Goal: Task Accomplishment & Management: Manage account settings

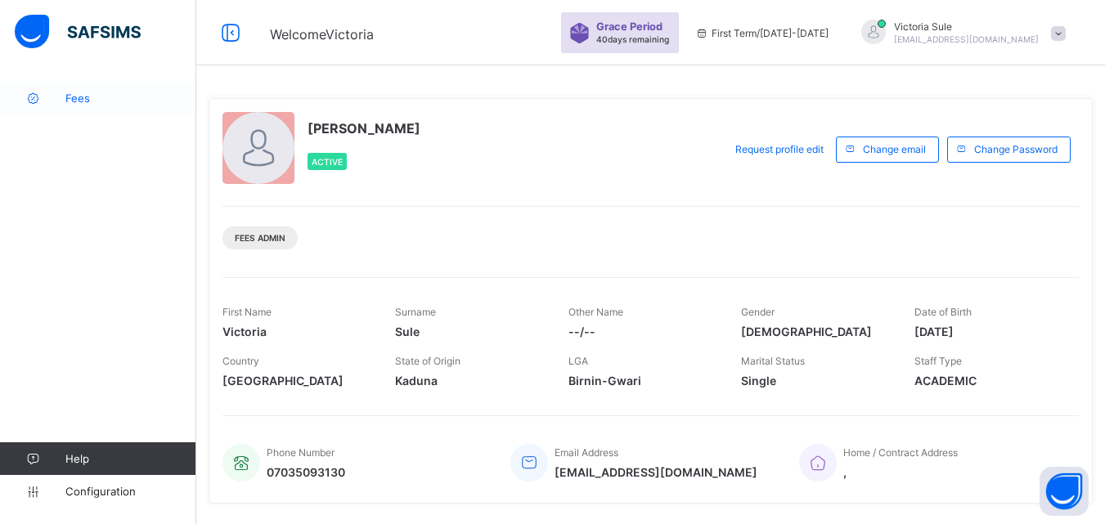
click at [86, 101] on span "Fees" at bounding box center [130, 98] width 131 height 13
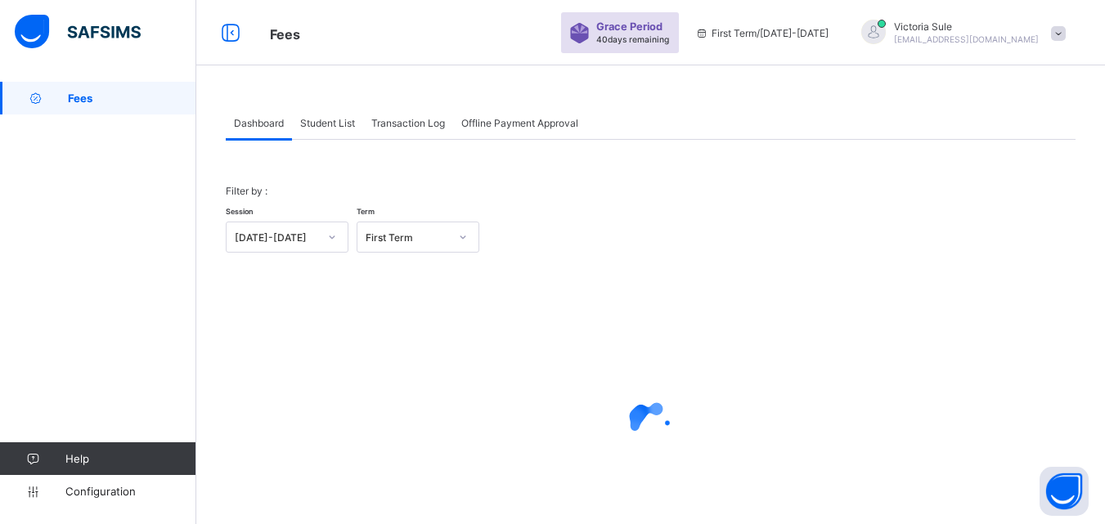
click at [338, 131] on div "Student List" at bounding box center [327, 122] width 71 height 33
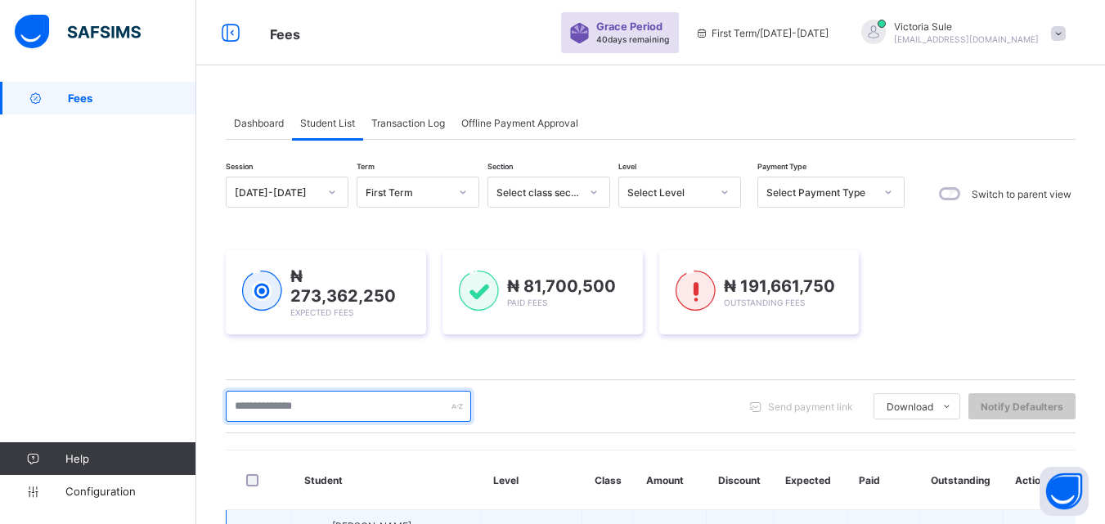
click at [348, 406] on input "text" at bounding box center [348, 406] width 245 height 31
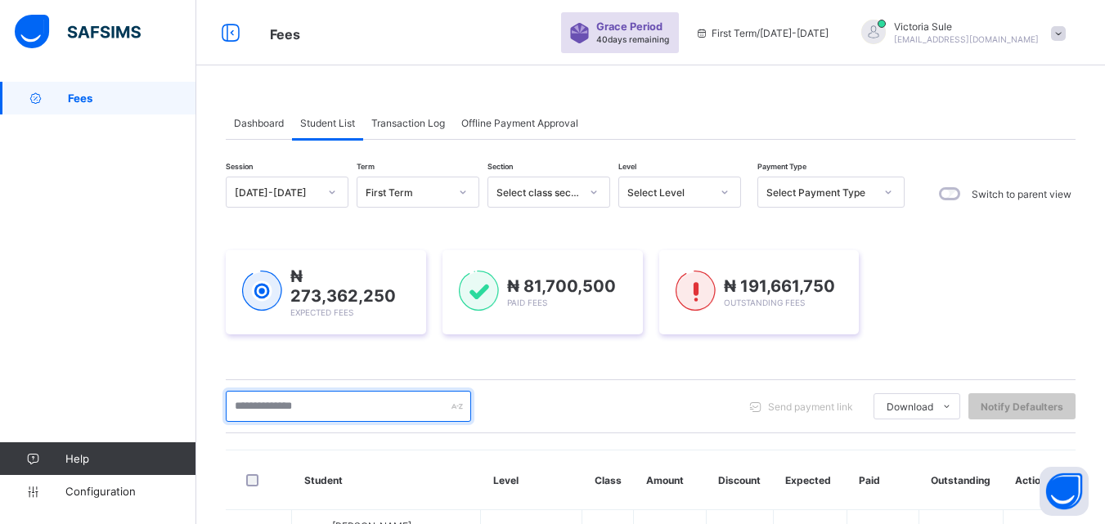
click at [264, 396] on input "text" at bounding box center [348, 406] width 245 height 31
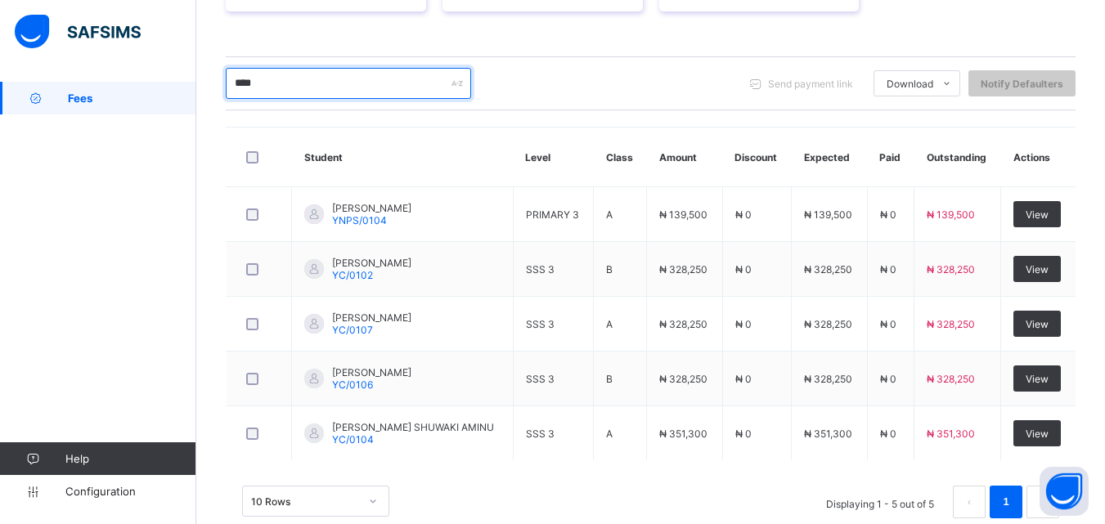
scroll to position [327, 0]
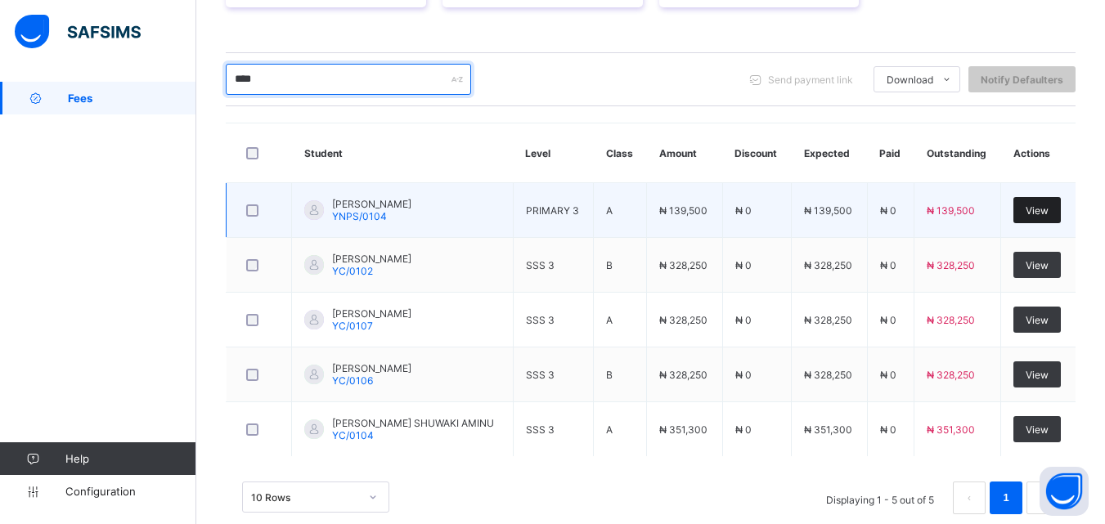
type input "****"
click at [1046, 206] on span "View" at bounding box center [1036, 210] width 23 height 12
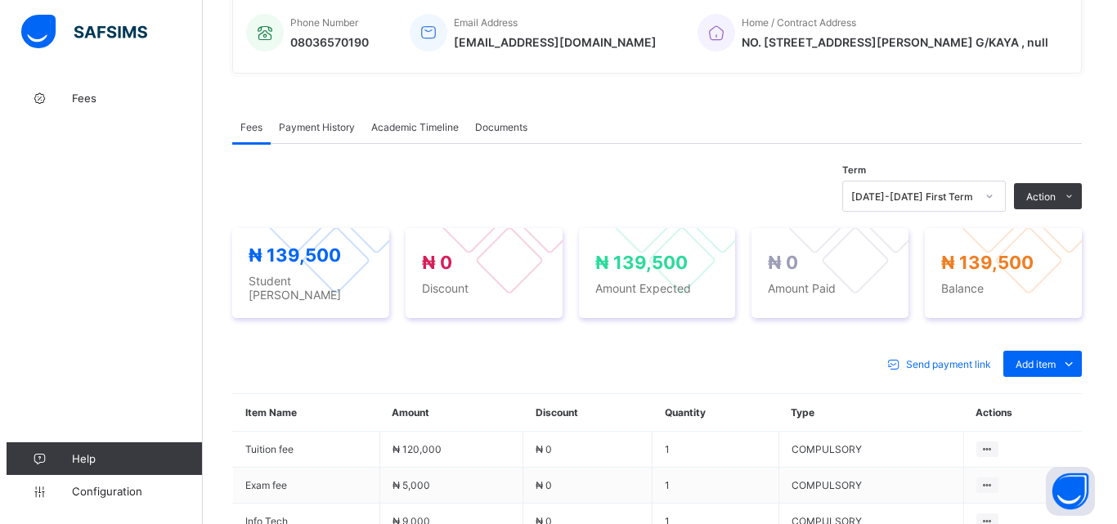
scroll to position [409, 0]
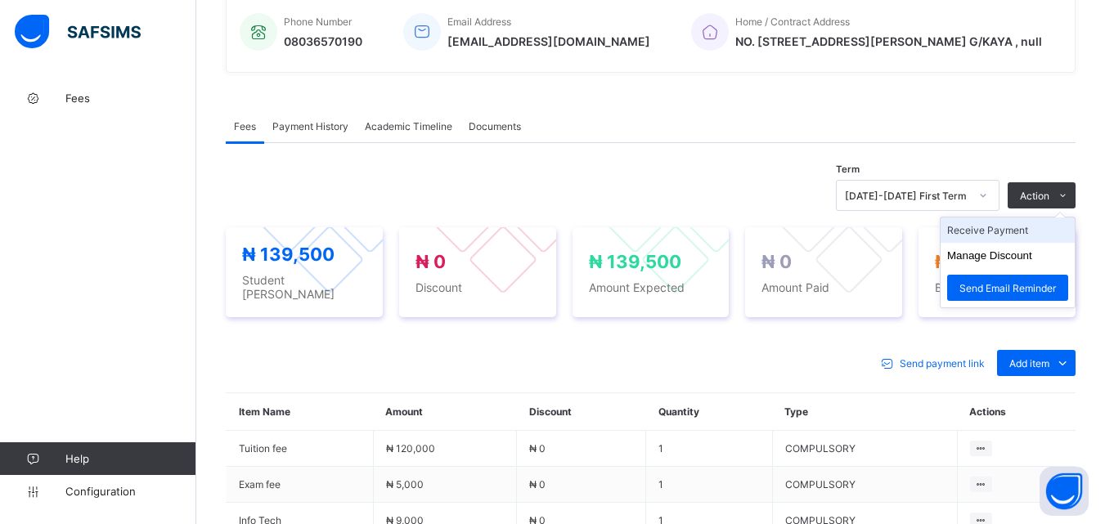
click at [1034, 229] on li "Receive Payment" at bounding box center [1007, 230] width 134 height 25
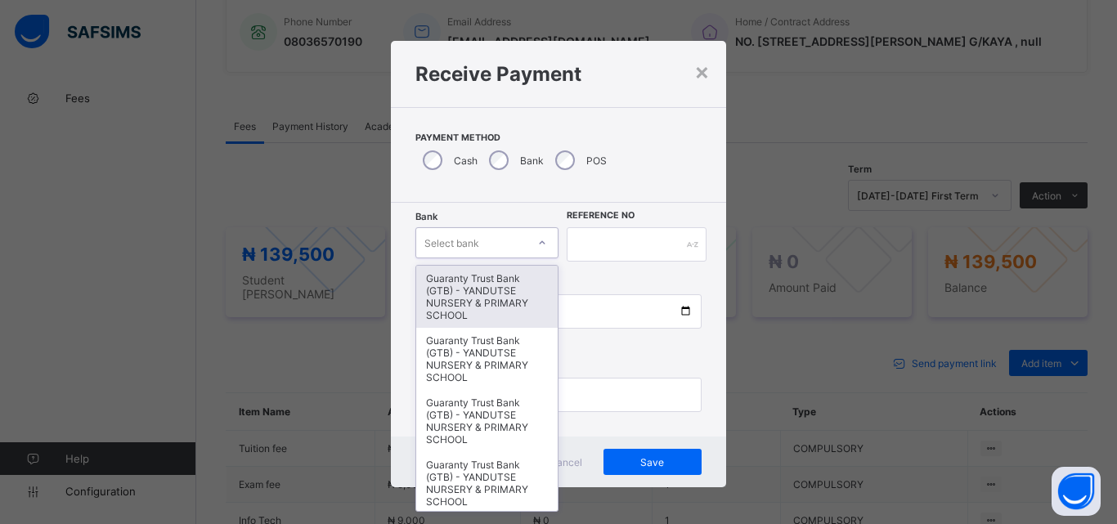
click at [513, 253] on div "Select bank" at bounding box center [471, 242] width 110 height 23
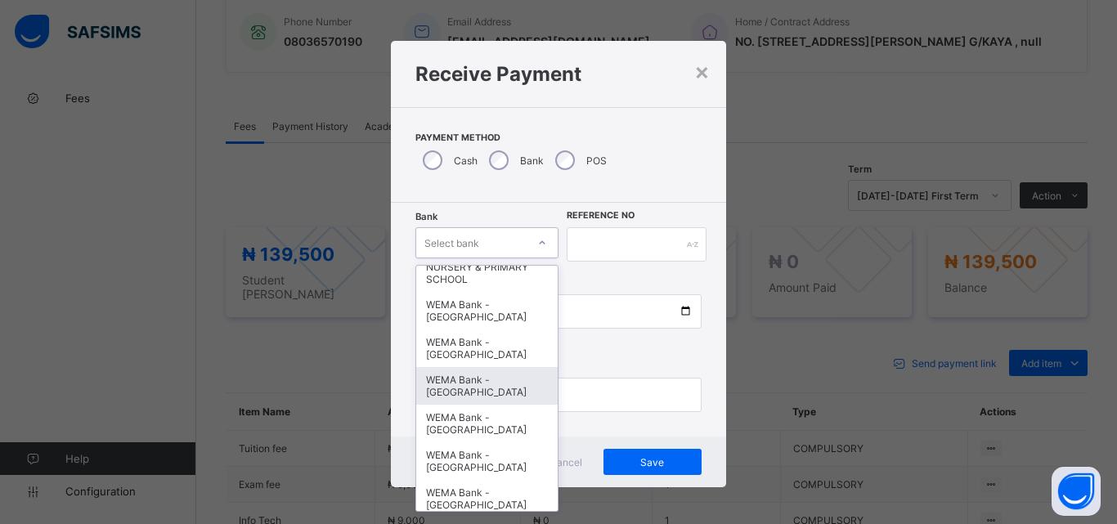
click at [464, 402] on div "WEMA Bank - [GEOGRAPHIC_DATA]" at bounding box center [486, 386] width 141 height 38
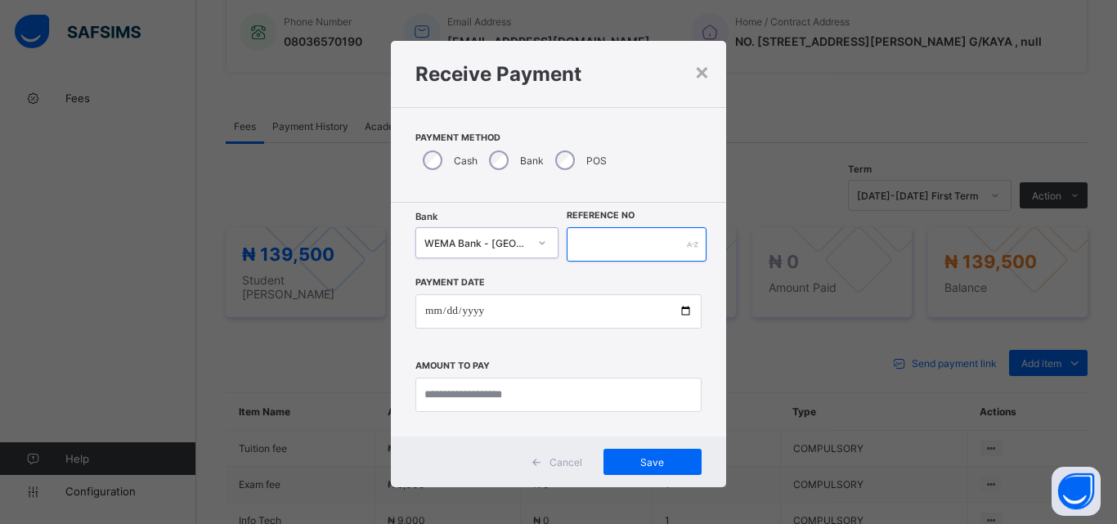
click at [597, 238] on input "text" at bounding box center [637, 244] width 140 height 34
click at [573, 242] on input "text" at bounding box center [637, 244] width 140 height 34
type input "********"
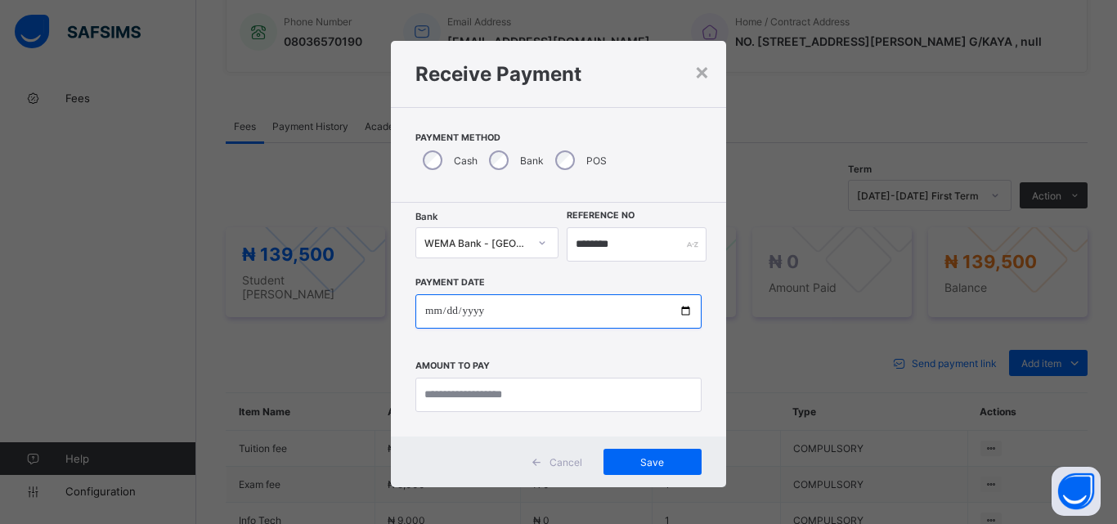
click at [681, 316] on input "date" at bounding box center [558, 311] width 286 height 34
type input "**********"
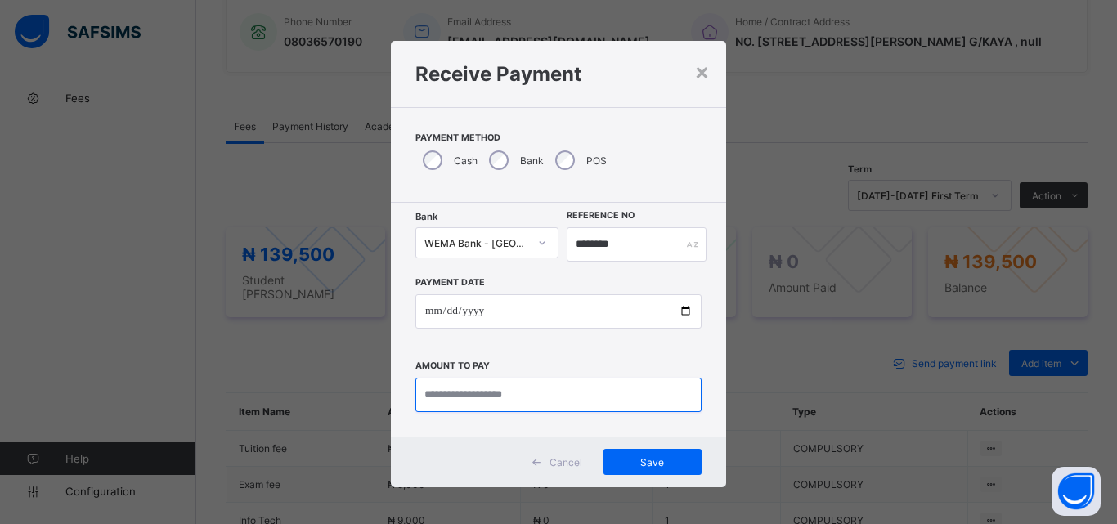
click at [453, 393] on input "currency" at bounding box center [558, 395] width 286 height 34
type input "*********"
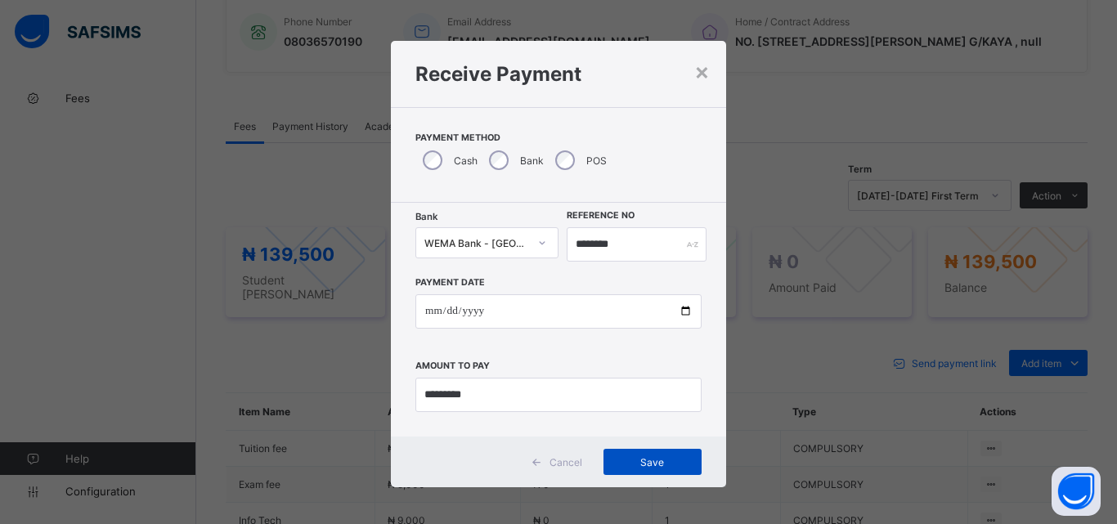
click at [640, 453] on div "Save" at bounding box center [652, 462] width 98 height 26
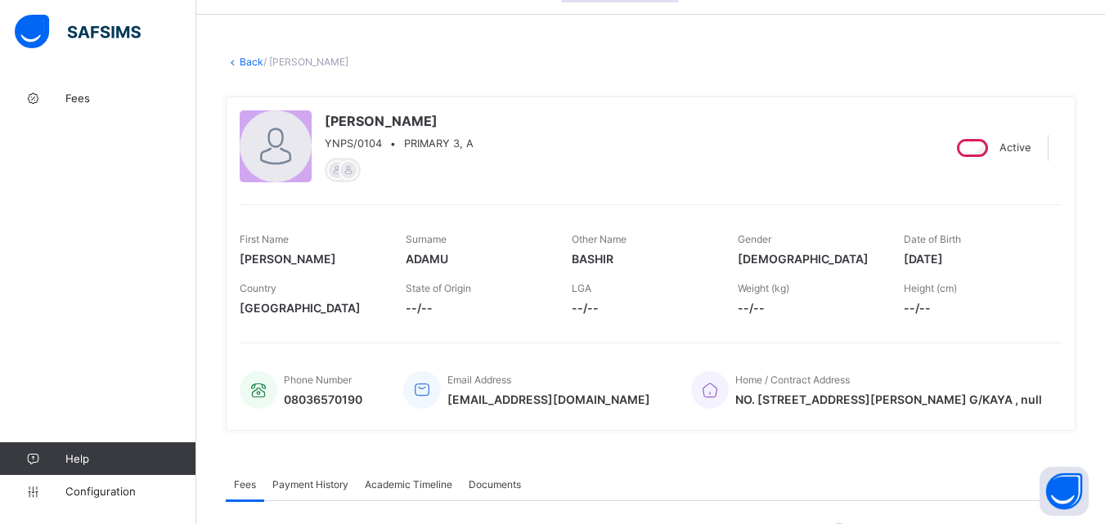
scroll to position [0, 0]
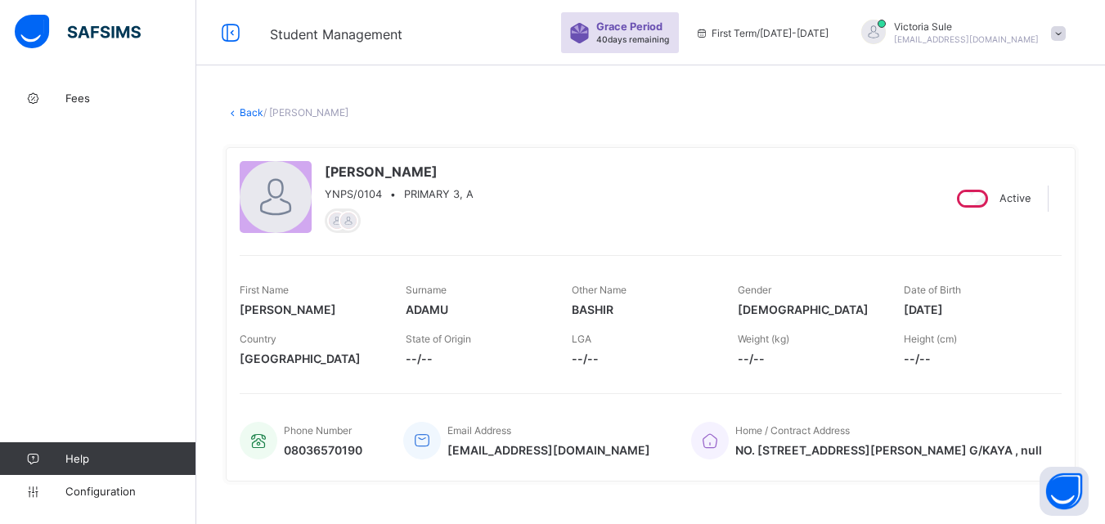
click at [247, 113] on link "Back" at bounding box center [252, 112] width 24 height 12
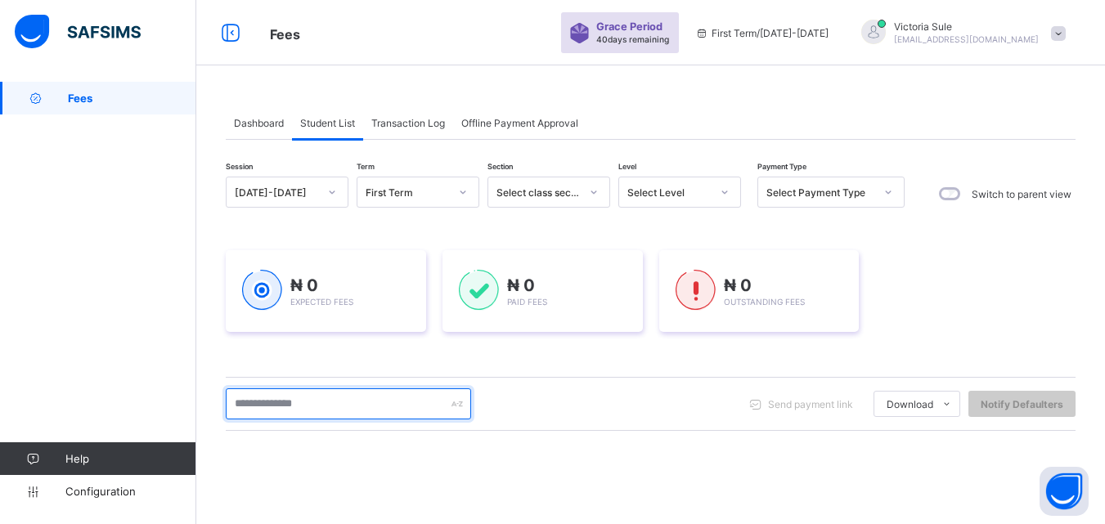
click at [322, 406] on input "text" at bounding box center [348, 403] width 245 height 31
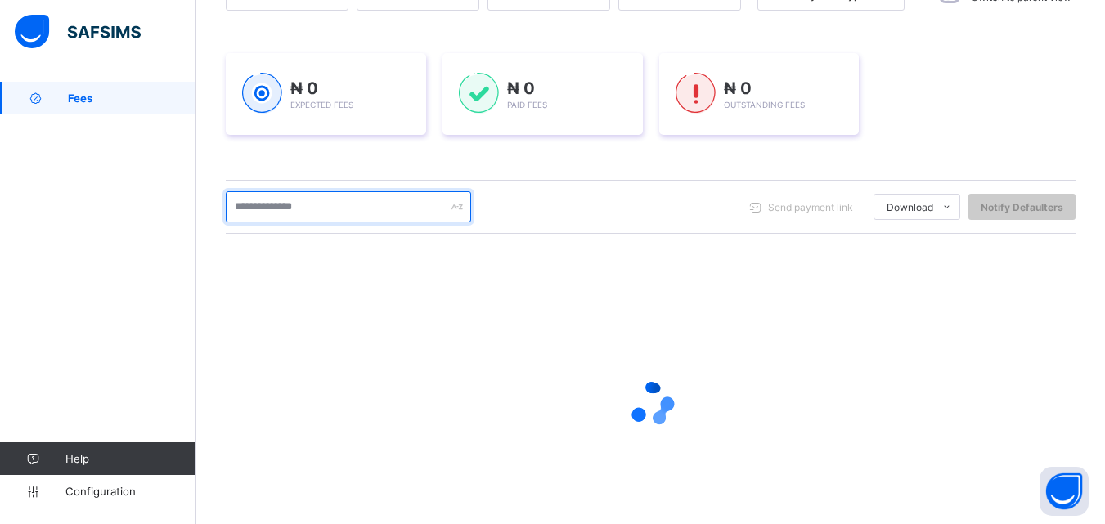
scroll to position [245, 0]
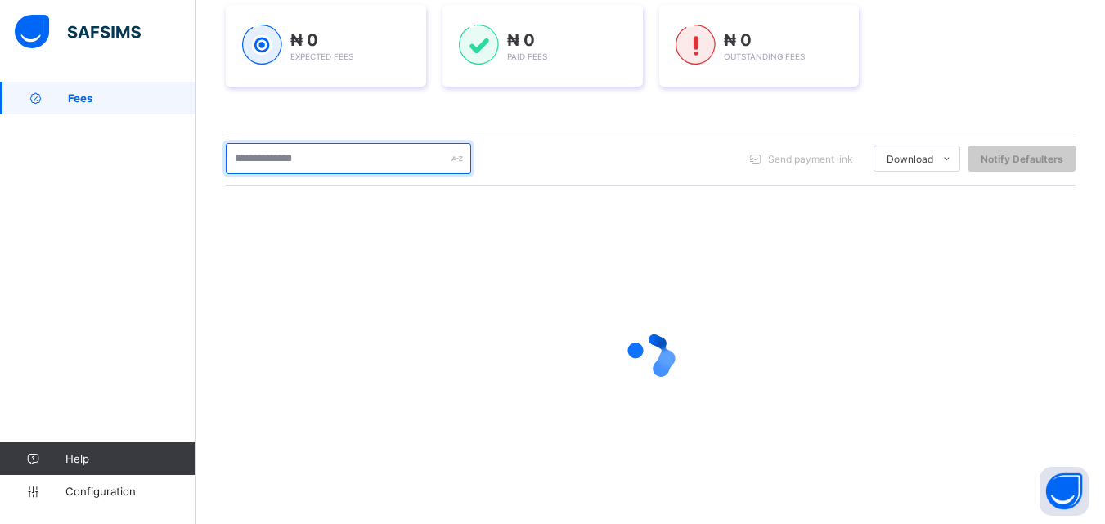
click at [339, 155] on input "text" at bounding box center [348, 158] width 245 height 31
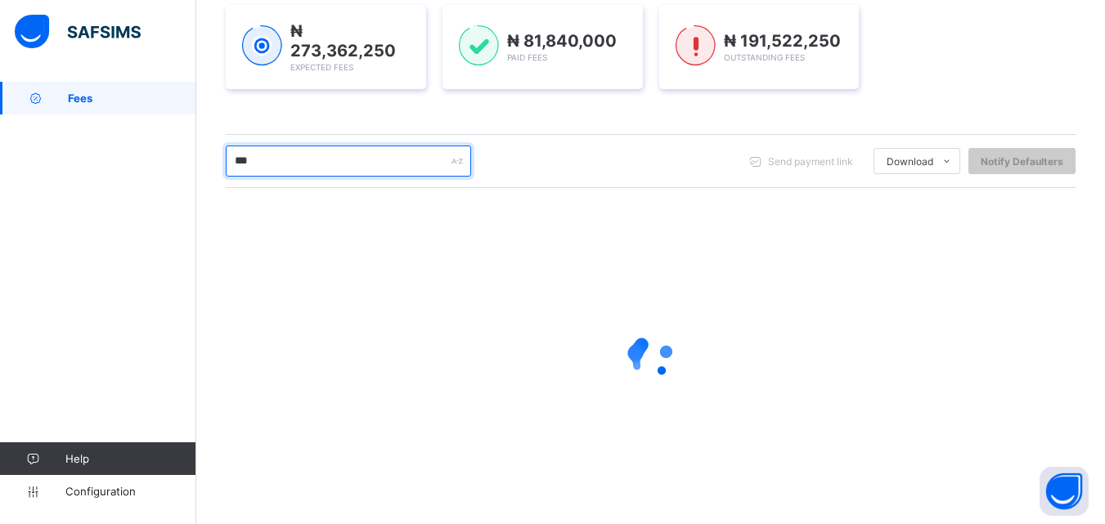
type input "****"
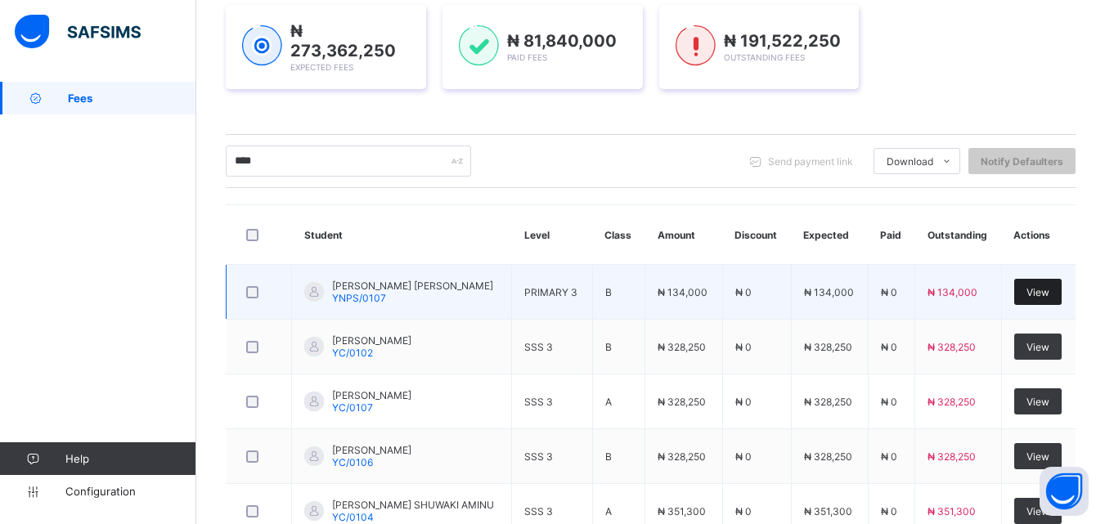
click at [1049, 292] on span "View" at bounding box center [1037, 292] width 23 height 12
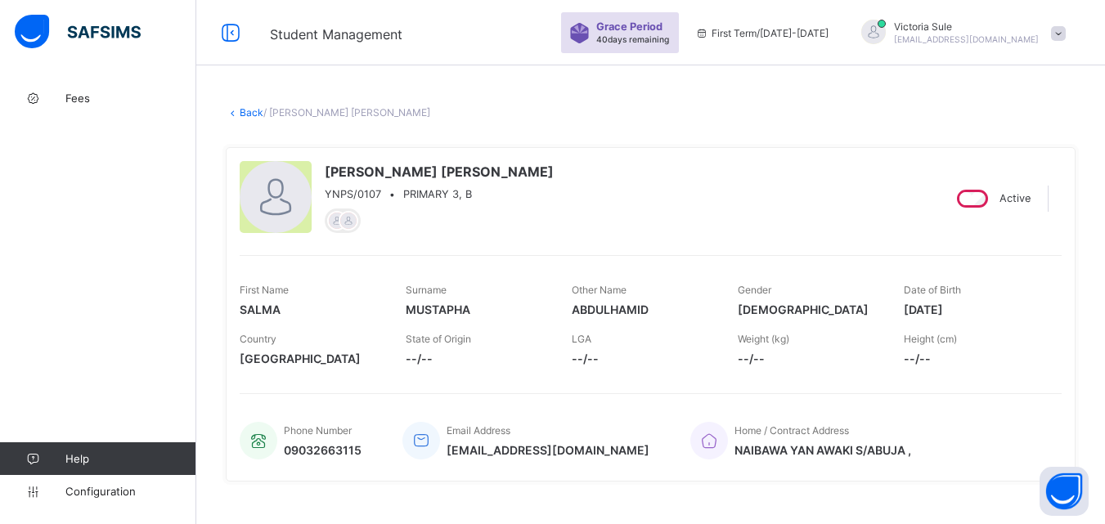
click at [253, 112] on link "Back" at bounding box center [252, 112] width 24 height 12
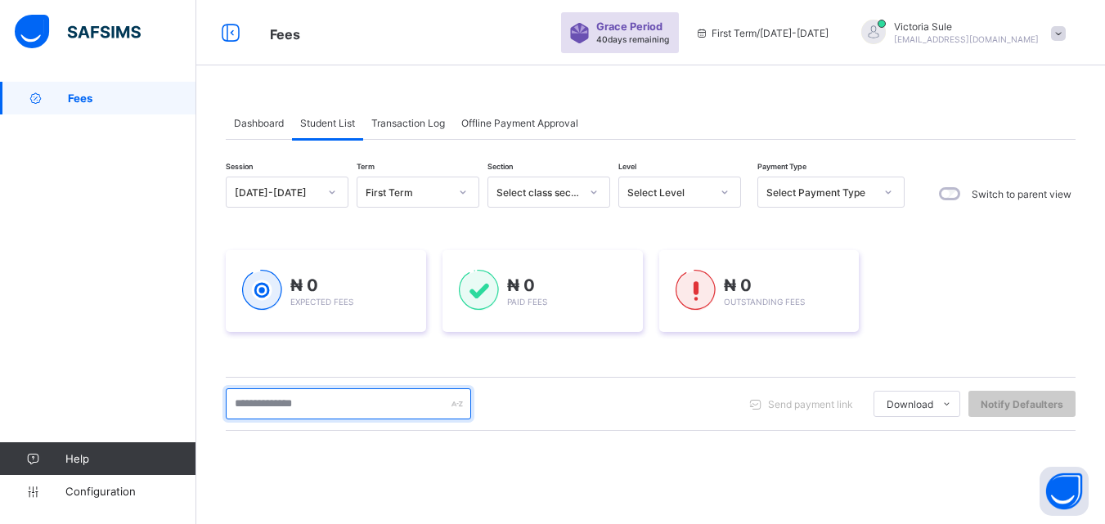
click at [285, 401] on input "text" at bounding box center [348, 403] width 245 height 31
type input "******"
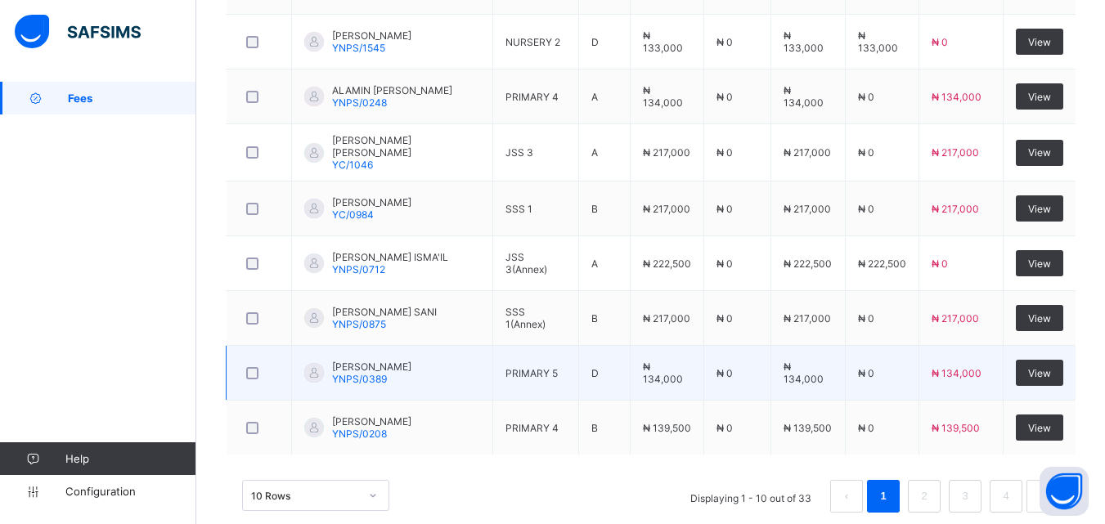
scroll to position [630, 0]
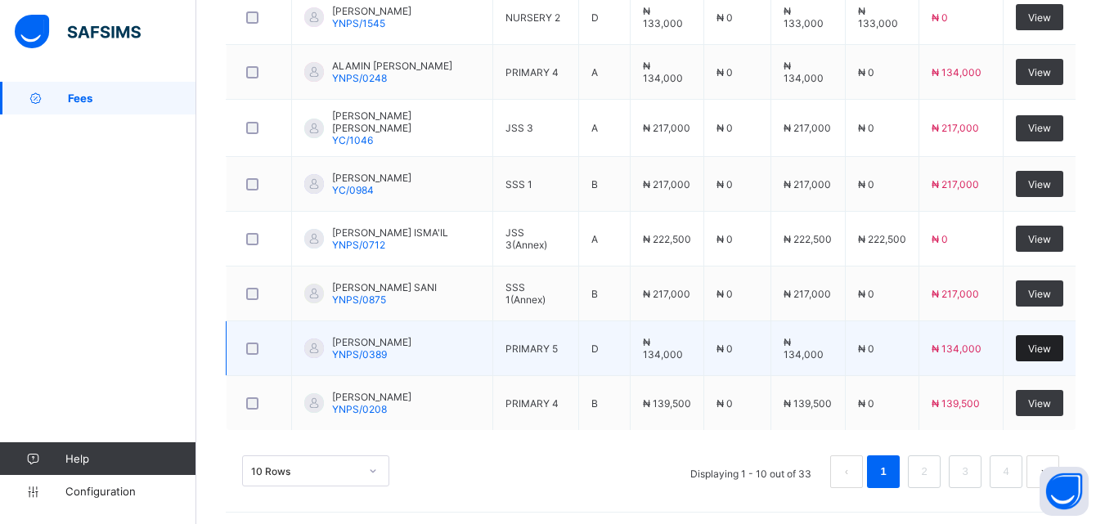
click at [1047, 347] on span "View" at bounding box center [1039, 349] width 23 height 12
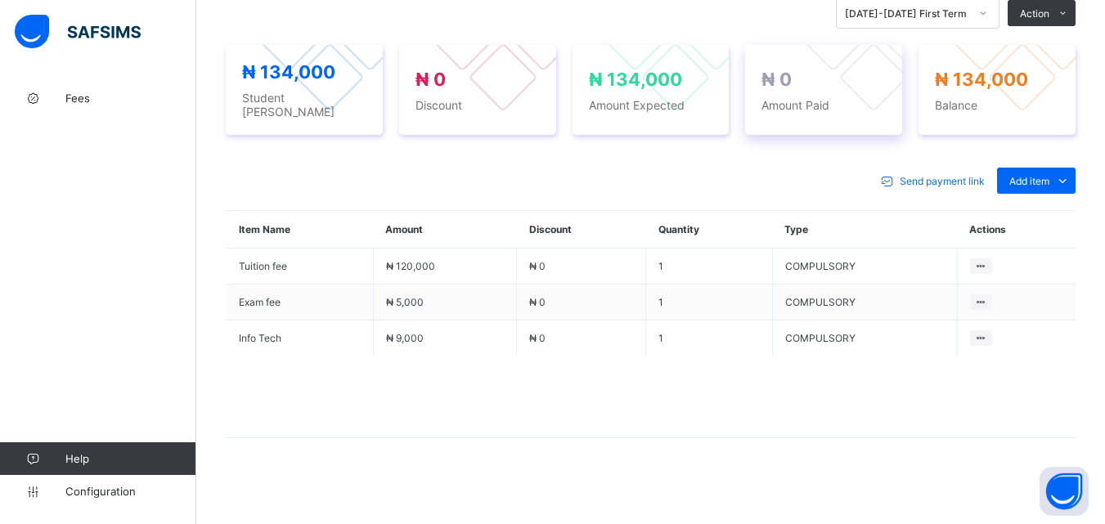
scroll to position [587, 0]
click at [1029, 211] on div "Optional items" at bounding box center [1035, 217] width 65 height 16
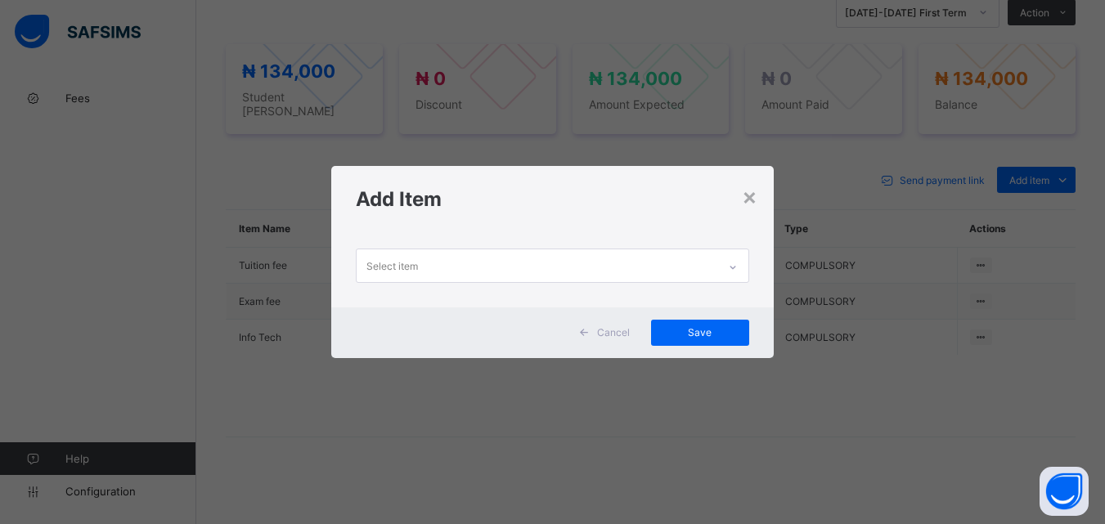
click at [736, 268] on icon at bounding box center [733, 267] width 10 height 16
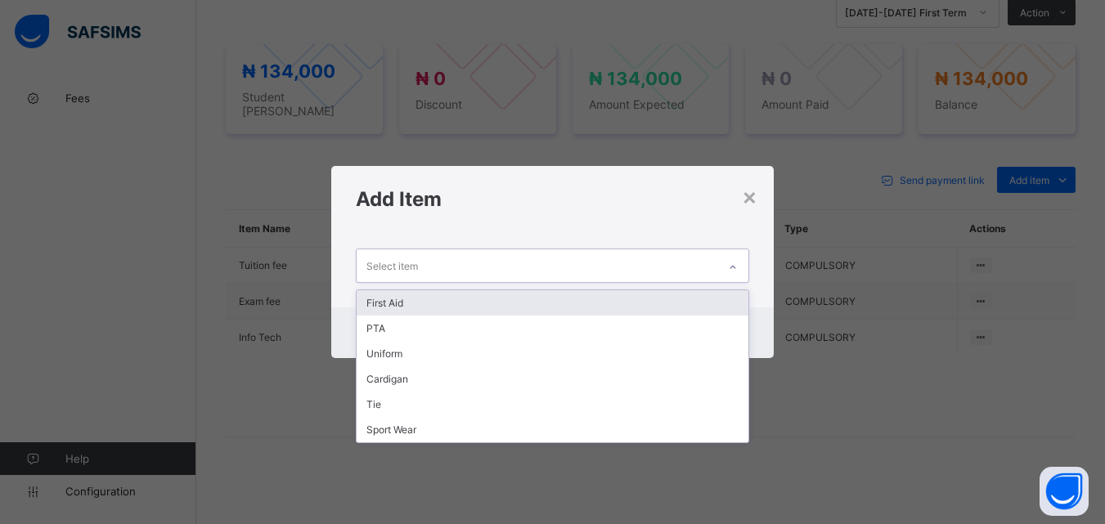
click at [719, 306] on div "First Aid" at bounding box center [552, 302] width 391 height 25
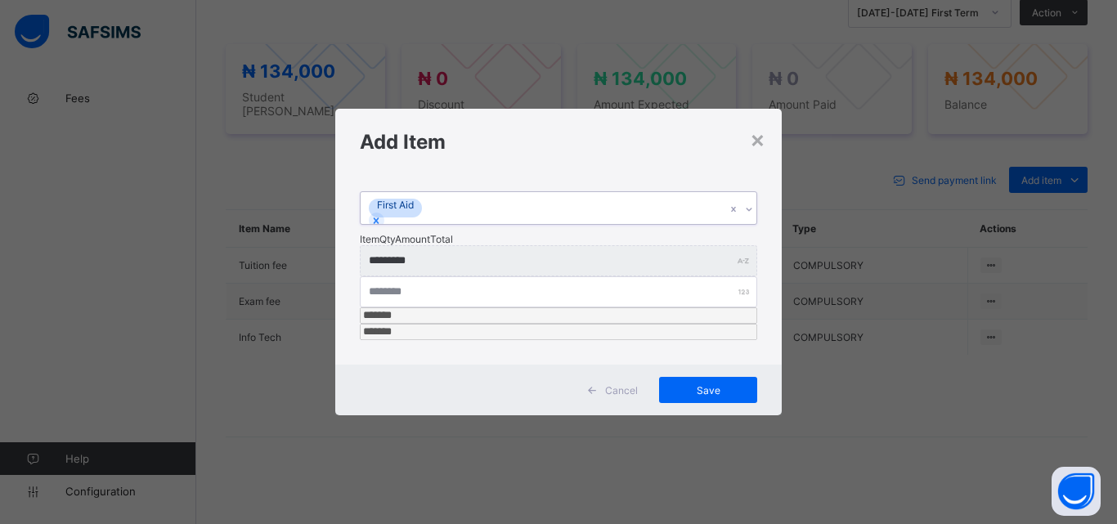
click at [750, 222] on div at bounding box center [749, 209] width 16 height 26
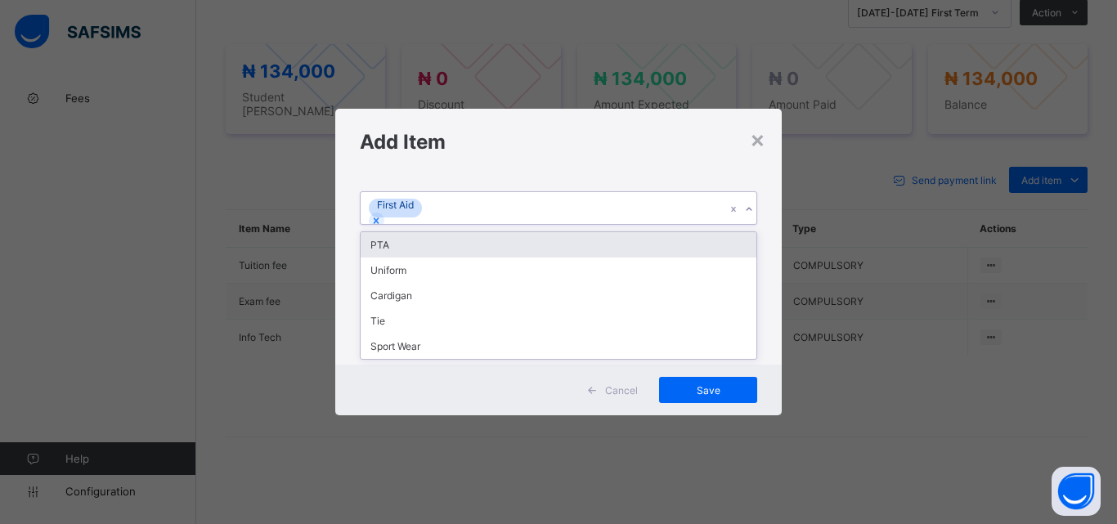
click at [711, 258] on div "PTA" at bounding box center [559, 244] width 396 height 25
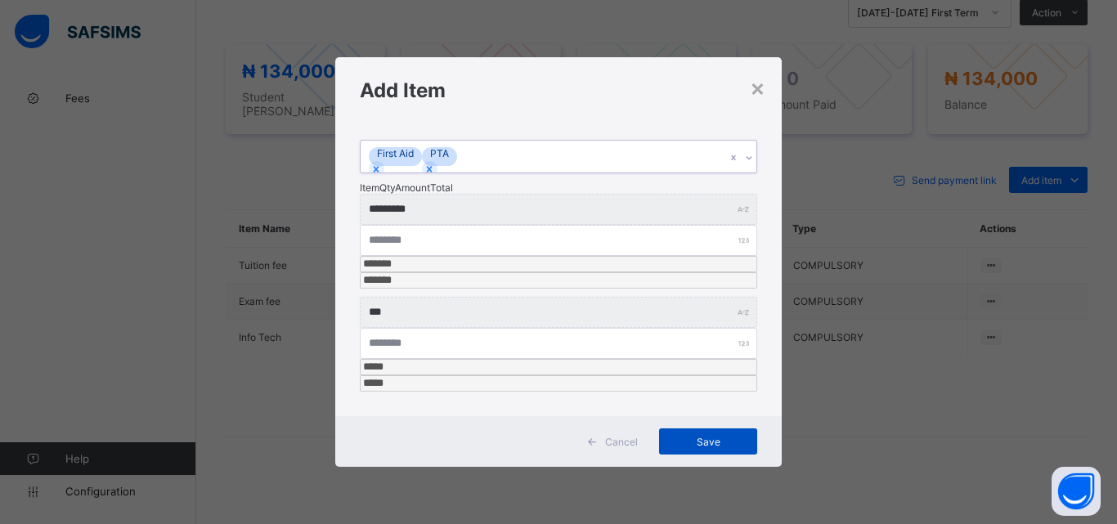
click at [712, 436] on span "Save" at bounding box center [708, 442] width 74 height 12
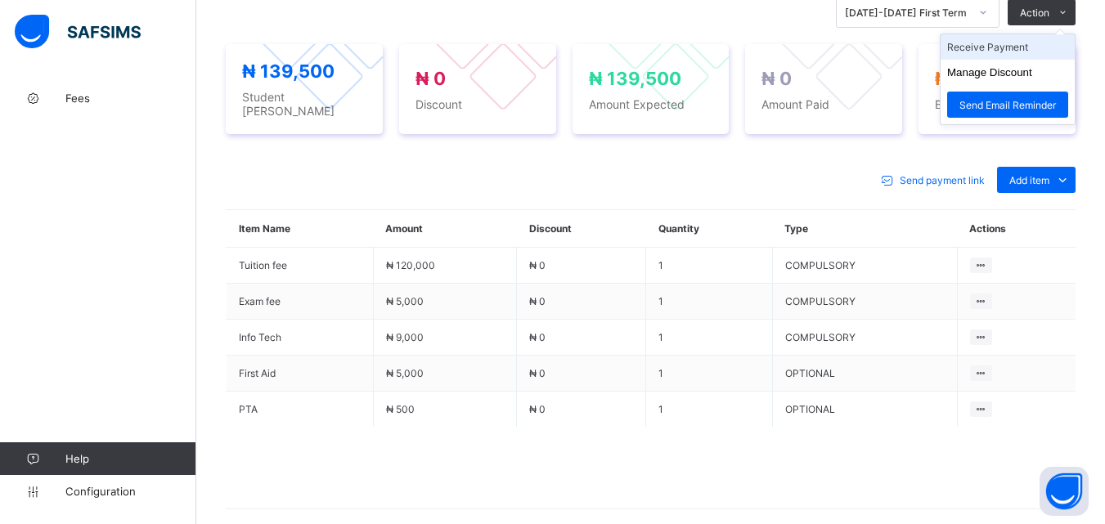
click at [1017, 55] on li "Receive Payment" at bounding box center [1007, 46] width 134 height 25
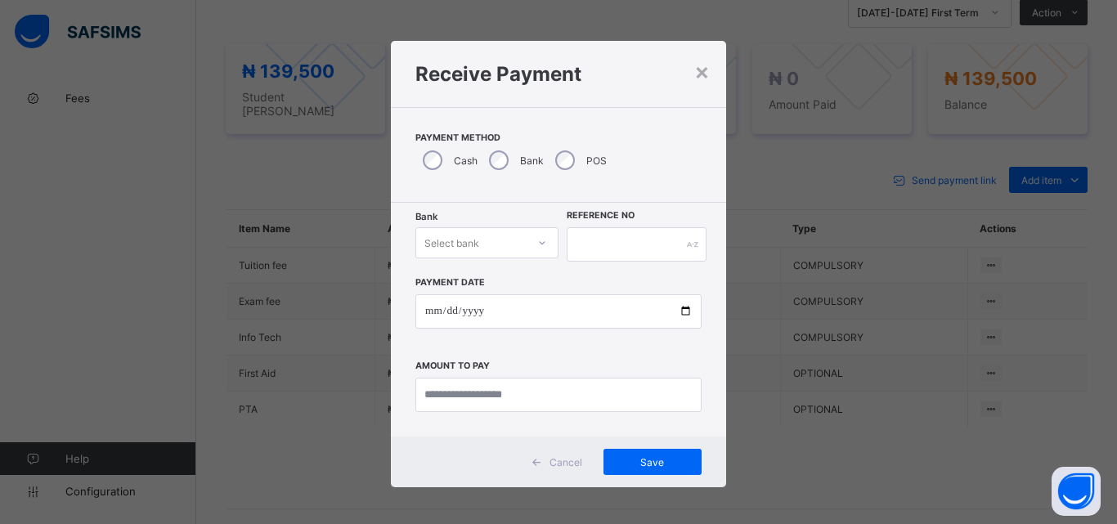
click at [537, 244] on icon at bounding box center [542, 243] width 10 height 16
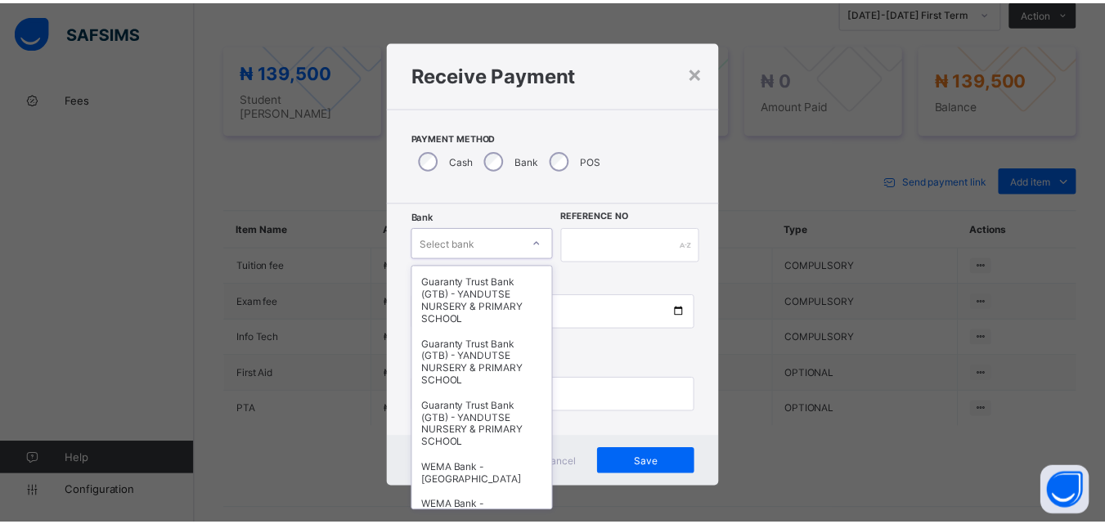
scroll to position [409, 0]
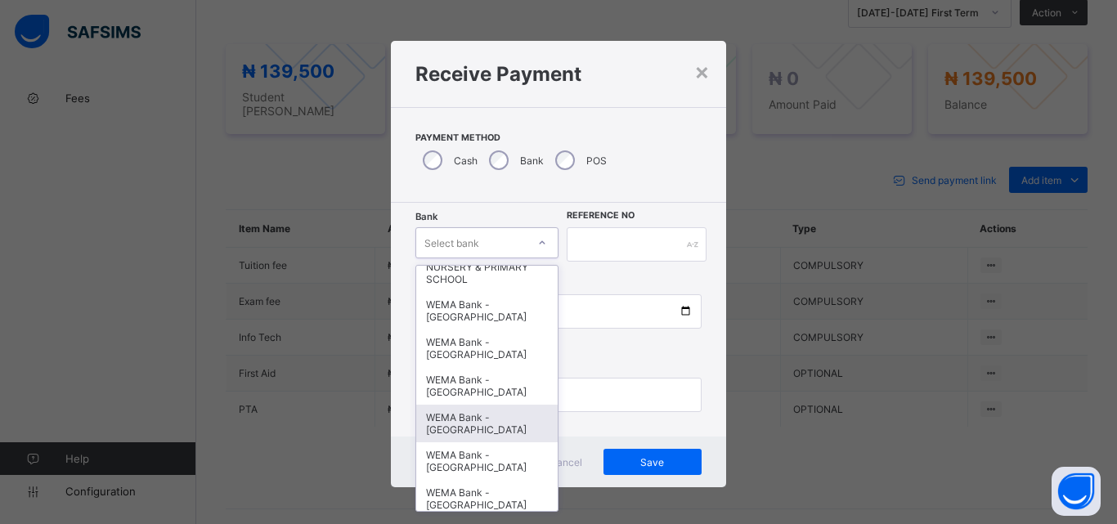
click at [461, 406] on div "WEMA Bank - [GEOGRAPHIC_DATA]" at bounding box center [486, 424] width 141 height 38
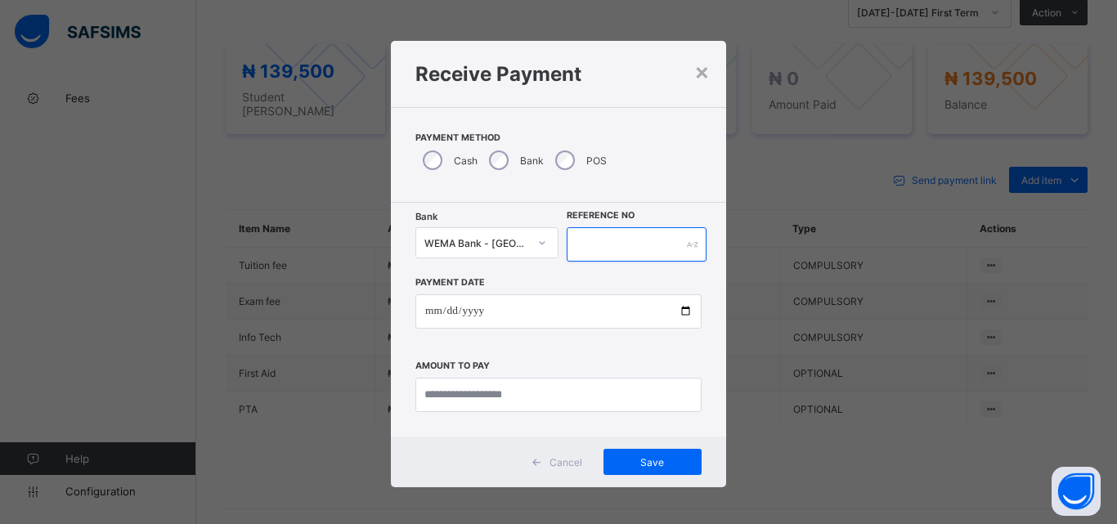
click at [587, 245] on input "text" at bounding box center [637, 244] width 140 height 34
type input "*********"
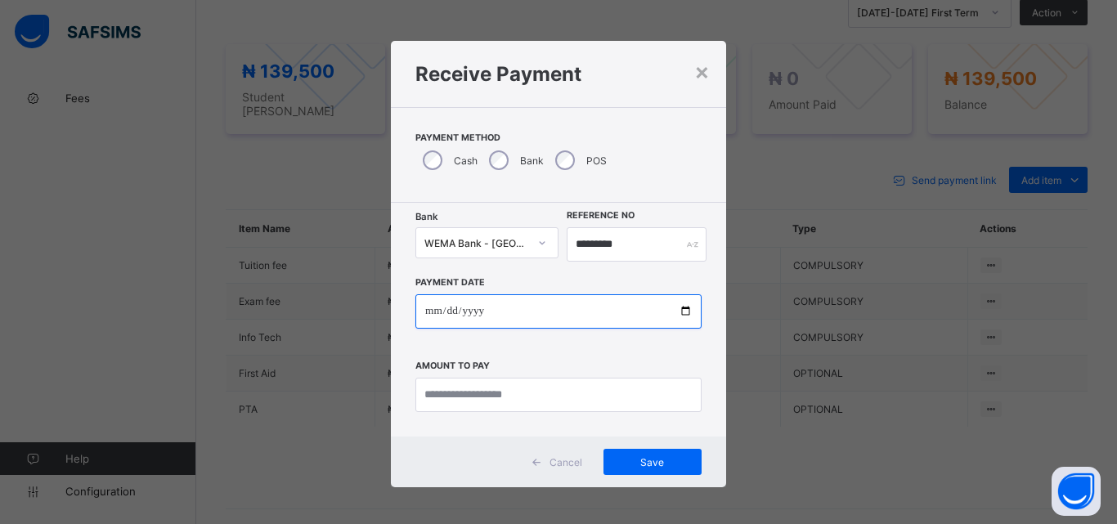
click at [678, 307] on input "date" at bounding box center [558, 311] width 286 height 34
type input "**********"
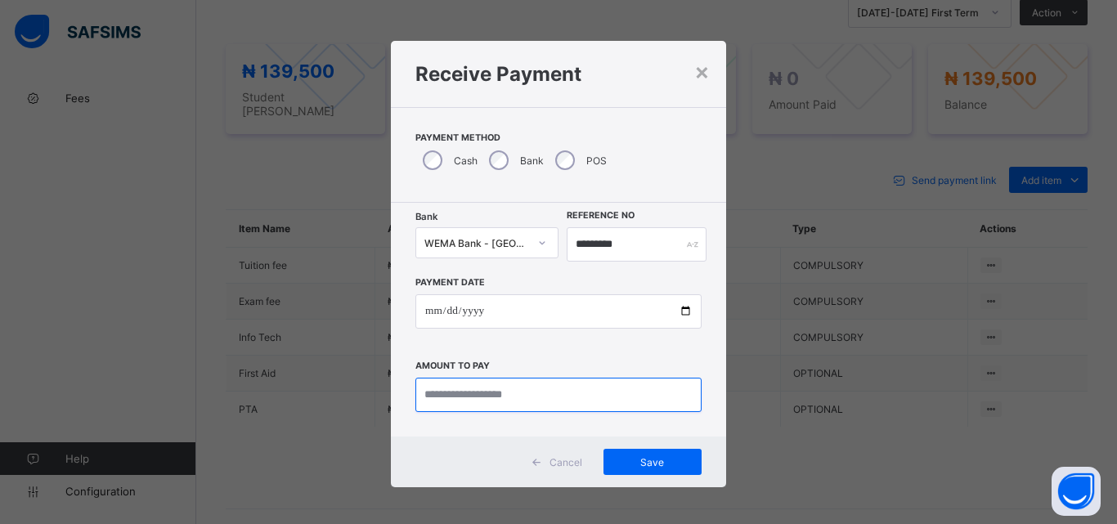
click at [460, 397] on input "currency" at bounding box center [558, 395] width 286 height 34
type input "*********"
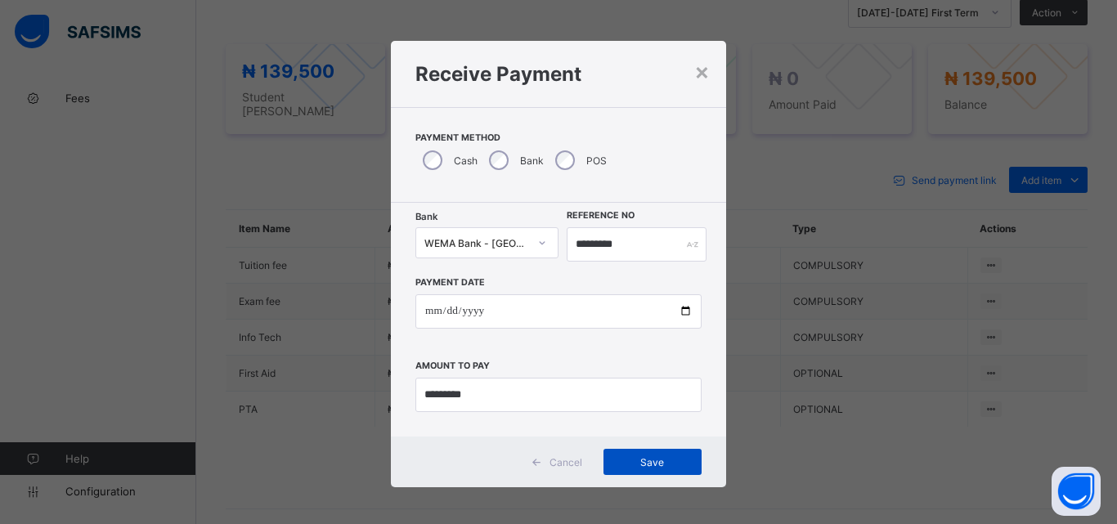
click at [648, 467] on span "Save" at bounding box center [653, 462] width 74 height 12
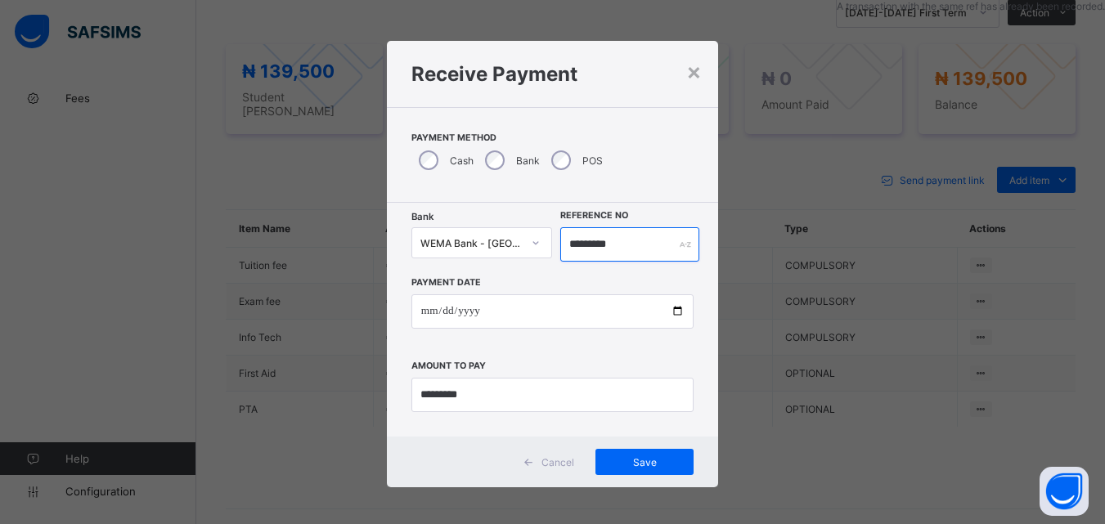
click at [622, 245] on input "*********" at bounding box center [629, 244] width 138 height 34
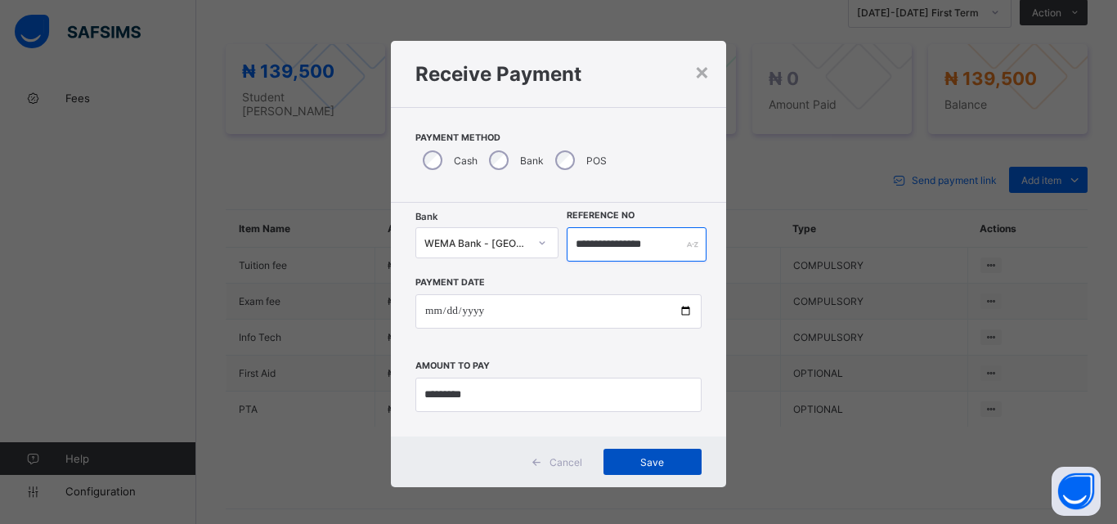
type input "**********"
click at [639, 468] on span "Save" at bounding box center [653, 462] width 74 height 12
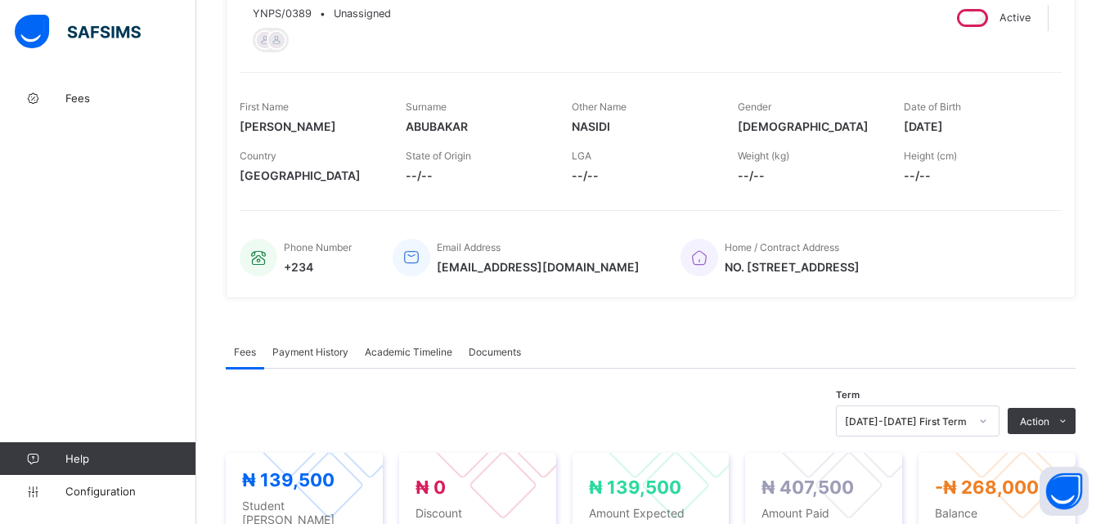
scroll to position [0, 0]
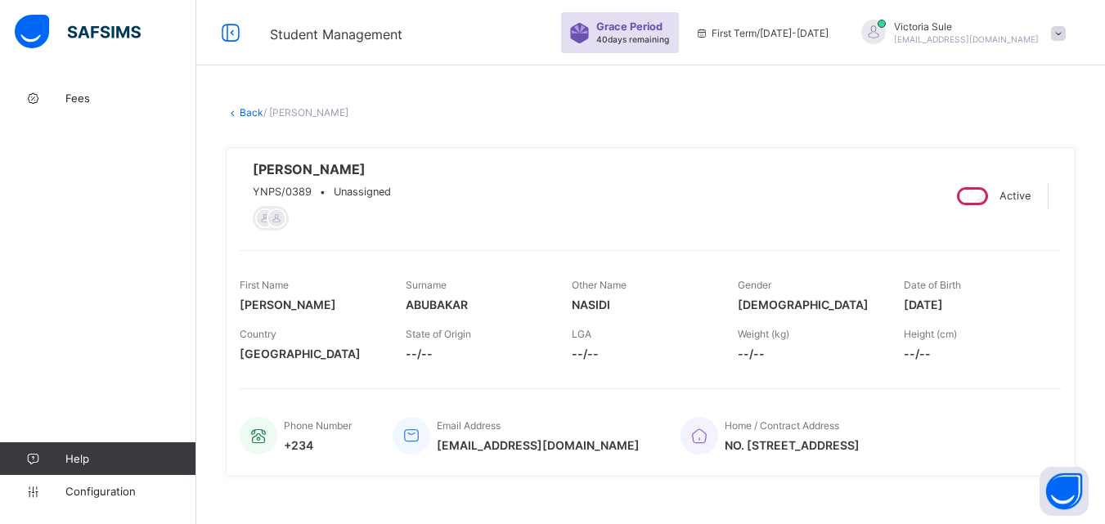
click at [246, 114] on link "Back" at bounding box center [252, 112] width 24 height 12
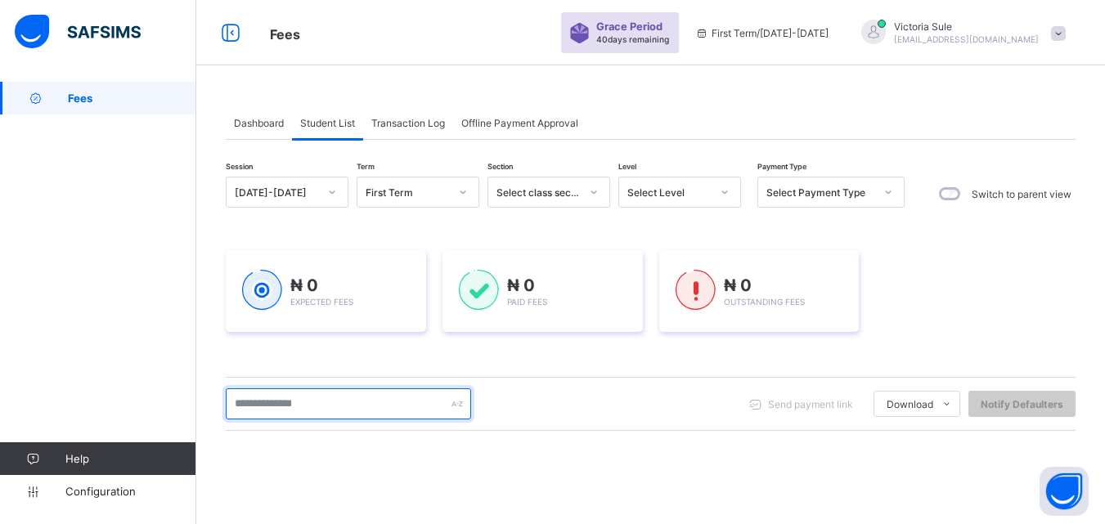
click at [308, 403] on input "text" at bounding box center [348, 403] width 245 height 31
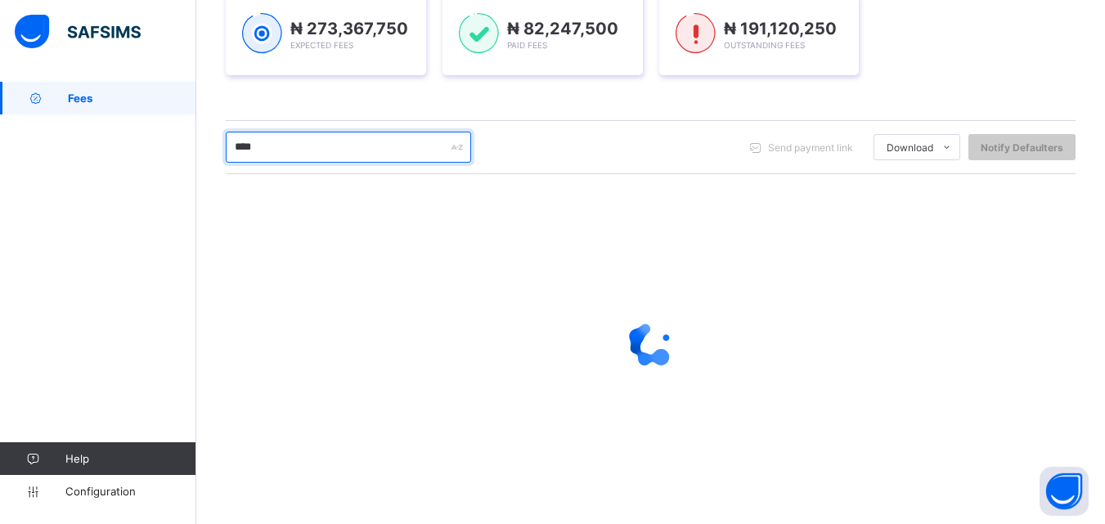
scroll to position [137, 0]
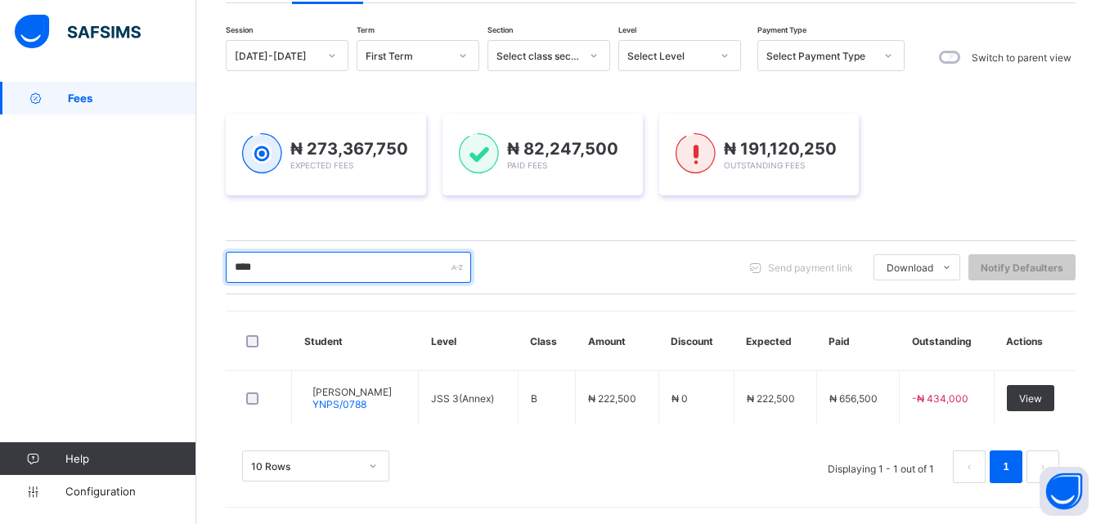
drag, startPoint x: 309, startPoint y: 258, endPoint x: 188, endPoint y: 262, distance: 121.1
click at [188, 262] on div "Fees Grace Period 40 days remaining First Term / 2025-2026 Victoria Sule sulevi…" at bounding box center [552, 193] width 1105 height 661
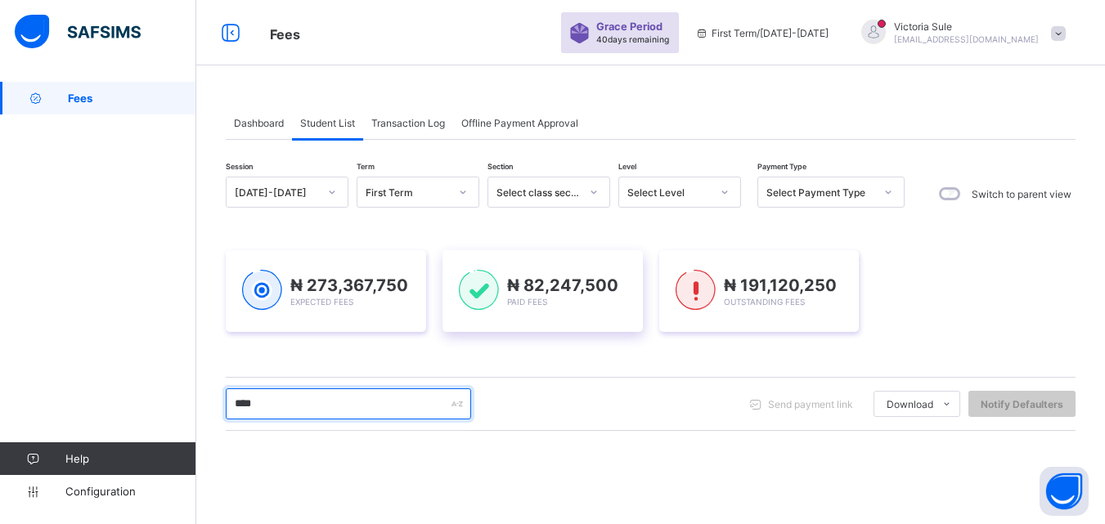
scroll to position [245, 0]
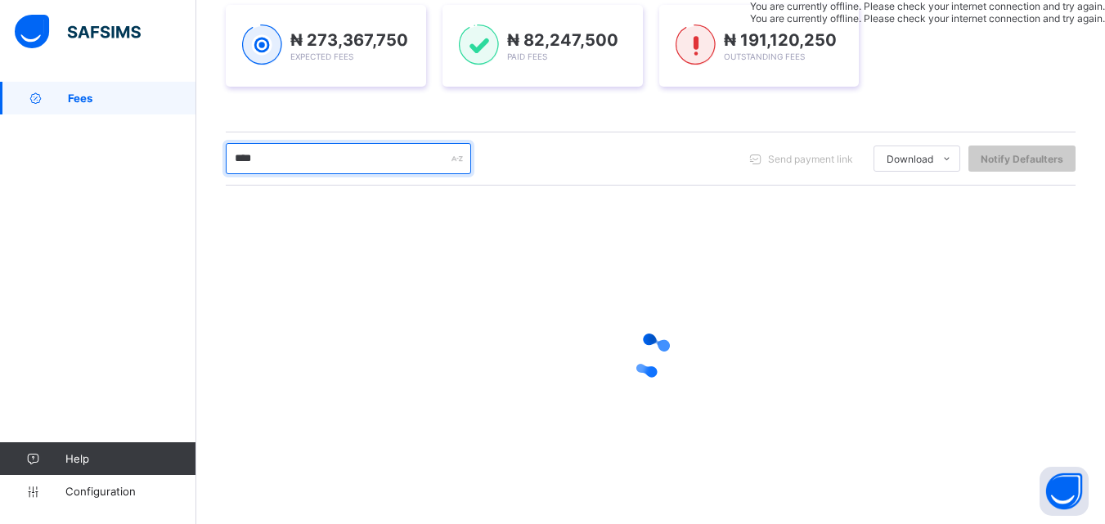
type input "****"
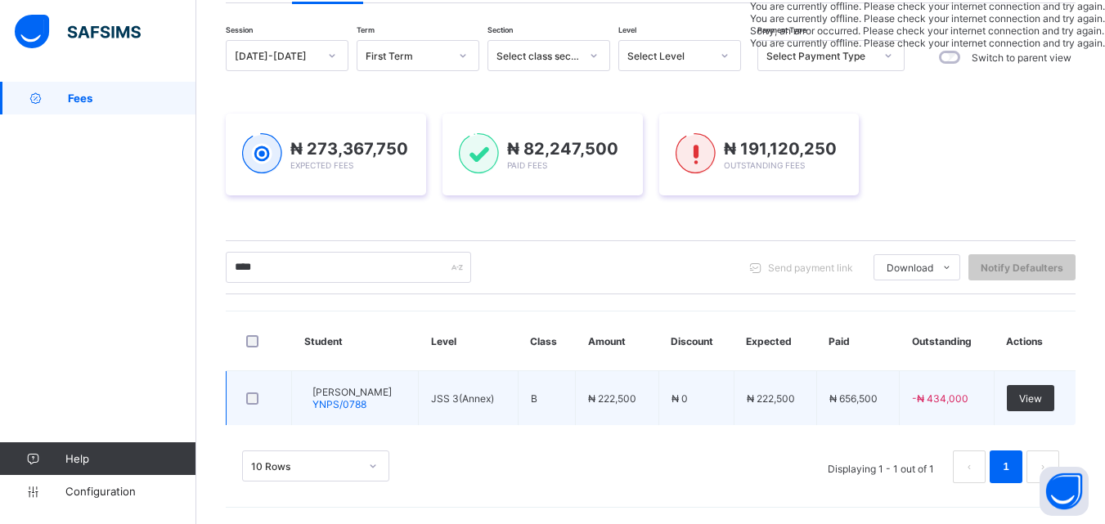
scroll to position [0, 0]
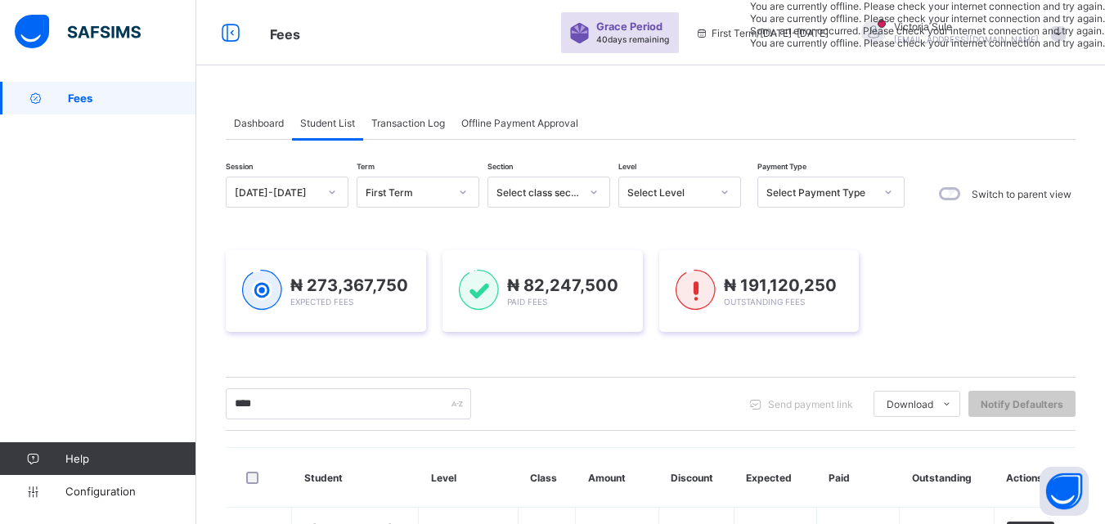
click at [677, 192] on div "Select Level" at bounding box center [668, 192] width 83 height 12
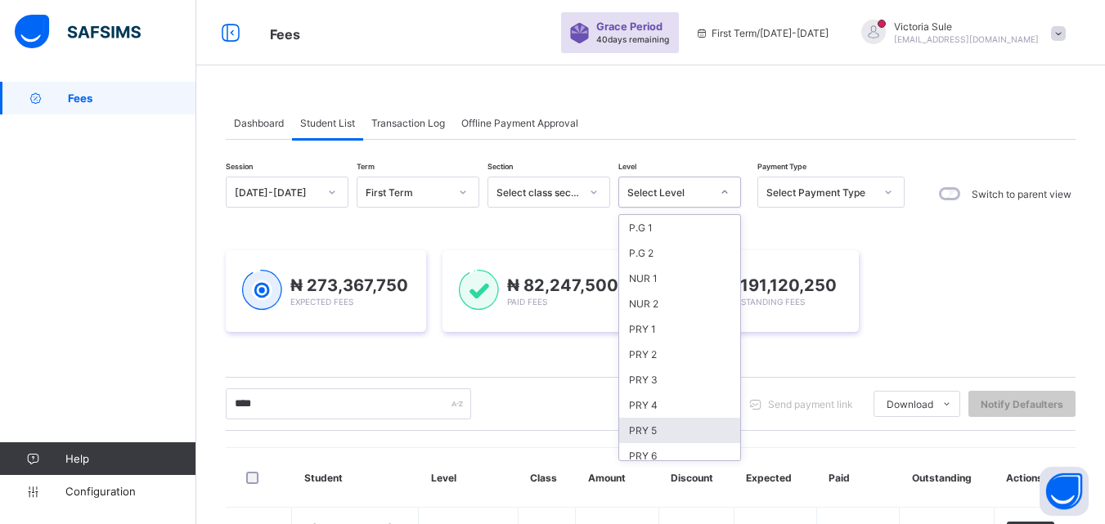
click at [642, 428] on div "PRY 5" at bounding box center [679, 430] width 121 height 25
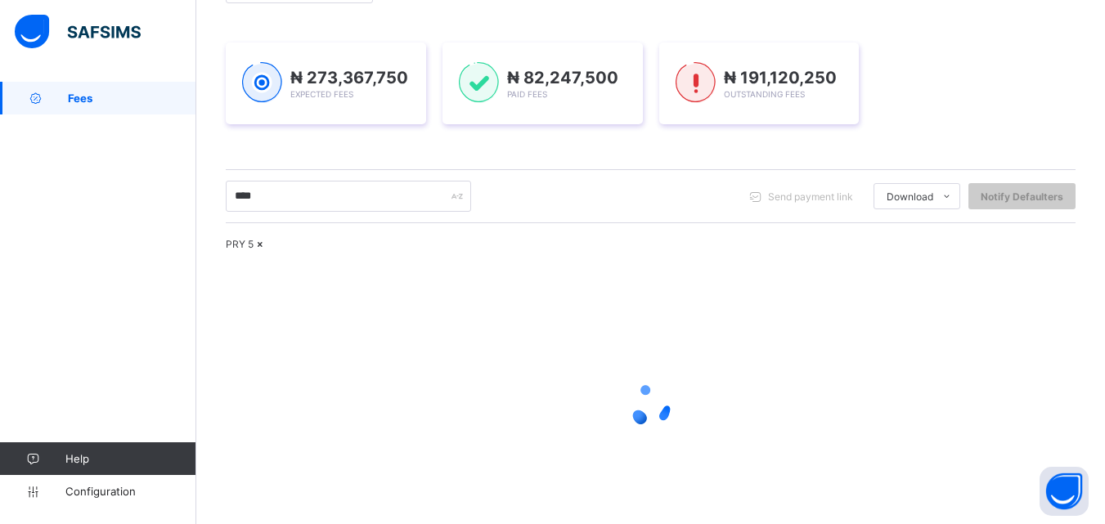
scroll to position [245, 0]
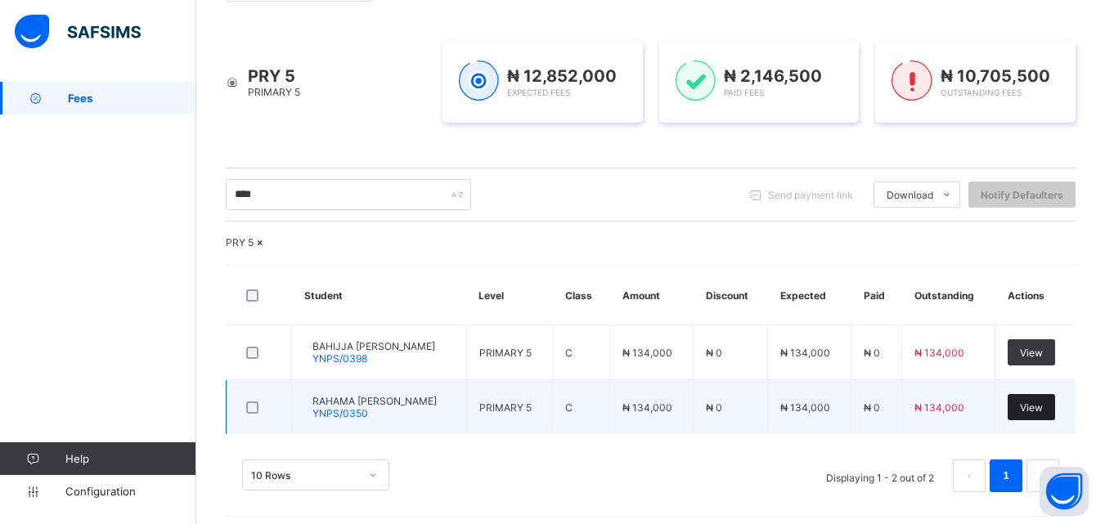
click at [1043, 414] on span "View" at bounding box center [1031, 407] width 23 height 12
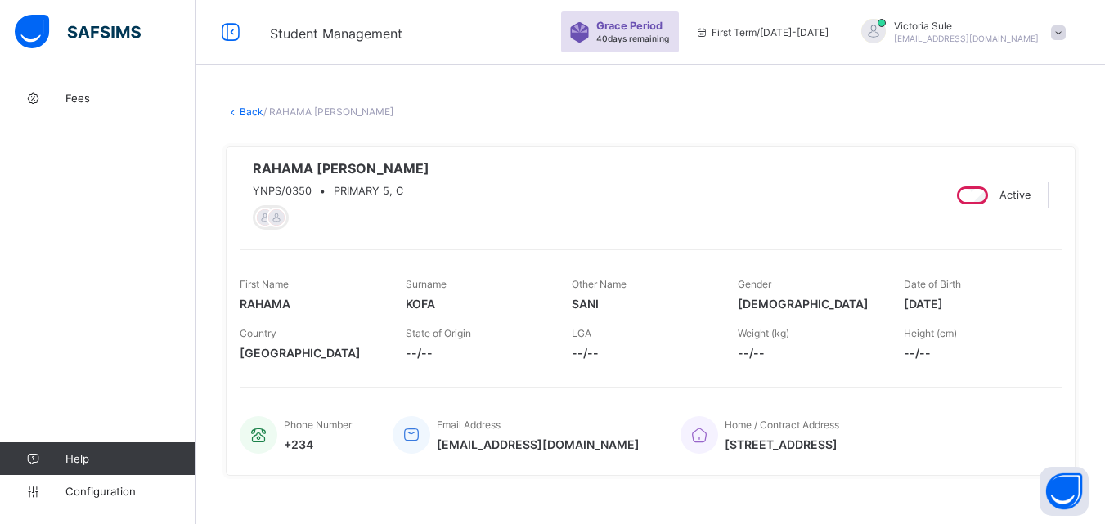
scroll to position [572, 0]
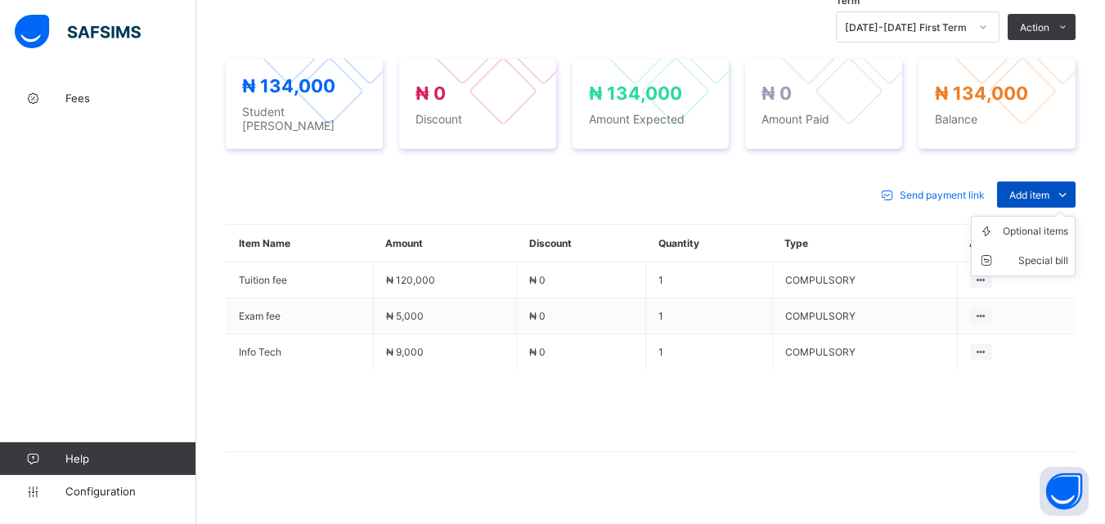
click at [1042, 191] on span "Add item" at bounding box center [1029, 195] width 40 height 12
click at [1038, 230] on div "Optional items" at bounding box center [1035, 231] width 65 height 16
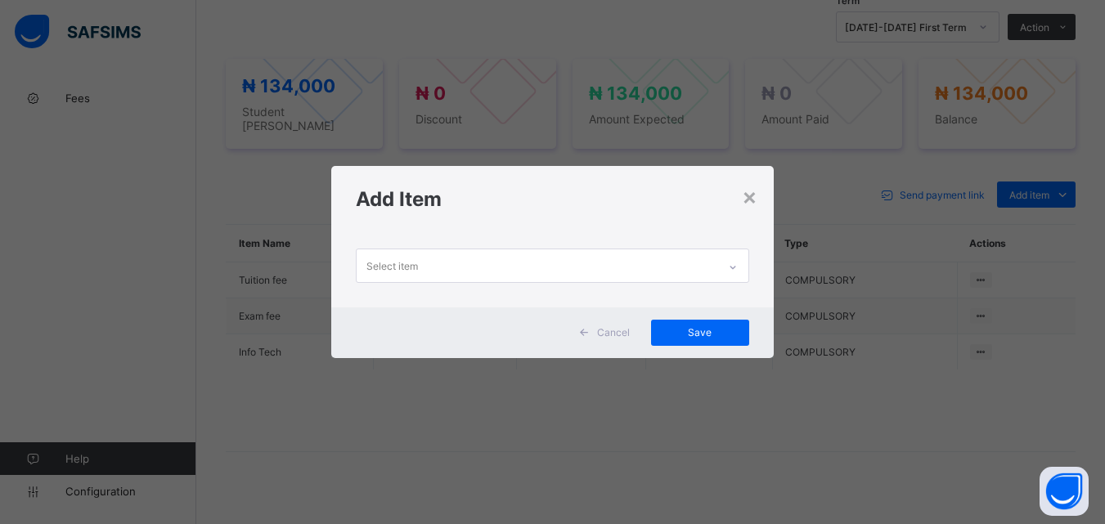
click at [735, 255] on div at bounding box center [733, 267] width 28 height 26
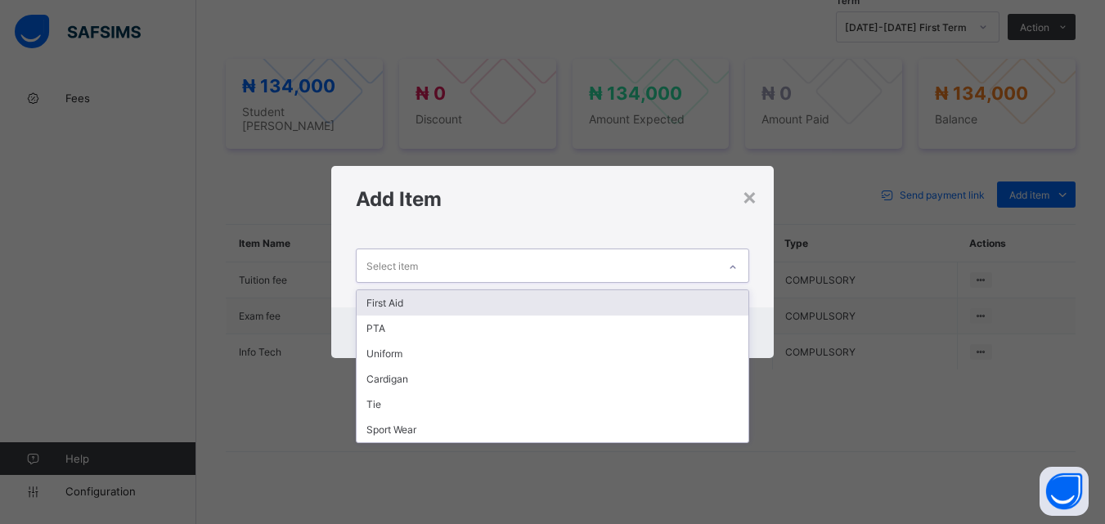
click at [716, 298] on div "First Aid" at bounding box center [552, 302] width 391 height 25
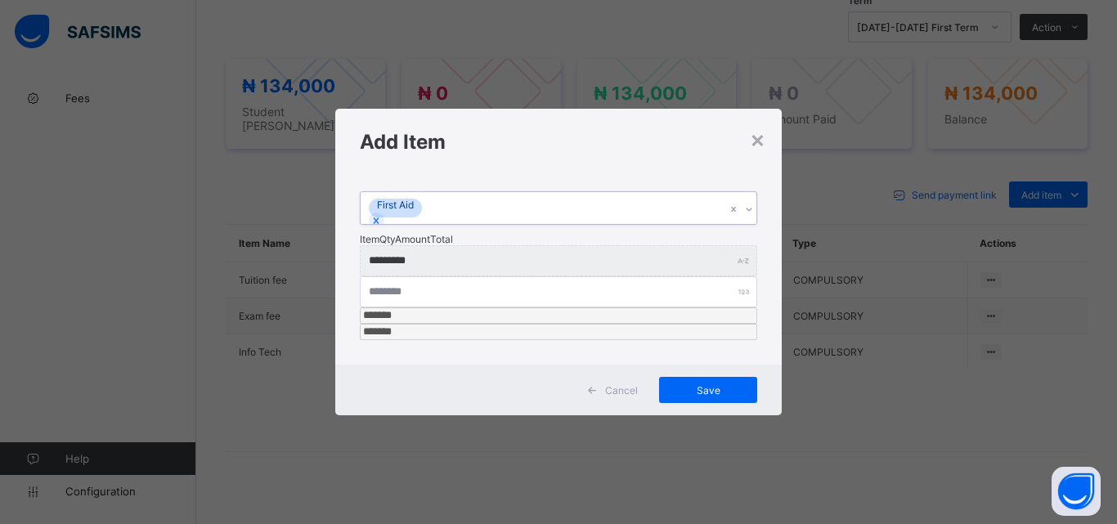
click at [747, 222] on div at bounding box center [749, 209] width 16 height 26
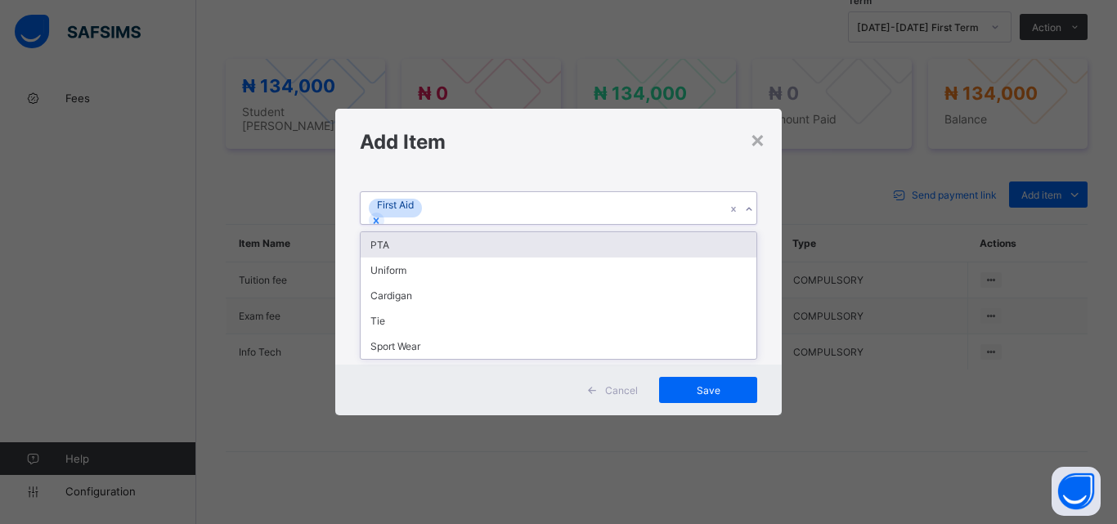
click at [738, 258] on div "PTA" at bounding box center [559, 244] width 396 height 25
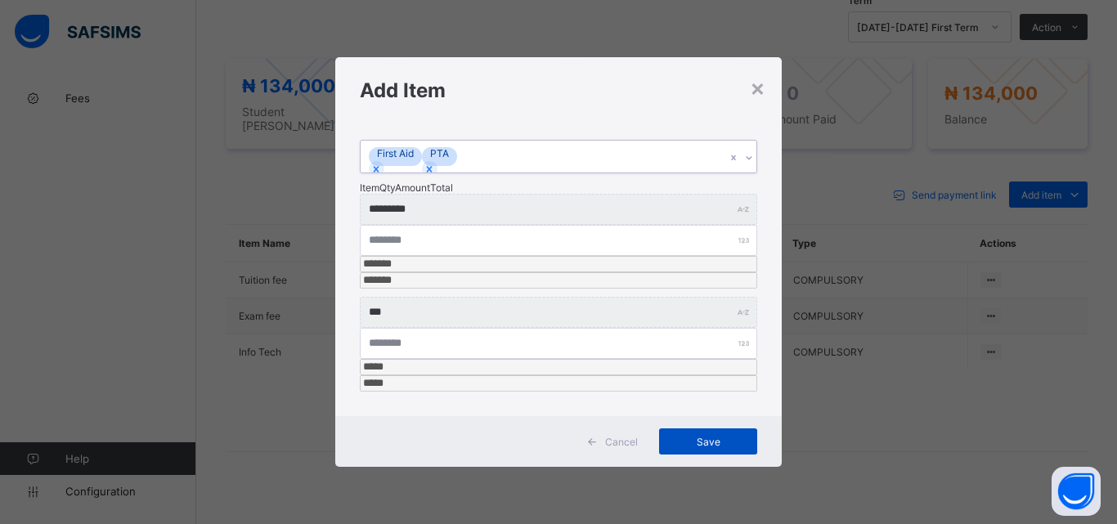
click at [712, 436] on span "Save" at bounding box center [708, 442] width 74 height 12
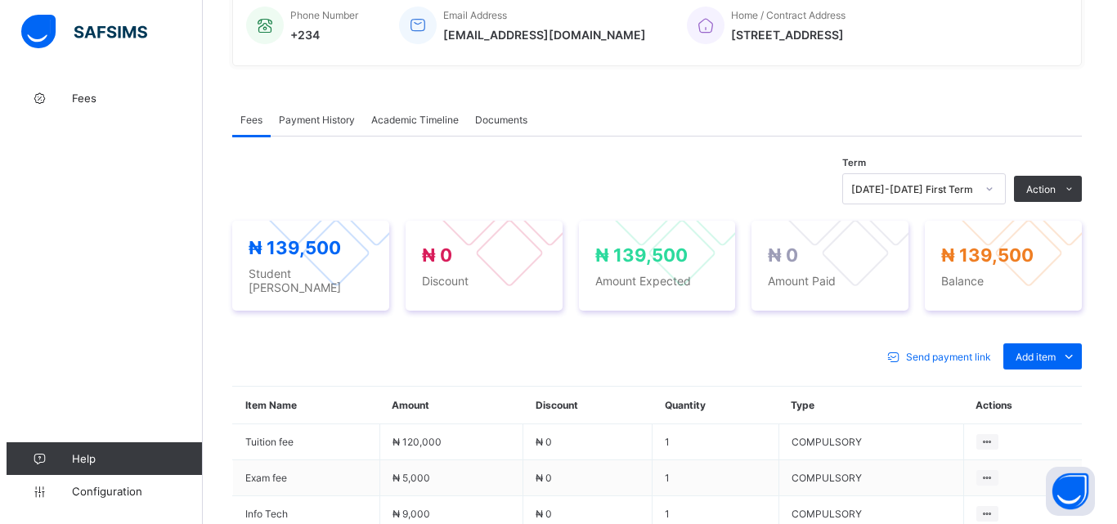
scroll to position [491, 0]
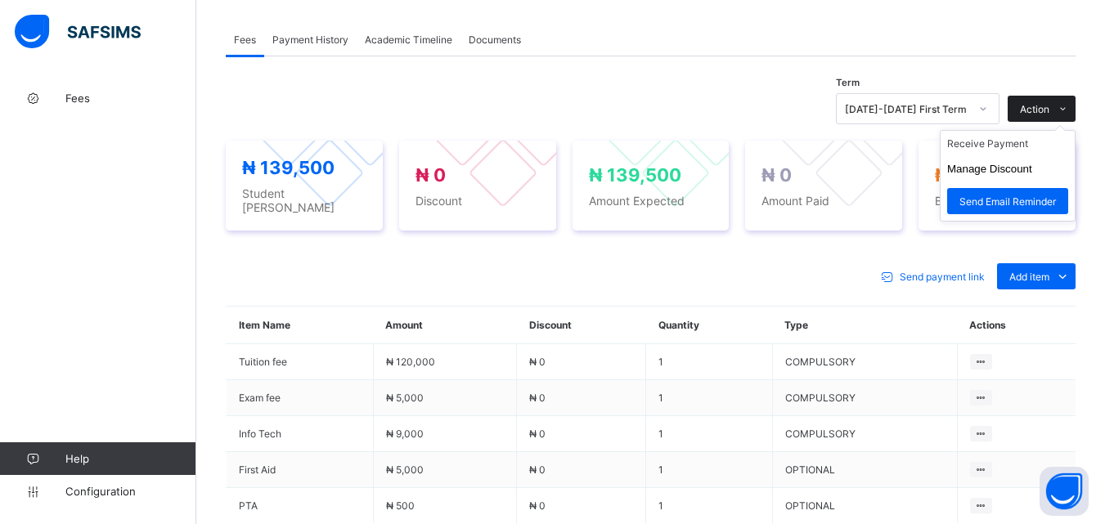
click at [1049, 110] on span "Action" at bounding box center [1034, 109] width 29 height 12
click at [1031, 150] on li "Receive Payment" at bounding box center [1007, 143] width 134 height 25
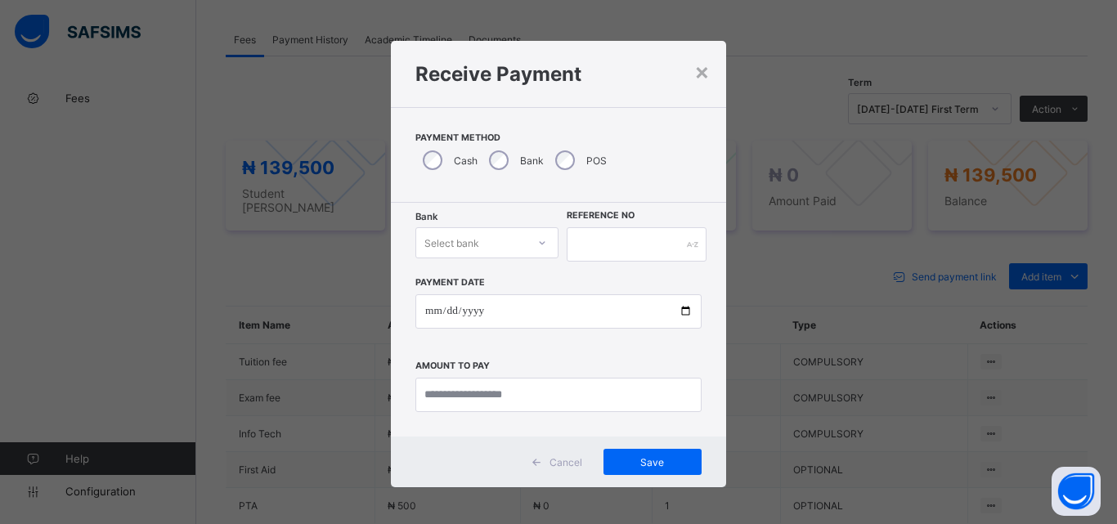
click at [540, 243] on icon at bounding box center [543, 242] width 6 height 3
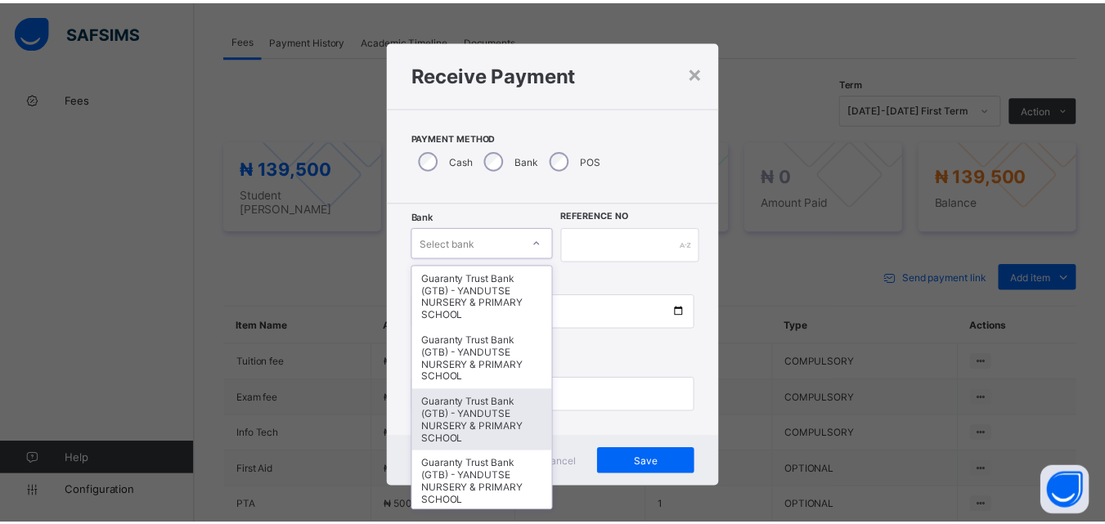
scroll to position [327, 0]
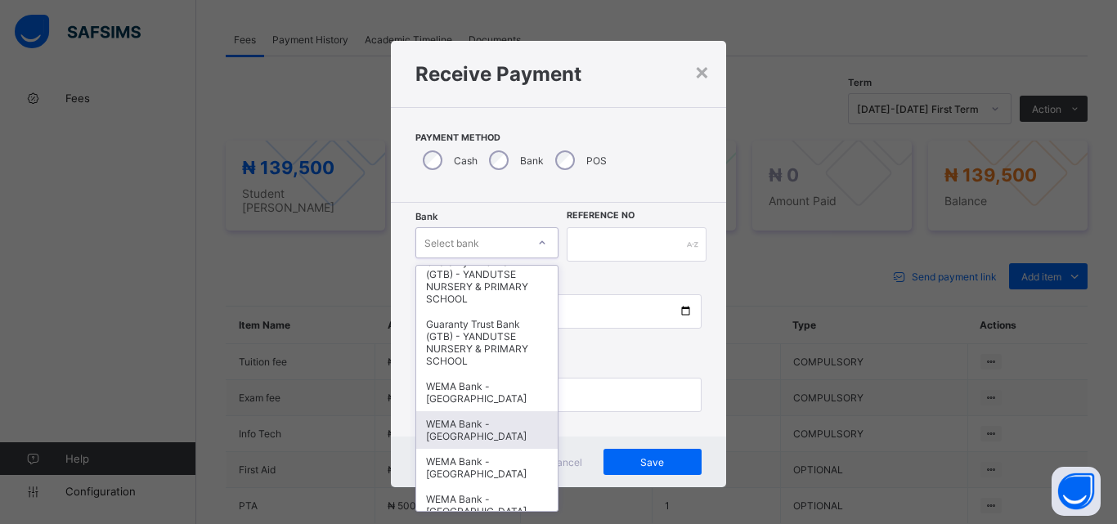
click at [474, 418] on div "WEMA Bank - [GEOGRAPHIC_DATA]" at bounding box center [486, 430] width 141 height 38
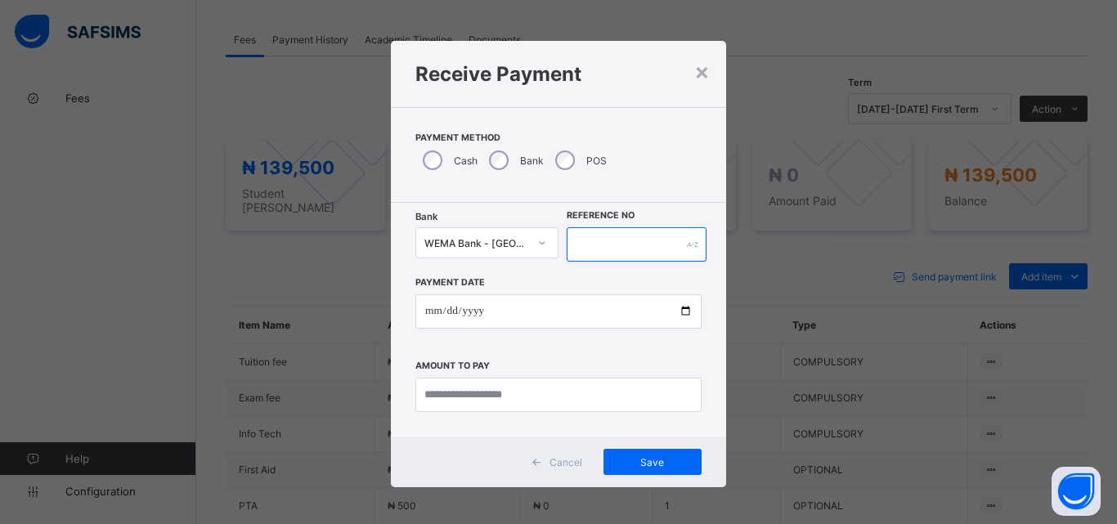
click at [608, 240] on input "text" at bounding box center [637, 244] width 140 height 34
type input "*********"
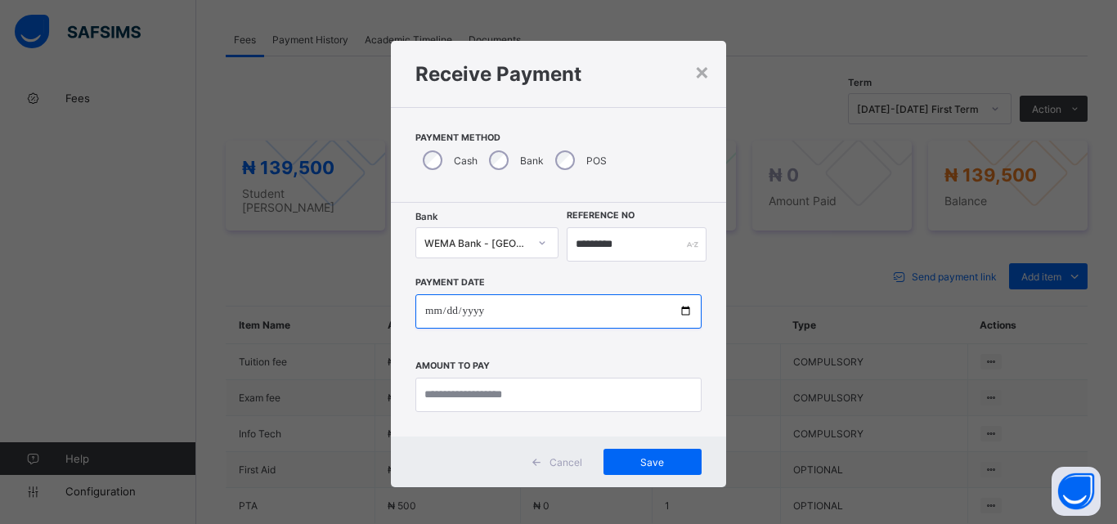
click at [695, 308] on input "date" at bounding box center [558, 311] width 286 height 34
click at [678, 313] on input "date" at bounding box center [558, 311] width 286 height 34
type input "**********"
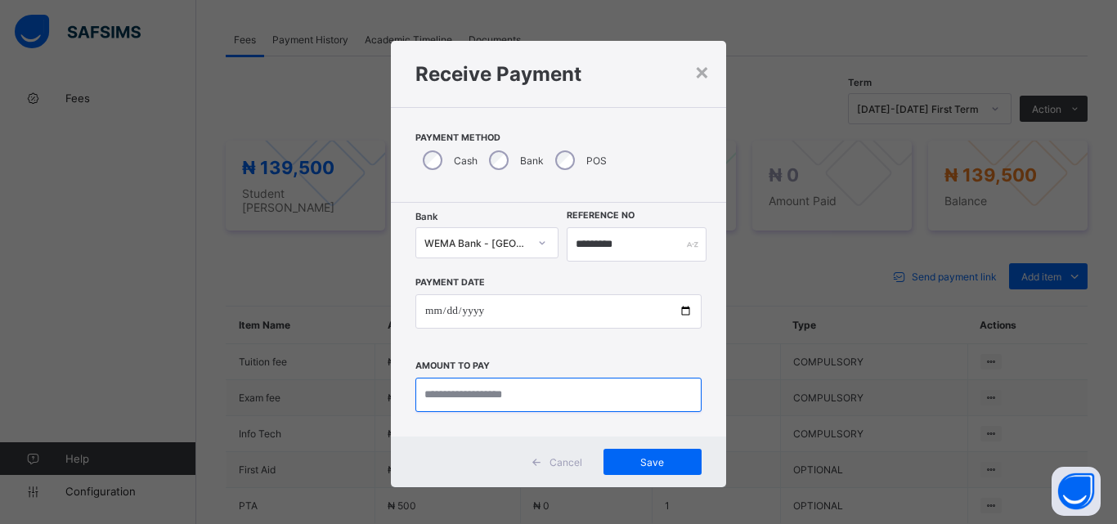
click at [459, 409] on input "currency" at bounding box center [558, 395] width 286 height 34
type input "*********"
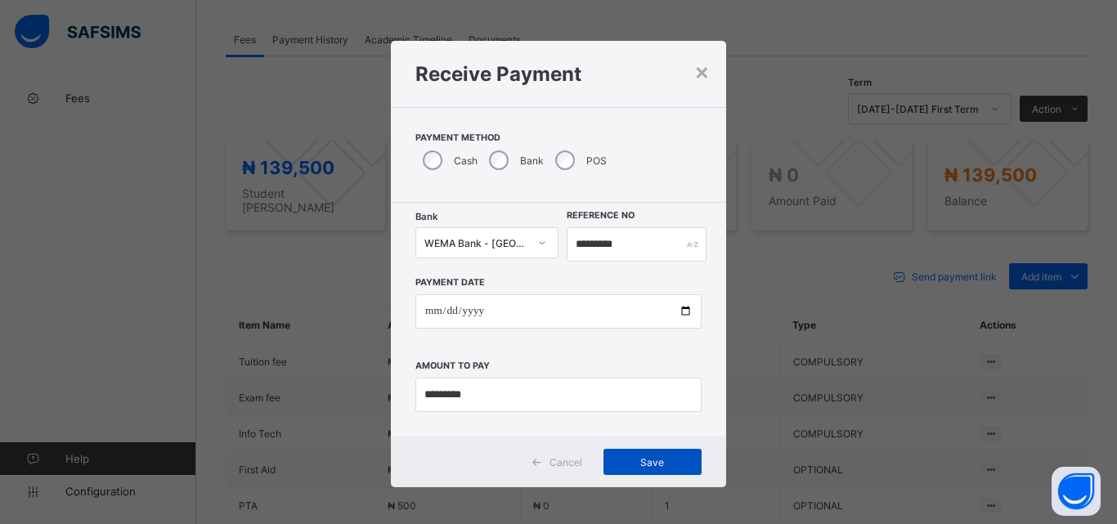
click at [654, 461] on span "Save" at bounding box center [653, 462] width 74 height 12
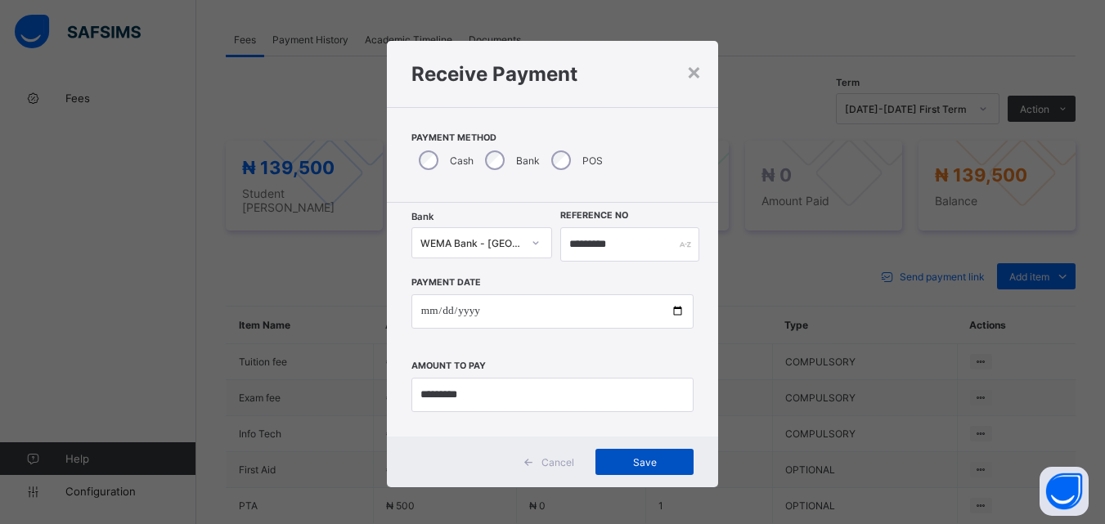
click at [648, 460] on span "Save" at bounding box center [645, 462] width 74 height 12
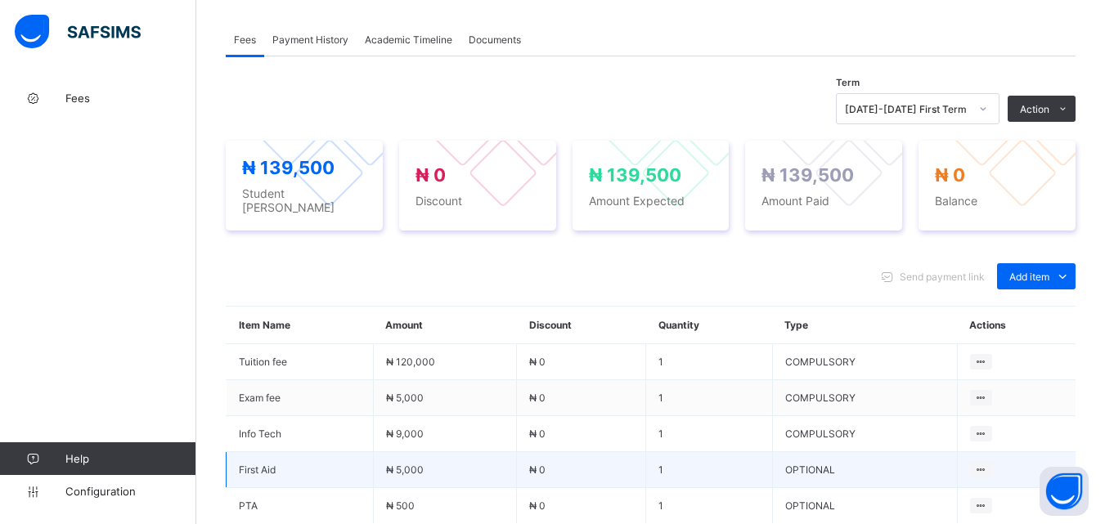
scroll to position [0, 0]
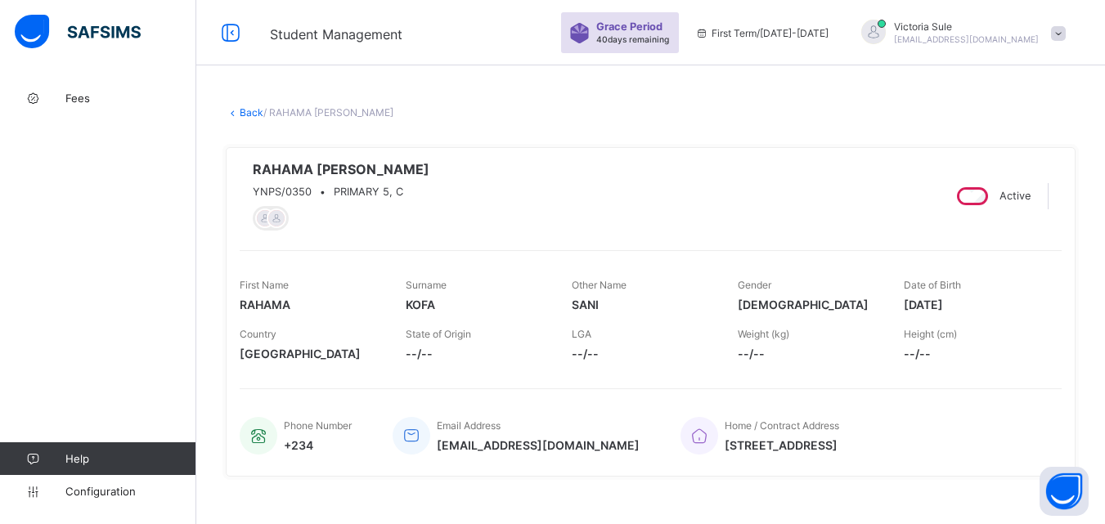
click at [242, 115] on link "Back" at bounding box center [252, 112] width 24 height 12
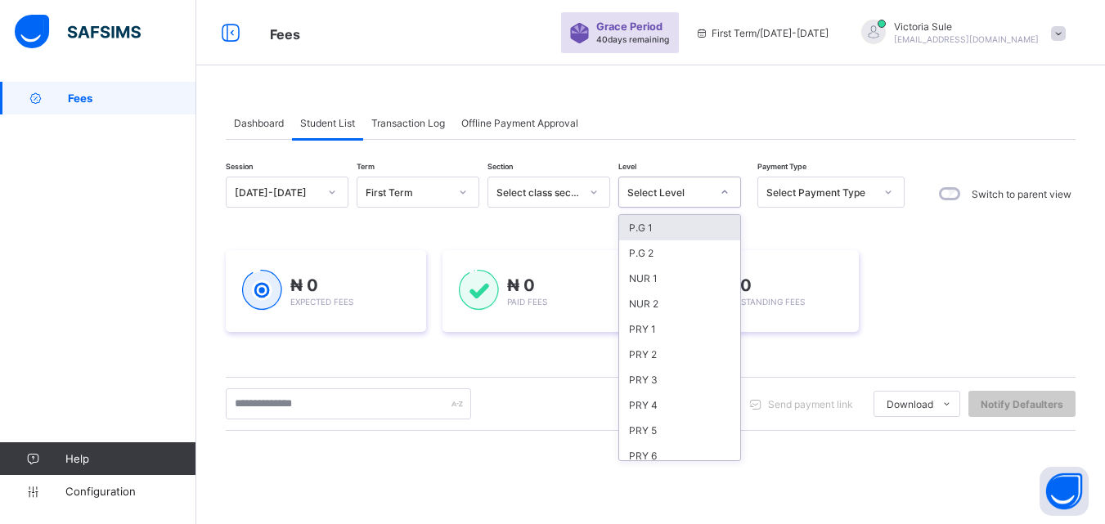
click at [698, 191] on div "Select Level" at bounding box center [668, 192] width 83 height 12
click at [660, 354] on div "PRY 2" at bounding box center [679, 354] width 121 height 25
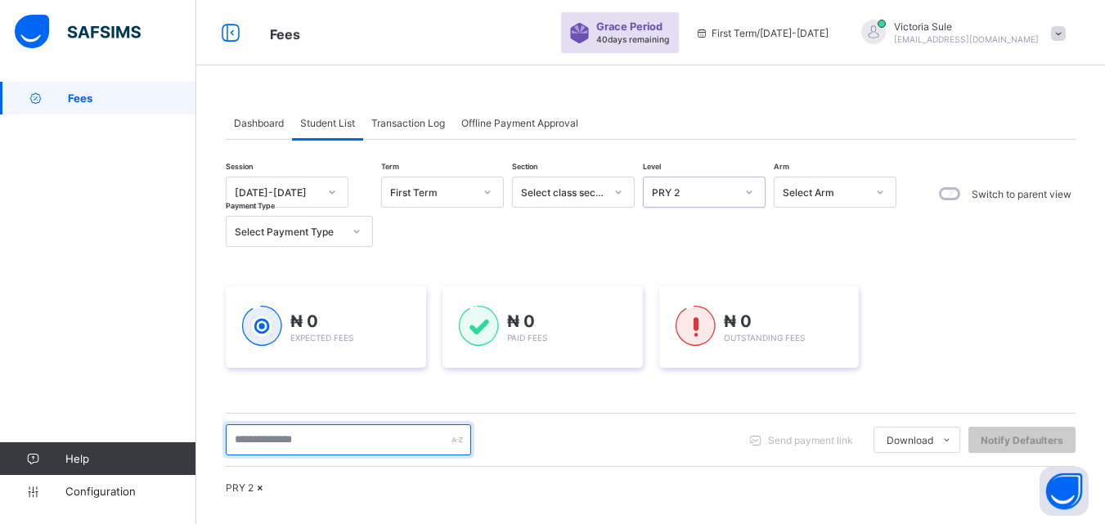
click at [332, 446] on input "text" at bounding box center [348, 439] width 245 height 31
type input "****"
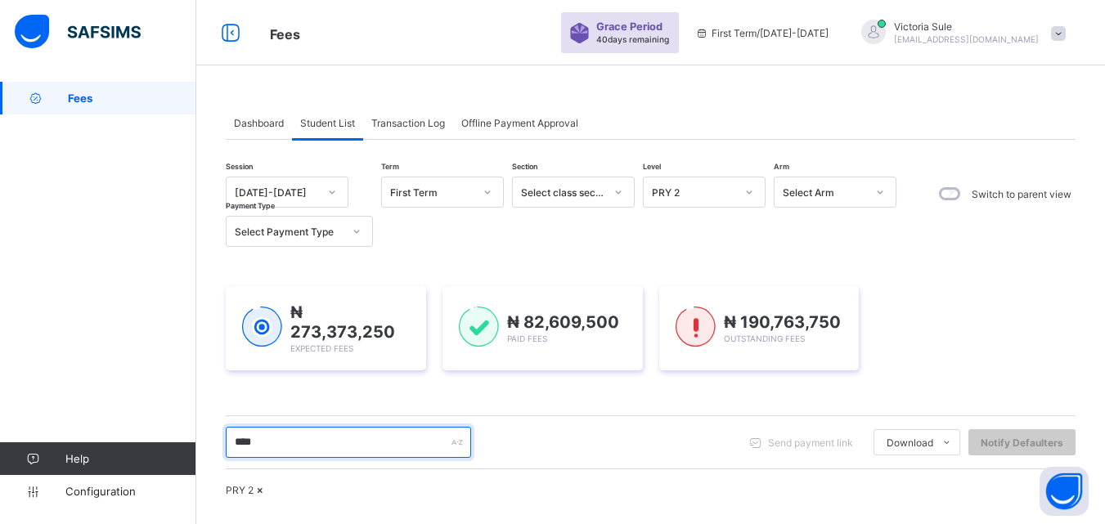
scroll to position [350, 0]
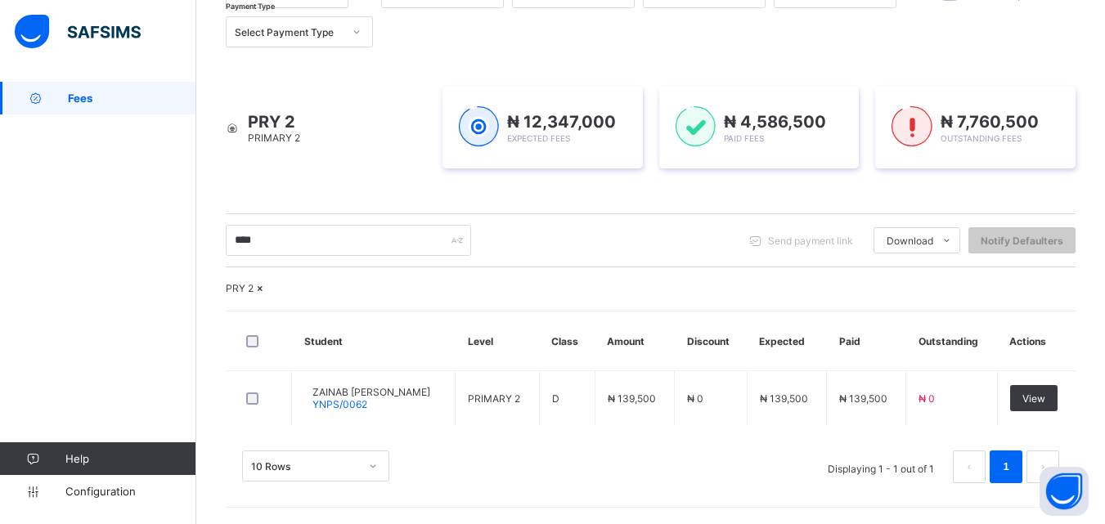
click at [681, 225] on div "**** Send payment link Download Students Payment Students Payment Status Studen…" at bounding box center [651, 240] width 850 height 31
click at [697, 225] on div "**** Send payment link Download Students Payment Students Payment Status Studen…" at bounding box center [651, 240] width 850 height 31
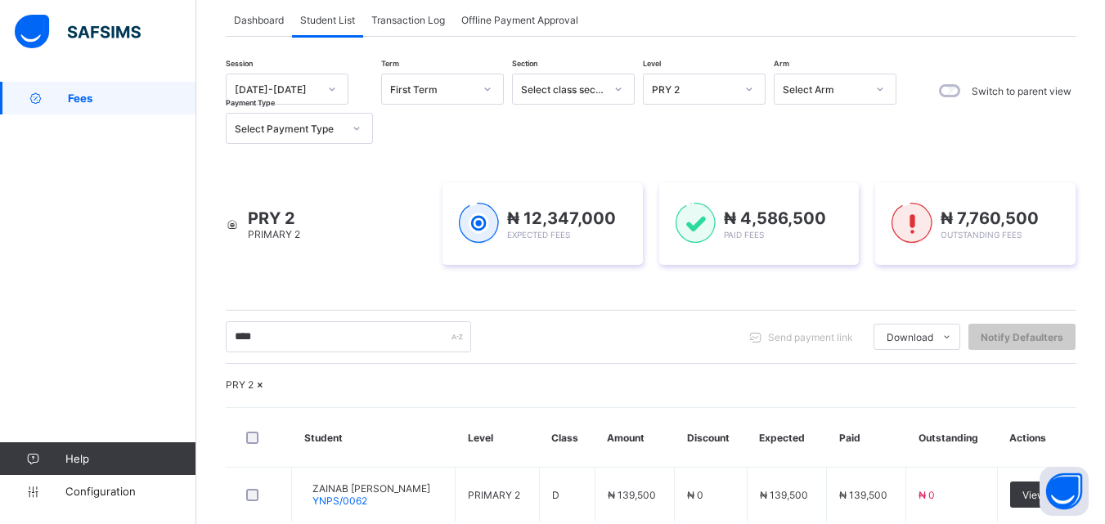
scroll to position [81, 0]
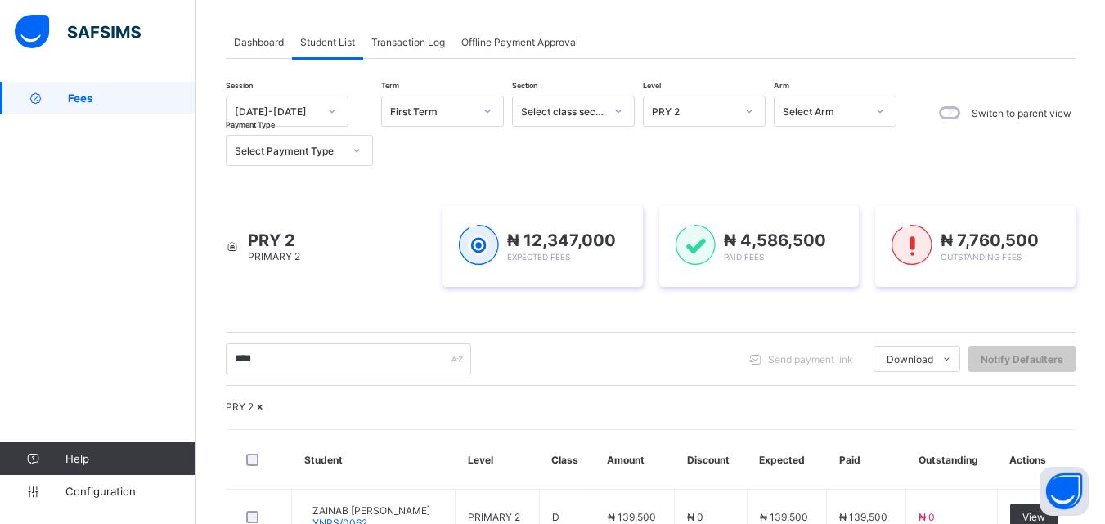
click at [267, 413] on icon at bounding box center [260, 407] width 14 height 12
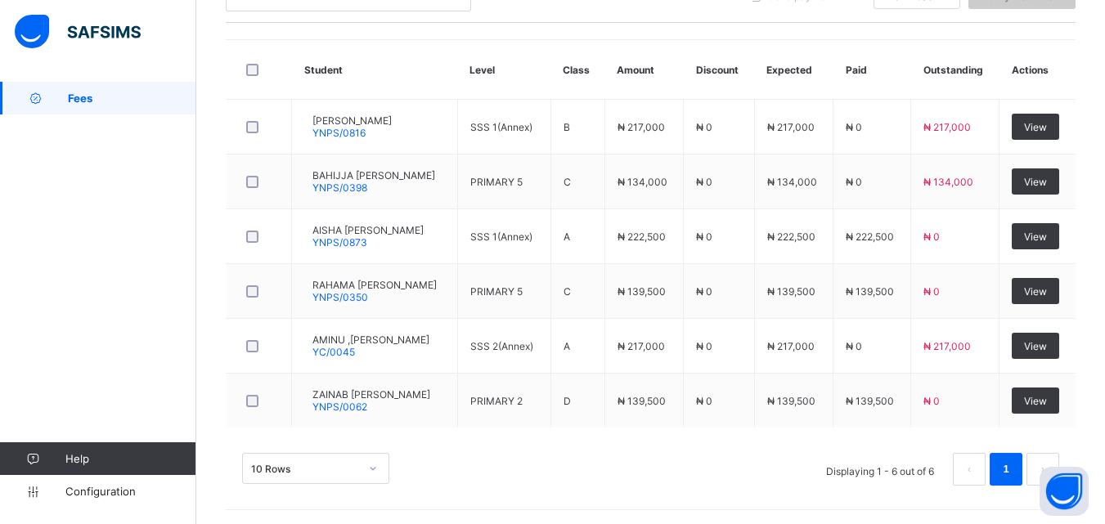
scroll to position [247, 0]
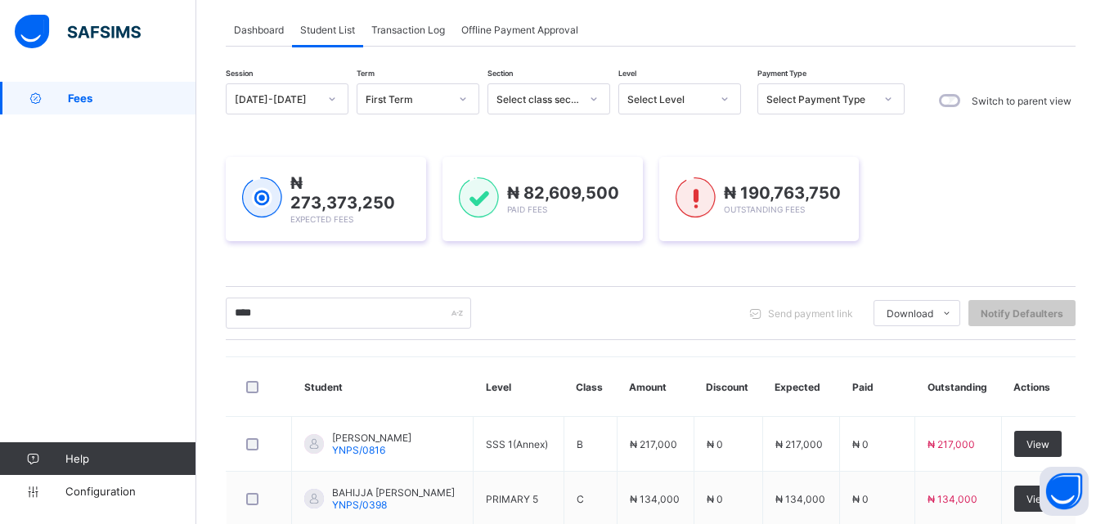
scroll to position [2, 0]
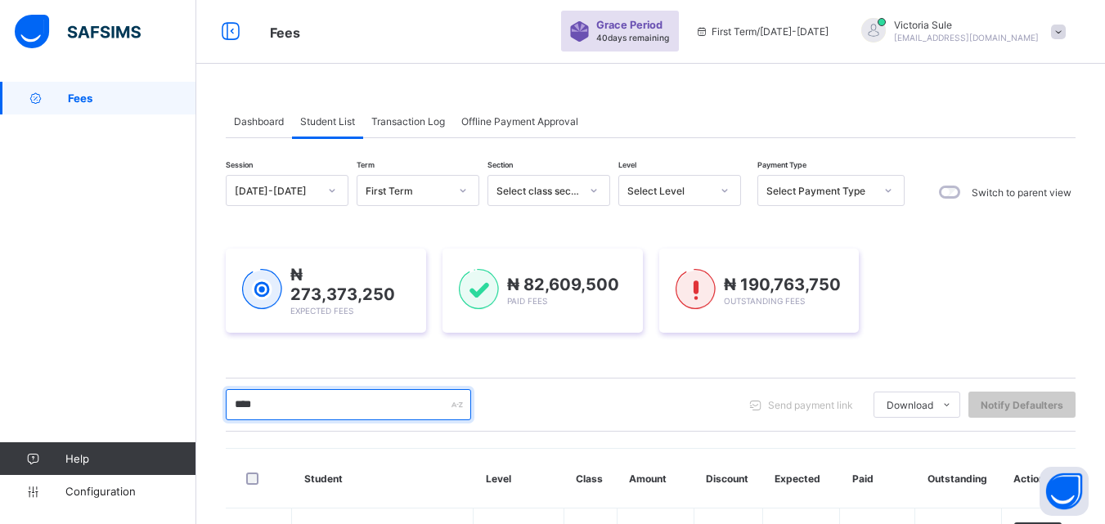
drag, startPoint x: 268, startPoint y: 396, endPoint x: 206, endPoint y: 403, distance: 62.6
click at [206, 403] on div "Dashboard Student List Transaction Log Offline Payment Approval Student List Mo…" at bounding box center [650, 507] width 908 height 855
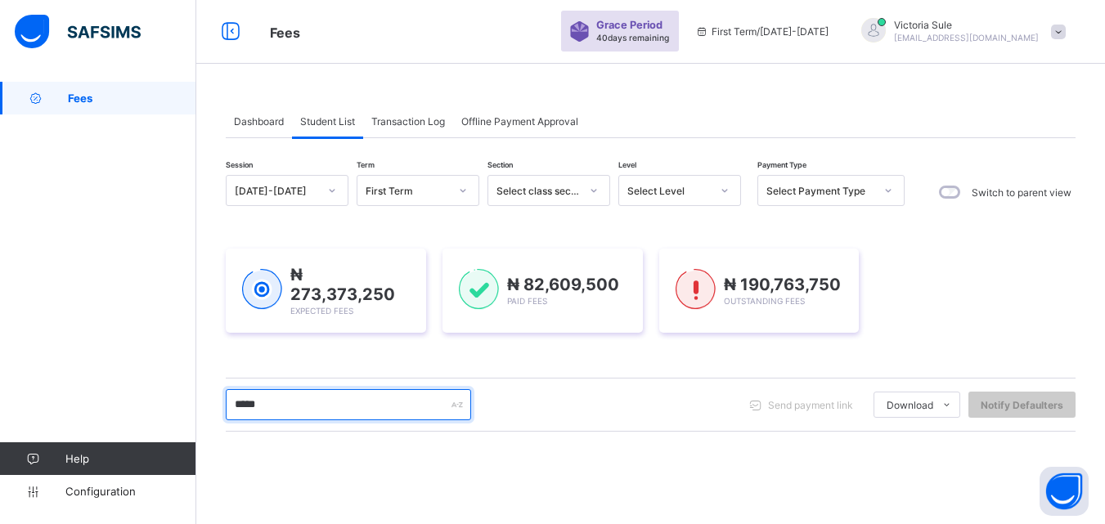
type input "**********"
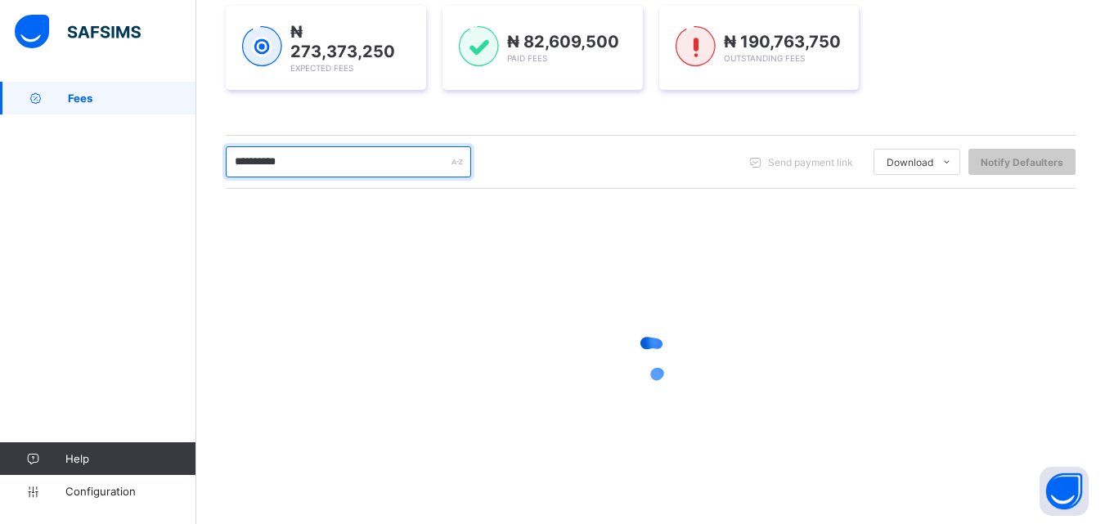
scroll to position [247, 0]
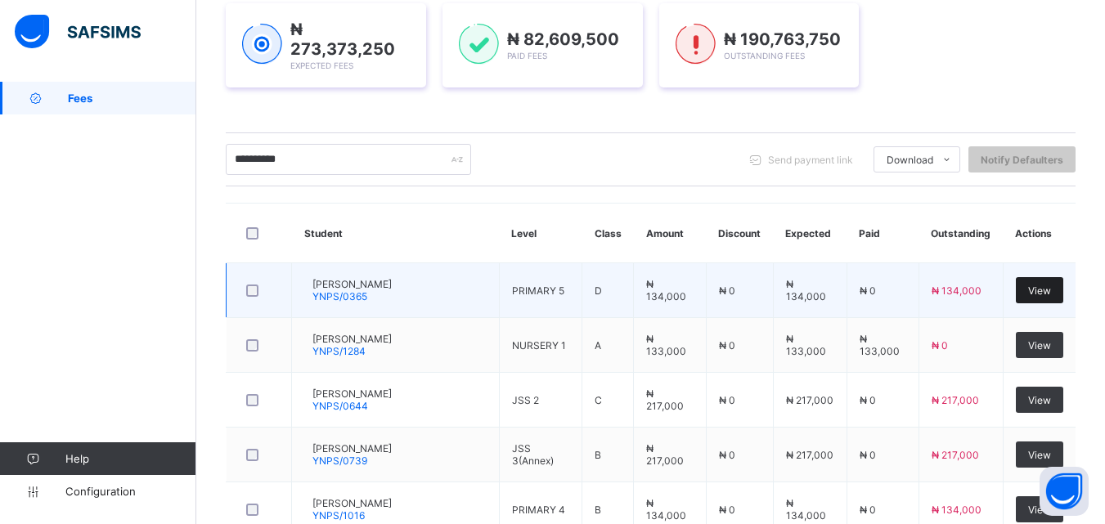
click at [1048, 289] on span "View" at bounding box center [1039, 291] width 23 height 12
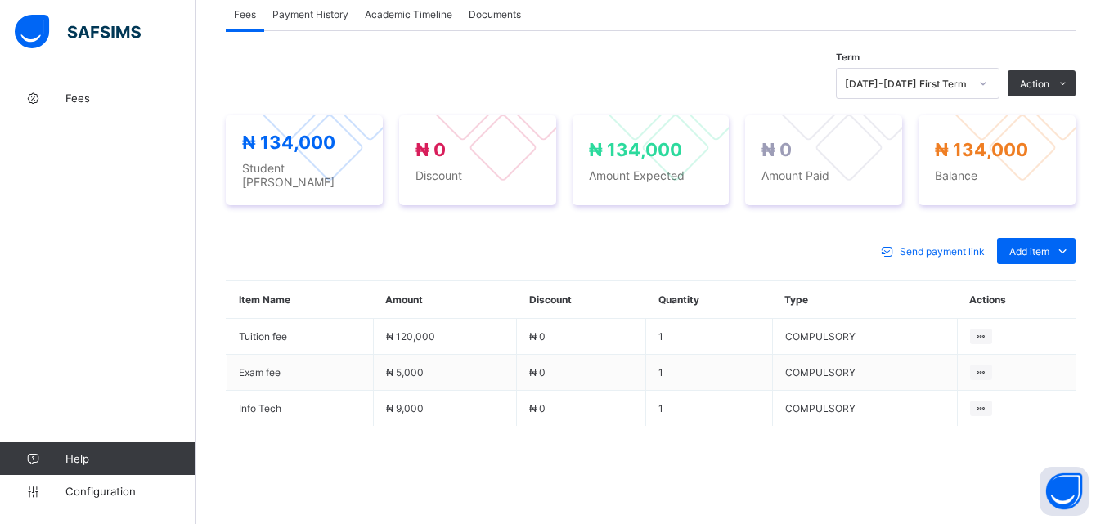
scroll to position [572, 0]
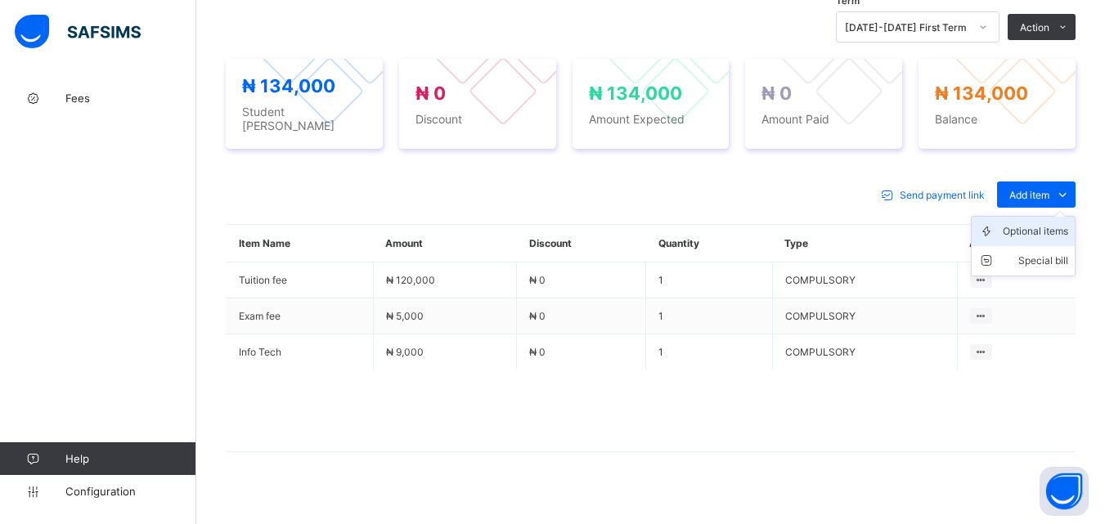
click at [1032, 227] on div "Optional items" at bounding box center [1035, 231] width 65 height 16
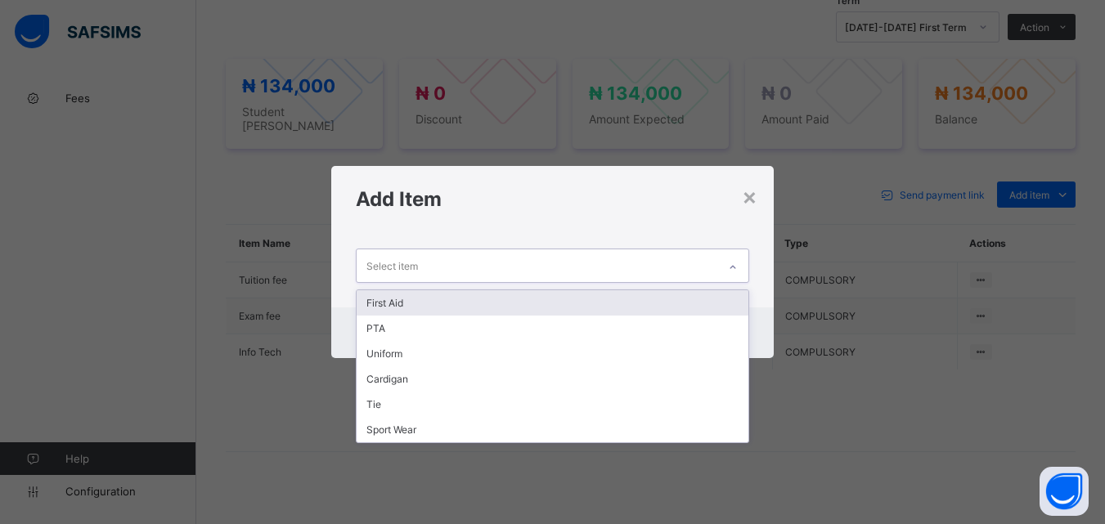
click at [736, 258] on div at bounding box center [733, 267] width 28 height 26
click at [708, 302] on div "First Aid" at bounding box center [552, 302] width 391 height 25
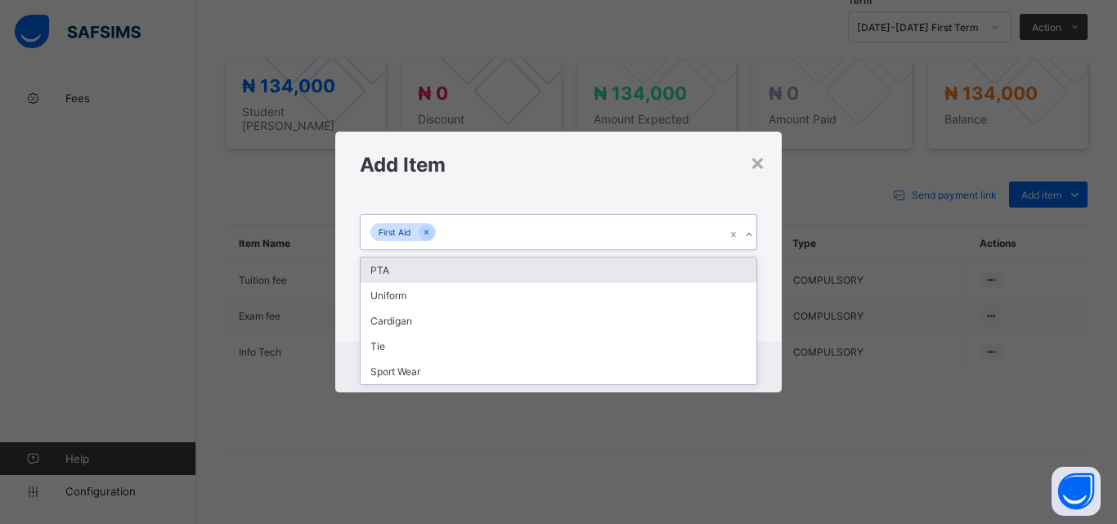
click at [747, 231] on icon at bounding box center [749, 235] width 10 height 16
click at [737, 258] on div "PTA" at bounding box center [559, 270] width 396 height 25
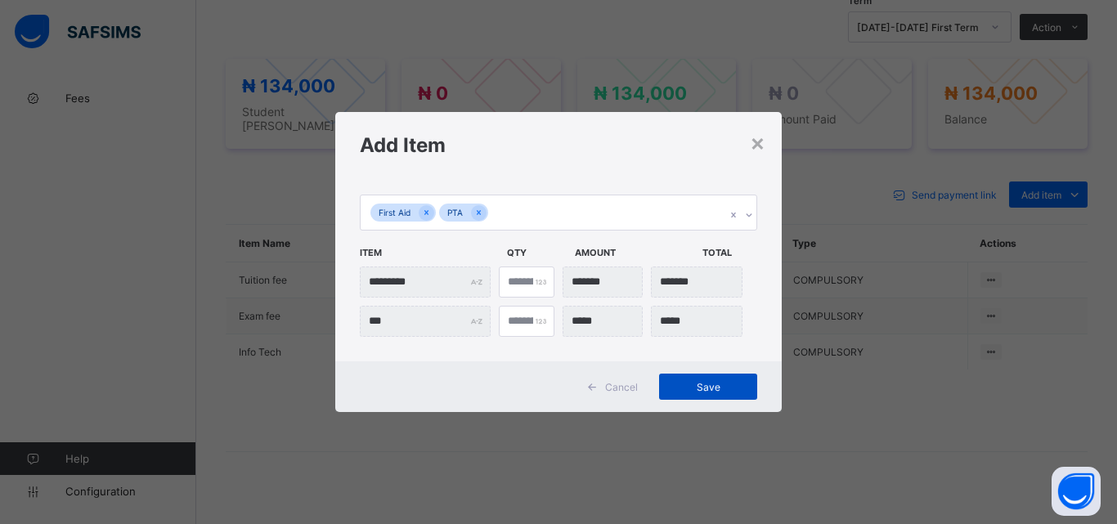
click at [706, 386] on span "Save" at bounding box center [708, 387] width 74 height 12
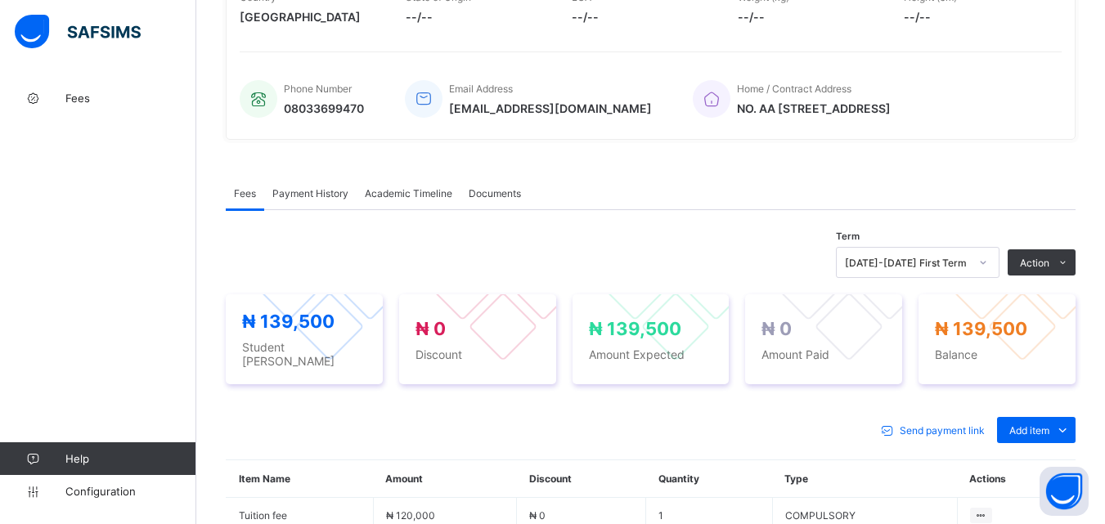
scroll to position [491, 0]
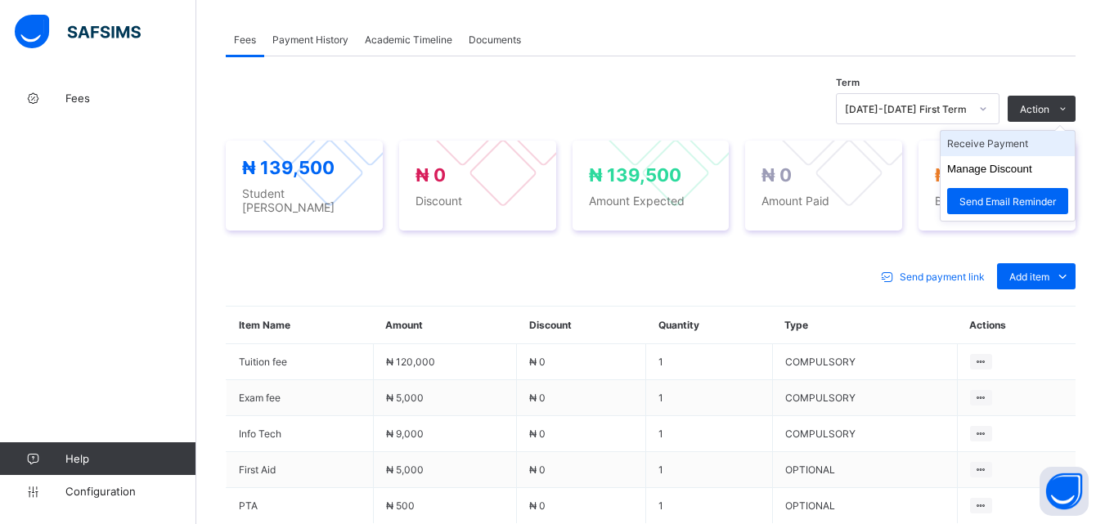
click at [1015, 153] on li "Receive Payment" at bounding box center [1007, 143] width 134 height 25
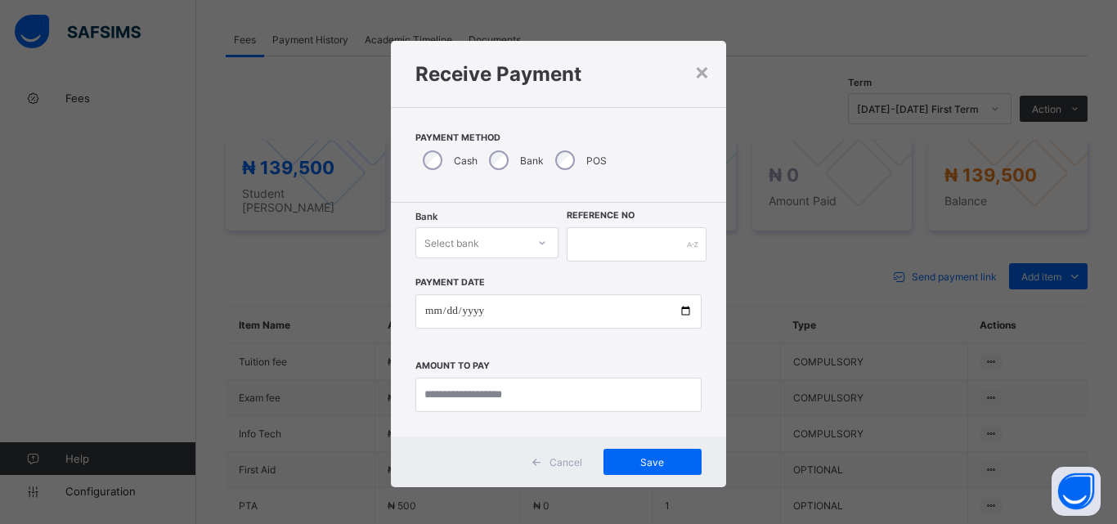
click at [541, 244] on icon at bounding box center [542, 243] width 10 height 16
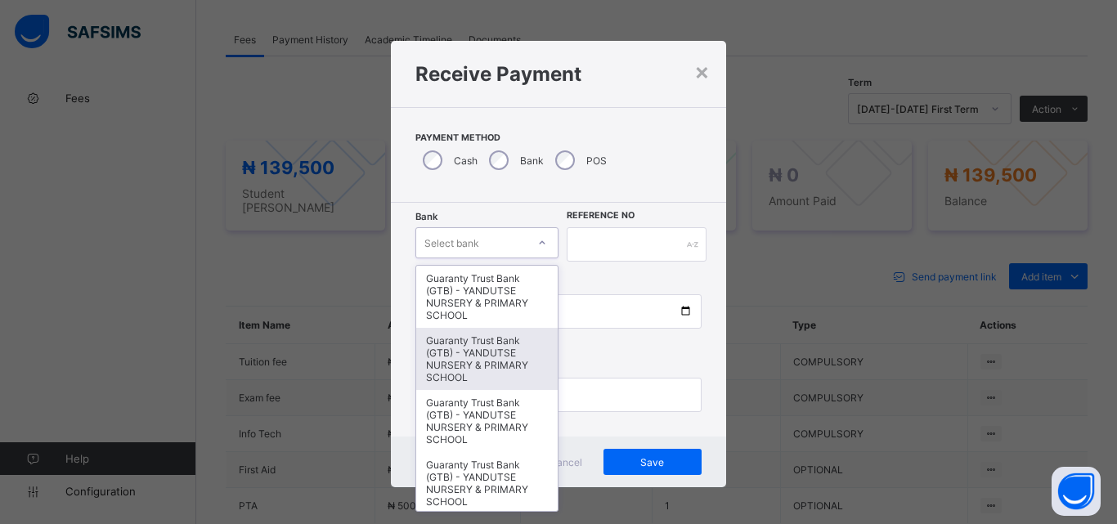
click at [491, 368] on div "Guaranty Trust Bank (GTB) - YANDUTSE NURSERY & PRIMARY SCHOOL" at bounding box center [486, 359] width 141 height 62
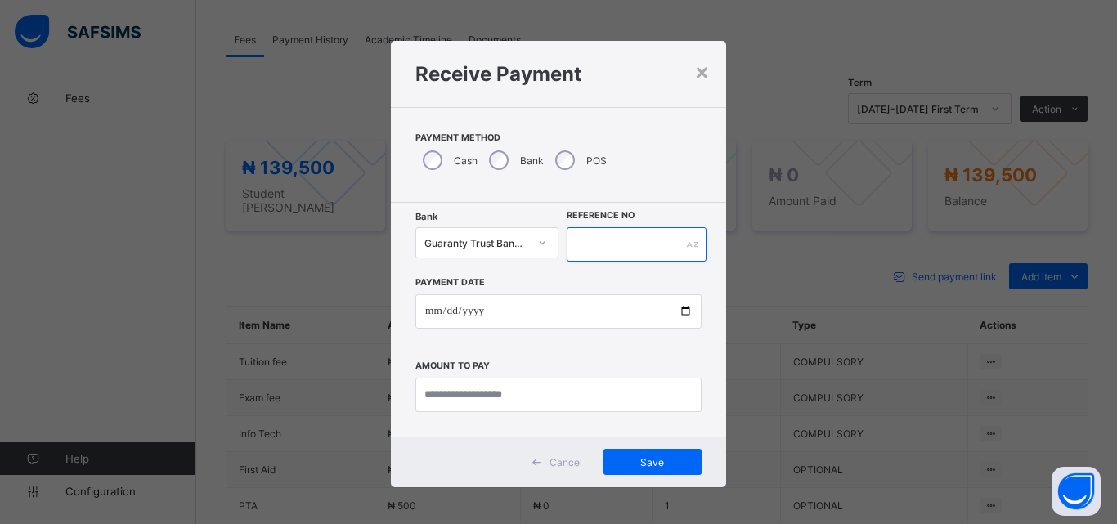
click at [590, 234] on input "text" at bounding box center [637, 244] width 140 height 34
type input "*********"
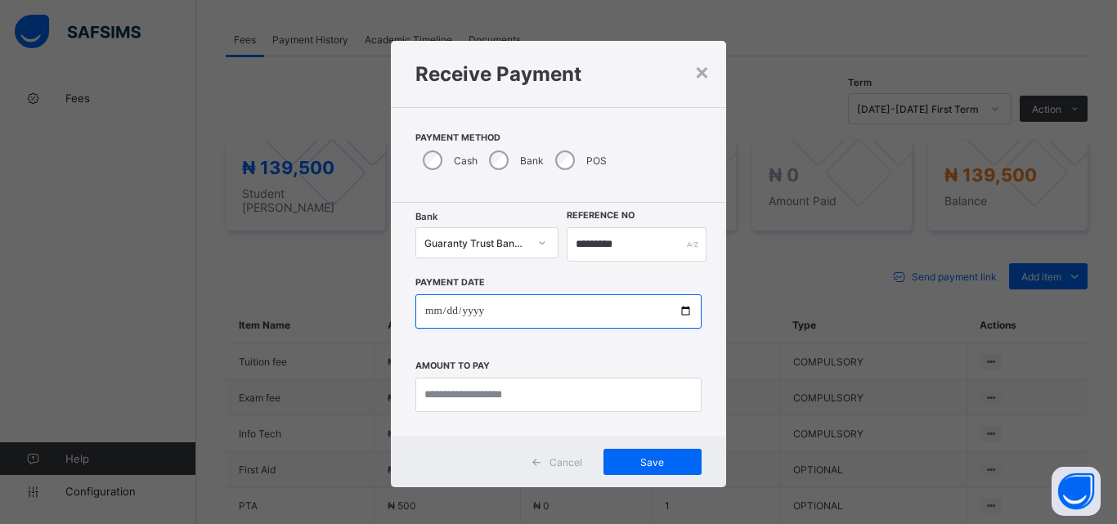
click at [677, 313] on input "date" at bounding box center [558, 311] width 286 height 34
type input "**********"
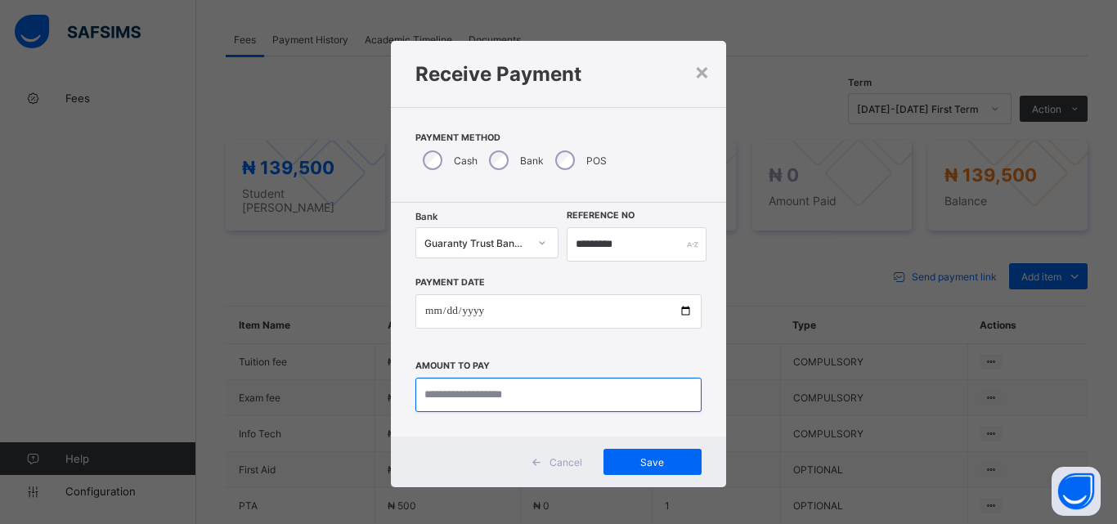
click at [480, 398] on input "currency" at bounding box center [558, 395] width 286 height 34
type input "*********"
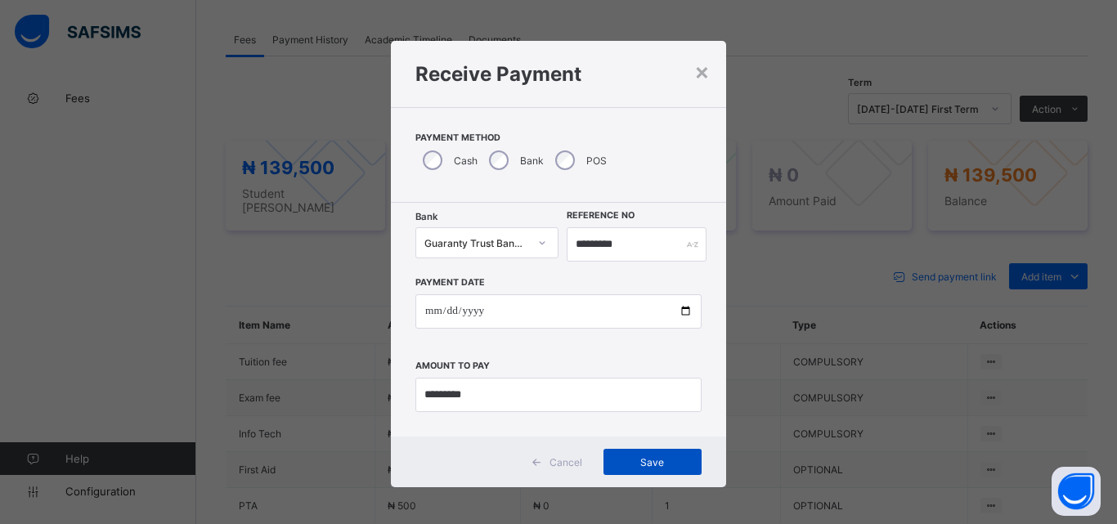
click at [643, 463] on span "Save" at bounding box center [653, 462] width 74 height 12
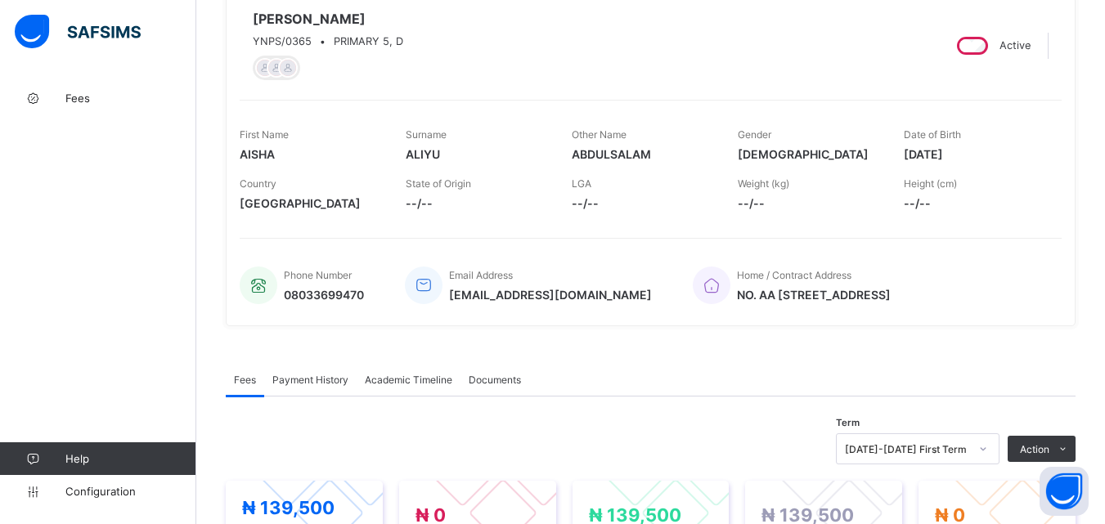
scroll to position [82, 0]
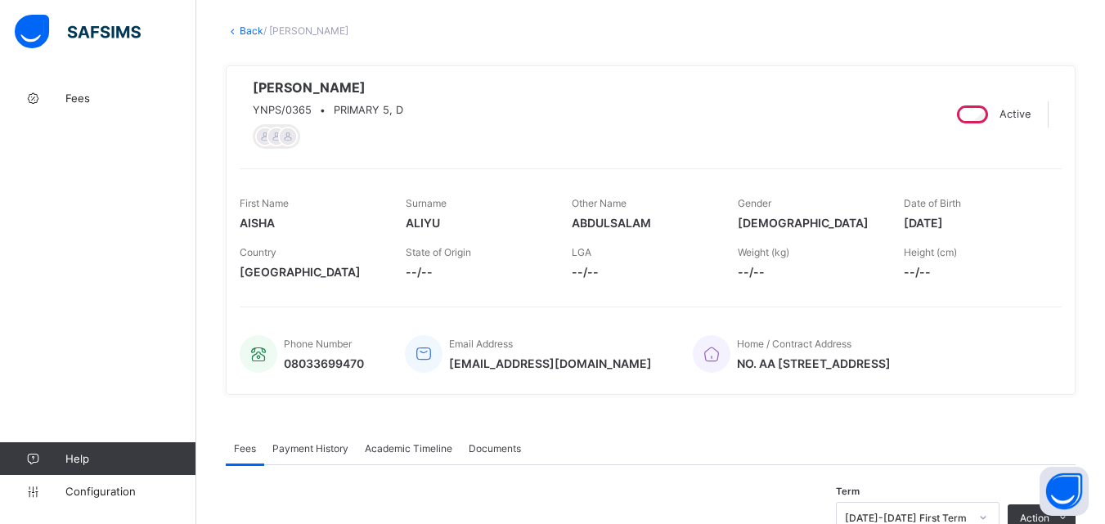
click at [248, 33] on link "Back" at bounding box center [252, 31] width 24 height 12
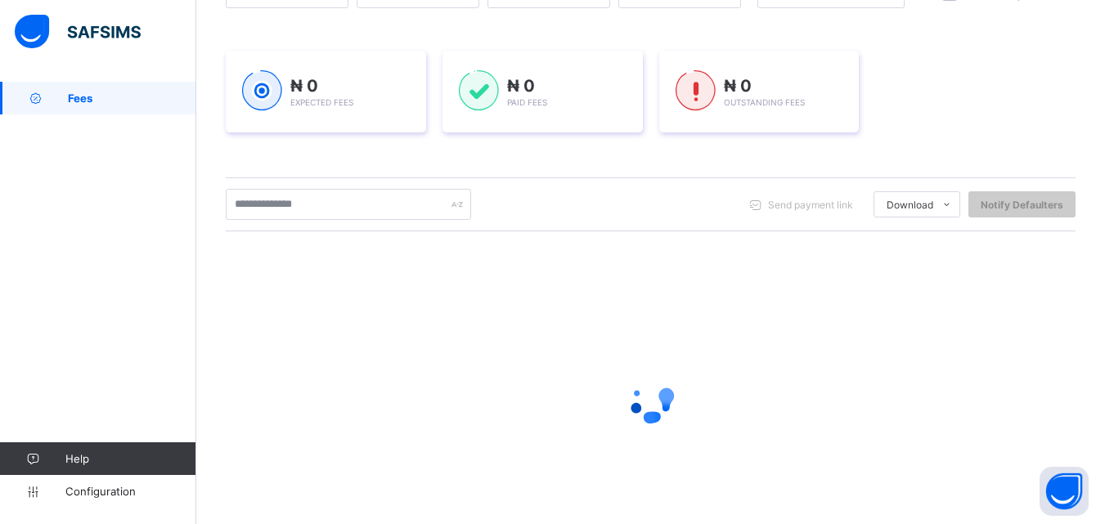
scroll to position [245, 0]
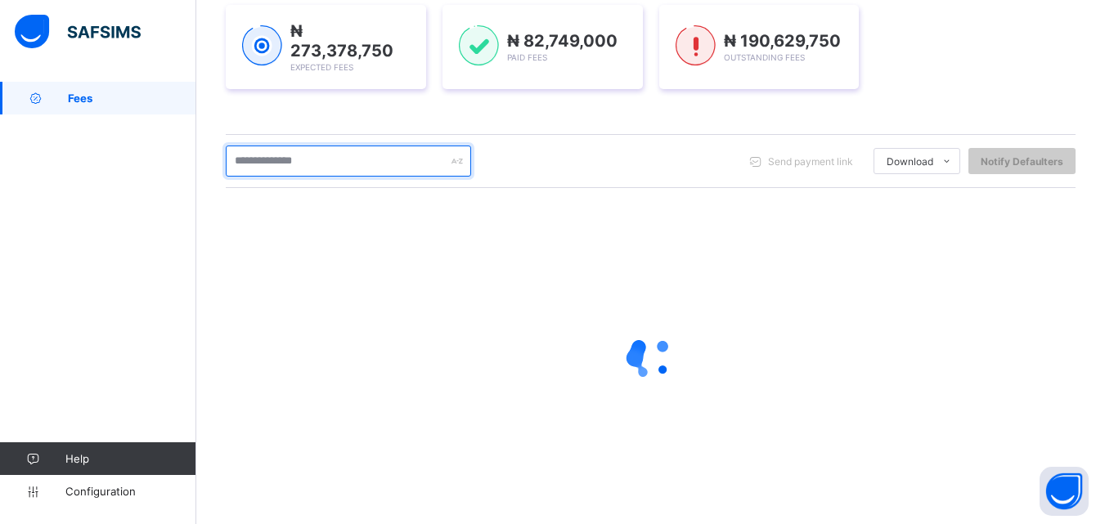
click at [312, 163] on input "text" at bounding box center [348, 161] width 245 height 31
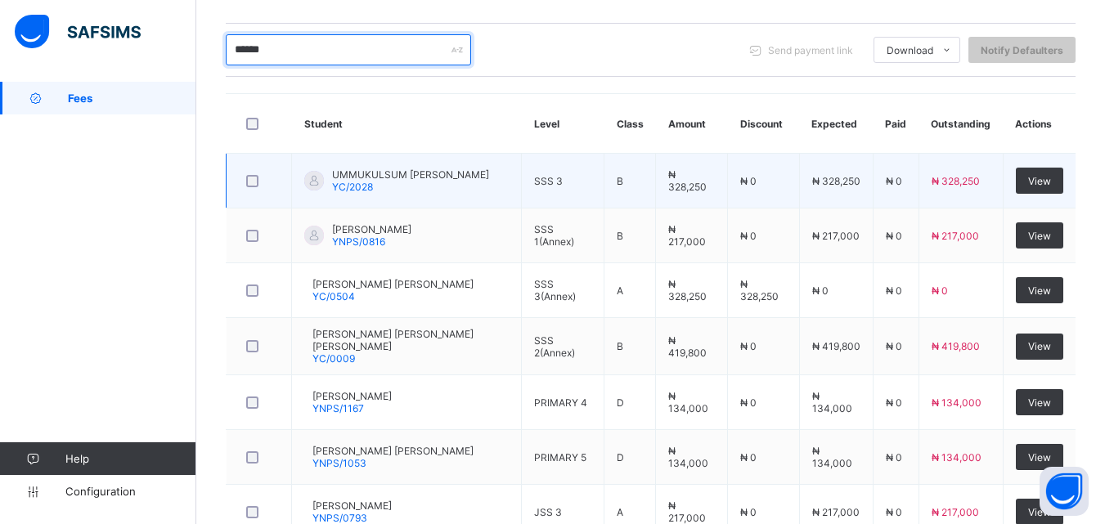
scroll to position [303, 0]
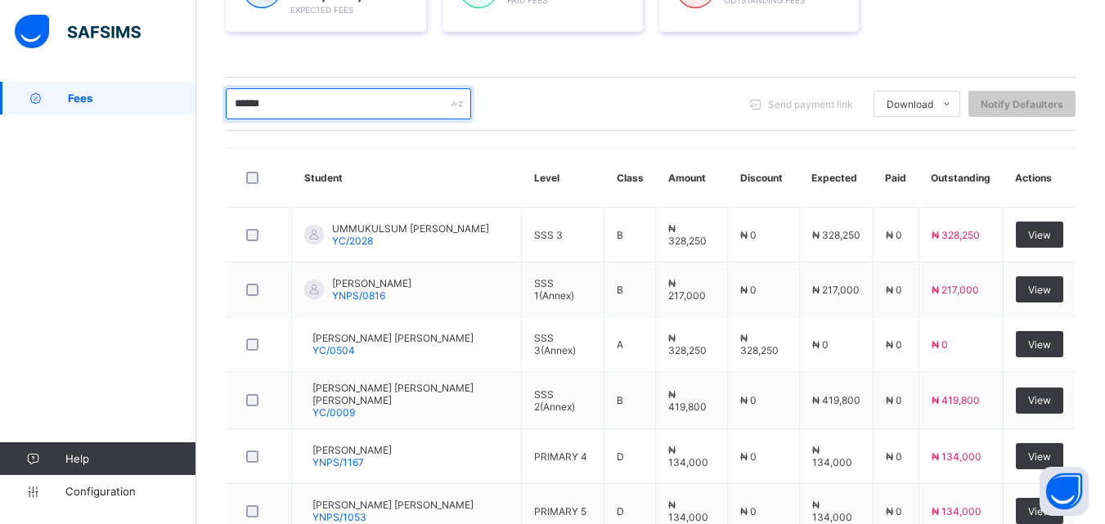
drag, startPoint x: 285, startPoint y: 97, endPoint x: 227, endPoint y: 121, distance: 62.0
click at [227, 121] on div "****** Send payment link Download Students Payment Students Payment Status Stud…" at bounding box center [651, 104] width 850 height 54
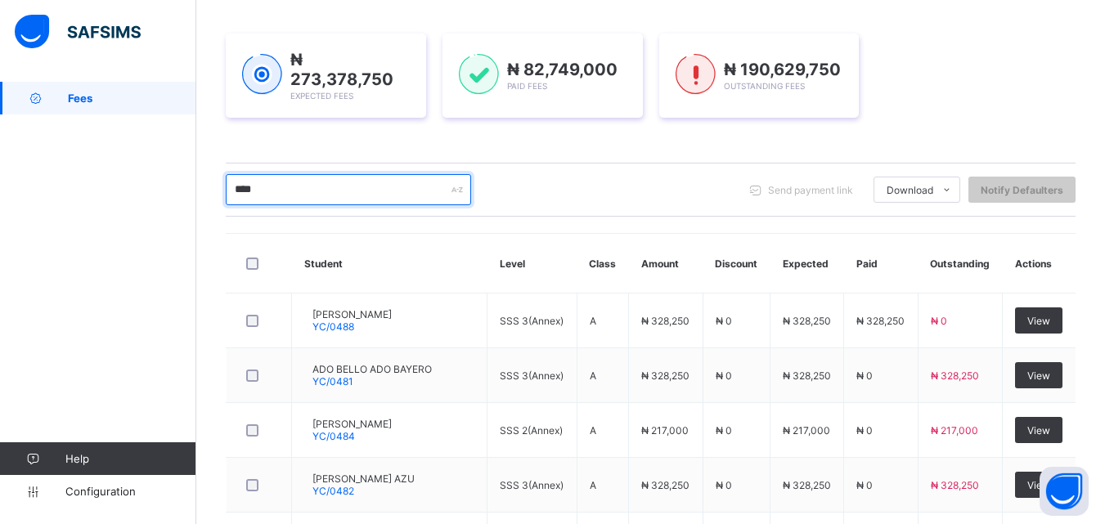
scroll to position [110, 0]
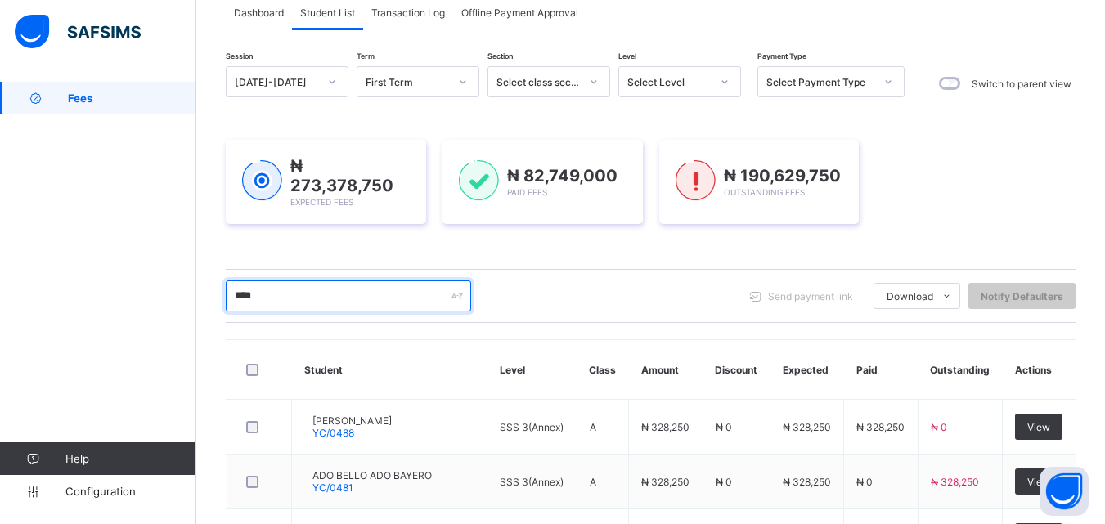
click at [337, 304] on input "****" at bounding box center [348, 295] width 245 height 31
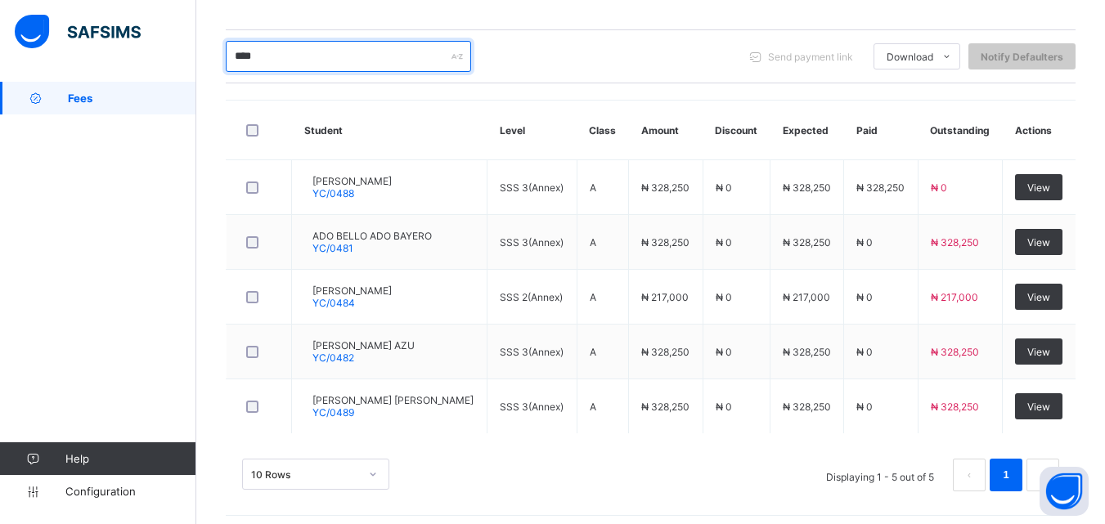
scroll to position [356, 0]
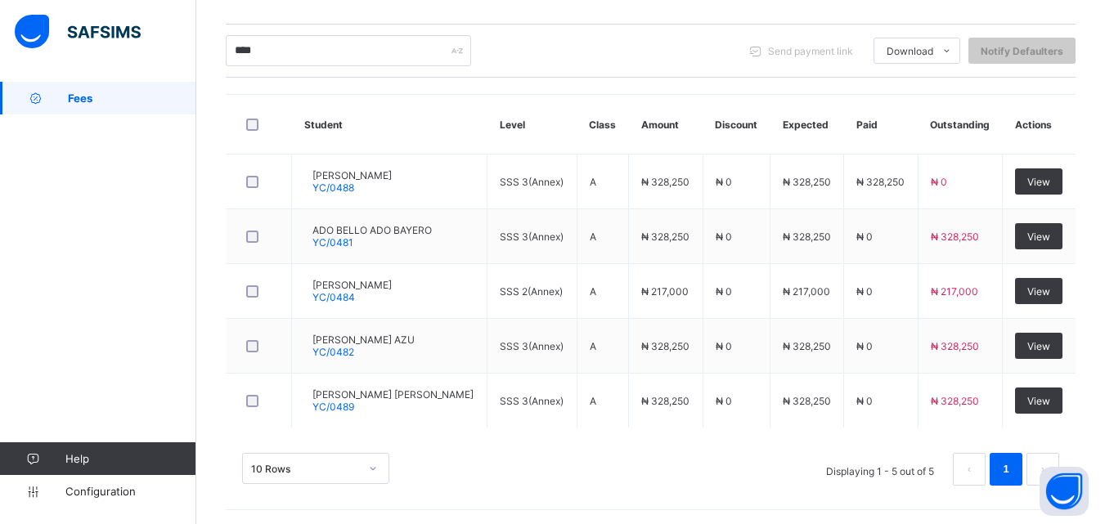
click at [630, 471] on div "10 Rows Displaying 1 - 5 out of 5 1" at bounding box center [650, 469] width 817 height 33
drag, startPoint x: 625, startPoint y: 473, endPoint x: 537, endPoint y: 439, distance: 93.7
click at [537, 439] on div "10 Rows Displaying 1 - 5 out of 5 1" at bounding box center [651, 461] width 850 height 82
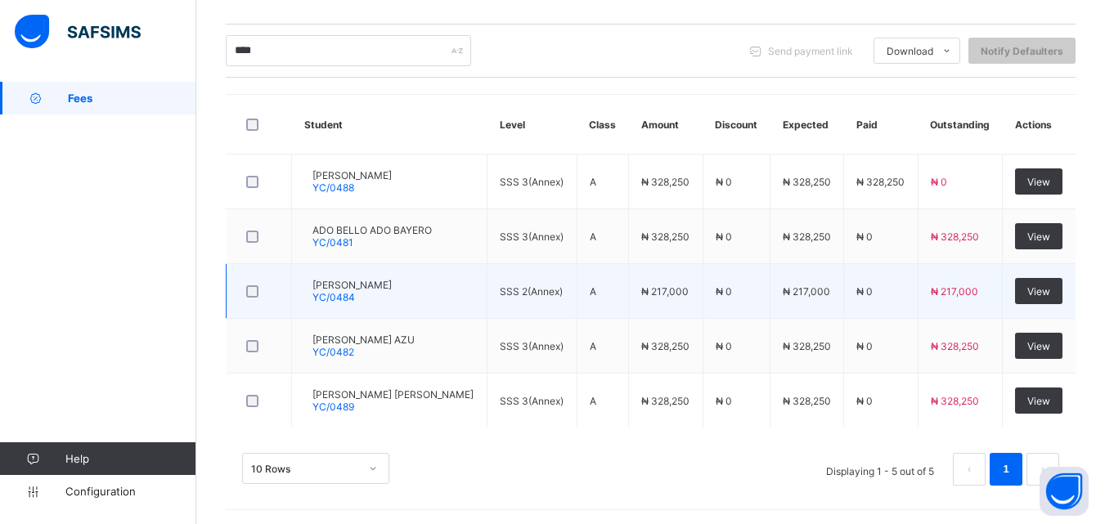
scroll to position [110, 0]
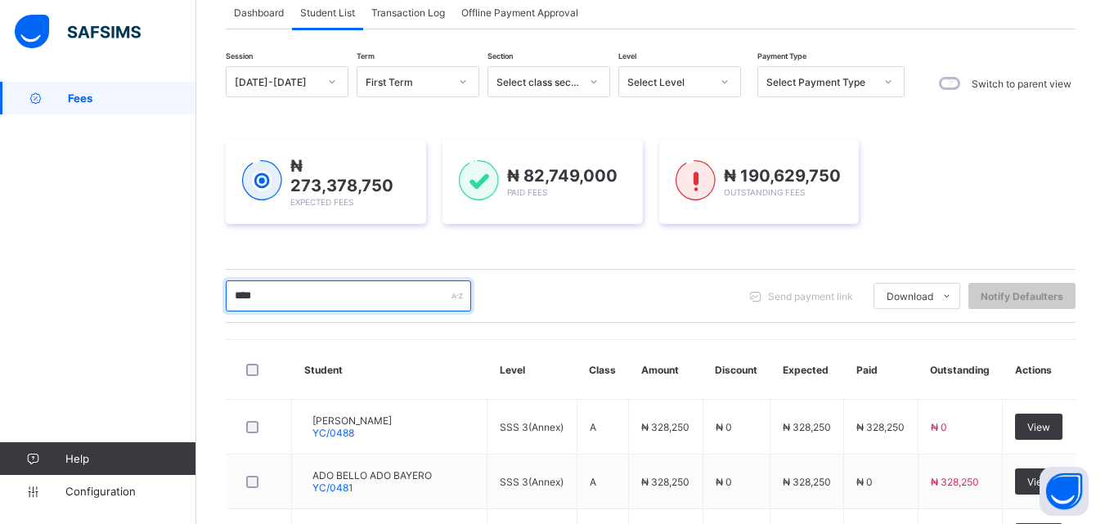
click at [288, 290] on input "****" at bounding box center [348, 295] width 245 height 31
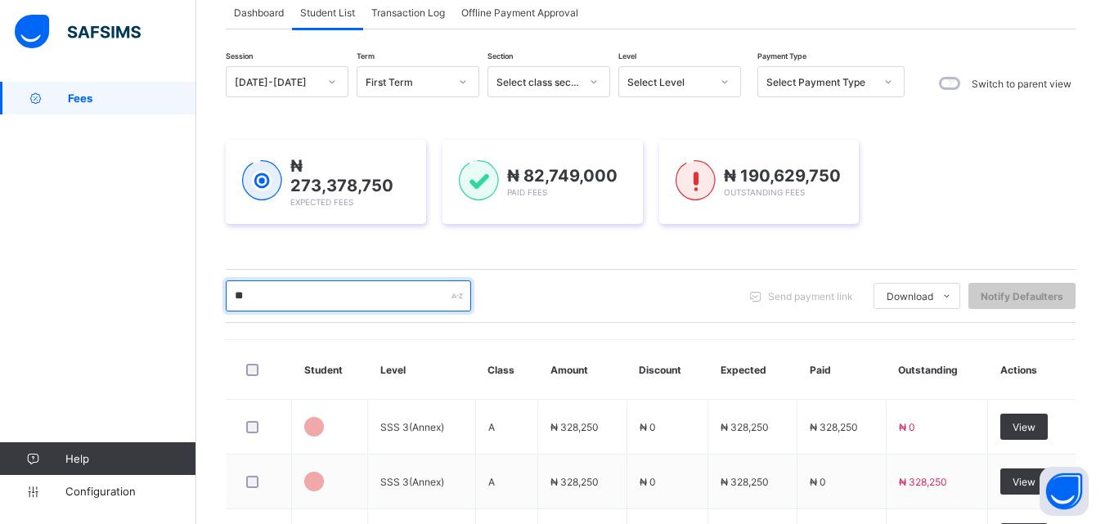
type input "*"
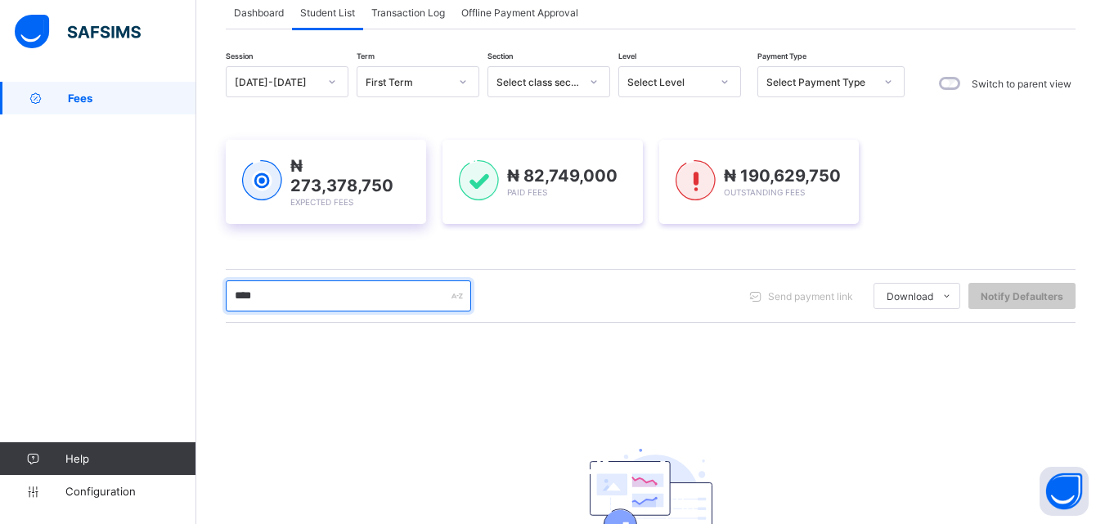
drag, startPoint x: 300, startPoint y: 288, endPoint x: 334, endPoint y: 157, distance: 135.3
click at [135, 271] on div "Fees Grace Period 40 days remaining First Term / 2025-2026 Victoria Sule sulevi…" at bounding box center [552, 279] width 1105 height 779
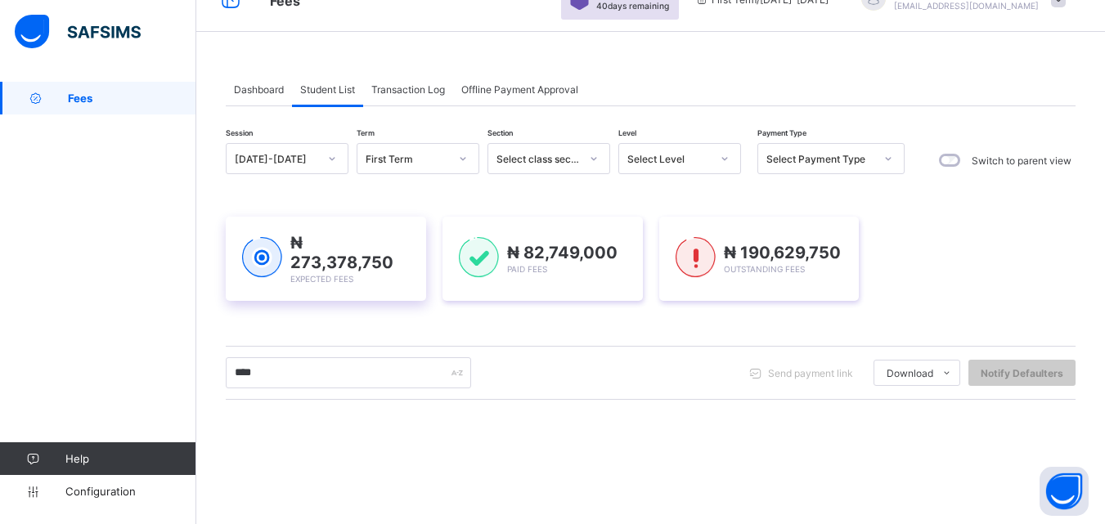
scroll to position [8, 0]
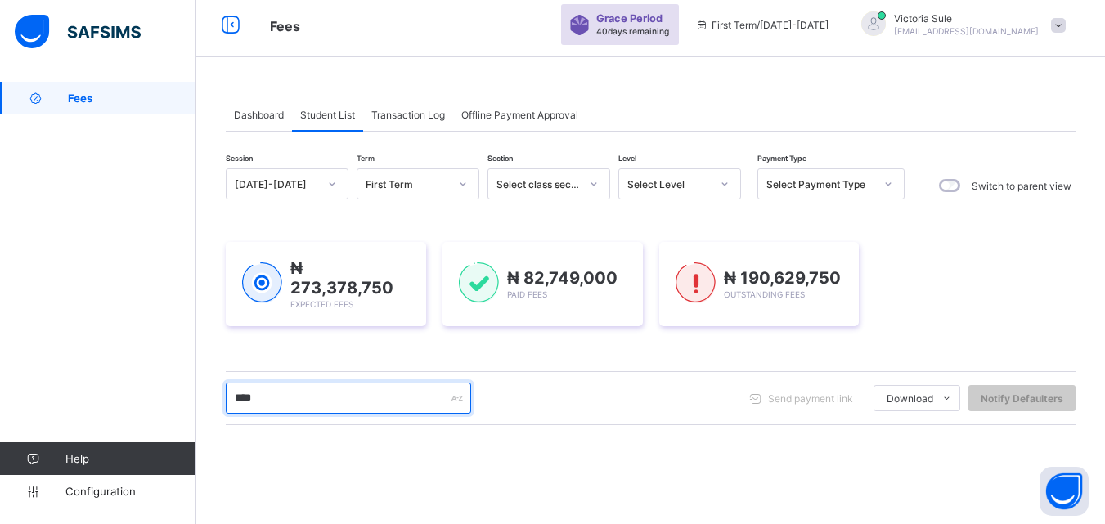
click at [322, 401] on input "****" at bounding box center [348, 398] width 245 height 31
type input "*"
type input "****"
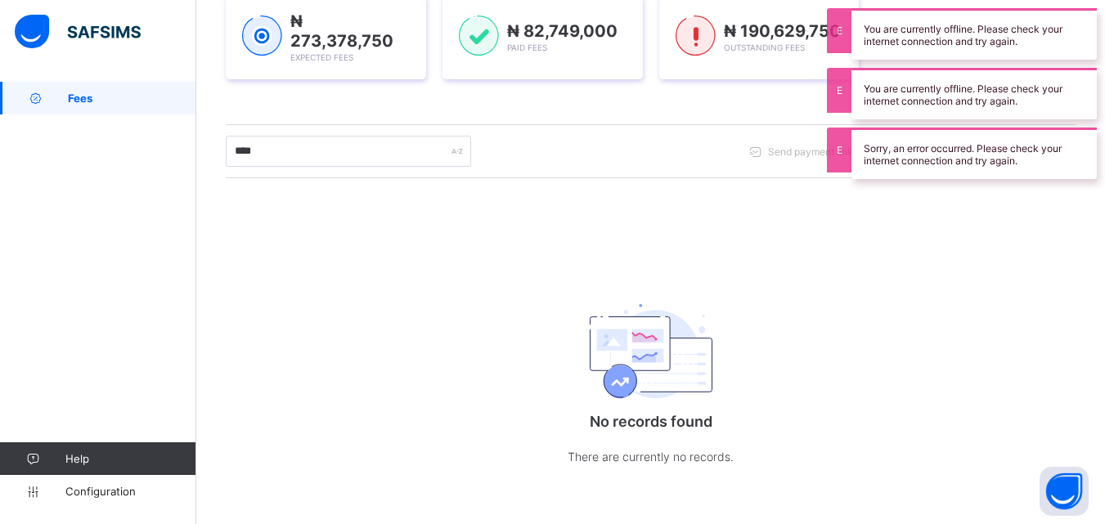
scroll to position [253, 0]
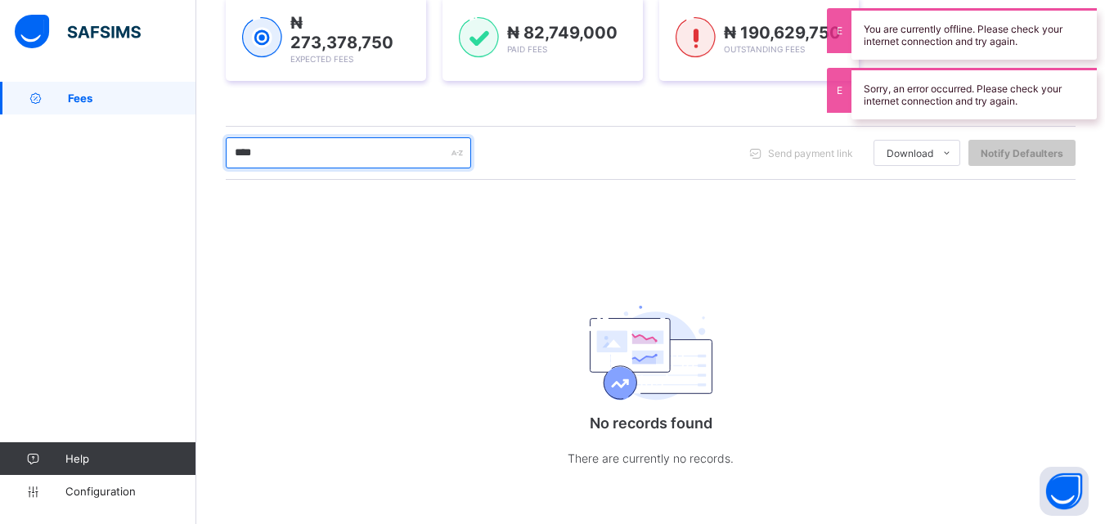
click at [305, 155] on input "****" at bounding box center [348, 152] width 245 height 31
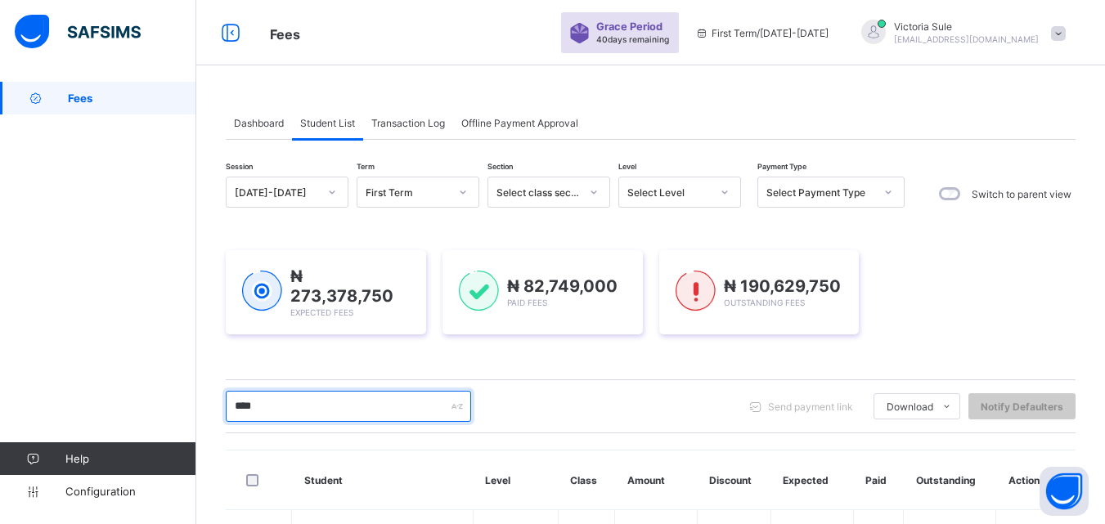
scroll to position [137, 0]
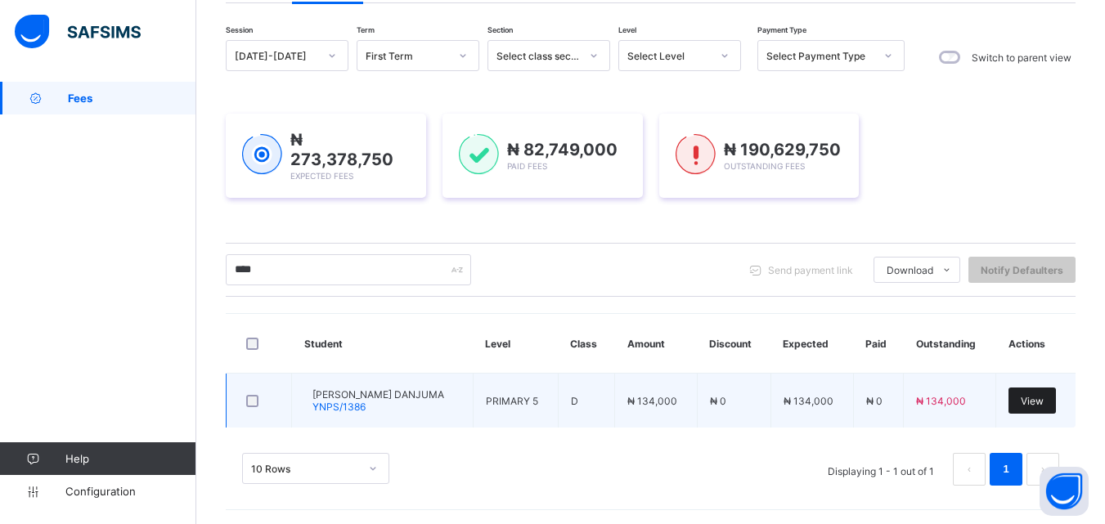
click at [1043, 399] on span "View" at bounding box center [1031, 401] width 23 height 12
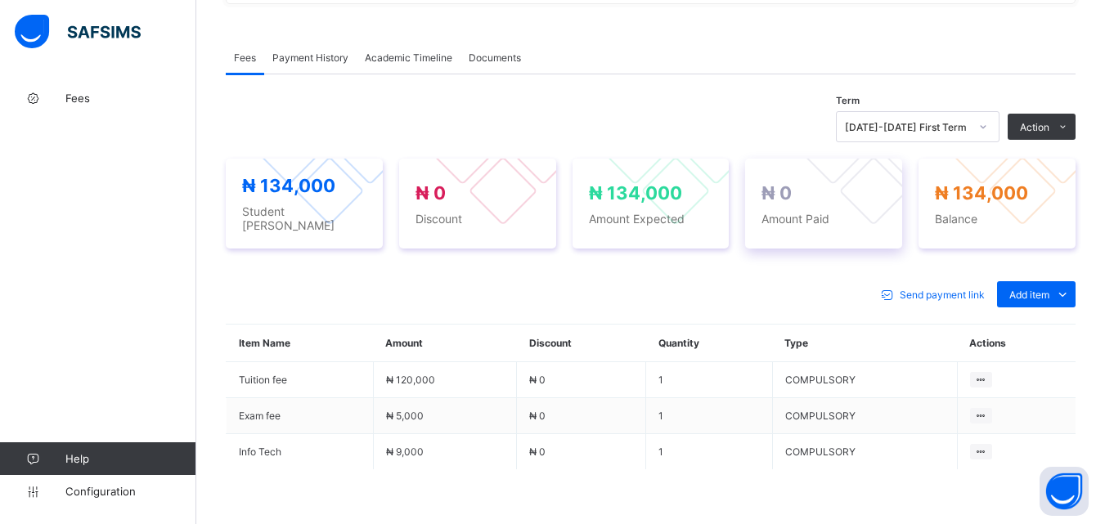
scroll to position [596, 0]
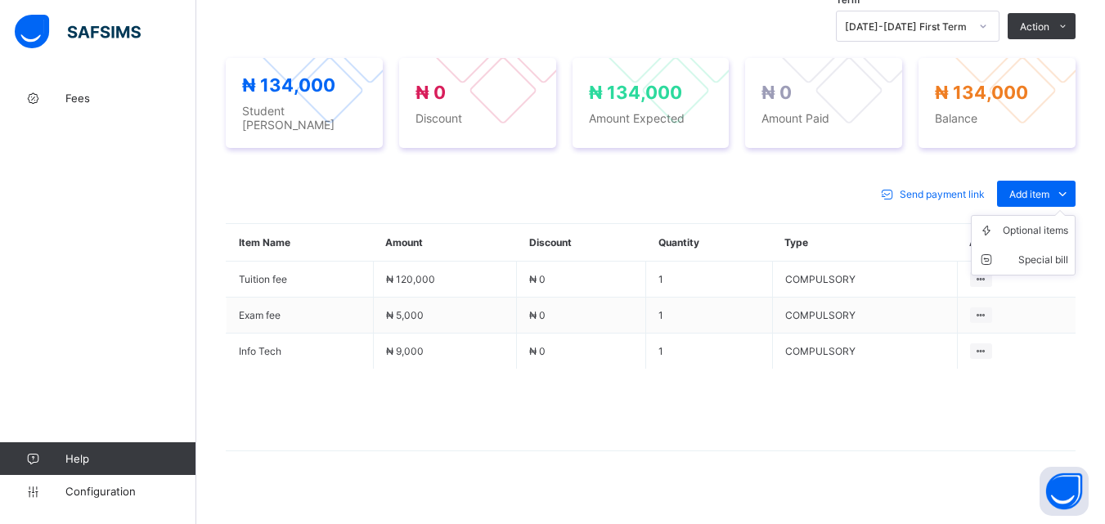
click at [1042, 215] on ul "Optional items Special bill" at bounding box center [1023, 245] width 105 height 61
click at [1039, 222] on div "Optional items" at bounding box center [1035, 230] width 65 height 16
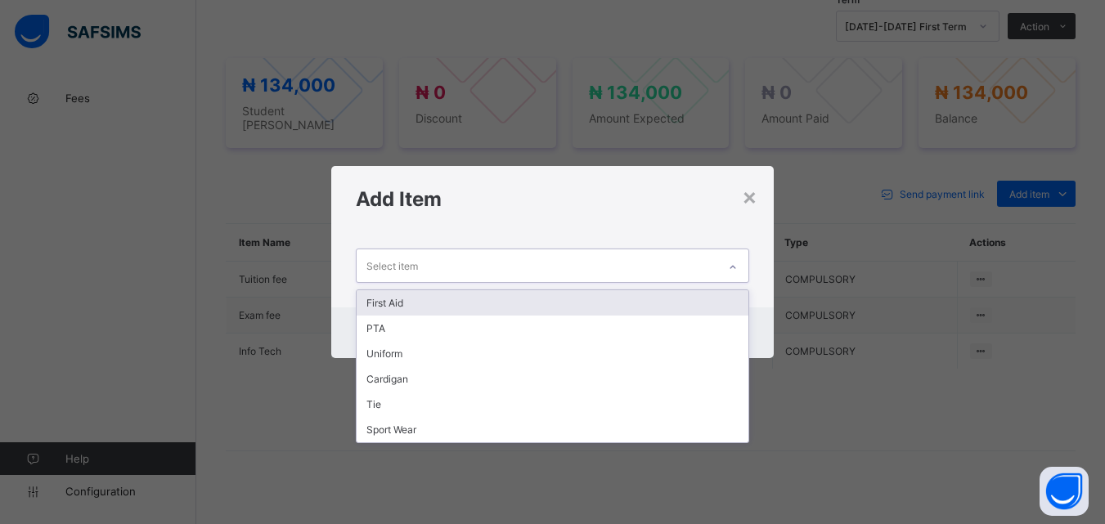
click at [738, 267] on icon at bounding box center [733, 267] width 10 height 16
click at [724, 300] on div "First Aid" at bounding box center [552, 302] width 391 height 25
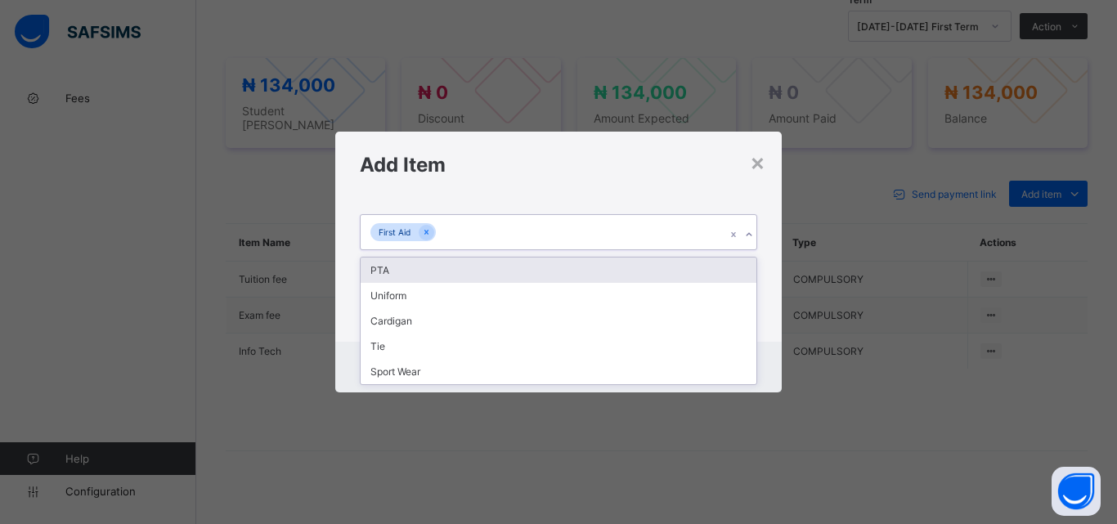
click at [749, 232] on icon at bounding box center [749, 235] width 10 height 16
click at [730, 270] on div "PTA" at bounding box center [559, 270] width 396 height 25
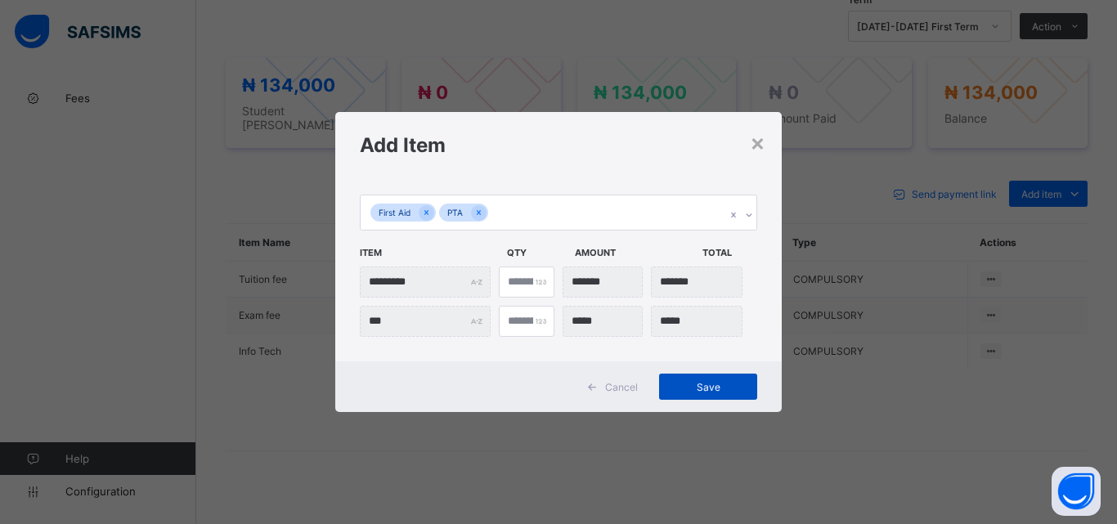
click at [713, 389] on span "Save" at bounding box center [708, 387] width 74 height 12
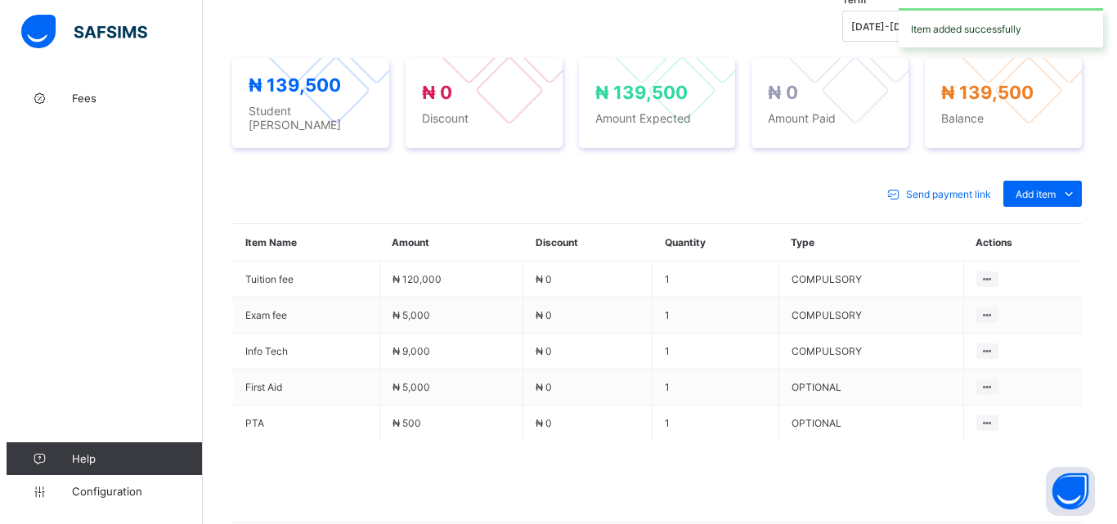
scroll to position [351, 0]
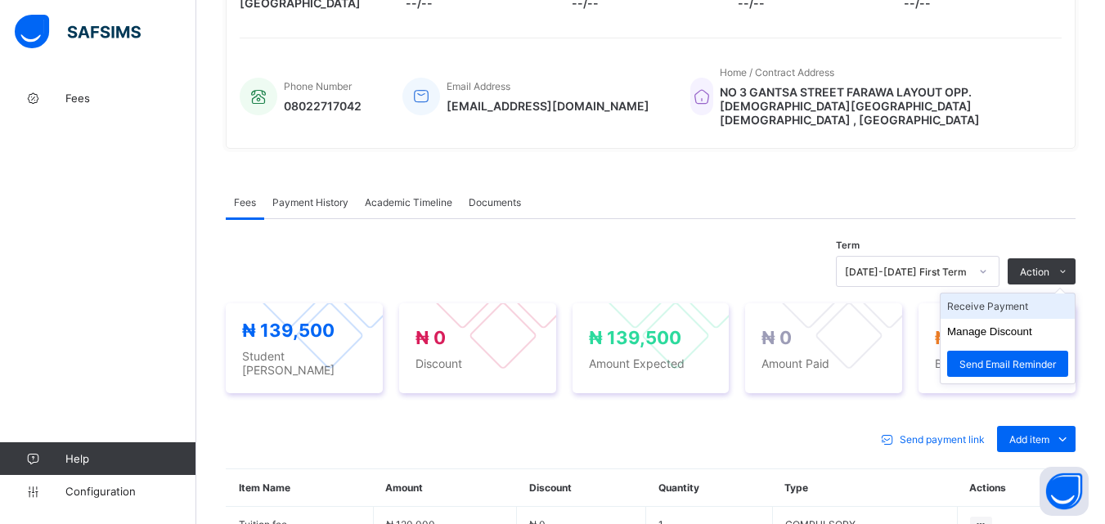
click at [1025, 294] on li "Receive Payment" at bounding box center [1007, 306] width 134 height 25
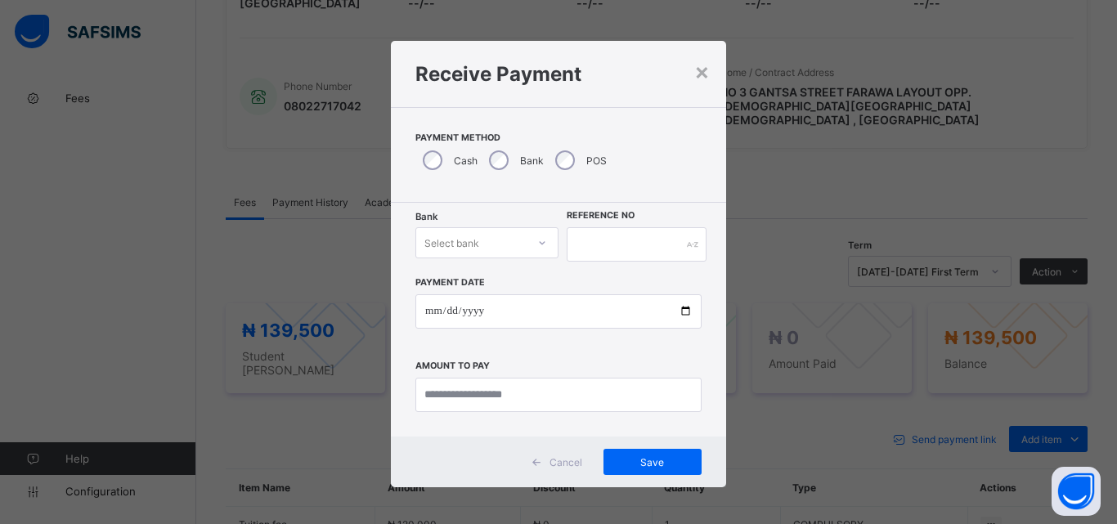
click at [540, 249] on div at bounding box center [542, 243] width 28 height 26
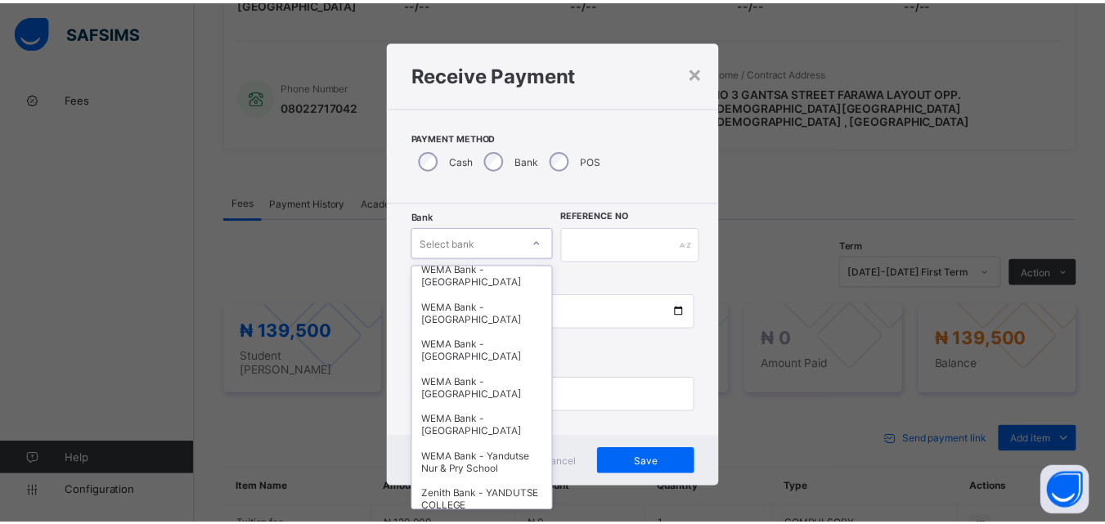
scroll to position [491, 0]
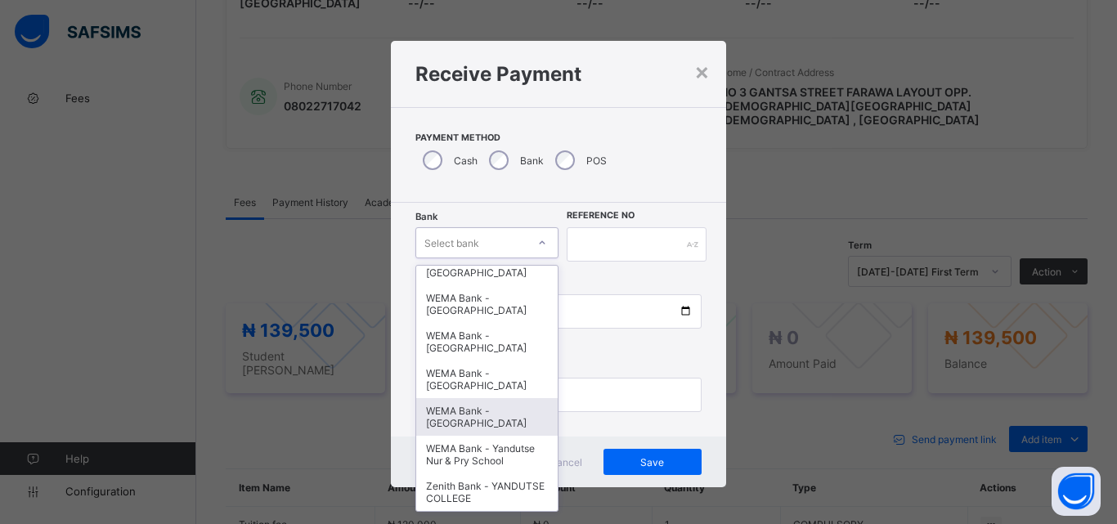
click at [483, 427] on div "WEMA Bank - [GEOGRAPHIC_DATA]" at bounding box center [486, 417] width 141 height 38
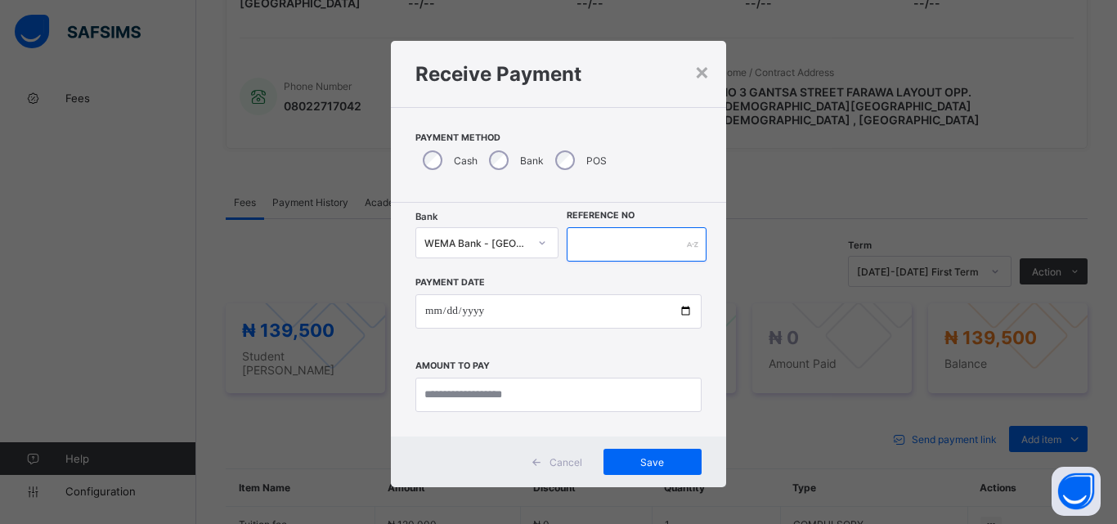
click at [578, 247] on input "text" at bounding box center [637, 244] width 140 height 34
type input "*********"
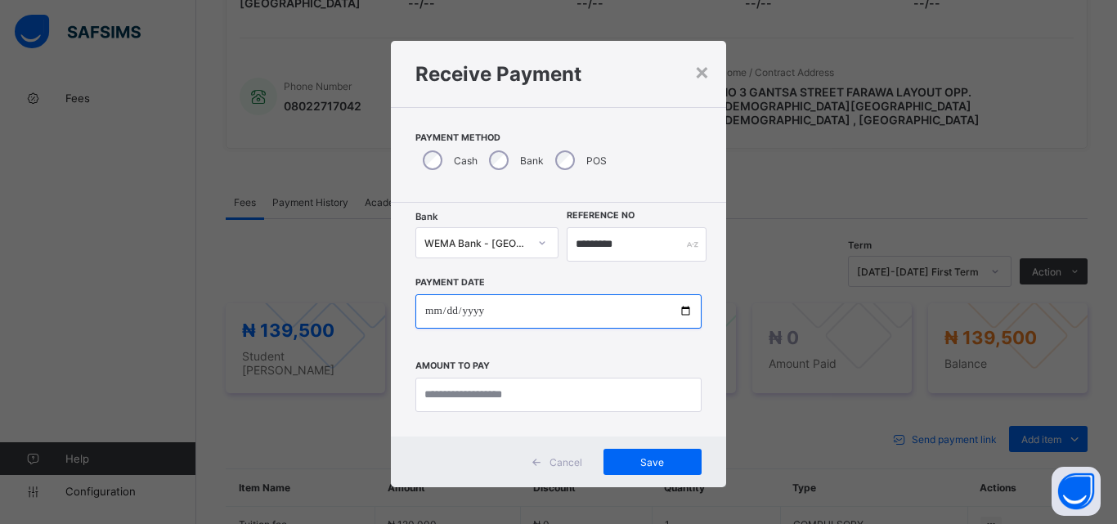
click at [679, 312] on input "date" at bounding box center [558, 311] width 286 height 34
type input "**********"
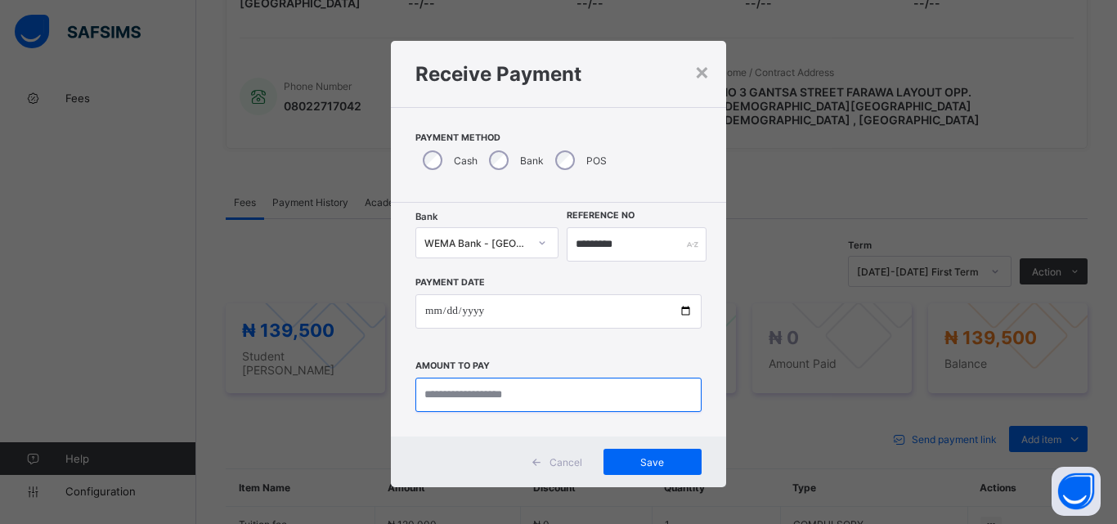
click at [483, 401] on input "currency" at bounding box center [558, 395] width 286 height 34
type input "*********"
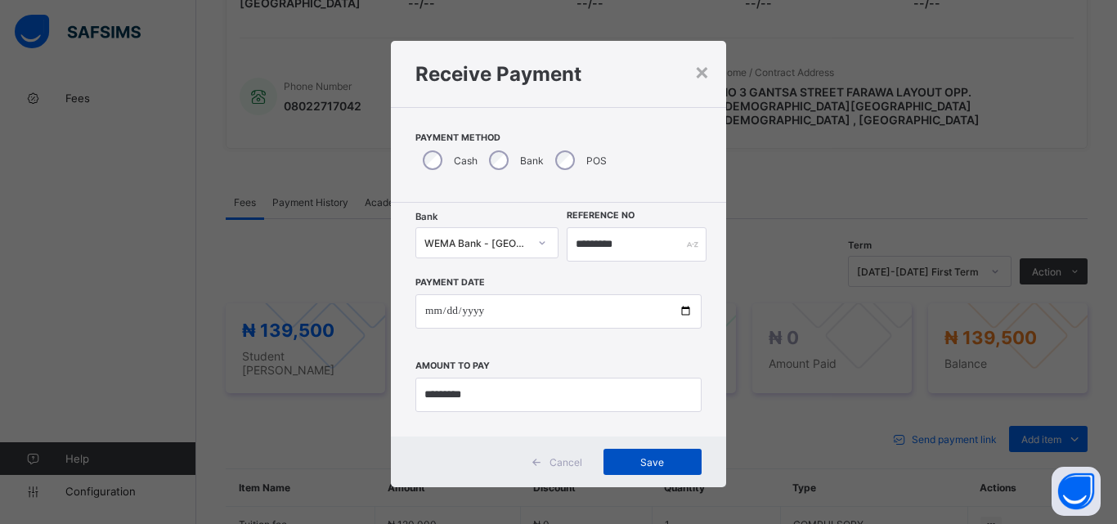
click at [642, 461] on span "Save" at bounding box center [653, 462] width 74 height 12
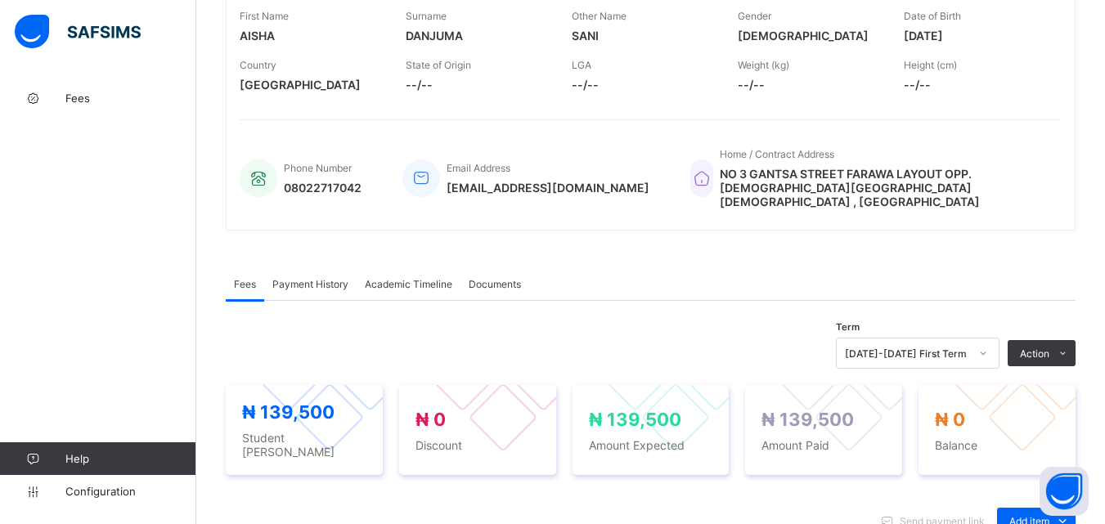
scroll to position [24, 0]
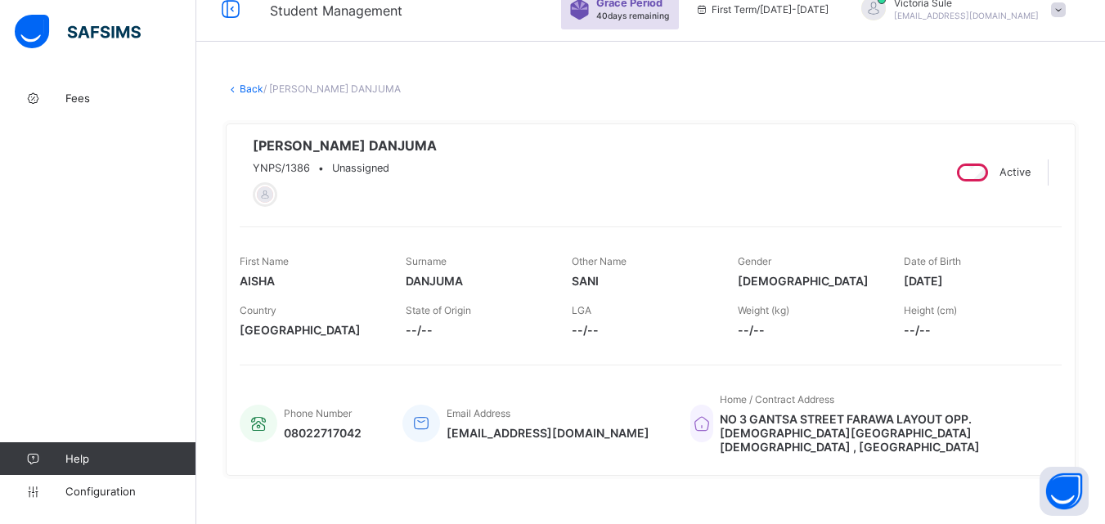
click at [248, 88] on link "Back" at bounding box center [252, 89] width 24 height 12
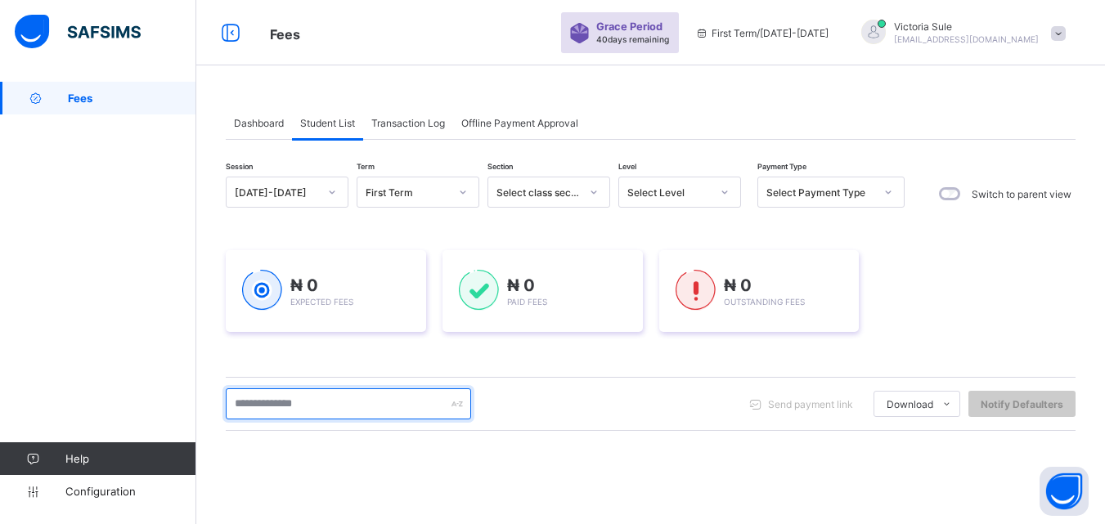
click at [328, 404] on input "text" at bounding box center [348, 403] width 245 height 31
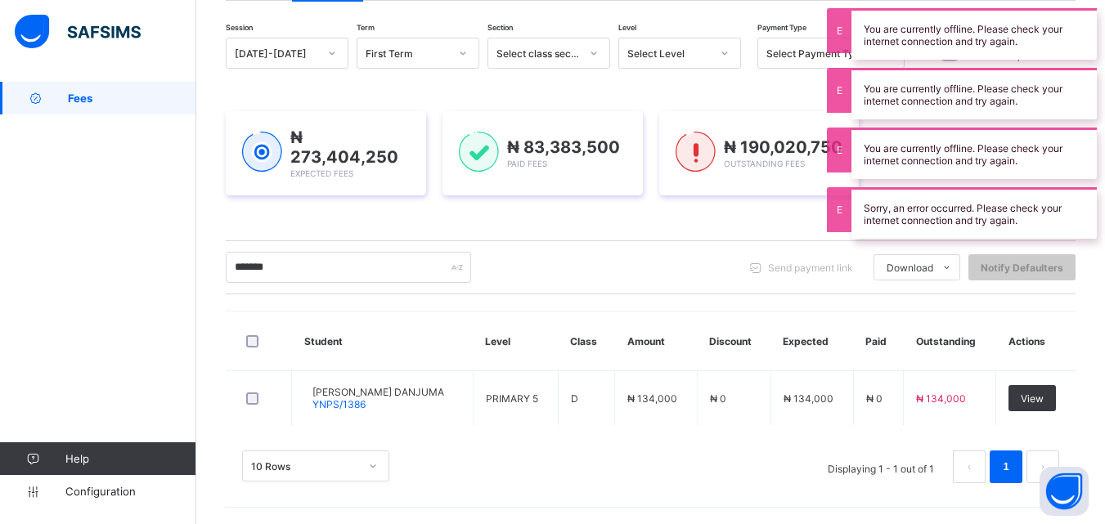
scroll to position [137, 0]
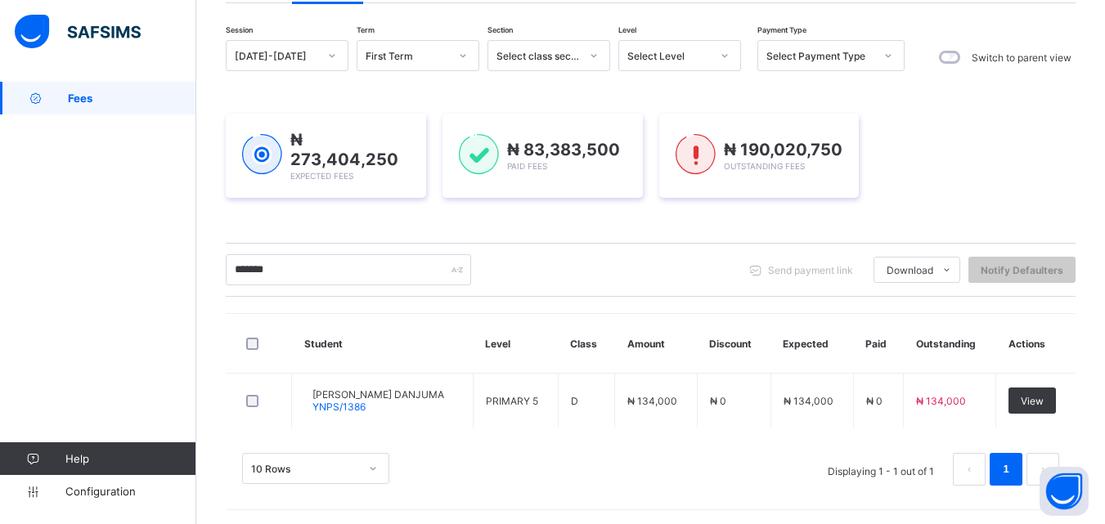
click at [640, 294] on div "******* Send payment link Download Students Payment Students Payment Status Stu…" at bounding box center [651, 270] width 850 height 54
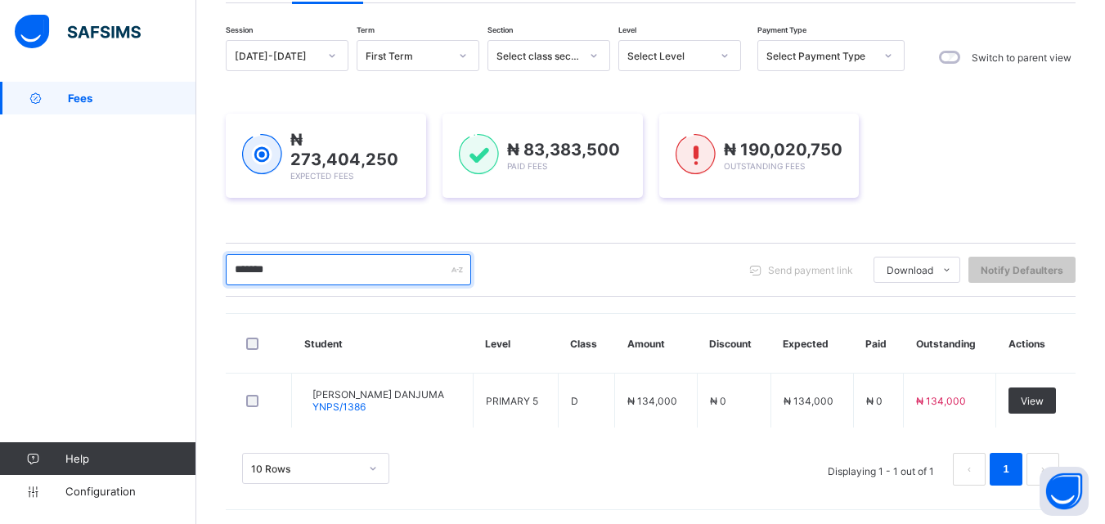
click at [415, 271] on input "*******" at bounding box center [348, 269] width 245 height 31
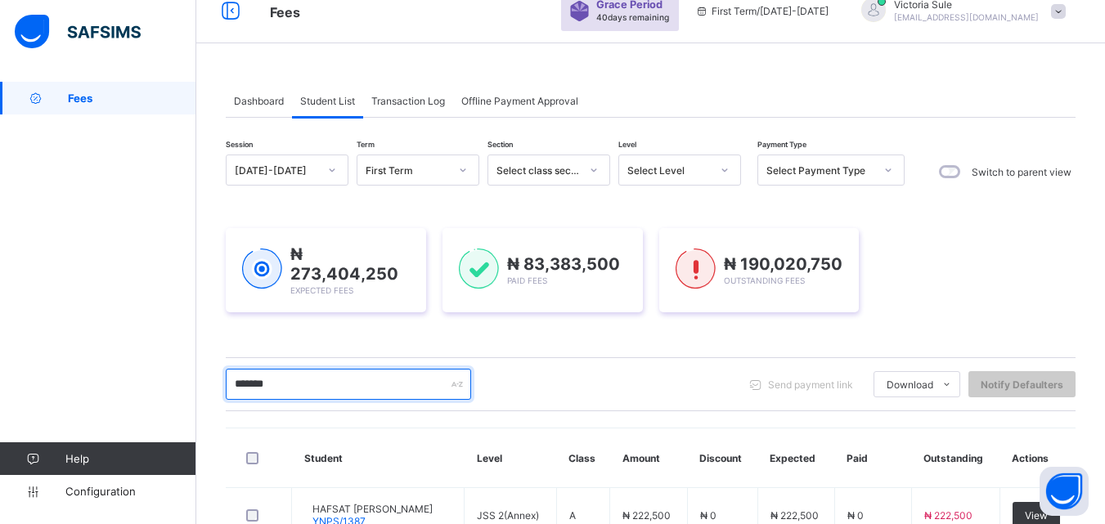
scroll to position [0, 0]
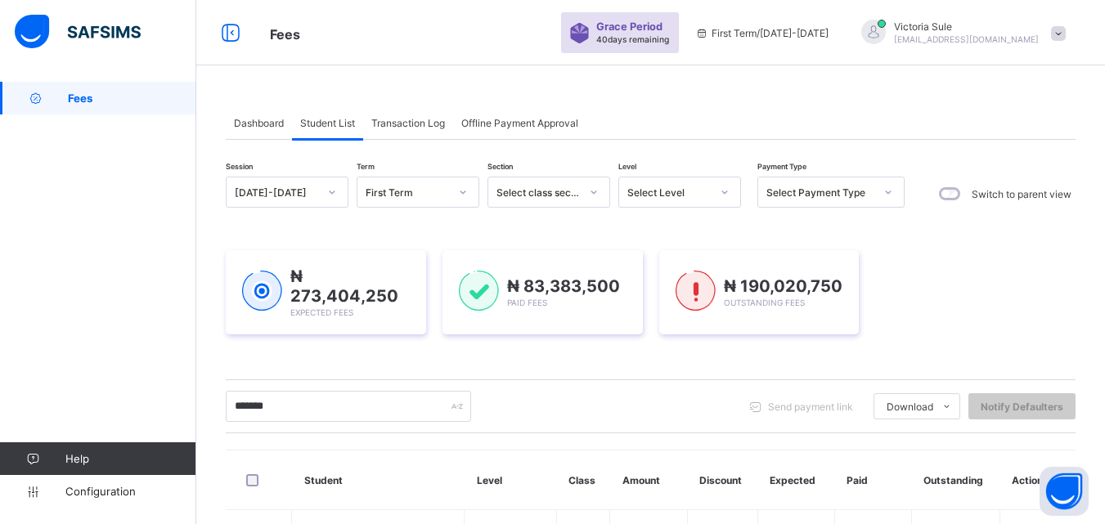
click at [686, 198] on div "Select Level" at bounding box center [668, 192] width 83 height 12
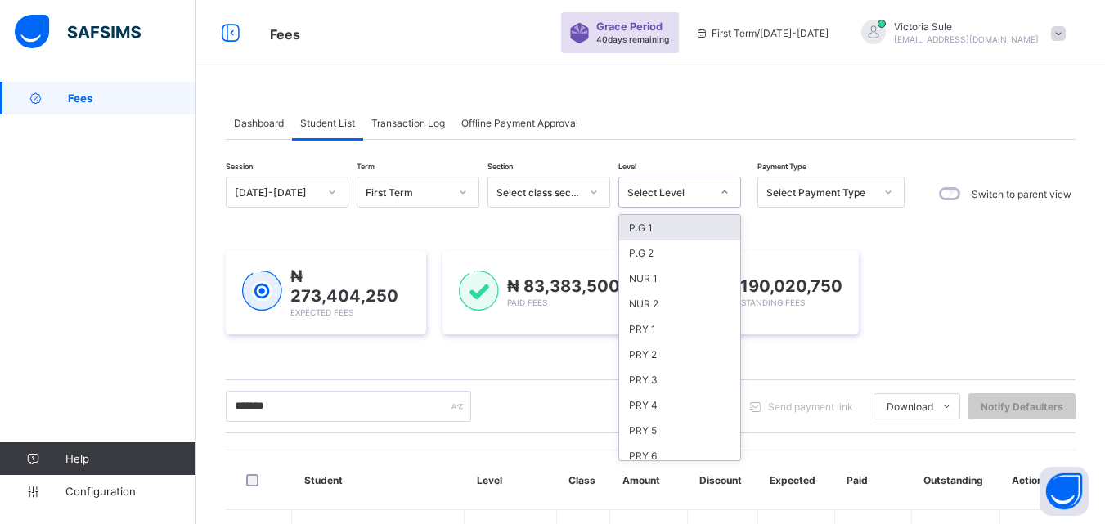
click at [683, 231] on div "P.G 1" at bounding box center [679, 227] width 121 height 25
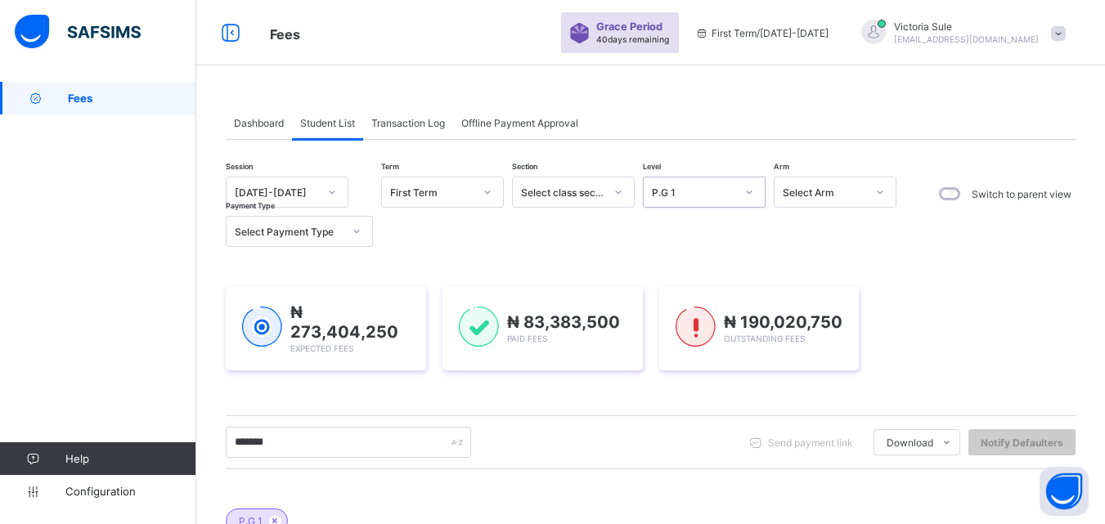
scroll to position [350, 0]
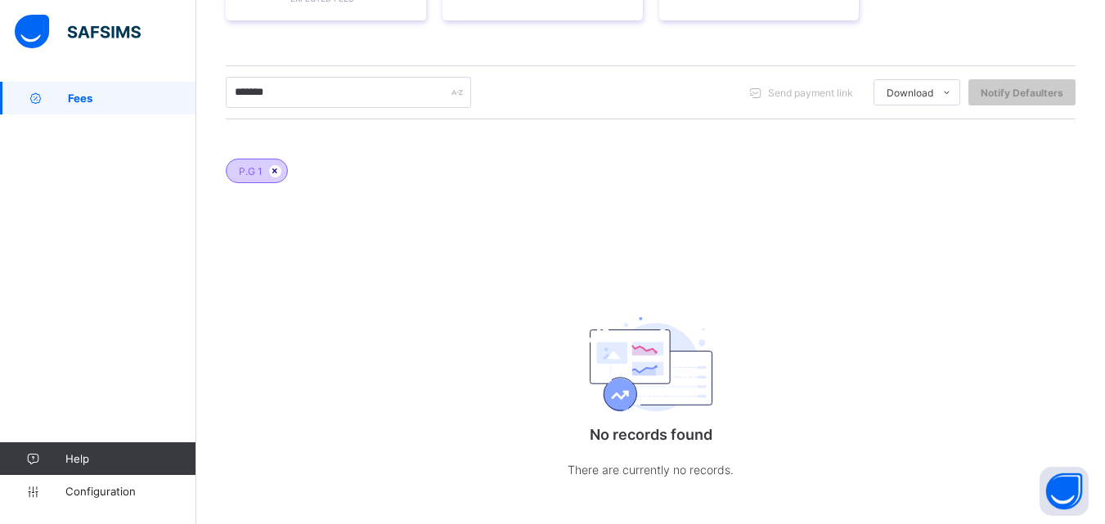
click at [271, 166] on icon at bounding box center [275, 171] width 14 height 10
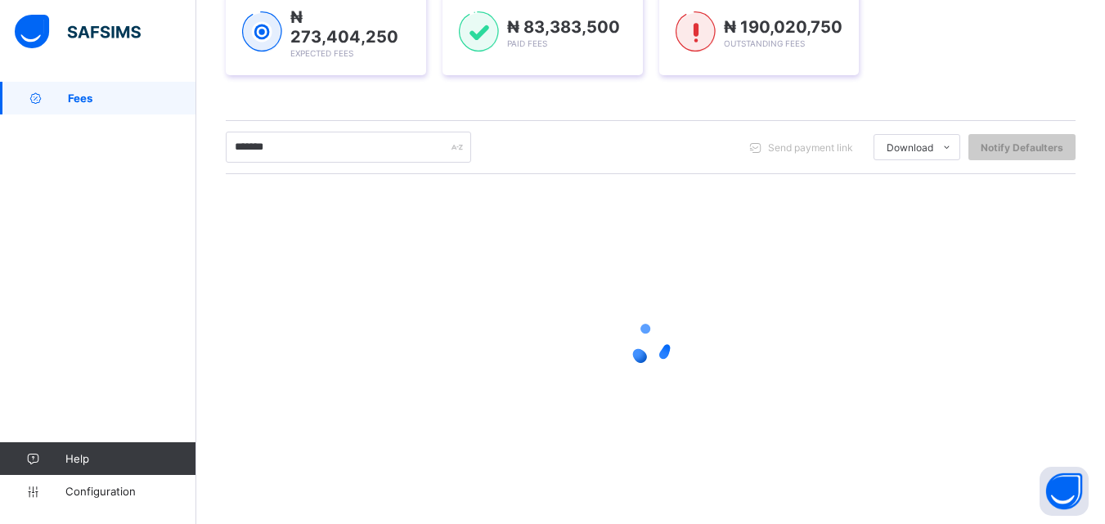
scroll to position [257, 0]
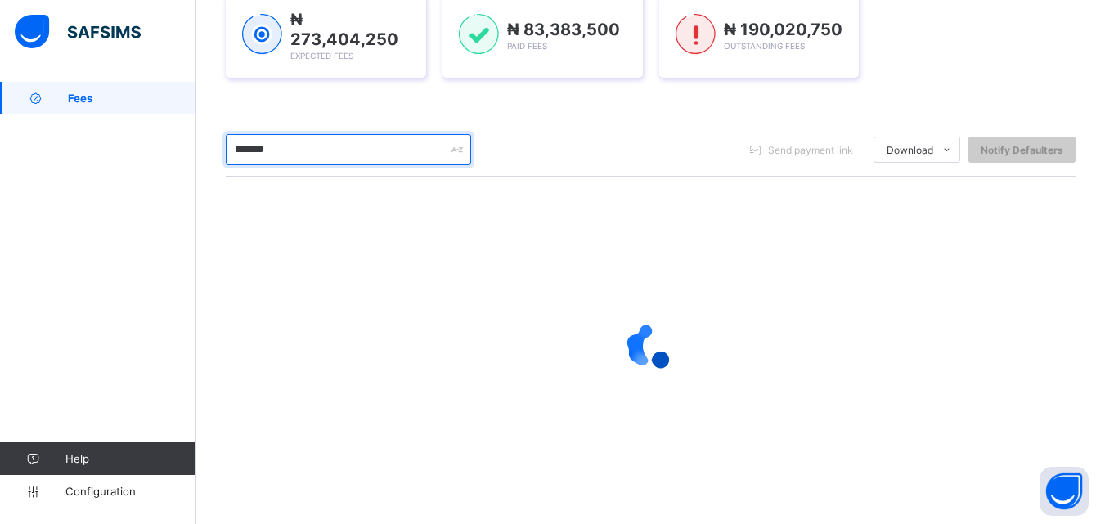
drag, startPoint x: 298, startPoint y: 150, endPoint x: 336, endPoint y: 123, distance: 46.3
click at [206, 171] on div "Dashboard Student List Transaction Log Offline Payment Approval Student List Mo…" at bounding box center [650, 176] width 908 height 702
type input "*****"
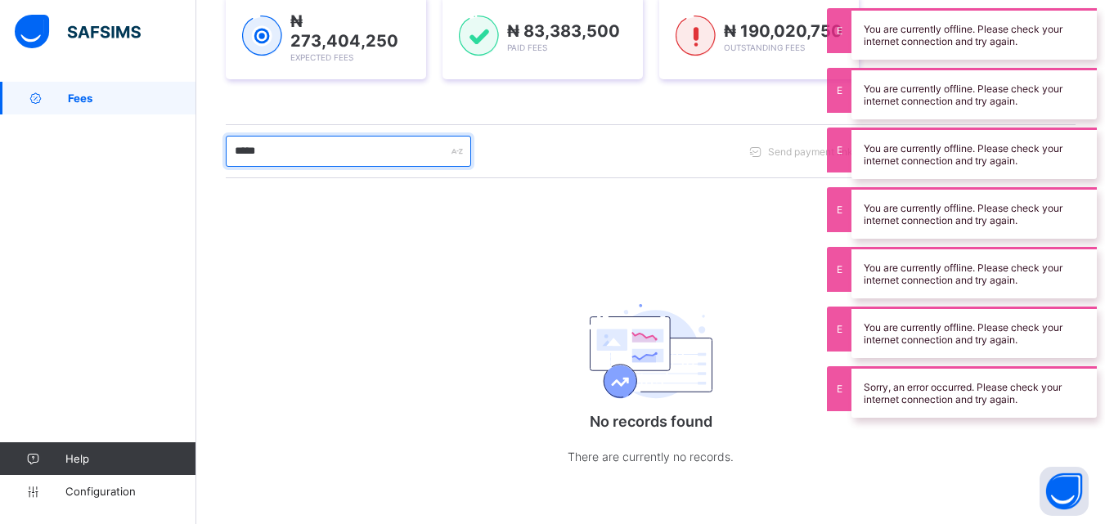
scroll to position [253, 0]
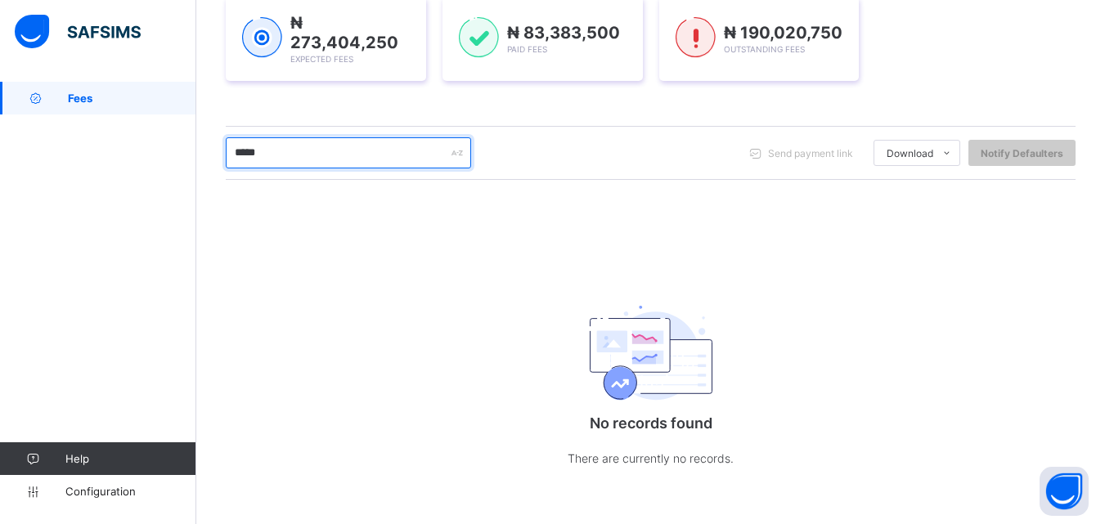
click at [340, 155] on input "*****" at bounding box center [348, 152] width 245 height 31
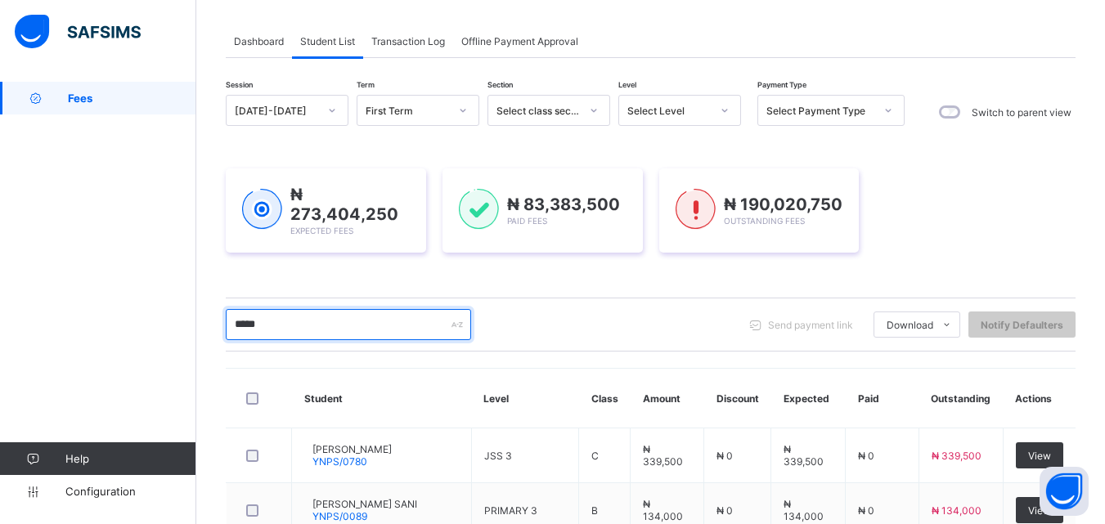
scroll to position [62, 0]
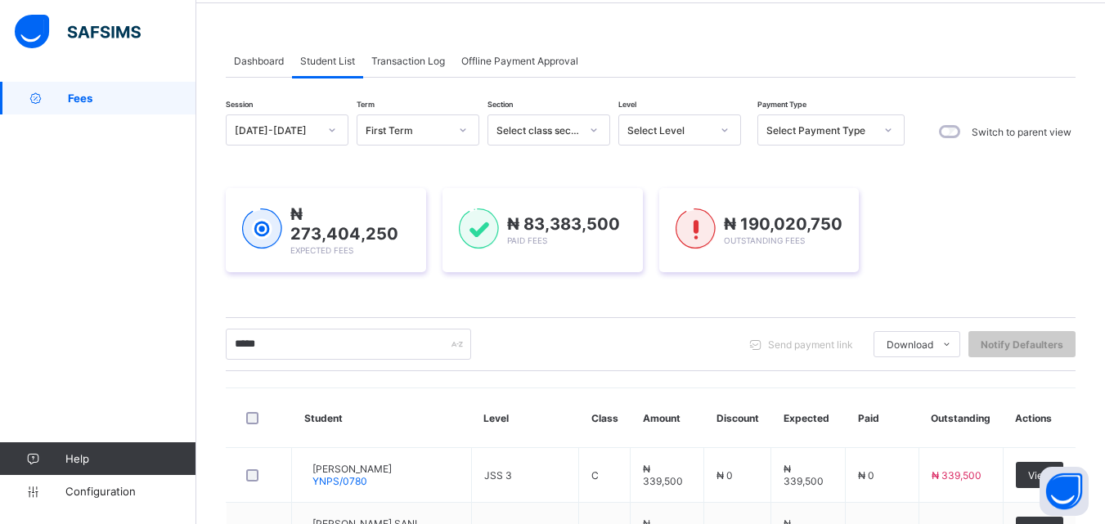
click at [700, 128] on div "Select Level" at bounding box center [668, 130] width 83 height 12
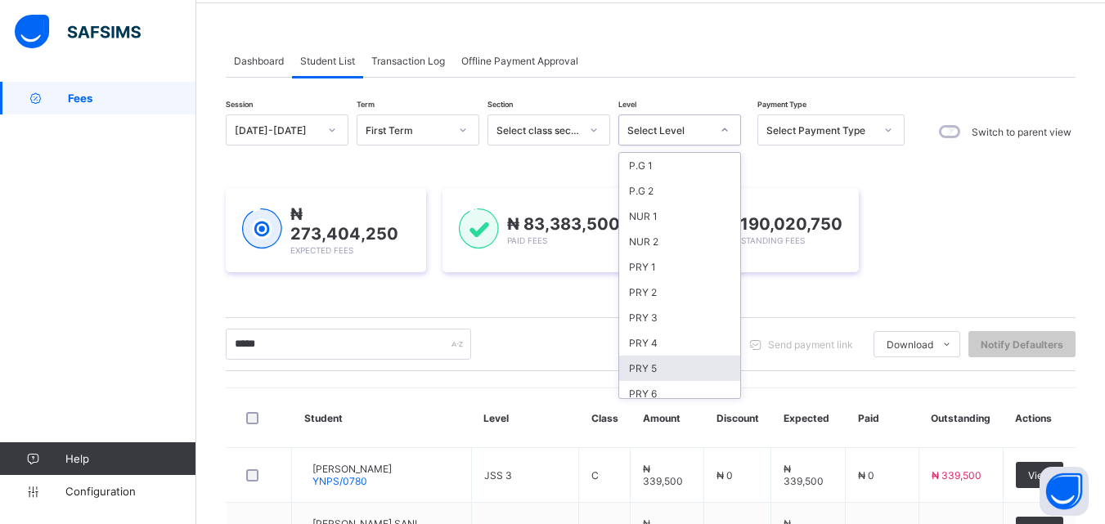
click at [668, 372] on div "PRY 5" at bounding box center [679, 368] width 121 height 25
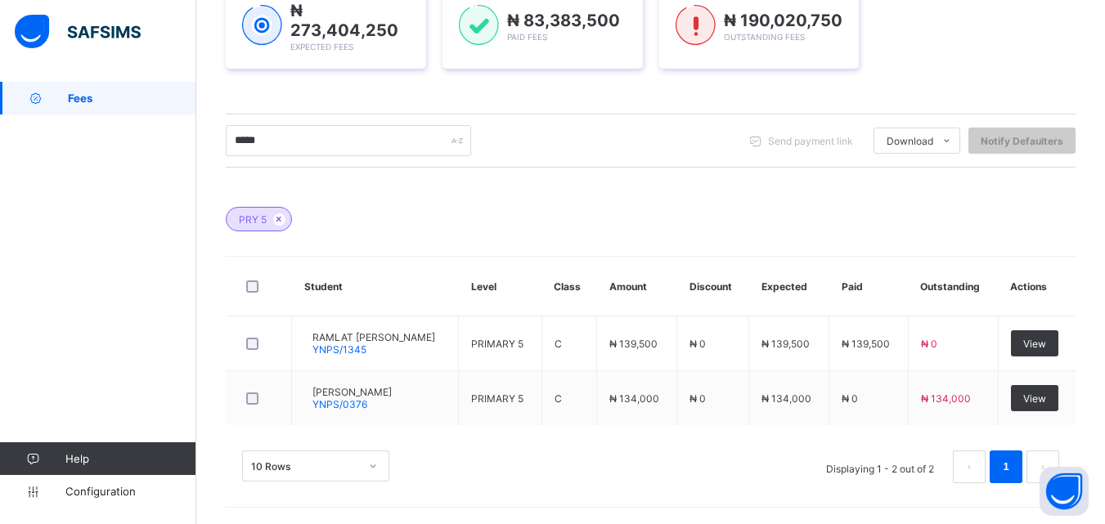
scroll to position [299, 0]
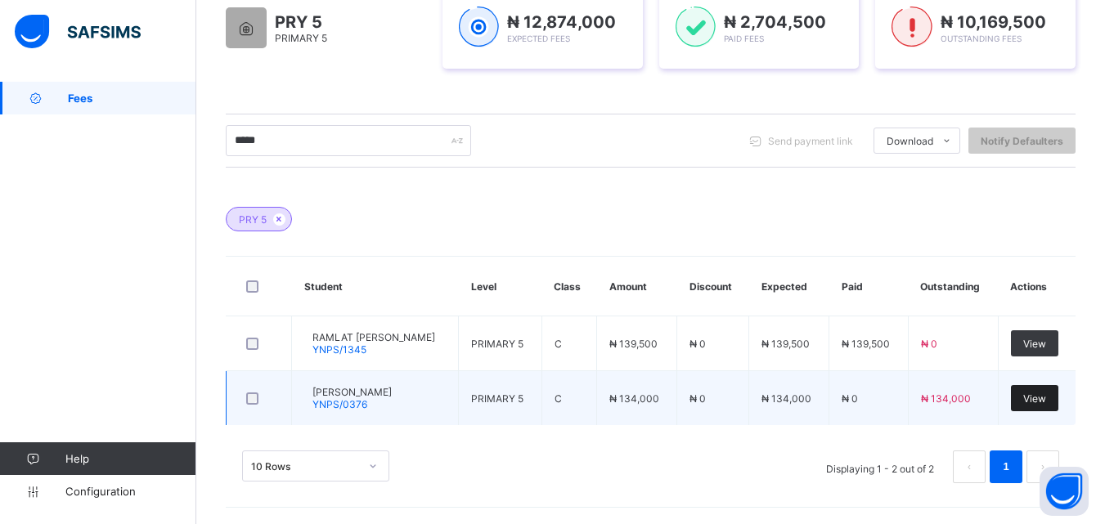
click at [1047, 406] on div "View" at bounding box center [1034, 398] width 47 height 26
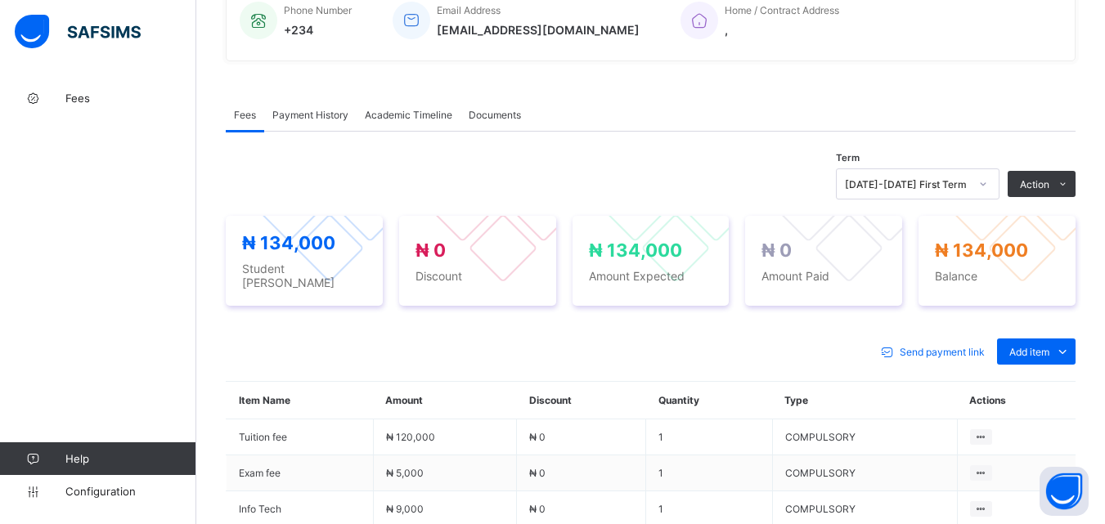
scroll to position [572, 0]
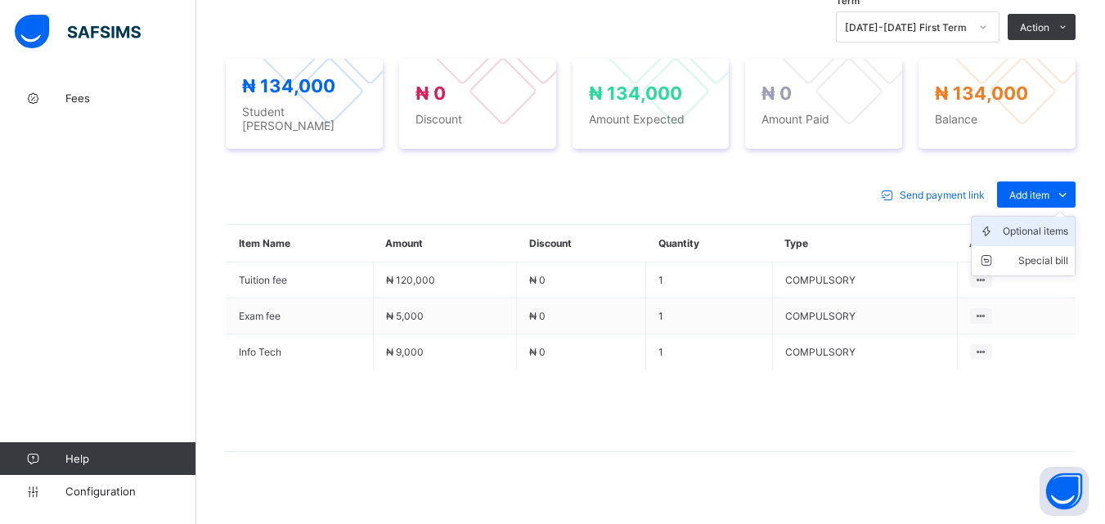
click at [1043, 227] on div "Optional items" at bounding box center [1035, 231] width 65 height 16
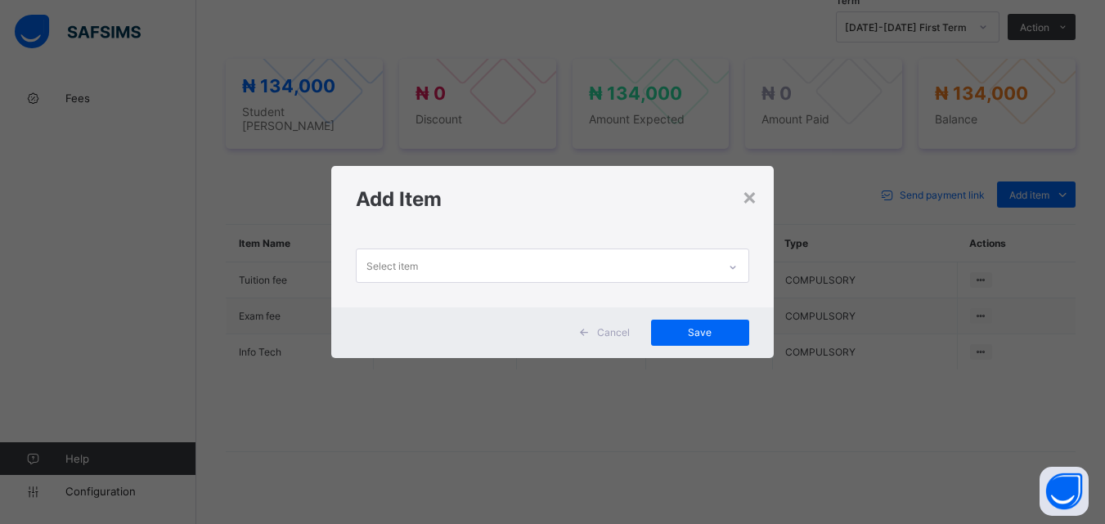
click at [733, 260] on div at bounding box center [733, 267] width 28 height 26
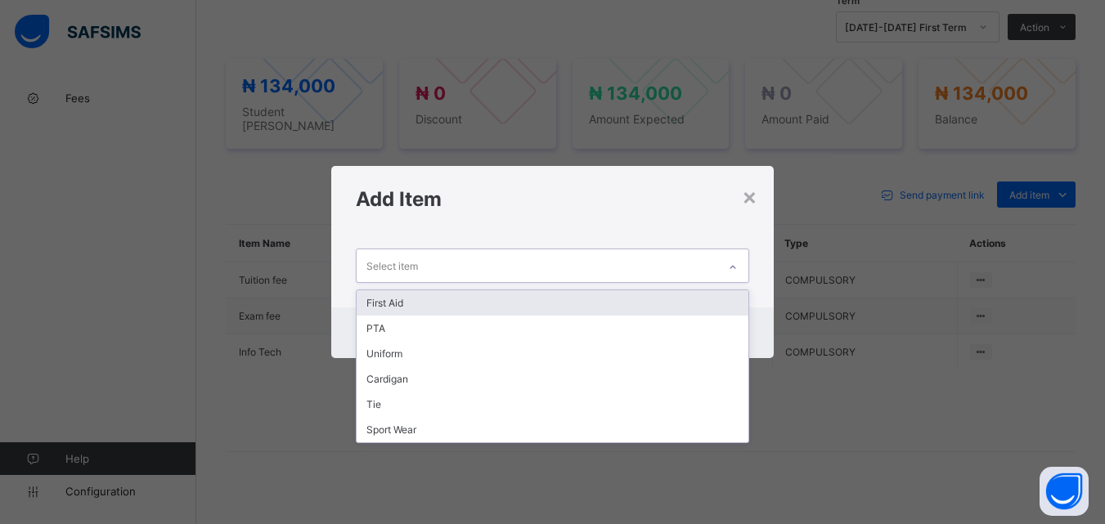
click at [709, 301] on div "First Aid" at bounding box center [552, 302] width 391 height 25
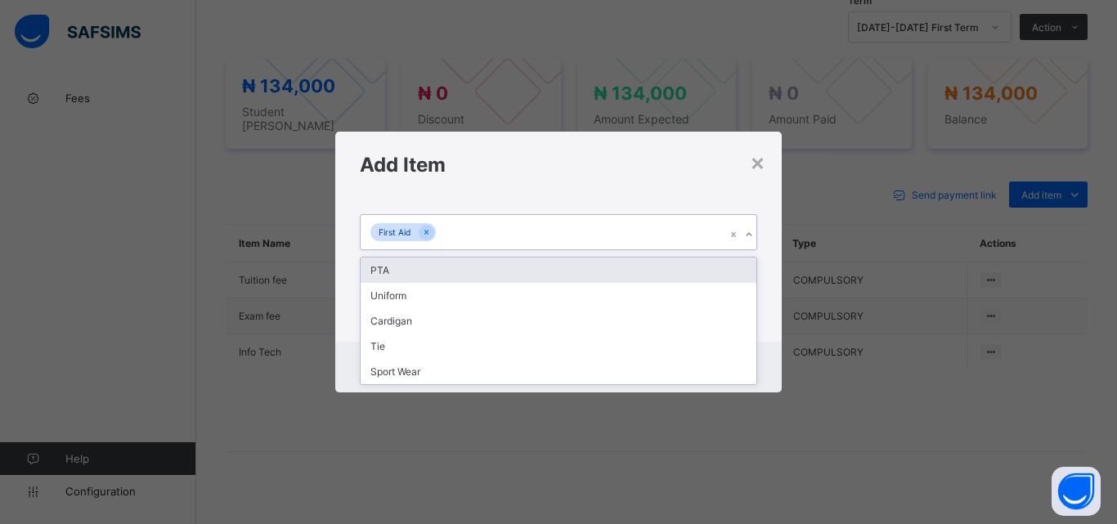
click at [746, 231] on icon at bounding box center [749, 235] width 10 height 16
click at [737, 272] on div "PTA" at bounding box center [559, 270] width 396 height 25
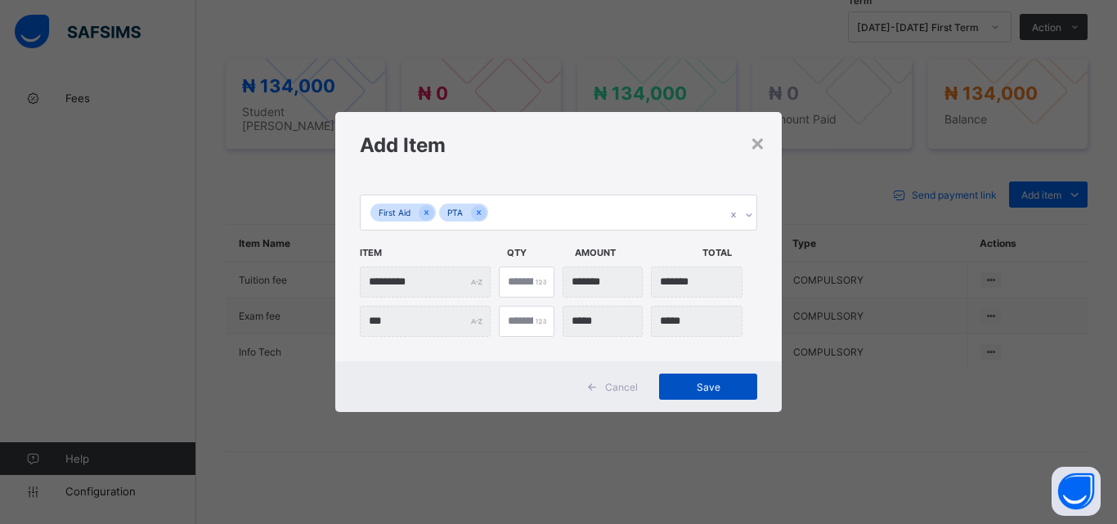
click at [702, 391] on span "Save" at bounding box center [708, 387] width 74 height 12
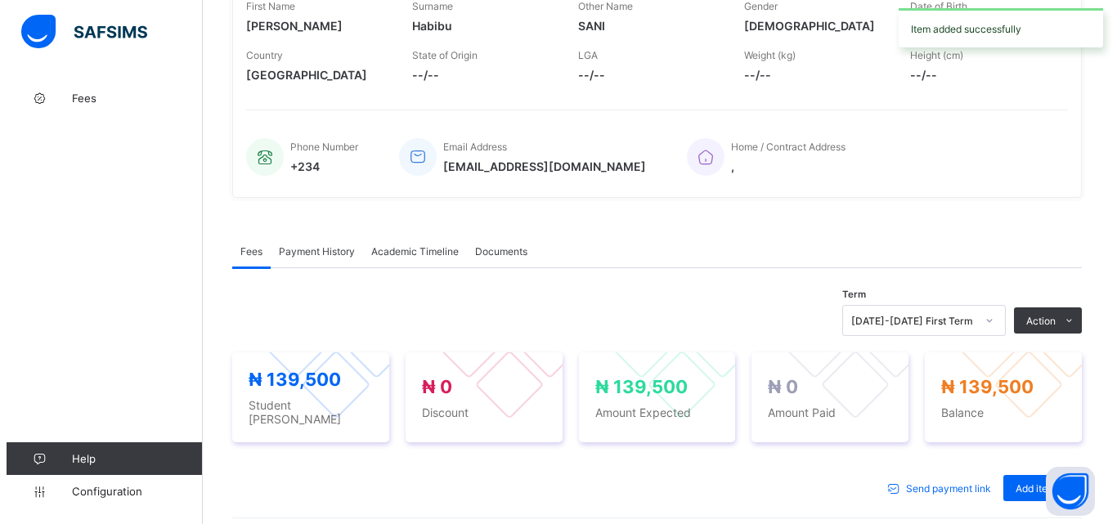
scroll to position [245, 0]
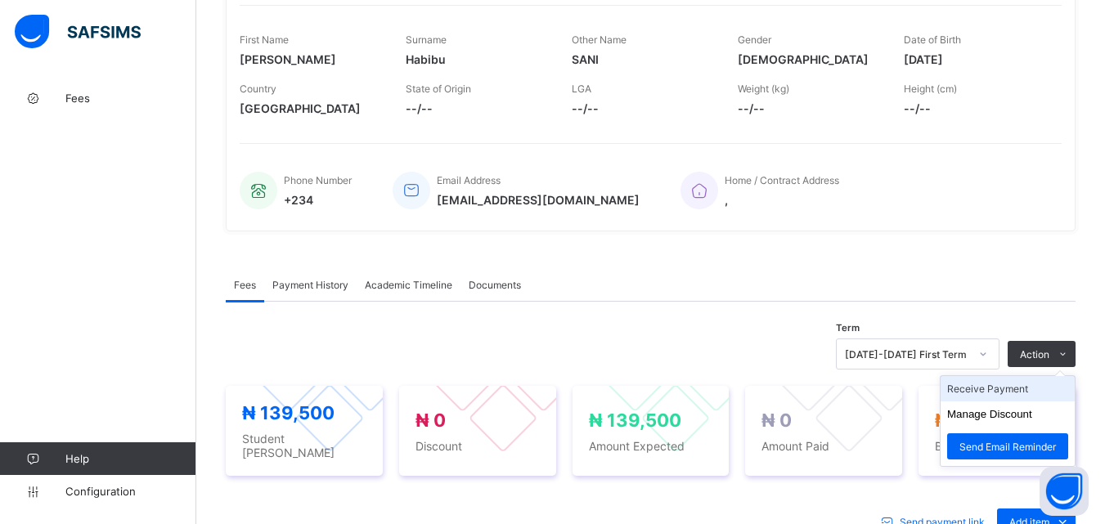
click at [997, 395] on li "Receive Payment" at bounding box center [1007, 388] width 134 height 25
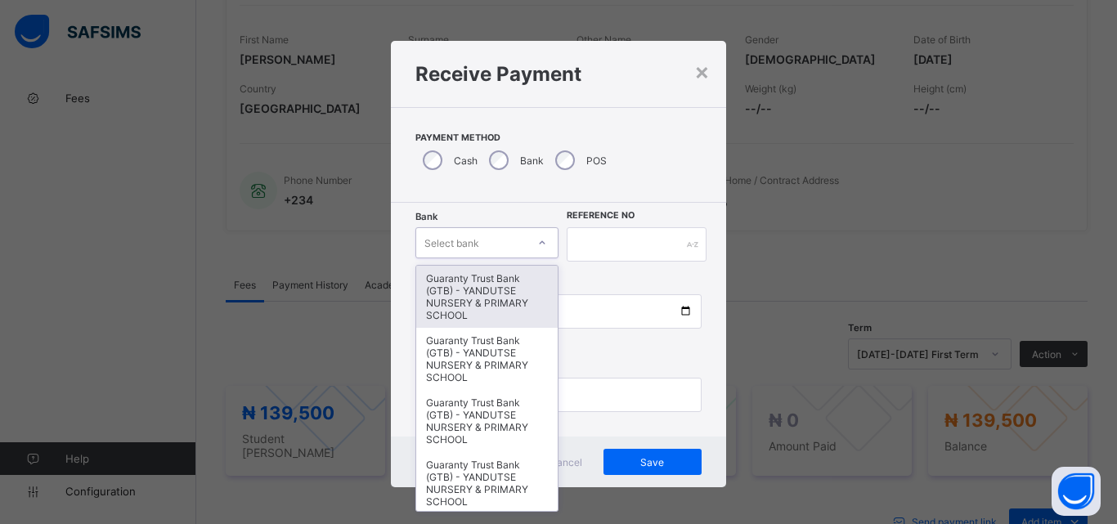
click at [531, 251] on div at bounding box center [542, 243] width 28 height 26
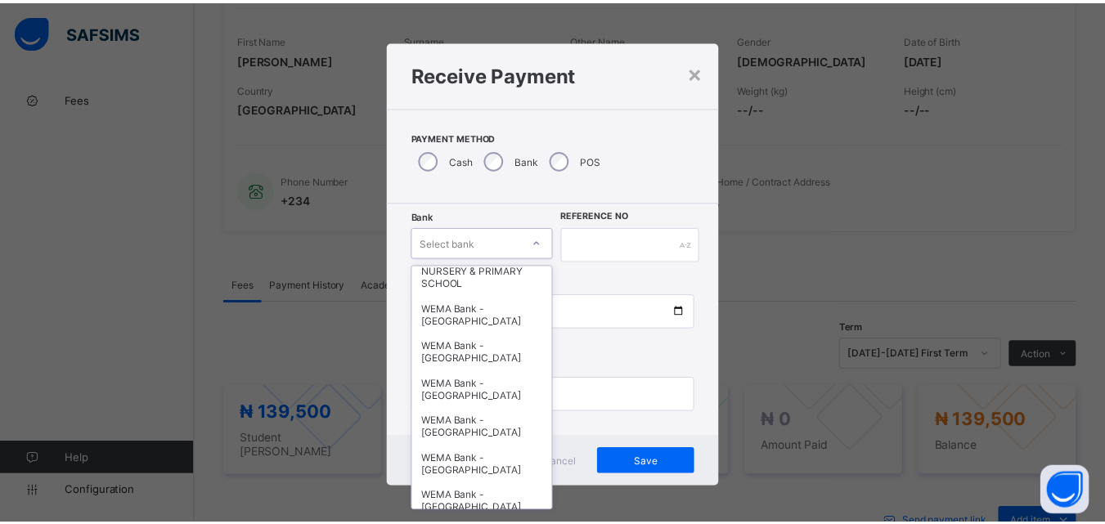
scroll to position [491, 0]
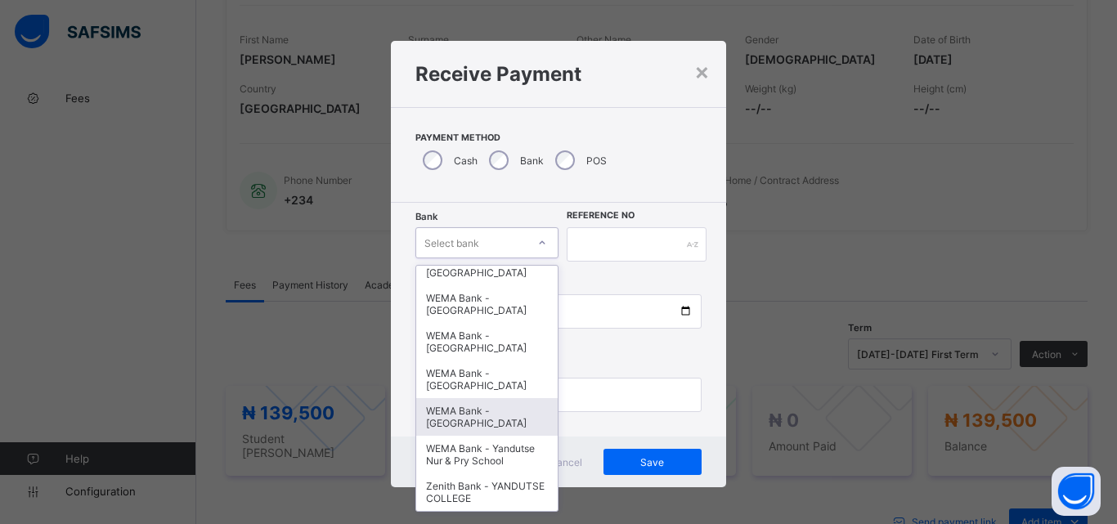
click at [443, 424] on div "WEMA Bank - [GEOGRAPHIC_DATA]" at bounding box center [486, 417] width 141 height 38
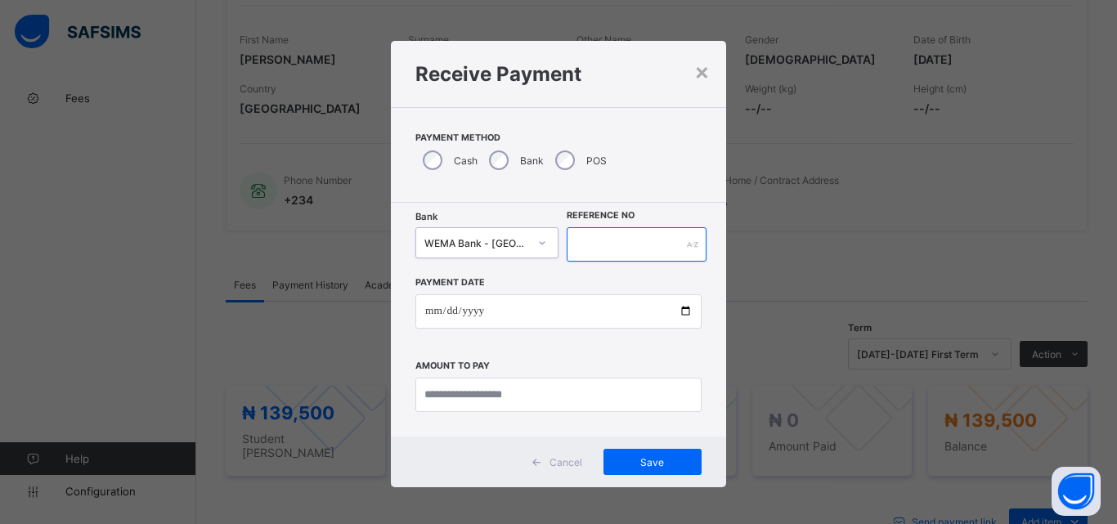
click at [642, 252] on input "text" at bounding box center [637, 244] width 140 height 34
type input "**********"
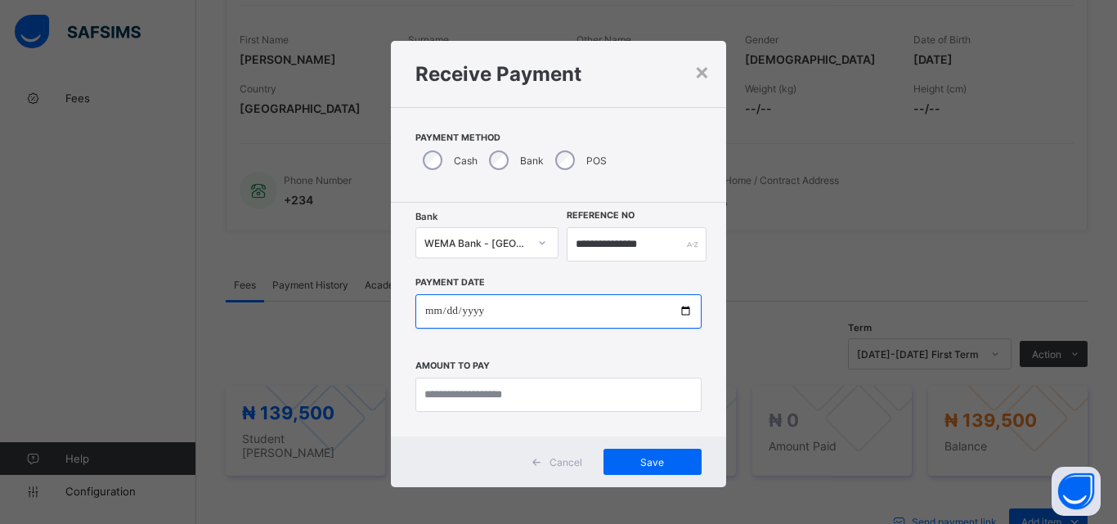
click at [682, 304] on input "date" at bounding box center [558, 311] width 286 height 34
type input "**********"
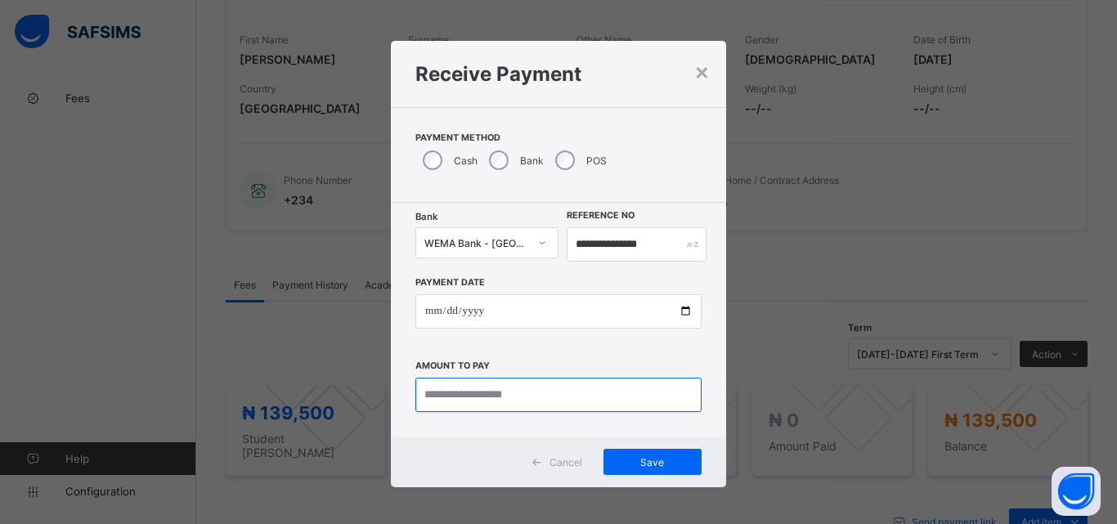
click at [466, 392] on input "currency" at bounding box center [558, 395] width 286 height 34
type input "*********"
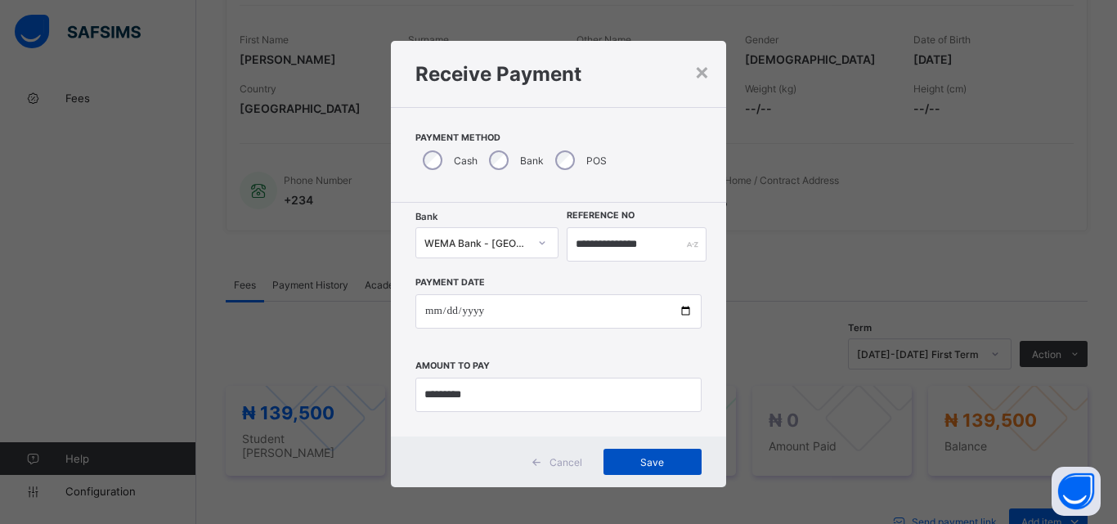
click at [636, 468] on span "Save" at bounding box center [653, 462] width 74 height 12
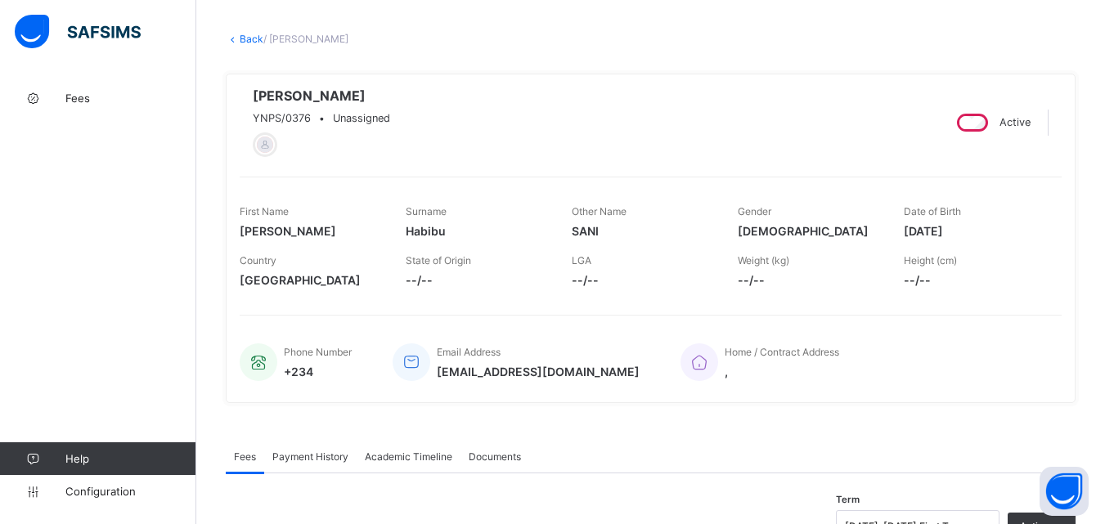
scroll to position [0, 0]
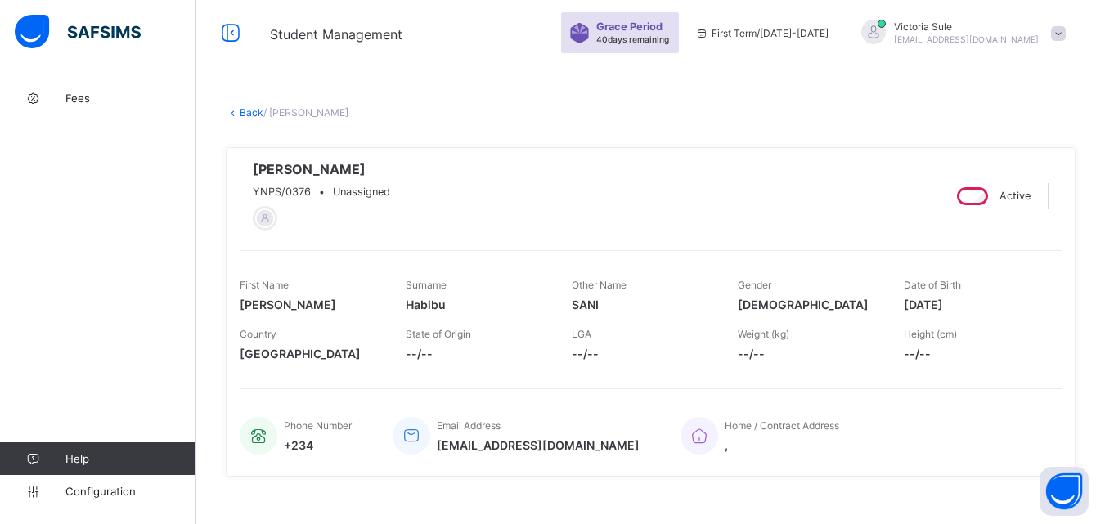
click at [243, 112] on link "Back" at bounding box center [252, 112] width 24 height 12
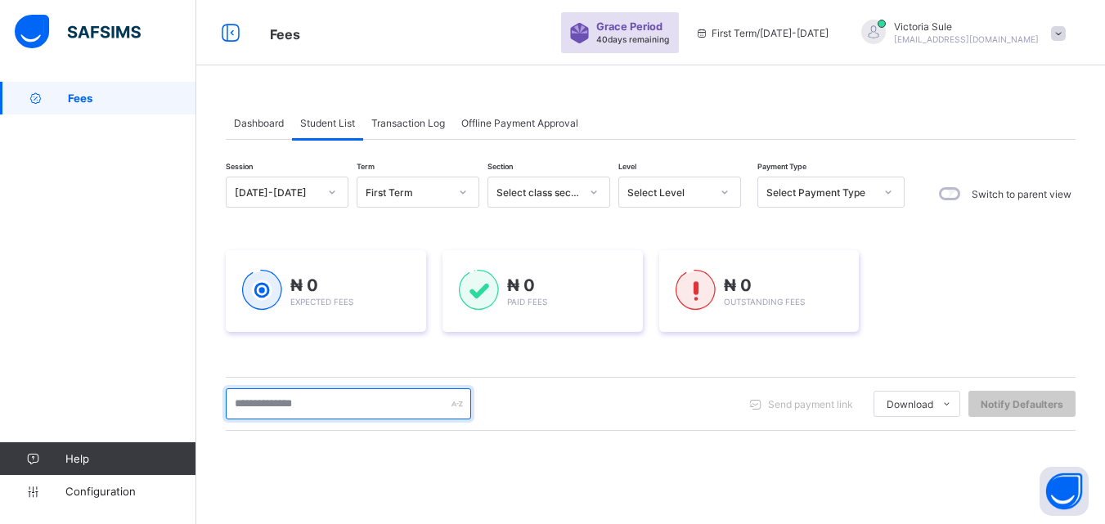
click at [344, 399] on input "text" at bounding box center [348, 403] width 245 height 31
type input "****"
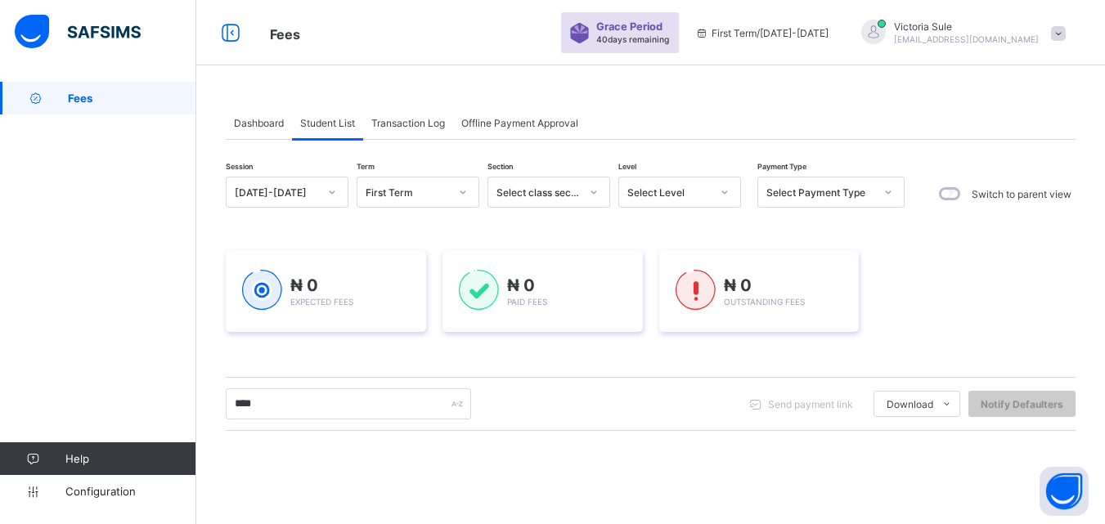
click at [702, 196] on div "Select Level" at bounding box center [668, 192] width 83 height 12
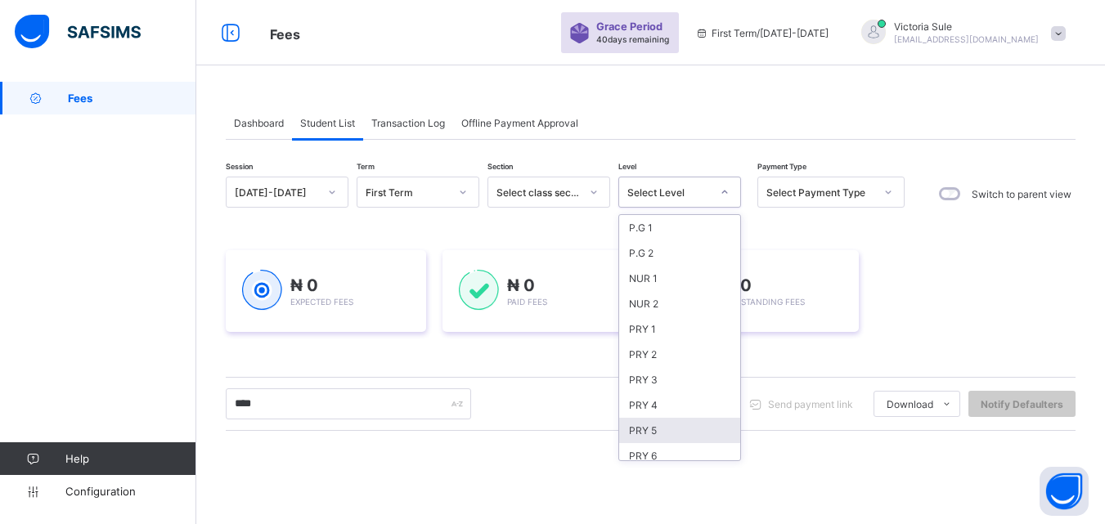
click at [662, 425] on div "PRY 5" at bounding box center [679, 430] width 121 height 25
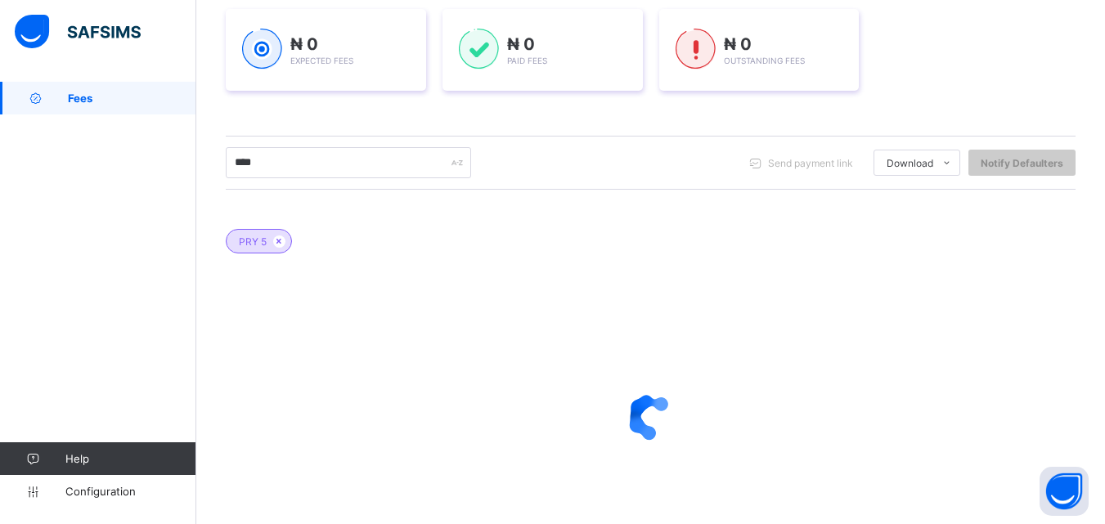
scroll to position [327, 0]
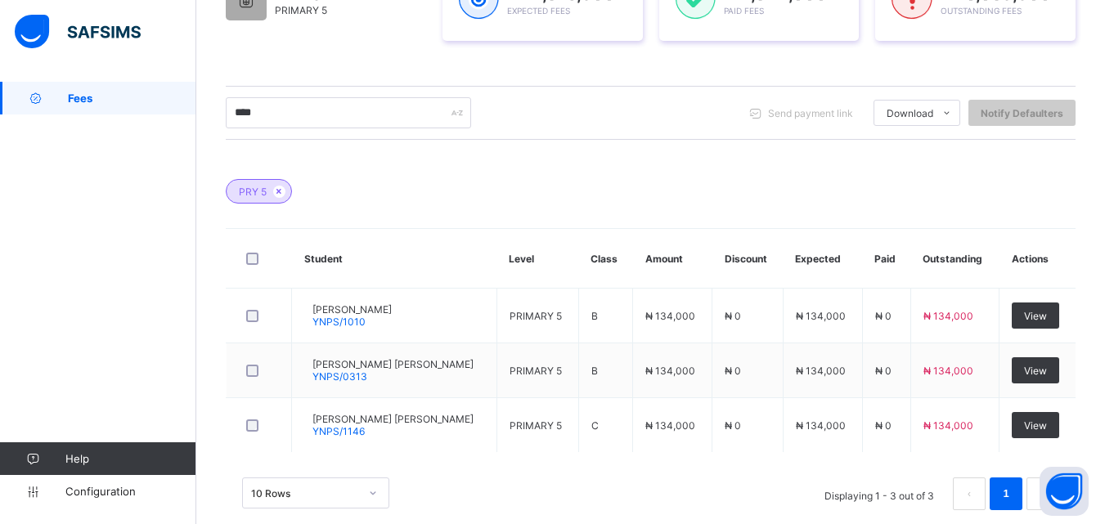
click at [671, 481] on div "10 Rows Displaying 1 - 3 out of 3 1" at bounding box center [650, 494] width 817 height 33
click at [1041, 289] on td "View" at bounding box center [1037, 316] width 76 height 55
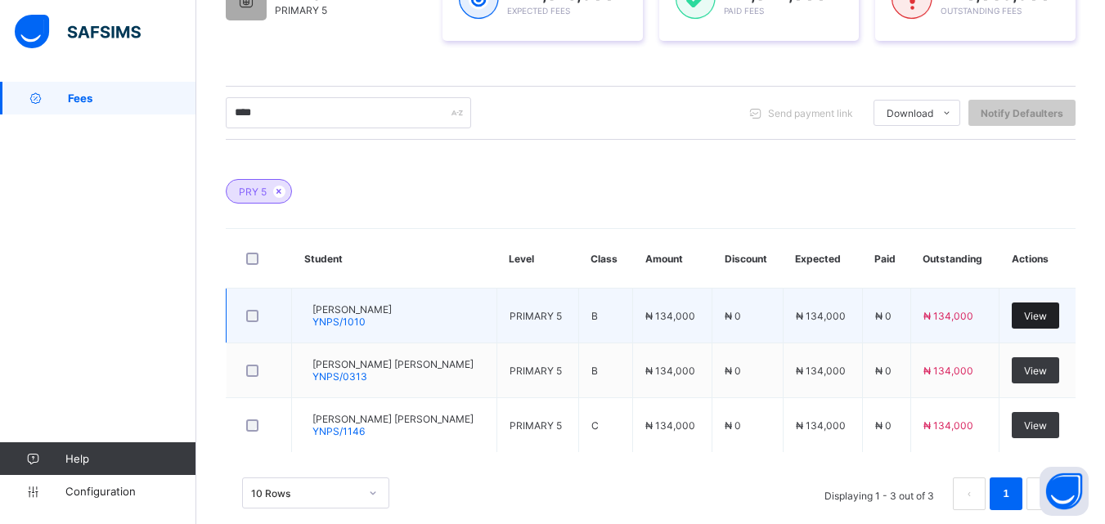
click at [1042, 310] on span "View" at bounding box center [1035, 316] width 23 height 12
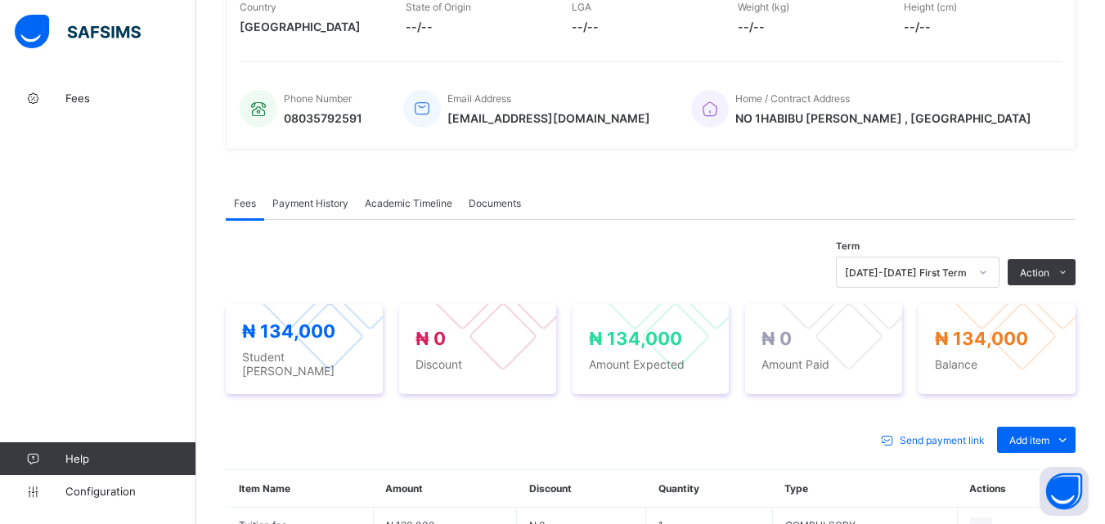
click at [793, 430] on div "Send payment link Add item Optional items Special bill" at bounding box center [651, 440] width 850 height 26
click at [1036, 434] on span "Add item" at bounding box center [1029, 440] width 40 height 12
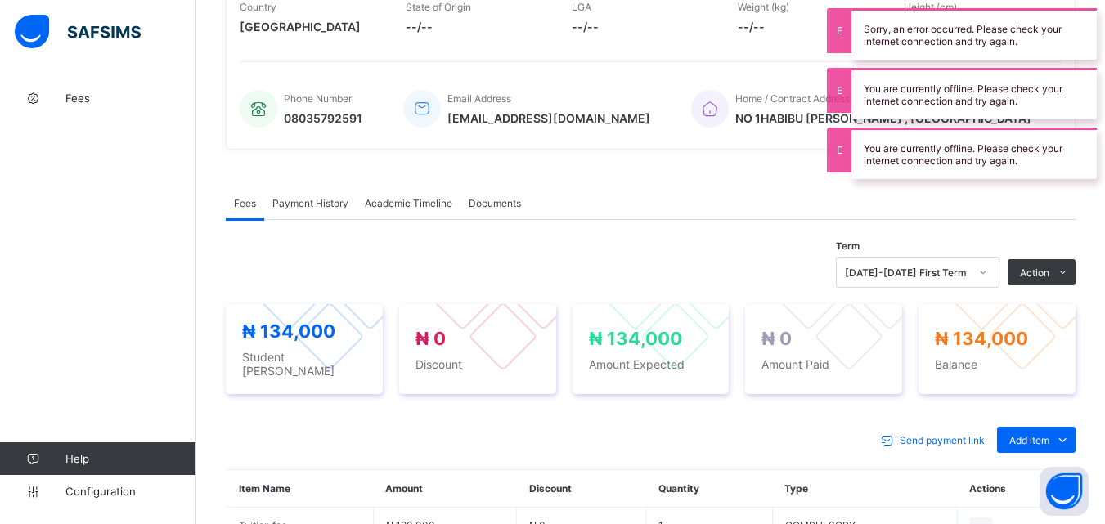
click at [608, 478] on div "Fees Payment History Academic Timeline Documents Fees More Options Term 2025-20…" at bounding box center [651, 498] width 850 height 673
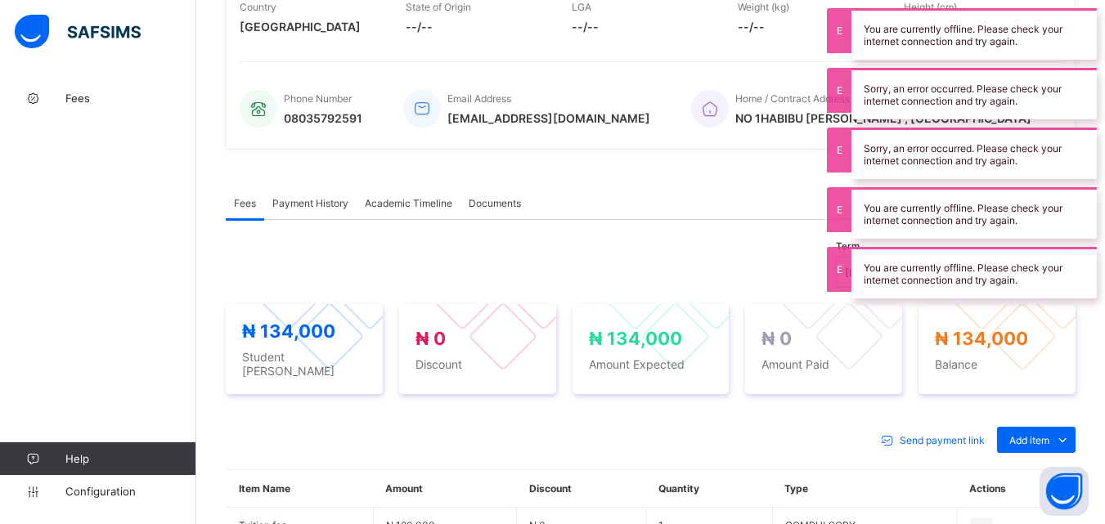
scroll to position [659, 0]
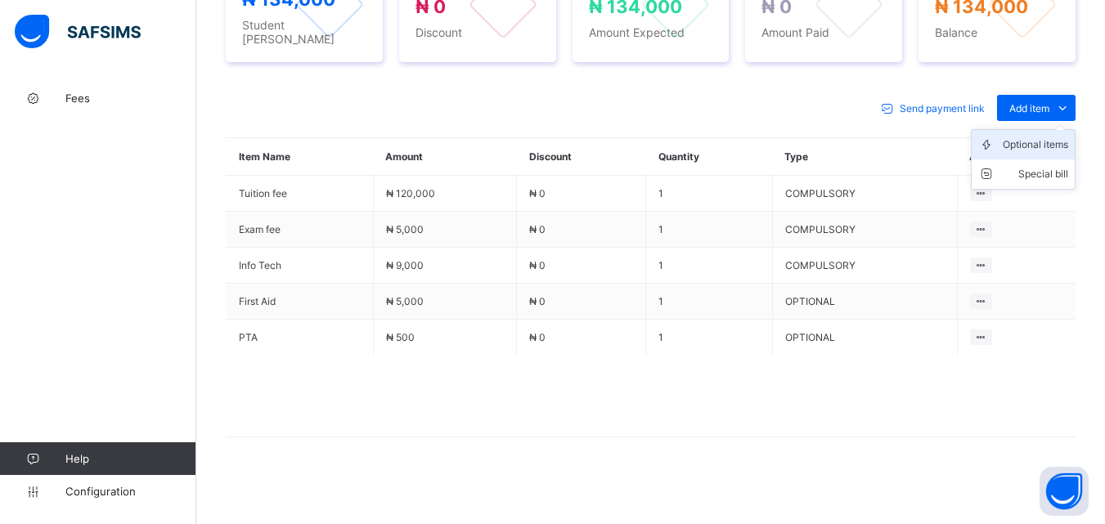
click at [1052, 141] on div "Optional items" at bounding box center [1035, 145] width 65 height 16
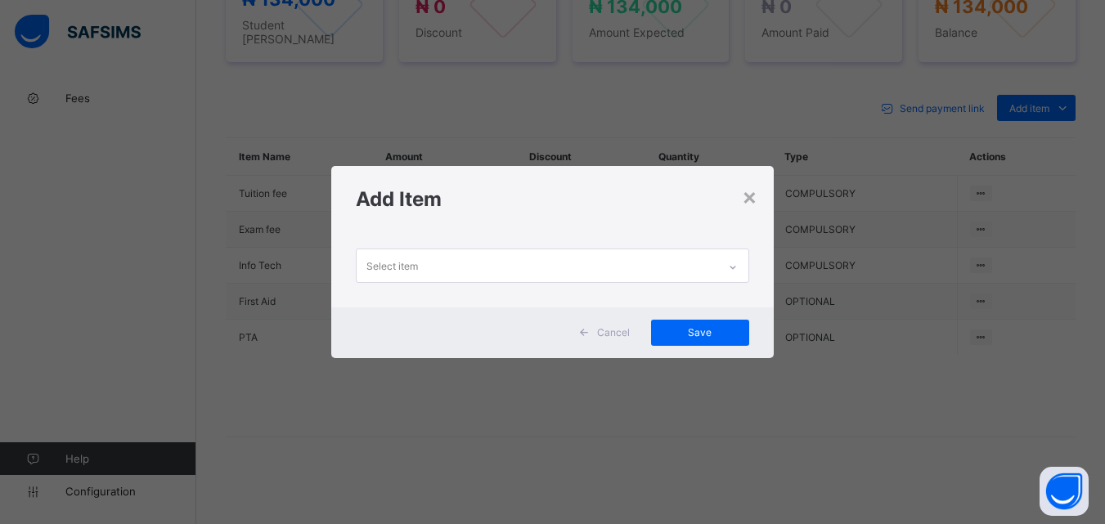
click at [738, 265] on icon at bounding box center [733, 267] width 10 height 16
click at [735, 266] on icon at bounding box center [732, 266] width 6 height 3
click at [735, 266] on icon at bounding box center [733, 267] width 10 height 16
click at [755, 199] on div "×" at bounding box center [750, 196] width 16 height 28
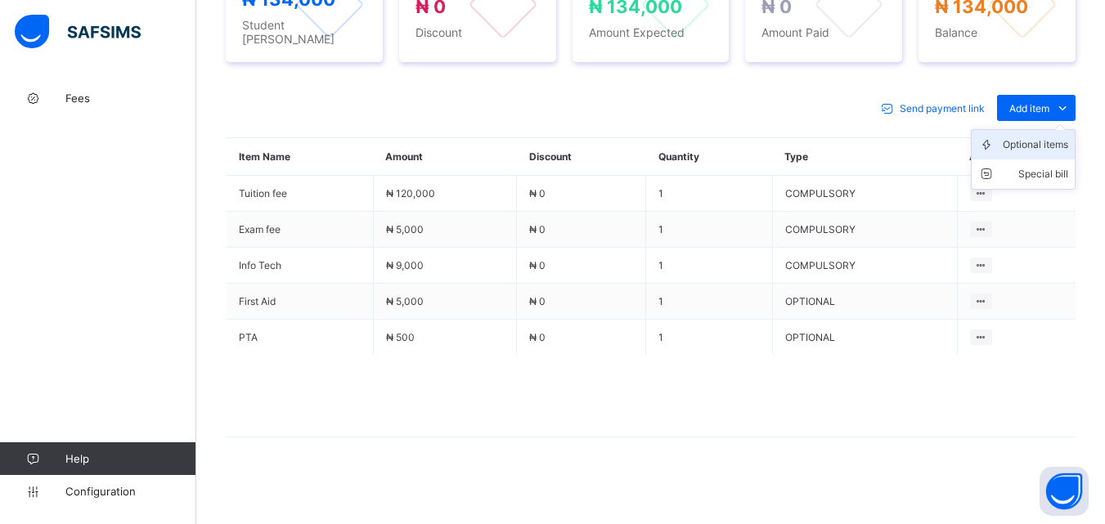
click at [1046, 146] on div "Optional items" at bounding box center [1035, 145] width 65 height 16
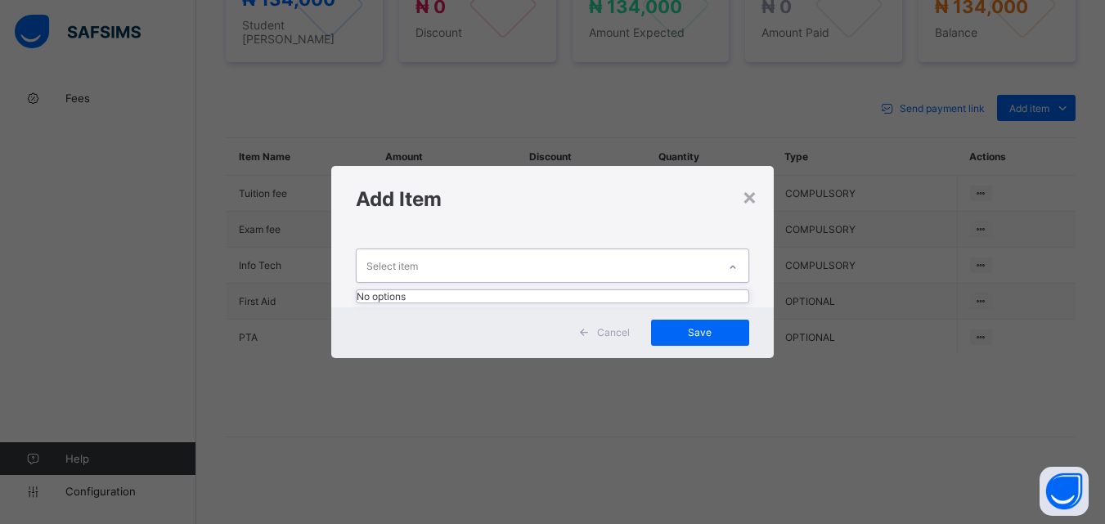
click at [734, 260] on icon at bounding box center [733, 267] width 10 height 16
click at [747, 200] on div "×" at bounding box center [750, 196] width 16 height 28
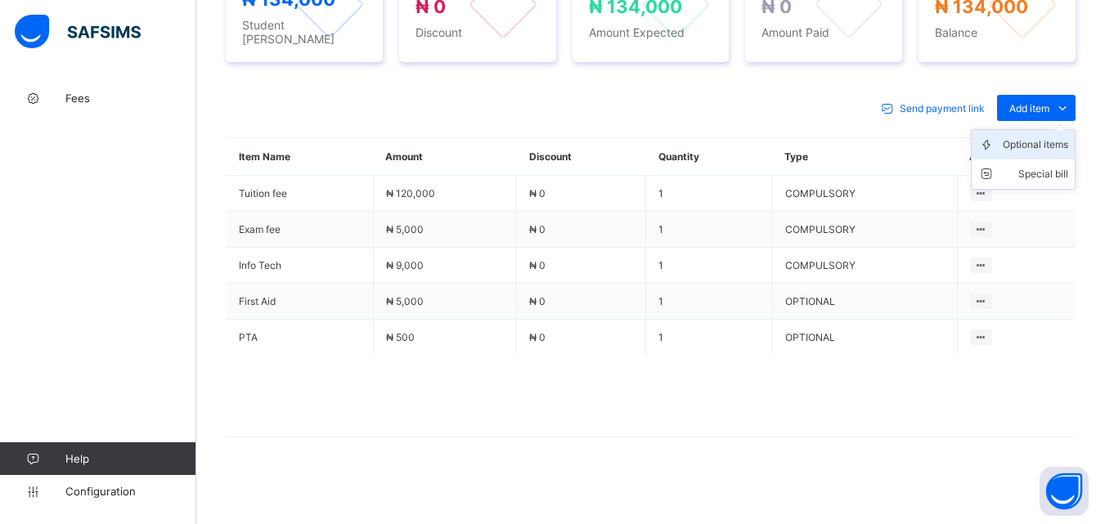
click at [1047, 151] on li "Optional items" at bounding box center [1022, 144] width 103 height 29
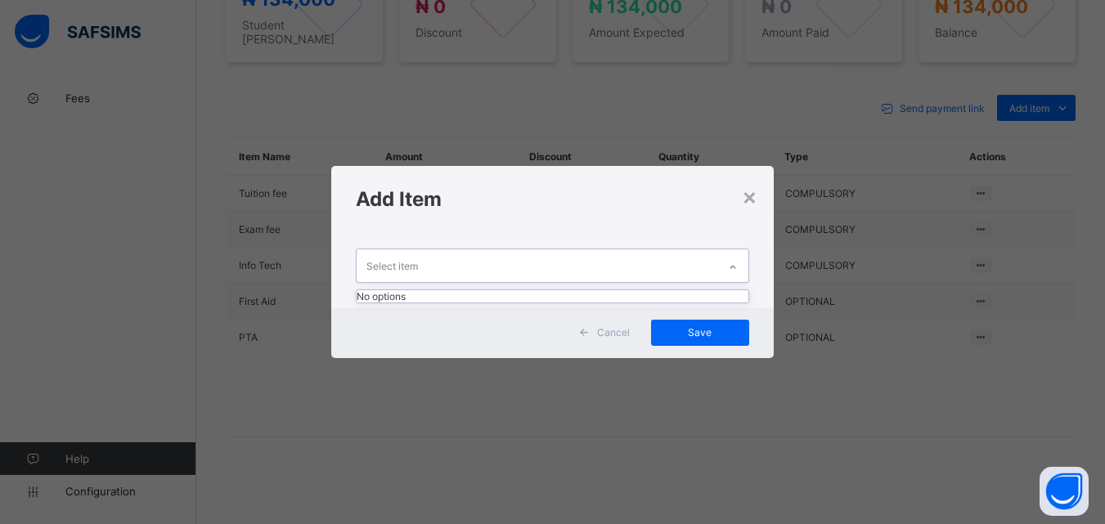
click at [731, 262] on icon at bounding box center [733, 267] width 10 height 16
click at [749, 198] on div "×" at bounding box center [750, 196] width 16 height 28
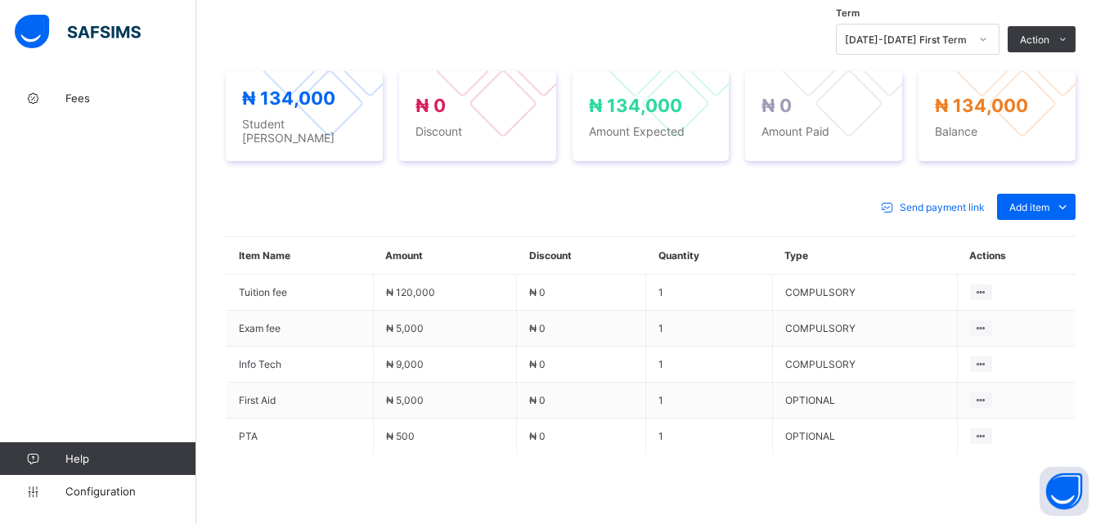
scroll to position [572, 0]
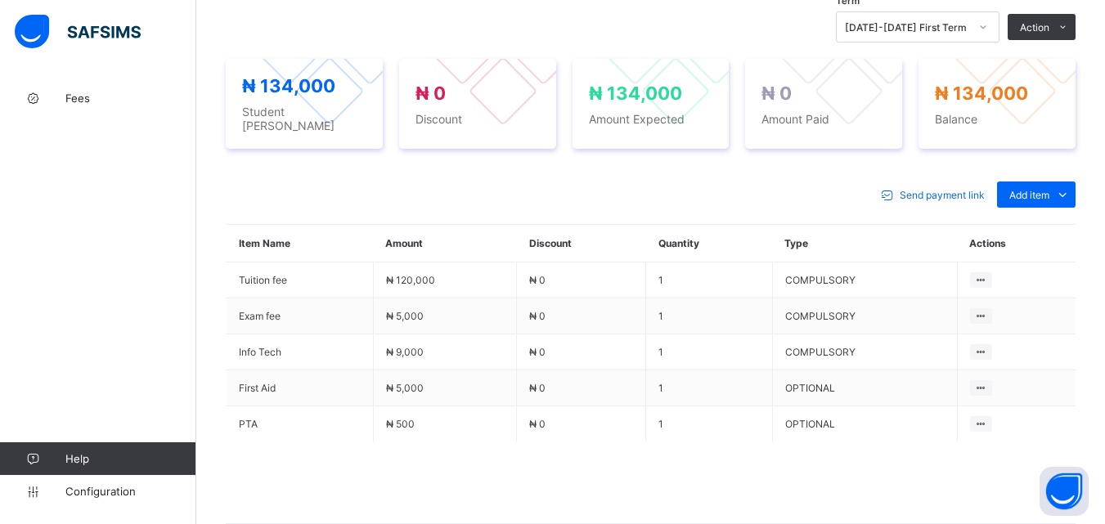
click at [0, 0] on div "Optional items" at bounding box center [0, 0] width 0 height 0
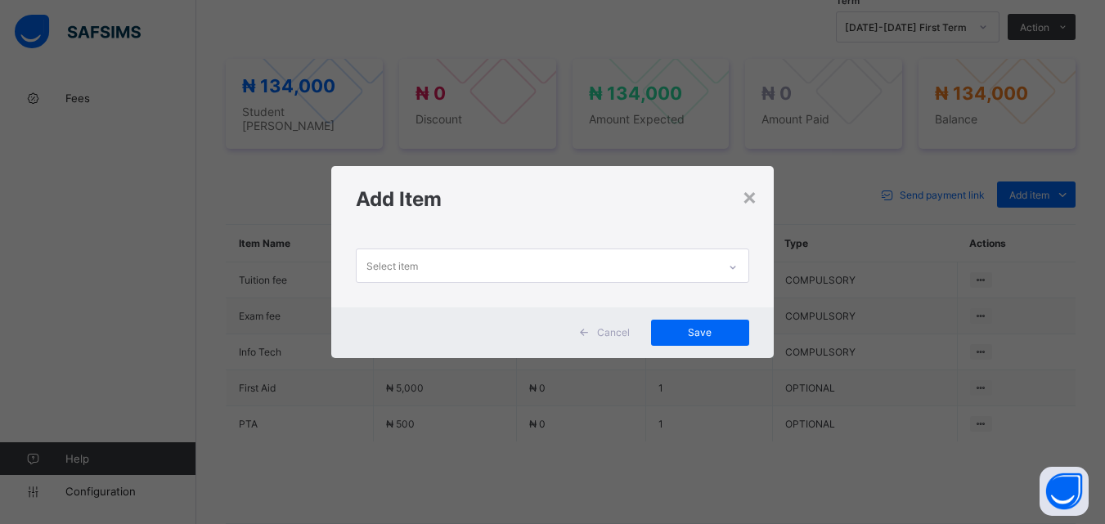
click at [737, 265] on icon at bounding box center [733, 267] width 10 height 16
click at [737, 266] on icon at bounding box center [733, 267] width 10 height 16
click at [750, 200] on div "×" at bounding box center [750, 196] width 16 height 28
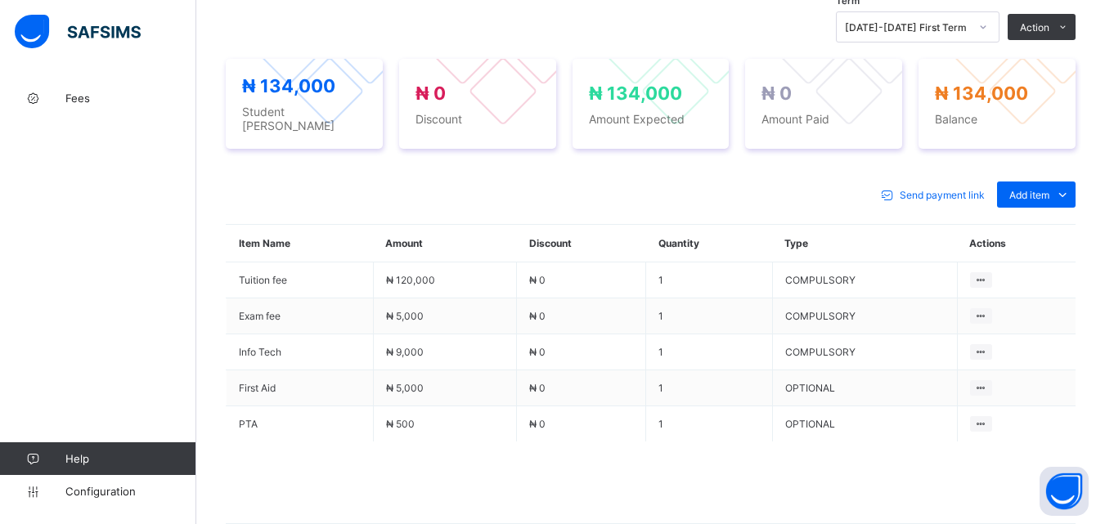
drag, startPoint x: 1044, startPoint y: 233, endPoint x: 1010, endPoint y: 247, distance: 37.1
click at [0, 0] on div "Optional items" at bounding box center [0, 0] width 0 height 0
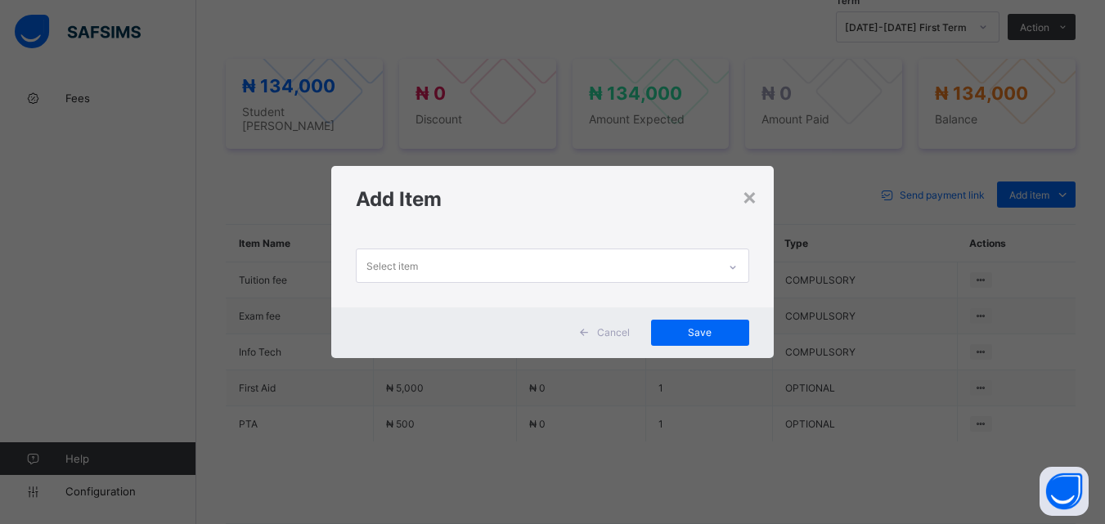
click at [735, 260] on icon at bounding box center [733, 267] width 10 height 16
click at [752, 202] on div "×" at bounding box center [750, 196] width 16 height 28
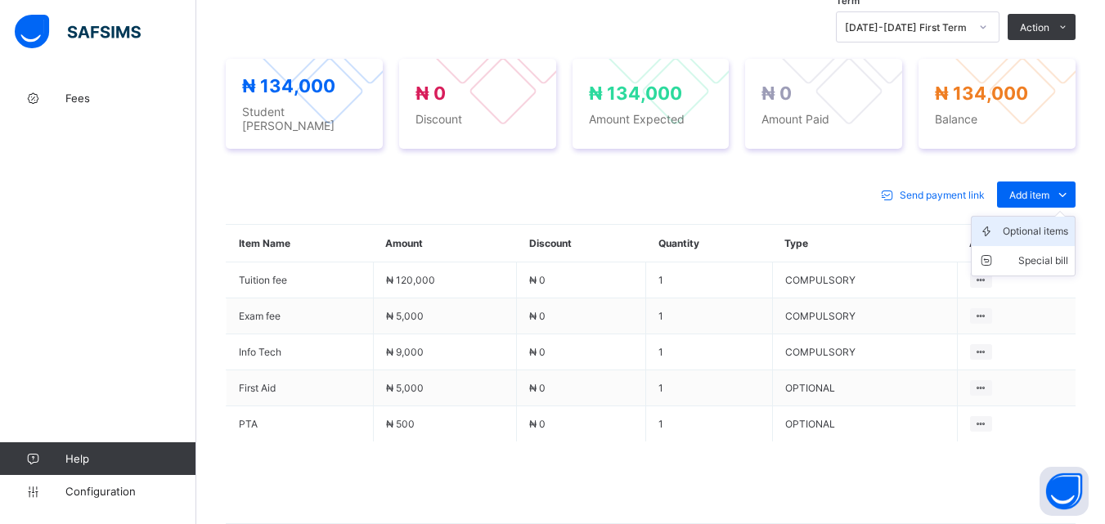
click at [1043, 230] on div "Optional items" at bounding box center [1035, 231] width 65 height 16
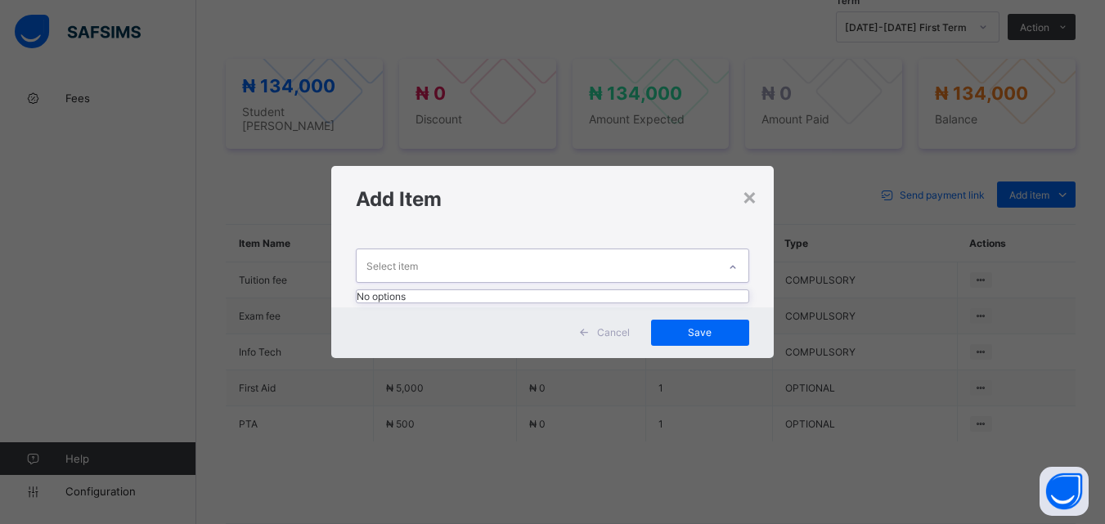
click at [734, 261] on icon at bounding box center [733, 267] width 10 height 16
click at [750, 191] on div "×" at bounding box center [750, 196] width 16 height 28
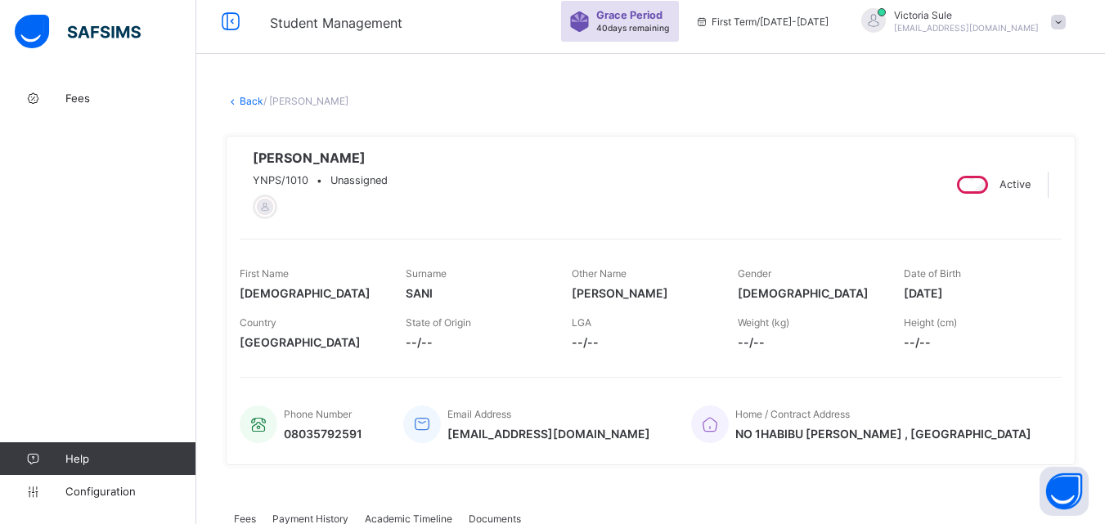
scroll to position [0, 0]
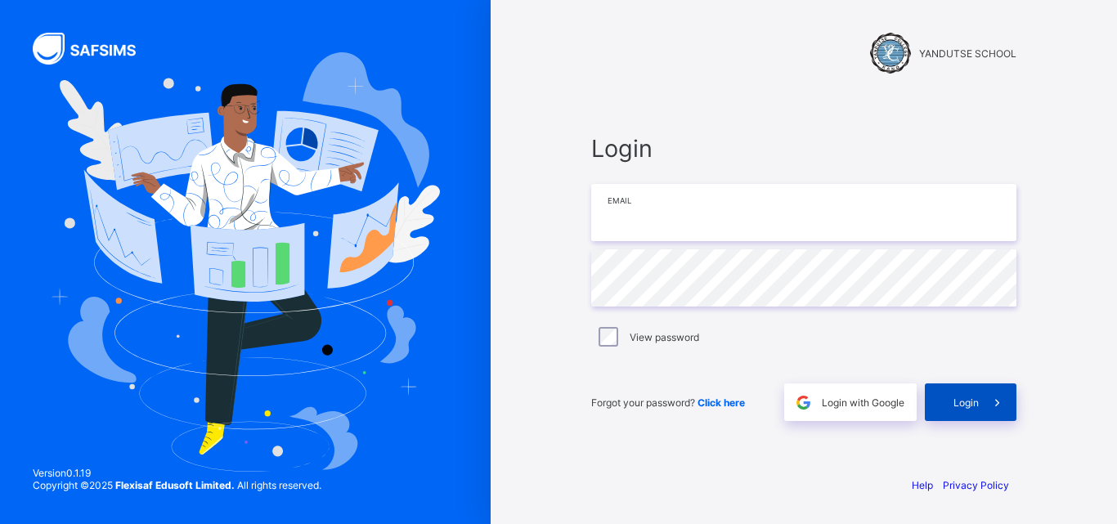
type input "**********"
click at [960, 413] on div "Login" at bounding box center [971, 403] width 92 height 38
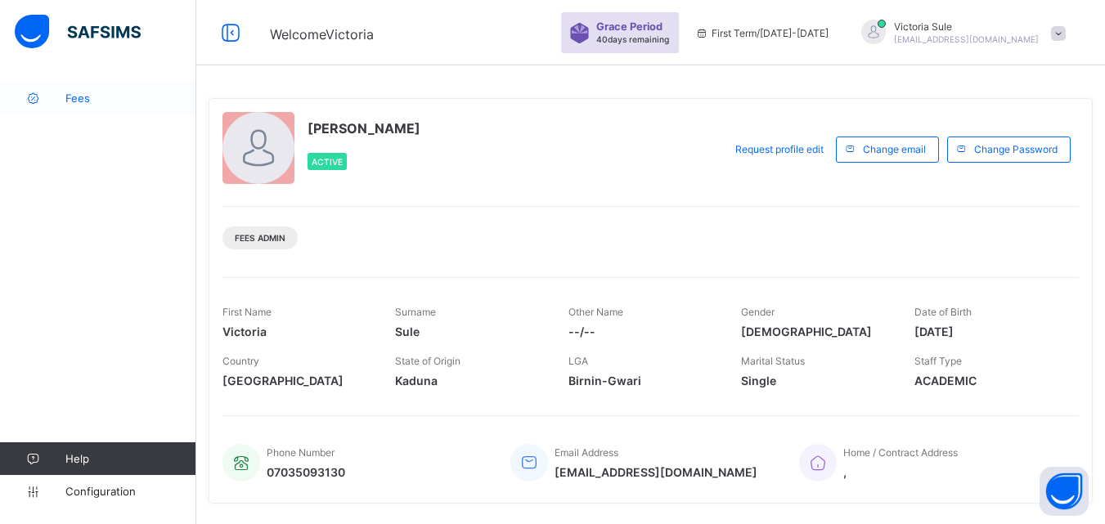
click at [72, 103] on span "Fees" at bounding box center [130, 98] width 131 height 13
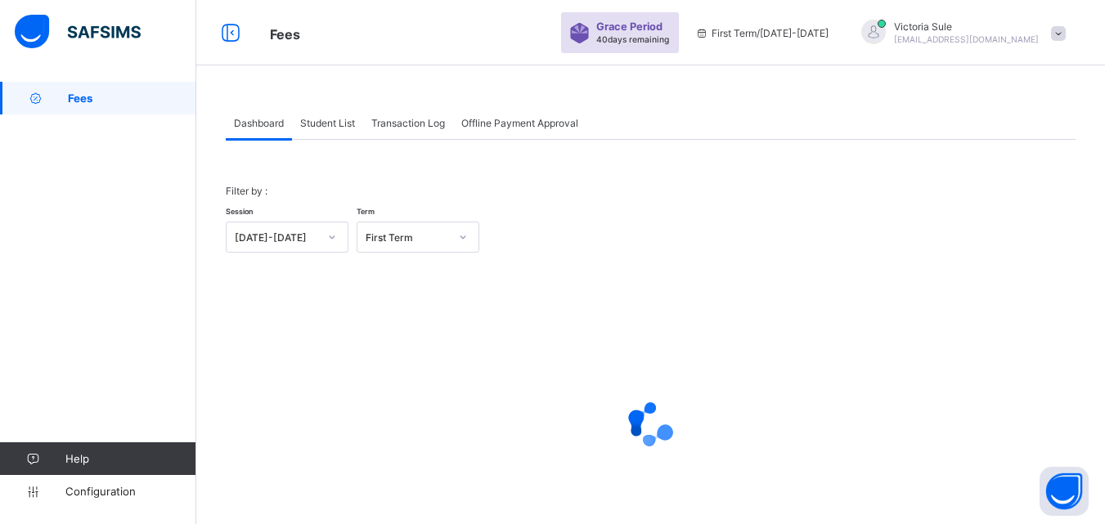
click at [325, 121] on span "Student List" at bounding box center [327, 123] width 55 height 12
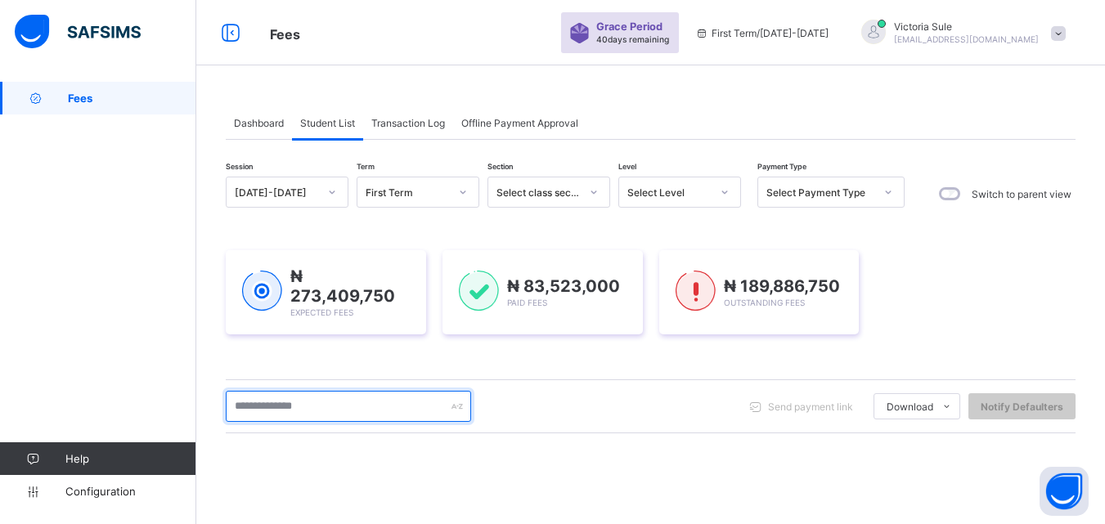
click at [308, 408] on input "text" at bounding box center [348, 406] width 245 height 31
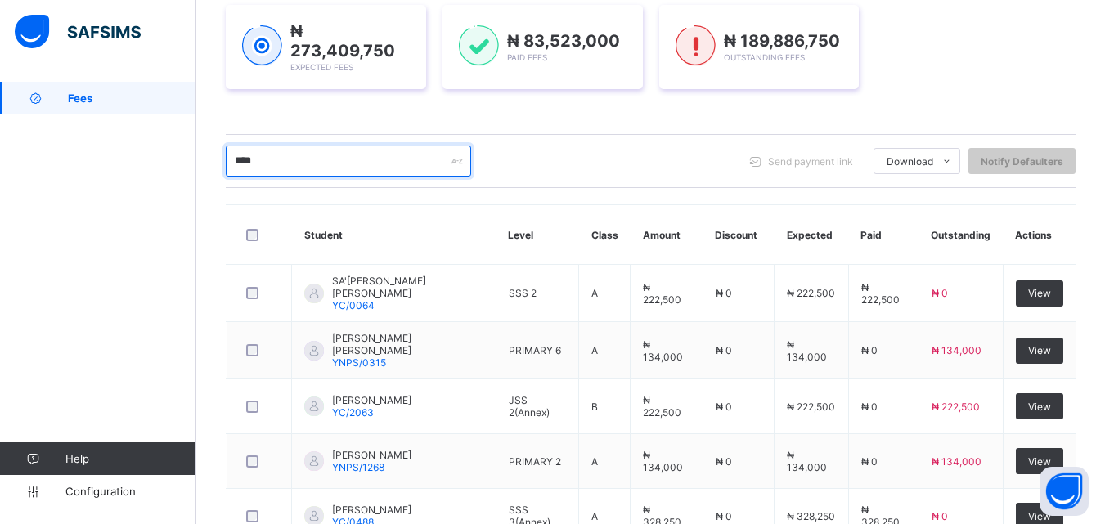
type input "****"
click at [562, 182] on div "**** Send payment link Download Students Payment Students Payment Status Studen…" at bounding box center [651, 161] width 850 height 54
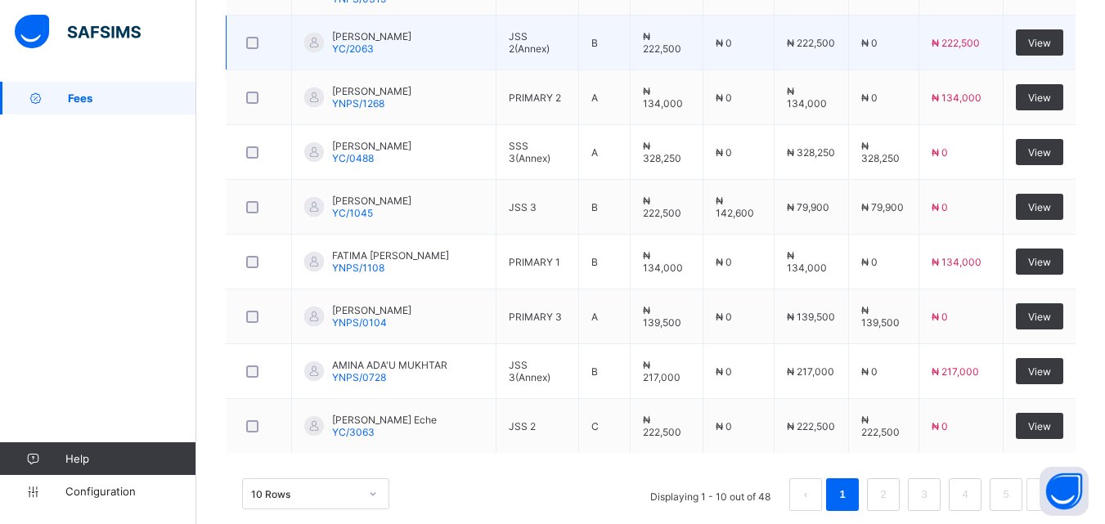
scroll to position [630, 0]
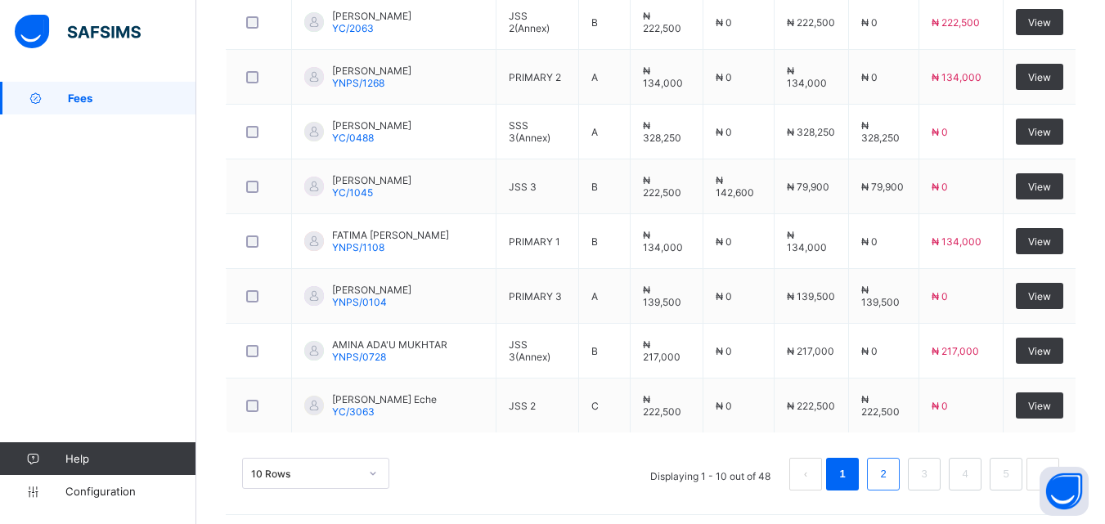
click at [890, 469] on link "2" at bounding box center [883, 474] width 16 height 21
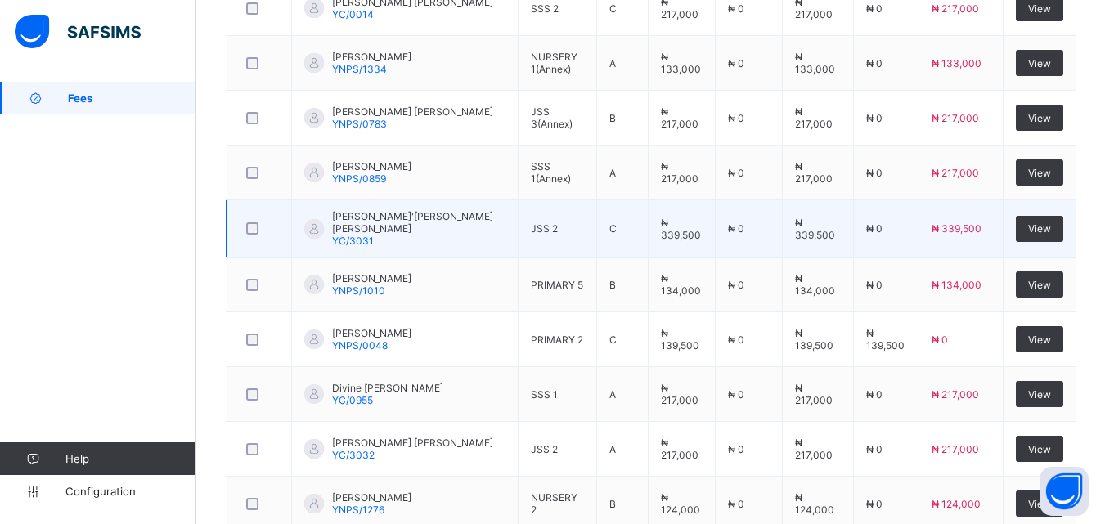
scroll to position [548, 0]
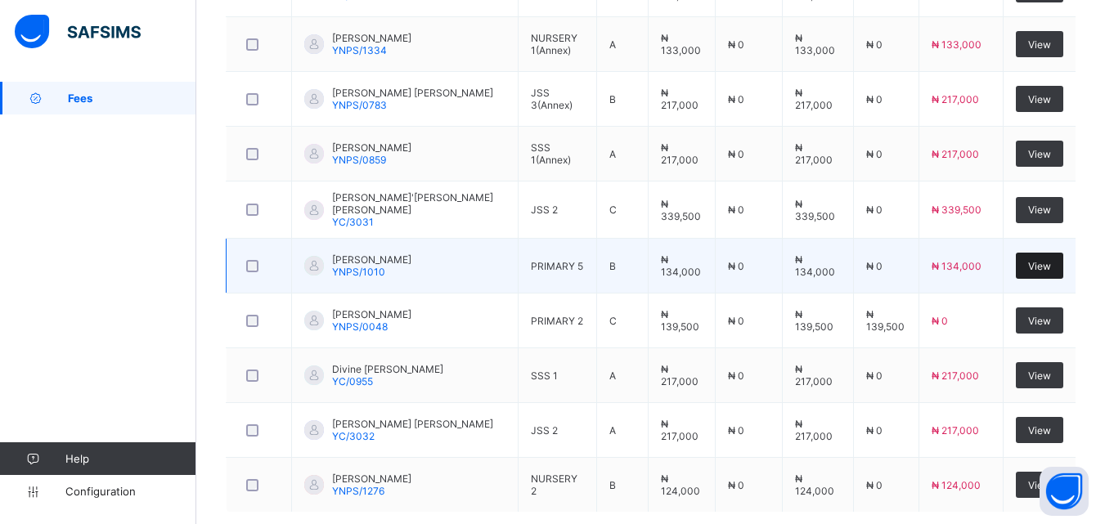
click at [1051, 260] on span "View" at bounding box center [1039, 266] width 23 height 12
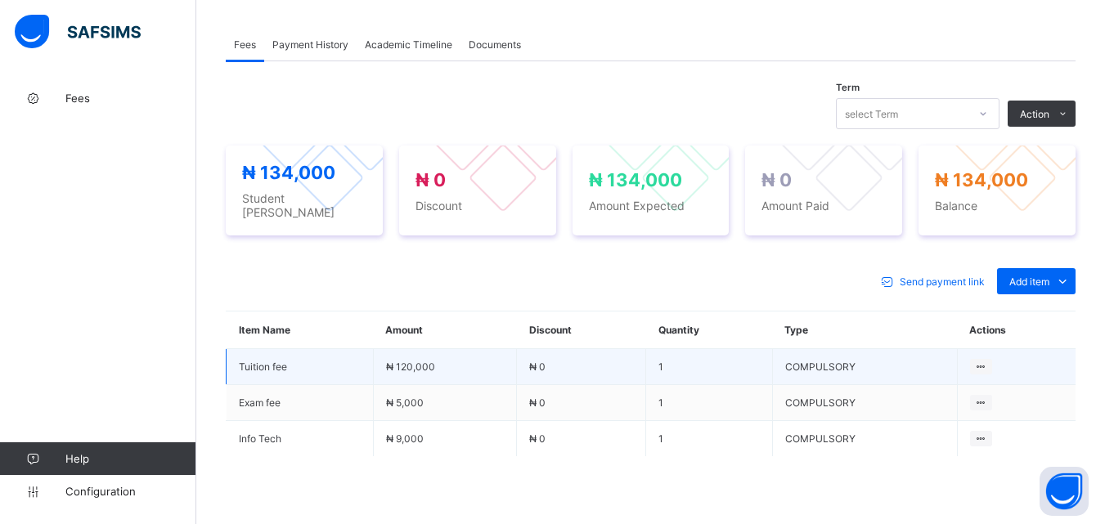
scroll to position [587, 0]
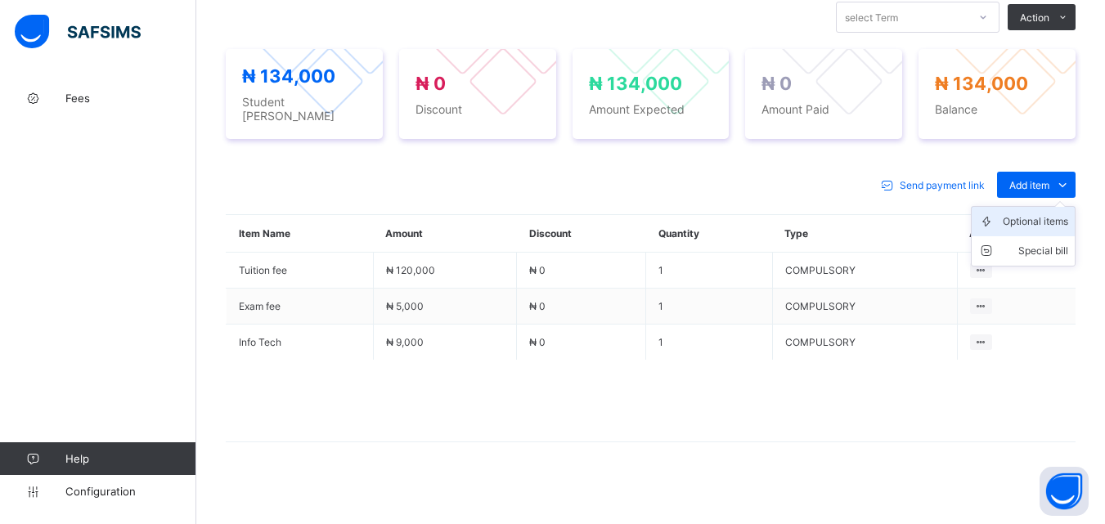
click at [1028, 213] on div "Optional items" at bounding box center [1035, 221] width 65 height 16
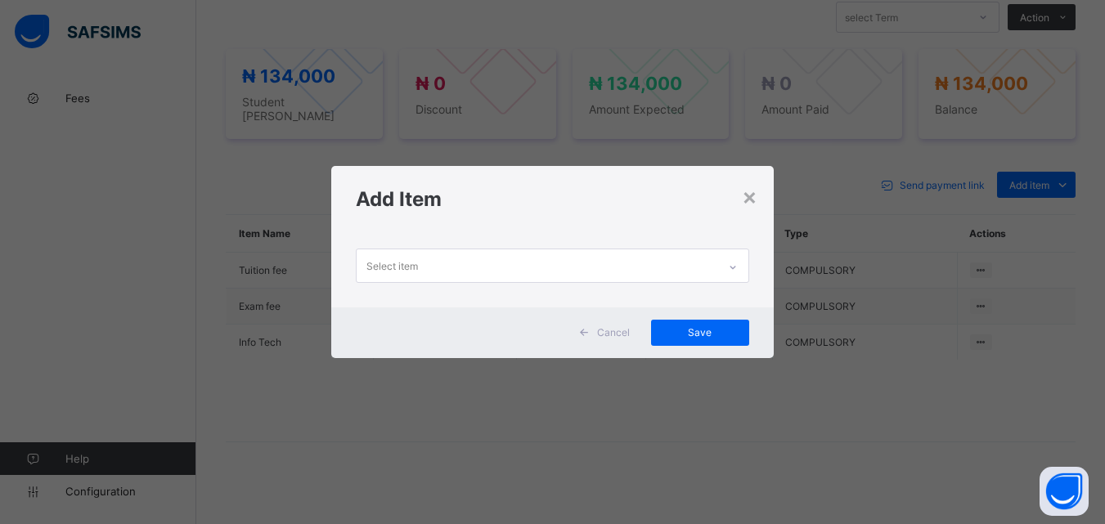
click at [738, 260] on icon at bounding box center [733, 267] width 10 height 16
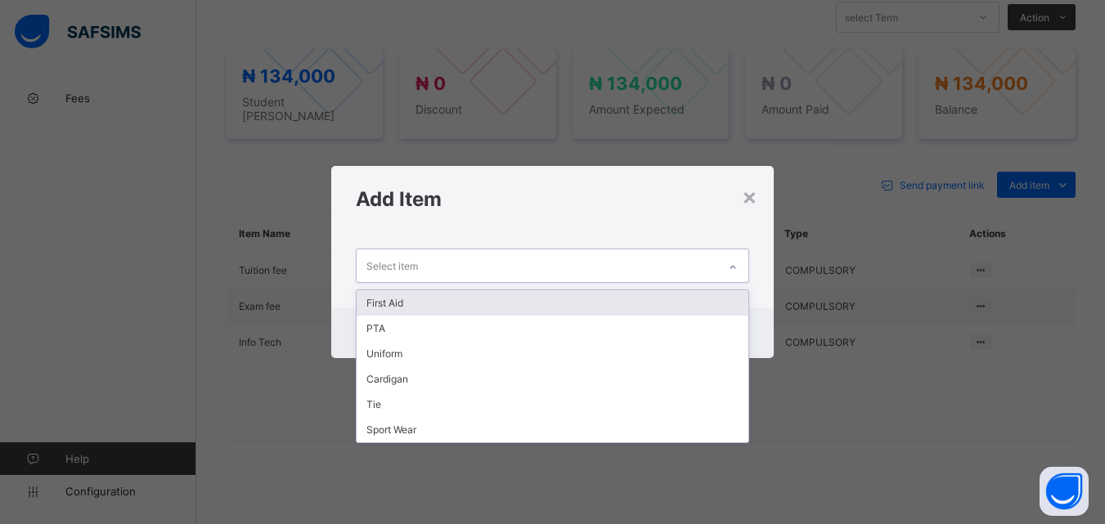
click at [725, 296] on div "First Aid" at bounding box center [552, 302] width 391 height 25
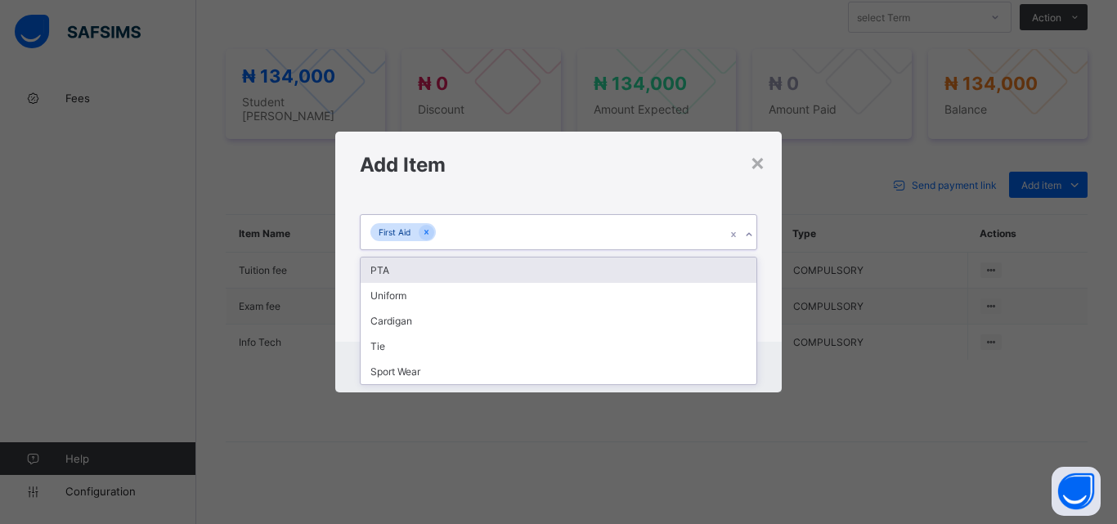
click at [749, 234] on icon at bounding box center [749, 235] width 10 height 16
click at [747, 267] on div "PTA" at bounding box center [559, 270] width 396 height 25
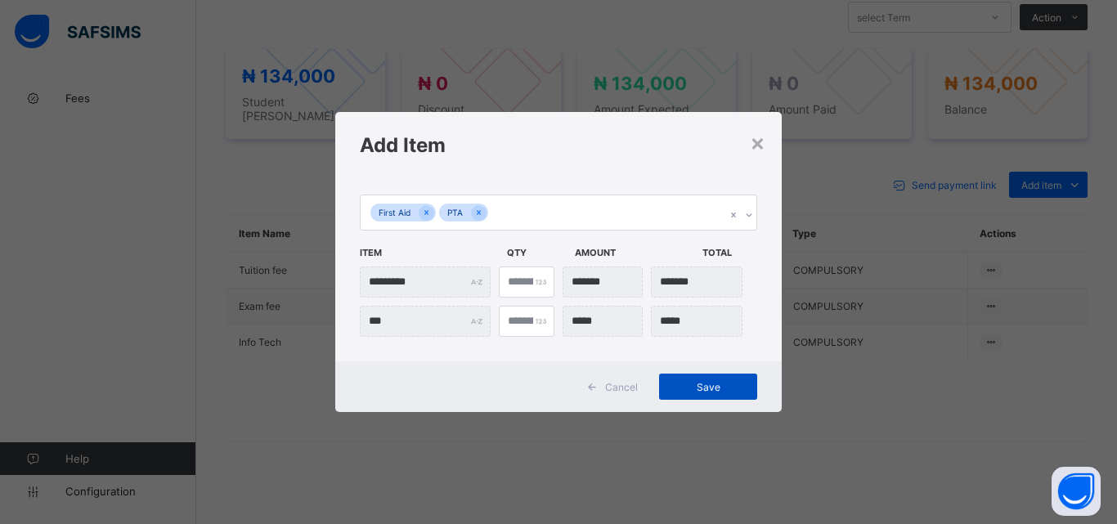
click at [724, 381] on span "Save" at bounding box center [708, 387] width 74 height 12
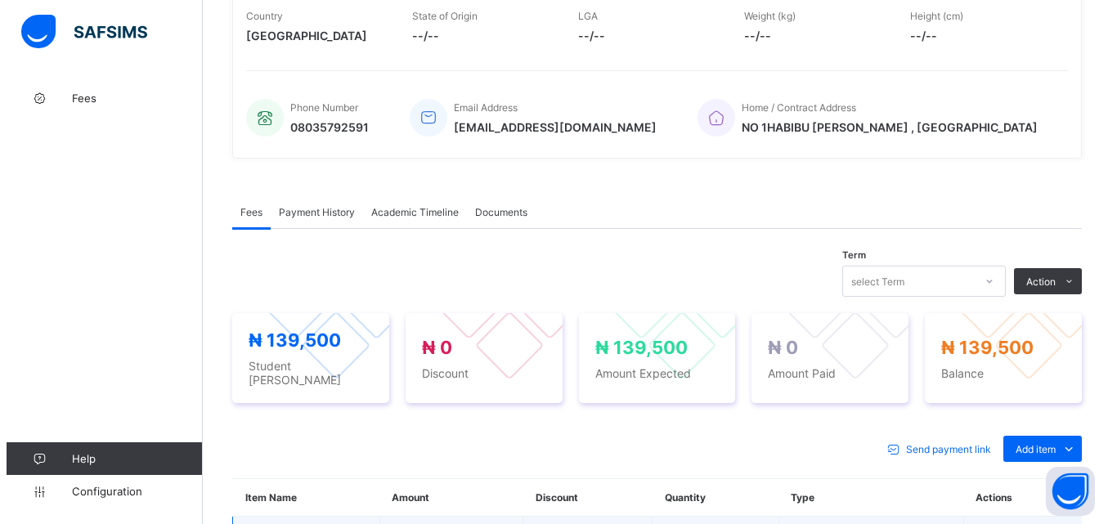
scroll to position [342, 0]
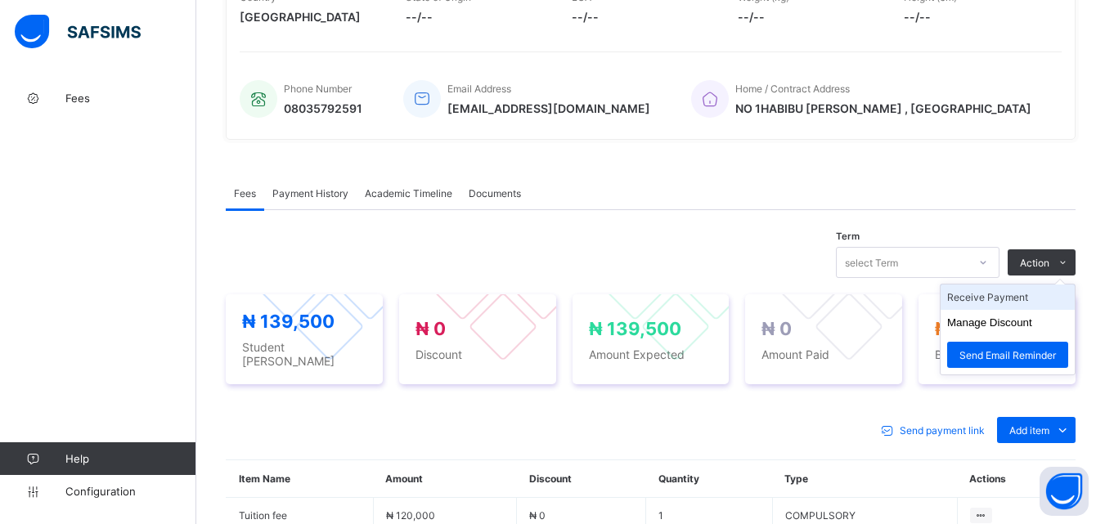
click at [1030, 306] on li "Receive Payment" at bounding box center [1007, 297] width 134 height 25
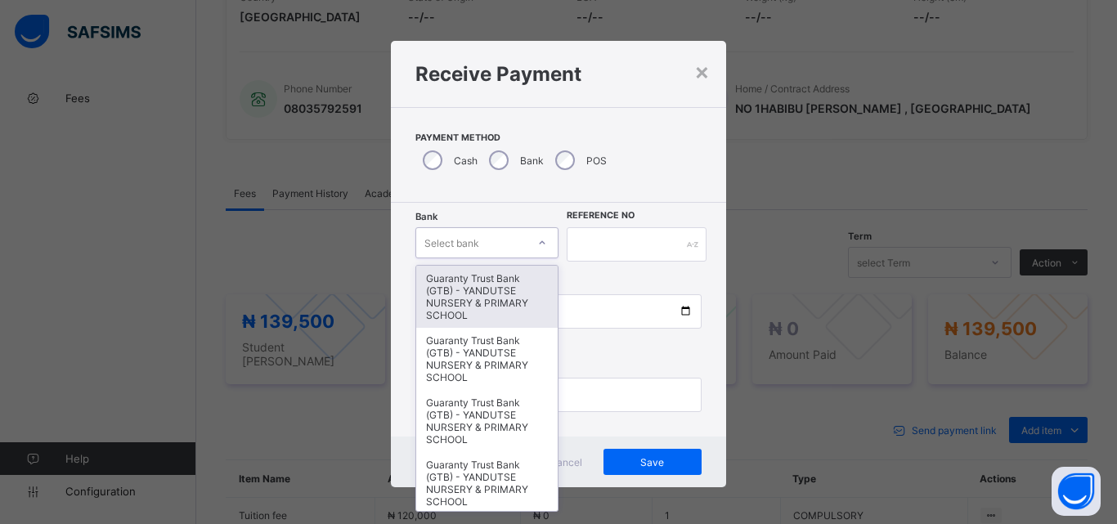
click at [528, 235] on div at bounding box center [542, 243] width 28 height 26
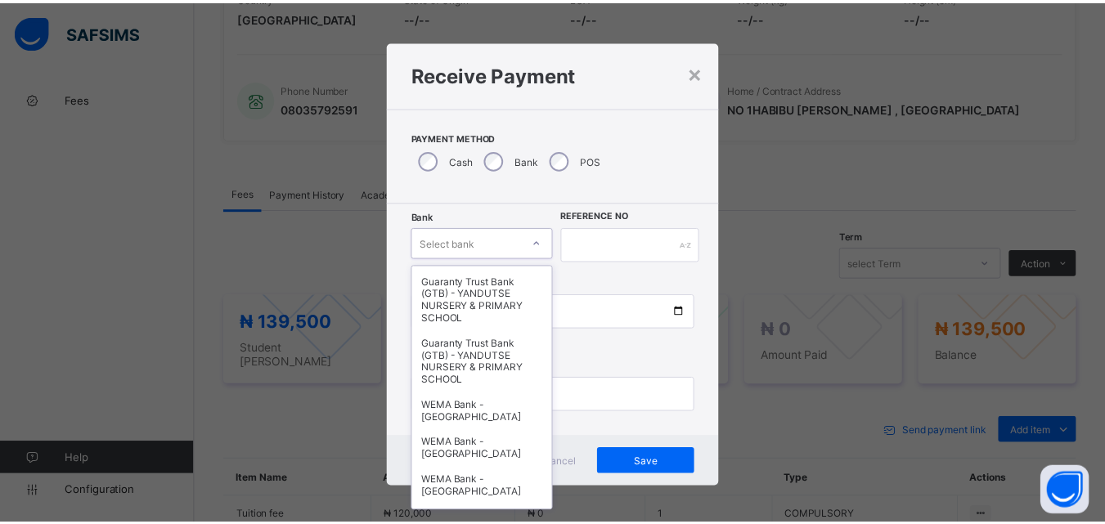
scroll to position [327, 0]
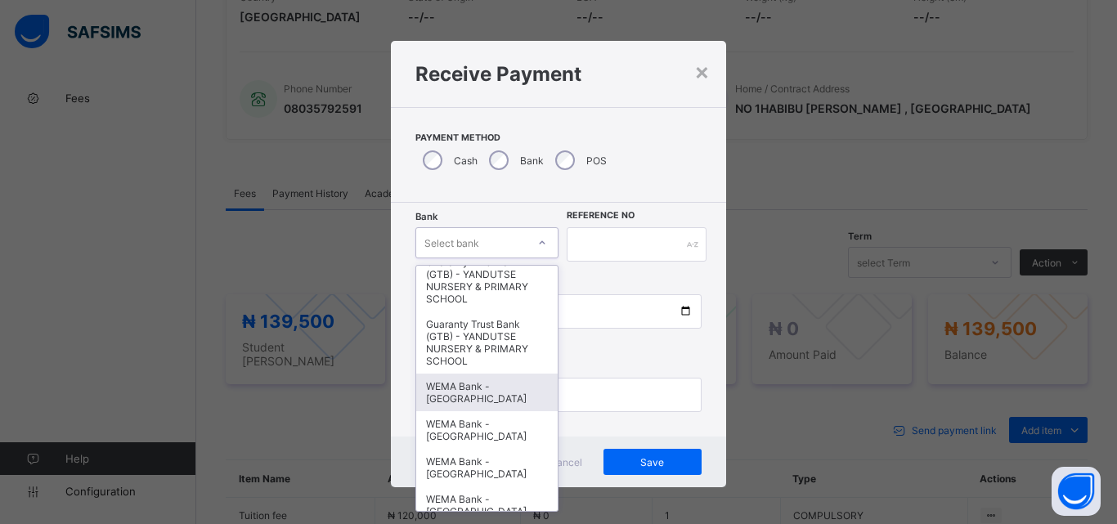
click at [466, 401] on div "WEMA Bank - [GEOGRAPHIC_DATA]" at bounding box center [486, 393] width 141 height 38
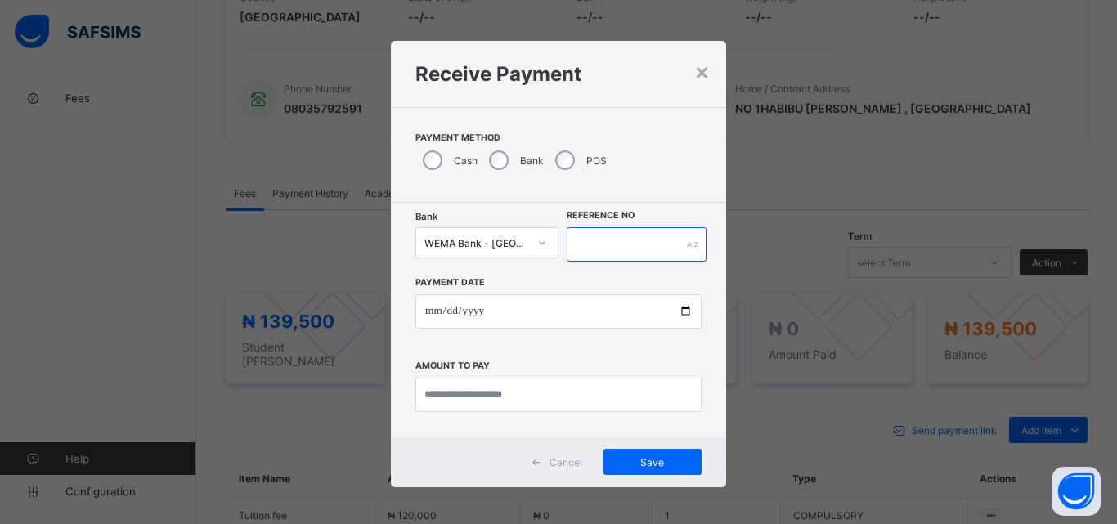
click at [635, 239] on input "text" at bounding box center [637, 244] width 140 height 34
type input "**********"
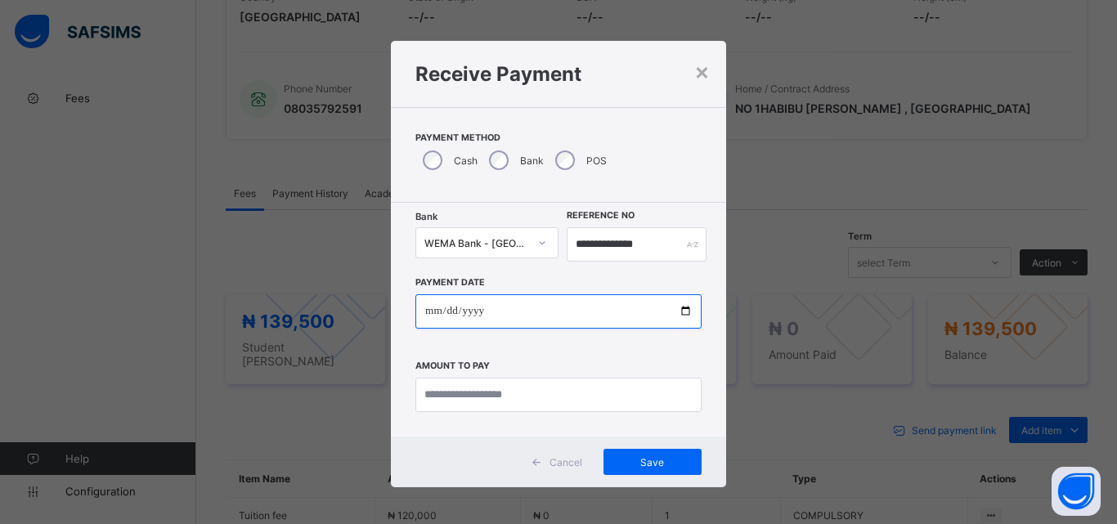
click at [675, 314] on input "date" at bounding box center [558, 311] width 286 height 34
type input "**********"
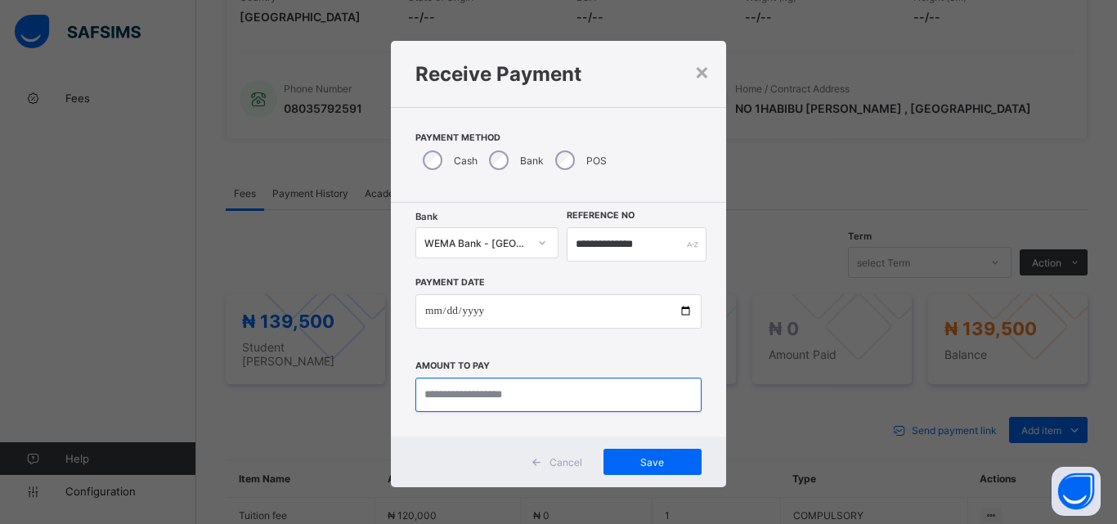
click at [482, 395] on input "currency" at bounding box center [558, 395] width 286 height 34
type input "*********"
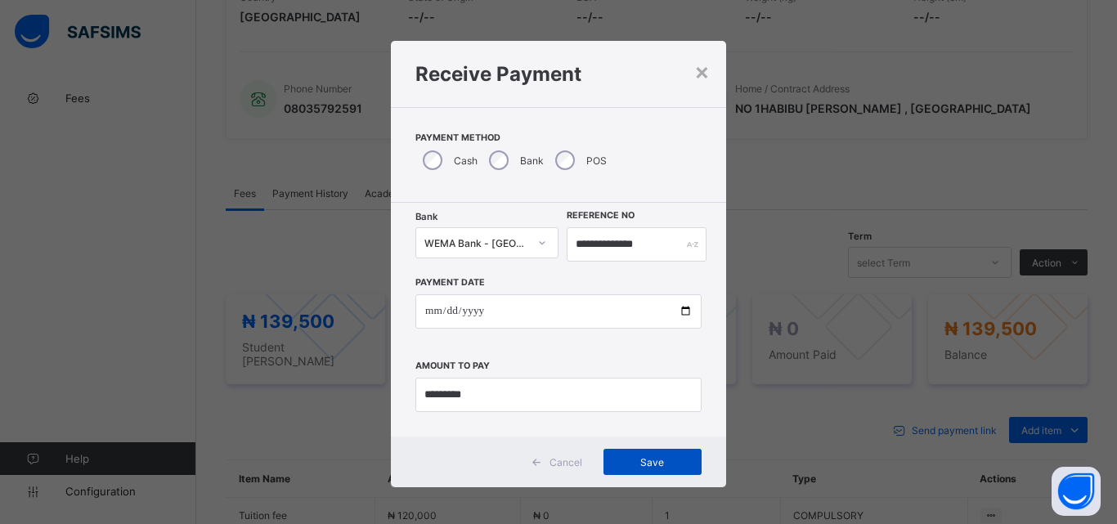
click at [683, 463] on span "Save" at bounding box center [653, 462] width 74 height 12
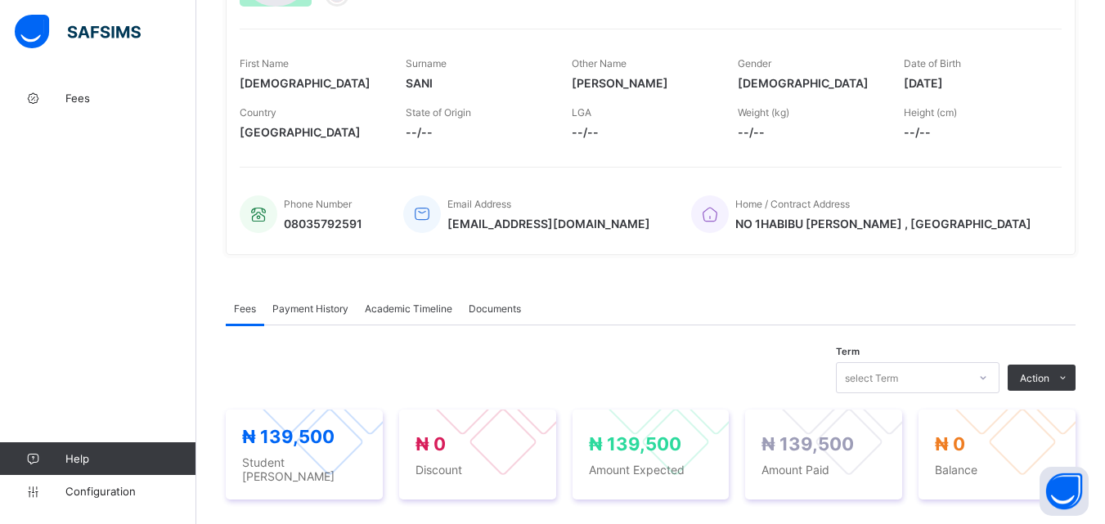
scroll to position [0, 0]
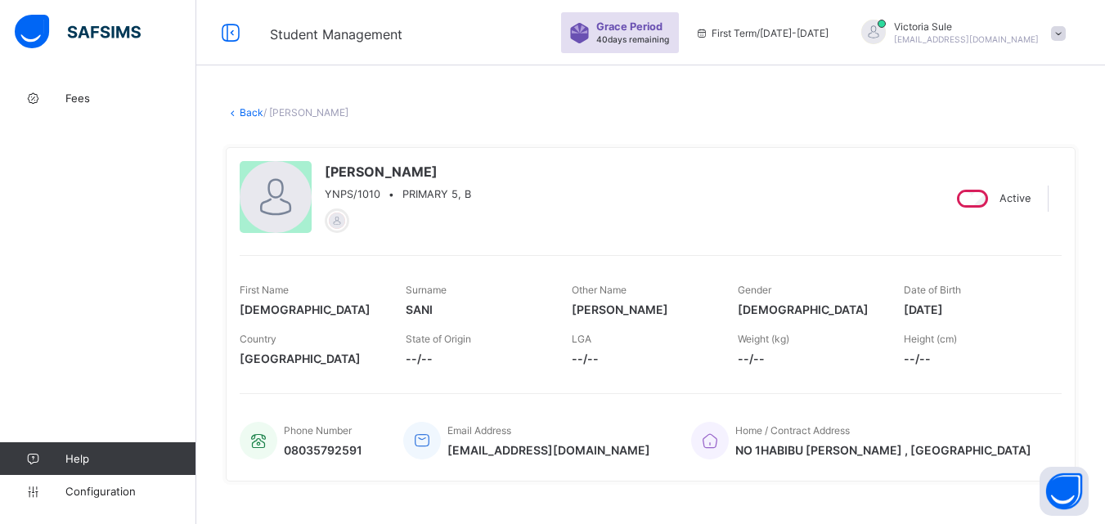
click at [253, 111] on link "Back" at bounding box center [252, 112] width 24 height 12
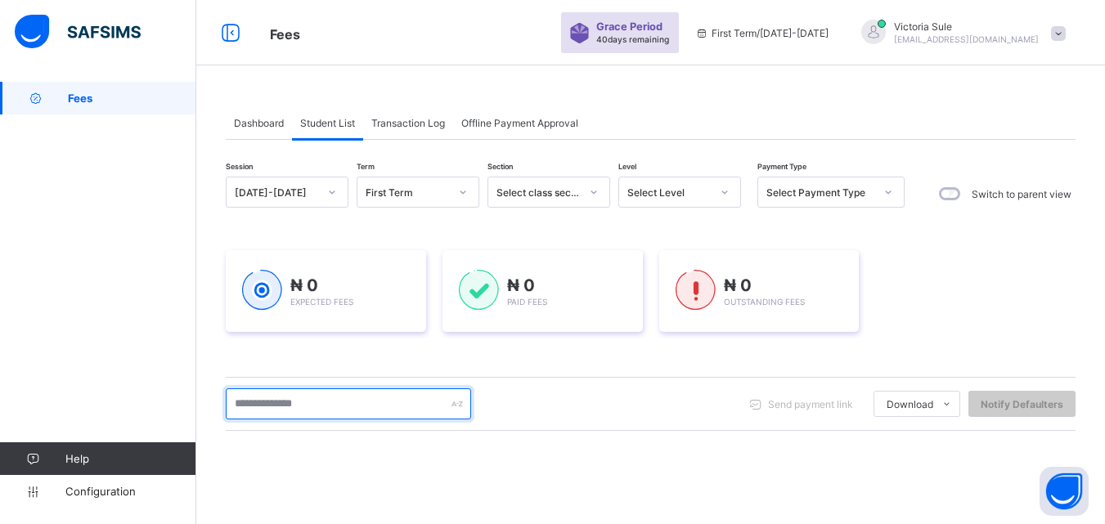
click at [383, 403] on input "text" at bounding box center [348, 403] width 245 height 31
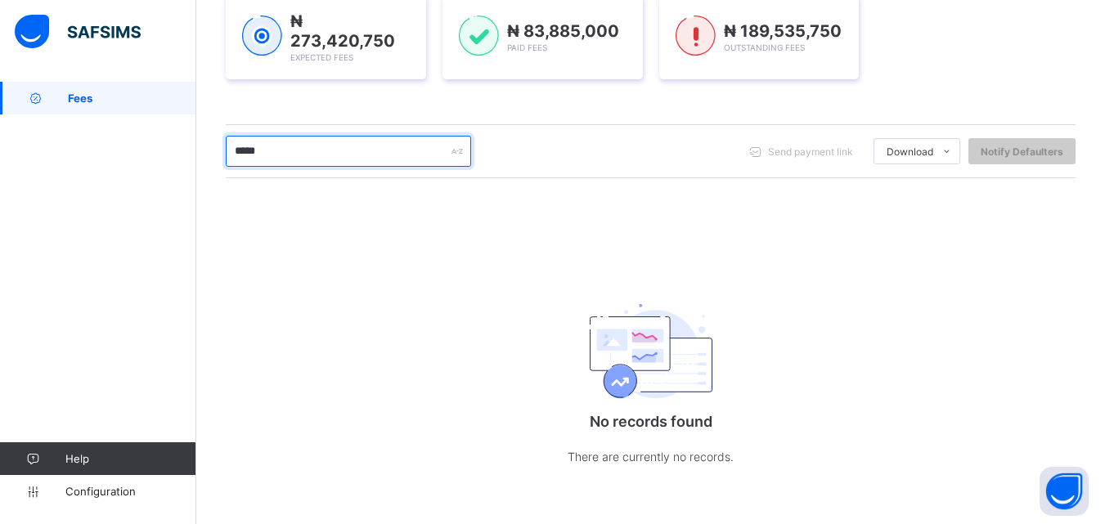
scroll to position [253, 0]
click at [316, 148] on input "*****" at bounding box center [348, 152] width 245 height 31
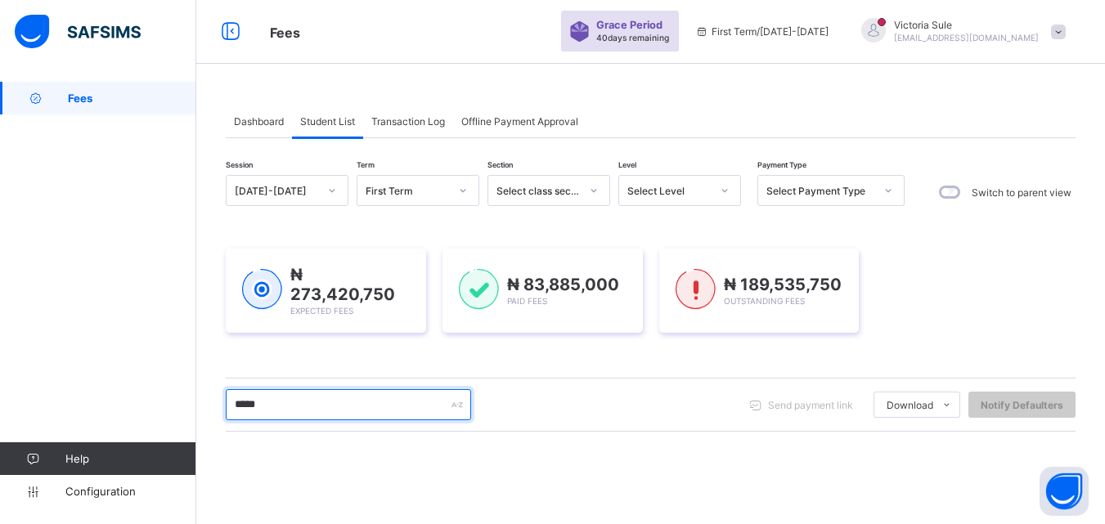
scroll to position [0, 0]
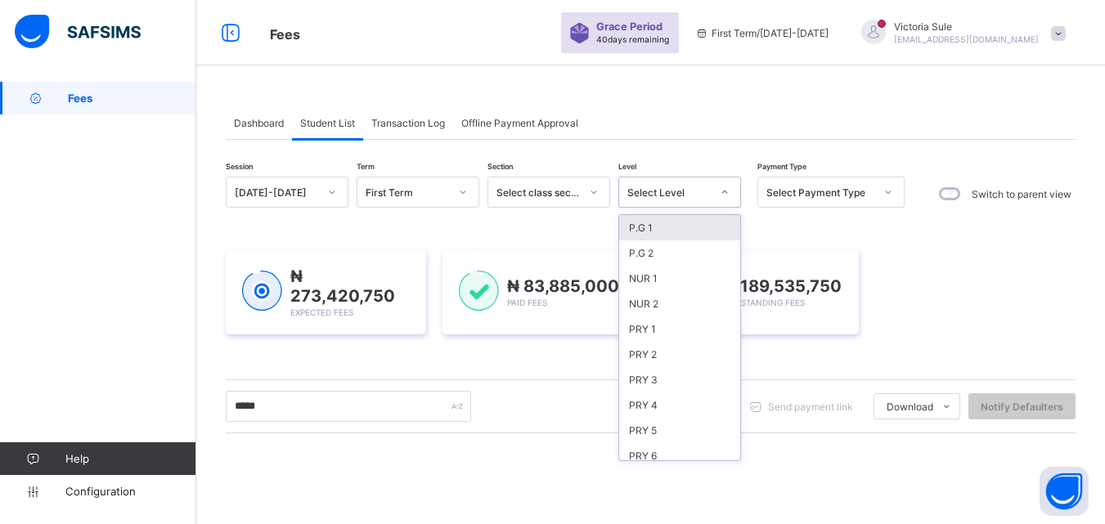
click at [657, 183] on div "Select Level" at bounding box center [664, 192] width 90 height 23
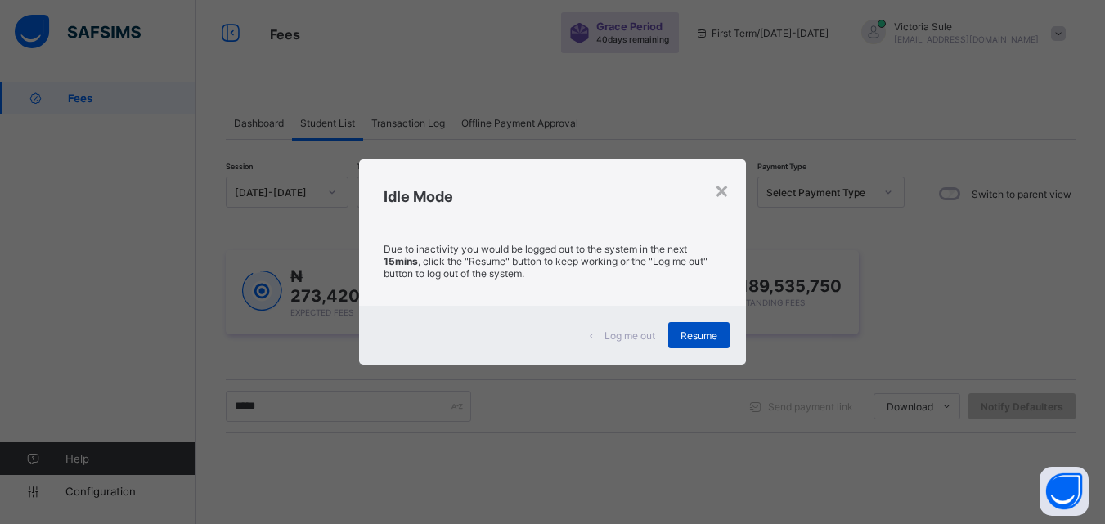
click at [693, 338] on span "Resume" at bounding box center [698, 336] width 37 height 12
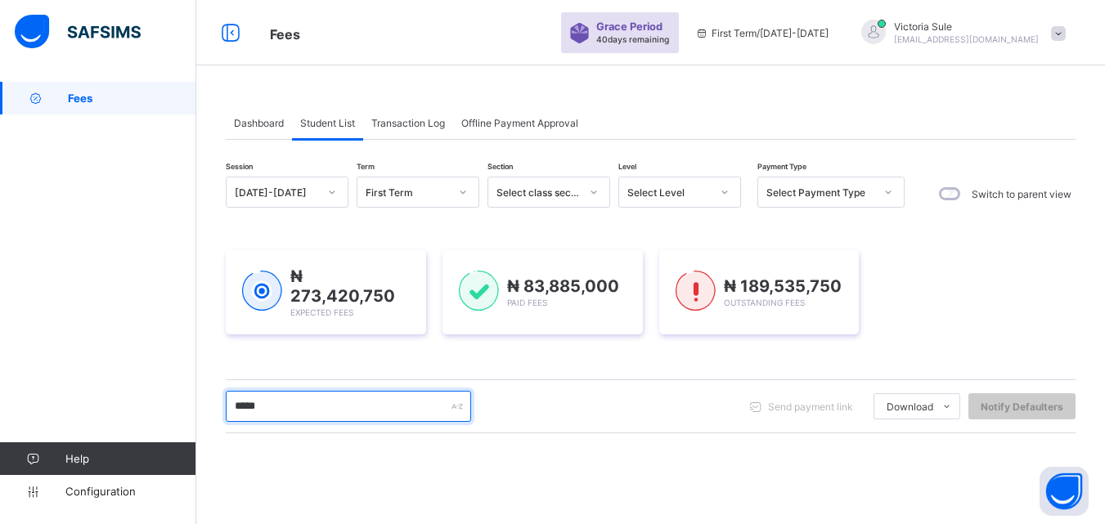
drag, startPoint x: 305, startPoint y: 398, endPoint x: 207, endPoint y: 400, distance: 98.1
click at [207, 400] on div "Dashboard Student List Transaction Log Offline Payment Approval Student List Mo…" at bounding box center [650, 431] width 908 height 698
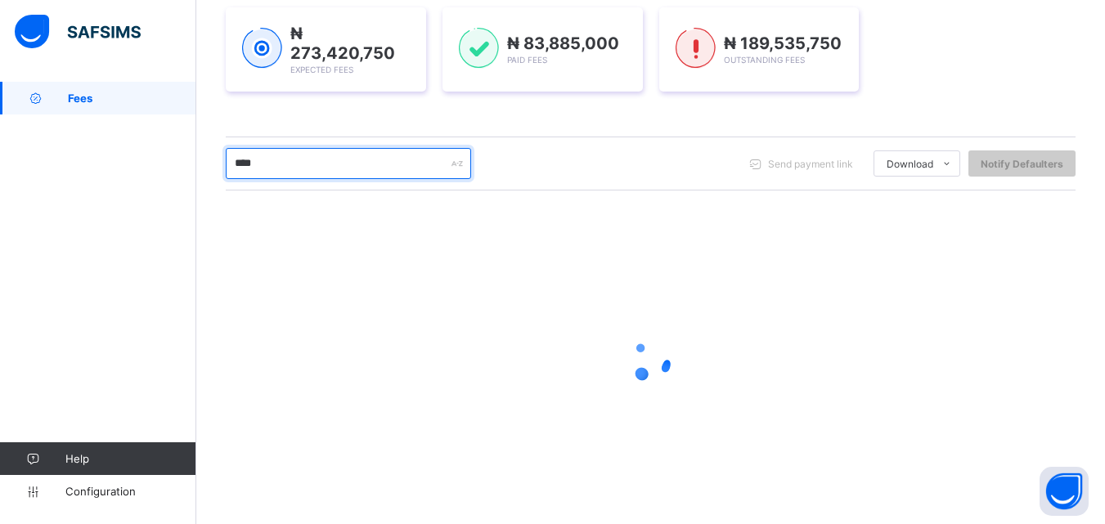
scroll to position [245, 0]
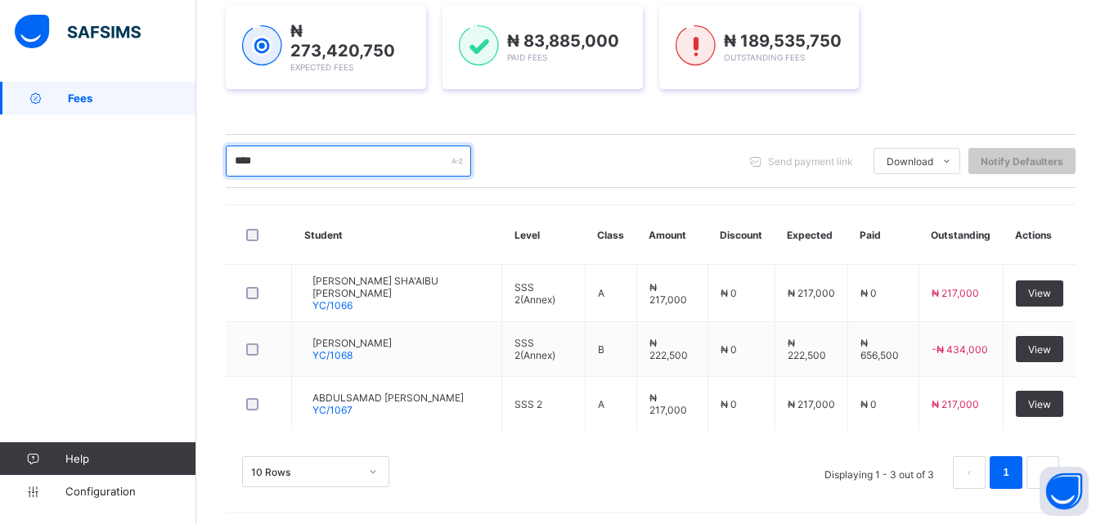
drag, startPoint x: 270, startPoint y: 158, endPoint x: 177, endPoint y: 173, distance: 94.5
click at [177, 173] on div "Fees Grace Period 40 days remaining First Term / 2025-2026 Victoria Sule sulevi…" at bounding box center [552, 142] width 1105 height 775
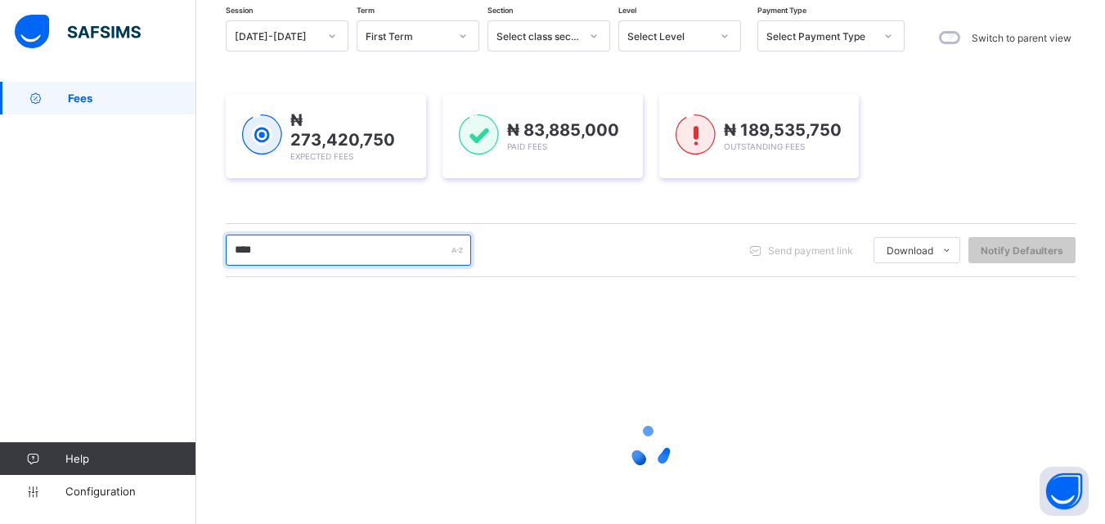
scroll to position [0, 0]
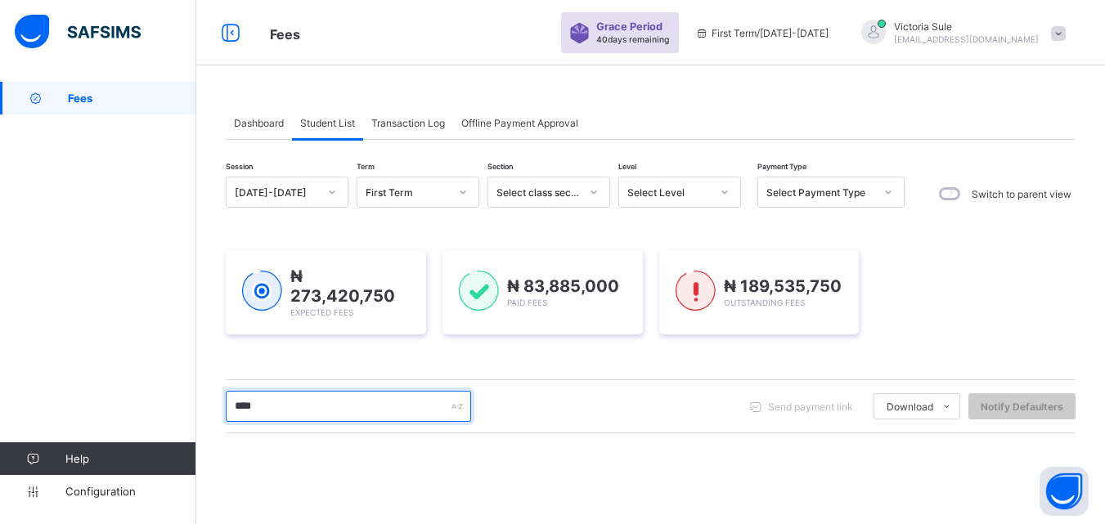
type input "****"
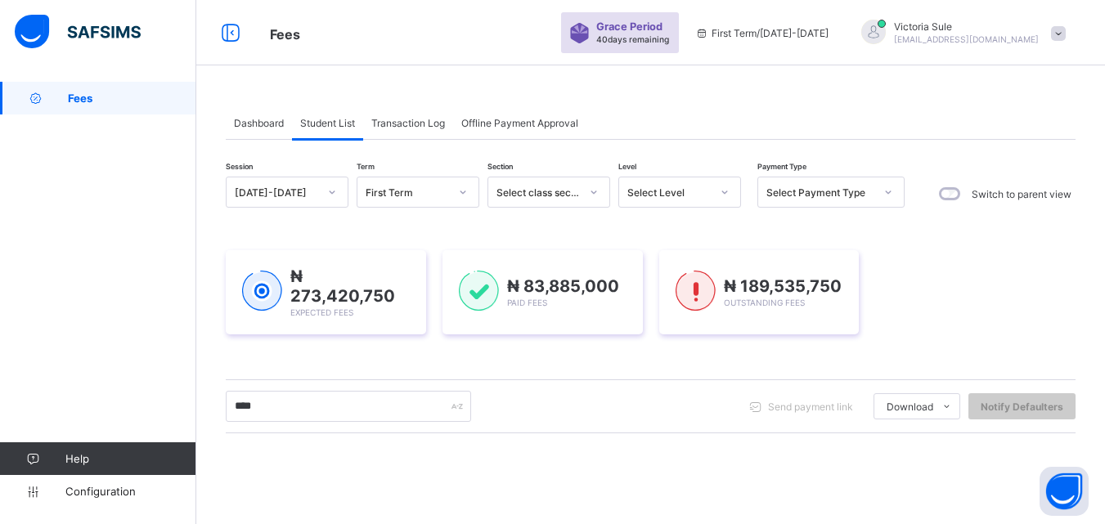
click at [689, 190] on div "Select Level" at bounding box center [668, 192] width 83 height 12
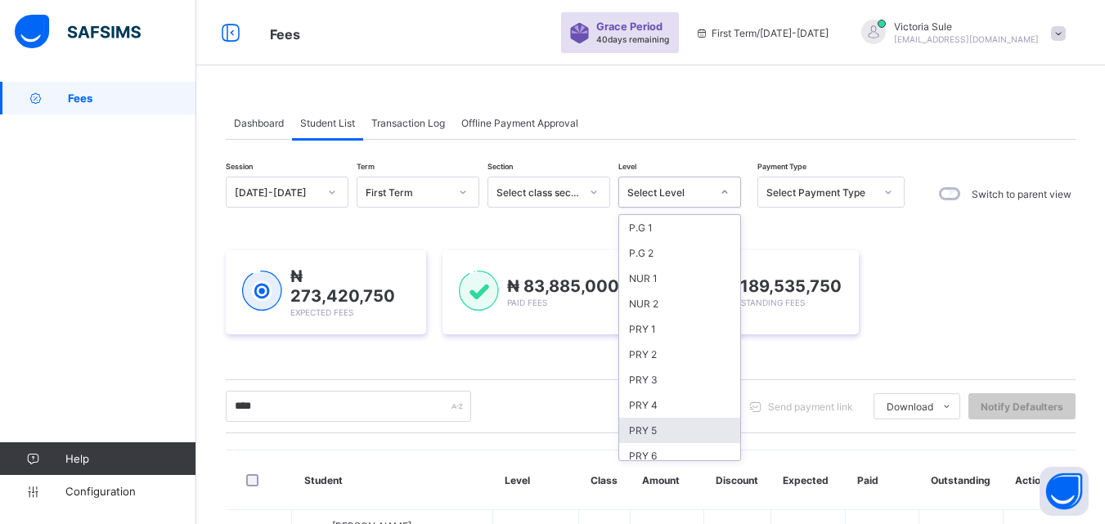
click at [663, 434] on div "PRY 5" at bounding box center [679, 430] width 121 height 25
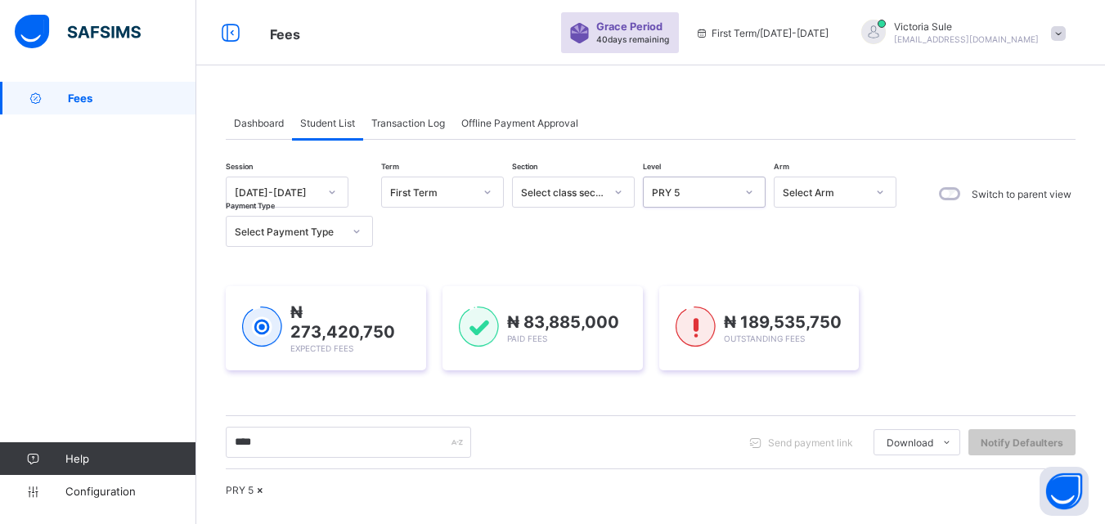
scroll to position [350, 0]
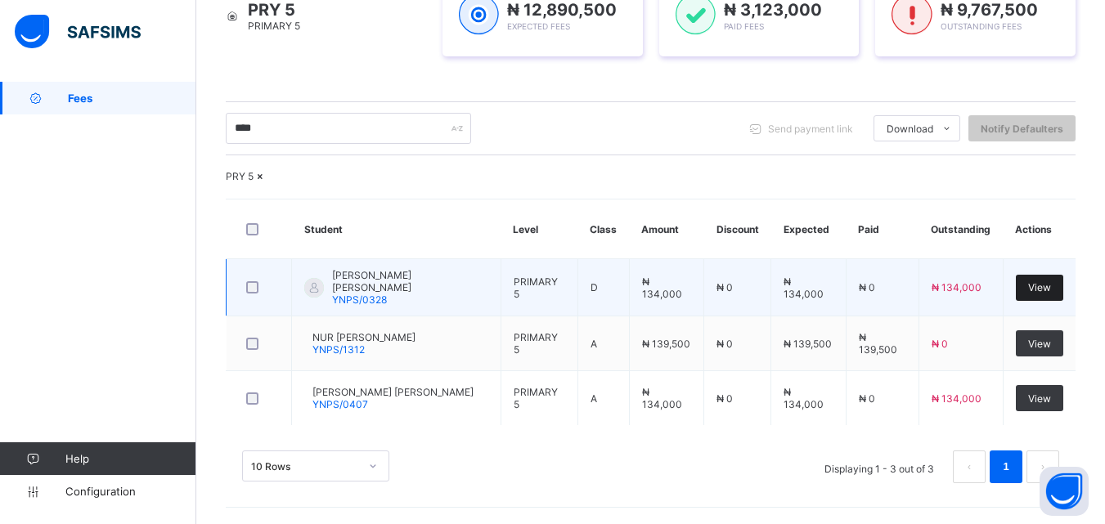
click at [1043, 294] on span "View" at bounding box center [1039, 287] width 23 height 12
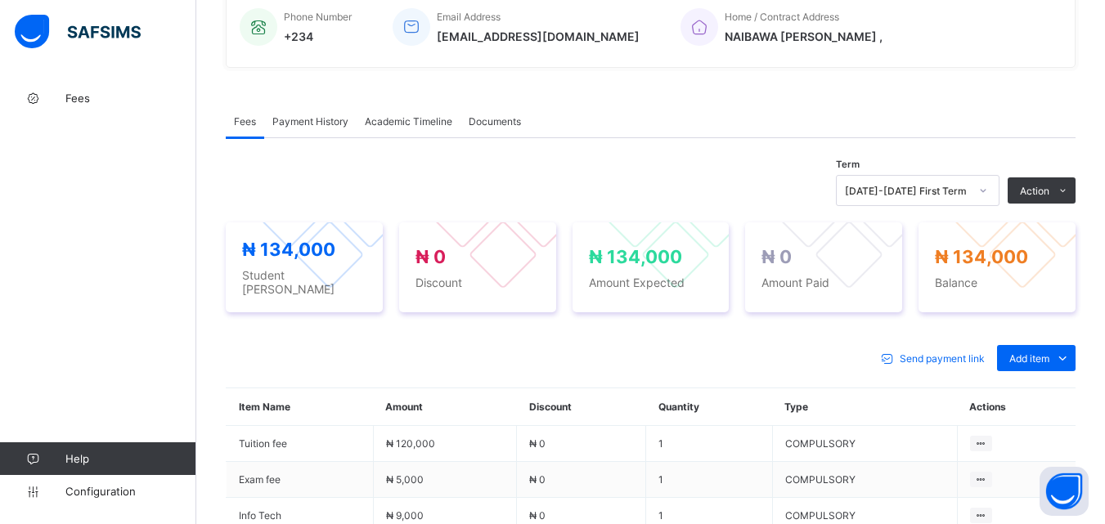
scroll to position [572, 0]
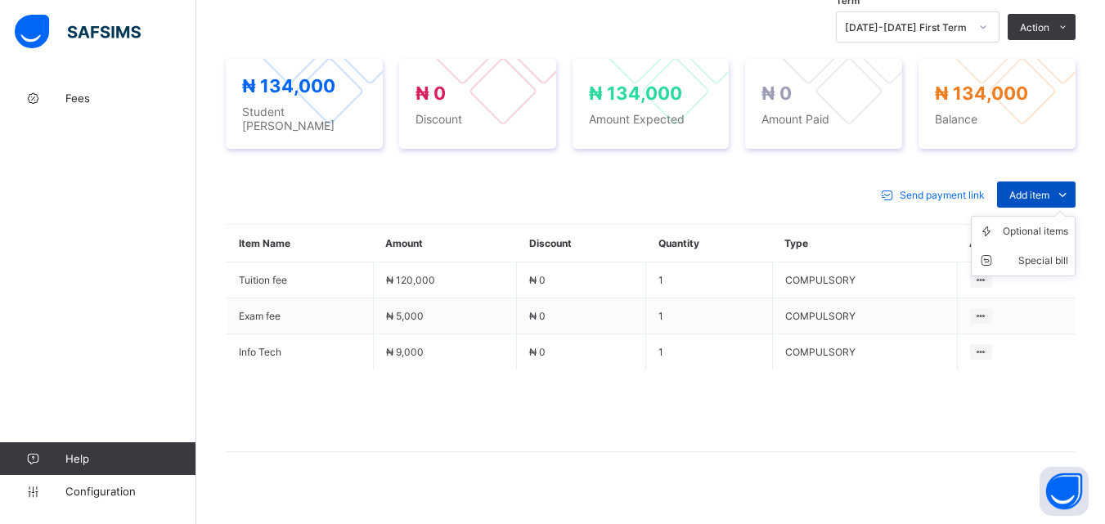
click at [1049, 189] on span "Add item" at bounding box center [1029, 195] width 40 height 12
click at [1052, 231] on div "Optional items" at bounding box center [1035, 231] width 65 height 16
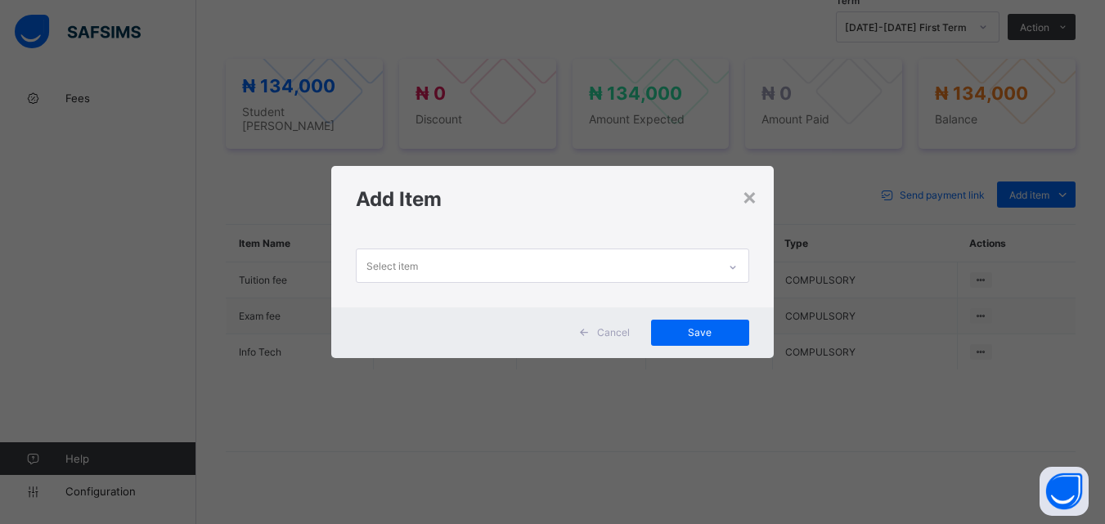
click at [733, 251] on div at bounding box center [732, 265] width 31 height 32
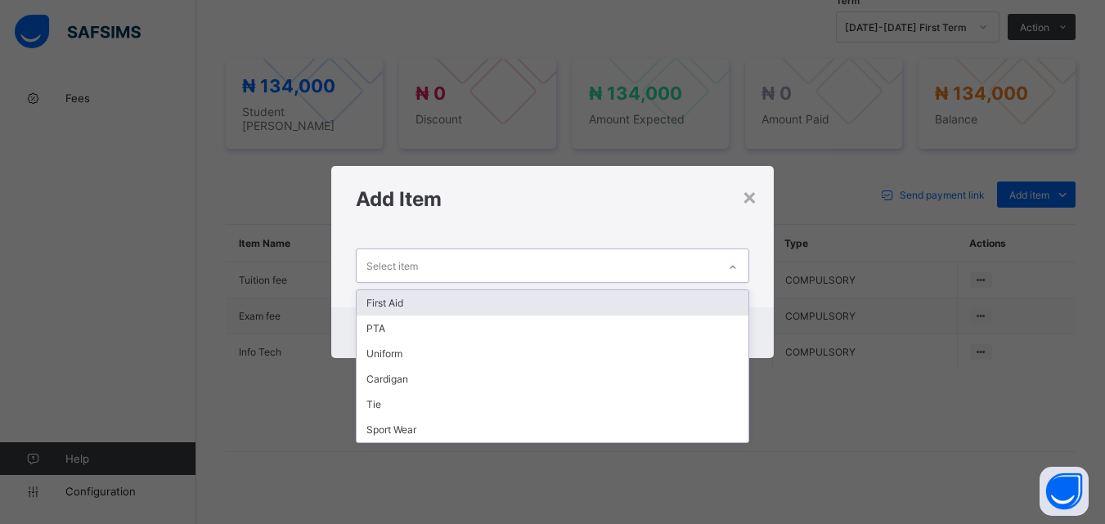
click at [719, 303] on div "First Aid" at bounding box center [552, 302] width 391 height 25
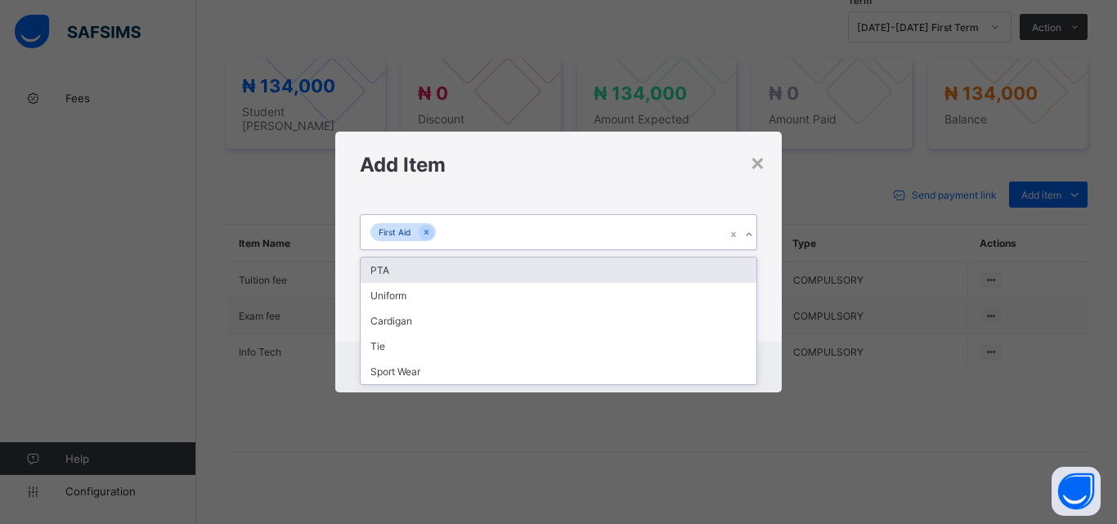
click at [747, 231] on icon at bounding box center [749, 235] width 10 height 16
click at [732, 277] on div "PTA" at bounding box center [559, 270] width 396 height 25
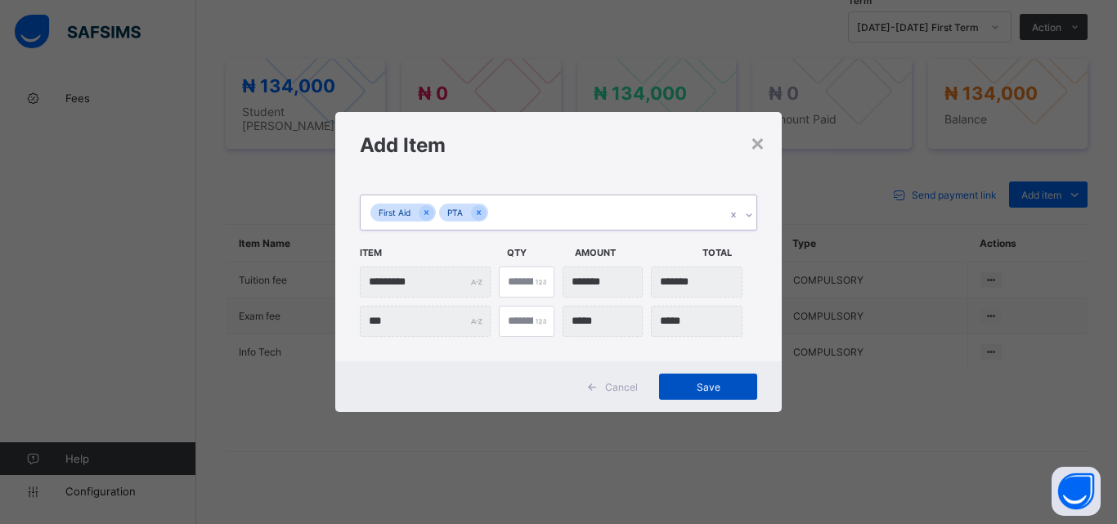
click at [717, 387] on span "Save" at bounding box center [708, 387] width 74 height 12
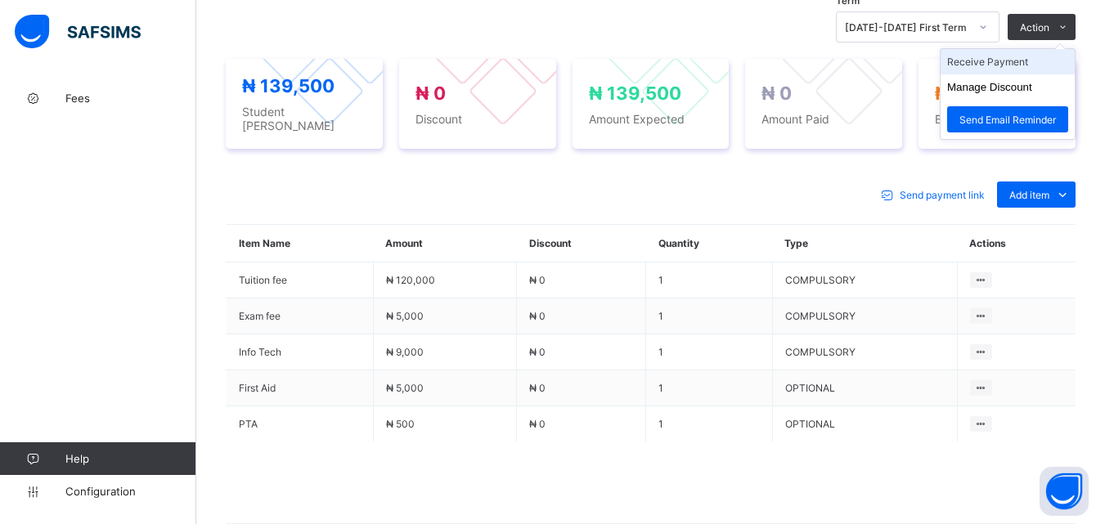
click at [1030, 70] on li "Receive Payment" at bounding box center [1007, 61] width 134 height 25
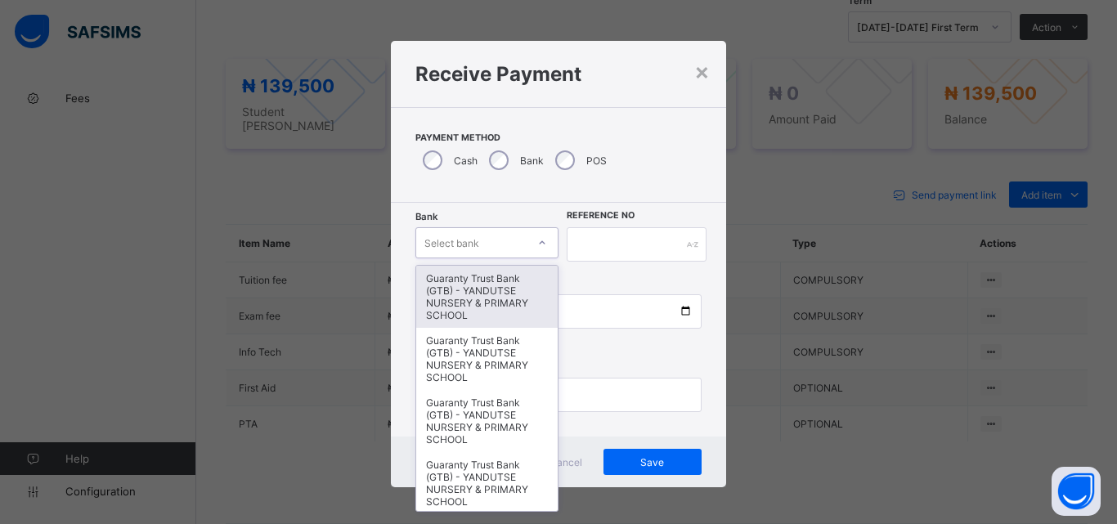
click at [540, 237] on icon at bounding box center [542, 243] width 10 height 16
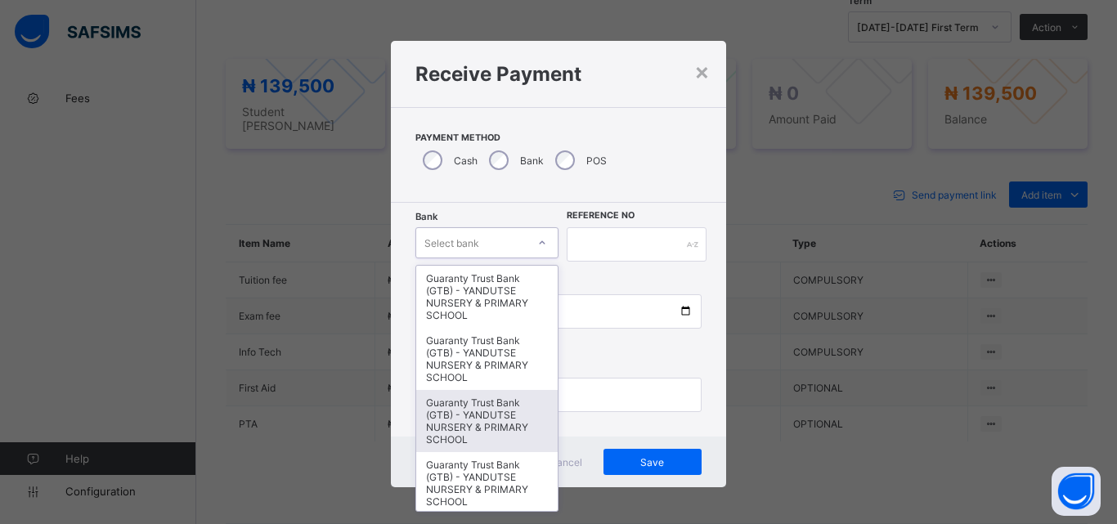
scroll to position [327, 0]
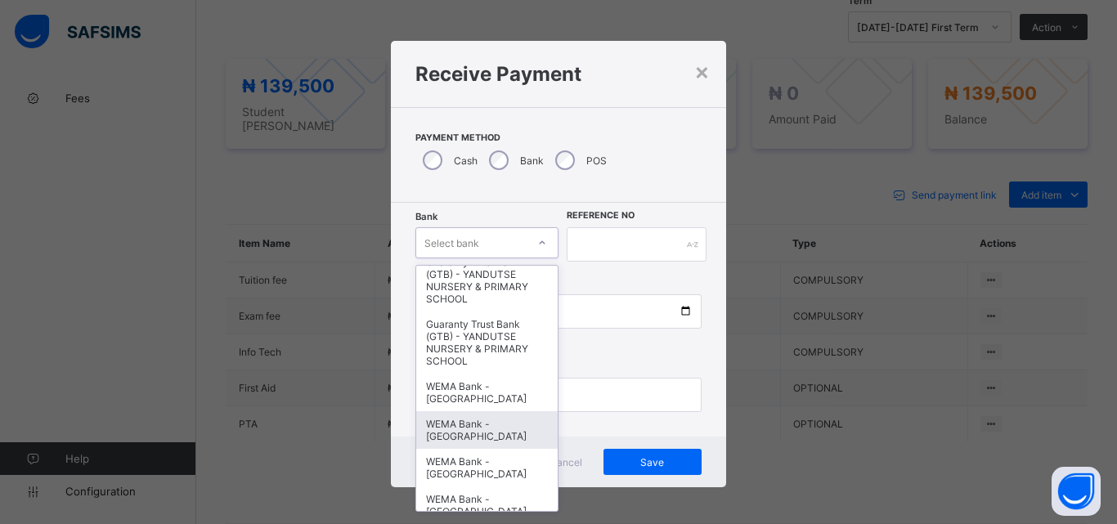
click at [485, 433] on div "WEMA Bank - [GEOGRAPHIC_DATA]" at bounding box center [486, 430] width 141 height 38
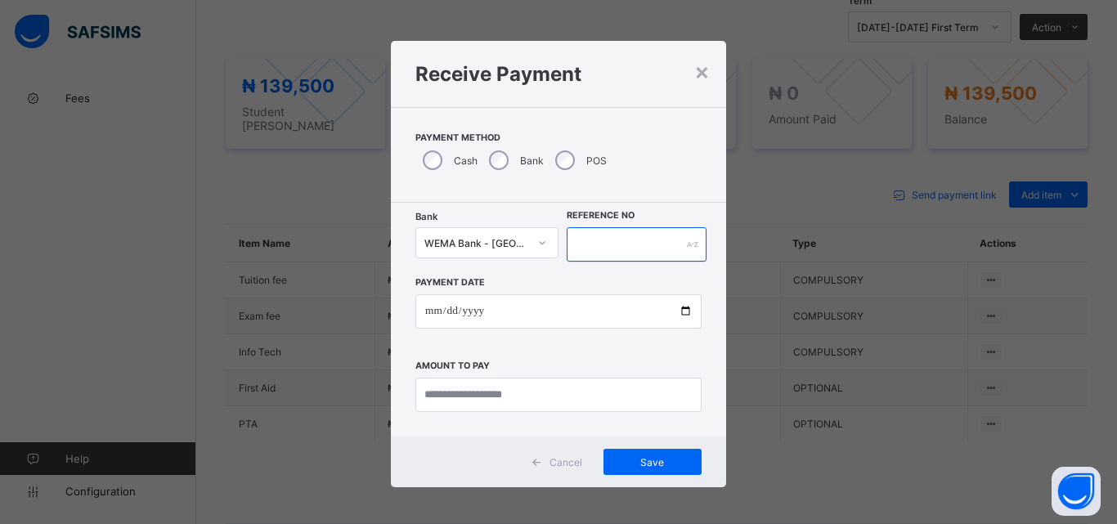
click at [584, 249] on input "text" at bounding box center [637, 244] width 140 height 34
type input "**********"
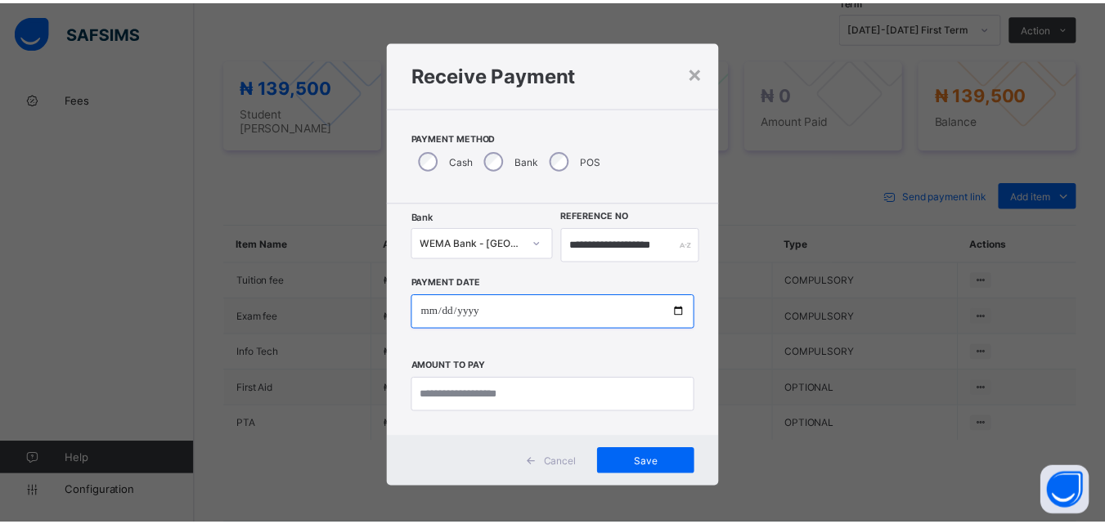
scroll to position [0, 0]
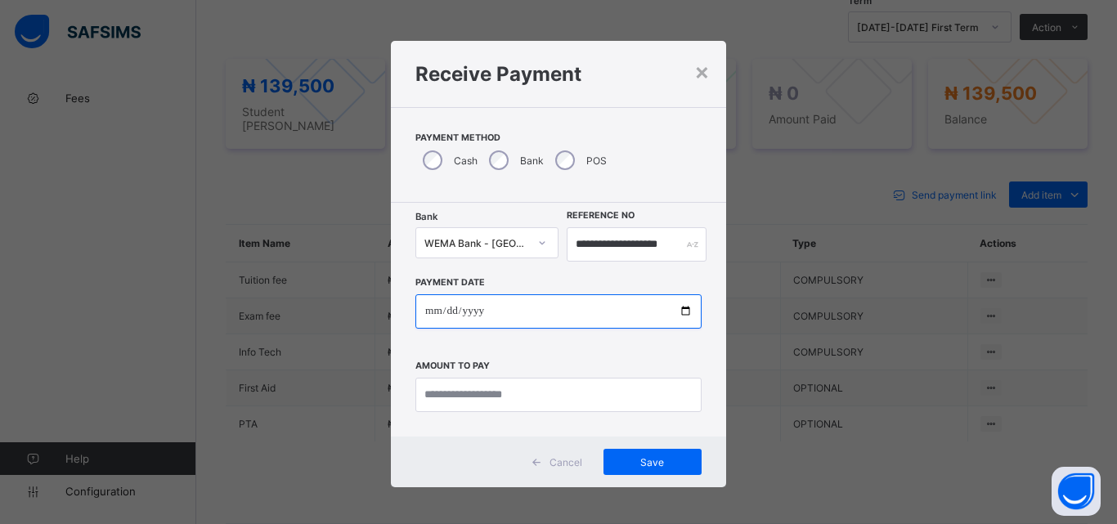
click at [674, 312] on input "date" at bounding box center [558, 311] width 286 height 34
type input "**********"
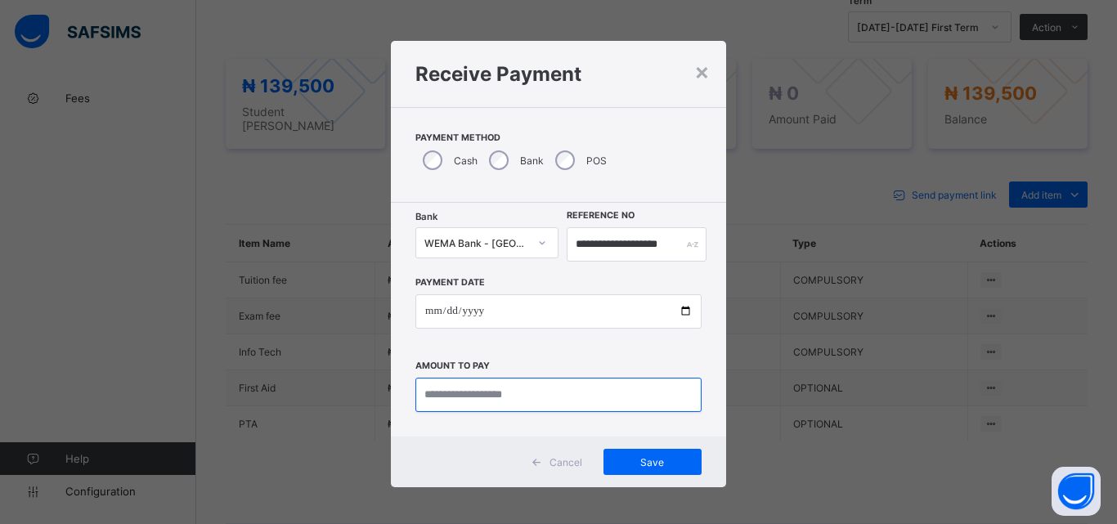
click at [458, 392] on input "currency" at bounding box center [558, 395] width 286 height 34
type input "*********"
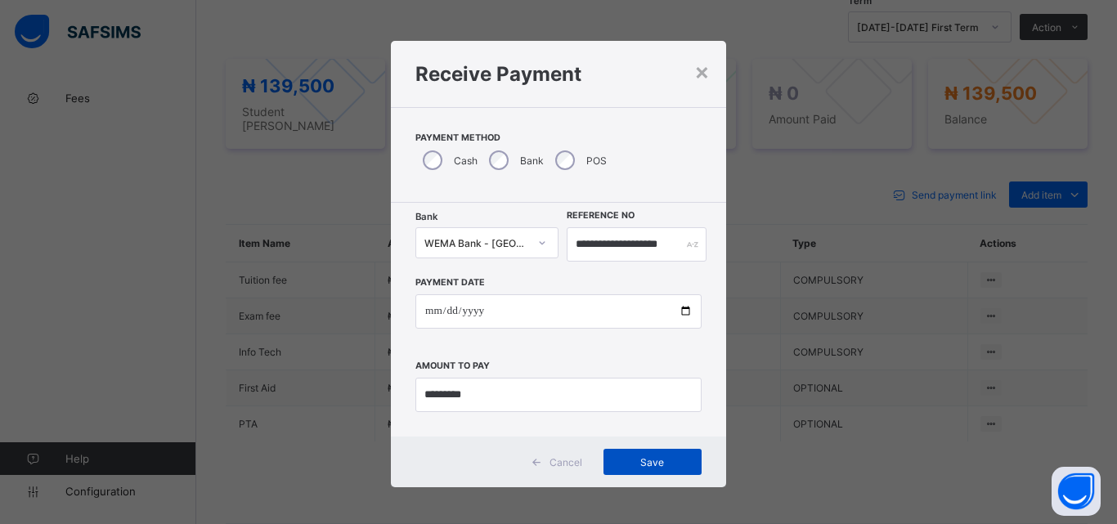
click at [682, 469] on div "Save" at bounding box center [652, 462] width 98 height 26
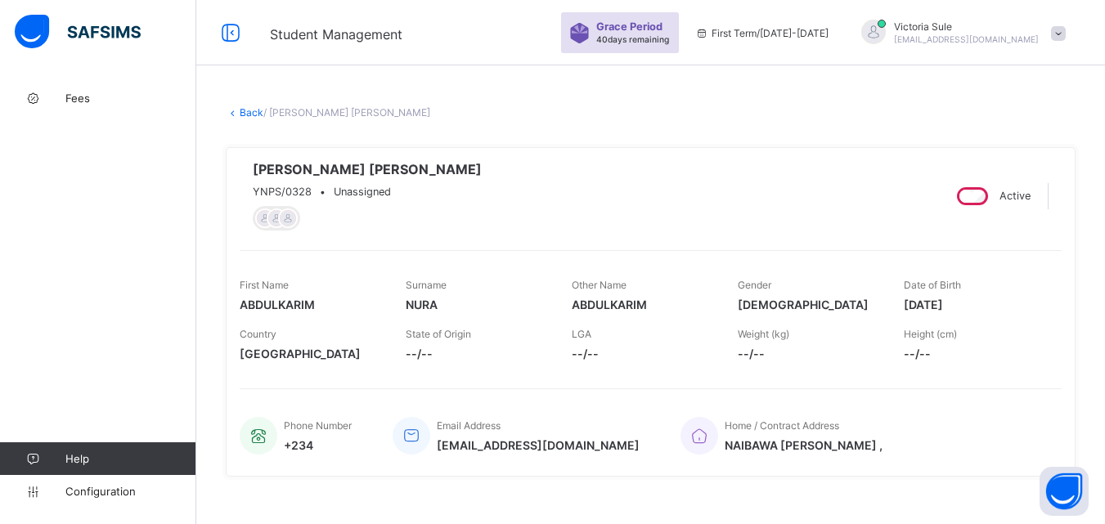
click at [250, 113] on link "Back" at bounding box center [252, 112] width 24 height 12
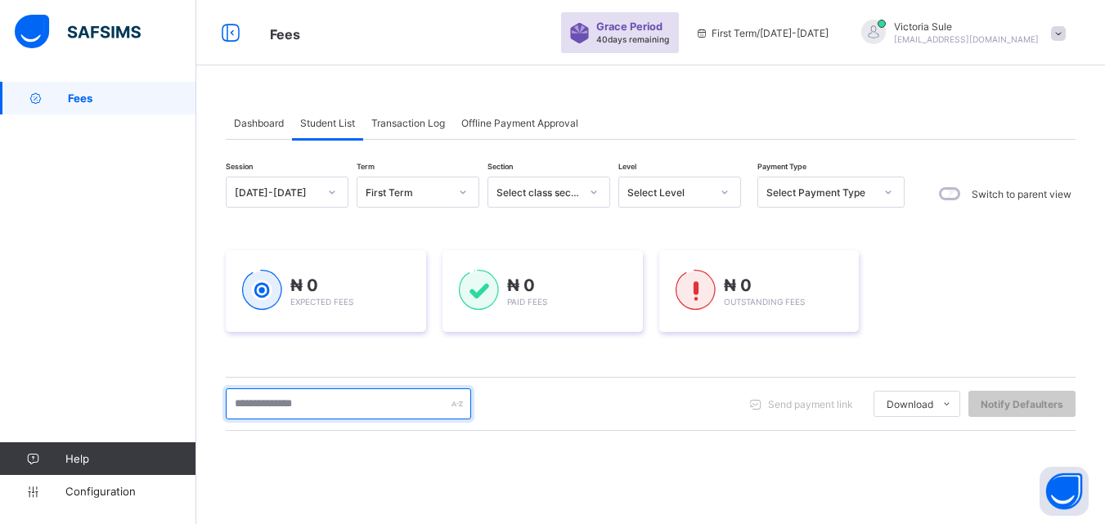
click at [400, 416] on input "text" at bounding box center [348, 403] width 245 height 31
type input "*****"
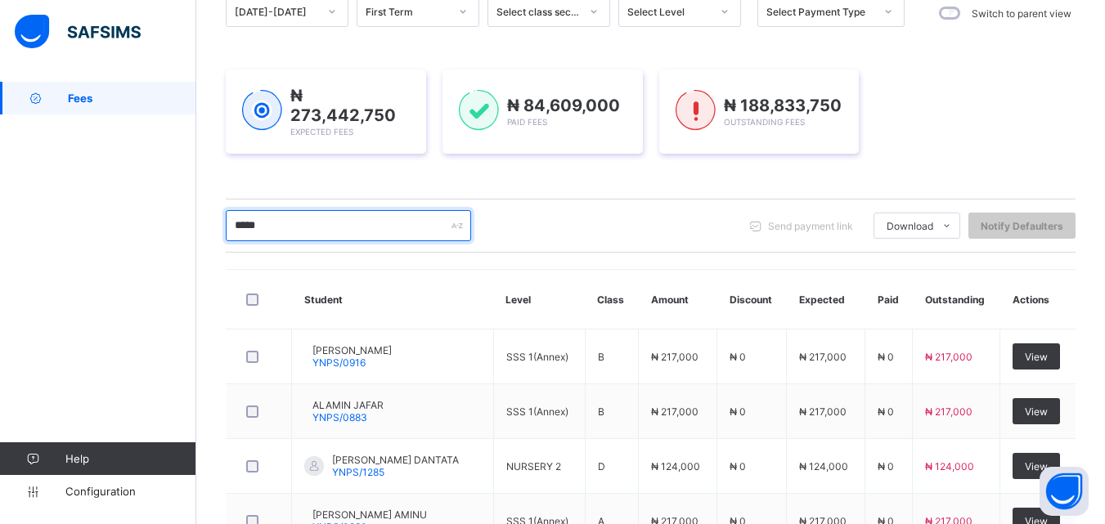
scroll to position [139, 0]
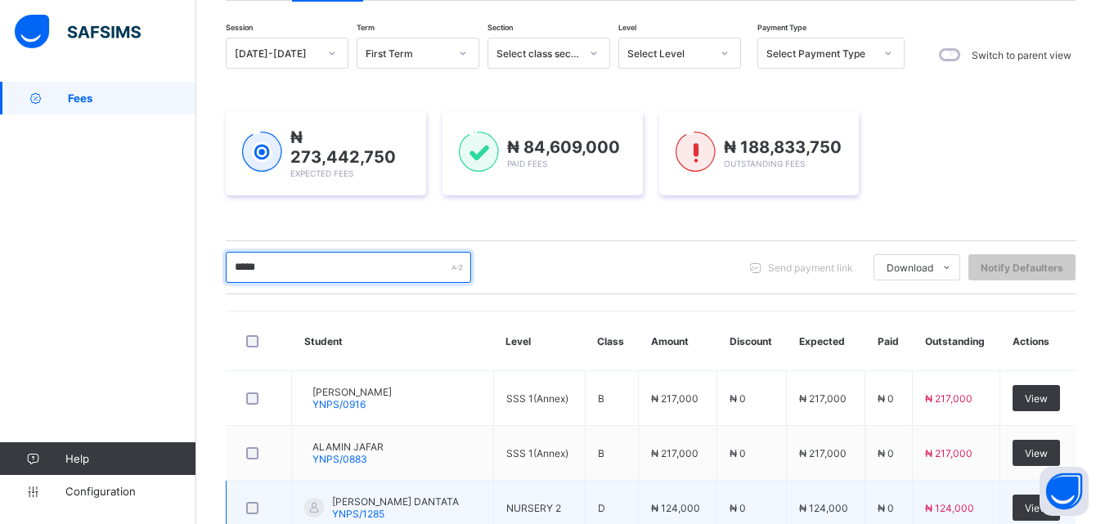
drag, startPoint x: 301, startPoint y: 263, endPoint x: 795, endPoint y: 496, distance: 545.8
click at [204, 263] on div "Dashboard Student List Transaction Log Offline Payment Approval Student List Mo…" at bounding box center [650, 480] width 908 height 1074
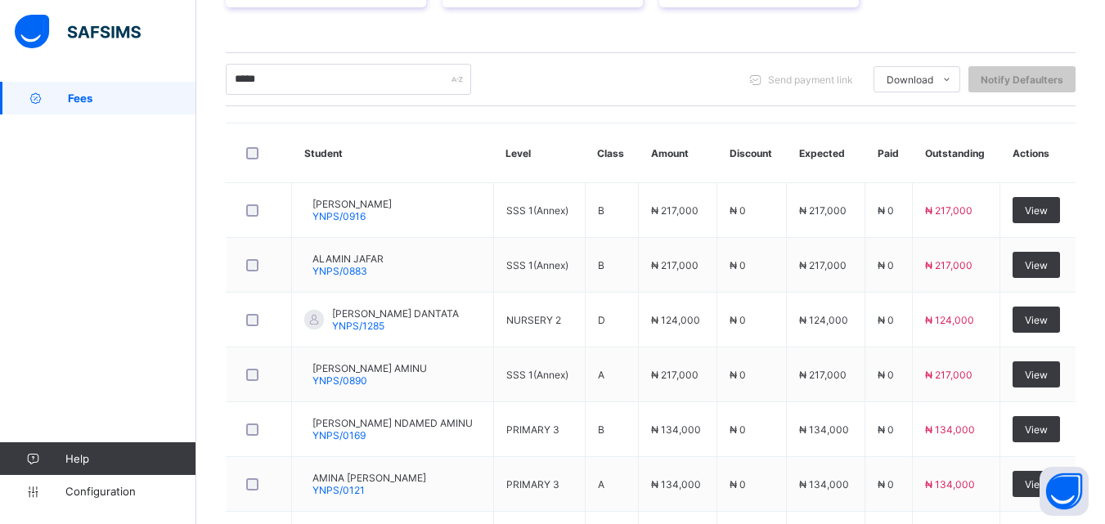
scroll to position [0, 0]
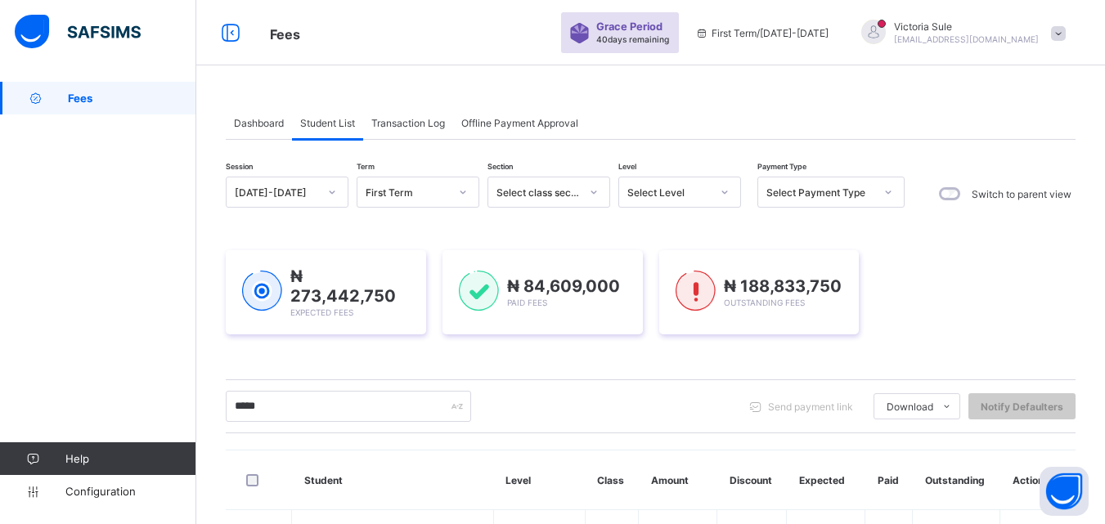
click at [724, 188] on icon at bounding box center [725, 192] width 10 height 16
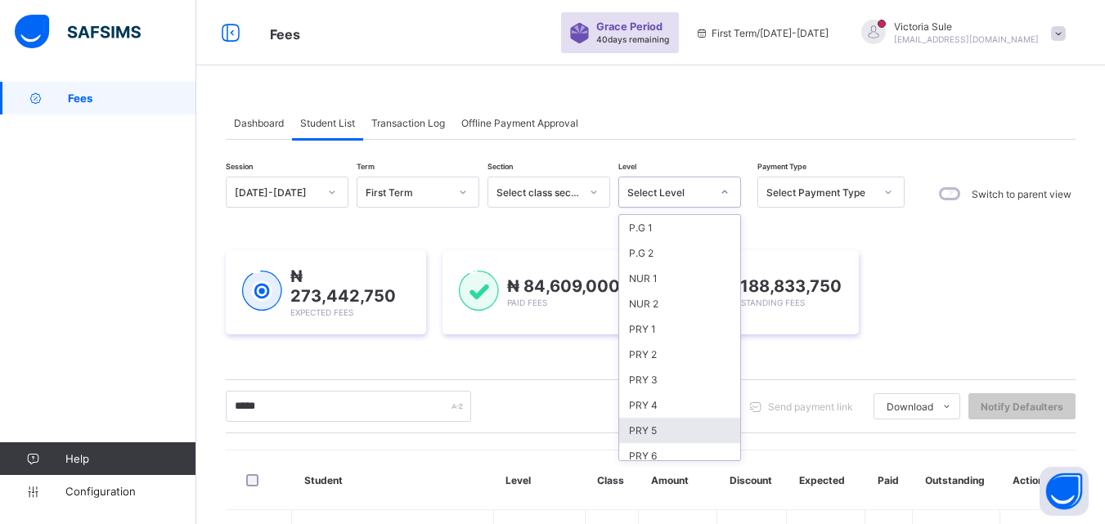
click at [648, 430] on div "PRY 5" at bounding box center [679, 430] width 121 height 25
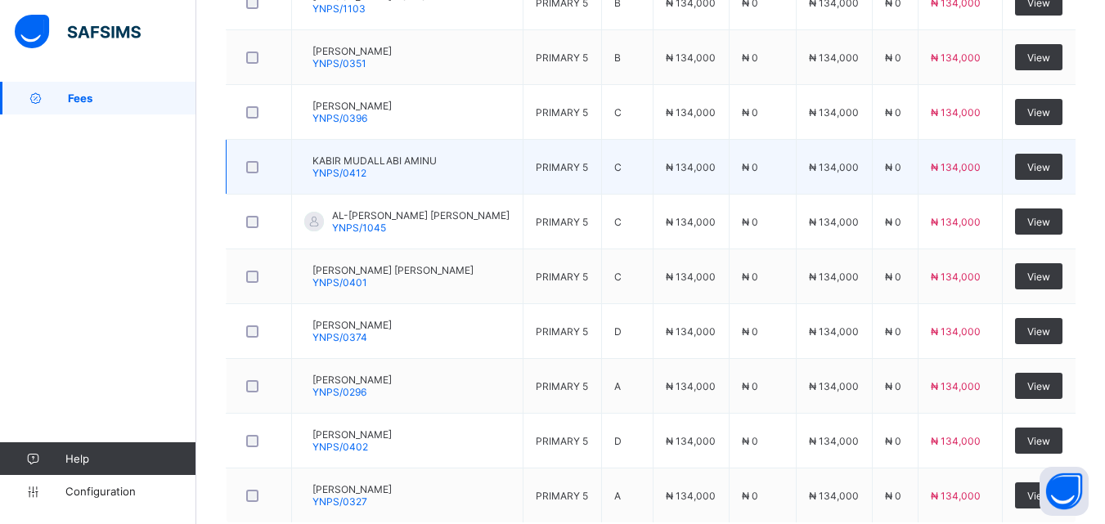
scroll to position [738, 0]
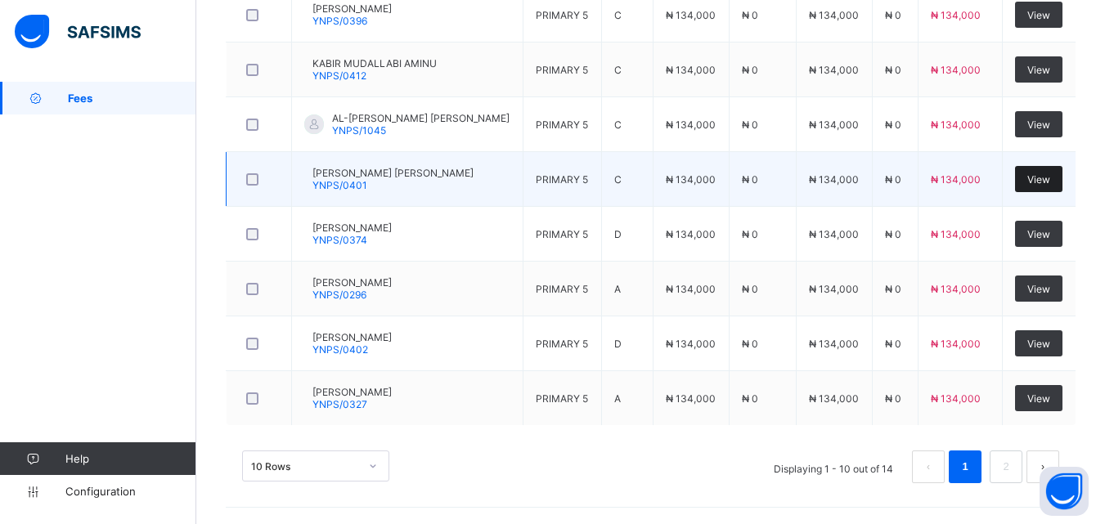
click at [1047, 185] on span "View" at bounding box center [1038, 179] width 23 height 12
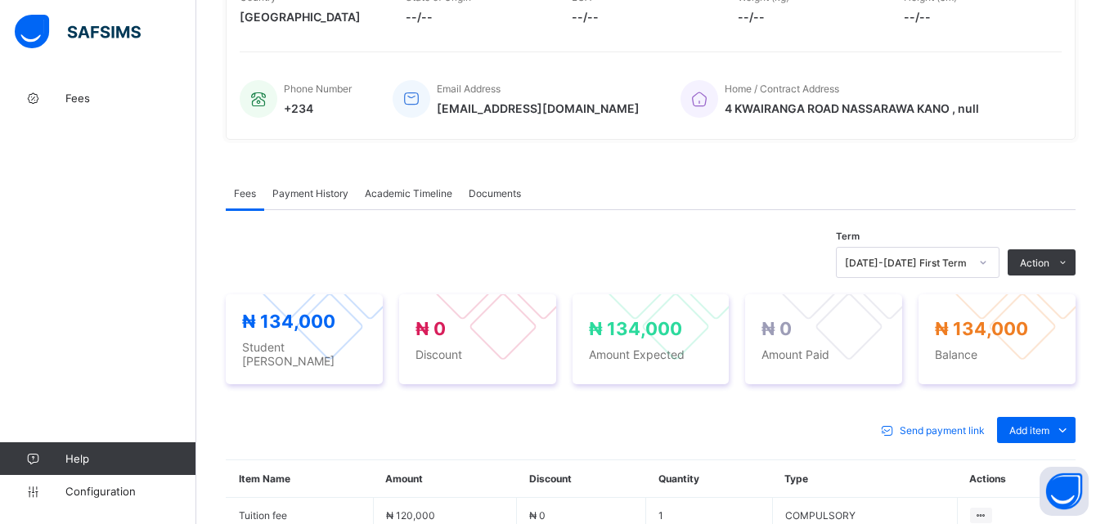
scroll to position [572, 0]
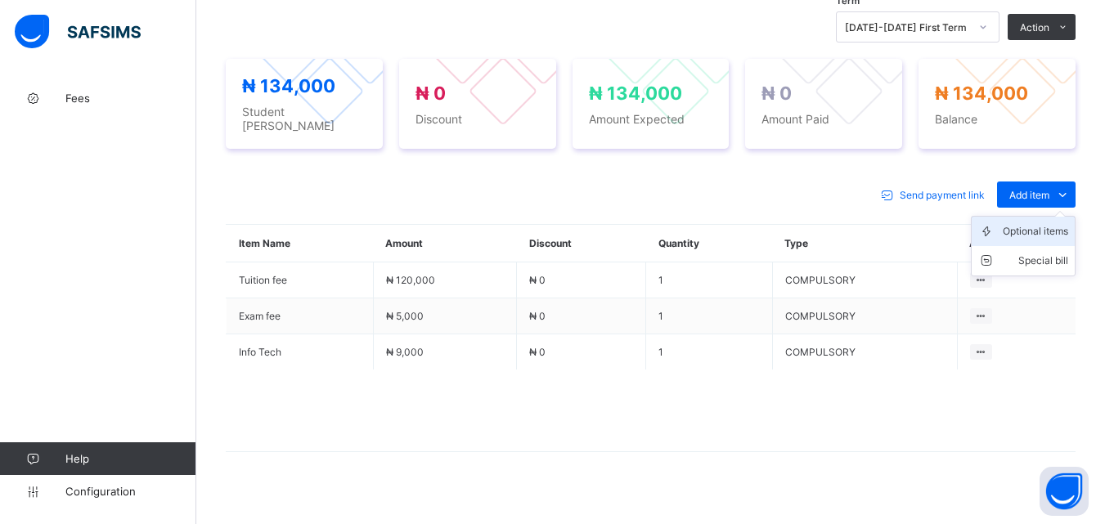
click at [1034, 225] on div "Optional items" at bounding box center [1035, 231] width 65 height 16
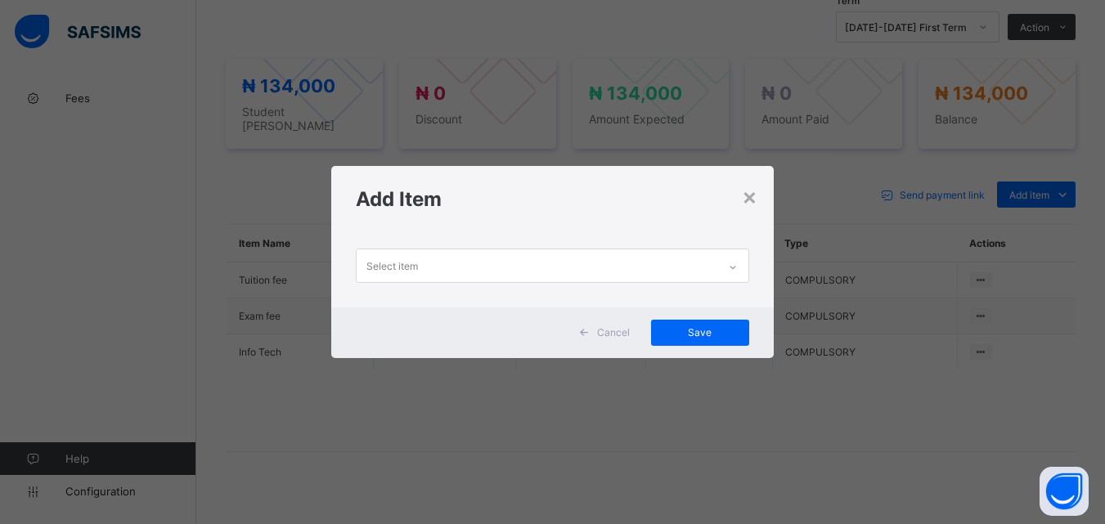
click at [730, 263] on icon at bounding box center [733, 267] width 10 height 16
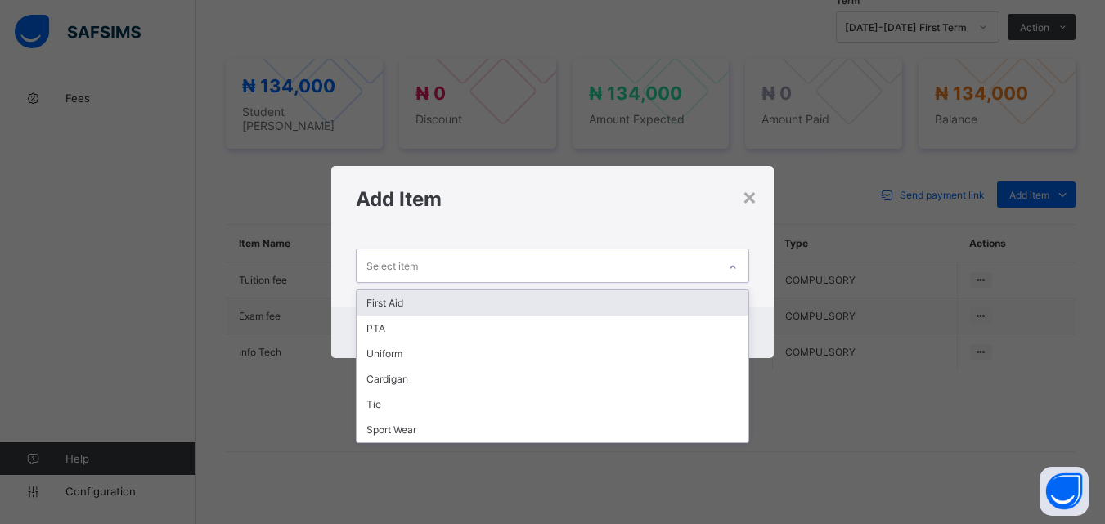
click at [714, 302] on div "First Aid" at bounding box center [552, 302] width 391 height 25
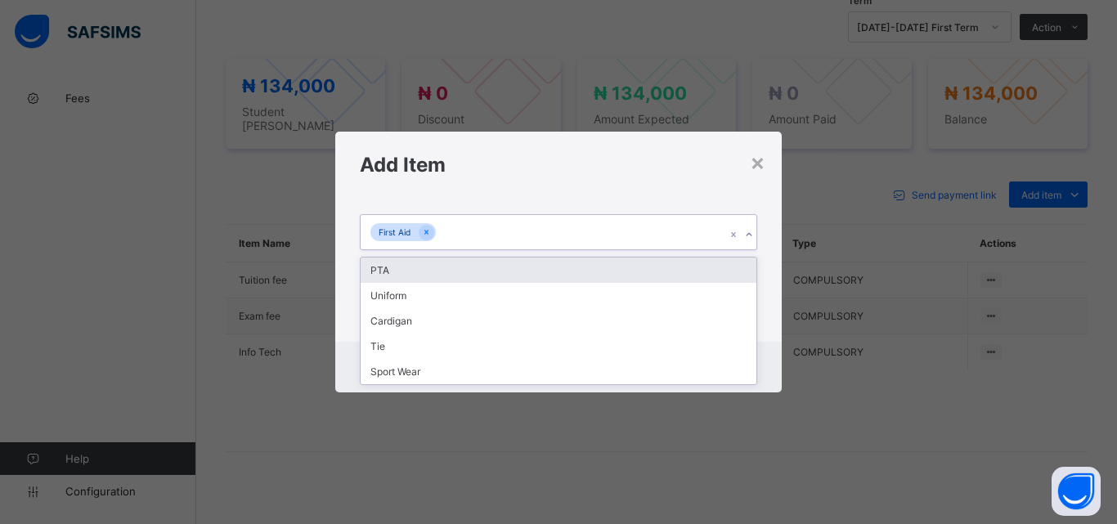
click at [749, 233] on icon at bounding box center [749, 235] width 10 height 16
click at [738, 262] on div "PTA" at bounding box center [559, 270] width 396 height 25
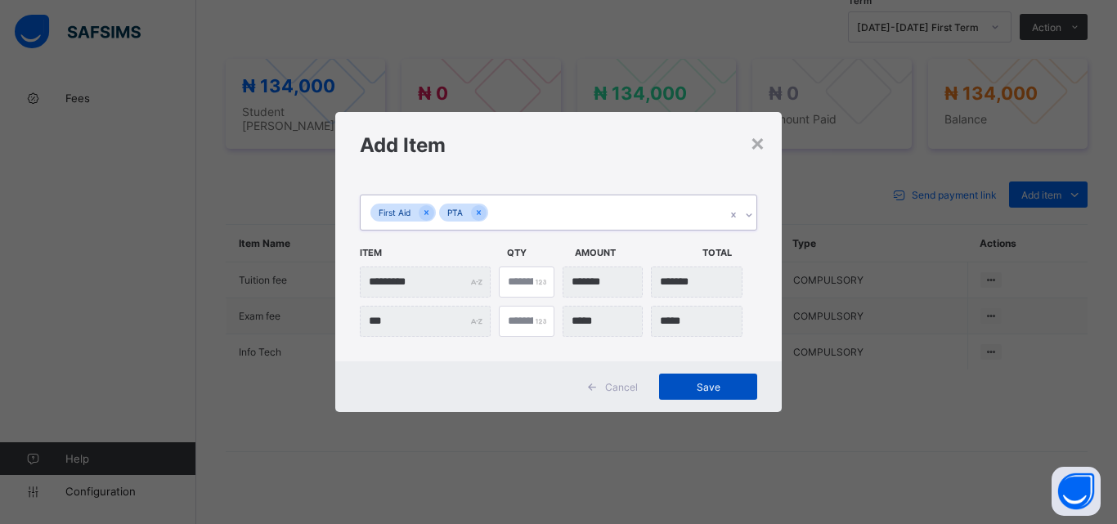
click at [713, 390] on span "Save" at bounding box center [708, 387] width 74 height 12
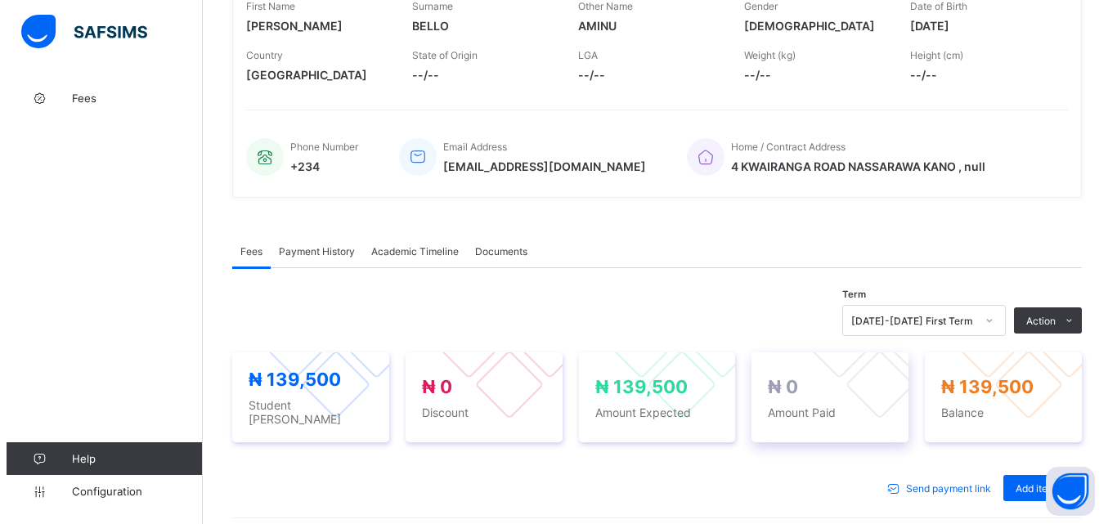
scroll to position [327, 0]
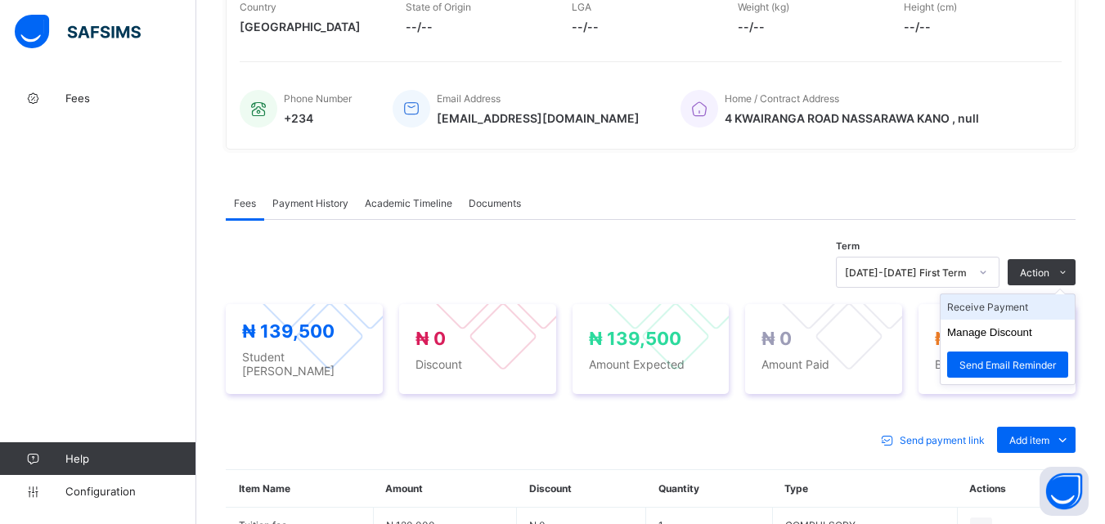
click at [1016, 320] on li "Receive Payment" at bounding box center [1007, 306] width 134 height 25
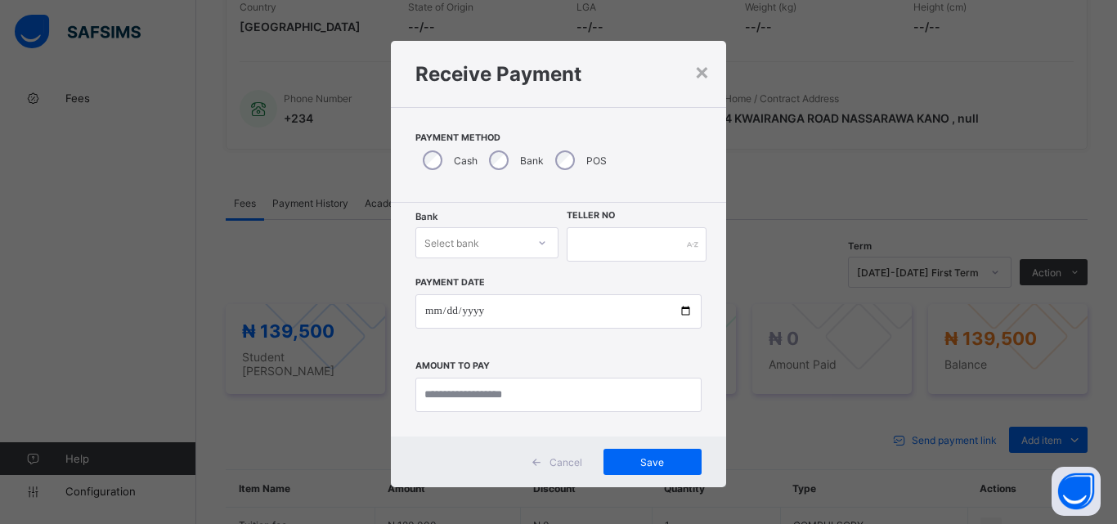
click at [528, 250] on div at bounding box center [542, 243] width 28 height 26
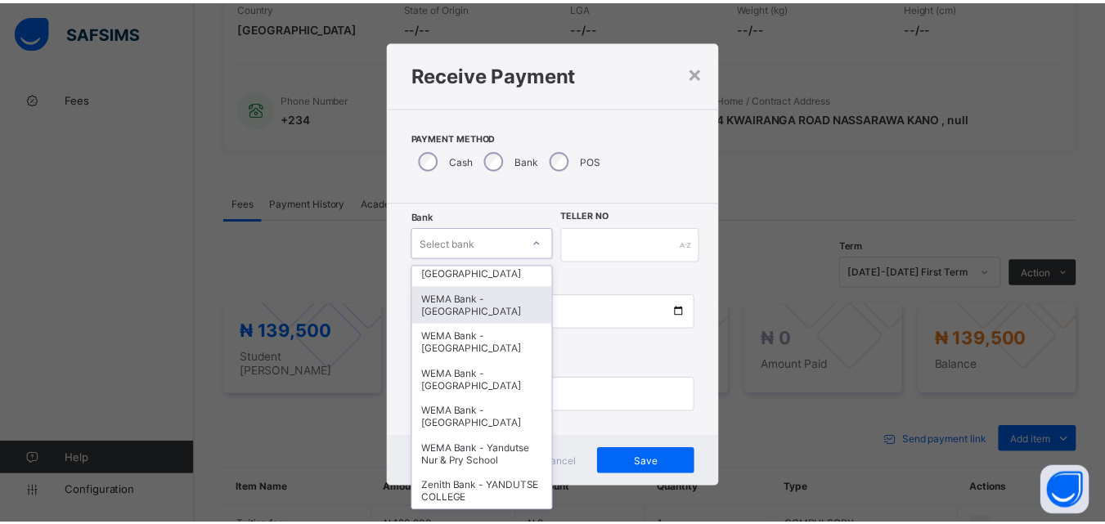
scroll to position [491, 0]
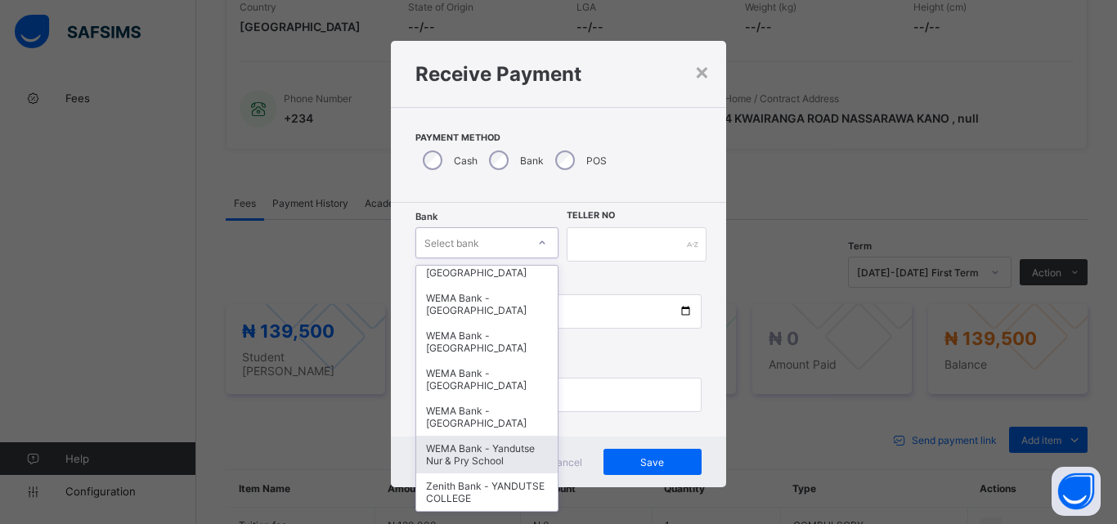
click at [506, 453] on div "WEMA Bank - Yandutse Nur & Pry School" at bounding box center [486, 455] width 141 height 38
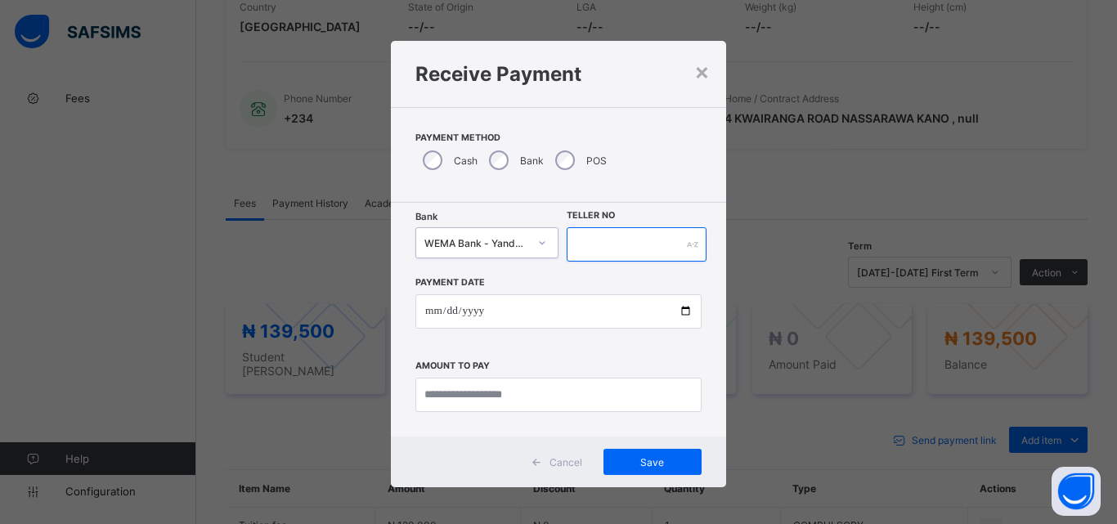
click at [611, 251] on input "text" at bounding box center [637, 244] width 140 height 34
type input "**********"
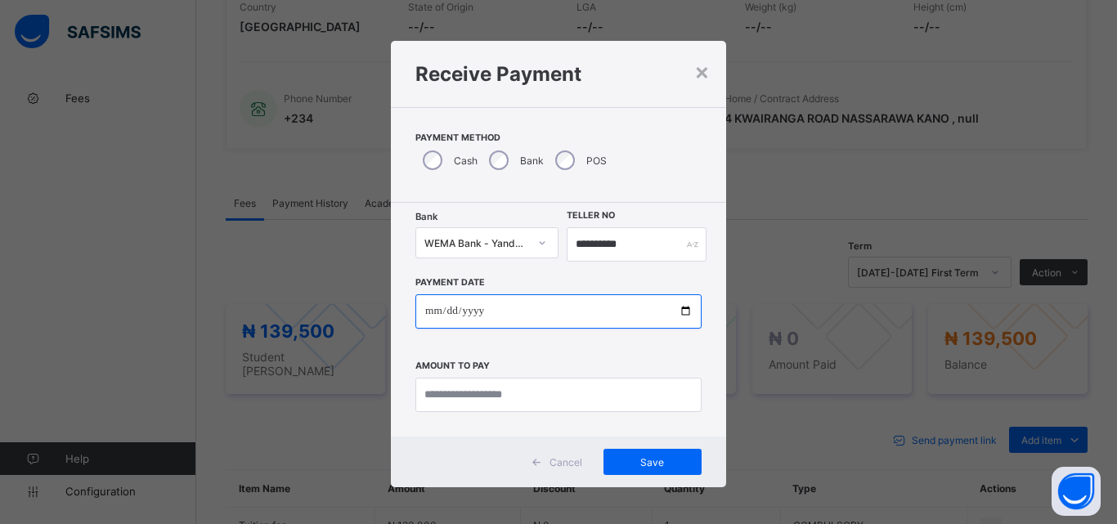
click at [680, 308] on input "date" at bounding box center [558, 311] width 286 height 34
type input "**********"
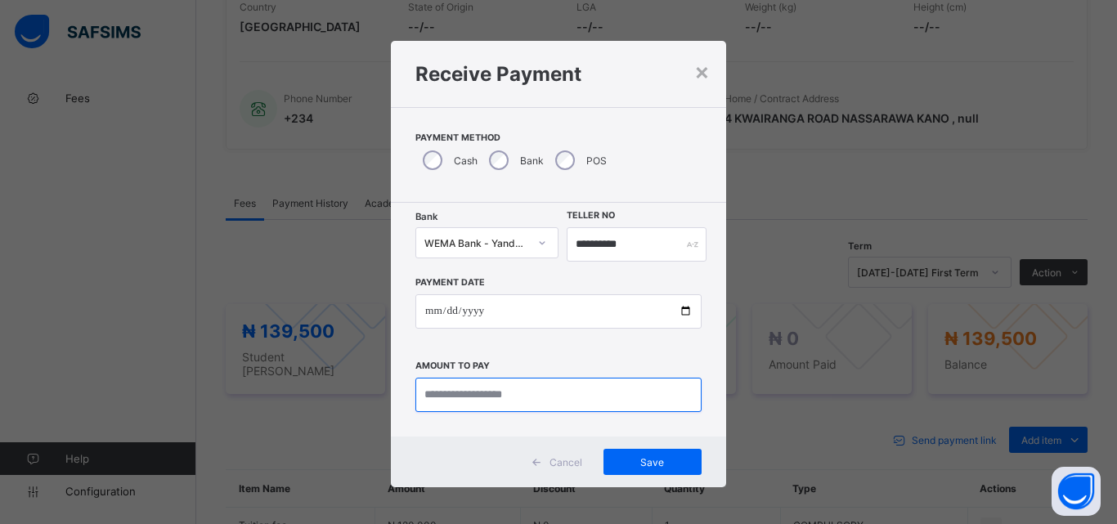
click at [462, 391] on input "currency" at bounding box center [558, 395] width 286 height 34
type input "*********"
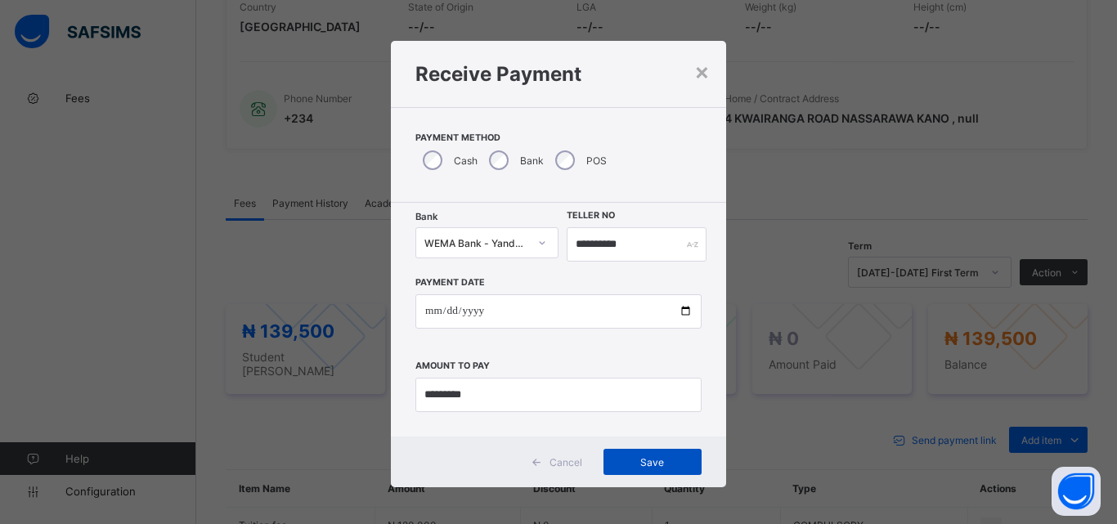
click at [656, 464] on span "Save" at bounding box center [653, 462] width 74 height 12
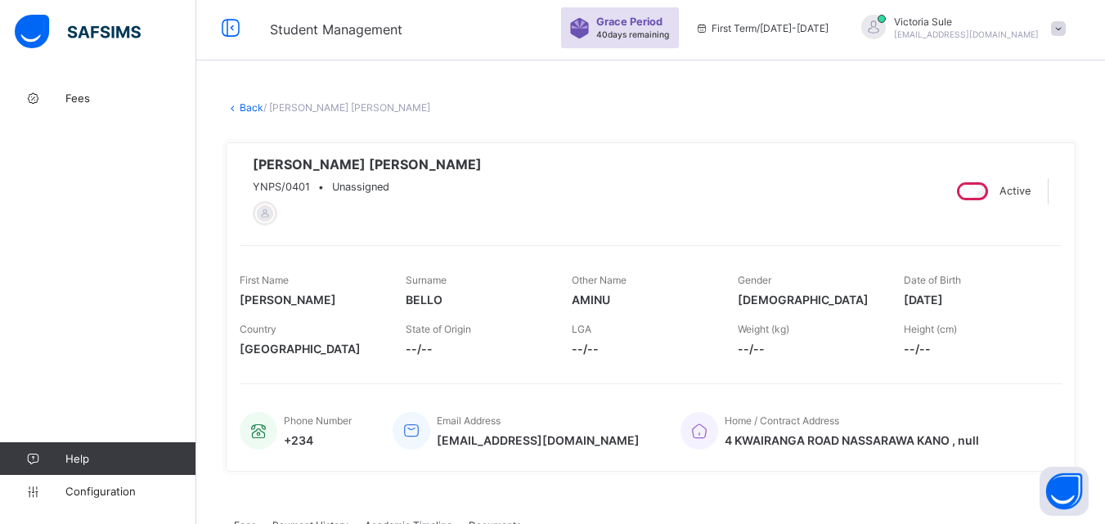
scroll to position [0, 0]
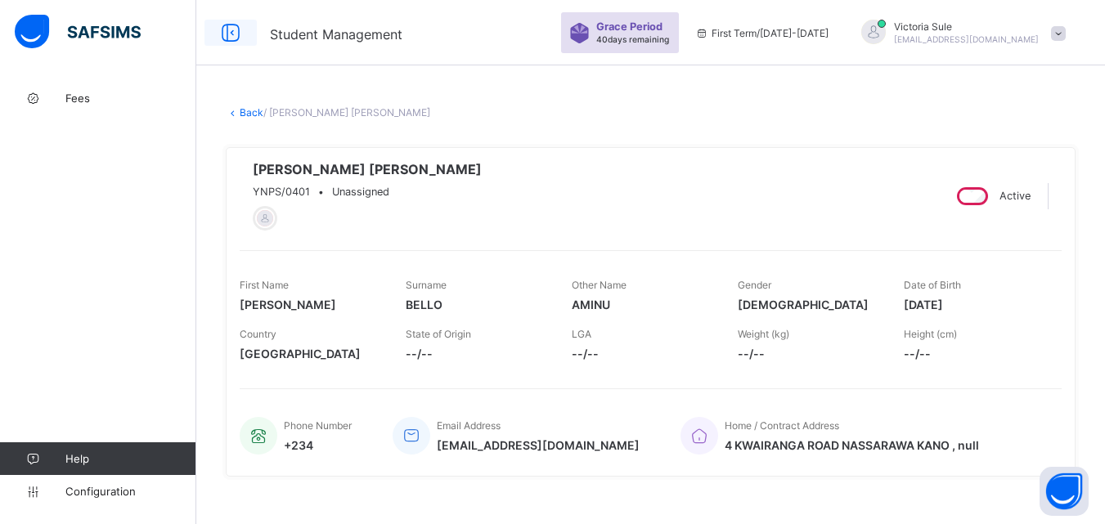
click at [235, 34] on icon at bounding box center [231, 33] width 28 height 24
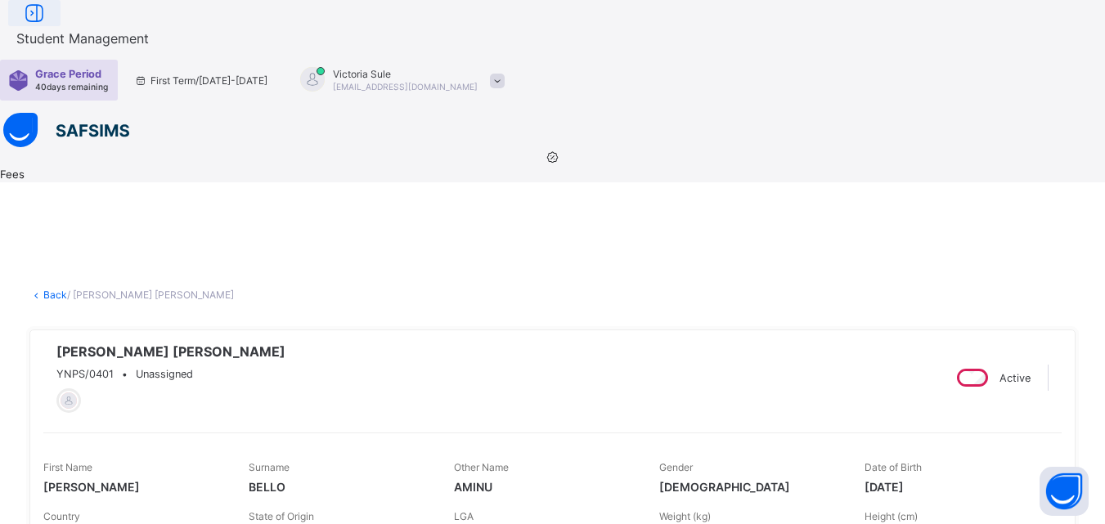
click at [48, 25] on icon at bounding box center [34, 14] width 28 height 24
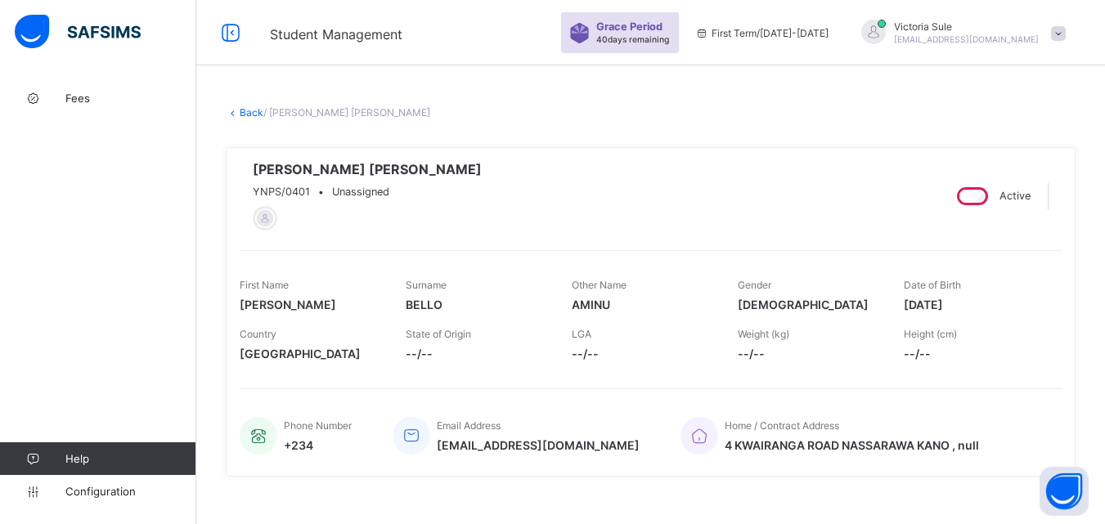
click at [248, 116] on link "Back" at bounding box center [252, 112] width 24 height 12
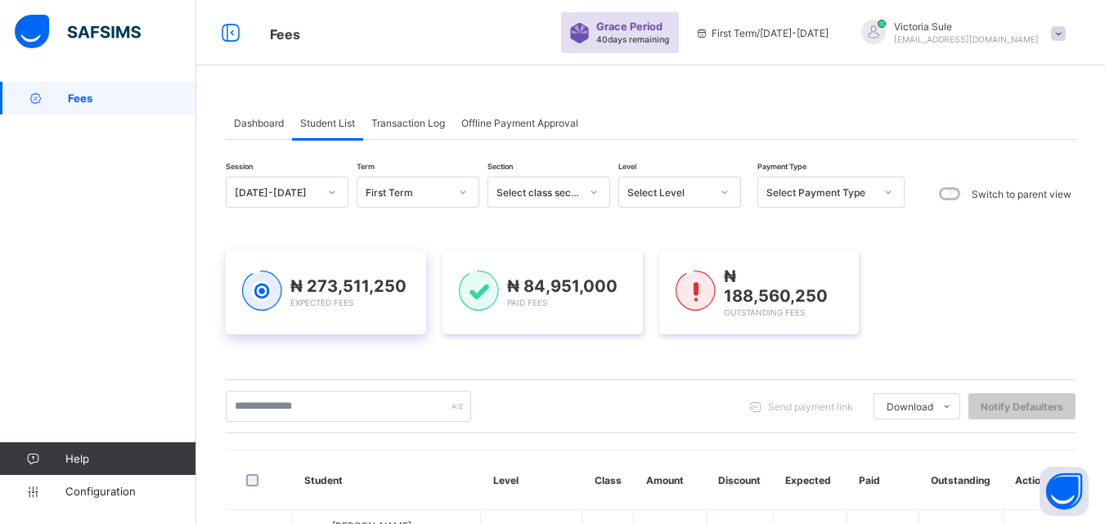
scroll to position [327, 0]
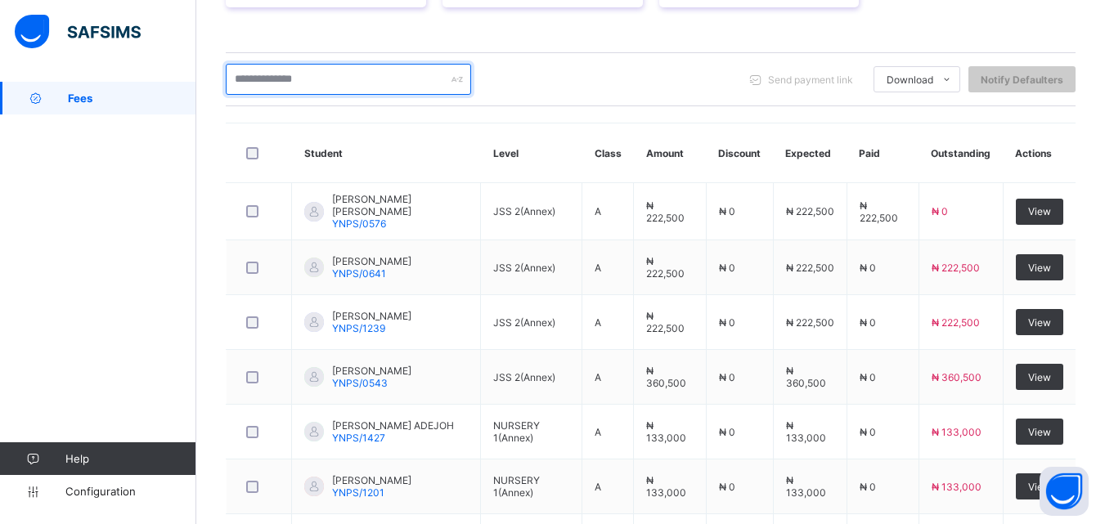
click at [281, 80] on input "text" at bounding box center [348, 79] width 245 height 31
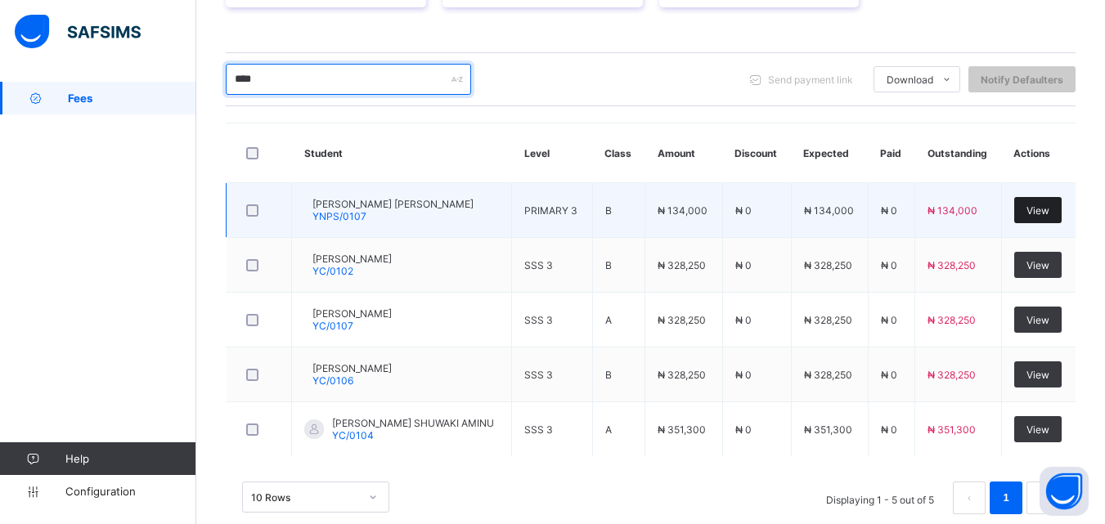
type input "****"
click at [1040, 199] on div "View" at bounding box center [1037, 210] width 47 height 26
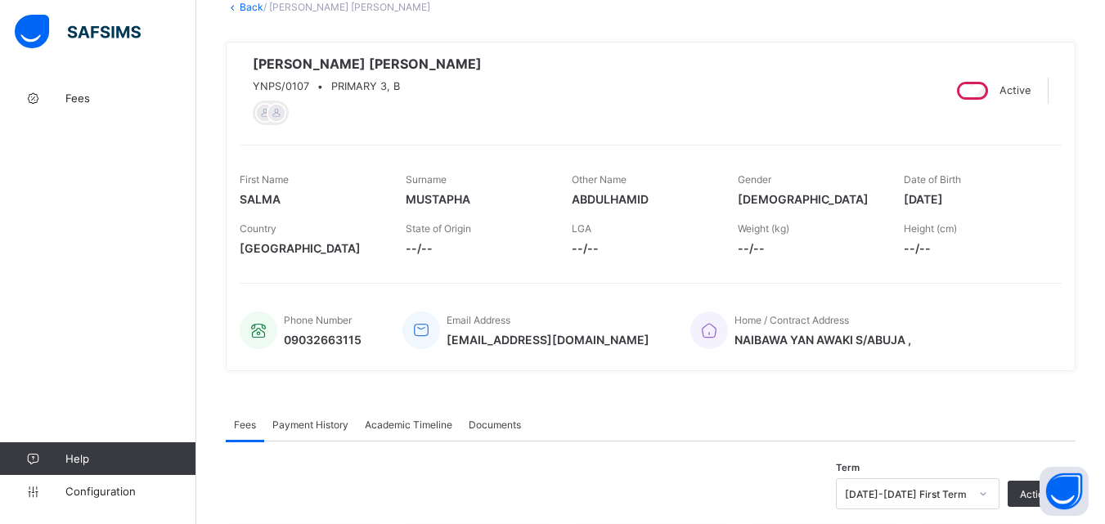
scroll to position [15, 0]
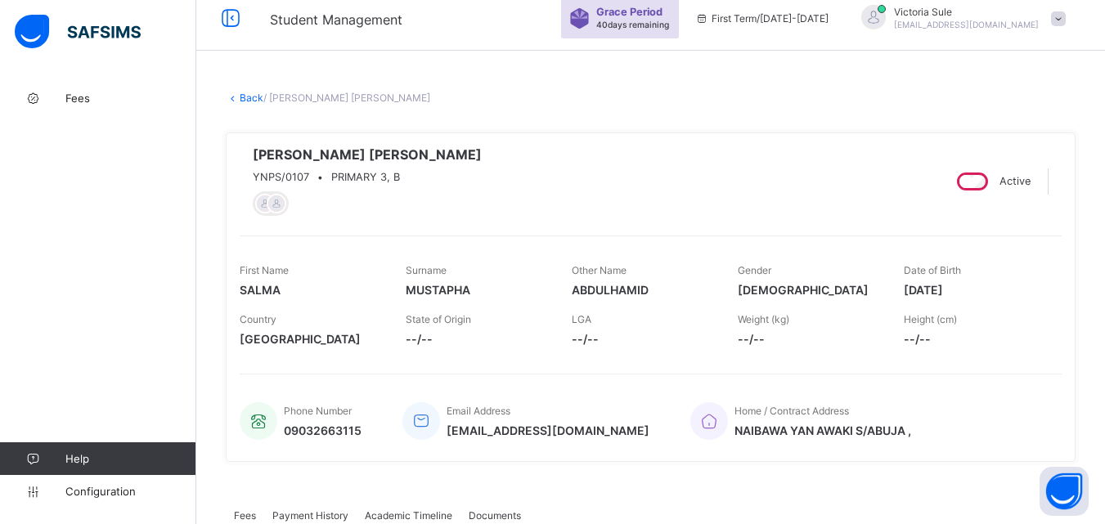
click at [251, 93] on link "Back" at bounding box center [252, 98] width 24 height 12
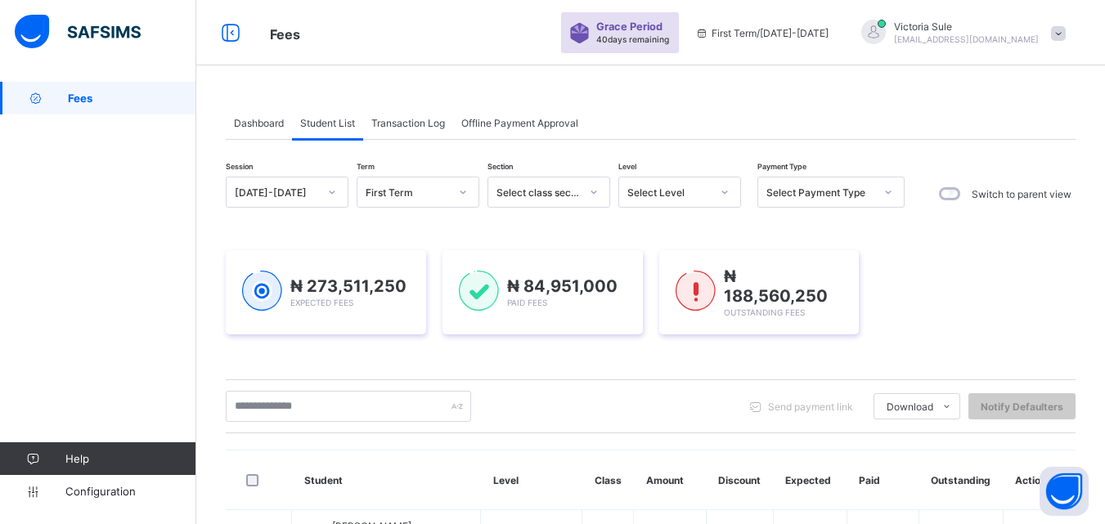
click at [337, 425] on div "Send payment link Download Students Payment Students Payment Status Student Ite…" at bounding box center [651, 406] width 850 height 54
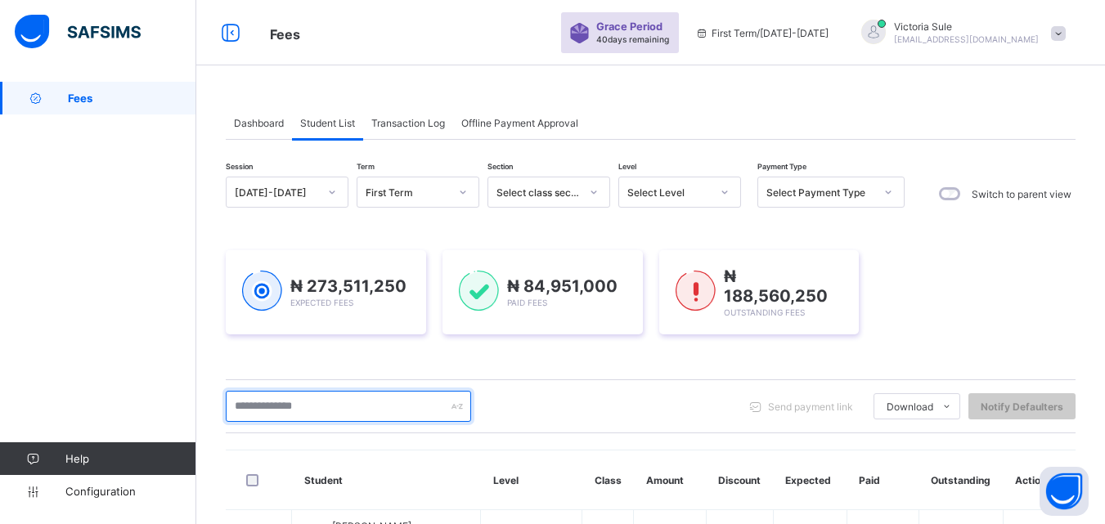
click at [335, 407] on input "text" at bounding box center [348, 406] width 245 height 31
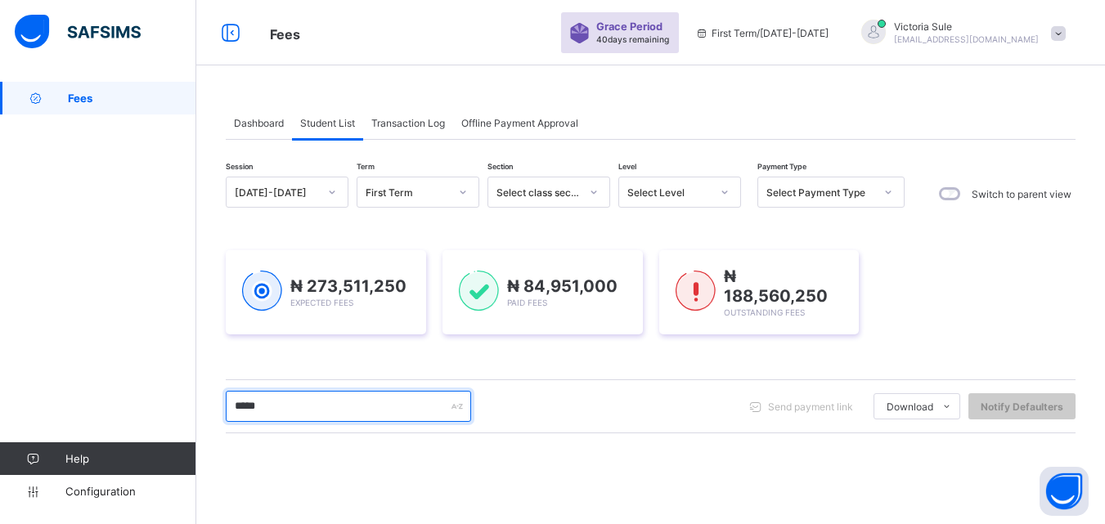
type input "*****"
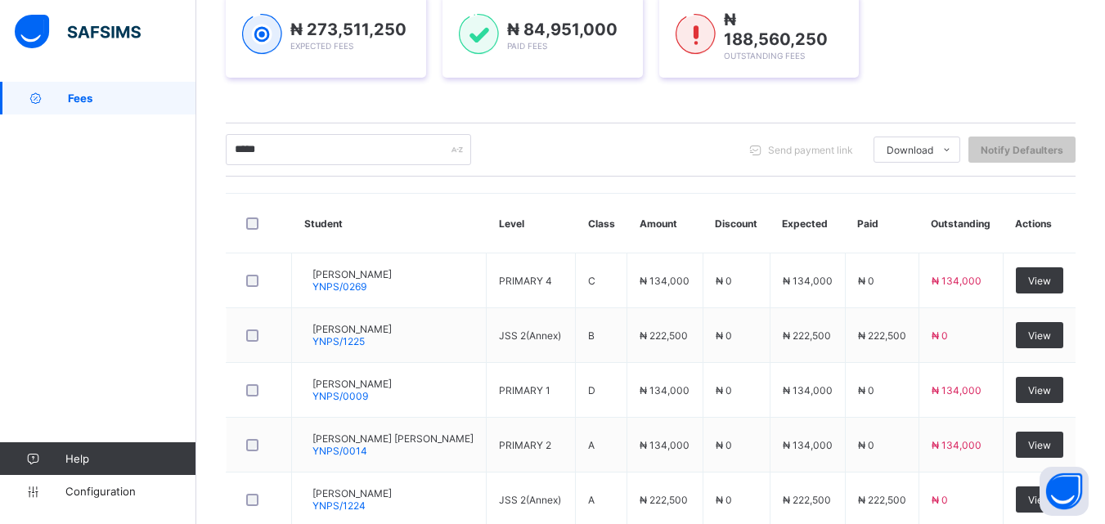
scroll to position [635, 0]
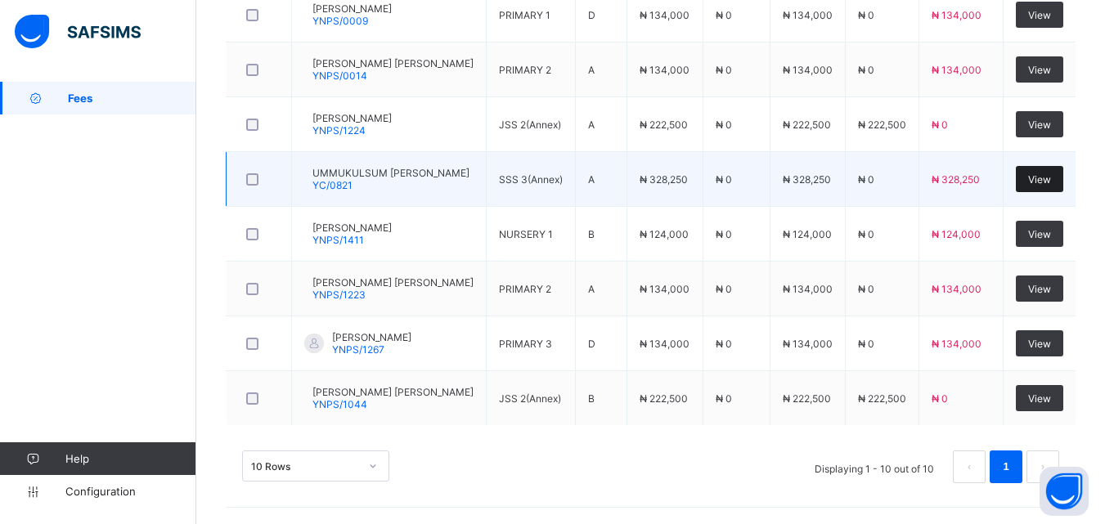
click at [1045, 173] on span "View" at bounding box center [1039, 179] width 23 height 12
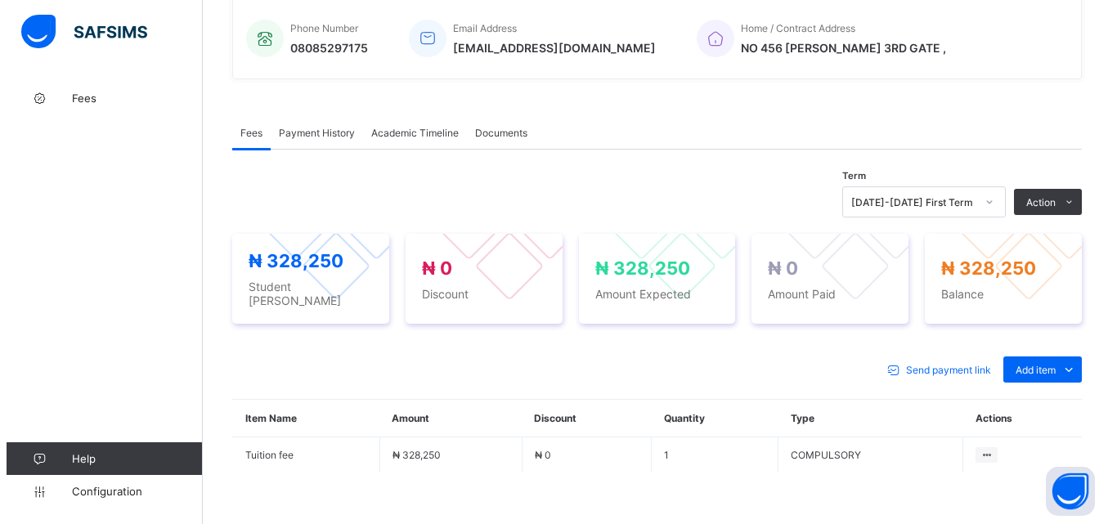
scroll to position [491, 0]
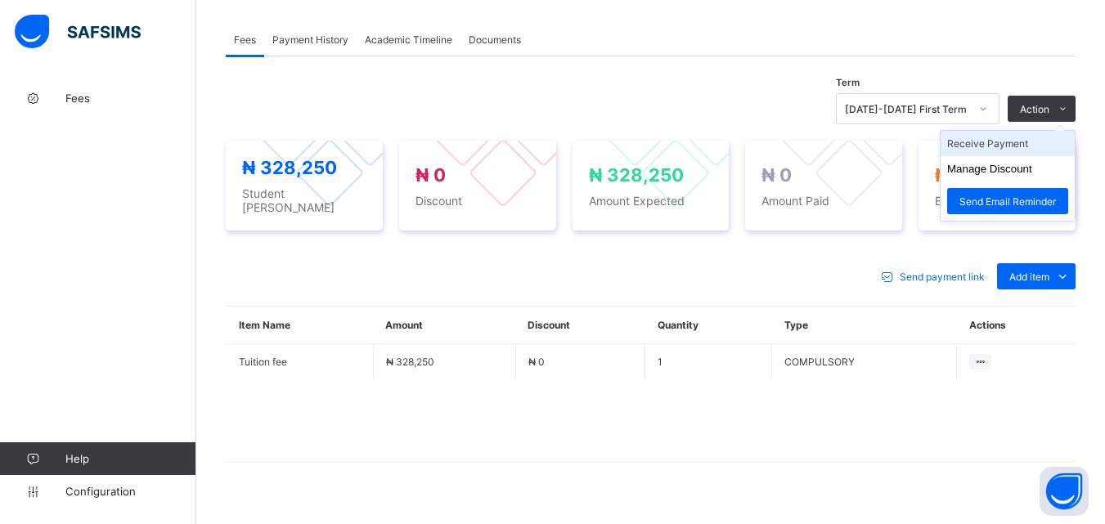
click at [1015, 156] on li "Receive Payment" at bounding box center [1007, 143] width 134 height 25
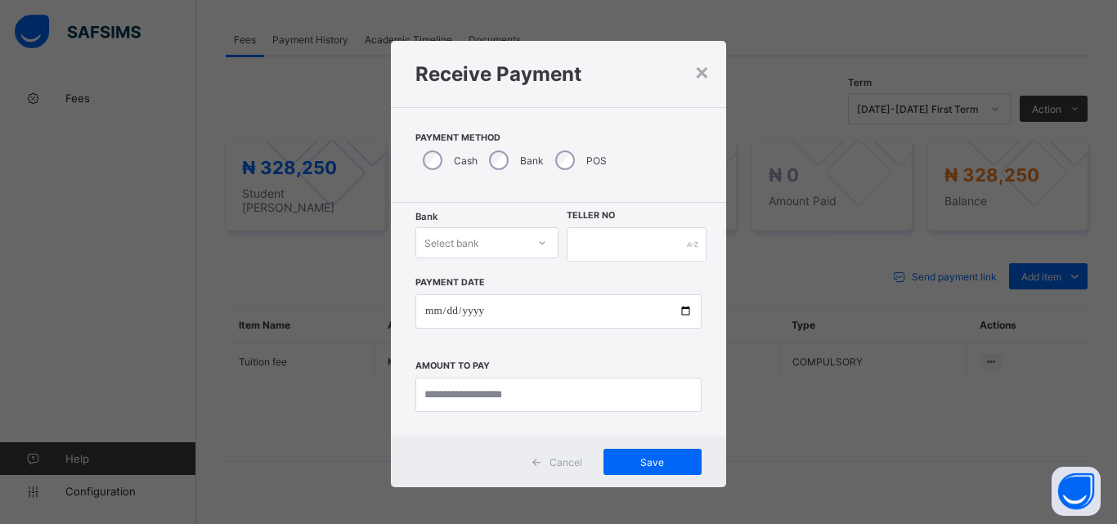
click at [546, 241] on div at bounding box center [542, 243] width 28 height 26
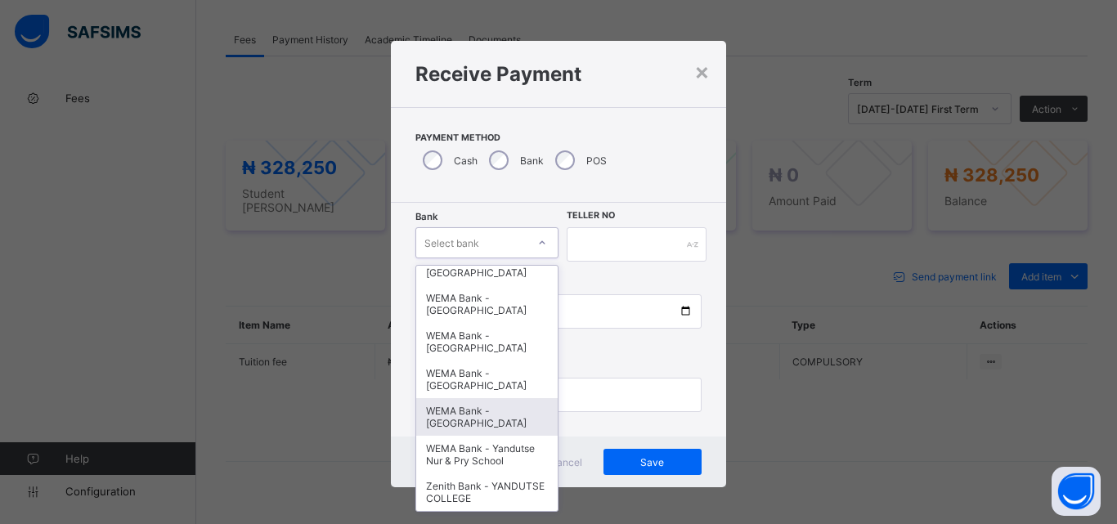
click at [499, 431] on div "WEMA Bank - [GEOGRAPHIC_DATA]" at bounding box center [486, 417] width 141 height 38
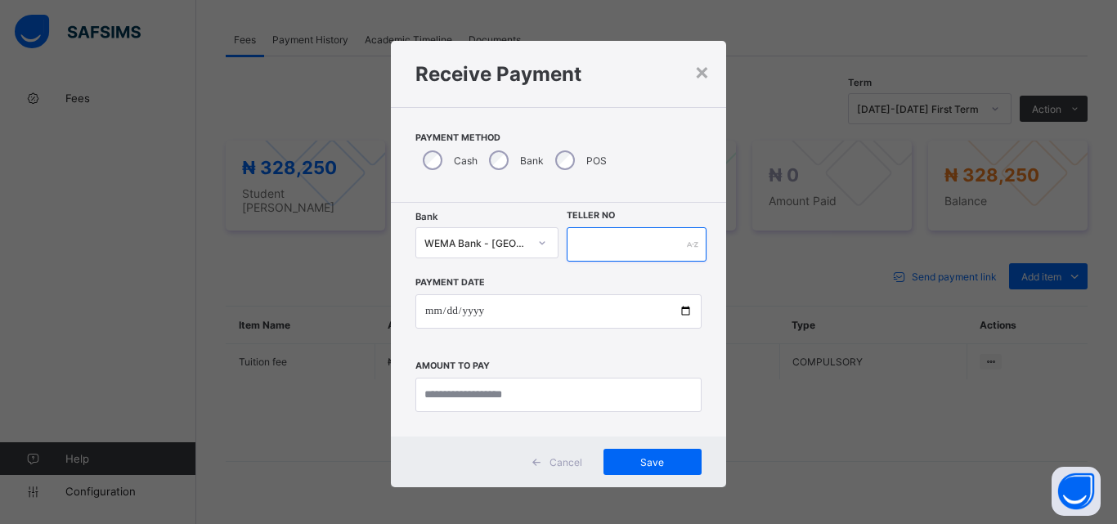
click at [609, 249] on input "text" at bounding box center [637, 244] width 140 height 34
type input "*"
type input "**********"
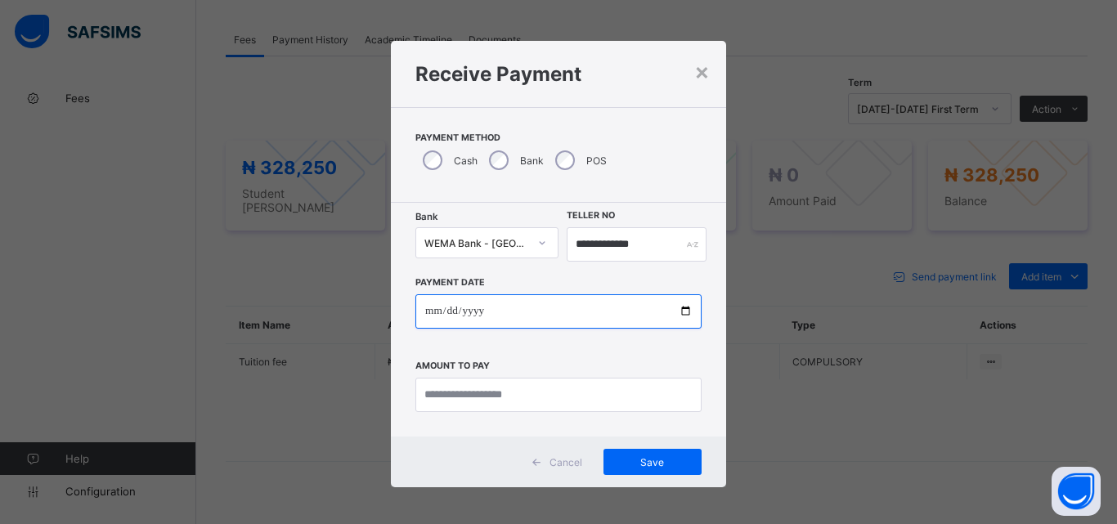
click at [678, 307] on input "date" at bounding box center [558, 311] width 286 height 34
type input "**********"
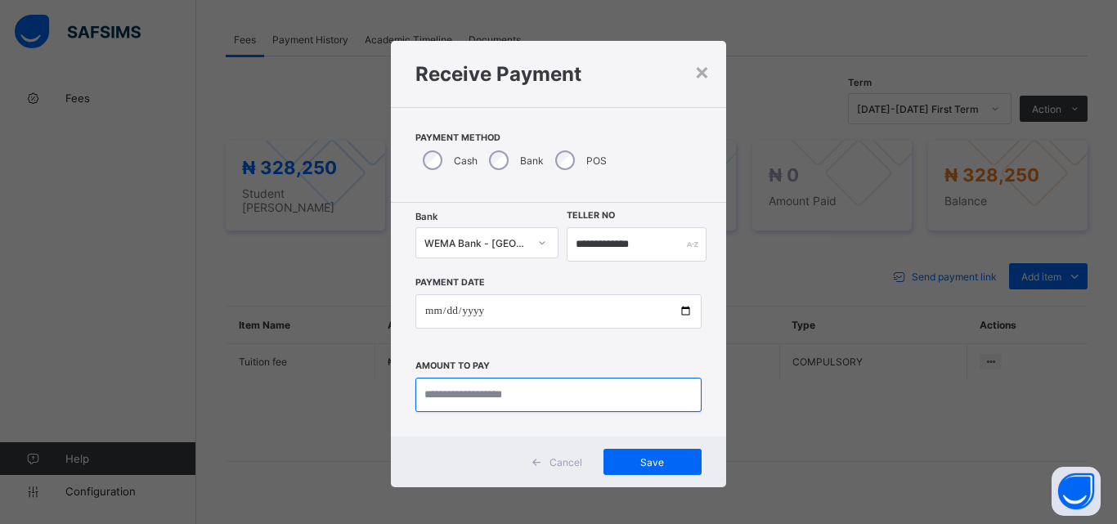
click at [478, 399] on input "currency" at bounding box center [558, 395] width 286 height 34
type input "*********"
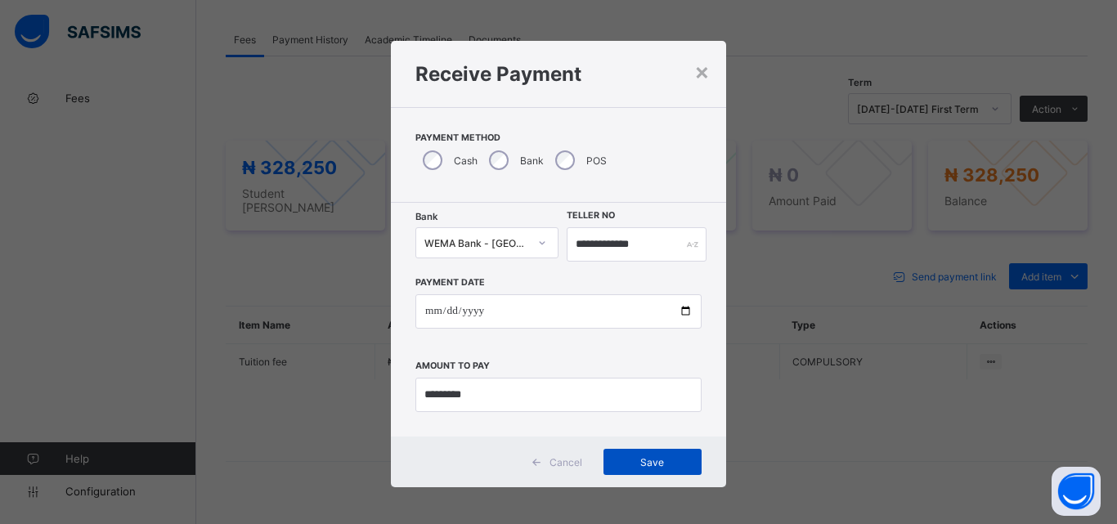
click at [683, 466] on span "Save" at bounding box center [653, 462] width 74 height 12
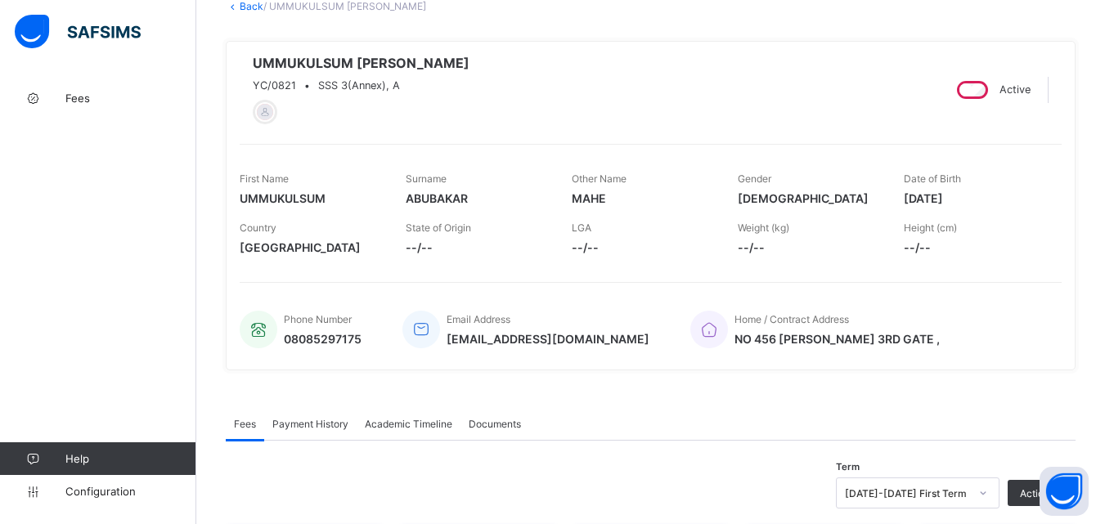
scroll to position [0, 0]
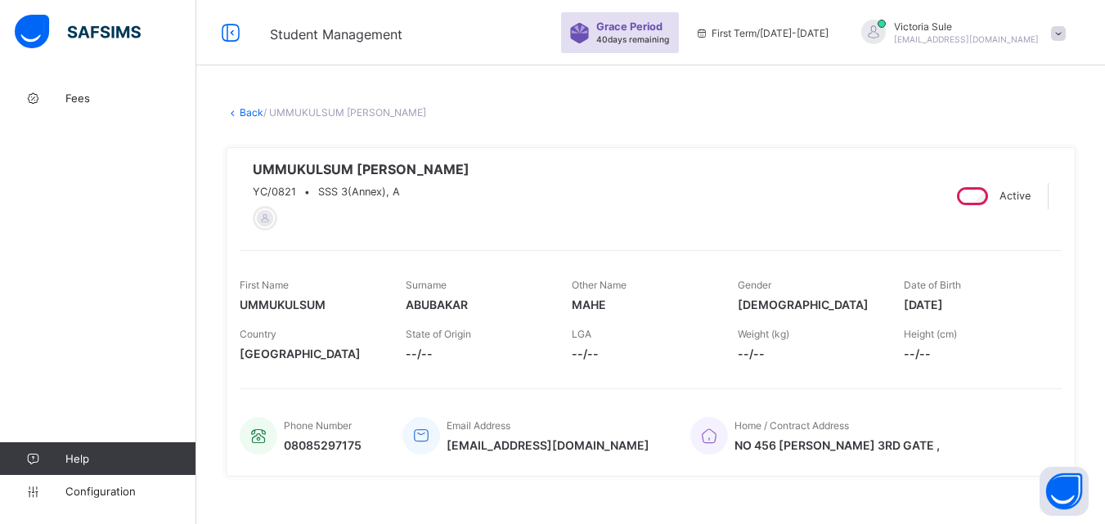
click at [247, 110] on link "Back" at bounding box center [252, 112] width 24 height 12
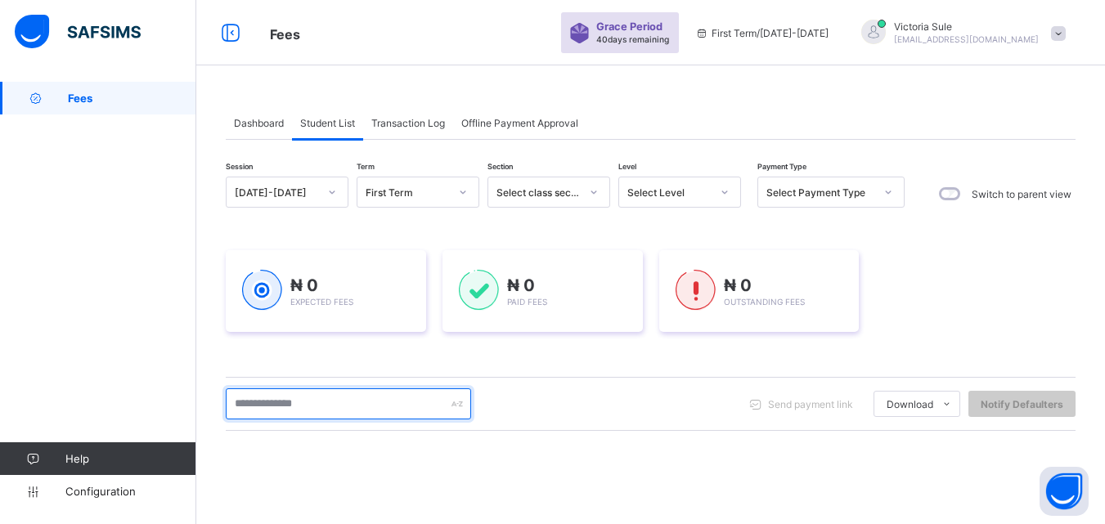
click at [356, 411] on input "text" at bounding box center [348, 403] width 245 height 31
type input "****"
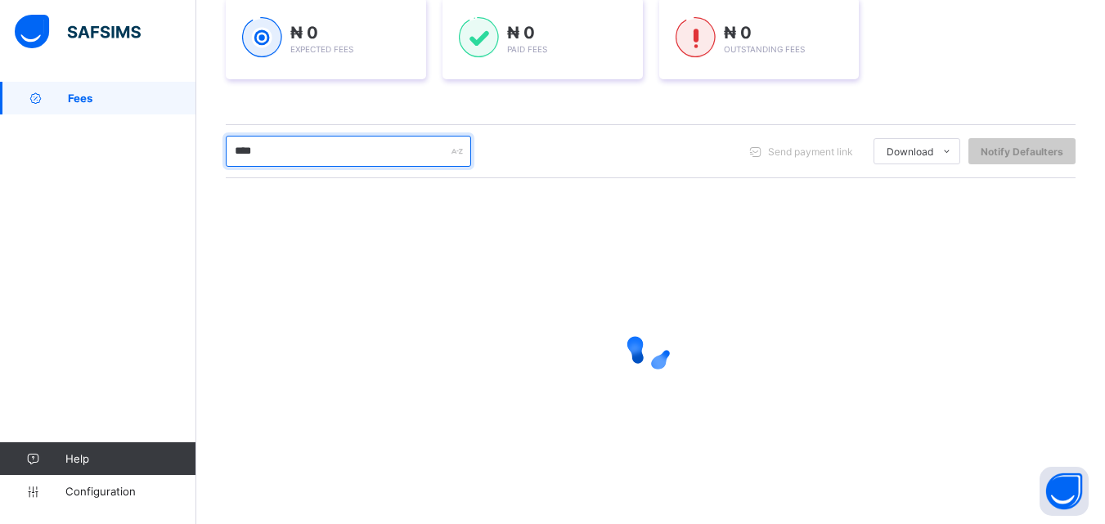
scroll to position [257, 0]
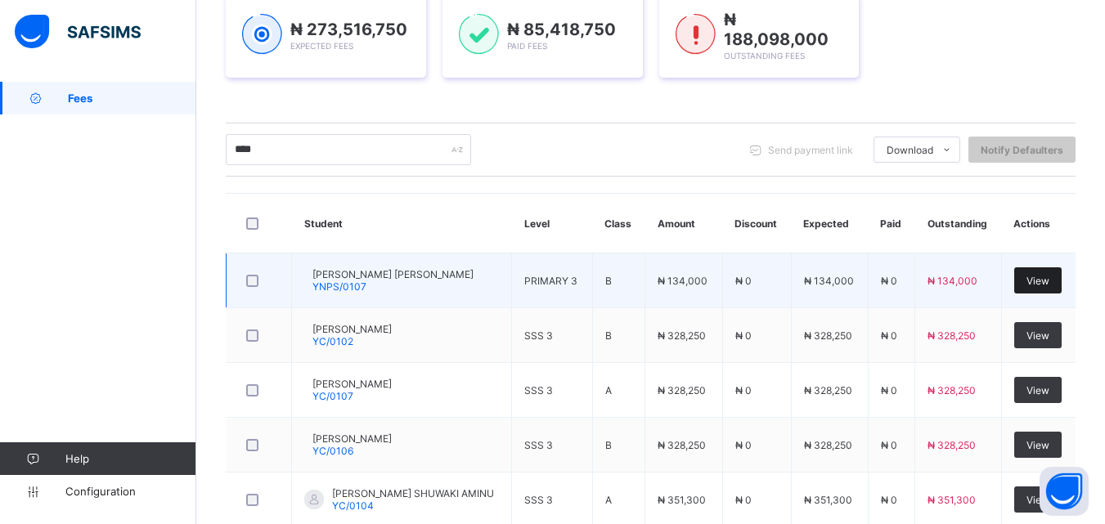
click at [1045, 282] on span "View" at bounding box center [1037, 281] width 23 height 12
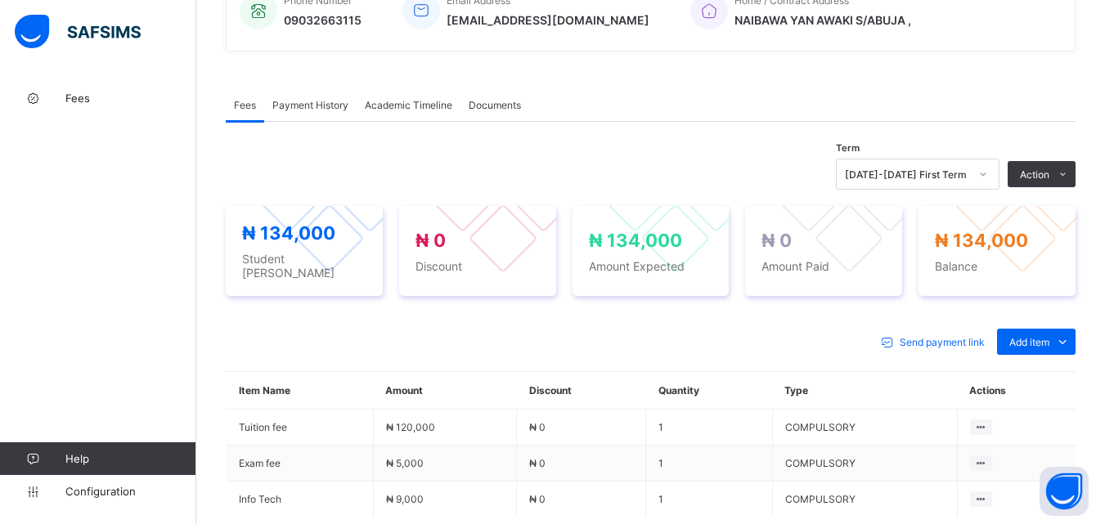
scroll to position [491, 0]
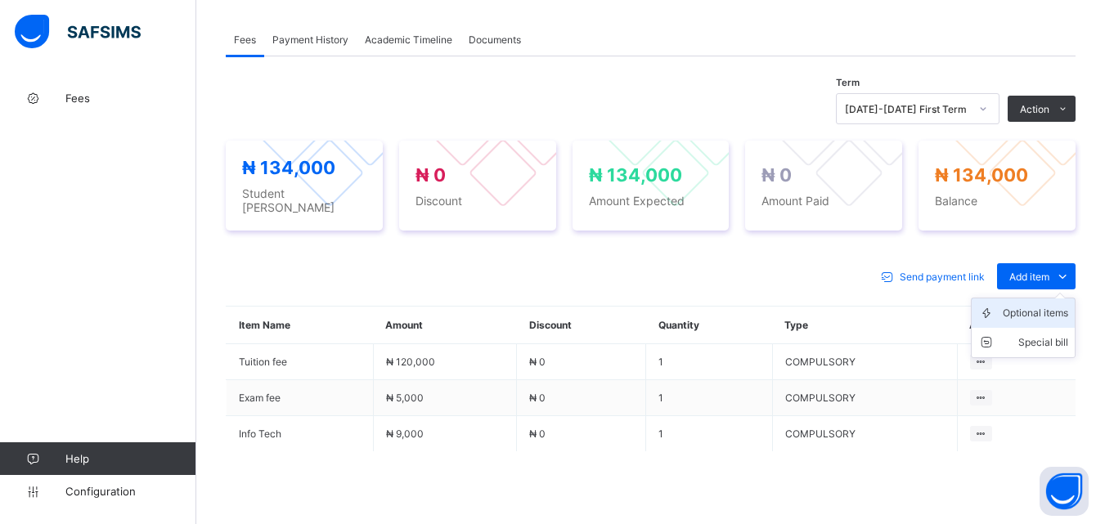
click at [1034, 316] on div "Optional items" at bounding box center [1035, 313] width 65 height 16
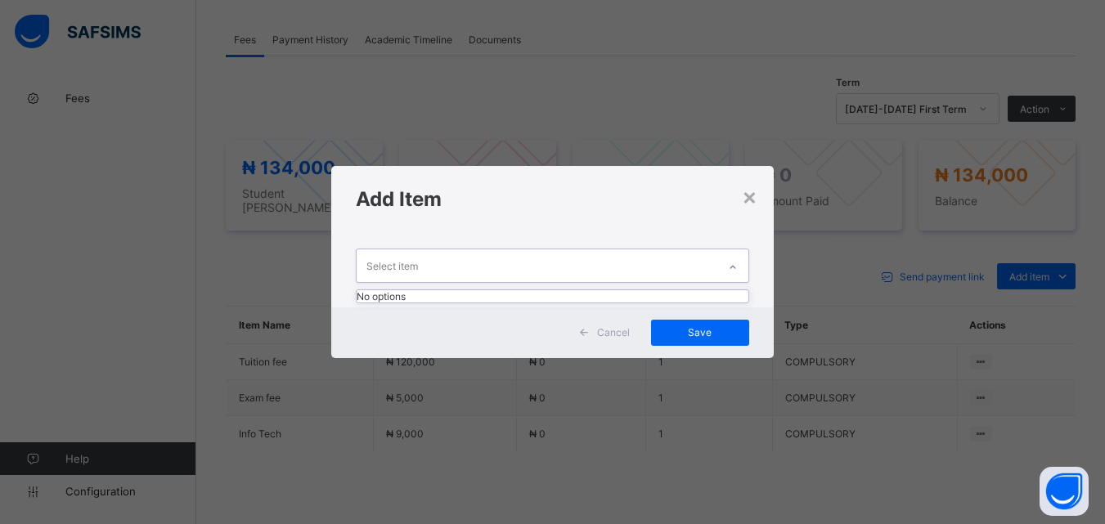
click at [737, 268] on icon at bounding box center [733, 267] width 10 height 16
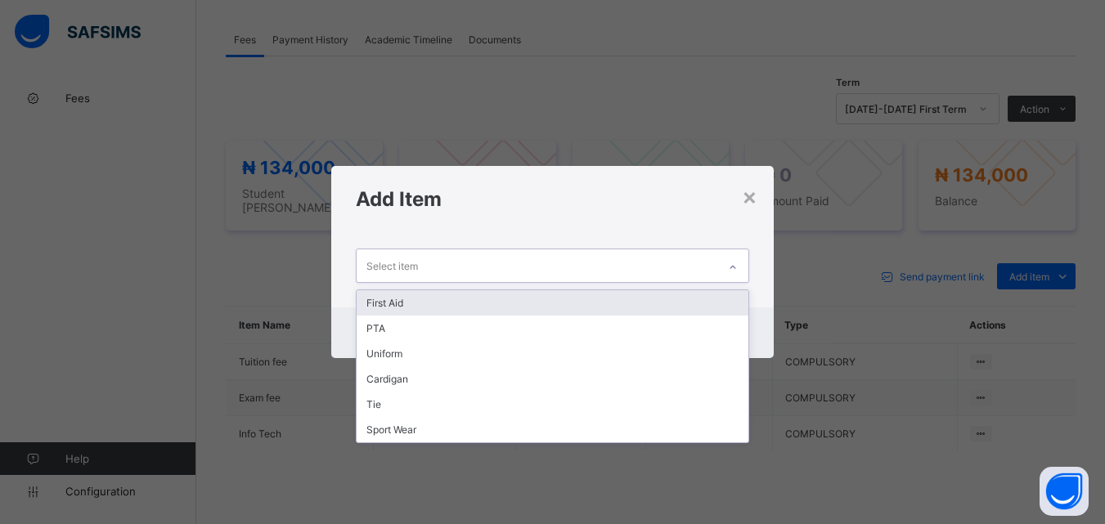
click at [708, 309] on div "First Aid" at bounding box center [552, 302] width 391 height 25
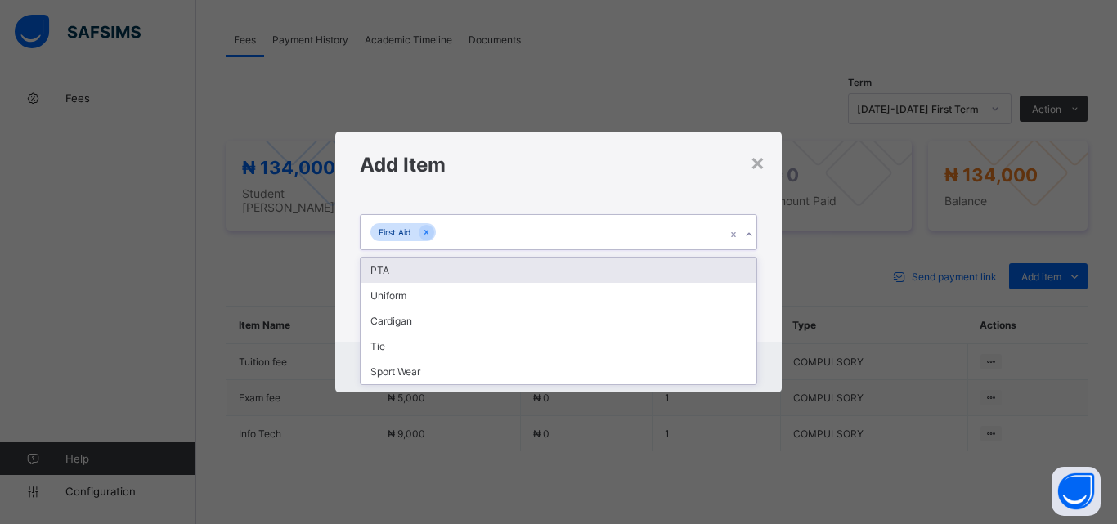
click at [747, 232] on icon at bounding box center [749, 235] width 10 height 16
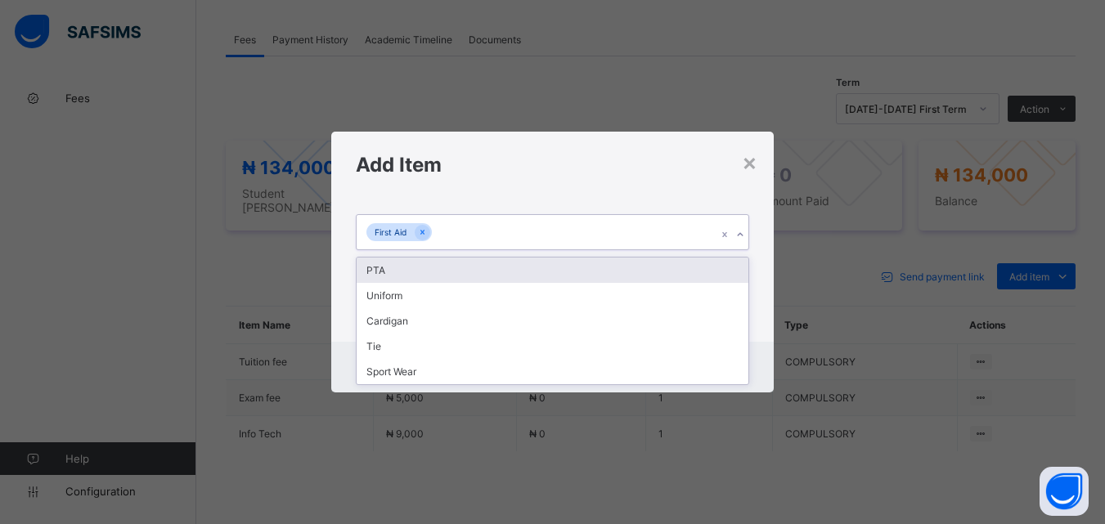
click at [736, 266] on div "PTA" at bounding box center [552, 270] width 391 height 25
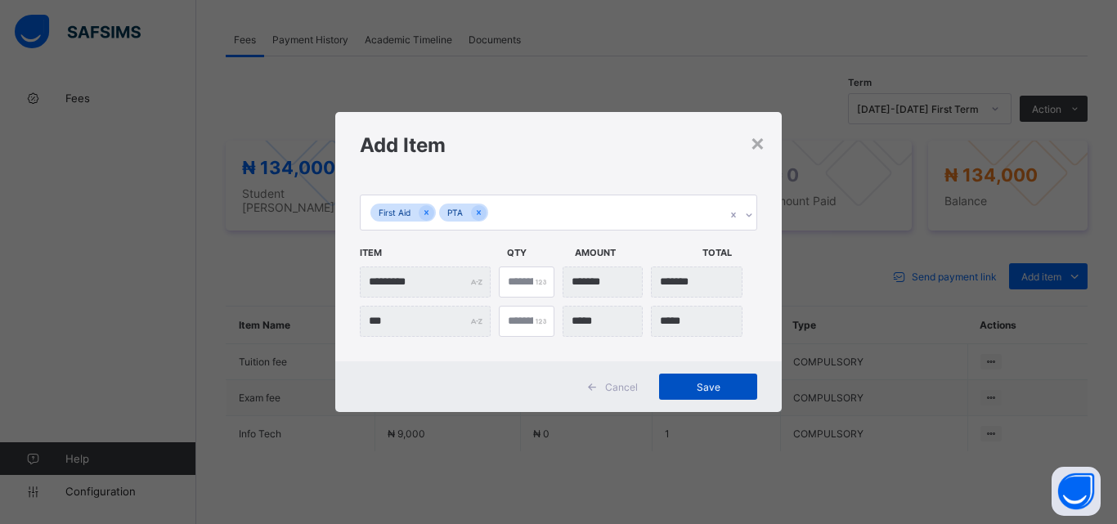
click at [720, 385] on span "Save" at bounding box center [708, 387] width 74 height 12
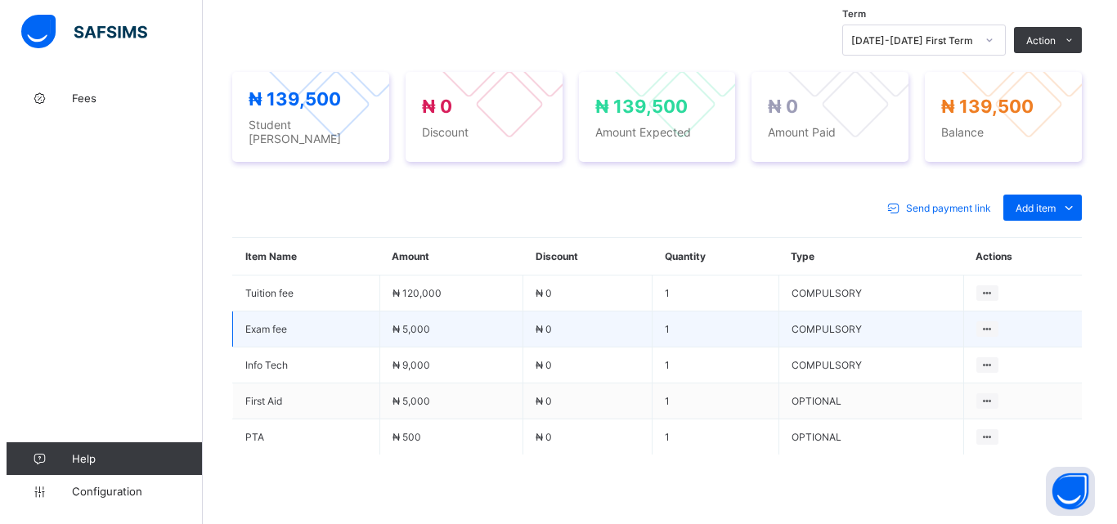
scroll to position [572, 0]
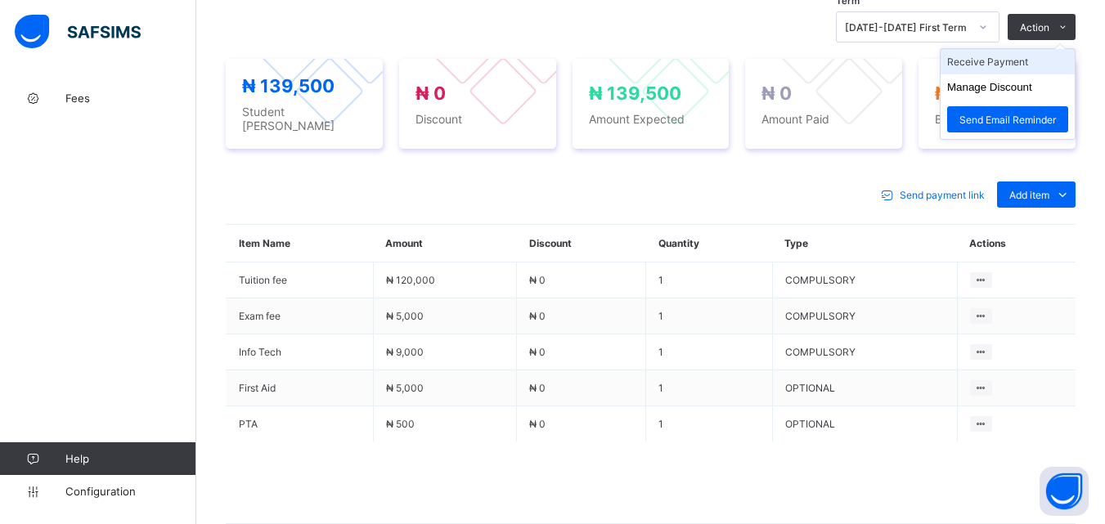
click at [1028, 67] on li "Receive Payment" at bounding box center [1007, 61] width 134 height 25
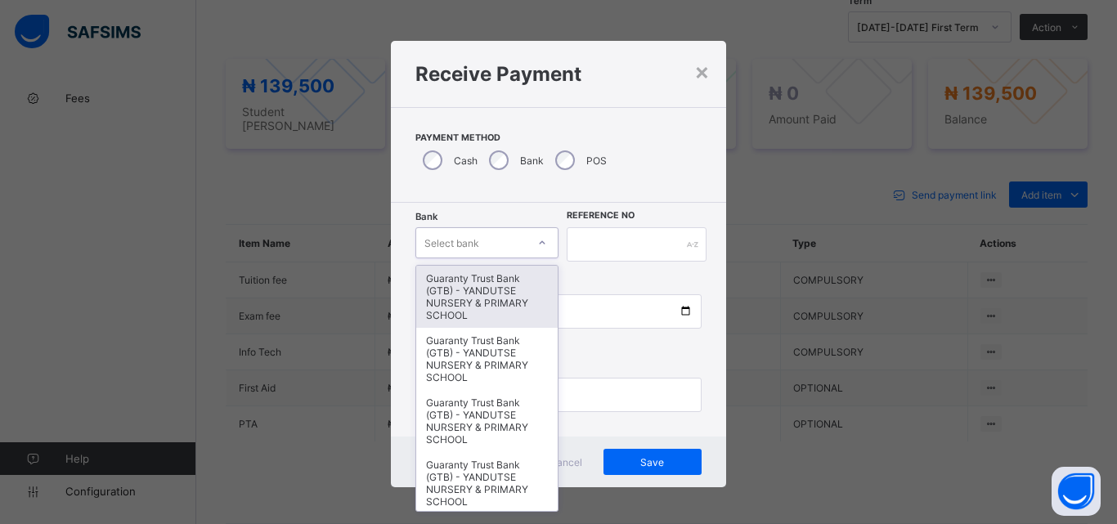
click at [518, 243] on div "Select bank" at bounding box center [471, 242] width 110 height 23
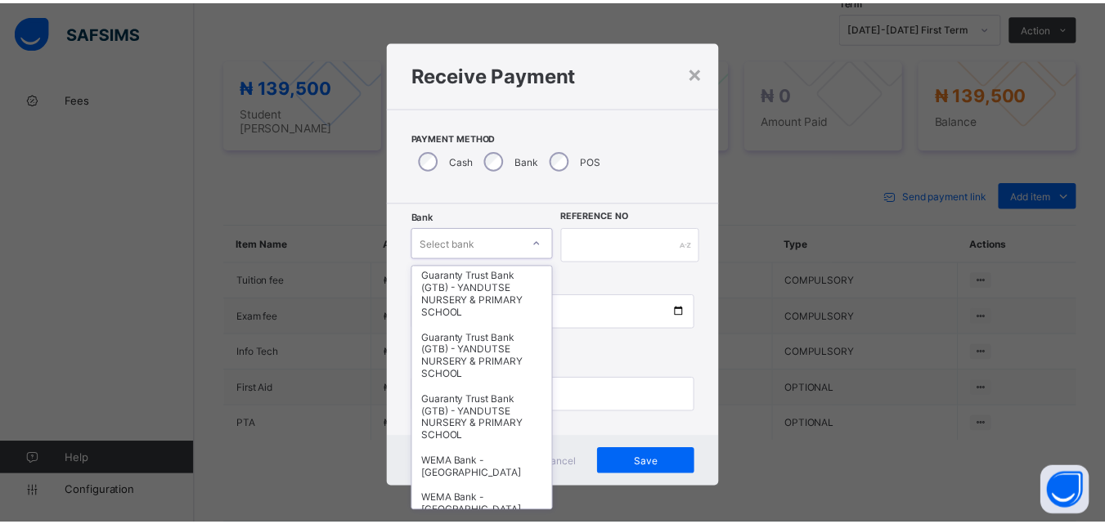
scroll to position [327, 0]
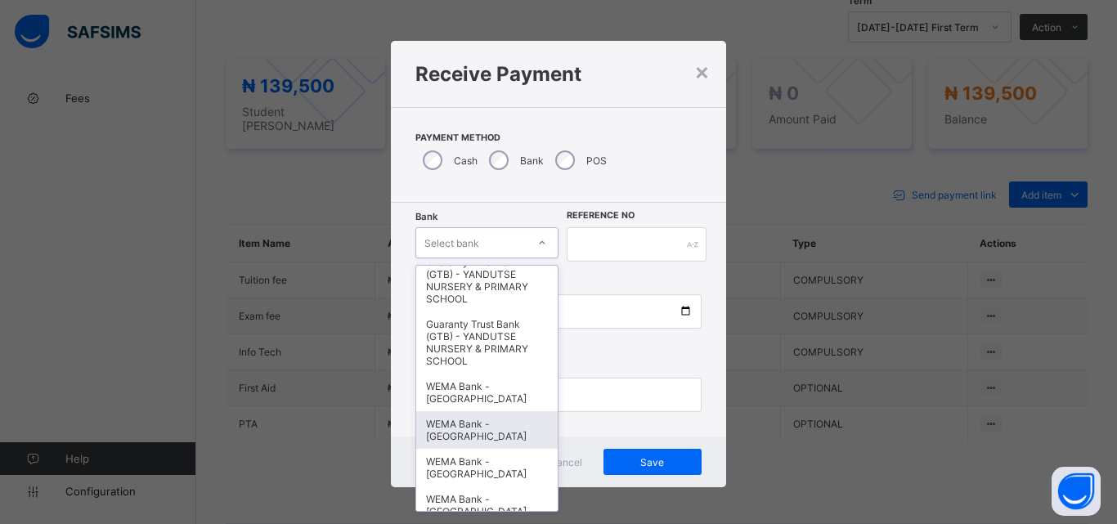
click at [438, 440] on div "WEMA Bank - [GEOGRAPHIC_DATA]" at bounding box center [486, 430] width 141 height 38
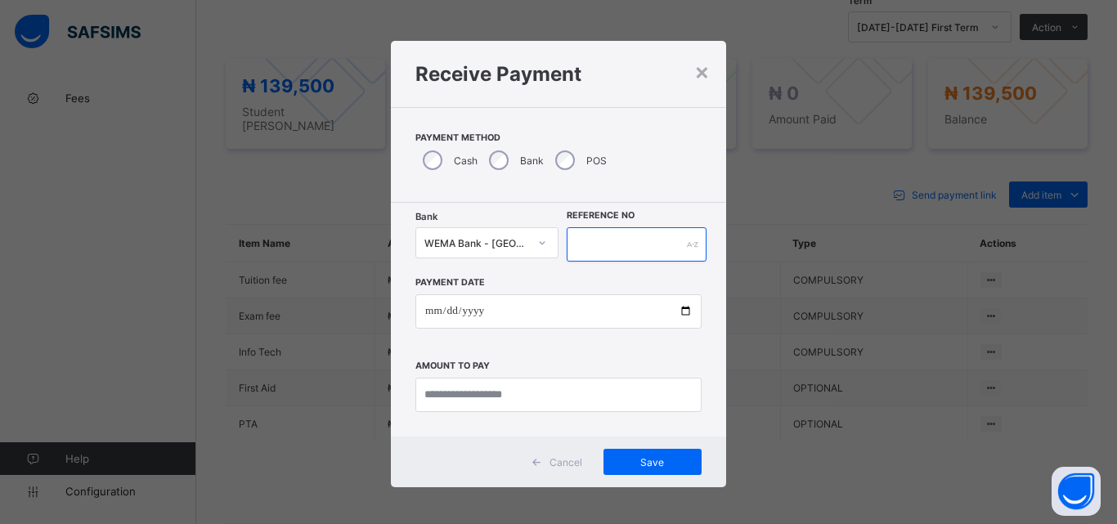
click at [622, 245] on input "text" at bounding box center [637, 244] width 140 height 34
type input "*"
type input "**********"
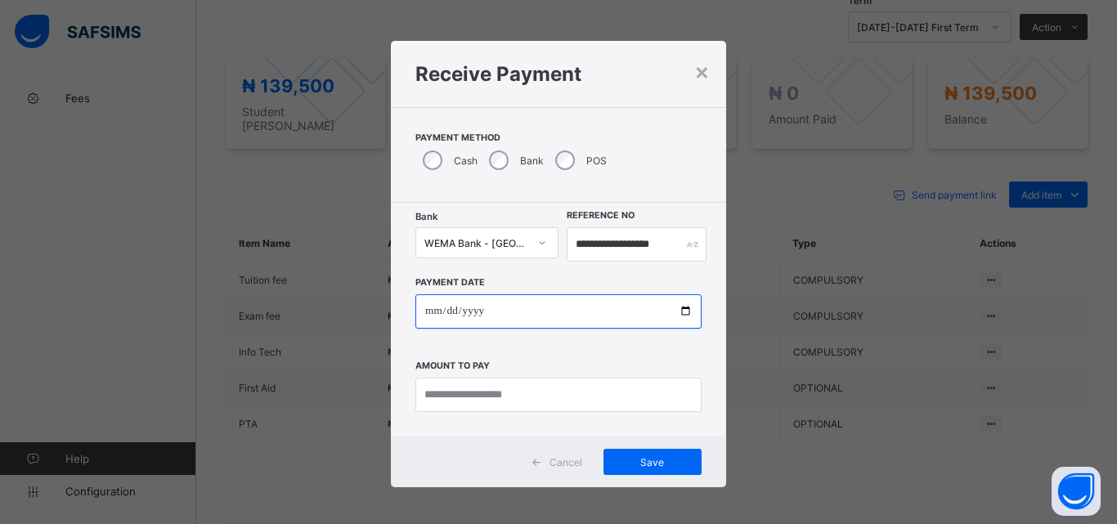
click at [680, 310] on input "date" at bounding box center [558, 311] width 286 height 34
type input "**********"
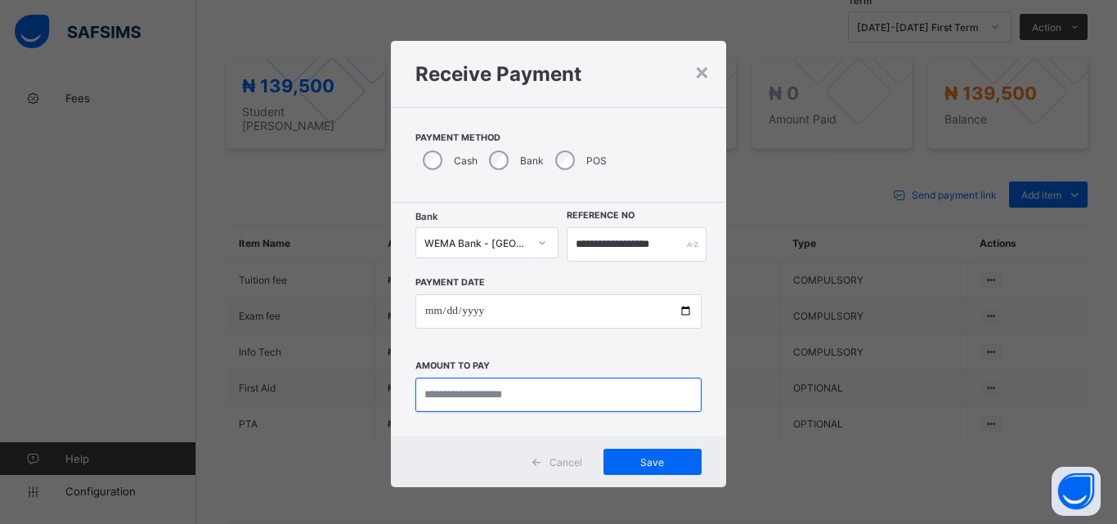
click at [504, 391] on input "currency" at bounding box center [558, 395] width 286 height 34
type input "*********"
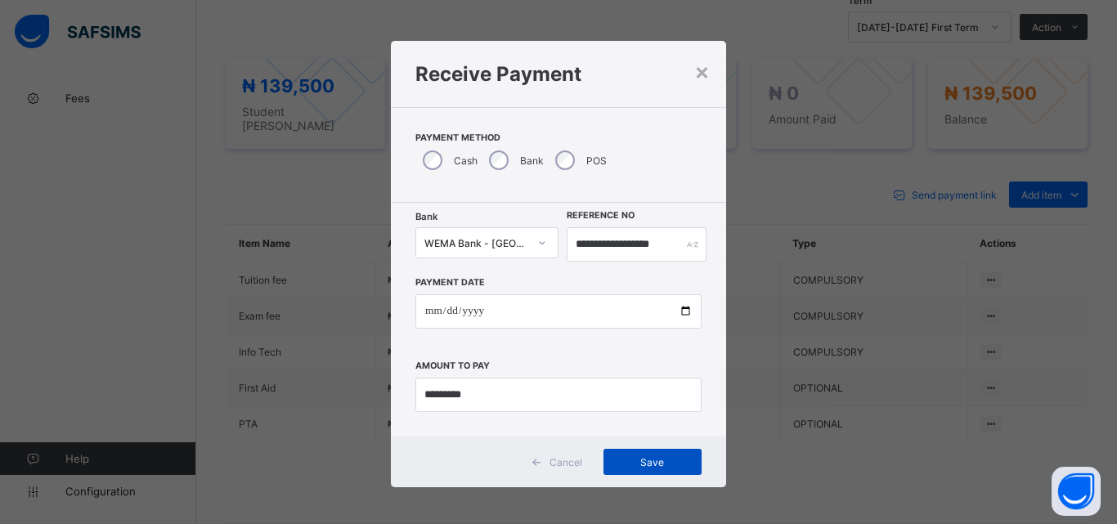
click at [643, 457] on span "Save" at bounding box center [653, 462] width 74 height 12
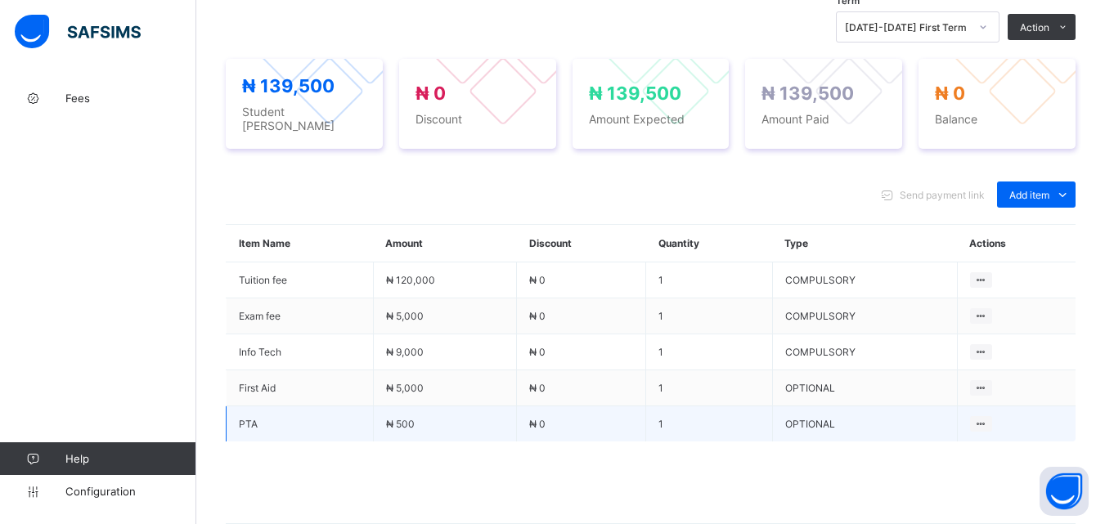
scroll to position [659, 0]
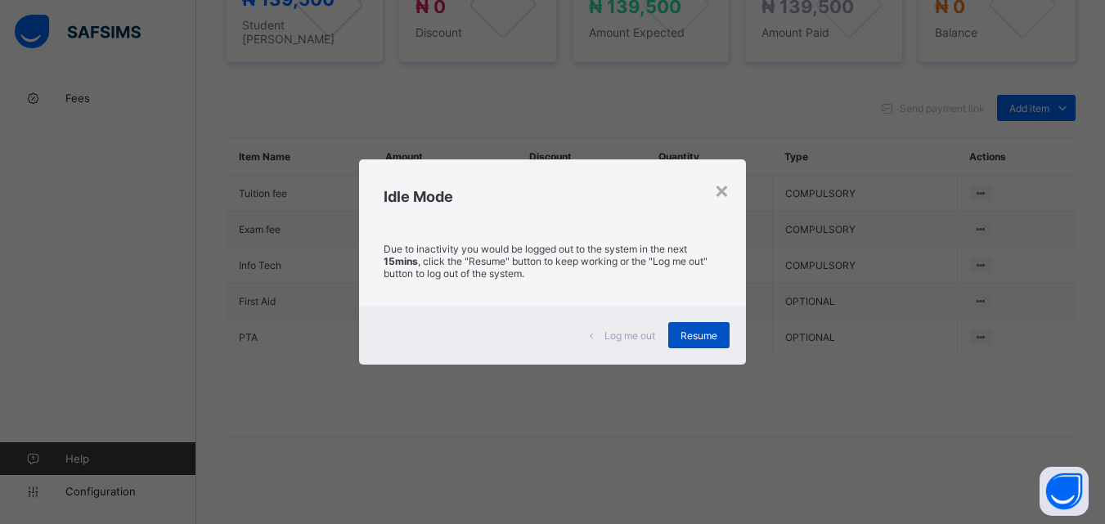
click at [690, 330] on span "Resume" at bounding box center [698, 336] width 37 height 12
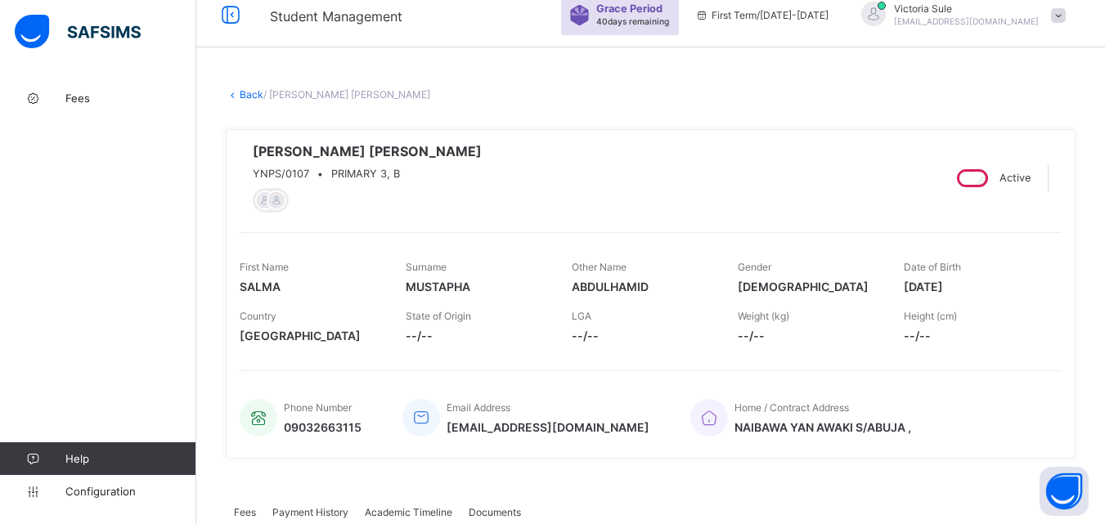
scroll to position [5, 0]
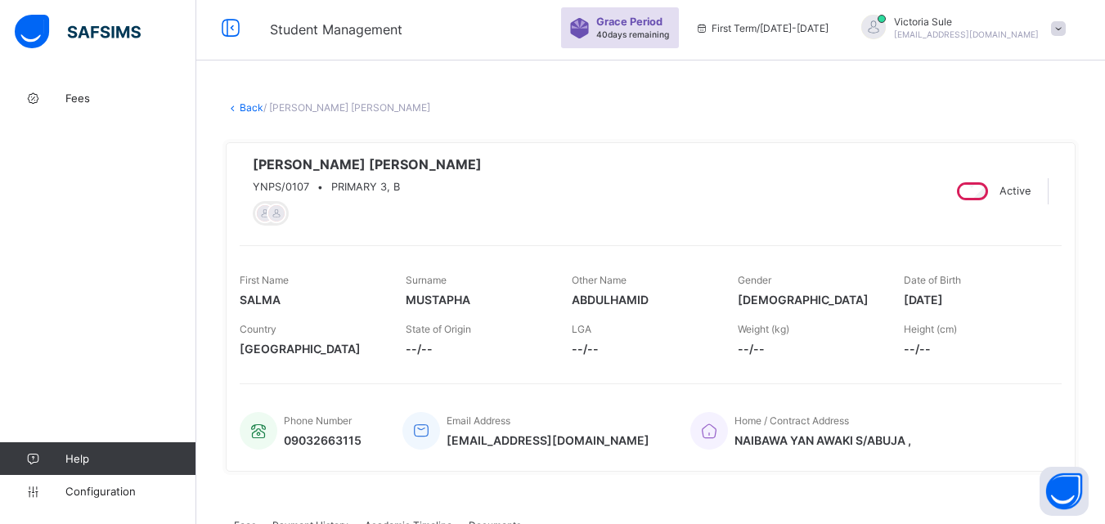
click at [245, 104] on link "Back" at bounding box center [252, 107] width 24 height 12
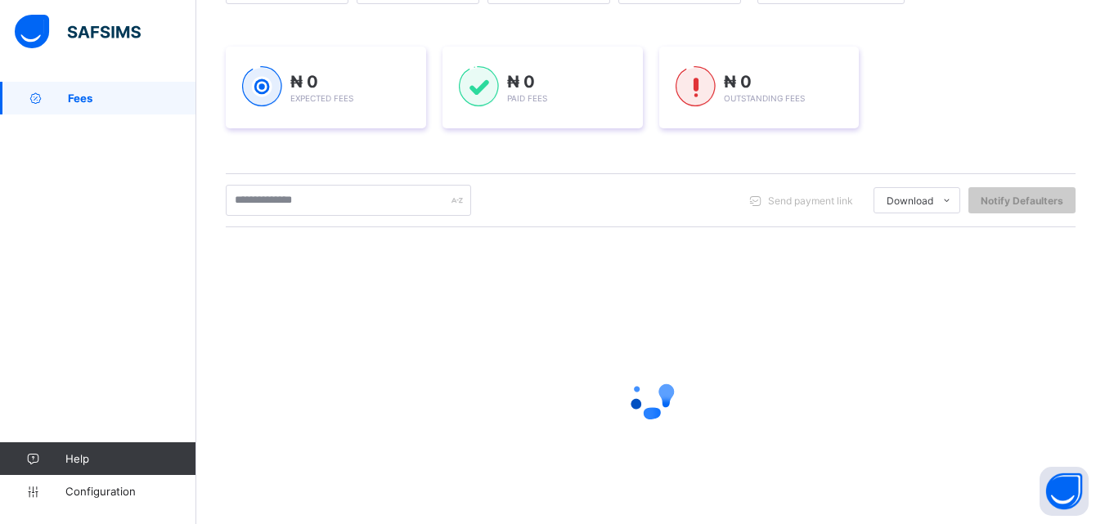
scroll to position [245, 0]
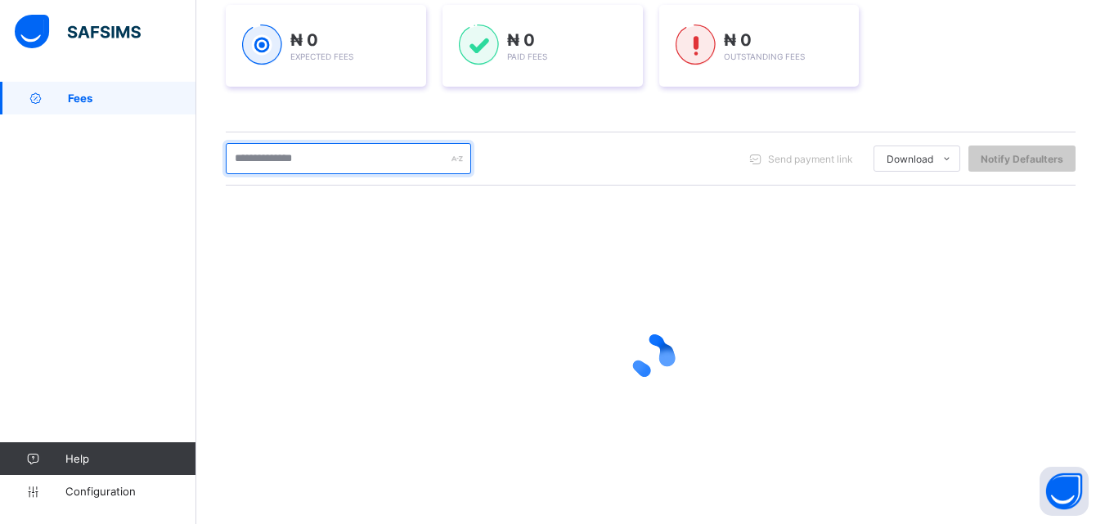
click at [325, 156] on input "text" at bounding box center [348, 158] width 245 height 31
type input "****"
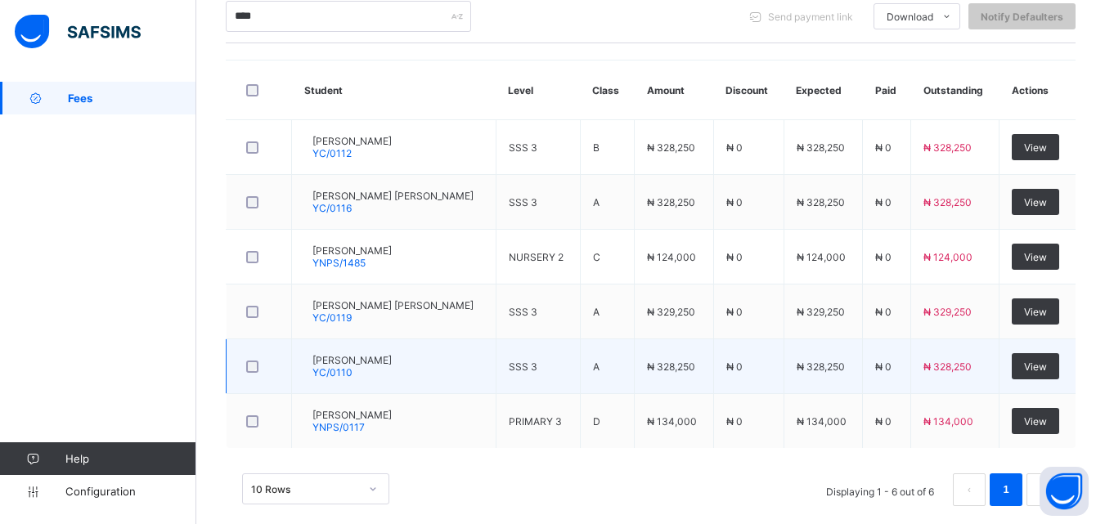
scroll to position [410, 0]
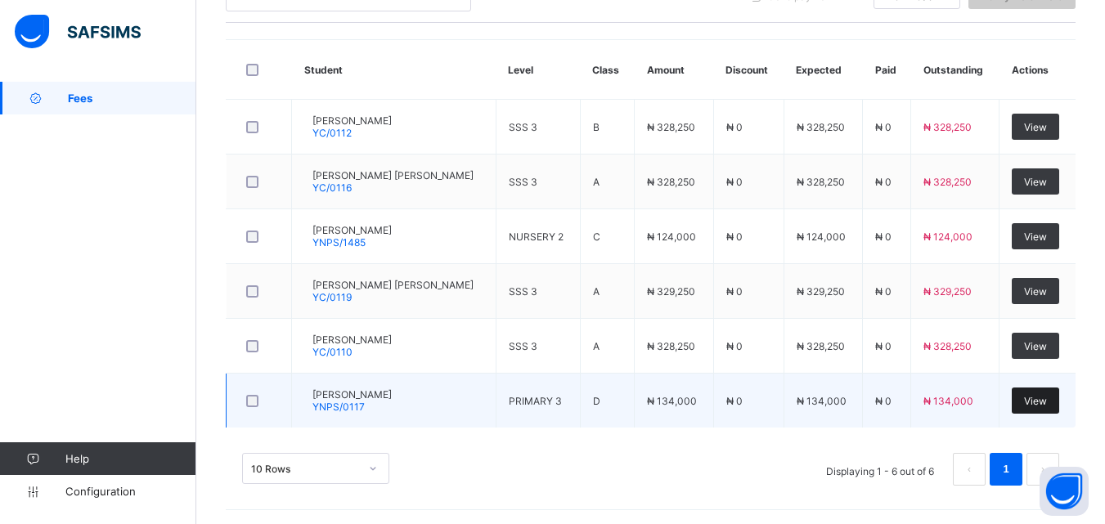
click at [1043, 398] on span "View" at bounding box center [1035, 401] width 23 height 12
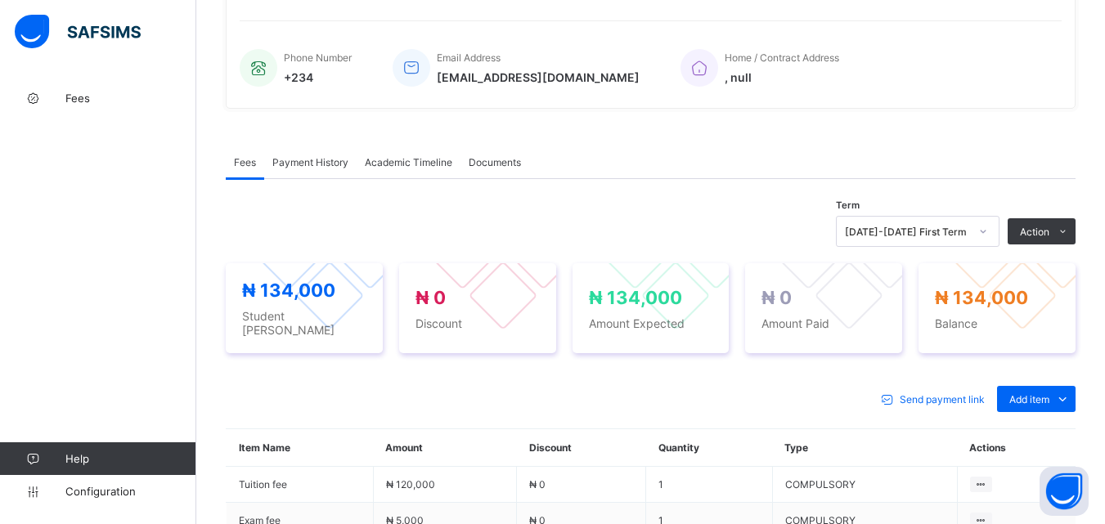
scroll to position [572, 0]
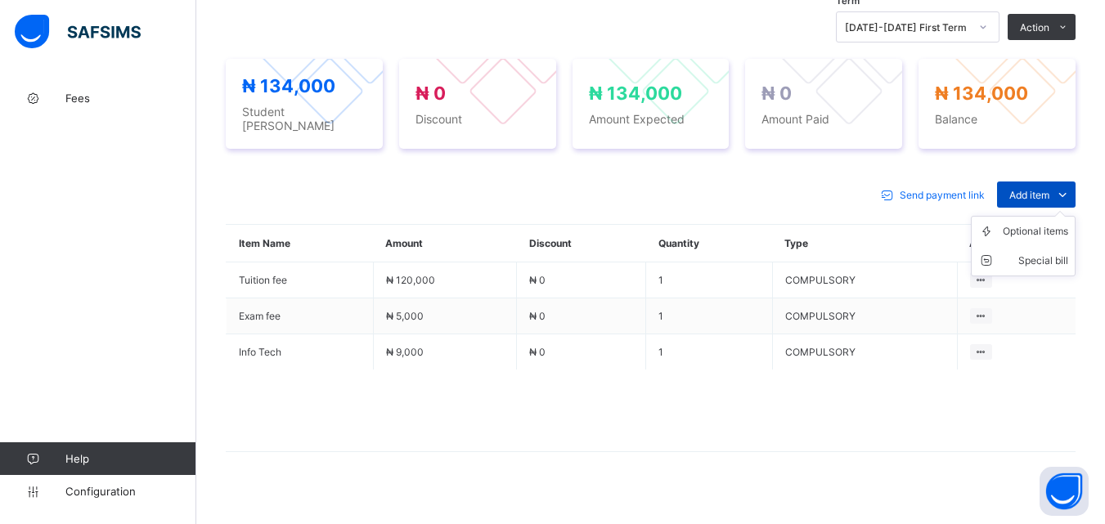
click at [1038, 193] on span "Add item" at bounding box center [1029, 195] width 40 height 12
click at [1038, 231] on div "Optional items" at bounding box center [1035, 231] width 65 height 16
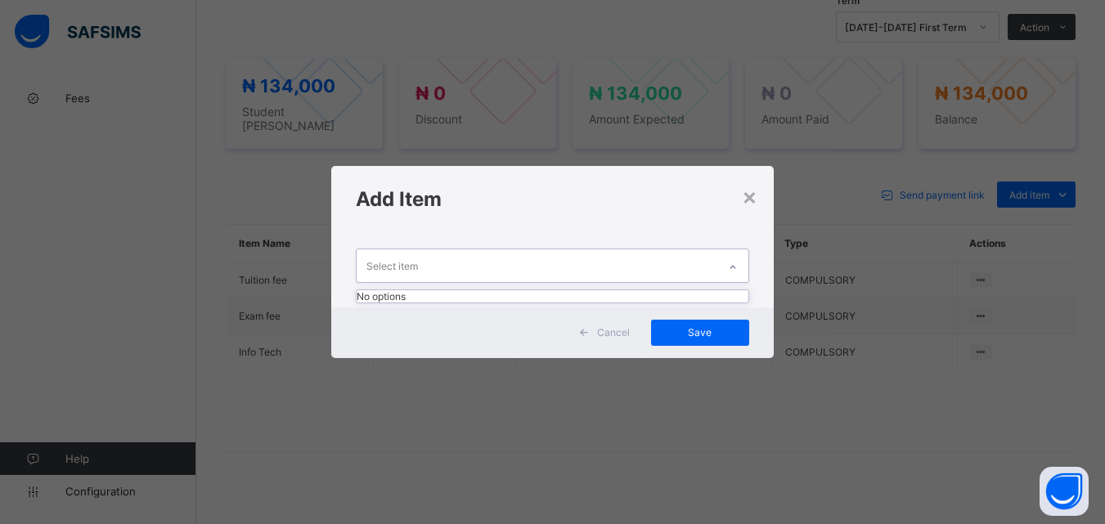
click at [726, 265] on div at bounding box center [733, 267] width 28 height 26
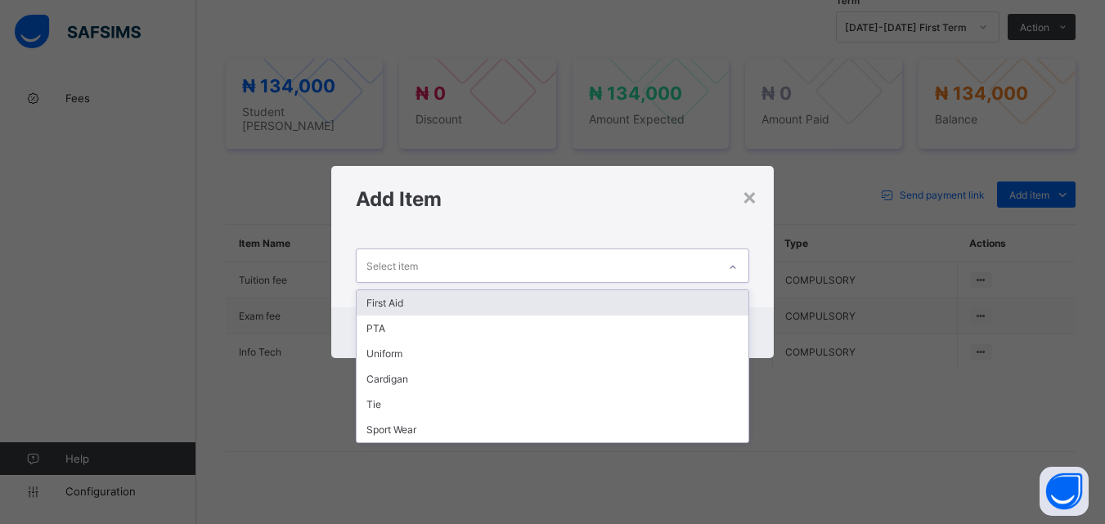
click at [698, 303] on div "First Aid" at bounding box center [552, 302] width 391 height 25
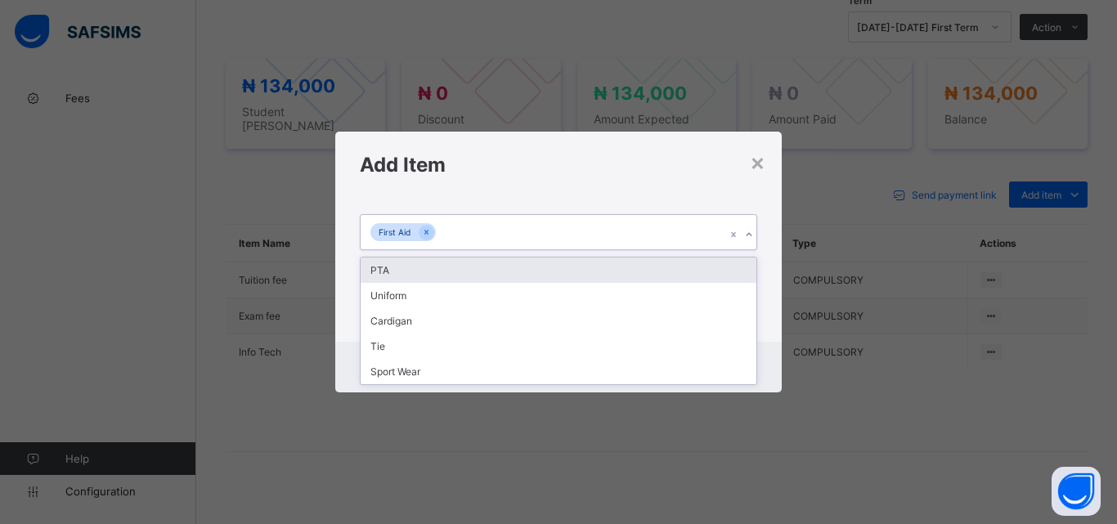
click at [750, 228] on div at bounding box center [749, 235] width 16 height 26
click at [721, 268] on div "PTA" at bounding box center [559, 270] width 396 height 25
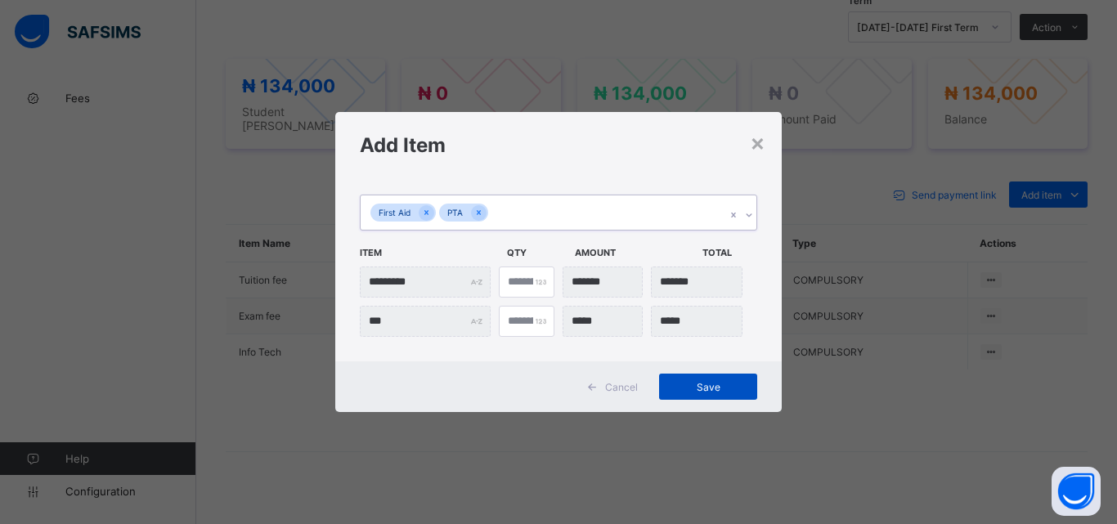
click at [709, 385] on span "Save" at bounding box center [708, 387] width 74 height 12
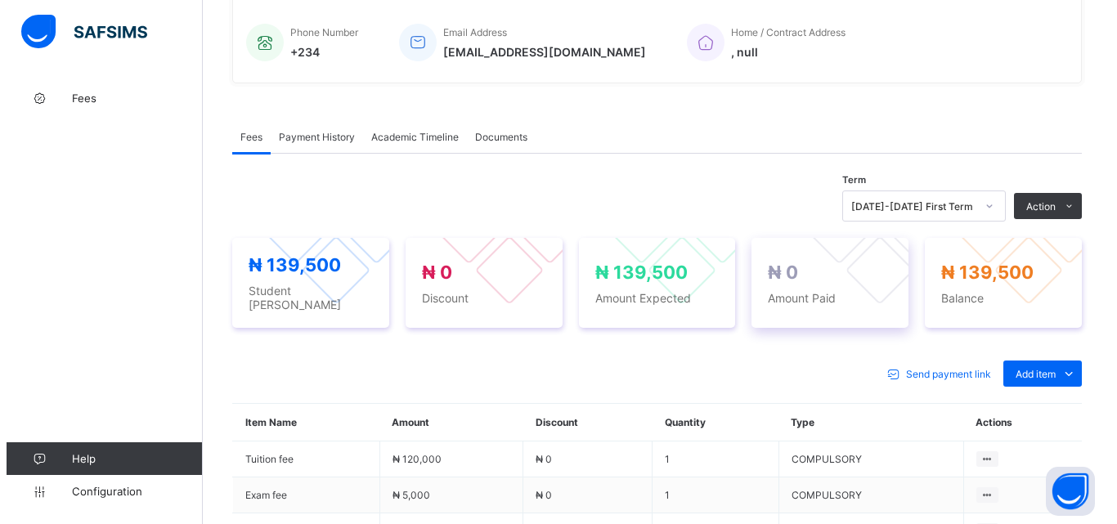
scroll to position [409, 0]
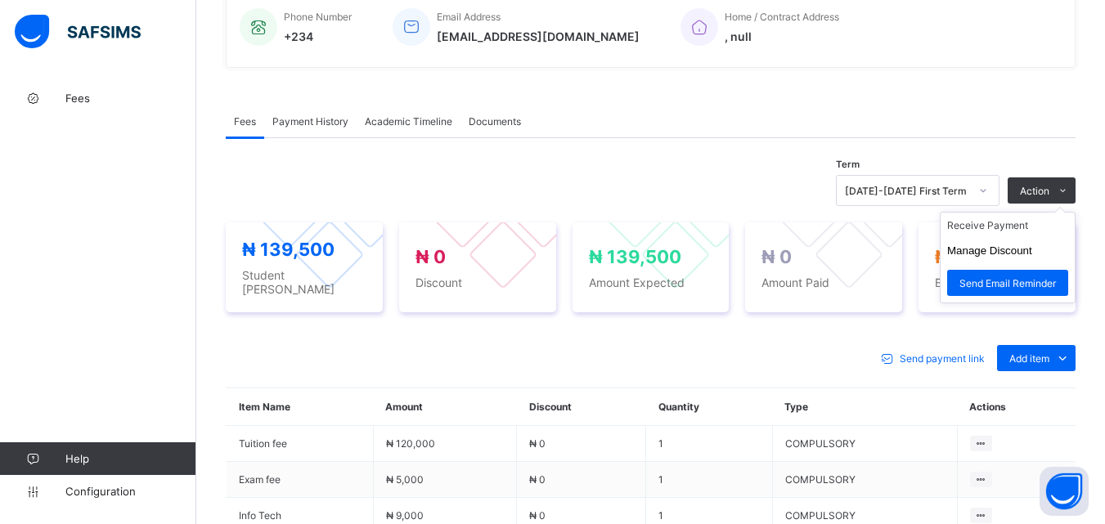
click at [1031, 225] on ul "Receive Payment Manage Discount Send Email Reminder" at bounding box center [1008, 258] width 136 height 92
click at [1029, 233] on li "Receive Payment" at bounding box center [1007, 225] width 134 height 25
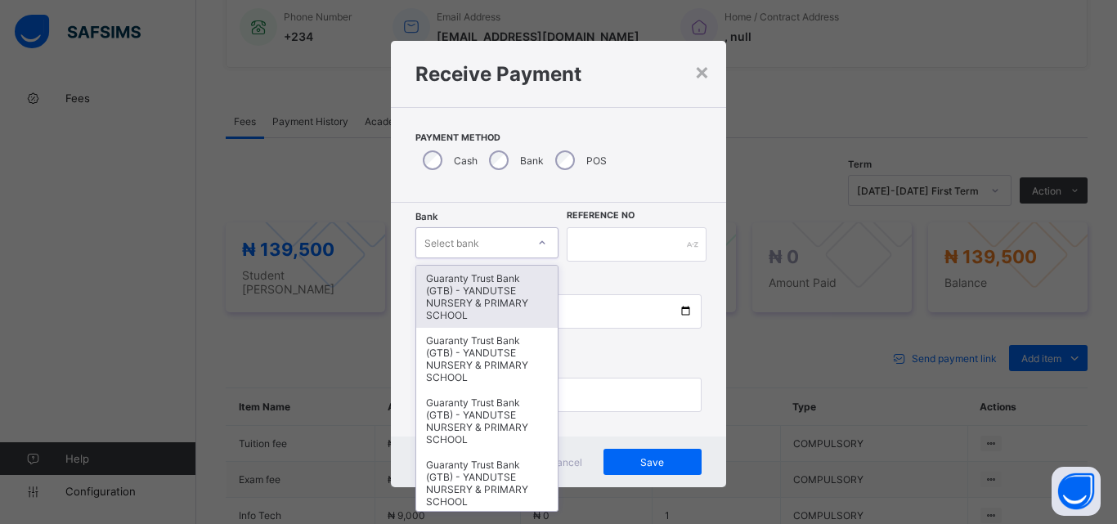
click at [537, 239] on icon at bounding box center [542, 243] width 10 height 16
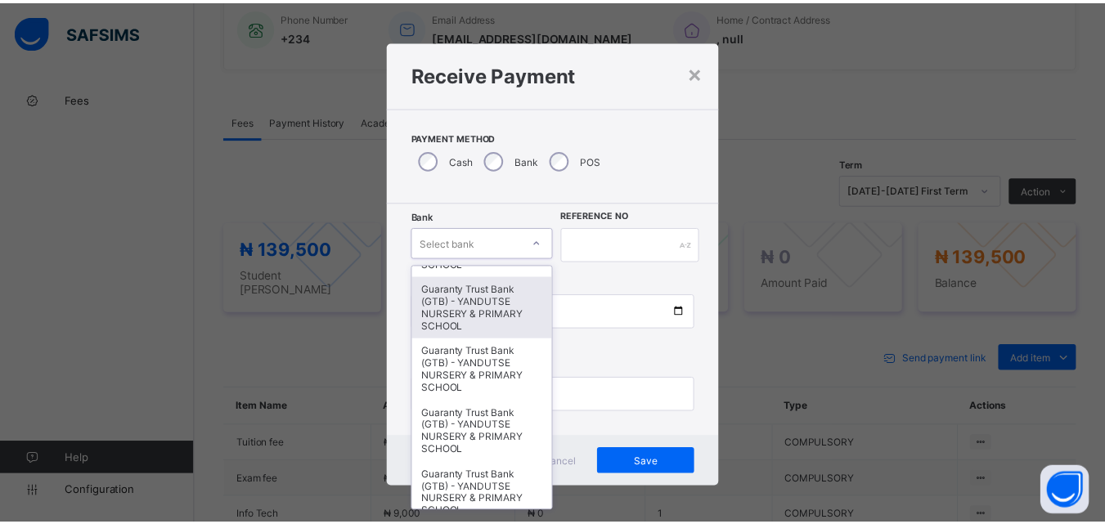
scroll to position [245, 0]
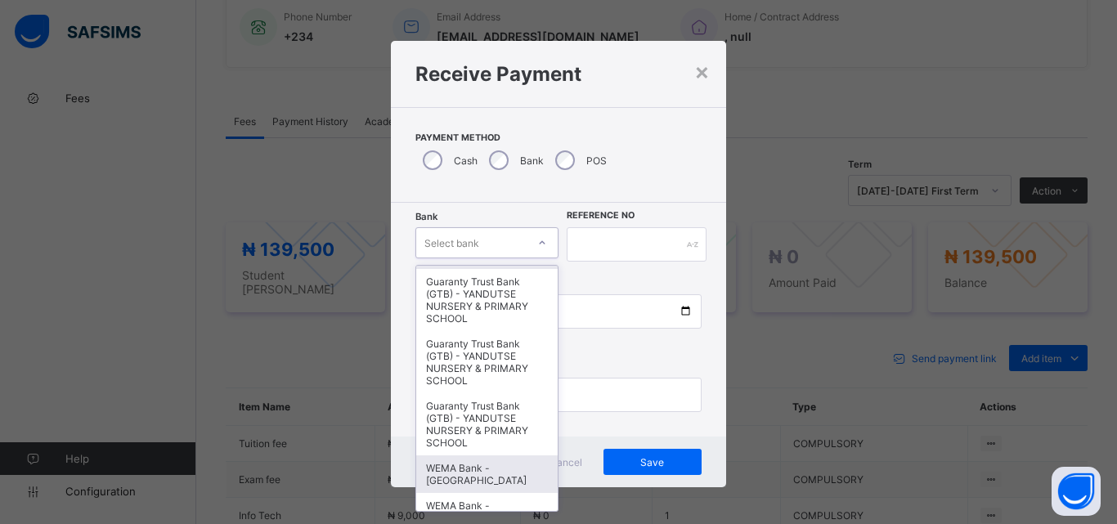
click at [442, 464] on div "WEMA Bank - [GEOGRAPHIC_DATA]" at bounding box center [486, 474] width 141 height 38
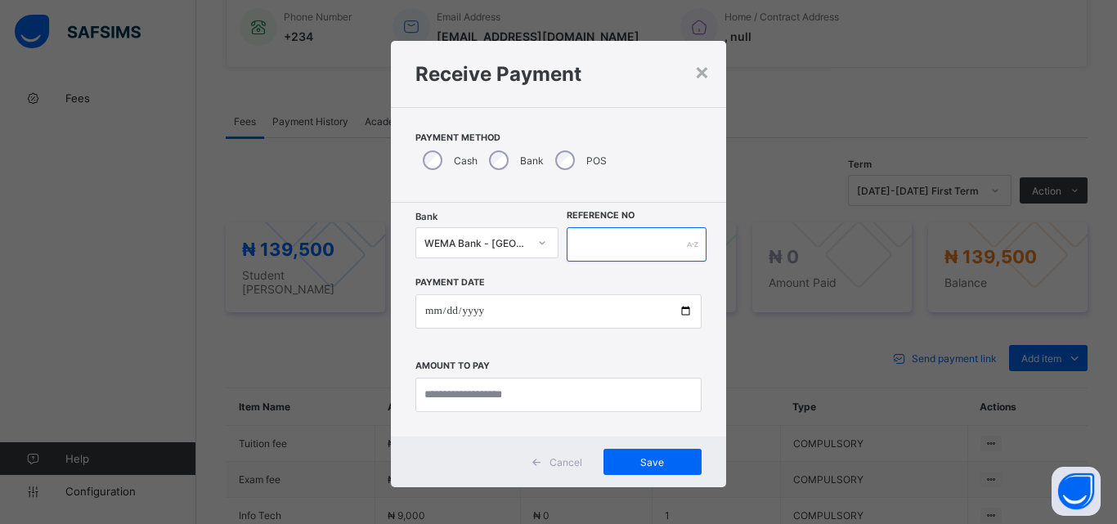
click at [617, 235] on input "text" at bounding box center [637, 244] width 140 height 34
type input "*"
type input "***"
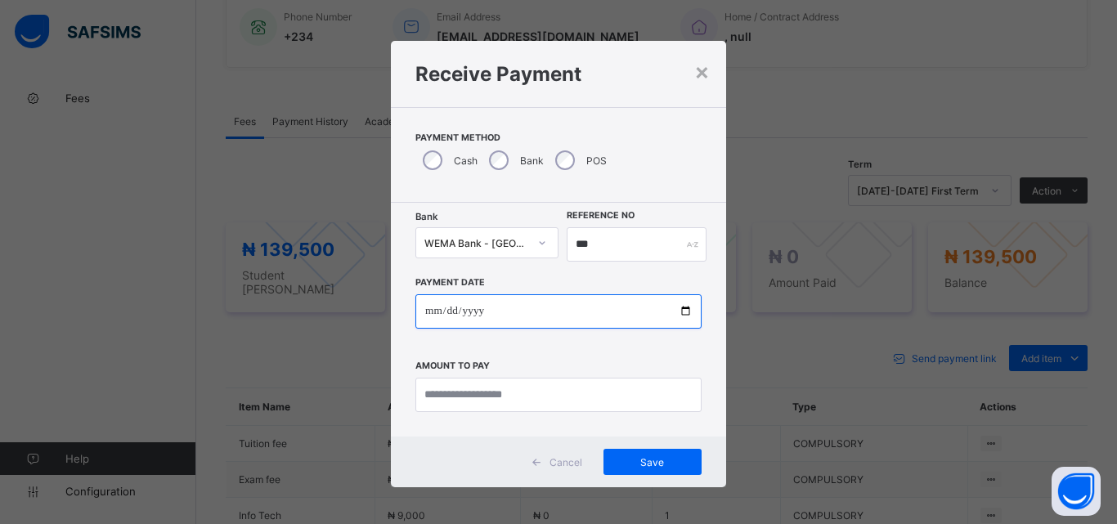
click at [683, 314] on input "date" at bounding box center [558, 311] width 286 height 34
type input "**********"
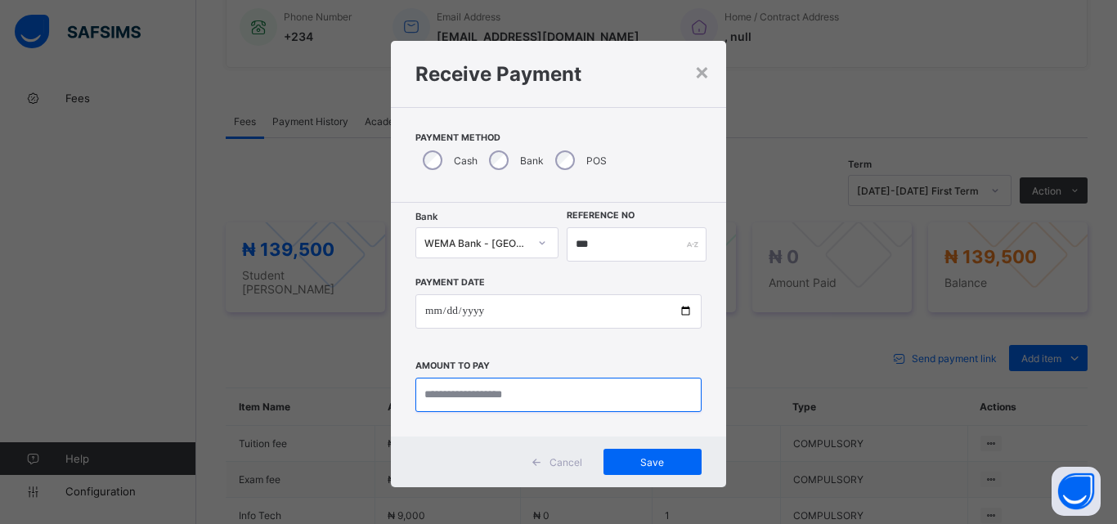
click at [499, 392] on input "currency" at bounding box center [558, 395] width 286 height 34
type input "*********"
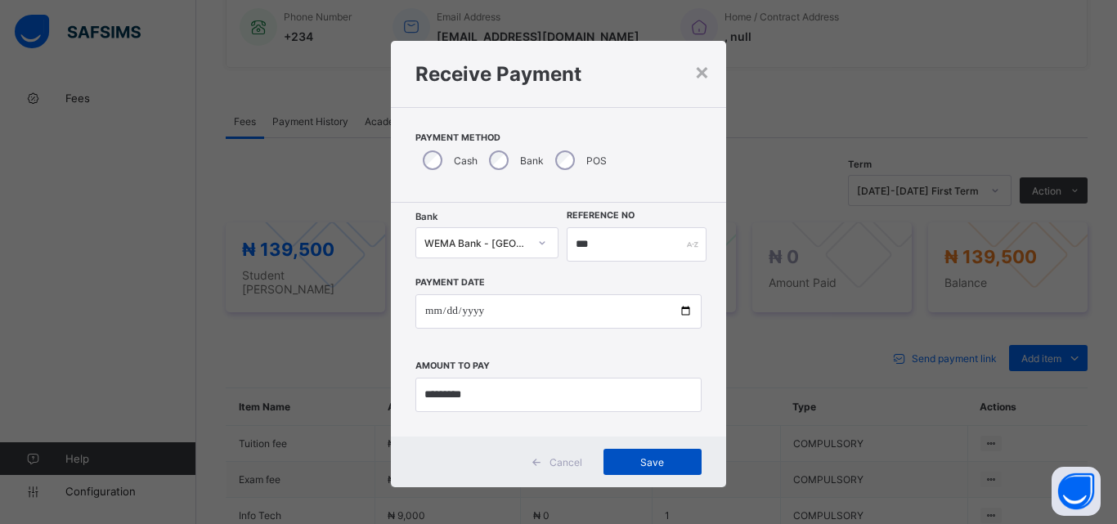
click at [663, 462] on span "Save" at bounding box center [653, 462] width 74 height 12
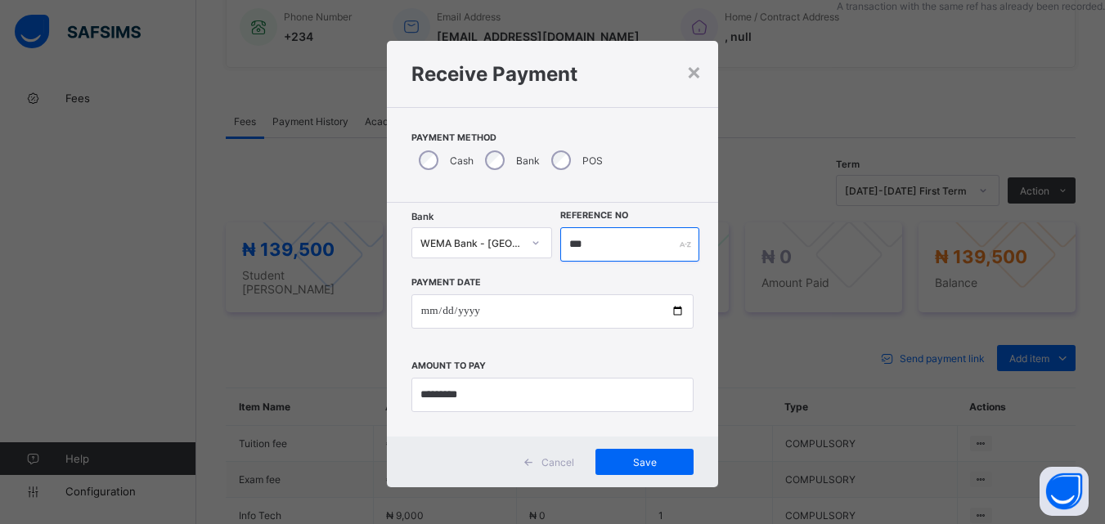
click at [593, 244] on input "***" at bounding box center [629, 244] width 138 height 34
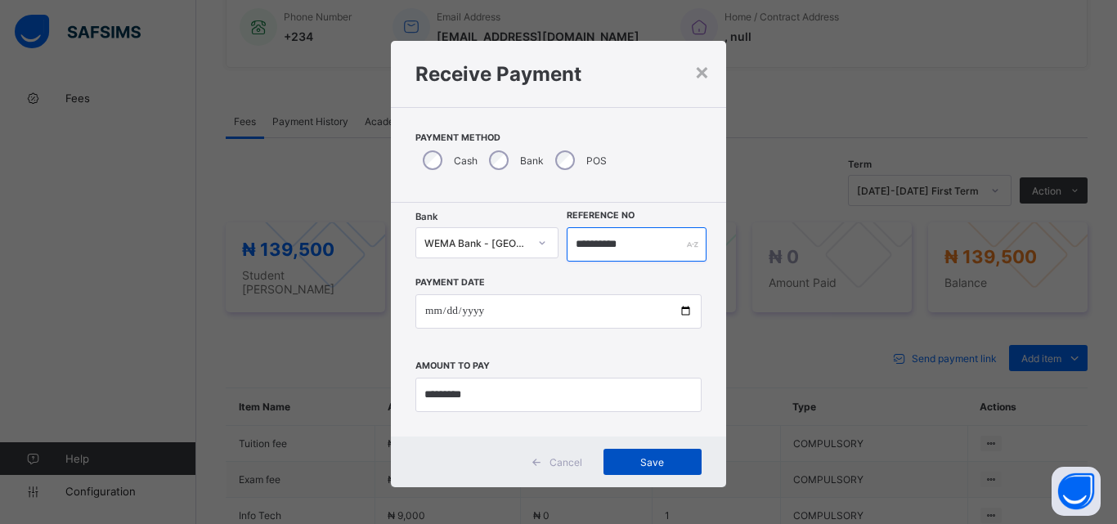
type input "**********"
click at [666, 467] on span "Save" at bounding box center [653, 462] width 74 height 12
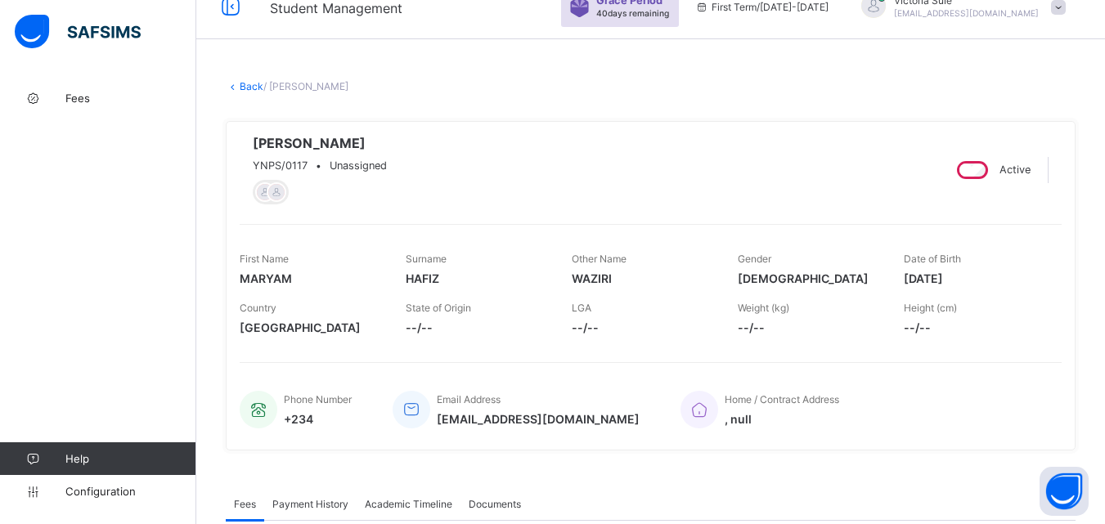
scroll to position [0, 0]
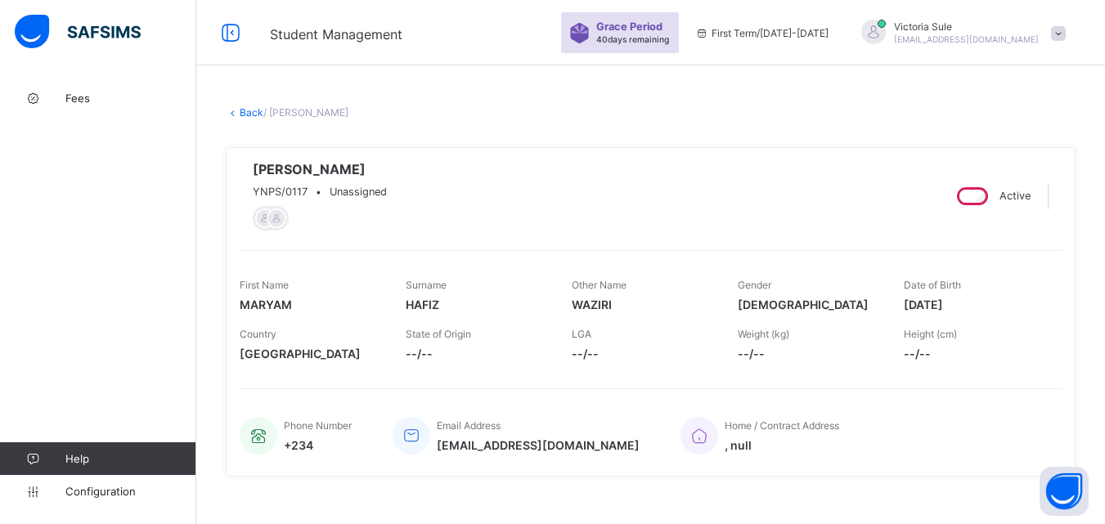
click at [256, 111] on link "Back" at bounding box center [252, 112] width 24 height 12
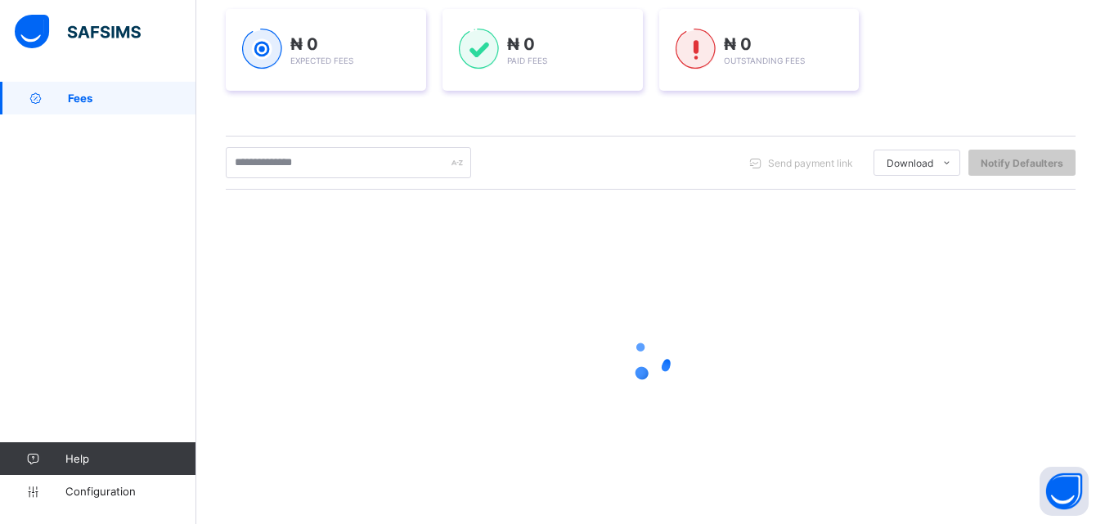
scroll to position [245, 0]
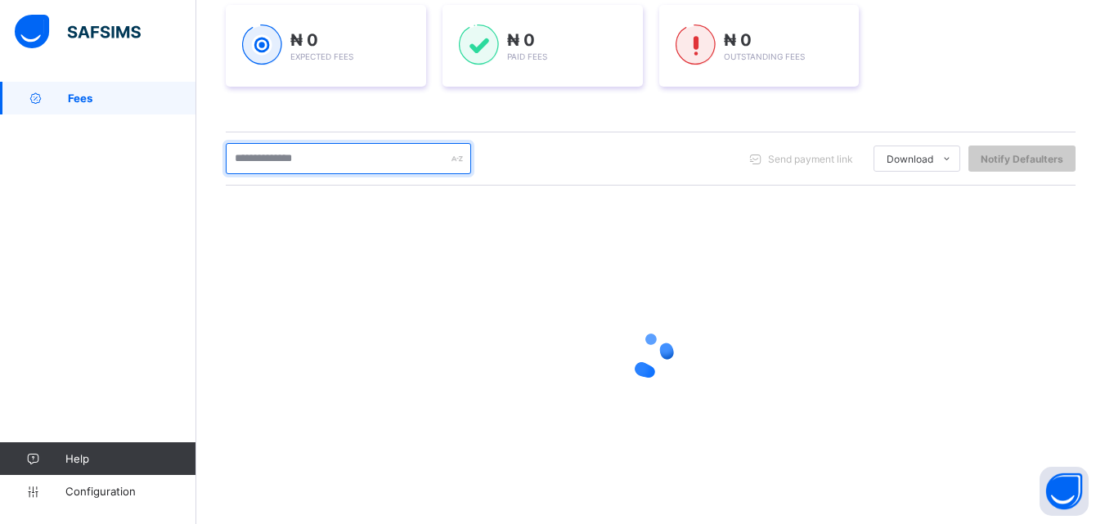
click at [360, 164] on input "text" at bounding box center [348, 158] width 245 height 31
type input "****"
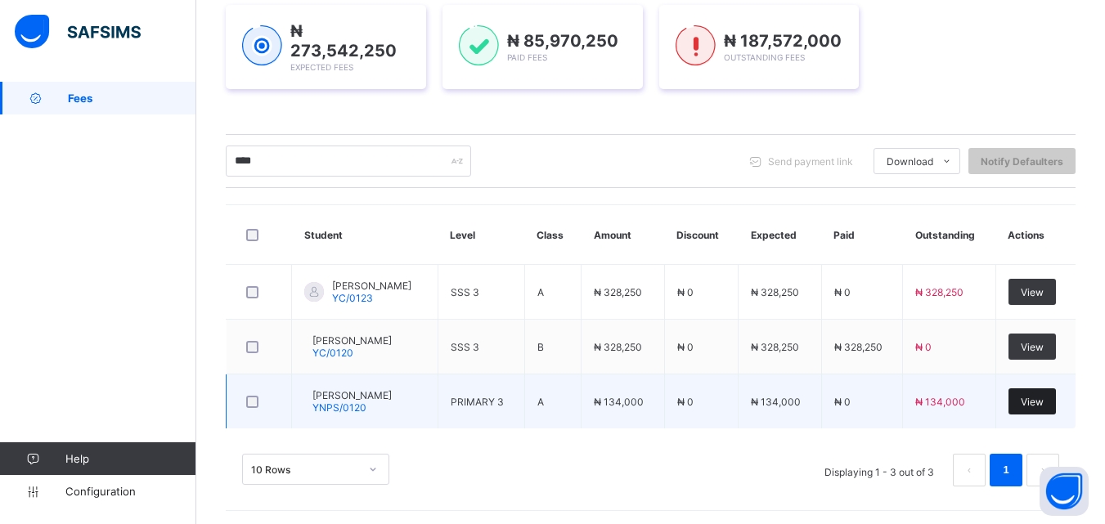
click at [1043, 401] on span "View" at bounding box center [1031, 402] width 23 height 12
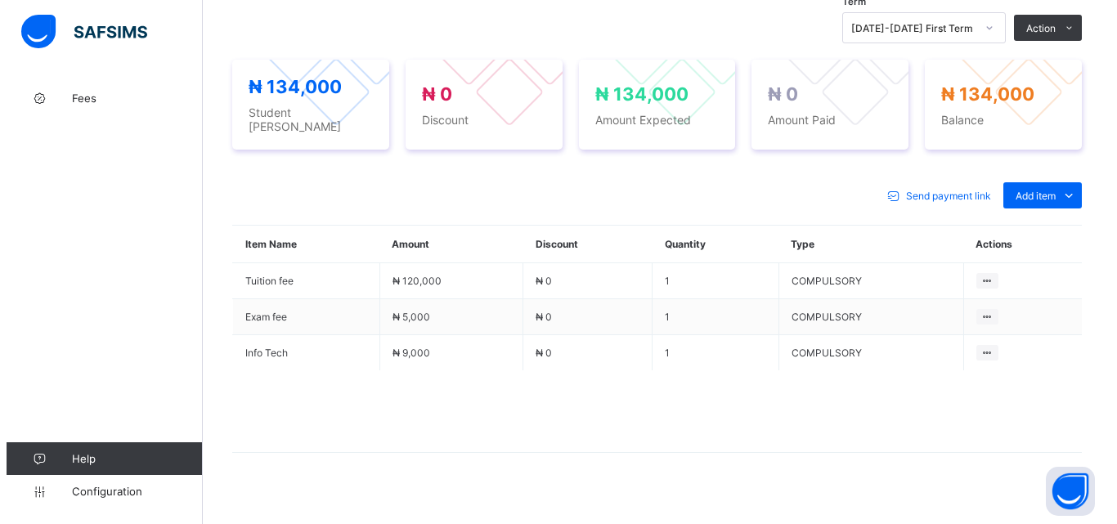
scroll to position [572, 0]
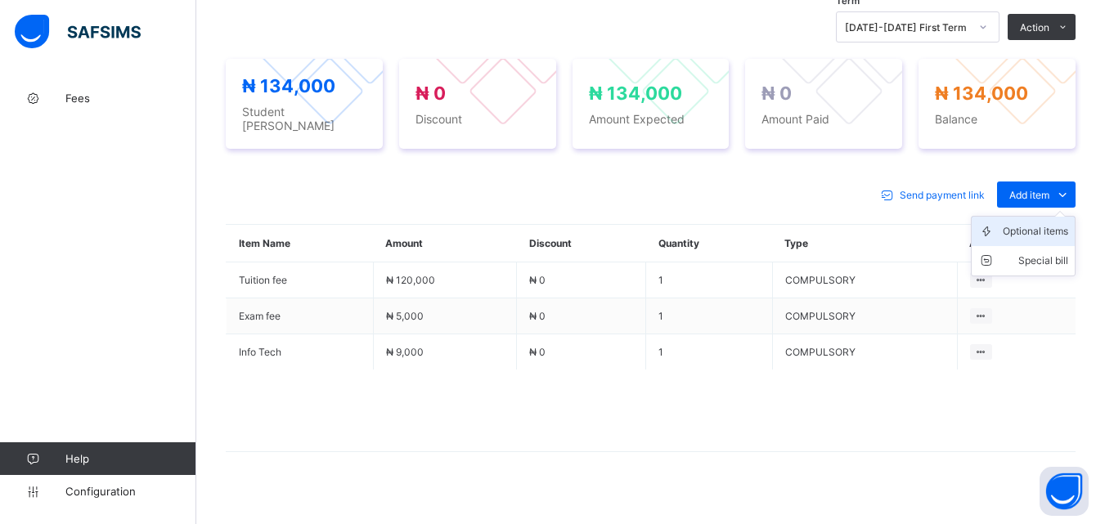
click at [1047, 231] on div "Optional items" at bounding box center [1035, 231] width 65 height 16
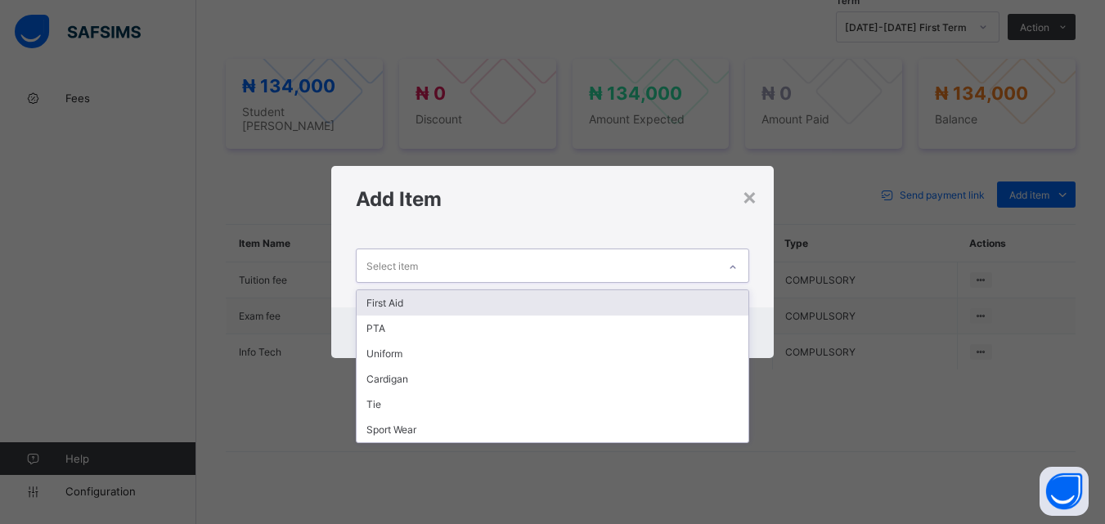
click at [737, 267] on icon at bounding box center [733, 267] width 10 height 16
click at [702, 296] on div "First Aid" at bounding box center [552, 302] width 391 height 25
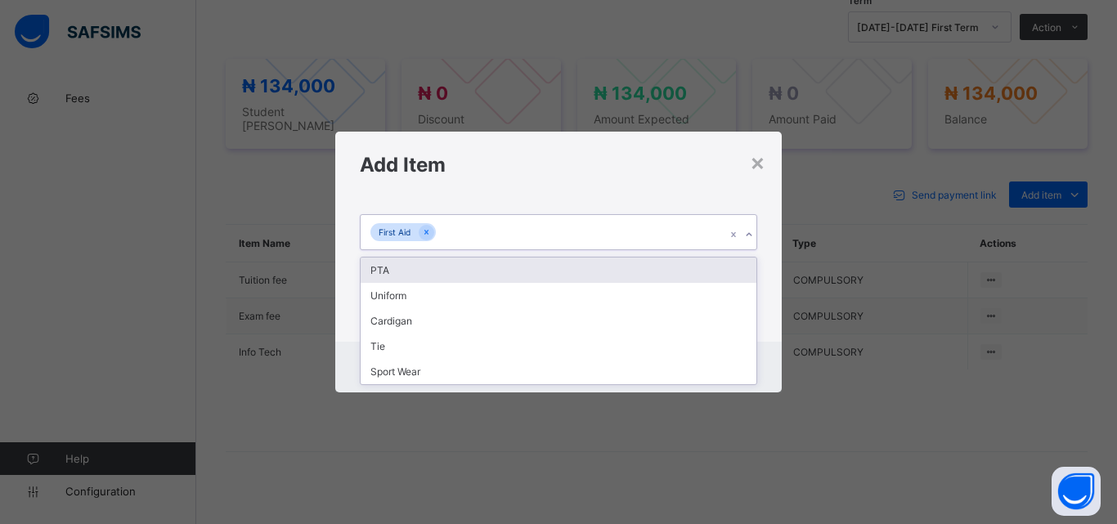
click at [746, 228] on icon at bounding box center [749, 235] width 10 height 16
click at [733, 273] on div "PTA" at bounding box center [559, 270] width 396 height 25
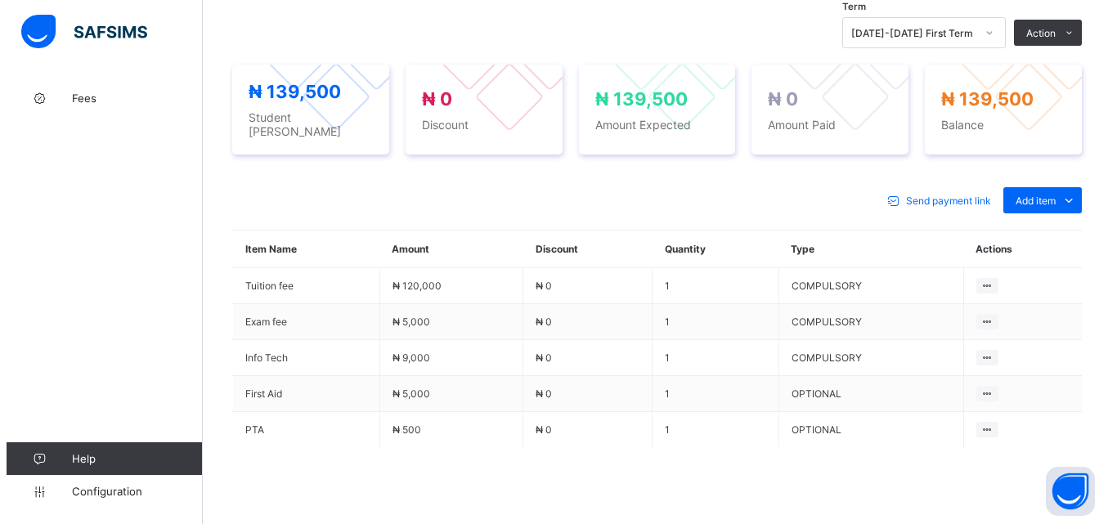
scroll to position [572, 0]
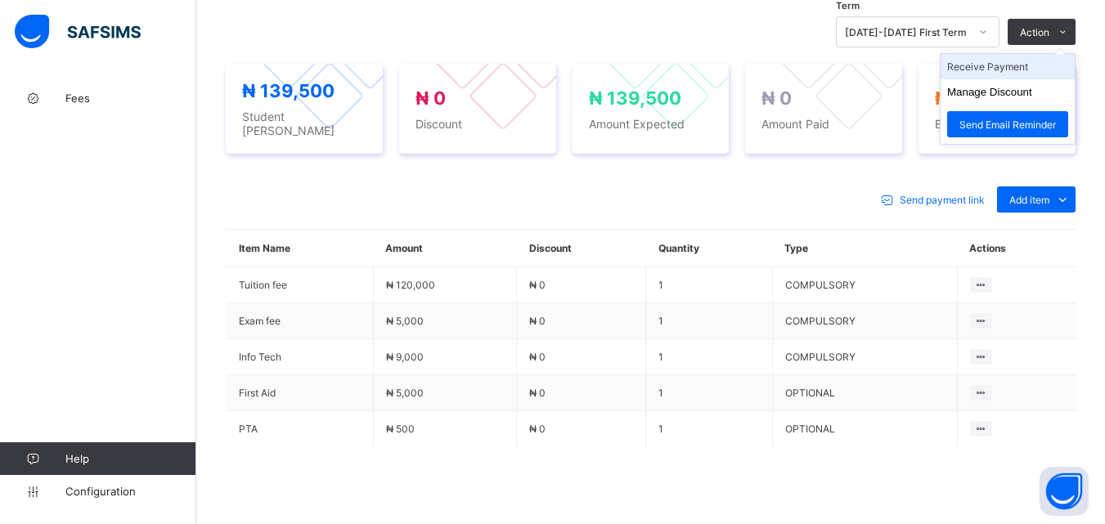
click at [1025, 78] on li "Receive Payment" at bounding box center [1007, 66] width 134 height 25
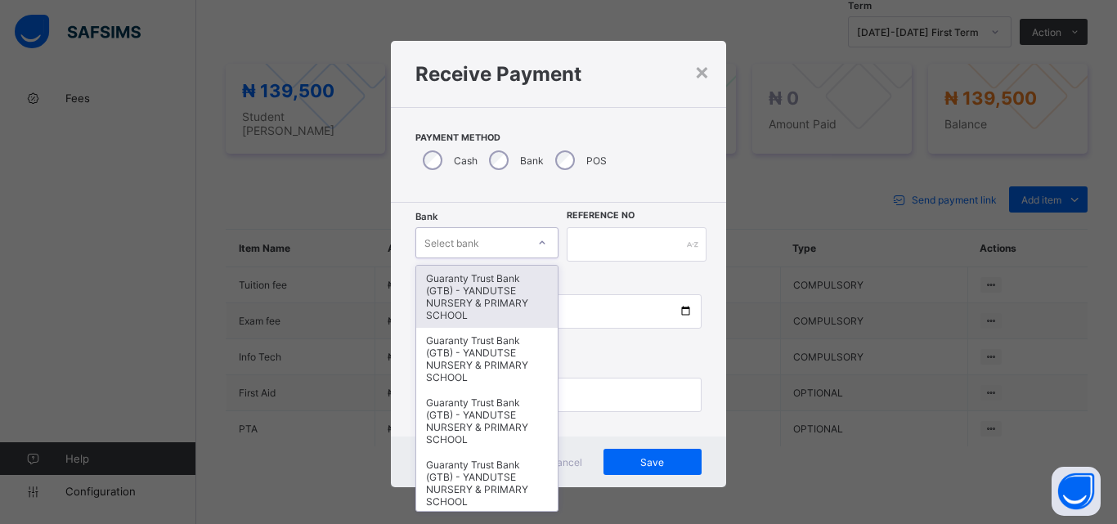
click at [538, 241] on icon at bounding box center [542, 243] width 10 height 16
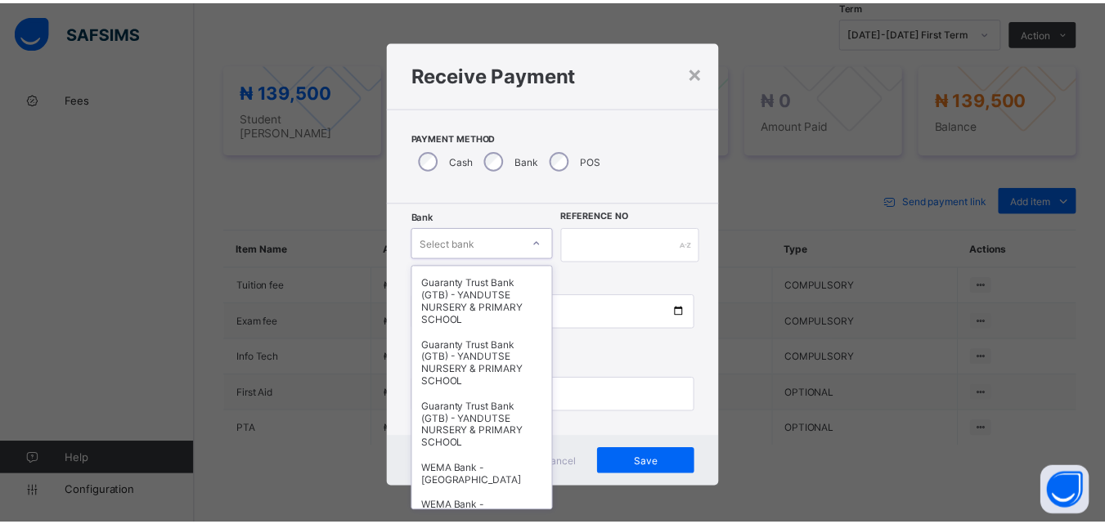
scroll to position [245, 0]
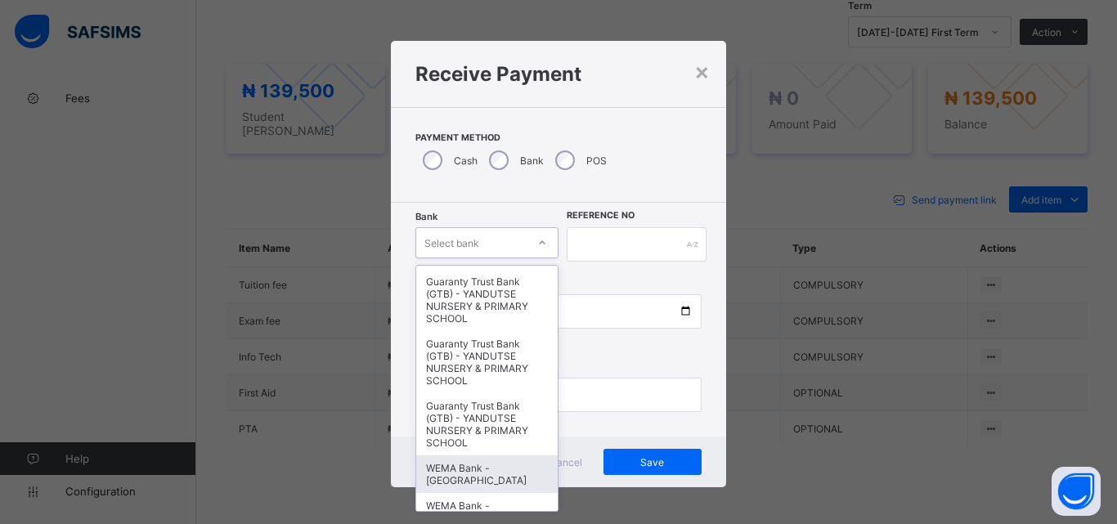
click at [470, 477] on div "WEMA Bank - [GEOGRAPHIC_DATA]" at bounding box center [486, 474] width 141 height 38
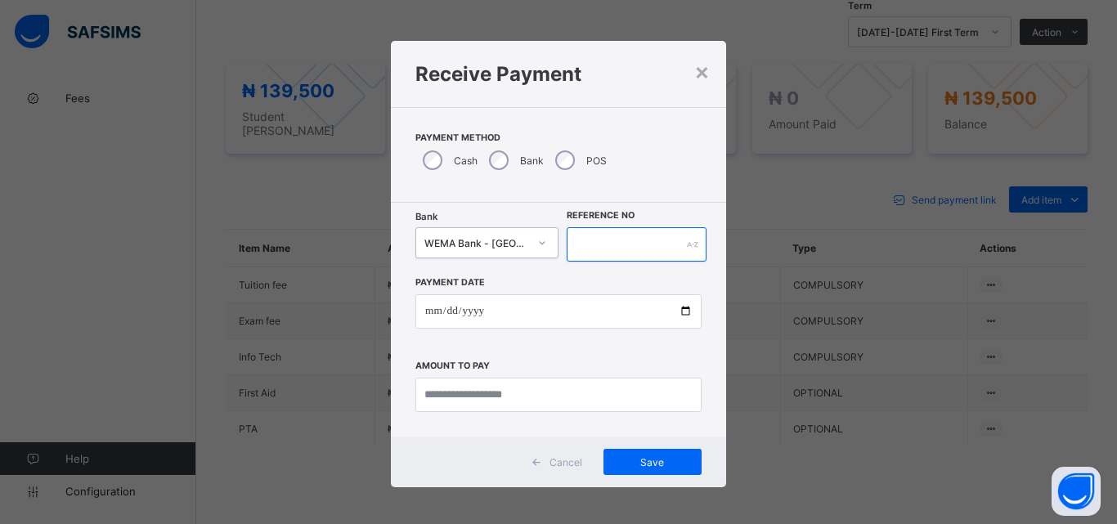
click at [633, 242] on input "text" at bounding box center [637, 244] width 140 height 34
type input "*********"
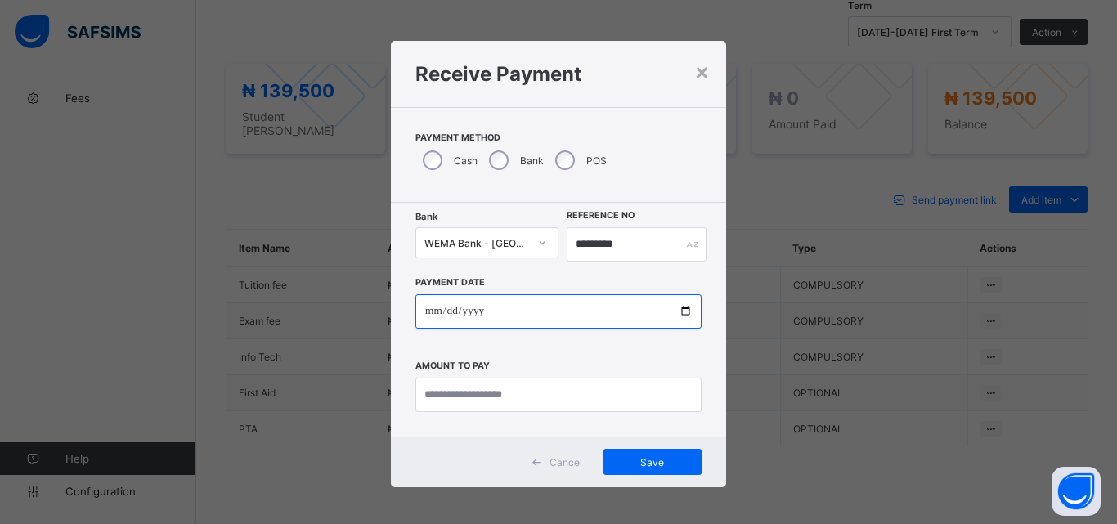
click at [682, 311] on input "date" at bounding box center [558, 311] width 286 height 34
type input "**********"
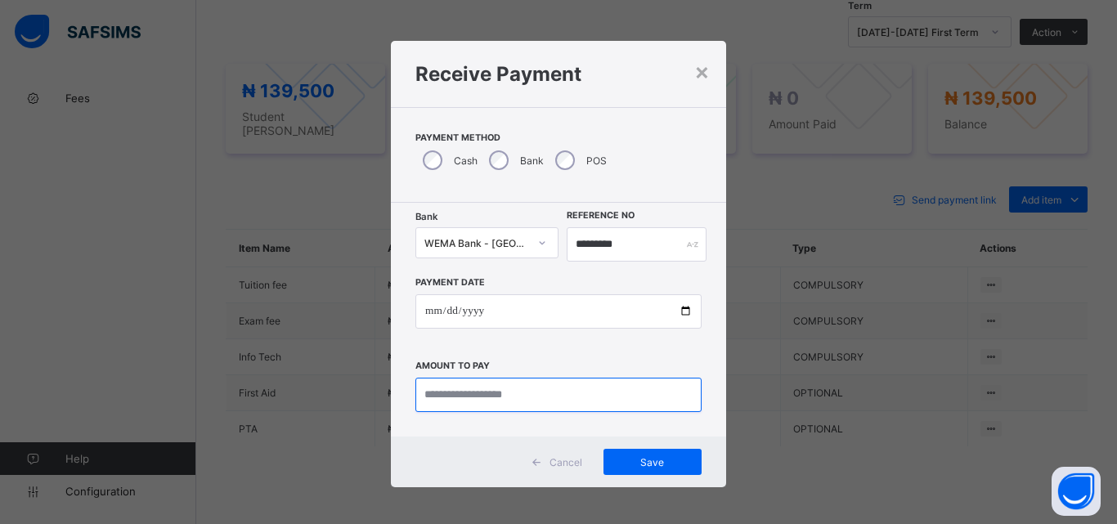
click at [478, 396] on input "currency" at bounding box center [558, 395] width 286 height 34
type input "*********"
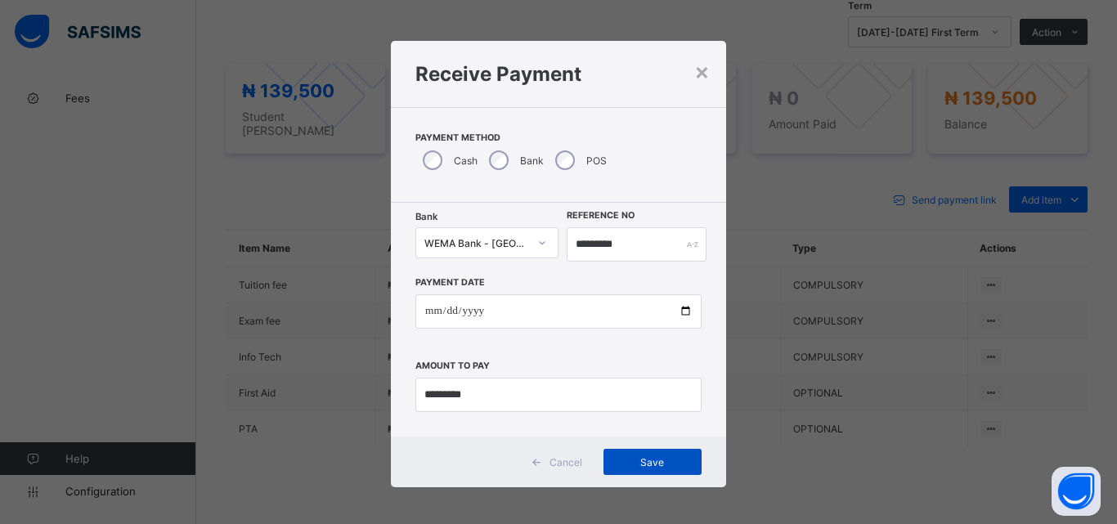
click at [638, 457] on span "Save" at bounding box center [653, 462] width 74 height 12
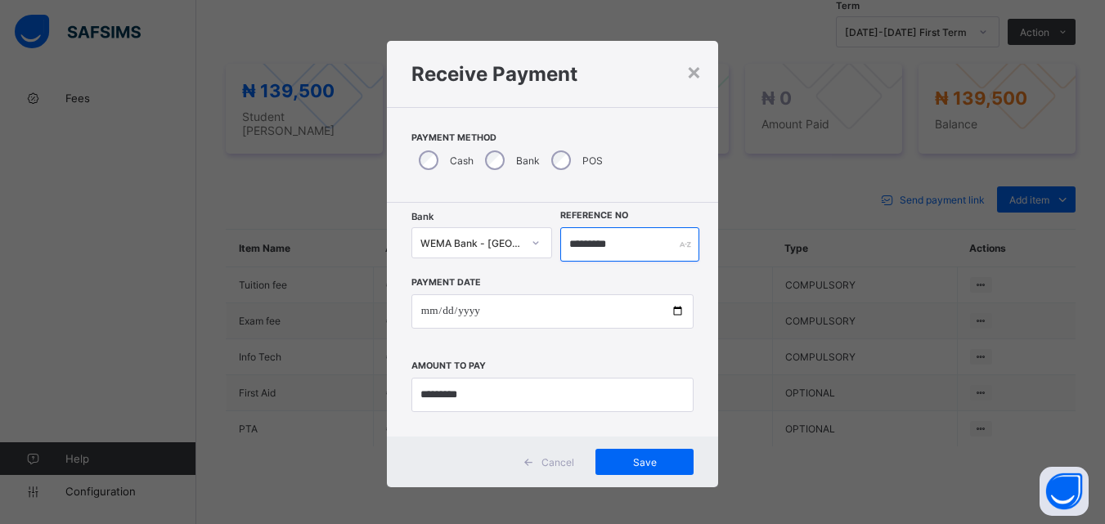
click at [624, 242] on input "*********" at bounding box center [629, 244] width 138 height 34
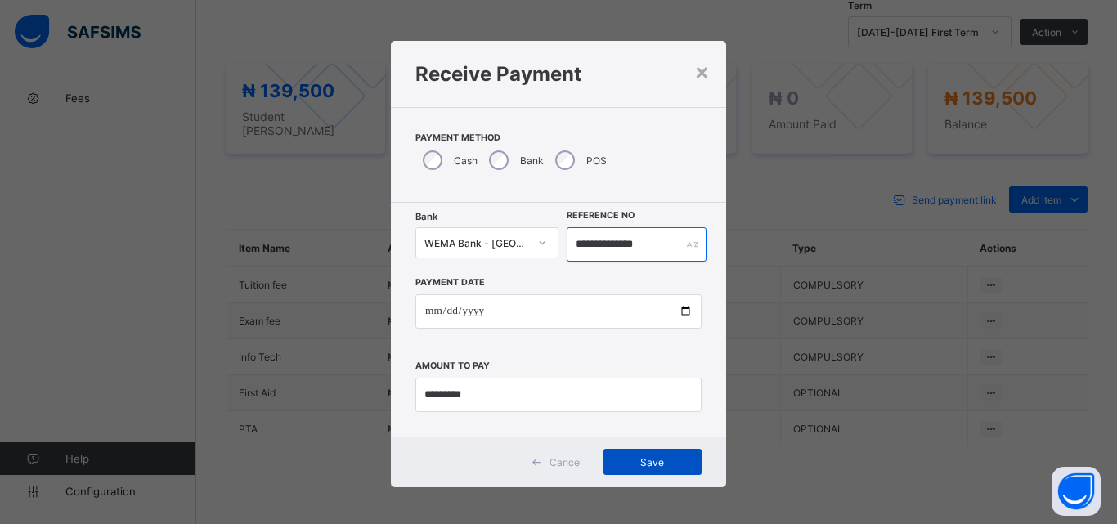
type input "**********"
click at [648, 473] on div "Save" at bounding box center [652, 462] width 98 height 26
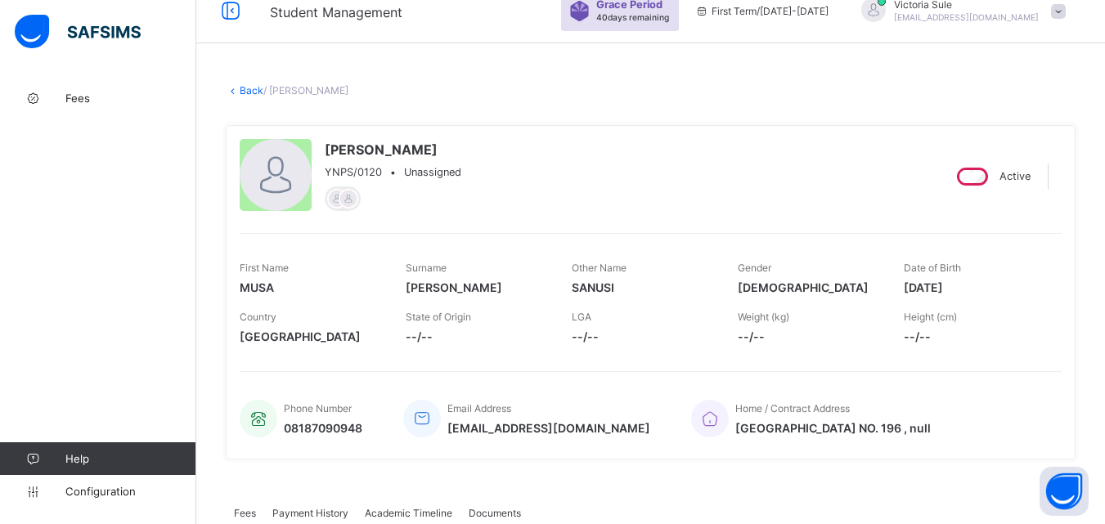
scroll to position [0, 0]
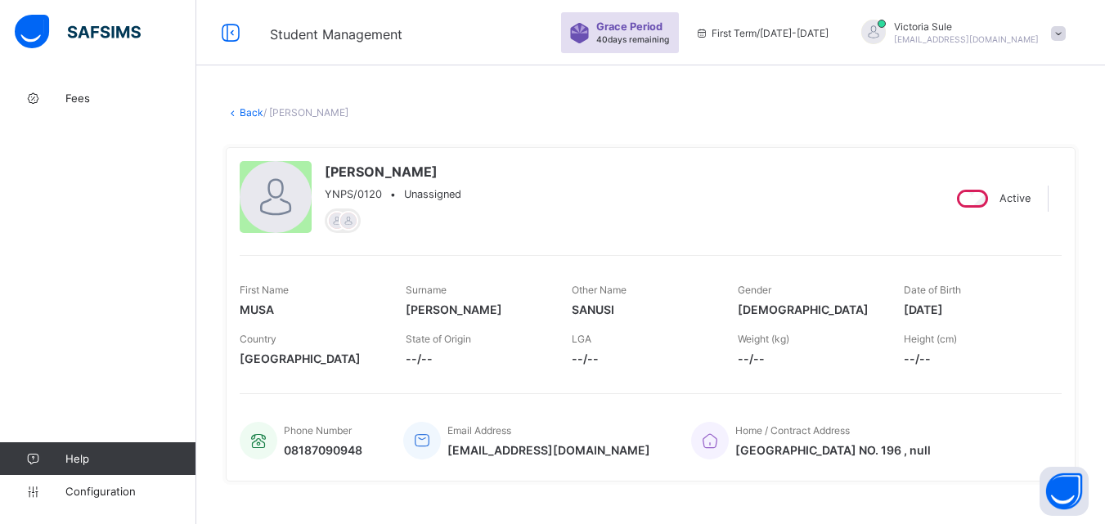
click at [255, 114] on link "Back" at bounding box center [252, 112] width 24 height 12
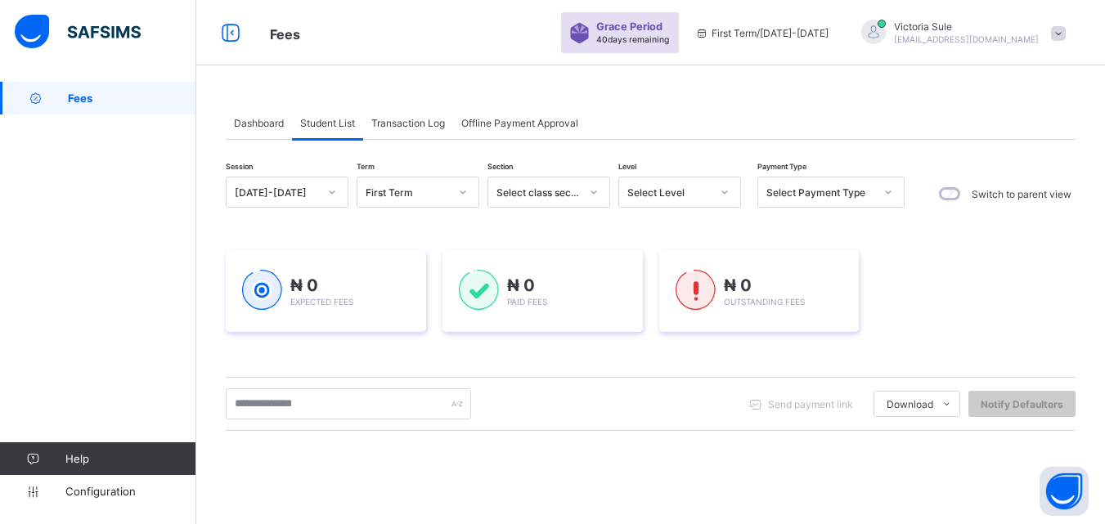
scroll to position [164, 0]
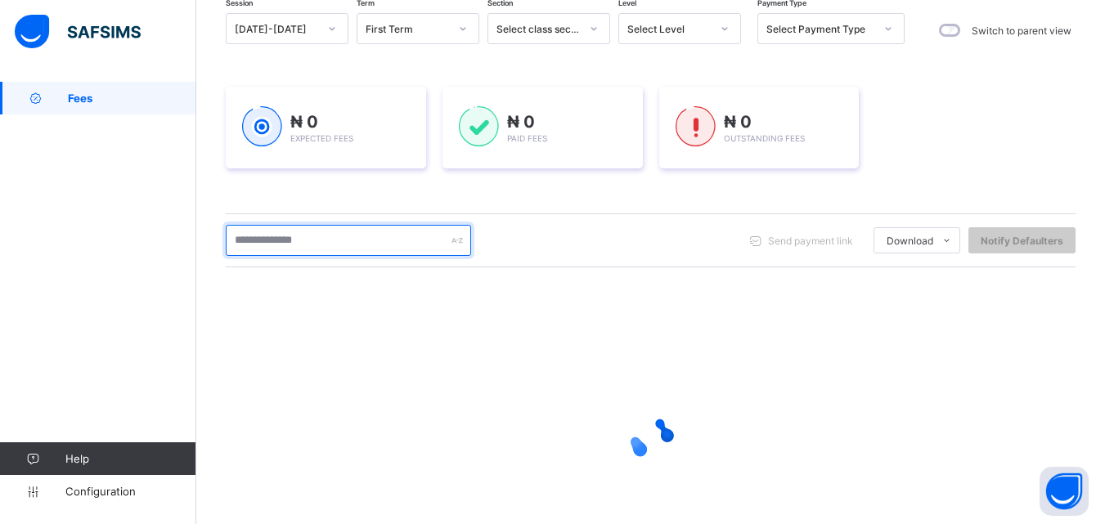
click at [381, 238] on input "text" at bounding box center [348, 240] width 245 height 31
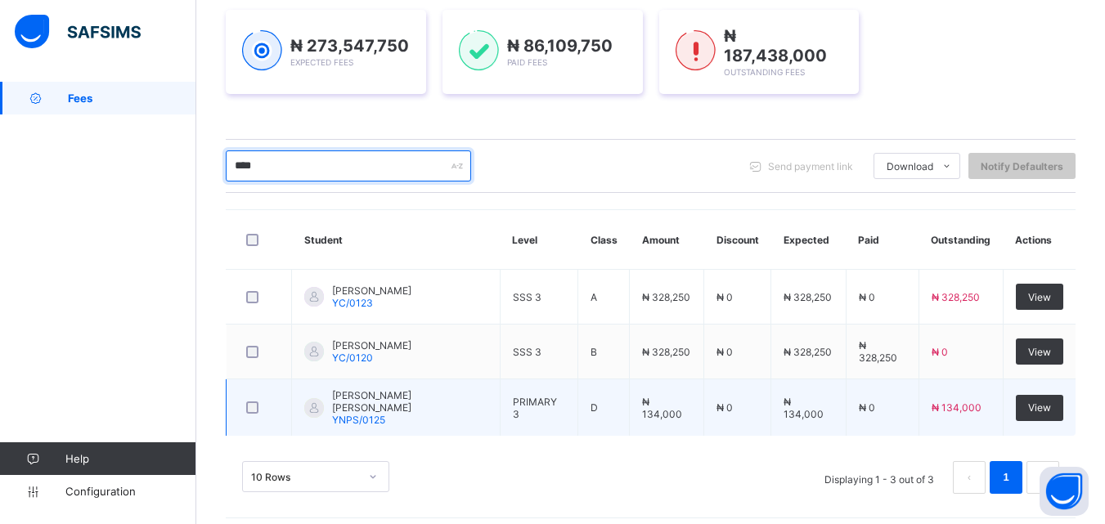
scroll to position [246, 0]
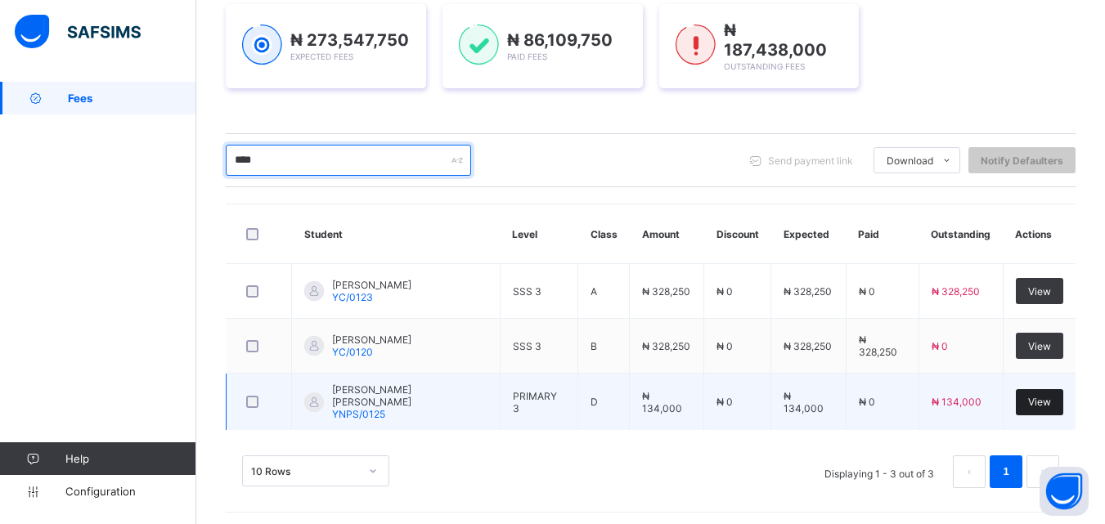
type input "****"
click at [1047, 405] on div "View" at bounding box center [1039, 402] width 47 height 26
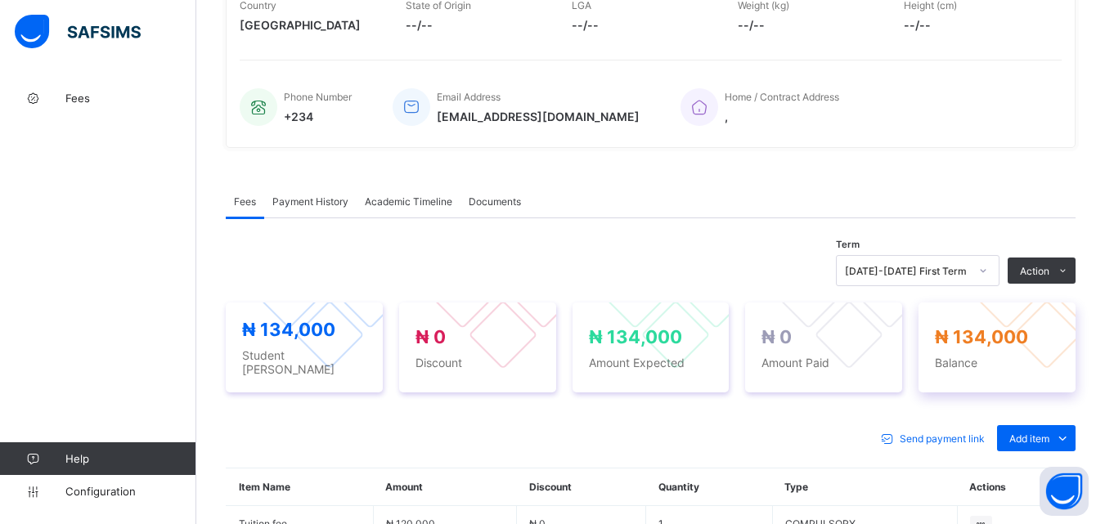
scroll to position [572, 0]
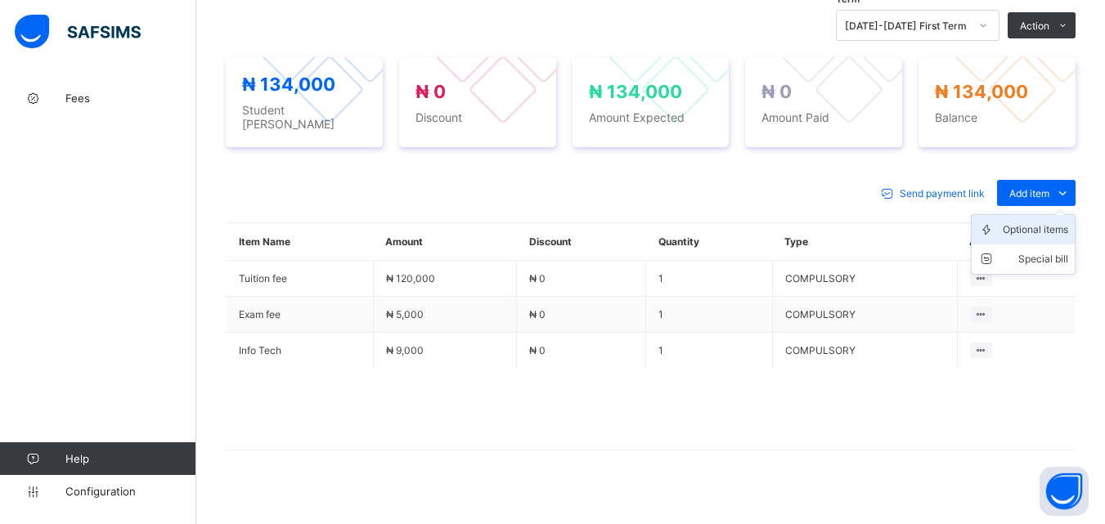
click at [1023, 231] on div "Optional items" at bounding box center [1035, 230] width 65 height 16
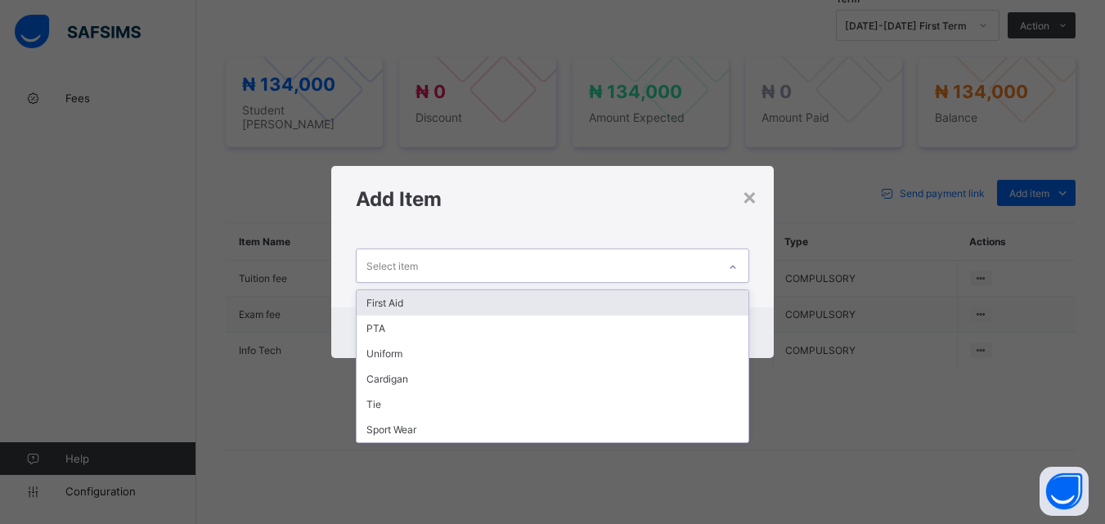
click at [734, 262] on icon at bounding box center [733, 267] width 10 height 16
click at [720, 301] on div "First Aid" at bounding box center [552, 302] width 391 height 25
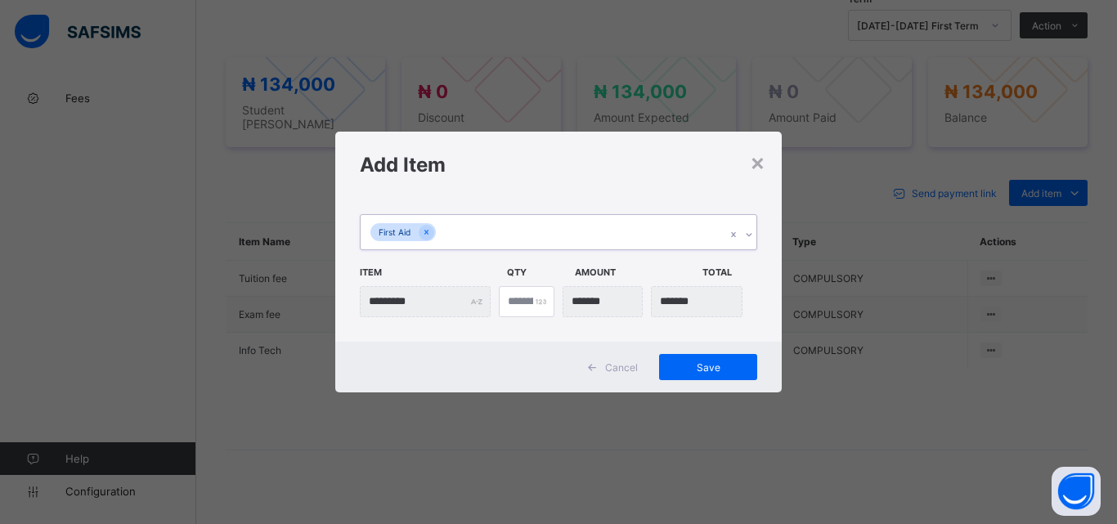
click at [746, 231] on icon at bounding box center [749, 235] width 10 height 16
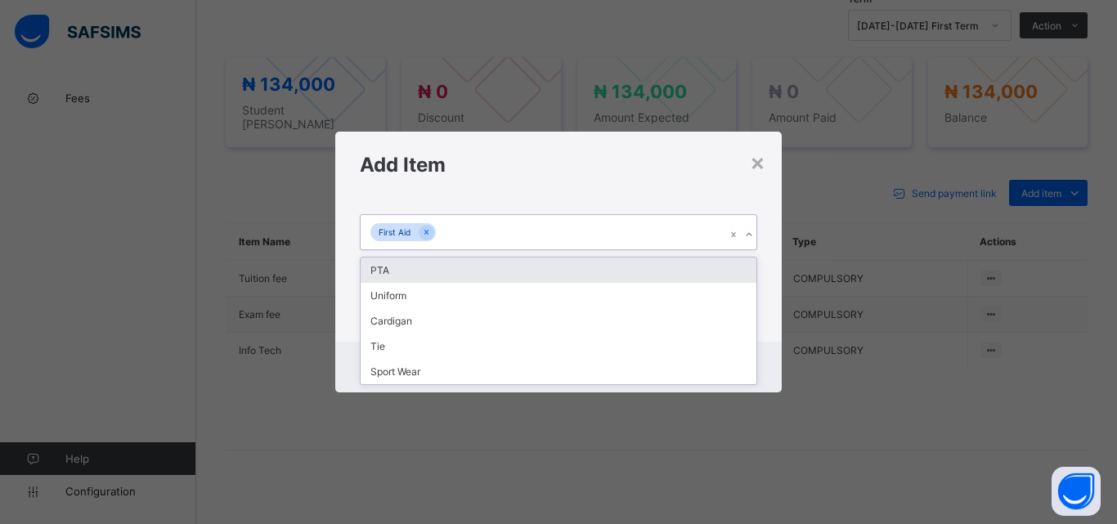
click at [733, 267] on div "PTA" at bounding box center [559, 270] width 396 height 25
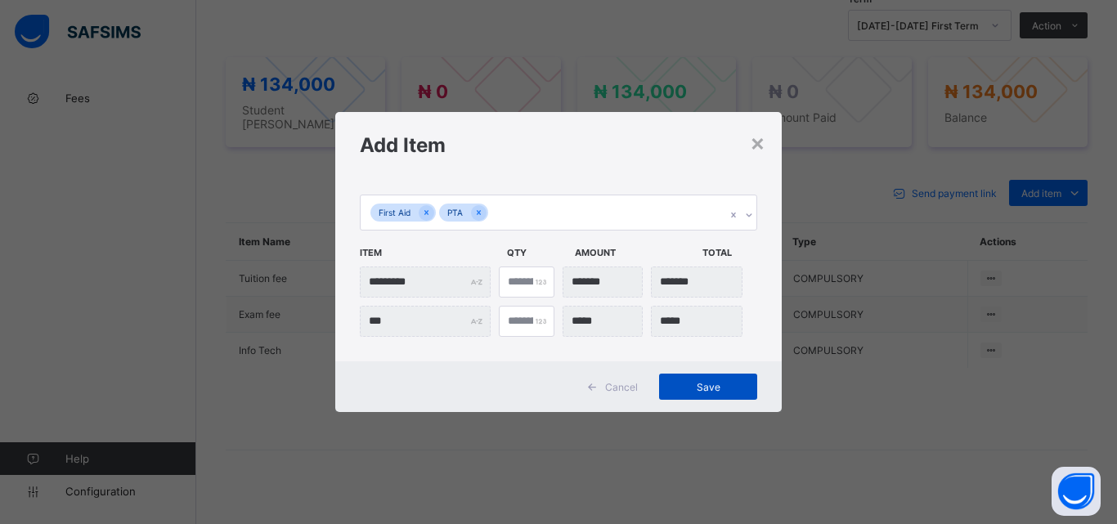
click at [711, 394] on div "Save" at bounding box center [708, 387] width 98 height 26
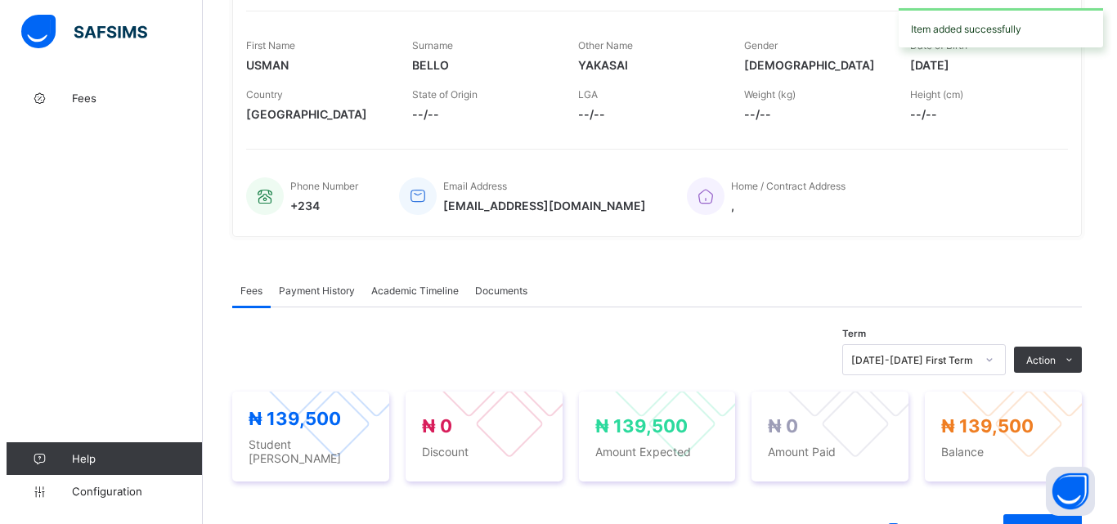
scroll to position [327, 0]
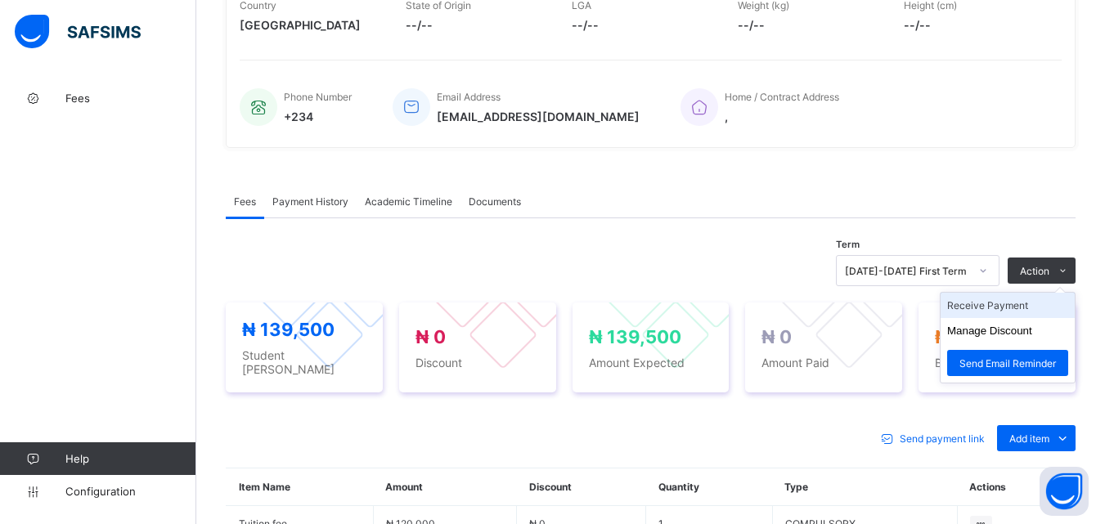
click at [1025, 310] on li "Receive Payment" at bounding box center [1007, 305] width 134 height 25
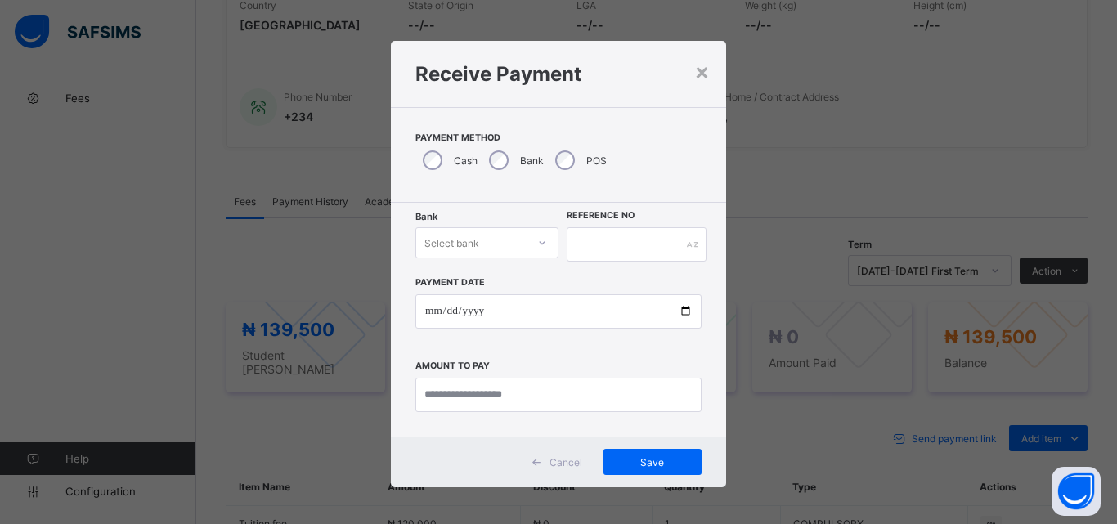
click at [542, 236] on div at bounding box center [542, 243] width 28 height 26
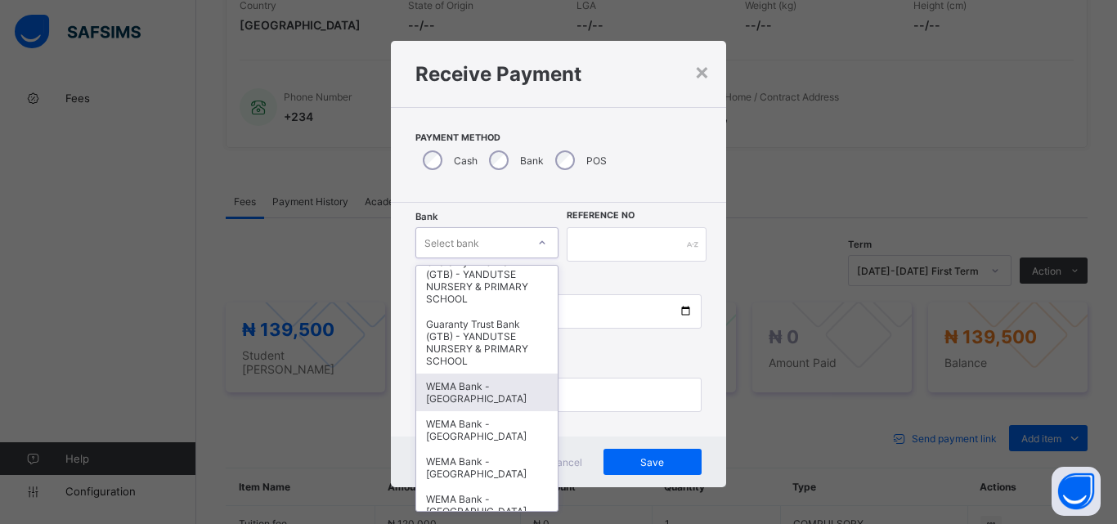
click at [487, 403] on div "WEMA Bank - [GEOGRAPHIC_DATA]" at bounding box center [486, 393] width 141 height 38
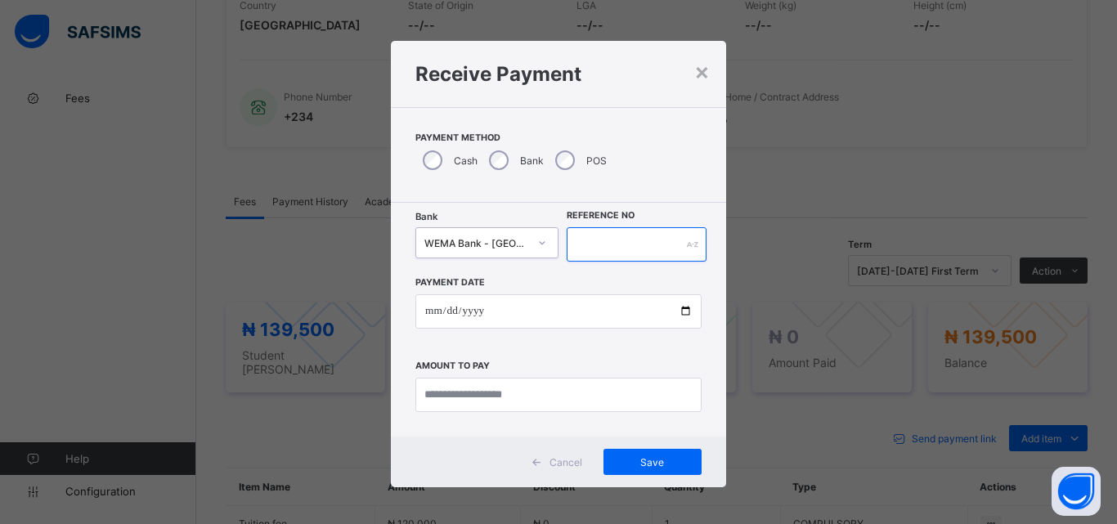
click at [629, 248] on input "text" at bounding box center [637, 244] width 140 height 34
type input "*********"
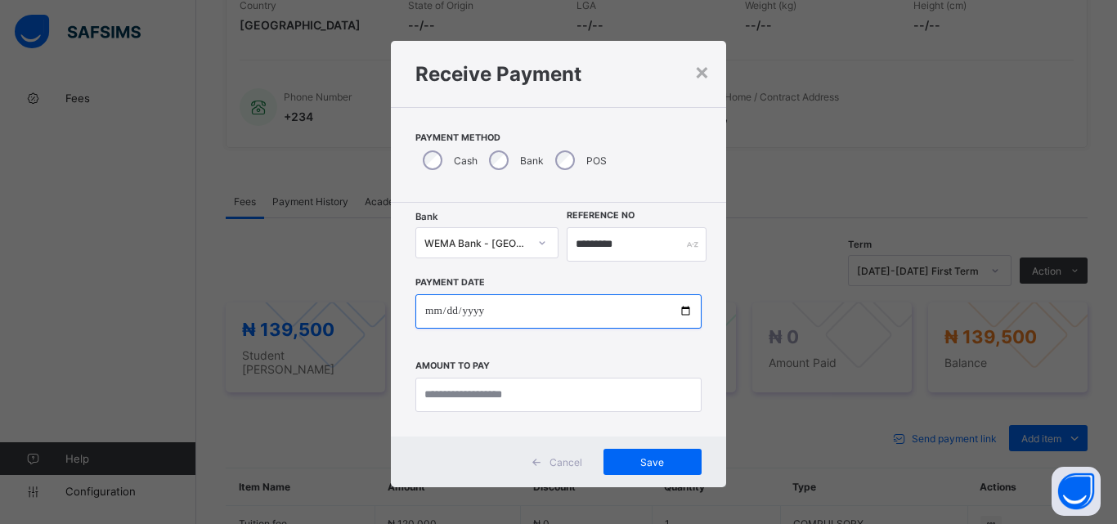
click at [681, 308] on input "date" at bounding box center [558, 311] width 286 height 34
type input "**********"
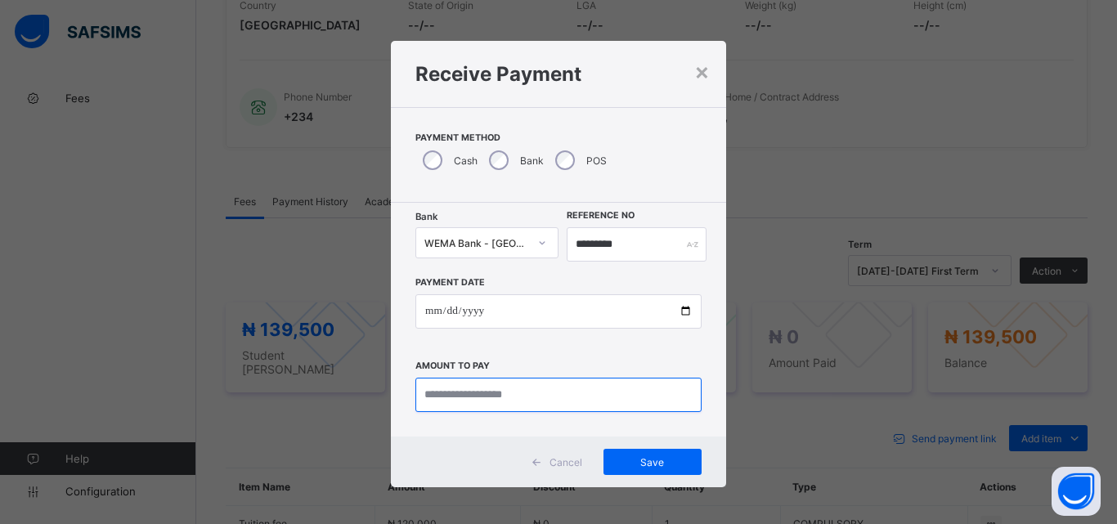
click at [480, 389] on input "currency" at bounding box center [558, 395] width 286 height 34
type input "*********"
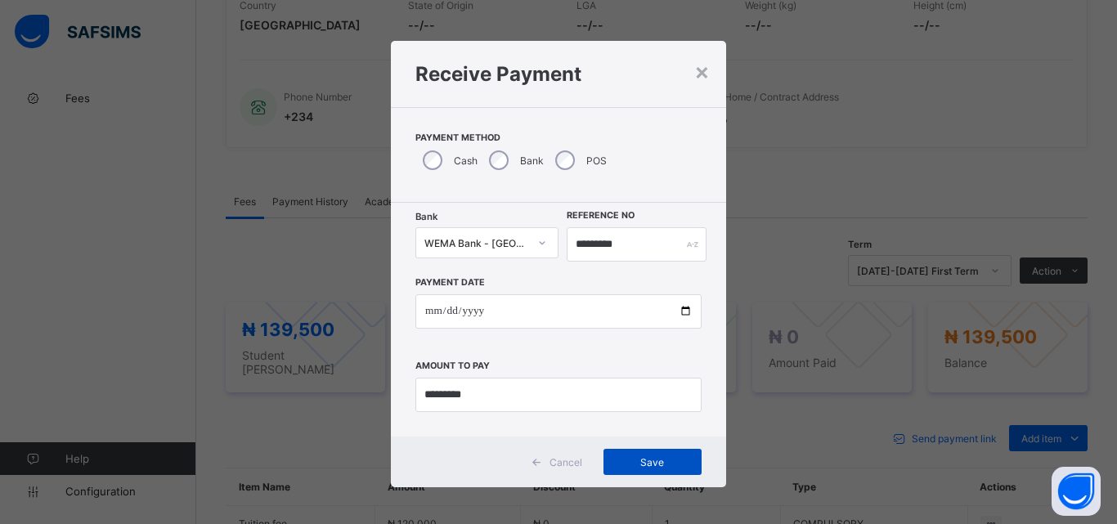
click at [654, 467] on span "Save" at bounding box center [653, 462] width 74 height 12
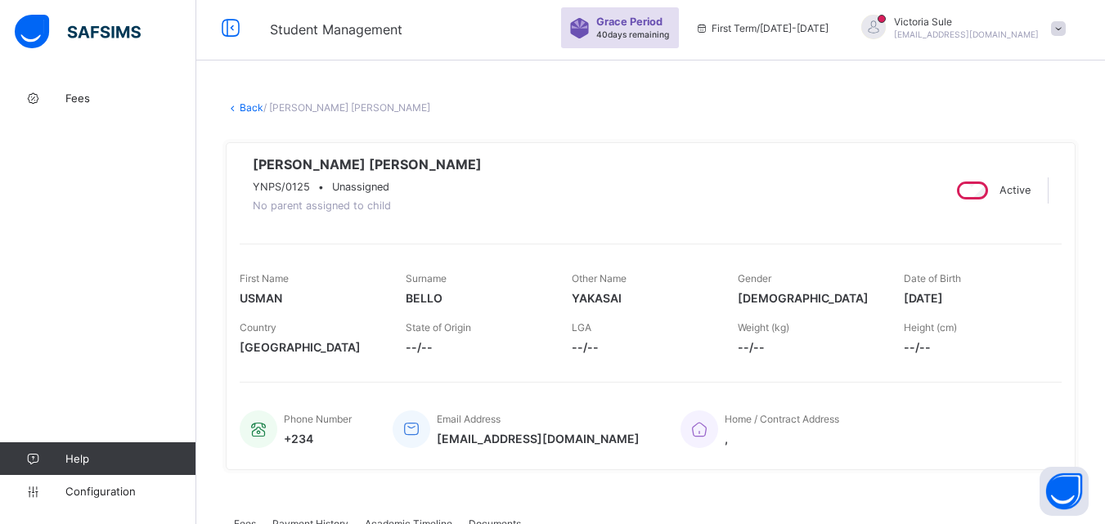
scroll to position [0, 0]
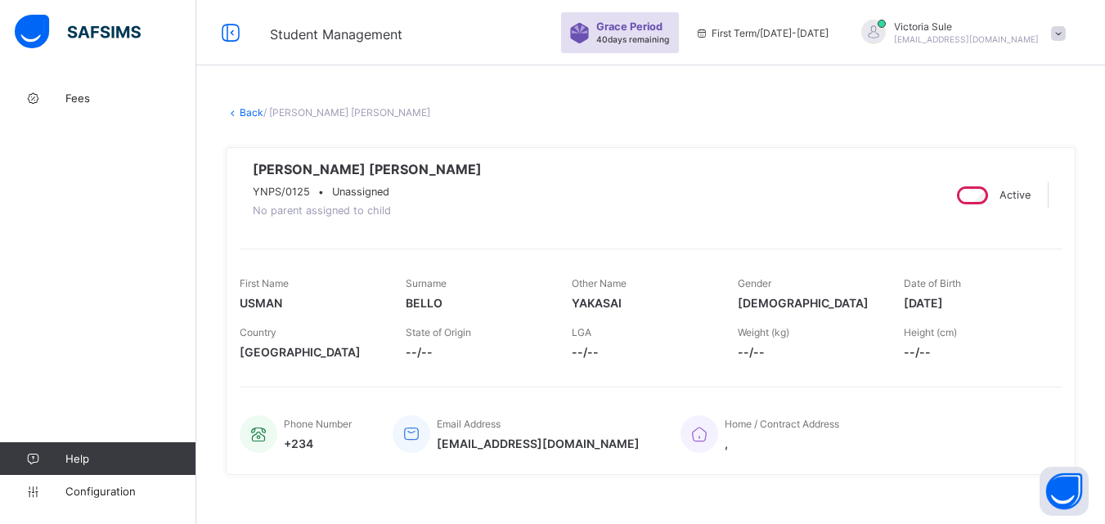
click at [251, 112] on link "Back" at bounding box center [252, 112] width 24 height 12
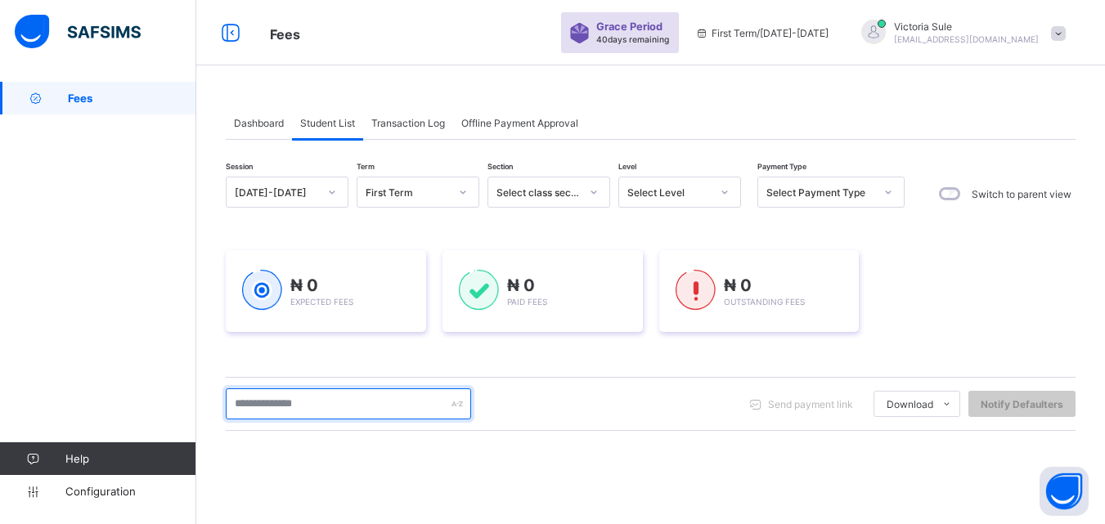
click at [343, 403] on input "text" at bounding box center [348, 403] width 245 height 31
type input "****"
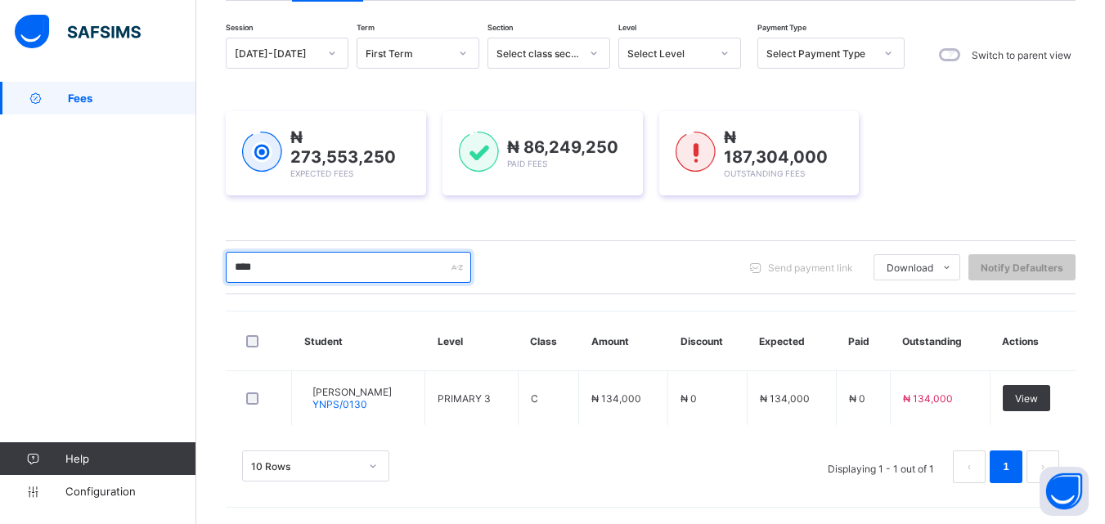
scroll to position [137, 0]
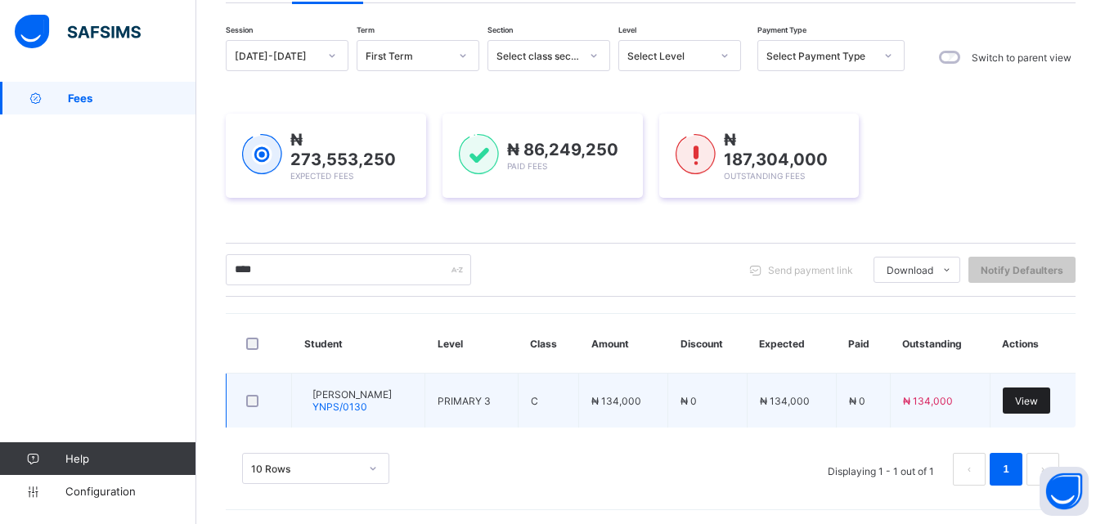
click at [1038, 401] on span "View" at bounding box center [1026, 401] width 23 height 12
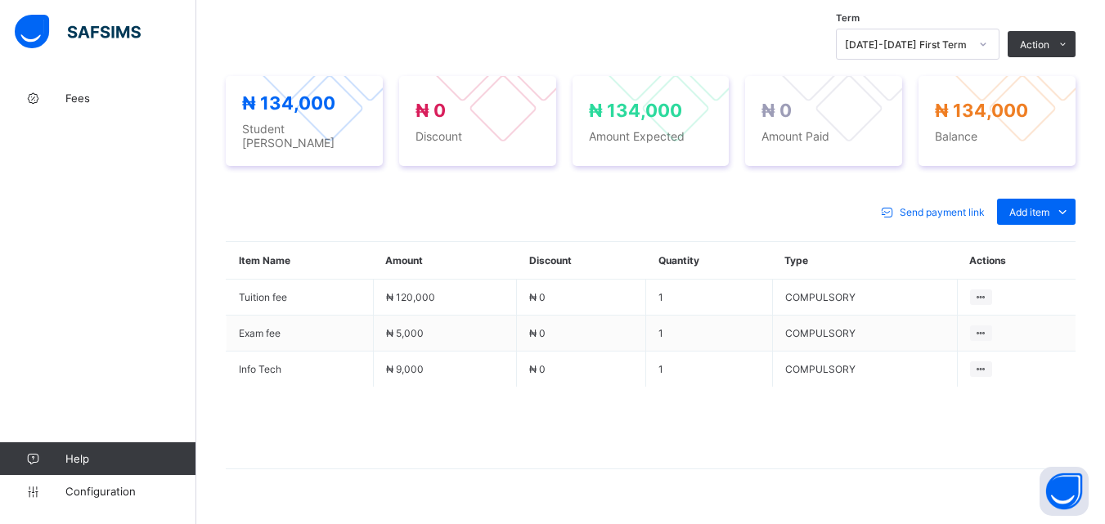
scroll to position [587, 0]
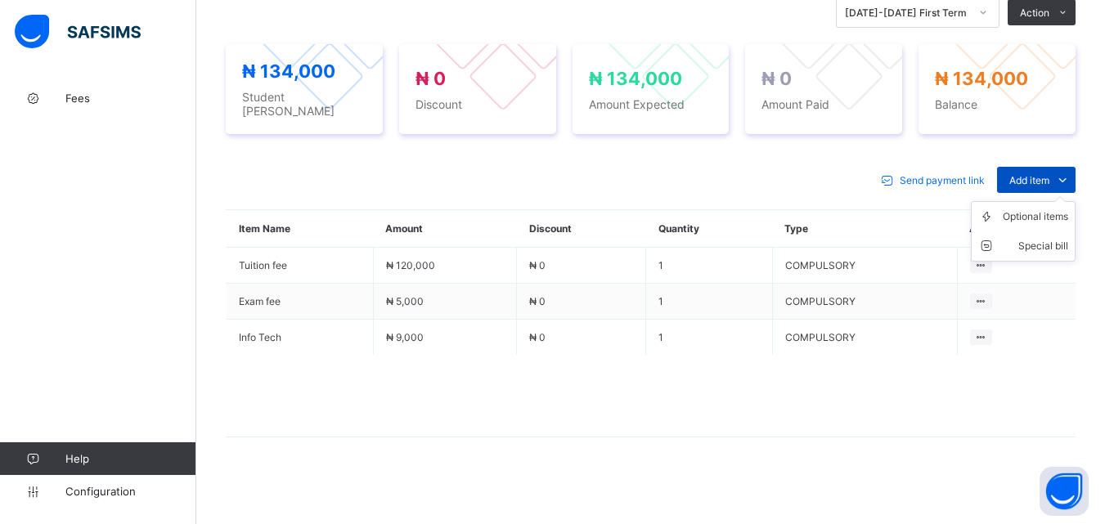
click at [1070, 176] on icon at bounding box center [1062, 180] width 18 height 16
click at [1055, 216] on div "Optional items" at bounding box center [1035, 217] width 65 height 16
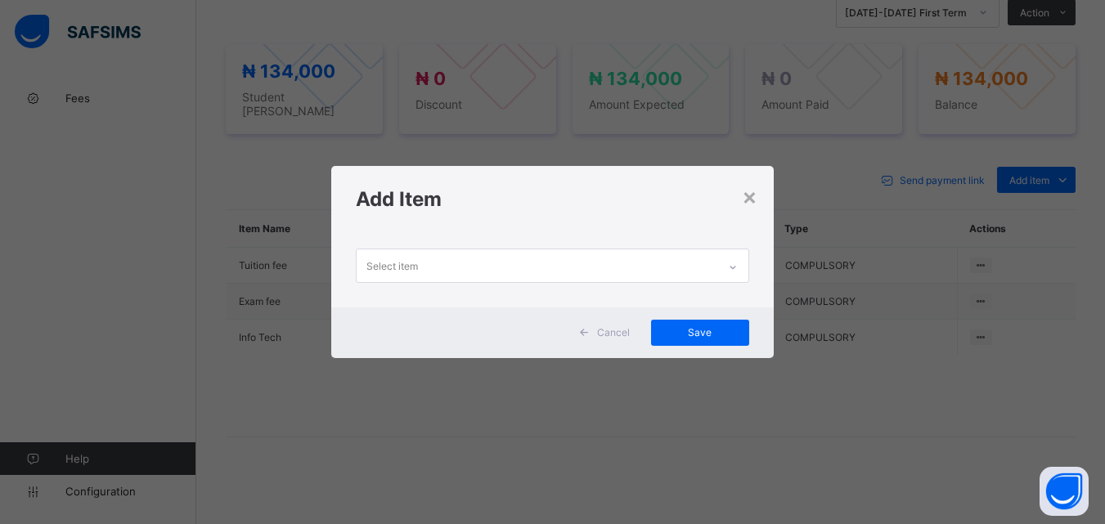
click at [733, 260] on div at bounding box center [733, 267] width 28 height 26
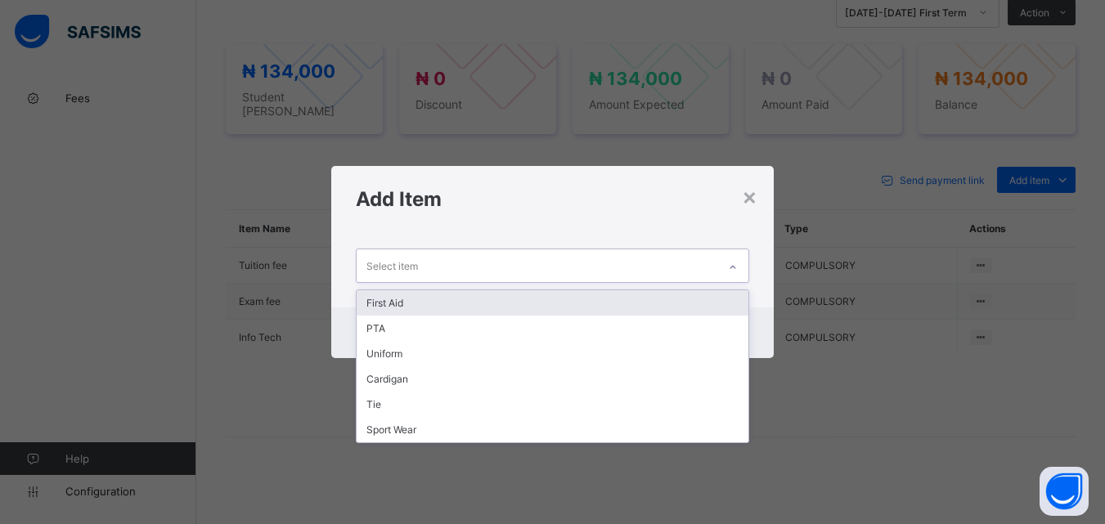
click at [693, 304] on div "First Aid" at bounding box center [552, 302] width 391 height 25
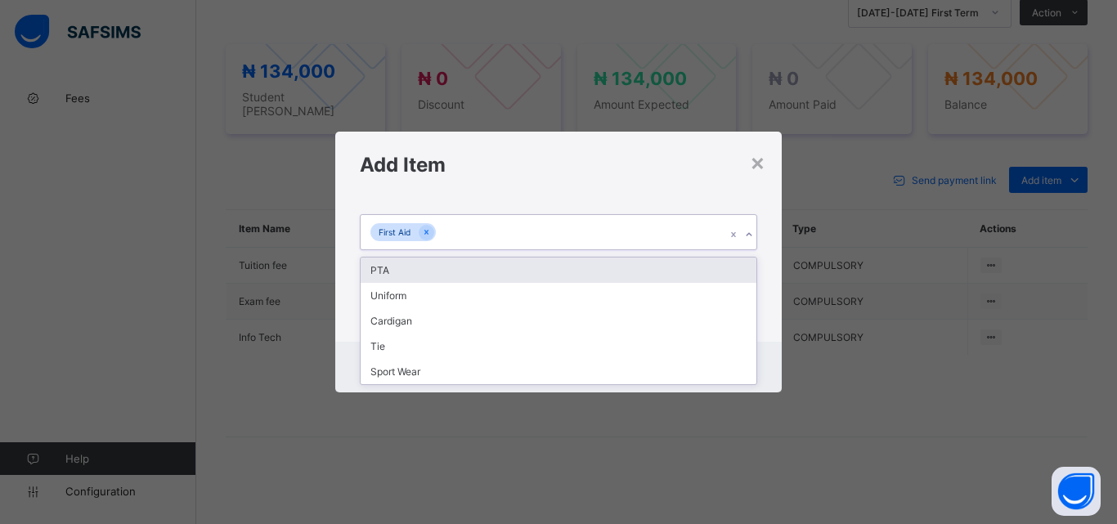
click at [750, 227] on div at bounding box center [749, 235] width 16 height 26
click at [736, 267] on div "PTA" at bounding box center [559, 270] width 396 height 25
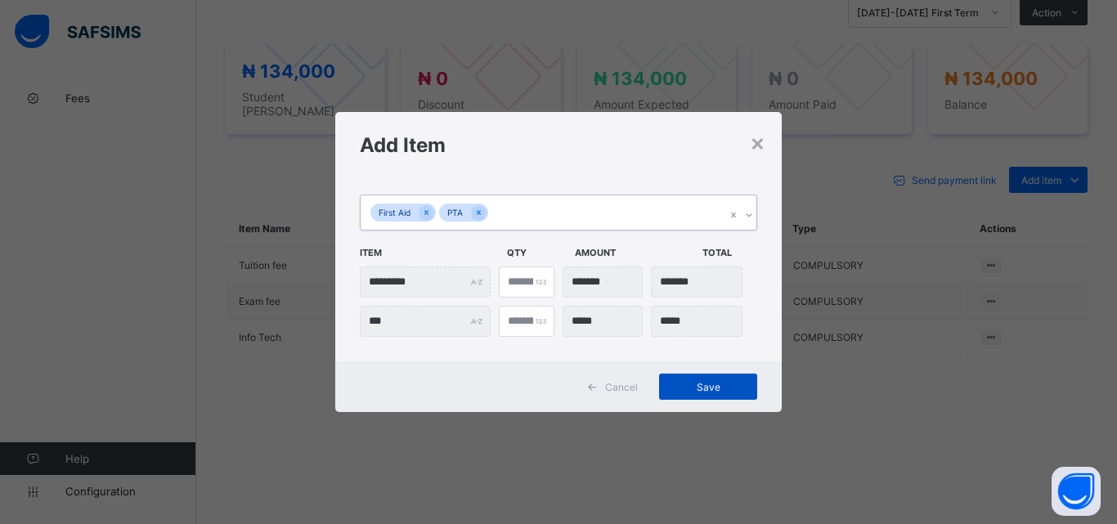
click at [725, 393] on div "Save" at bounding box center [708, 387] width 98 height 26
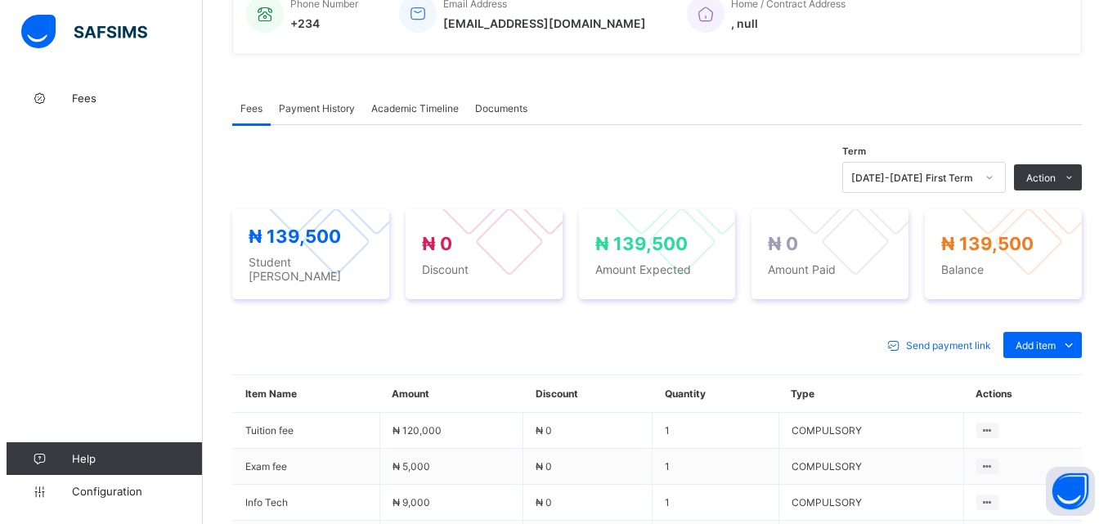
scroll to position [572, 0]
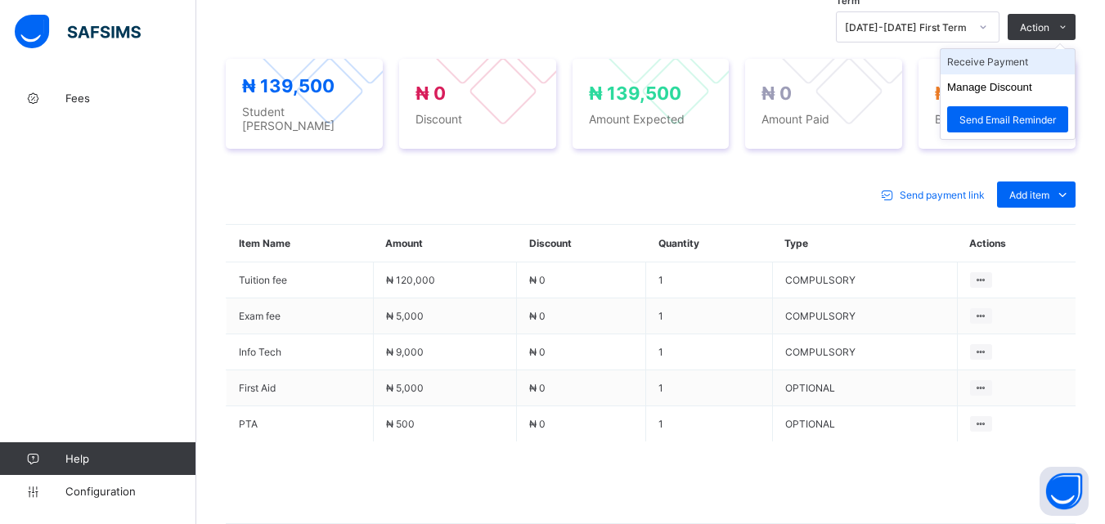
click at [1025, 65] on li "Receive Payment" at bounding box center [1007, 61] width 134 height 25
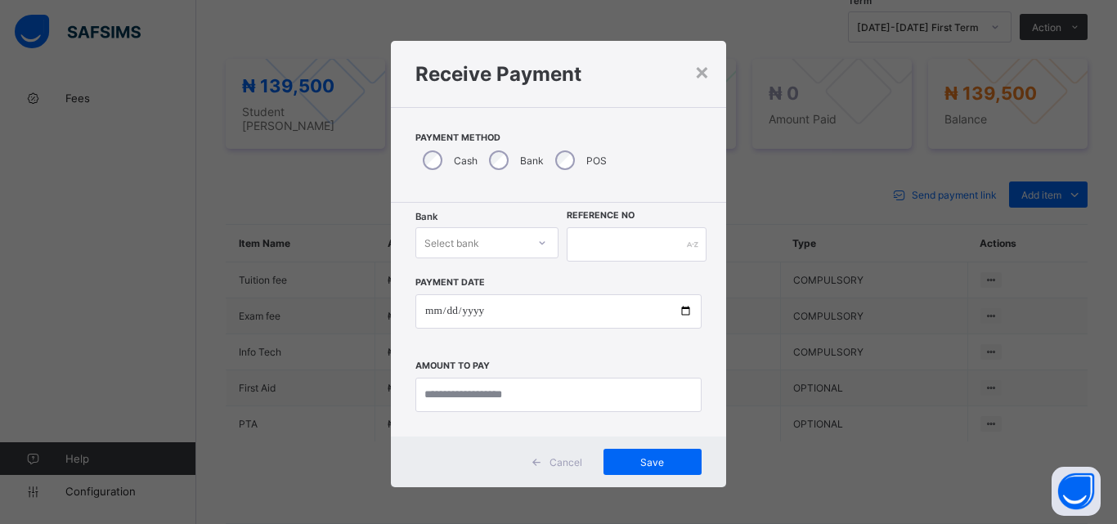
click at [507, 245] on div "Select bank" at bounding box center [471, 242] width 110 height 23
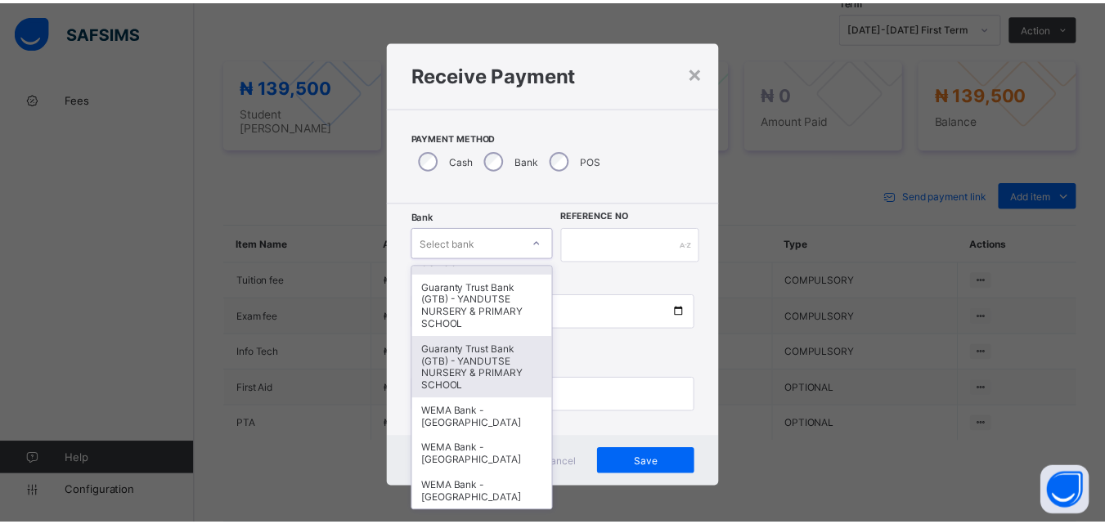
scroll to position [409, 0]
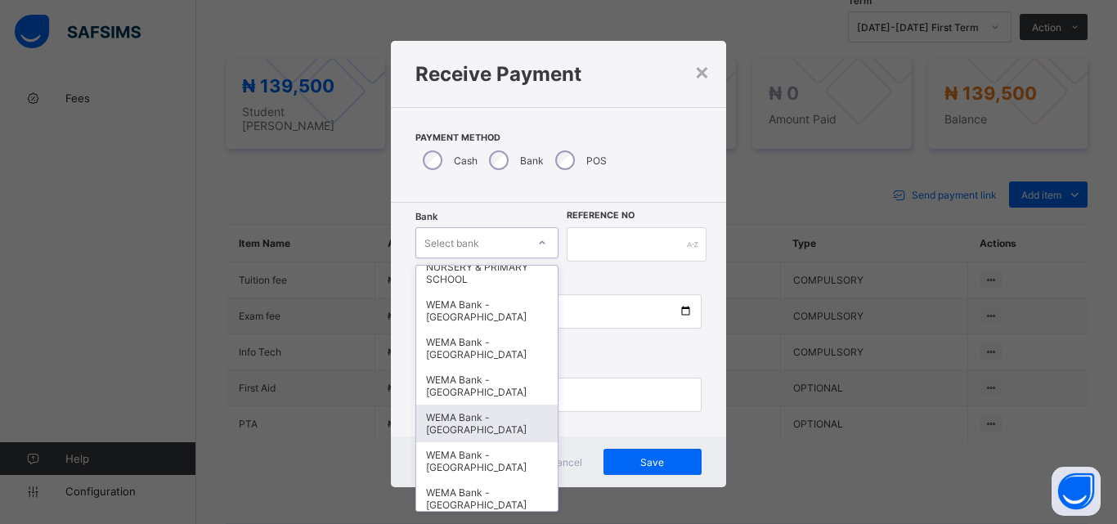
click at [468, 424] on div "WEMA Bank - [GEOGRAPHIC_DATA]" at bounding box center [486, 424] width 141 height 38
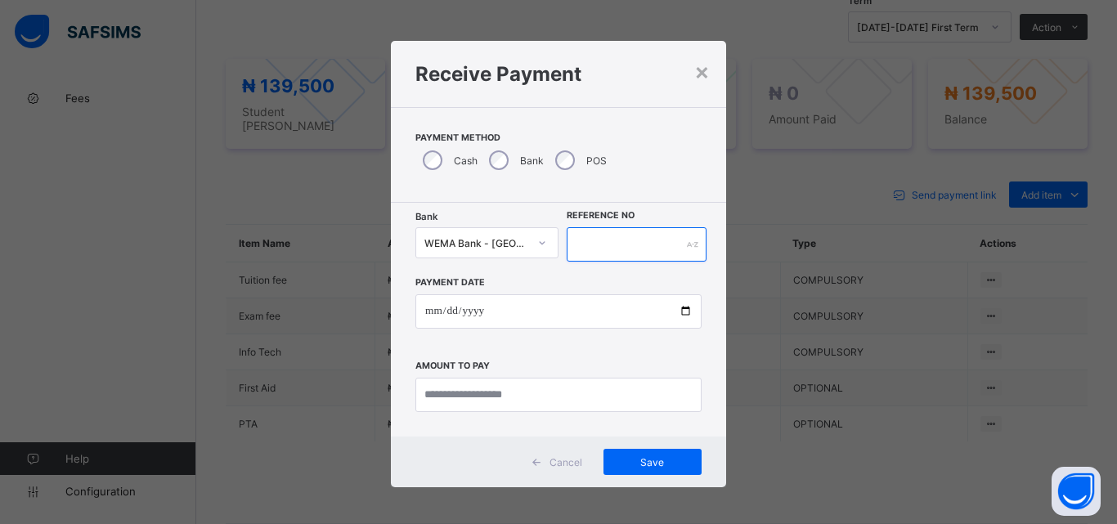
click at [602, 232] on input "text" at bounding box center [637, 244] width 140 height 34
type input "*********"
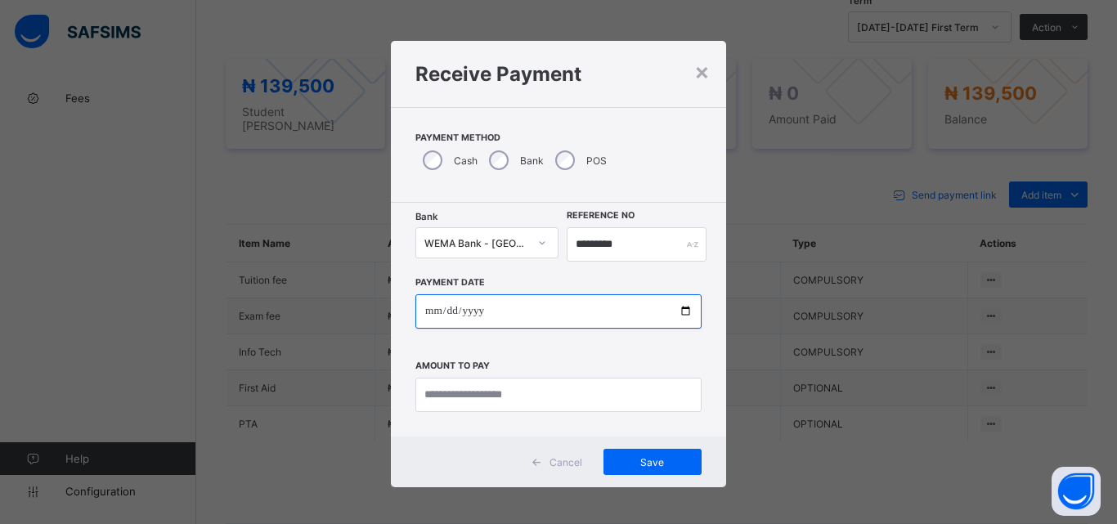
click at [685, 311] on input "date" at bounding box center [558, 311] width 286 height 34
type input "**********"
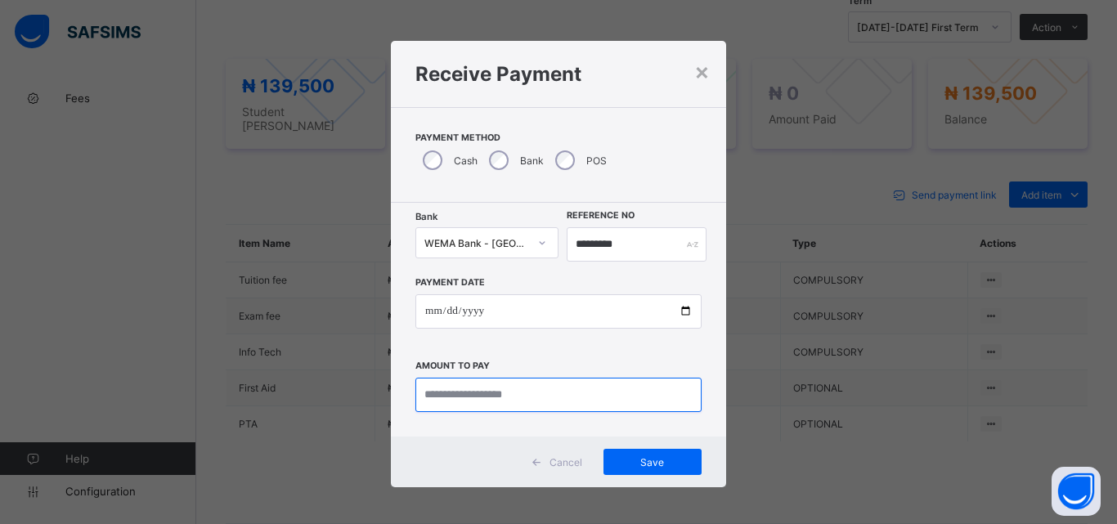
click at [485, 404] on input "currency" at bounding box center [558, 395] width 286 height 34
type input "*********"
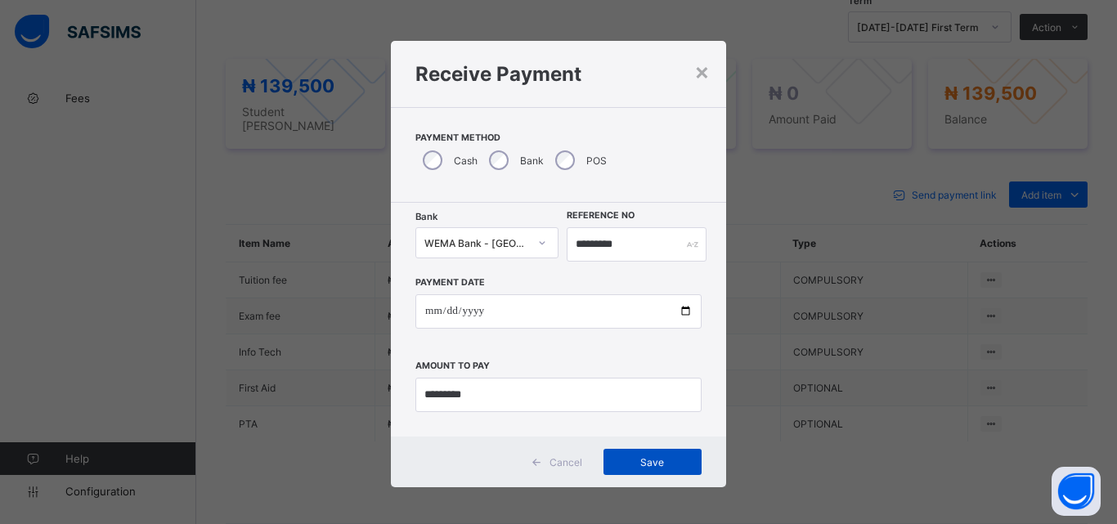
click at [668, 465] on span "Save" at bounding box center [653, 462] width 74 height 12
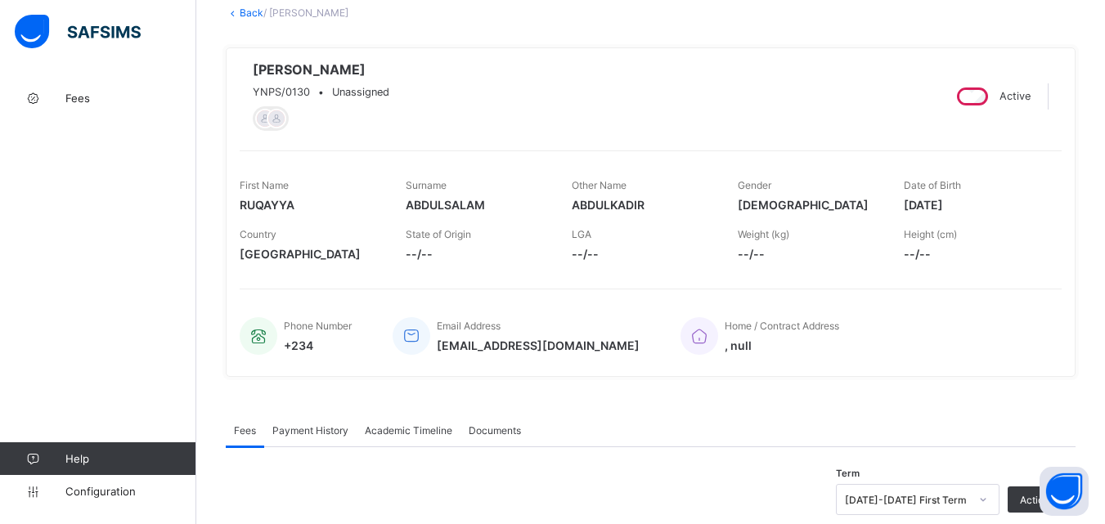
scroll to position [0, 0]
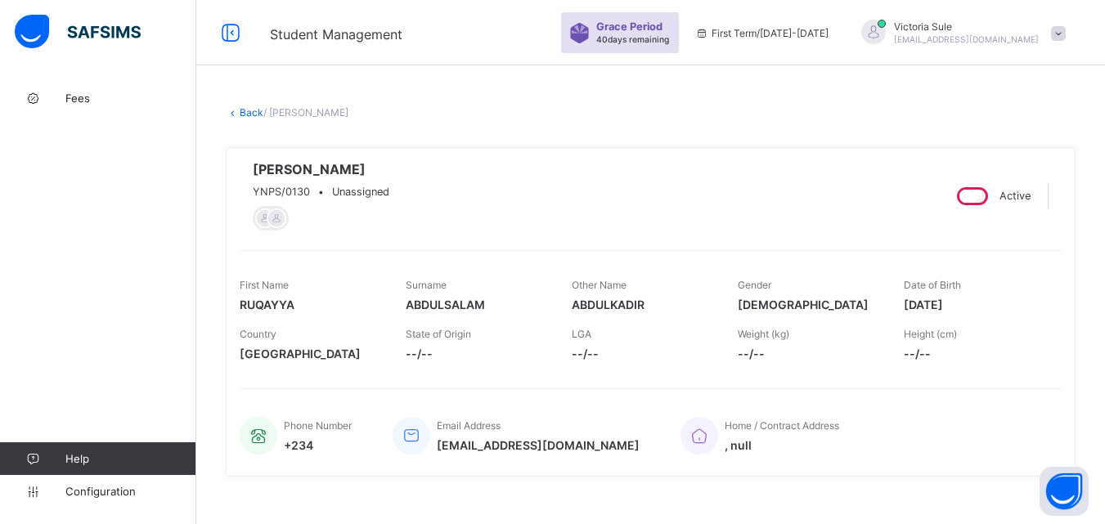
click at [242, 113] on link "Back" at bounding box center [252, 112] width 24 height 12
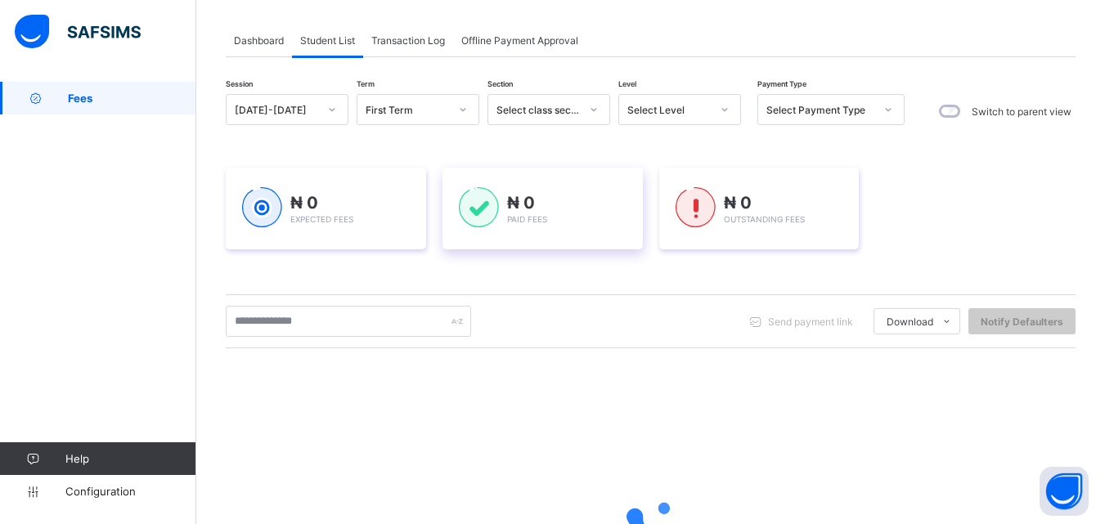
scroll to position [11, 0]
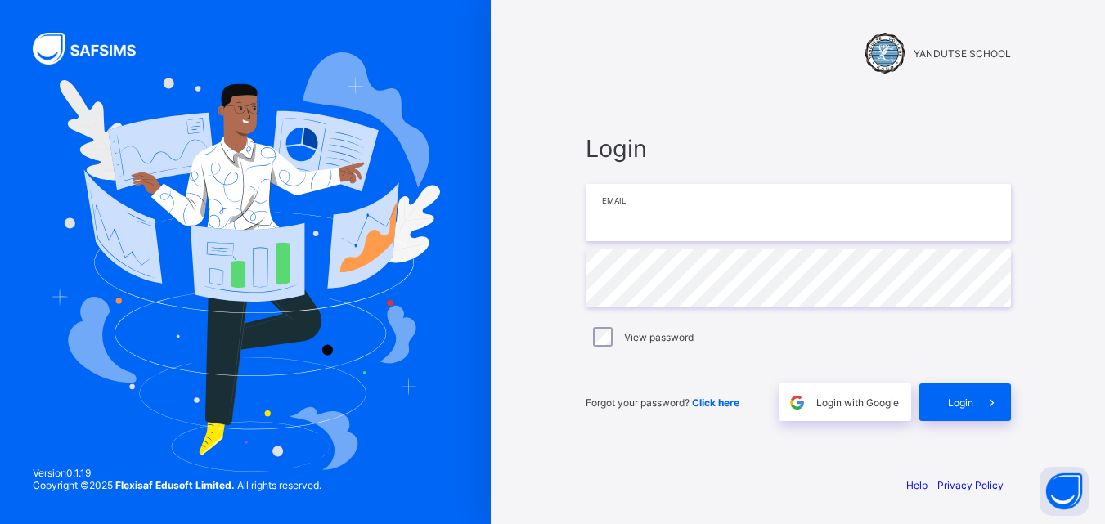
type input "**********"
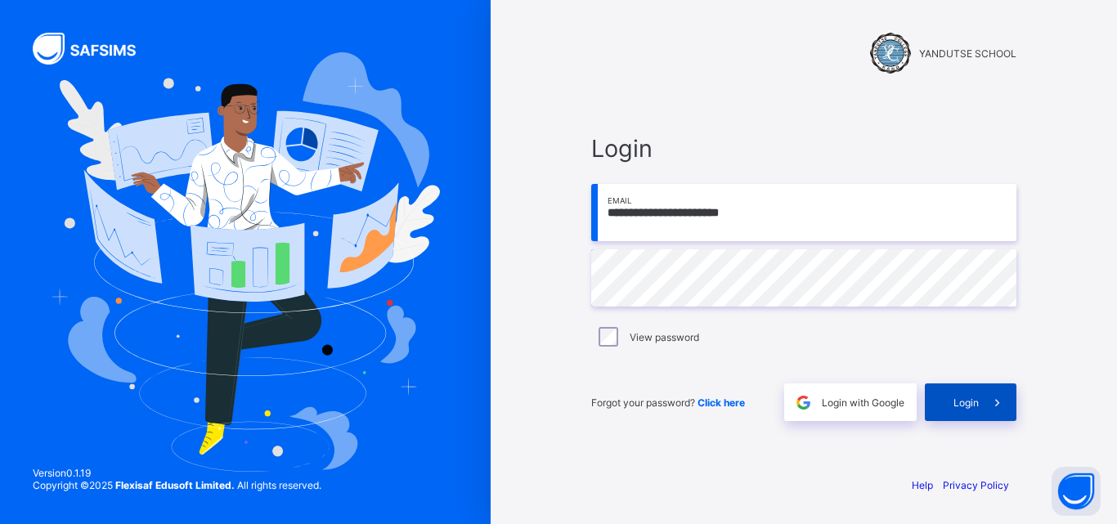
click at [967, 410] on div "Login" at bounding box center [971, 403] width 92 height 38
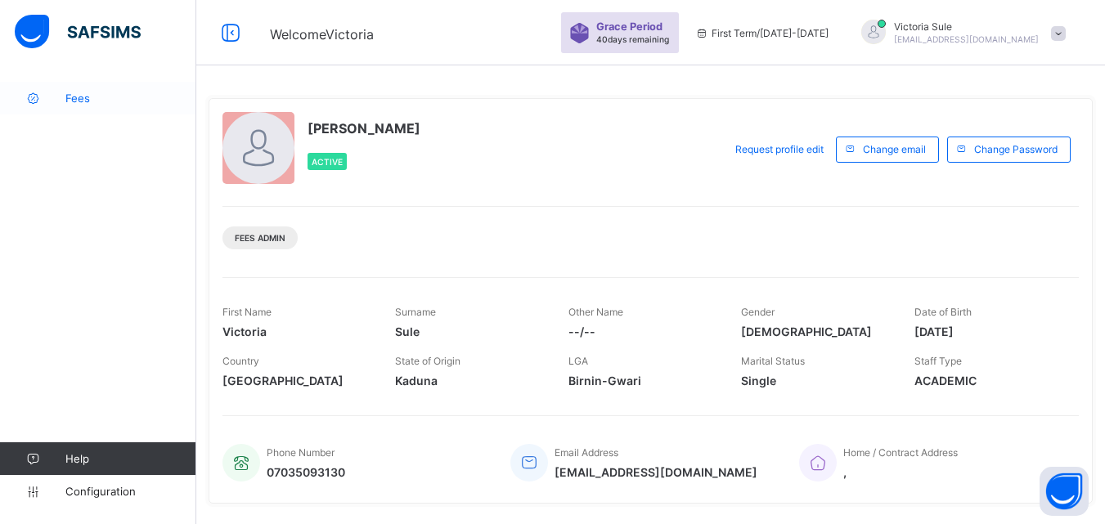
click at [75, 96] on span "Fees" at bounding box center [130, 98] width 131 height 13
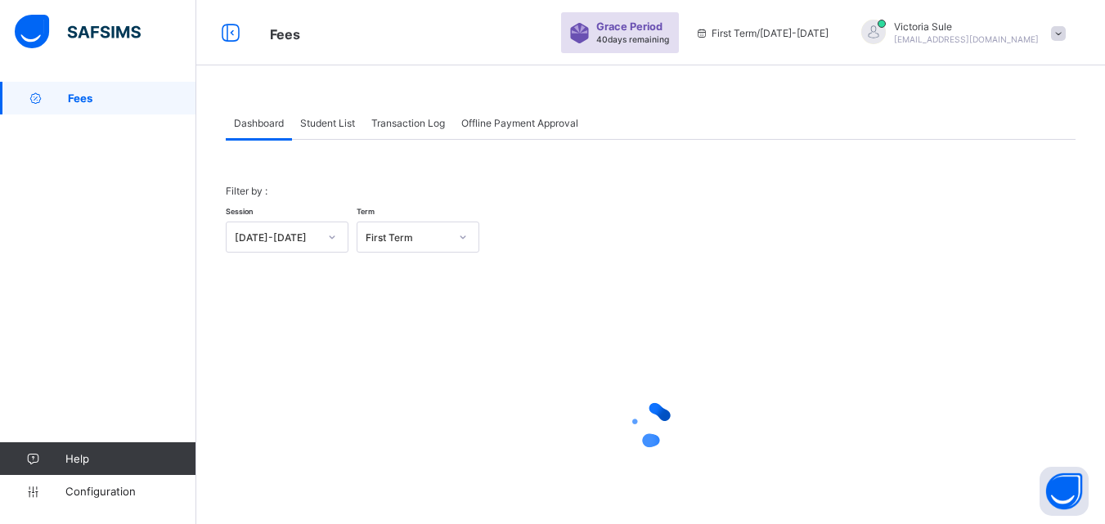
click at [319, 126] on span "Student List" at bounding box center [327, 123] width 55 height 12
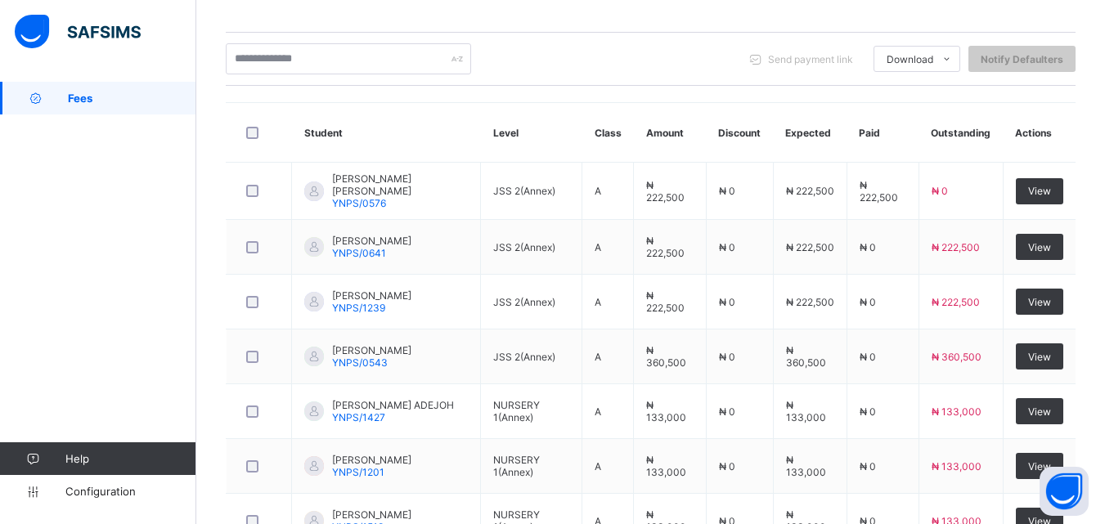
scroll to position [164, 0]
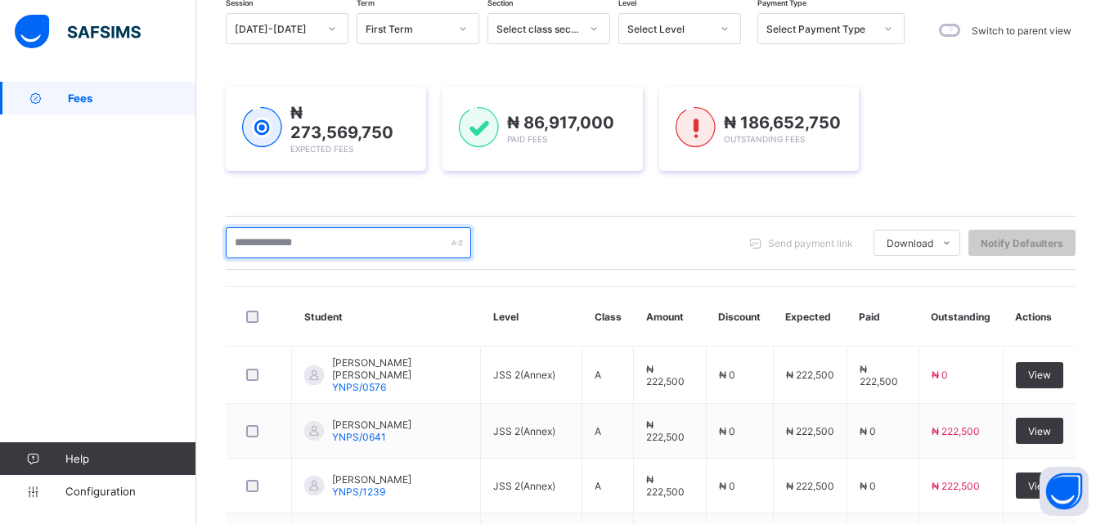
click at [294, 240] on input "text" at bounding box center [348, 242] width 245 height 31
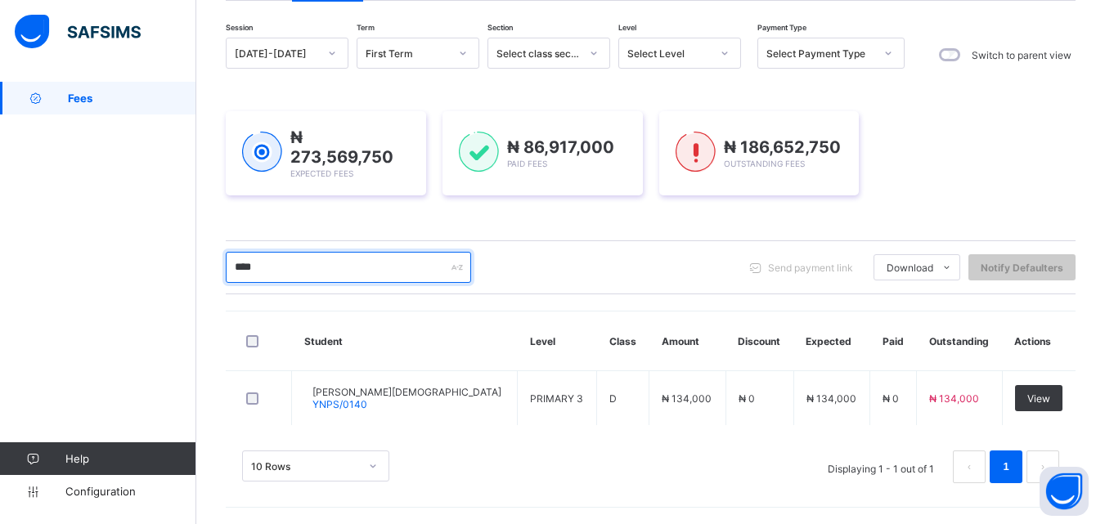
scroll to position [137, 0]
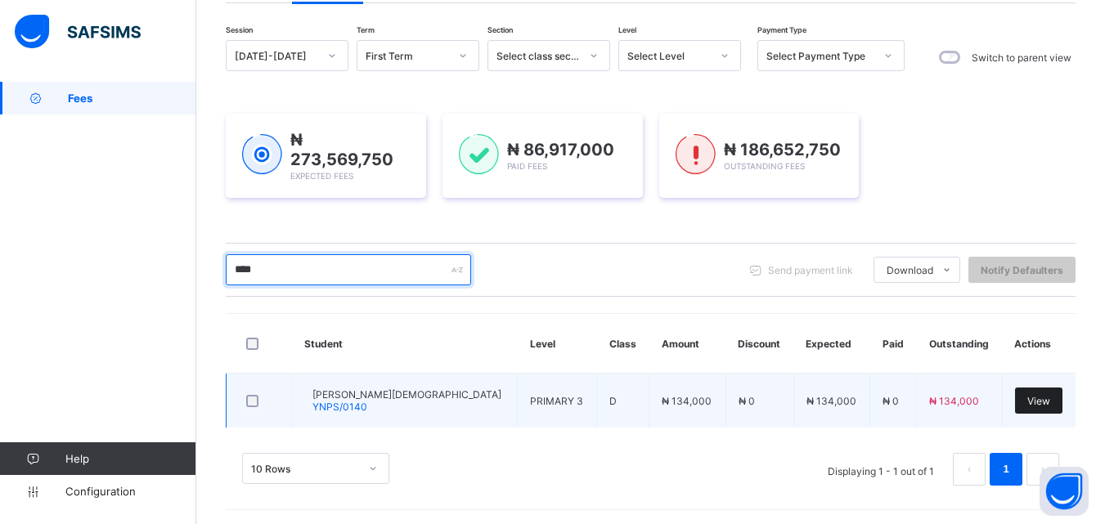
type input "****"
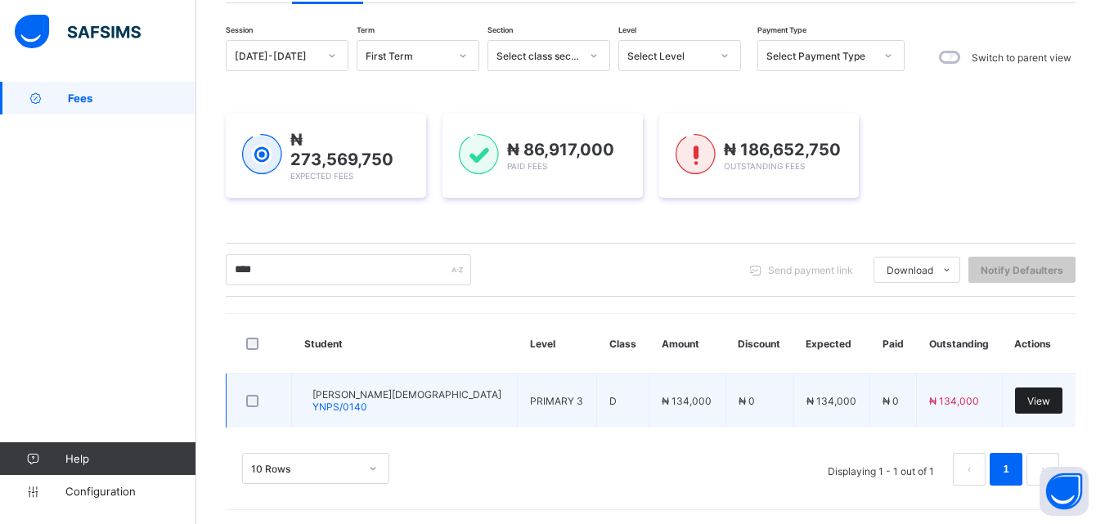
click at [1038, 403] on span "View" at bounding box center [1038, 401] width 23 height 12
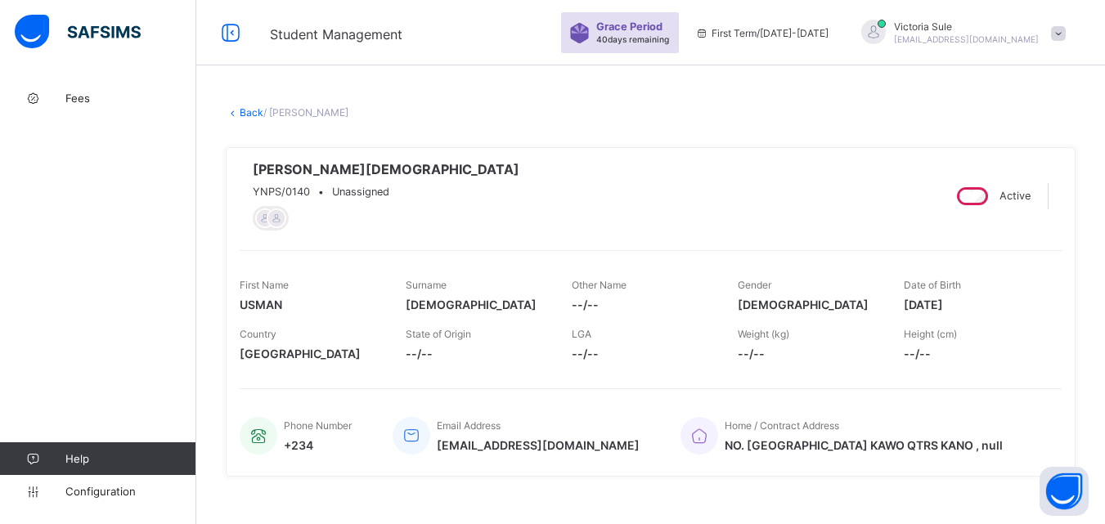
scroll to position [491, 0]
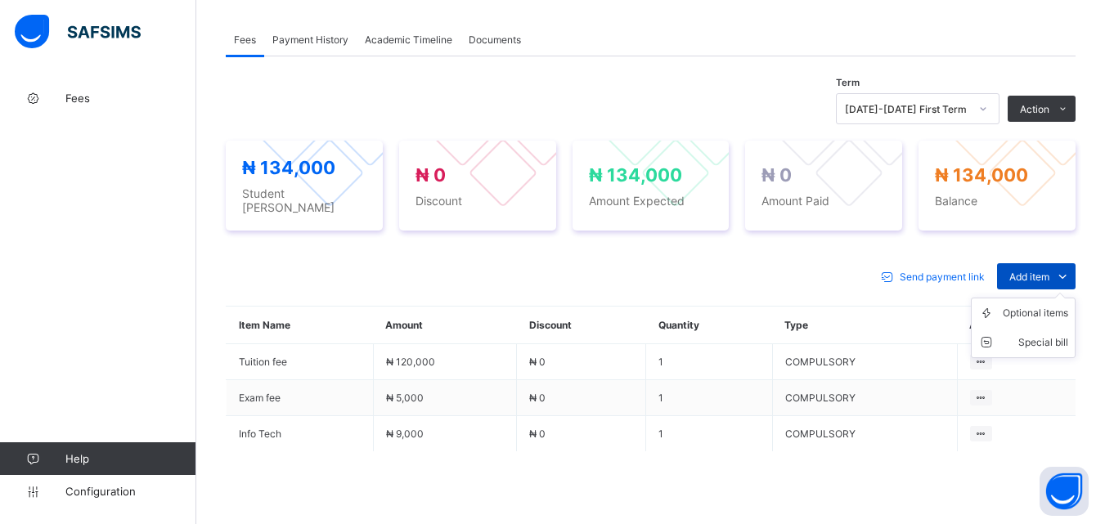
click at [1034, 276] on span "Add item" at bounding box center [1029, 277] width 40 height 12
click at [1026, 316] on div "Optional items" at bounding box center [1035, 313] width 65 height 16
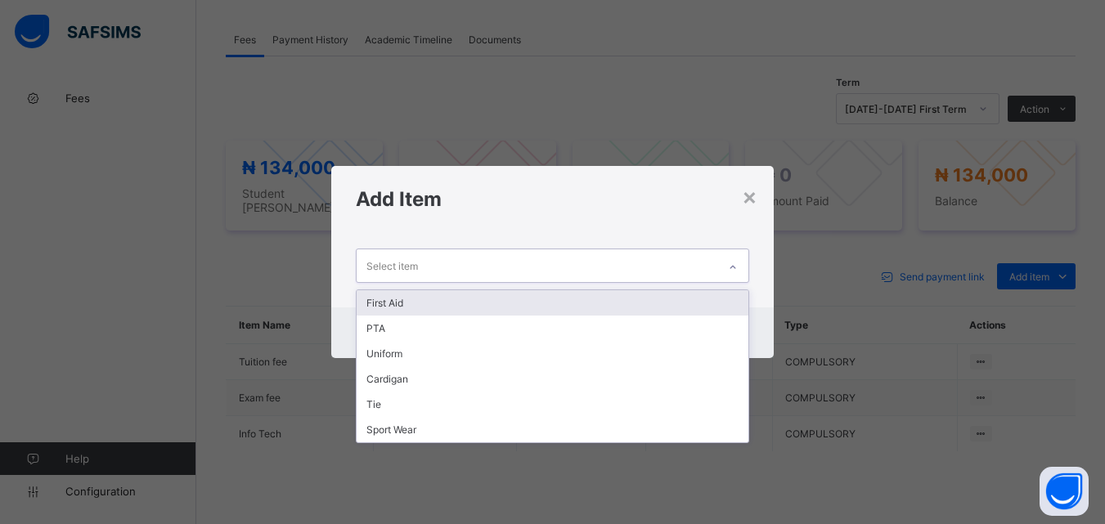
click at [743, 266] on div at bounding box center [733, 267] width 28 height 26
click at [724, 294] on div "First Aid" at bounding box center [552, 302] width 391 height 25
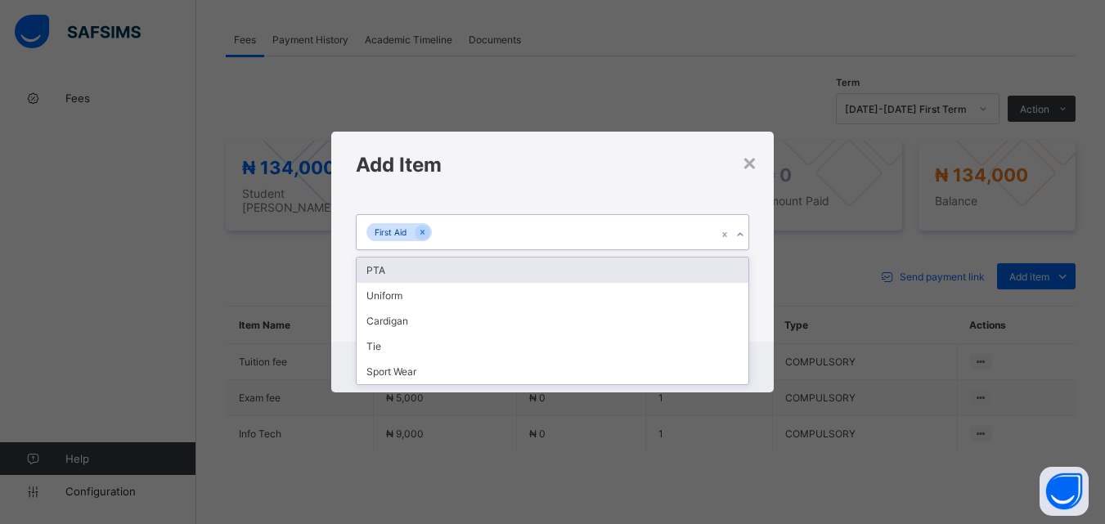
click at [738, 231] on icon at bounding box center [740, 235] width 10 height 16
click at [734, 262] on div "PTA" at bounding box center [552, 270] width 391 height 25
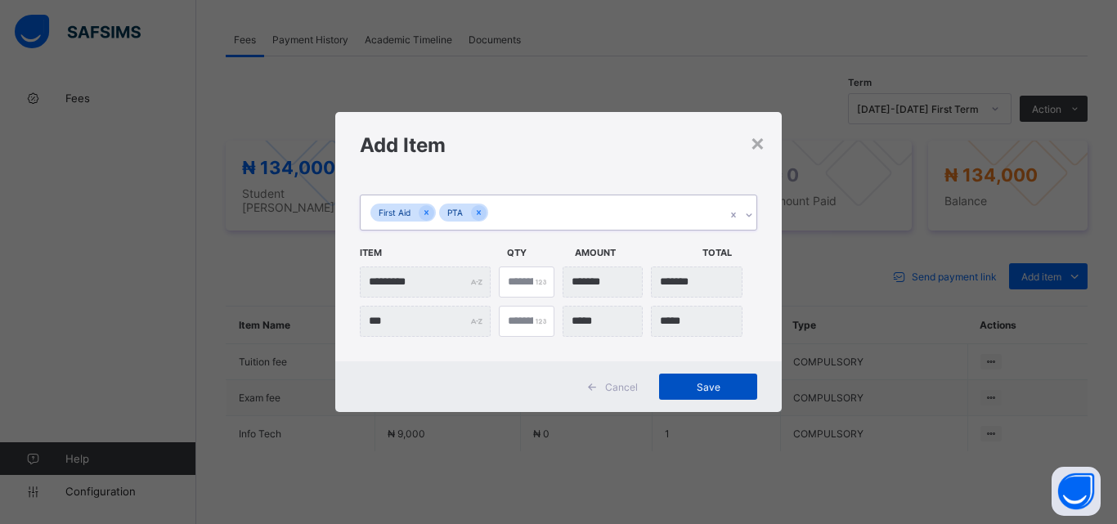
click at [706, 388] on span "Save" at bounding box center [708, 387] width 74 height 12
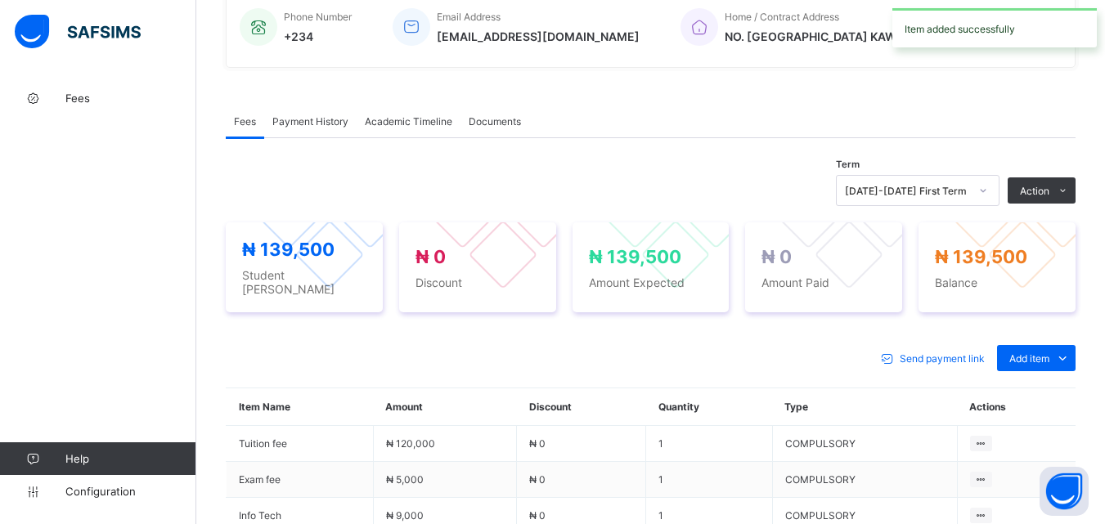
scroll to position [572, 0]
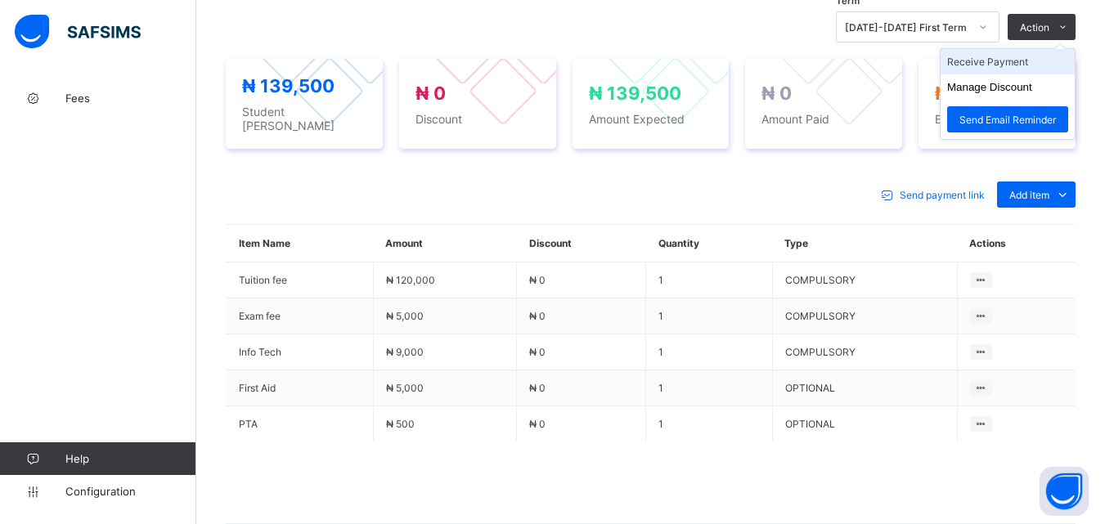
click at [1033, 74] on li "Receive Payment" at bounding box center [1007, 61] width 134 height 25
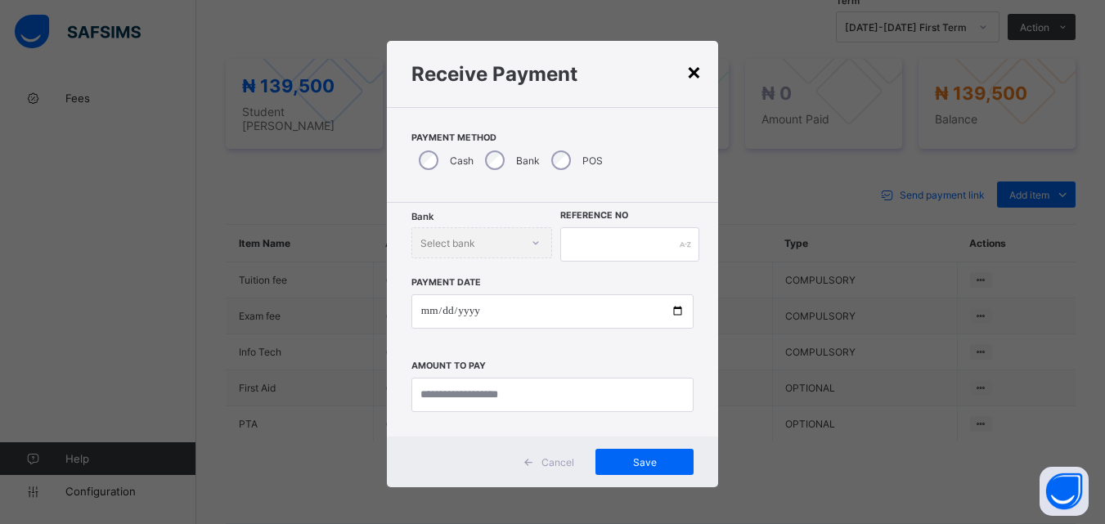
click at [686, 75] on div "×" at bounding box center [694, 71] width 16 height 28
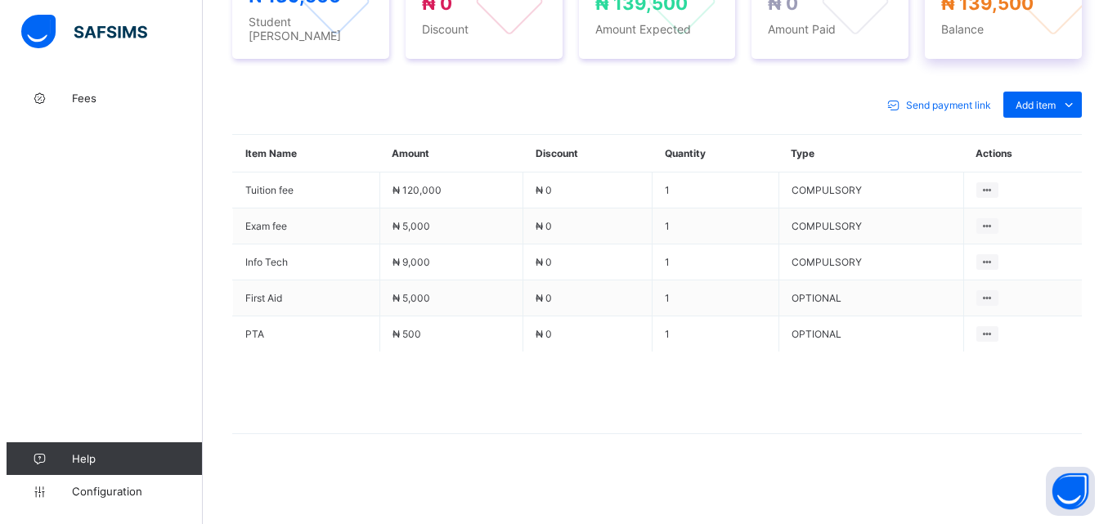
scroll to position [341, 0]
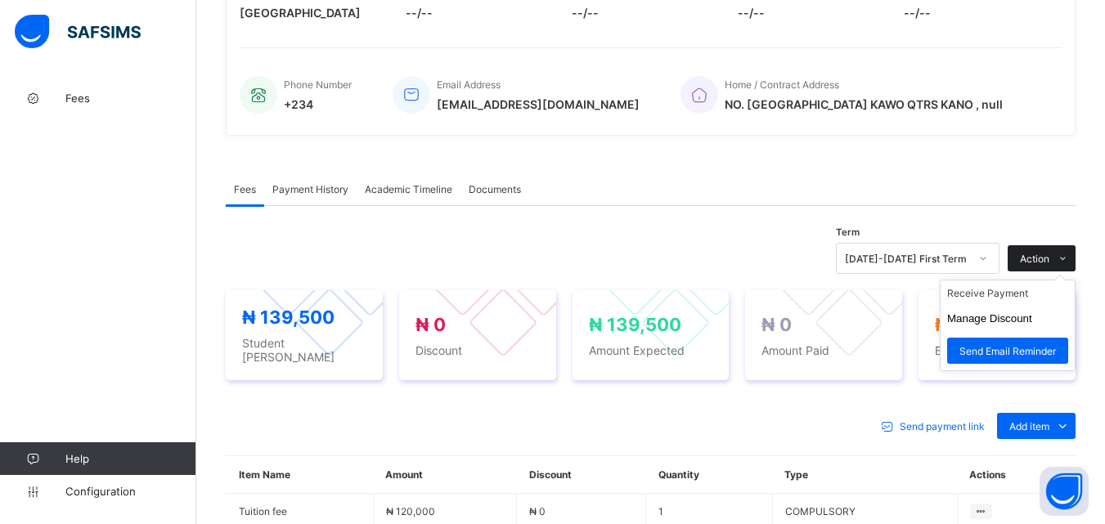
click at [1049, 265] on span "Action" at bounding box center [1034, 259] width 29 height 12
click at [1024, 303] on li "Receive Payment" at bounding box center [1007, 292] width 134 height 25
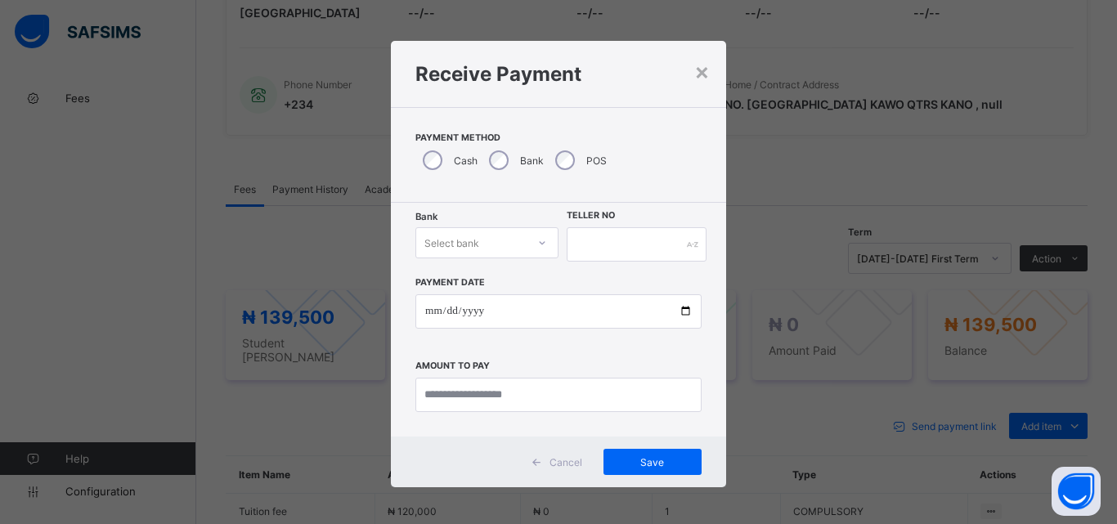
click at [485, 243] on div "Select bank" at bounding box center [471, 242] width 110 height 23
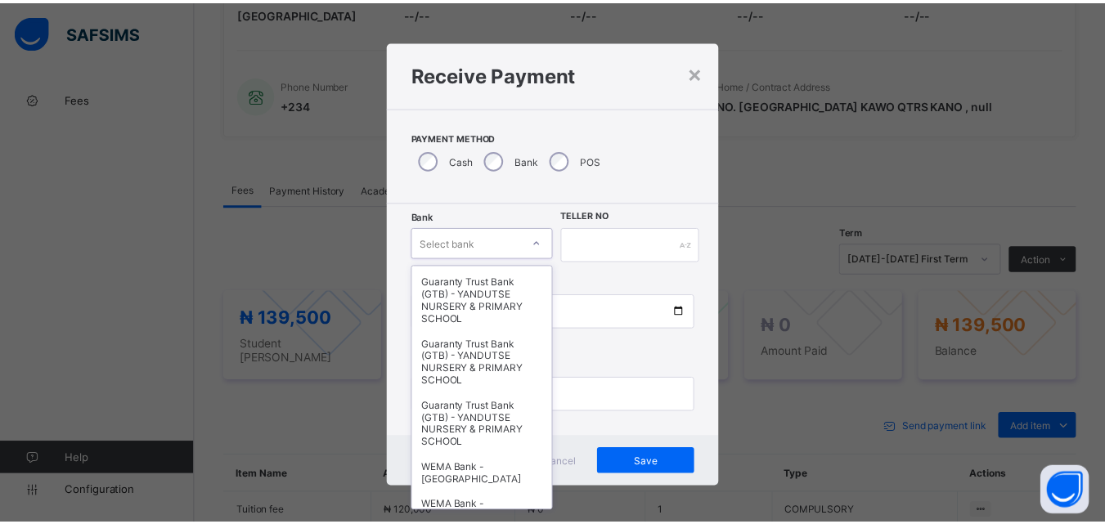
scroll to position [491, 0]
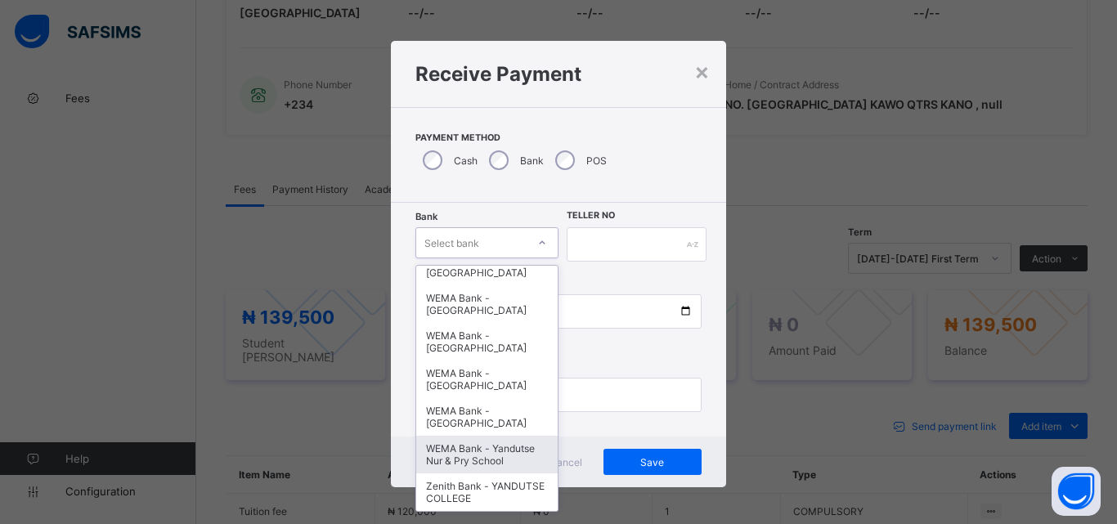
click at [462, 455] on div "WEMA Bank - Yandutse Nur & Pry School" at bounding box center [486, 455] width 141 height 38
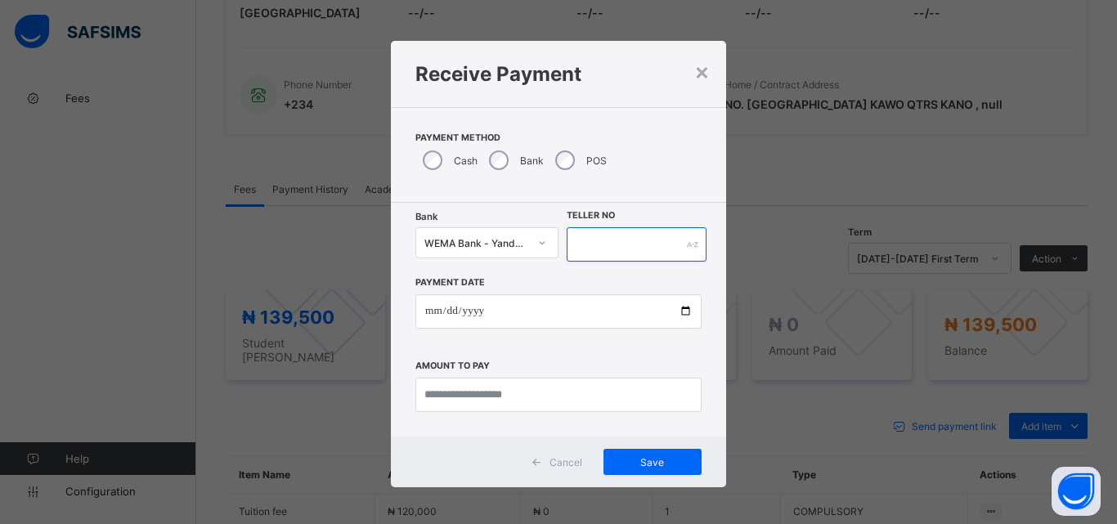
click at [608, 249] on input "text" at bounding box center [637, 244] width 140 height 34
type input "**********"
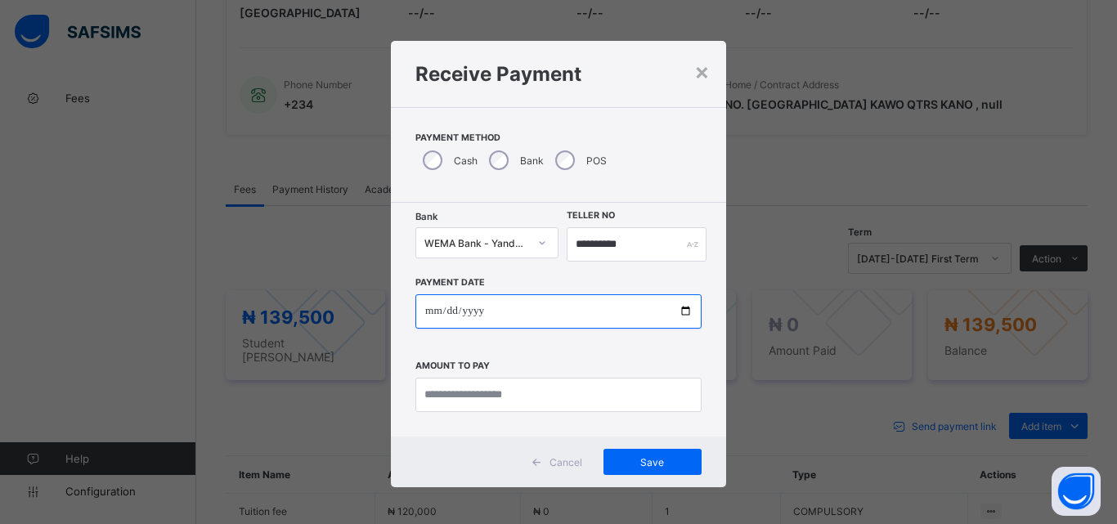
click at [678, 307] on input "date" at bounding box center [558, 311] width 286 height 34
type input "**********"
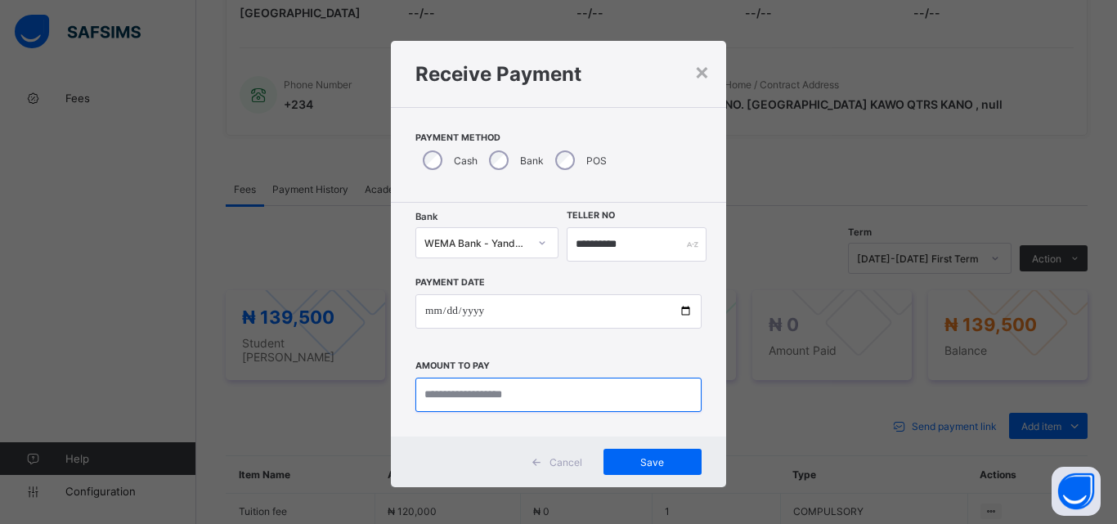
click at [527, 397] on input "currency" at bounding box center [558, 395] width 286 height 34
click at [525, 388] on input "currency" at bounding box center [558, 395] width 286 height 34
type input "*********"
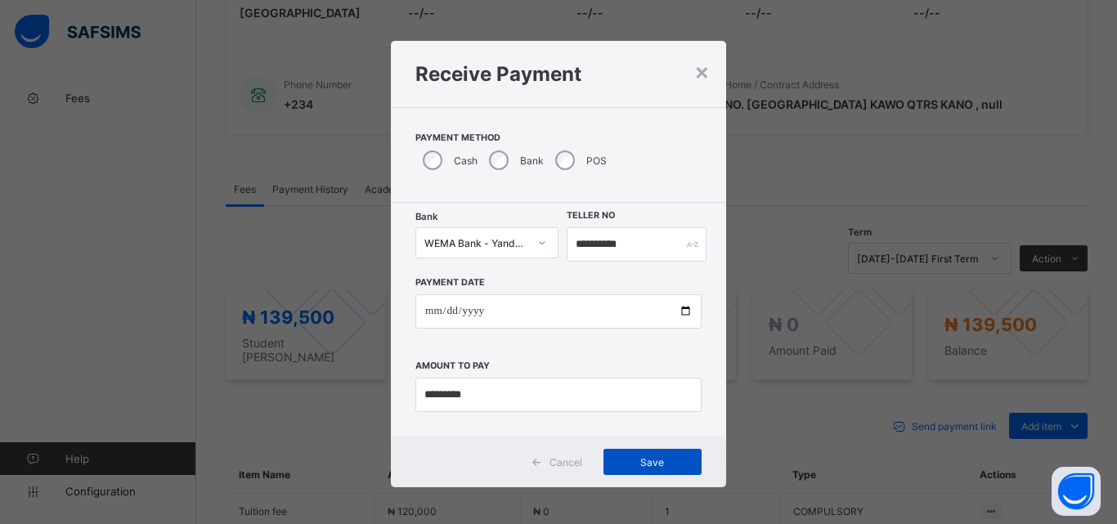
click at [635, 467] on span "Save" at bounding box center [653, 462] width 74 height 12
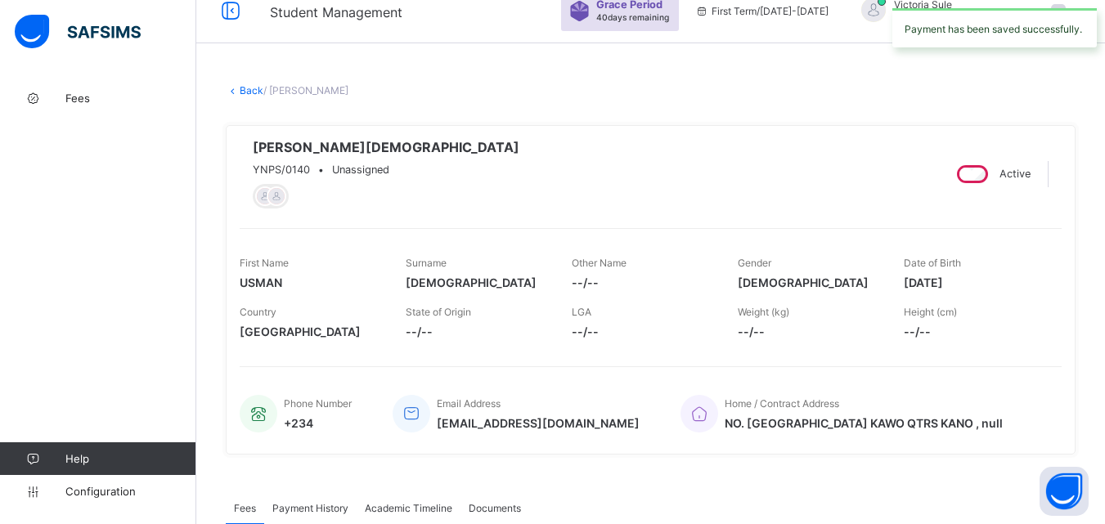
scroll to position [14, 0]
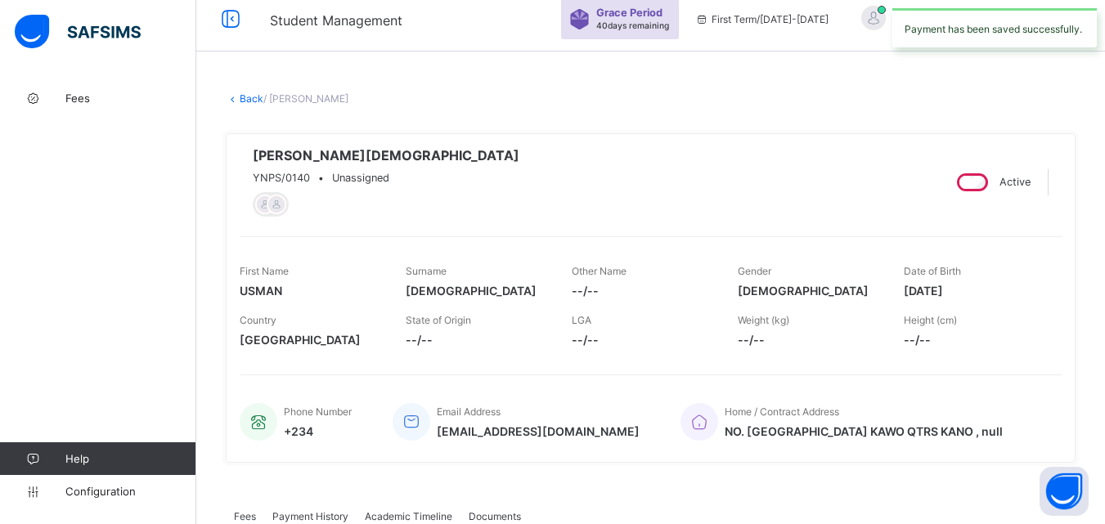
click at [251, 99] on link "Back" at bounding box center [252, 98] width 24 height 12
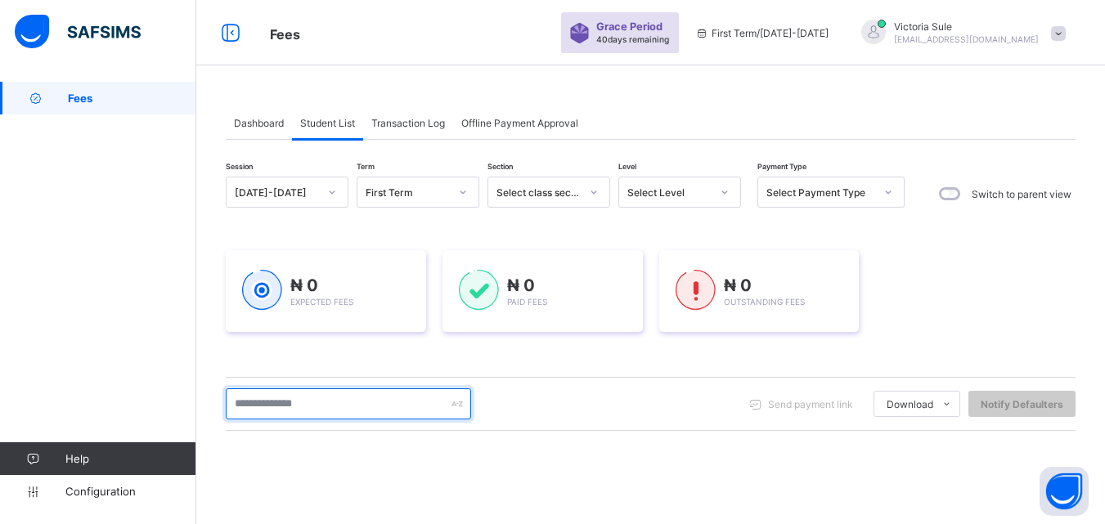
click at [307, 414] on input "text" at bounding box center [348, 403] width 245 height 31
type input "*"
type input "****"
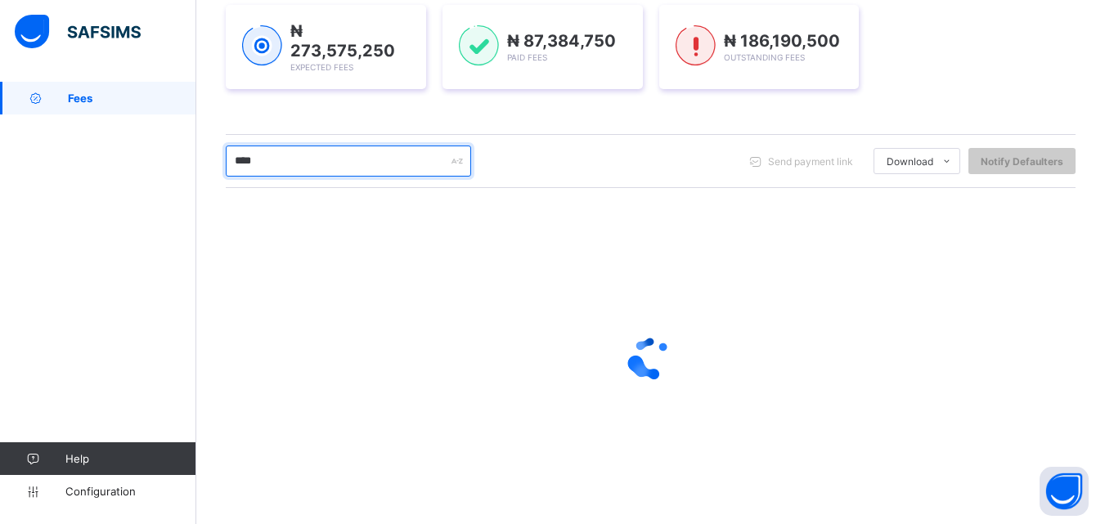
scroll to position [137, 0]
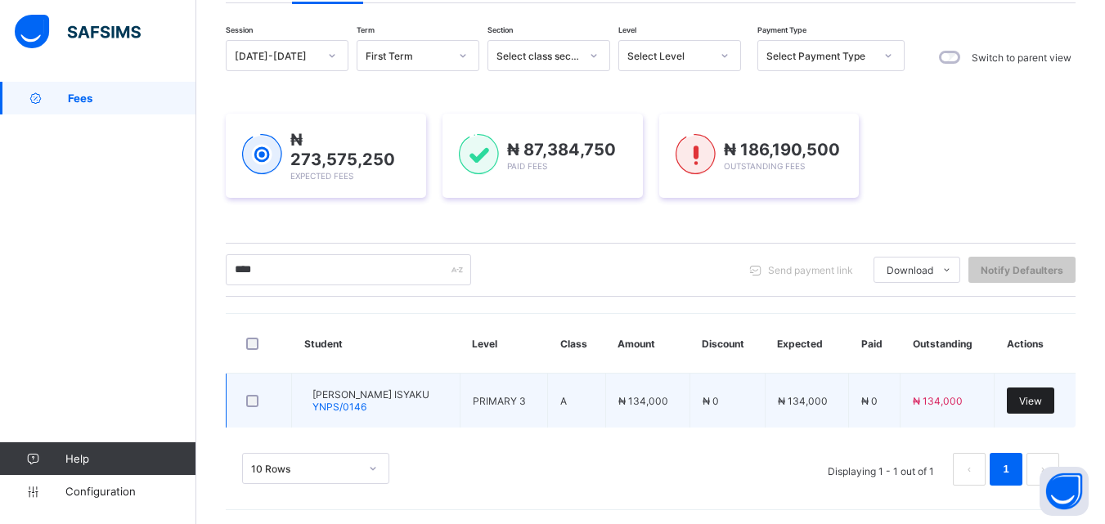
click at [1042, 398] on span "View" at bounding box center [1030, 401] width 23 height 12
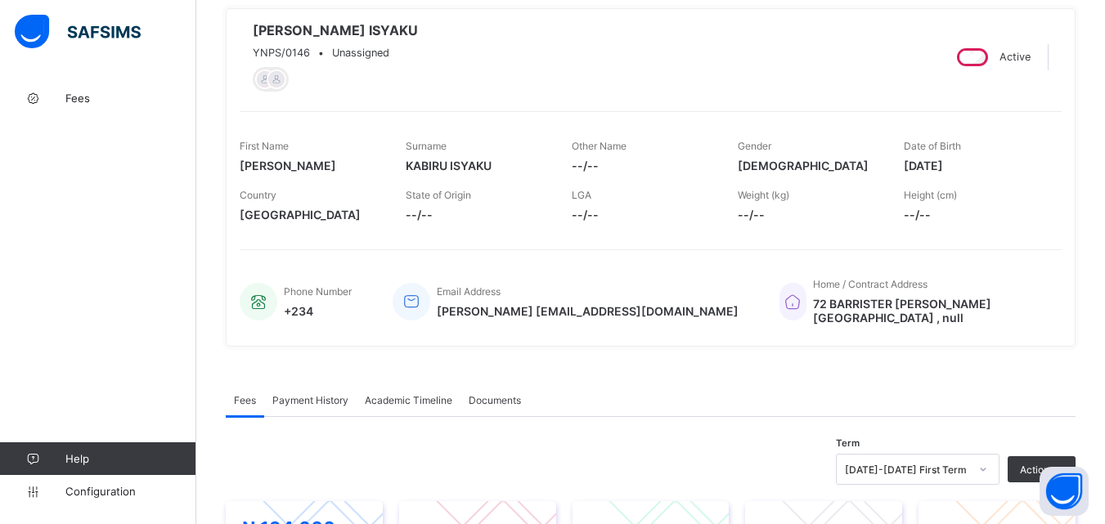
scroll to position [466, 0]
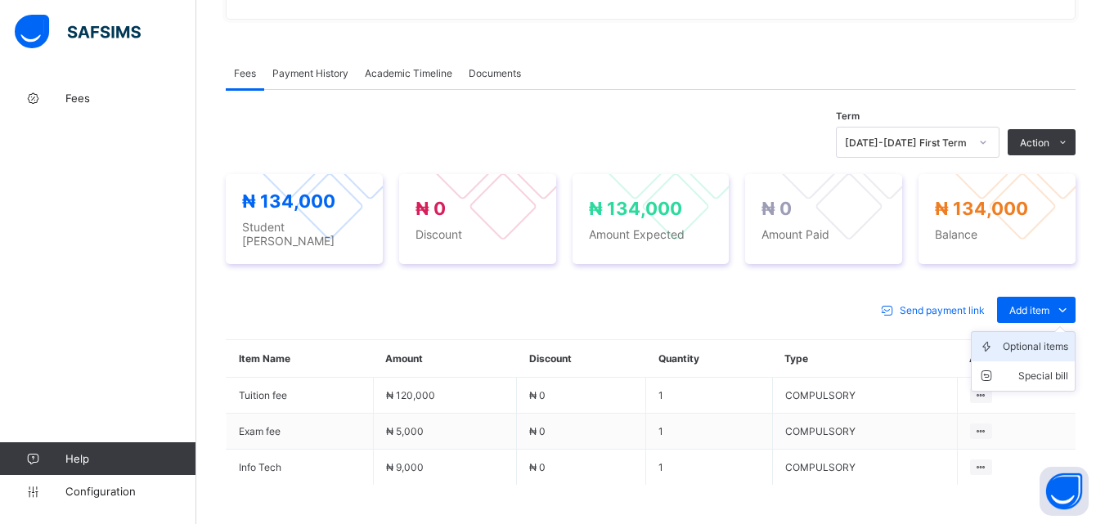
click at [1026, 343] on div "Optional items" at bounding box center [1035, 347] width 65 height 16
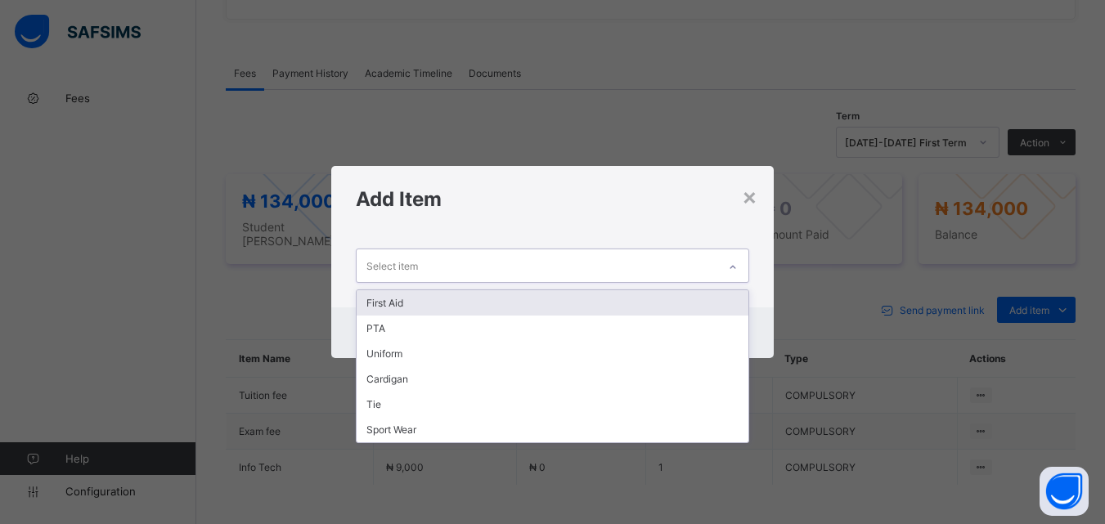
click at [740, 265] on div at bounding box center [733, 267] width 28 height 26
click at [722, 294] on div "First Aid" at bounding box center [552, 302] width 391 height 25
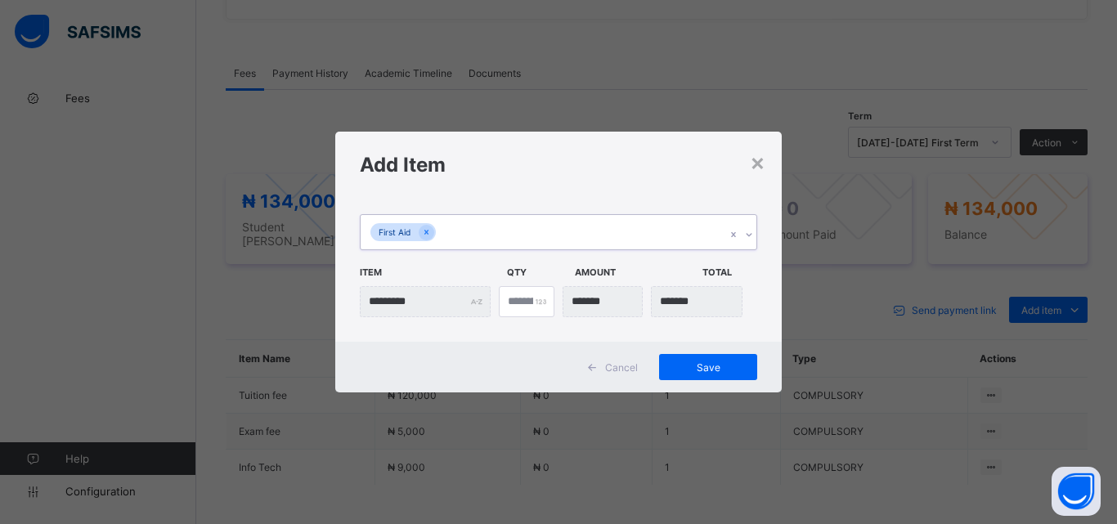
click at [751, 235] on icon at bounding box center [749, 235] width 10 height 16
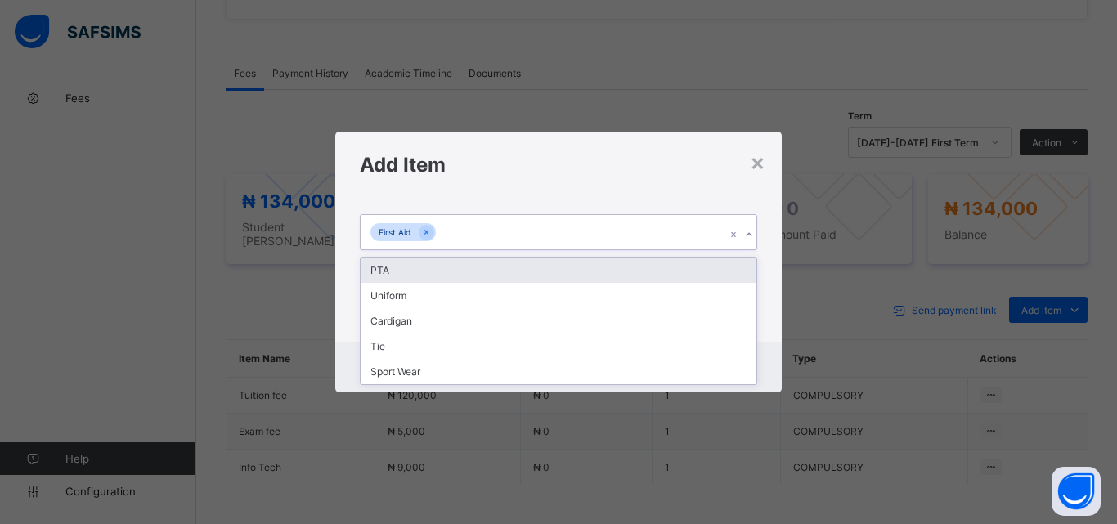
click at [742, 258] on div "PTA" at bounding box center [559, 270] width 396 height 25
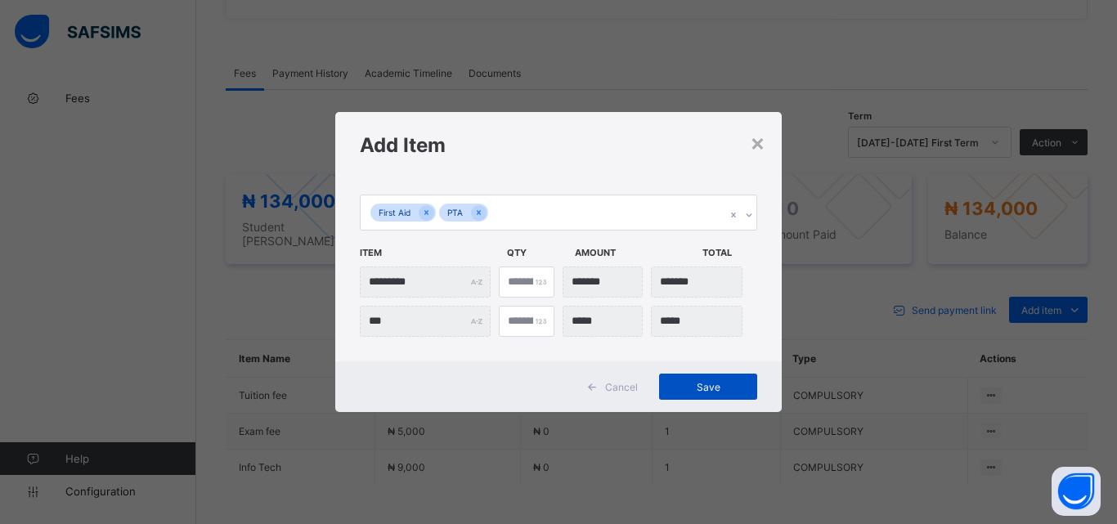
click at [698, 386] on span "Save" at bounding box center [708, 387] width 74 height 12
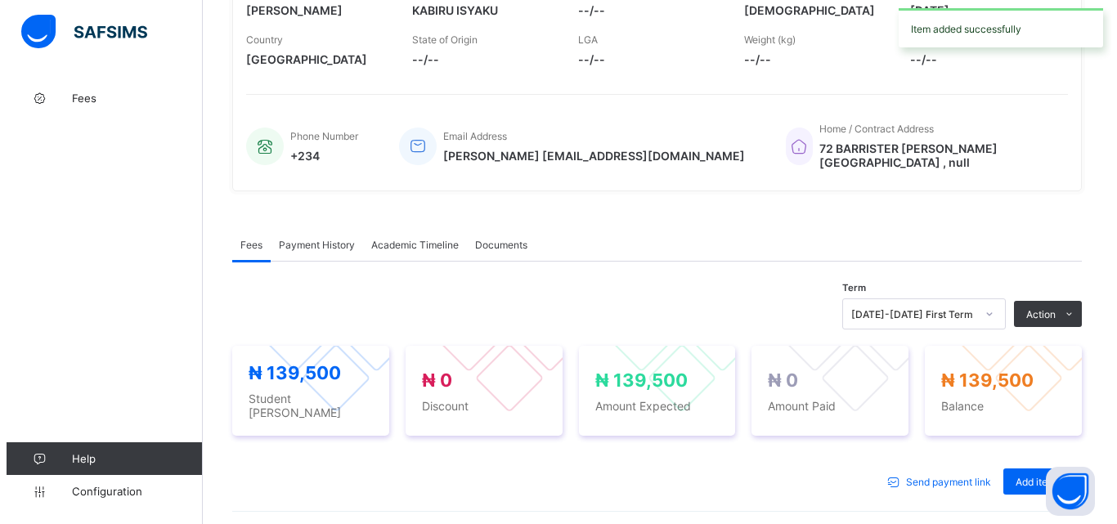
scroll to position [303, 0]
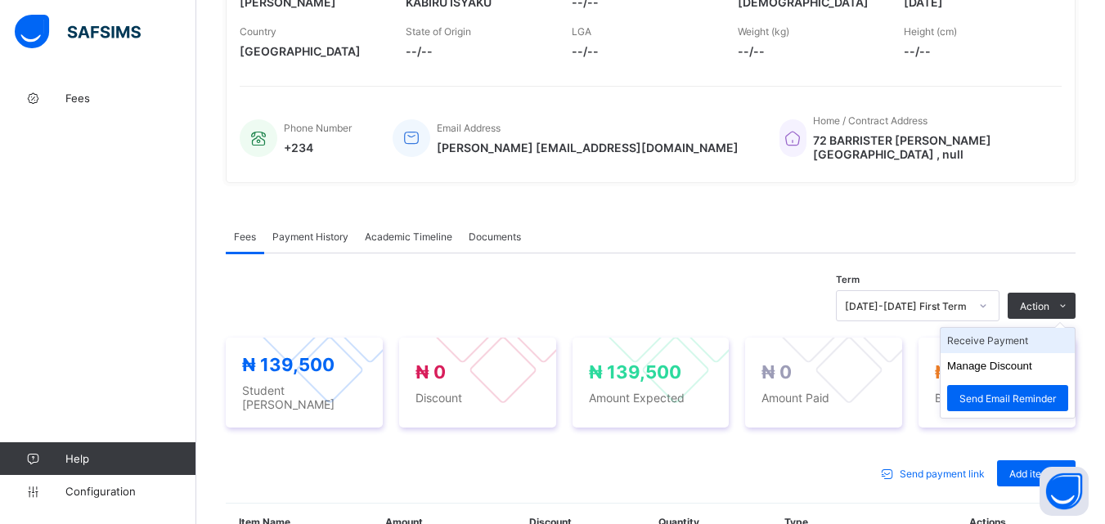
click at [999, 352] on li "Receive Payment" at bounding box center [1007, 340] width 134 height 25
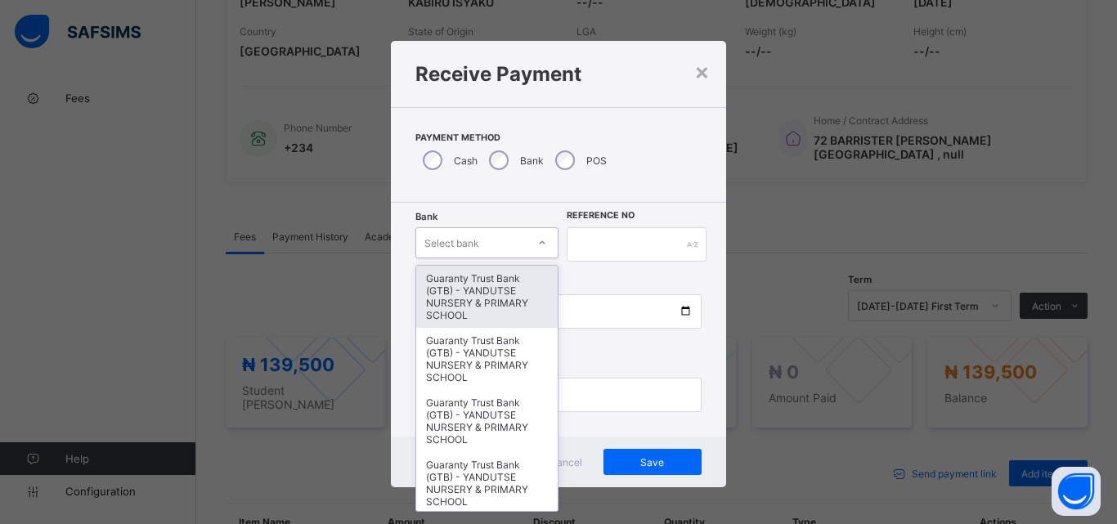
click at [514, 245] on div "Select bank" at bounding box center [471, 242] width 110 height 23
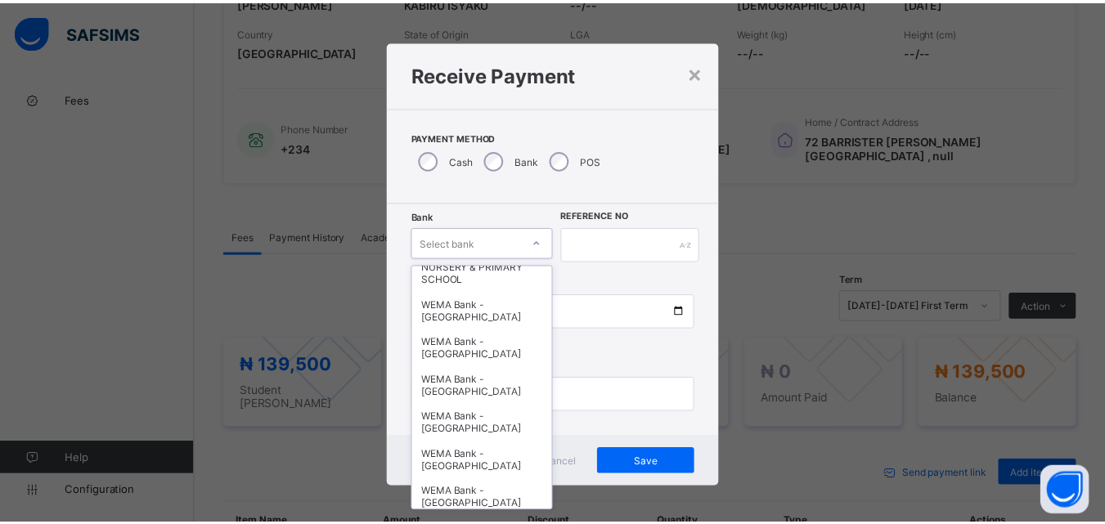
scroll to position [503, 0]
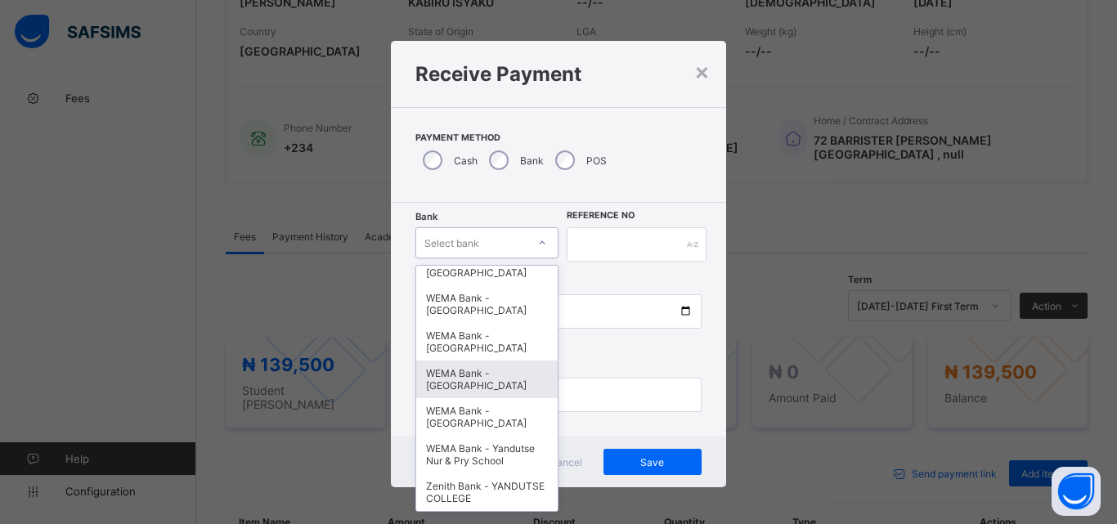
click at [496, 361] on div "WEMA Bank - [GEOGRAPHIC_DATA]" at bounding box center [486, 380] width 141 height 38
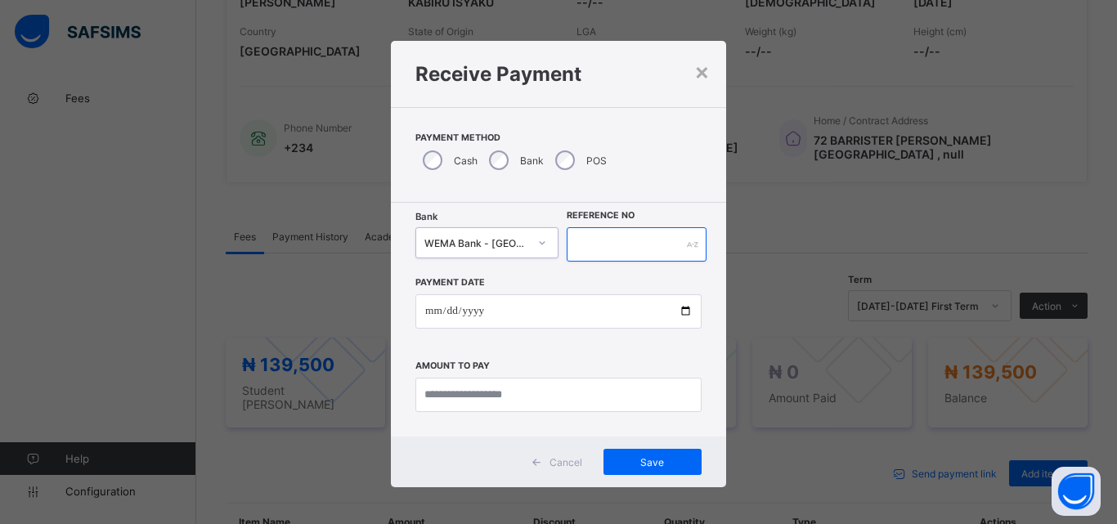
click at [609, 257] on input "text" at bounding box center [637, 244] width 140 height 34
type input "*********"
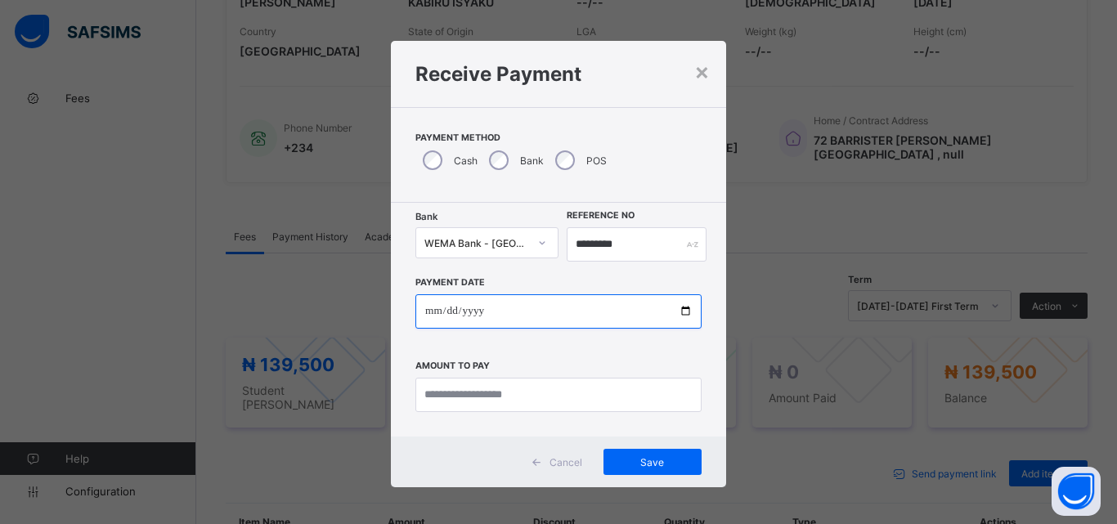
click at [675, 310] on input "date" at bounding box center [558, 311] width 286 height 34
type input "**********"
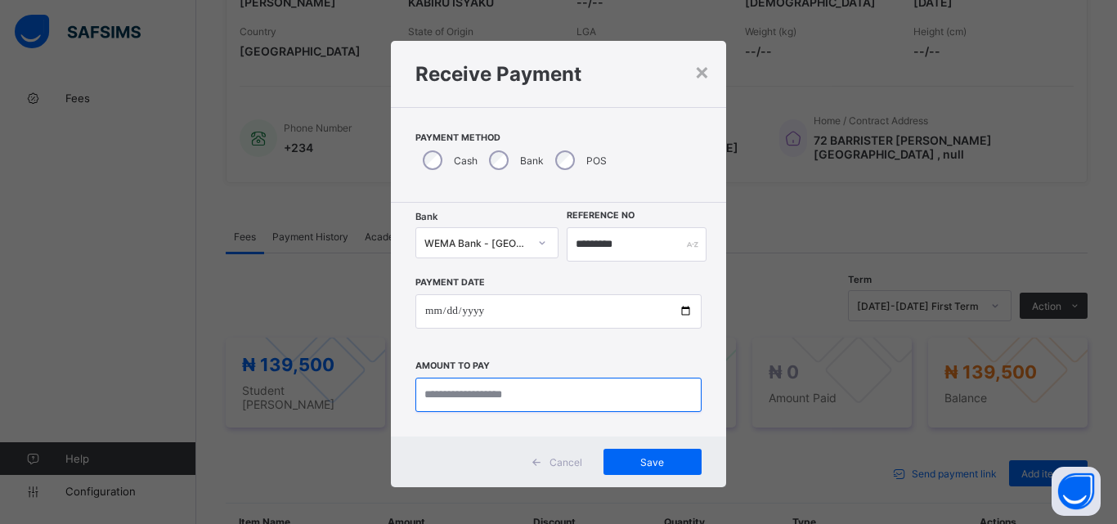
click at [440, 408] on input "currency" at bounding box center [558, 395] width 286 height 34
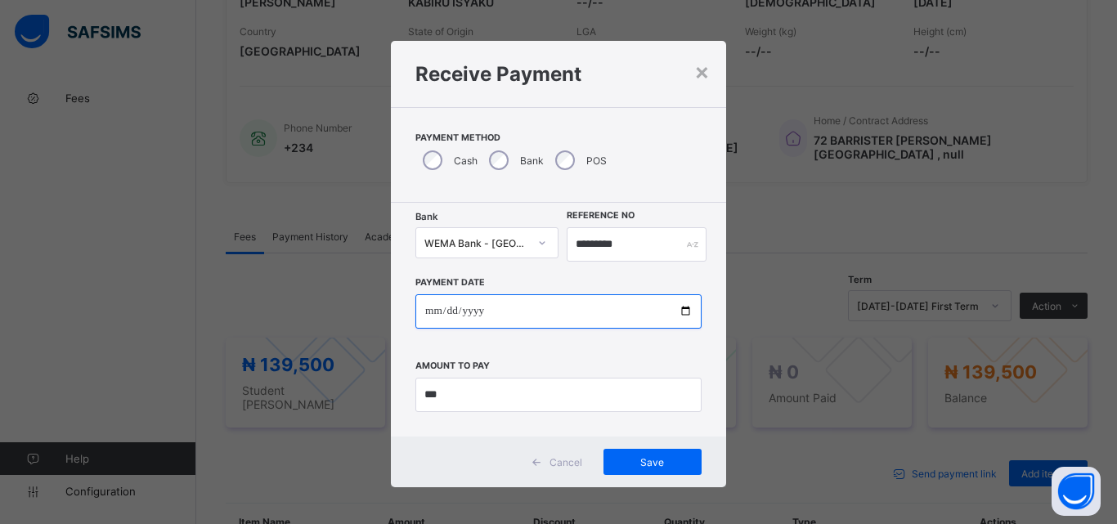
click at [565, 310] on input "**********" at bounding box center [558, 311] width 286 height 34
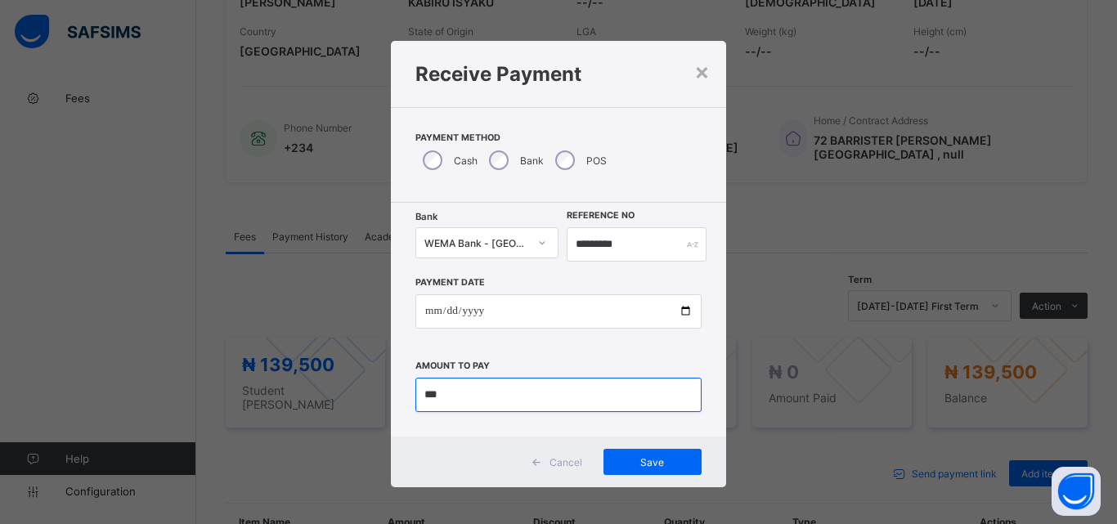
click at [506, 397] on input "currency" at bounding box center [558, 395] width 286 height 34
type input "*********"
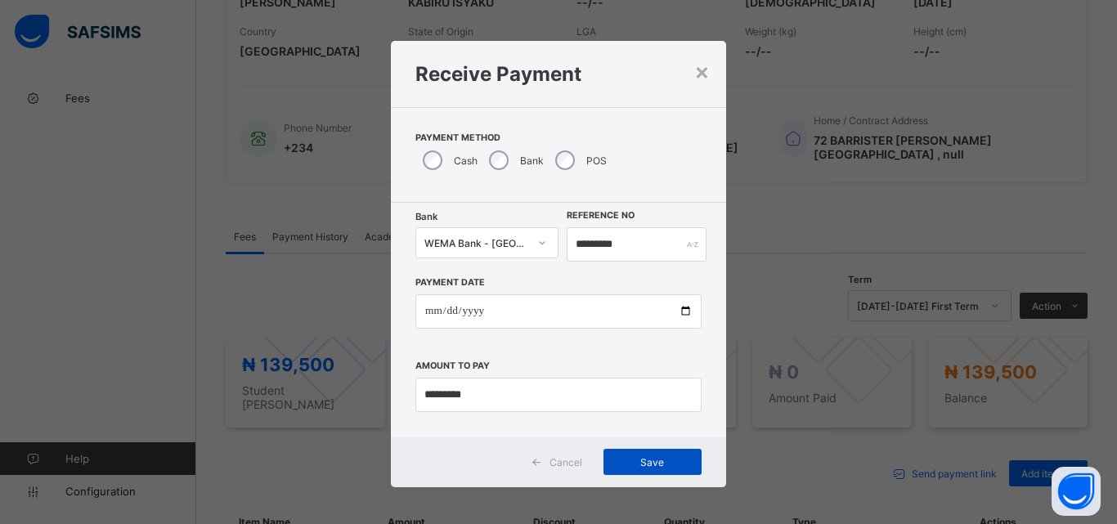
click at [650, 461] on span "Save" at bounding box center [653, 462] width 74 height 12
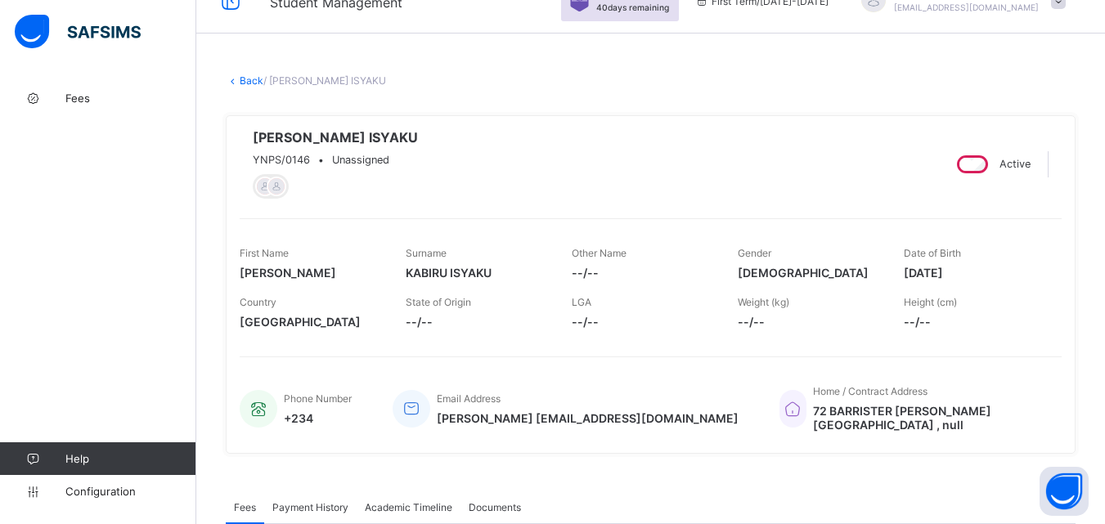
scroll to position [0, 0]
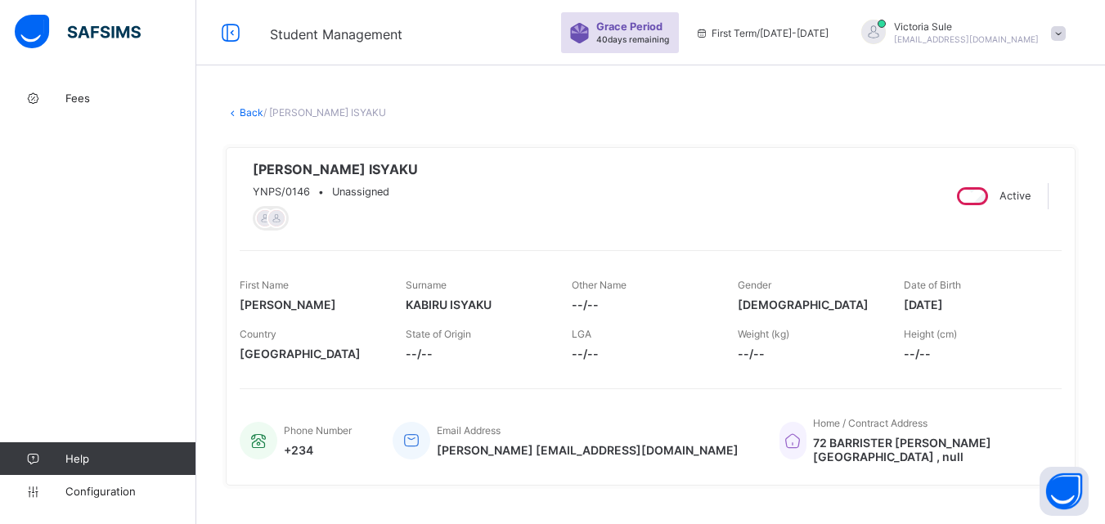
click at [250, 114] on link "Back" at bounding box center [252, 112] width 24 height 12
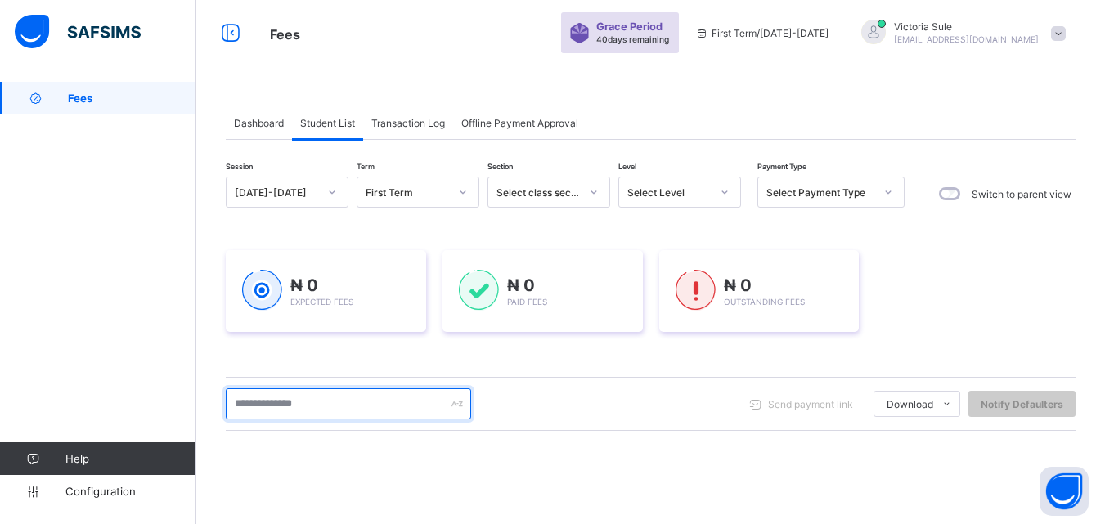
click at [357, 409] on input "text" at bounding box center [348, 403] width 245 height 31
type input "****"
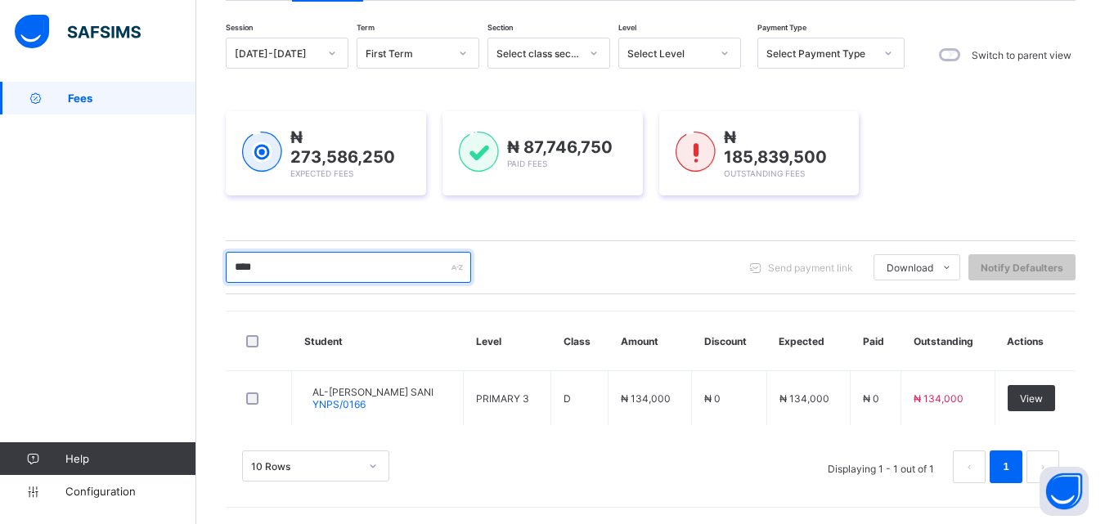
scroll to position [137, 0]
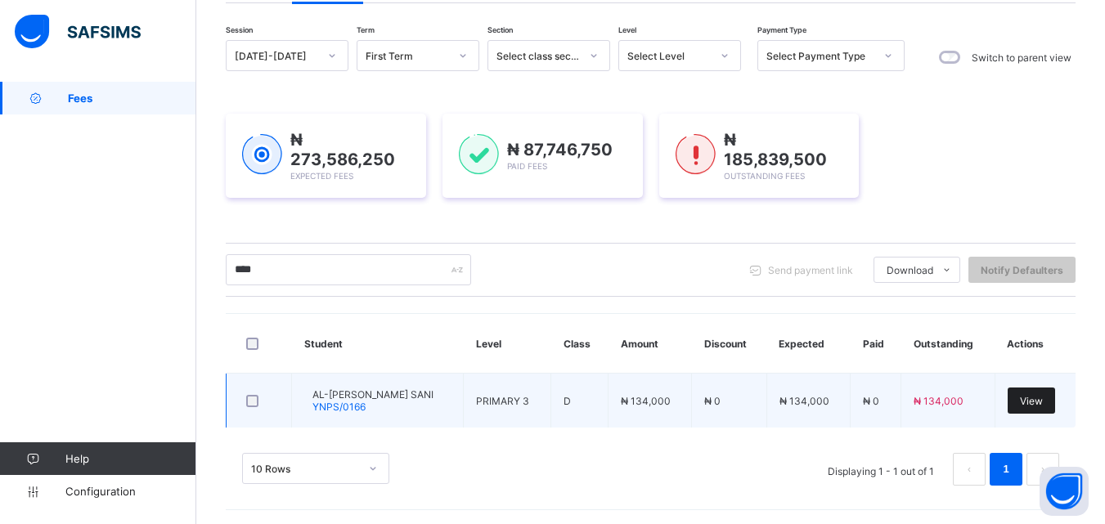
click at [1055, 400] on div "View" at bounding box center [1030, 401] width 47 height 26
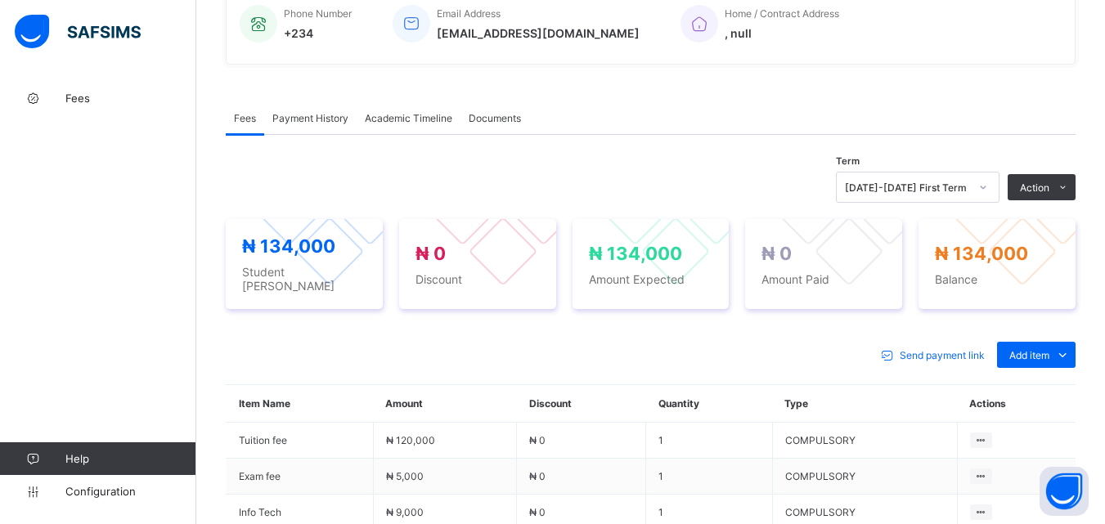
scroll to position [491, 0]
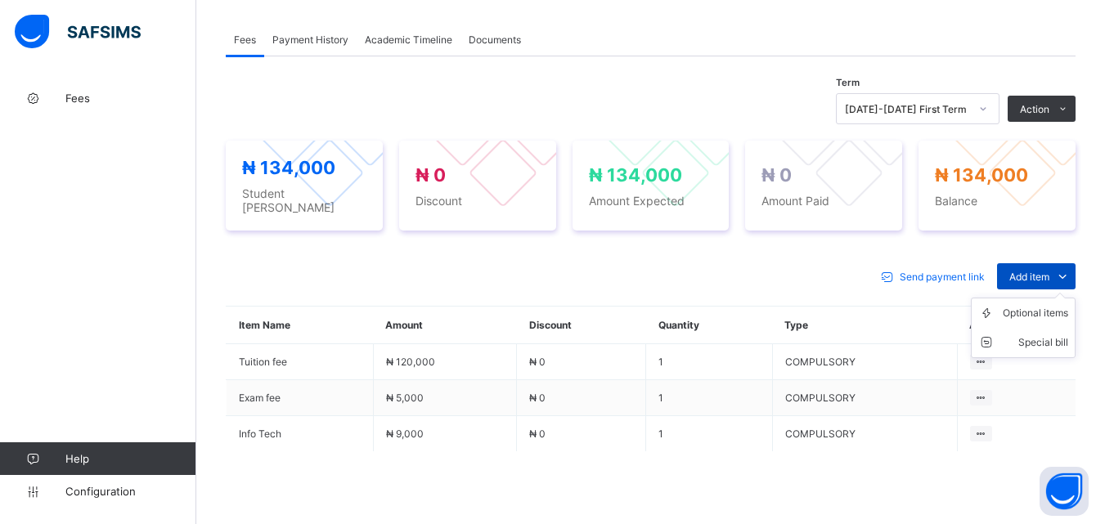
click at [1041, 273] on span "Add item" at bounding box center [1029, 277] width 40 height 12
click at [1037, 309] on div "Optional items" at bounding box center [1035, 313] width 65 height 16
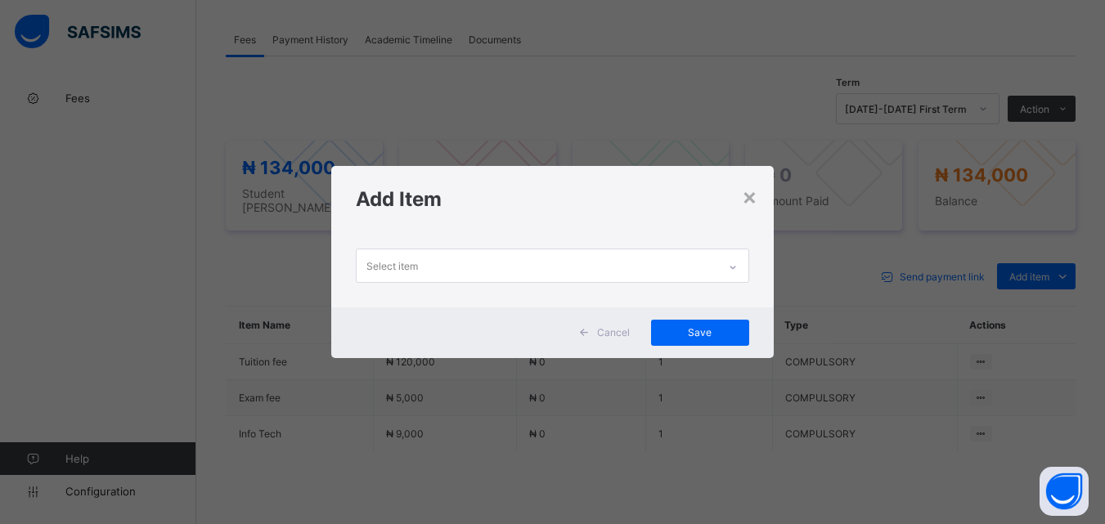
click at [737, 267] on icon at bounding box center [733, 267] width 10 height 16
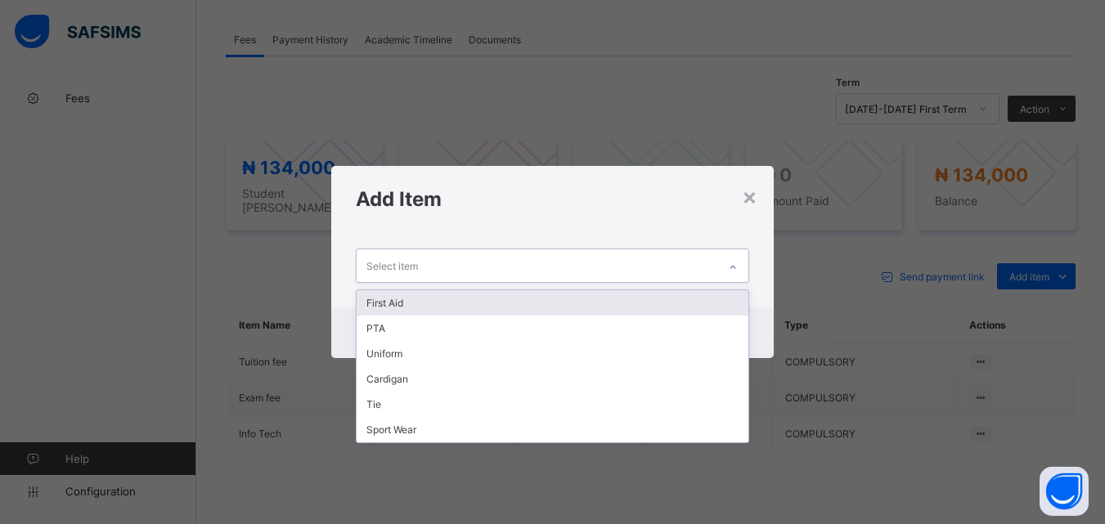
click at [728, 302] on div "First Aid" at bounding box center [552, 302] width 391 height 25
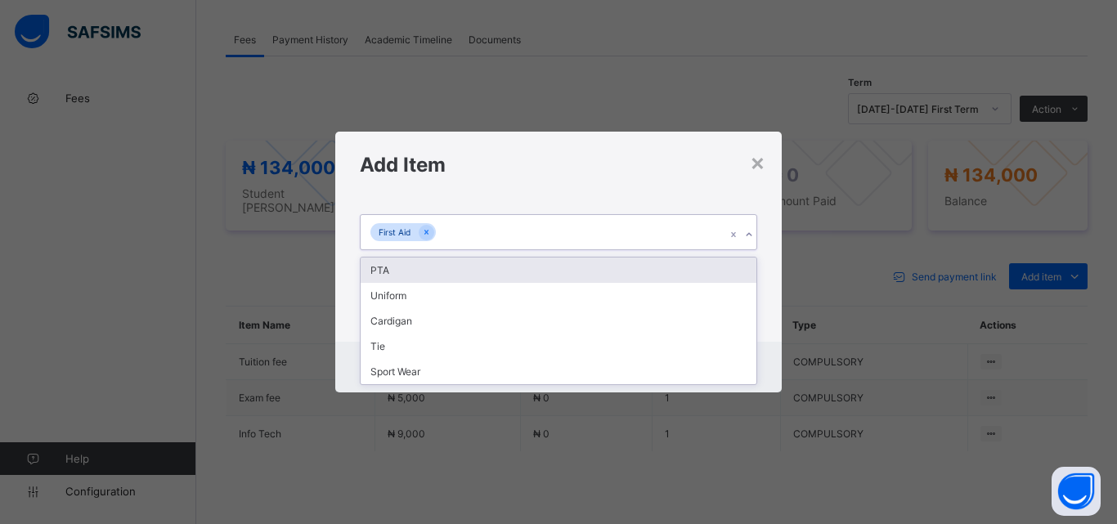
click at [744, 230] on icon at bounding box center [749, 235] width 10 height 16
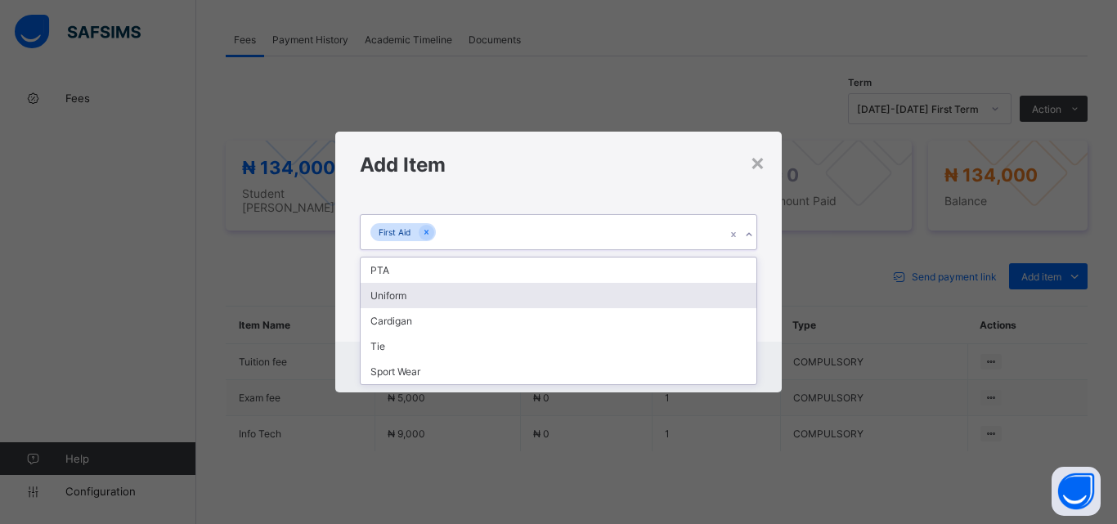
click at [735, 286] on div "Uniform" at bounding box center [559, 295] width 396 height 25
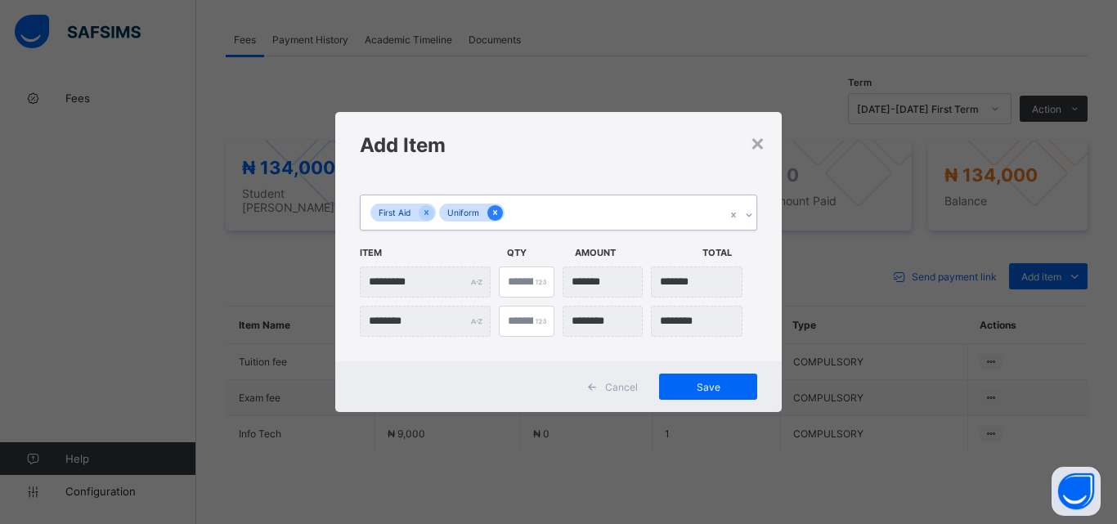
click at [495, 209] on icon at bounding box center [495, 212] width 9 height 11
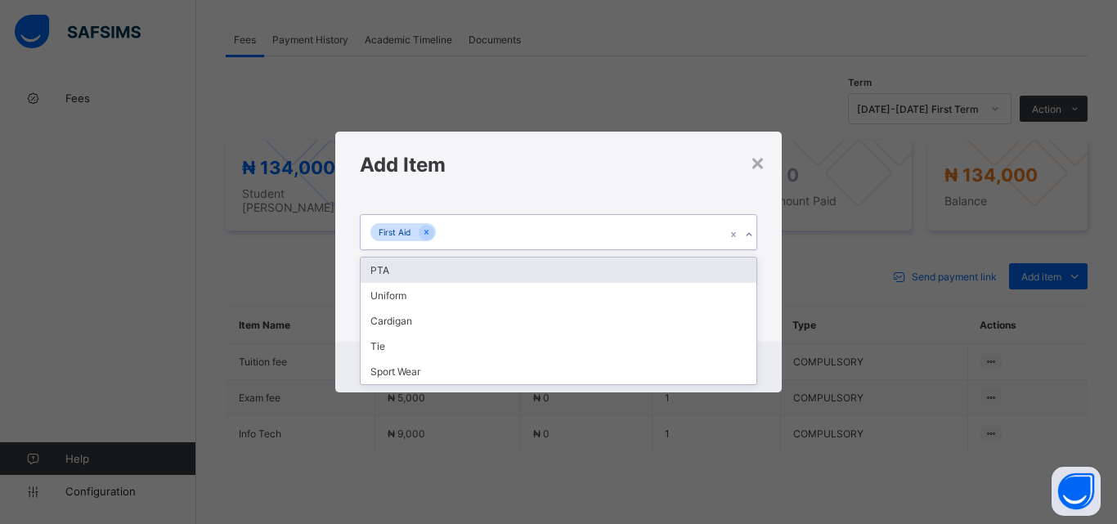
click at [751, 230] on icon at bounding box center [749, 235] width 10 height 16
click at [702, 273] on div "PTA" at bounding box center [559, 270] width 396 height 25
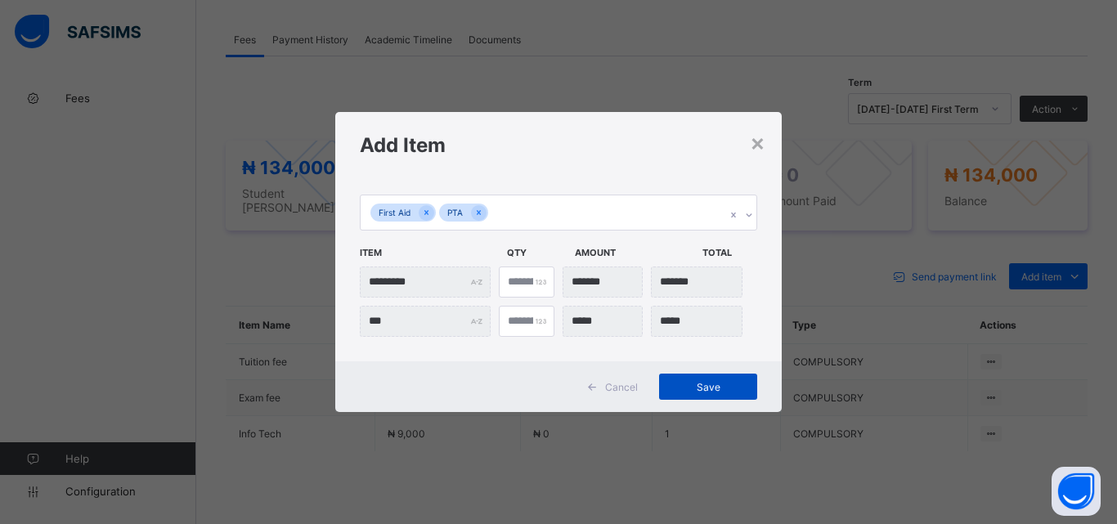
click at [680, 388] on span "Save" at bounding box center [708, 387] width 74 height 12
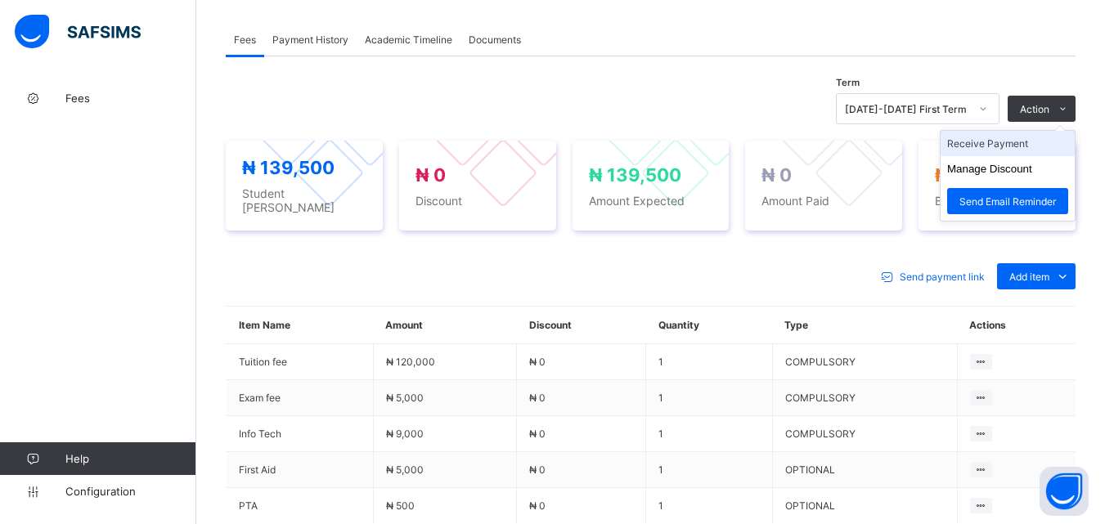
click at [1004, 156] on li "Receive Payment" at bounding box center [1007, 143] width 134 height 25
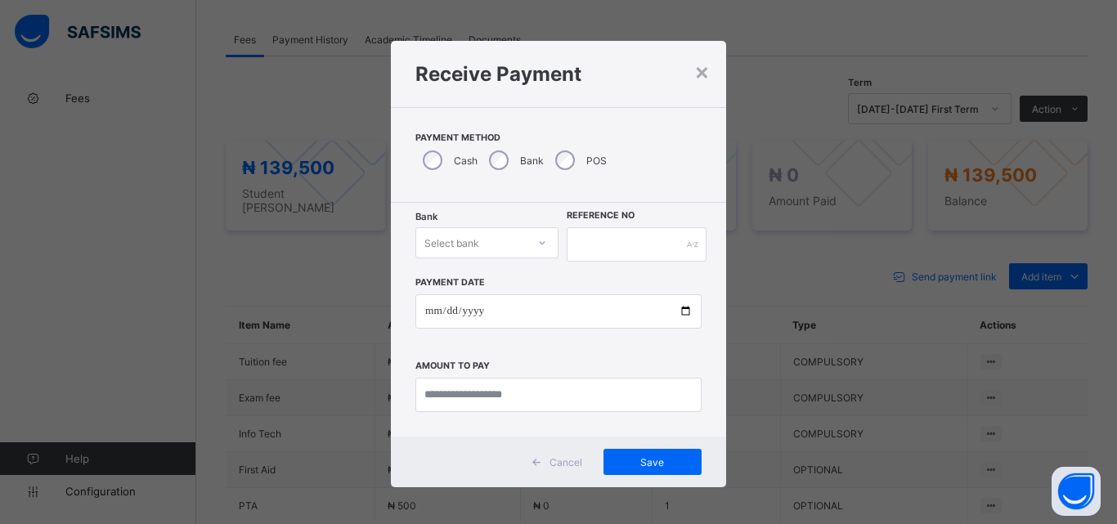
click at [536, 250] on div at bounding box center [542, 243] width 28 height 26
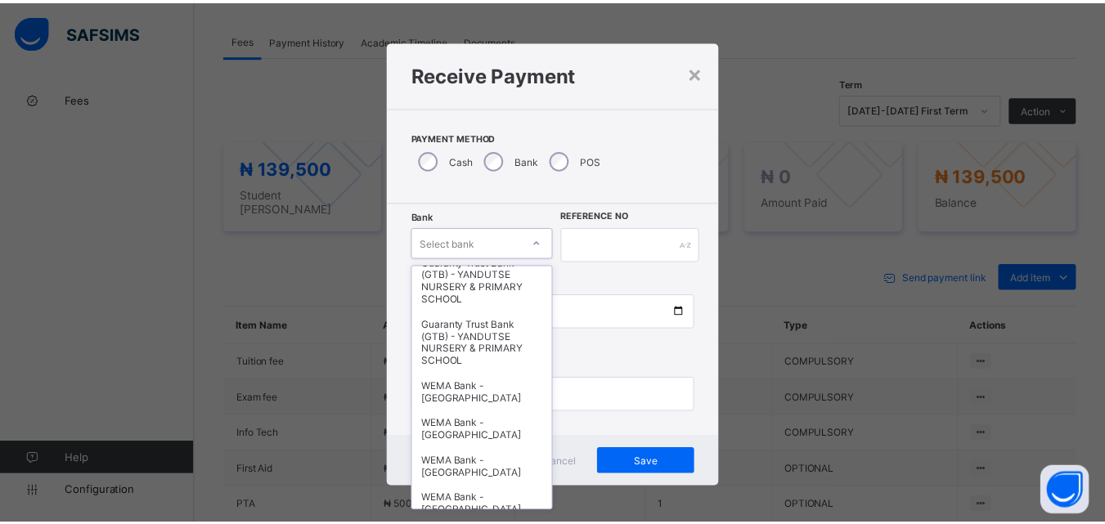
scroll to position [503, 0]
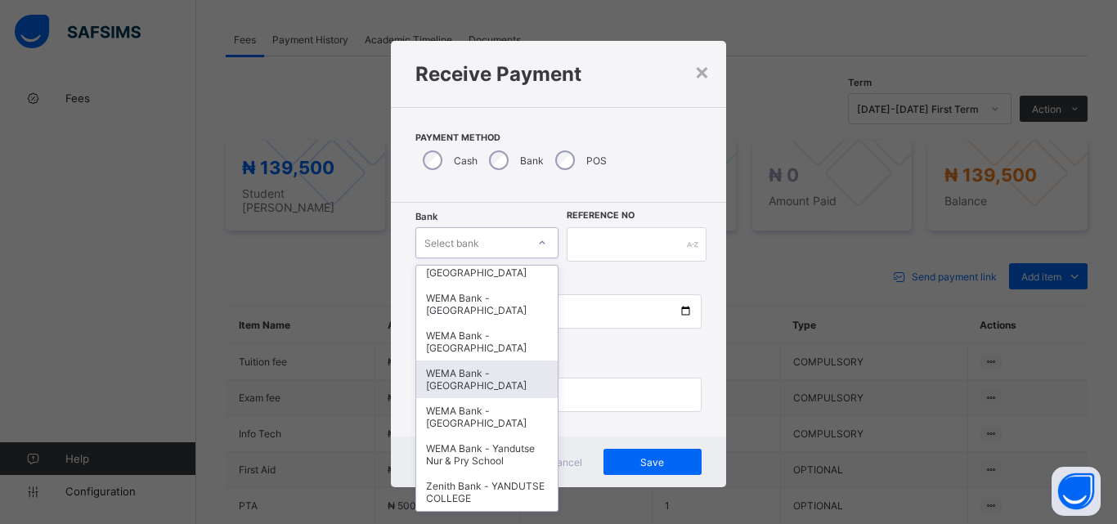
click at [493, 366] on div "WEMA Bank - [GEOGRAPHIC_DATA]" at bounding box center [486, 380] width 141 height 38
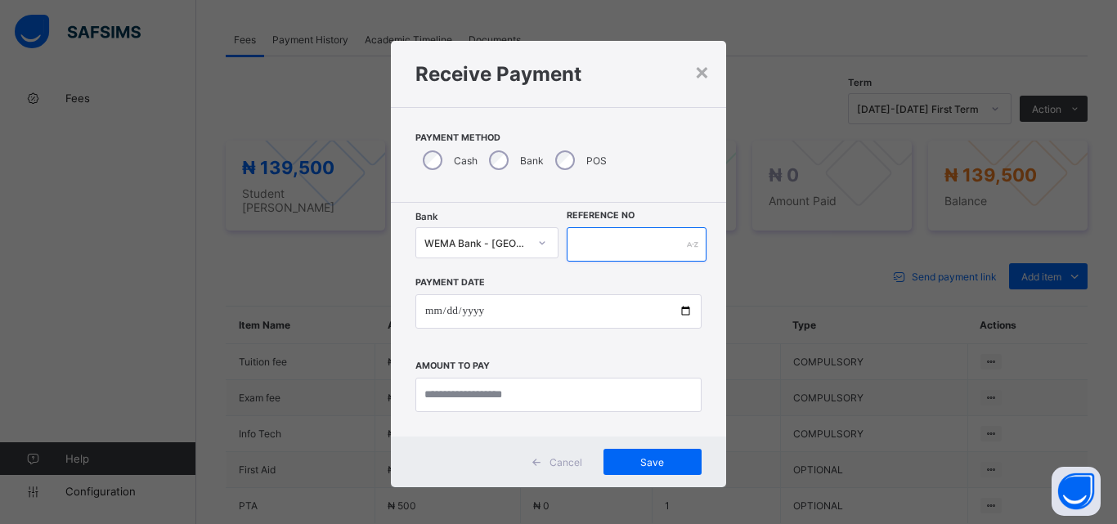
click at [590, 244] on input "text" at bounding box center [637, 244] width 140 height 34
type input "*********"
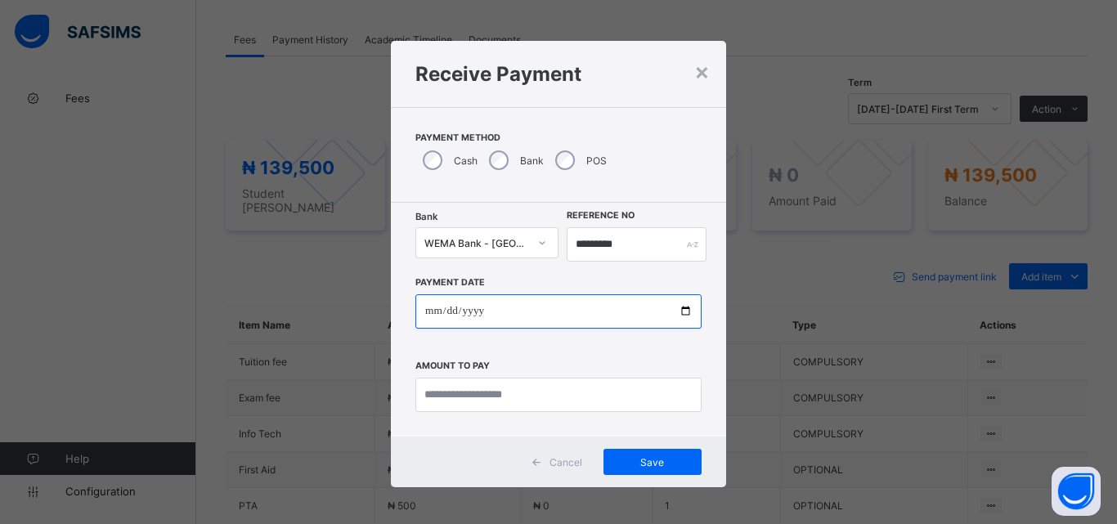
click at [671, 307] on input "date" at bounding box center [558, 311] width 286 height 34
click at [679, 312] on input "date" at bounding box center [558, 311] width 286 height 34
type input "**********"
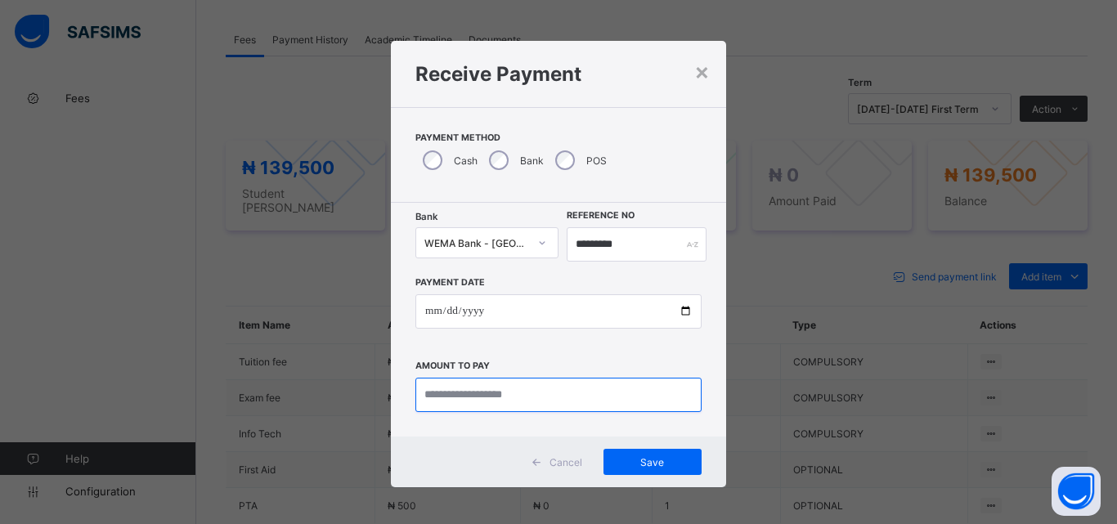
click at [462, 392] on input "currency" at bounding box center [558, 395] width 286 height 34
type input "*********"
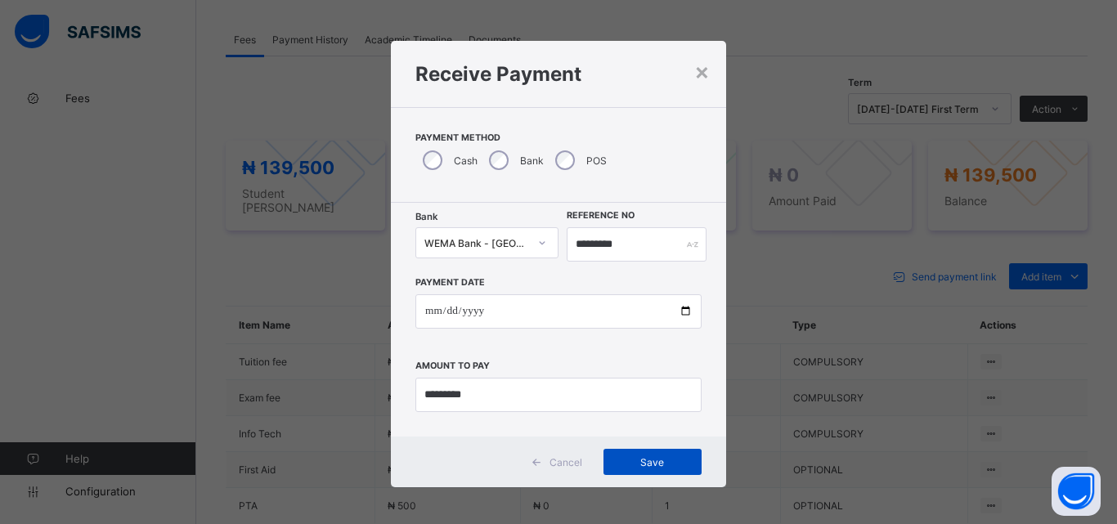
click at [621, 456] on span "Save" at bounding box center [653, 462] width 74 height 12
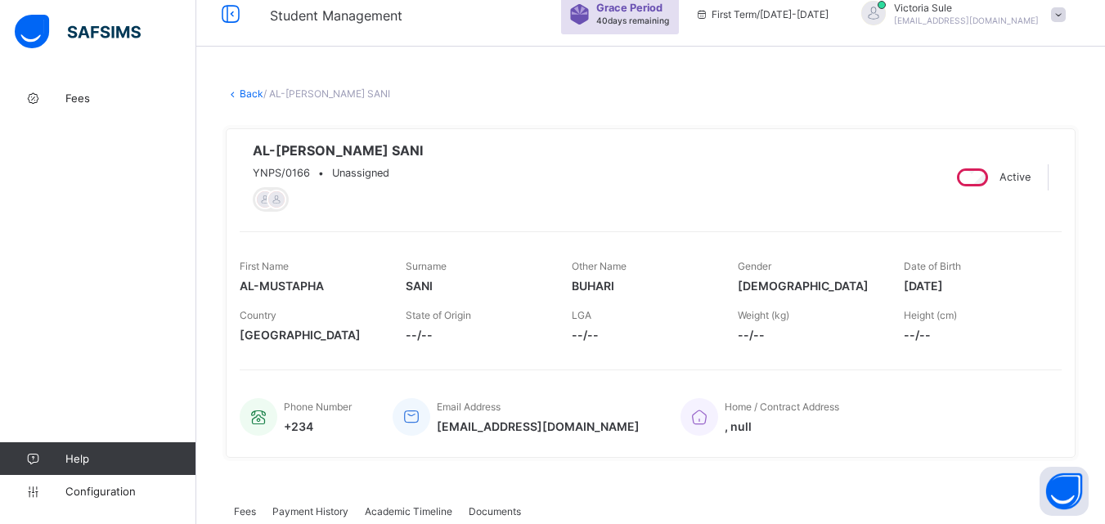
scroll to position [0, 0]
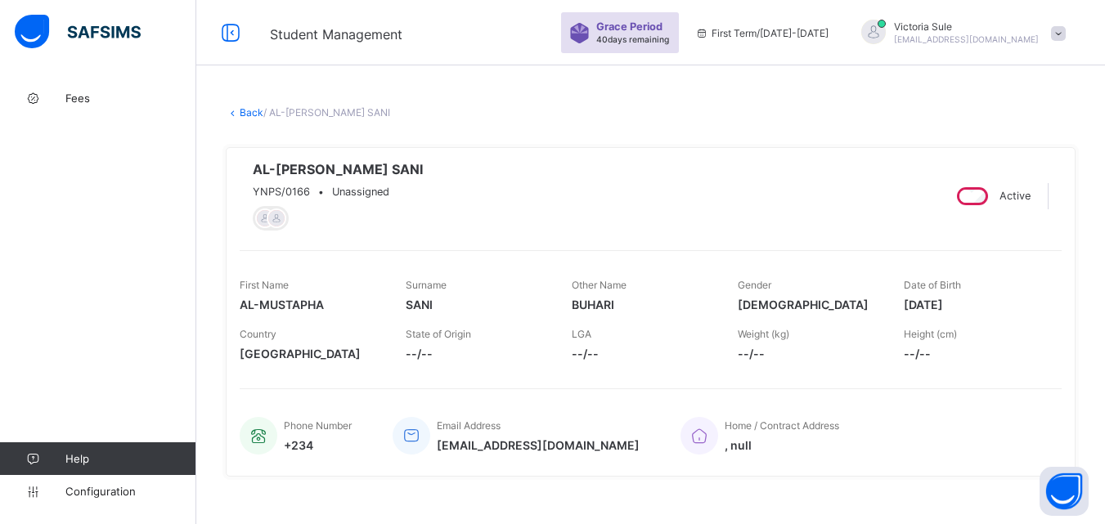
click at [245, 116] on link "Back" at bounding box center [252, 112] width 24 height 12
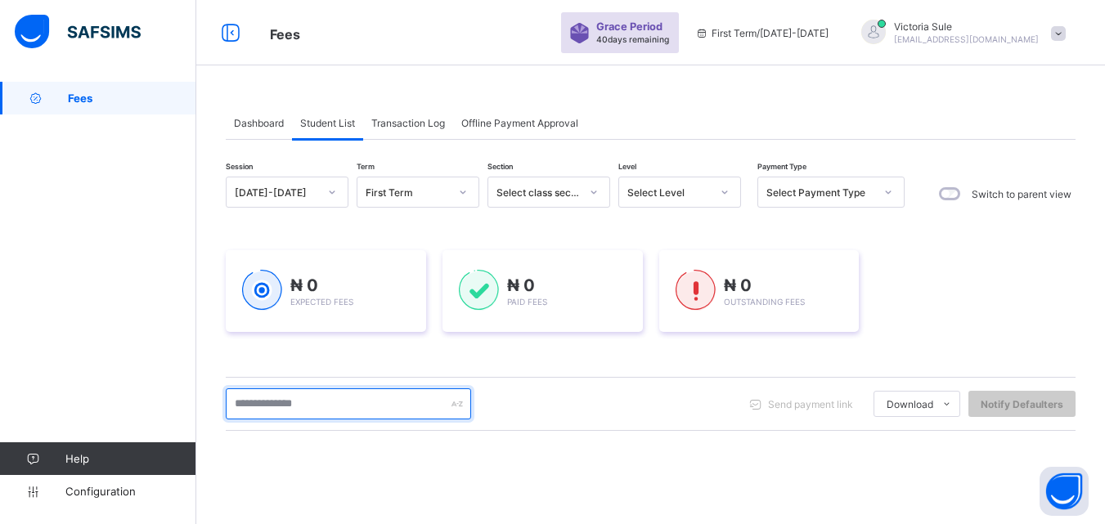
click at [348, 408] on input "text" at bounding box center [348, 403] width 245 height 31
type input "****"
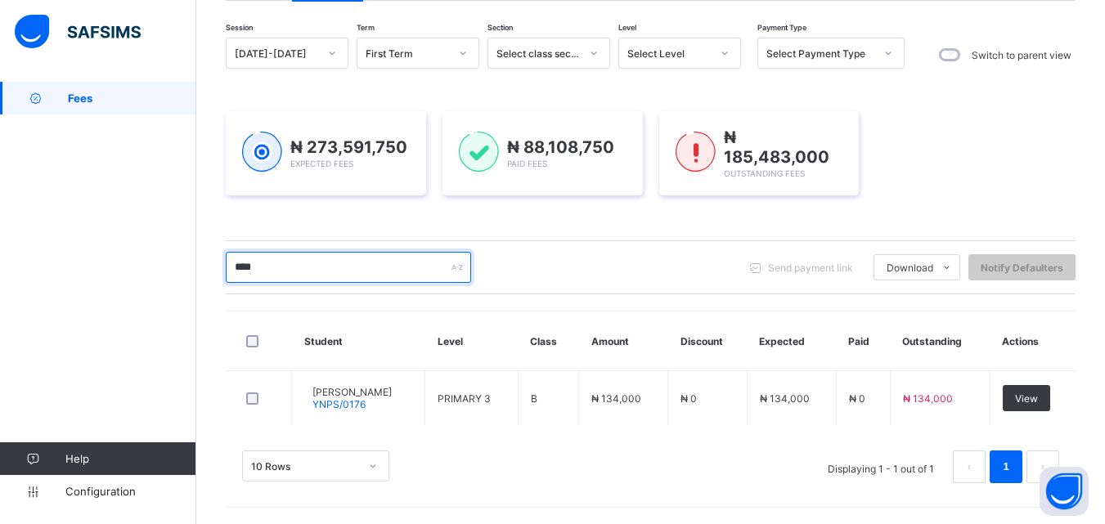
scroll to position [137, 0]
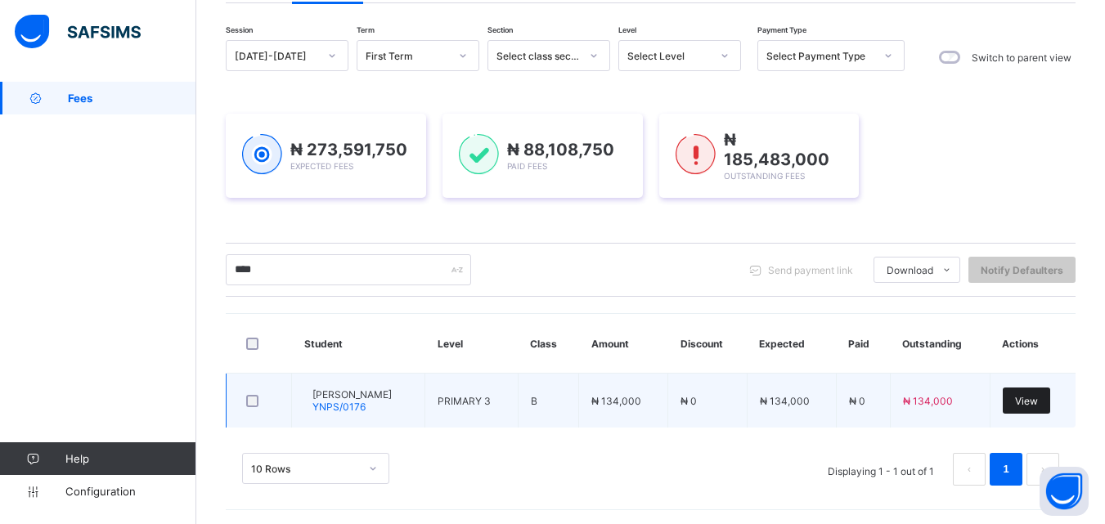
click at [1038, 399] on span "View" at bounding box center [1026, 401] width 23 height 12
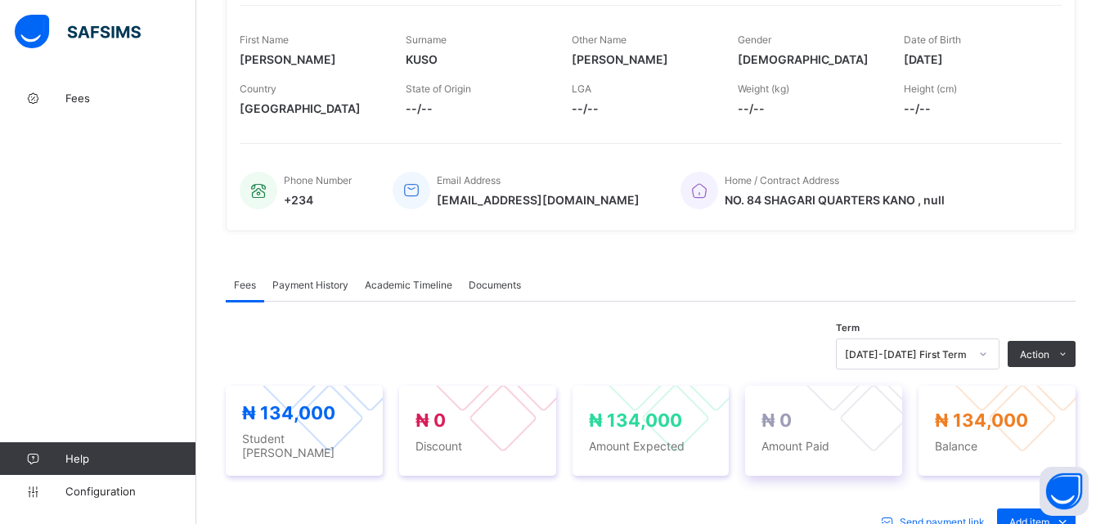
scroll to position [572, 0]
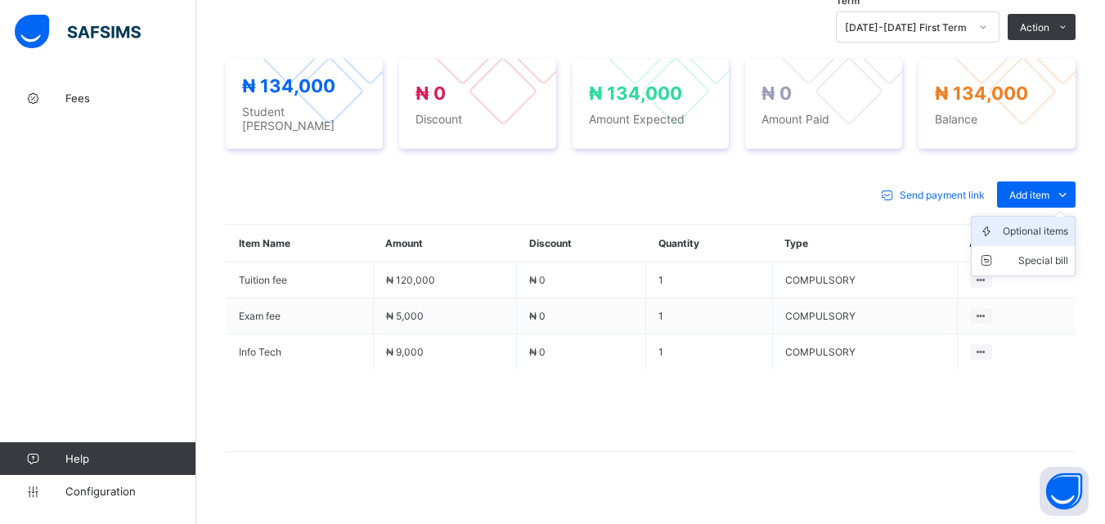
click at [1015, 232] on div "Optional items" at bounding box center [1035, 231] width 65 height 16
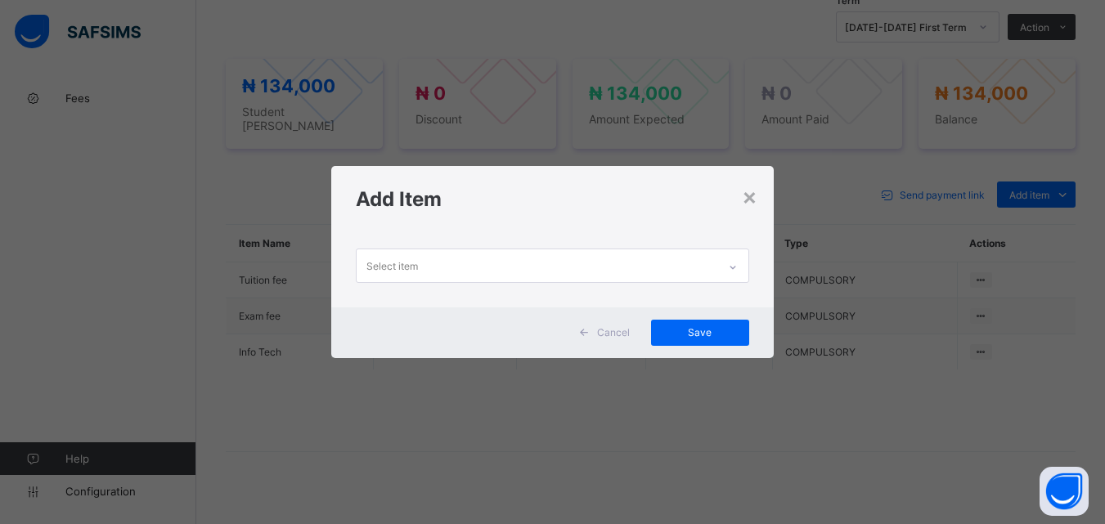
click at [708, 265] on div "Select item" at bounding box center [537, 265] width 360 height 32
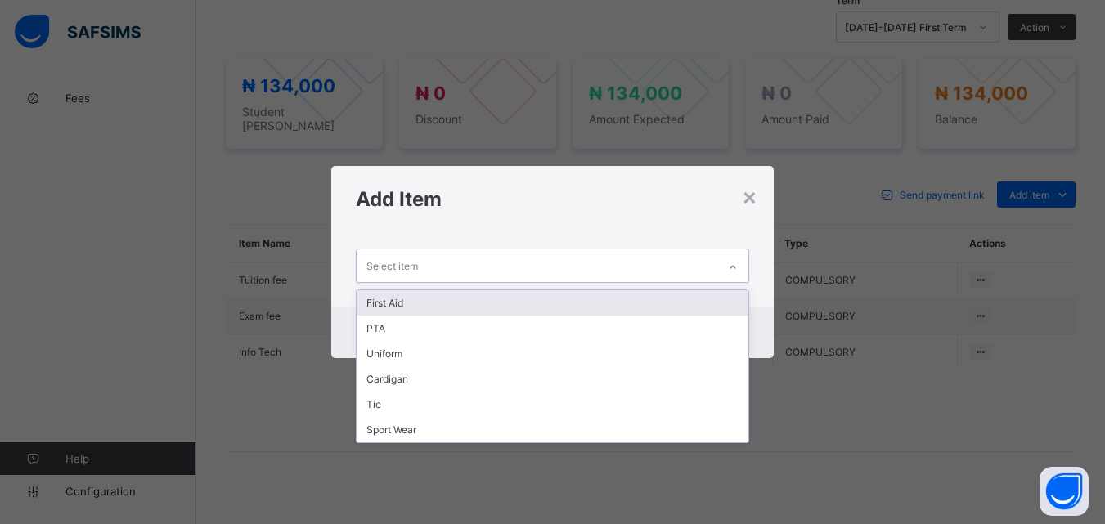
click at [686, 298] on div "First Aid" at bounding box center [552, 302] width 391 height 25
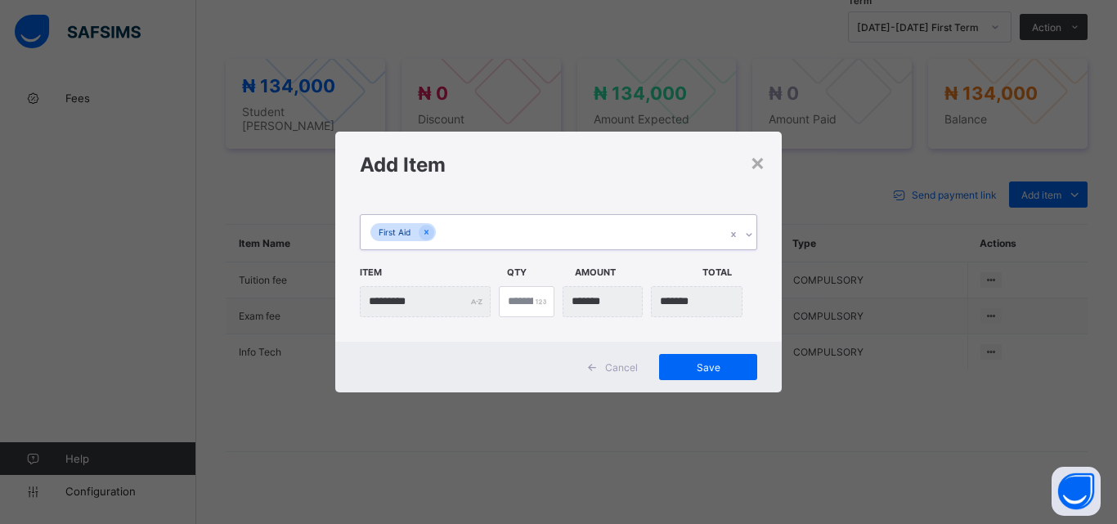
click at [749, 231] on icon at bounding box center [749, 235] width 10 height 16
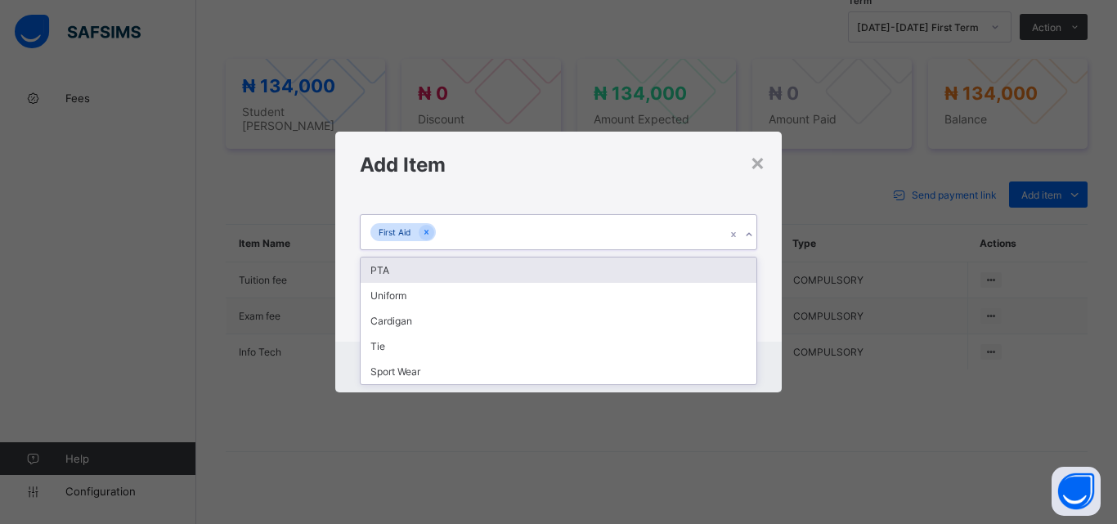
click at [715, 278] on div "PTA" at bounding box center [559, 270] width 396 height 25
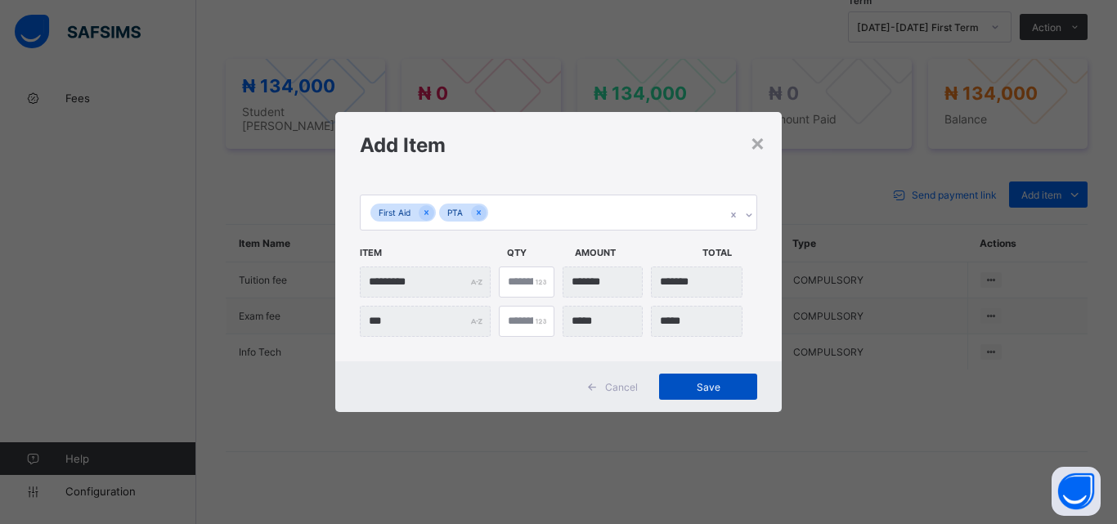
click at [702, 382] on span "Save" at bounding box center [708, 387] width 74 height 12
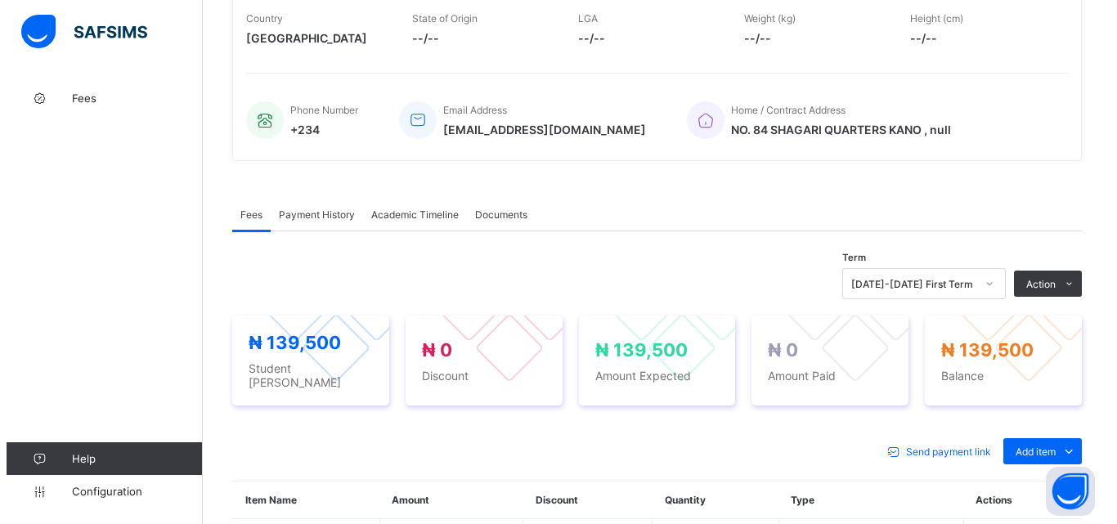
scroll to position [327, 0]
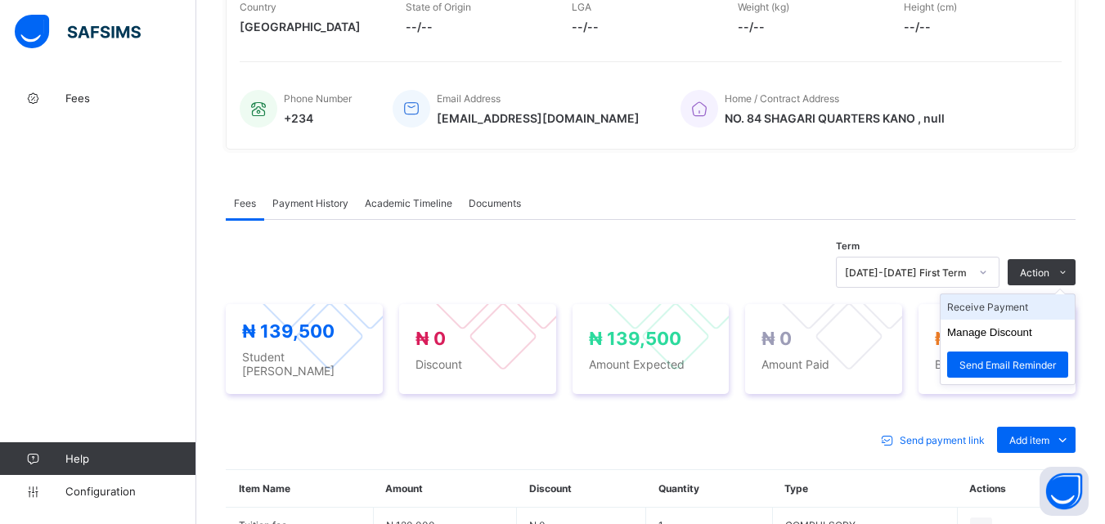
click at [1018, 316] on li "Receive Payment" at bounding box center [1007, 306] width 134 height 25
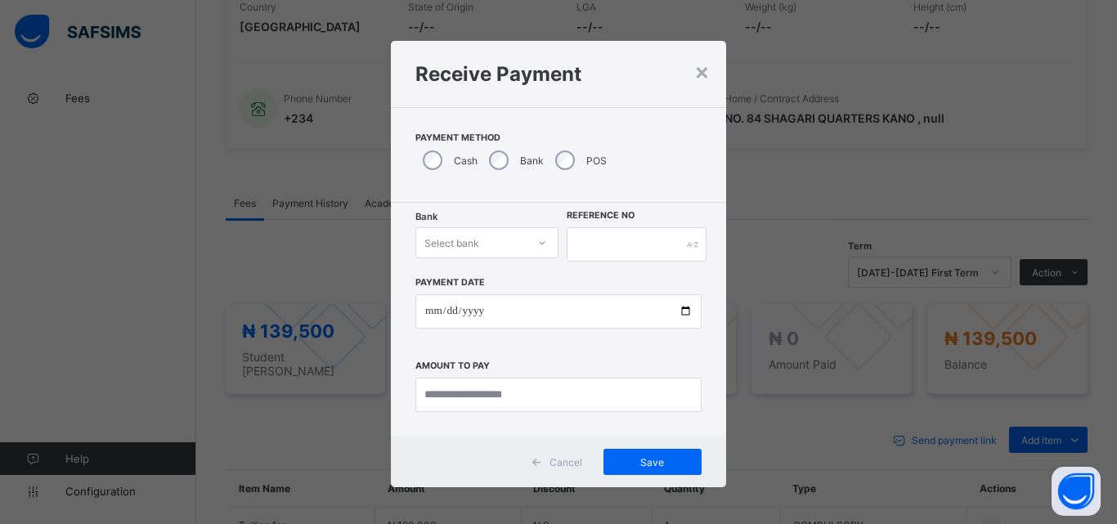
click at [537, 250] on icon at bounding box center [542, 243] width 10 height 16
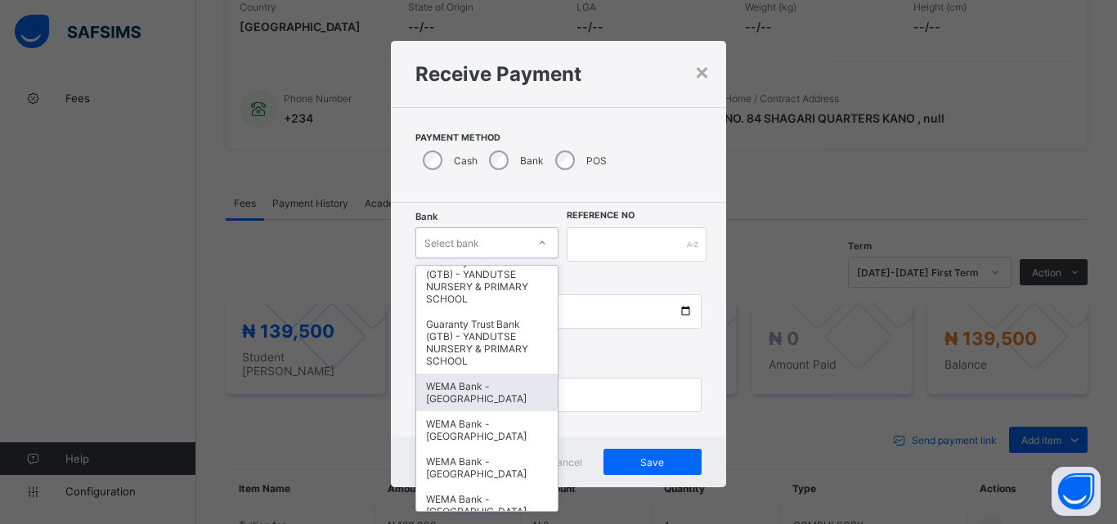
click at [476, 406] on div "WEMA Bank - [GEOGRAPHIC_DATA]" at bounding box center [486, 393] width 141 height 38
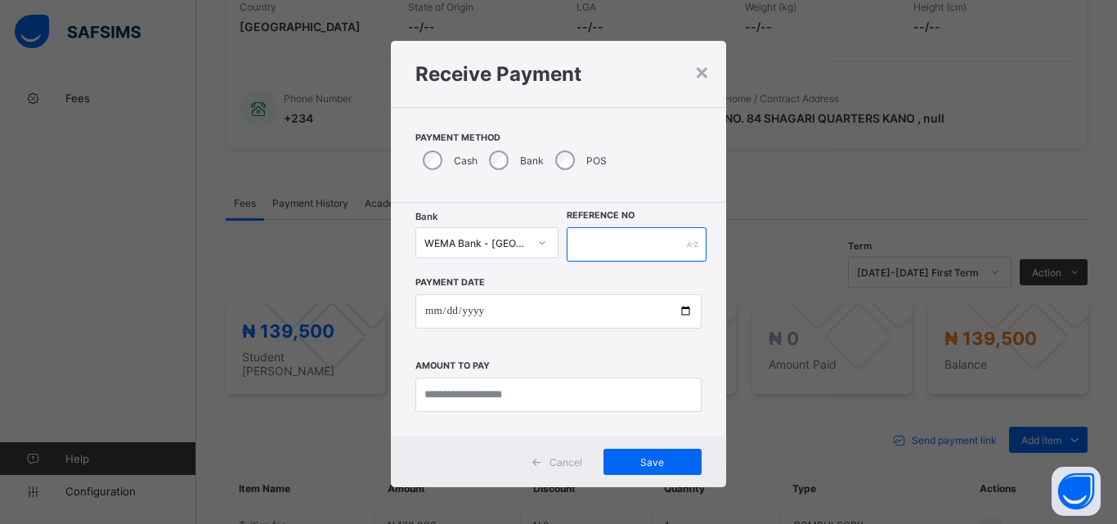
click at [599, 238] on input "text" at bounding box center [637, 244] width 140 height 34
type input "*********"
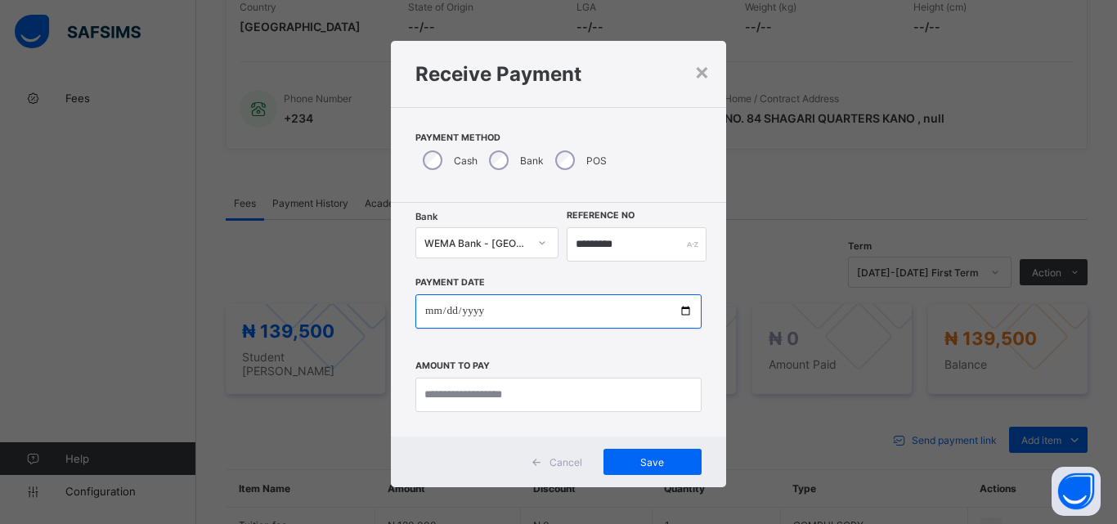
click at [680, 315] on input "date" at bounding box center [558, 311] width 286 height 34
type input "**********"
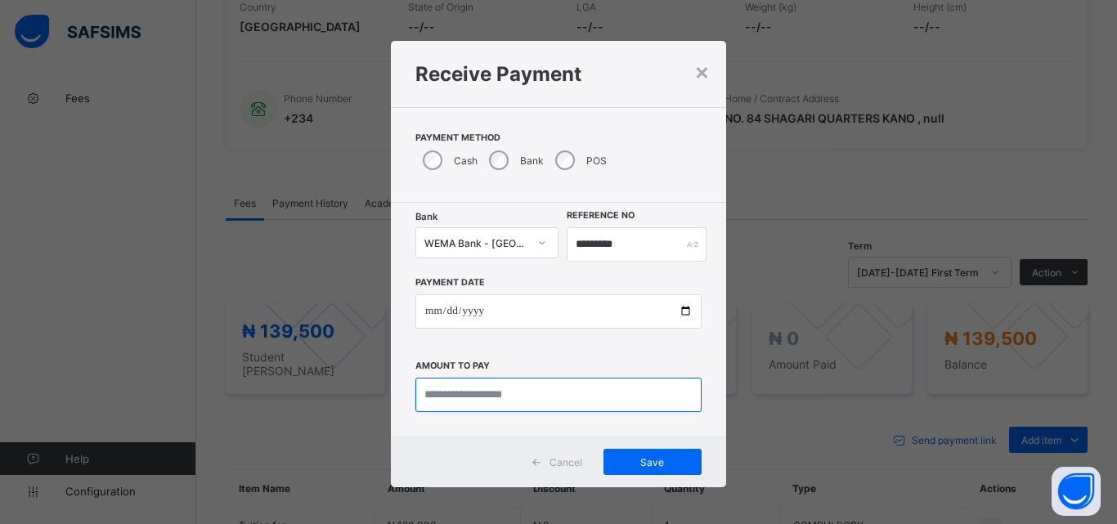
click at [478, 398] on input "currency" at bounding box center [558, 395] width 286 height 34
type input "********"
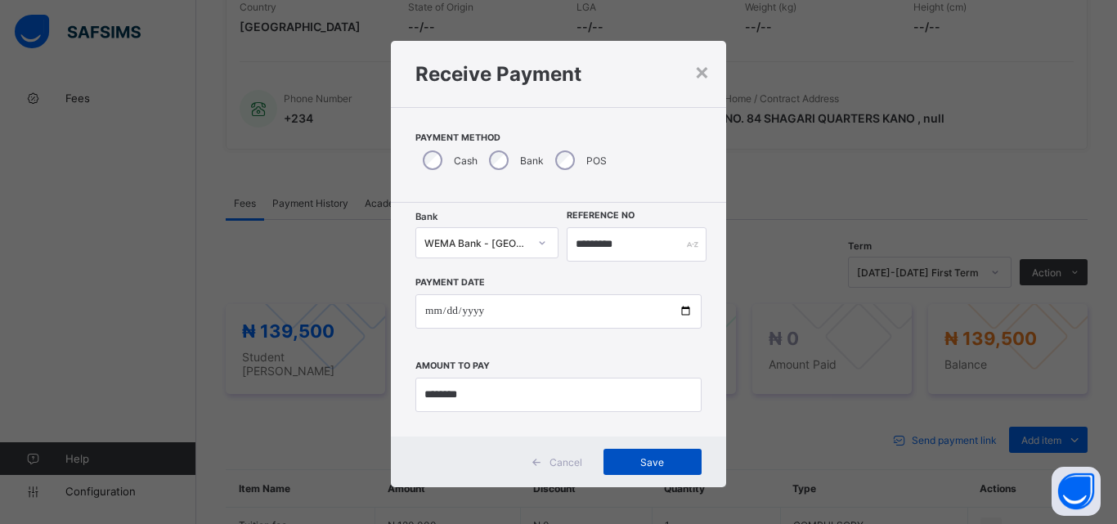
click at [639, 461] on span "Save" at bounding box center [653, 462] width 74 height 12
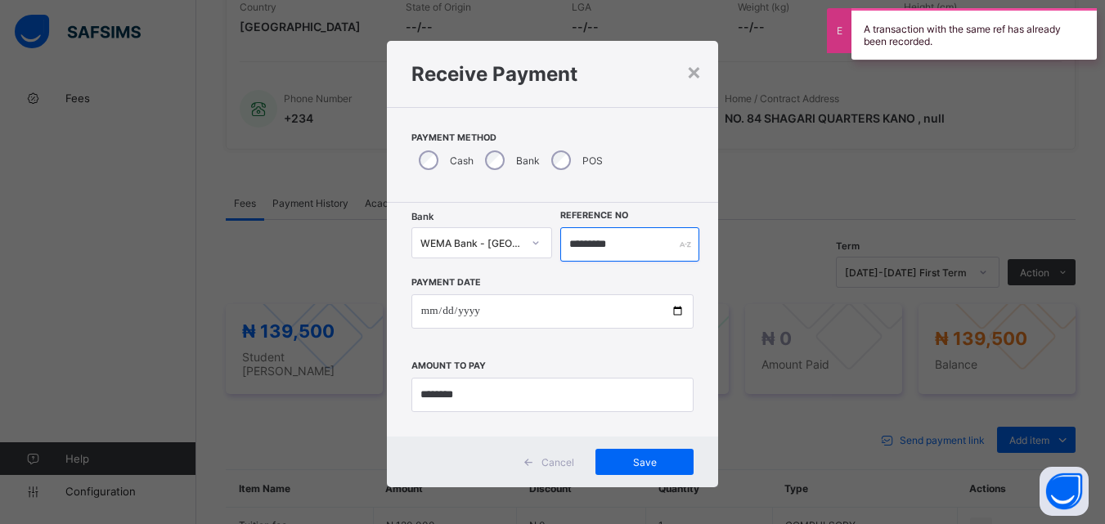
click at [640, 248] on input "*********" at bounding box center [629, 244] width 138 height 34
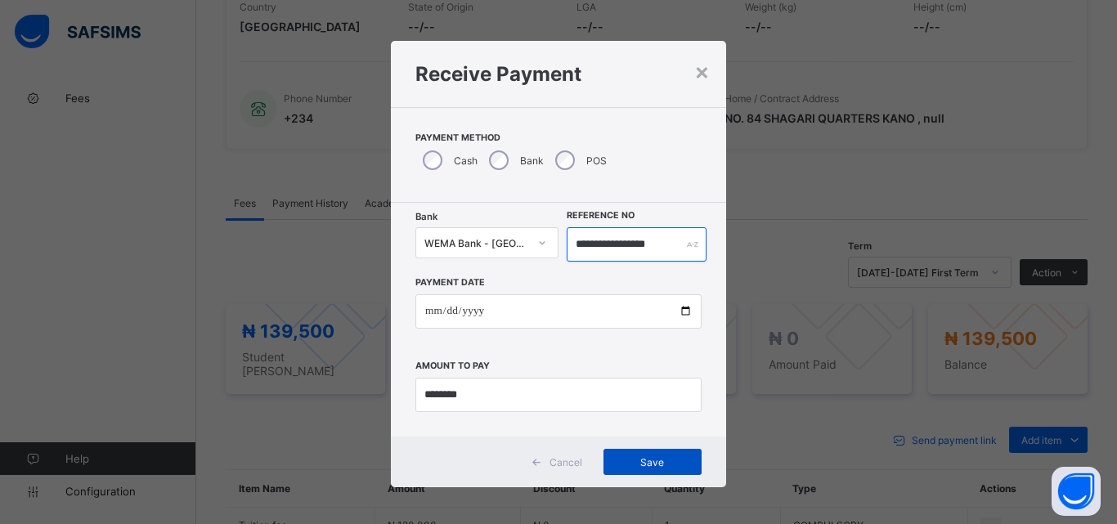
type input "**********"
click at [638, 456] on span "Save" at bounding box center [653, 462] width 74 height 12
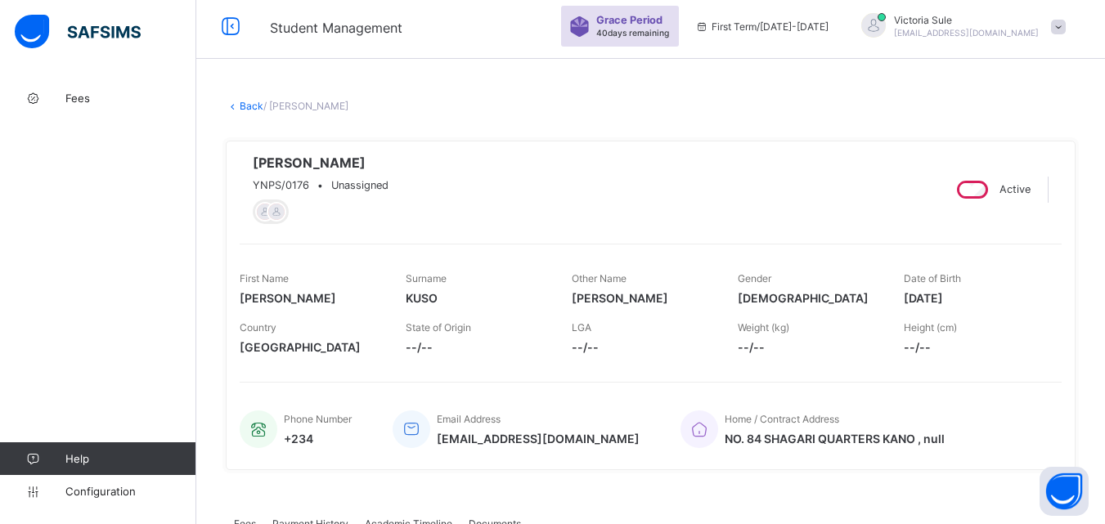
scroll to position [0, 0]
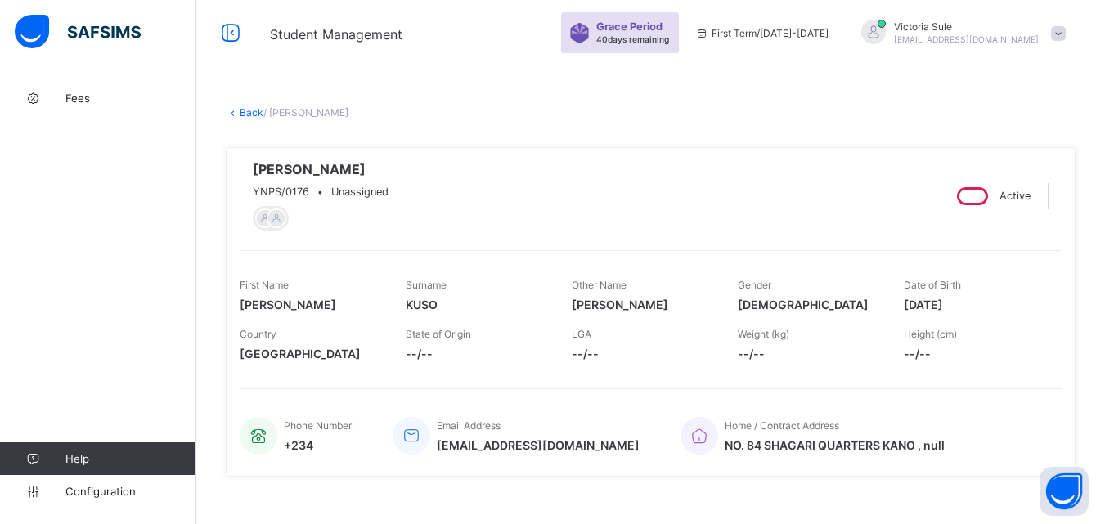
click at [247, 112] on link "Back" at bounding box center [252, 112] width 24 height 12
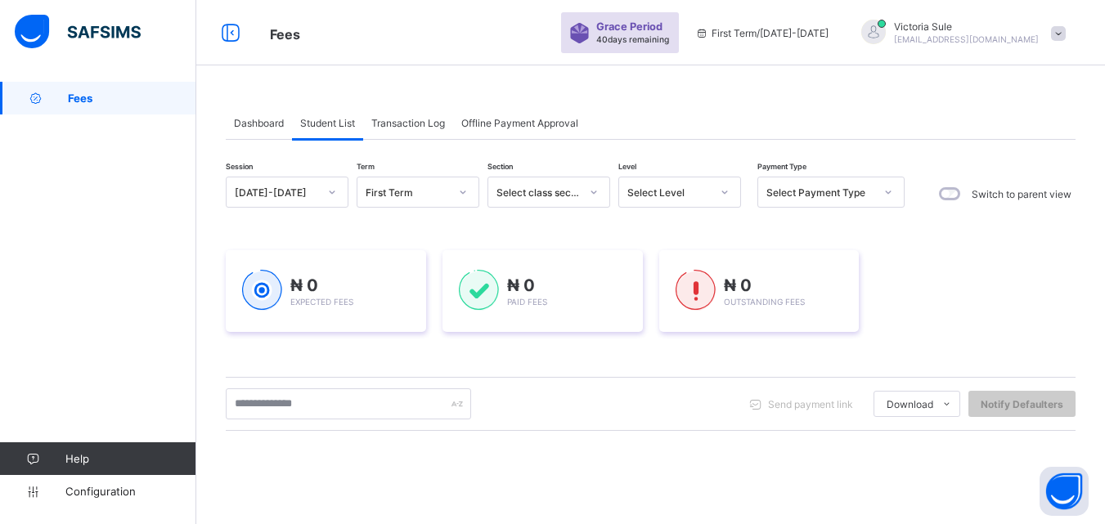
scroll to position [257, 0]
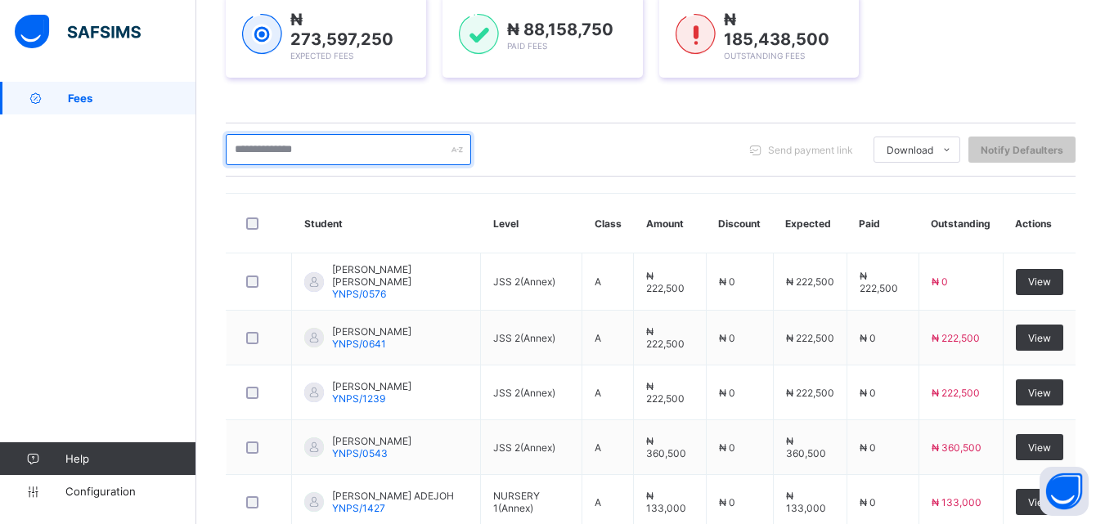
click at [322, 142] on input "text" at bounding box center [348, 149] width 245 height 31
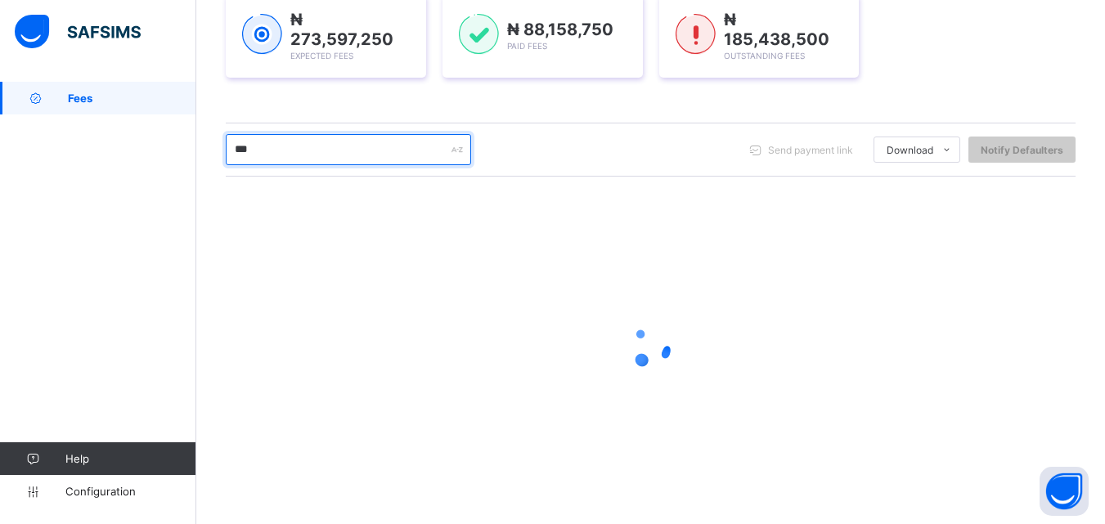
type input "****"
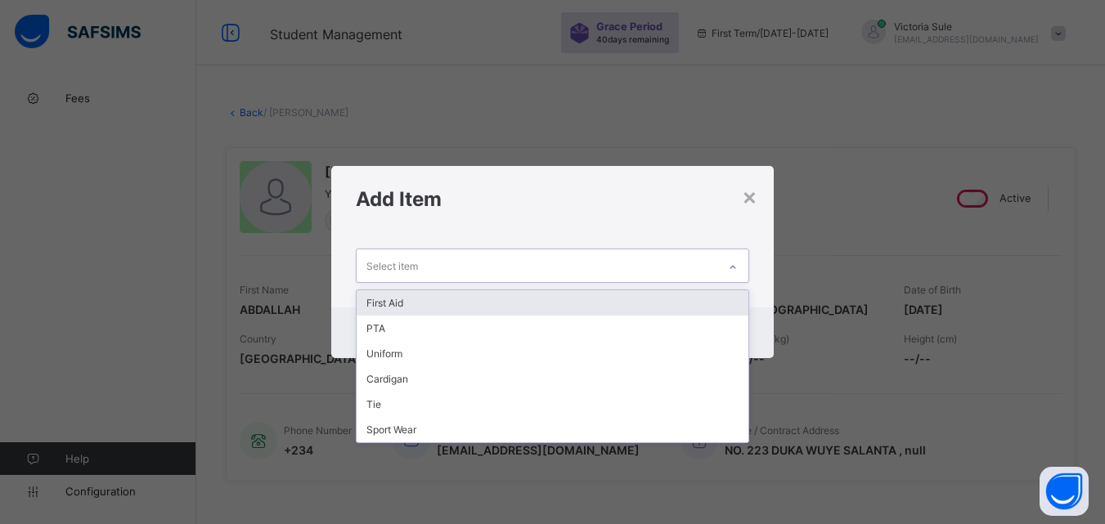
click at [670, 303] on div "First Aid" at bounding box center [552, 302] width 391 height 25
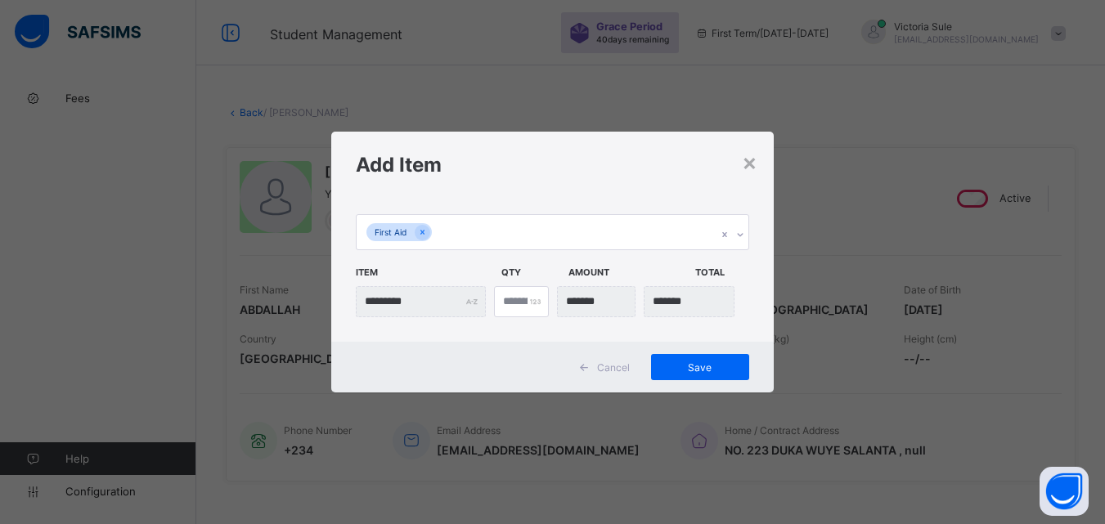
scroll to position [578, 0]
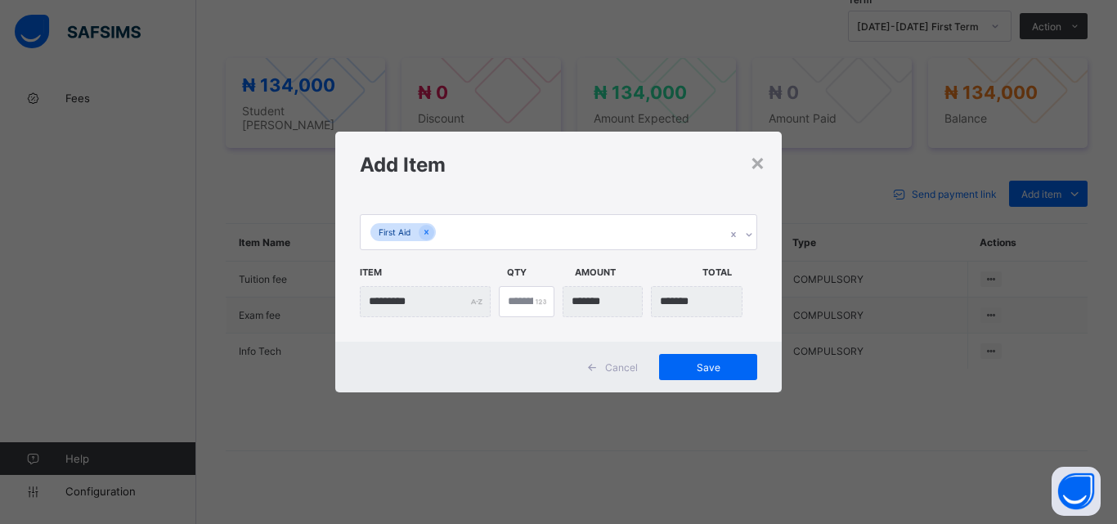
click at [749, 230] on icon at bounding box center [749, 235] width 10 height 16
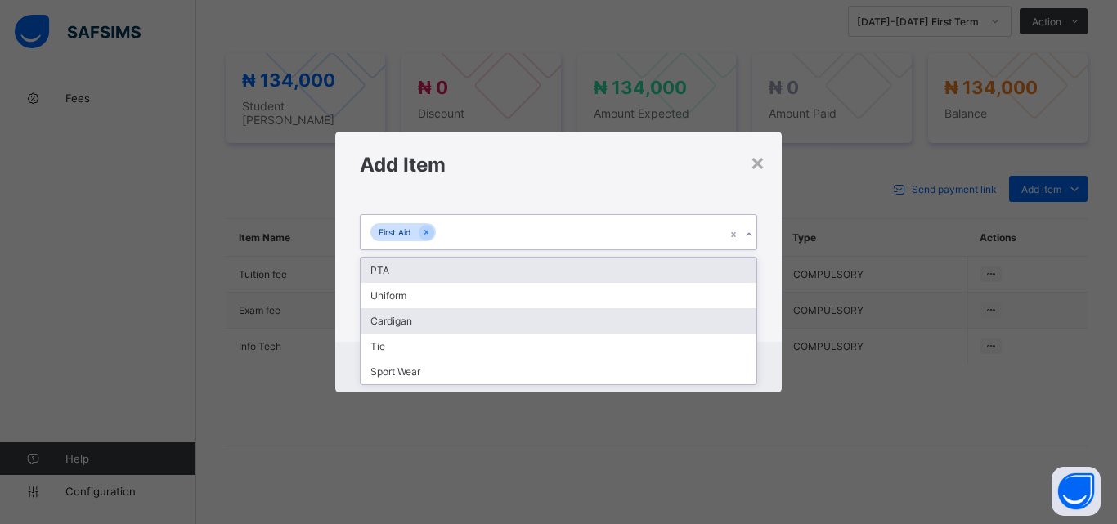
click at [535, 262] on div "PTA" at bounding box center [559, 270] width 396 height 25
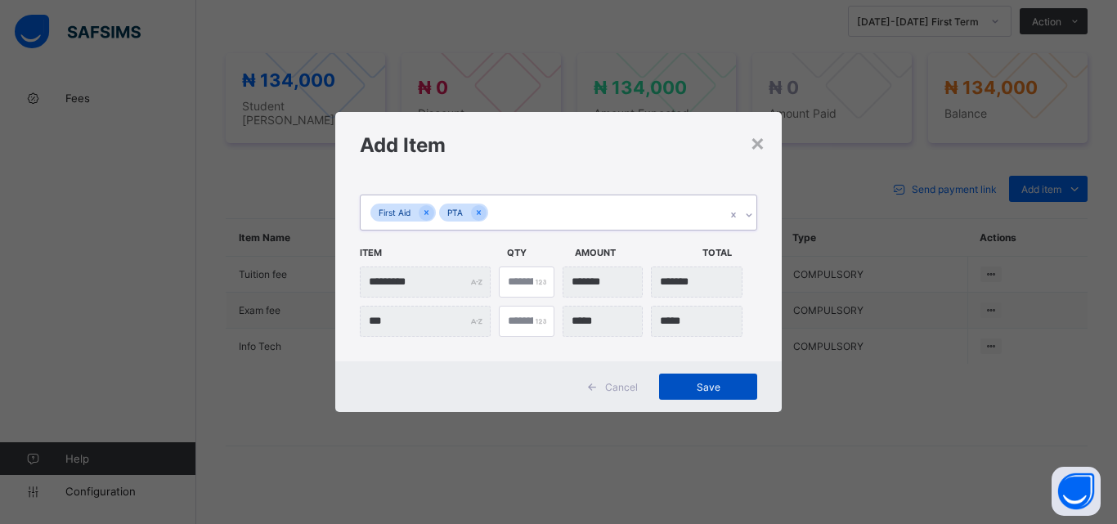
click at [680, 394] on div "Save" at bounding box center [708, 387] width 98 height 26
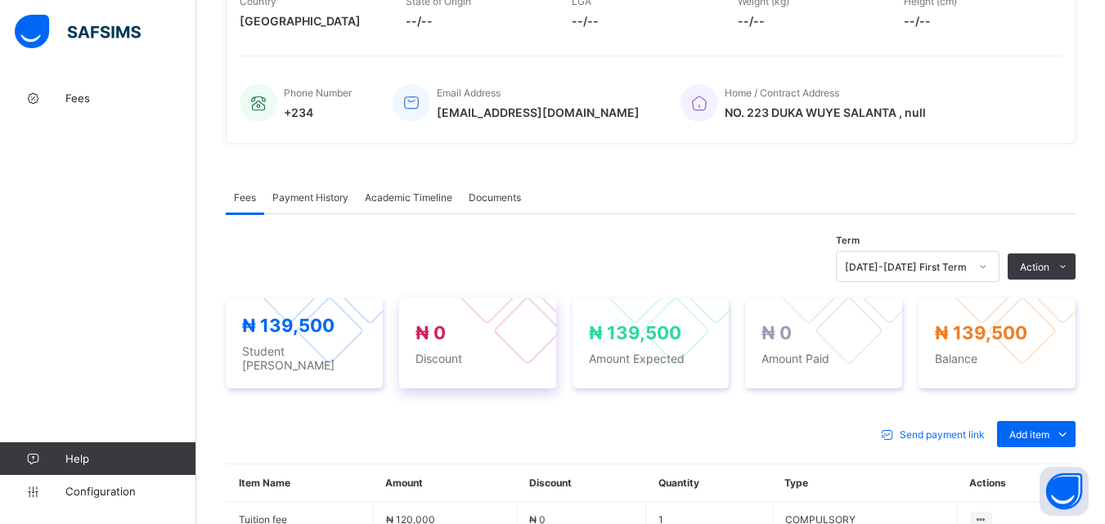
scroll to position [496, 0]
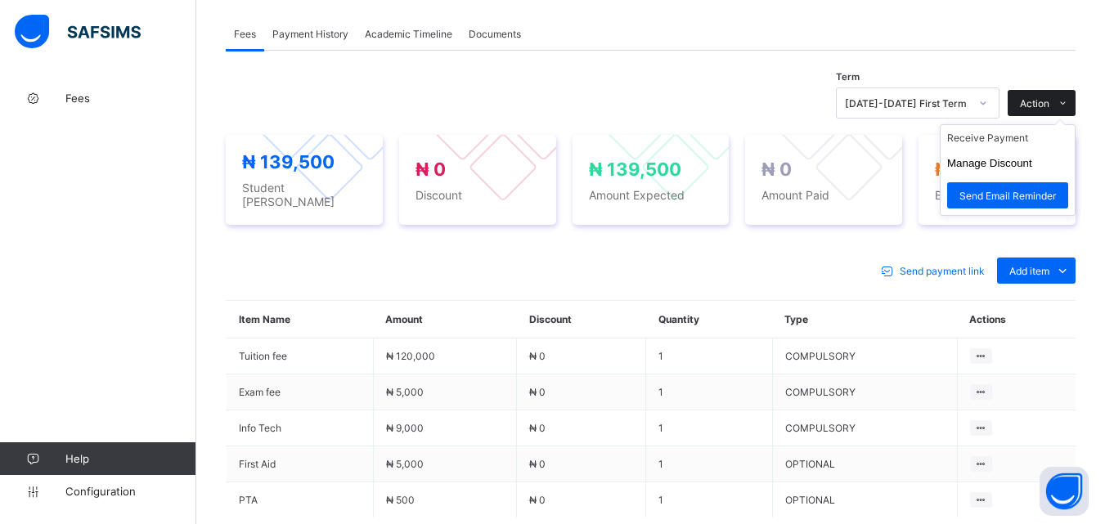
click at [1049, 110] on span "Action" at bounding box center [1034, 103] width 29 height 12
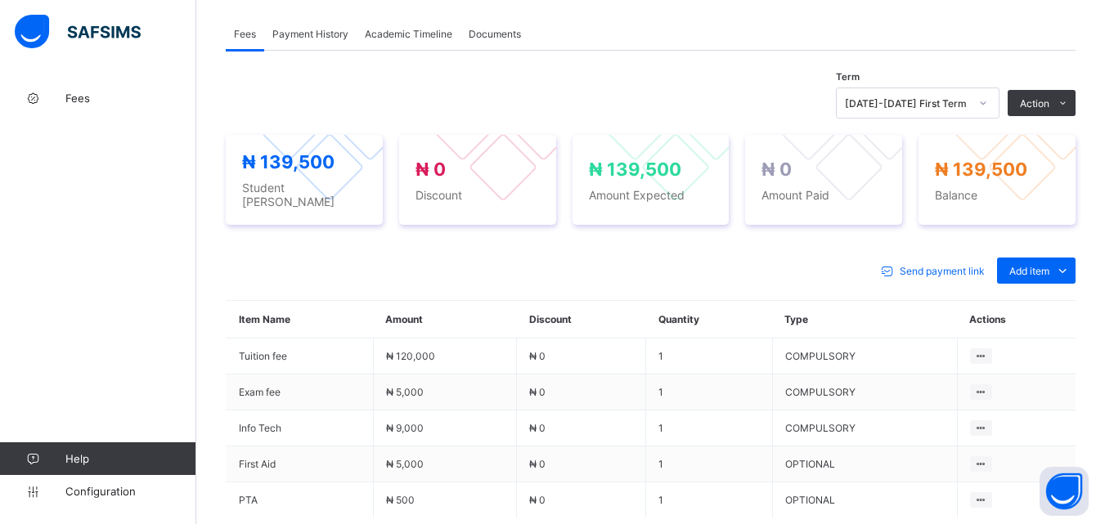
click at [675, 96] on div "Term [DATE]-[DATE] First Term Action Receive Payment Manage Discount Send Email…" at bounding box center [651, 102] width 850 height 31
click at [1049, 110] on span "Action" at bounding box center [1034, 103] width 29 height 12
click at [646, 325] on th "Discount" at bounding box center [581, 320] width 129 height 38
click at [0, 0] on ul "Receive Payment Manage Discount Send Email Reminder" at bounding box center [0, 0] width 0 height 0
click at [1049, 105] on span "Action" at bounding box center [1034, 103] width 29 height 12
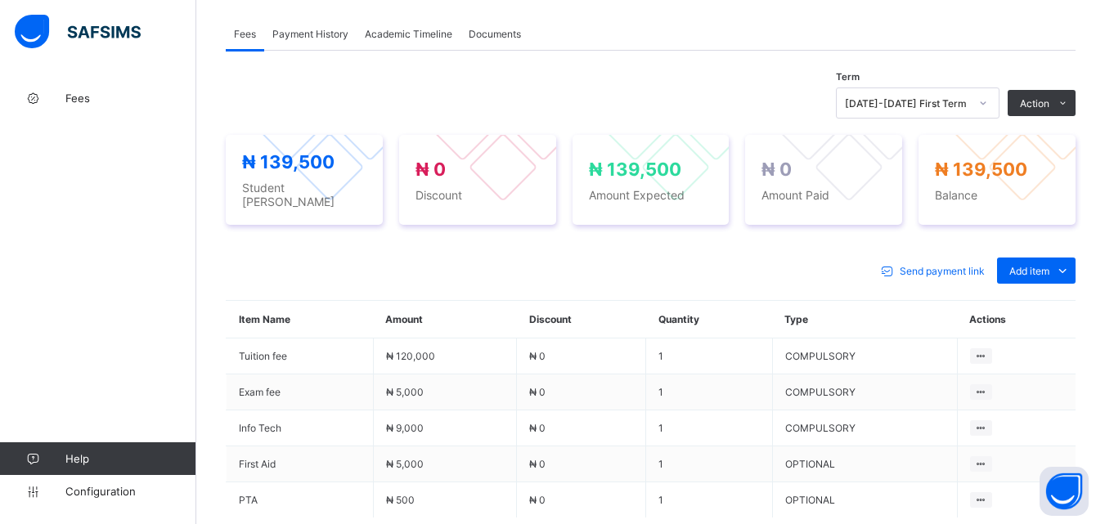
click at [1049, 272] on span "Add item" at bounding box center [1029, 271] width 40 height 12
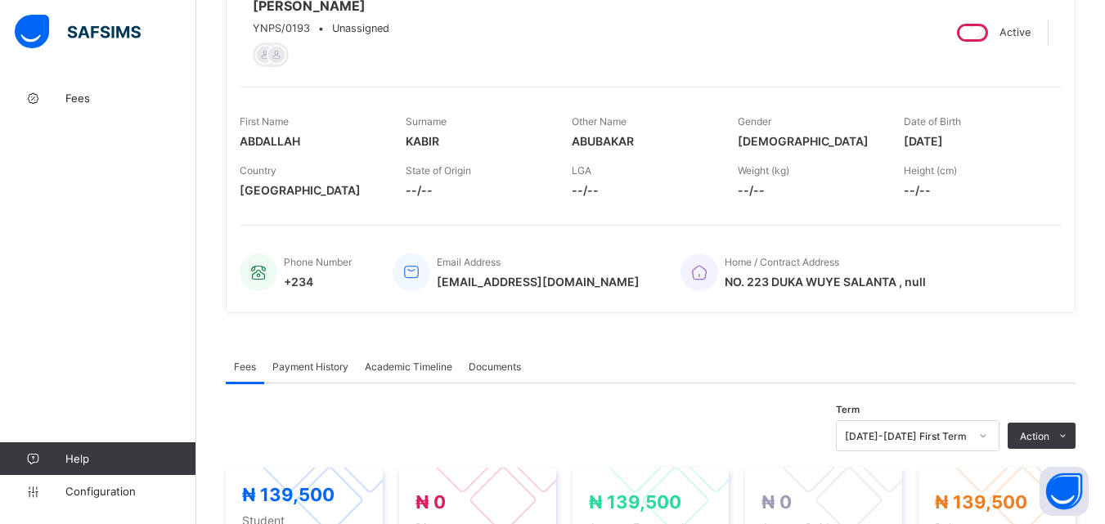
click at [310, 371] on span "Payment History" at bounding box center [310, 367] width 76 height 12
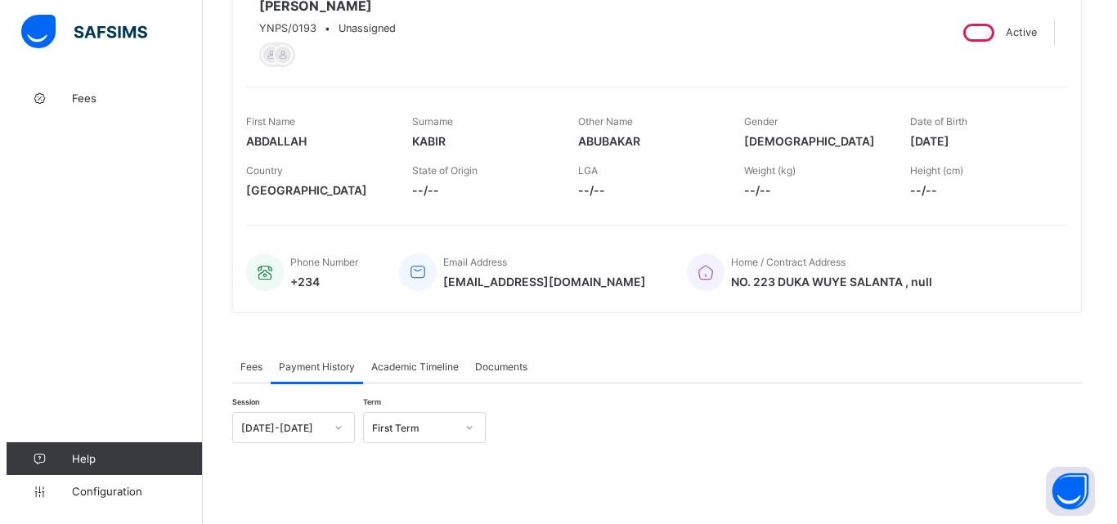
scroll to position [409, 0]
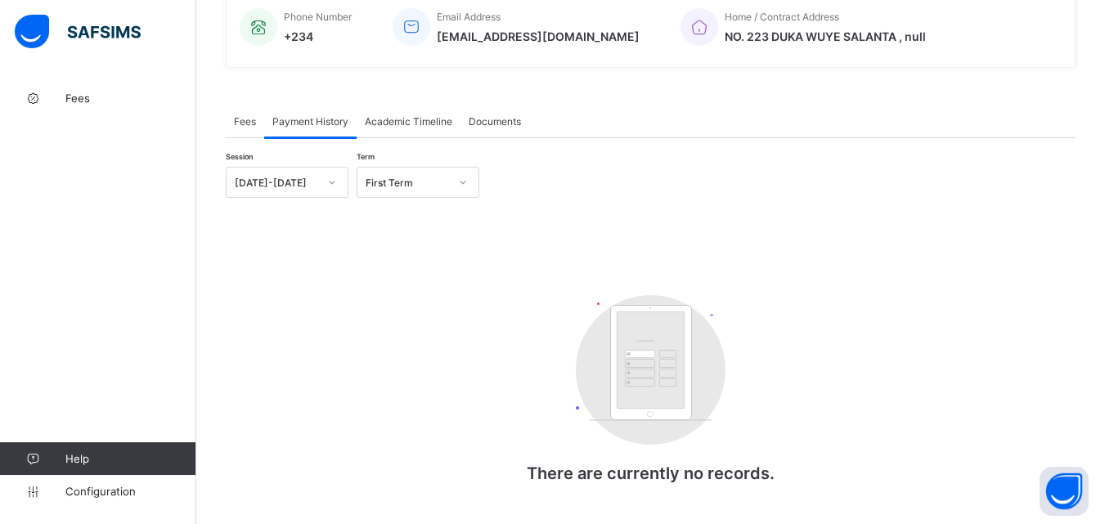
click at [239, 126] on span "Fees" at bounding box center [245, 121] width 22 height 12
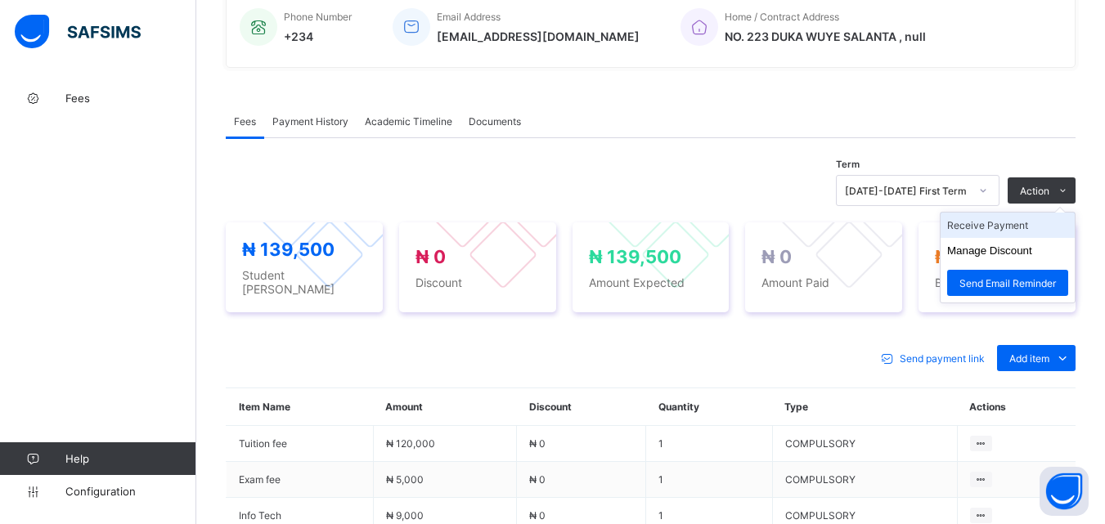
click at [1016, 231] on li "Receive Payment" at bounding box center [1007, 225] width 134 height 25
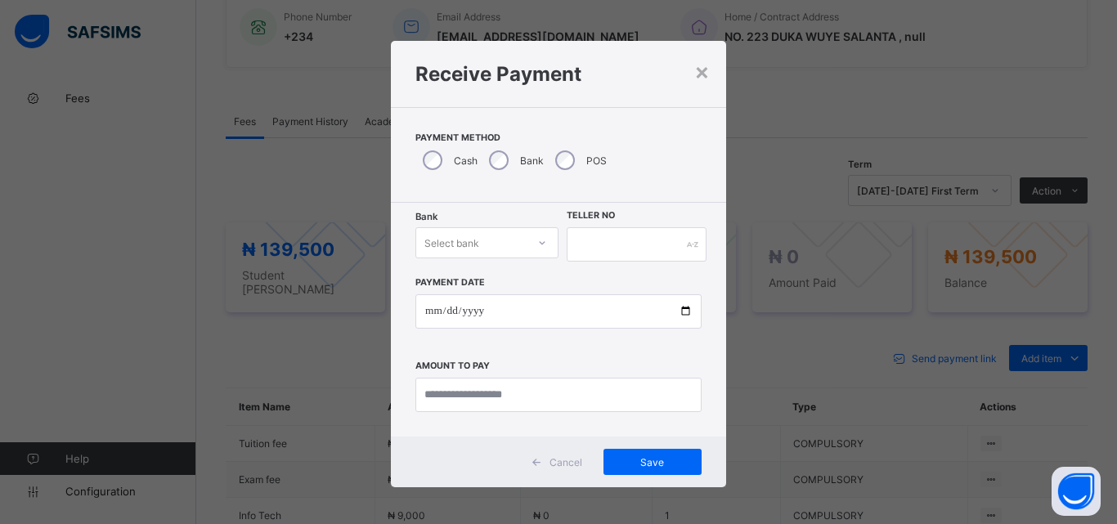
click at [537, 243] on icon at bounding box center [542, 243] width 10 height 16
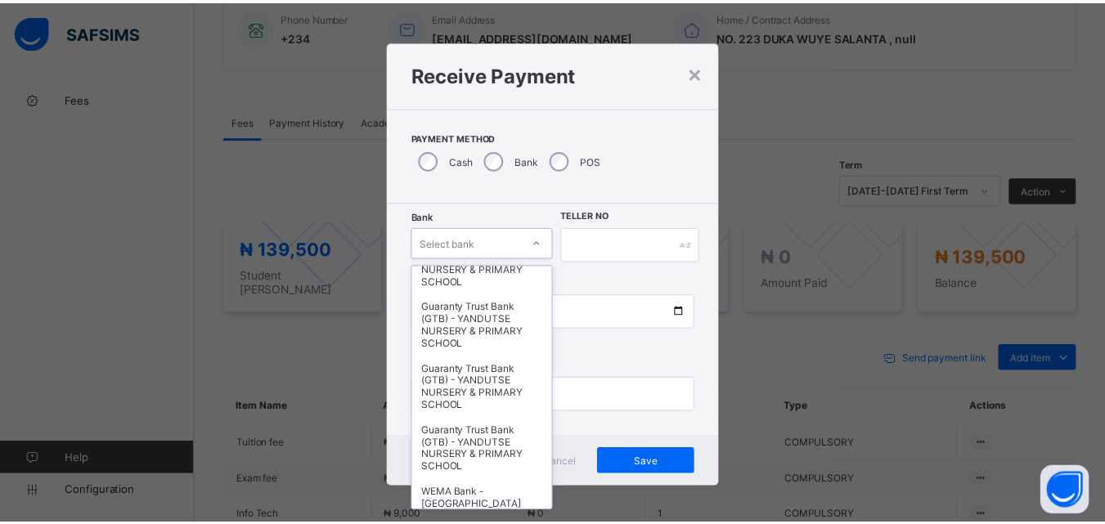
scroll to position [503, 0]
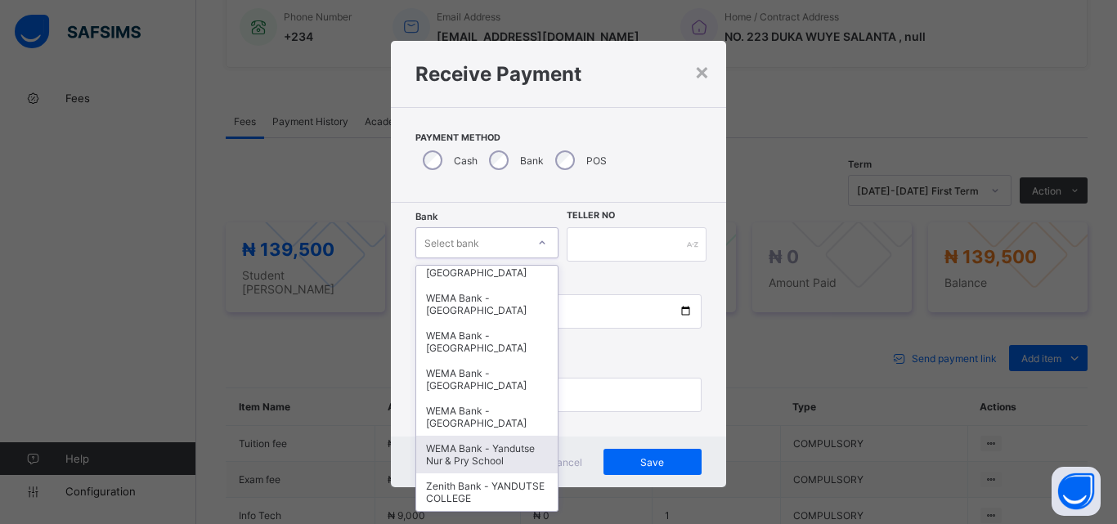
click at [461, 445] on div "WEMA Bank - Yandutse Nur & Pry School" at bounding box center [486, 455] width 141 height 38
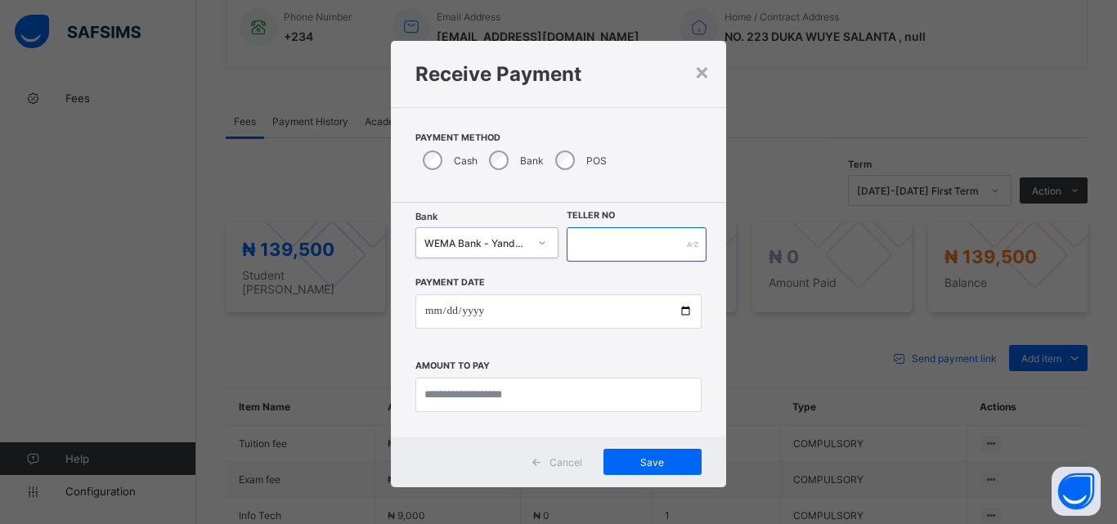
click at [594, 247] on input "text" at bounding box center [637, 244] width 140 height 34
type input "**********"
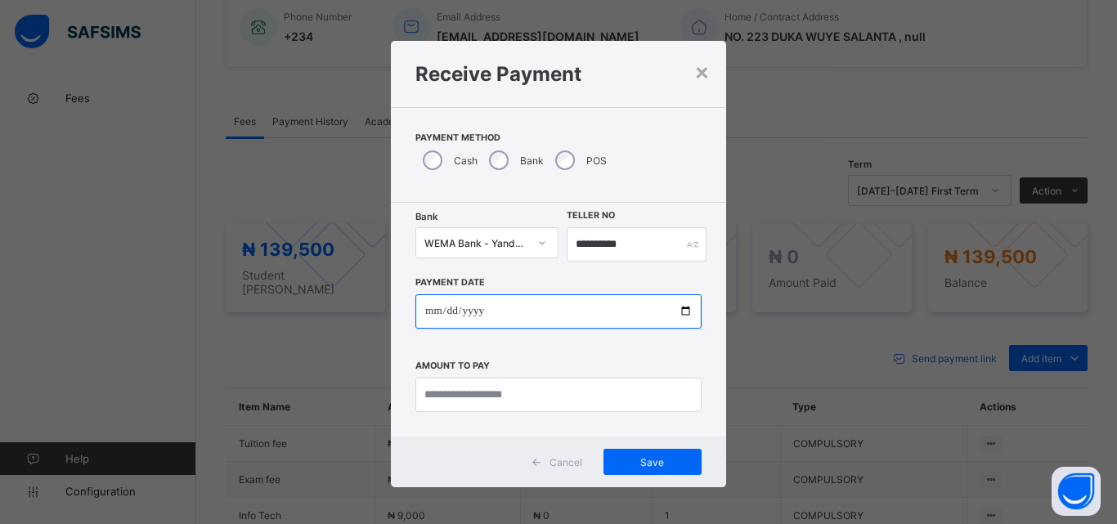
click at [677, 310] on input "date" at bounding box center [558, 311] width 286 height 34
click at [684, 311] on input "date" at bounding box center [558, 311] width 286 height 34
click at [685, 308] on input "date" at bounding box center [558, 311] width 286 height 34
type input "**********"
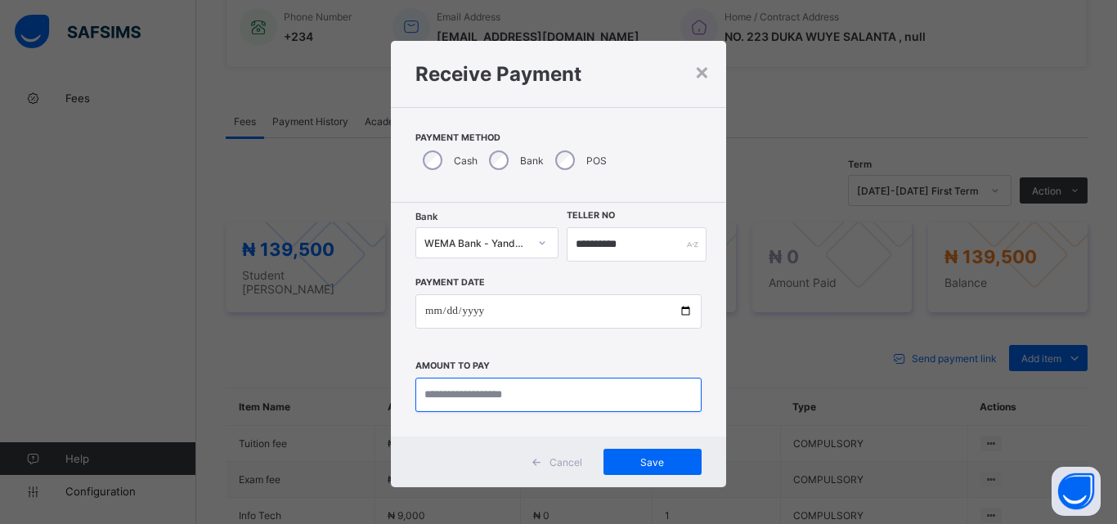
click at [594, 396] on input "currency" at bounding box center [558, 395] width 286 height 34
click at [585, 386] on input "currency" at bounding box center [558, 395] width 286 height 34
type input "********"
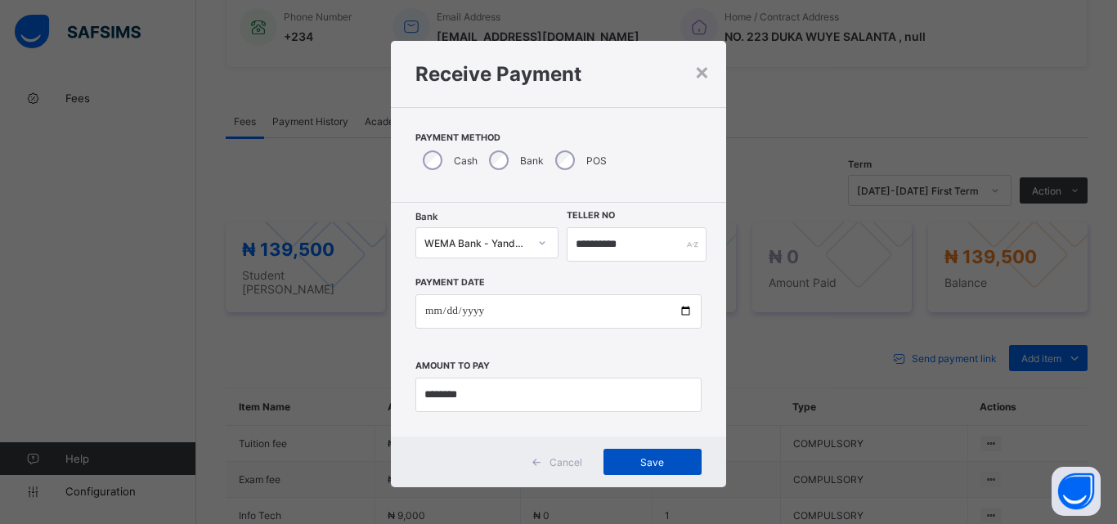
click at [656, 467] on span "Save" at bounding box center [653, 462] width 74 height 12
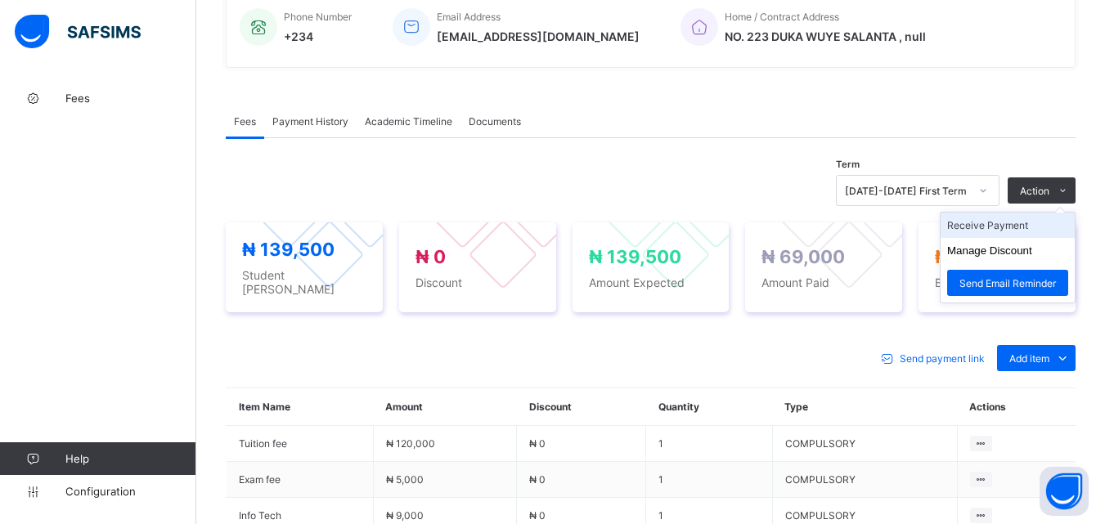
click at [1015, 232] on li "Receive Payment" at bounding box center [1007, 225] width 134 height 25
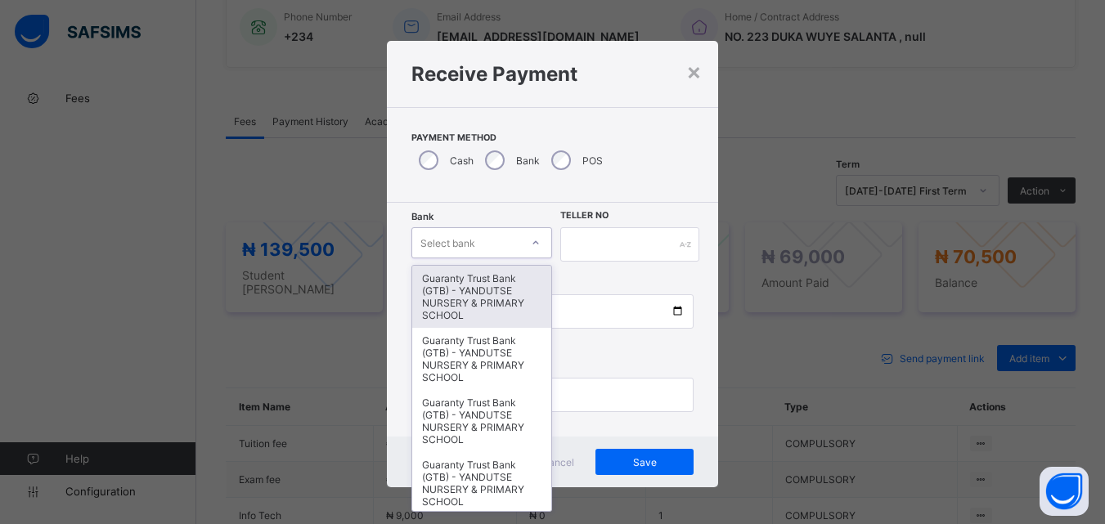
click at [524, 245] on div at bounding box center [536, 243] width 28 height 26
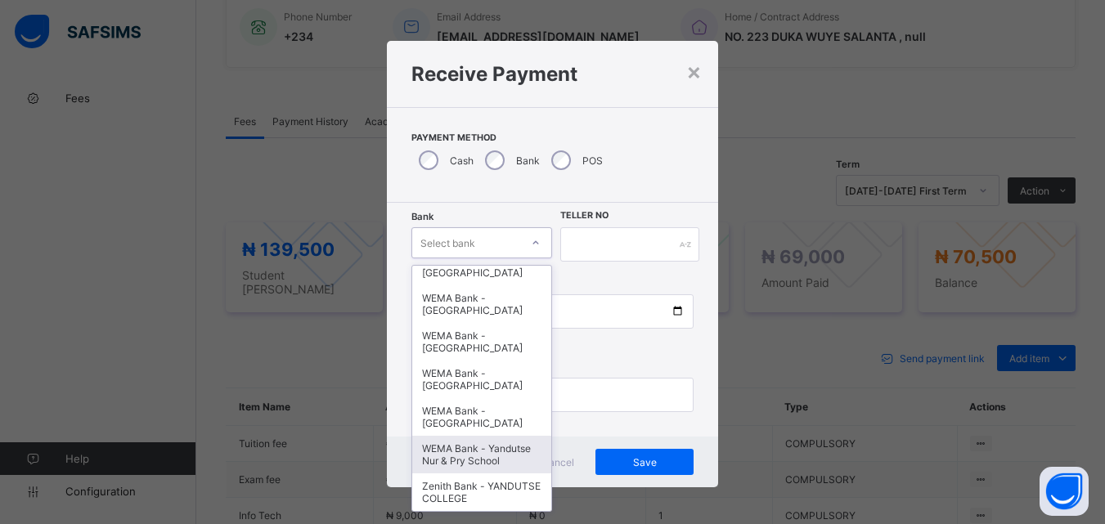
click at [476, 460] on div "WEMA Bank - Yandutse Nur & Pry School" at bounding box center [482, 455] width 140 height 38
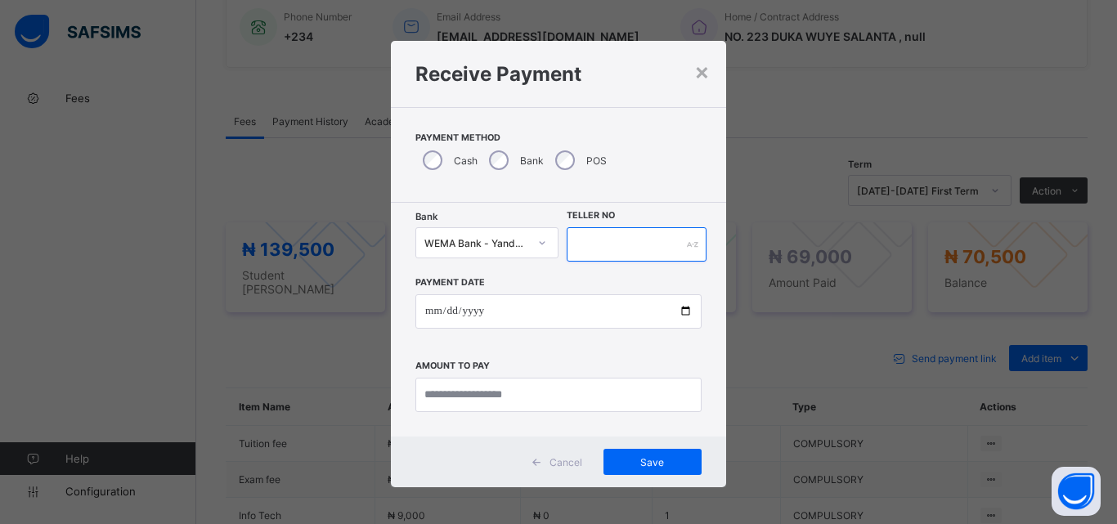
click at [601, 239] on input "text" at bounding box center [637, 244] width 140 height 34
type input "**********"
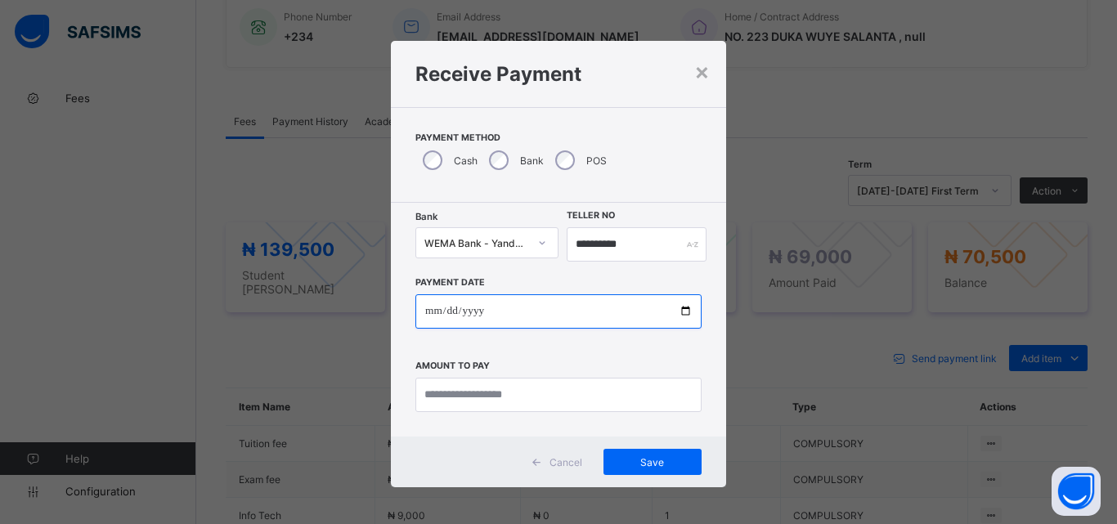
click at [683, 311] on input "date" at bounding box center [558, 311] width 286 height 34
type input "**********"
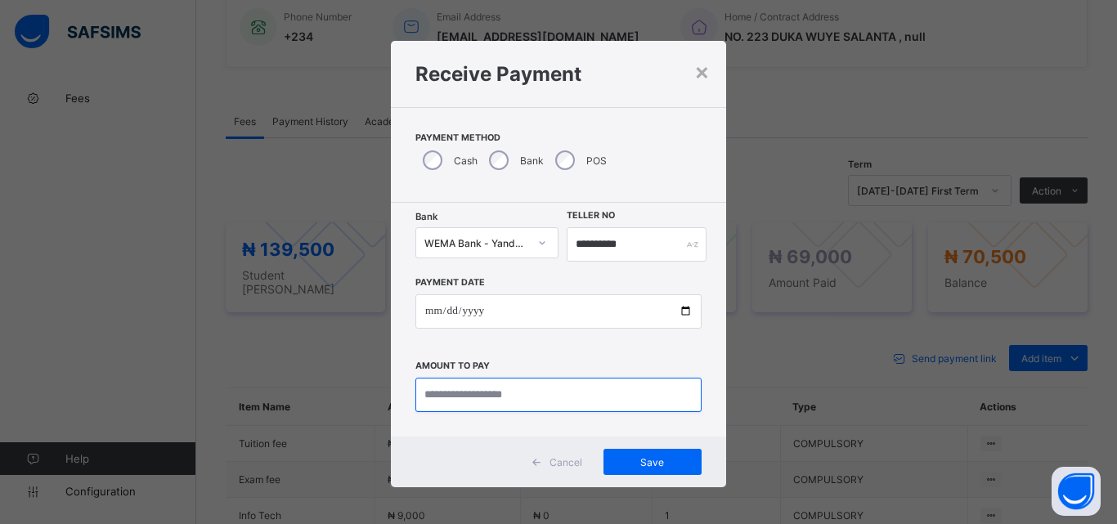
click at [471, 402] on input "currency" at bounding box center [558, 395] width 286 height 34
click at [475, 393] on input "currency" at bounding box center [558, 395] width 286 height 34
type input "*********"
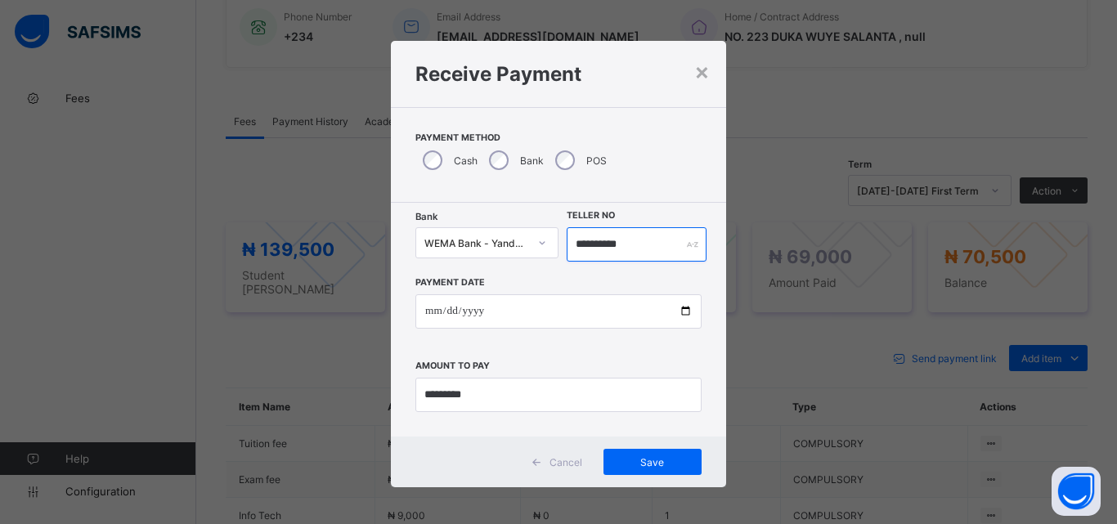
click at [660, 238] on input "**********" at bounding box center [637, 244] width 140 height 34
type input "**********"
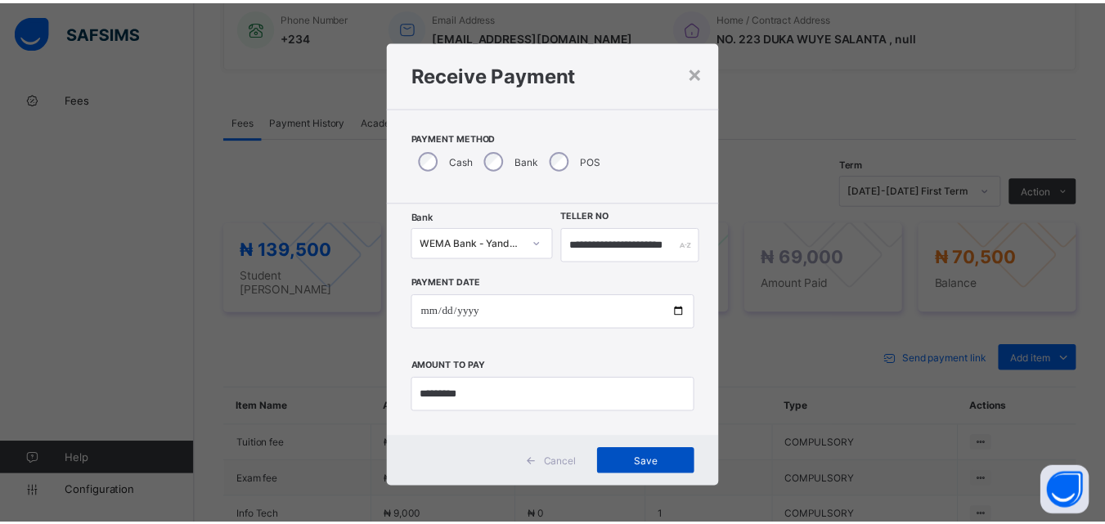
scroll to position [0, 0]
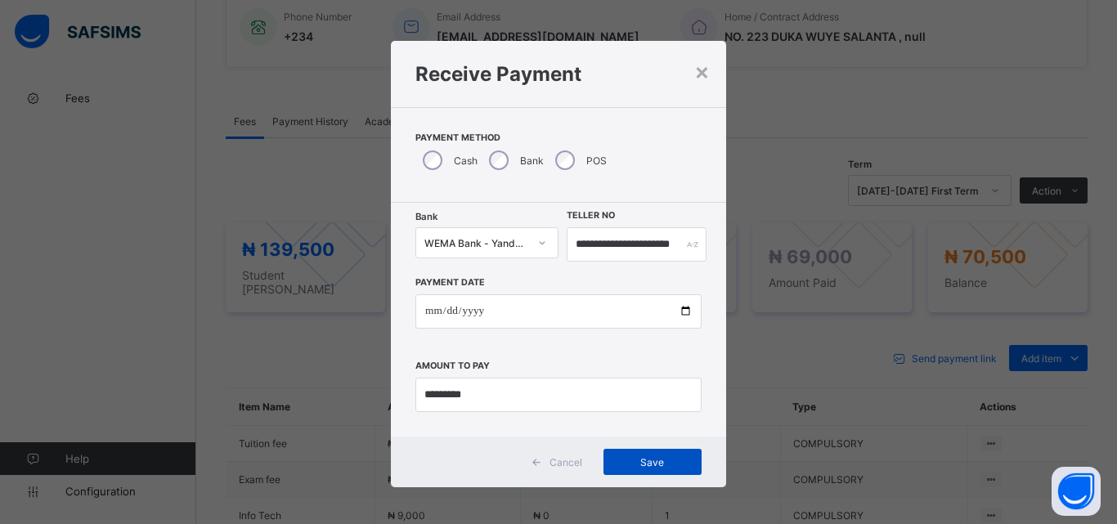
click at [648, 464] on span "Save" at bounding box center [653, 462] width 74 height 12
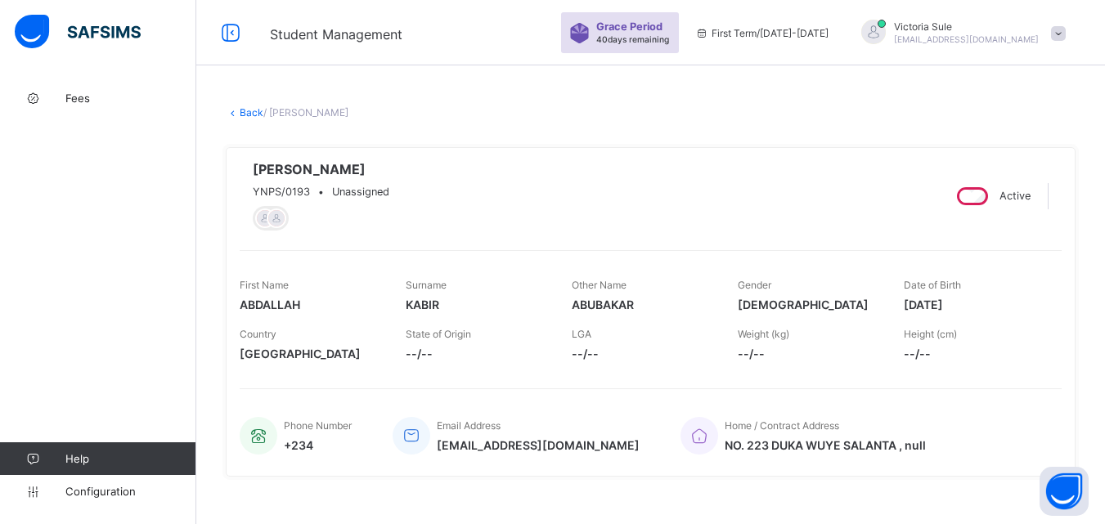
click at [253, 113] on link "Back" at bounding box center [252, 112] width 24 height 12
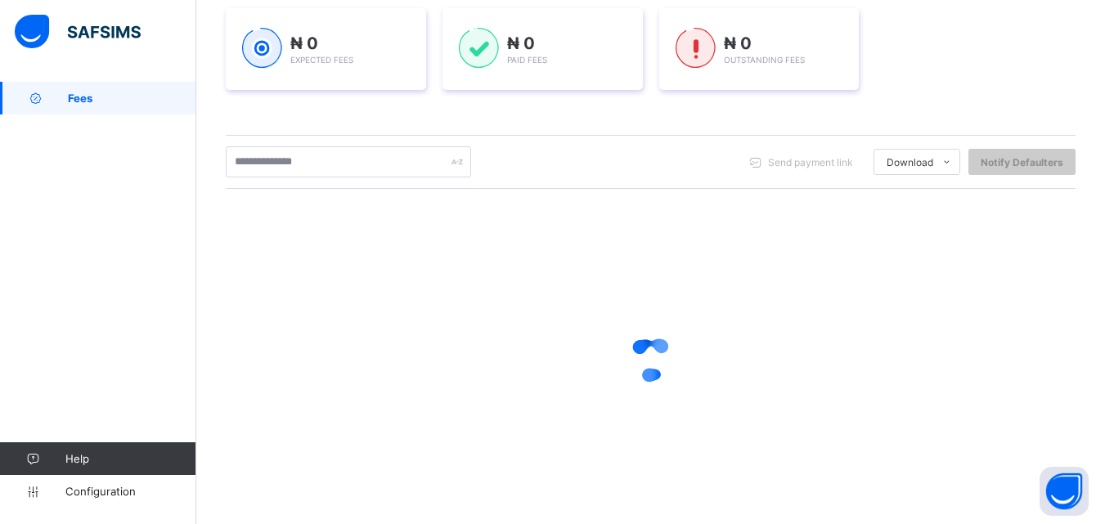
scroll to position [257, 0]
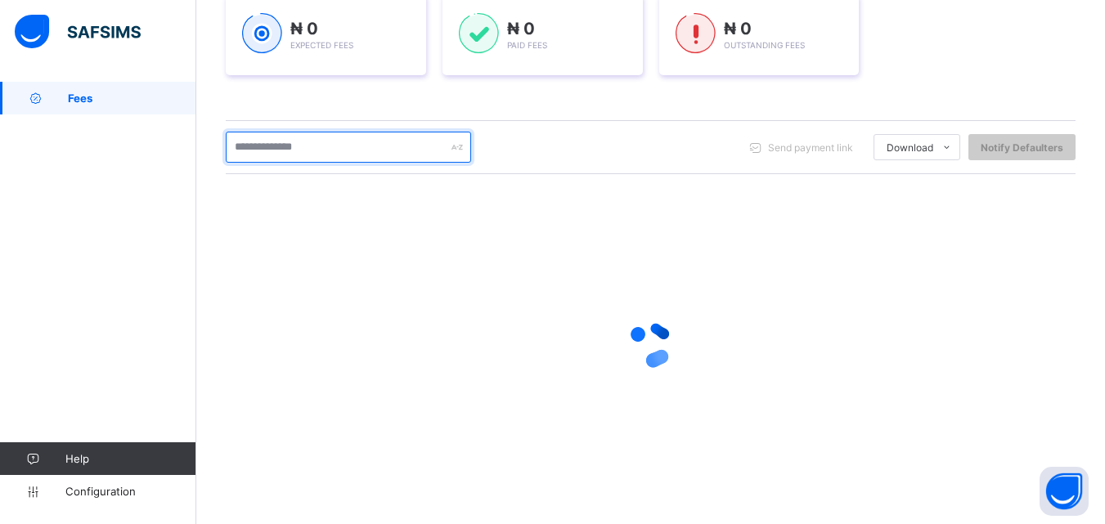
click at [300, 141] on input "text" at bounding box center [348, 147] width 245 height 31
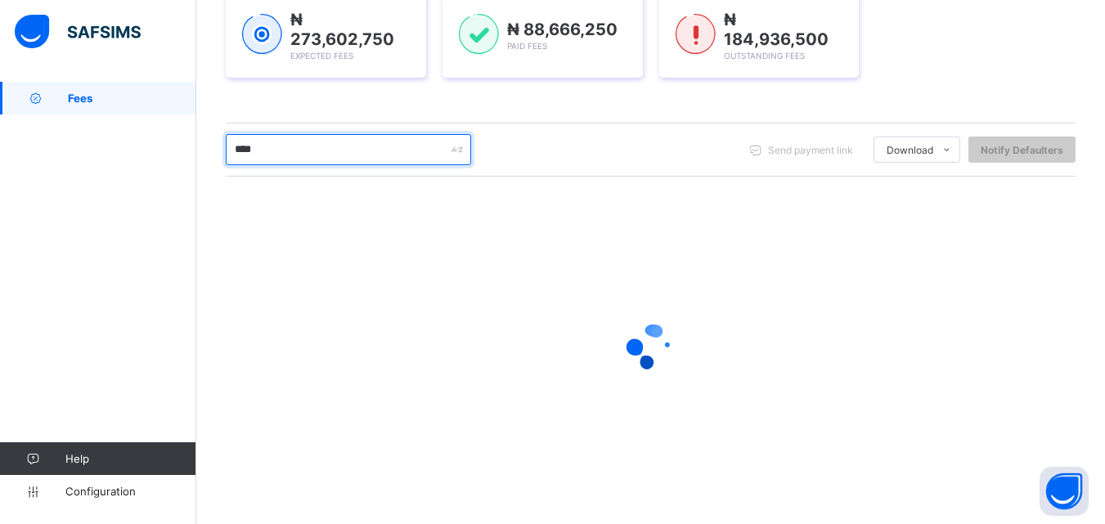
type input "****"
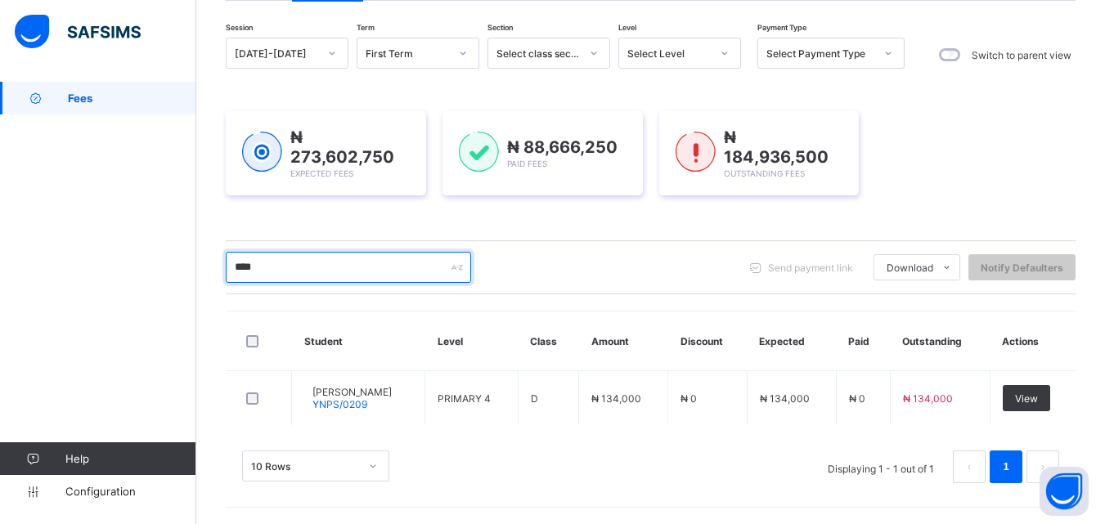
scroll to position [137, 0]
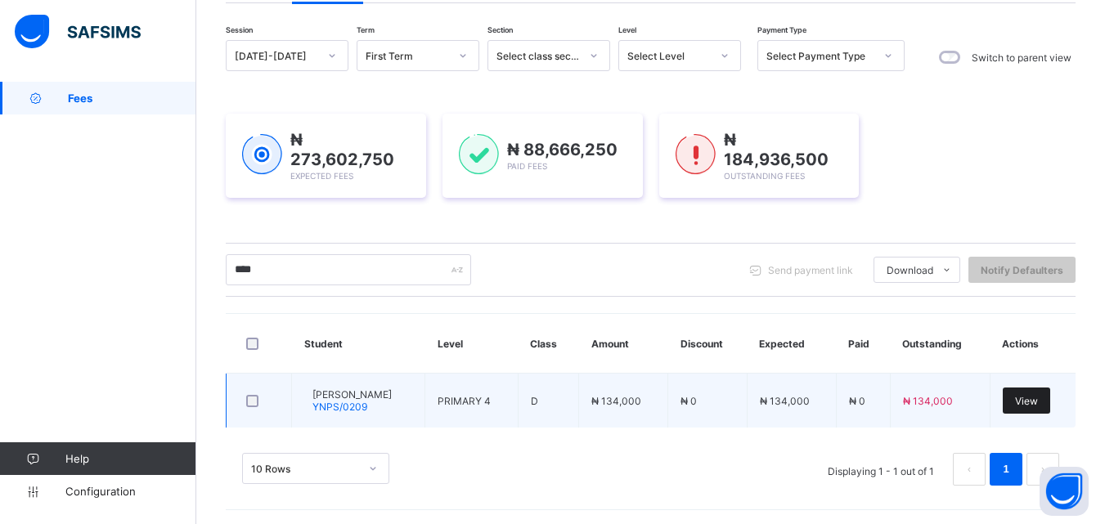
click at [1038, 399] on span "View" at bounding box center [1026, 401] width 23 height 12
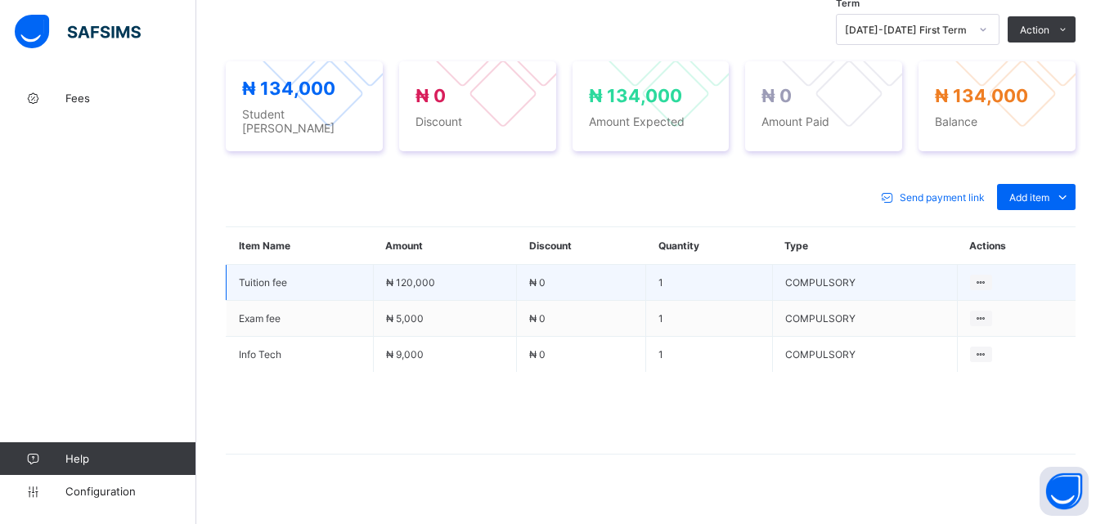
scroll to position [587, 0]
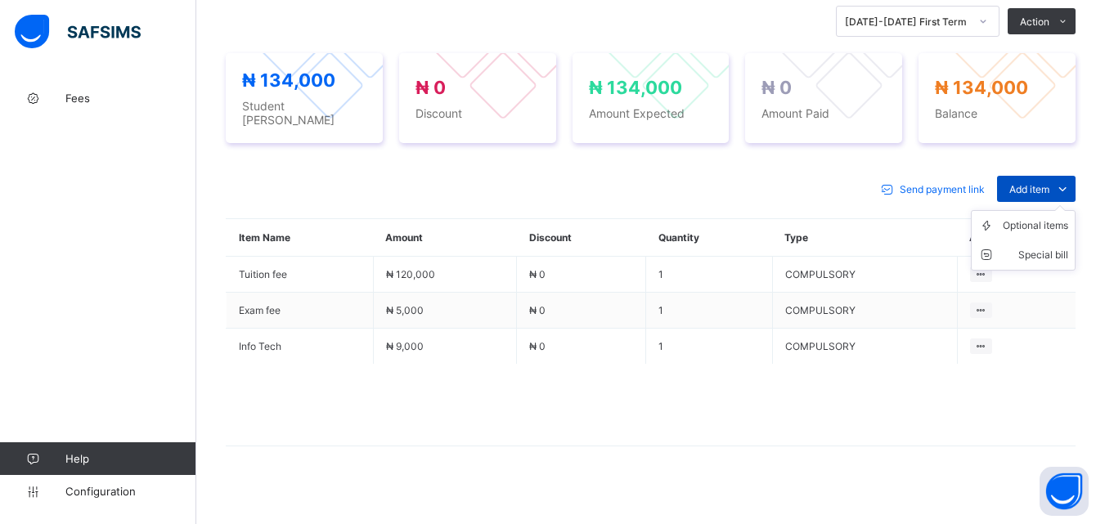
click at [1049, 183] on span "Add item" at bounding box center [1029, 189] width 40 height 12
click at [1032, 218] on div "Optional items" at bounding box center [1035, 226] width 65 height 16
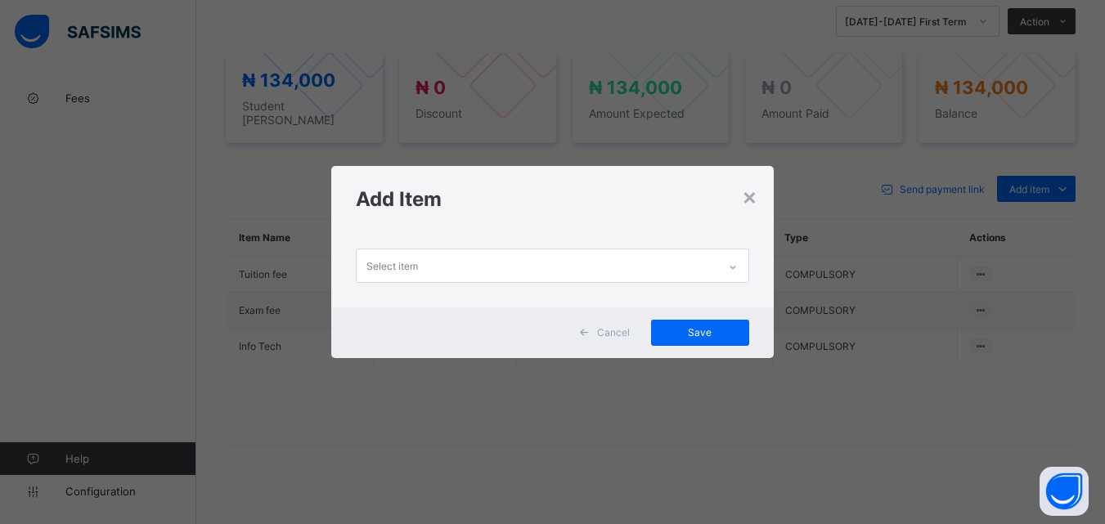
click at [734, 269] on icon at bounding box center [733, 267] width 10 height 16
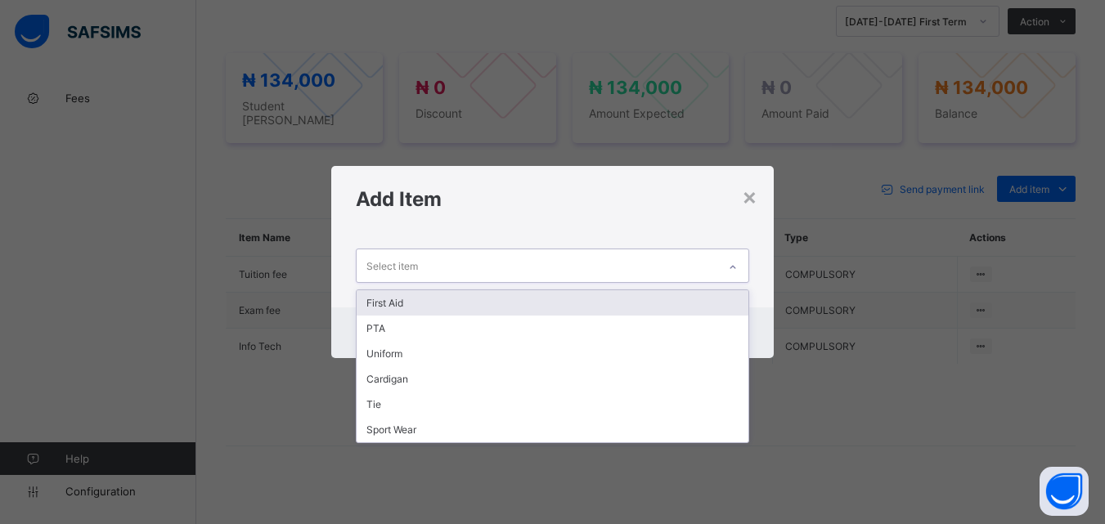
click at [702, 306] on div "First Aid" at bounding box center [552, 302] width 391 height 25
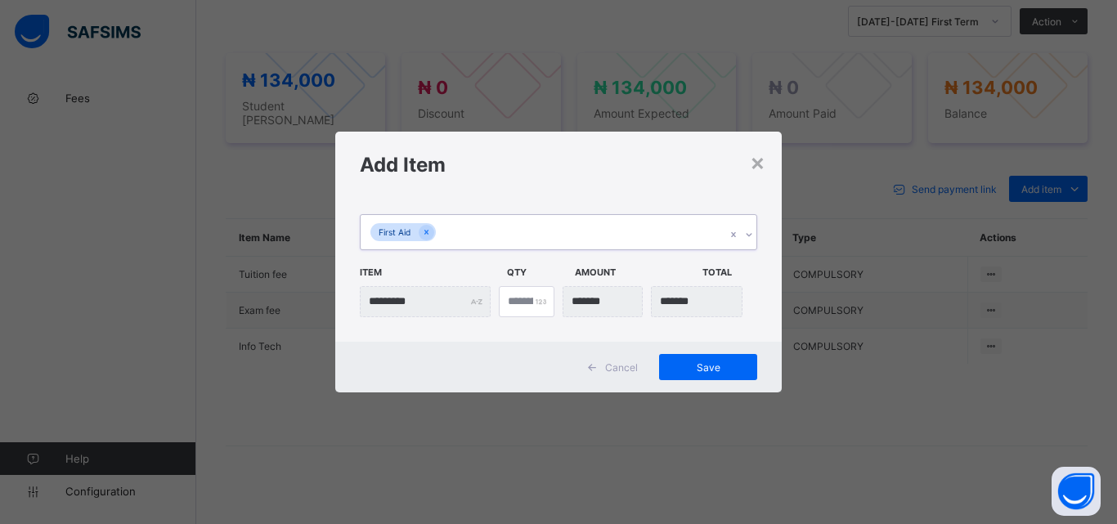
click at [751, 236] on icon at bounding box center [749, 235] width 10 height 16
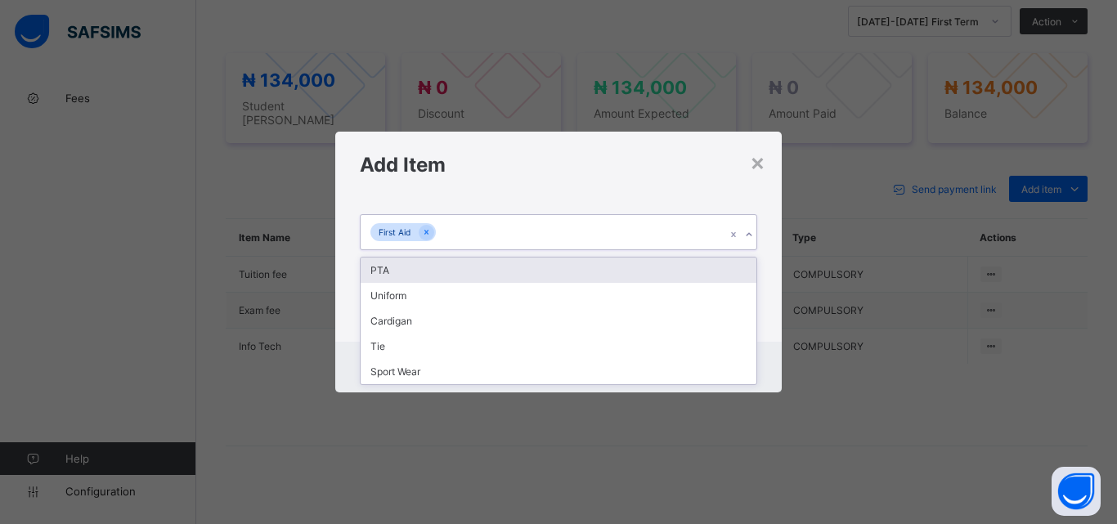
click at [737, 262] on div "PTA" at bounding box center [559, 270] width 396 height 25
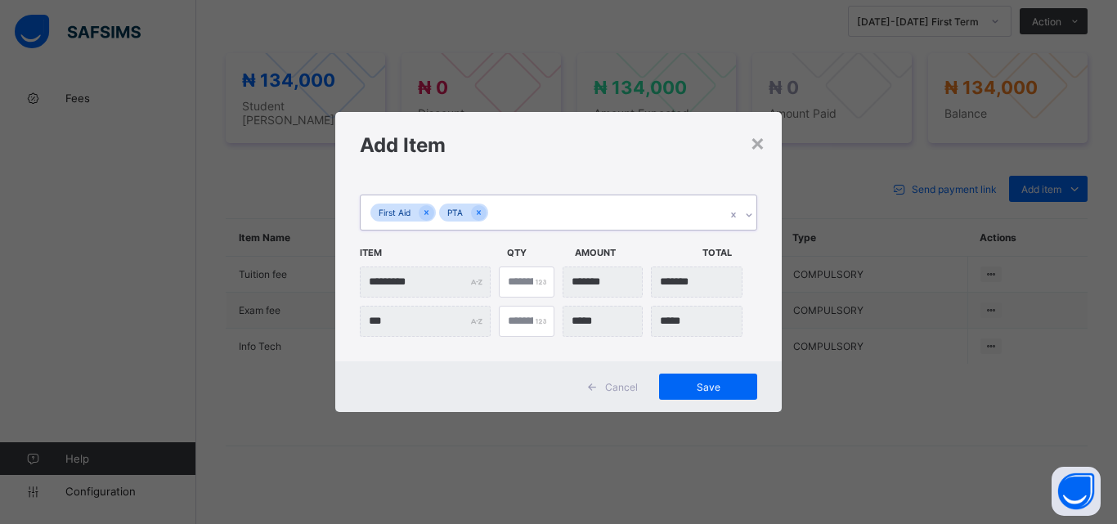
click at [702, 395] on div "Save" at bounding box center [708, 387] width 98 height 26
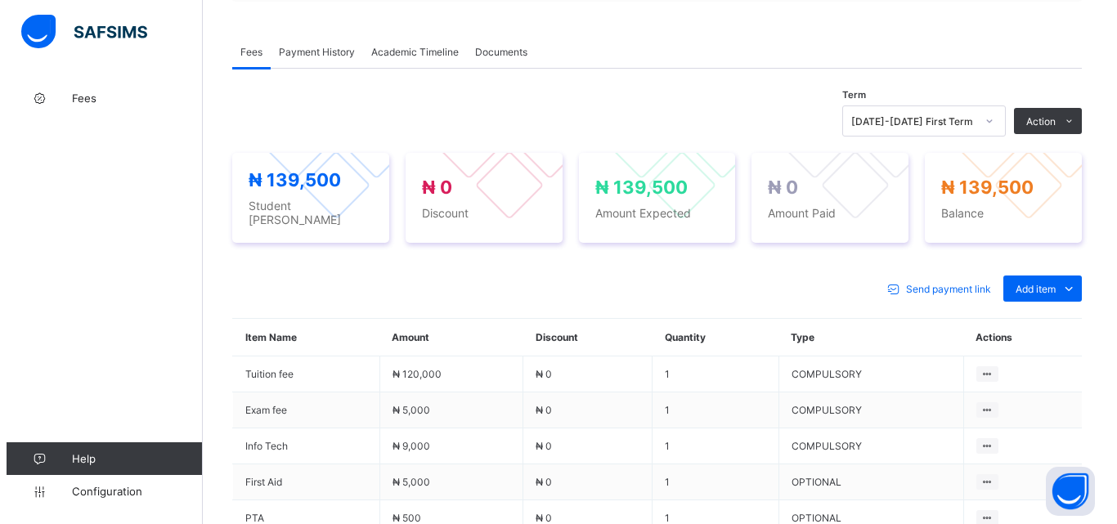
scroll to position [505, 0]
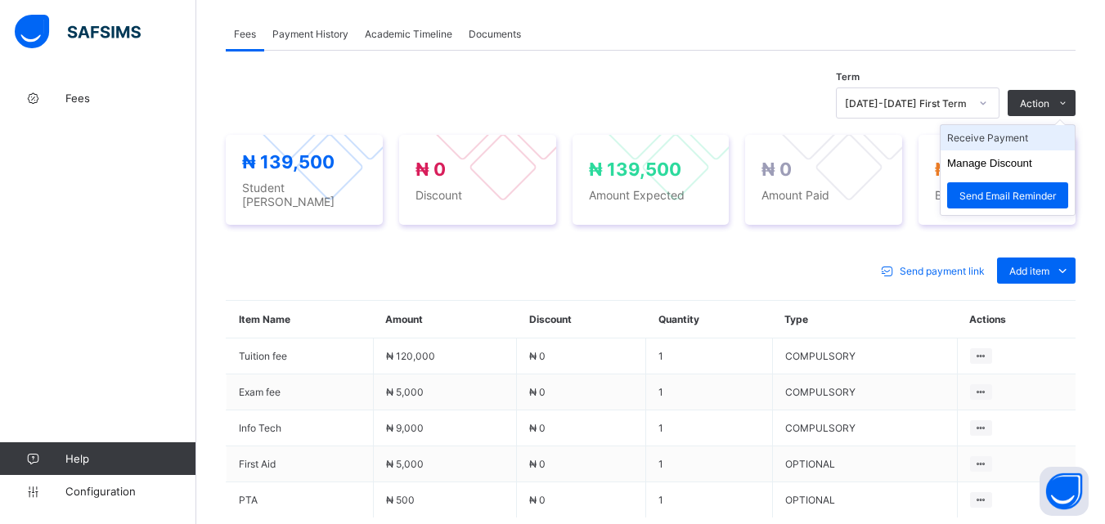
click at [1014, 131] on li "Receive Payment" at bounding box center [1007, 137] width 134 height 25
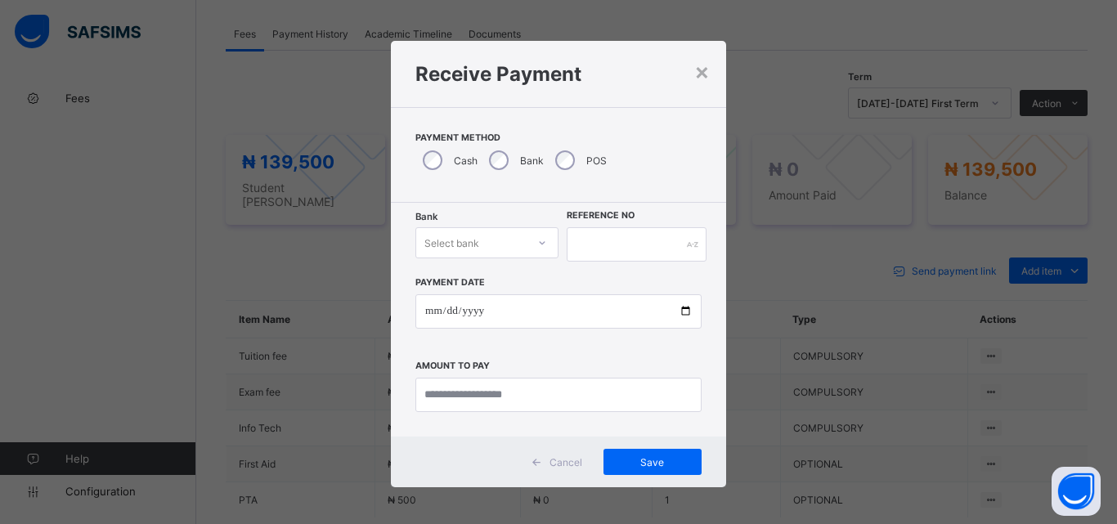
click at [520, 247] on div "Select bank" at bounding box center [471, 242] width 110 height 23
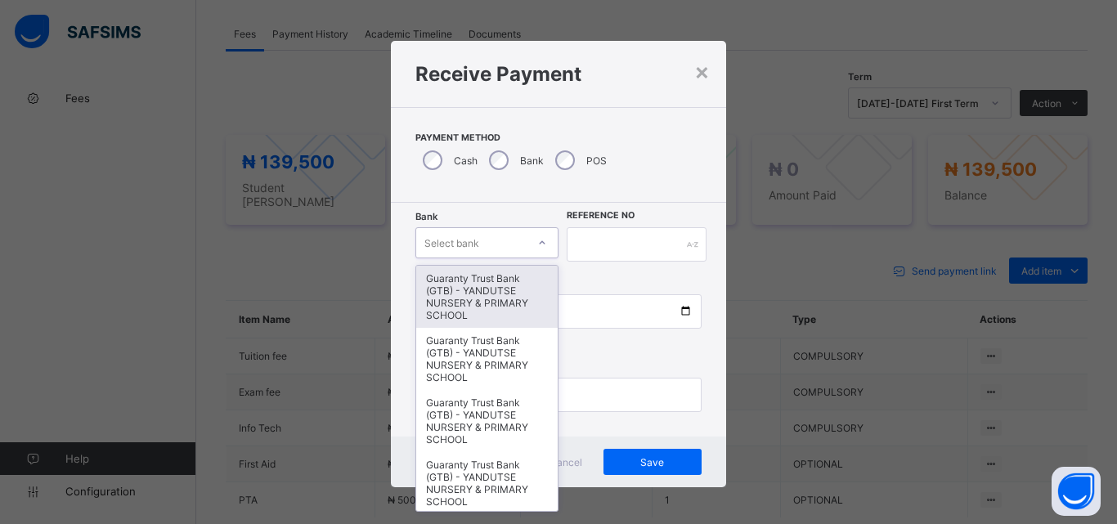
click at [514, 307] on div "Guaranty Trust Bank (GTB) - YANDUTSE NURSERY & PRIMARY SCHOOL" at bounding box center [486, 297] width 141 height 62
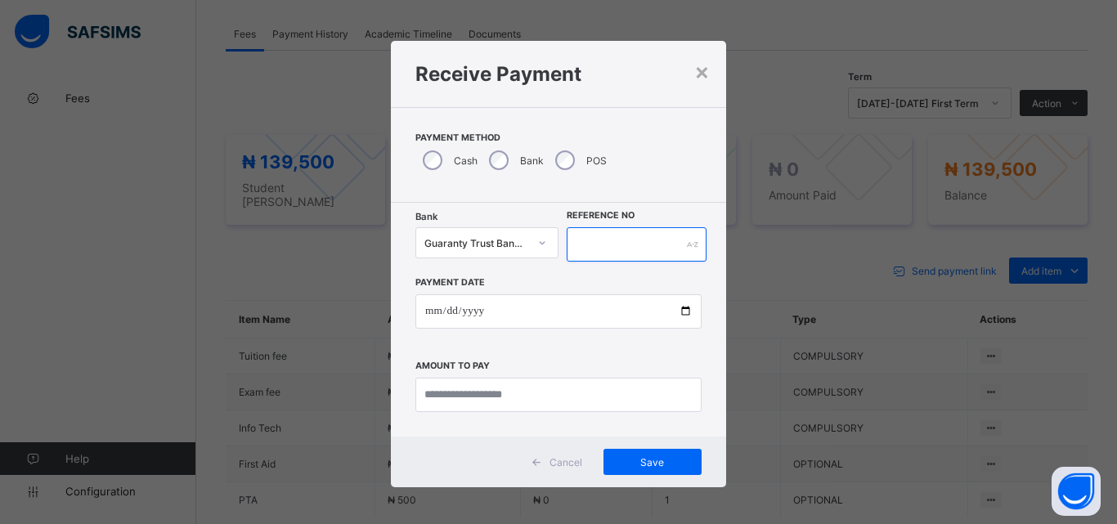
click at [608, 247] on input "text" at bounding box center [637, 244] width 140 height 34
type input "*"
click at [608, 247] on input "text" at bounding box center [637, 244] width 140 height 34
type input "*********"
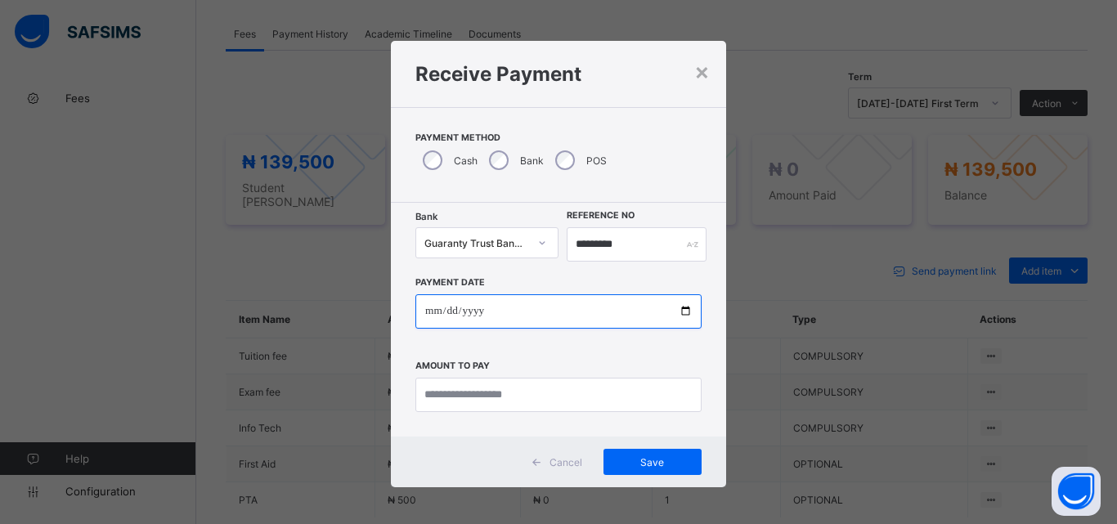
click at [679, 312] on input "date" at bounding box center [558, 311] width 286 height 34
type input "**********"
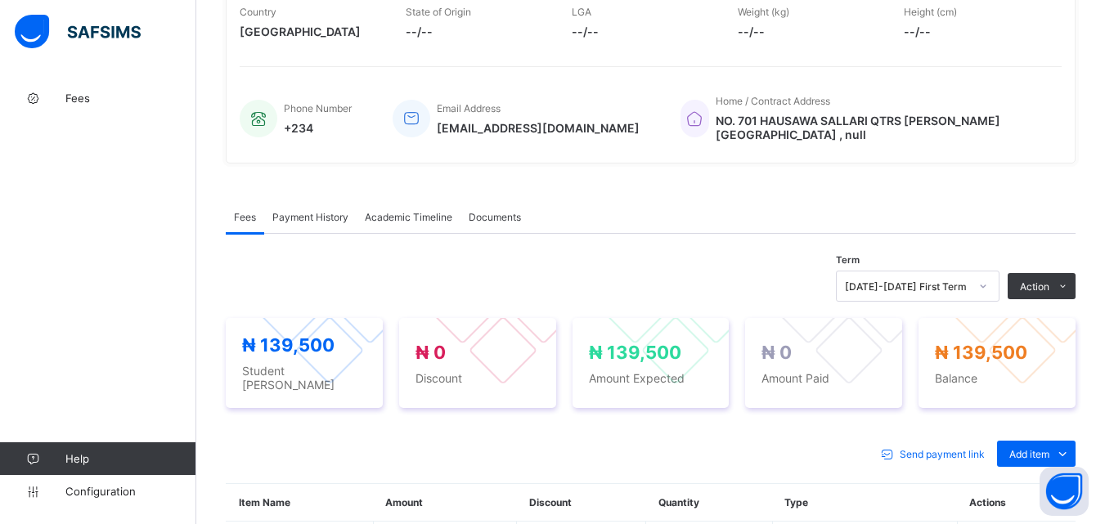
scroll to position [572, 0]
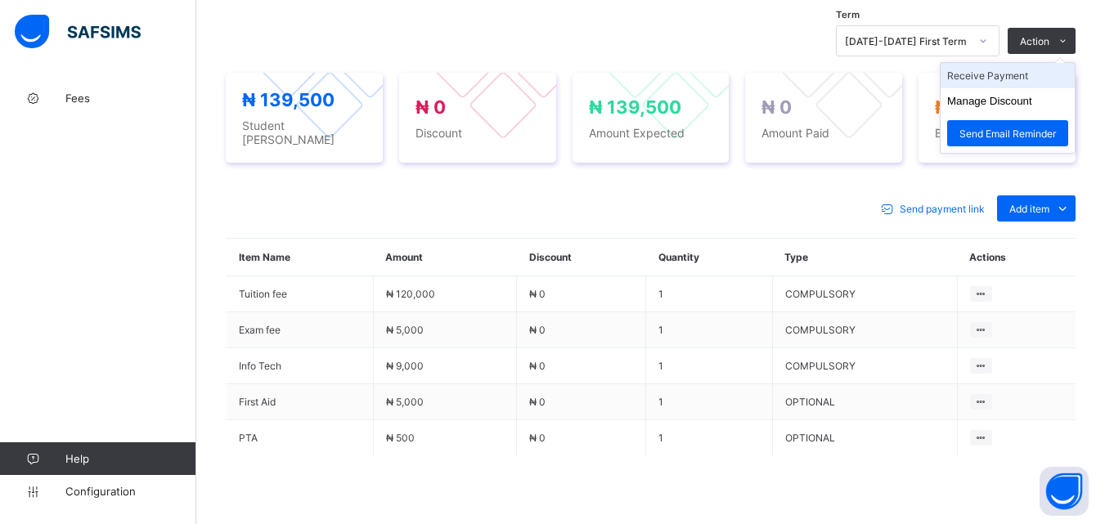
click at [1031, 68] on li "Receive Payment" at bounding box center [1007, 75] width 134 height 25
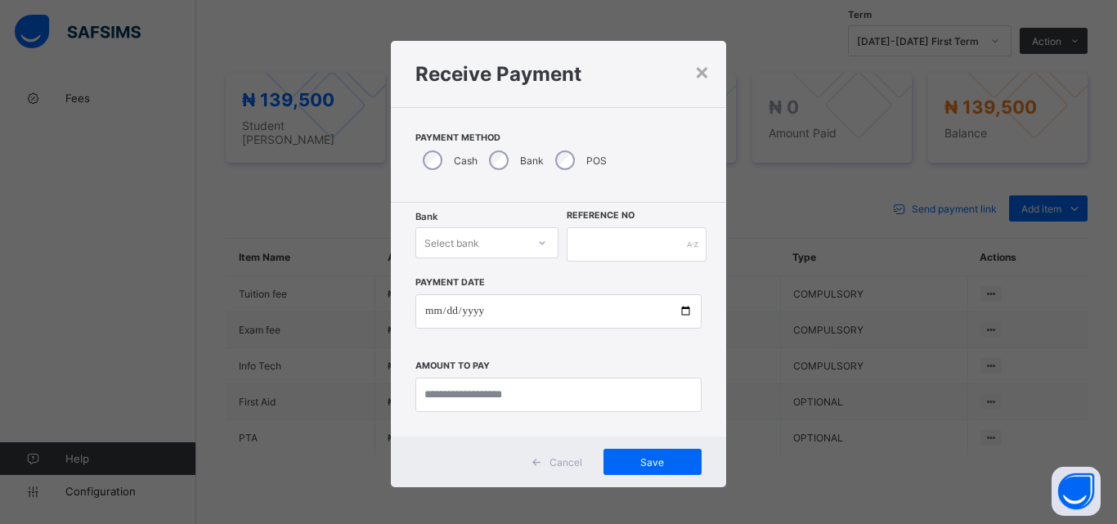
click at [533, 238] on div at bounding box center [542, 243] width 28 height 26
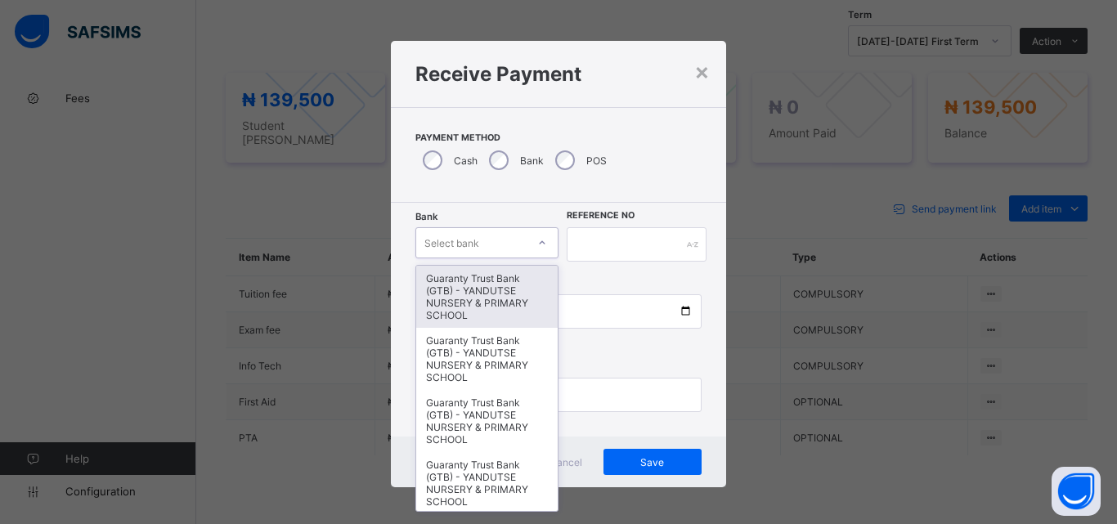
click at [516, 297] on div "Guaranty Trust Bank (GTB) - YANDUTSE NURSERY & PRIMARY SCHOOL" at bounding box center [486, 297] width 141 height 62
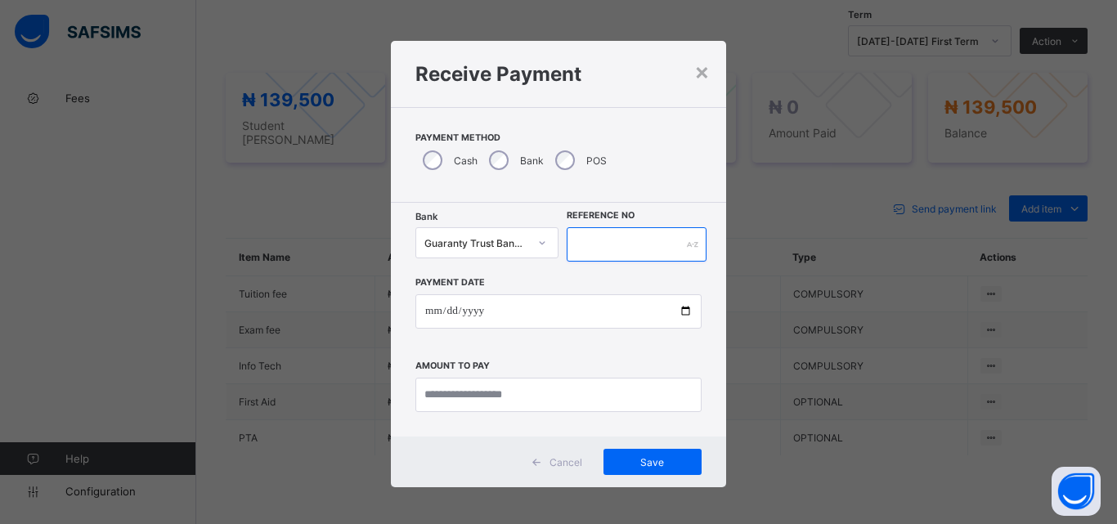
click at [594, 246] on input "text" at bounding box center [637, 244] width 140 height 34
type input "*********"
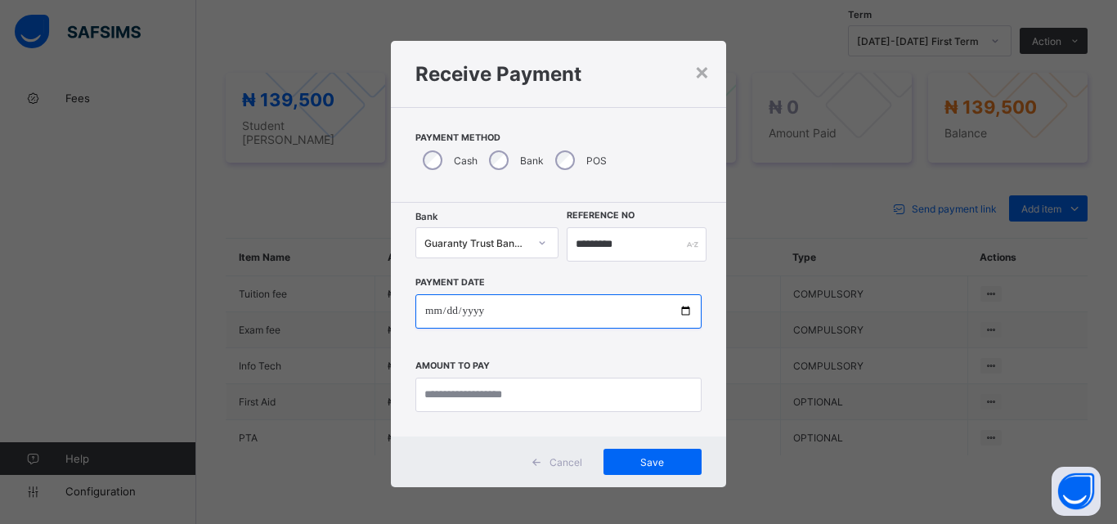
click at [684, 309] on input "date" at bounding box center [558, 311] width 286 height 34
type input "**********"
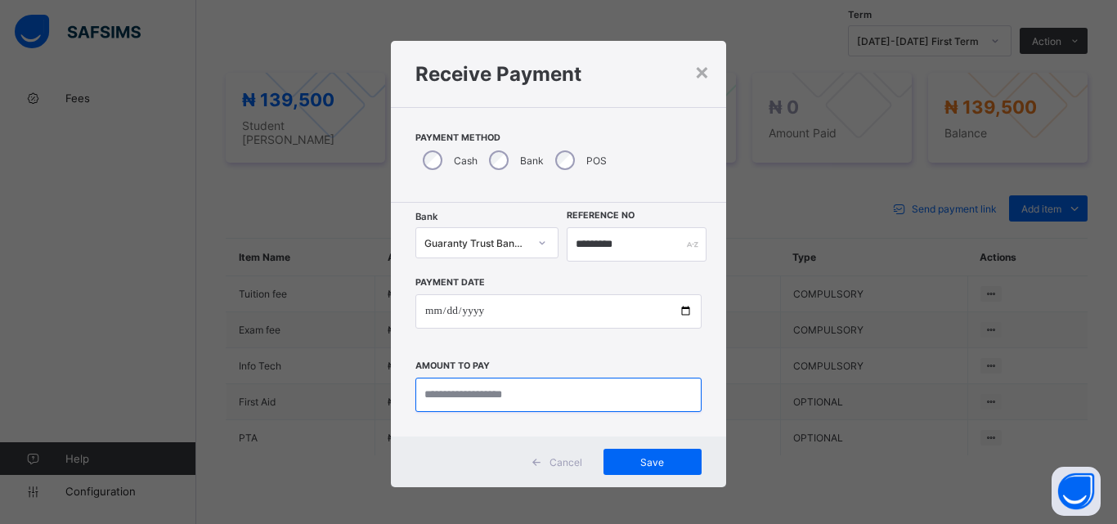
click at [460, 400] on input "currency" at bounding box center [558, 395] width 286 height 34
type input "*********"
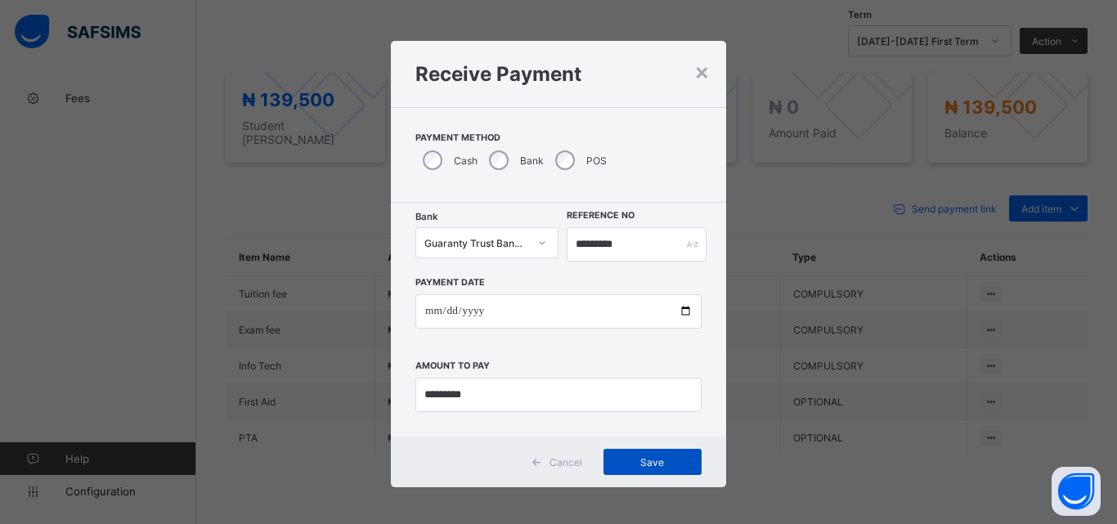
click at [639, 460] on span "Save" at bounding box center [653, 462] width 74 height 12
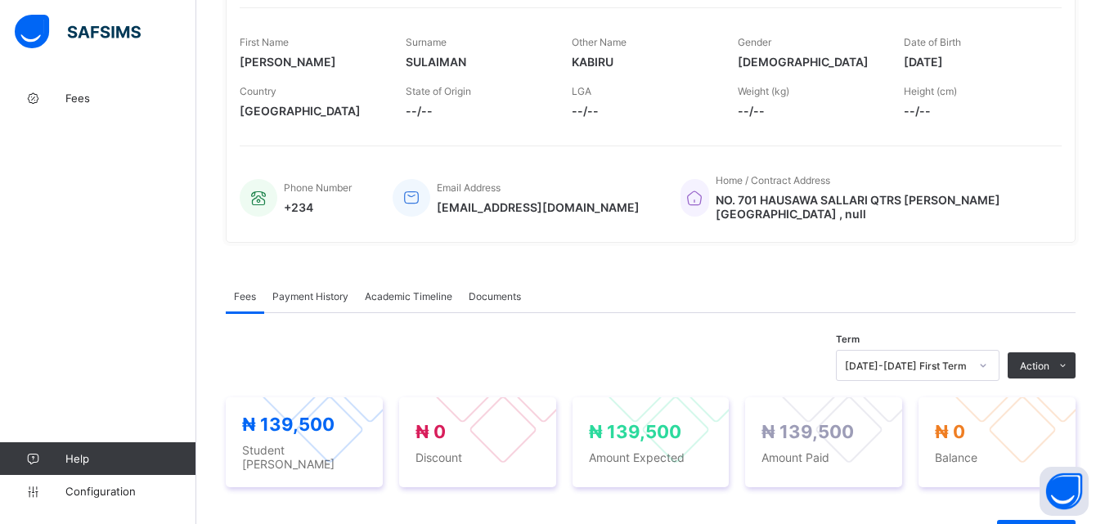
scroll to position [82, 0]
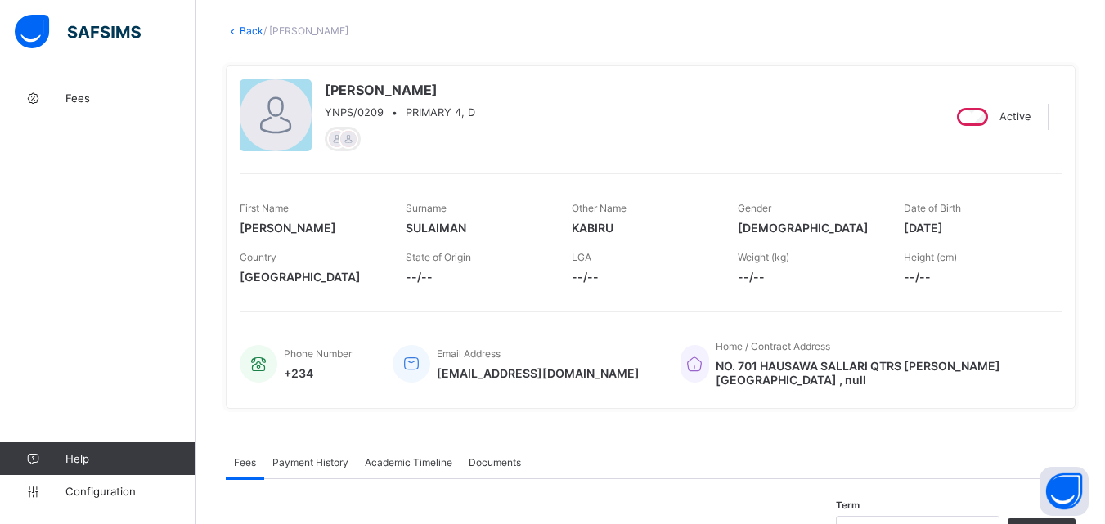
click at [251, 33] on link "Back" at bounding box center [252, 31] width 24 height 12
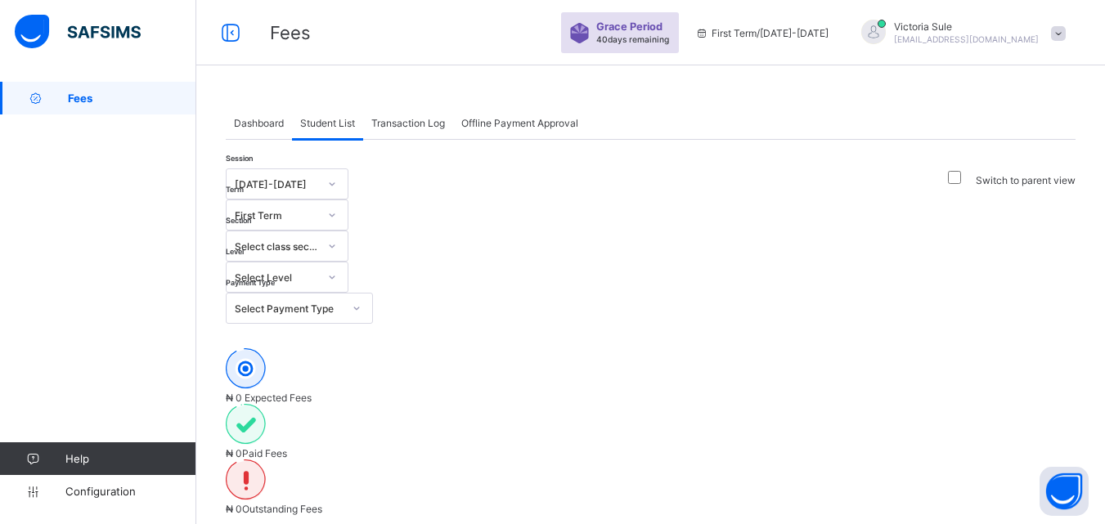
scroll to position [164, 0]
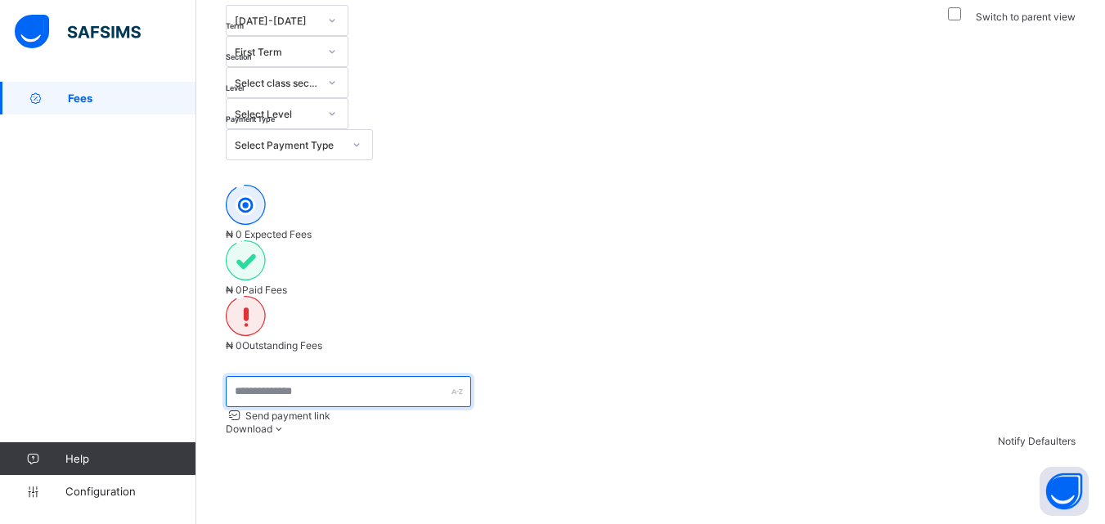
click at [394, 376] on input "text" at bounding box center [348, 391] width 245 height 31
type input "****"
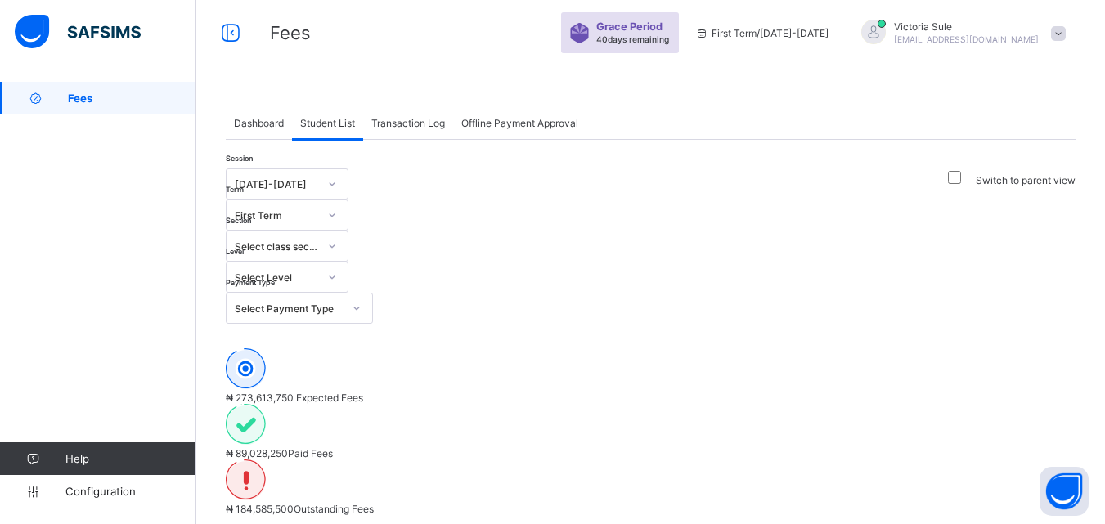
scroll to position [137, 0]
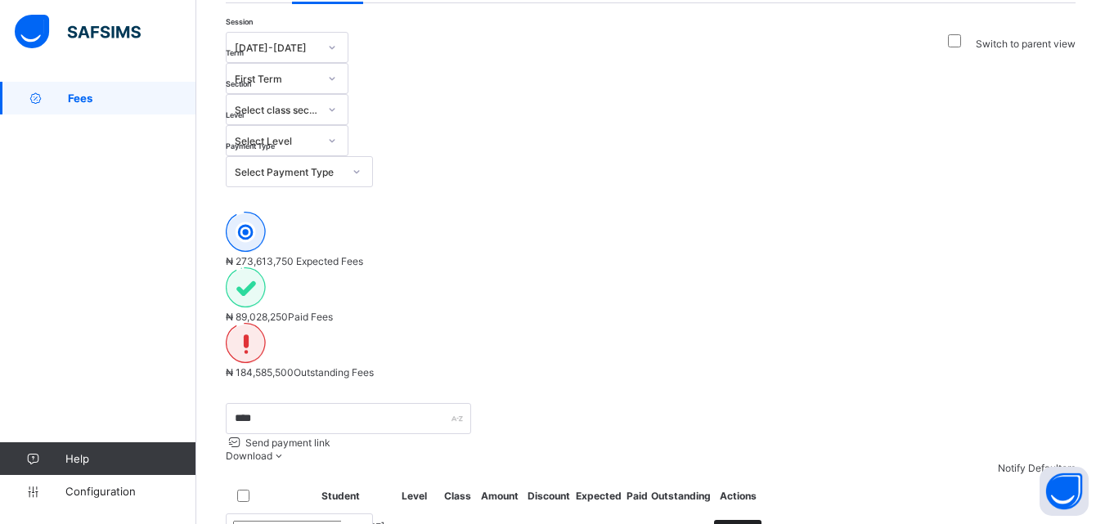
click at [761, 520] on div "View" at bounding box center [737, 533] width 47 height 26
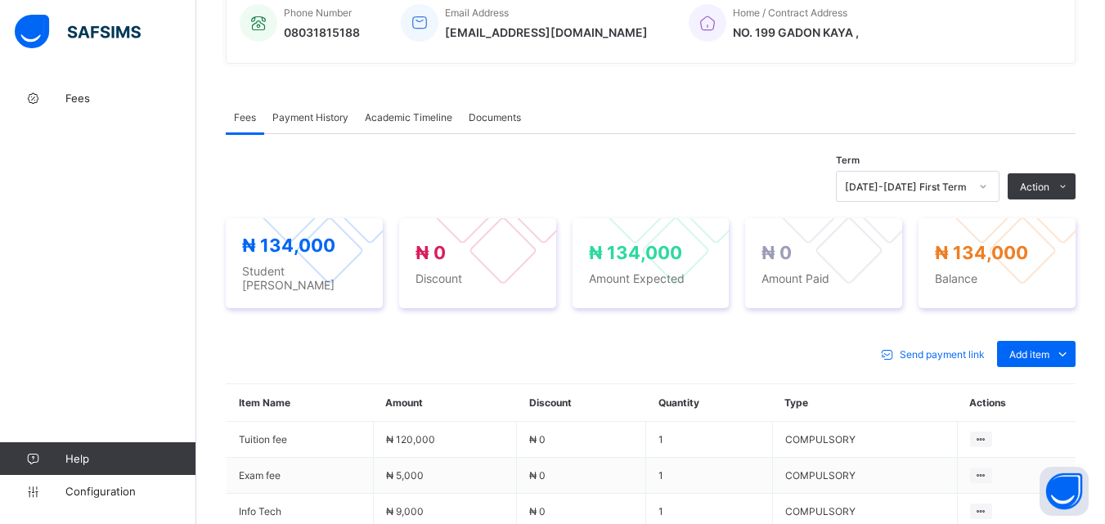
scroll to position [587, 0]
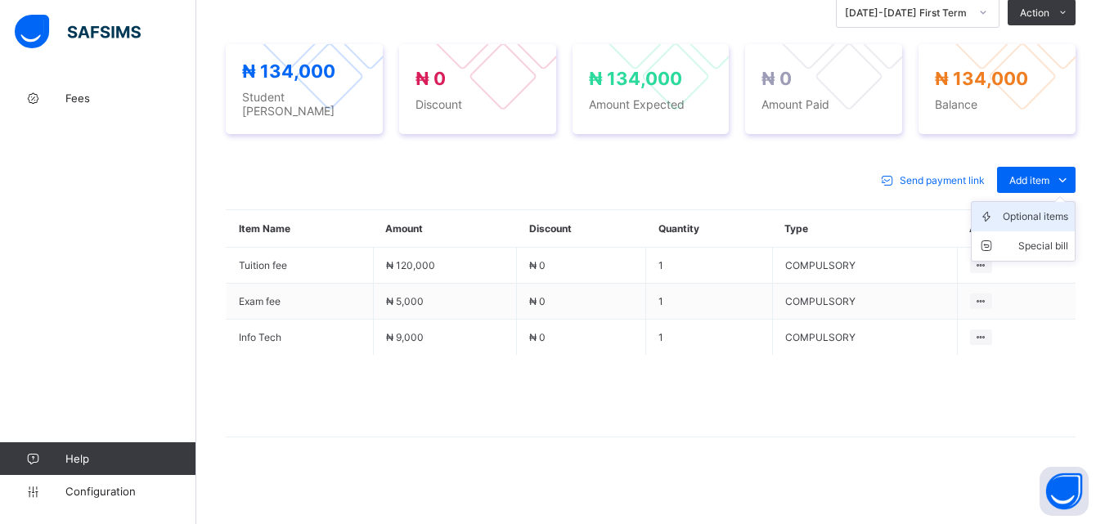
click at [1028, 218] on div "Optional items" at bounding box center [1035, 217] width 65 height 16
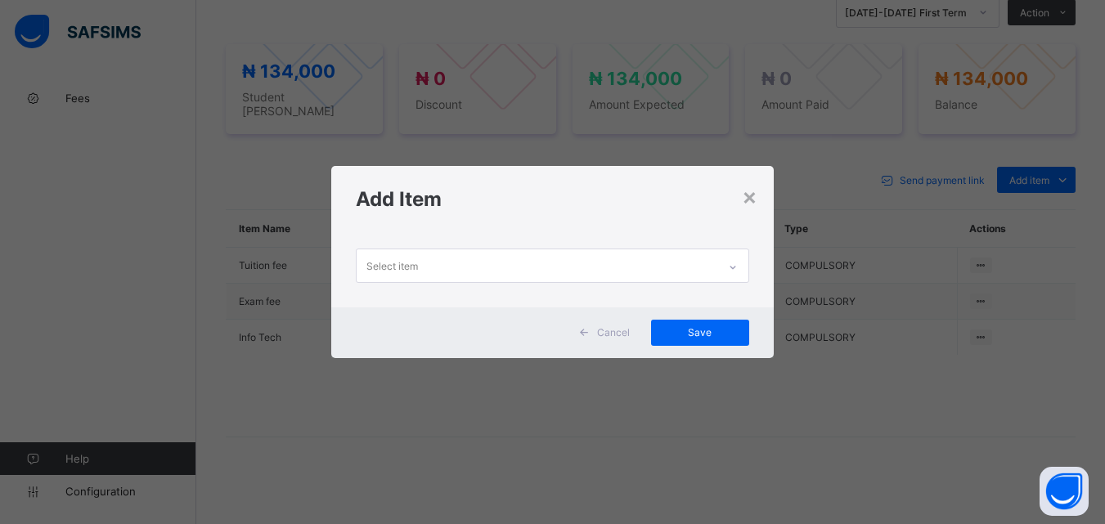
click at [733, 258] on div at bounding box center [733, 267] width 28 height 26
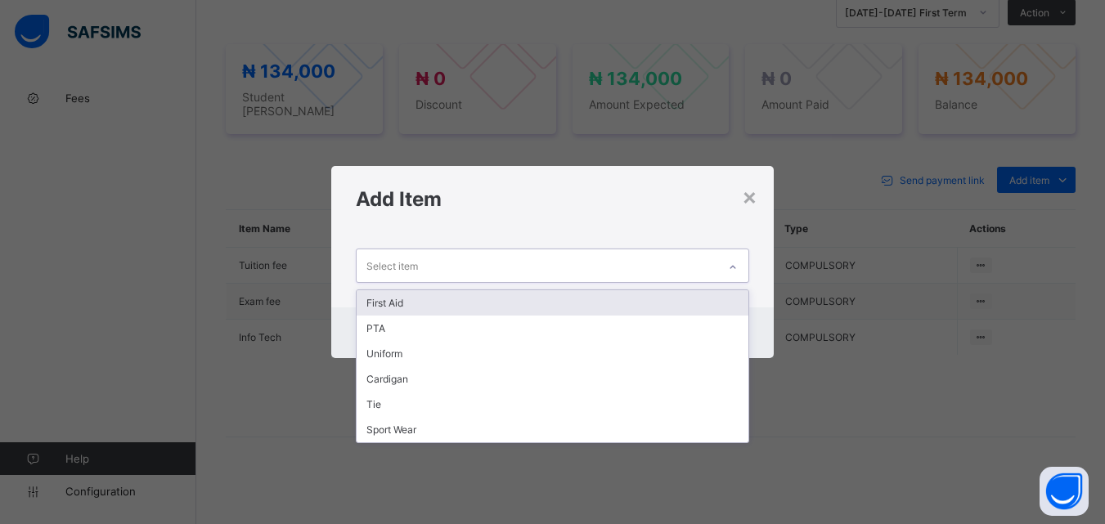
click at [724, 298] on div "First Aid" at bounding box center [552, 302] width 391 height 25
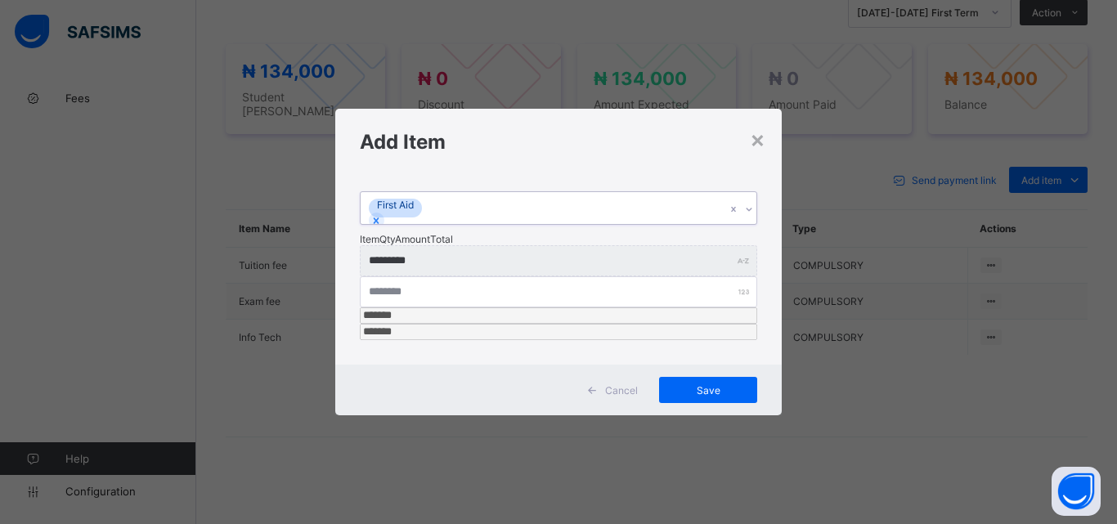
click at [746, 222] on div at bounding box center [749, 209] width 16 height 26
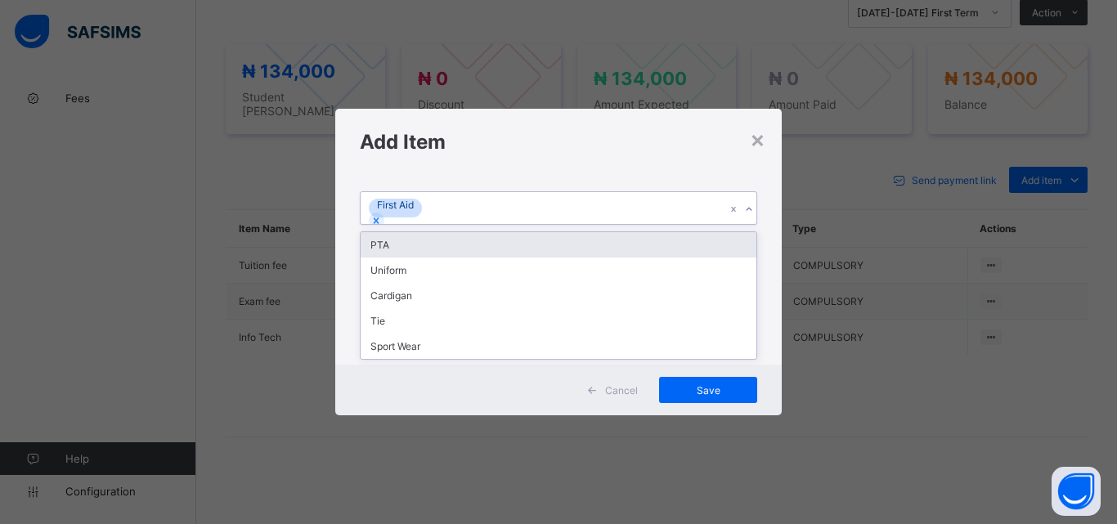
click at [733, 258] on div "PTA" at bounding box center [559, 244] width 396 height 25
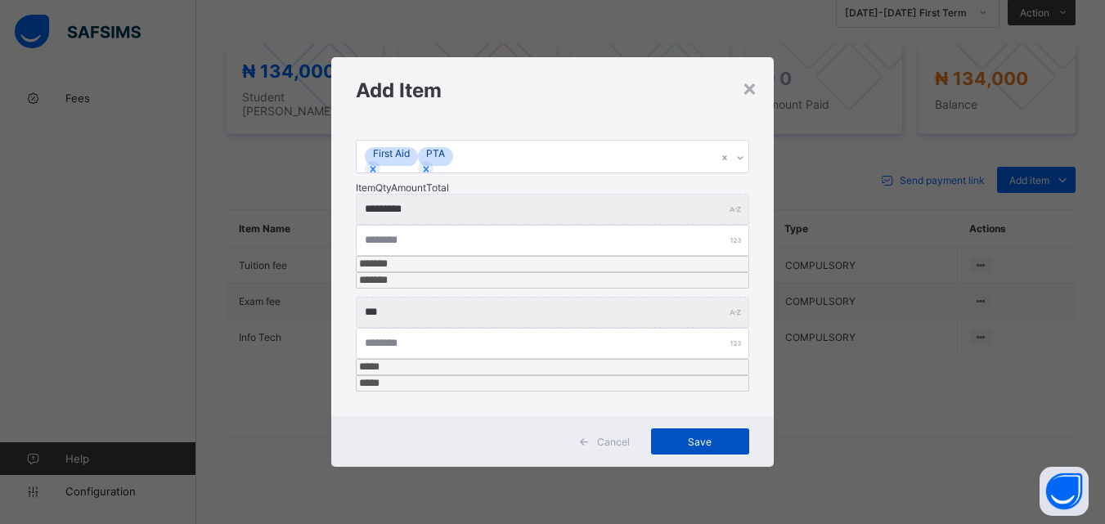
click at [704, 428] on div "Save" at bounding box center [700, 441] width 98 height 26
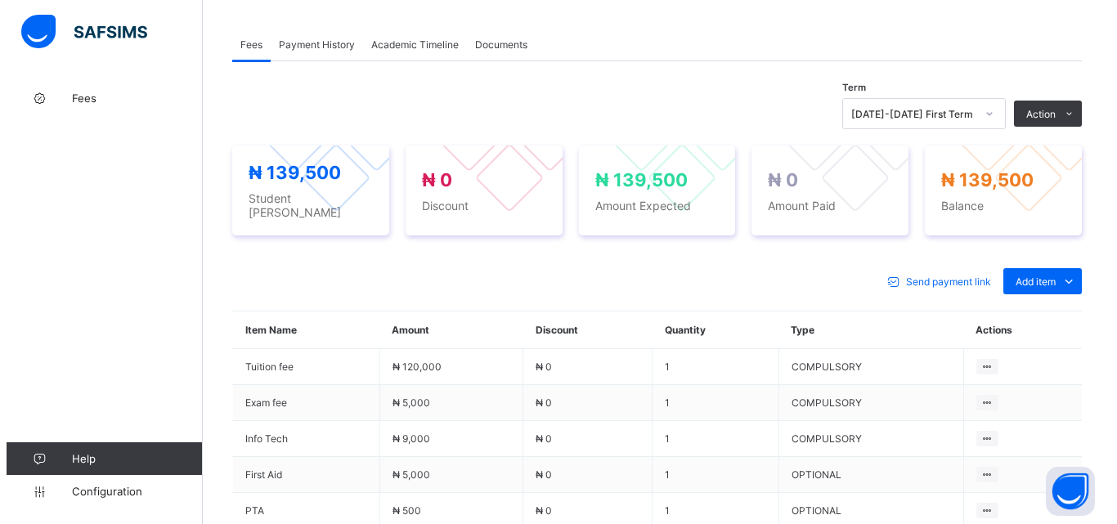
scroll to position [505, 0]
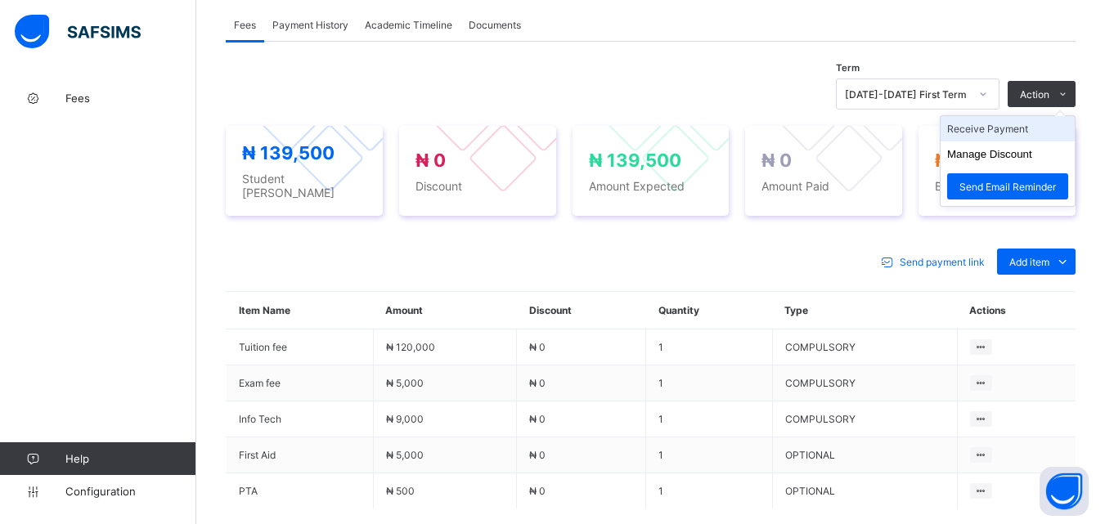
click at [1010, 141] on li "Receive Payment" at bounding box center [1007, 128] width 134 height 25
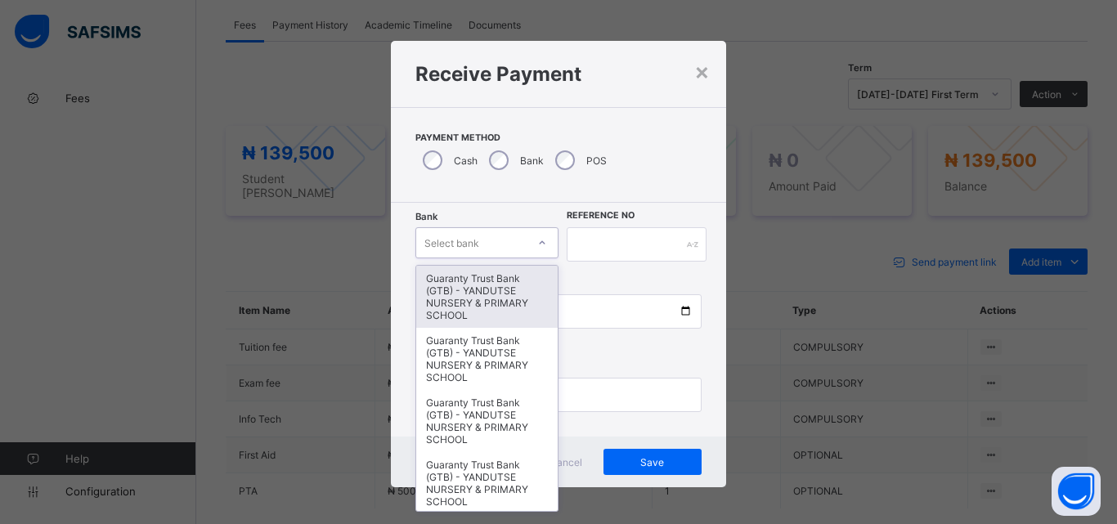
click at [533, 236] on div at bounding box center [542, 243] width 28 height 26
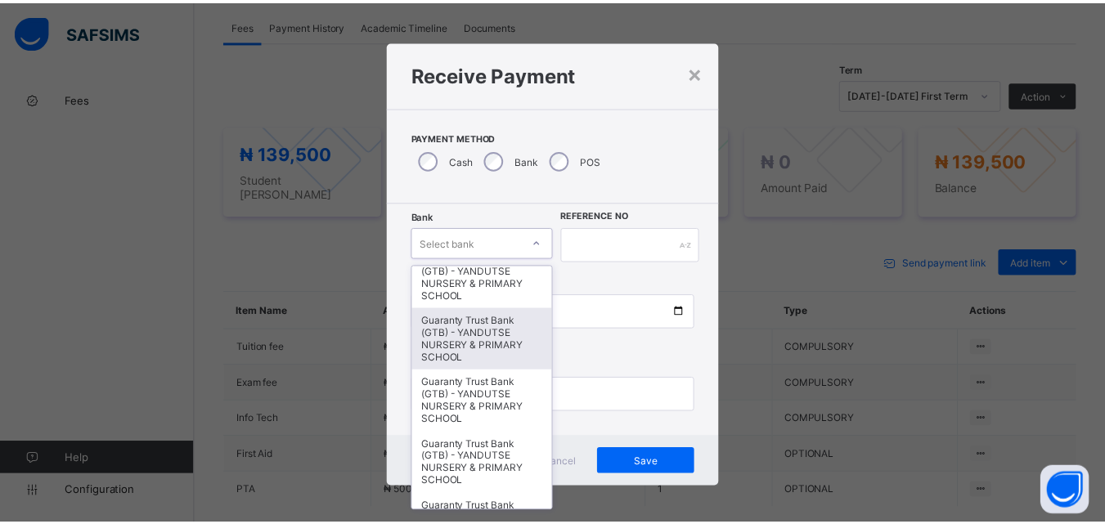
scroll to position [409, 0]
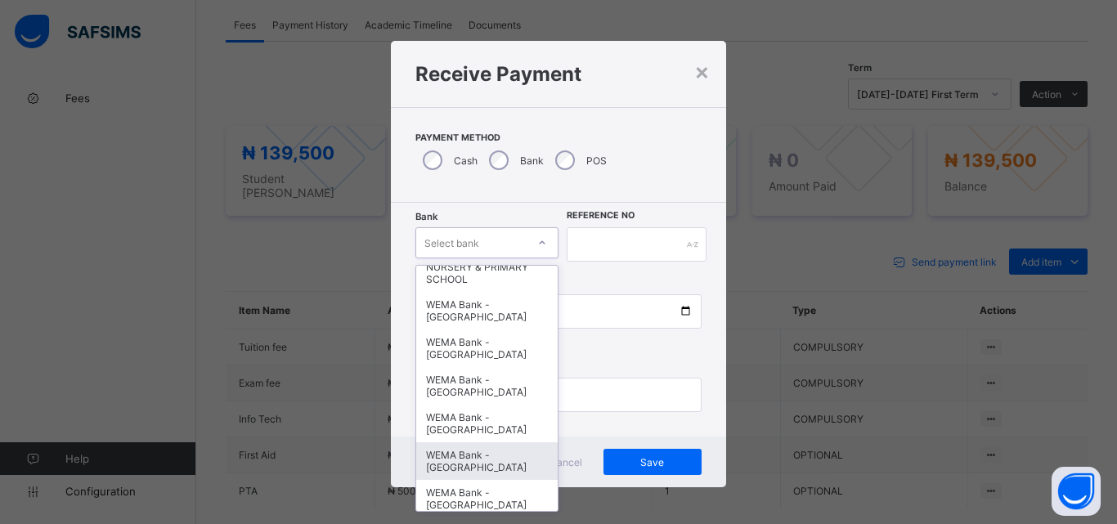
click at [478, 464] on div "WEMA Bank - [GEOGRAPHIC_DATA]" at bounding box center [486, 461] width 141 height 38
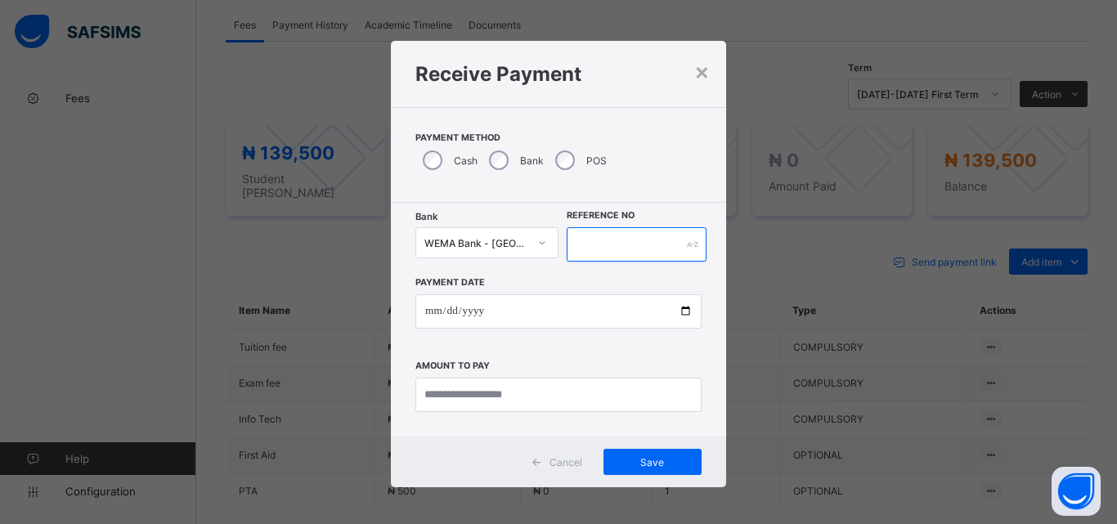
click at [605, 246] on input "text" at bounding box center [637, 244] width 140 height 34
click at [645, 249] on input "*******" at bounding box center [637, 244] width 140 height 34
type input "*********"
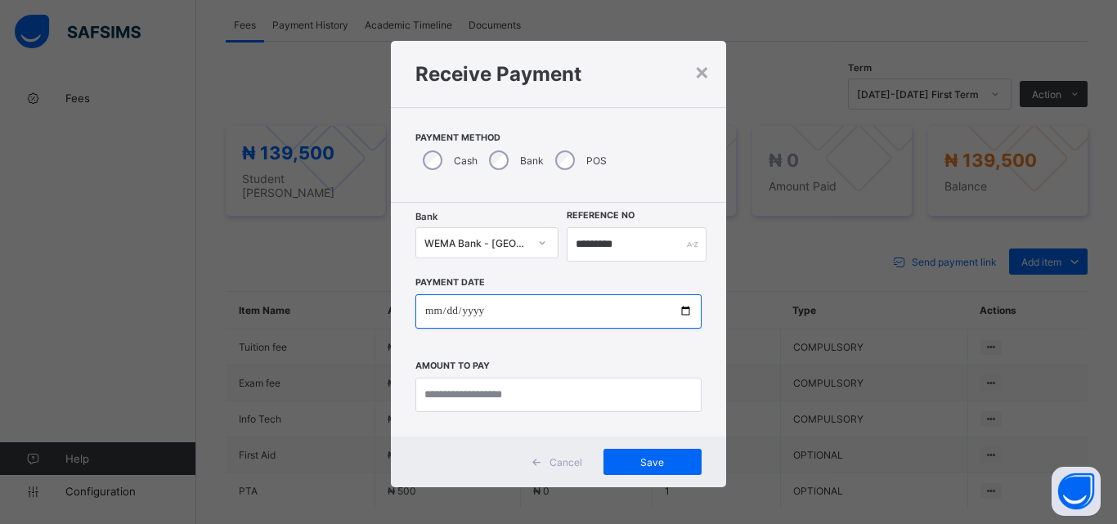
click at [681, 317] on input "date" at bounding box center [558, 311] width 286 height 34
type input "**********"
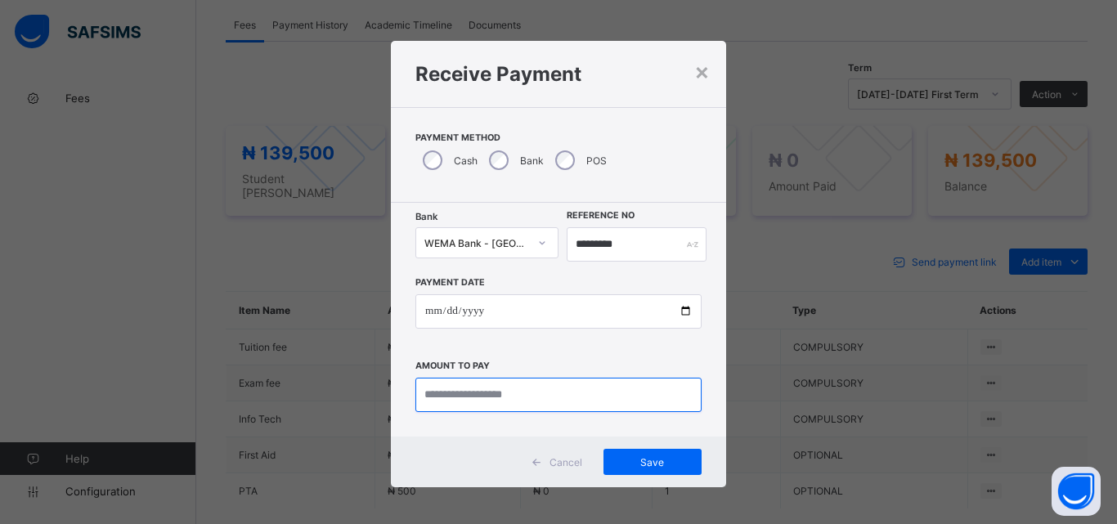
click at [475, 403] on input "currency" at bounding box center [558, 395] width 286 height 34
type input "*********"
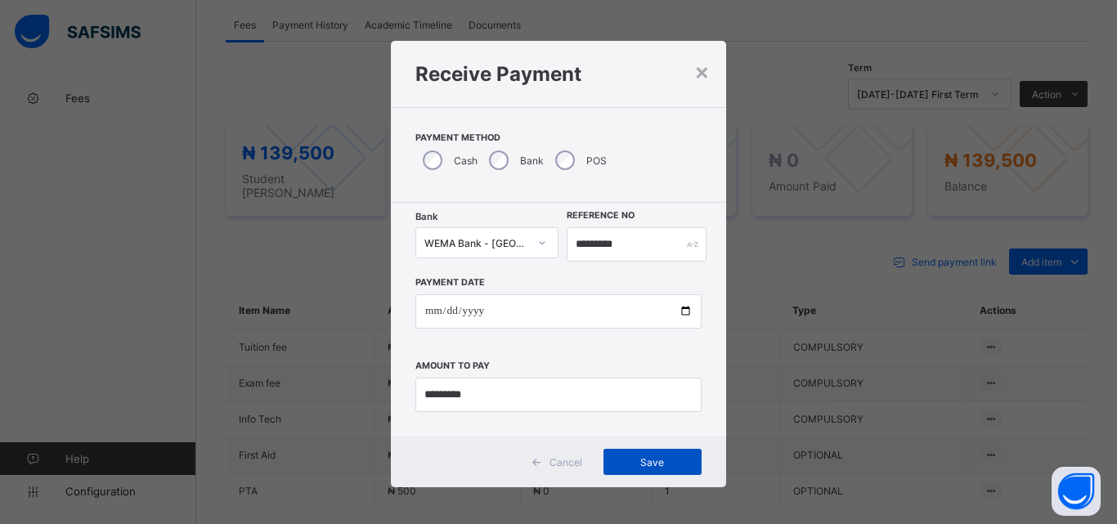
click at [629, 460] on span "Save" at bounding box center [653, 462] width 74 height 12
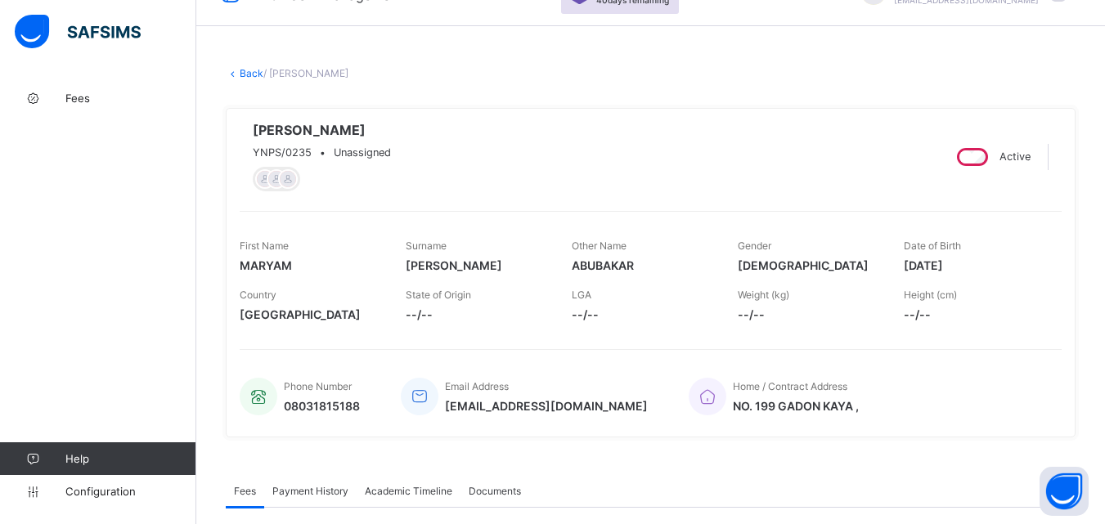
scroll to position [15, 0]
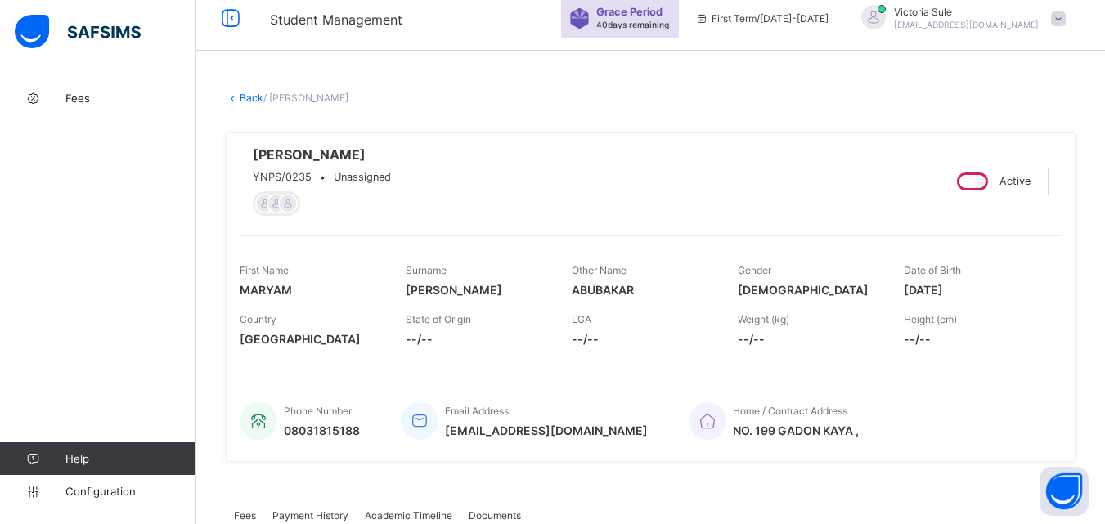
click at [248, 101] on link "Back" at bounding box center [252, 98] width 24 height 12
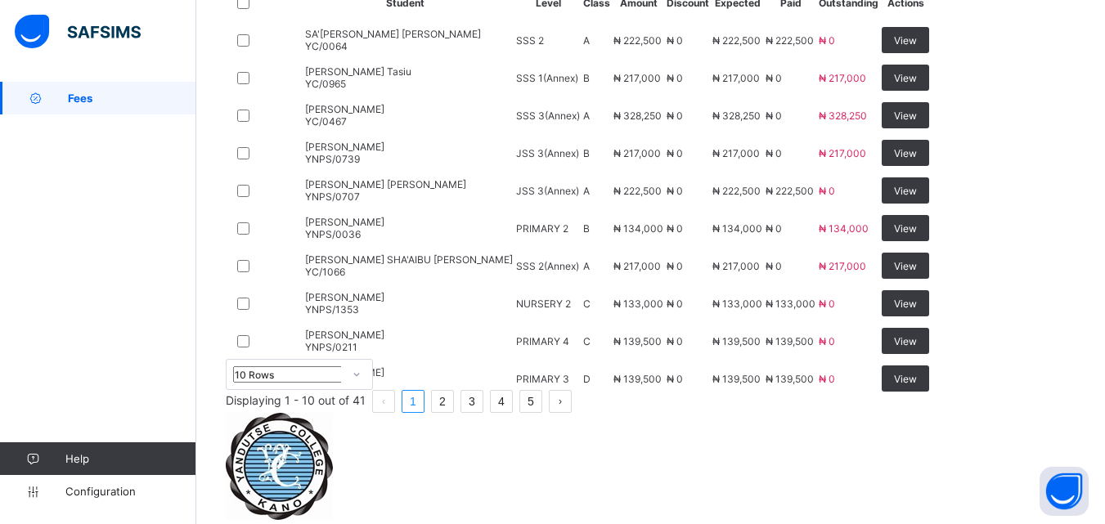
scroll to position [221, 0]
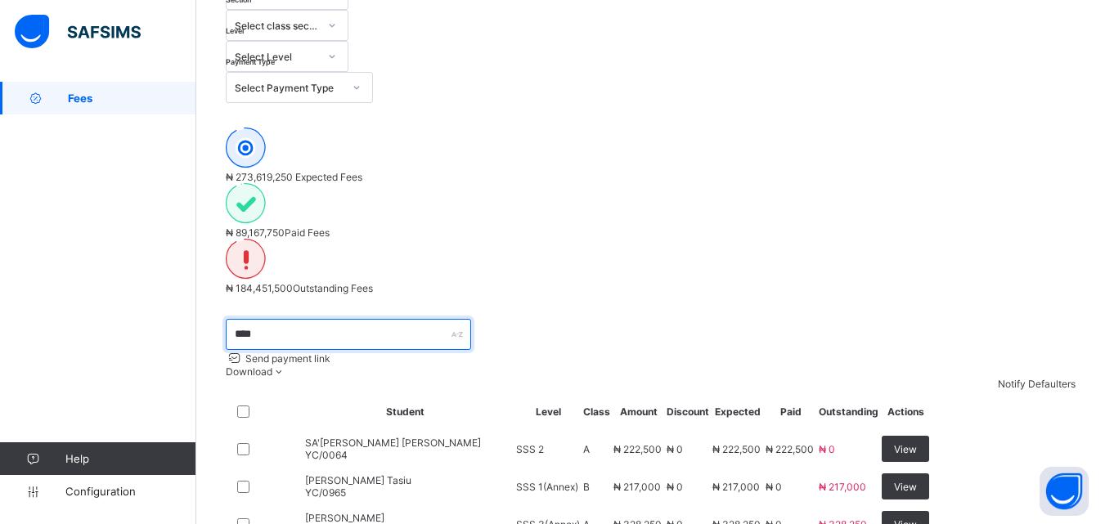
drag, startPoint x: 284, startPoint y: 184, endPoint x: 200, endPoint y: 192, distance: 83.8
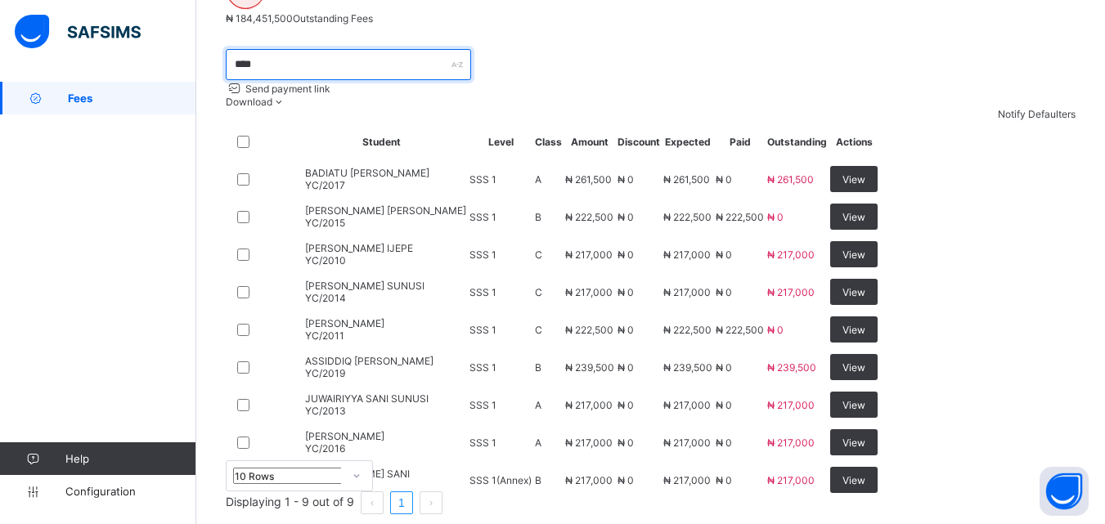
scroll to position [548, 0]
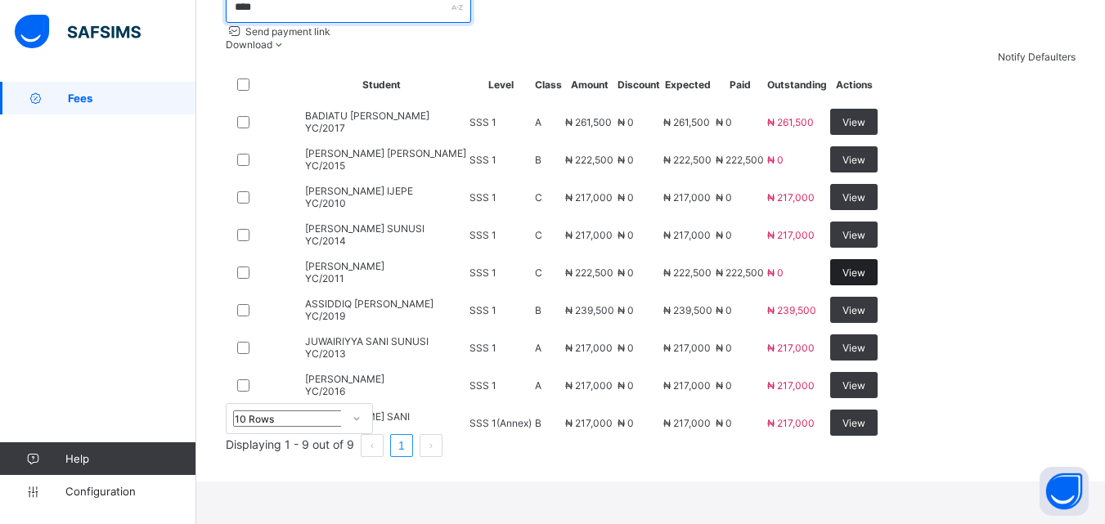
type input "****"
click at [865, 267] on span "View" at bounding box center [853, 273] width 23 height 12
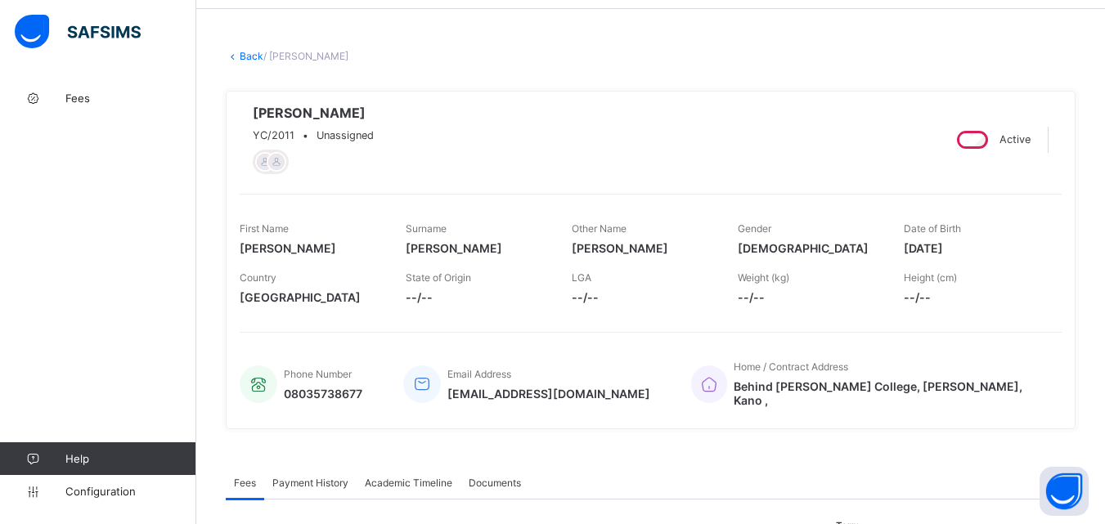
scroll to position [164, 0]
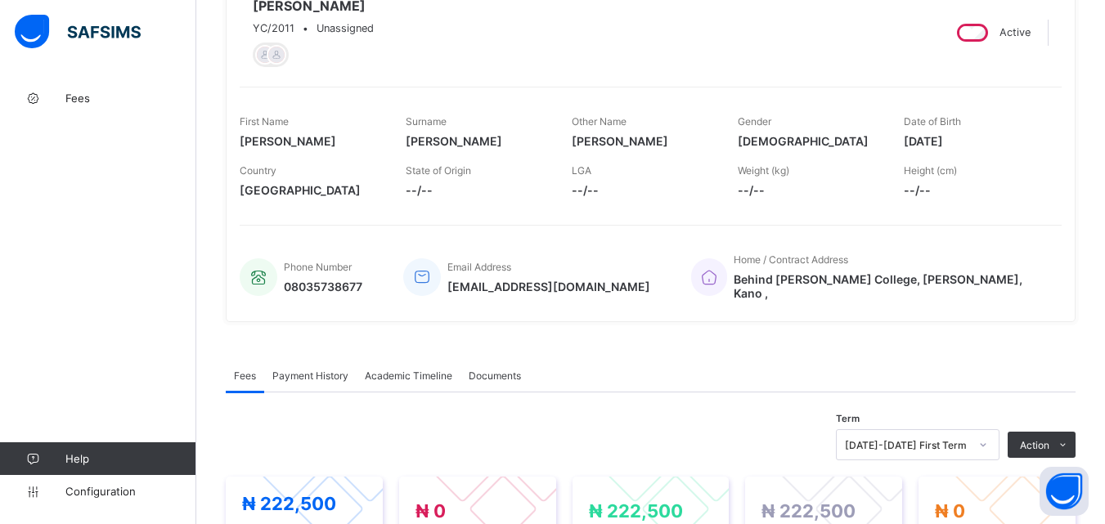
click at [330, 370] on span "Payment History" at bounding box center [310, 376] width 76 height 12
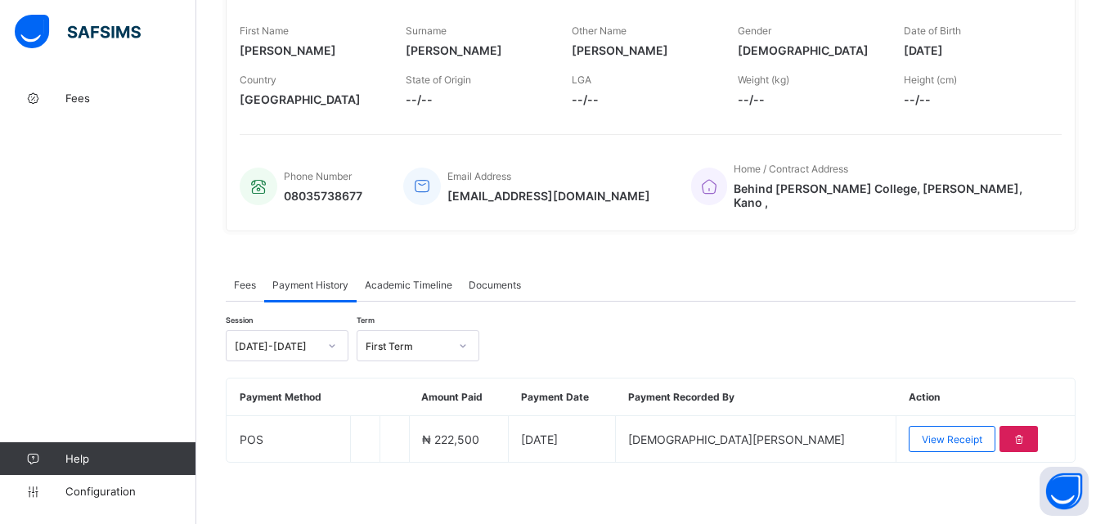
scroll to position [9, 0]
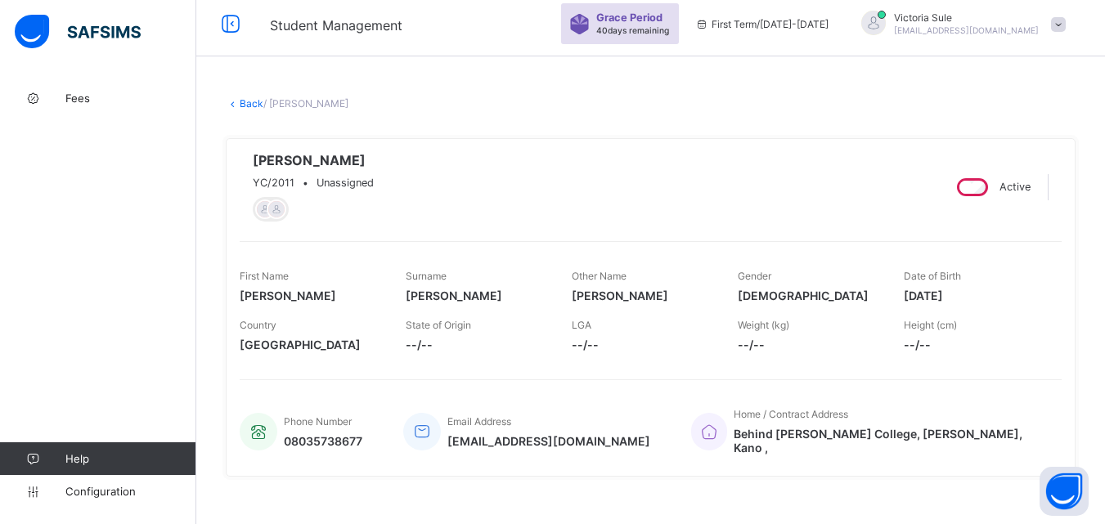
click at [249, 102] on link "Back" at bounding box center [252, 103] width 24 height 12
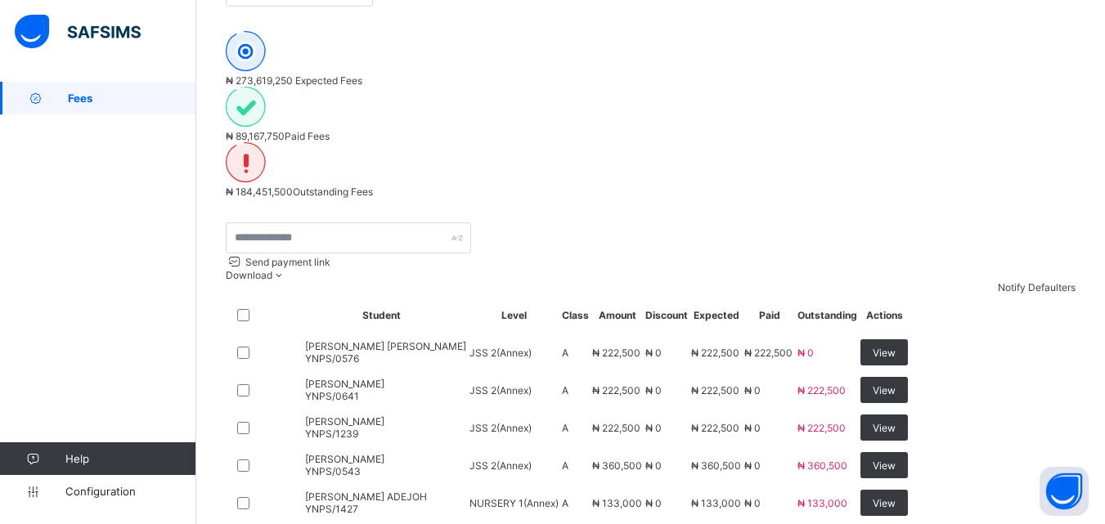
scroll to position [327, 0]
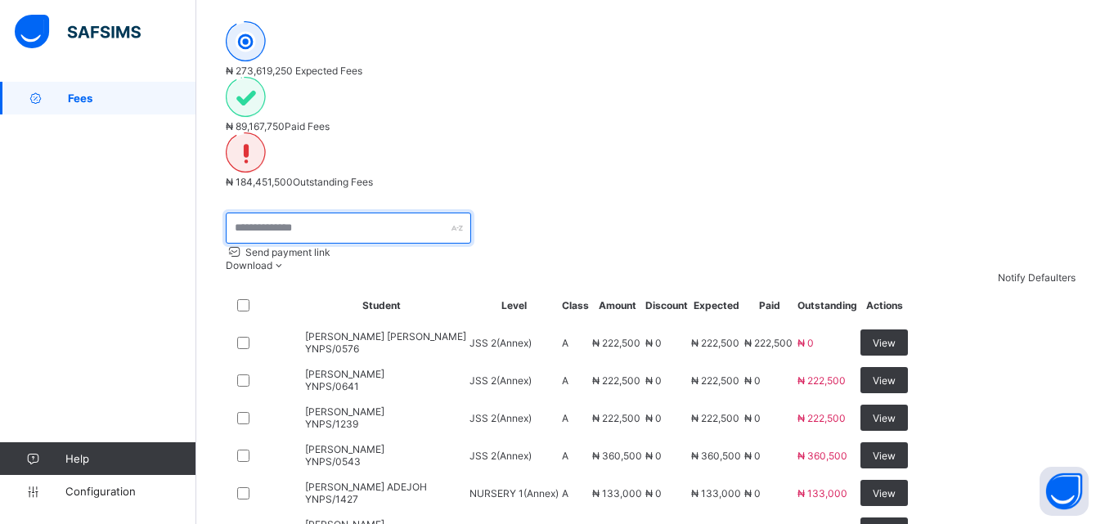
click at [298, 213] on input "text" at bounding box center [348, 228] width 245 height 31
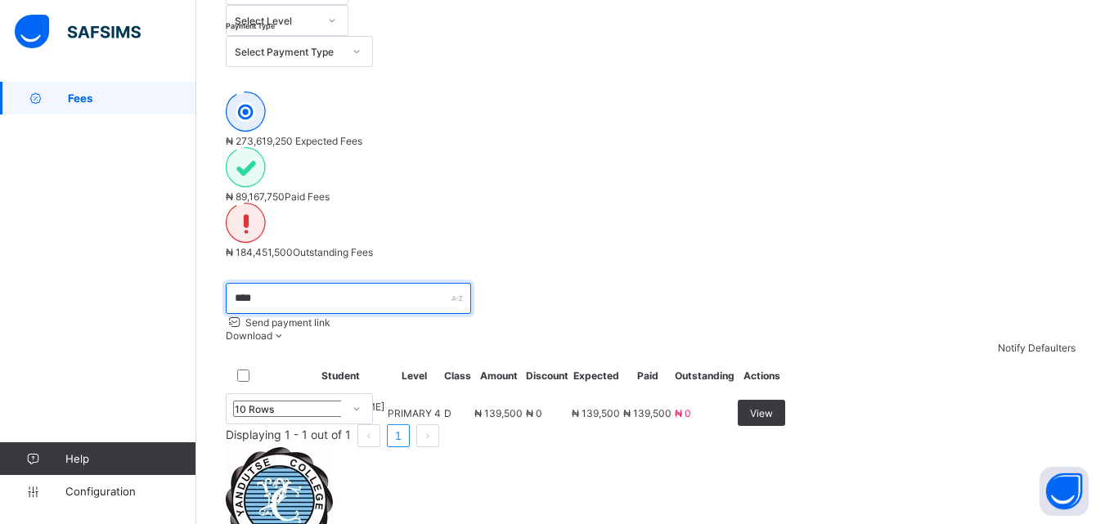
scroll to position [137, 0]
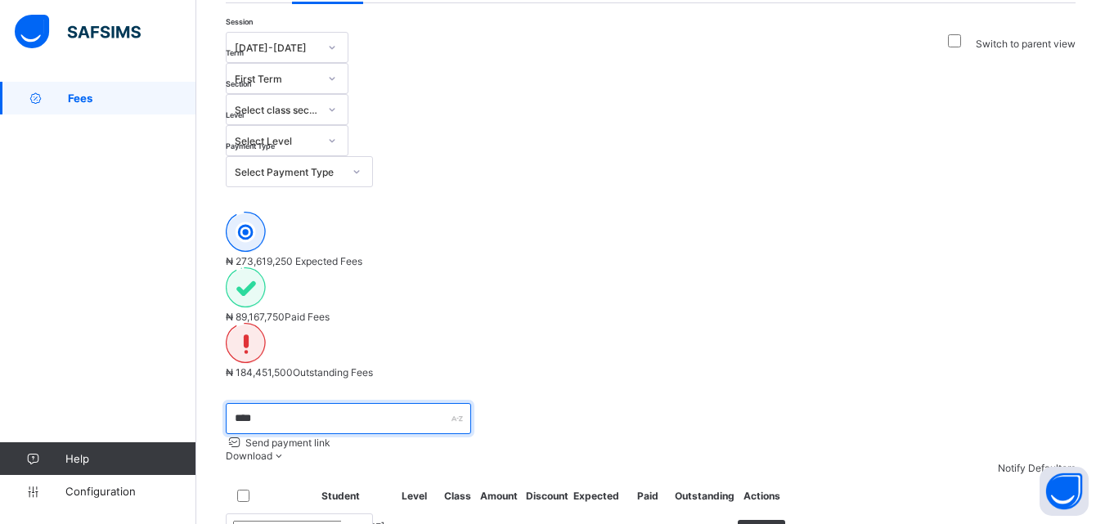
click at [261, 403] on input "****" at bounding box center [348, 418] width 245 height 31
click at [261, 403] on input "*" at bounding box center [348, 418] width 245 height 31
click at [267, 403] on input "*" at bounding box center [348, 418] width 245 height 31
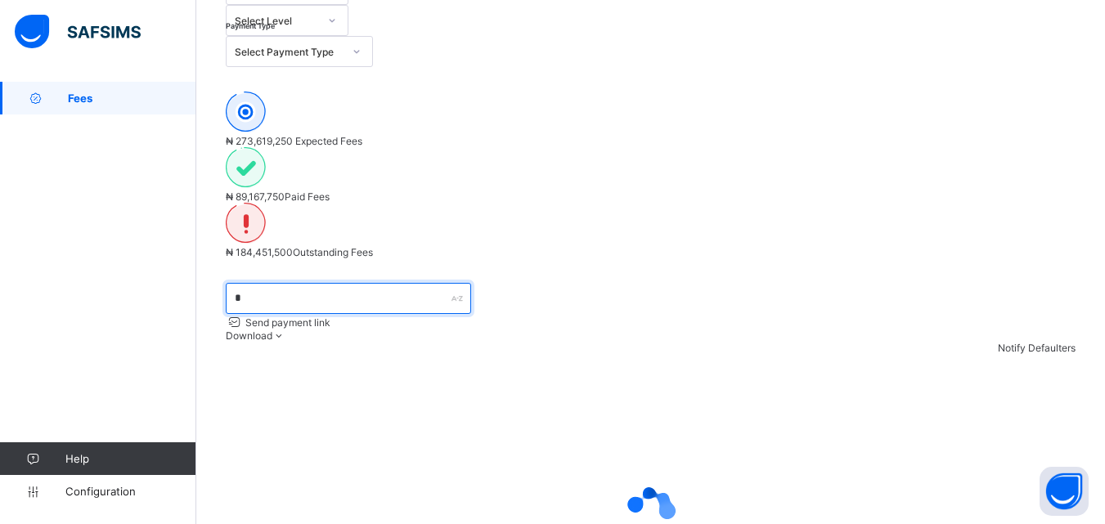
click at [274, 283] on input "*" at bounding box center [348, 298] width 245 height 31
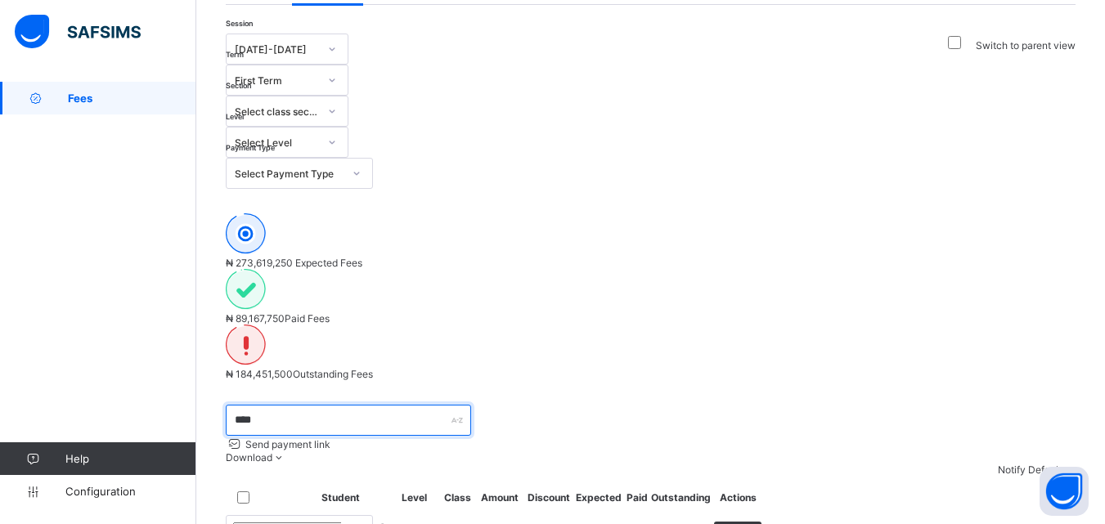
scroll to position [137, 0]
type input "****"
click at [749, 523] on span "View" at bounding box center [737, 533] width 23 height 12
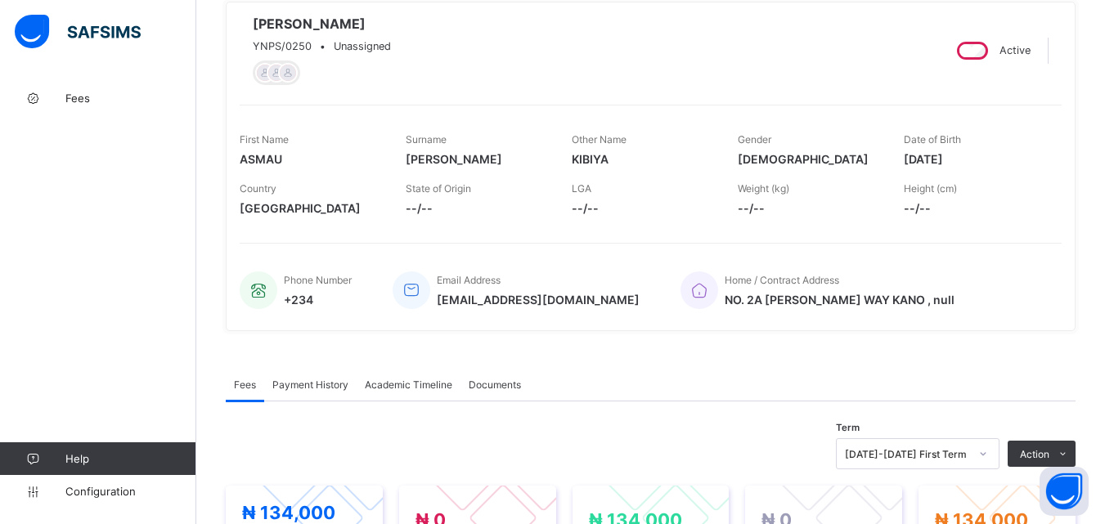
scroll to position [491, 0]
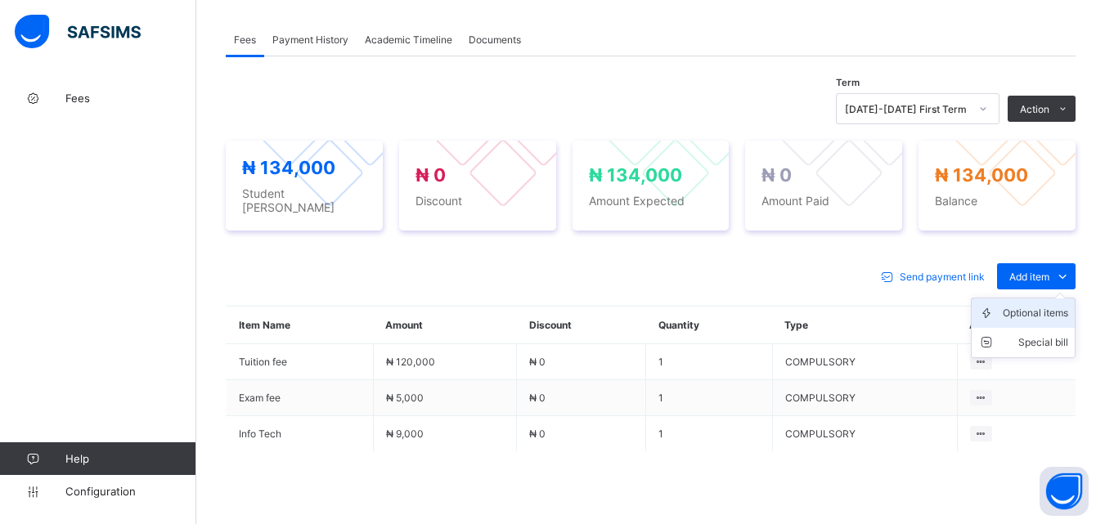
click at [1042, 311] on div "Optional items" at bounding box center [1035, 313] width 65 height 16
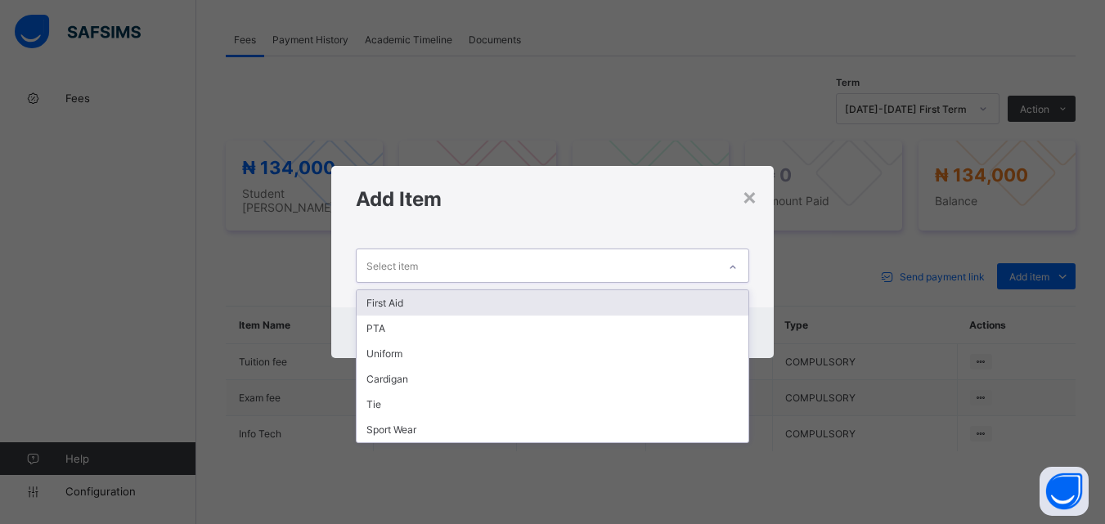
click at [730, 265] on icon at bounding box center [733, 267] width 10 height 16
click at [717, 302] on div "First Aid" at bounding box center [552, 302] width 391 height 25
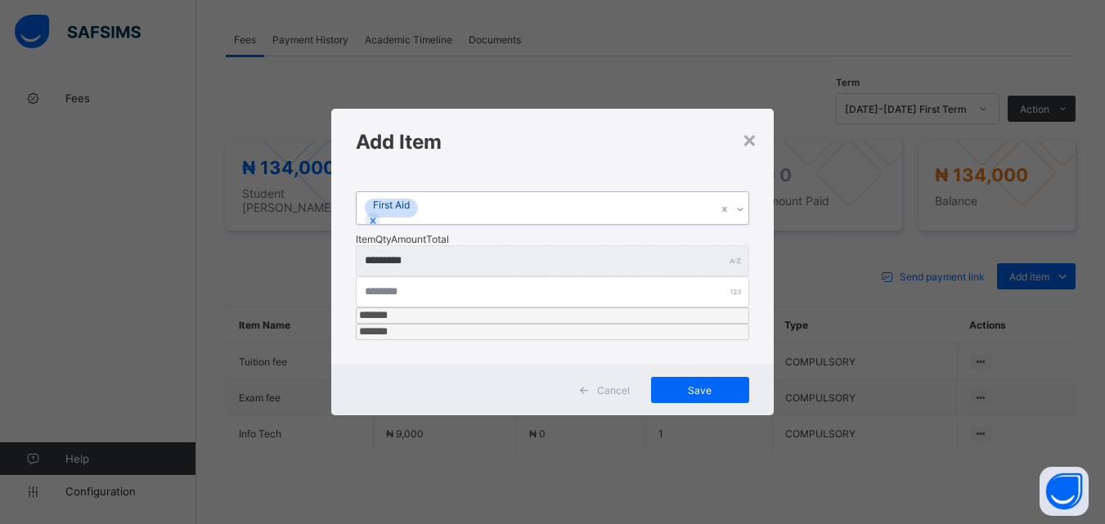
click at [744, 222] on div at bounding box center [741, 209] width 16 height 26
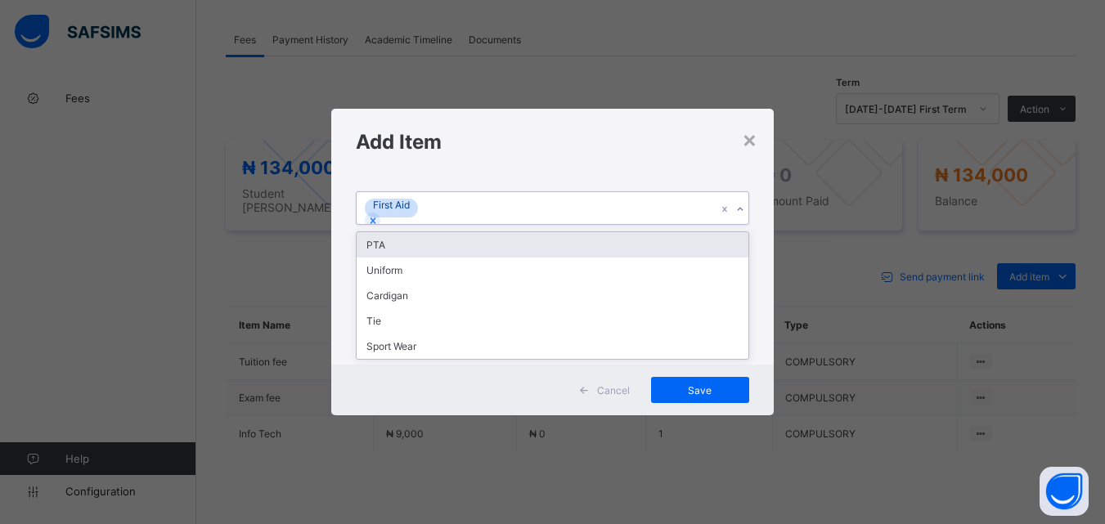
click at [721, 258] on div "PTA" at bounding box center [552, 244] width 391 height 25
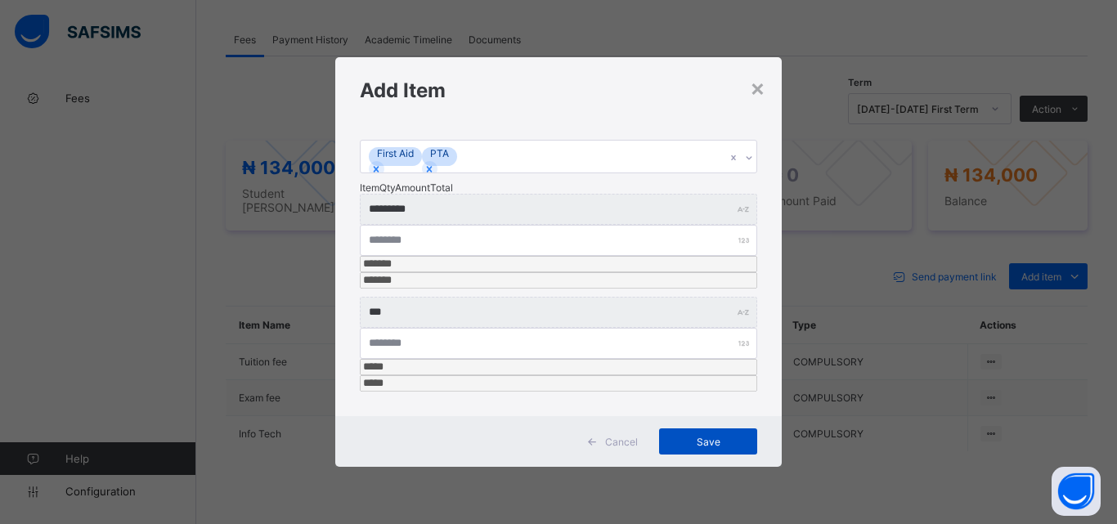
click at [702, 436] on span "Save" at bounding box center [708, 442] width 74 height 12
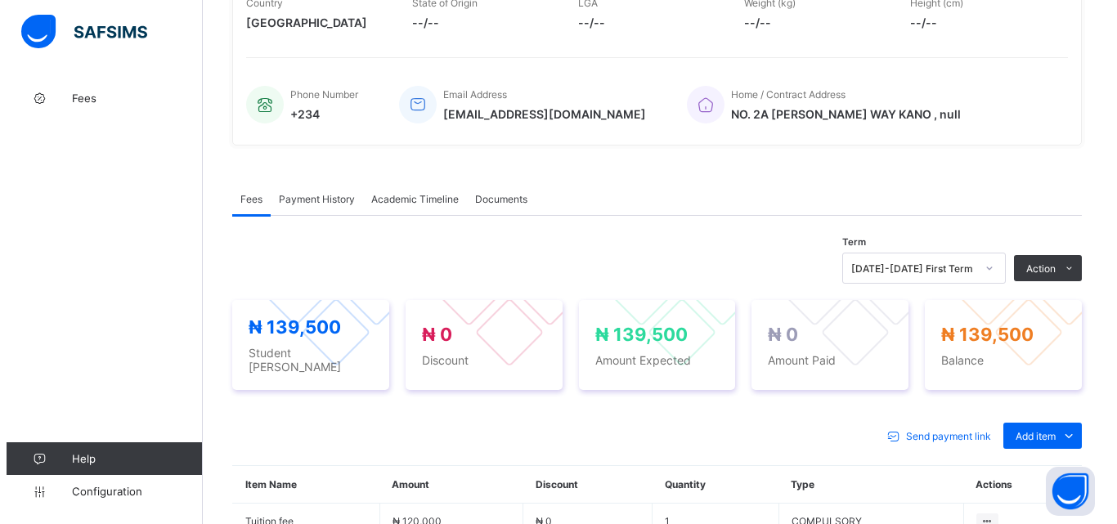
scroll to position [327, 0]
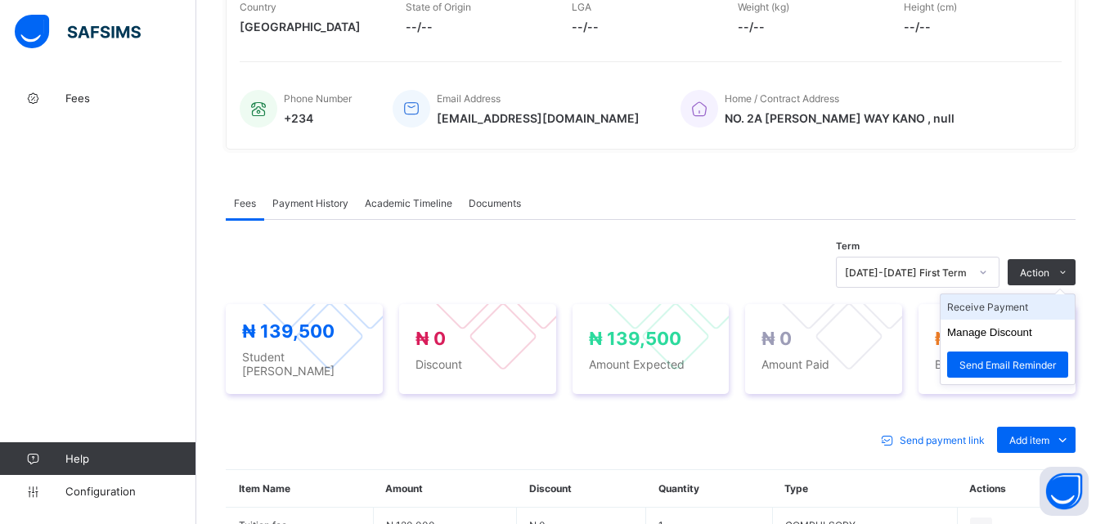
click at [1029, 313] on li "Receive Payment" at bounding box center [1007, 306] width 134 height 25
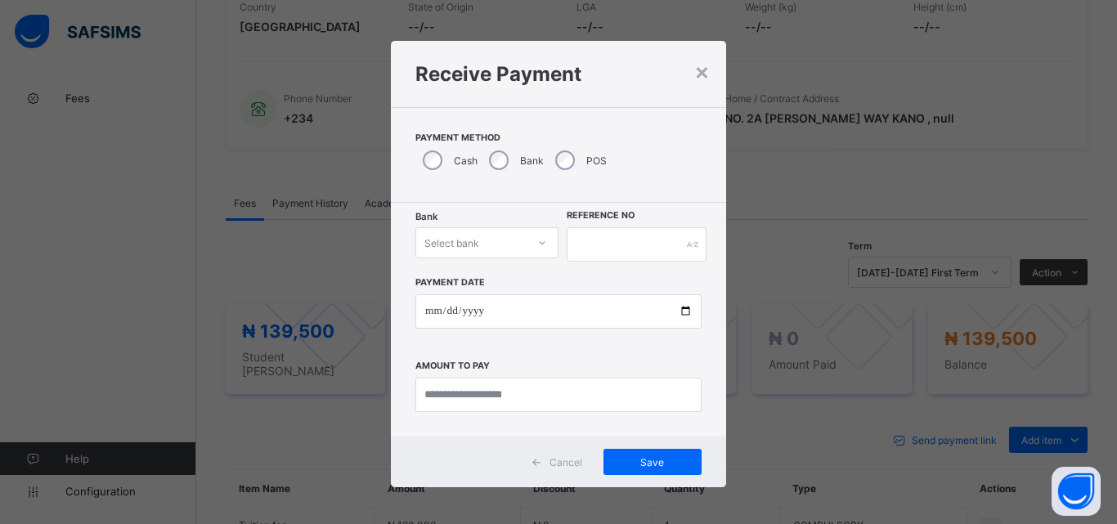
click at [528, 247] on div at bounding box center [542, 243] width 28 height 26
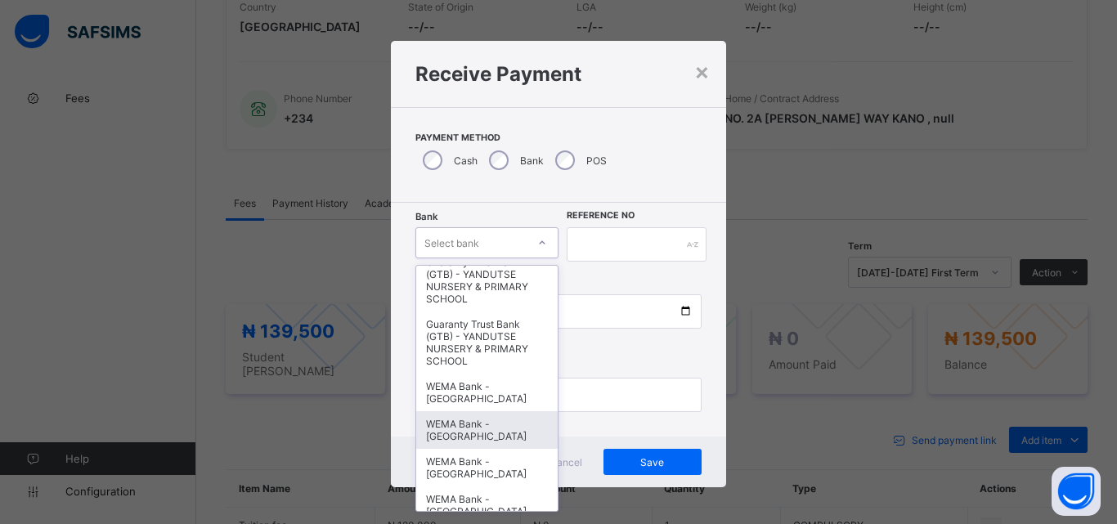
click at [485, 422] on div "WEMA Bank - [GEOGRAPHIC_DATA]" at bounding box center [486, 430] width 141 height 38
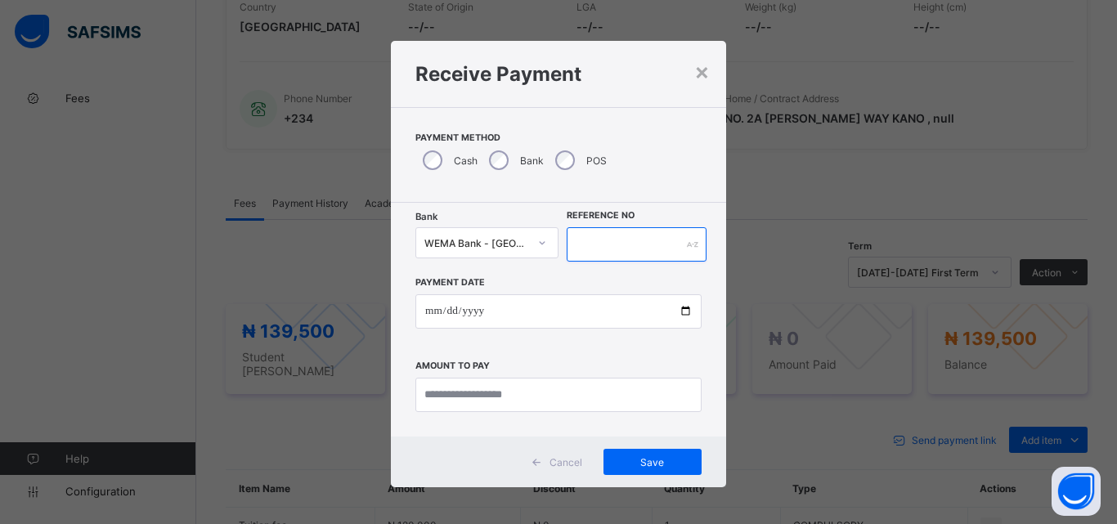
click at [582, 245] on input "text" at bounding box center [637, 244] width 140 height 34
type input "*********"
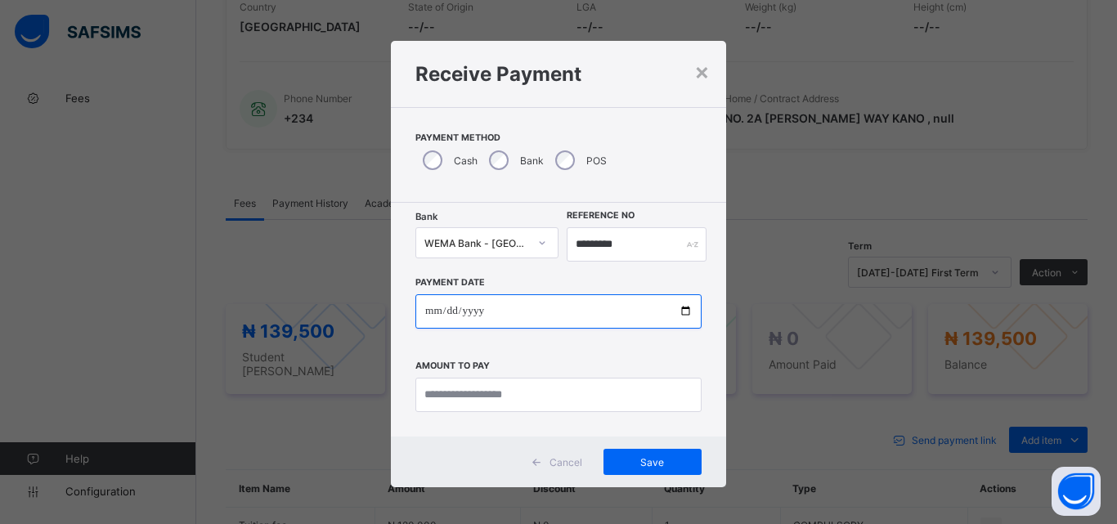
click at [682, 304] on input "date" at bounding box center [558, 311] width 286 height 34
type input "**********"
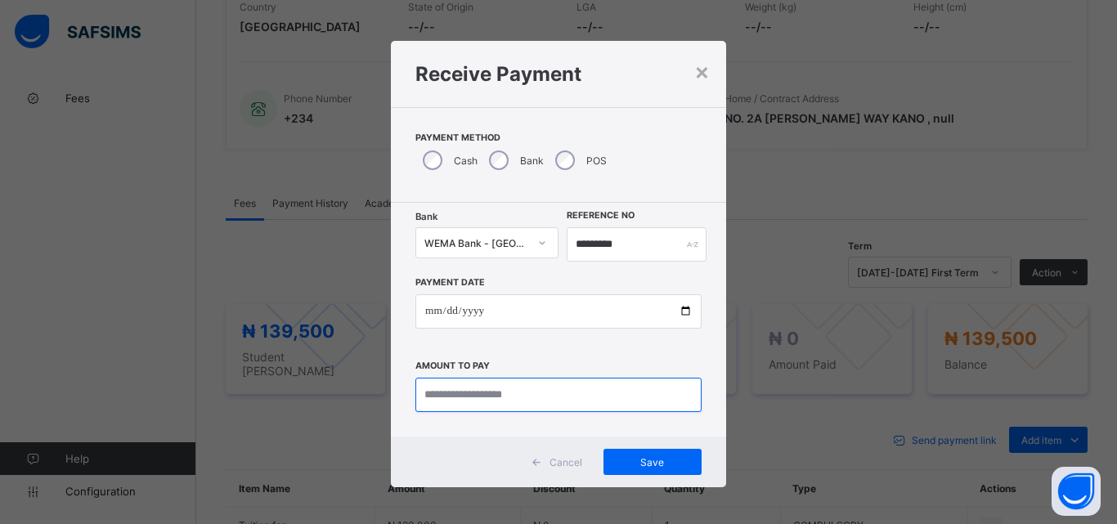
click at [497, 392] on input "currency" at bounding box center [558, 395] width 286 height 34
type input "*********"
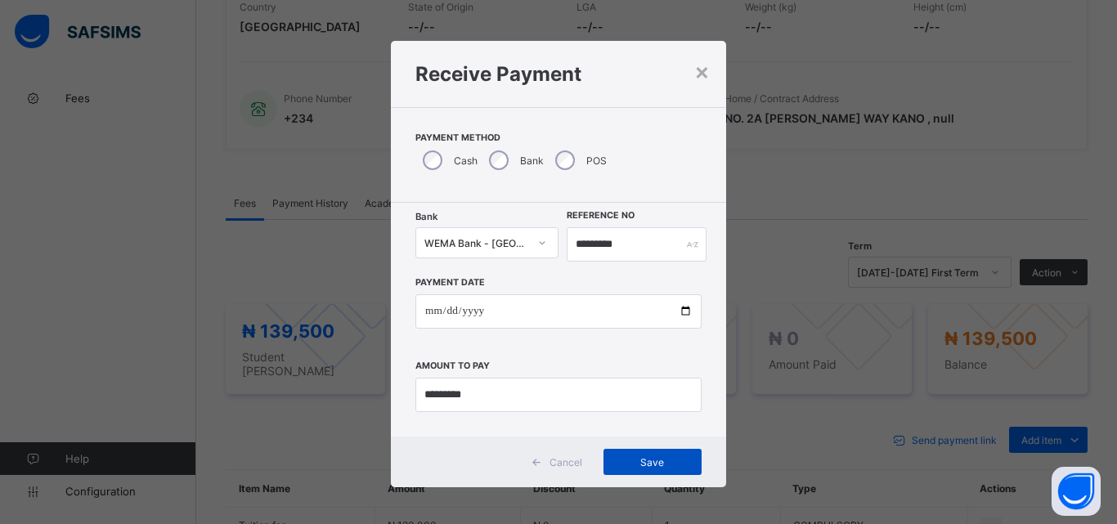
click at [657, 467] on span "Save" at bounding box center [653, 462] width 74 height 12
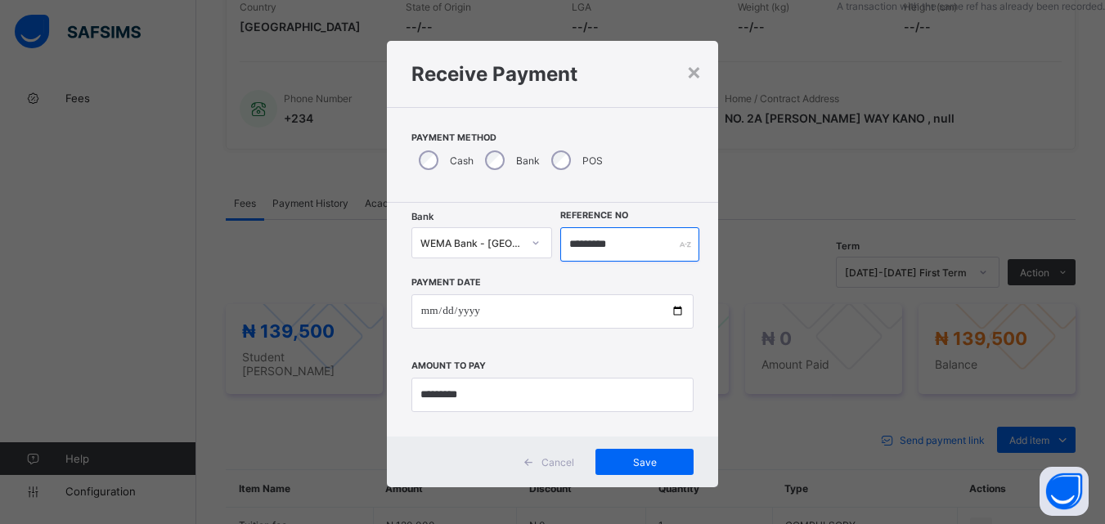
click at [630, 247] on input "*********" at bounding box center [629, 244] width 138 height 34
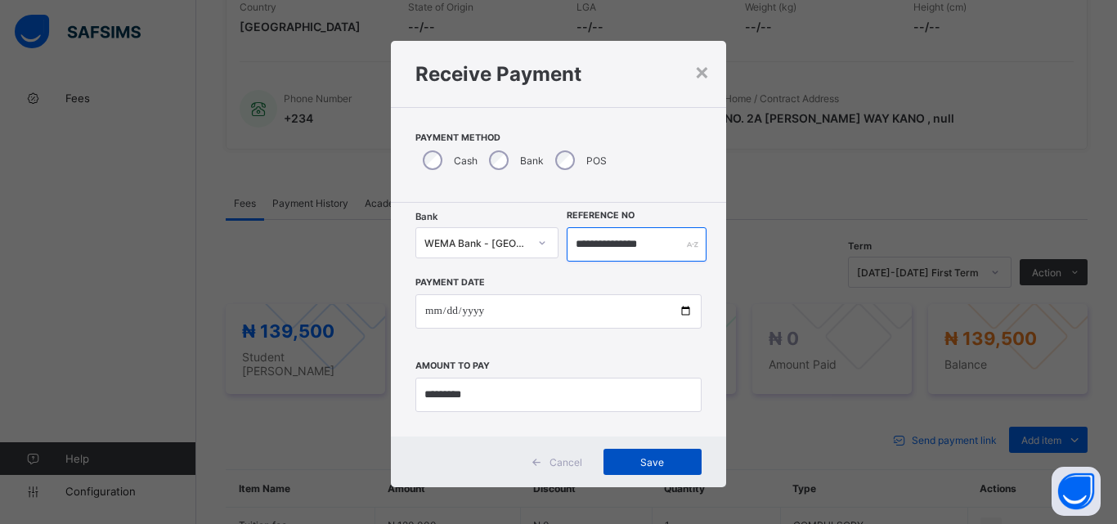
type input "**********"
click at [646, 463] on span "Save" at bounding box center [653, 462] width 74 height 12
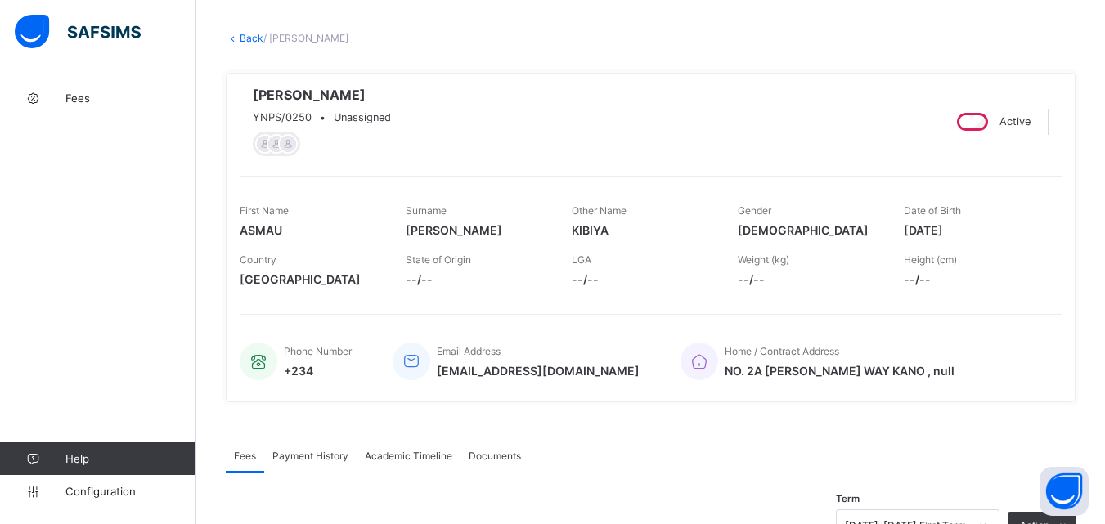
scroll to position [0, 0]
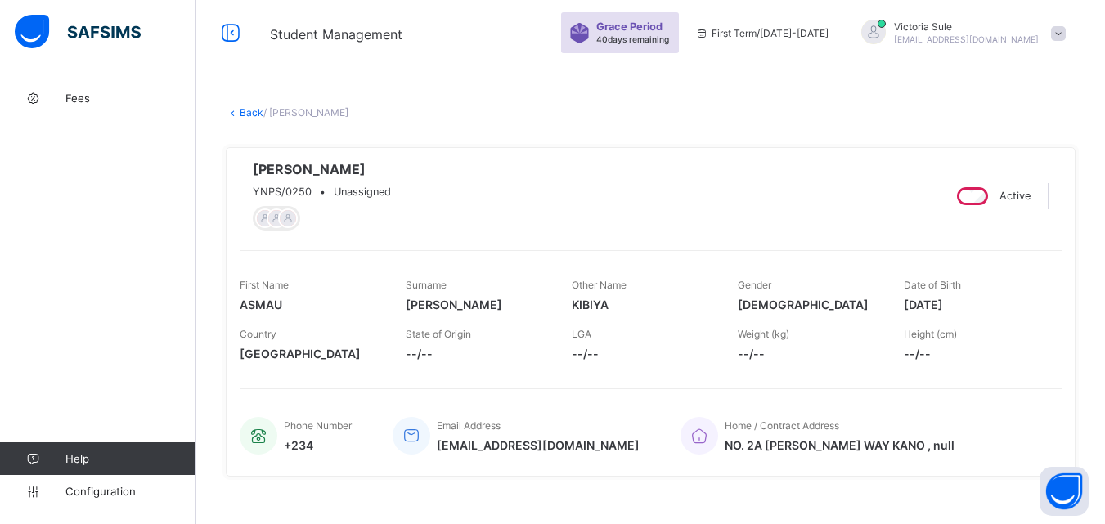
click at [253, 110] on link "Back" at bounding box center [252, 112] width 24 height 12
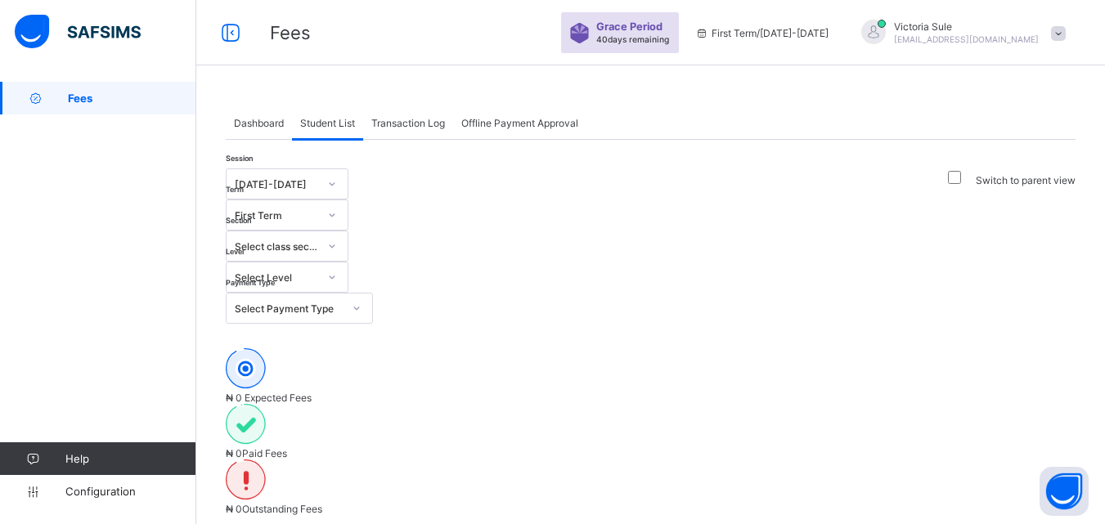
type input "****"
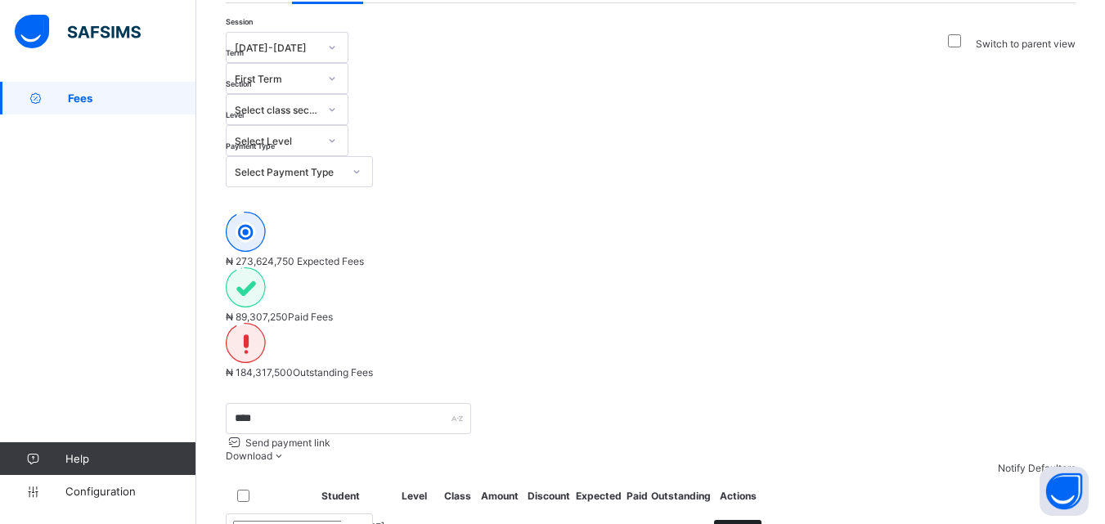
click at [749, 523] on span "View" at bounding box center [737, 533] width 23 height 12
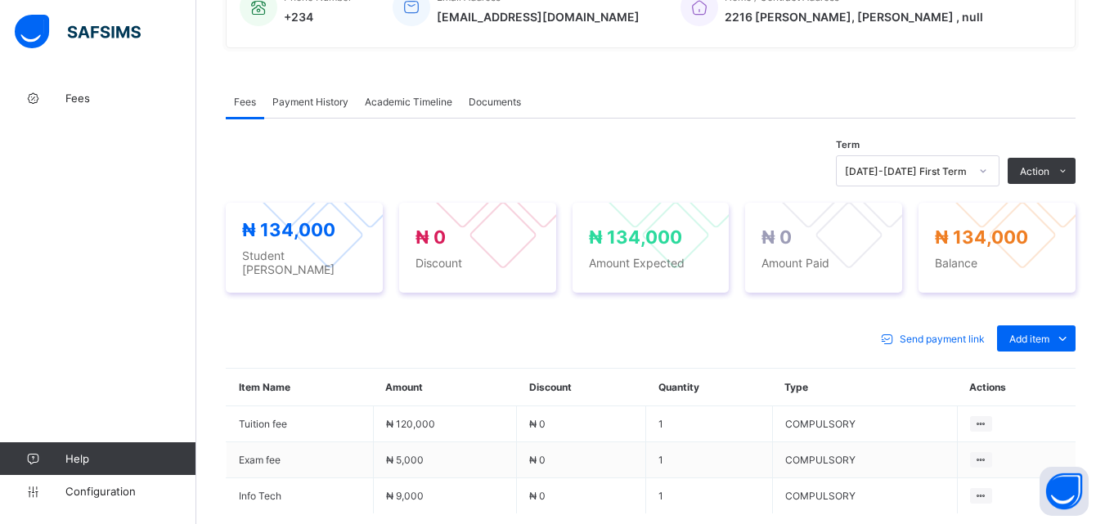
scroll to position [587, 0]
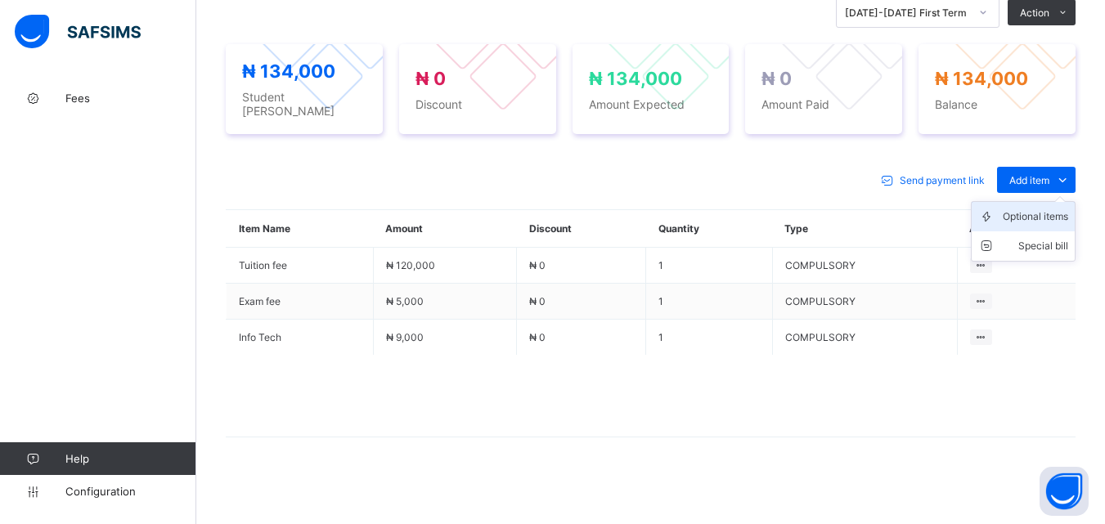
click at [1038, 212] on div "Optional items" at bounding box center [1035, 217] width 65 height 16
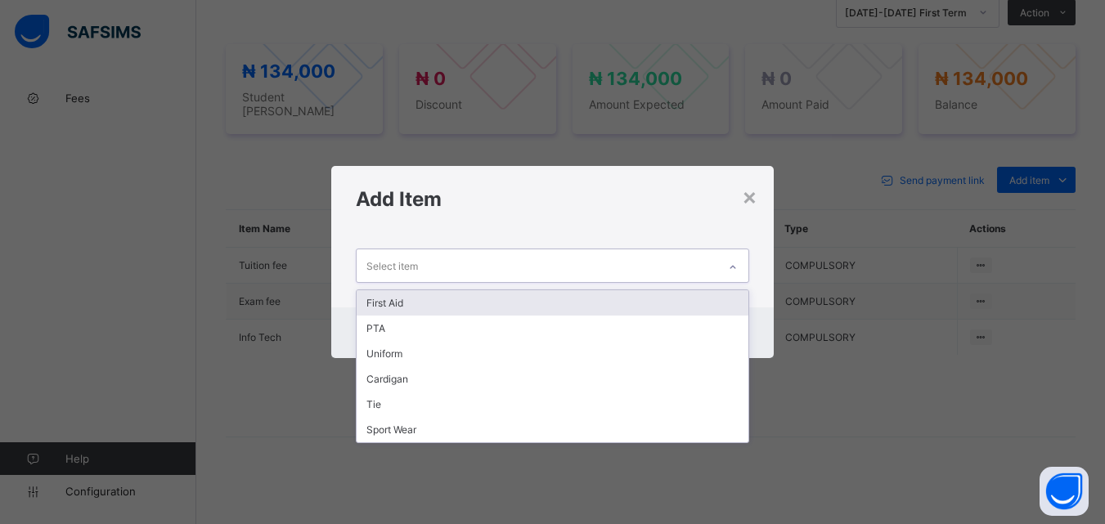
click at [735, 262] on icon at bounding box center [733, 267] width 10 height 16
click at [713, 303] on div "First Aid" at bounding box center [552, 302] width 391 height 25
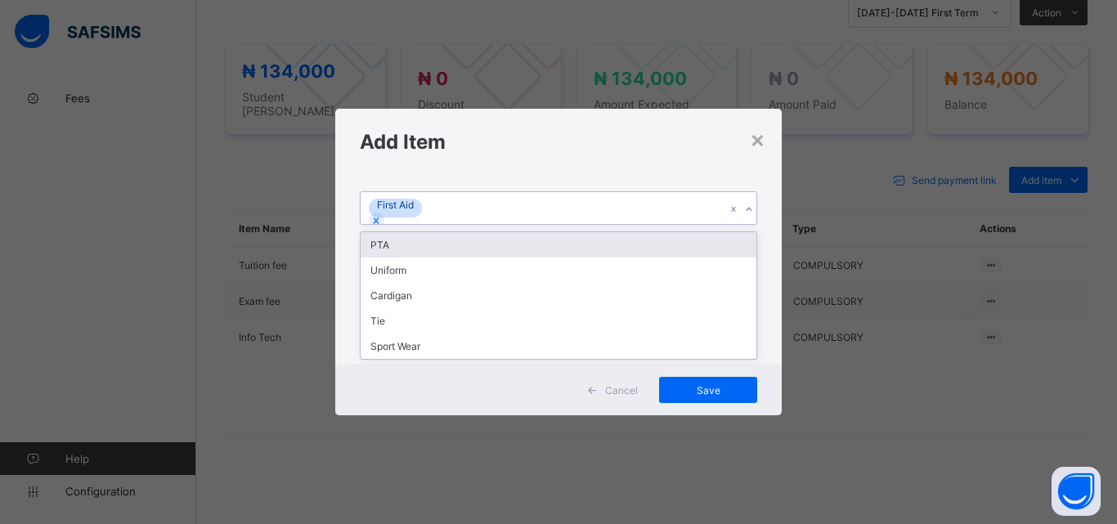
click at [746, 222] on div at bounding box center [749, 209] width 16 height 26
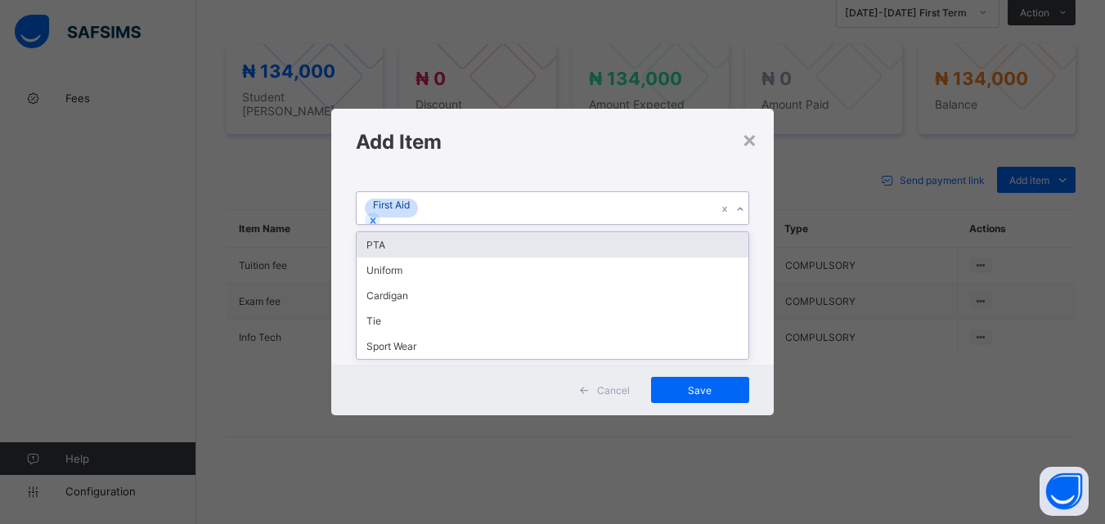
click at [733, 258] on div "PTA" at bounding box center [552, 244] width 391 height 25
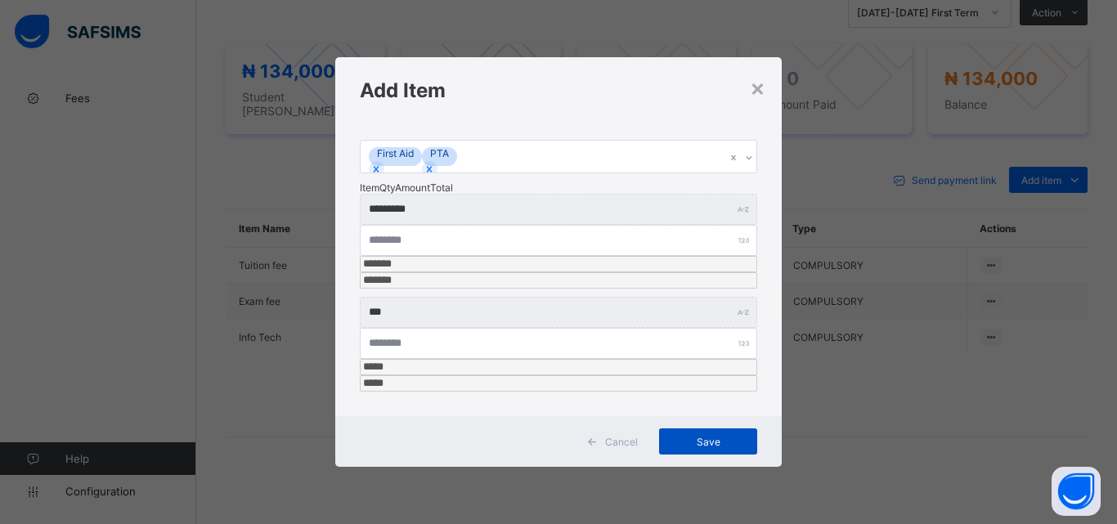
click at [706, 436] on span "Save" at bounding box center [708, 442] width 74 height 12
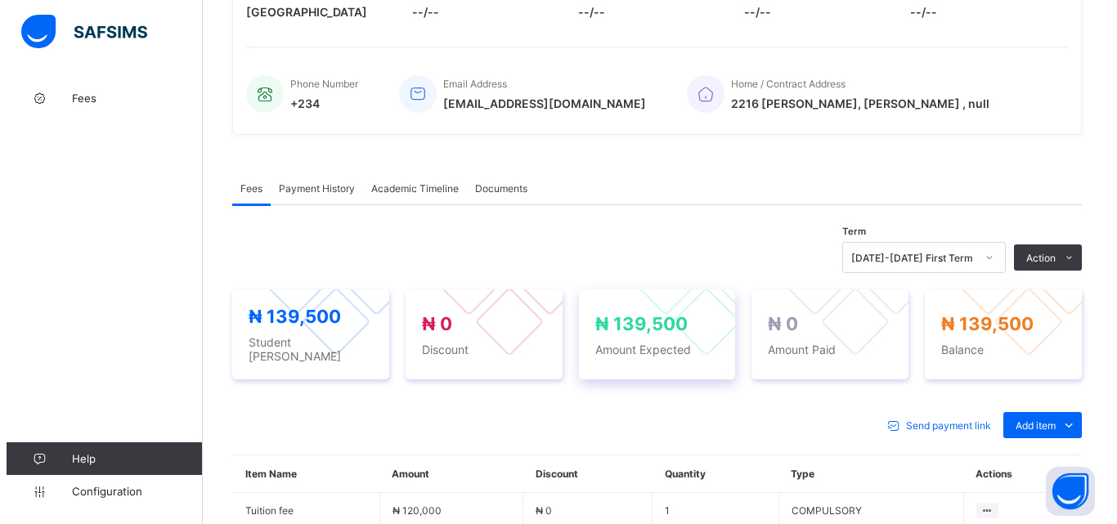
scroll to position [424, 0]
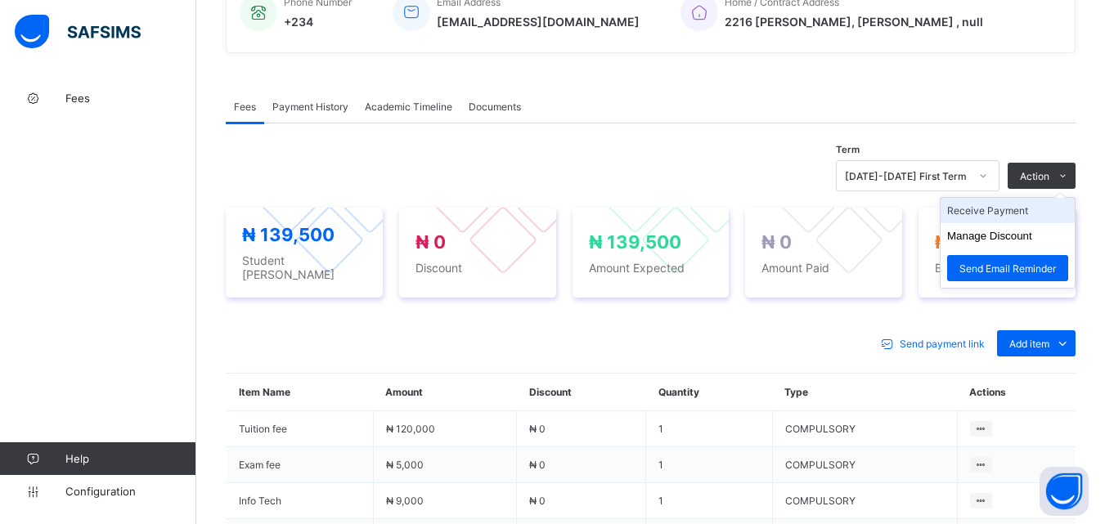
click at [1024, 218] on li "Receive Payment" at bounding box center [1007, 210] width 134 height 25
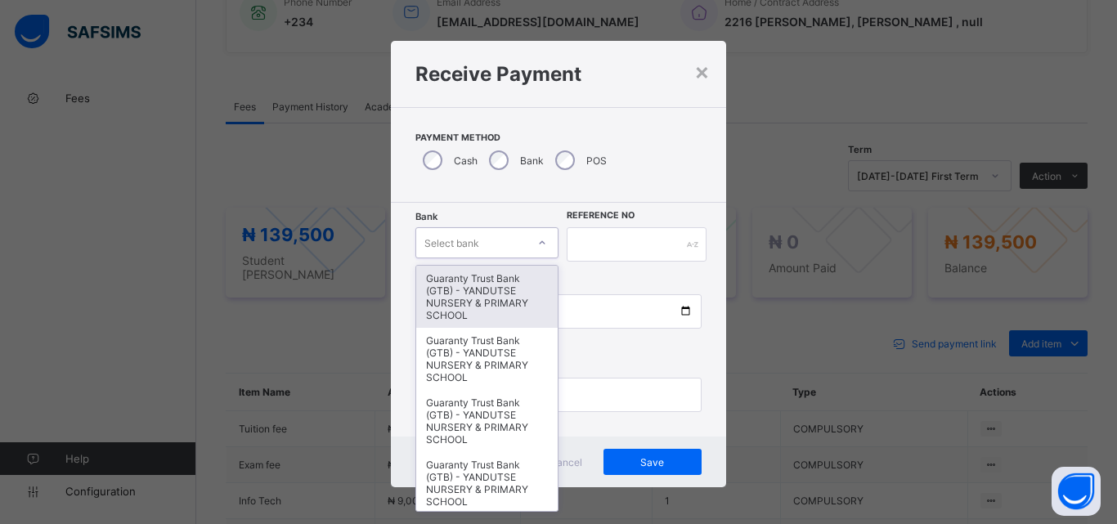
click at [540, 244] on icon at bounding box center [543, 242] width 6 height 3
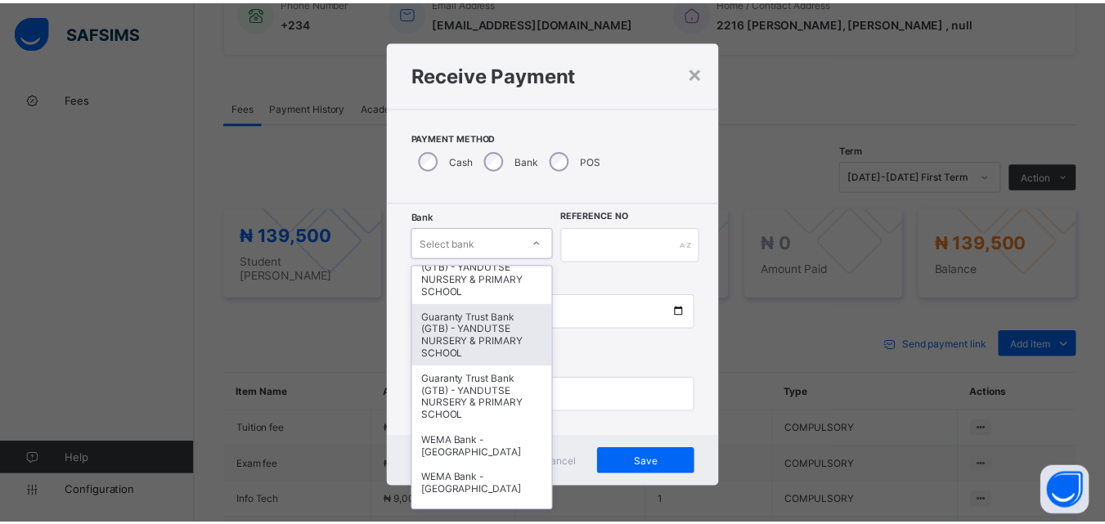
scroll to position [327, 0]
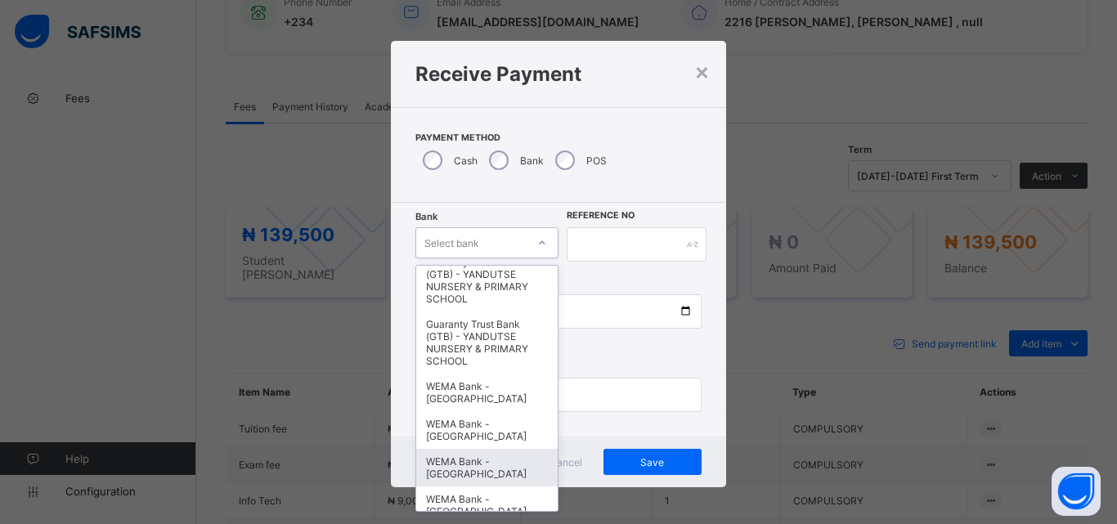
click at [487, 449] on div "WEMA Bank - [GEOGRAPHIC_DATA]" at bounding box center [486, 468] width 141 height 38
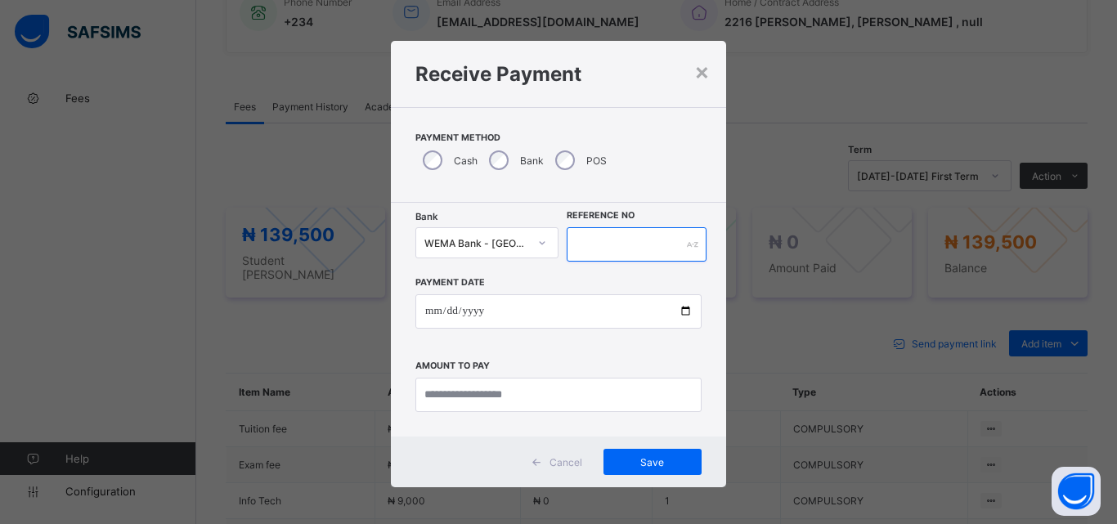
click at [620, 258] on input "text" at bounding box center [637, 244] width 140 height 34
type input "*********"
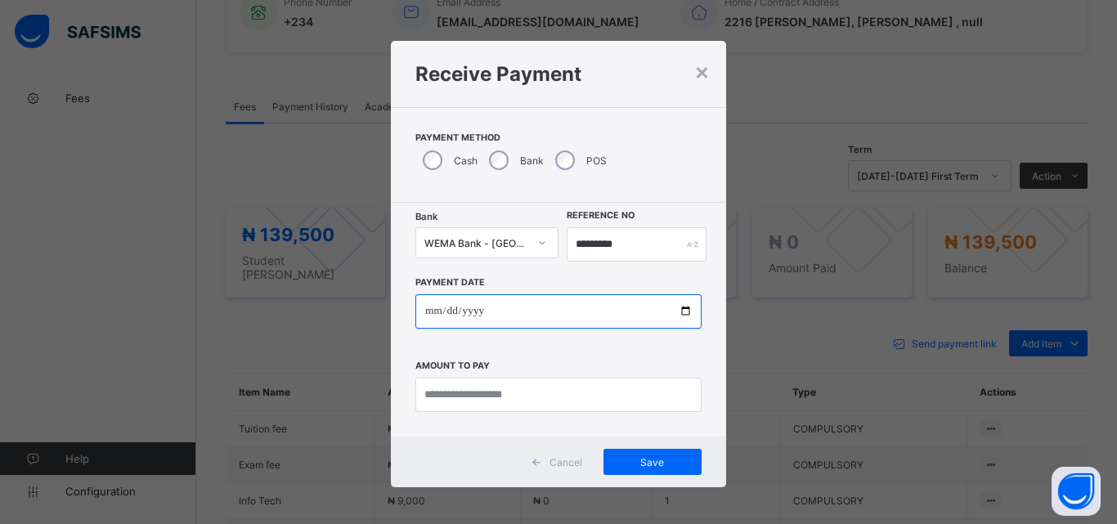
click at [681, 306] on input "date" at bounding box center [558, 311] width 286 height 34
type input "**********"
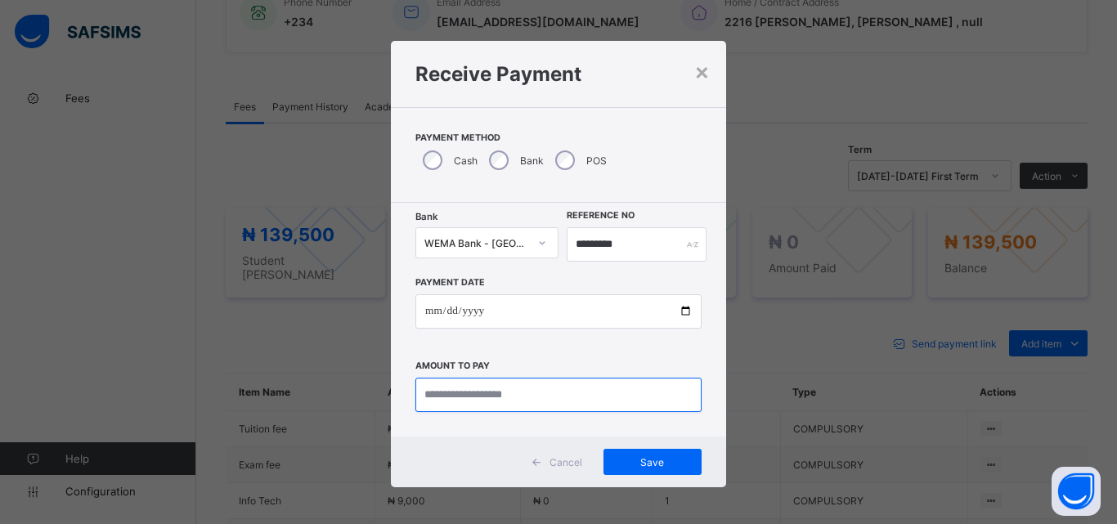
click at [479, 392] on input "currency" at bounding box center [558, 395] width 286 height 34
type input "*********"
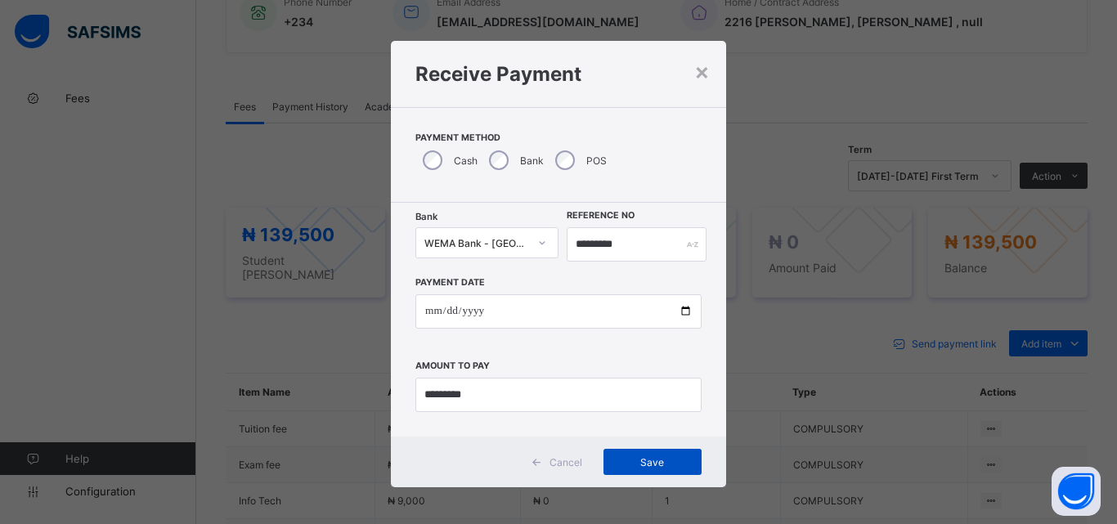
click at [657, 458] on span "Save" at bounding box center [653, 462] width 74 height 12
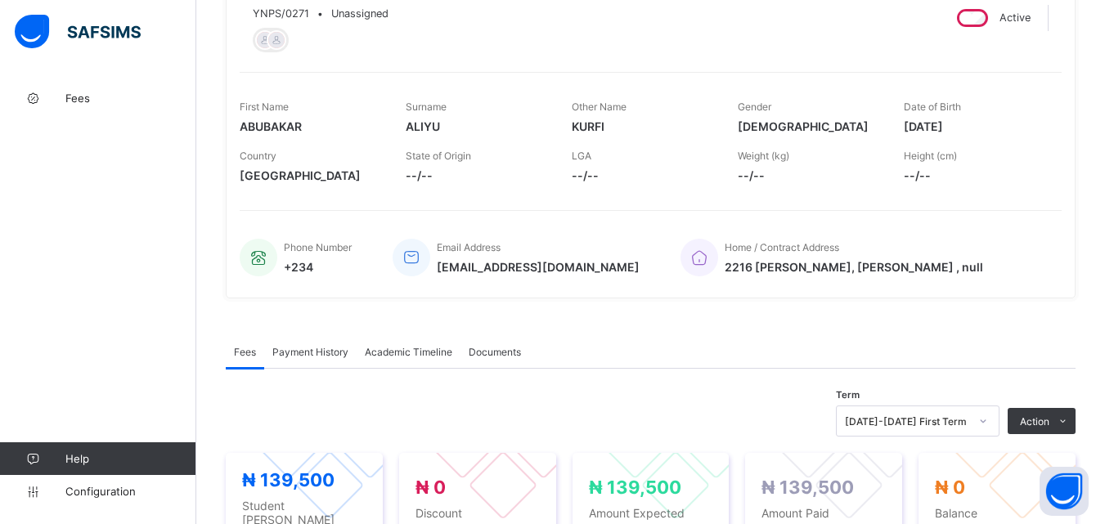
scroll to position [0, 0]
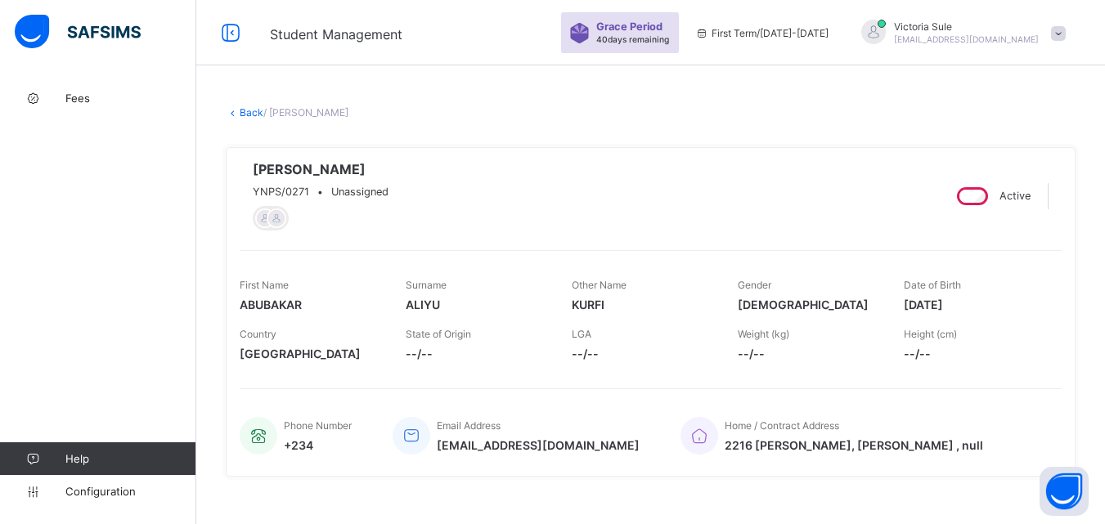
click at [247, 109] on link "Back" at bounding box center [252, 112] width 24 height 12
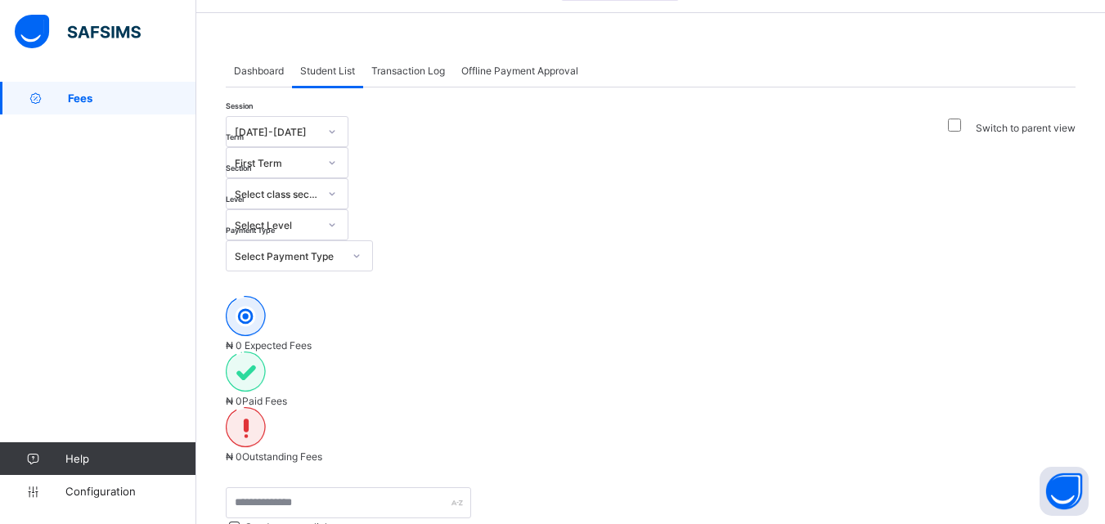
scroll to position [257, 0]
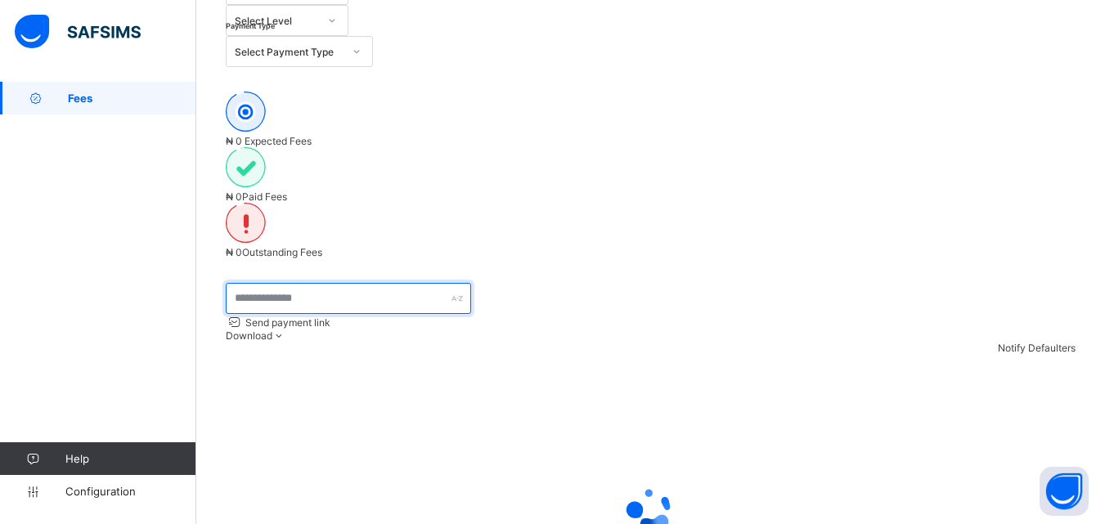
click at [294, 283] on input "text" at bounding box center [348, 298] width 245 height 31
type input "****"
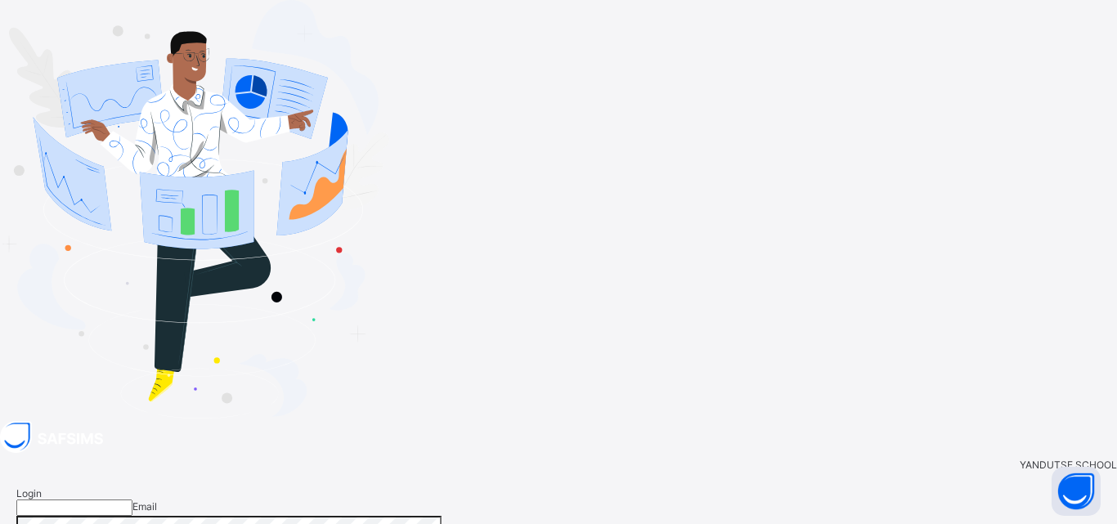
type input "**********"
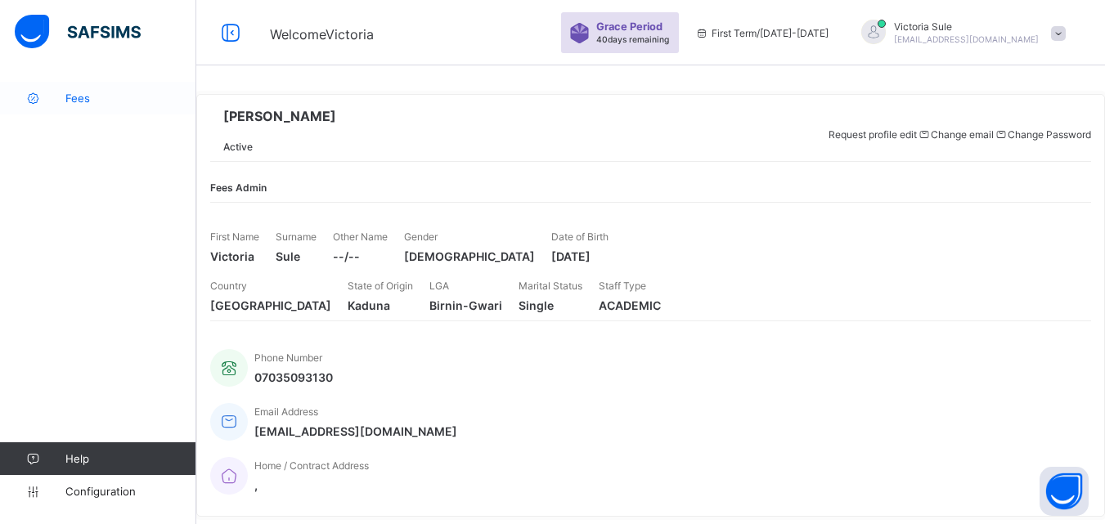
click at [78, 98] on span "Fees" at bounding box center [130, 98] width 131 height 13
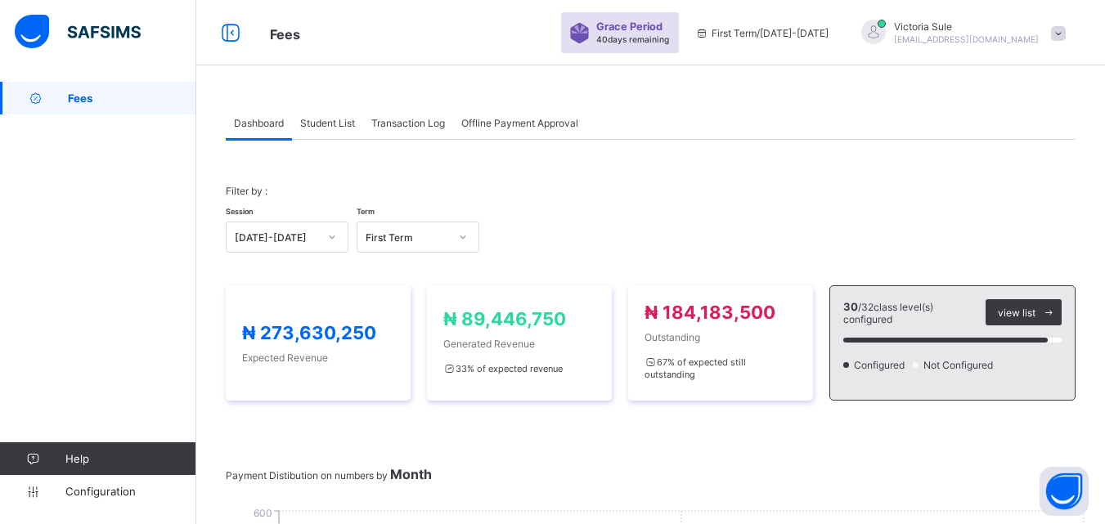
click at [339, 114] on div "Student List" at bounding box center [327, 122] width 71 height 33
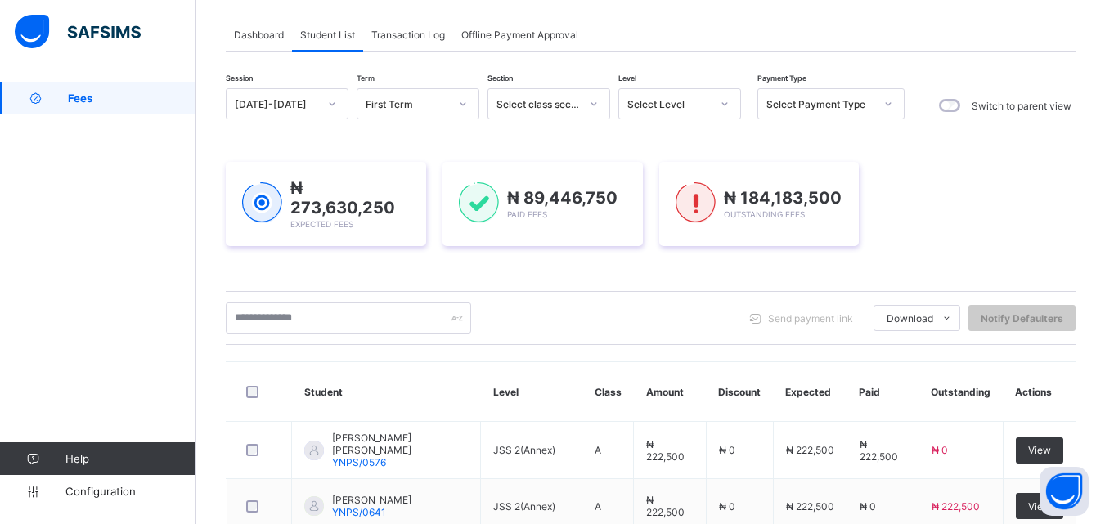
scroll to position [65, 0]
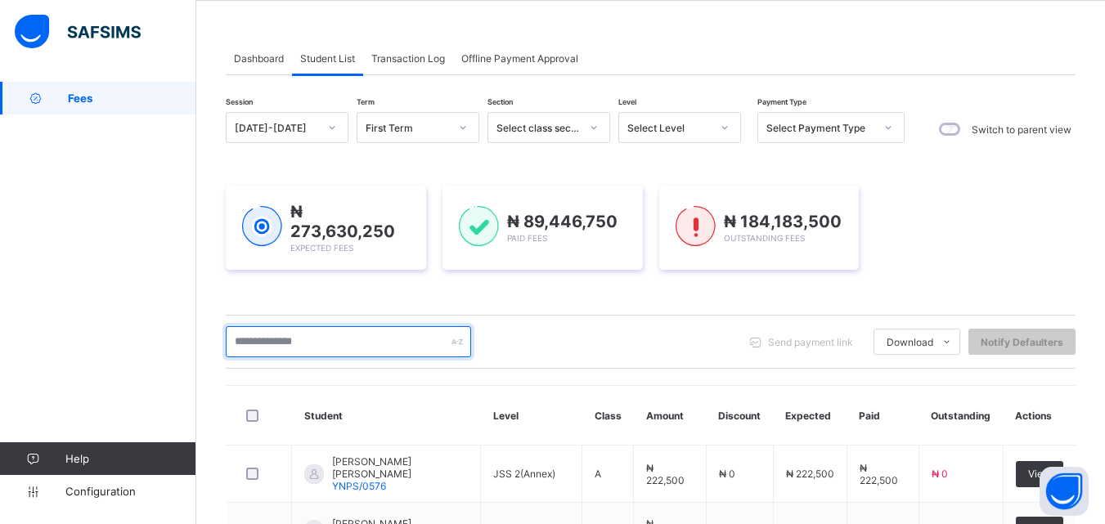
click at [320, 343] on input "text" at bounding box center [348, 341] width 245 height 31
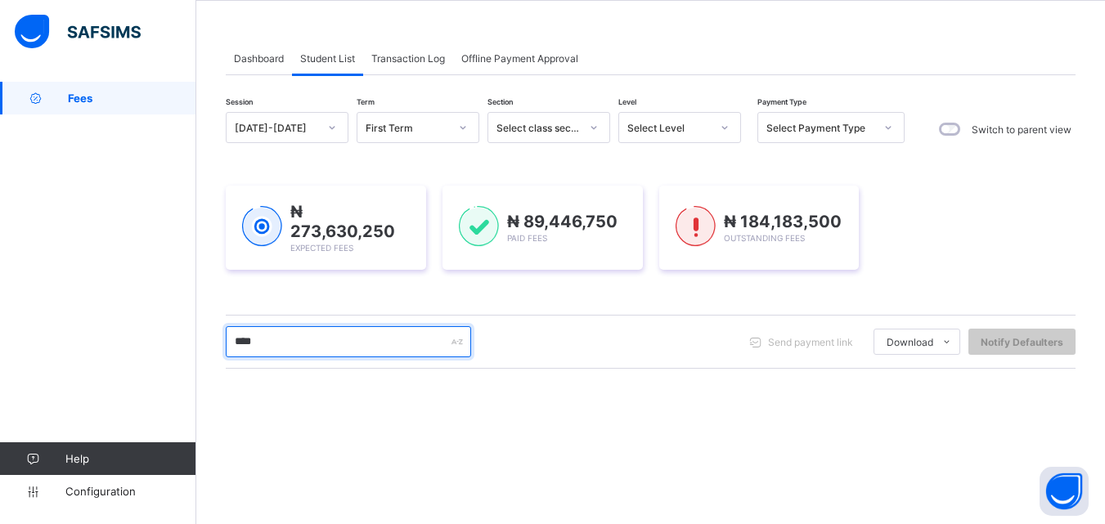
type input "****"
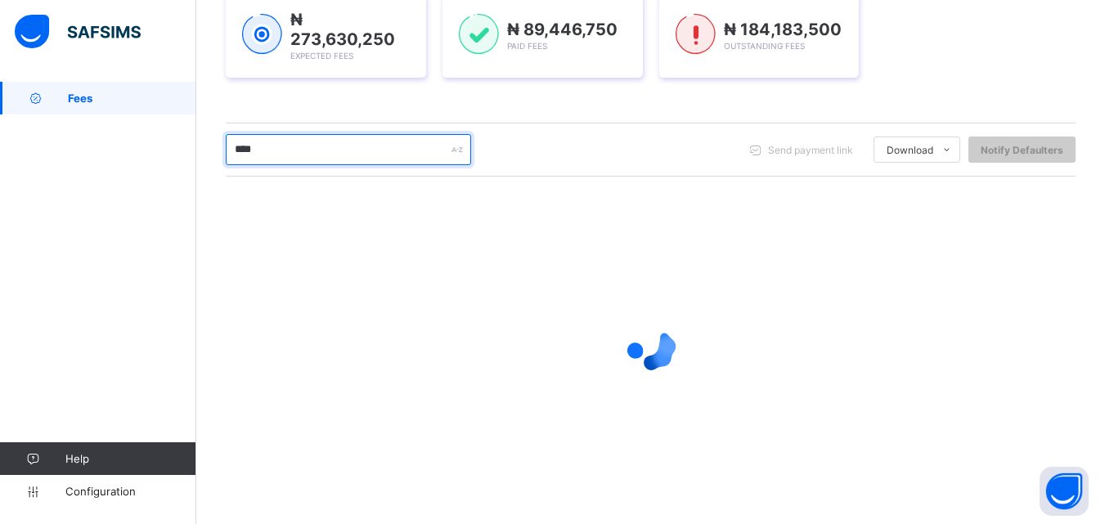
scroll to position [137, 0]
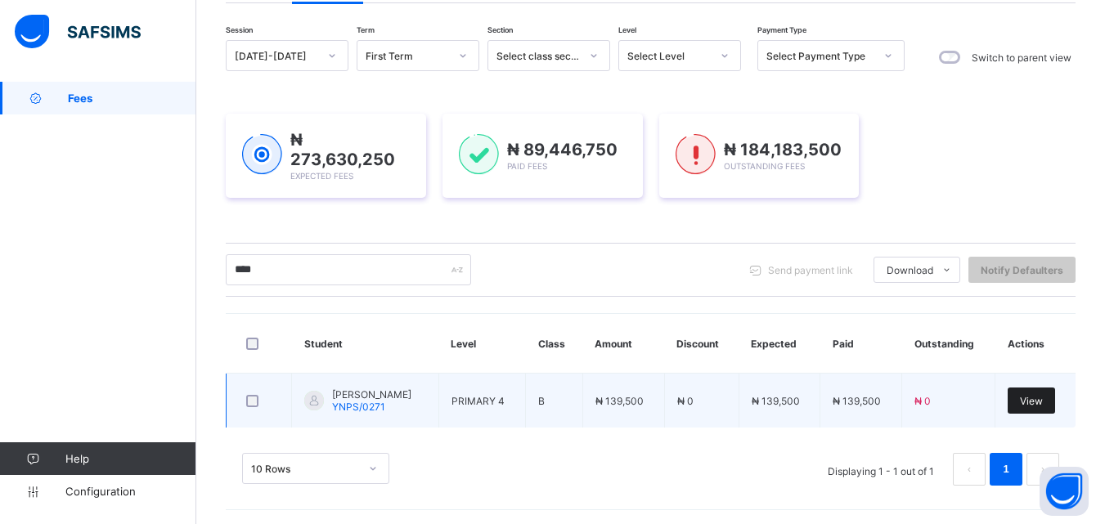
click at [1036, 397] on span "View" at bounding box center [1031, 401] width 23 height 12
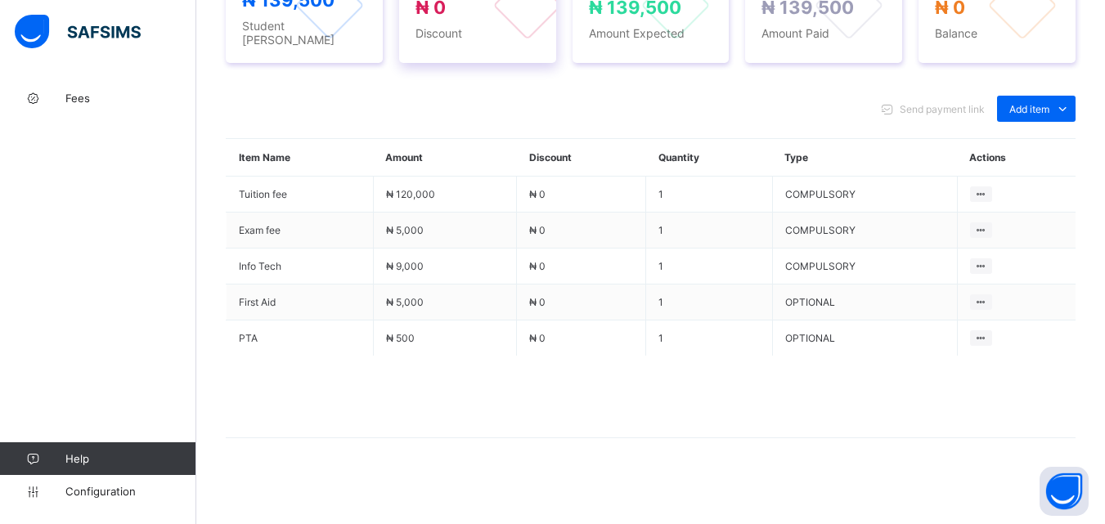
scroll to position [659, 0]
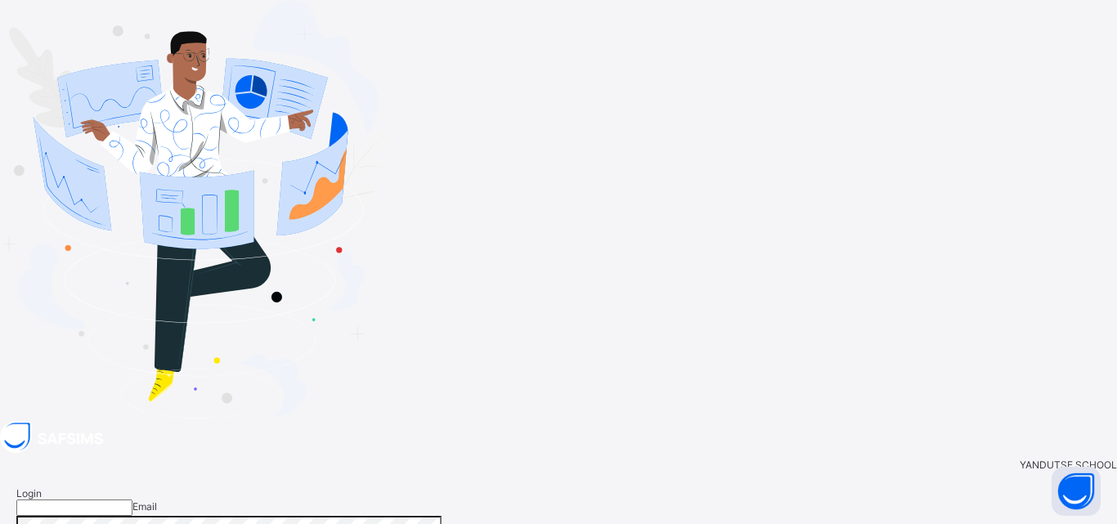
type input "**********"
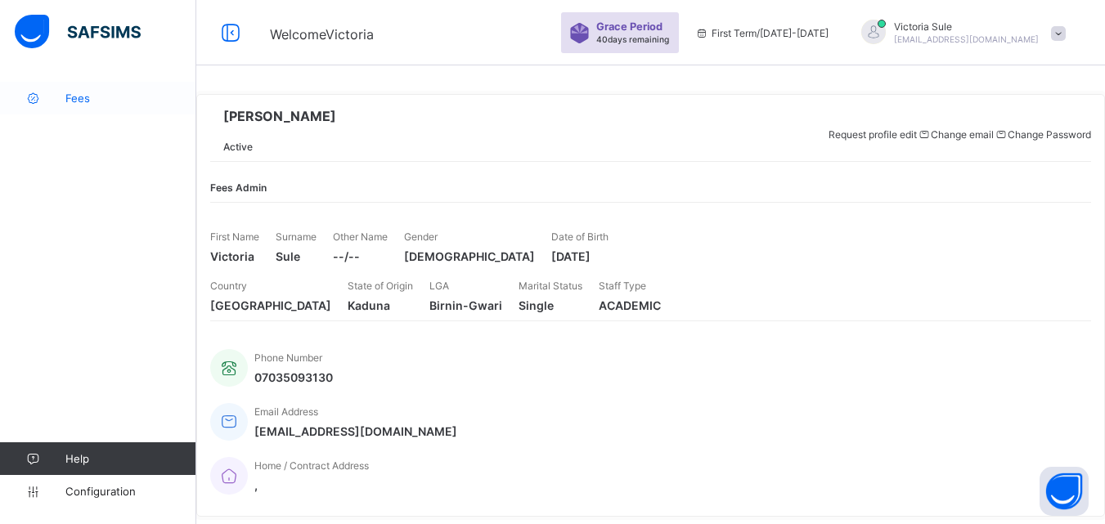
click at [85, 98] on span "Fees" at bounding box center [130, 98] width 131 height 13
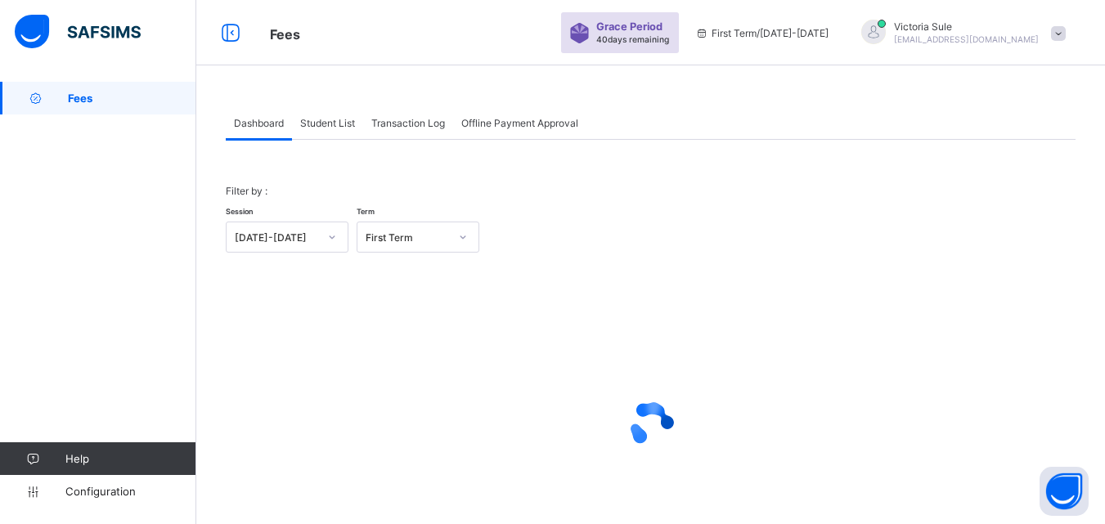
click at [346, 126] on span "Student List" at bounding box center [327, 123] width 55 height 12
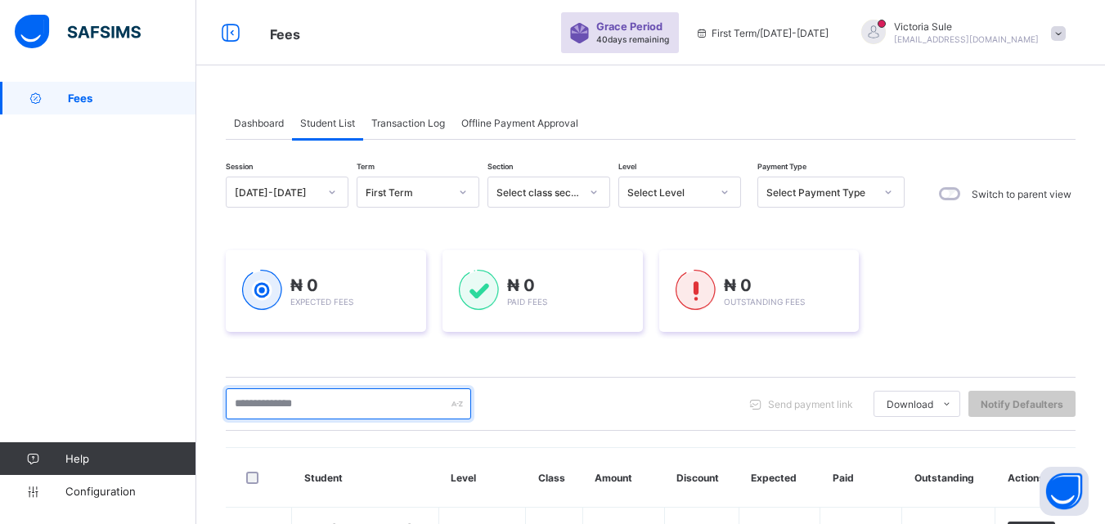
click at [307, 396] on input "text" at bounding box center [348, 403] width 245 height 31
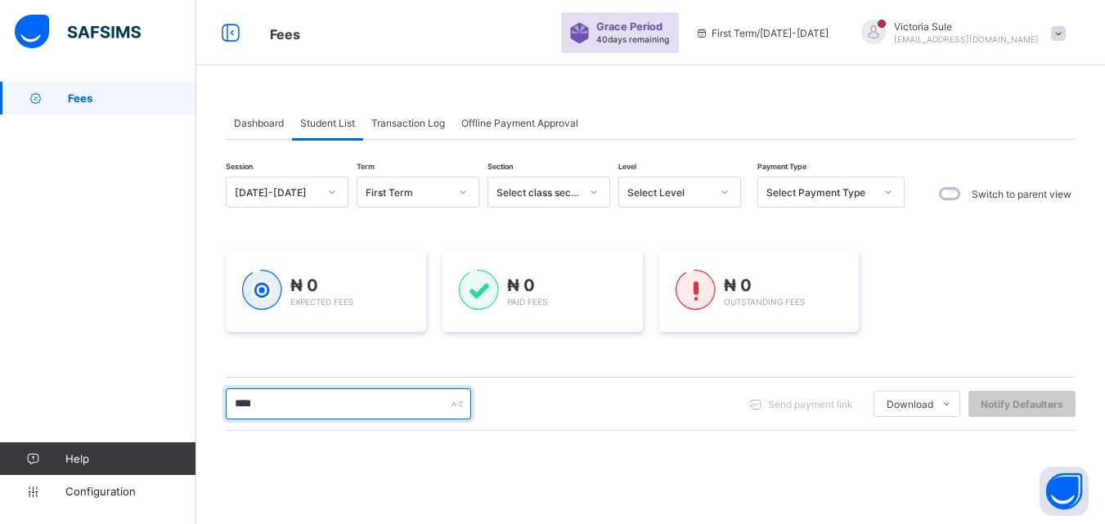
type input "****"
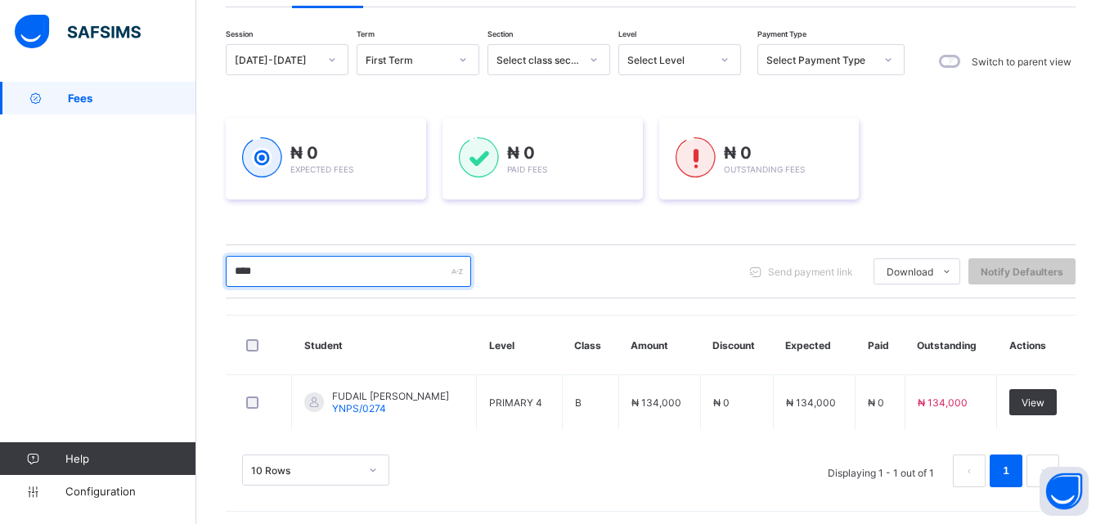
scroll to position [137, 0]
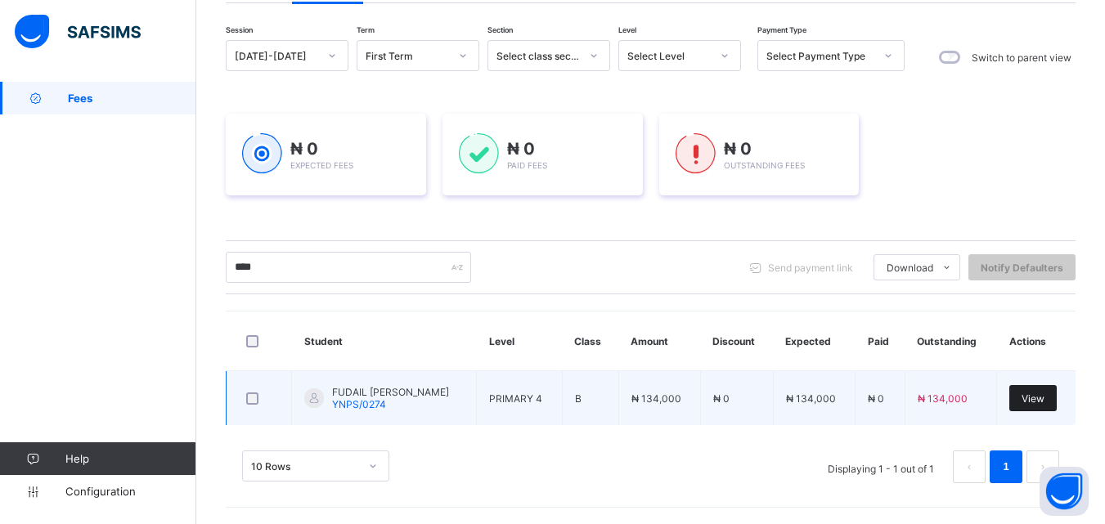
click at [1044, 401] on span "View" at bounding box center [1032, 398] width 23 height 12
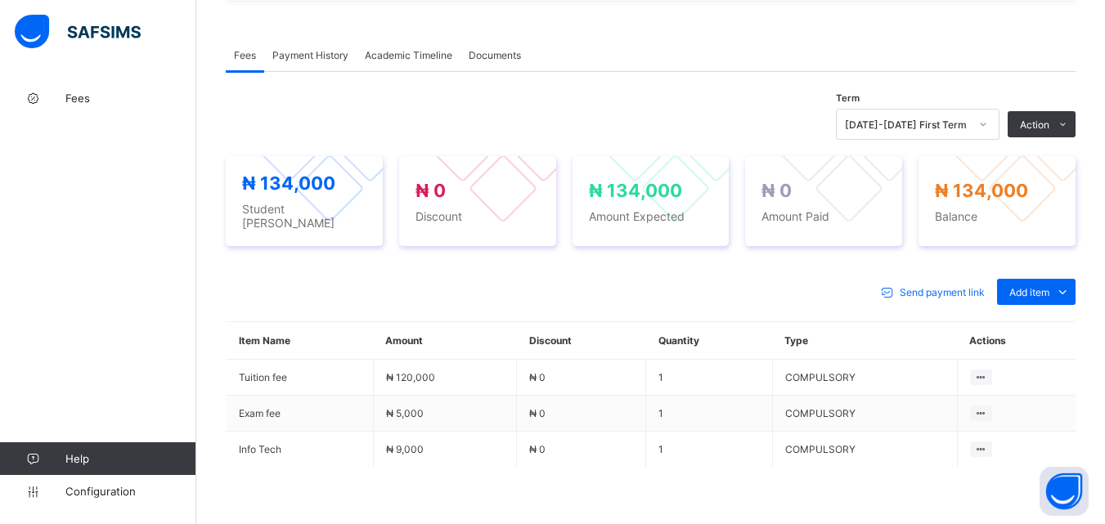
scroll to position [572, 0]
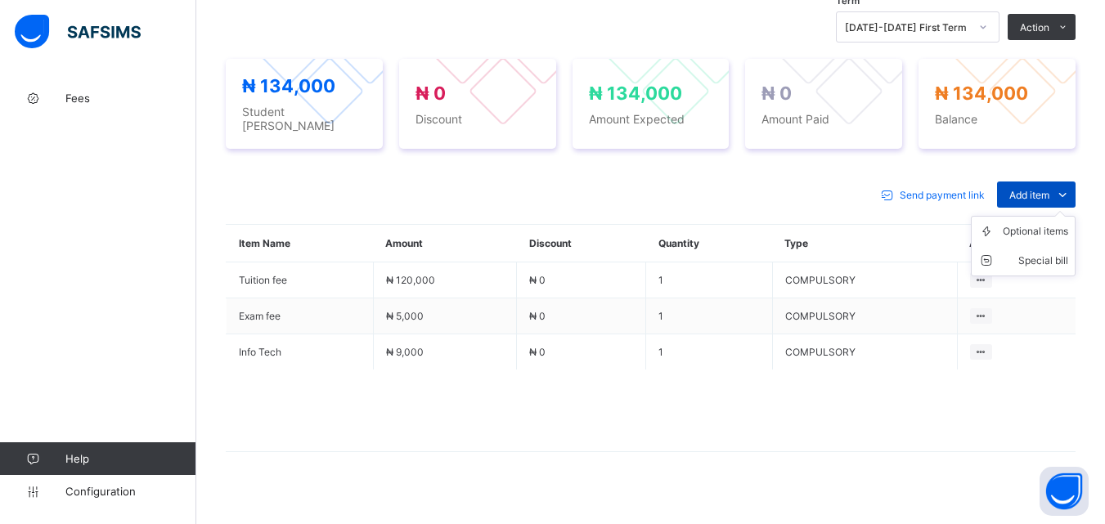
click at [1045, 195] on span "Add item" at bounding box center [1029, 195] width 40 height 12
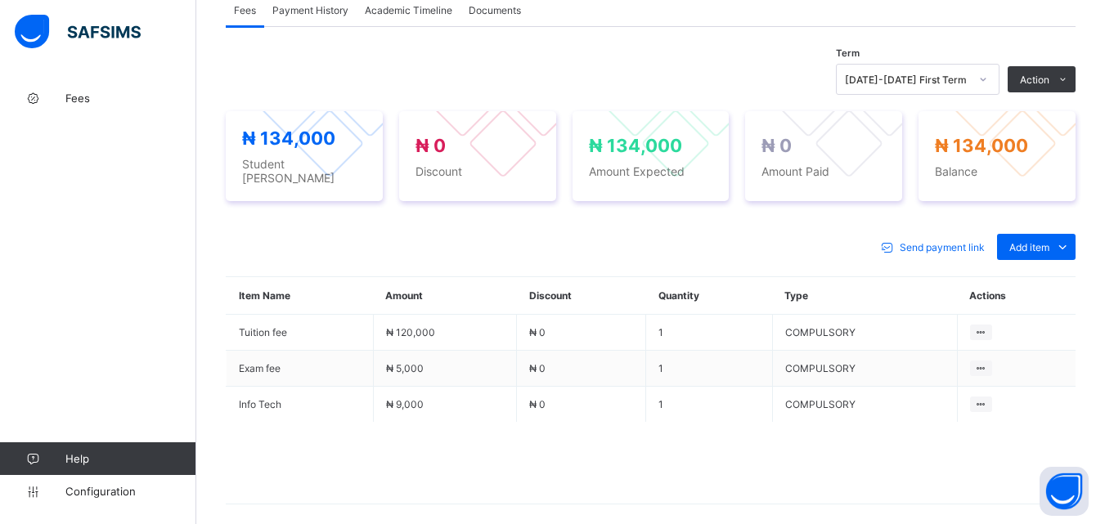
scroll to position [491, 0]
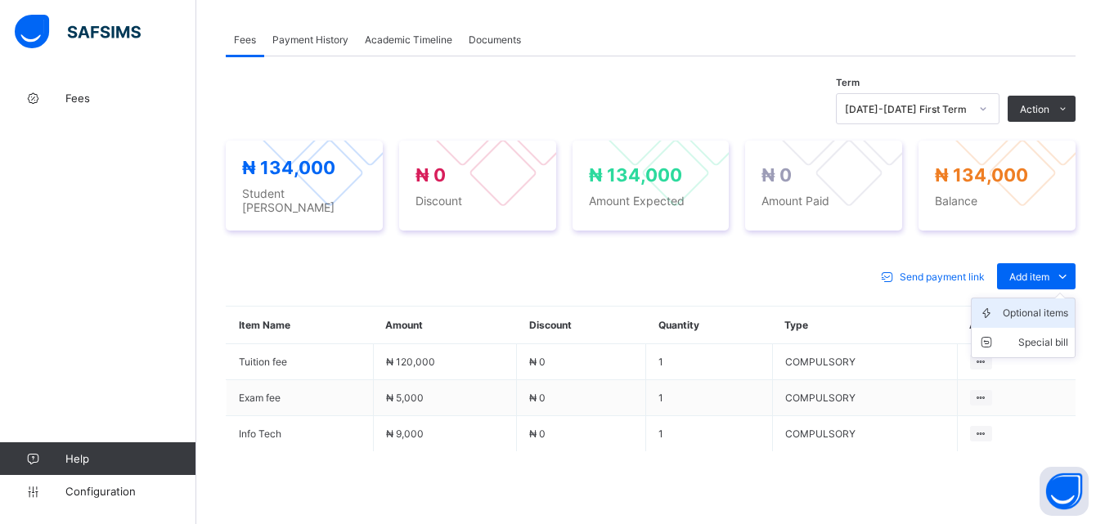
click at [1035, 312] on div "Optional items" at bounding box center [1035, 313] width 65 height 16
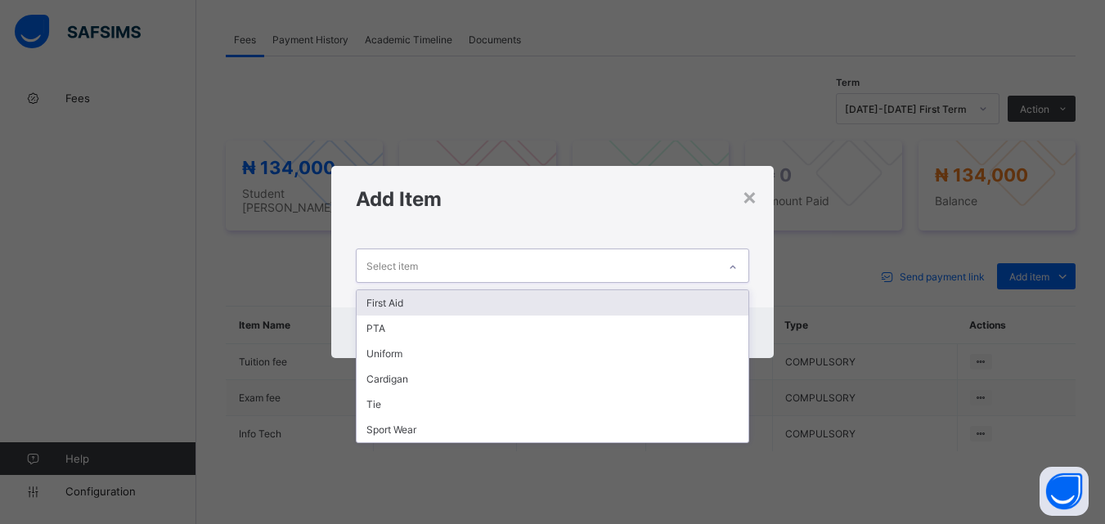
click at [714, 267] on div "Select item" at bounding box center [537, 265] width 360 height 32
click at [695, 303] on div "First Aid" at bounding box center [552, 302] width 391 height 25
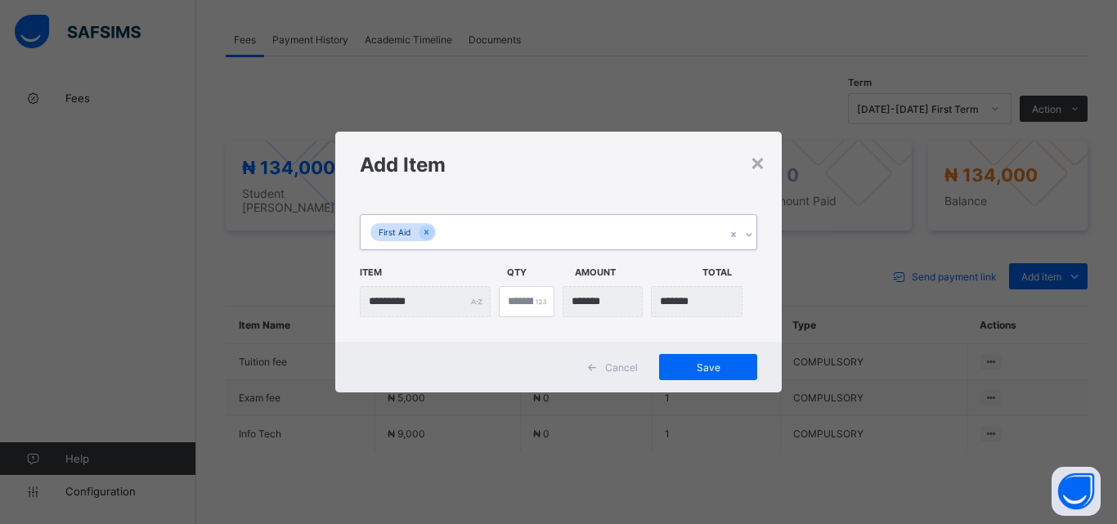
click at [751, 227] on div at bounding box center [749, 235] width 16 height 26
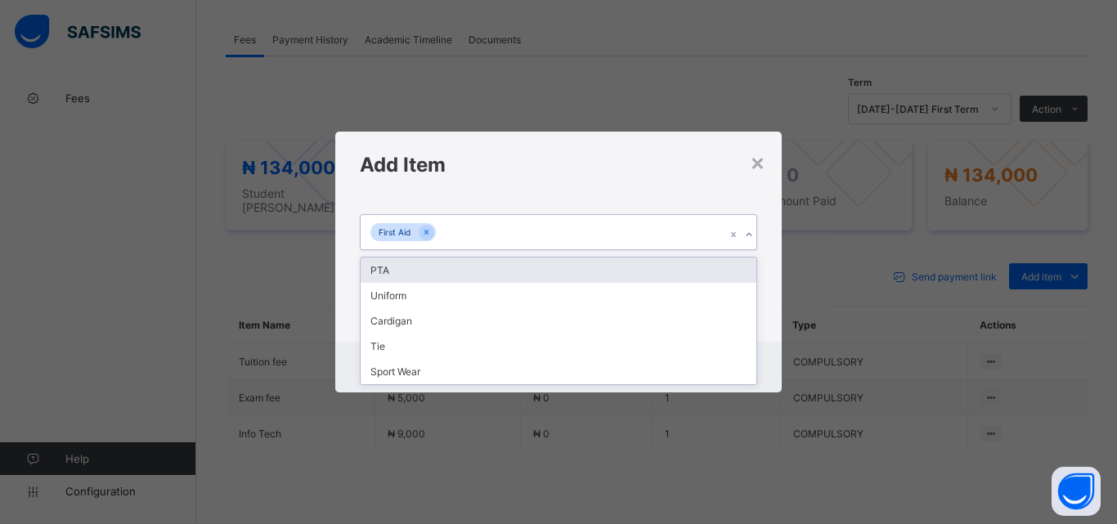
click at [738, 275] on div "PTA" at bounding box center [559, 270] width 396 height 25
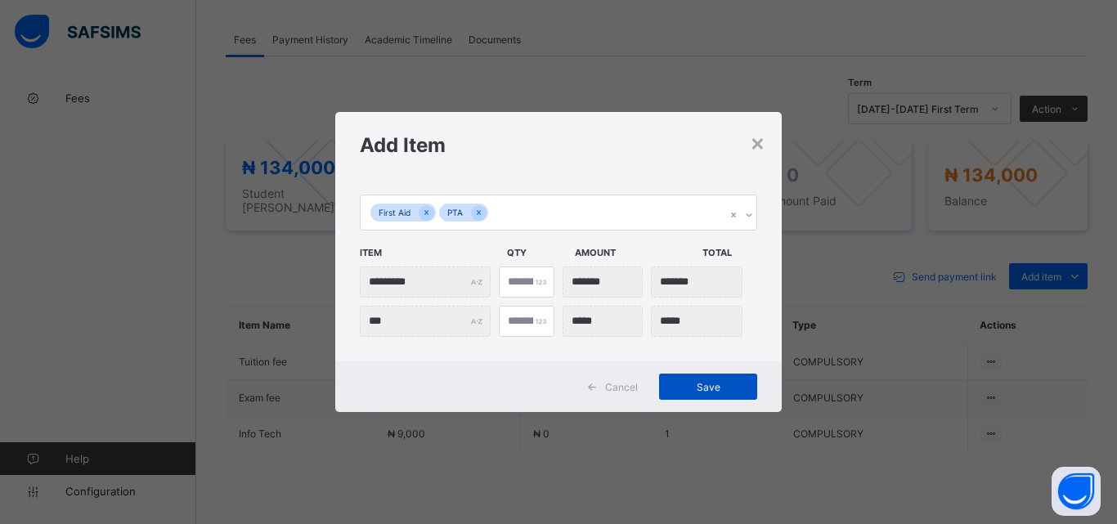
click at [718, 383] on span "Save" at bounding box center [708, 387] width 74 height 12
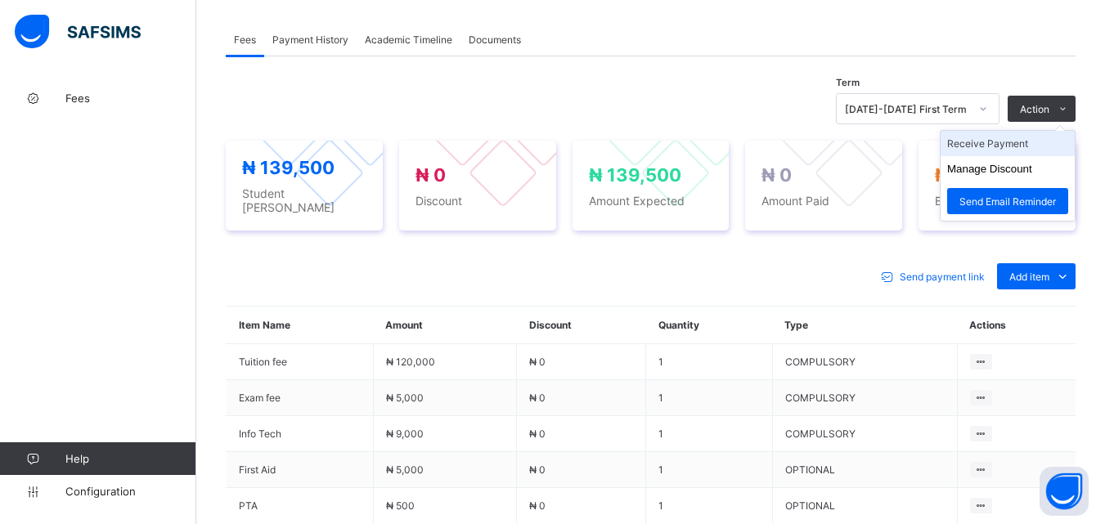
click at [1009, 146] on li "Receive Payment" at bounding box center [1007, 143] width 134 height 25
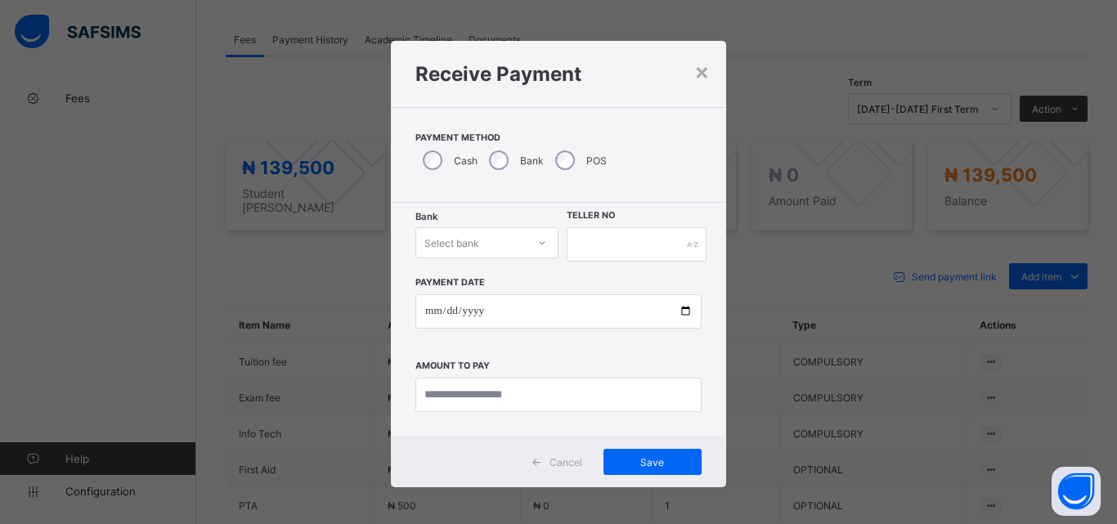
click at [530, 238] on div at bounding box center [542, 243] width 28 height 26
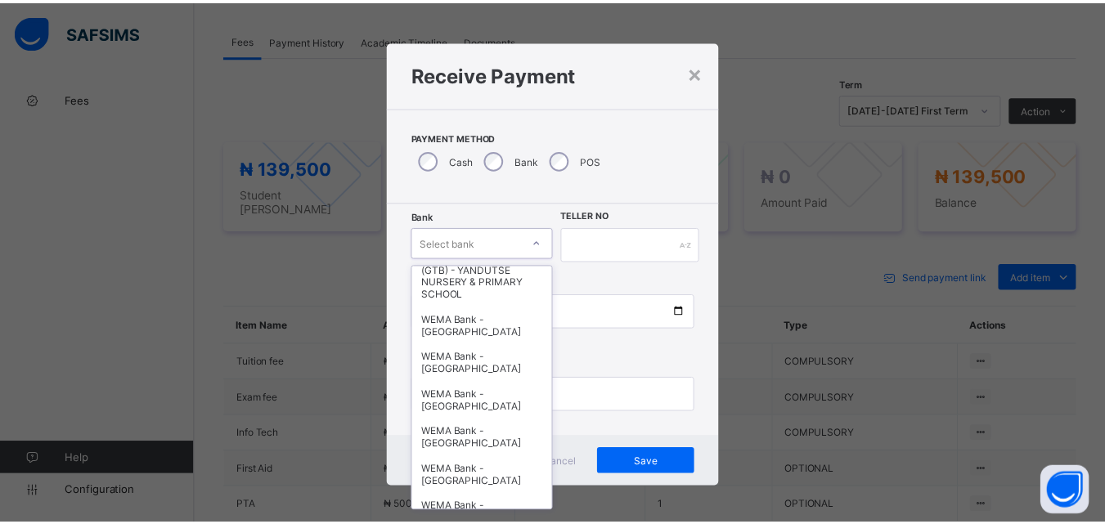
scroll to position [503, 0]
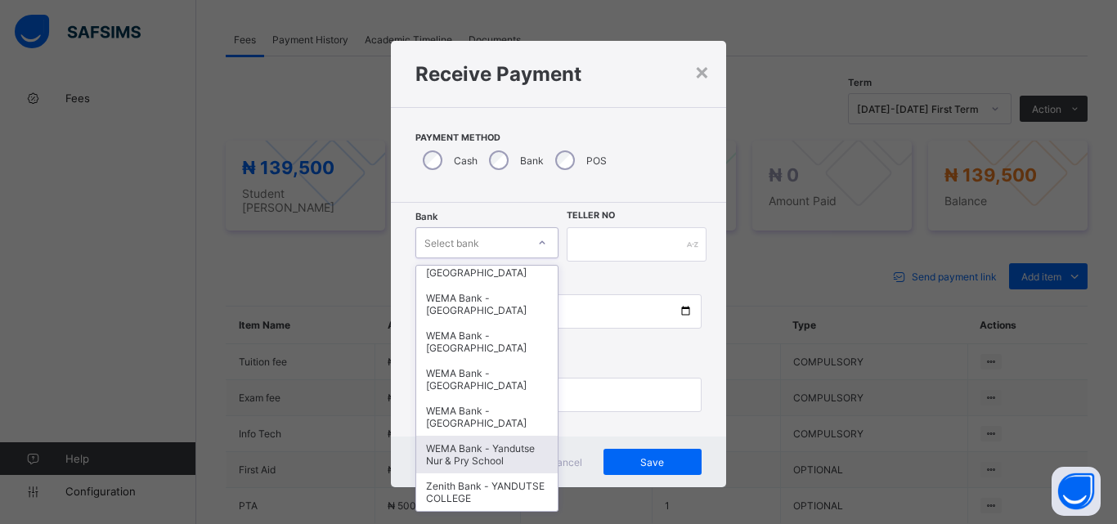
click at [496, 447] on div "WEMA Bank - Yandutse Nur & Pry School" at bounding box center [486, 455] width 141 height 38
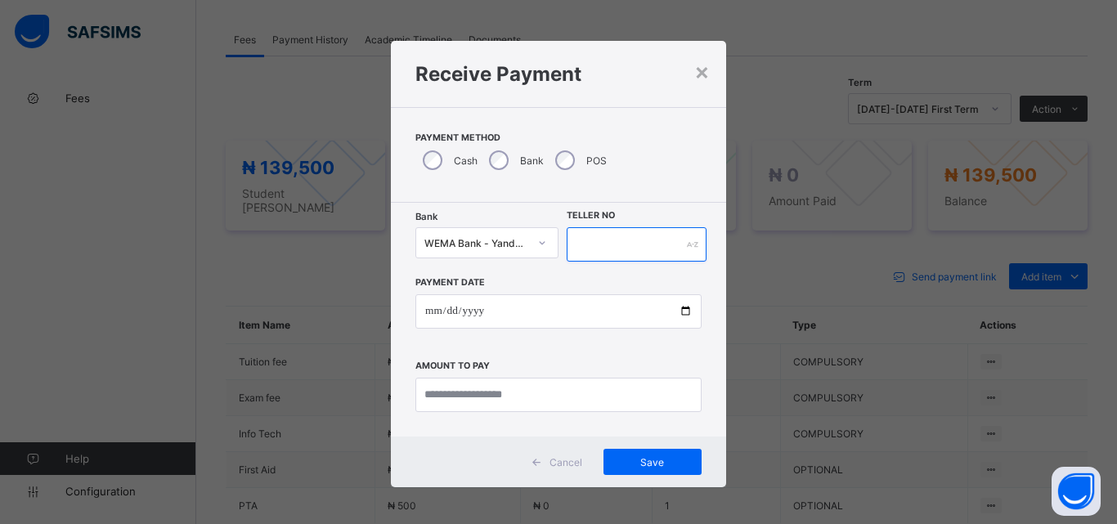
click at [597, 247] on input "text" at bounding box center [637, 244] width 140 height 34
type input "**********"
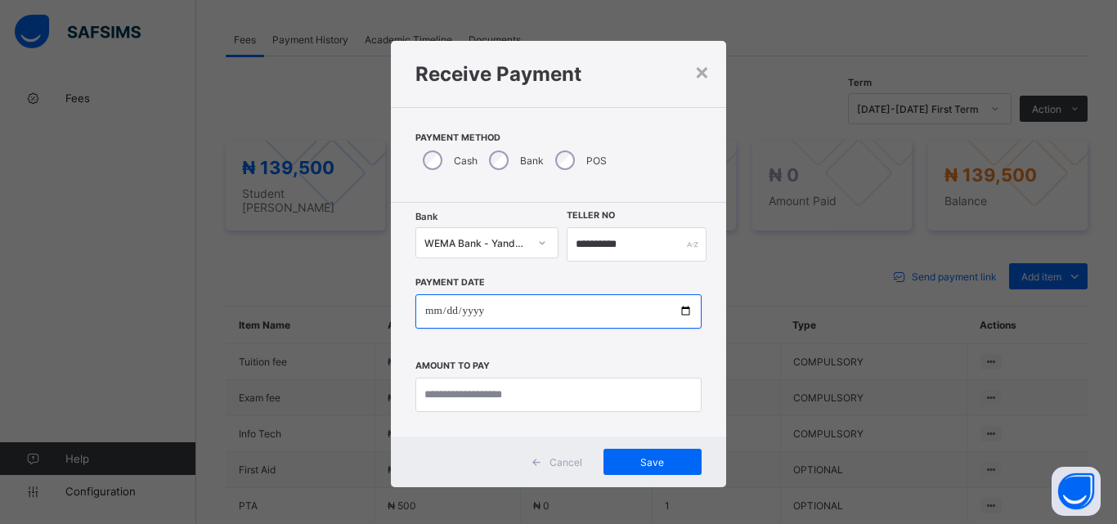
click at [680, 311] on input "date" at bounding box center [558, 311] width 286 height 34
type input "**********"
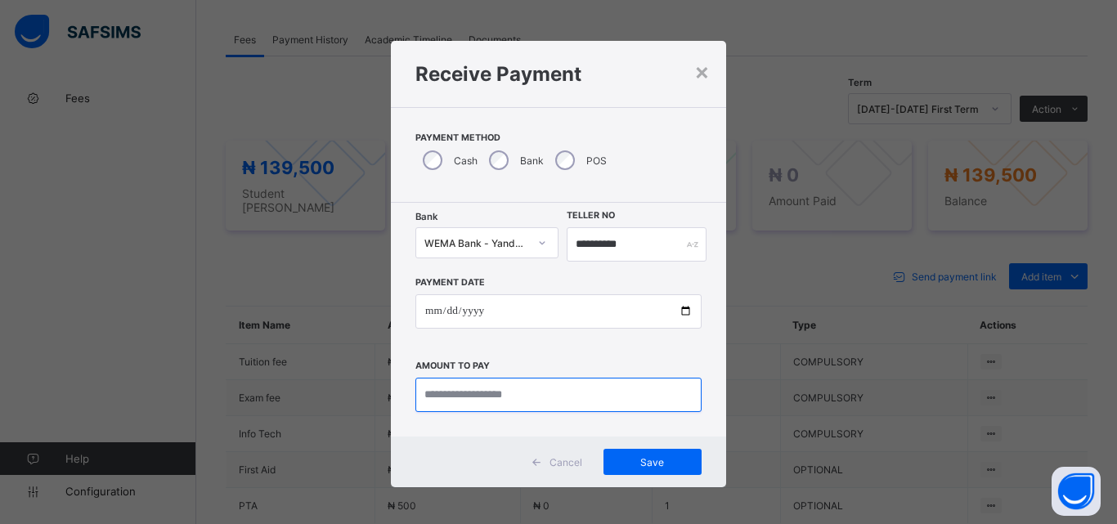
click at [469, 395] on input "currency" at bounding box center [558, 395] width 286 height 34
type input "*********"
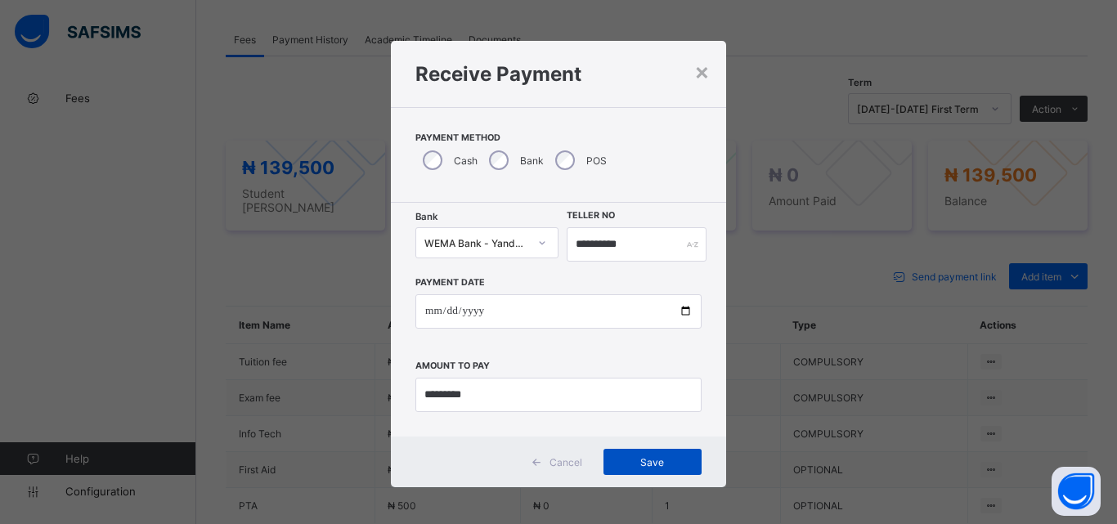
click at [633, 456] on span "Save" at bounding box center [653, 462] width 74 height 12
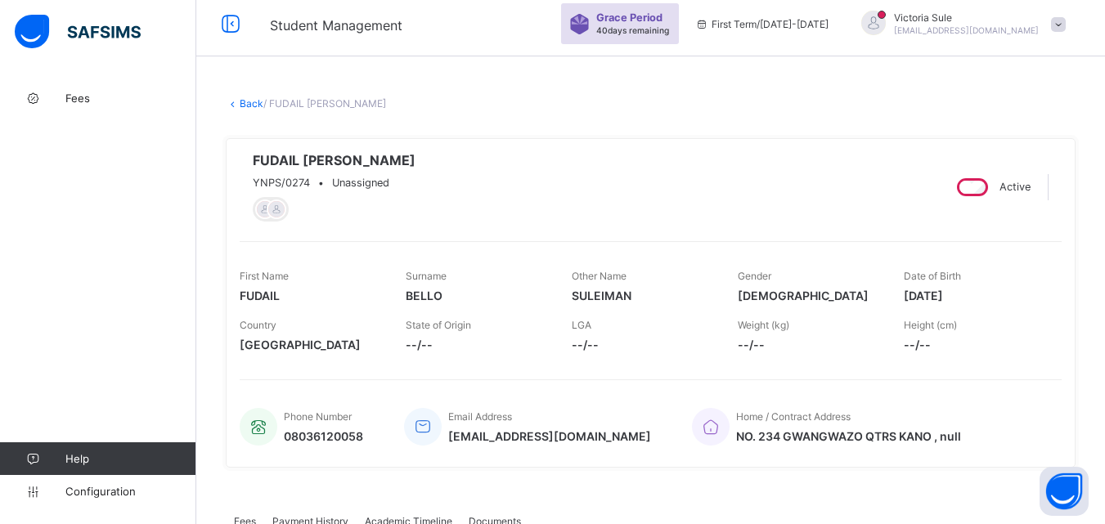
scroll to position [0, 0]
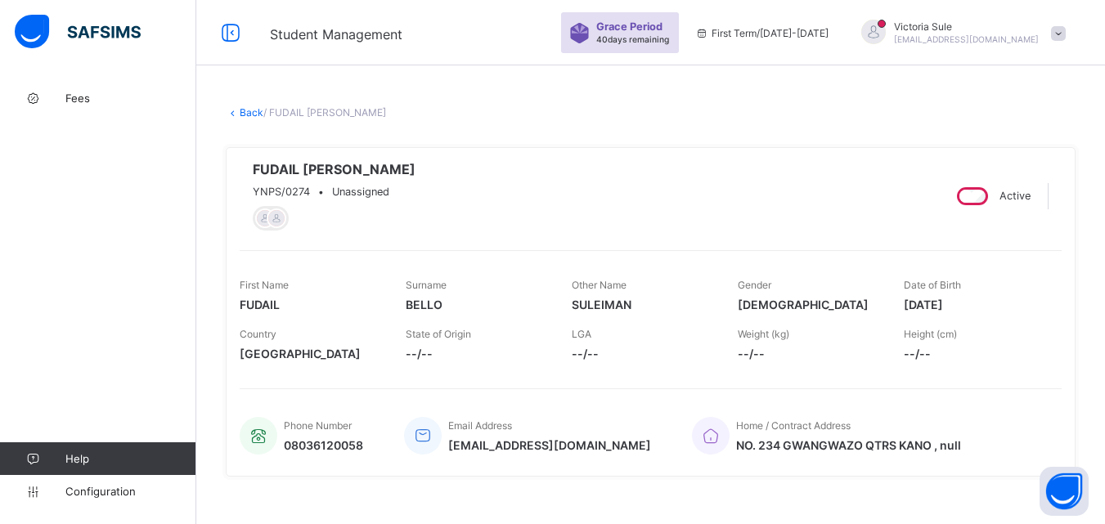
click at [248, 113] on link "Back" at bounding box center [252, 112] width 24 height 12
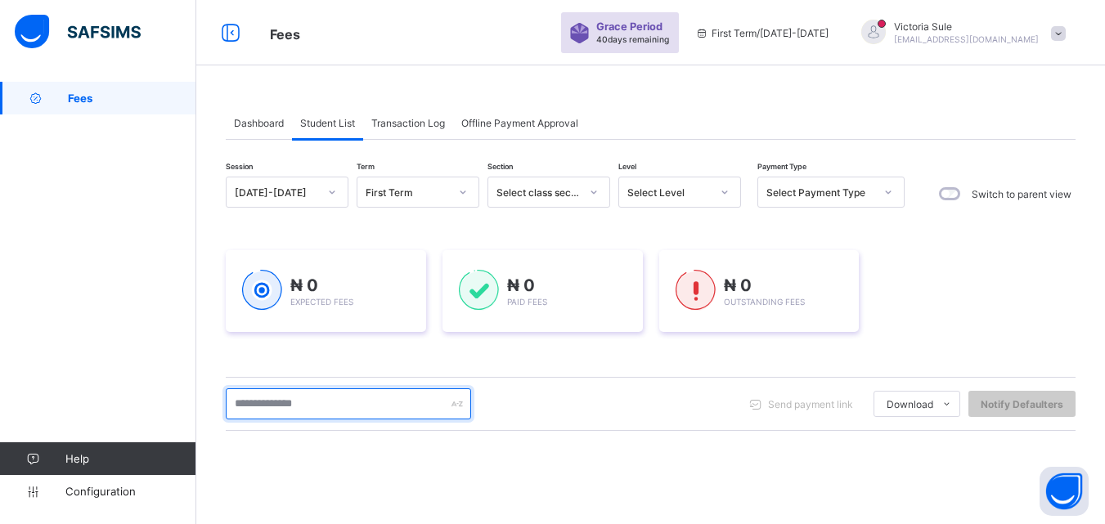
click at [318, 405] on input "text" at bounding box center [348, 403] width 245 height 31
type input "****"
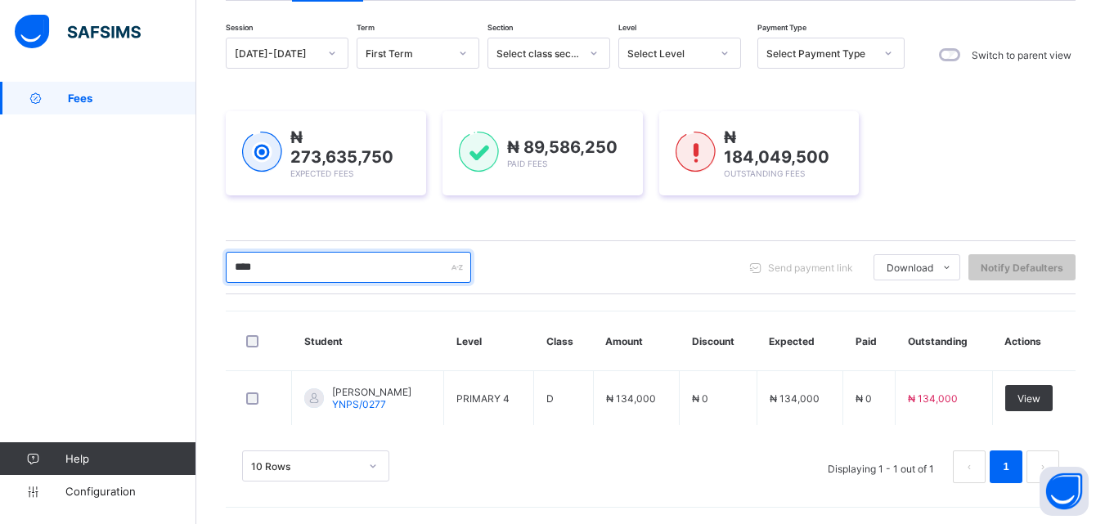
scroll to position [137, 0]
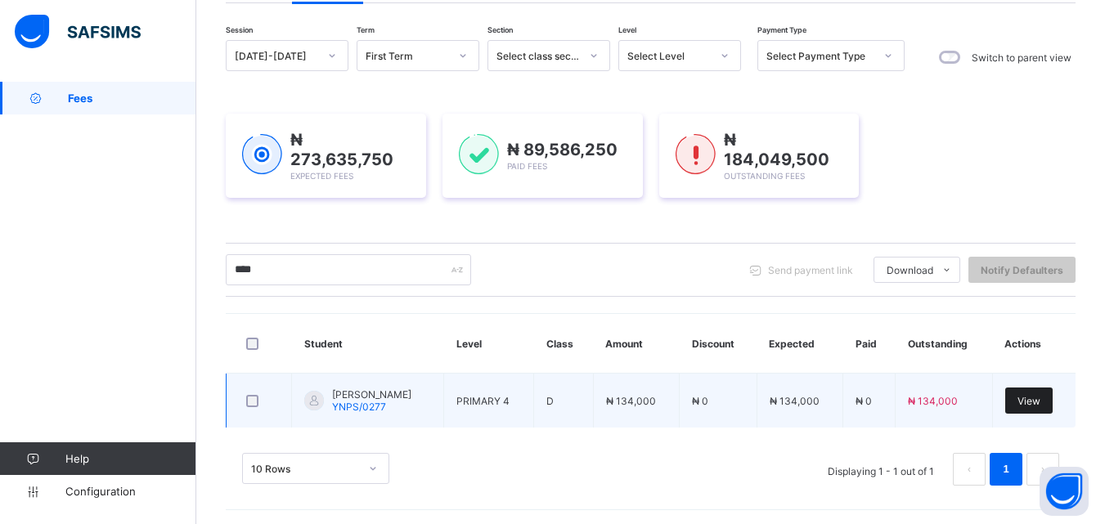
click at [1040, 397] on span "View" at bounding box center [1028, 401] width 23 height 12
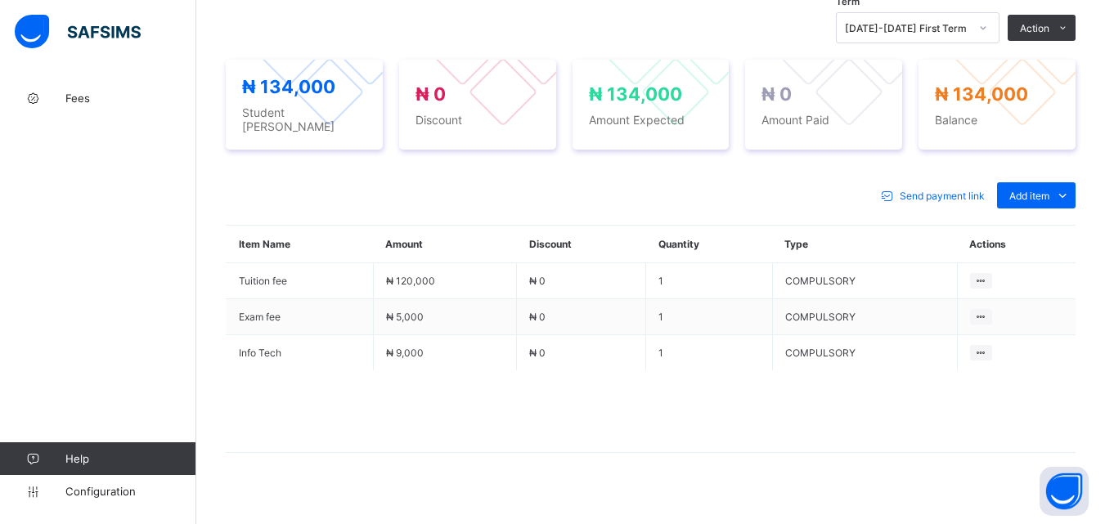
scroll to position [572, 0]
click at [1034, 182] on div "Add item" at bounding box center [1036, 195] width 78 height 26
click at [1025, 236] on li "Optional items" at bounding box center [1022, 231] width 103 height 29
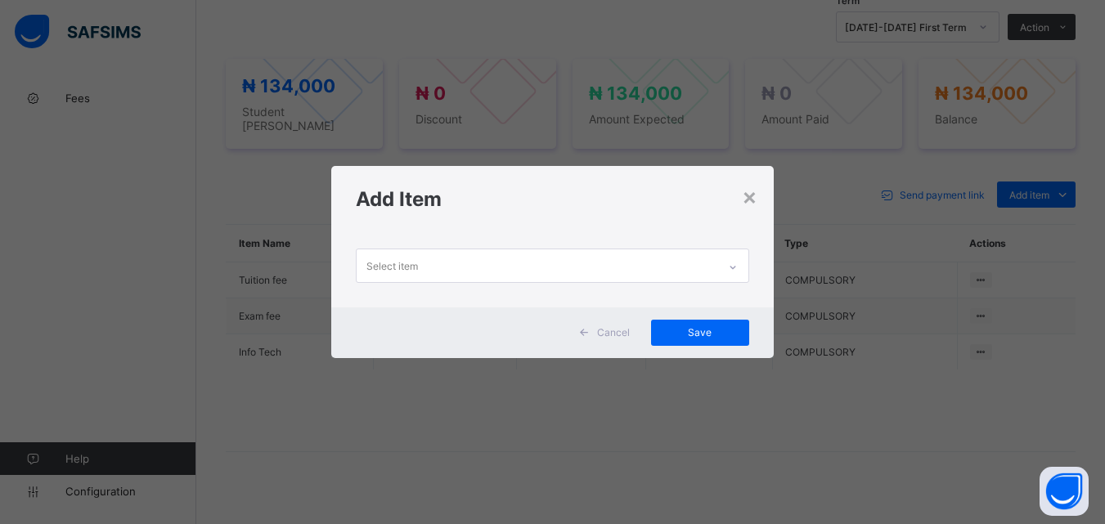
click at [733, 262] on icon at bounding box center [733, 267] width 10 height 16
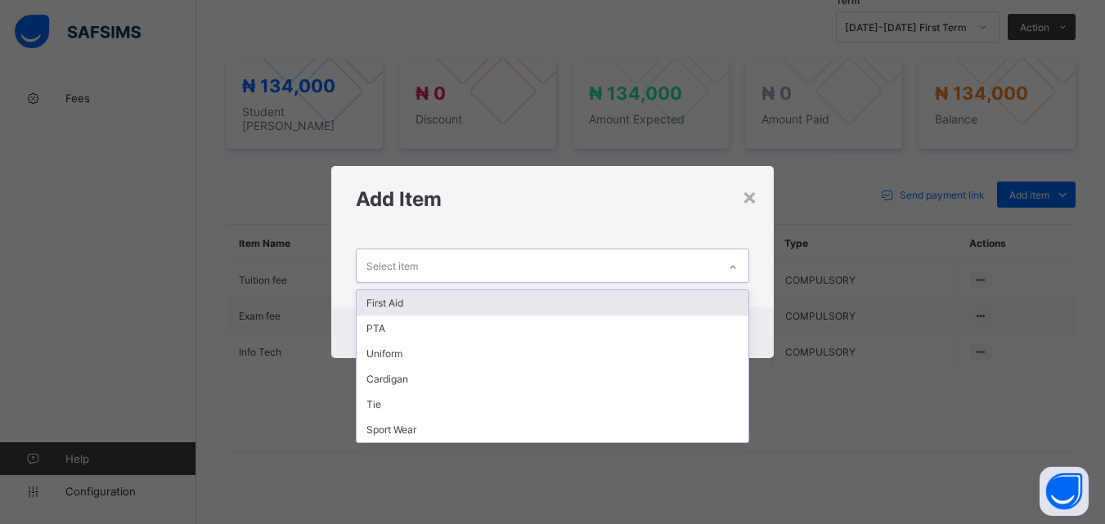
click at [699, 303] on div "First Aid" at bounding box center [552, 302] width 391 height 25
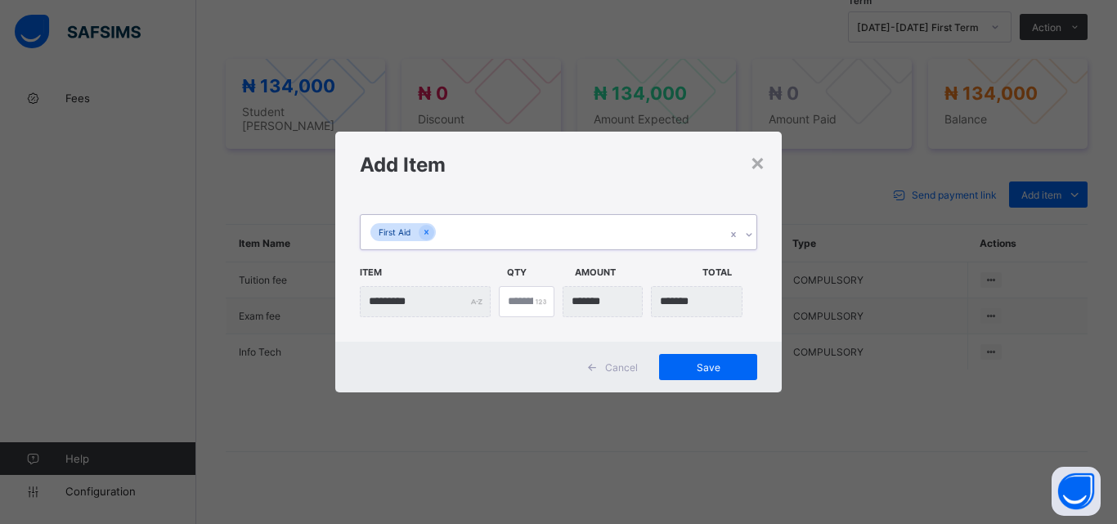
click at [752, 235] on icon at bounding box center [749, 235] width 10 height 16
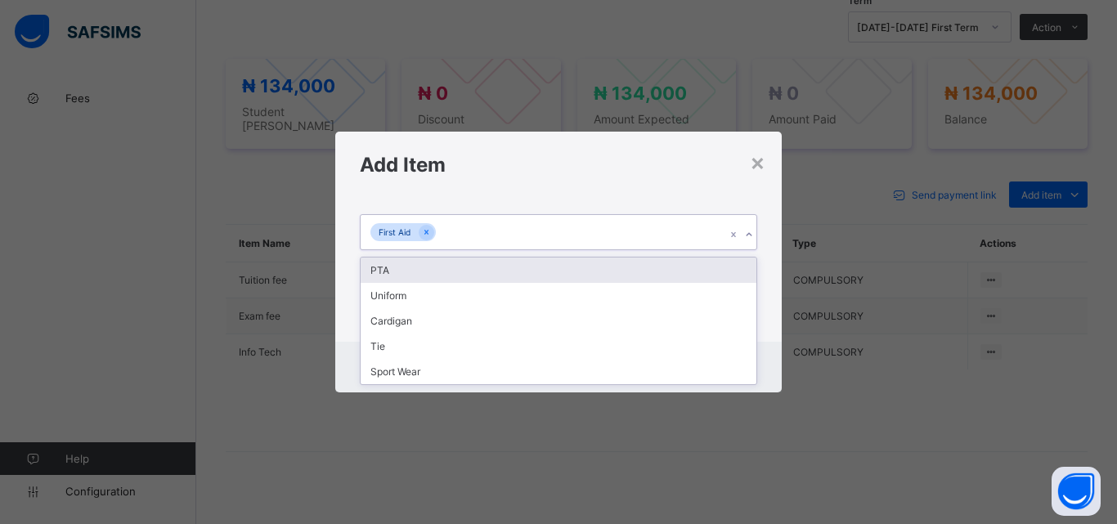
click at [733, 264] on div "PTA" at bounding box center [559, 270] width 396 height 25
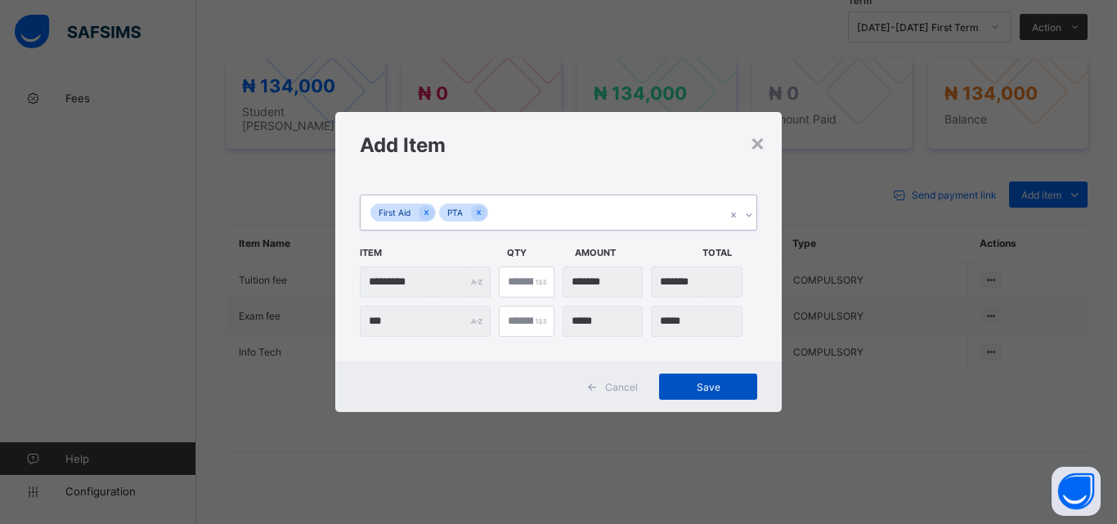
click at [698, 390] on span "Save" at bounding box center [708, 387] width 74 height 12
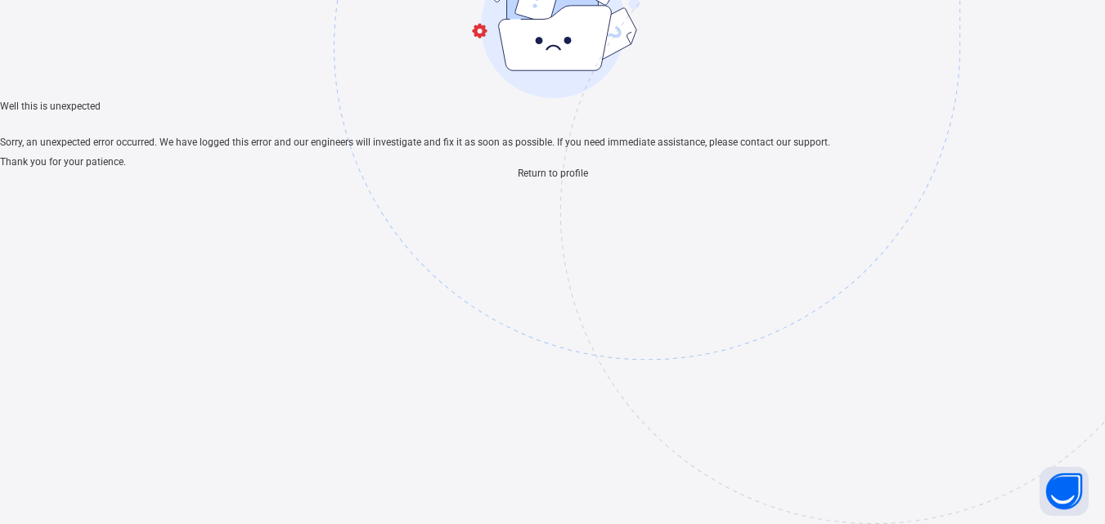
scroll to position [49, 0]
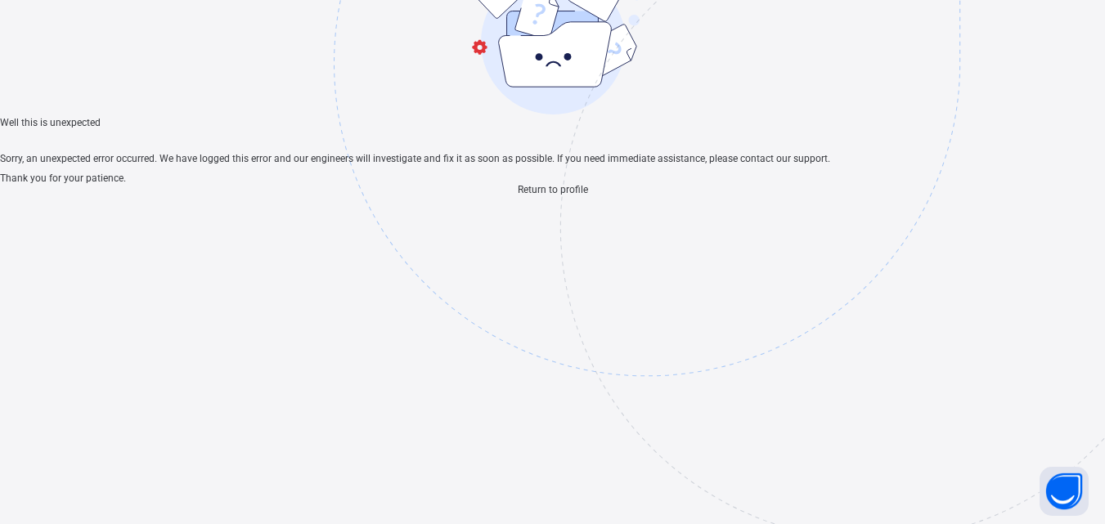
click at [561, 195] on span "Return to profile" at bounding box center [553, 189] width 70 height 11
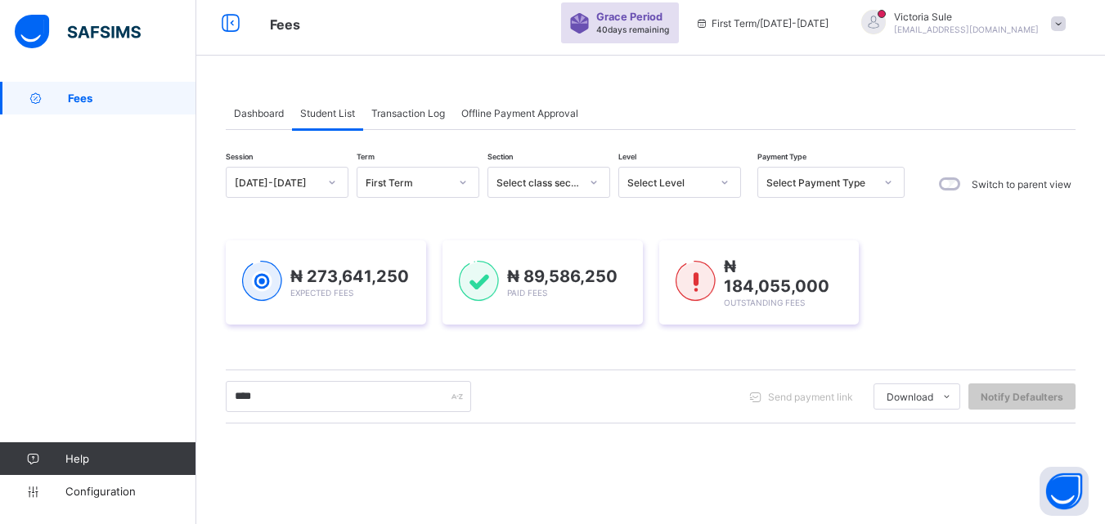
scroll to position [8, 0]
click at [279, 399] on input "****" at bounding box center [348, 398] width 245 height 31
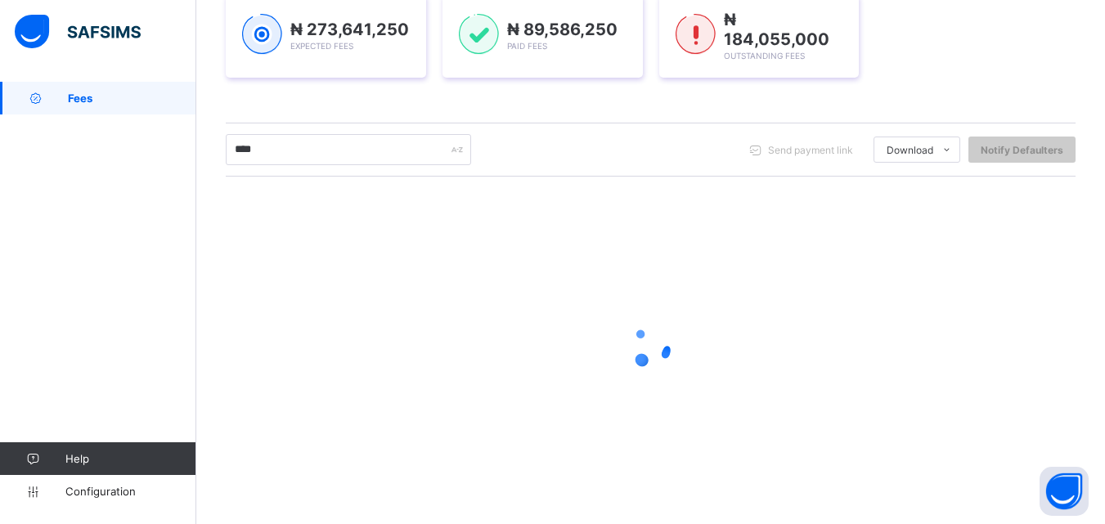
scroll to position [253, 0]
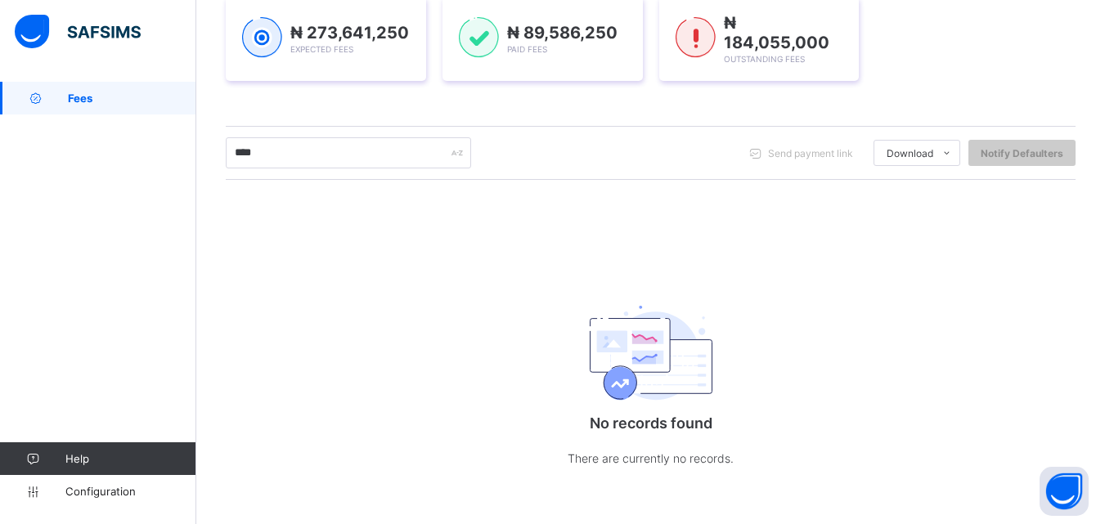
click at [429, 419] on div "No records found There are currently no records." at bounding box center [651, 381] width 850 height 240
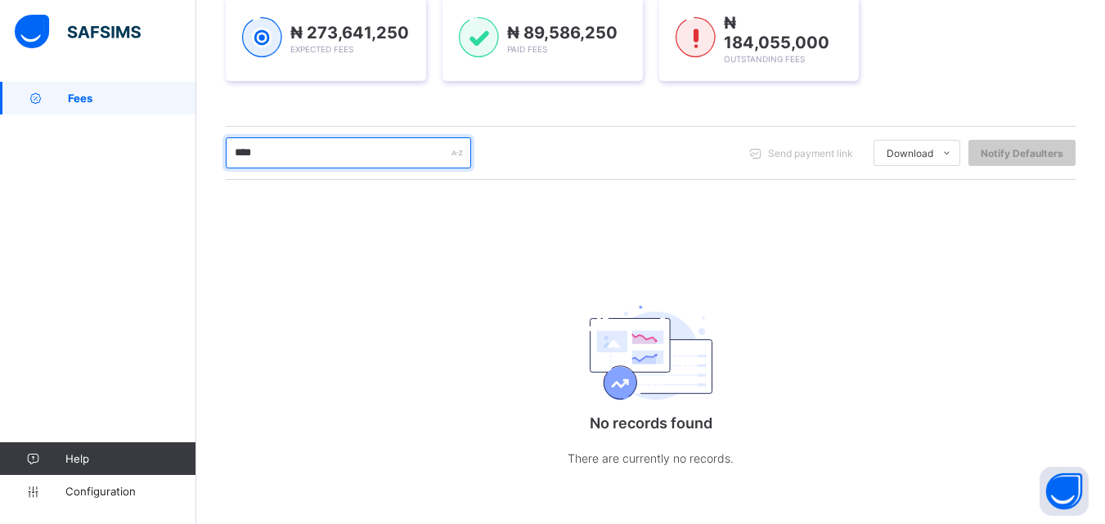
click at [275, 153] on input "****" at bounding box center [348, 152] width 245 height 31
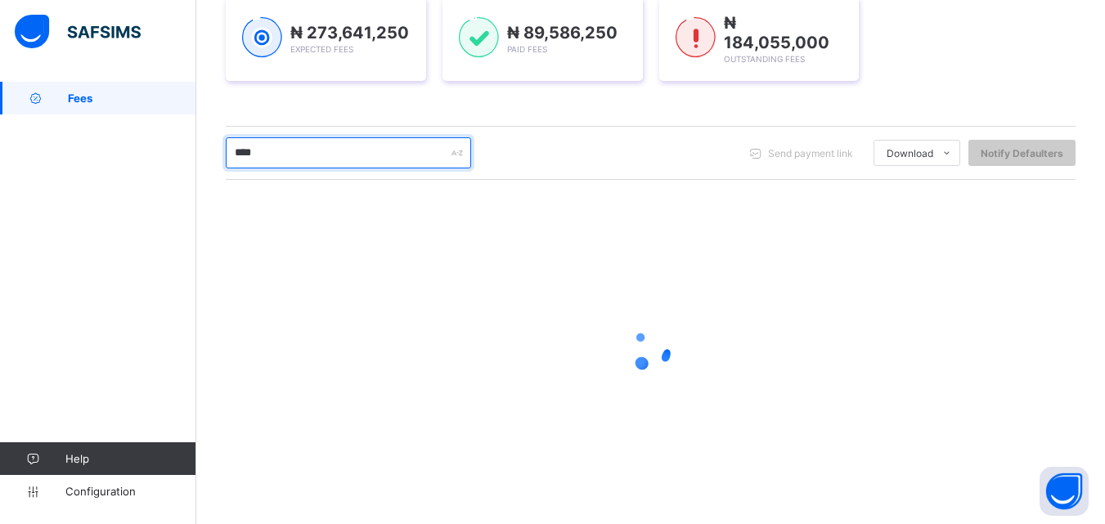
scroll to position [137, 0]
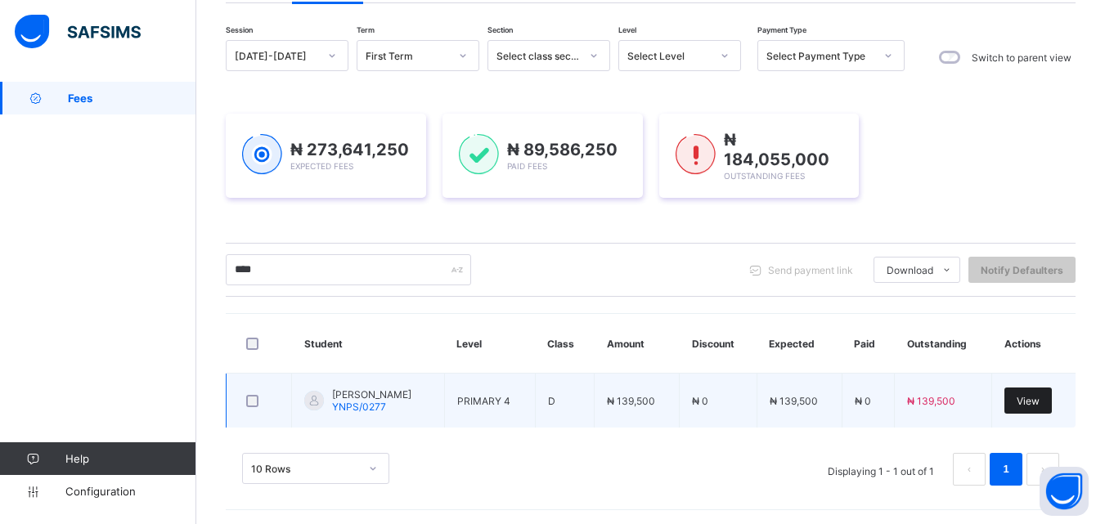
click at [1032, 399] on span "View" at bounding box center [1027, 401] width 23 height 12
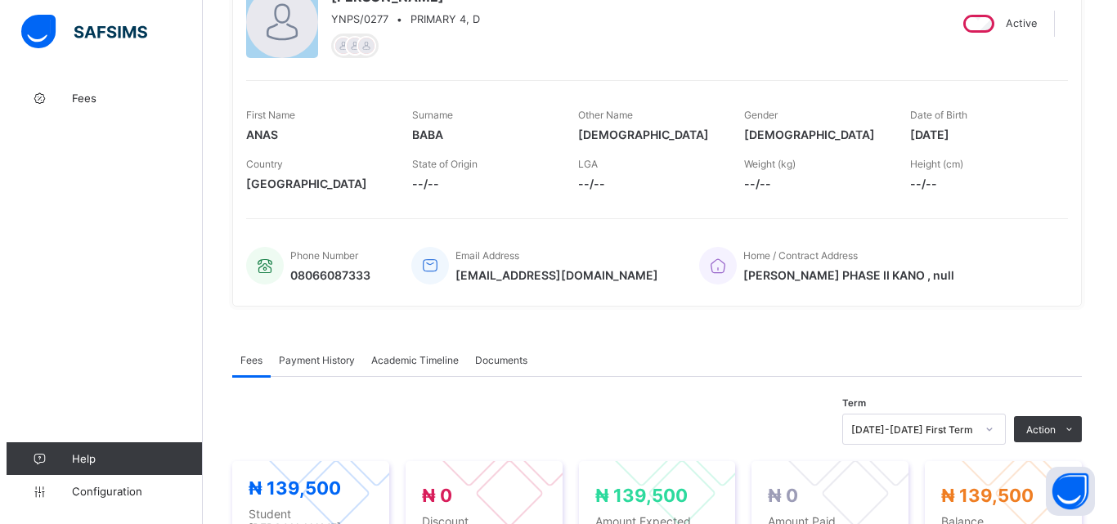
scroll to position [327, 0]
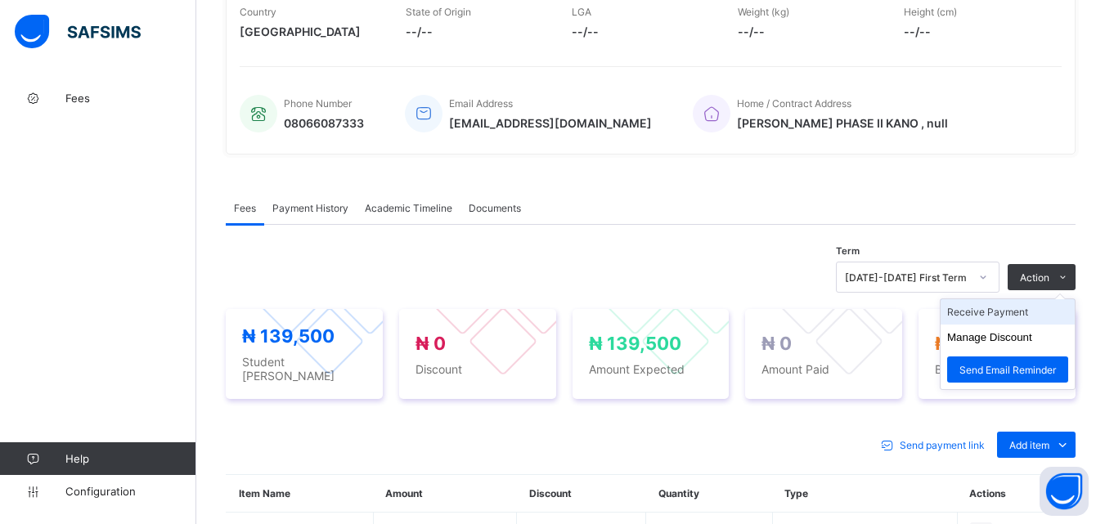
click at [1007, 316] on li "Receive Payment" at bounding box center [1007, 311] width 134 height 25
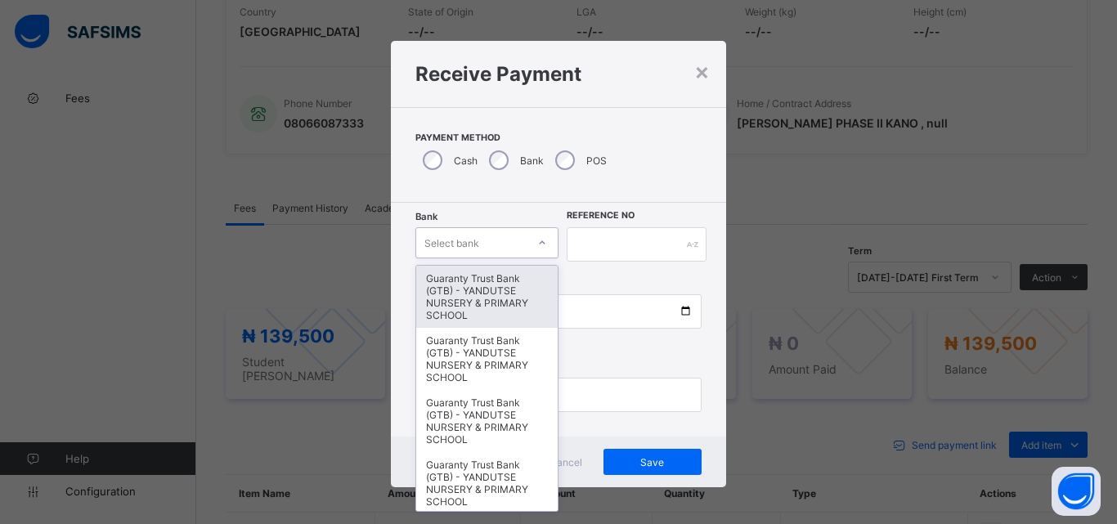
click at [532, 250] on div at bounding box center [542, 243] width 28 height 26
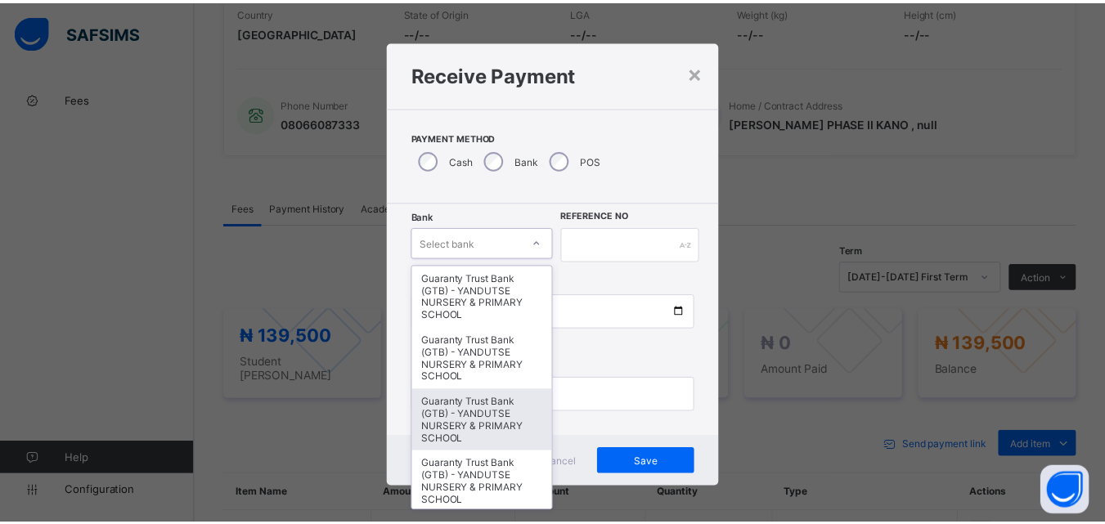
scroll to position [409, 0]
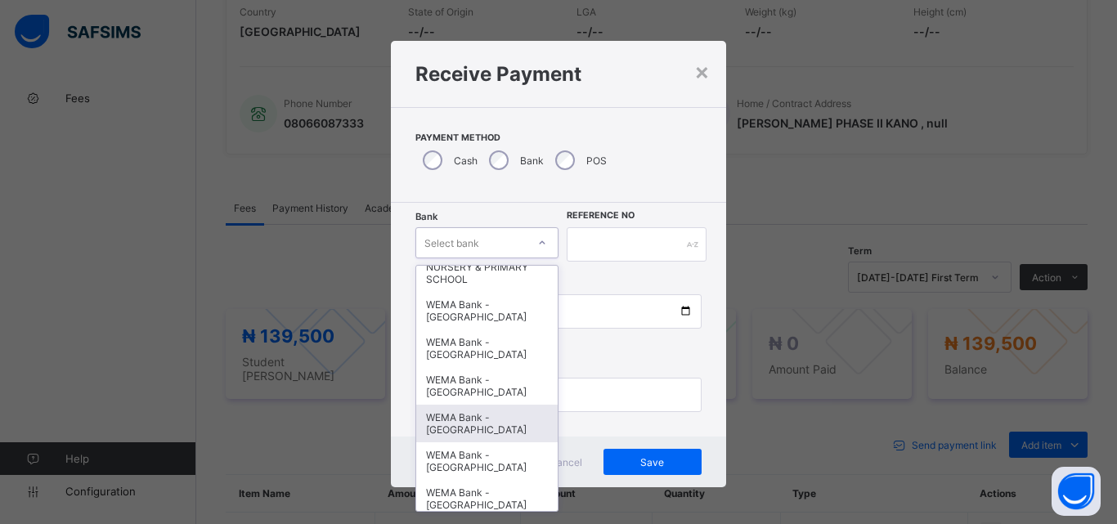
click at [493, 433] on div "WEMA Bank - [GEOGRAPHIC_DATA]" at bounding box center [486, 424] width 141 height 38
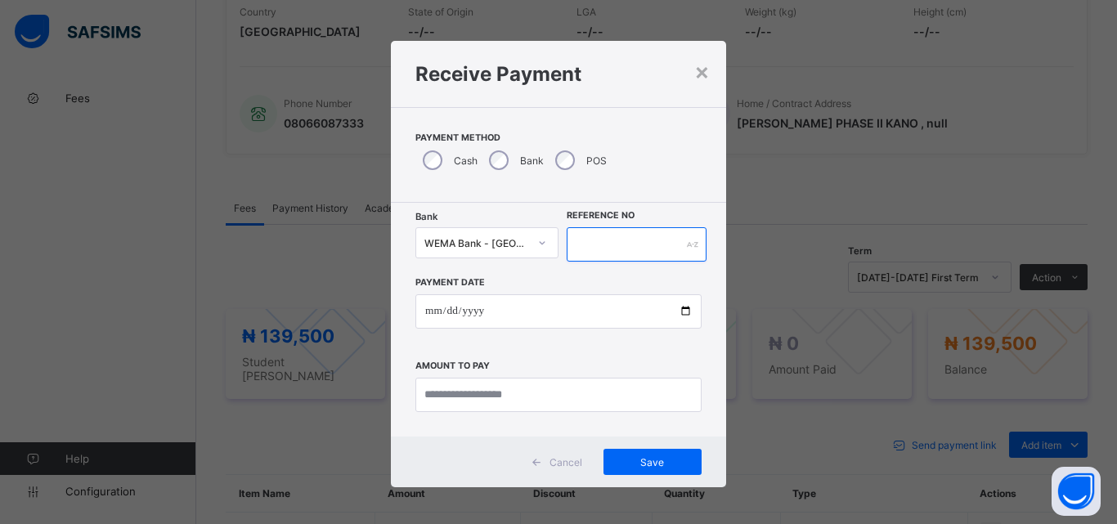
click at [580, 247] on input "text" at bounding box center [637, 244] width 140 height 34
type input "*********"
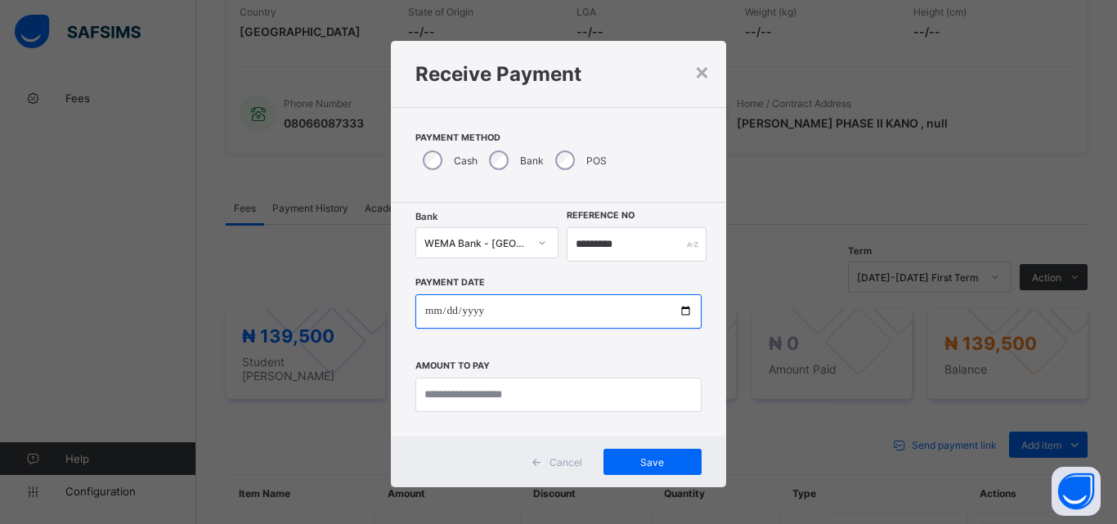
click at [682, 311] on input "date" at bounding box center [558, 311] width 286 height 34
type input "**********"
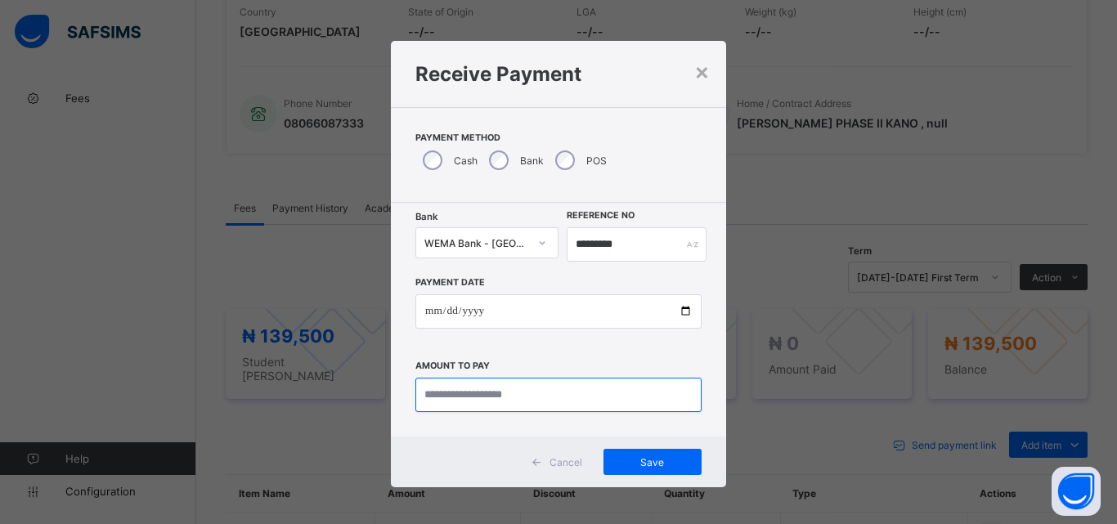
click at [469, 398] on input "currency" at bounding box center [558, 395] width 286 height 34
type input "*********"
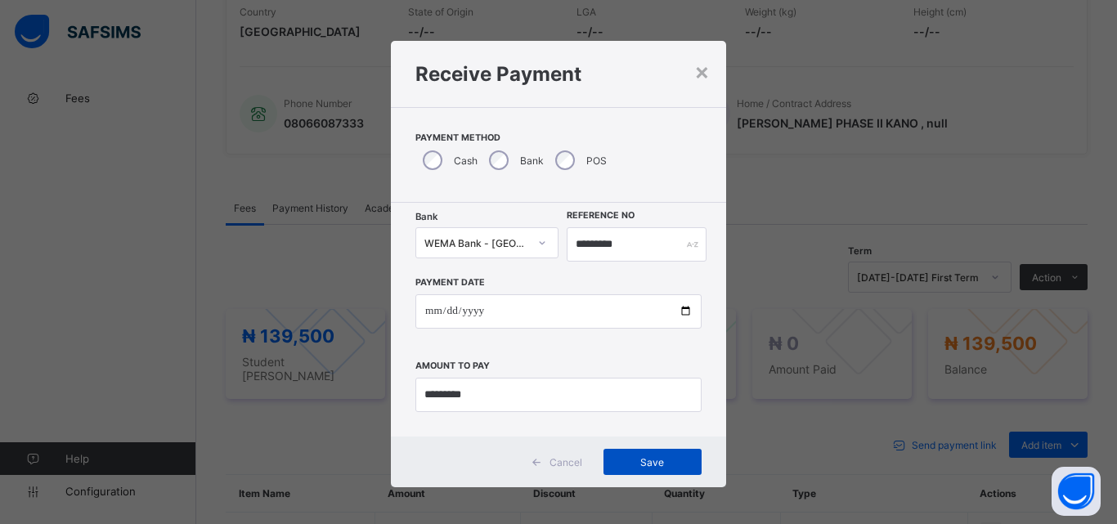
click at [645, 457] on span "Save" at bounding box center [653, 462] width 74 height 12
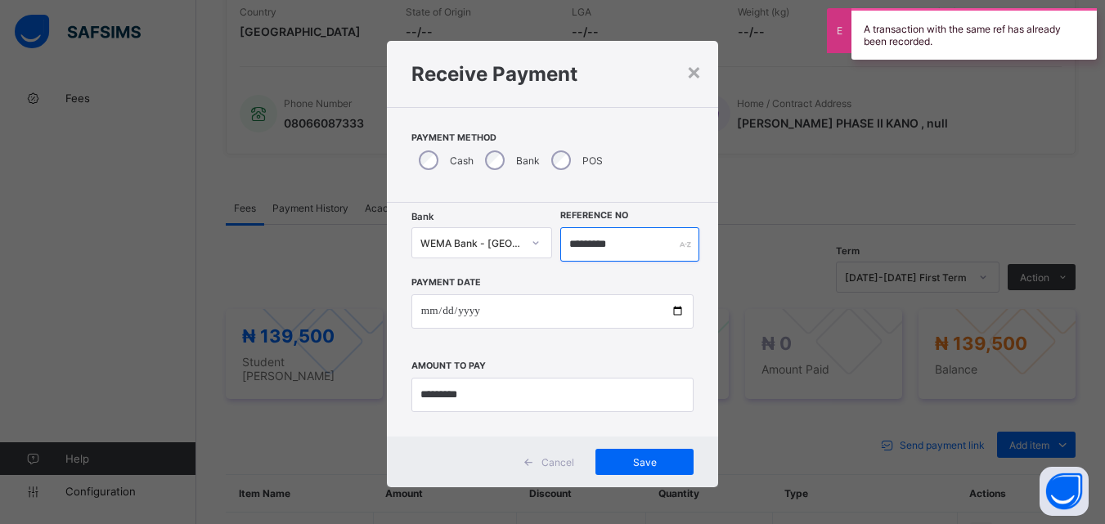
click at [623, 249] on input "*********" at bounding box center [629, 244] width 138 height 34
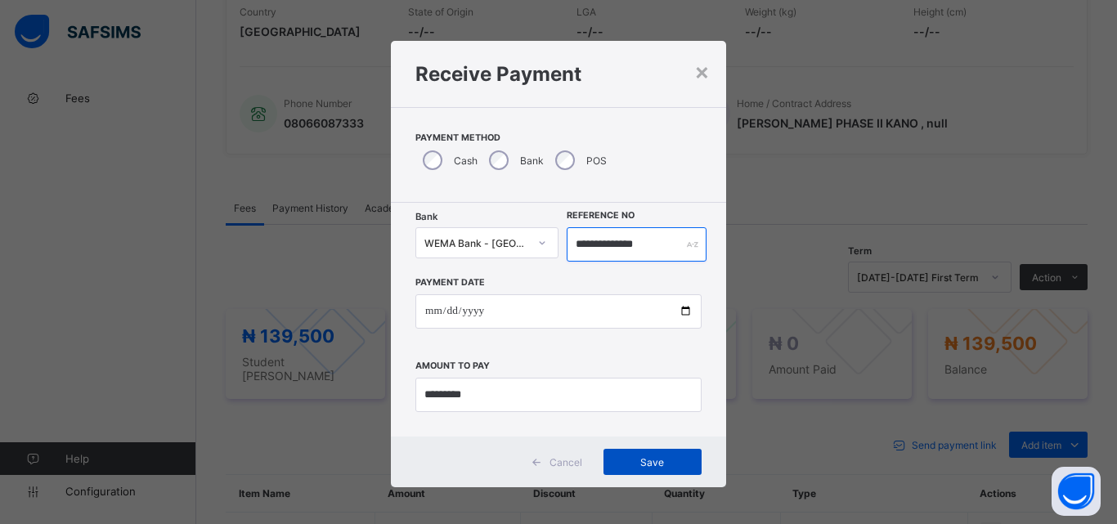
type input "**********"
click at [661, 465] on span "Save" at bounding box center [653, 462] width 74 height 12
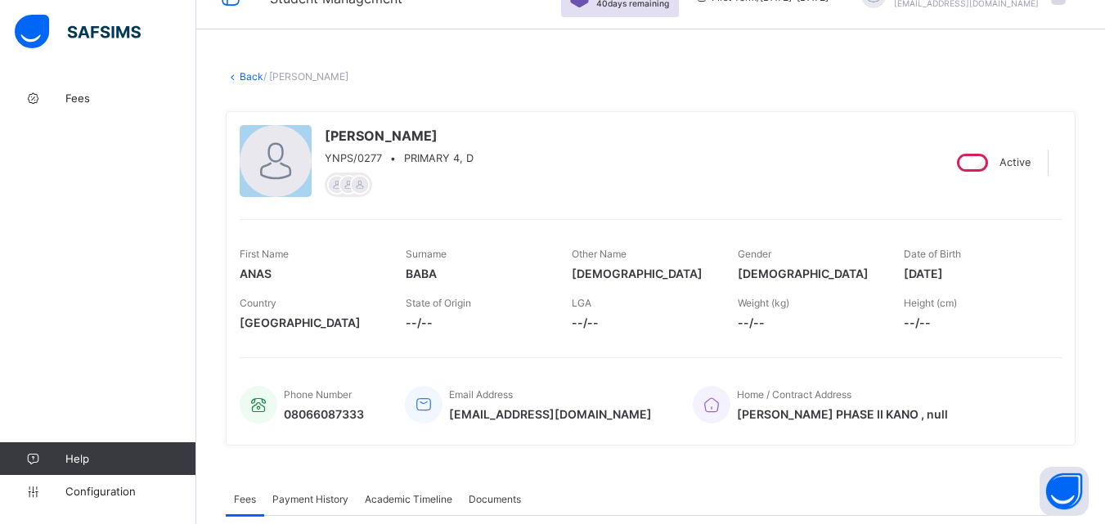
scroll to position [0, 0]
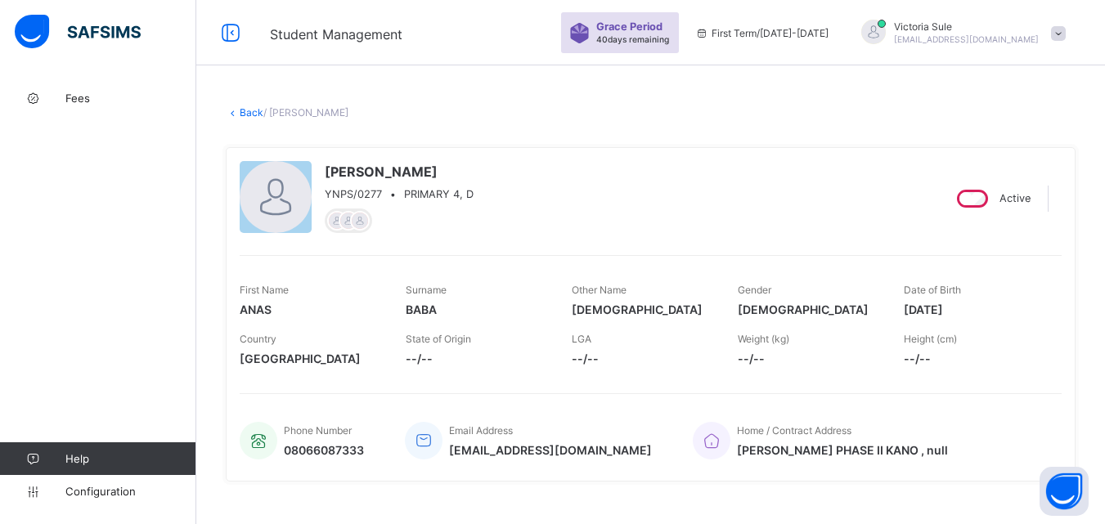
click at [245, 110] on link "Back" at bounding box center [252, 112] width 24 height 12
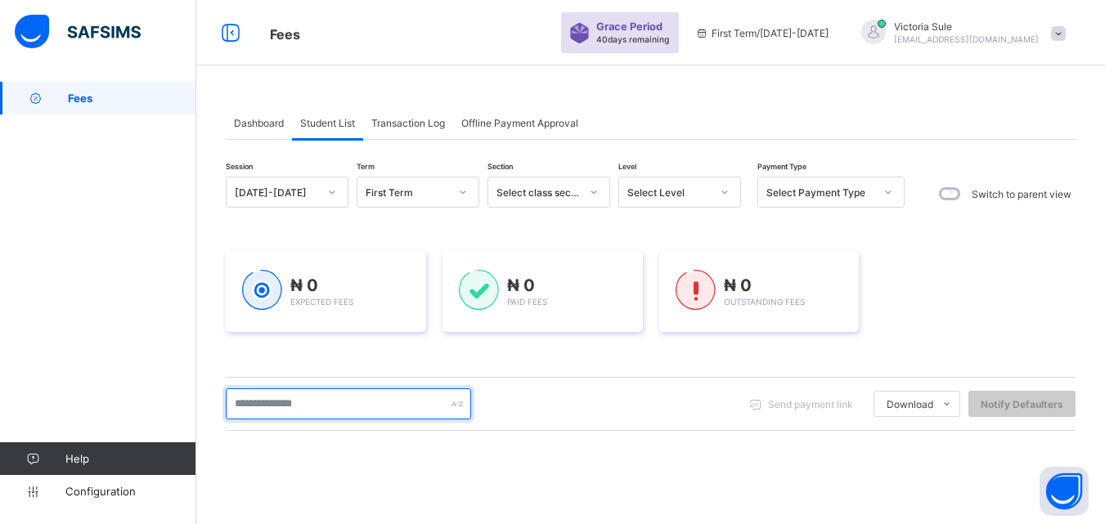
click at [348, 406] on input "text" at bounding box center [348, 403] width 245 height 31
type input "****"
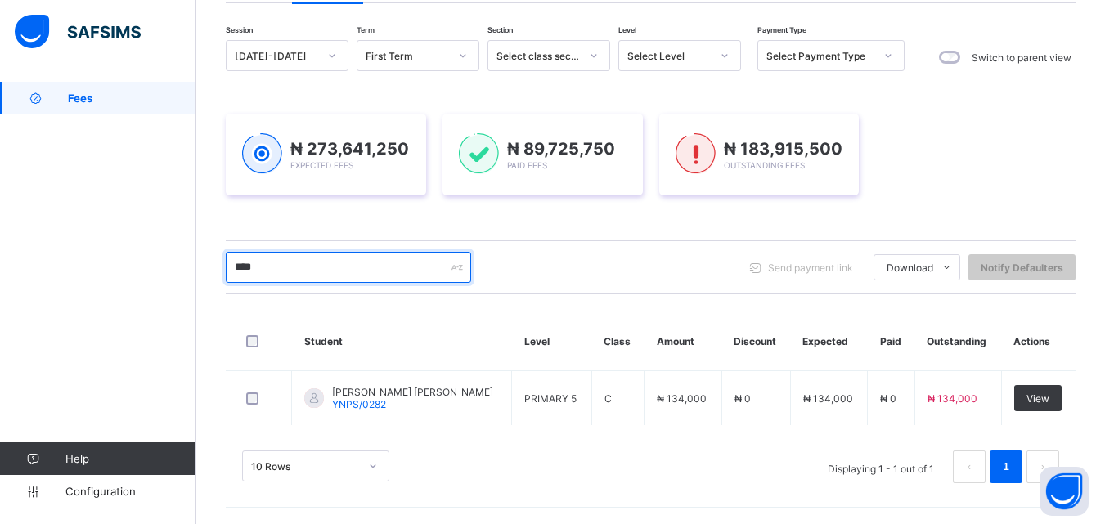
scroll to position [137, 0]
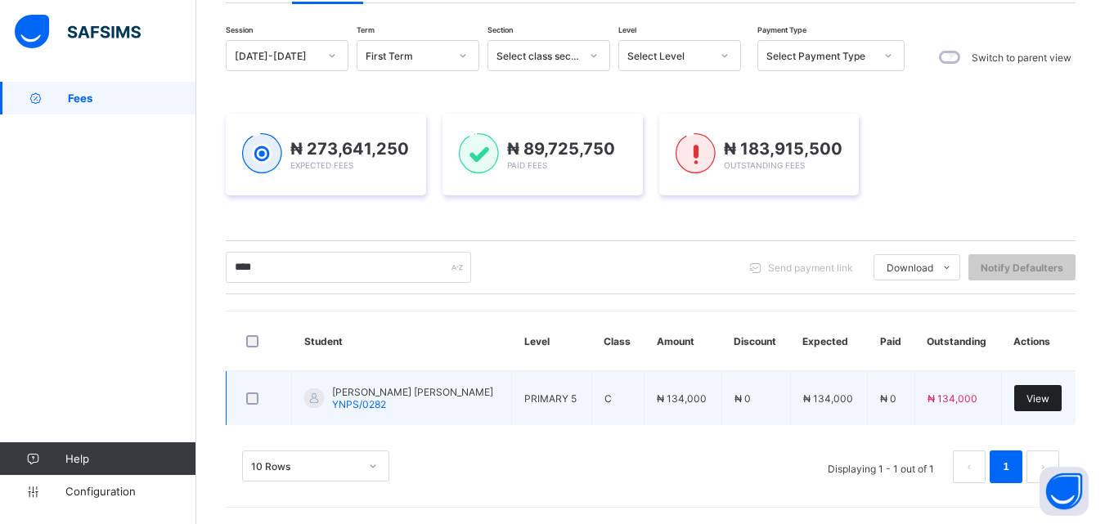
click at [1036, 397] on span "View" at bounding box center [1037, 398] width 23 height 12
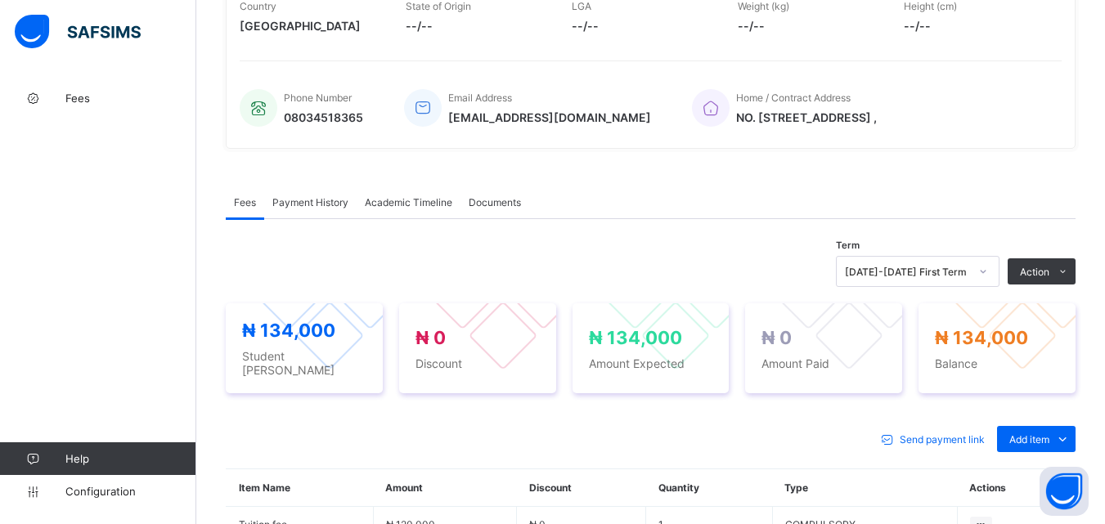
scroll to position [409, 0]
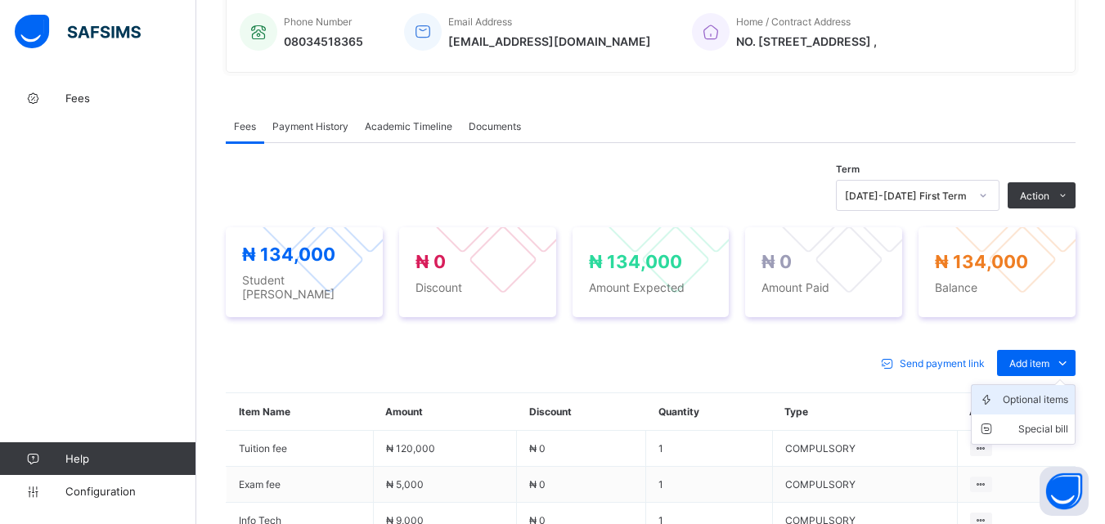
click at [1039, 393] on div "Optional items" at bounding box center [1035, 400] width 65 height 16
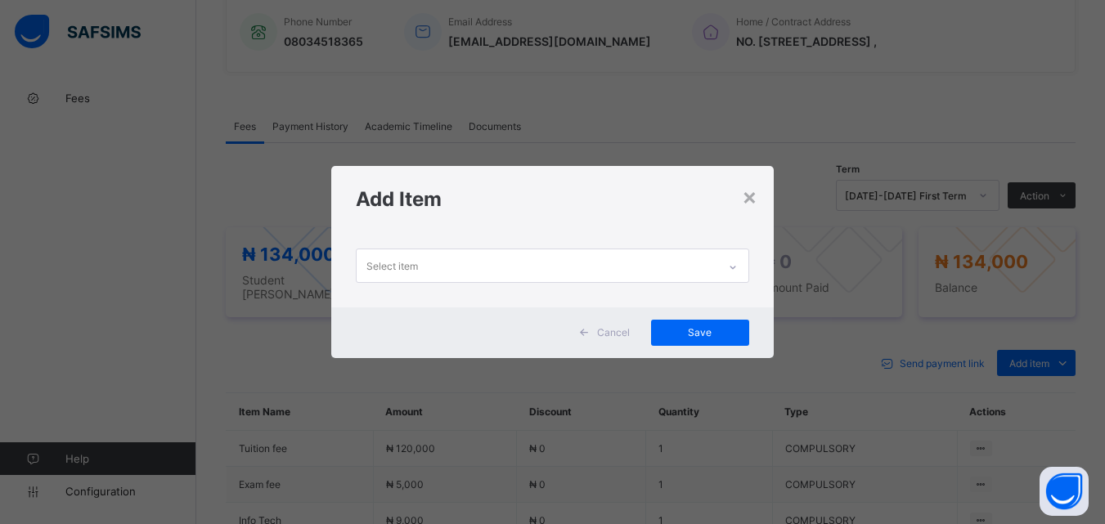
click at [730, 265] on icon at bounding box center [733, 267] width 10 height 16
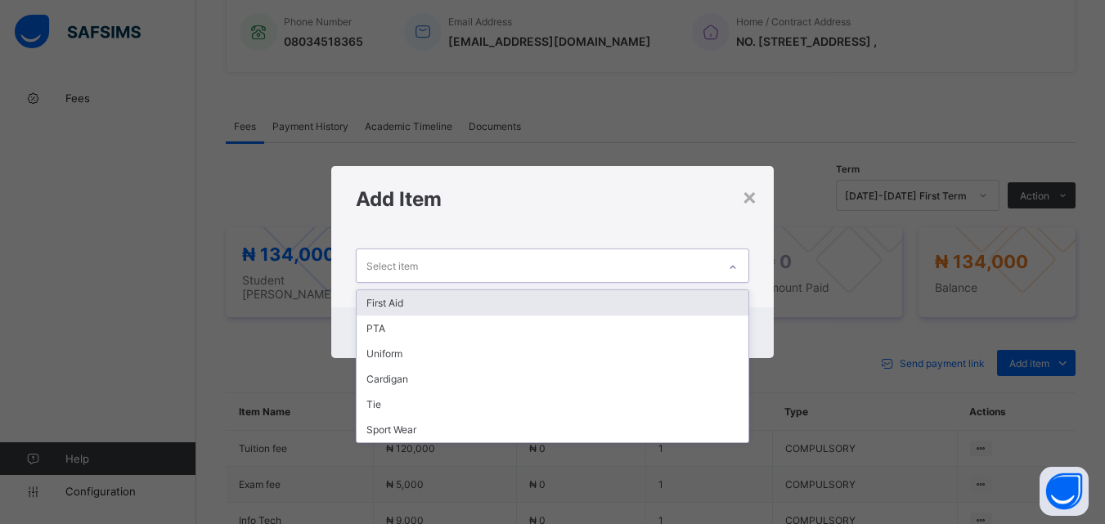
click at [723, 297] on div "First Aid" at bounding box center [552, 302] width 391 height 25
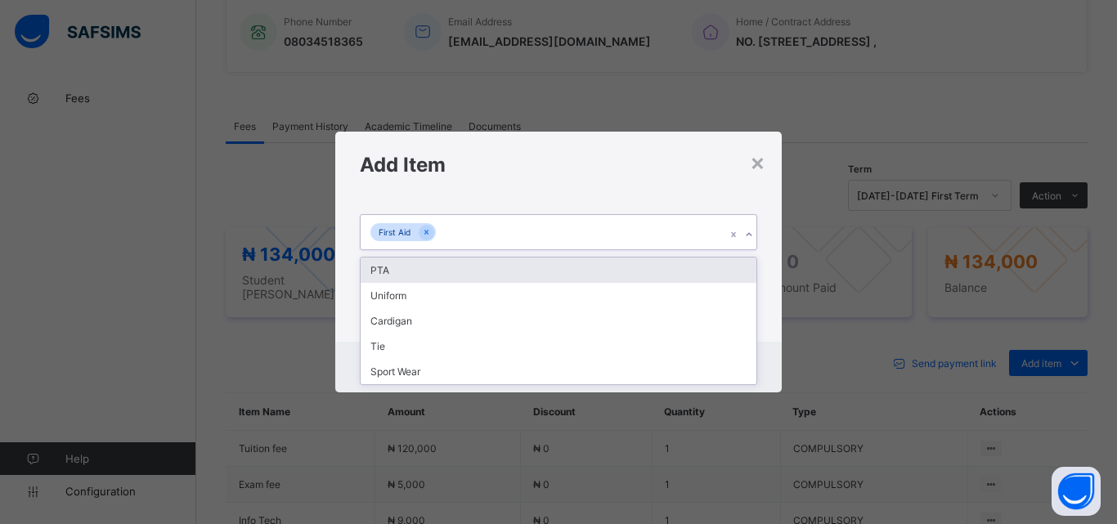
click at [747, 235] on icon at bounding box center [749, 235] width 10 height 16
click at [738, 267] on div "PTA" at bounding box center [559, 270] width 396 height 25
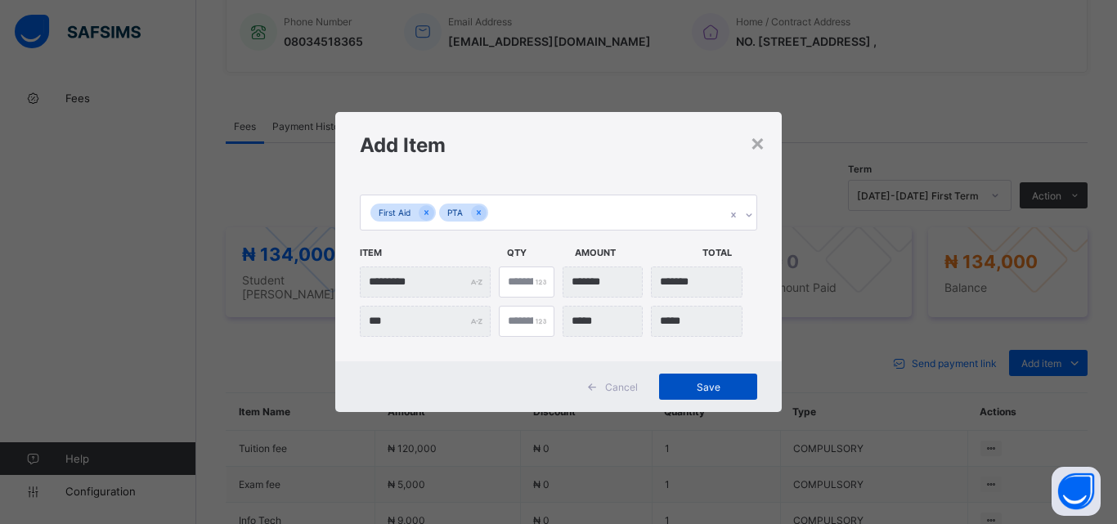
click at [712, 395] on div "Save" at bounding box center [708, 387] width 98 height 26
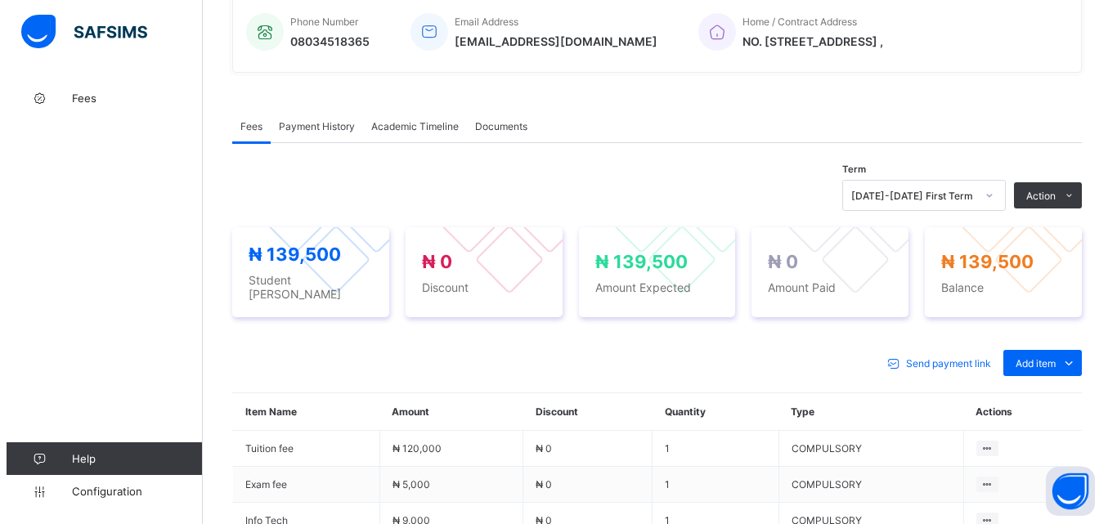
scroll to position [491, 0]
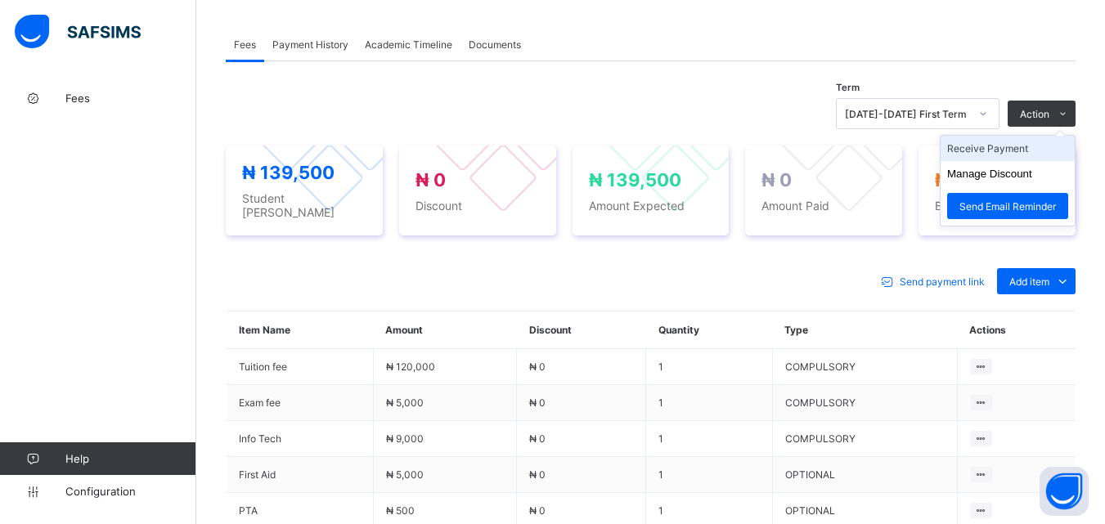
click at [1024, 145] on li "Receive Payment" at bounding box center [1007, 148] width 134 height 25
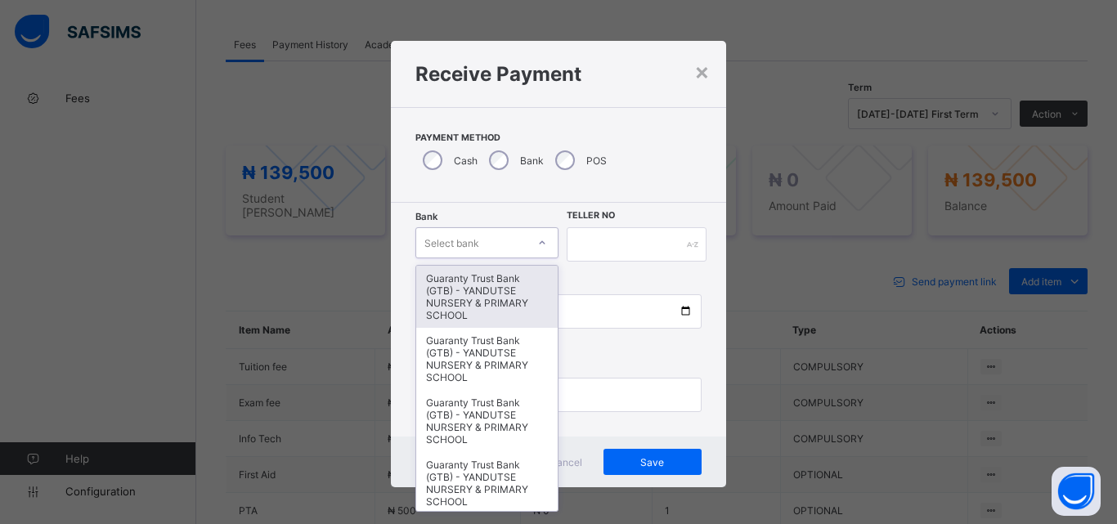
click at [537, 241] on icon at bounding box center [542, 243] width 10 height 16
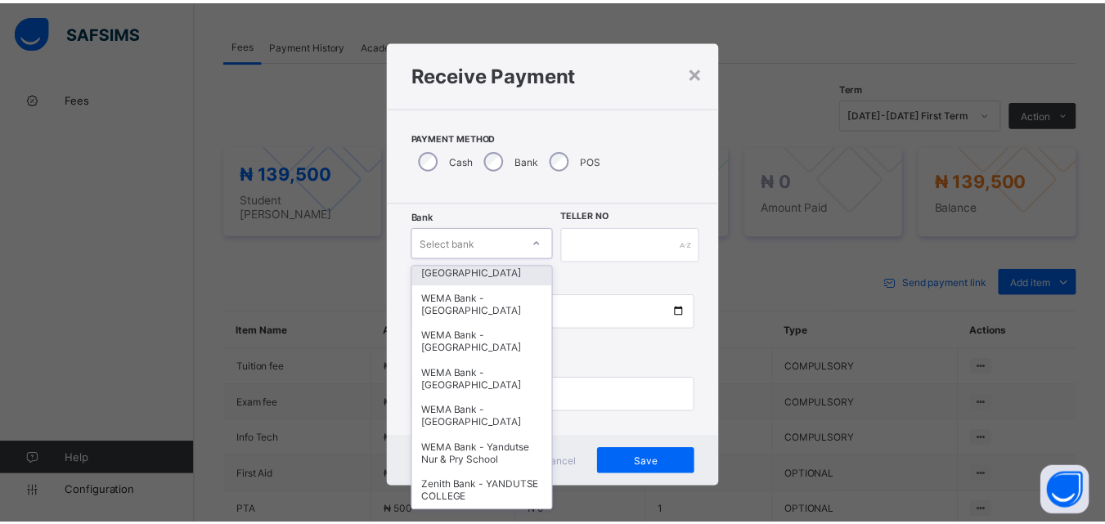
scroll to position [503, 0]
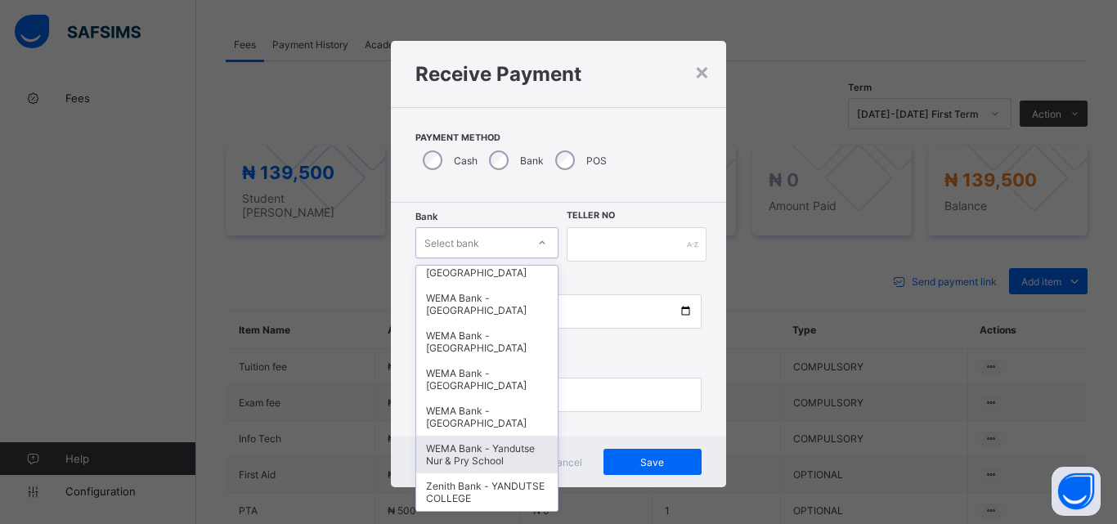
click at [471, 442] on div "WEMA Bank - Yandutse Nur & Pry School" at bounding box center [486, 455] width 141 height 38
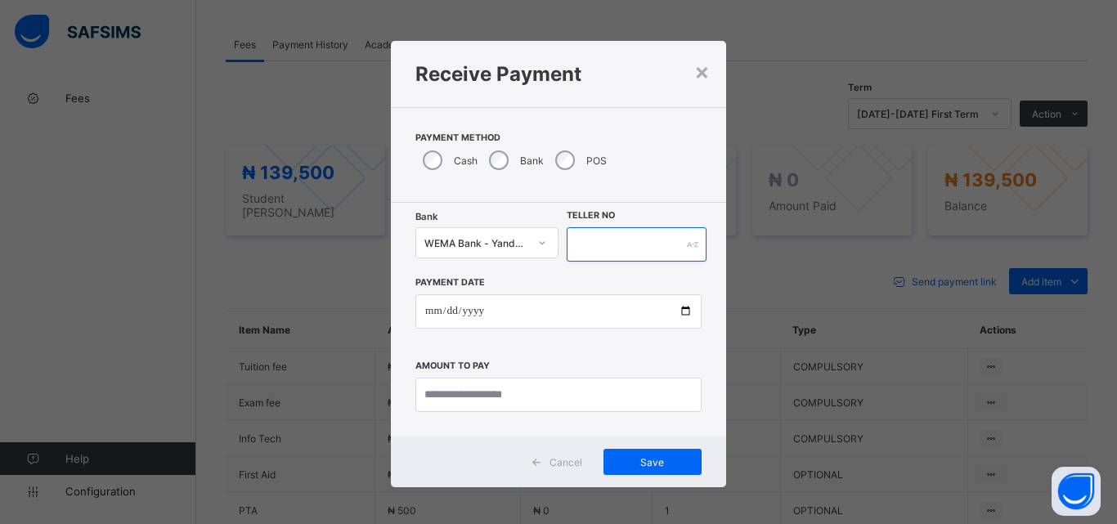
click at [608, 247] on input "text" at bounding box center [637, 244] width 140 height 34
type input "**********"
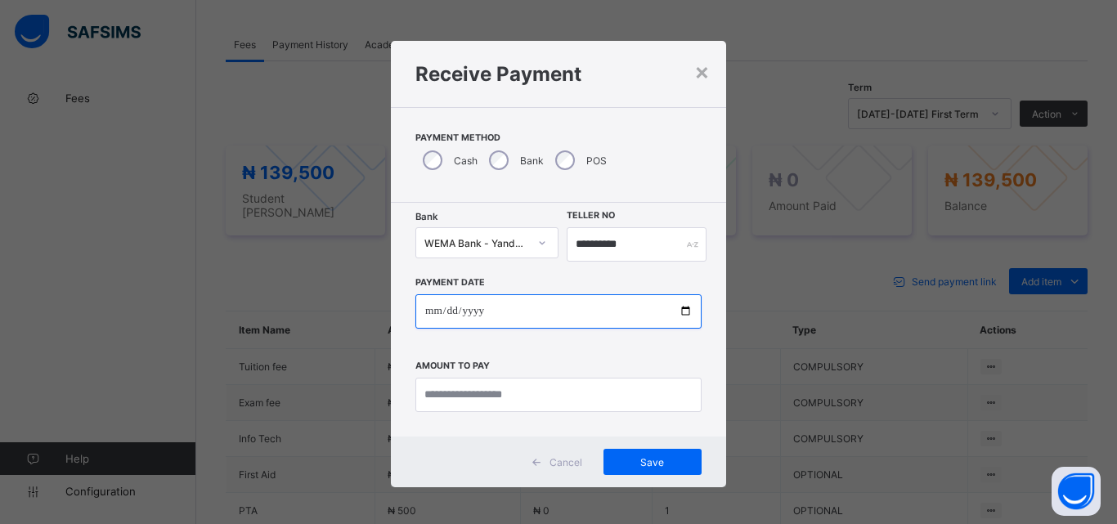
click at [680, 312] on input "date" at bounding box center [558, 311] width 286 height 34
type input "**********"
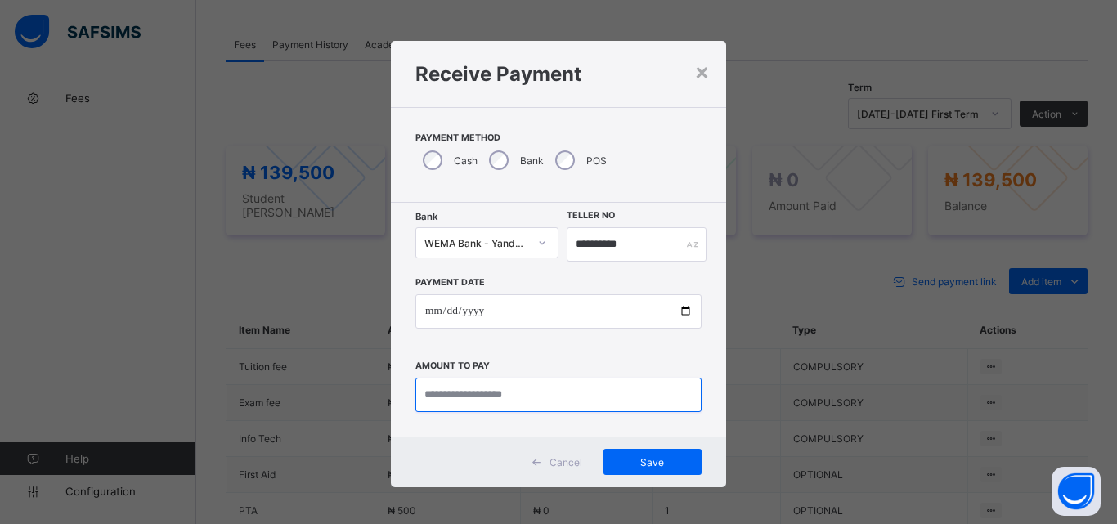
click at [464, 399] on input "currency" at bounding box center [558, 395] width 286 height 34
type input "*********"
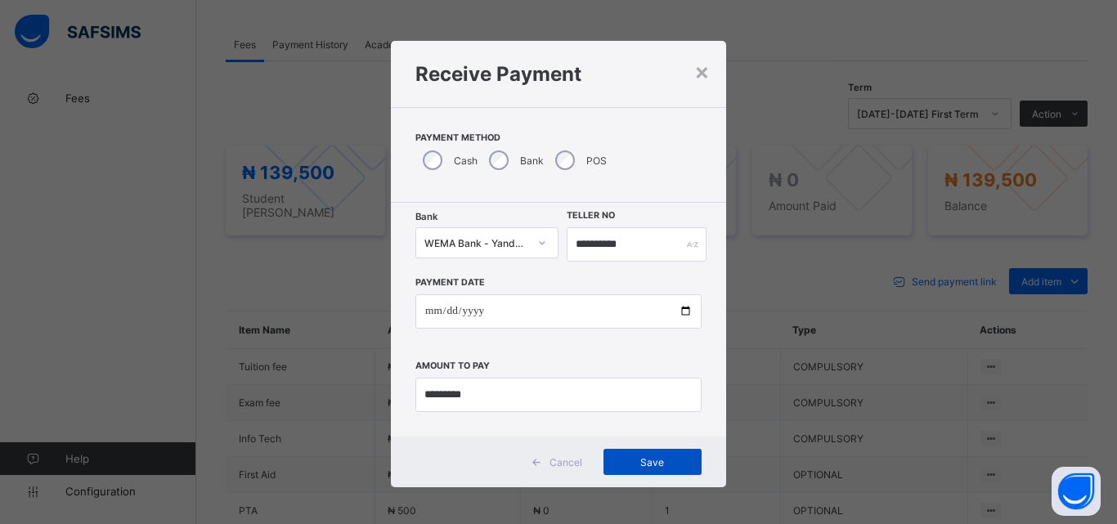
click at [647, 469] on div "Save" at bounding box center [652, 462] width 98 height 26
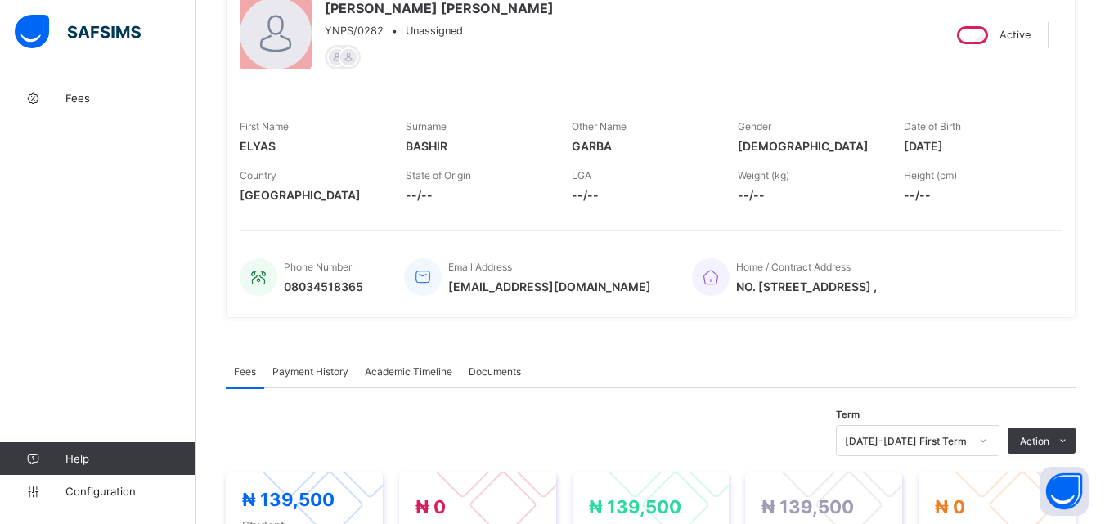
scroll to position [0, 0]
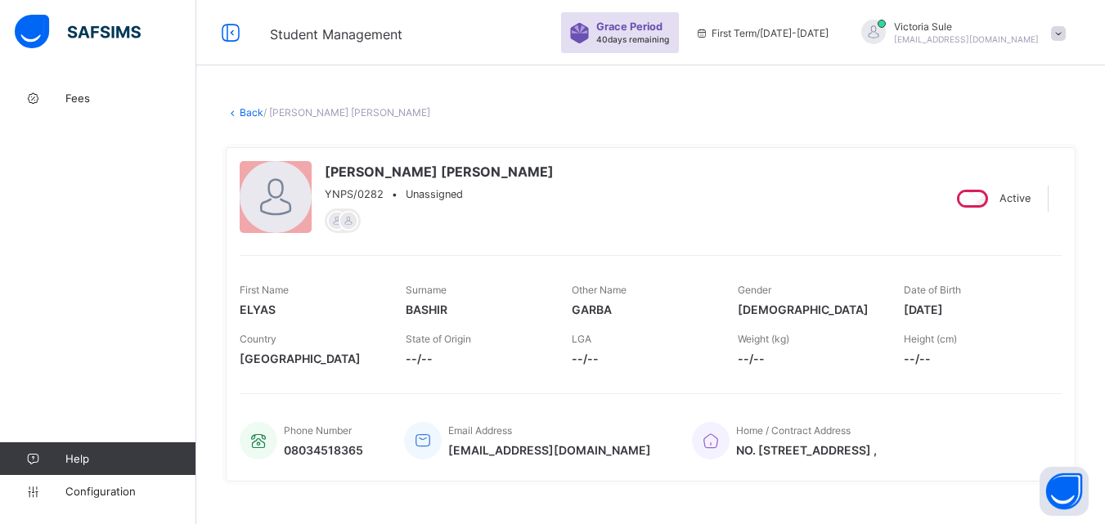
click at [249, 114] on link "Back" at bounding box center [252, 112] width 24 height 12
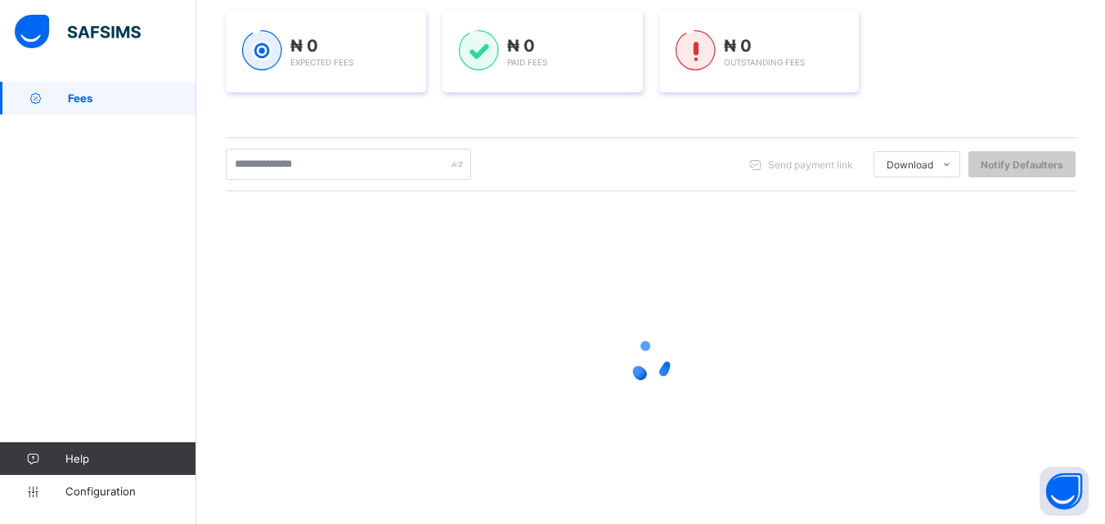
scroll to position [257, 0]
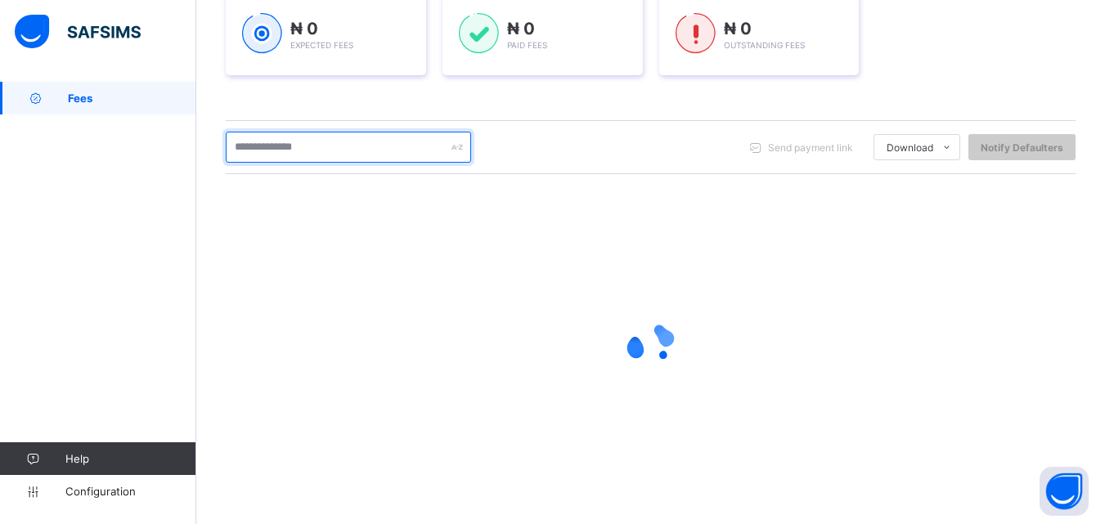
click at [284, 151] on input "text" at bounding box center [348, 147] width 245 height 31
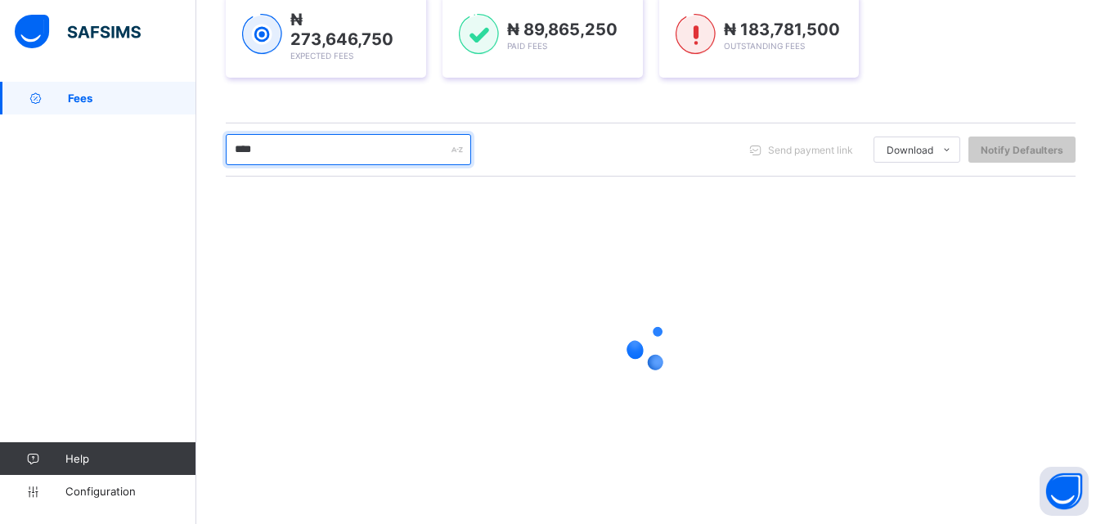
type input "****"
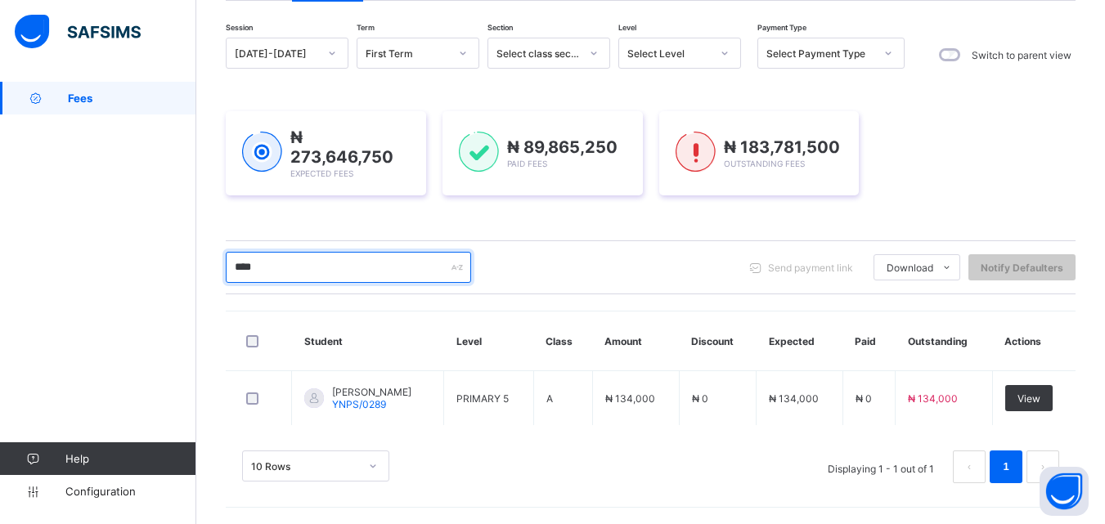
scroll to position [137, 0]
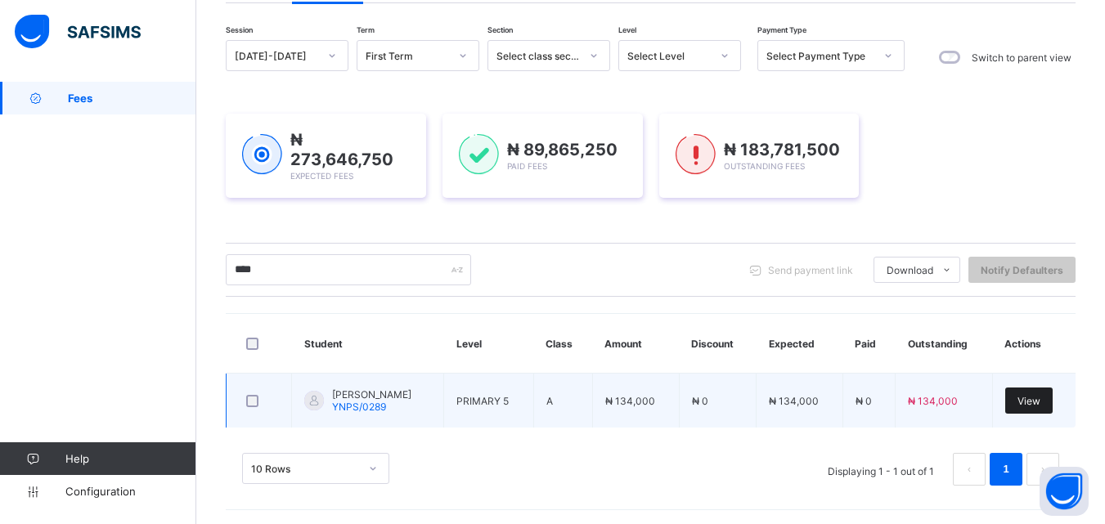
click at [1040, 399] on span "View" at bounding box center [1028, 401] width 23 height 12
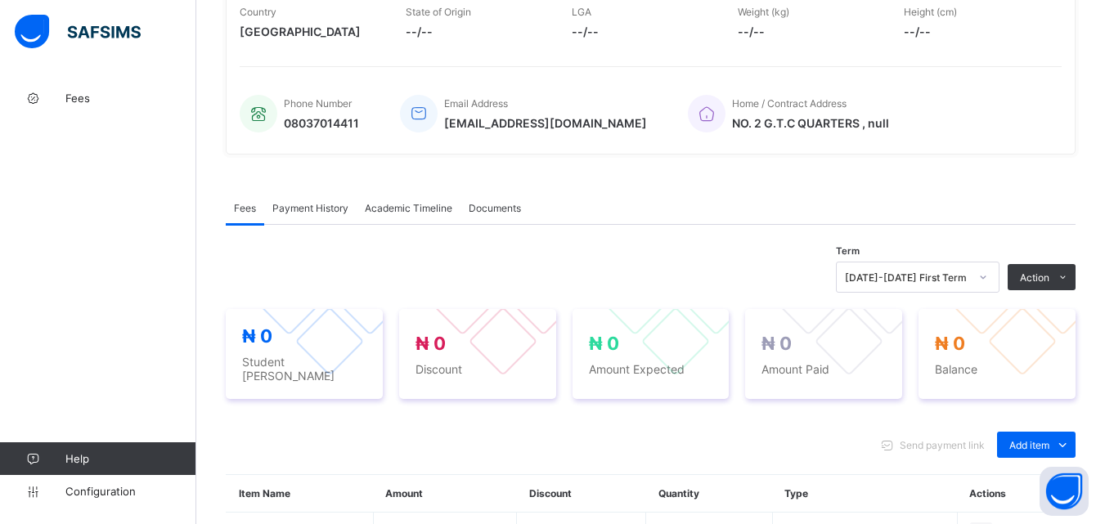
scroll to position [539, 0]
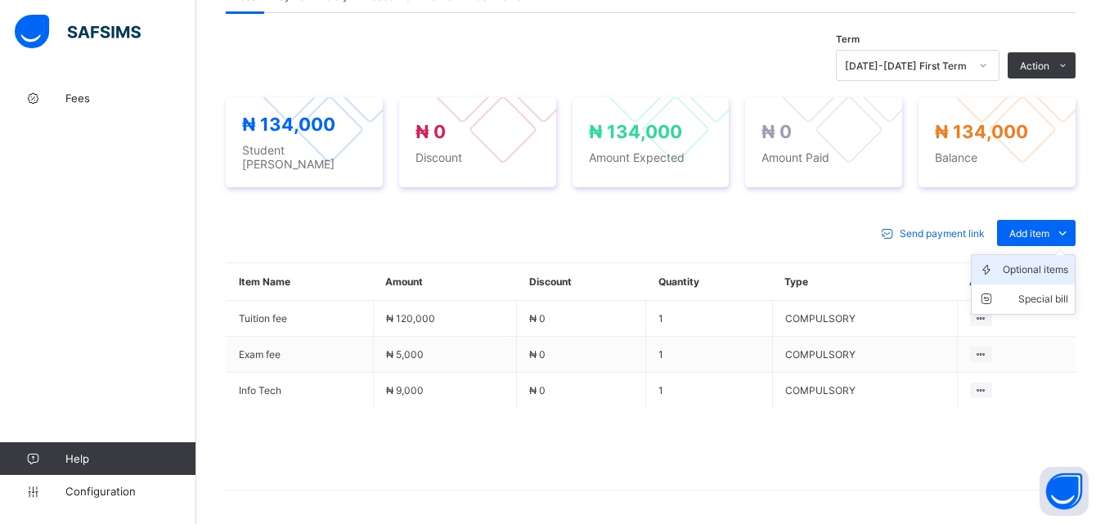
click at [1034, 268] on div "Optional items" at bounding box center [1035, 270] width 65 height 16
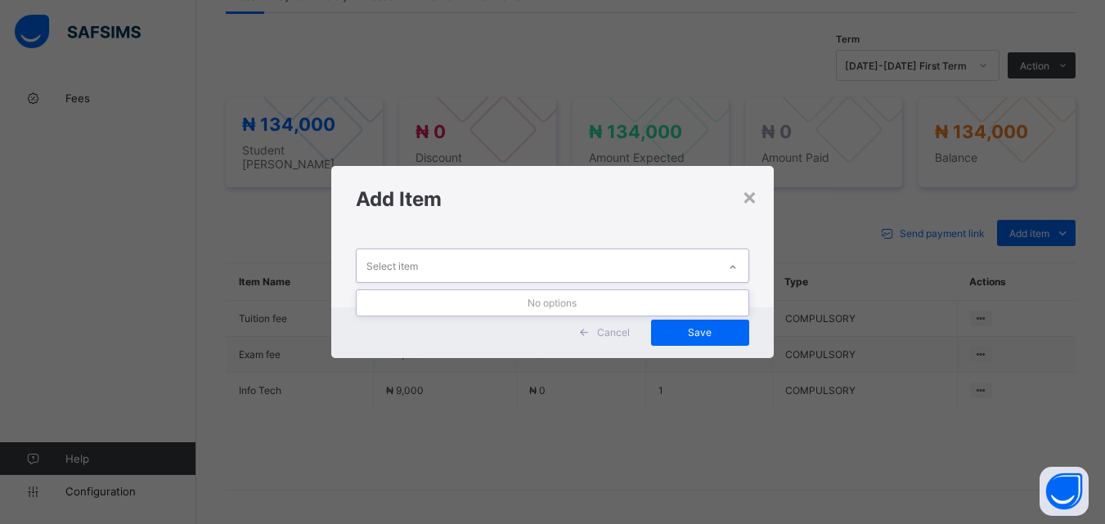
click at [738, 268] on icon at bounding box center [733, 267] width 10 height 16
click at [733, 268] on icon at bounding box center [733, 267] width 10 height 16
click at [572, 252] on div "Select item" at bounding box center [537, 265] width 360 height 32
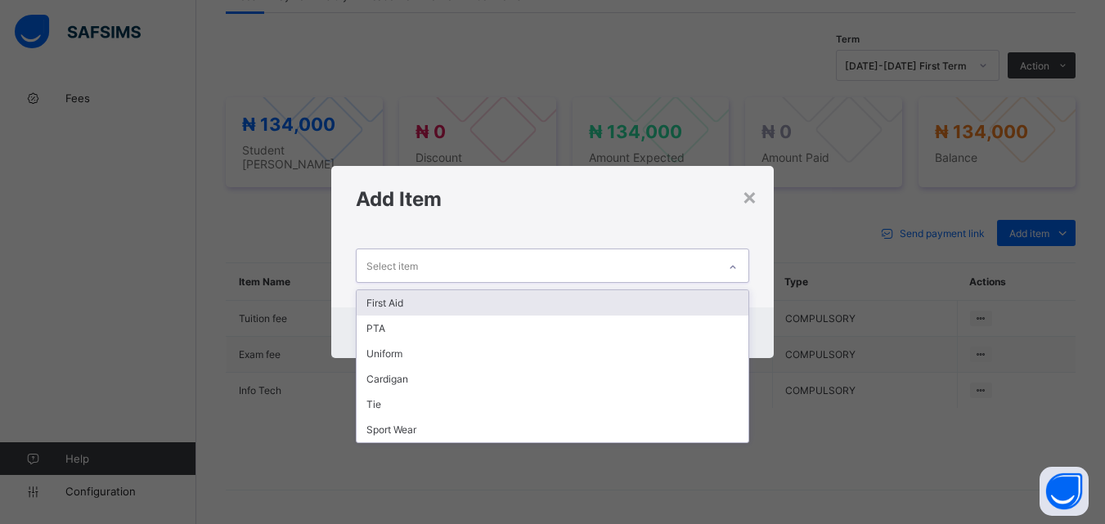
click at [569, 300] on div "First Aid" at bounding box center [552, 302] width 391 height 25
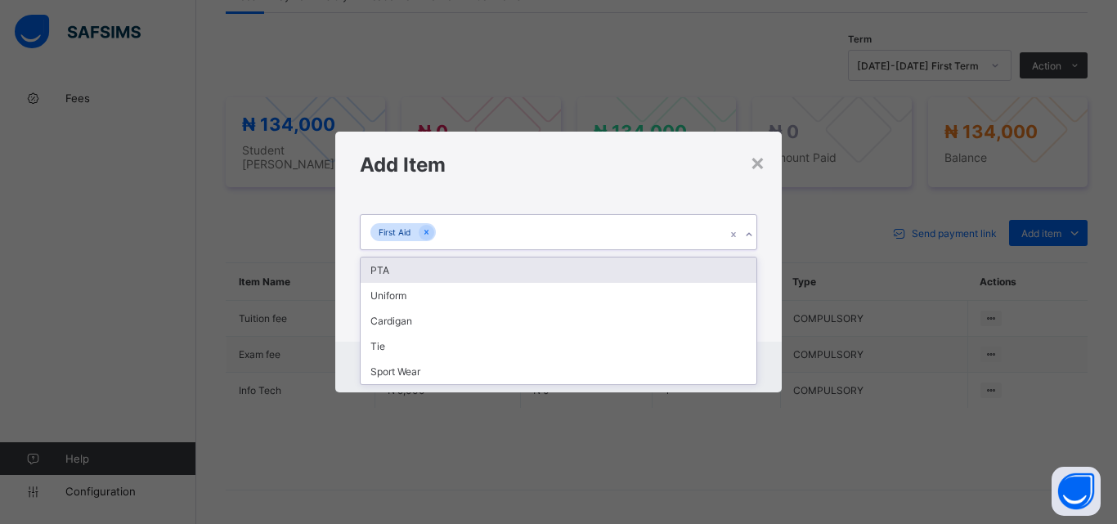
click at [595, 240] on div "First Aid" at bounding box center [543, 232] width 365 height 34
click at [613, 275] on div "PTA" at bounding box center [559, 270] width 396 height 25
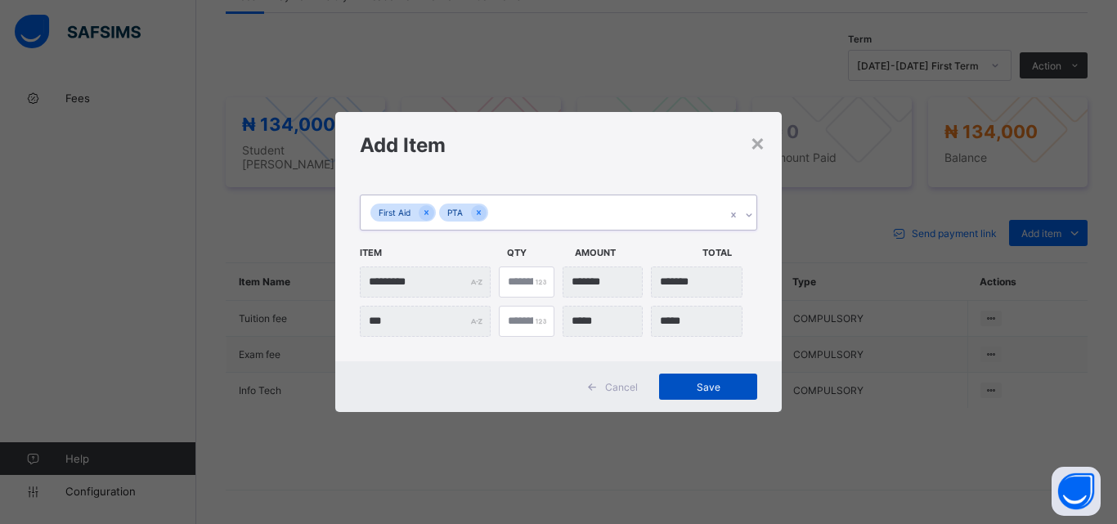
click at [714, 383] on span "Save" at bounding box center [708, 387] width 74 height 12
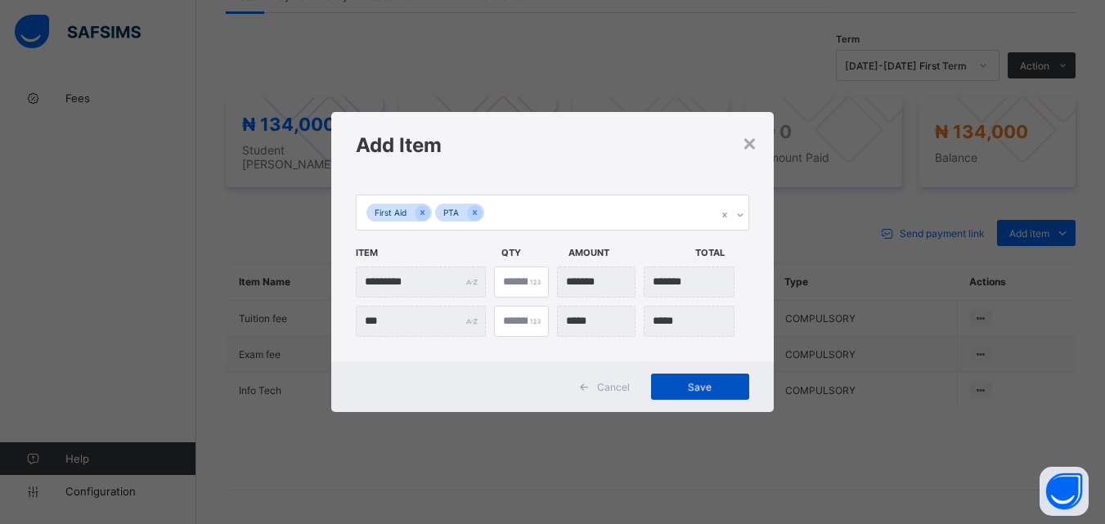
click at [681, 385] on div "Save" at bounding box center [700, 387] width 98 height 26
click at [561, 467] on div "× Add Item First Aid PTA Item Qty Amount Total ********* * *** * Cancel Save" at bounding box center [552, 262] width 1105 height 524
click at [695, 386] on span "Save" at bounding box center [700, 387] width 74 height 12
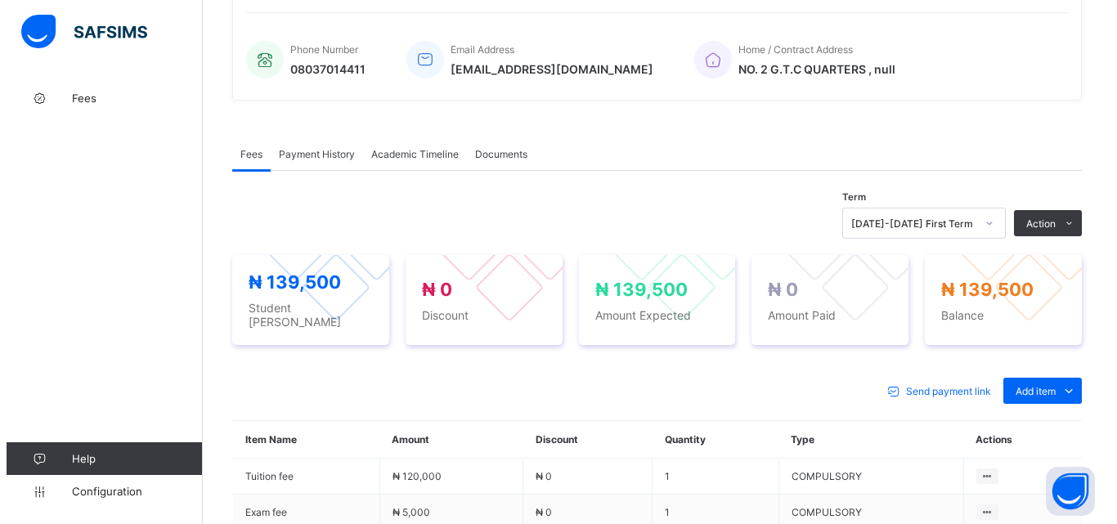
scroll to position [332, 0]
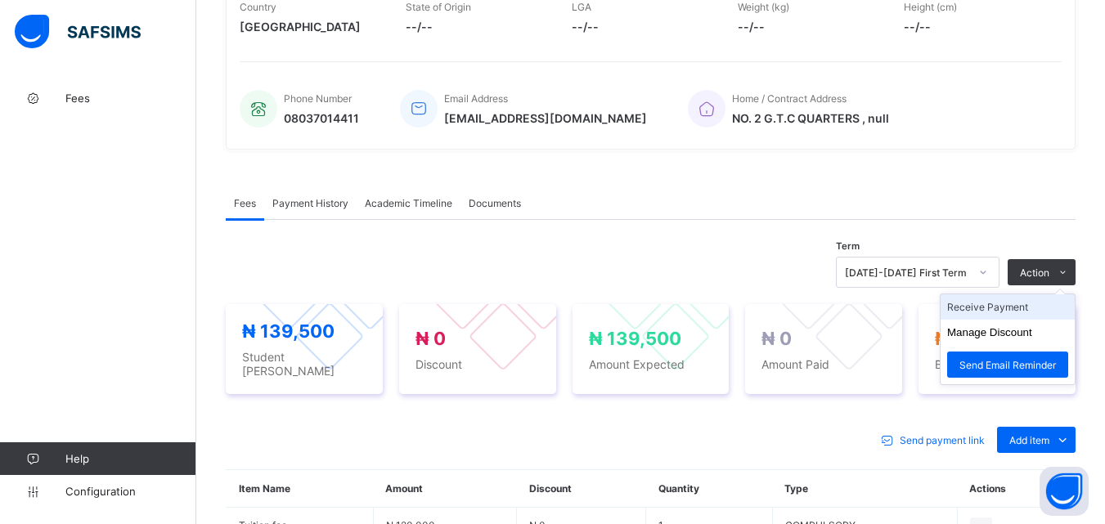
click at [1013, 311] on li "Receive Payment" at bounding box center [1007, 306] width 134 height 25
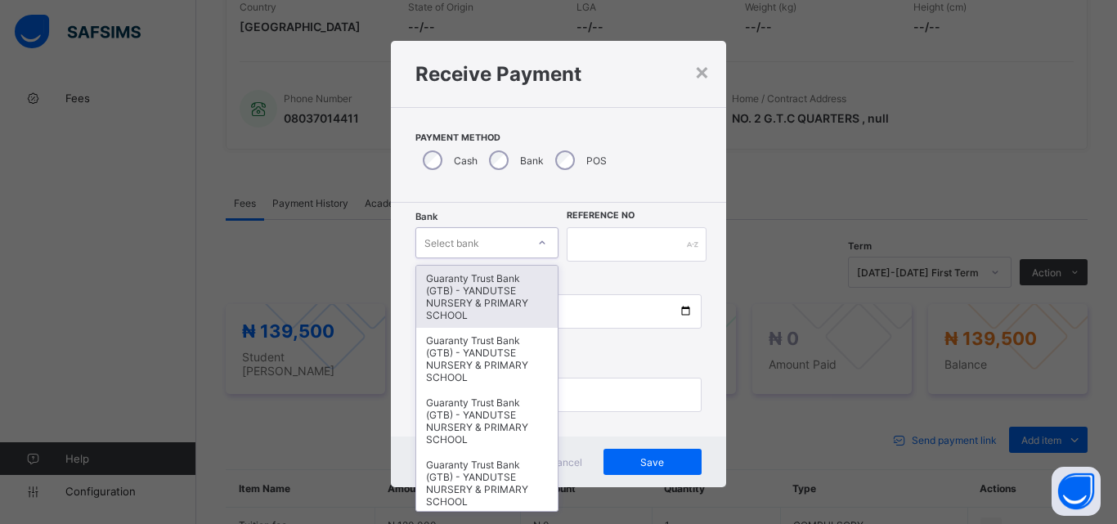
click at [517, 249] on div "Select bank" at bounding box center [471, 242] width 110 height 23
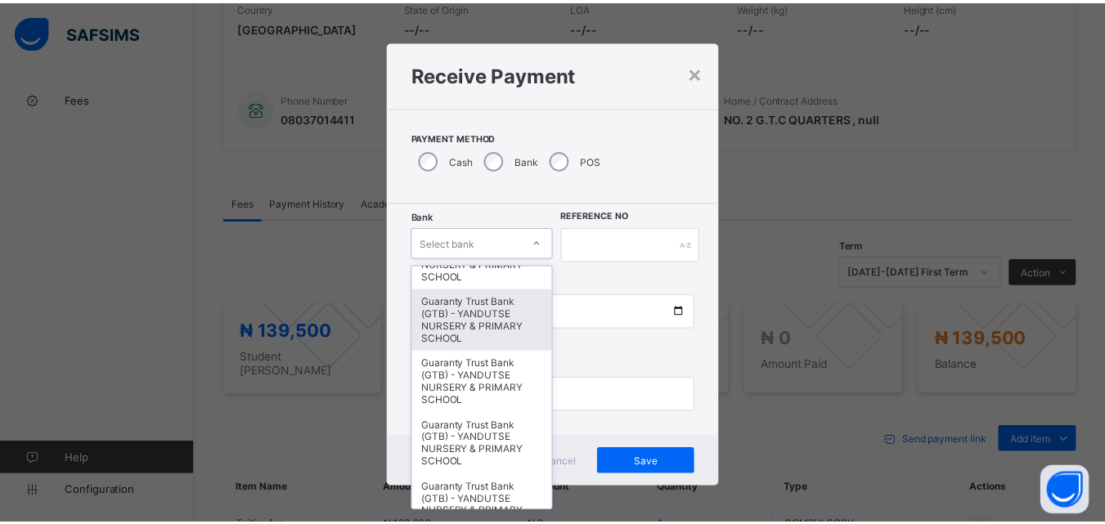
scroll to position [245, 0]
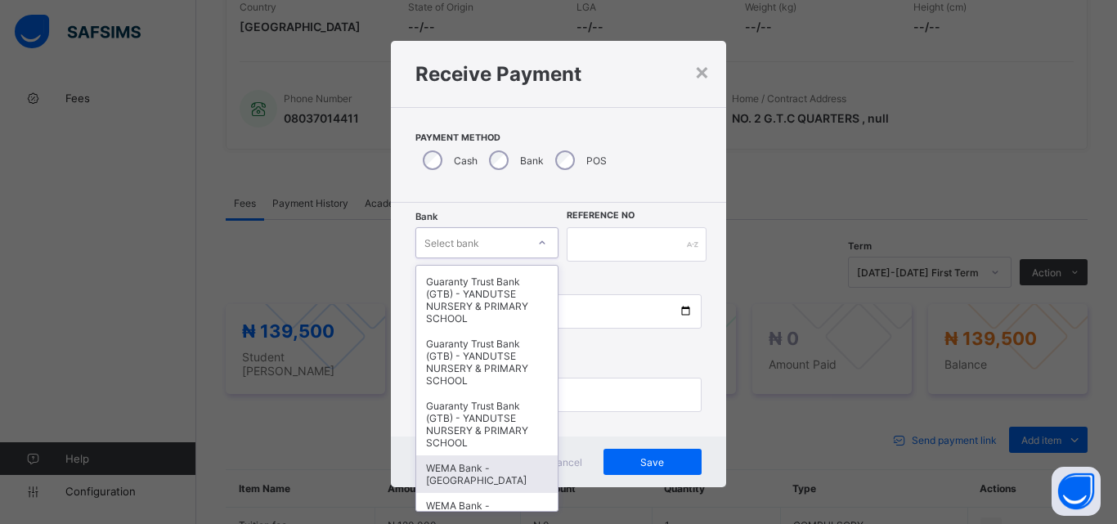
click at [480, 479] on div "WEMA Bank - [GEOGRAPHIC_DATA]" at bounding box center [486, 474] width 141 height 38
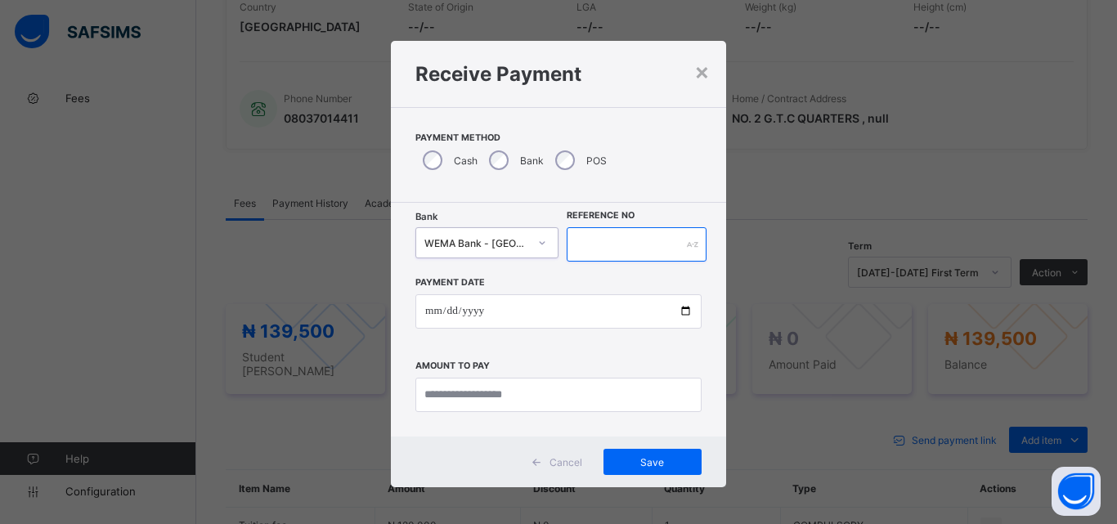
click at [617, 240] on input "text" at bounding box center [637, 244] width 140 height 34
type input "********"
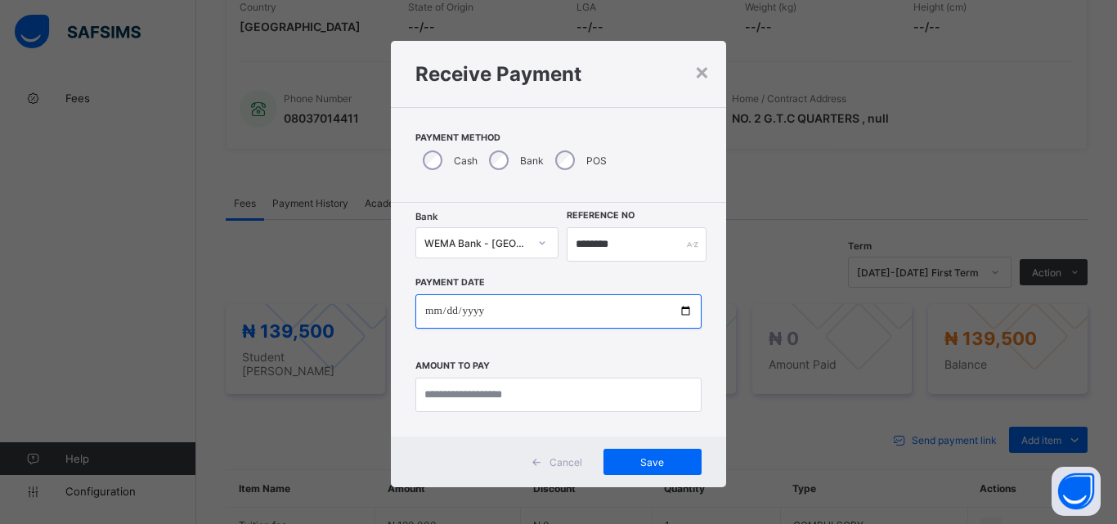
click at [684, 312] on input "date" at bounding box center [558, 311] width 286 height 34
type input "**********"
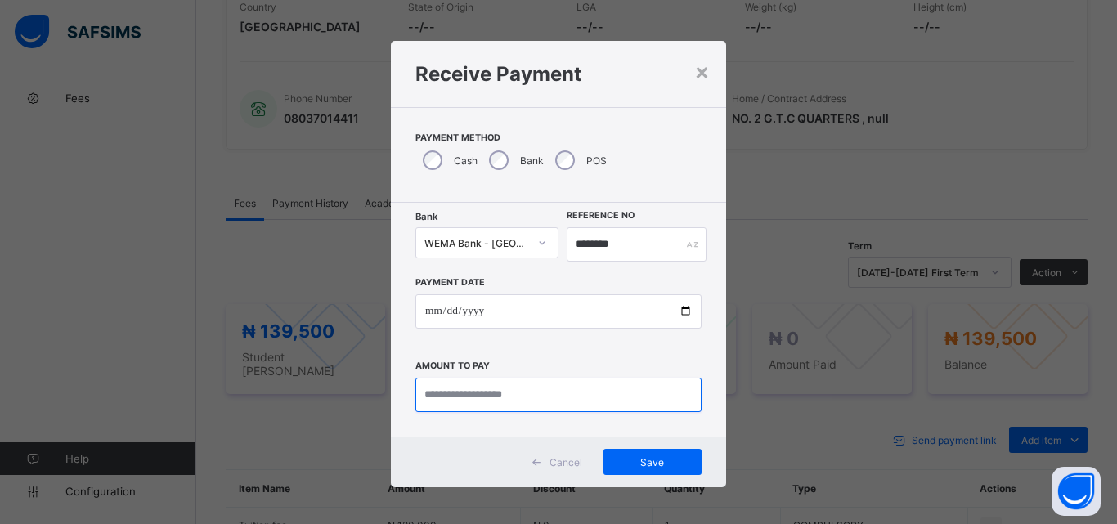
click at [473, 392] on input "currency" at bounding box center [558, 395] width 286 height 34
type input "*********"
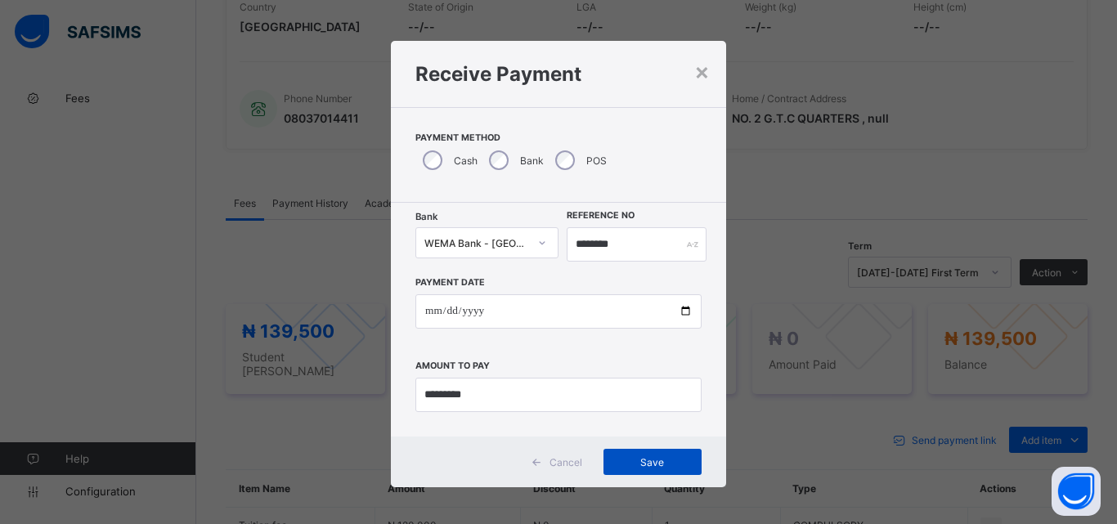
click at [677, 469] on div "Save" at bounding box center [652, 462] width 98 height 26
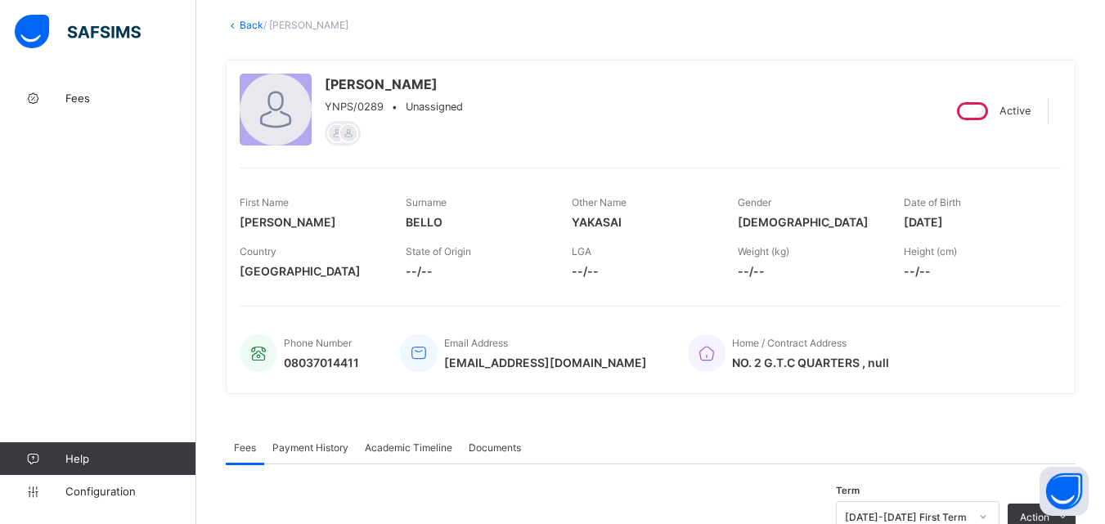
scroll to position [87, 0]
click at [242, 31] on link "Back" at bounding box center [252, 26] width 24 height 12
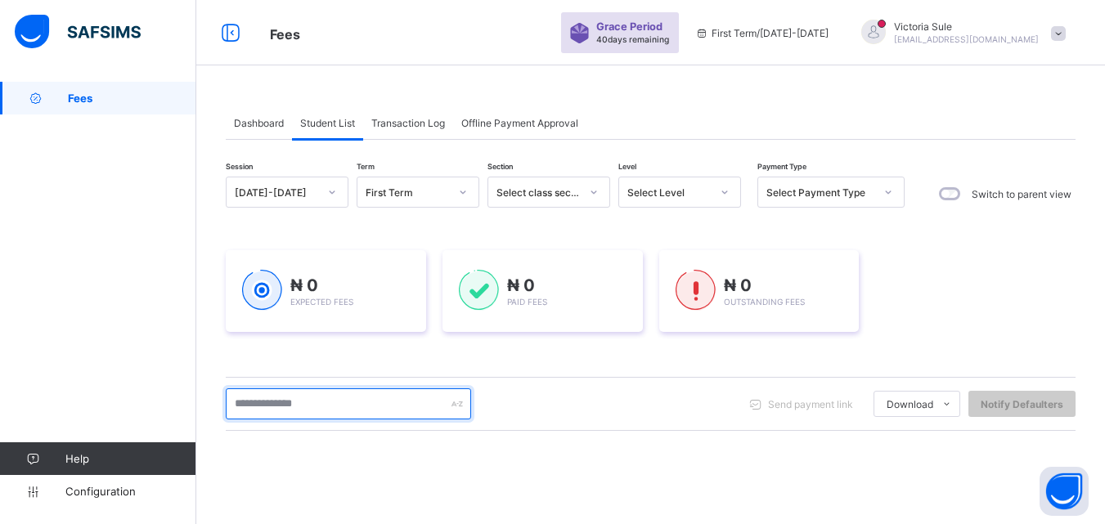
click at [352, 406] on input "text" at bounding box center [348, 403] width 245 height 31
type input "****"
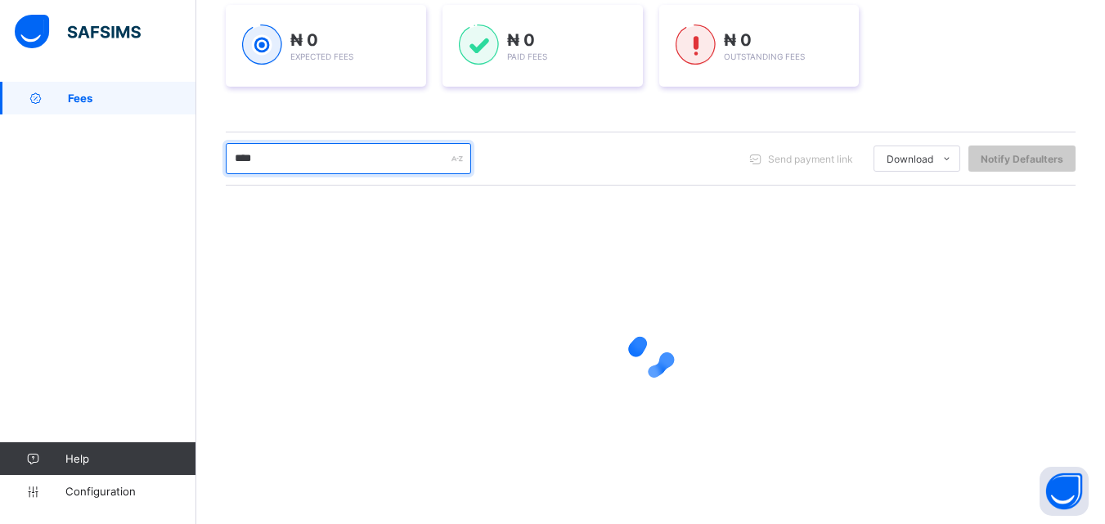
scroll to position [137, 0]
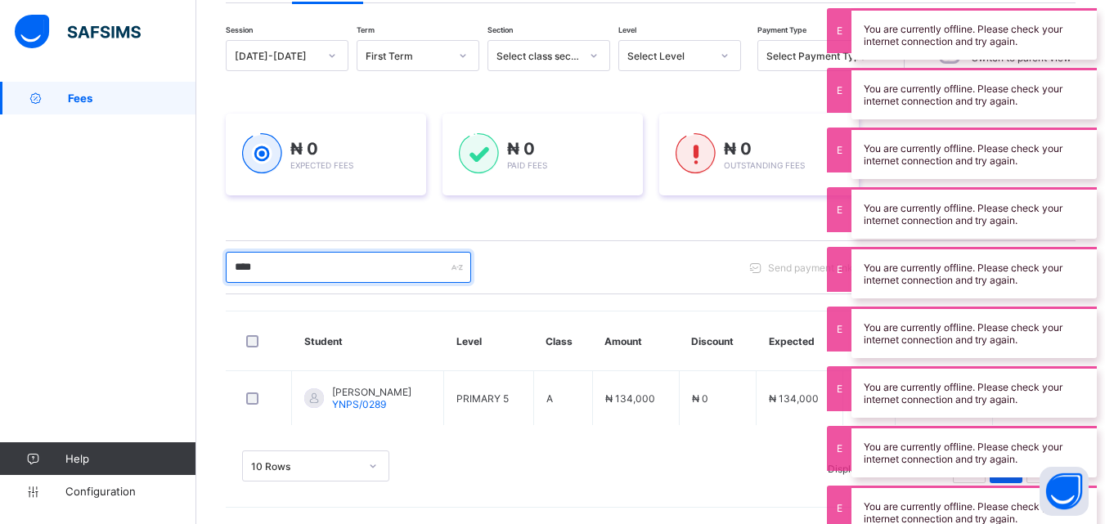
click at [301, 270] on input "****" at bounding box center [348, 267] width 245 height 31
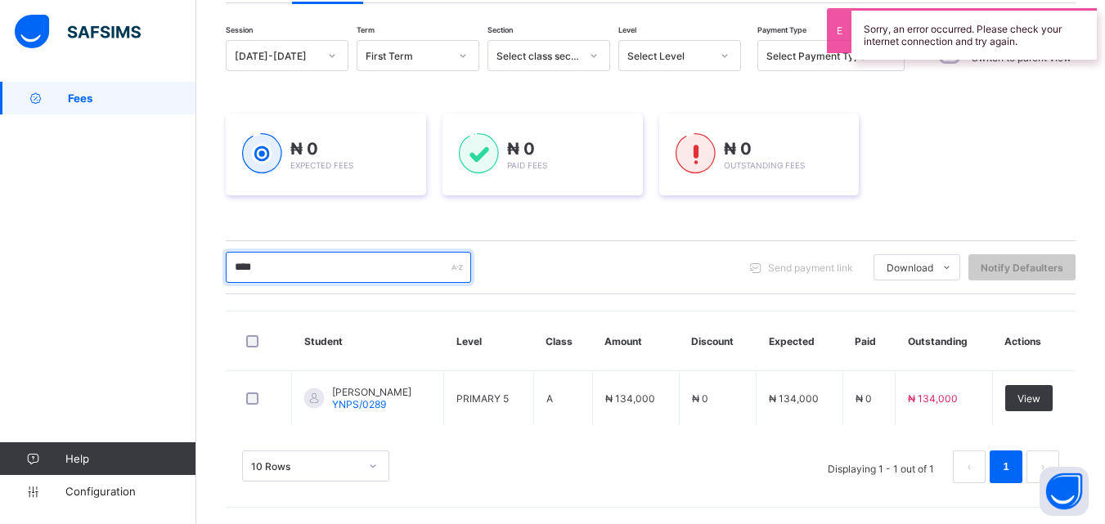
click at [303, 262] on input "****" at bounding box center [348, 267] width 245 height 31
click at [263, 265] on input "****" at bounding box center [348, 267] width 245 height 31
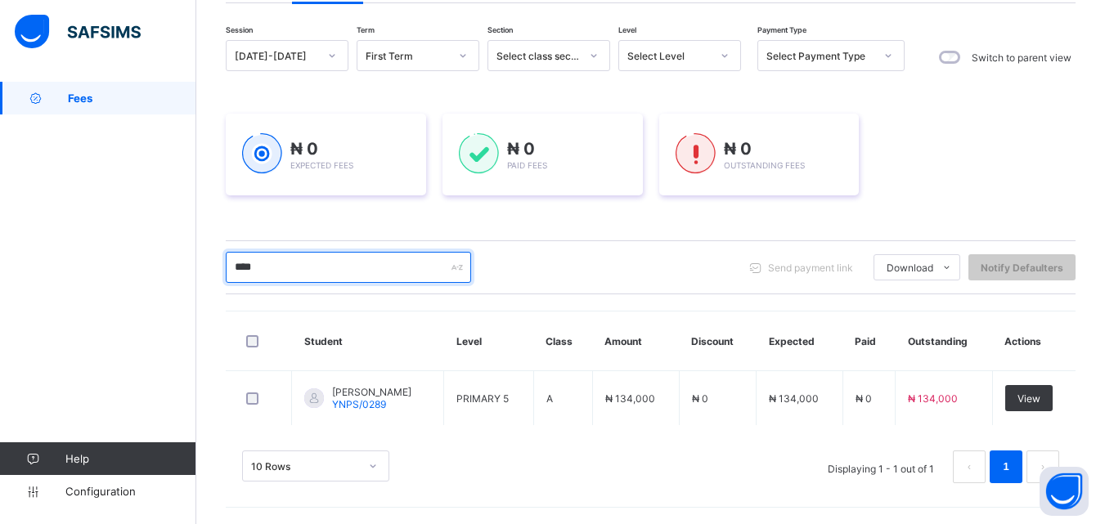
click at [322, 275] on input "****" at bounding box center [348, 267] width 245 height 31
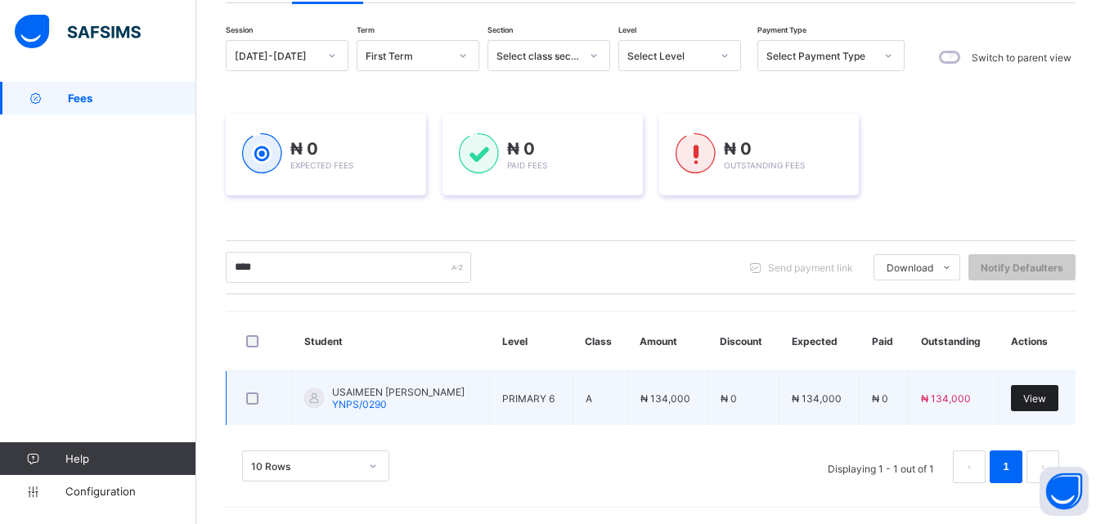
click at [1038, 397] on span "View" at bounding box center [1034, 398] width 23 height 12
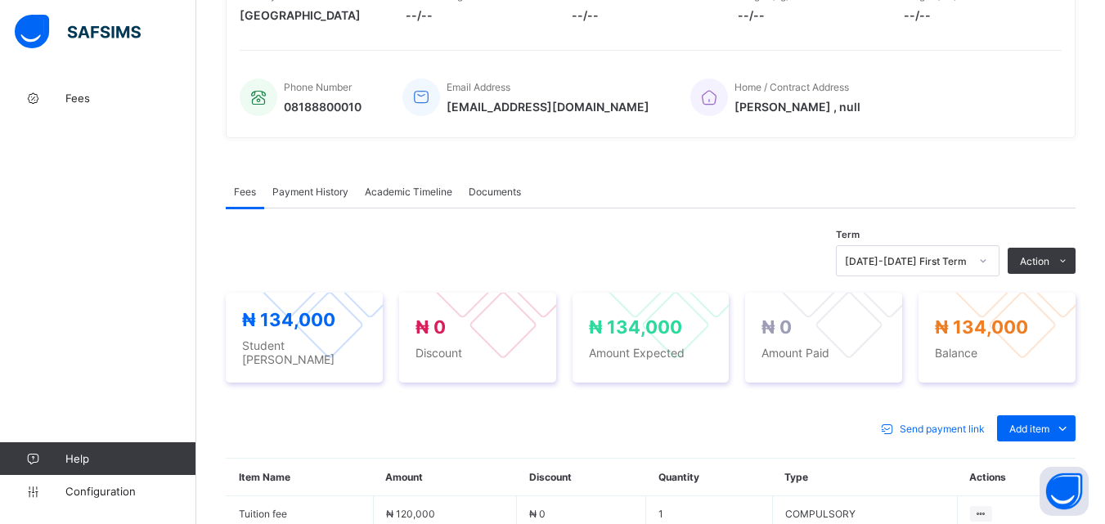
scroll to position [491, 0]
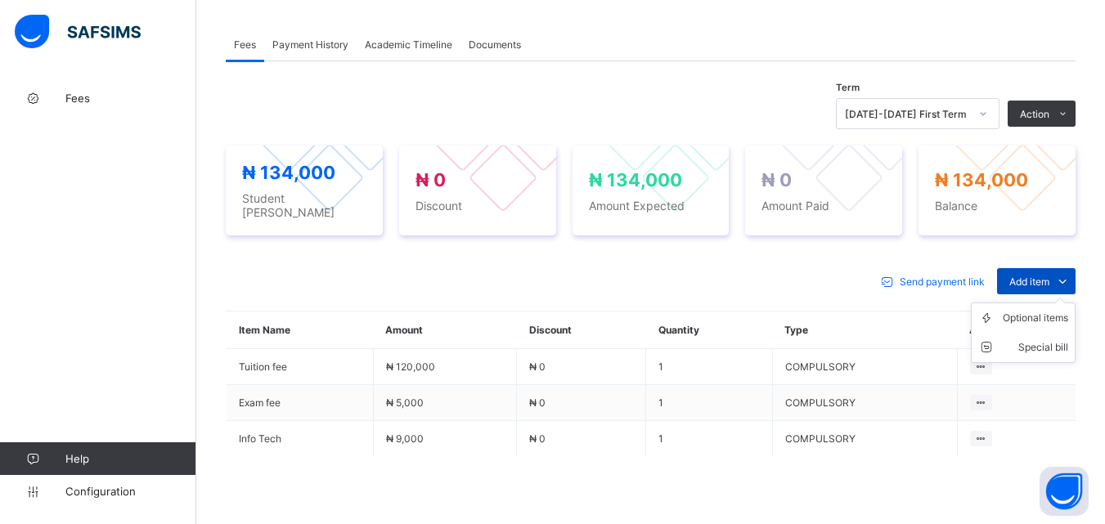
click at [1040, 276] on span "Add item" at bounding box center [1029, 282] width 40 height 12
click at [1037, 310] on div "Optional items" at bounding box center [1035, 318] width 65 height 16
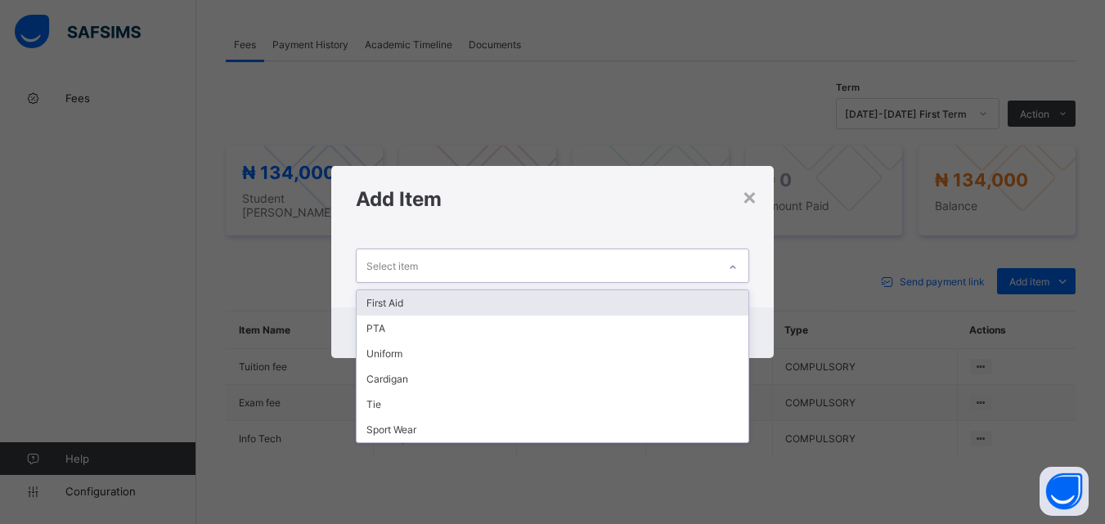
click at [730, 262] on icon at bounding box center [733, 267] width 10 height 16
click at [714, 289] on div "First Aid PTA Uniform Cardigan Tie Sport Wear" at bounding box center [552, 366] width 392 height 154
click at [714, 292] on div "First Aid" at bounding box center [552, 302] width 391 height 25
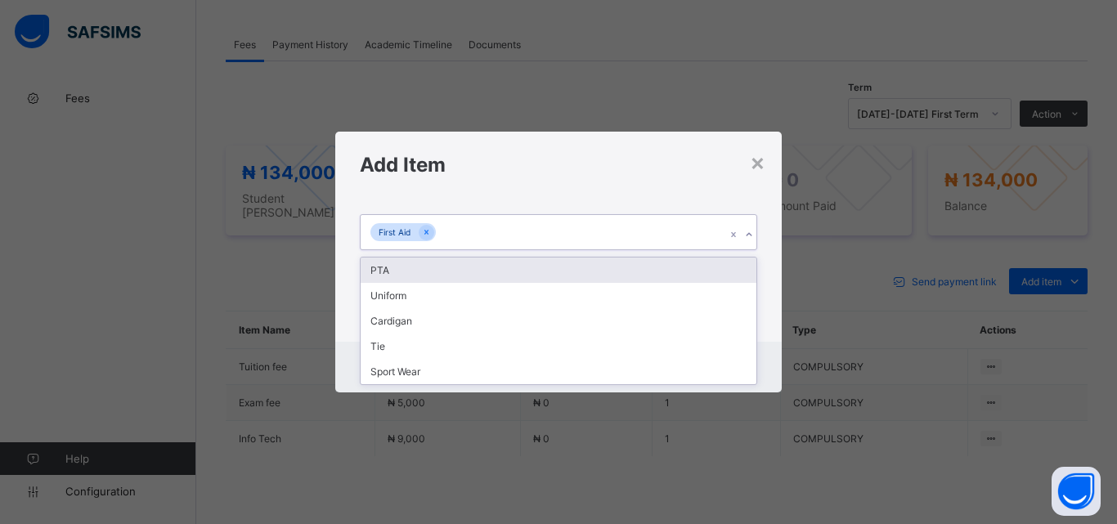
click at [749, 230] on icon at bounding box center [749, 235] width 10 height 16
click at [723, 275] on div "PTA" at bounding box center [559, 270] width 396 height 25
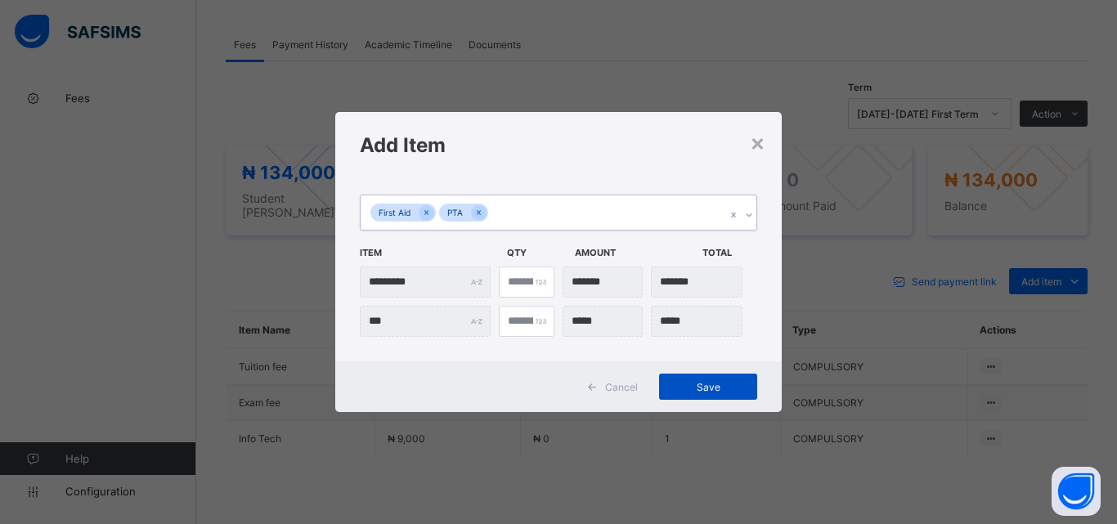
click at [698, 395] on div "Save" at bounding box center [708, 387] width 98 height 26
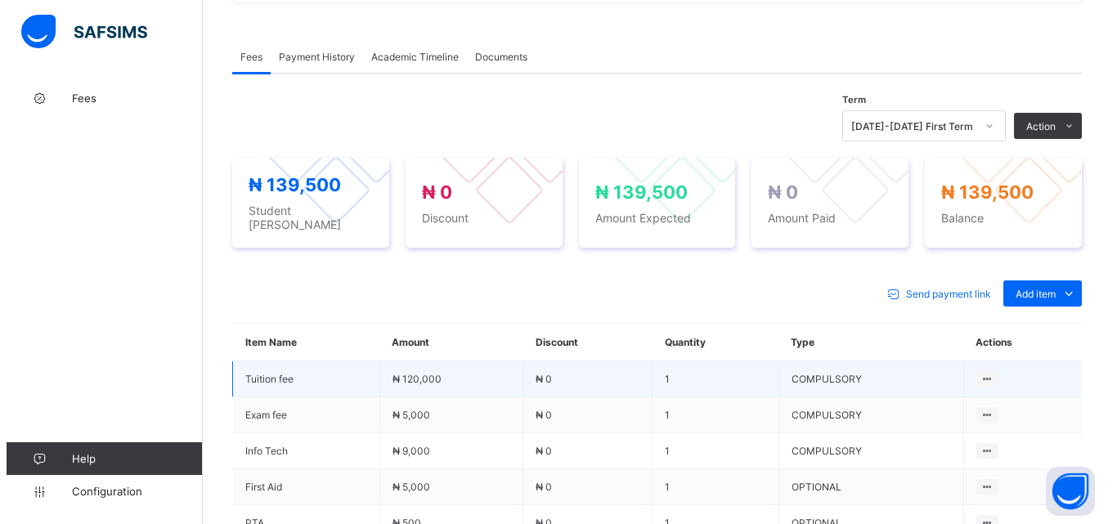
scroll to position [572, 0]
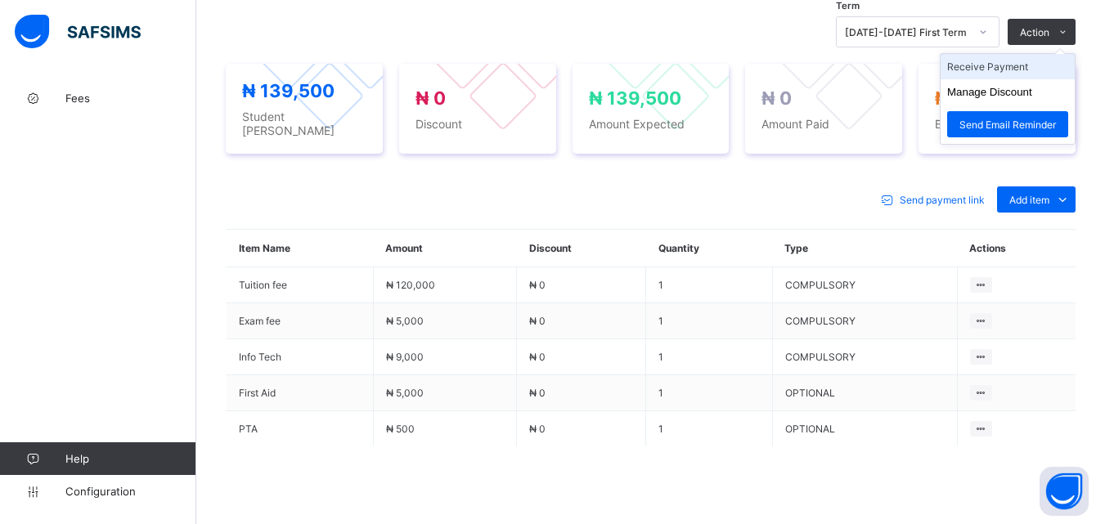
click at [999, 64] on li "Receive Payment" at bounding box center [1007, 66] width 134 height 25
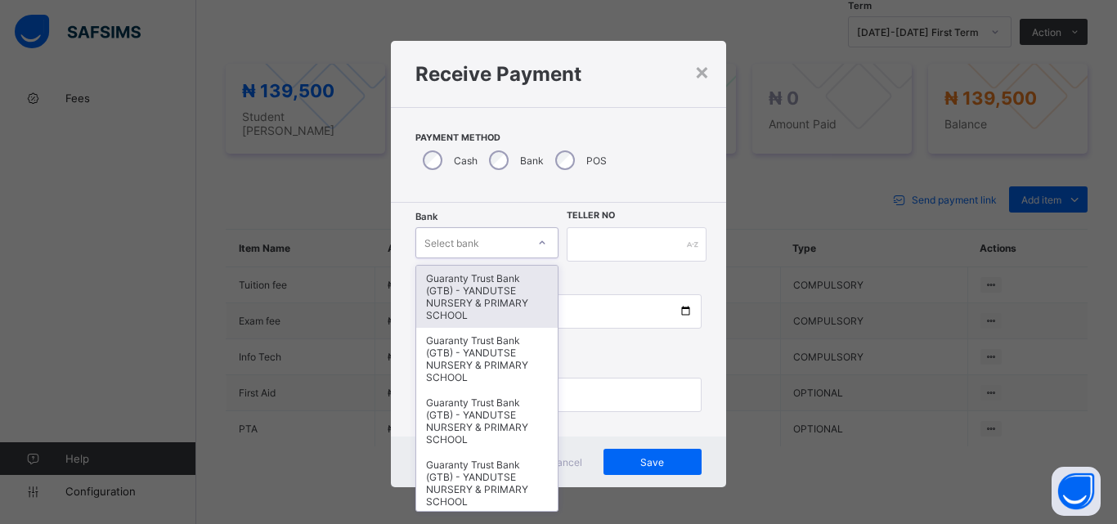
click at [539, 242] on icon at bounding box center [542, 243] width 10 height 16
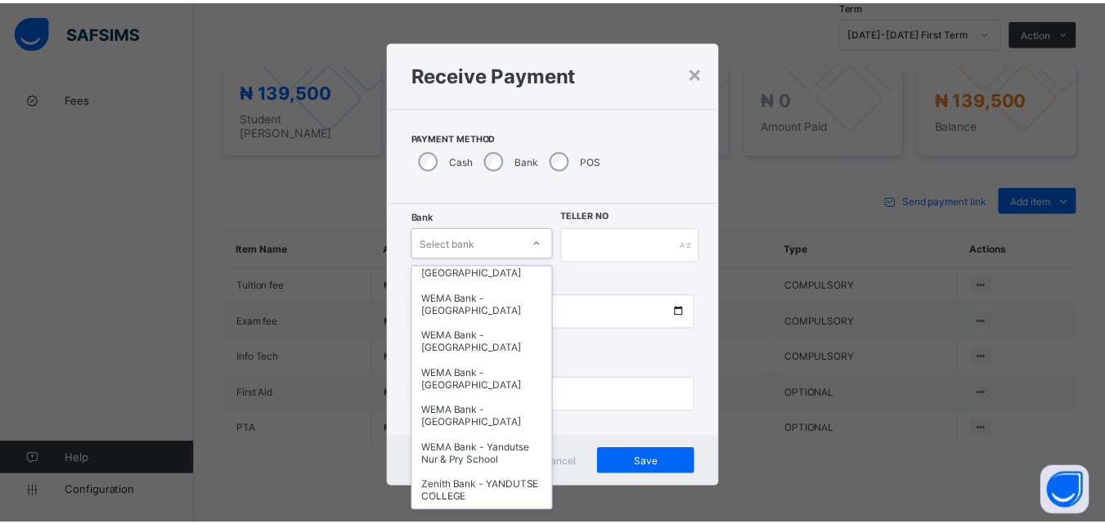
scroll to position [503, 0]
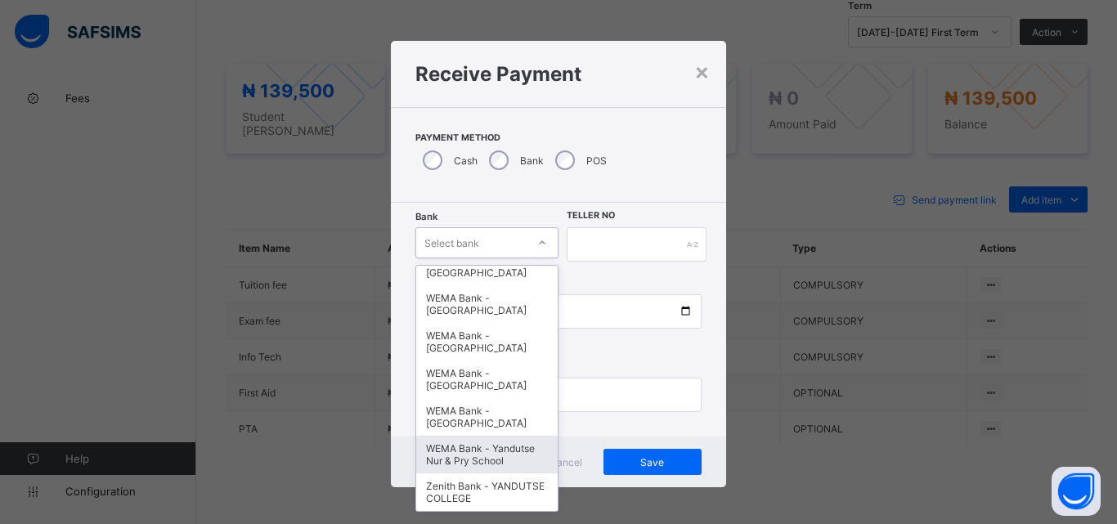
click at [496, 436] on div "WEMA Bank - Yandutse Nur & Pry School" at bounding box center [486, 455] width 141 height 38
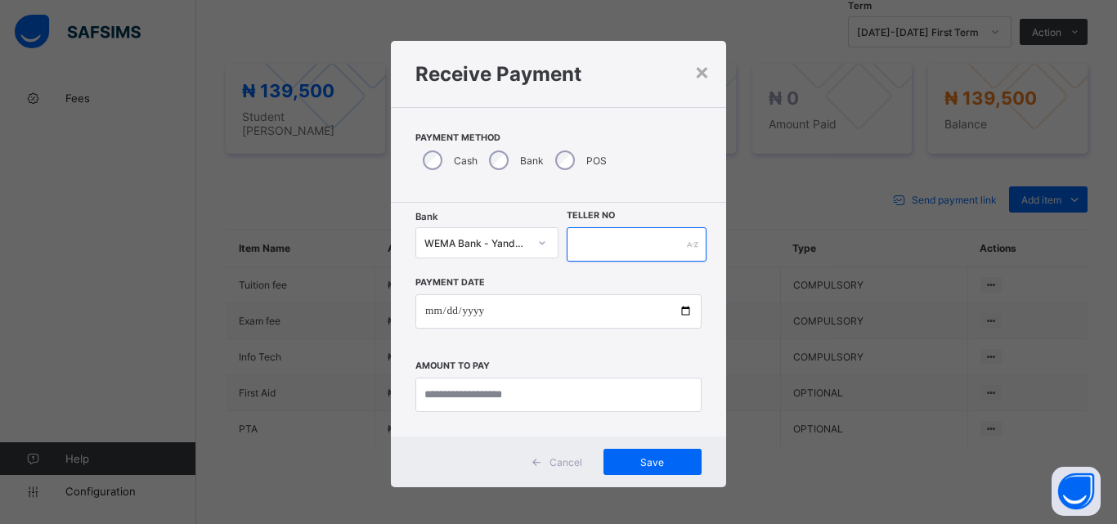
click at [603, 244] on input "text" at bounding box center [637, 244] width 140 height 34
type input "**********"
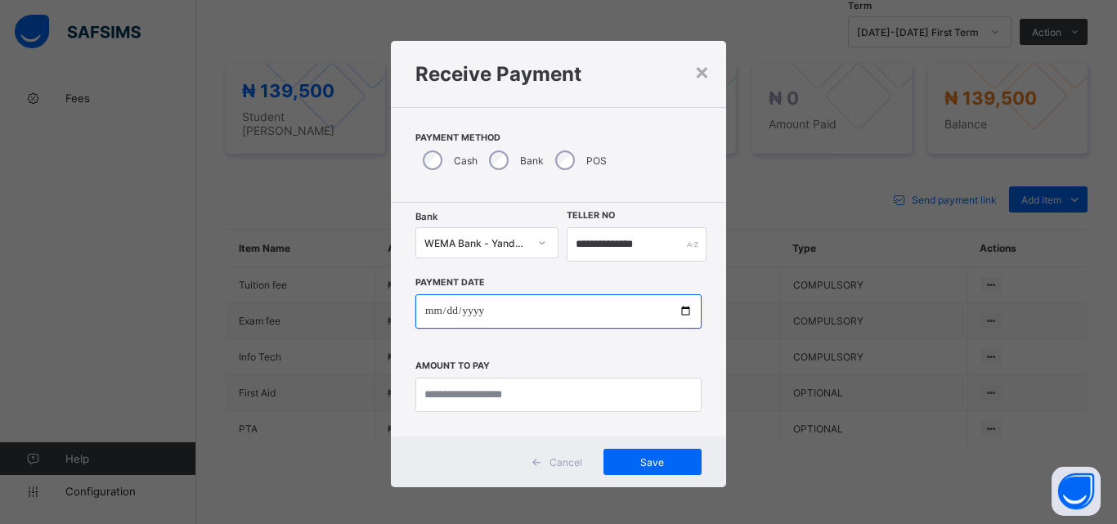
click at [680, 312] on input "date" at bounding box center [558, 311] width 286 height 34
type input "**********"
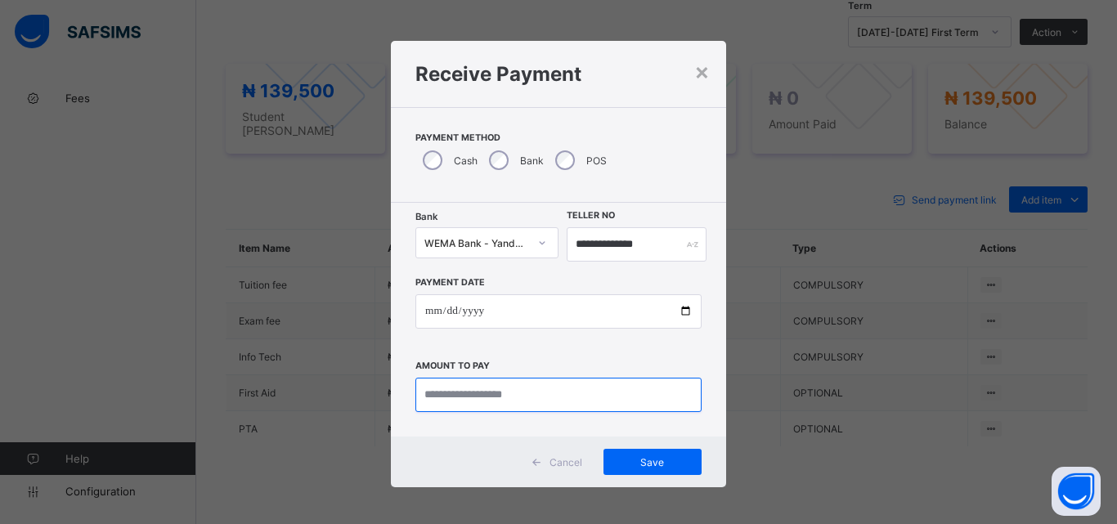
click at [447, 397] on input "currency" at bounding box center [558, 395] width 286 height 34
type input "*********"
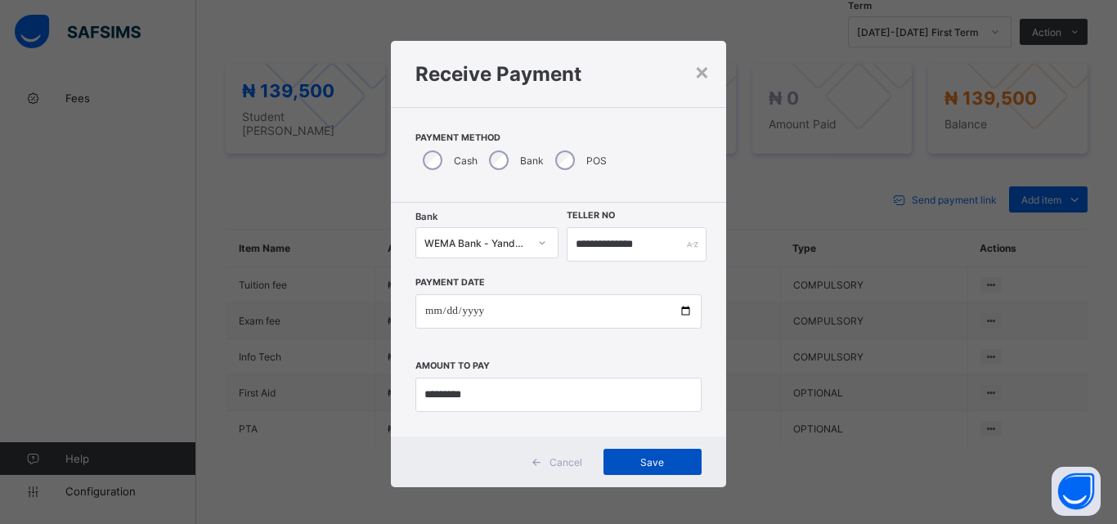
click at [662, 453] on div "Save" at bounding box center [652, 462] width 98 height 26
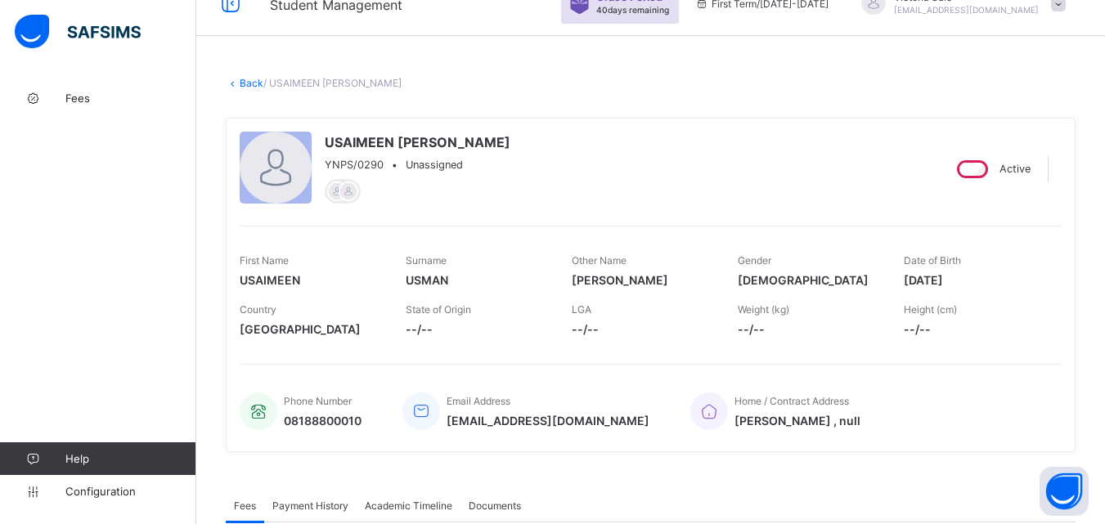
scroll to position [0, 0]
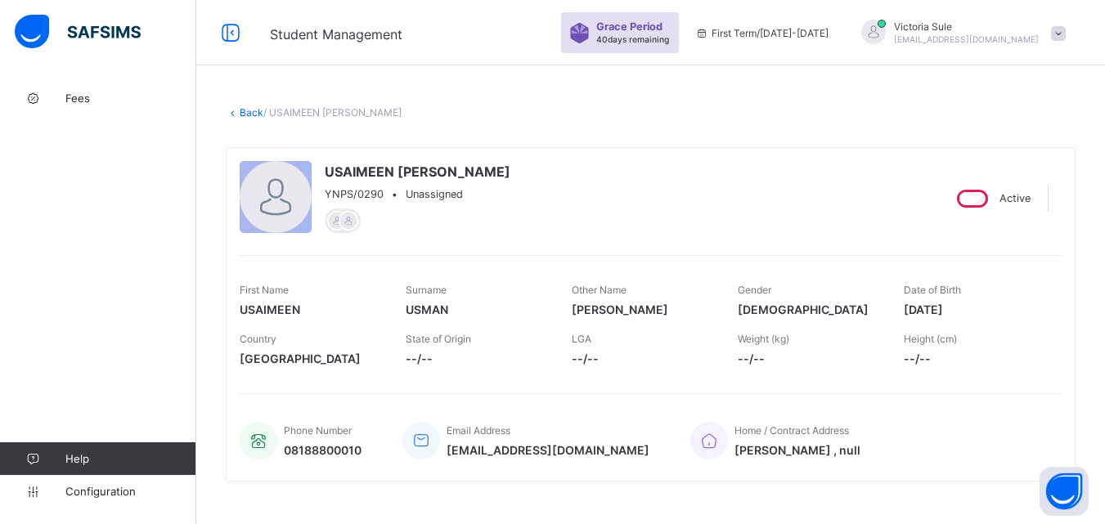
click at [250, 109] on link "Back" at bounding box center [252, 112] width 24 height 12
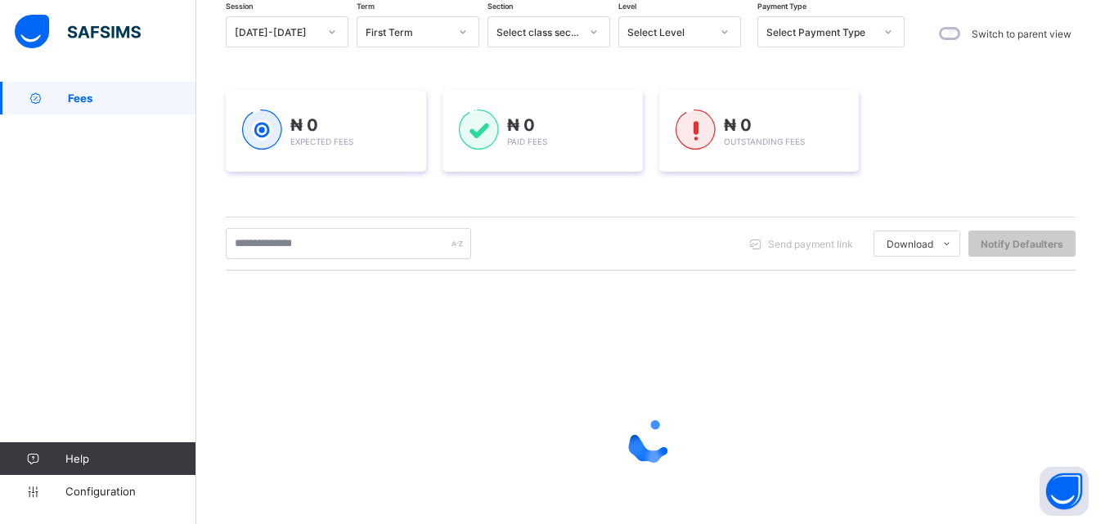
scroll to position [164, 0]
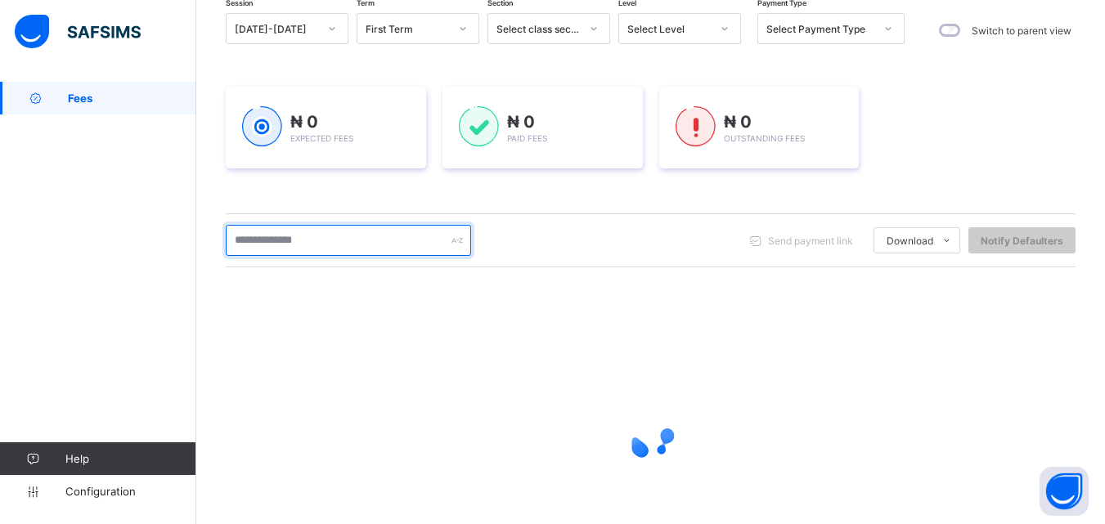
click at [279, 238] on input "text" at bounding box center [348, 240] width 245 height 31
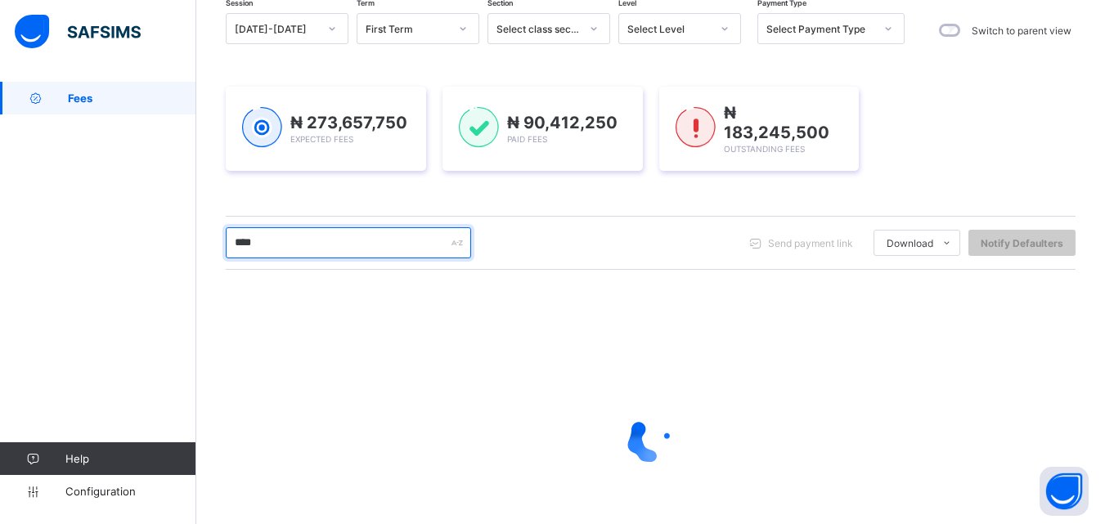
type input "****"
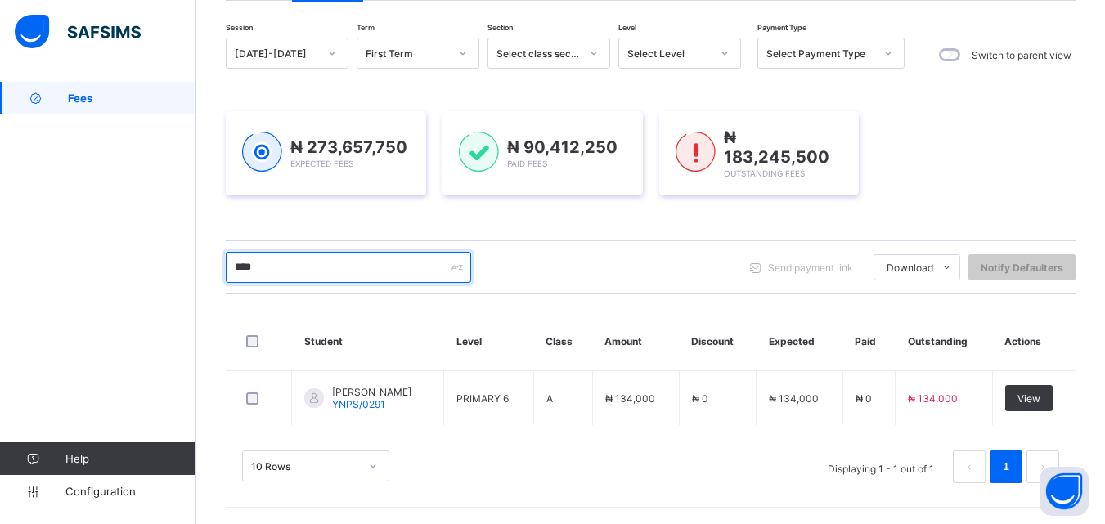
scroll to position [137, 0]
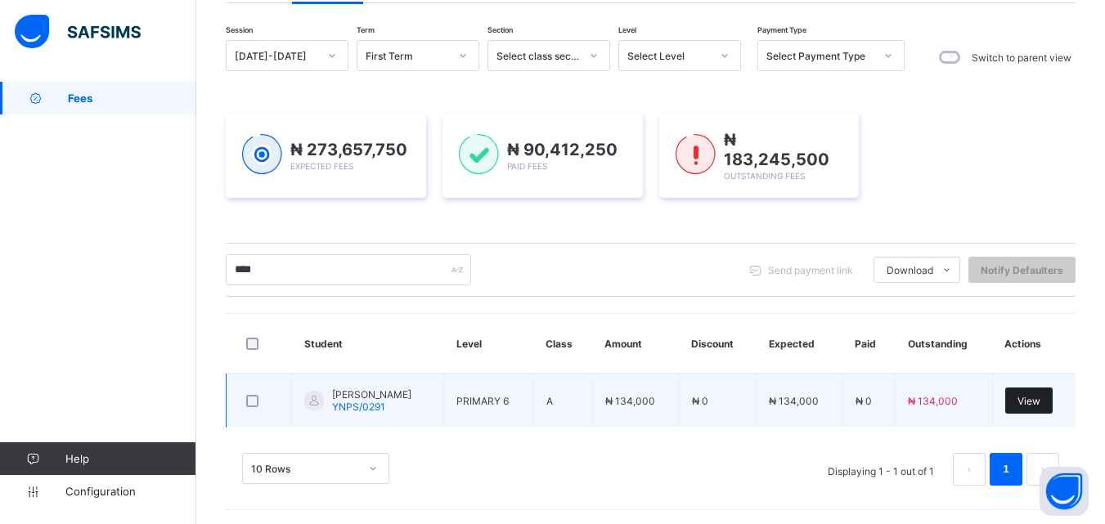
click at [1040, 398] on span "View" at bounding box center [1028, 401] width 23 height 12
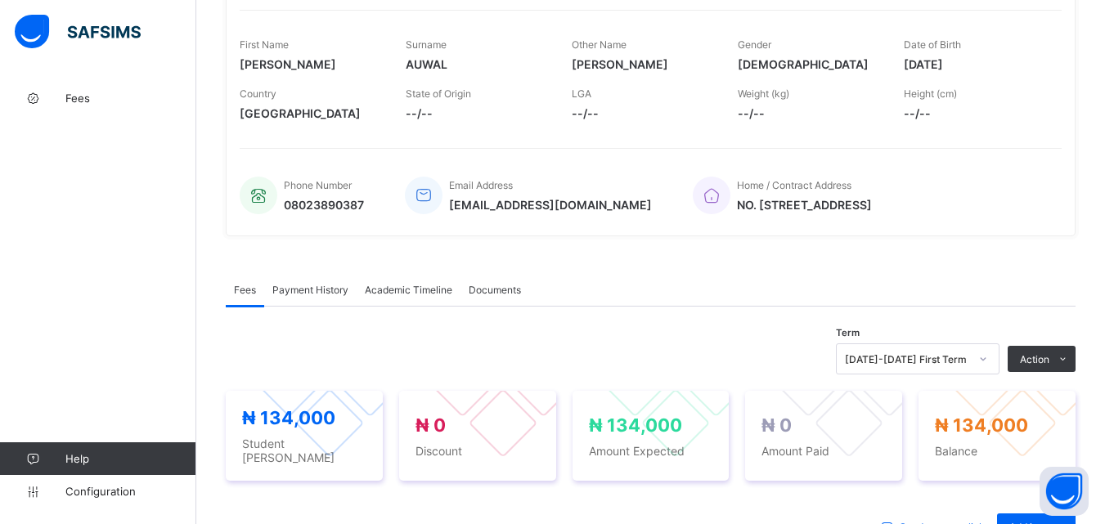
scroll to position [491, 0]
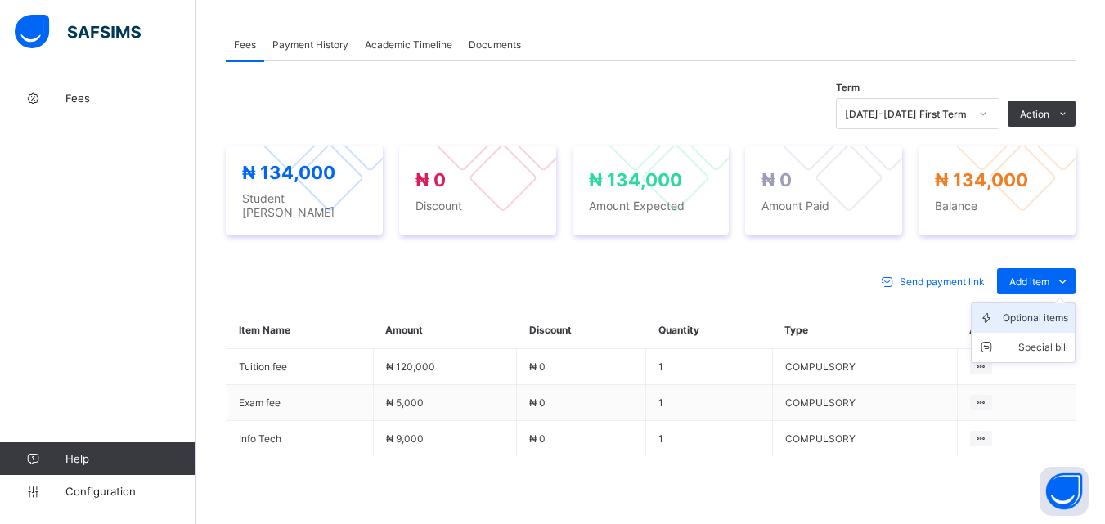
click at [1048, 310] on div "Optional items" at bounding box center [1035, 318] width 65 height 16
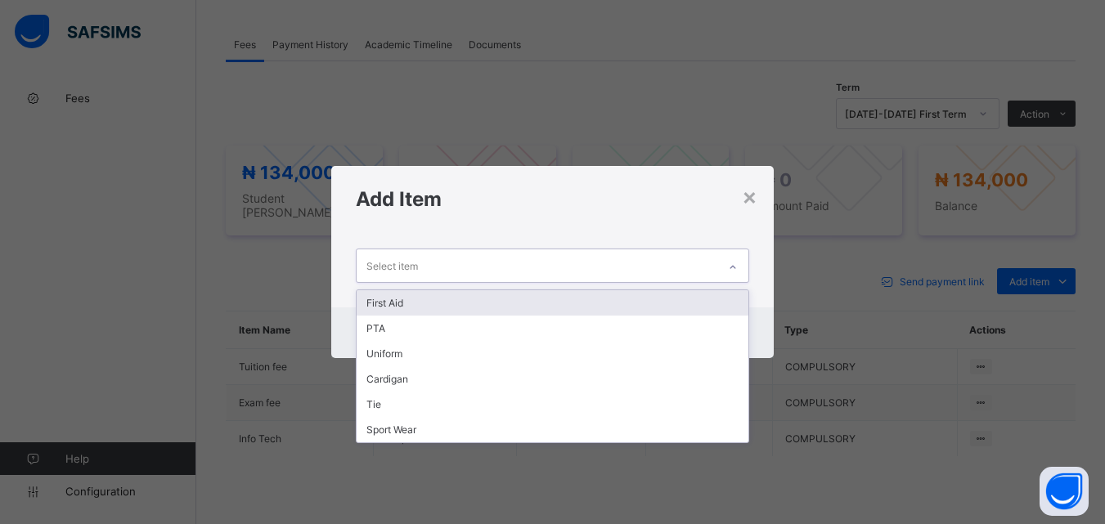
click at [737, 257] on div at bounding box center [733, 267] width 28 height 26
click at [717, 299] on div "First Aid" at bounding box center [552, 302] width 391 height 25
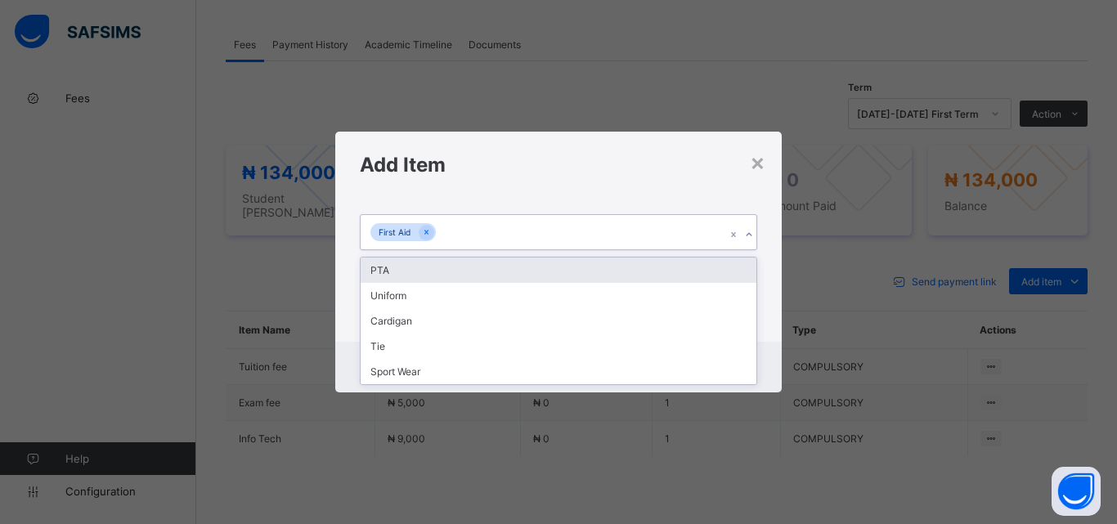
click at [751, 235] on icon at bounding box center [749, 235] width 10 height 16
click at [732, 267] on div "PTA" at bounding box center [559, 270] width 396 height 25
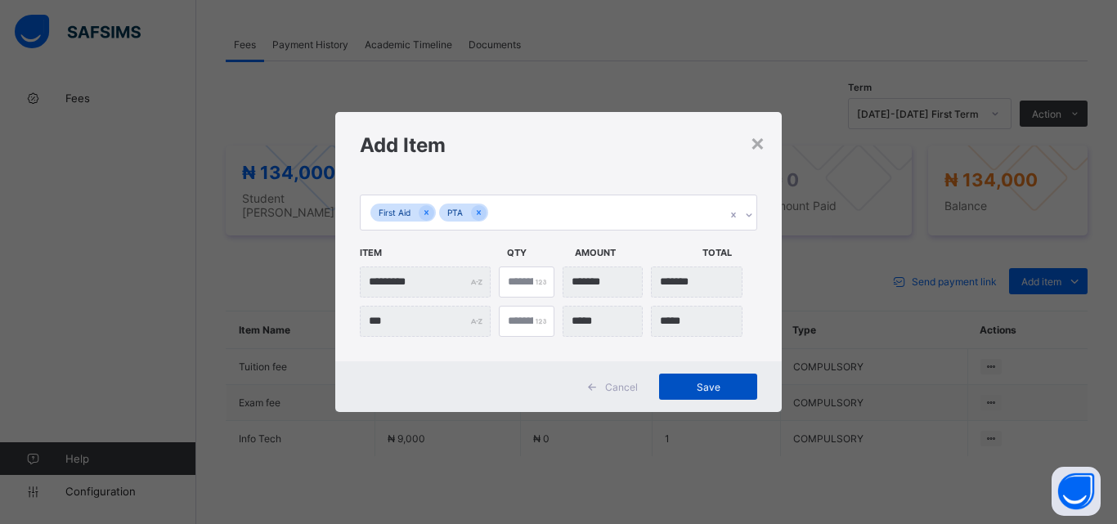
click at [720, 388] on span "Save" at bounding box center [708, 387] width 74 height 12
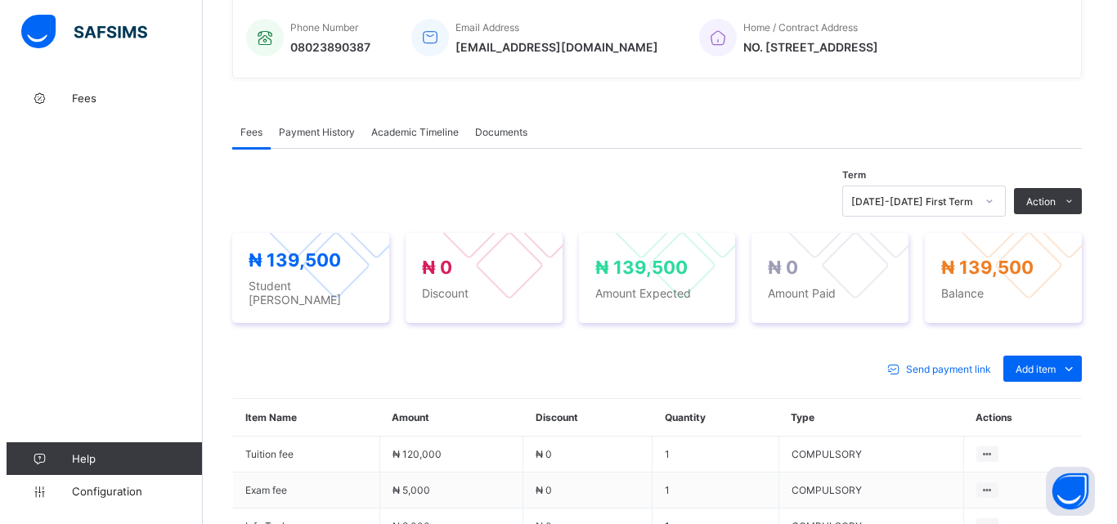
scroll to position [409, 0]
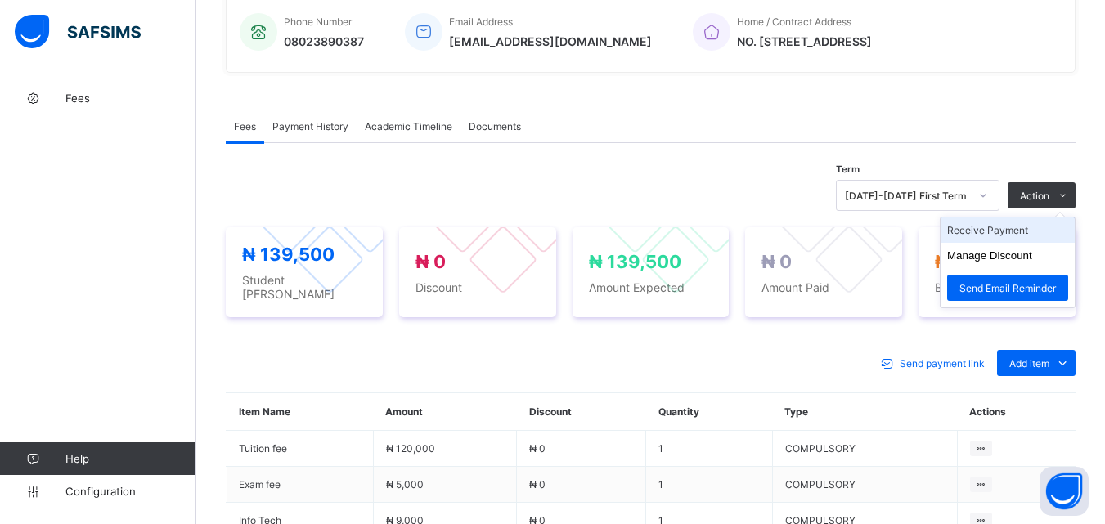
click at [1001, 233] on li "Receive Payment" at bounding box center [1007, 230] width 134 height 25
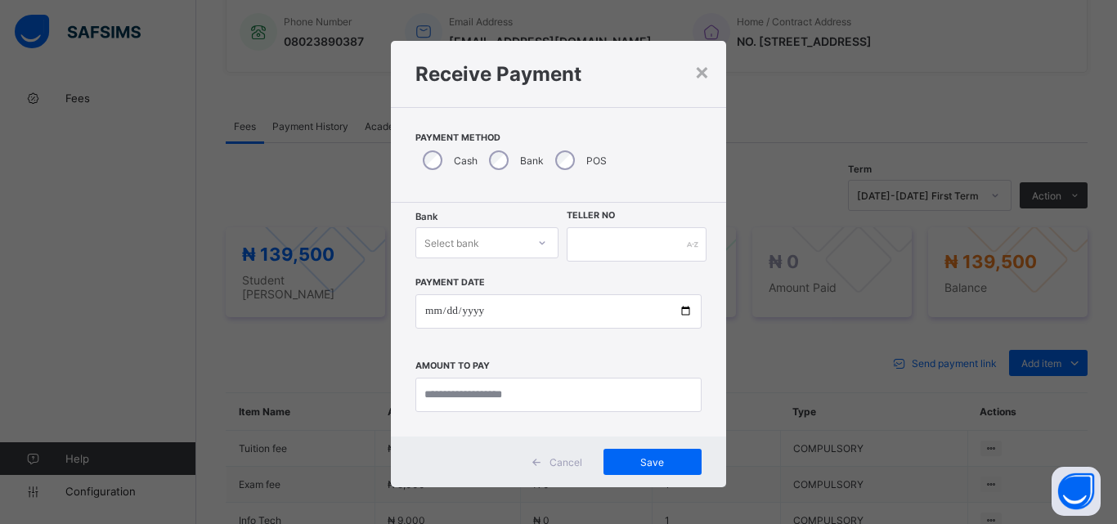
click at [545, 247] on div at bounding box center [542, 243] width 28 height 26
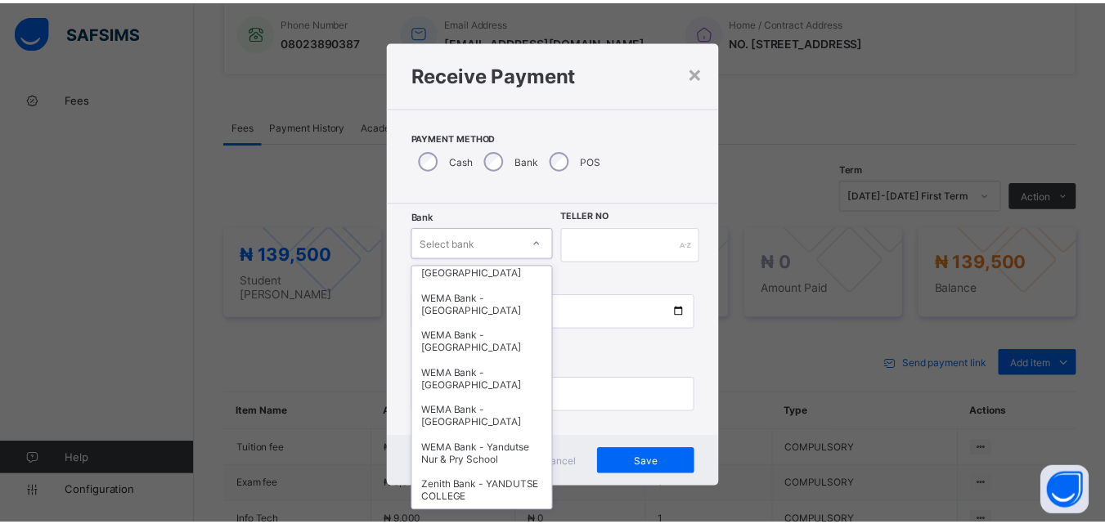
scroll to position [503, 0]
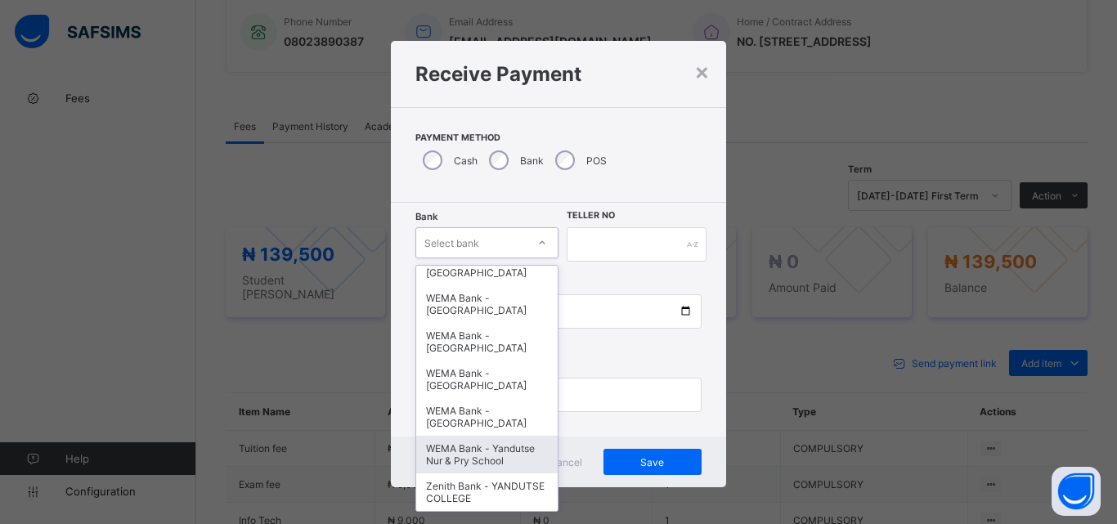
click at [472, 450] on div "WEMA Bank - Yandutse Nur & Pry School" at bounding box center [486, 455] width 141 height 38
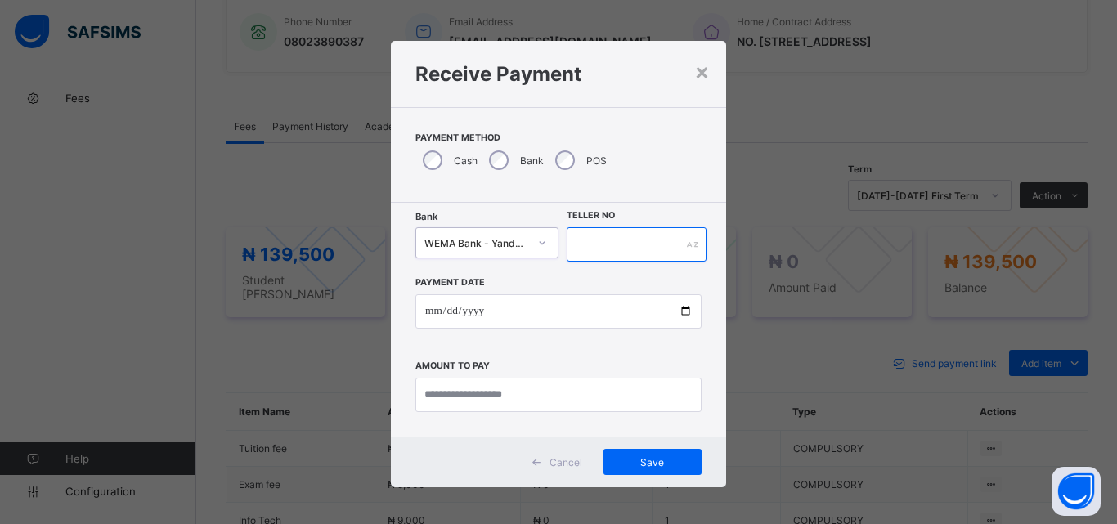
click at [594, 249] on input "text" at bounding box center [637, 244] width 140 height 34
type input "**********"
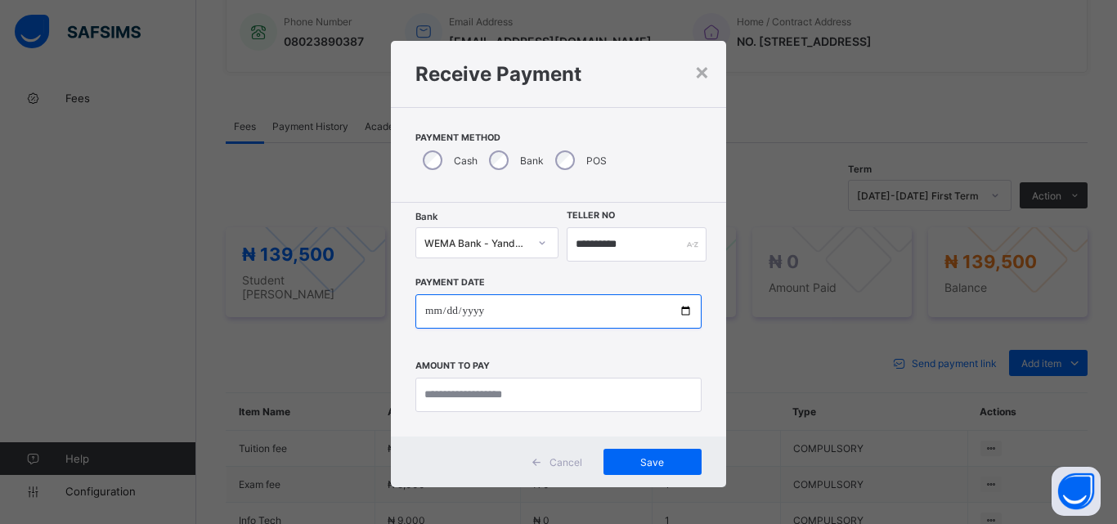
click at [674, 307] on input "date" at bounding box center [558, 311] width 286 height 34
type input "**********"
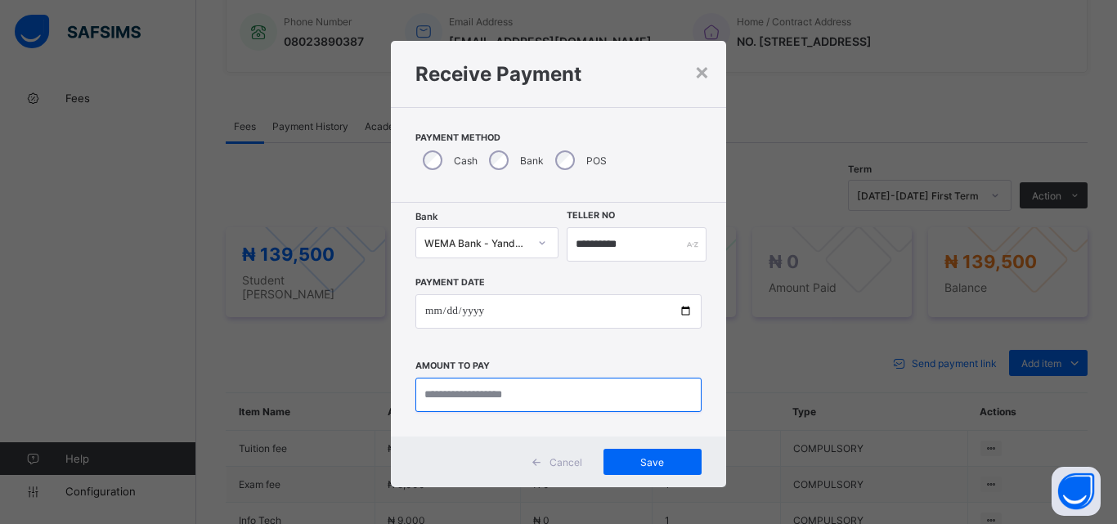
click at [514, 393] on input "currency" at bounding box center [558, 395] width 286 height 34
type input "*********"
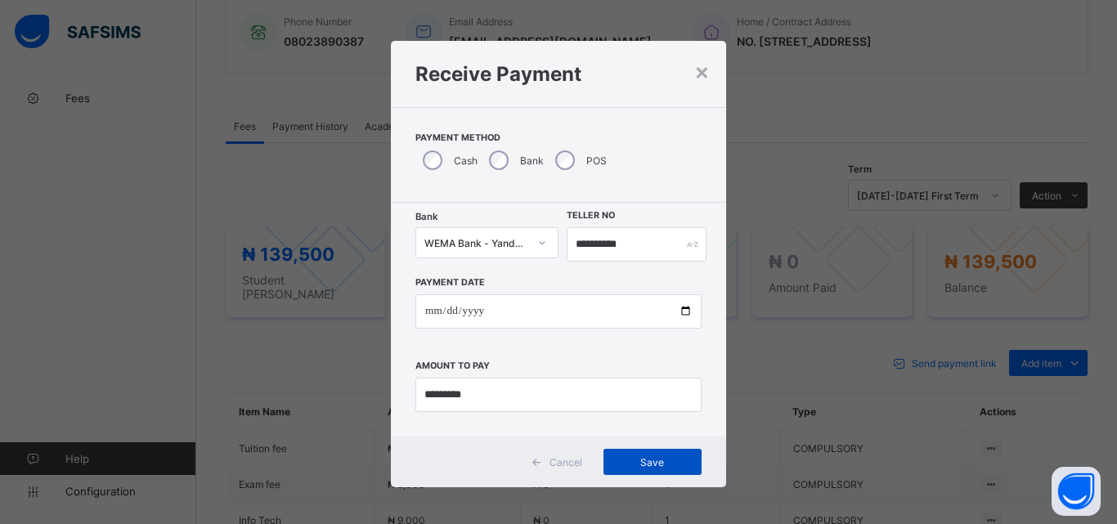
click at [678, 464] on span "Save" at bounding box center [653, 462] width 74 height 12
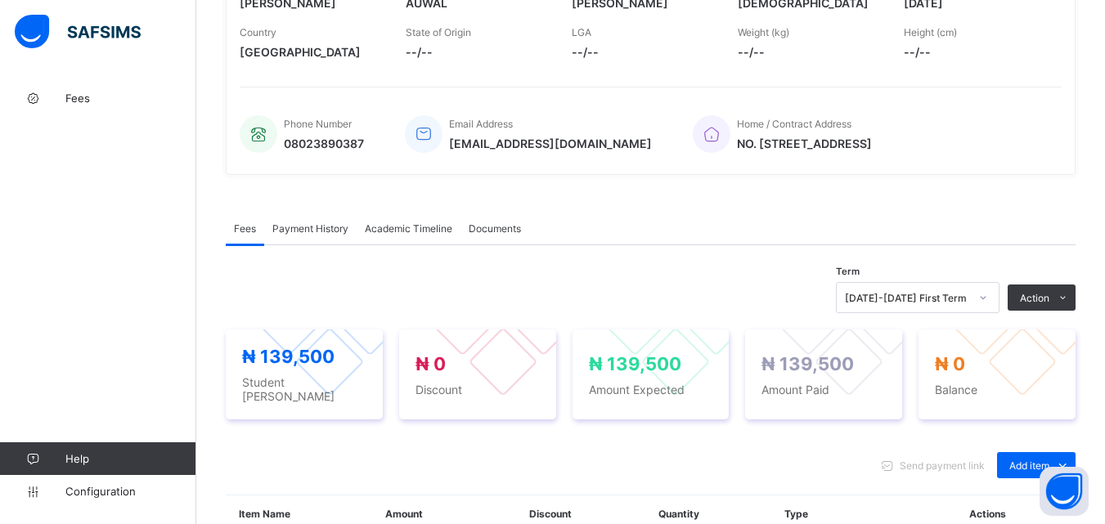
scroll to position [82, 0]
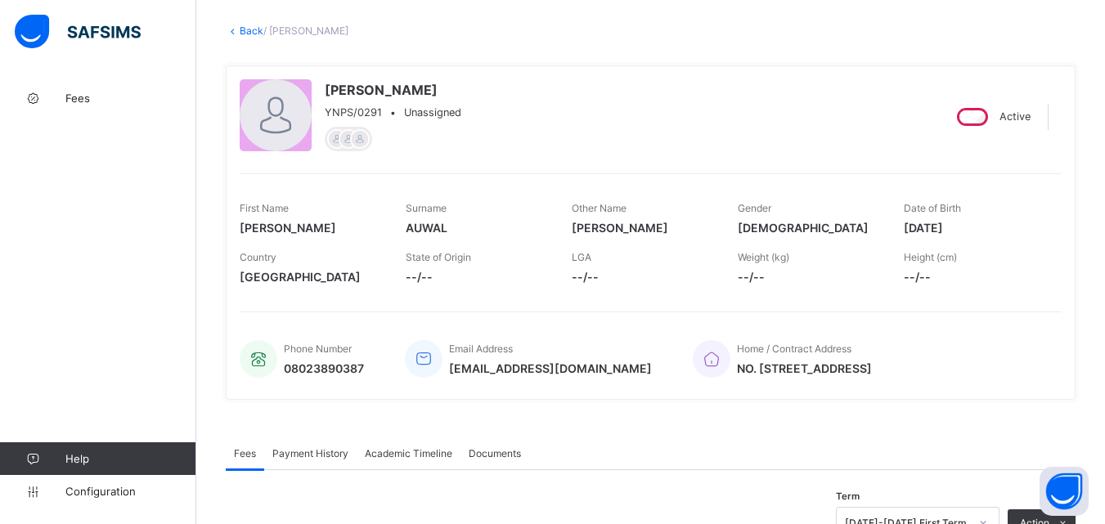
click at [251, 26] on link "Back" at bounding box center [252, 31] width 24 height 12
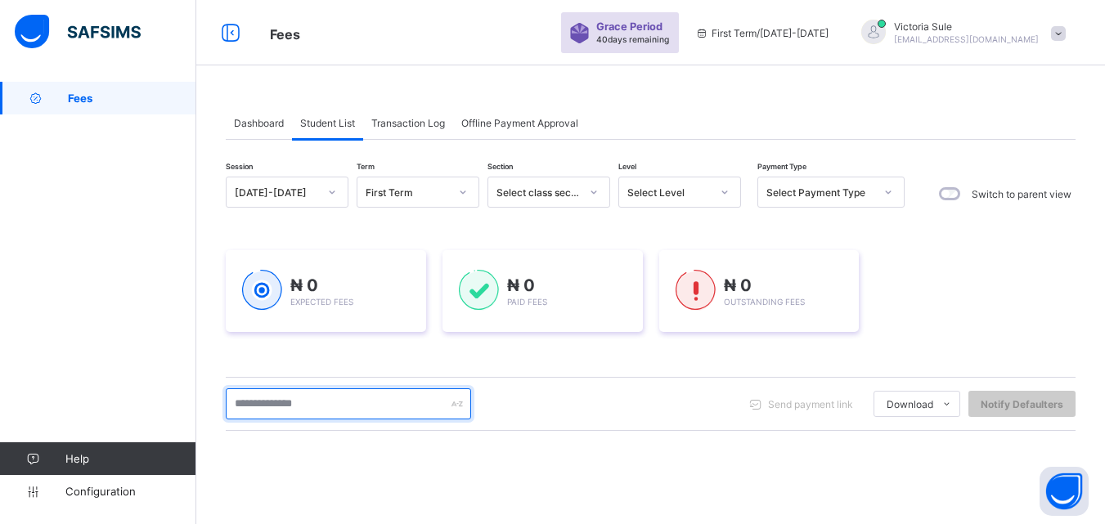
click at [368, 402] on input "text" at bounding box center [348, 403] width 245 height 31
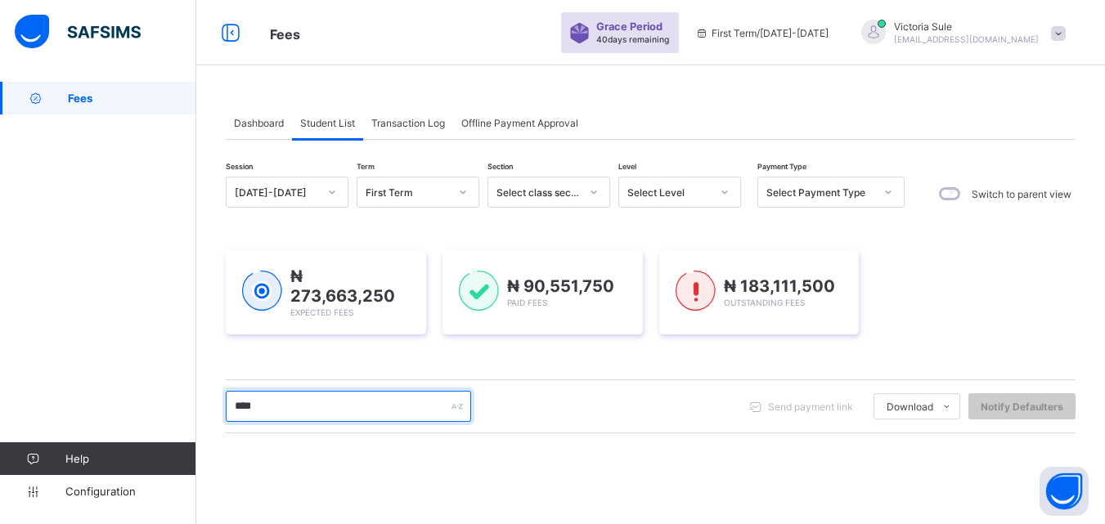
type input "****"
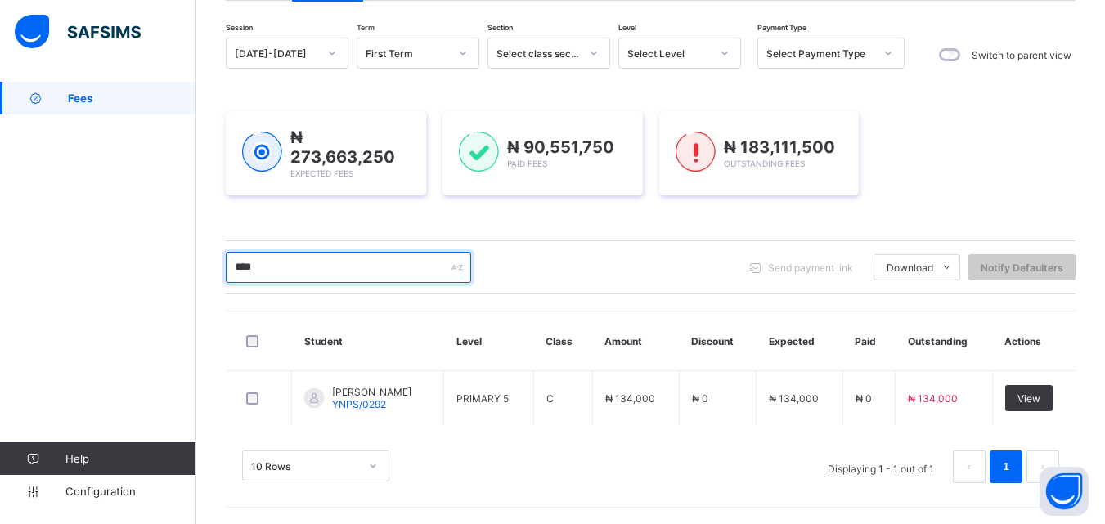
scroll to position [137, 0]
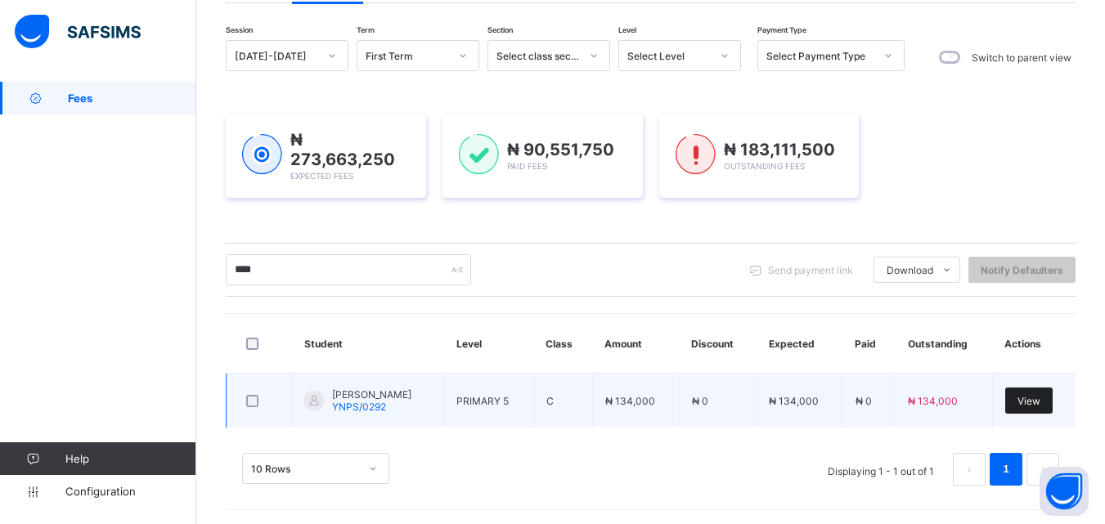
click at [1031, 395] on span "View" at bounding box center [1028, 401] width 23 height 12
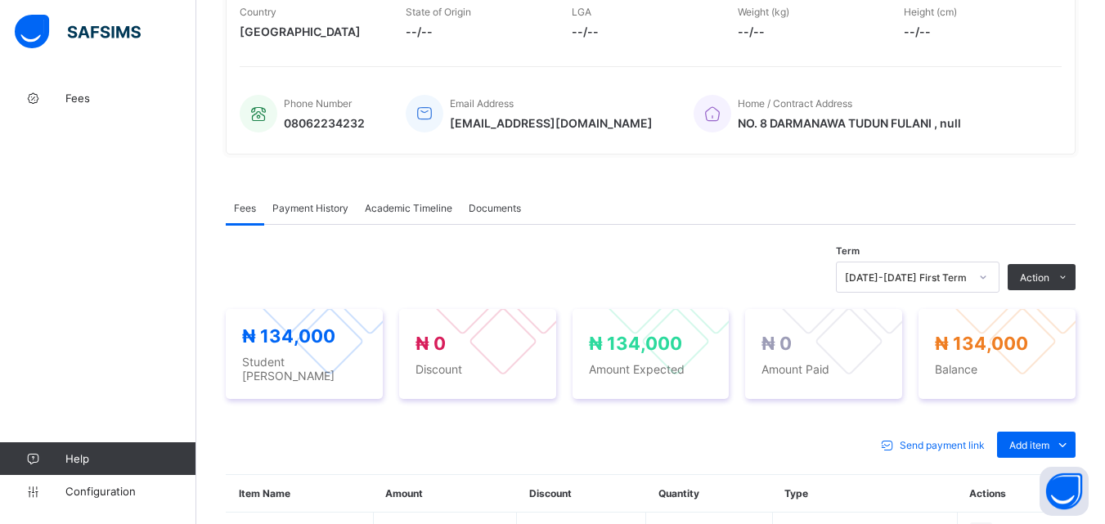
scroll to position [572, 0]
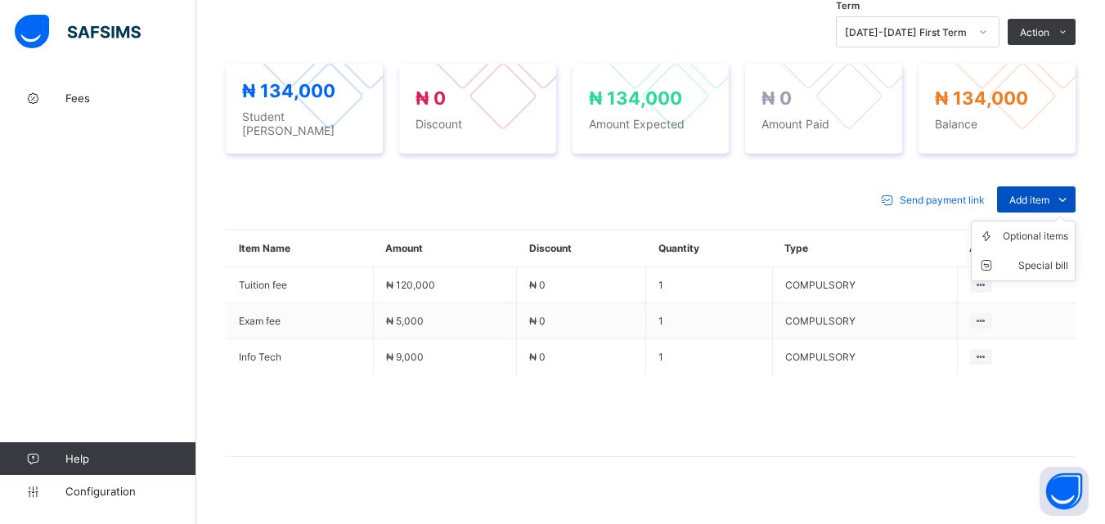
click at [1035, 186] on div "Add item" at bounding box center [1036, 199] width 78 height 26
click at [1043, 232] on div "Optional items" at bounding box center [1035, 236] width 65 height 16
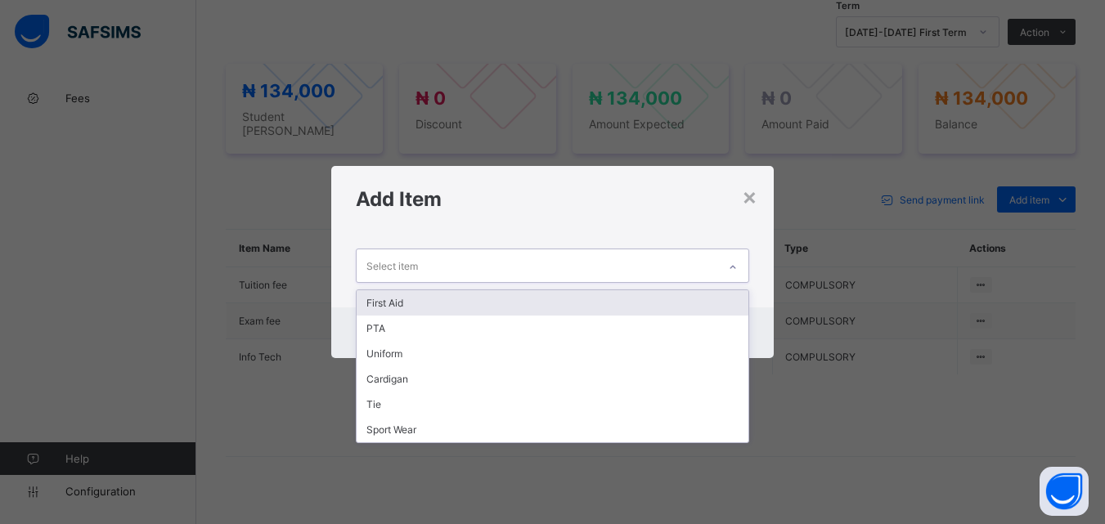
click at [742, 262] on div at bounding box center [733, 267] width 28 height 26
click at [722, 296] on div "First Aid" at bounding box center [552, 302] width 391 height 25
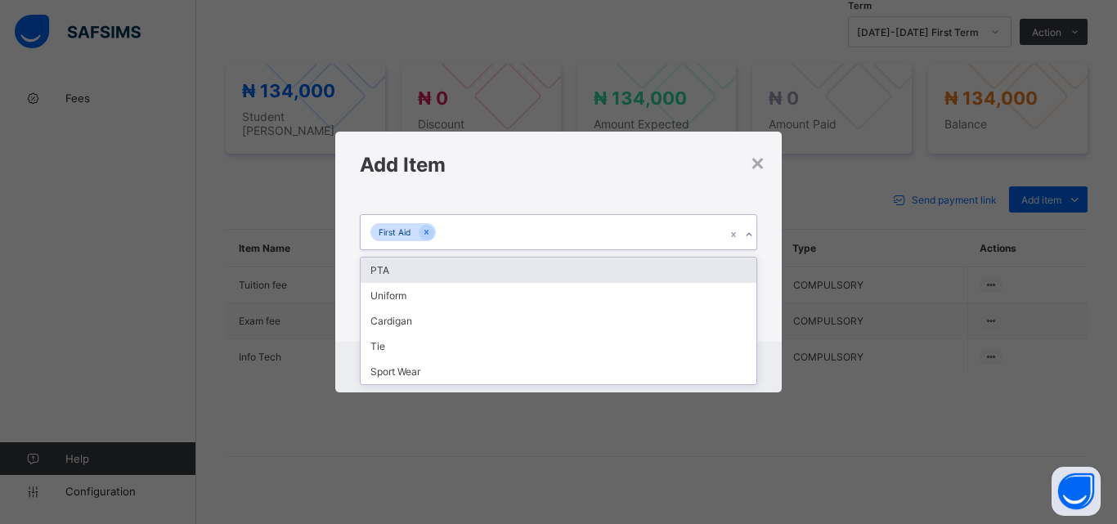
click at [752, 232] on icon at bounding box center [749, 235] width 10 height 16
click at [730, 282] on div "PTA" at bounding box center [559, 270] width 396 height 25
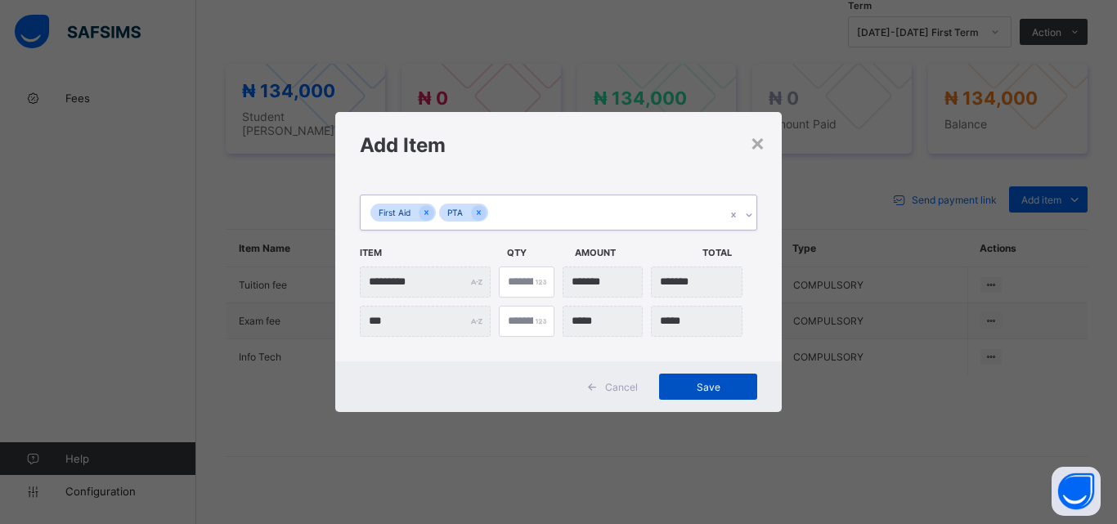
click at [681, 388] on span "Save" at bounding box center [708, 387] width 74 height 12
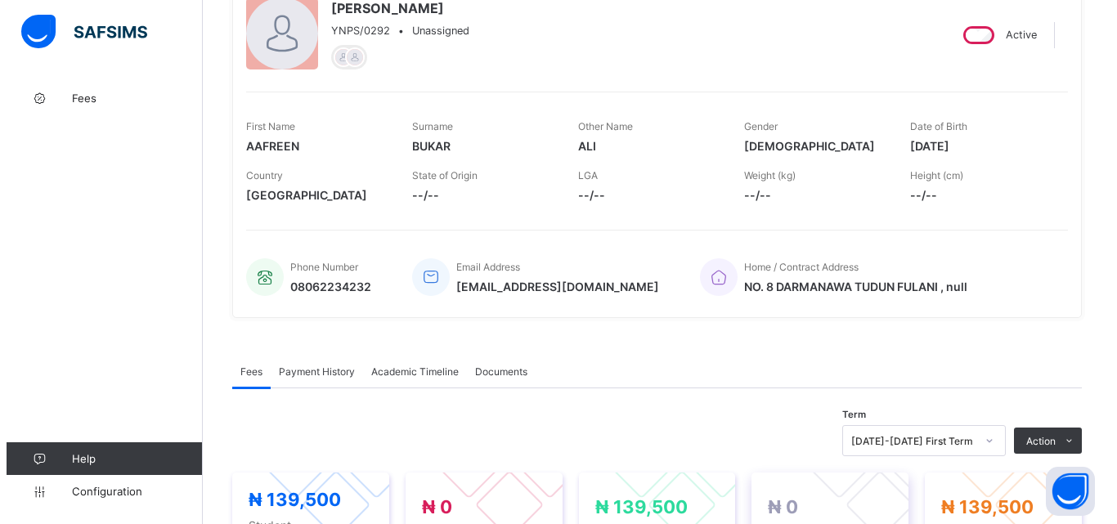
scroll to position [327, 0]
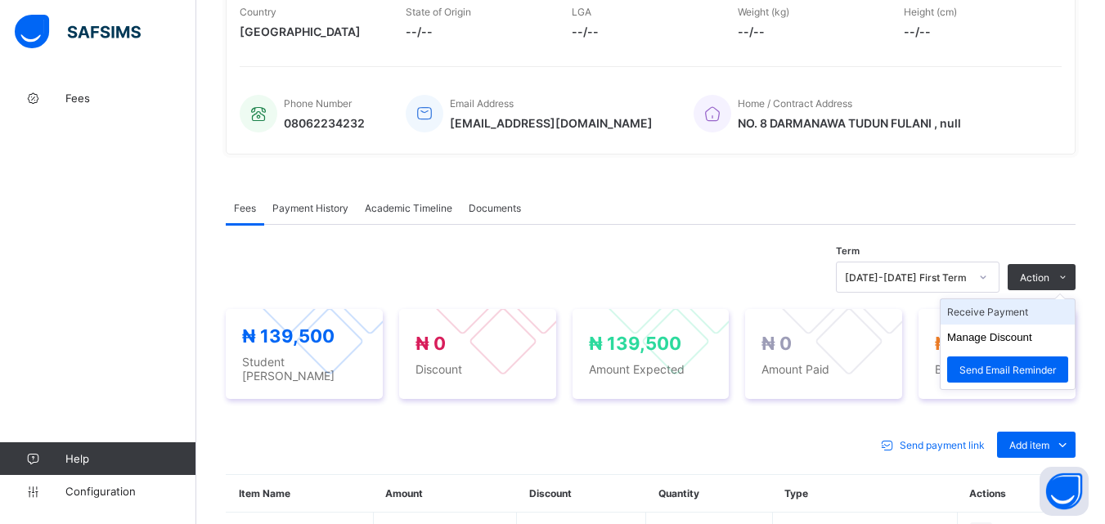
click at [1021, 311] on li "Receive Payment" at bounding box center [1007, 311] width 134 height 25
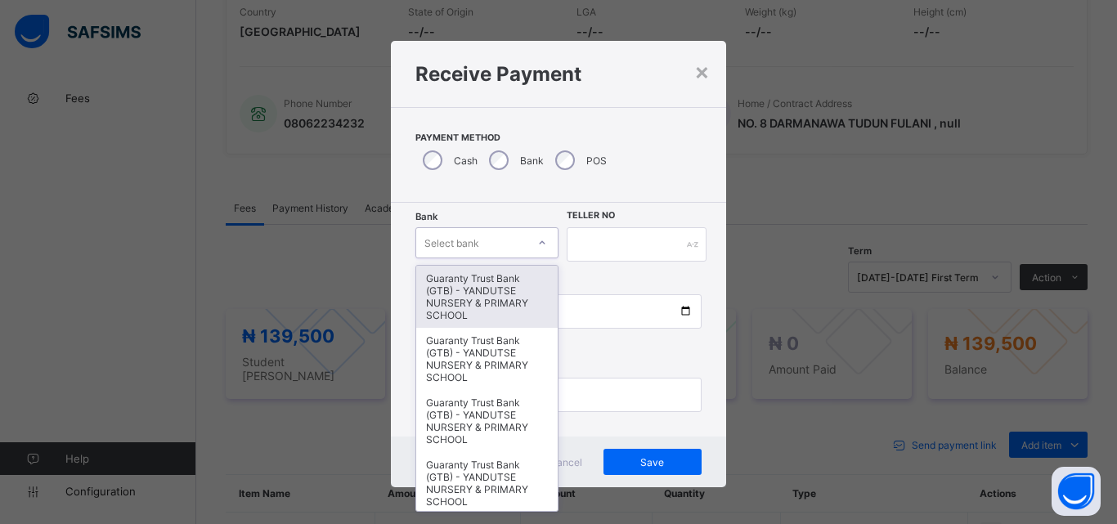
click at [537, 239] on icon at bounding box center [542, 243] width 10 height 16
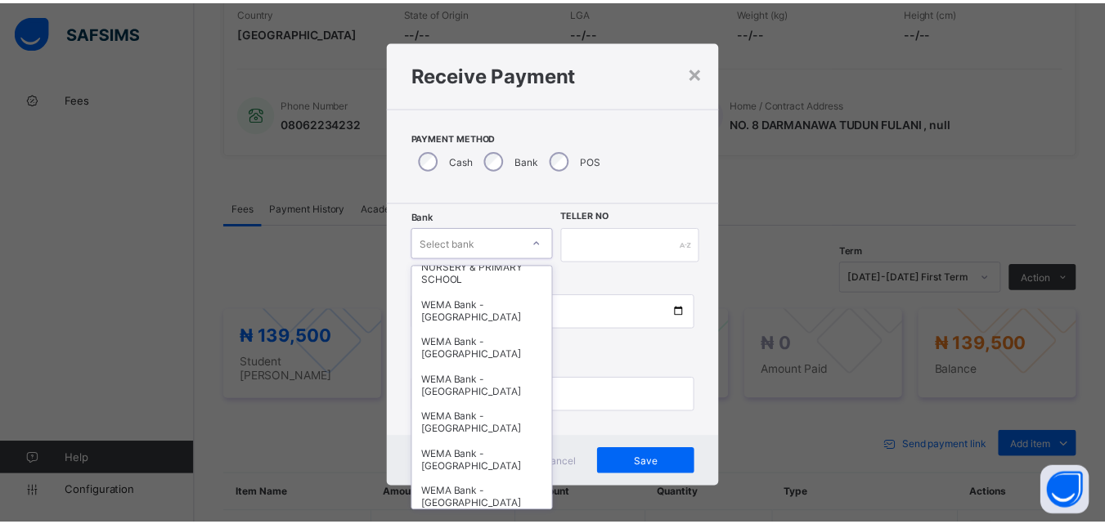
scroll to position [503, 0]
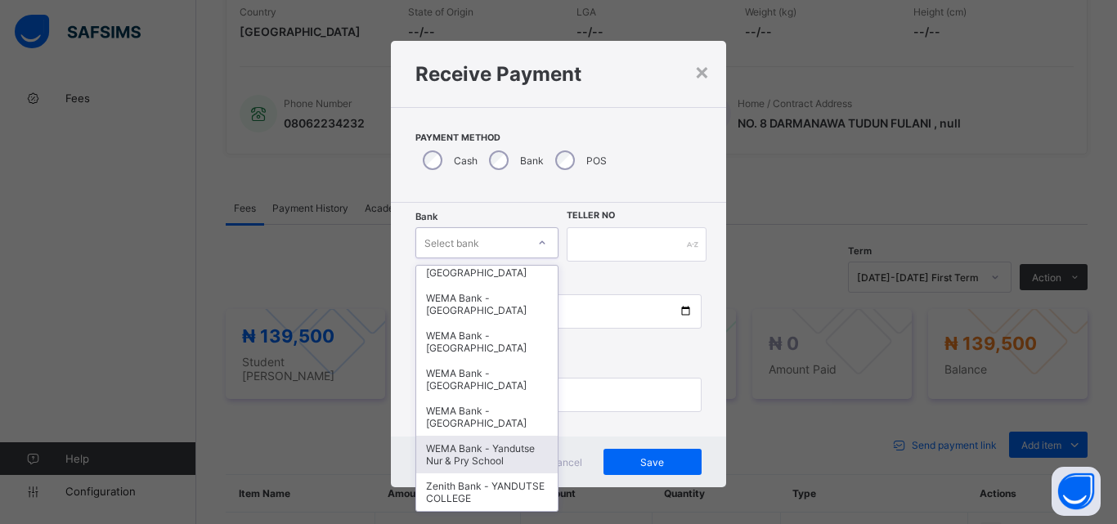
click at [487, 448] on div "WEMA Bank - Yandutse Nur & Pry School" at bounding box center [486, 455] width 141 height 38
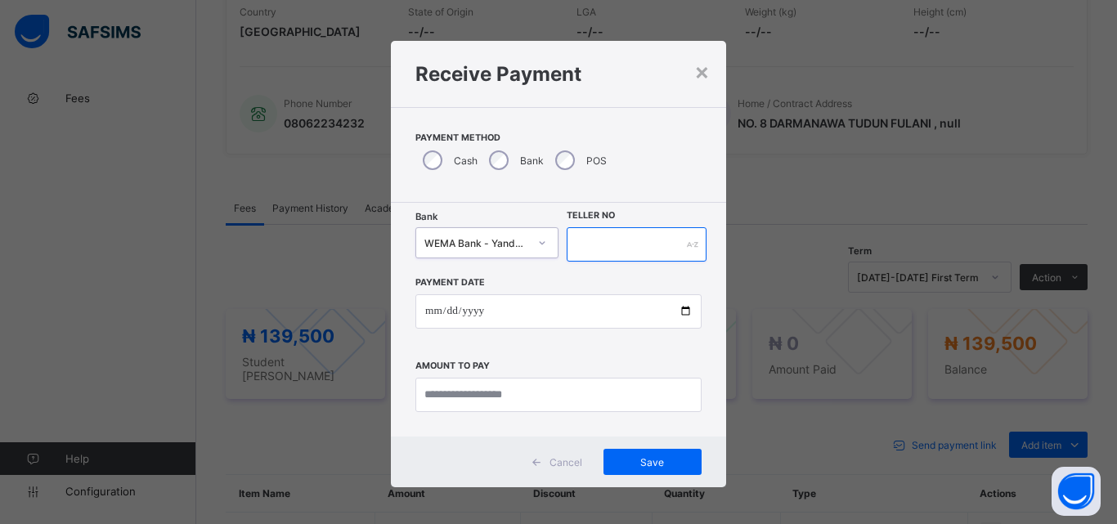
click at [605, 247] on input "text" at bounding box center [637, 244] width 140 height 34
type input "**********"
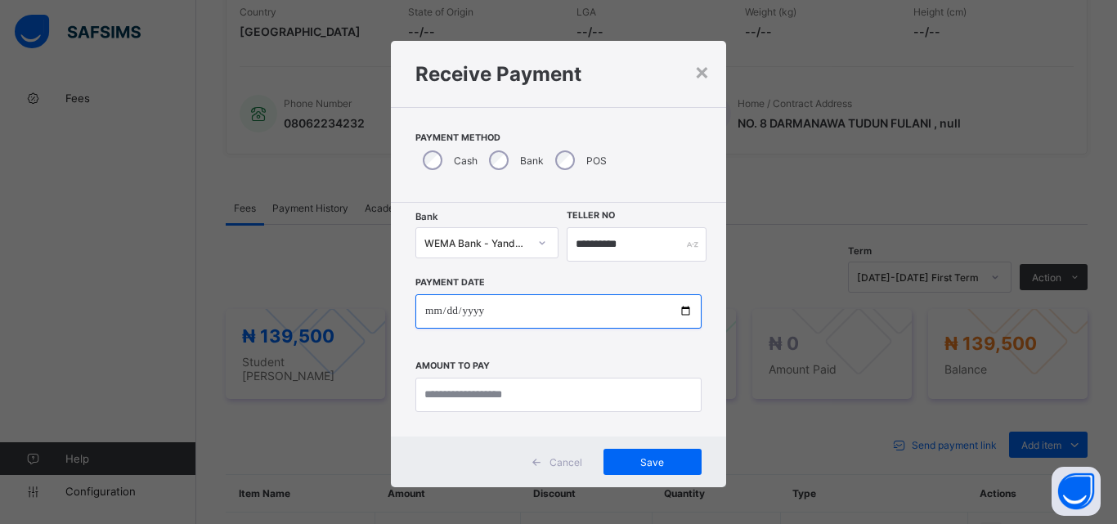
click at [678, 308] on input "date" at bounding box center [558, 311] width 286 height 34
type input "**********"
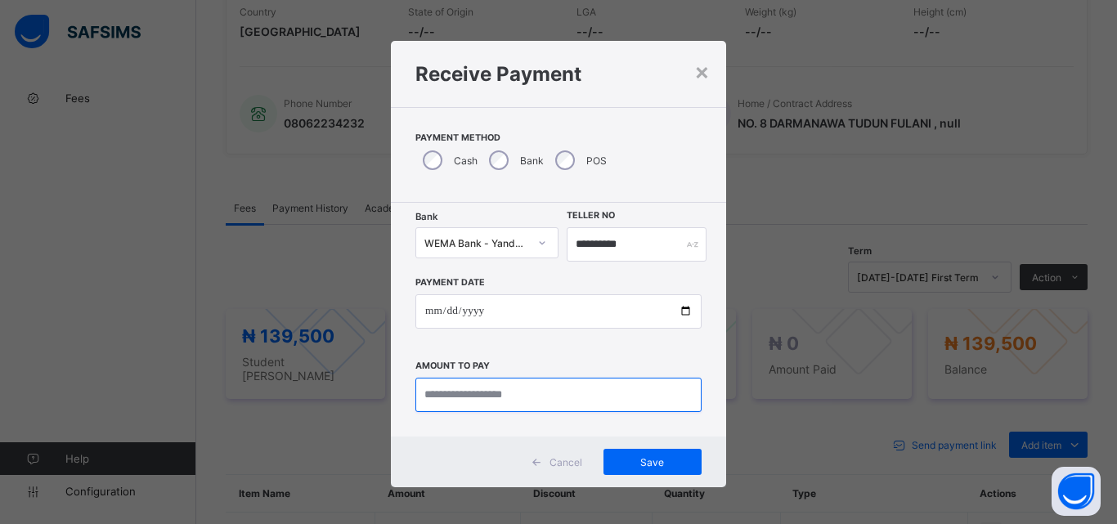
click at [495, 395] on input "currency" at bounding box center [558, 395] width 286 height 34
type input "*********"
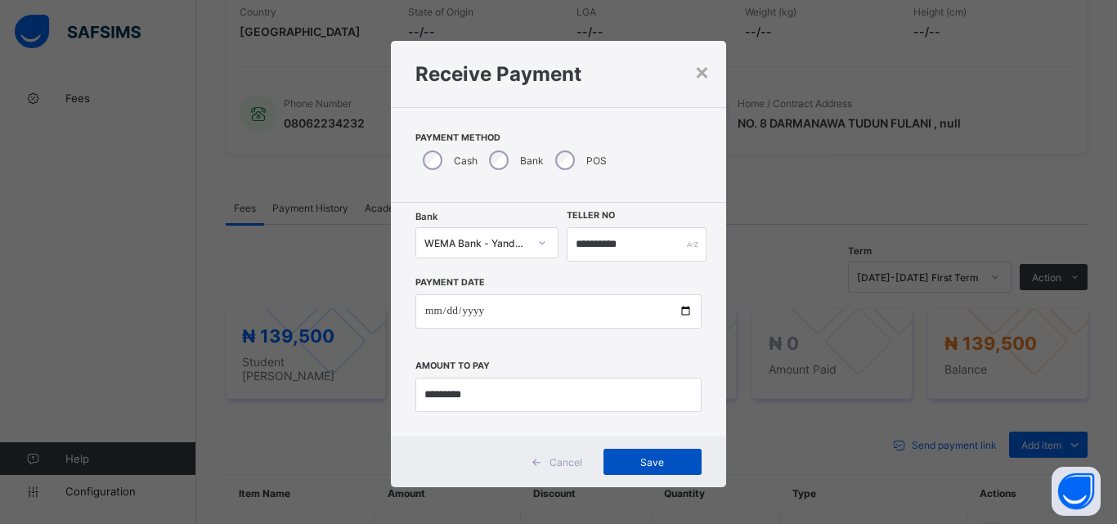
click at [642, 460] on span "Save" at bounding box center [653, 462] width 74 height 12
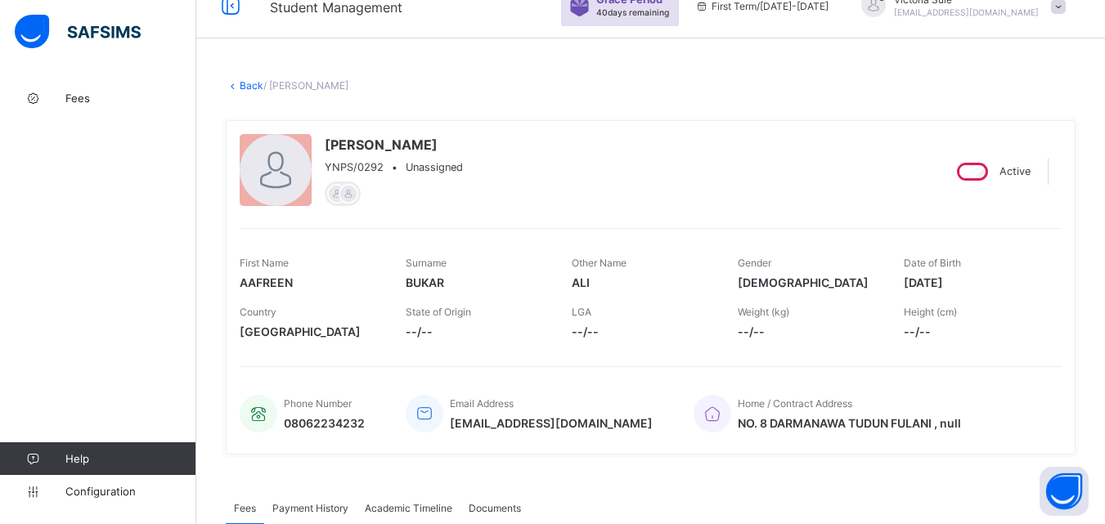
scroll to position [0, 0]
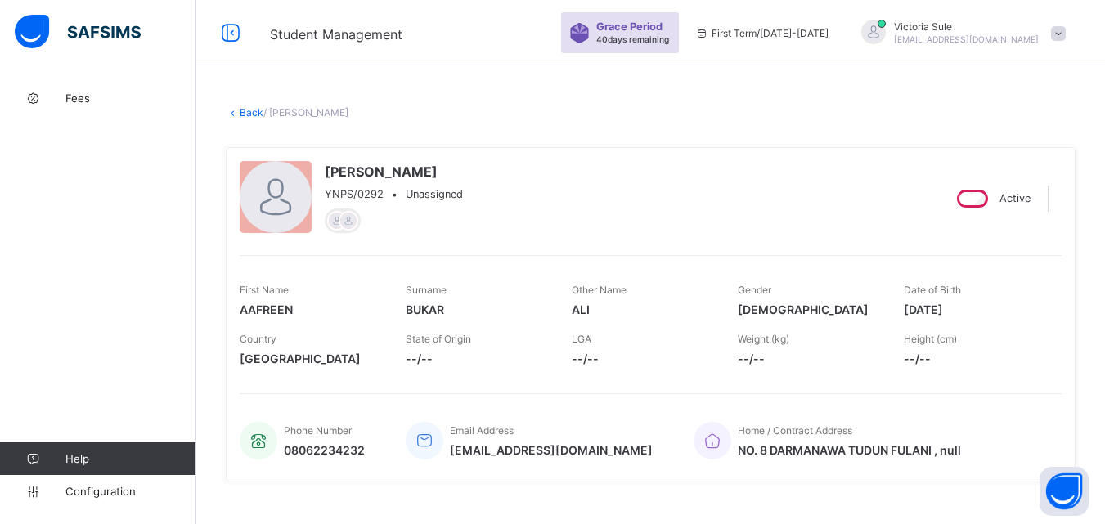
click at [252, 112] on link "Back" at bounding box center [252, 112] width 24 height 12
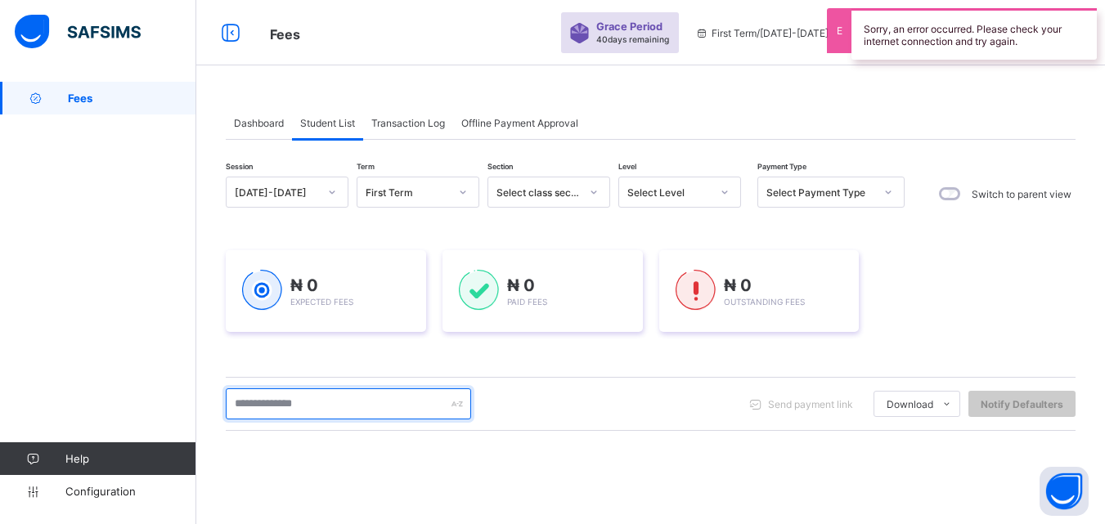
click at [351, 406] on input "text" at bounding box center [348, 403] width 245 height 31
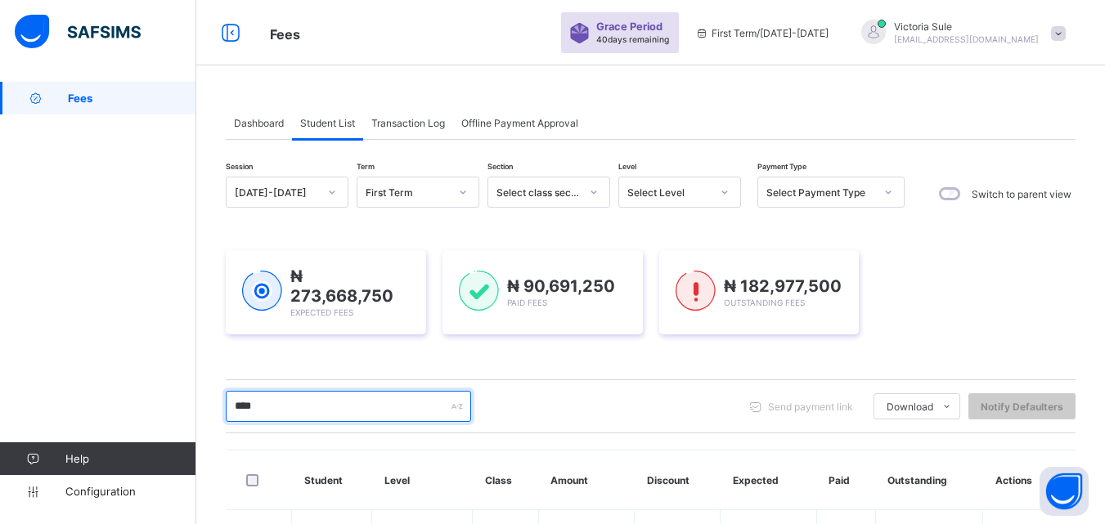
type input "****"
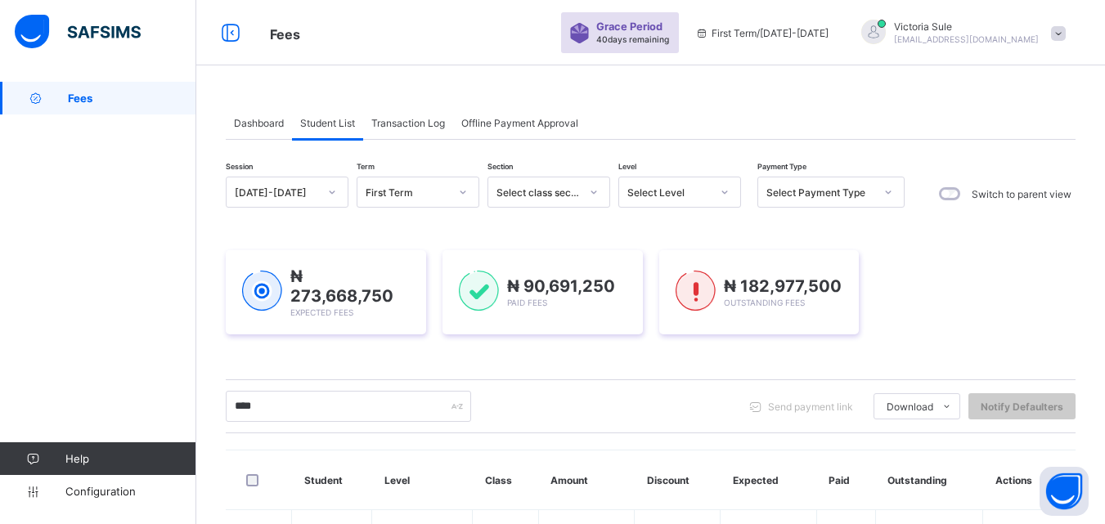
click at [631, 407] on div "**** Send payment link Download Students Payment Students Payment Status Studen…" at bounding box center [651, 406] width 850 height 31
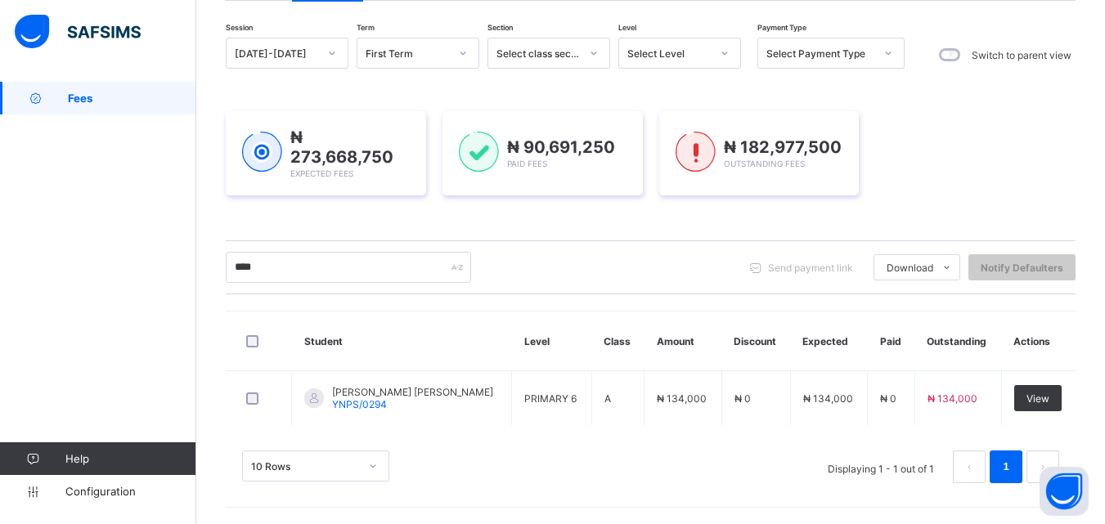
scroll to position [137, 0]
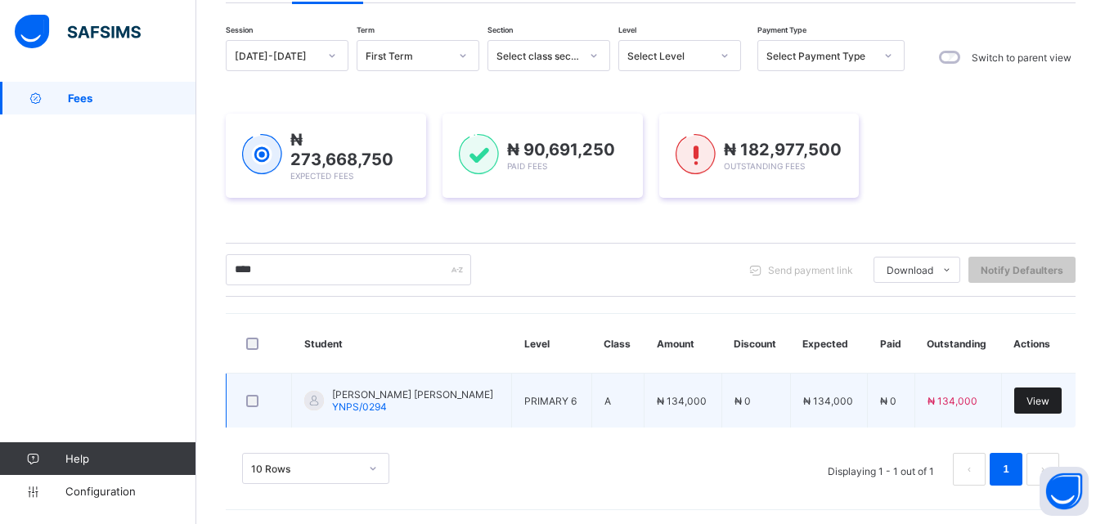
click at [1047, 397] on span "View" at bounding box center [1037, 401] width 23 height 12
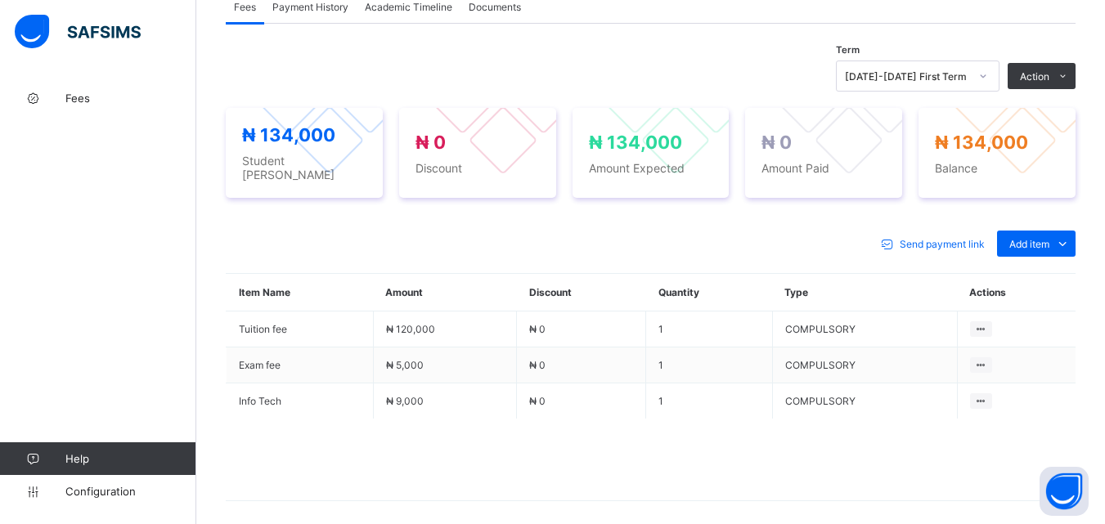
scroll to position [572, 0]
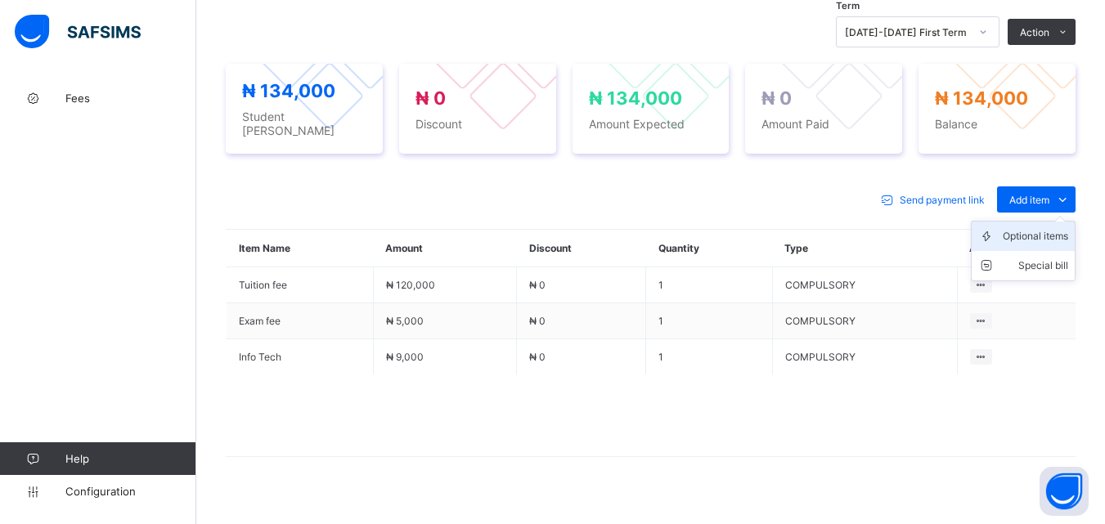
click at [1043, 228] on div "Optional items" at bounding box center [1035, 236] width 65 height 16
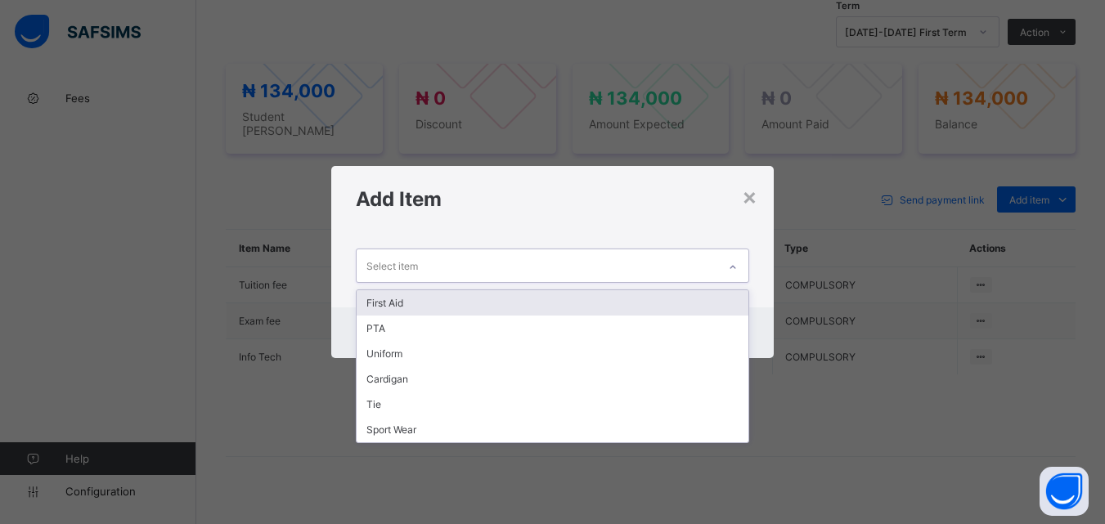
click at [731, 267] on icon at bounding box center [733, 267] width 10 height 16
click at [681, 299] on div "First Aid" at bounding box center [552, 302] width 391 height 25
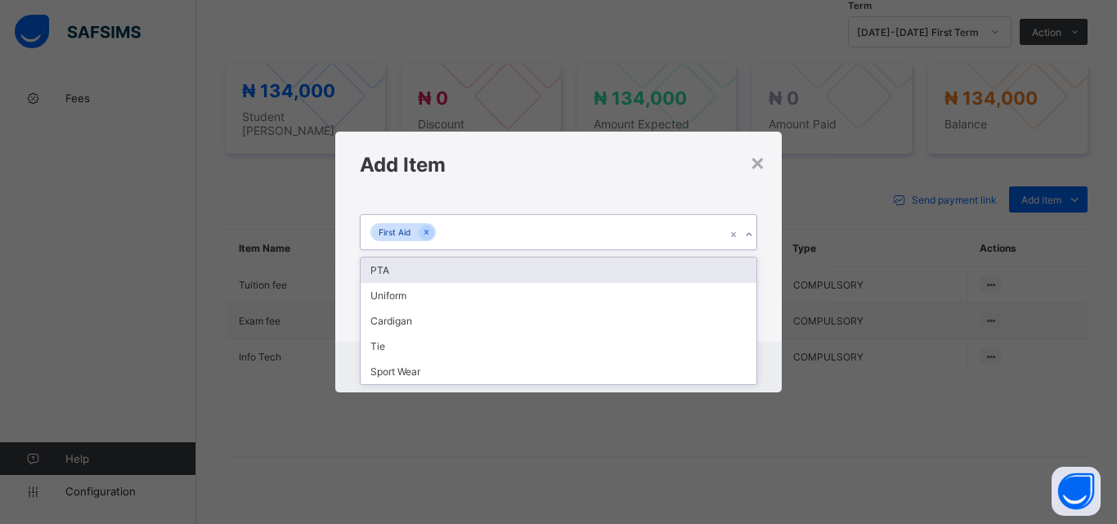
click at [751, 229] on div at bounding box center [749, 235] width 16 height 26
click at [724, 280] on div "PTA" at bounding box center [559, 270] width 396 height 25
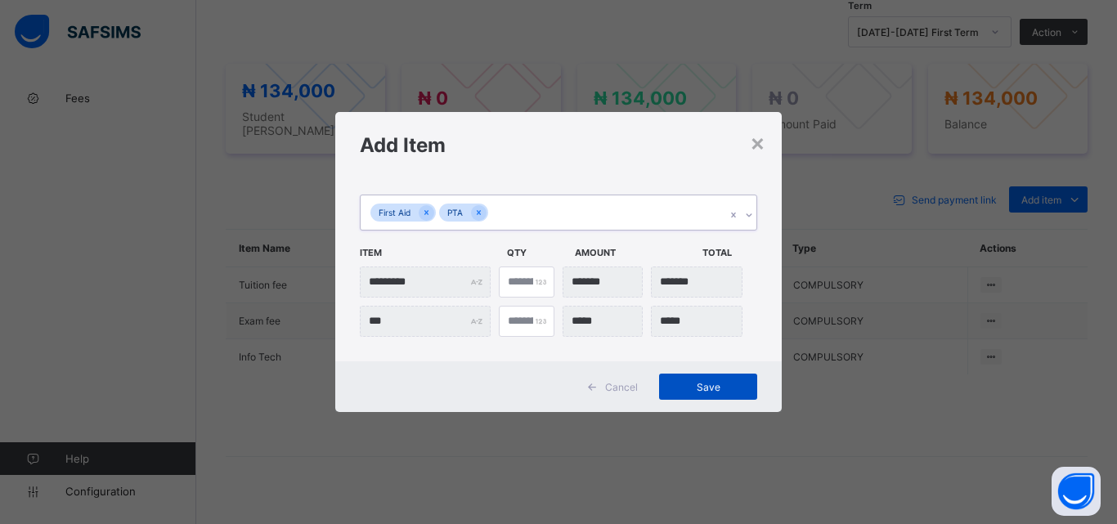
click at [696, 381] on span "Save" at bounding box center [708, 387] width 74 height 12
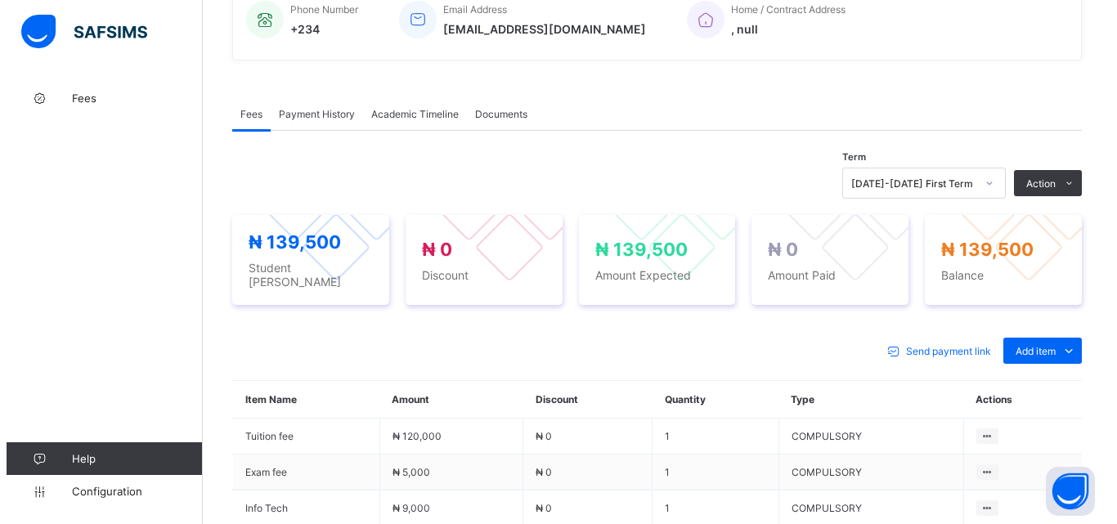
scroll to position [491, 0]
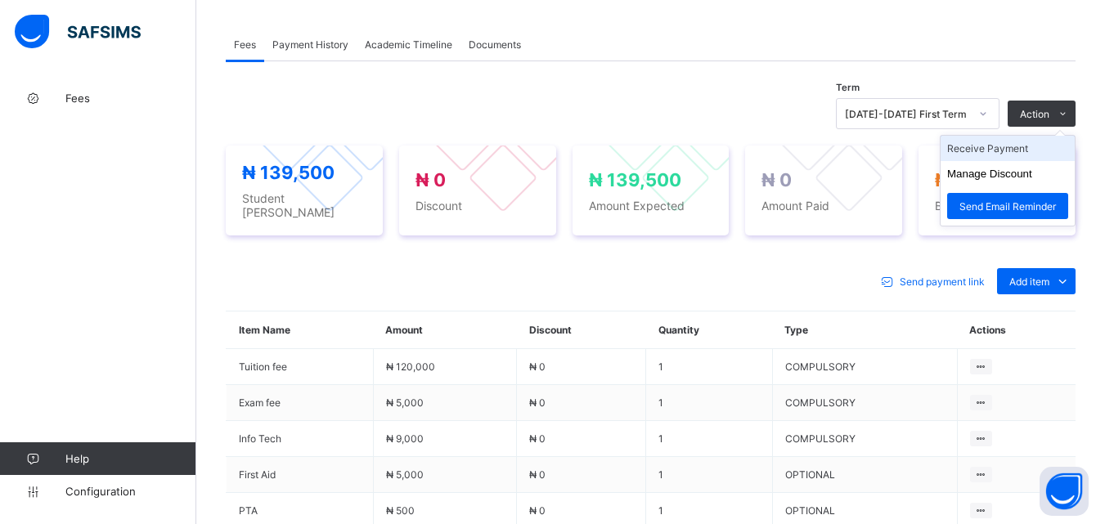
click at [1026, 152] on li "Receive Payment" at bounding box center [1007, 148] width 134 height 25
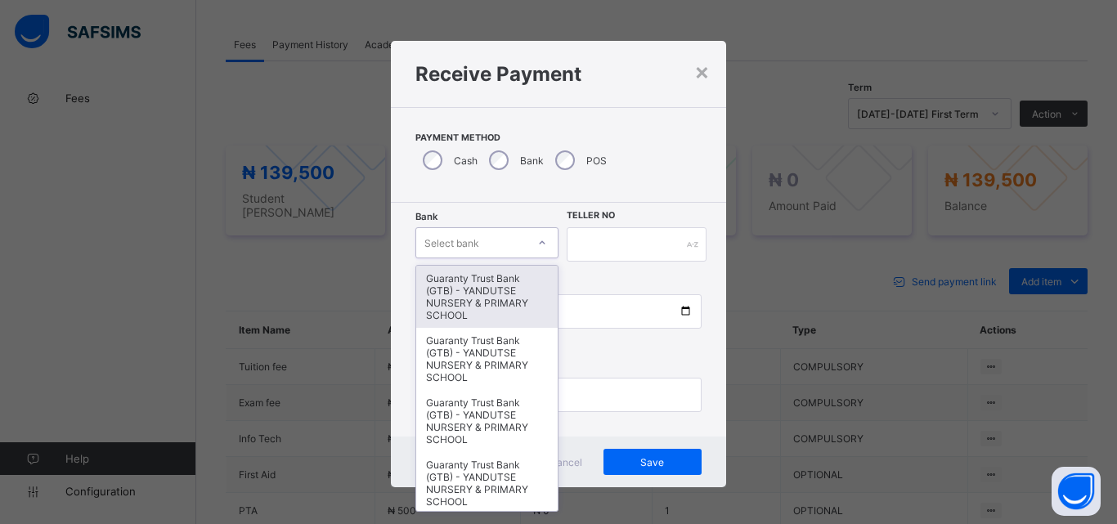
click at [530, 238] on div at bounding box center [542, 243] width 28 height 26
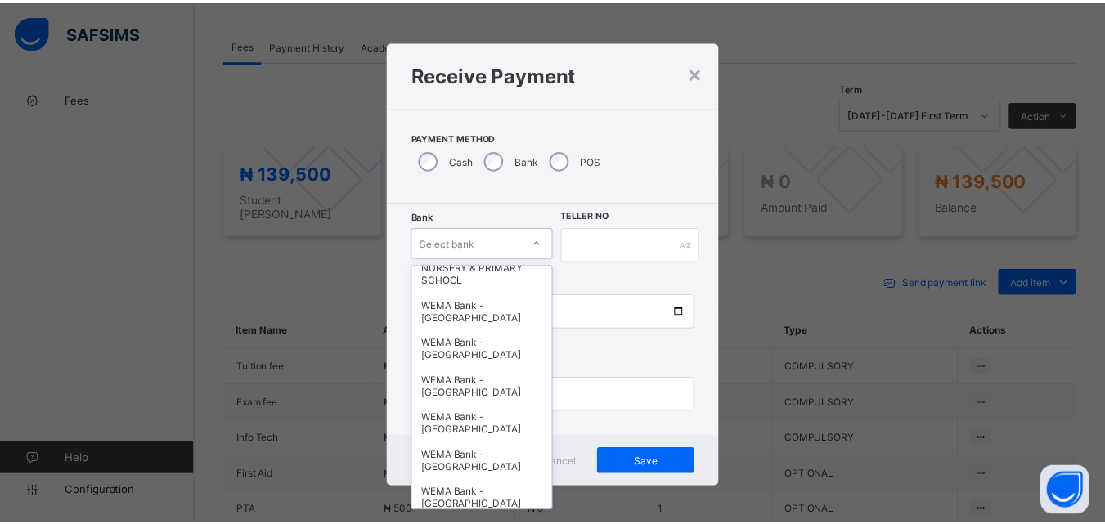
scroll to position [409, 0]
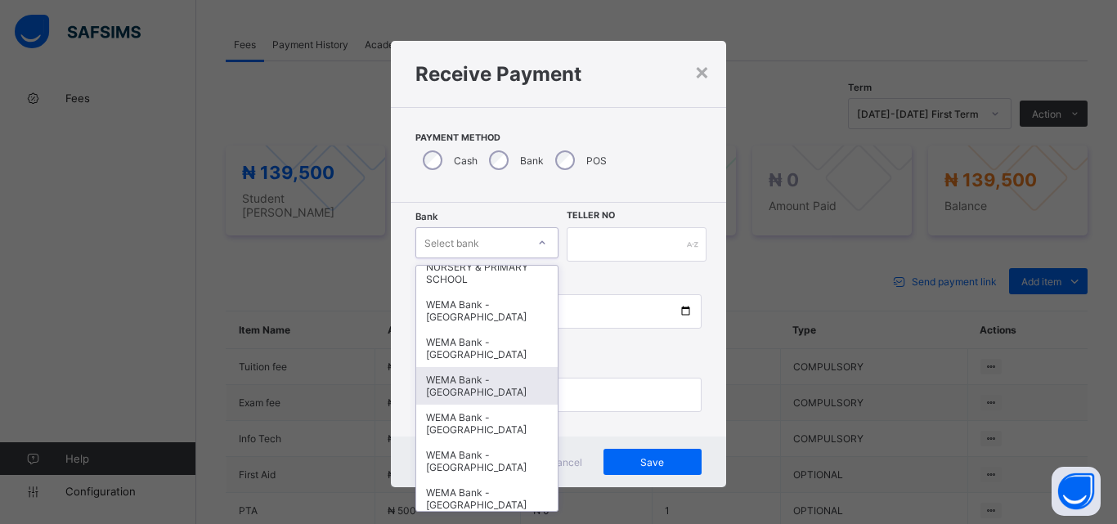
click at [491, 398] on div "WEMA Bank - [GEOGRAPHIC_DATA]" at bounding box center [486, 386] width 141 height 38
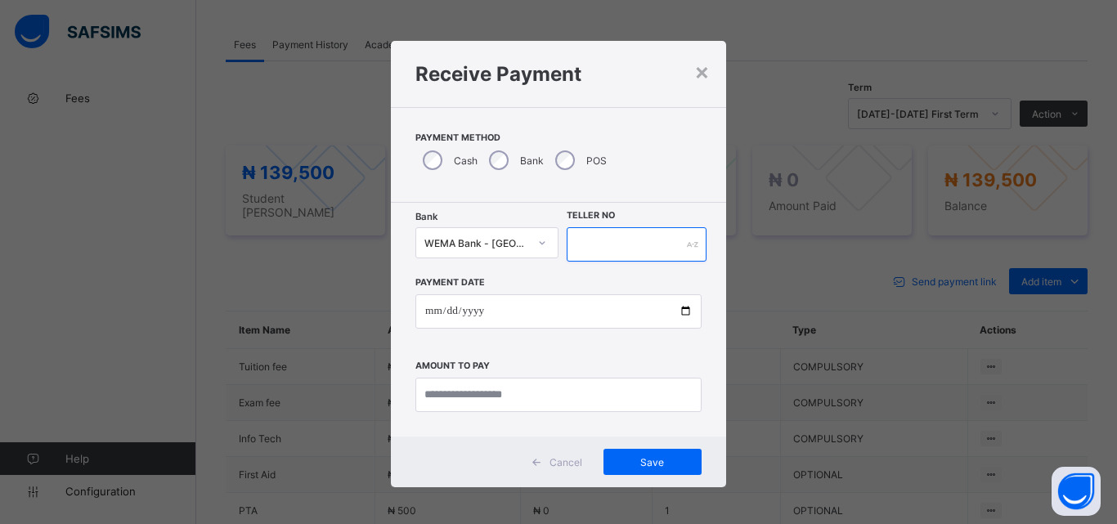
click at [602, 231] on input "text" at bounding box center [637, 244] width 140 height 34
type input "****"
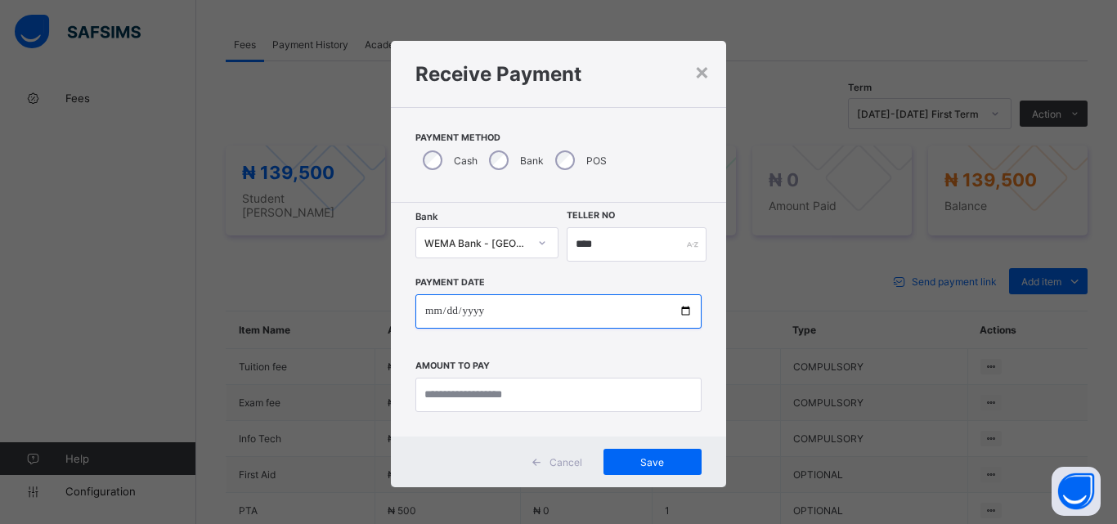
click at [686, 312] on input "date" at bounding box center [558, 311] width 286 height 34
type input "**********"
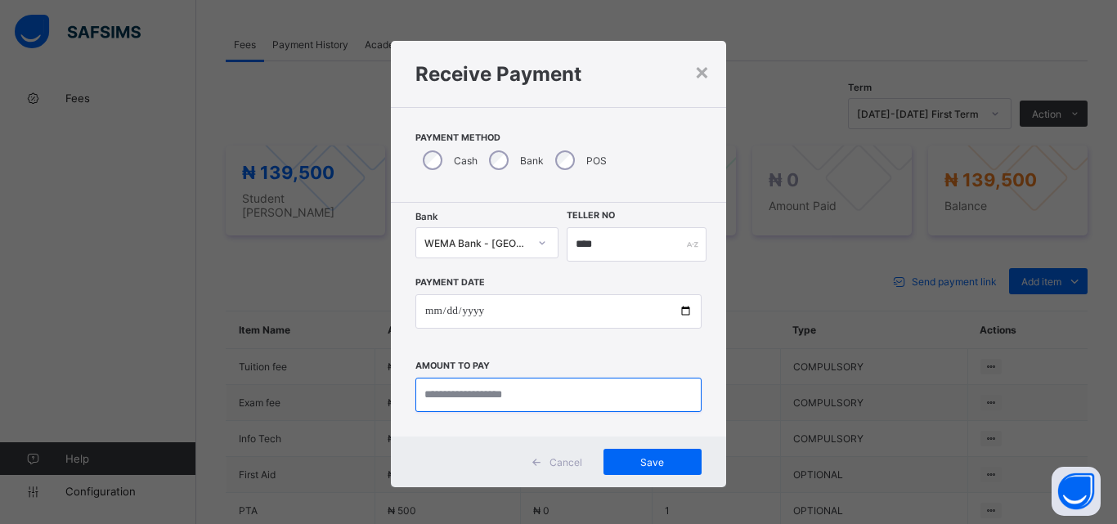
click at [460, 396] on input "currency" at bounding box center [558, 395] width 286 height 34
type input "*********"
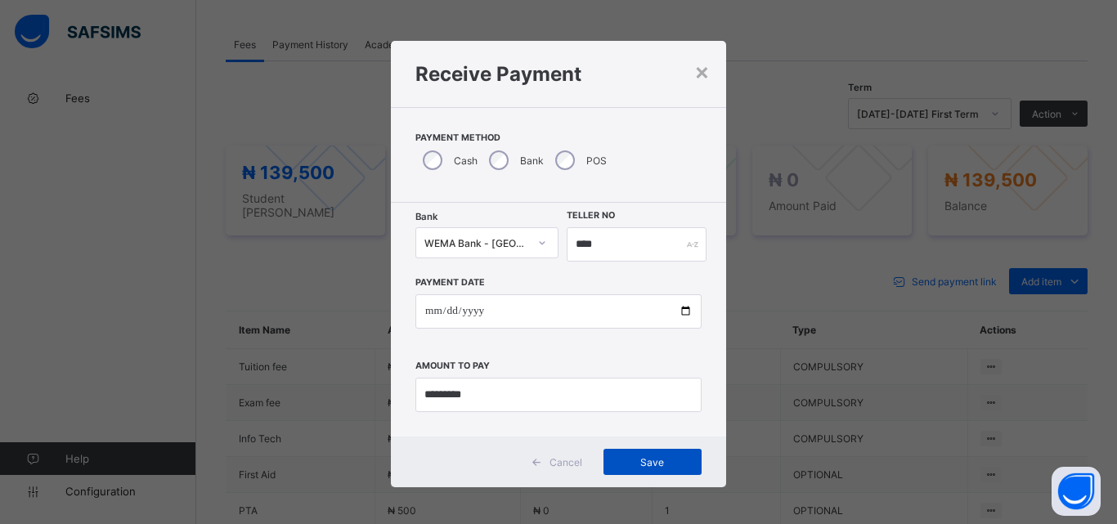
click at [684, 467] on span "Save" at bounding box center [653, 462] width 74 height 12
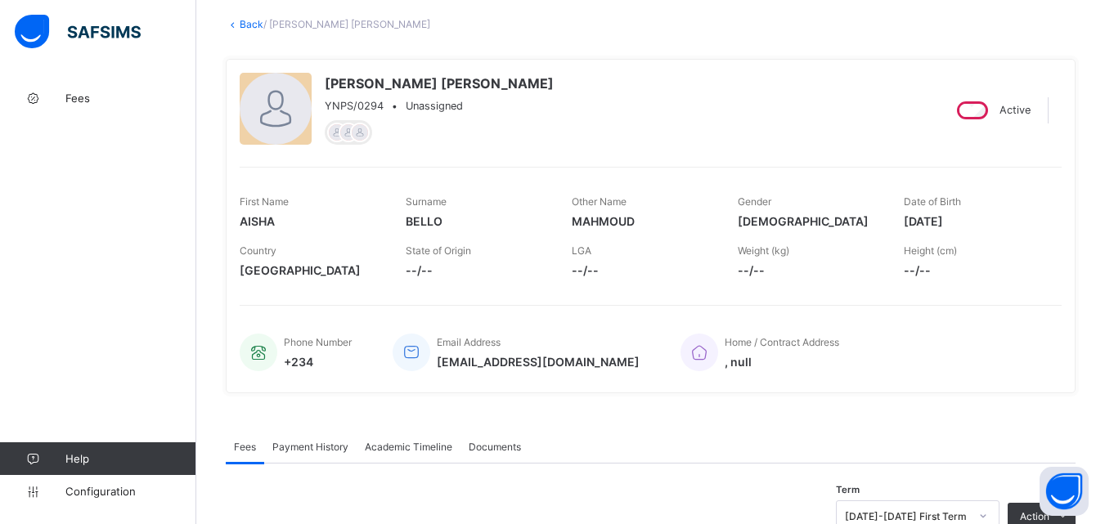
scroll to position [82, 0]
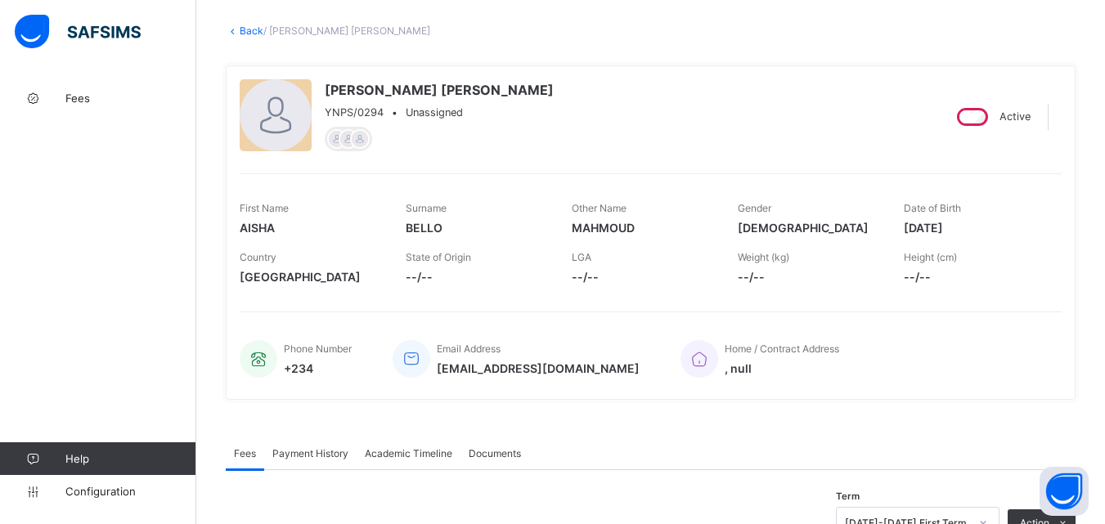
click at [249, 29] on link "Back" at bounding box center [252, 31] width 24 height 12
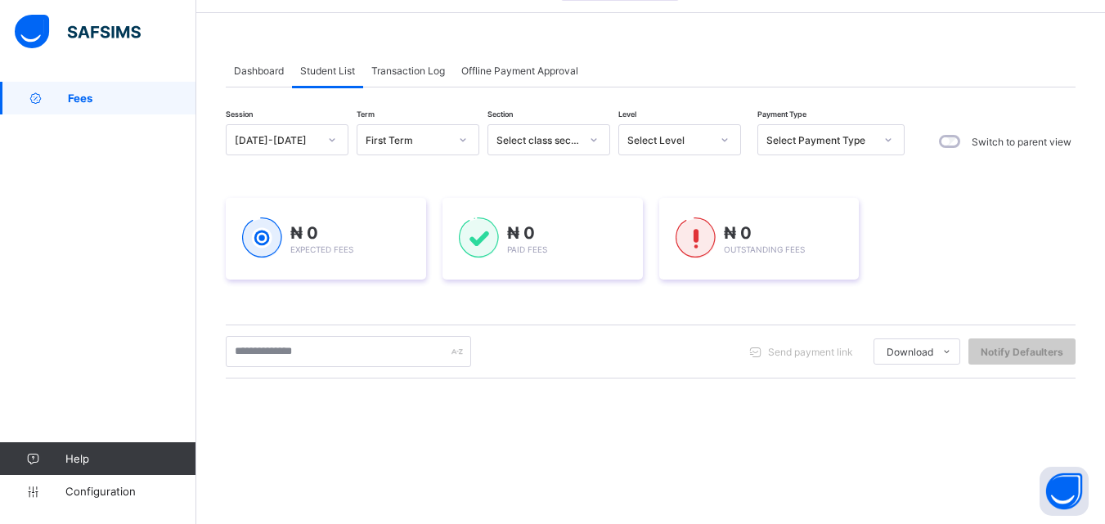
scroll to position [82, 0]
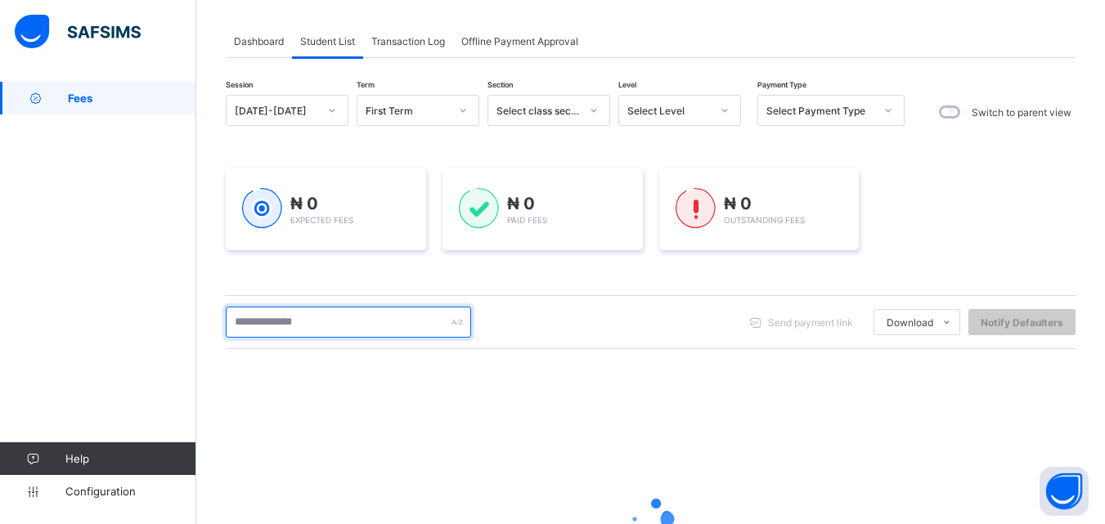
click at [312, 312] on input "text" at bounding box center [348, 322] width 245 height 31
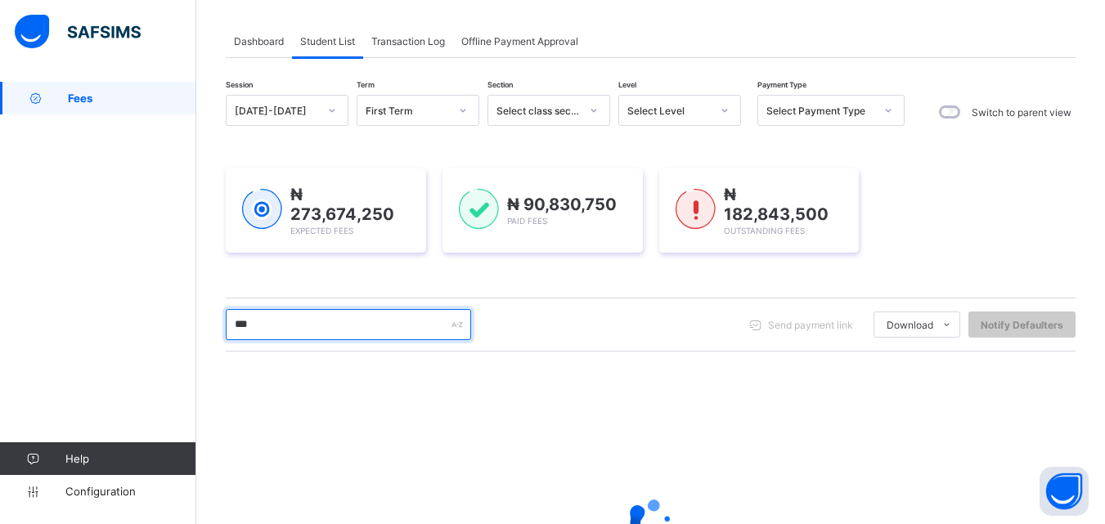
type input "****"
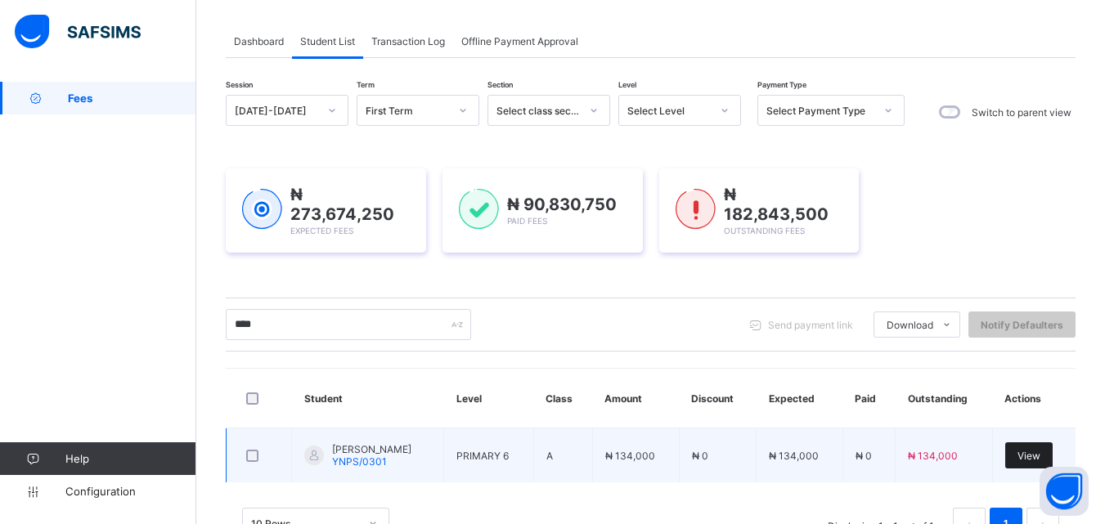
click at [1040, 450] on span "View" at bounding box center [1028, 456] width 23 height 12
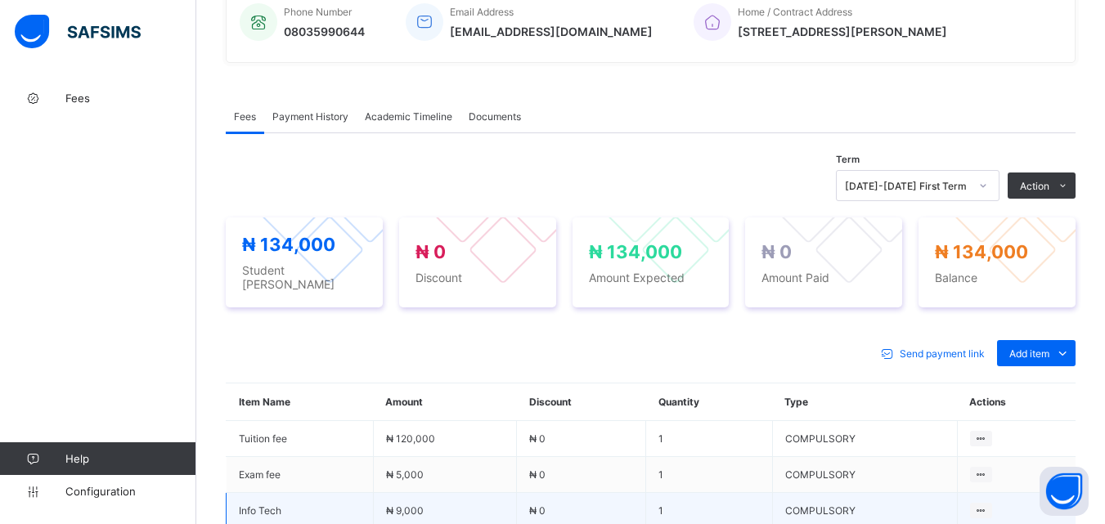
scroll to position [572, 0]
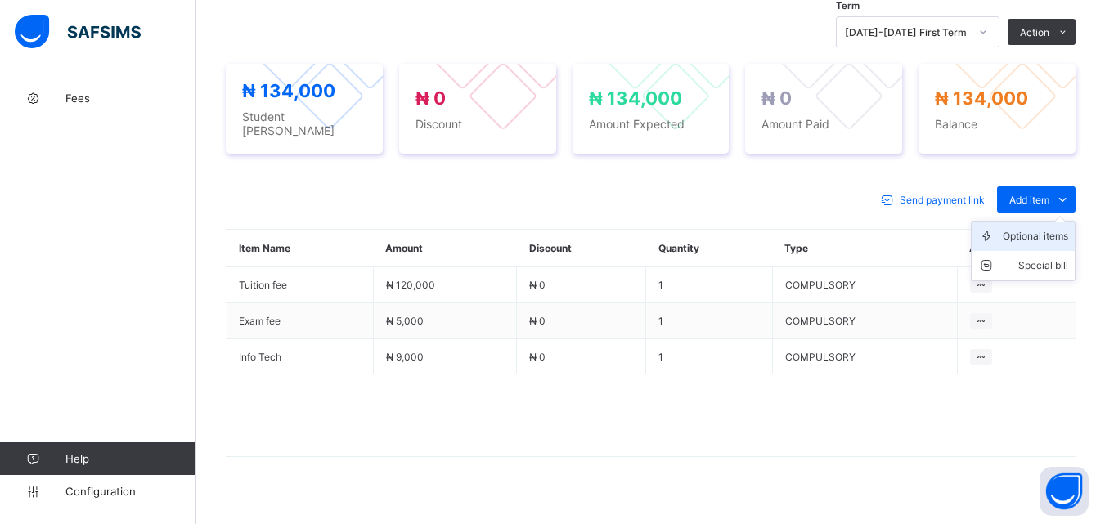
click at [1043, 228] on div "Optional items" at bounding box center [1035, 236] width 65 height 16
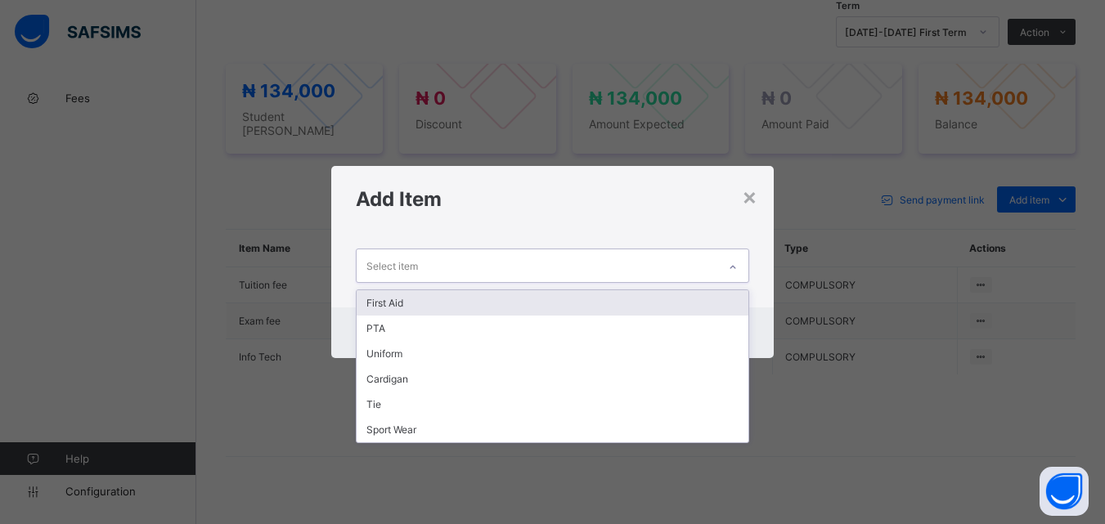
click at [734, 259] on icon at bounding box center [733, 267] width 10 height 16
click at [724, 304] on div "First Aid" at bounding box center [552, 302] width 391 height 25
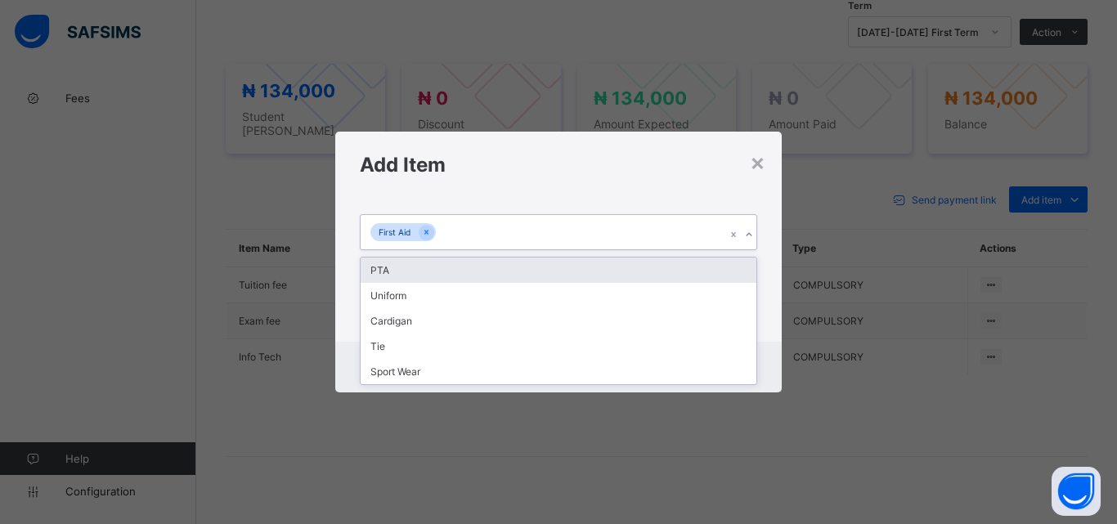
click at [751, 234] on icon at bounding box center [749, 235] width 10 height 16
click at [725, 272] on div "PTA" at bounding box center [559, 270] width 396 height 25
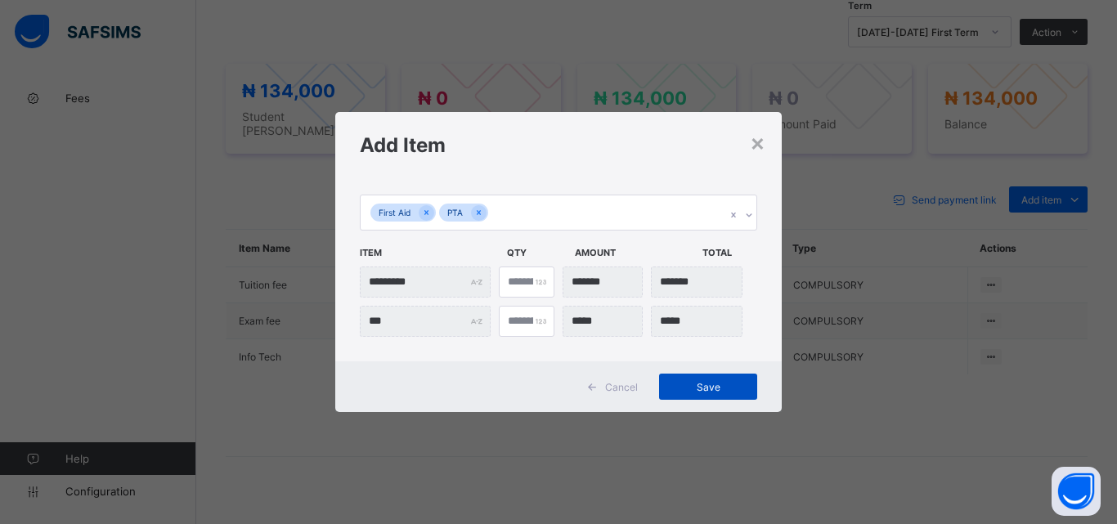
click at [702, 391] on span "Save" at bounding box center [708, 387] width 74 height 12
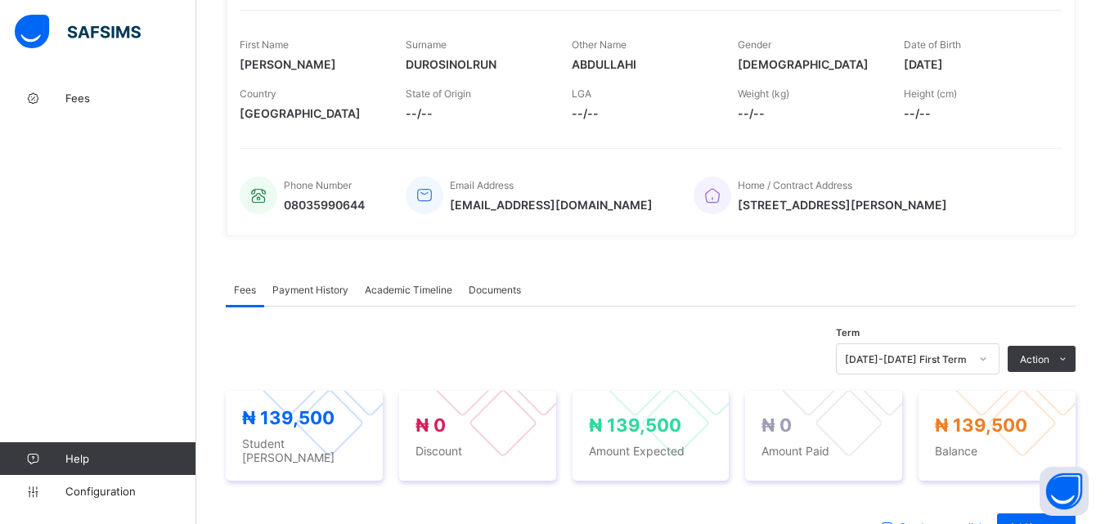
scroll to position [409, 0]
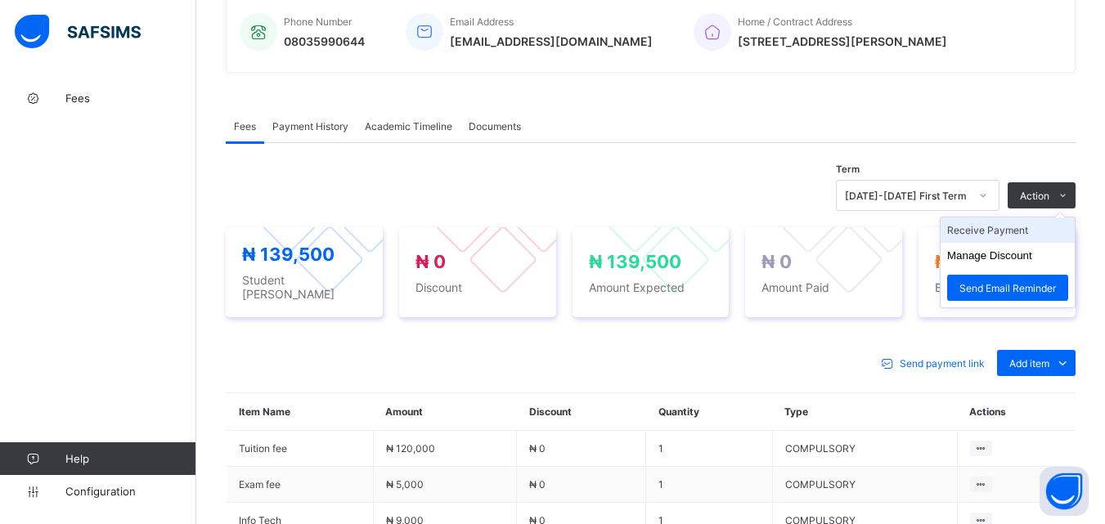
click at [1024, 238] on li "Receive Payment" at bounding box center [1007, 230] width 134 height 25
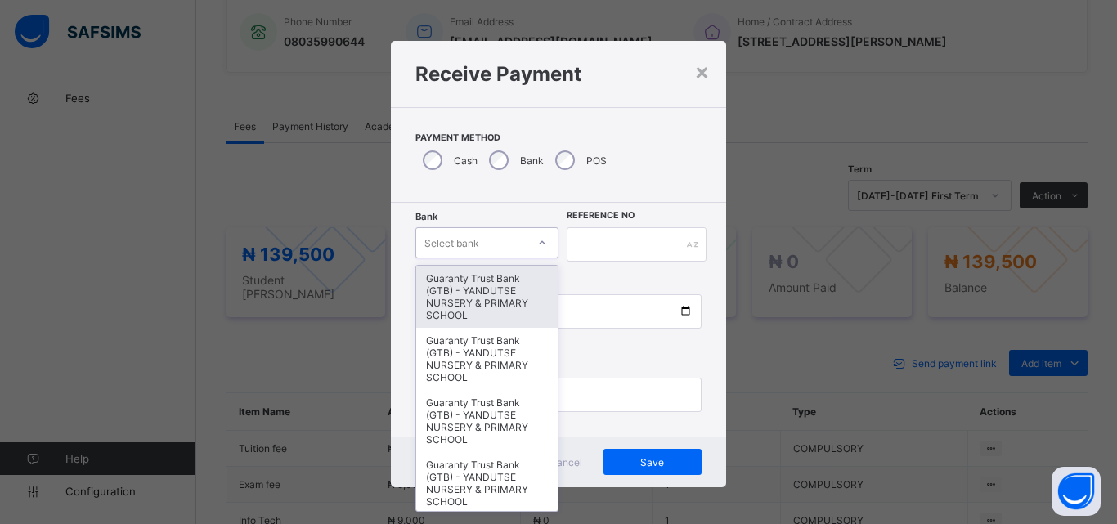
click at [537, 243] on icon at bounding box center [542, 243] width 10 height 16
click at [493, 298] on div "Guaranty Trust Bank (GTB) - YANDUTSE NURSERY & PRIMARY SCHOOL" at bounding box center [486, 297] width 141 height 62
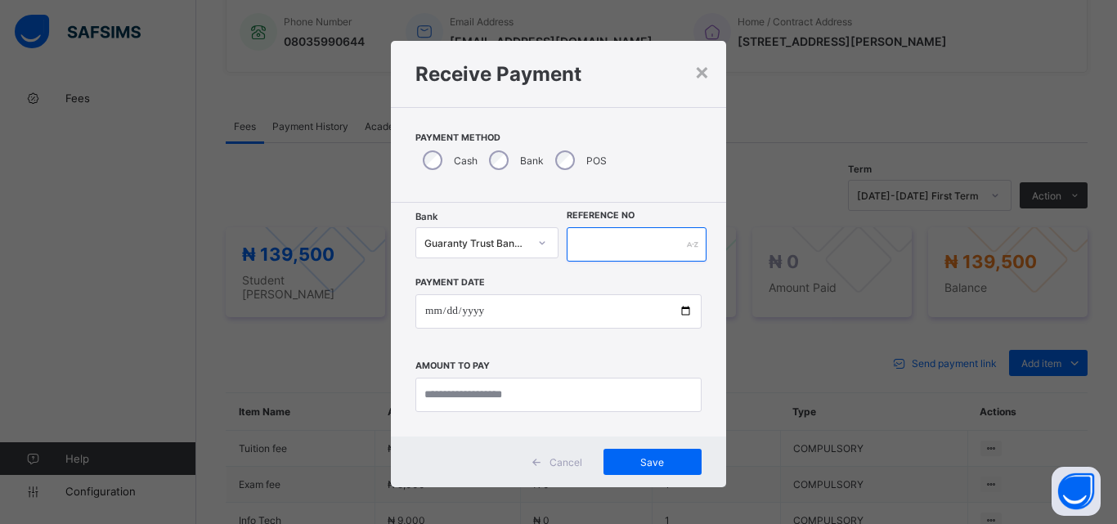
click at [585, 240] on input "text" at bounding box center [637, 244] width 140 height 34
type input "*********"
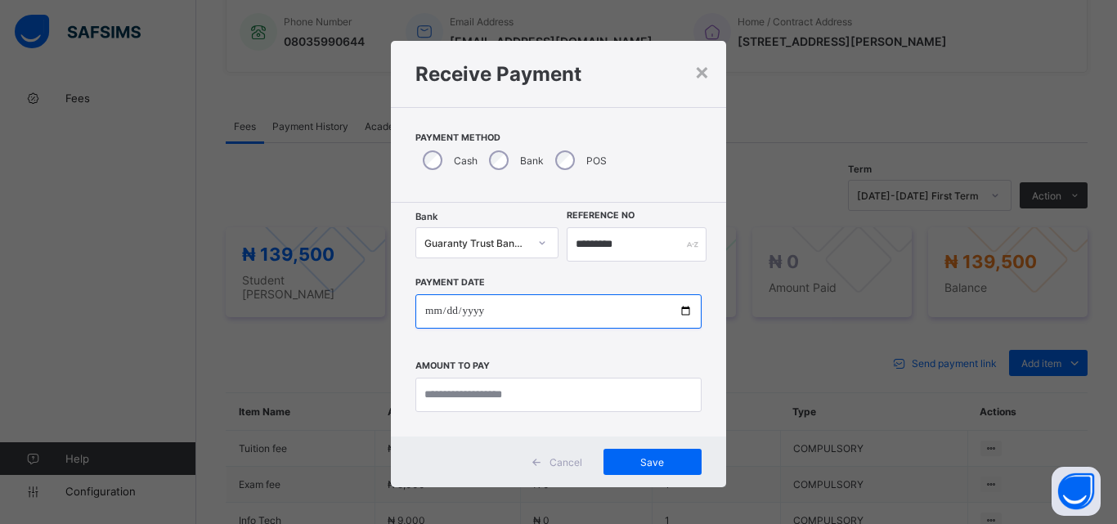
click at [680, 313] on input "date" at bounding box center [558, 311] width 286 height 34
type input "**********"
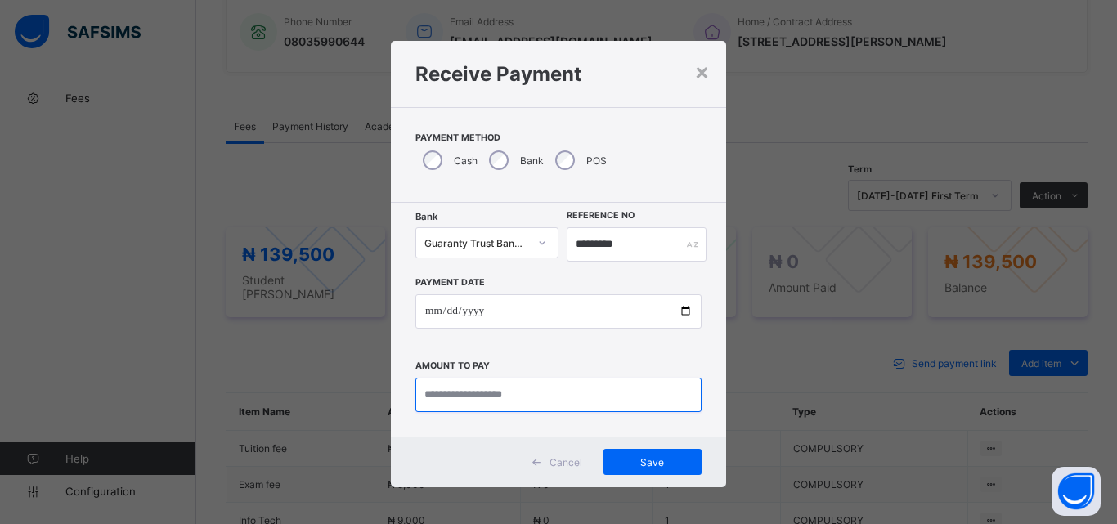
click at [478, 395] on input "currency" at bounding box center [558, 395] width 286 height 34
type input "*********"
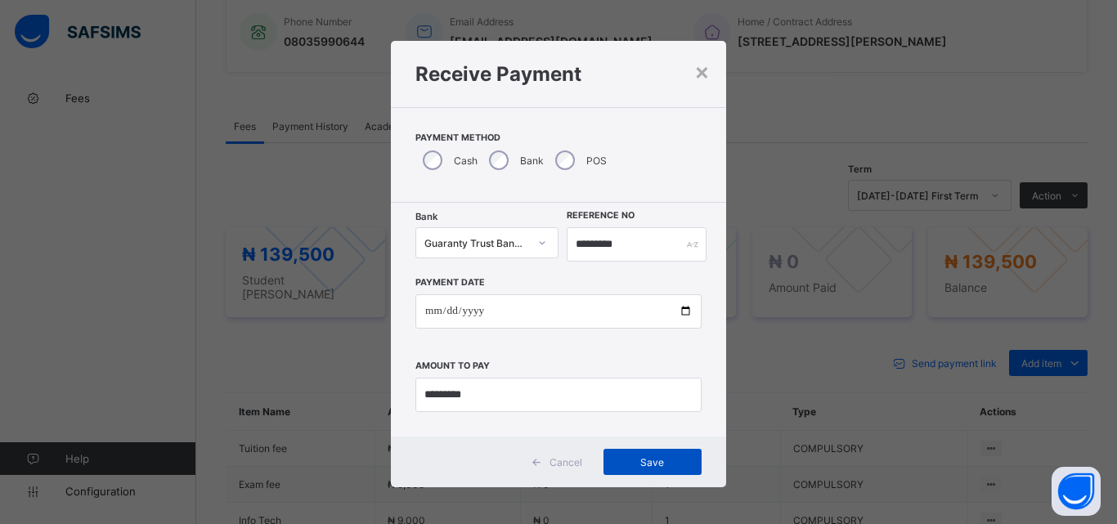
click at [662, 460] on span "Save" at bounding box center [653, 462] width 74 height 12
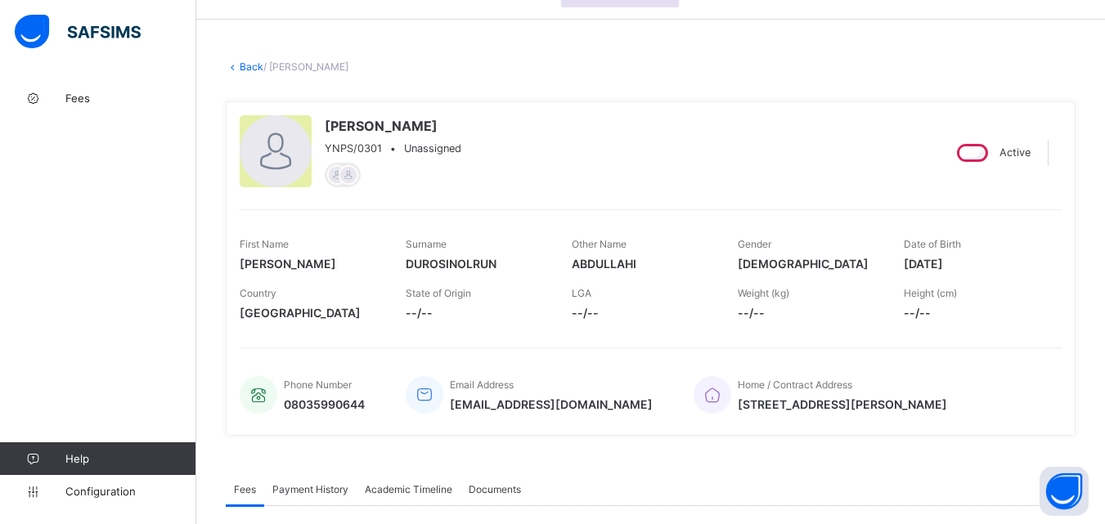
scroll to position [0, 0]
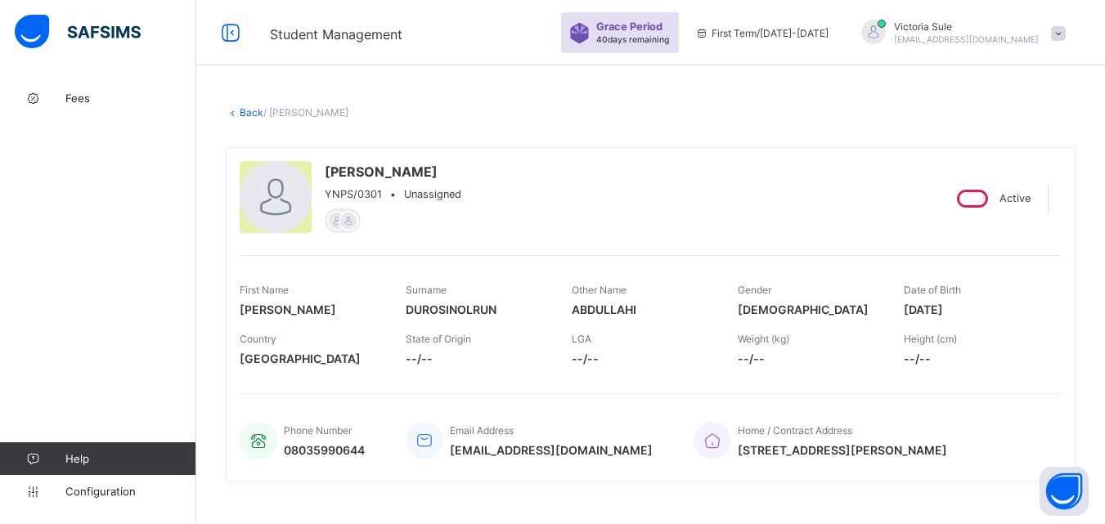
click at [246, 114] on link "Back" at bounding box center [252, 112] width 24 height 12
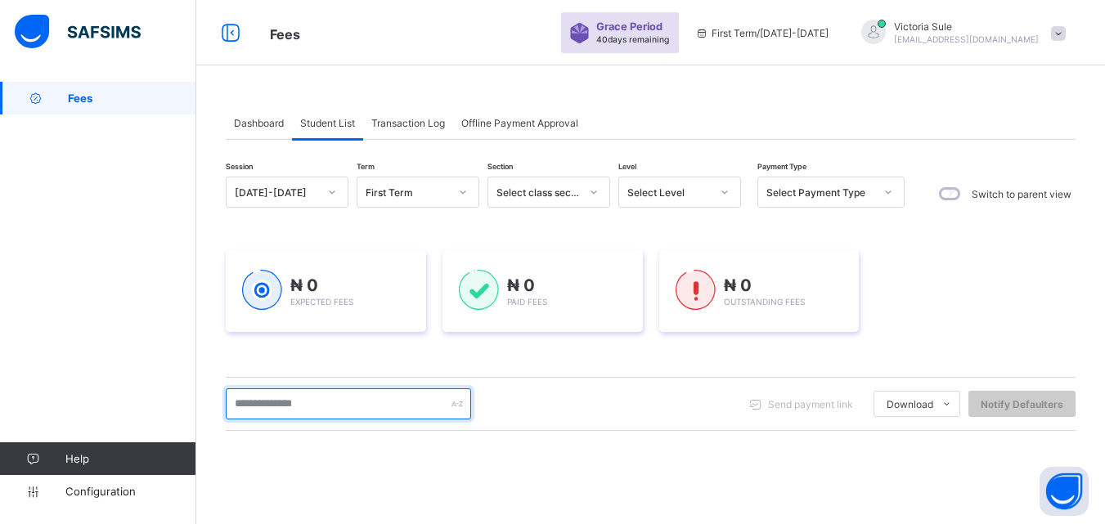
click at [391, 409] on input "text" at bounding box center [348, 403] width 245 height 31
type input "****"
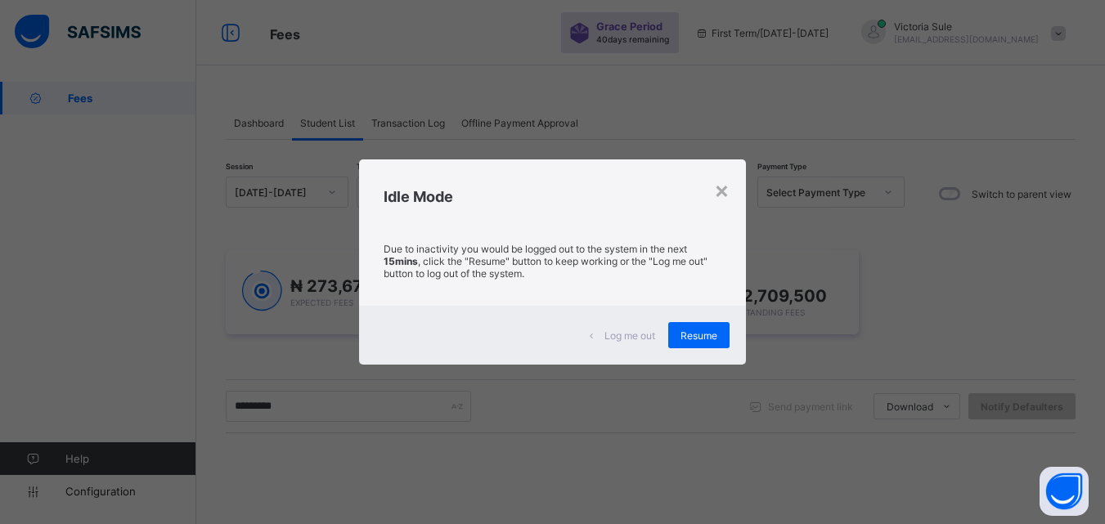
type input "****"
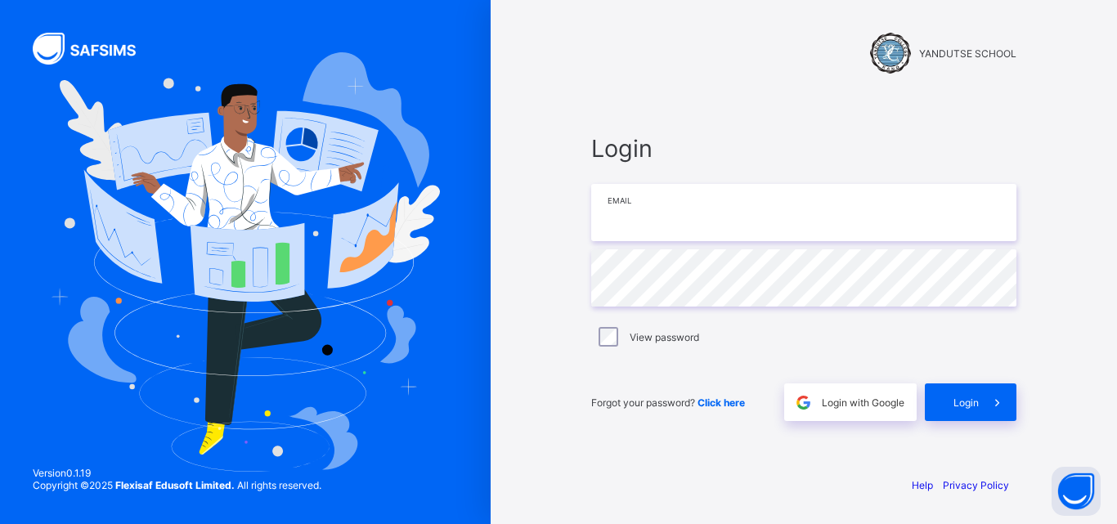
type input "**********"
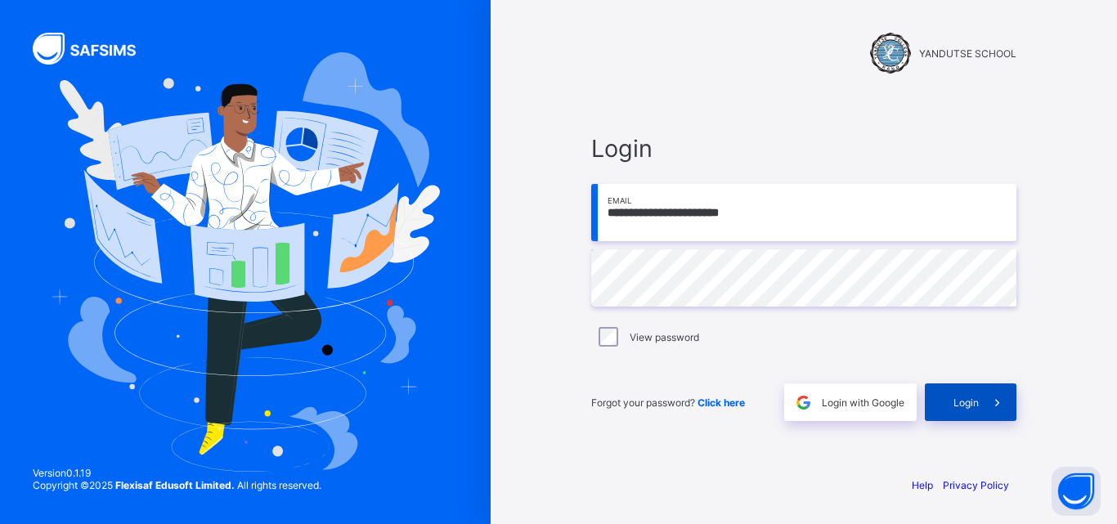
click at [978, 392] on div "Login" at bounding box center [971, 403] width 92 height 38
click at [452, 181] on div at bounding box center [245, 262] width 491 height 524
click at [955, 395] on div "Login" at bounding box center [971, 403] width 92 height 38
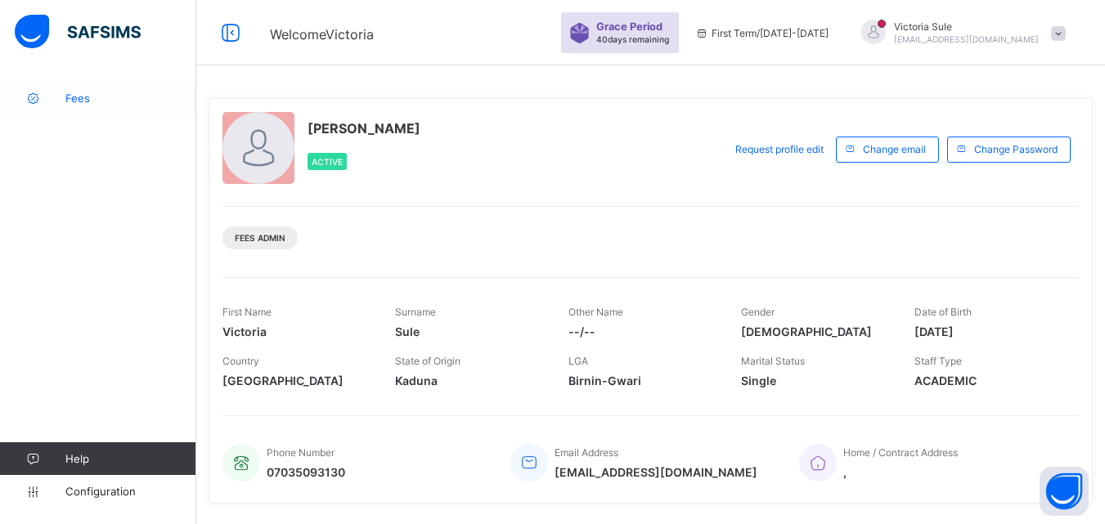
click at [79, 102] on span "Fees" at bounding box center [130, 98] width 131 height 13
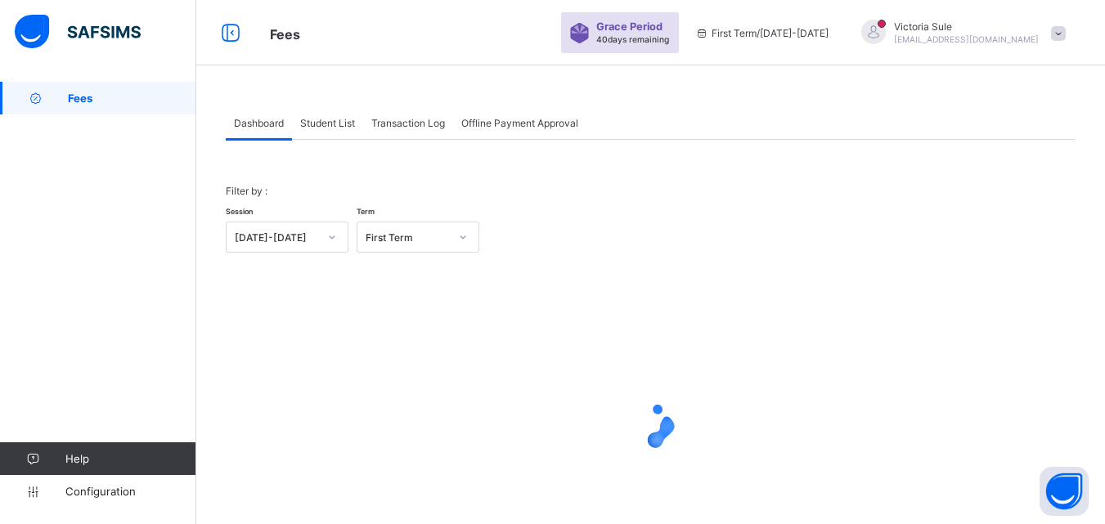
click at [330, 124] on span "Student List" at bounding box center [327, 123] width 55 height 12
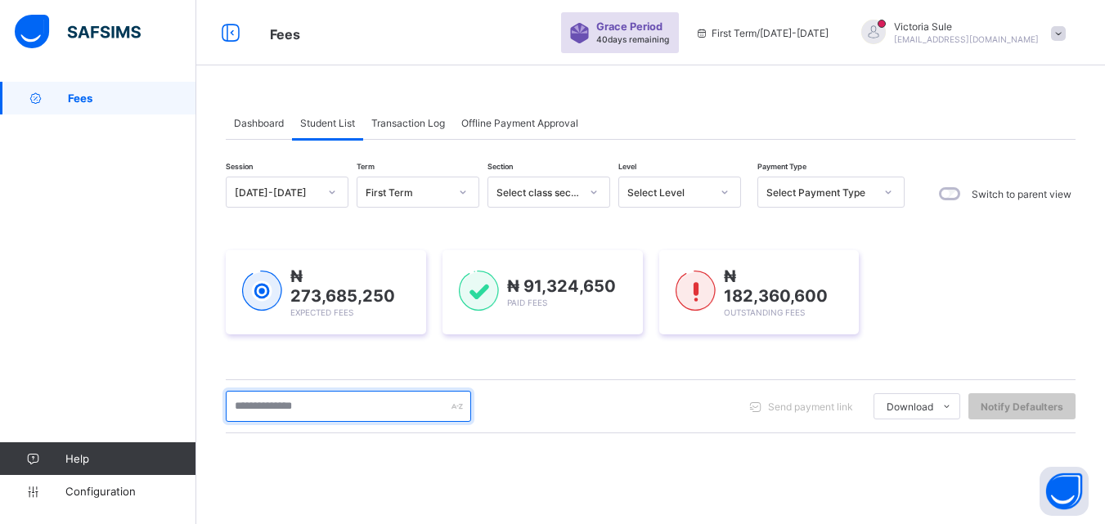
click at [369, 408] on input "text" at bounding box center [348, 406] width 245 height 31
type input "*****"
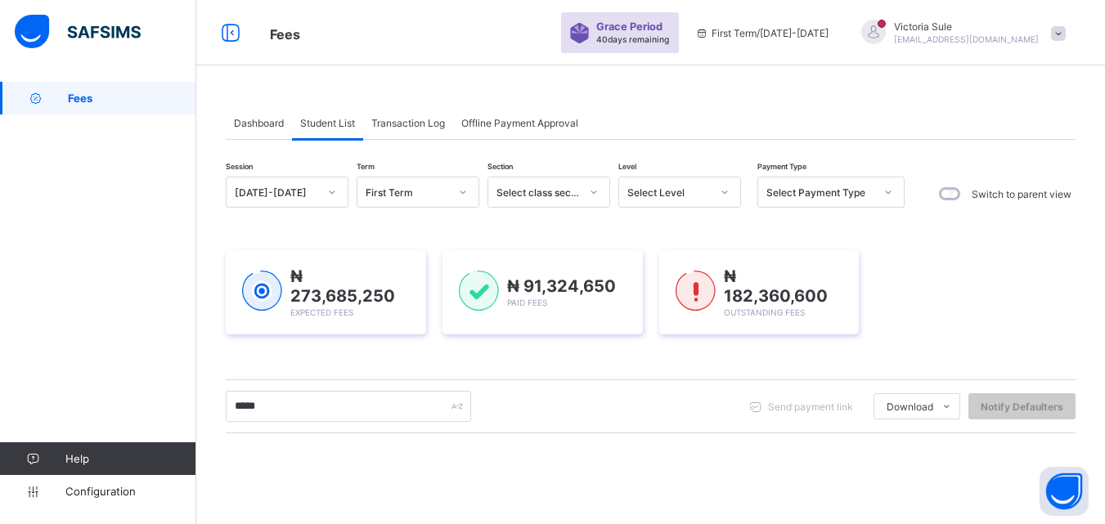
click at [659, 194] on div "Select Level" at bounding box center [668, 192] width 83 height 12
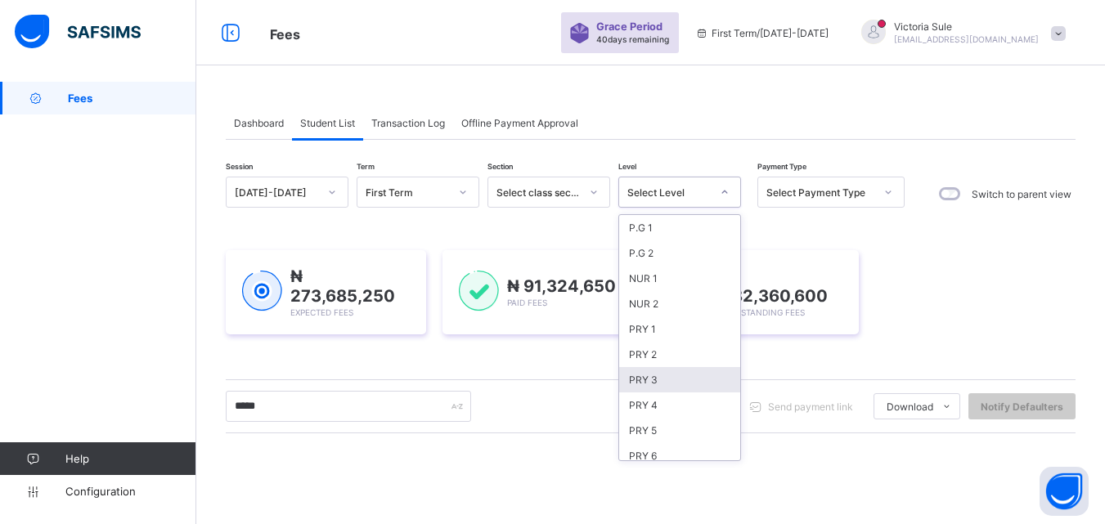
click at [655, 377] on div "PRY 3" at bounding box center [679, 379] width 121 height 25
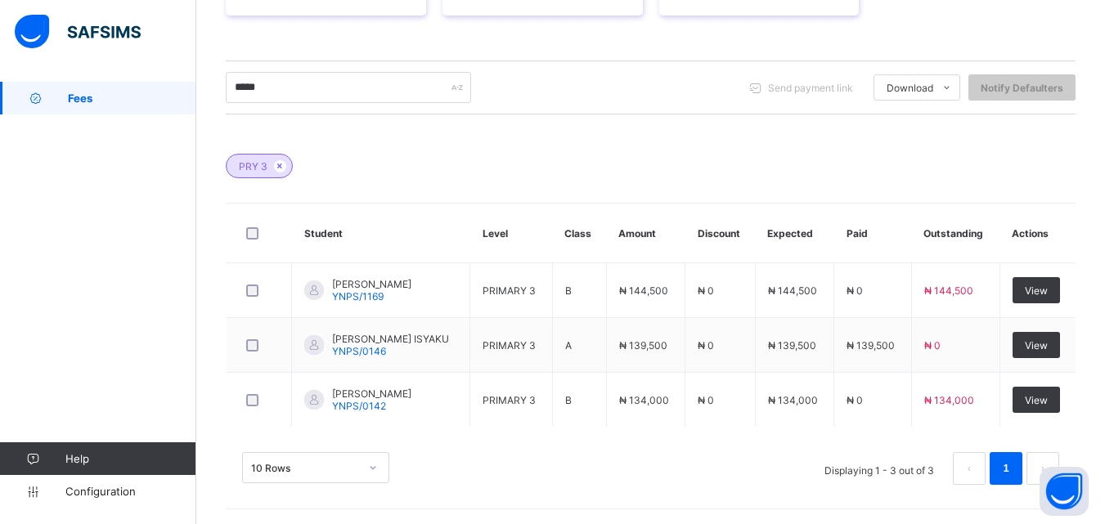
scroll to position [357, 0]
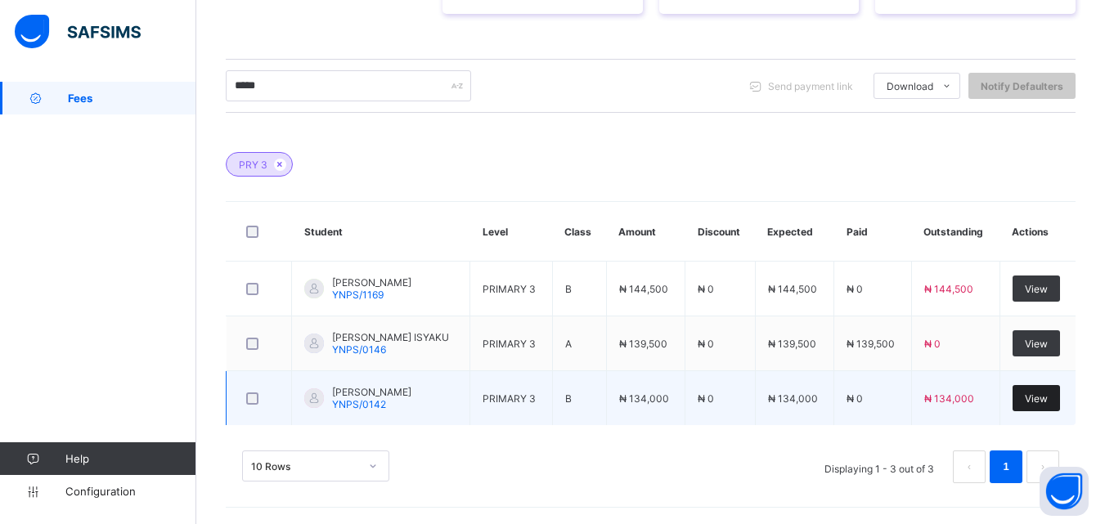
click at [1047, 393] on span "View" at bounding box center [1036, 398] width 23 height 12
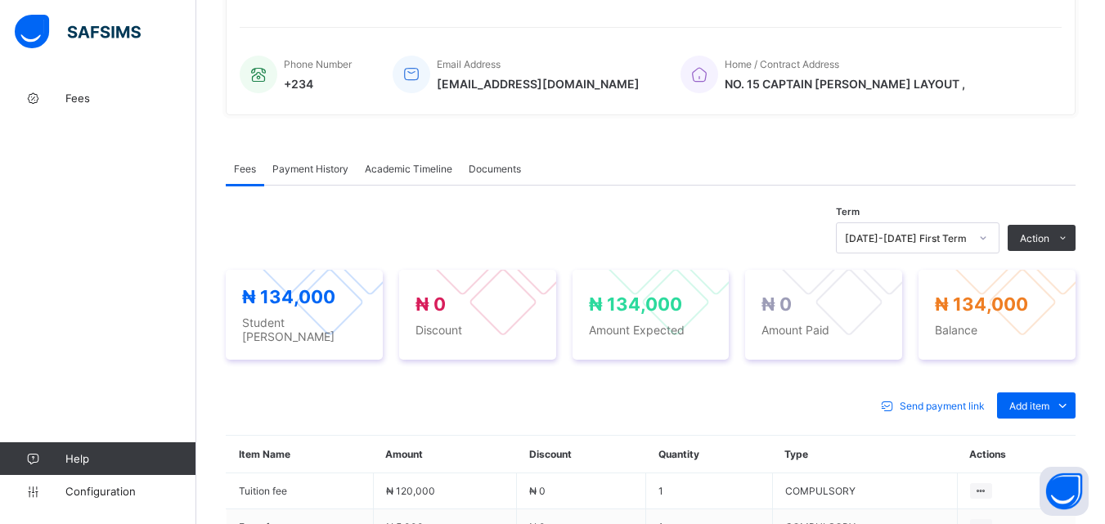
scroll to position [578, 0]
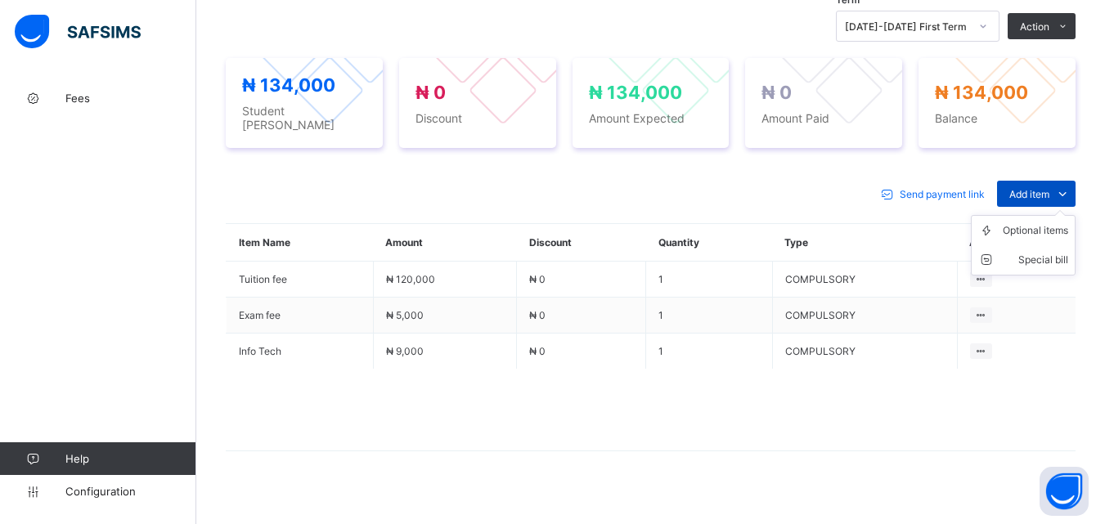
click at [1049, 188] on span "Add item" at bounding box center [1029, 194] width 40 height 12
click at [1042, 222] on div "Optional items" at bounding box center [1035, 230] width 65 height 16
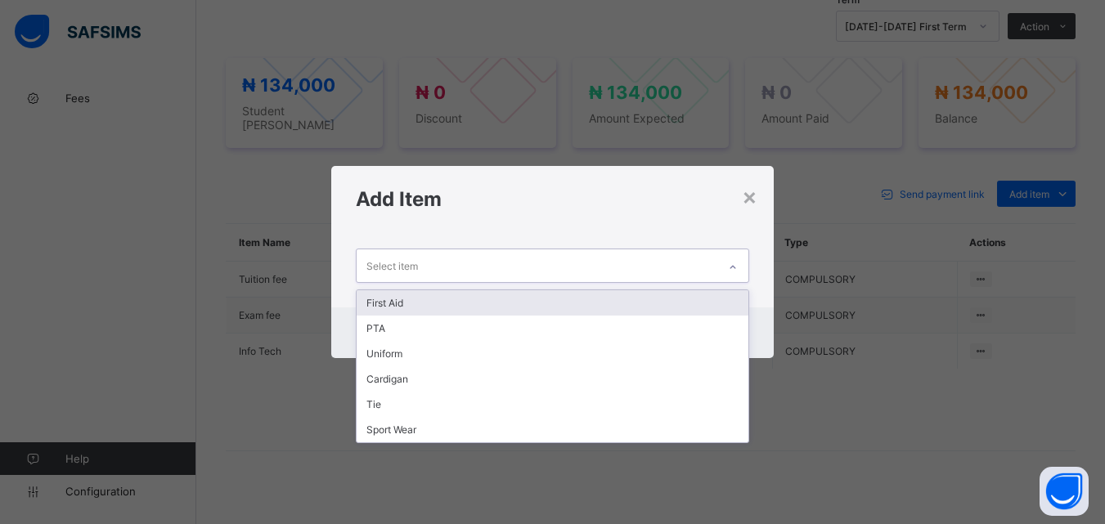
click at [741, 266] on div at bounding box center [733, 267] width 28 height 26
click at [724, 299] on div "First Aid" at bounding box center [552, 302] width 391 height 25
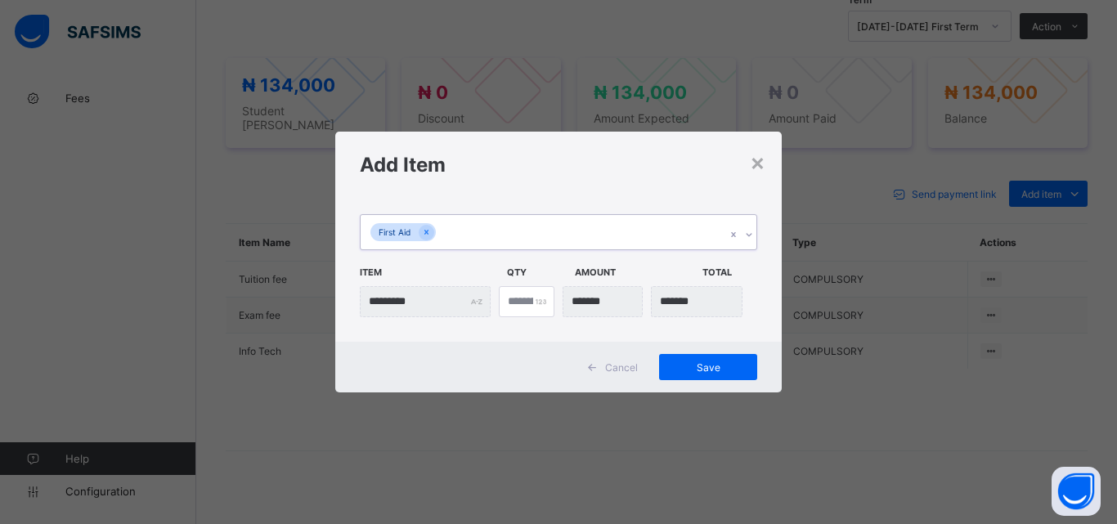
click at [748, 231] on icon at bounding box center [749, 235] width 10 height 16
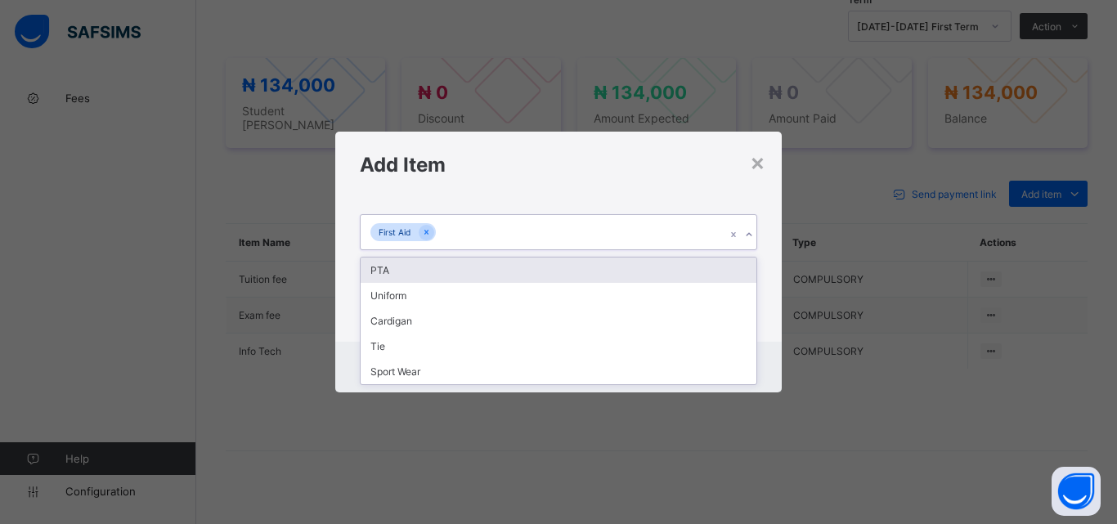
click at [745, 267] on div "PTA" at bounding box center [559, 270] width 396 height 25
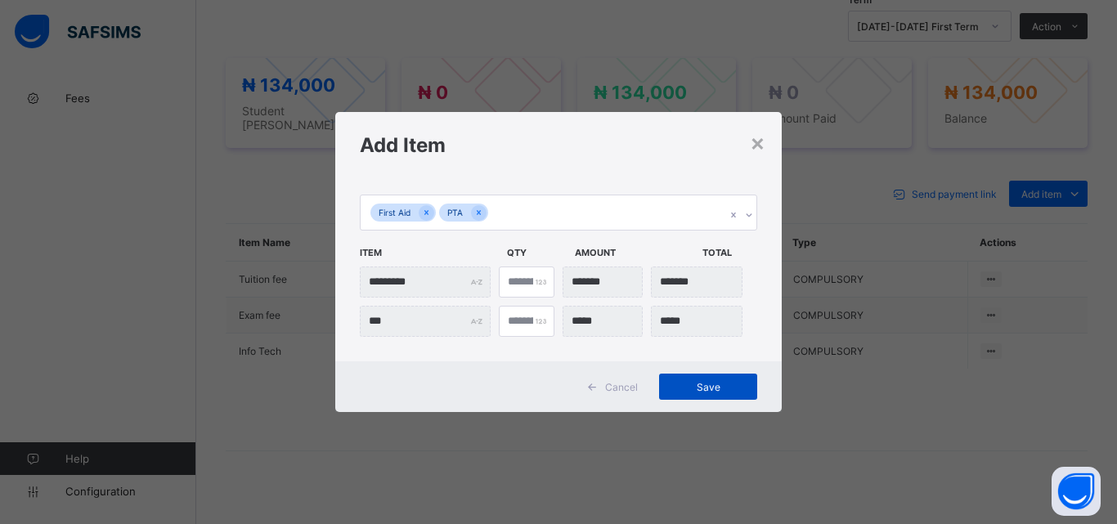
click at [713, 387] on span "Save" at bounding box center [708, 387] width 74 height 12
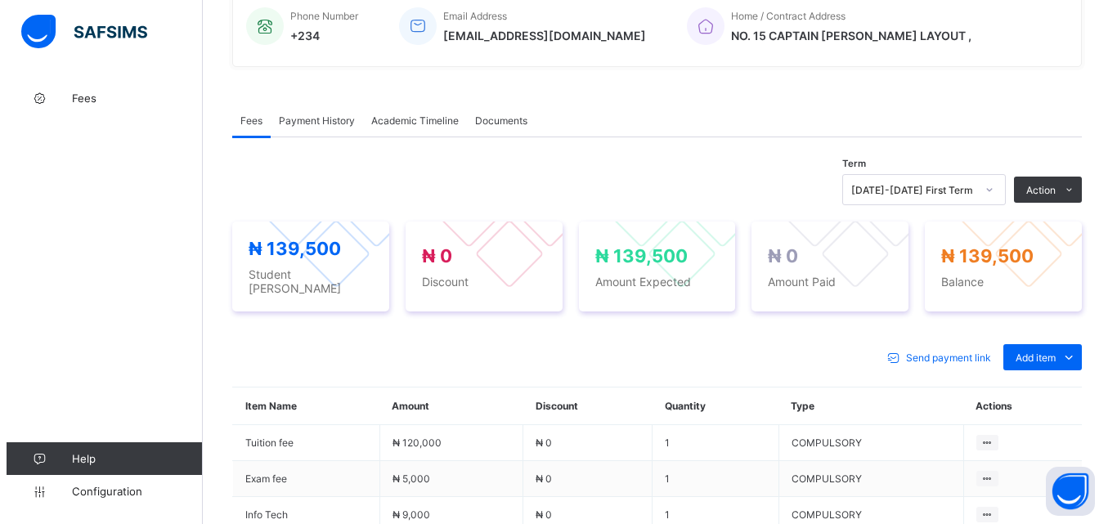
scroll to position [333, 0]
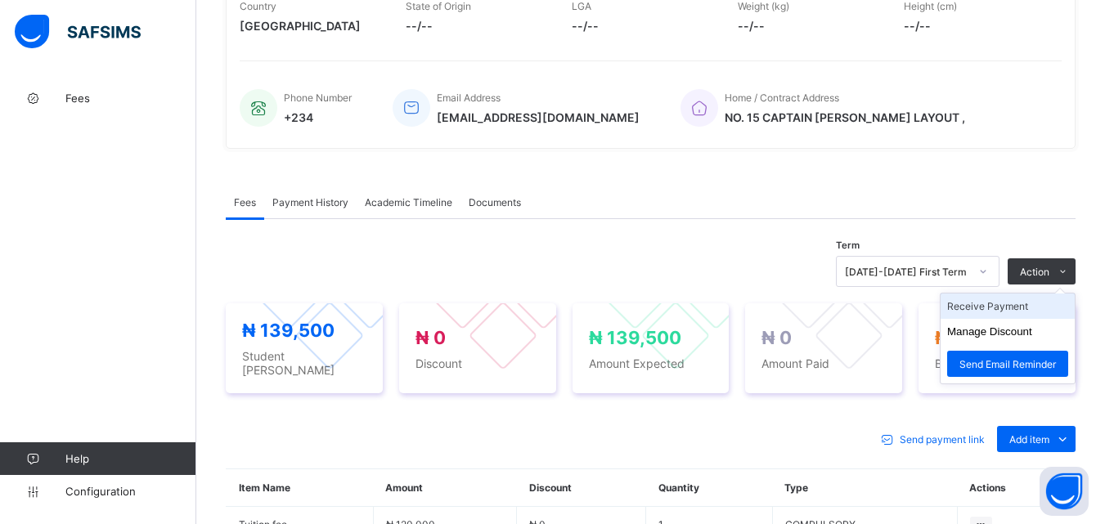
click at [1011, 307] on li "Receive Payment" at bounding box center [1007, 306] width 134 height 25
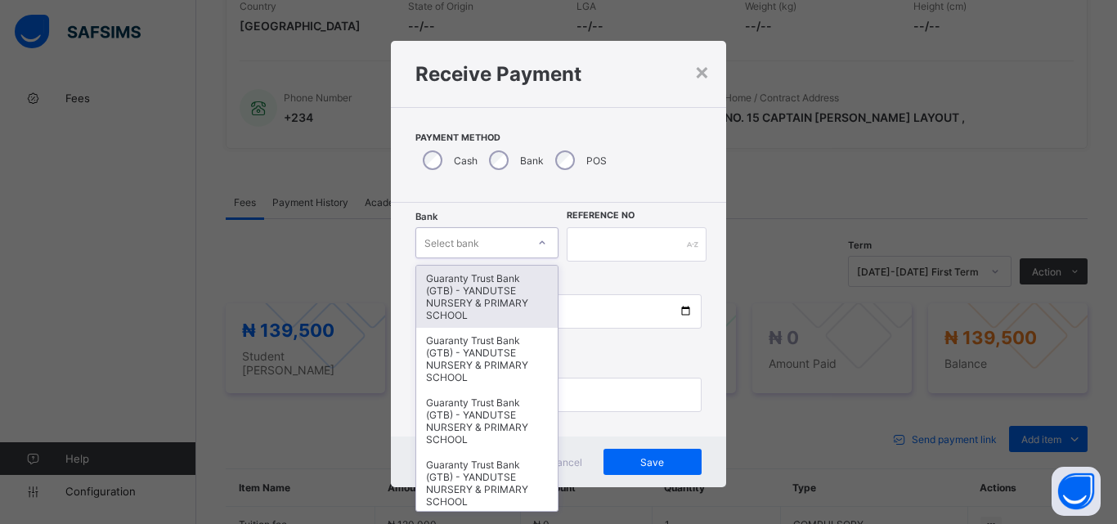
click at [540, 244] on icon at bounding box center [542, 243] width 10 height 16
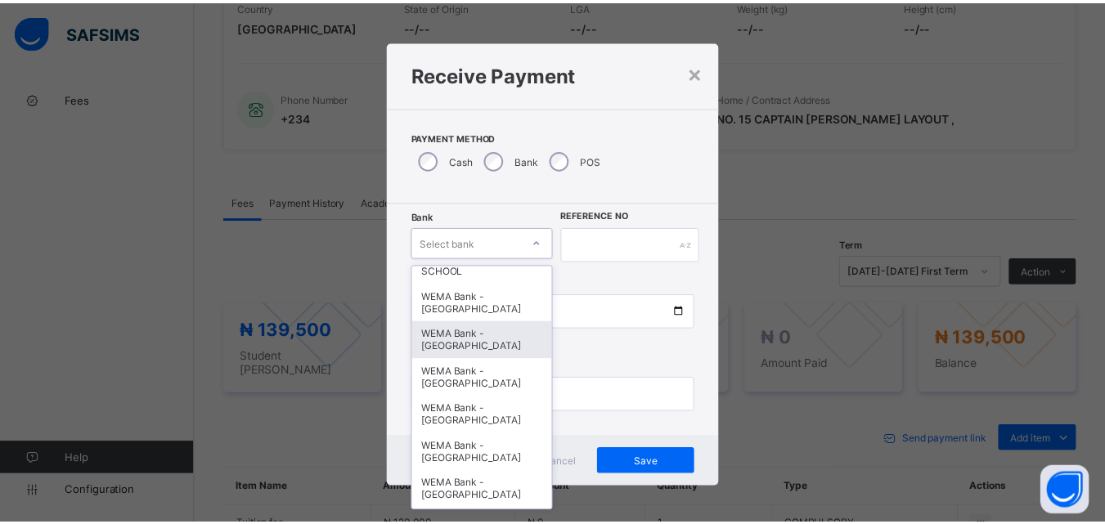
scroll to position [503, 0]
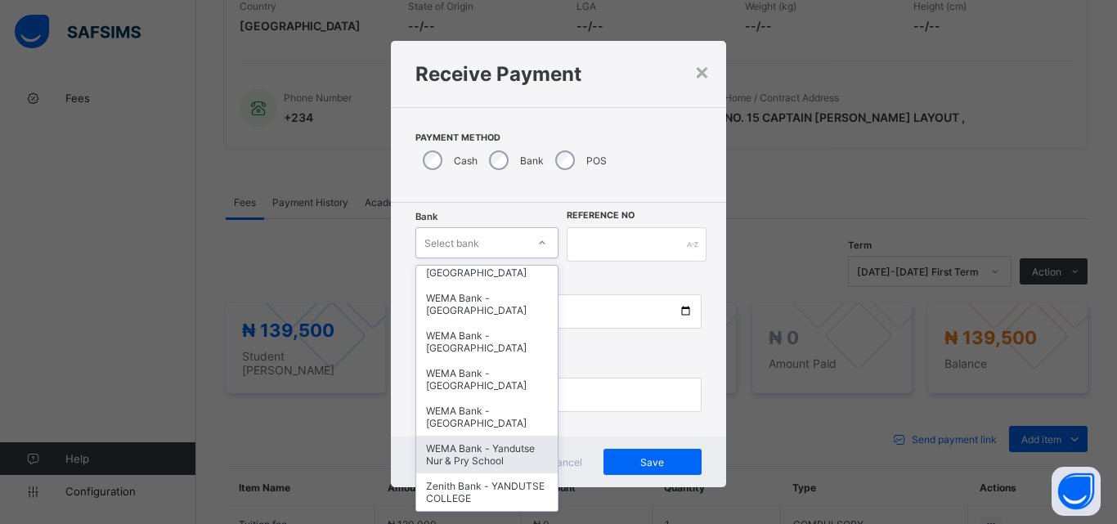
click at [494, 445] on div "WEMA Bank - Yandutse Nur & Pry School" at bounding box center [486, 455] width 141 height 38
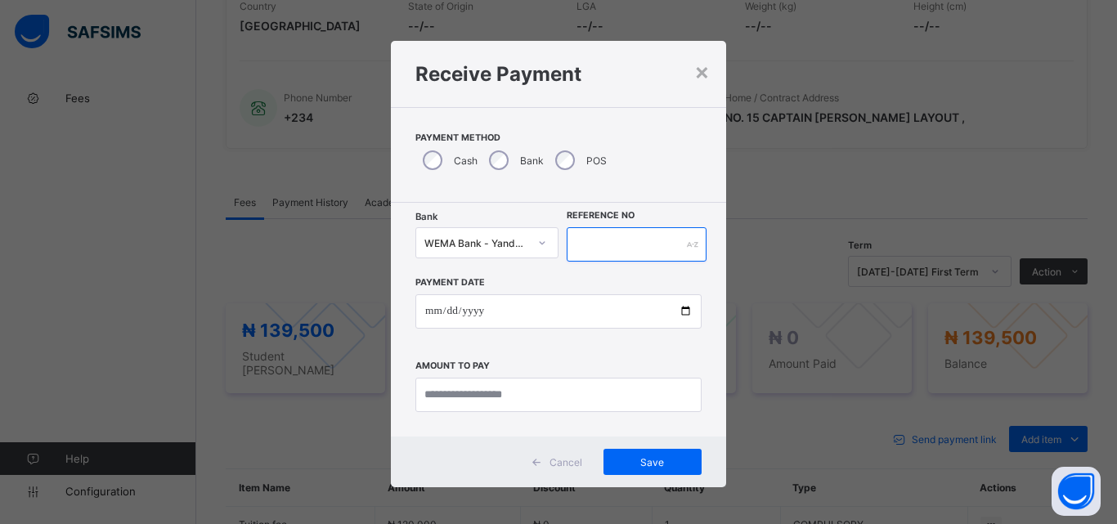
click at [608, 241] on input "text" at bounding box center [637, 244] width 140 height 34
type input "**********"
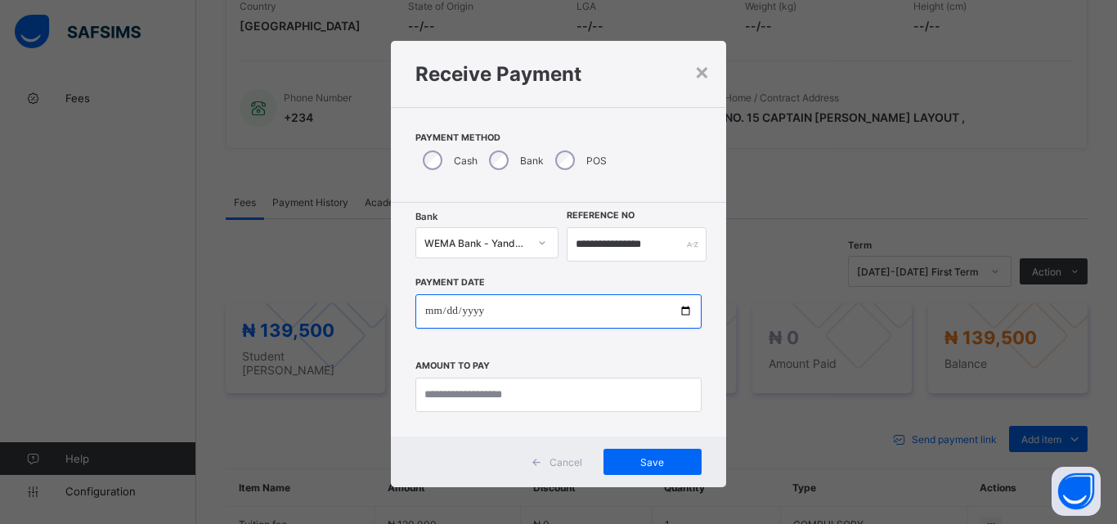
click at [683, 308] on input "date" at bounding box center [558, 311] width 286 height 34
type input "**********"
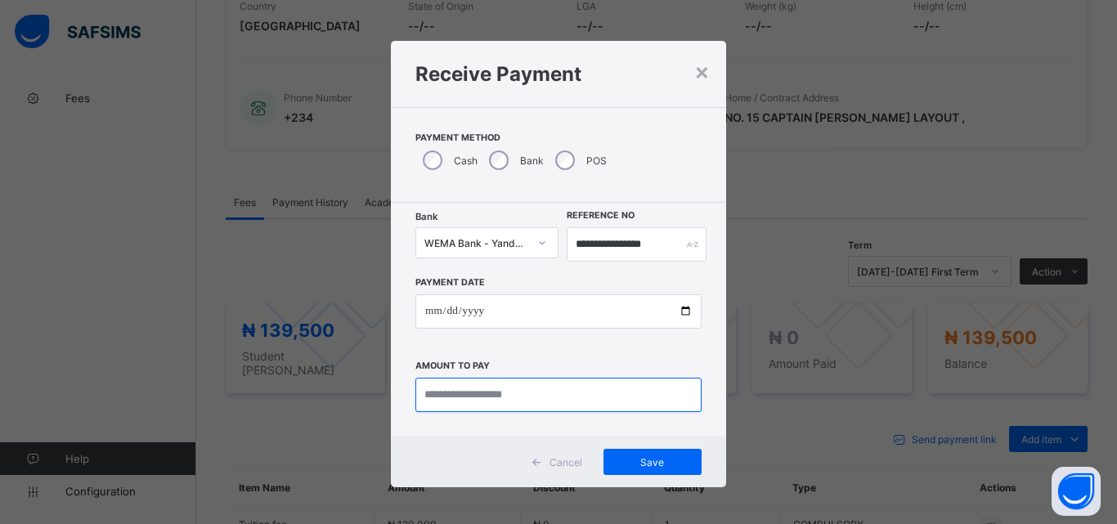
click at [494, 393] on input "currency" at bounding box center [558, 395] width 286 height 34
type input "*********"
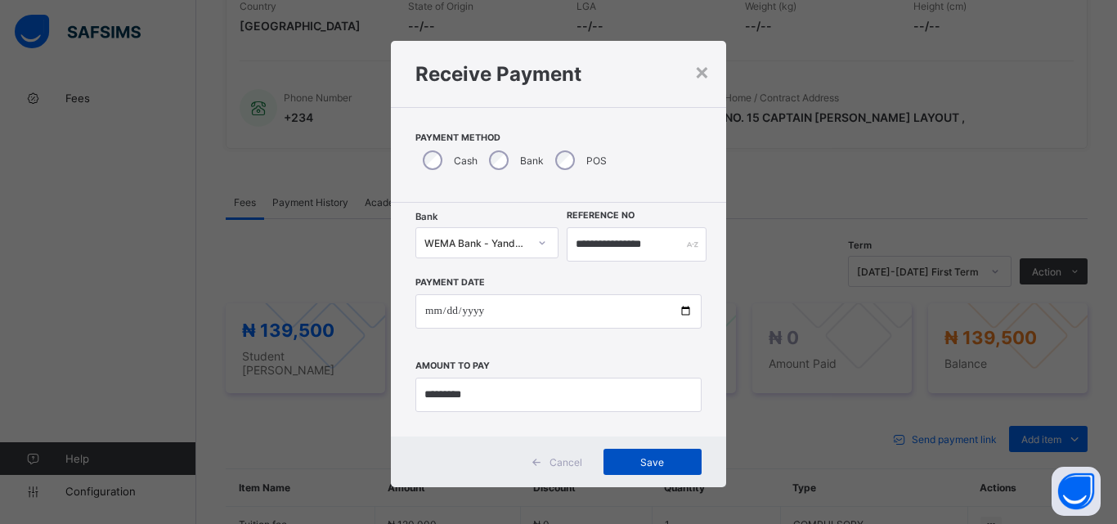
click at [632, 461] on span "Save" at bounding box center [653, 462] width 74 height 12
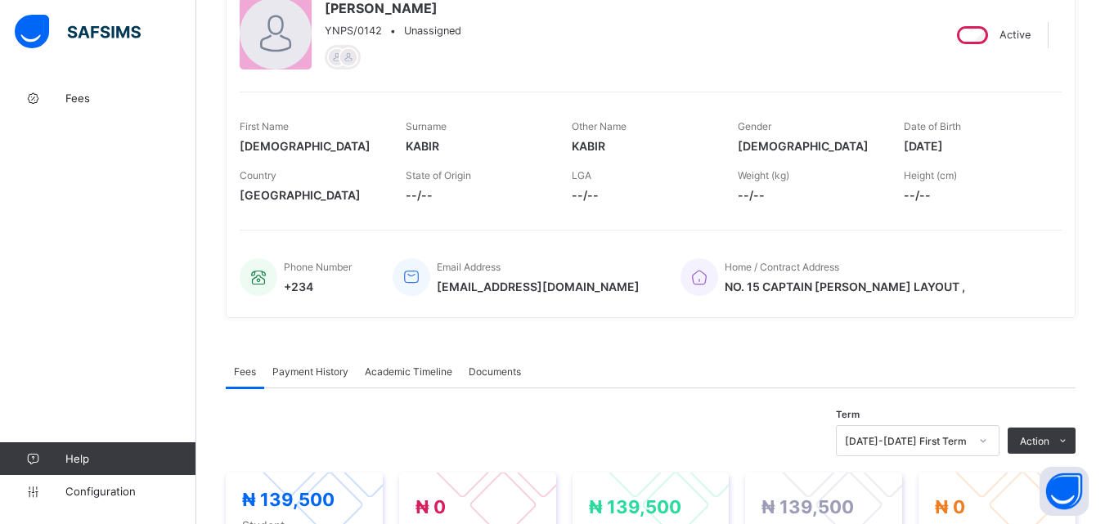
scroll to position [0, 0]
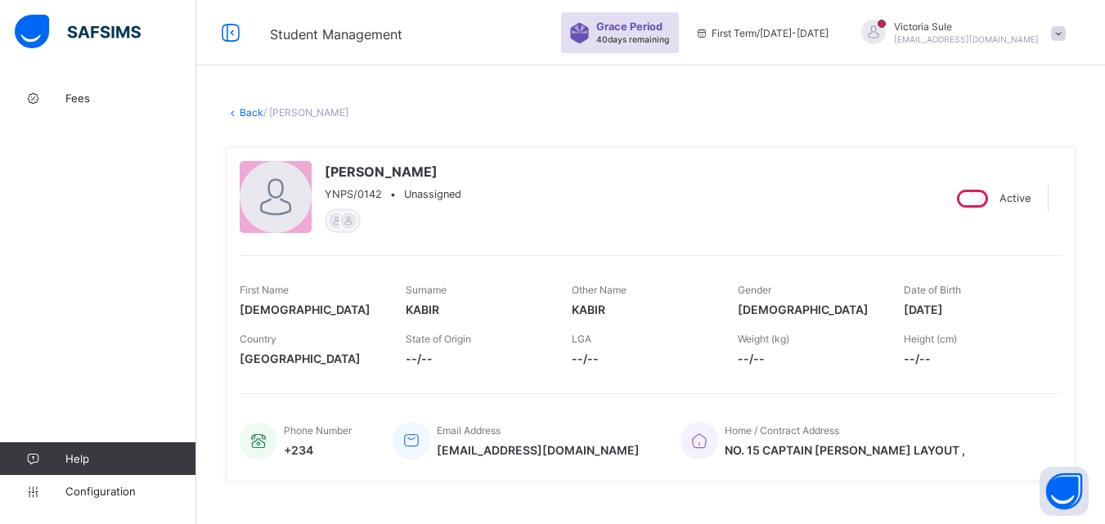
click at [246, 110] on link "Back" at bounding box center [252, 112] width 24 height 12
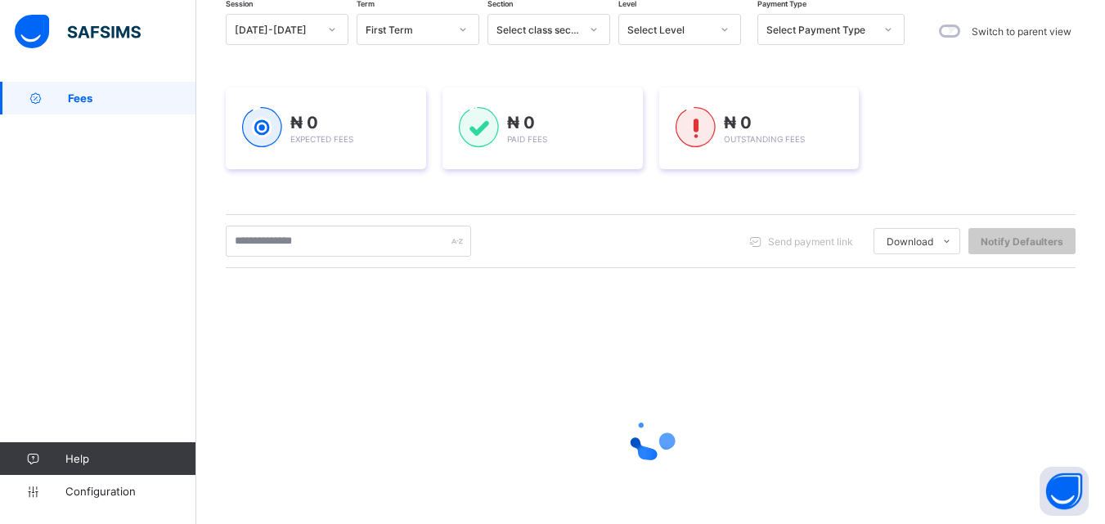
scroll to position [164, 0]
click at [302, 244] on input "text" at bounding box center [348, 240] width 245 height 31
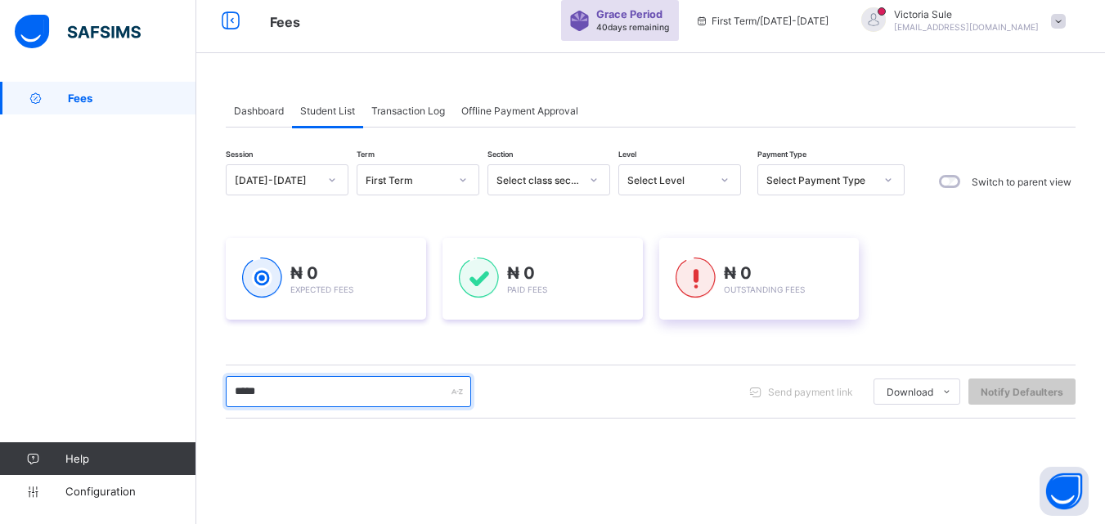
scroll to position [0, 0]
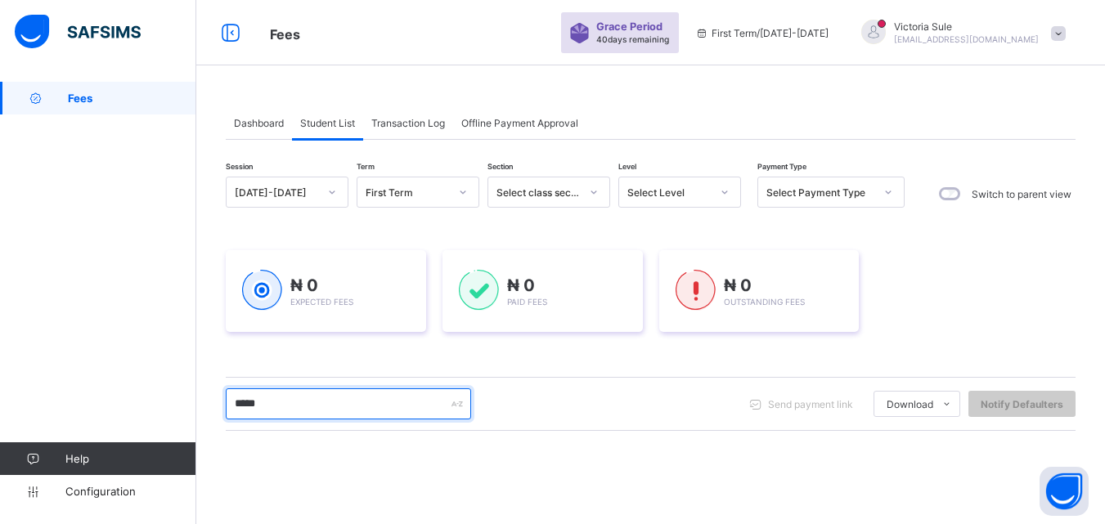
type input "*****"
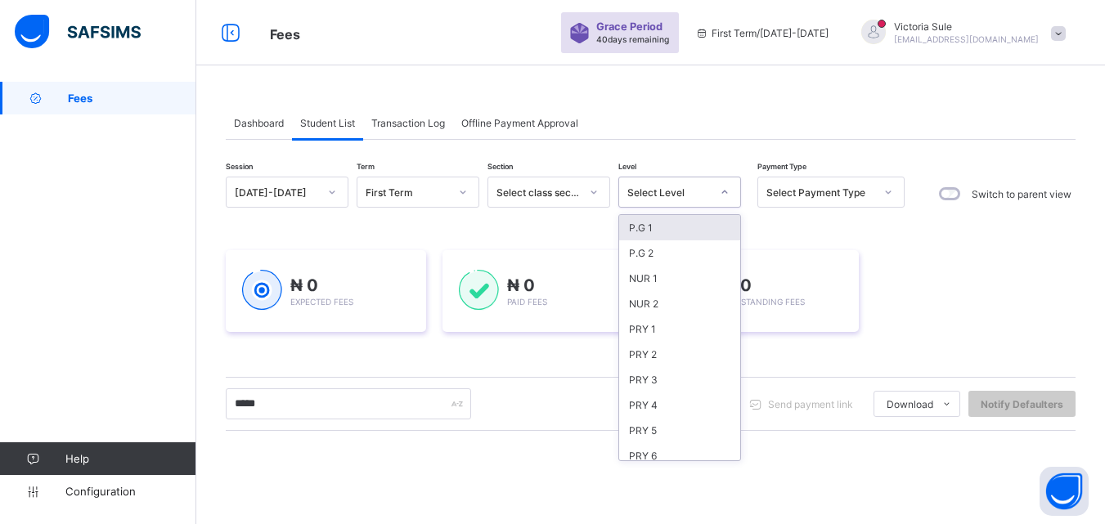
click at [716, 196] on div at bounding box center [725, 192] width 28 height 26
click at [653, 436] on div "PRY 5" at bounding box center [679, 430] width 121 height 25
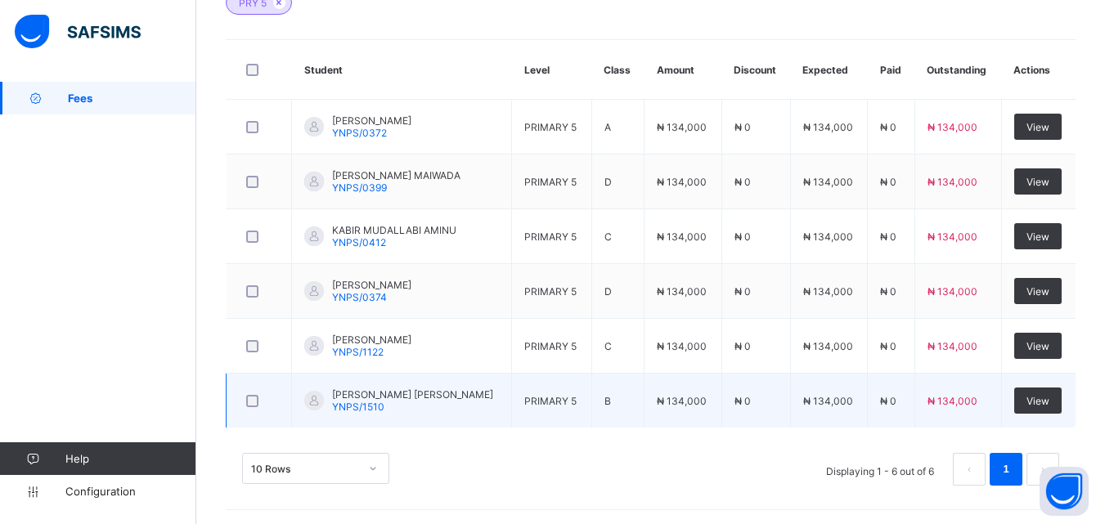
scroll to position [518, 0]
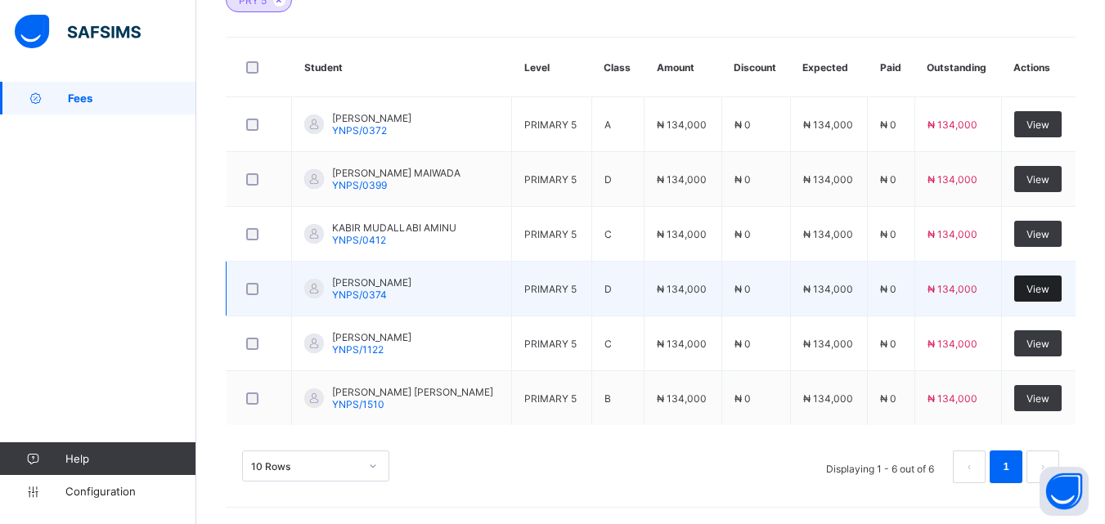
click at [1042, 283] on span "View" at bounding box center [1037, 289] width 23 height 12
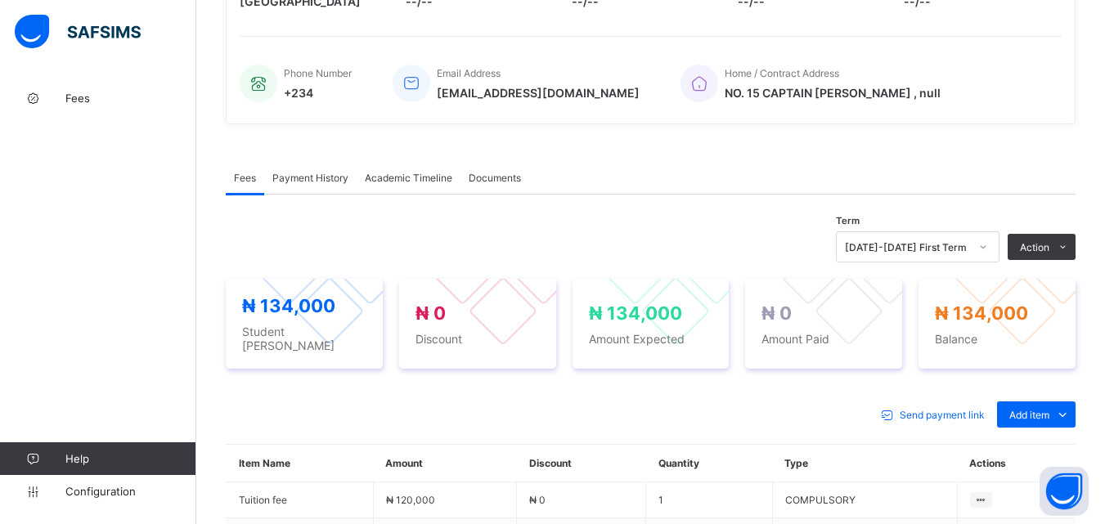
scroll to position [491, 0]
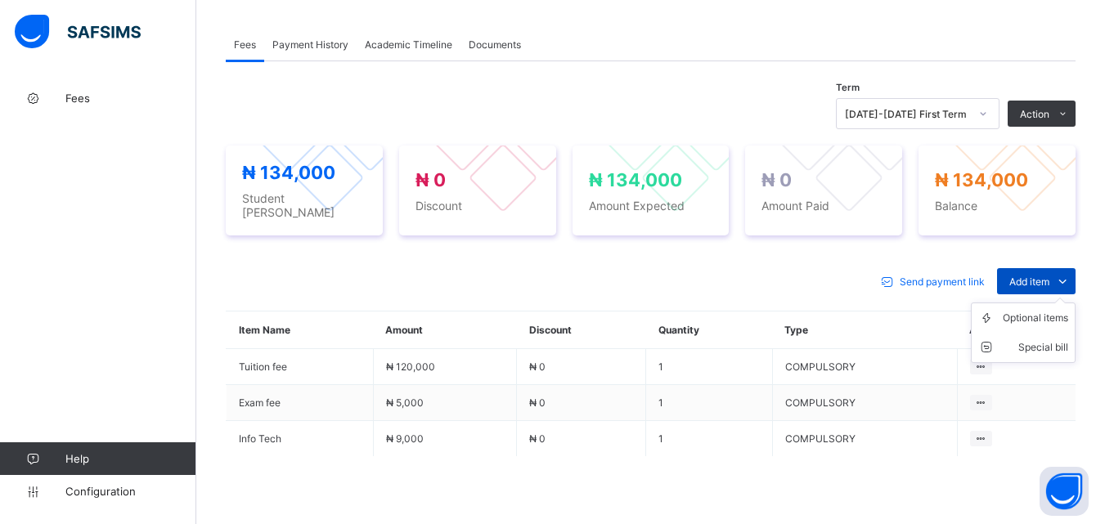
click at [1043, 276] on span "Add item" at bounding box center [1029, 282] width 40 height 12
click at [1038, 310] on div "Optional items" at bounding box center [1035, 318] width 65 height 16
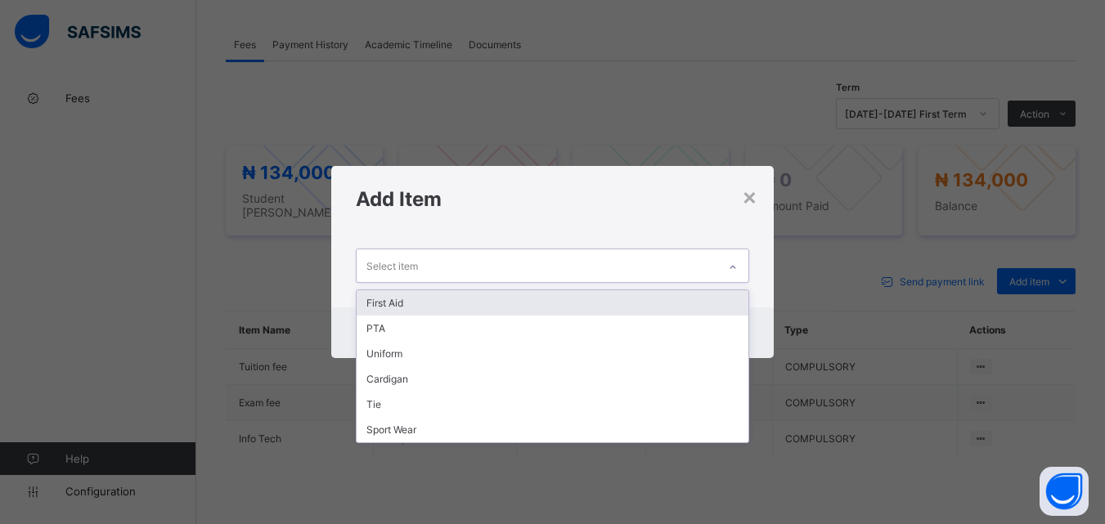
click at [731, 260] on icon at bounding box center [733, 267] width 10 height 16
click at [719, 299] on div "First Aid" at bounding box center [552, 302] width 391 height 25
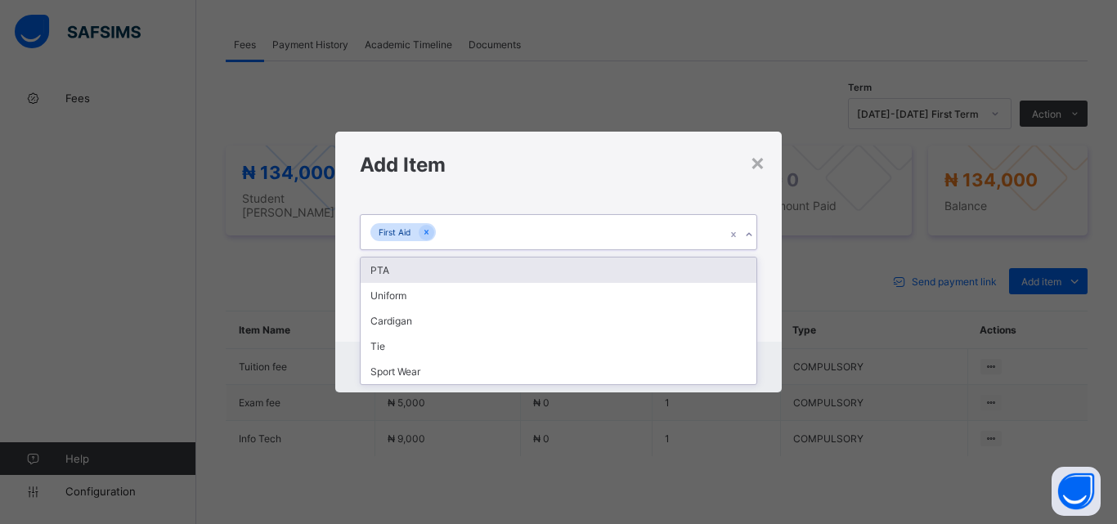
click at [751, 234] on icon at bounding box center [749, 235] width 10 height 16
click at [733, 262] on div "PTA" at bounding box center [559, 270] width 396 height 25
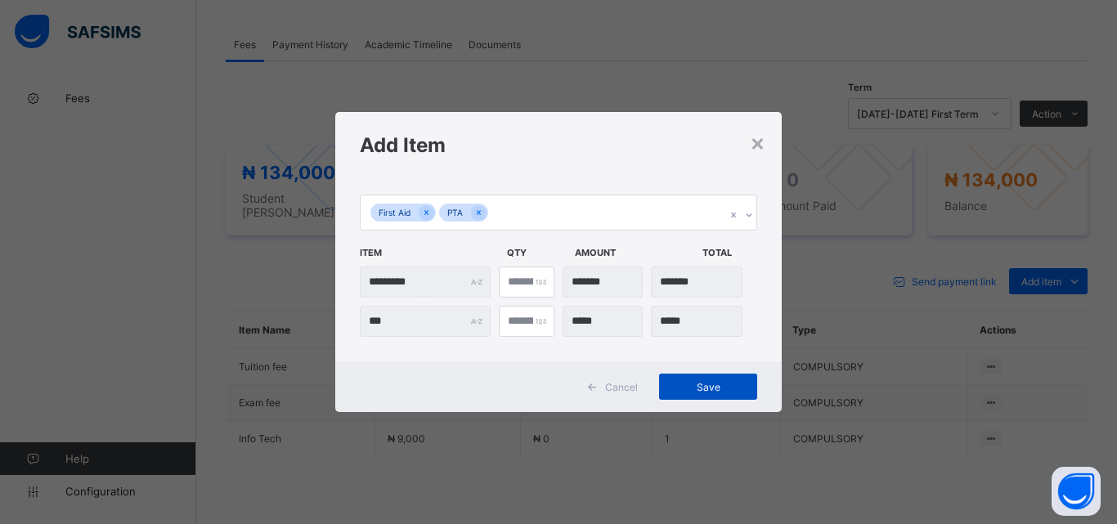
click at [711, 383] on span "Save" at bounding box center [708, 387] width 74 height 12
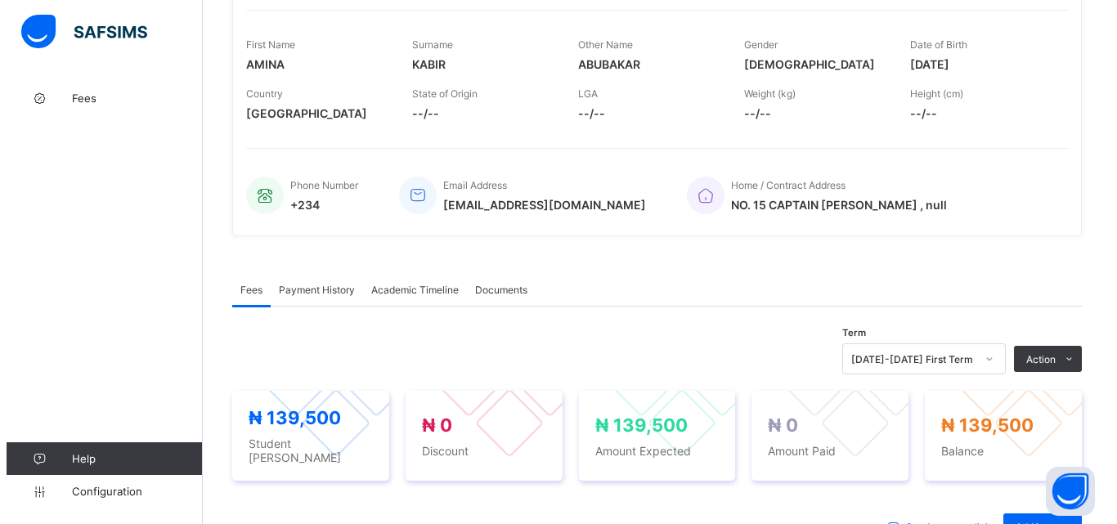
scroll to position [327, 0]
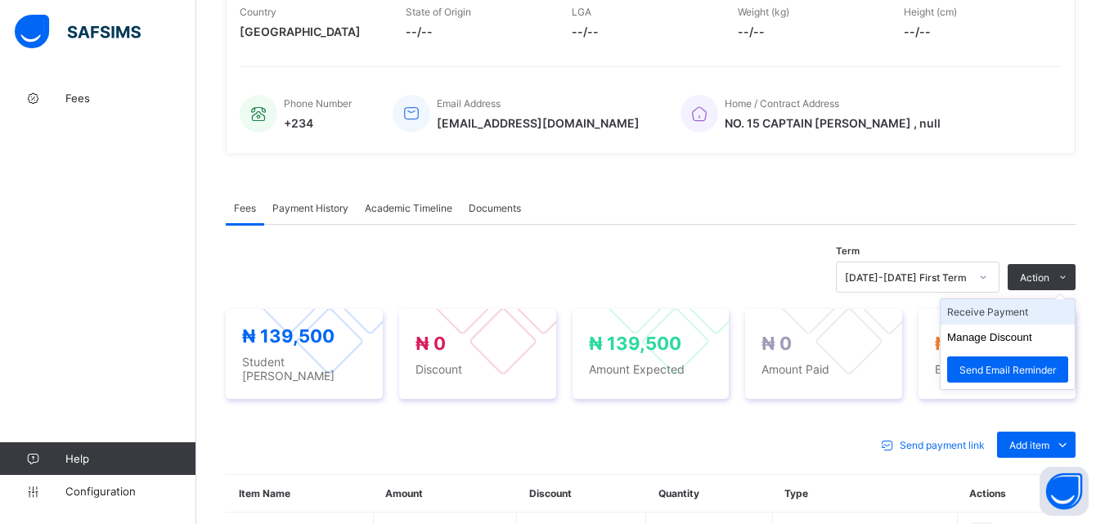
click at [1011, 319] on li "Receive Payment" at bounding box center [1007, 311] width 134 height 25
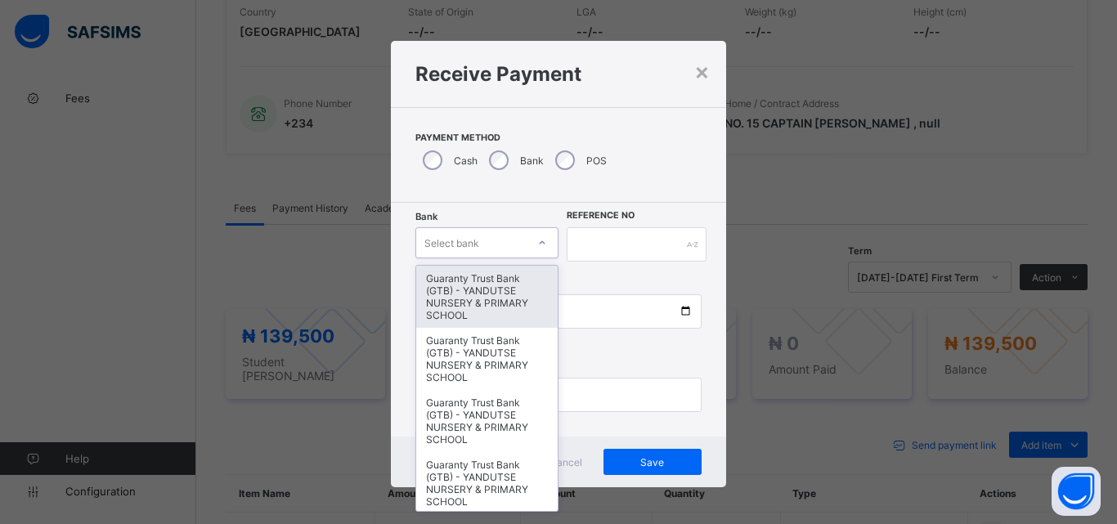
click at [537, 243] on icon at bounding box center [542, 243] width 10 height 16
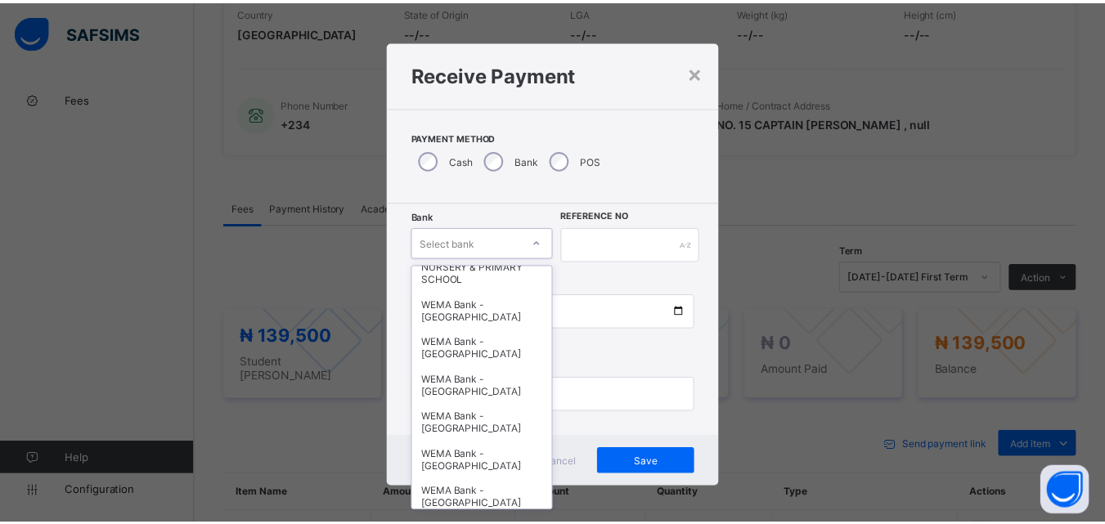
scroll to position [503, 0]
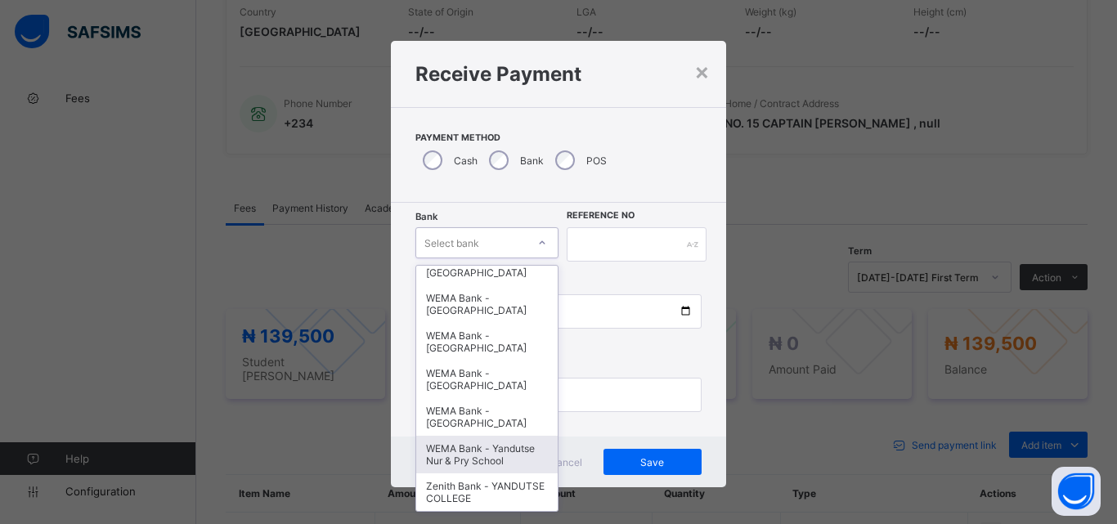
click at [464, 449] on div "WEMA Bank - Yandutse Nur & Pry School" at bounding box center [486, 455] width 141 height 38
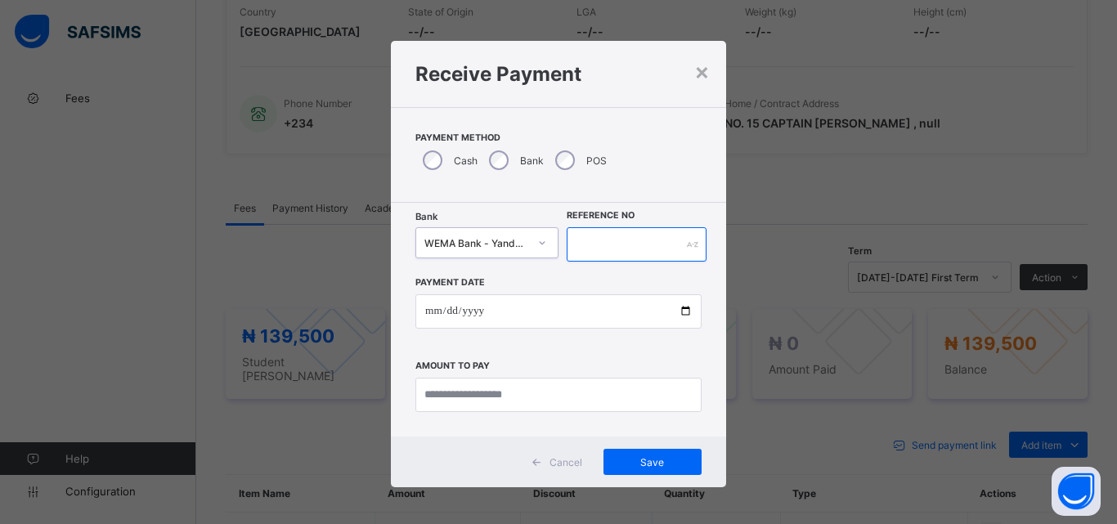
click at [609, 250] on input "text" at bounding box center [637, 244] width 140 height 34
type input "**********"
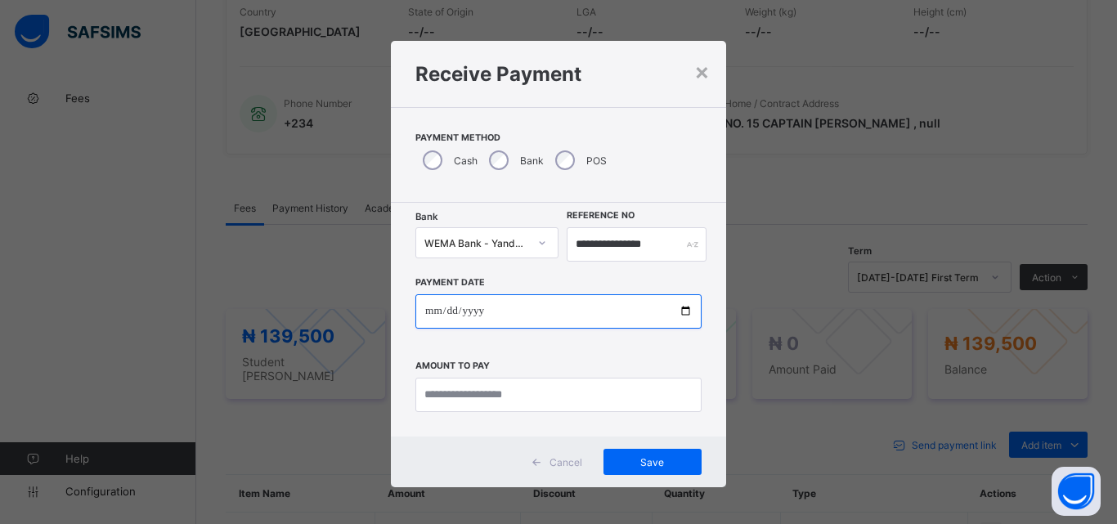
click at [682, 310] on input "date" at bounding box center [558, 311] width 286 height 34
type input "**********"
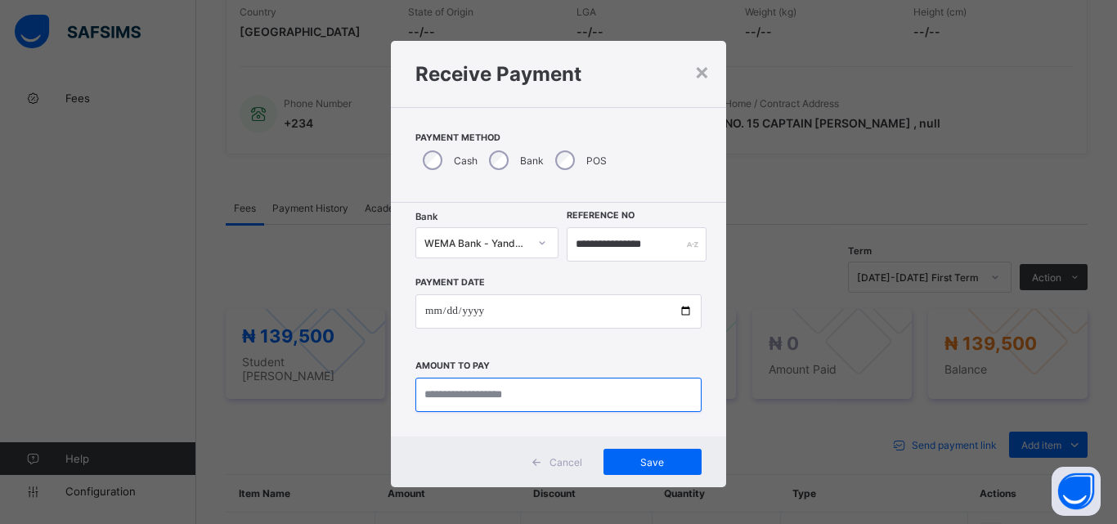
click at [476, 399] on input "currency" at bounding box center [558, 395] width 286 height 34
type input "*********"
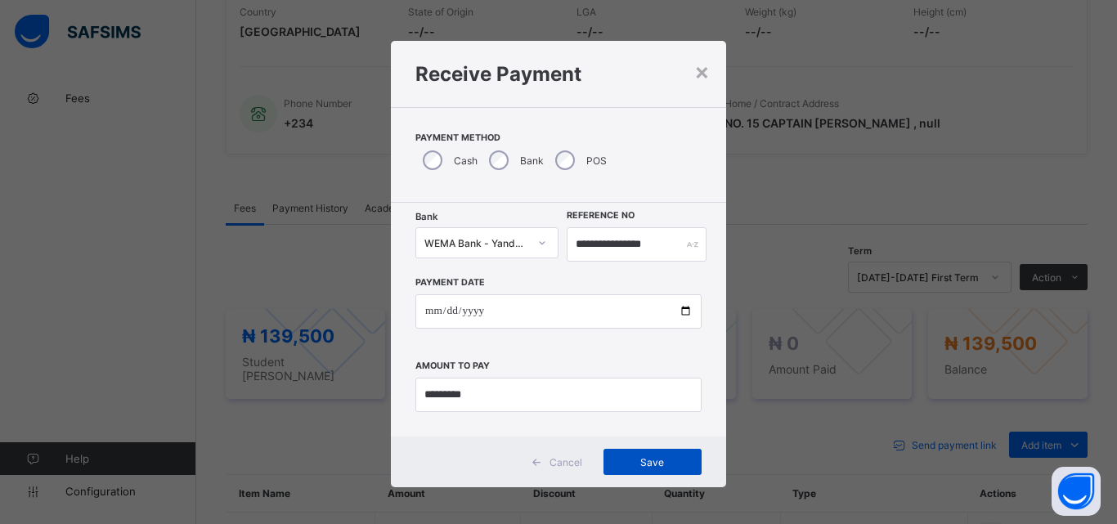
click at [644, 459] on span "Save" at bounding box center [653, 462] width 74 height 12
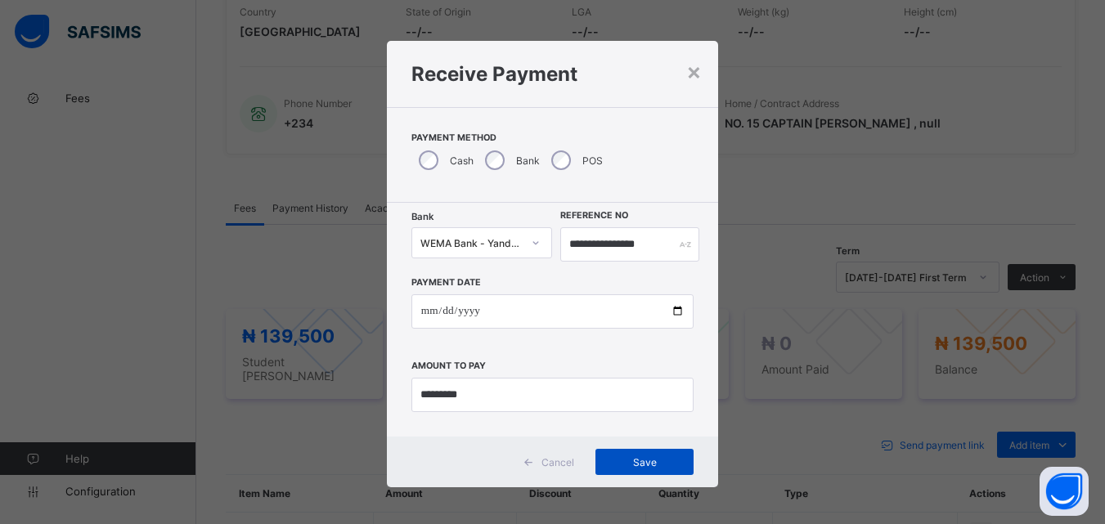
click at [635, 462] on span "Save" at bounding box center [645, 462] width 74 height 12
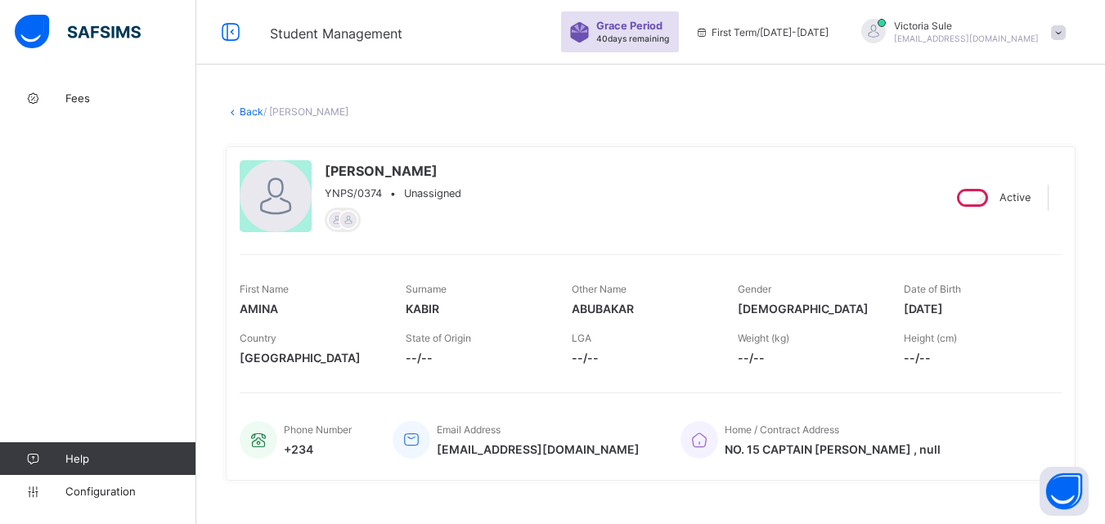
scroll to position [0, 0]
click at [242, 107] on link "Back" at bounding box center [252, 112] width 24 height 12
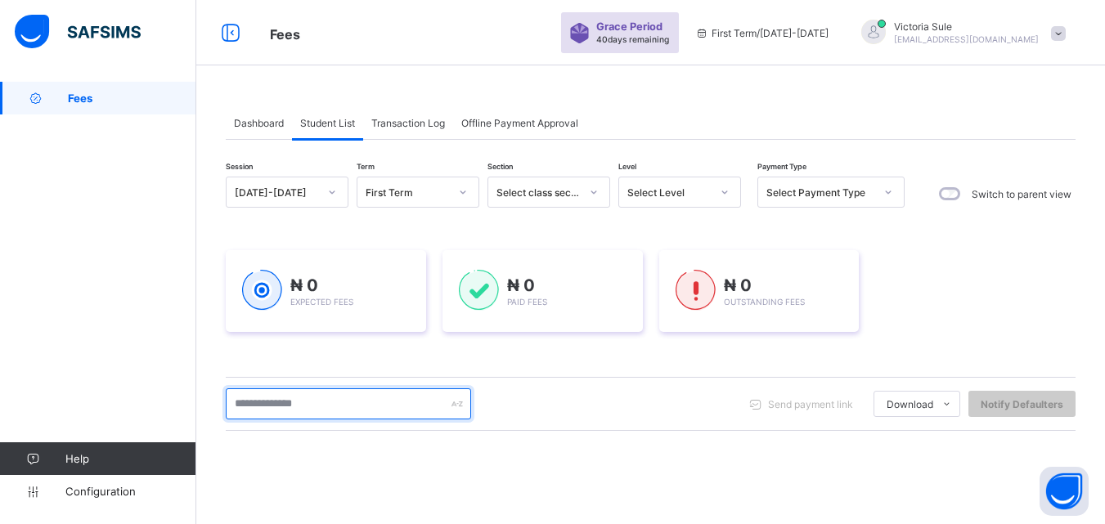
click at [351, 403] on input "text" at bounding box center [348, 403] width 245 height 31
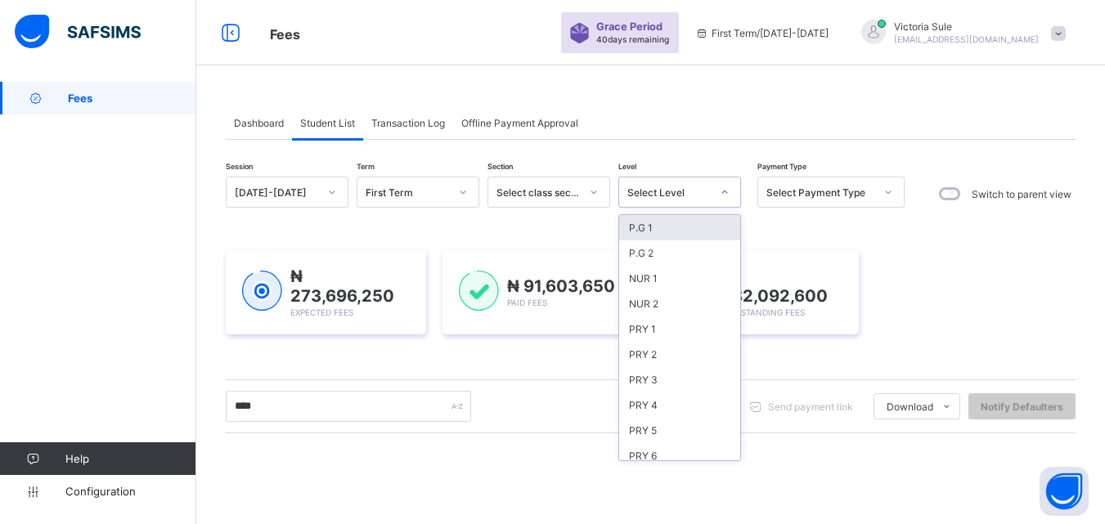
click at [685, 190] on div "Select Level" at bounding box center [668, 192] width 83 height 12
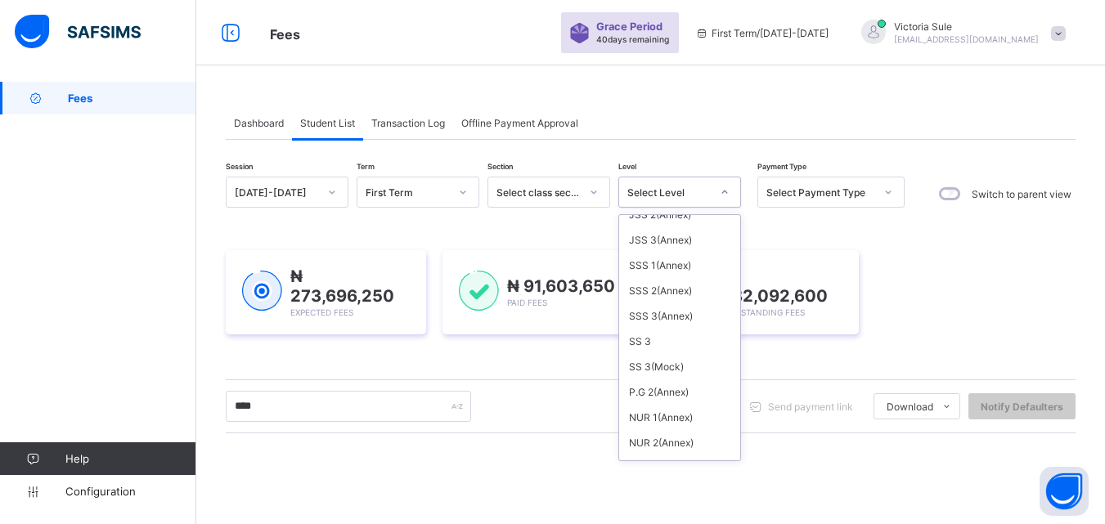
scroll to position [591, 0]
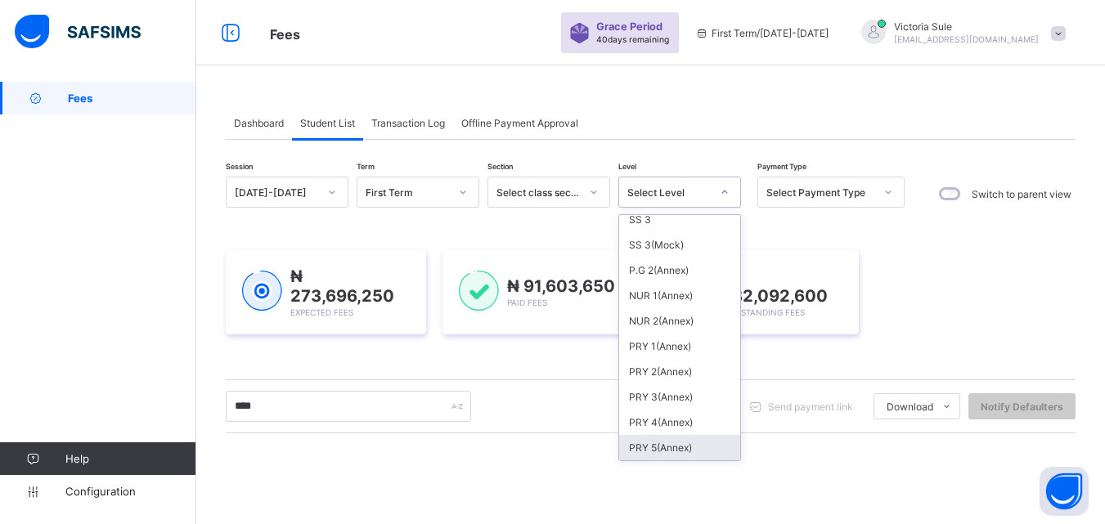
click at [678, 444] on div "PRY 5(Annex)" at bounding box center [679, 447] width 121 height 25
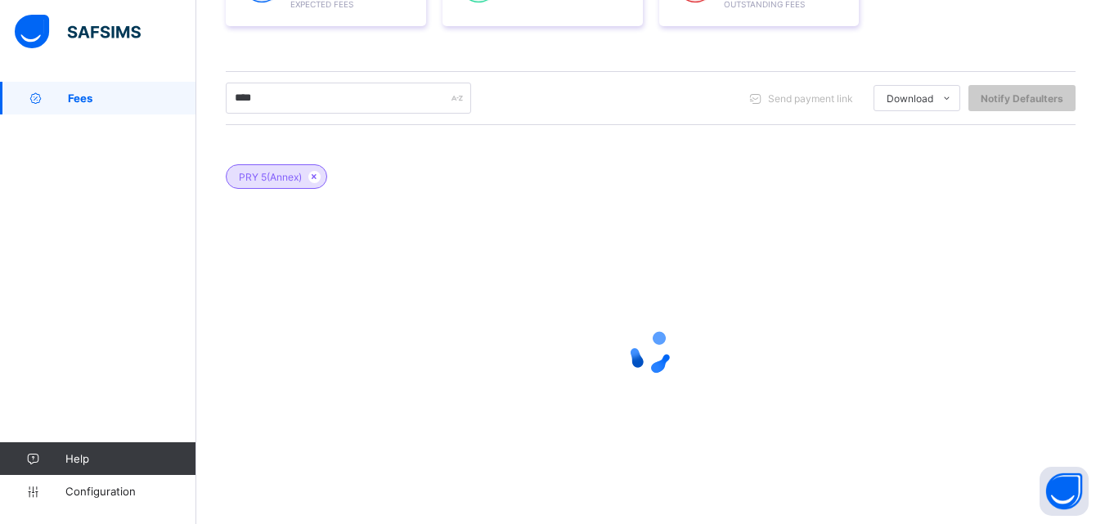
scroll to position [350, 0]
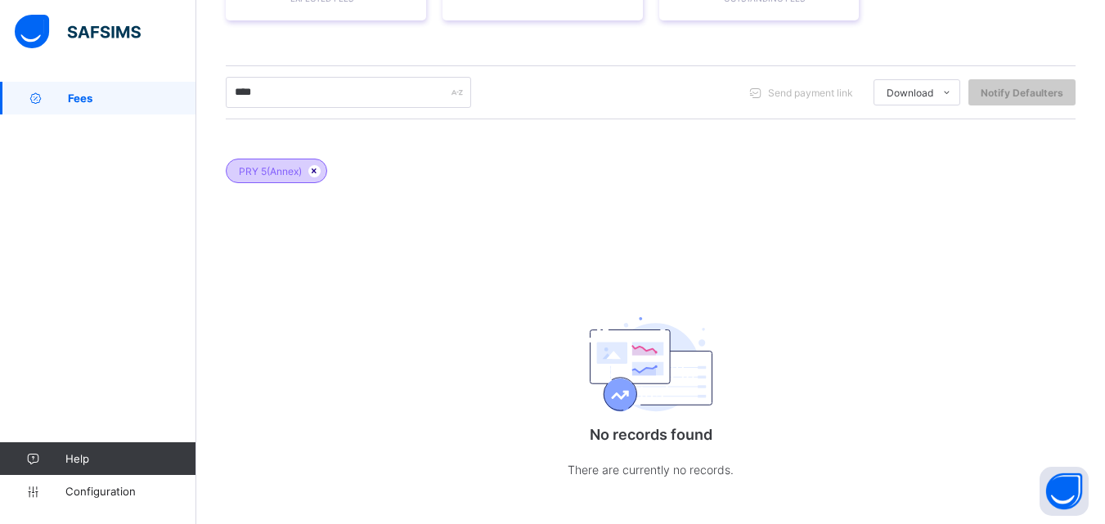
click at [316, 172] on icon at bounding box center [314, 171] width 14 height 10
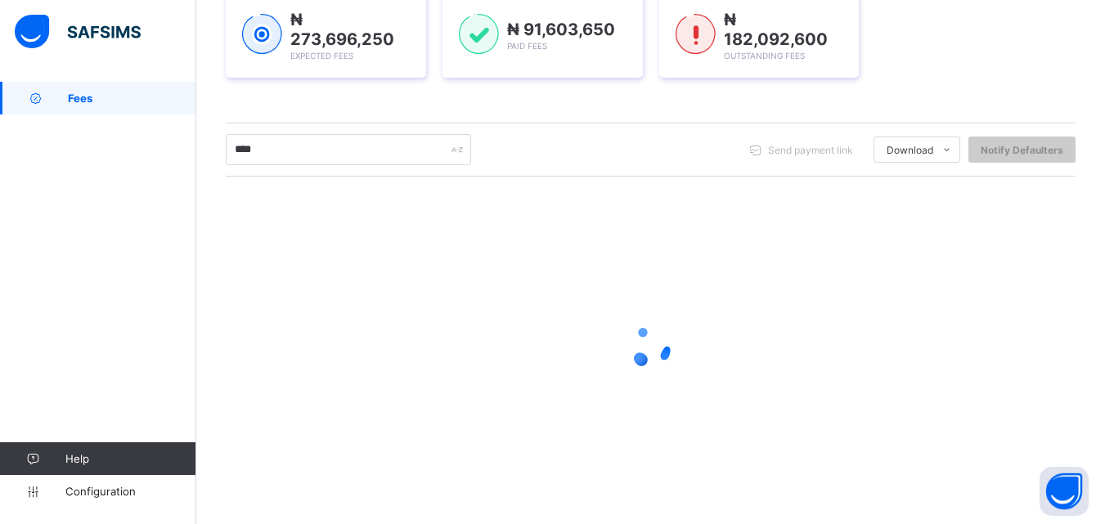
scroll to position [253, 0]
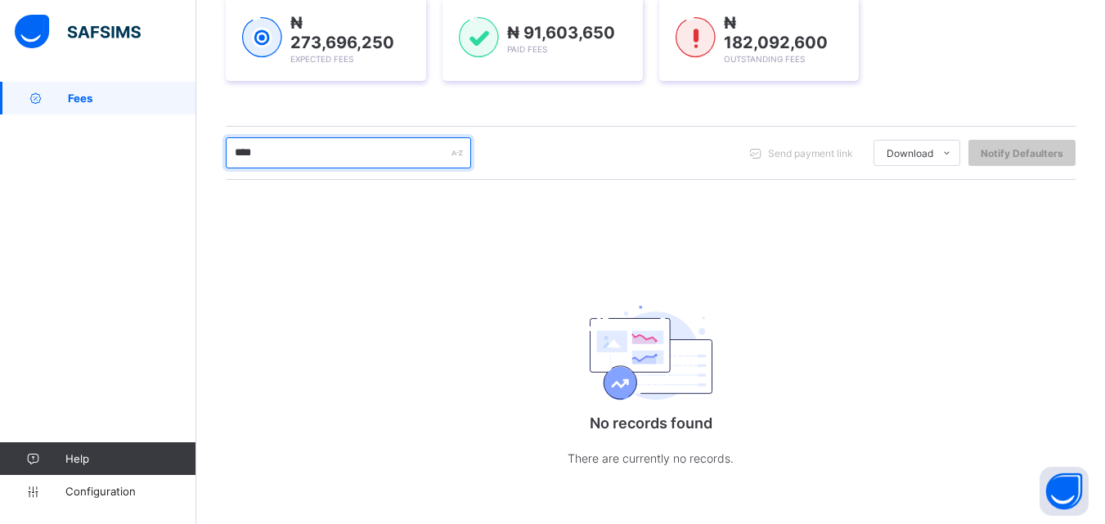
drag, startPoint x: 280, startPoint y: 146, endPoint x: 183, endPoint y: 171, distance: 99.8
click at [183, 171] on div "Fees Grace Period 40 days remaining First Term / 2025-2026 Victoria Sule sulevi…" at bounding box center [552, 136] width 1105 height 779
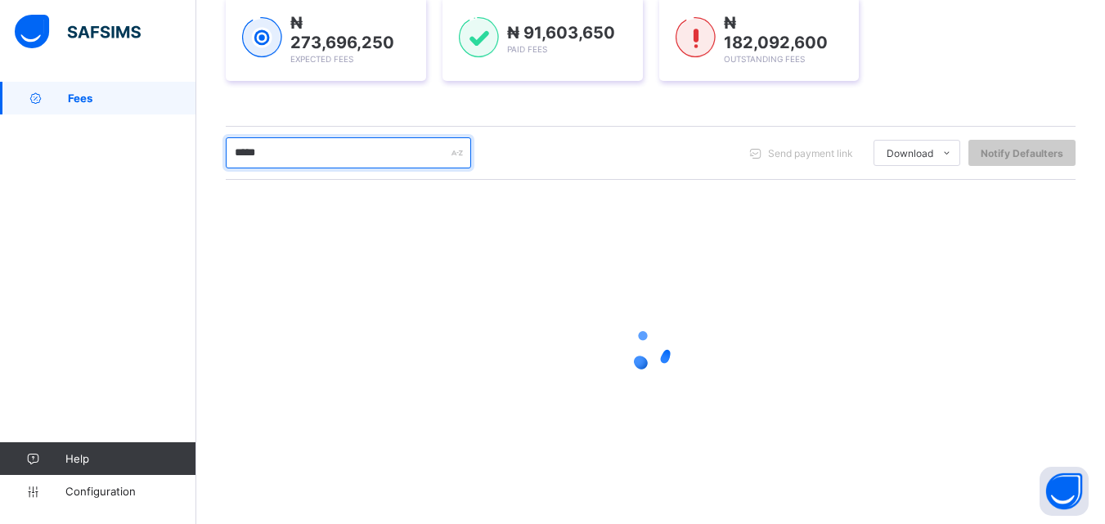
type input "*****"
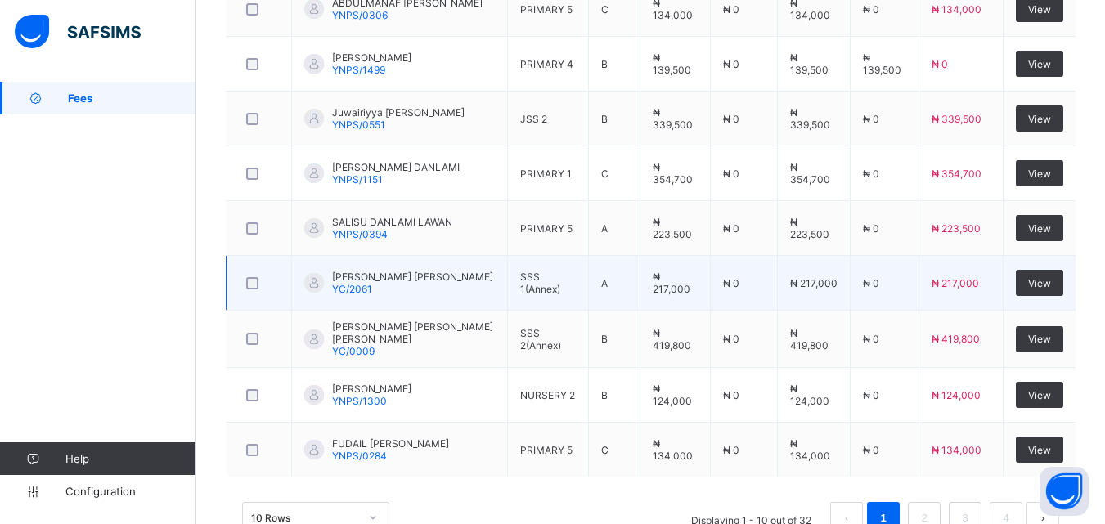
scroll to position [584, 0]
click at [1051, 276] on span "View" at bounding box center [1039, 282] width 23 height 12
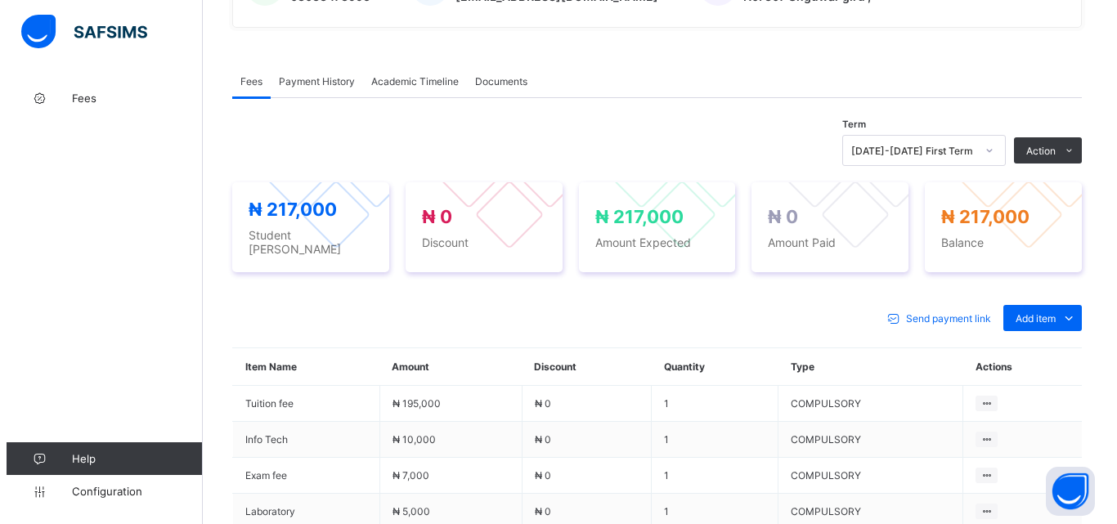
scroll to position [491, 0]
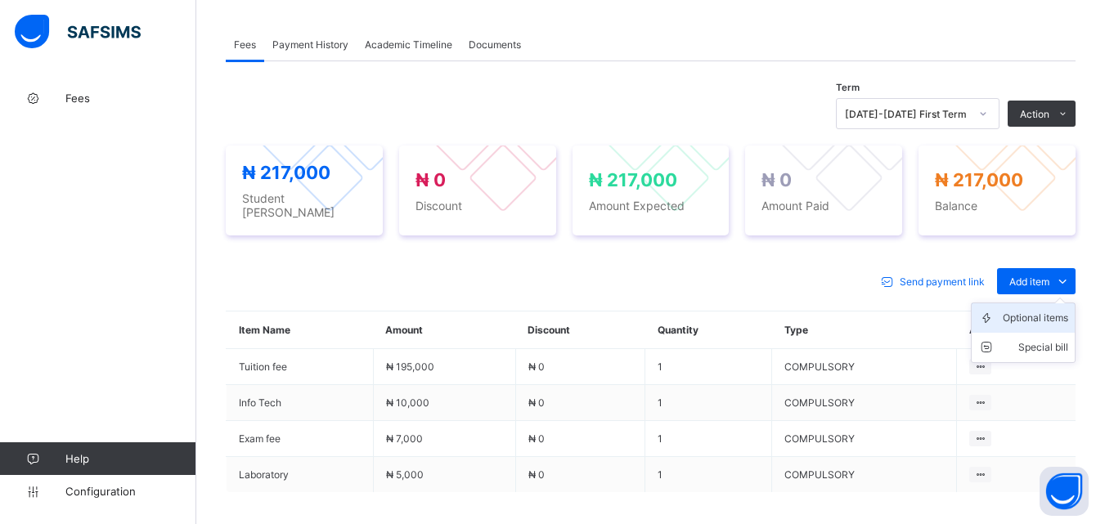
click at [1045, 312] on div "Optional items" at bounding box center [1035, 318] width 65 height 16
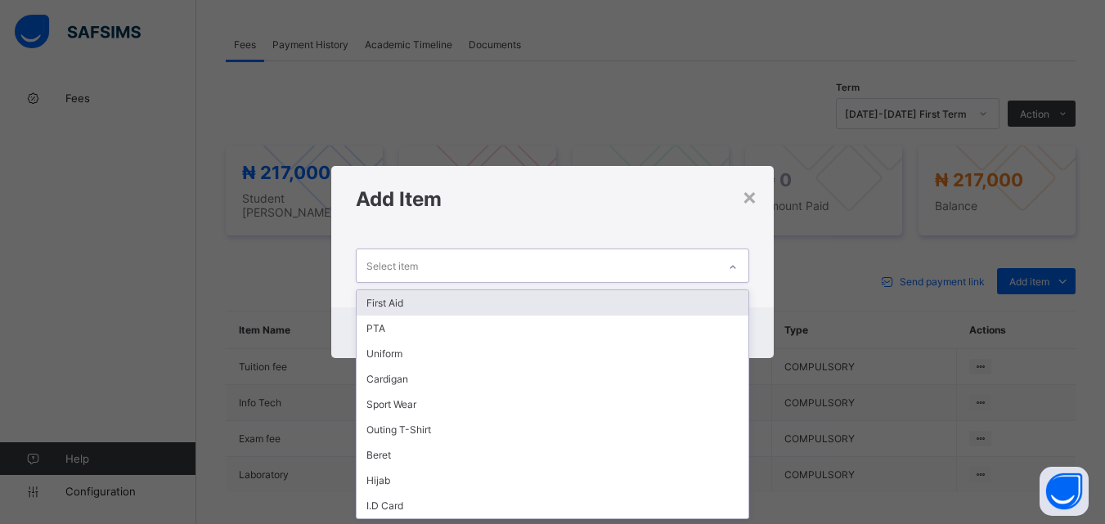
click at [734, 266] on icon at bounding box center [733, 267] width 10 height 16
click at [712, 297] on div "First Aid" at bounding box center [552, 302] width 391 height 25
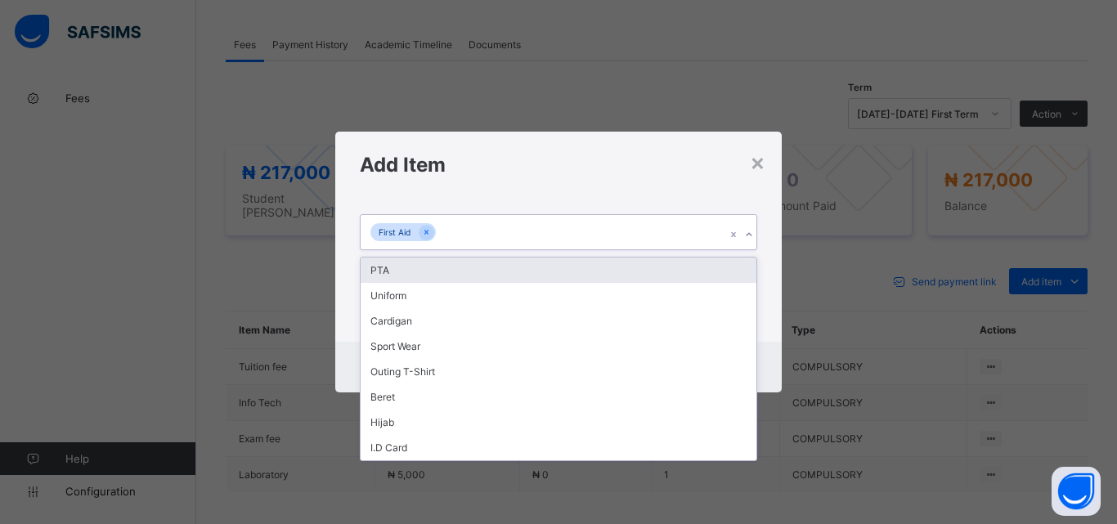
click at [748, 233] on icon at bounding box center [749, 235] width 10 height 16
click at [735, 262] on div "PTA" at bounding box center [559, 270] width 396 height 25
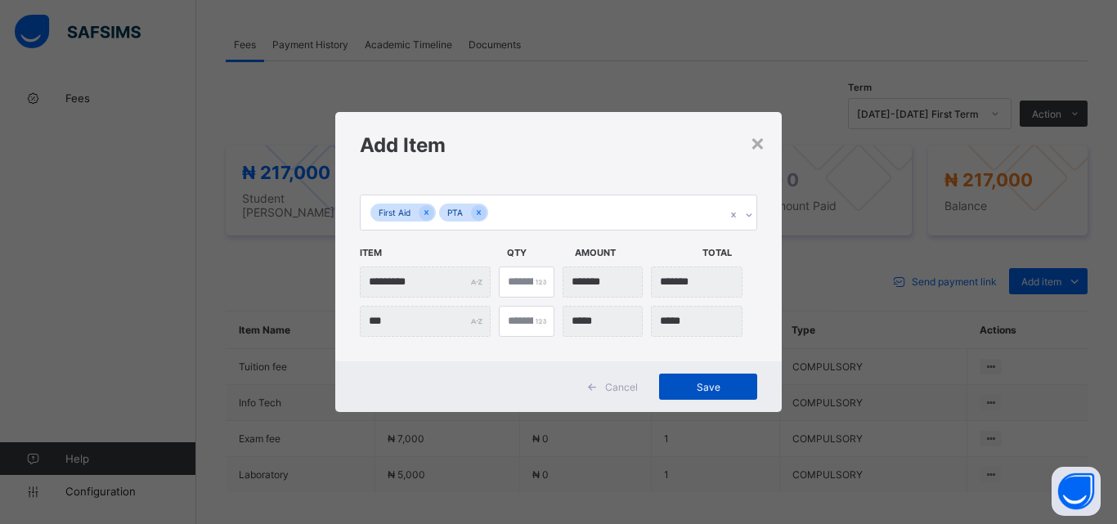
click at [703, 384] on span "Save" at bounding box center [708, 387] width 74 height 12
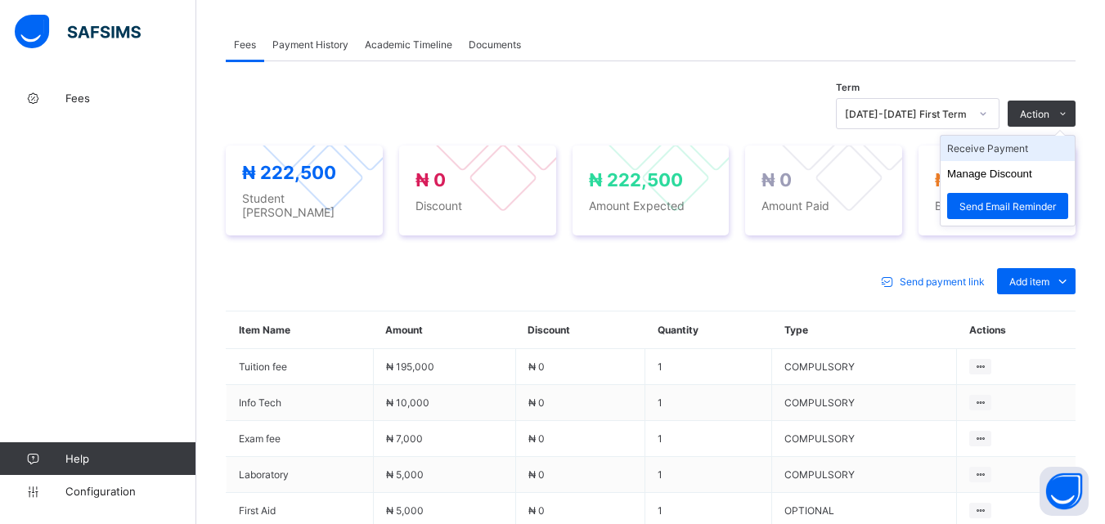
click at [1030, 149] on li "Receive Payment" at bounding box center [1007, 148] width 134 height 25
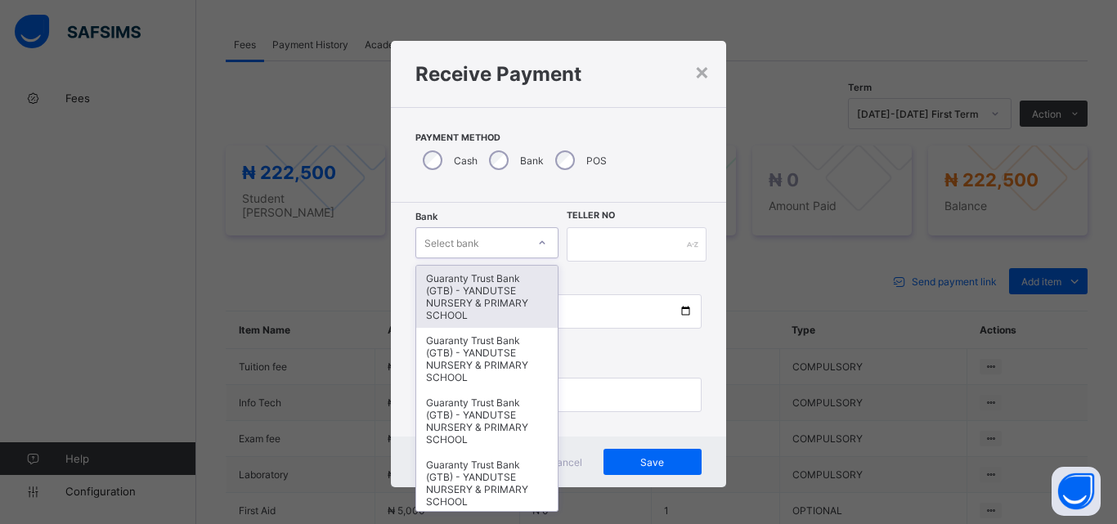
click at [531, 244] on div at bounding box center [542, 243] width 28 height 26
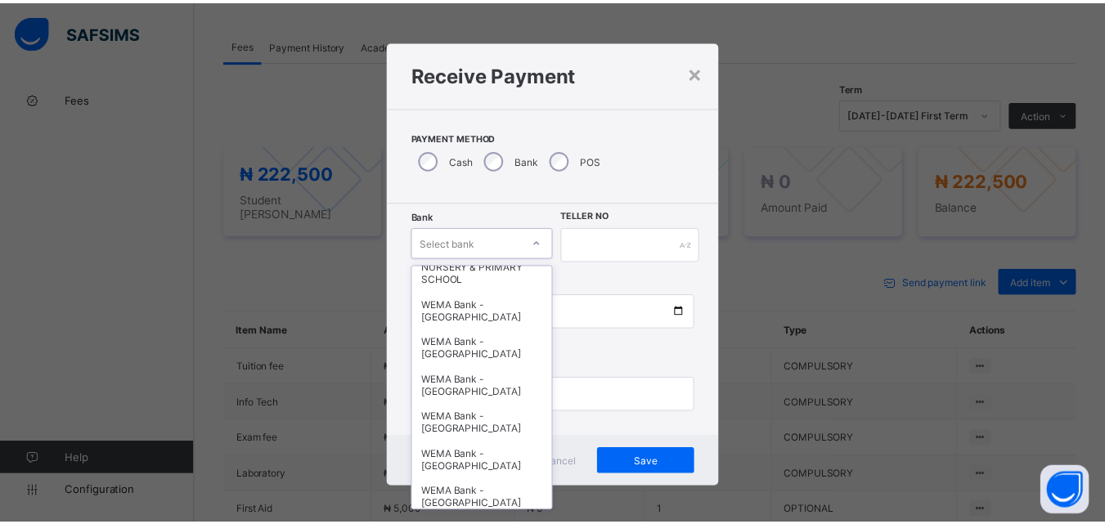
scroll to position [503, 0]
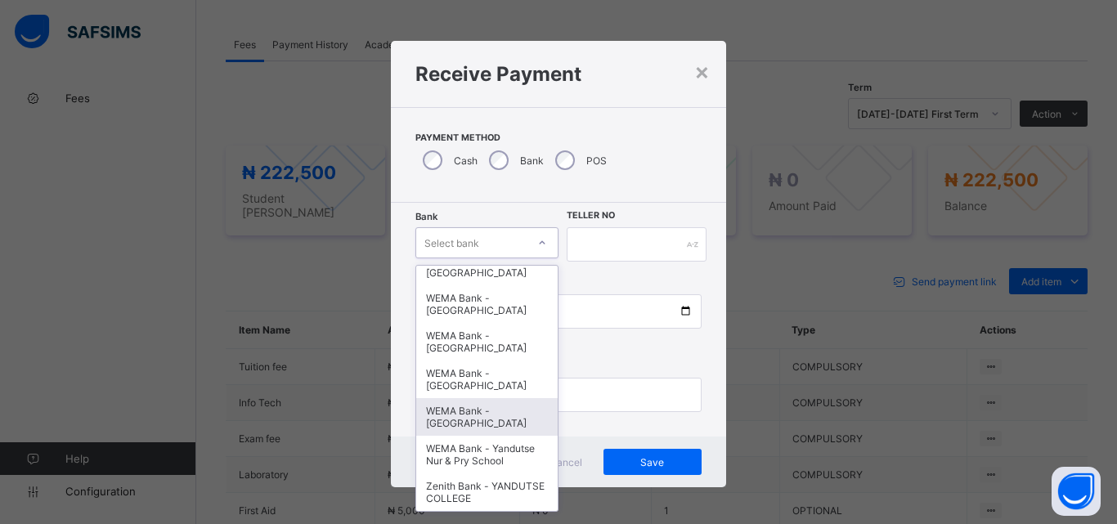
click at [484, 399] on div "WEMA Bank - [GEOGRAPHIC_DATA]" at bounding box center [486, 417] width 141 height 38
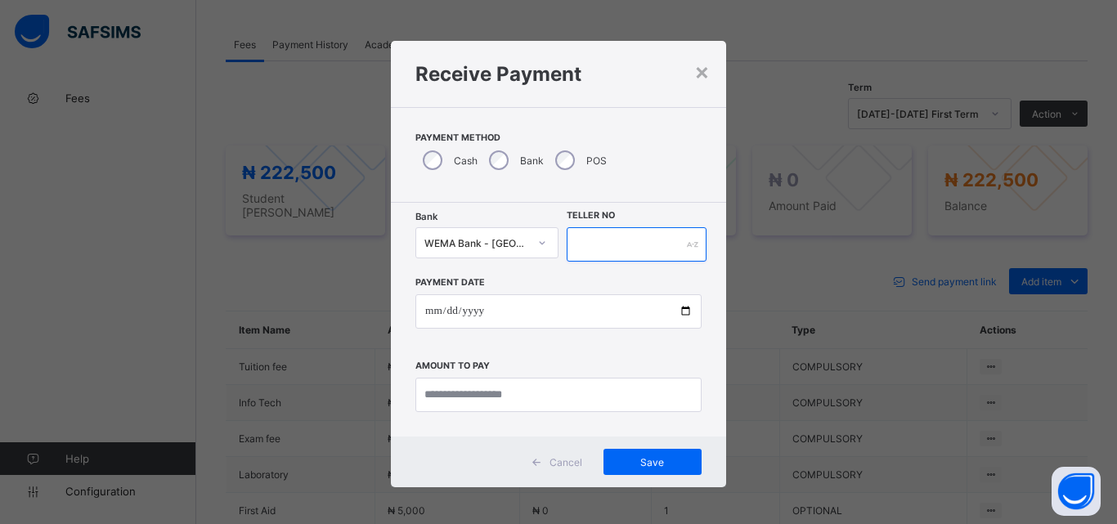
click at [585, 253] on input "text" at bounding box center [637, 244] width 140 height 34
type input "**********"
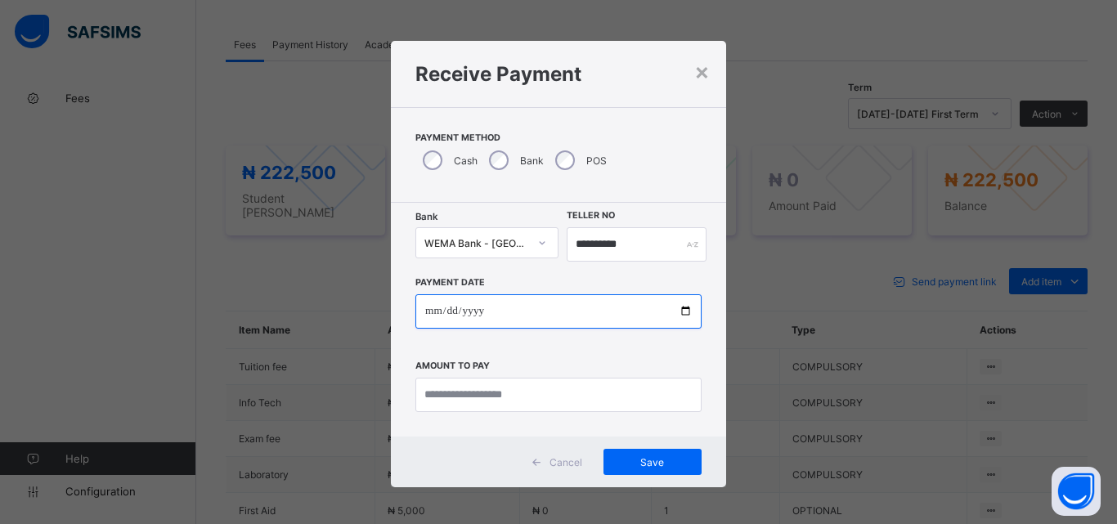
click at [684, 309] on input "date" at bounding box center [558, 311] width 286 height 34
type input "**********"
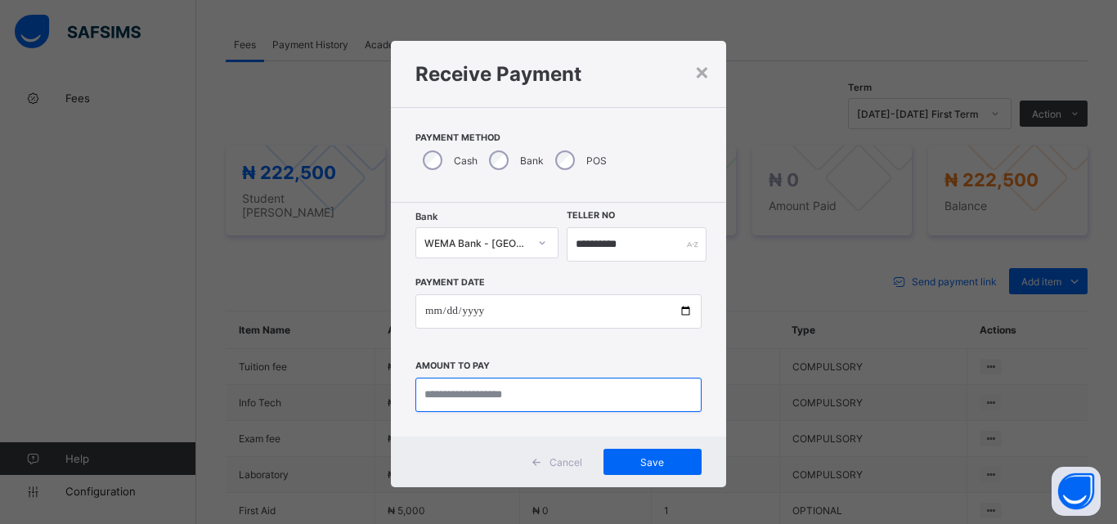
click at [463, 397] on input "currency" at bounding box center [558, 395] width 286 height 34
type input "*********"
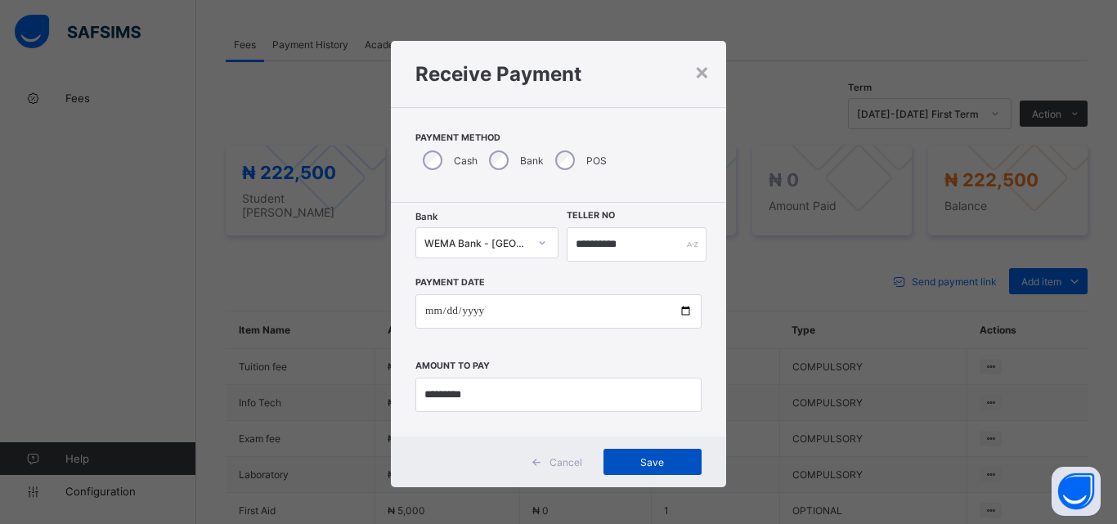
click at [644, 463] on span "Save" at bounding box center [653, 462] width 74 height 12
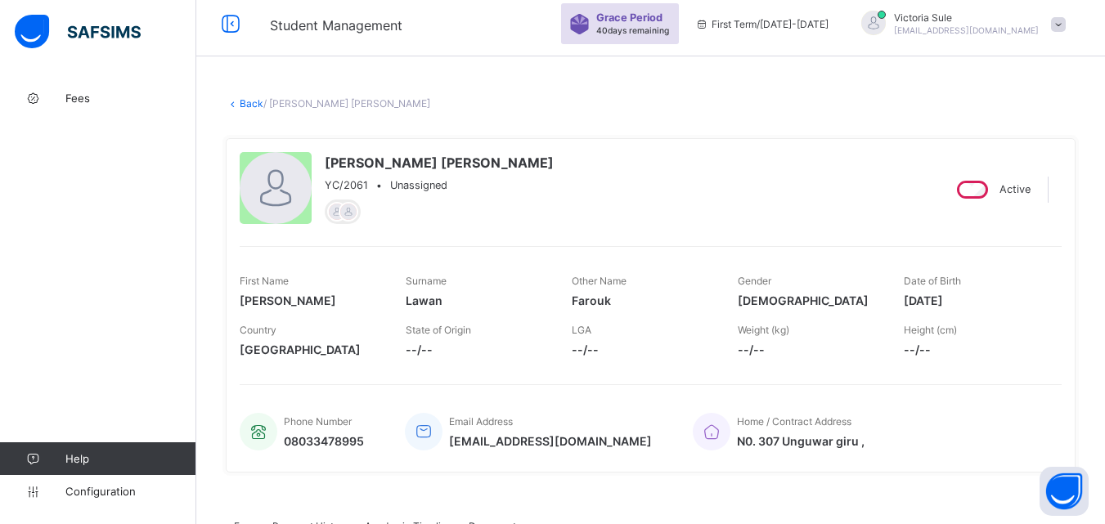
scroll to position [0, 0]
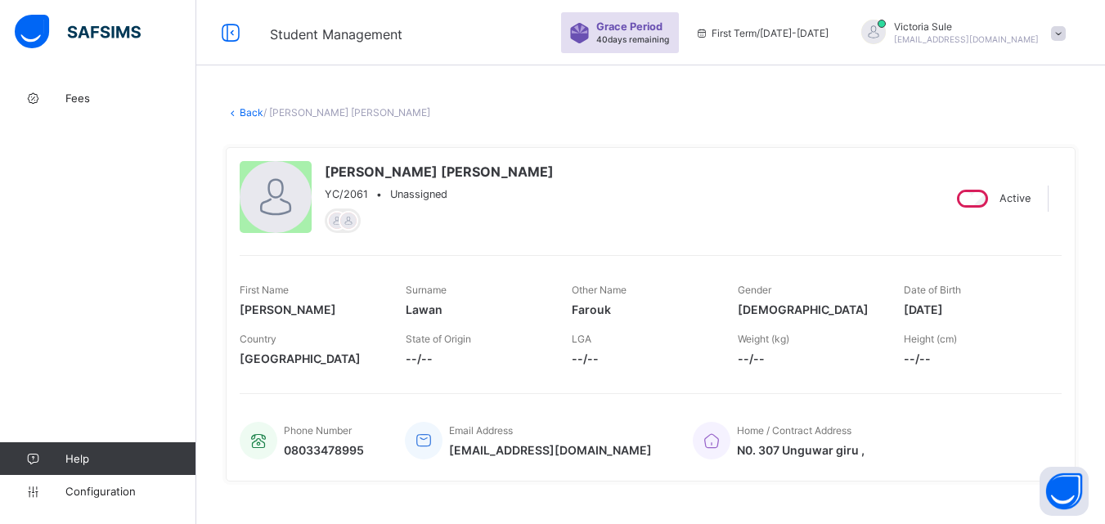
click at [252, 113] on link "Back" at bounding box center [252, 112] width 24 height 12
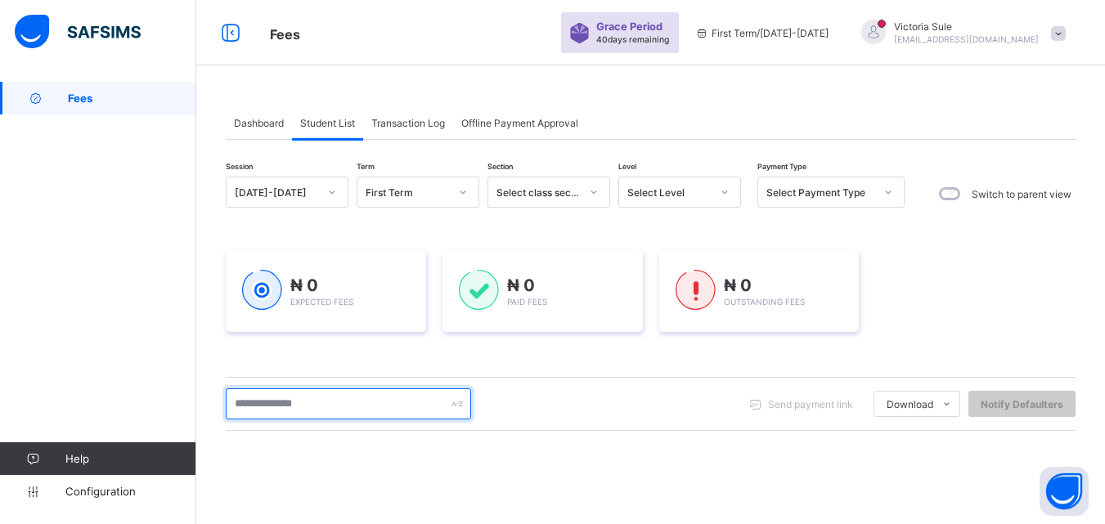
click at [348, 404] on input "text" at bounding box center [348, 403] width 245 height 31
type input "****"
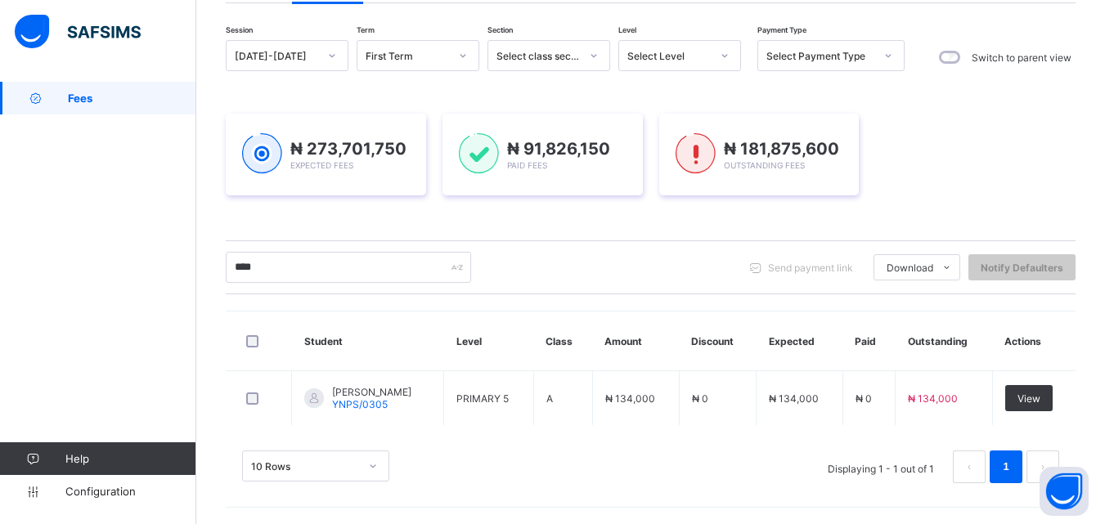
scroll to position [137, 0]
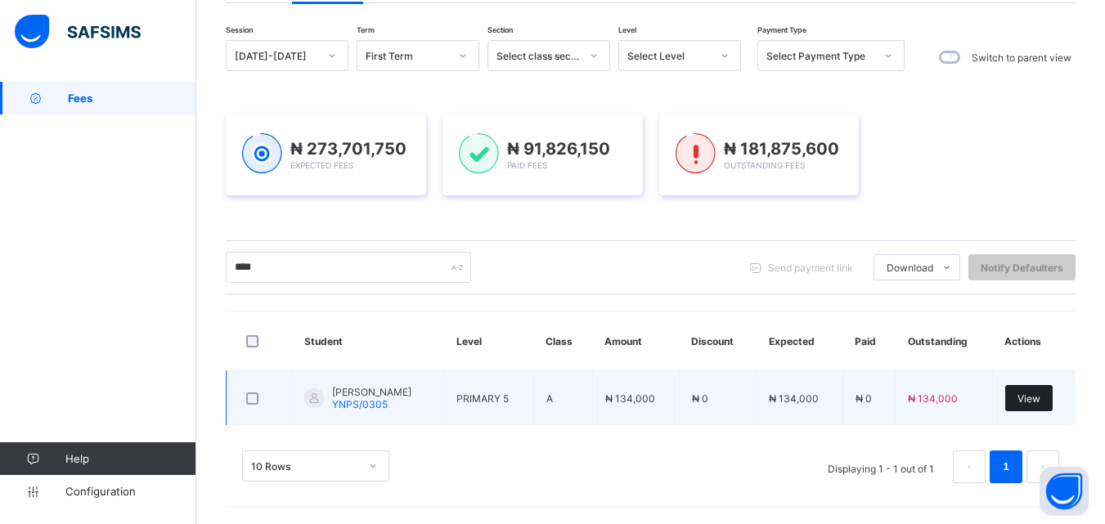
click at [1040, 401] on span "View" at bounding box center [1028, 398] width 23 height 12
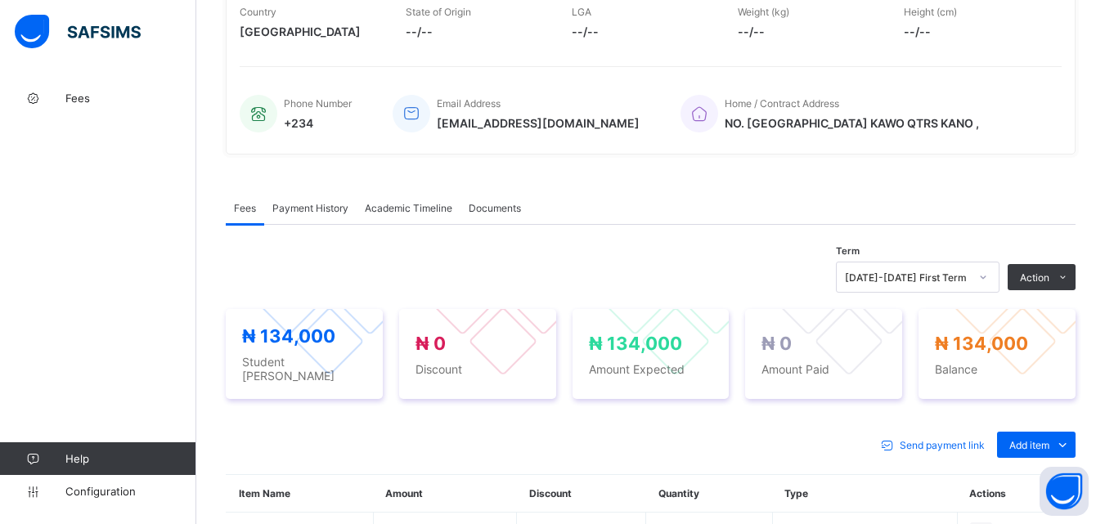
scroll to position [539, 0]
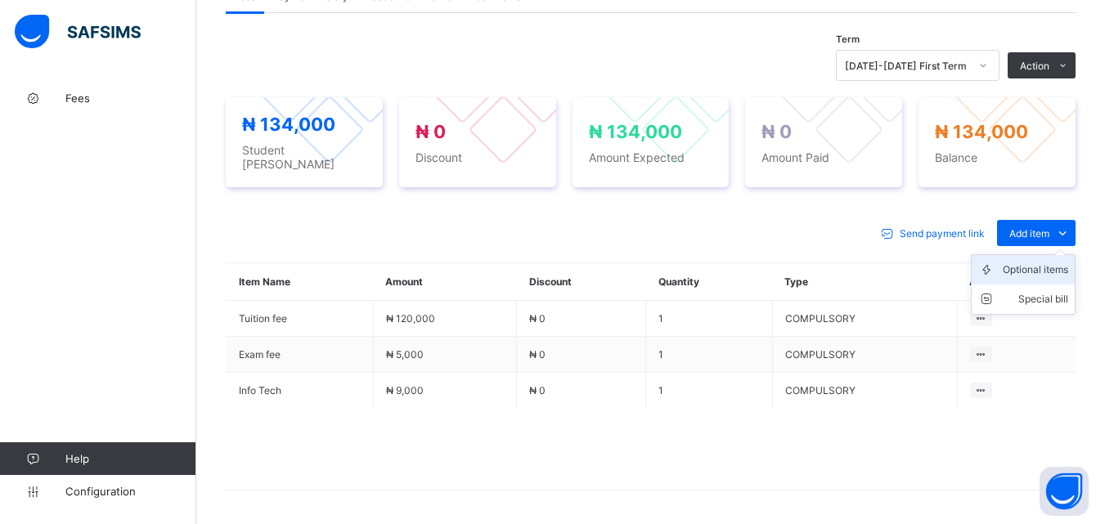
click at [1029, 262] on div "Optional items" at bounding box center [1035, 270] width 65 height 16
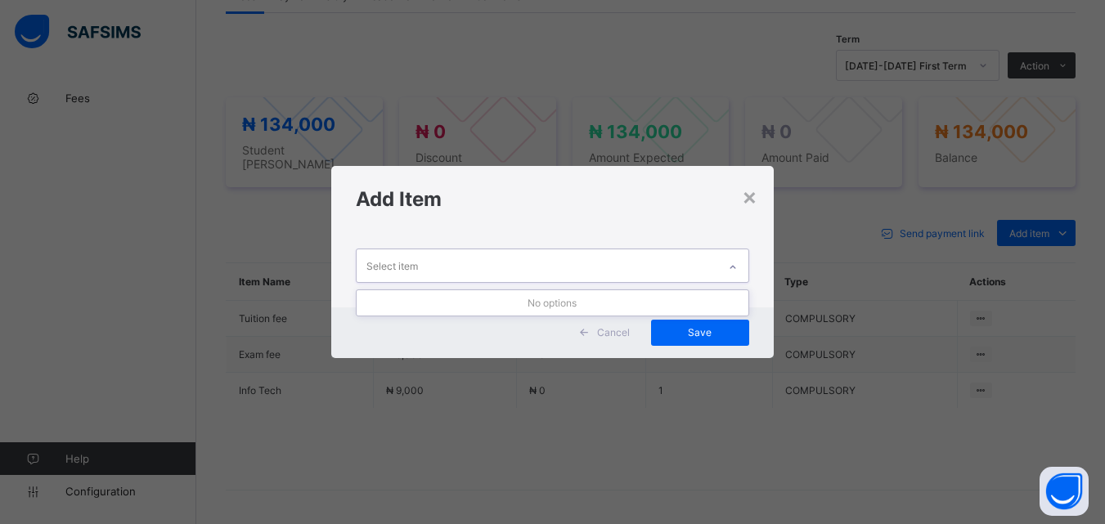
click at [733, 262] on icon at bounding box center [733, 267] width 10 height 16
click at [750, 204] on div "×" at bounding box center [750, 196] width 16 height 28
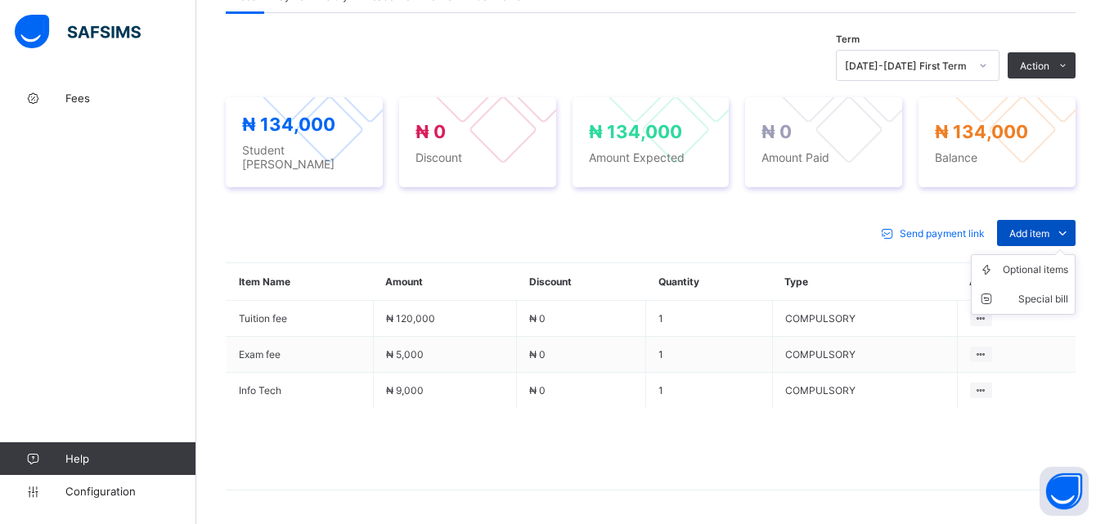
click at [1037, 227] on span "Add item" at bounding box center [1029, 233] width 40 height 12
click at [1034, 262] on div "Optional items" at bounding box center [1035, 270] width 65 height 16
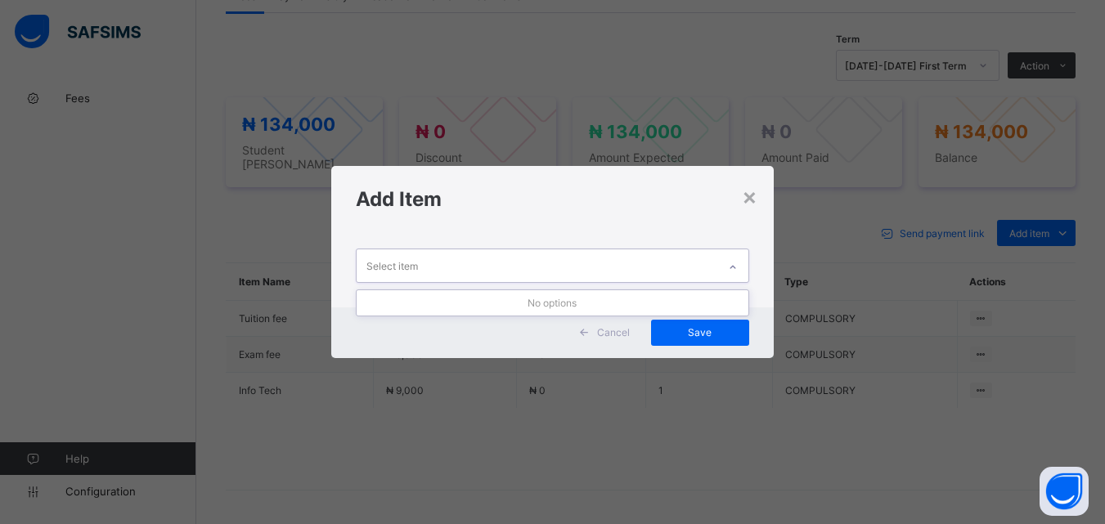
click at [737, 262] on icon at bounding box center [733, 267] width 10 height 16
click at [753, 197] on div "×" at bounding box center [750, 196] width 16 height 28
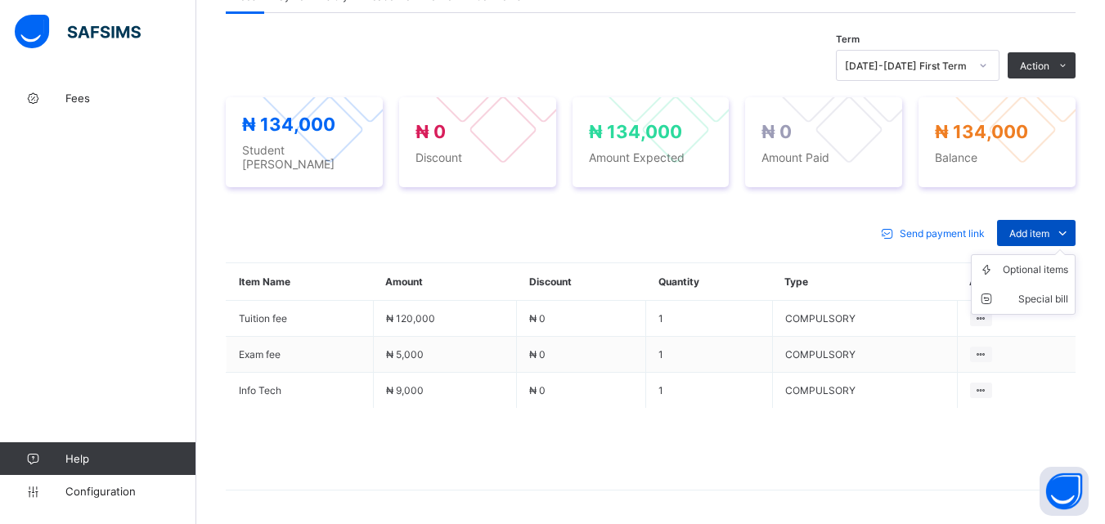
click at [1043, 227] on span "Add item" at bounding box center [1029, 233] width 40 height 12
click at [1039, 267] on div "Optional items" at bounding box center [1035, 270] width 65 height 16
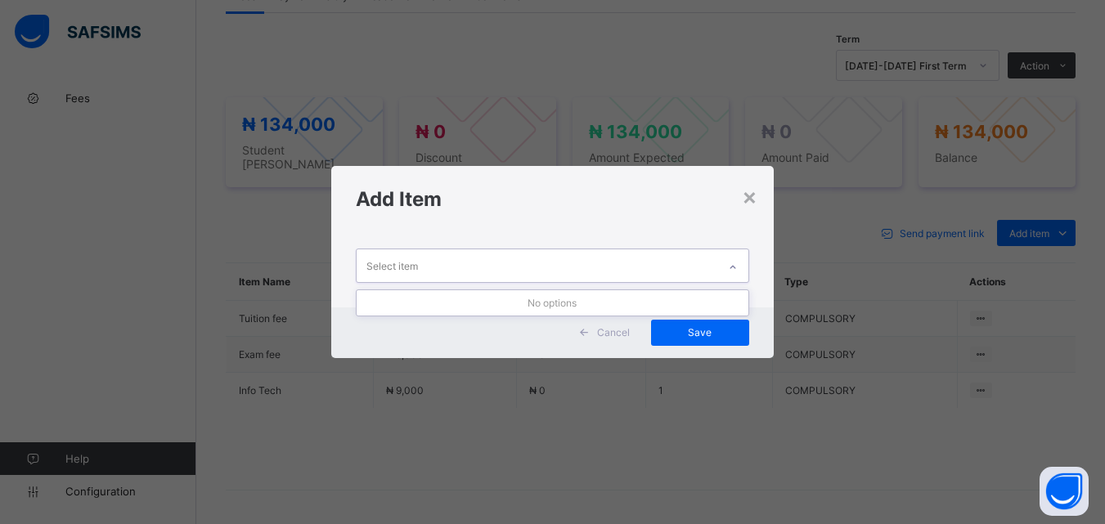
click at [733, 267] on icon at bounding box center [732, 266] width 6 height 3
click at [747, 200] on div "×" at bounding box center [750, 196] width 16 height 28
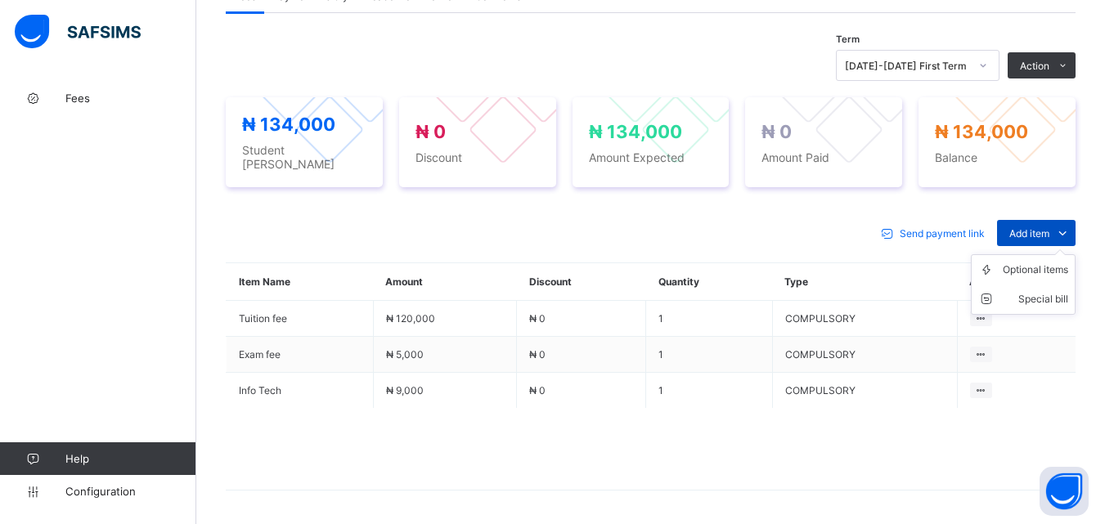
click at [1043, 227] on span "Add item" at bounding box center [1029, 233] width 40 height 12
click at [1030, 262] on div "Optional items" at bounding box center [1035, 270] width 65 height 16
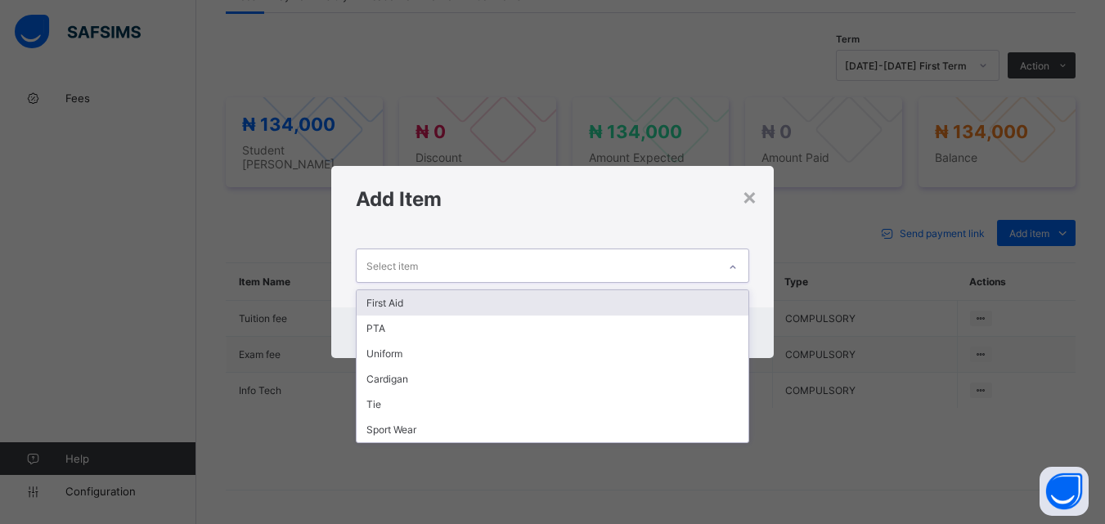
click at [738, 266] on icon at bounding box center [733, 267] width 10 height 16
click at [723, 294] on div "First Aid" at bounding box center [552, 302] width 391 height 25
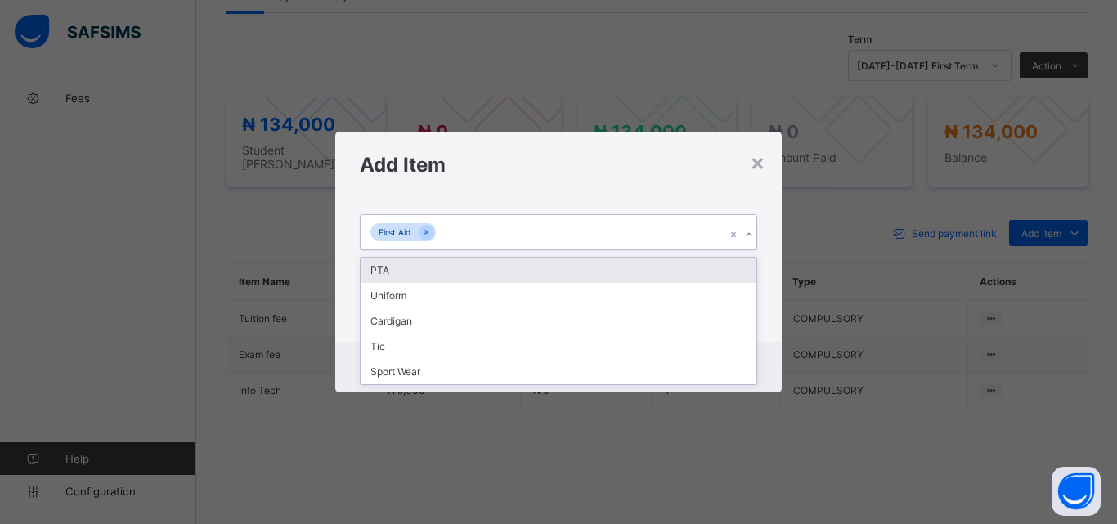
click at [748, 229] on icon at bounding box center [749, 235] width 10 height 16
click at [744, 267] on div "PTA" at bounding box center [559, 270] width 396 height 25
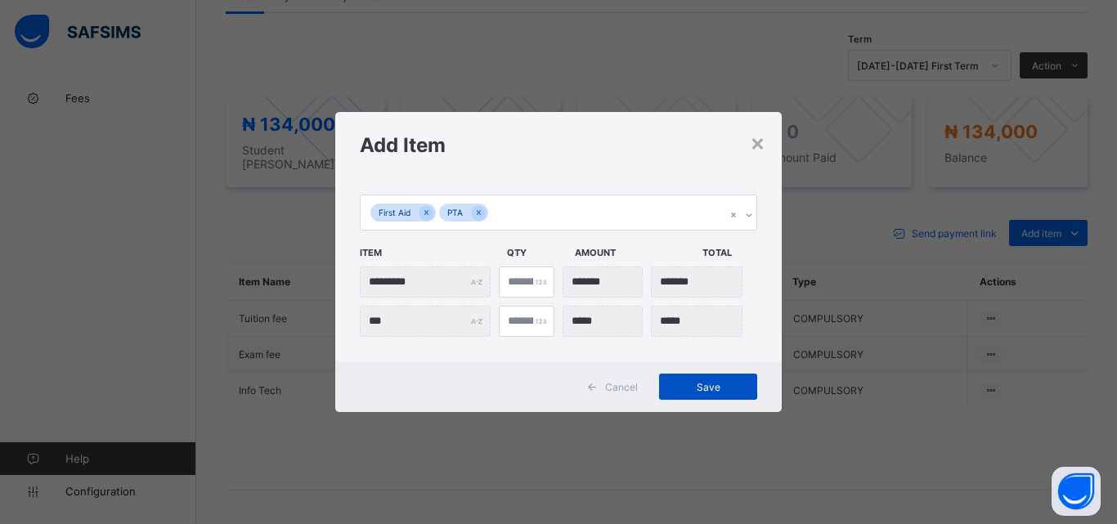
click at [713, 392] on span "Save" at bounding box center [708, 387] width 74 height 12
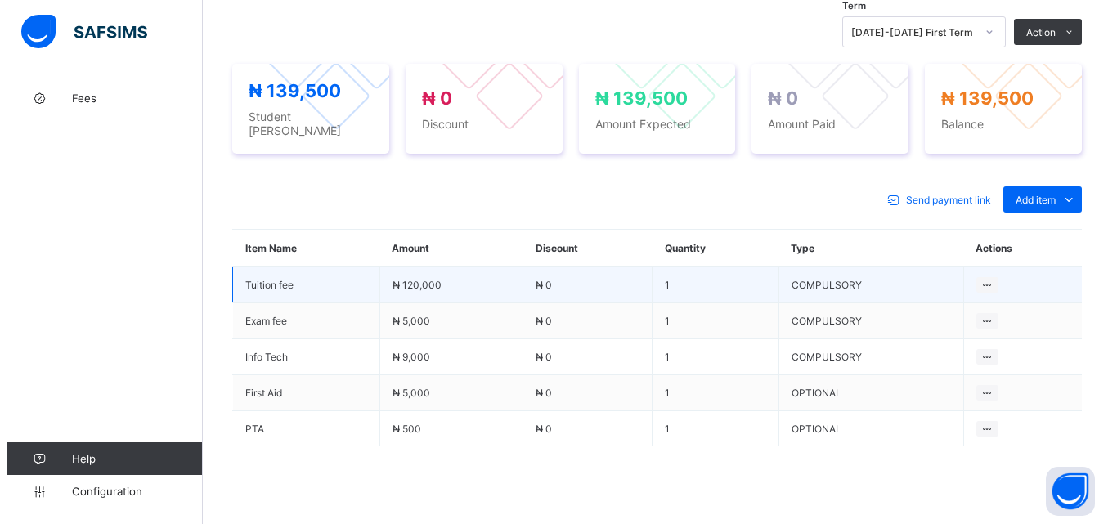
scroll to position [414, 0]
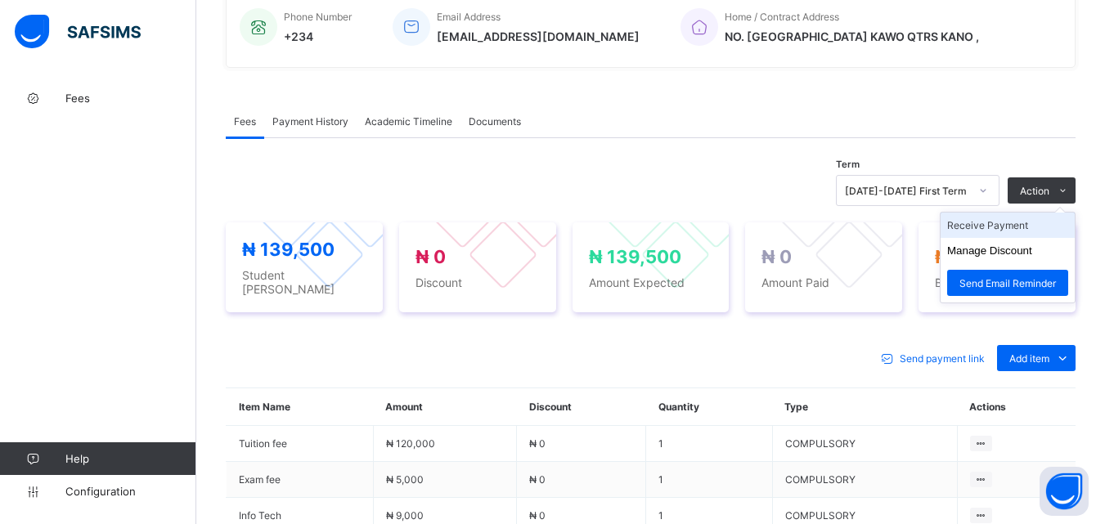
click at [1010, 226] on li "Receive Payment" at bounding box center [1007, 225] width 134 height 25
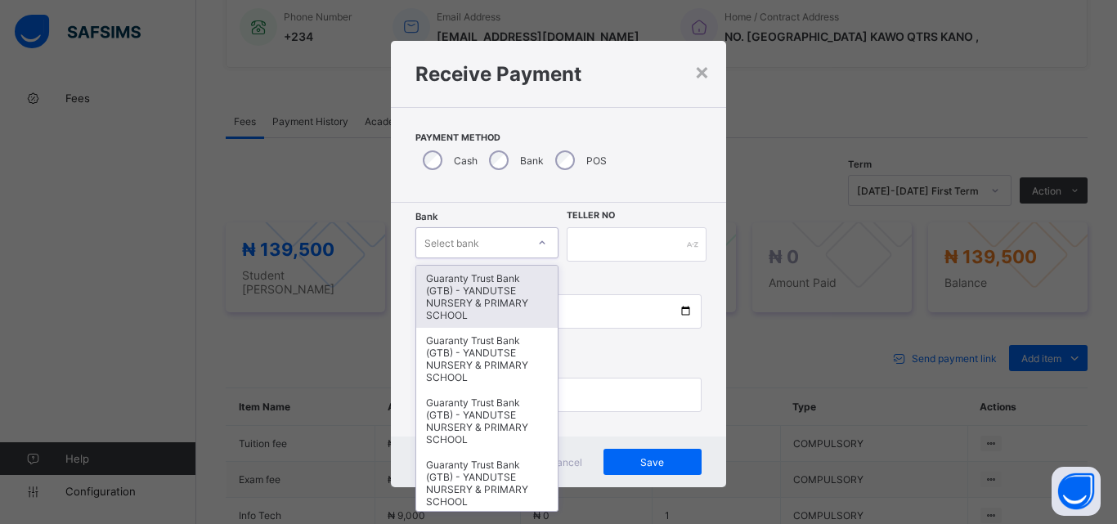
click at [546, 246] on div at bounding box center [542, 243] width 28 height 26
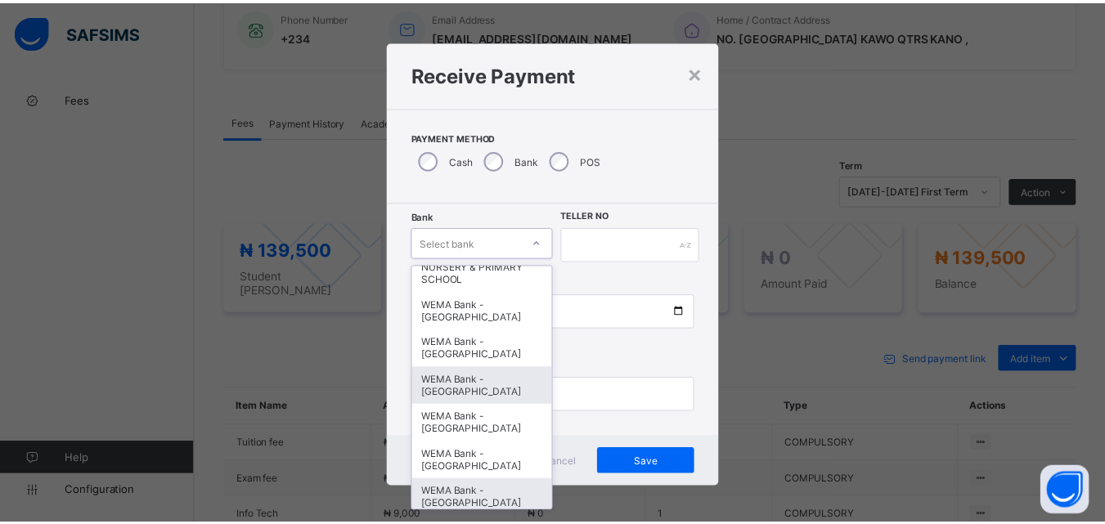
scroll to position [503, 0]
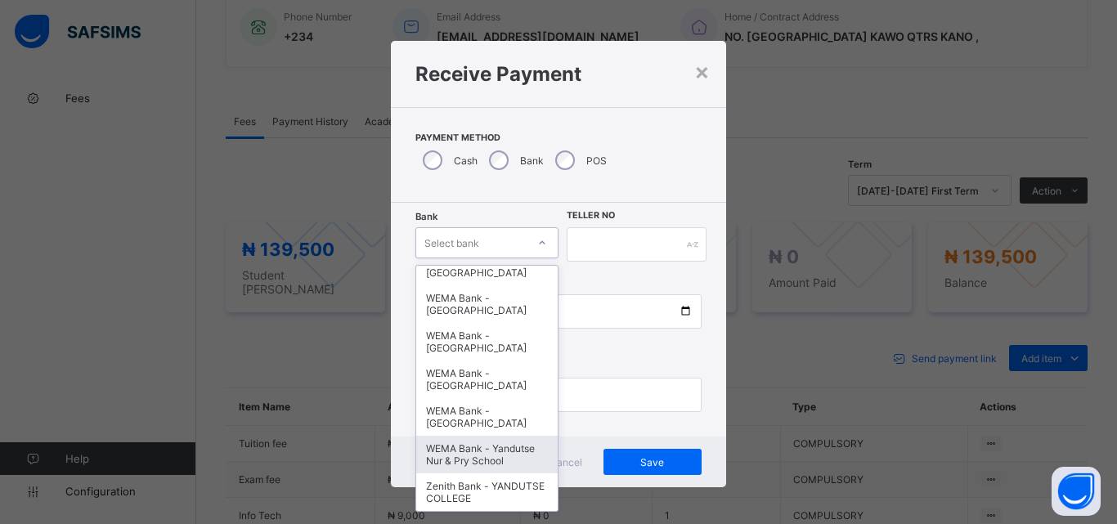
click at [460, 455] on div "WEMA Bank - Yandutse Nur & Pry School" at bounding box center [486, 455] width 141 height 38
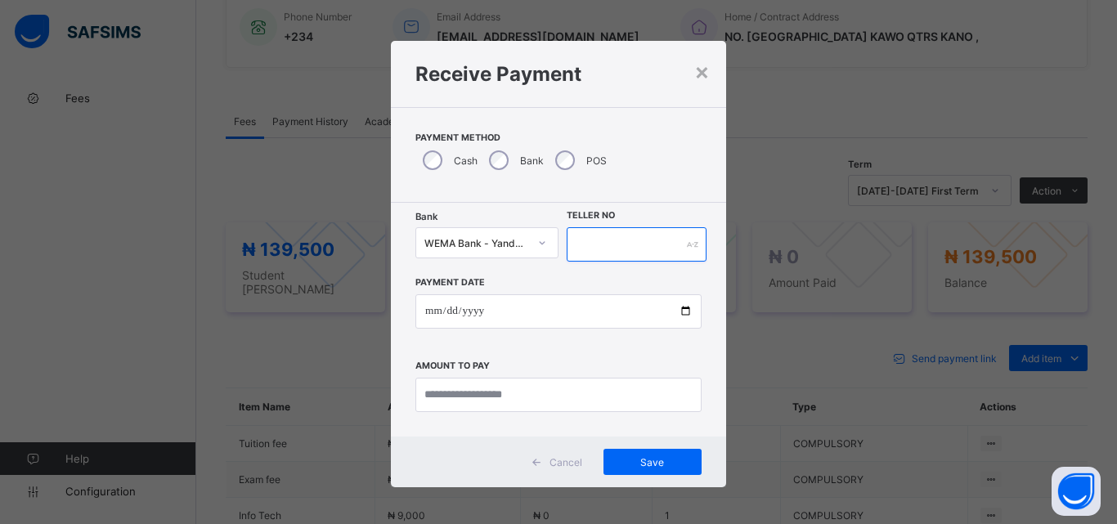
click at [618, 238] on input "text" at bounding box center [637, 244] width 140 height 34
type input "**********"
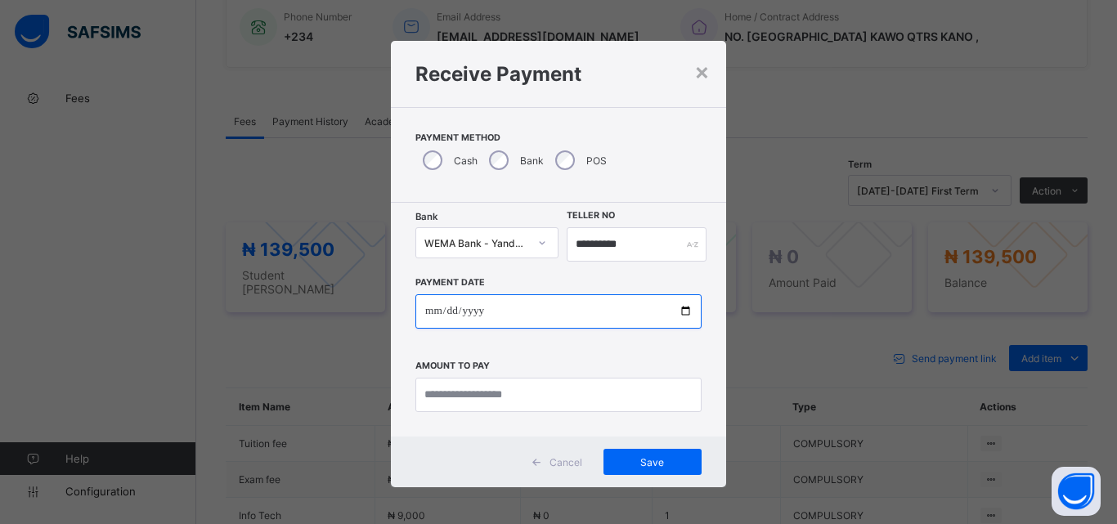
click at [676, 313] on input "date" at bounding box center [558, 311] width 286 height 34
type input "**********"
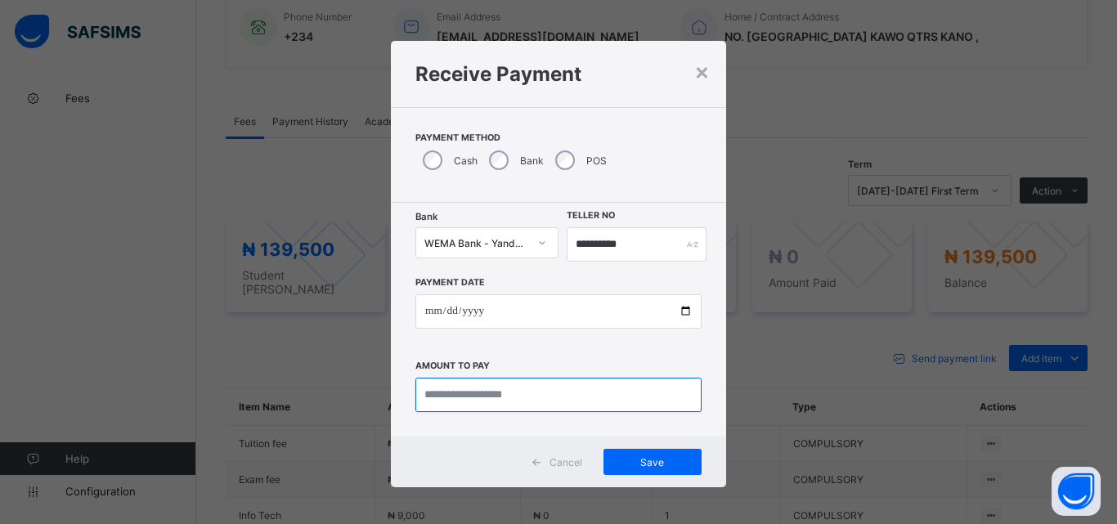
click at [487, 399] on input "currency" at bounding box center [558, 395] width 286 height 34
type input "*********"
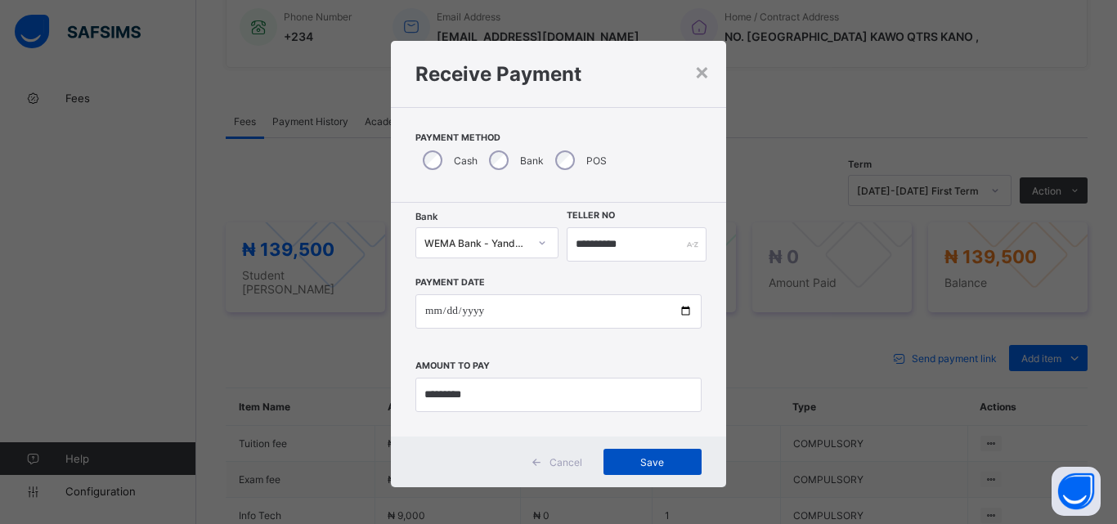
click at [643, 458] on span "Save" at bounding box center [653, 462] width 74 height 12
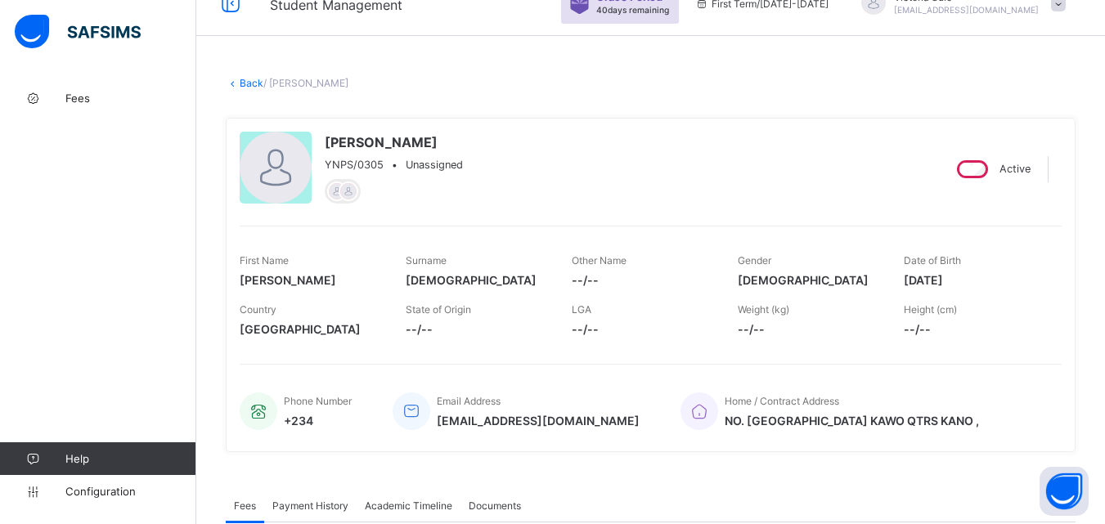
scroll to position [0, 0]
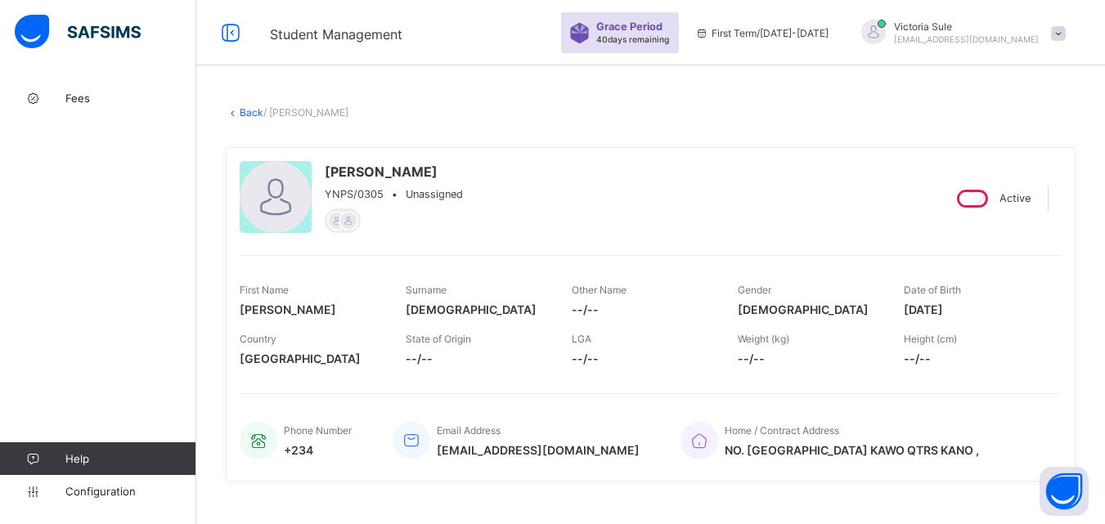
click at [247, 114] on link "Back" at bounding box center [252, 112] width 24 height 12
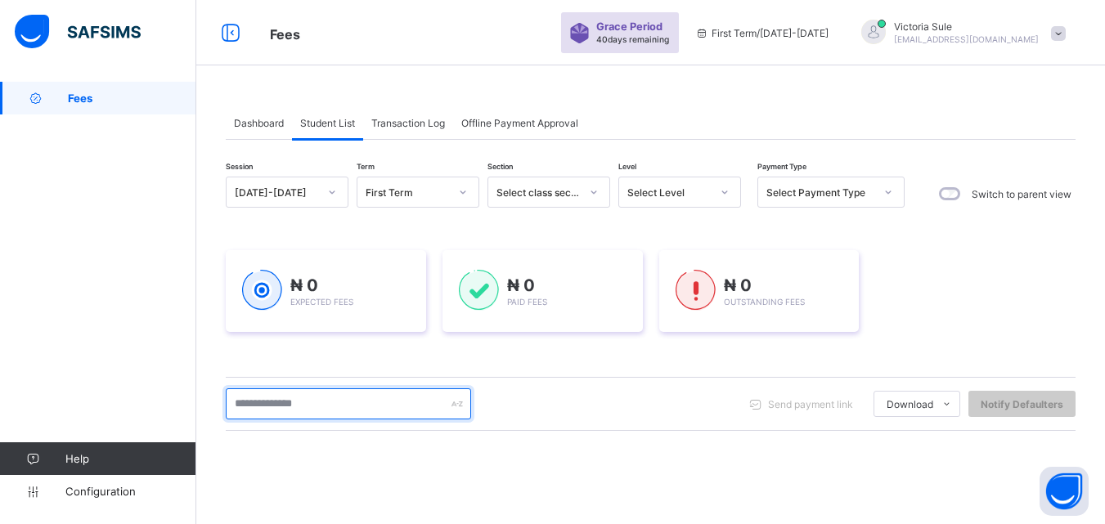
click at [382, 410] on input "text" at bounding box center [348, 403] width 245 height 31
type input "****"
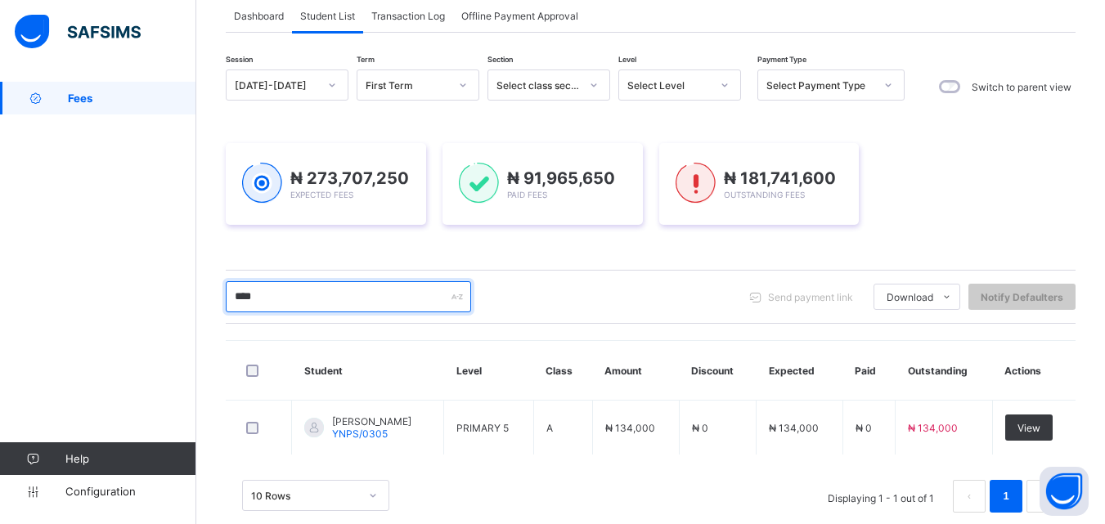
scroll to position [137, 0]
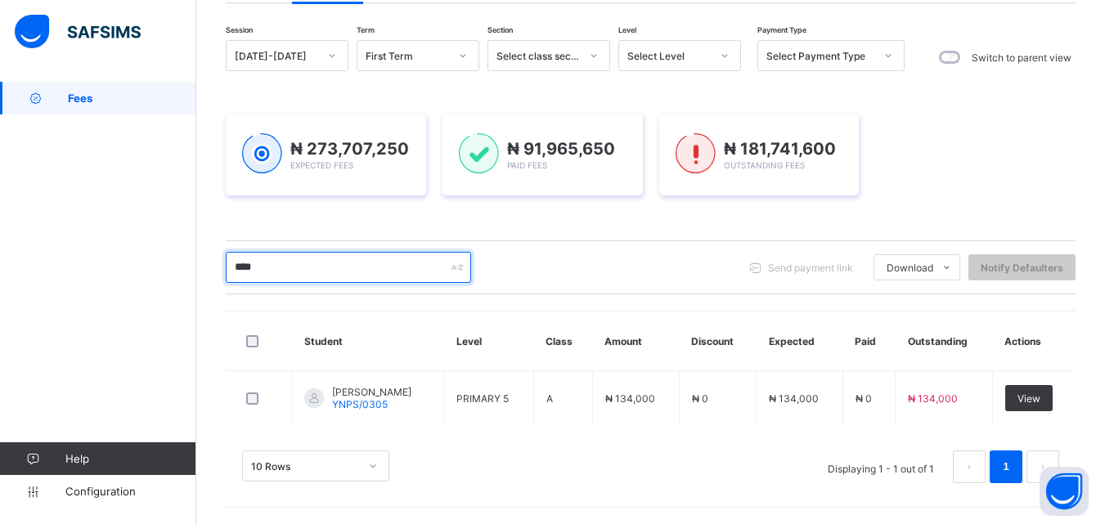
click at [401, 271] on input "****" at bounding box center [348, 267] width 245 height 31
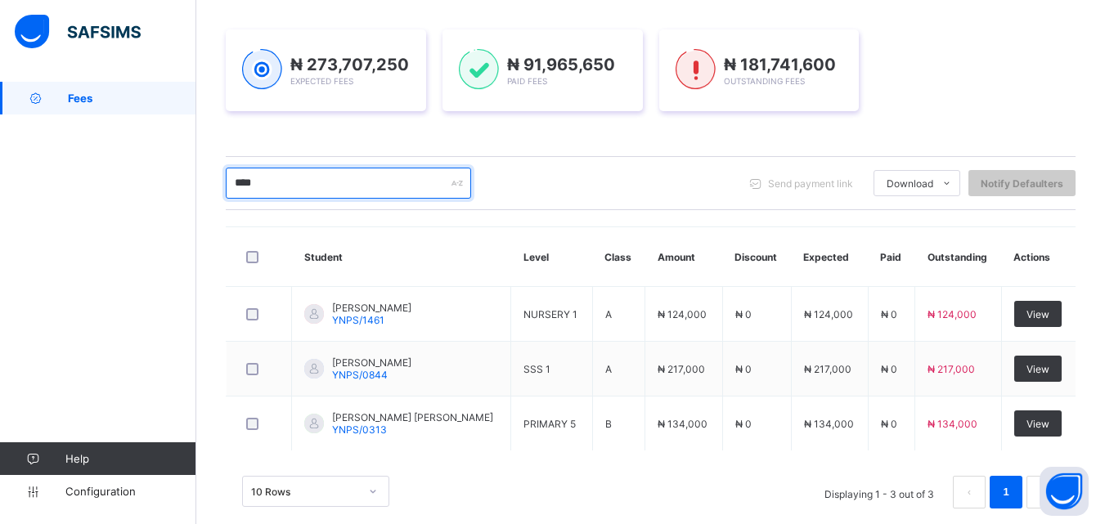
scroll to position [246, 0]
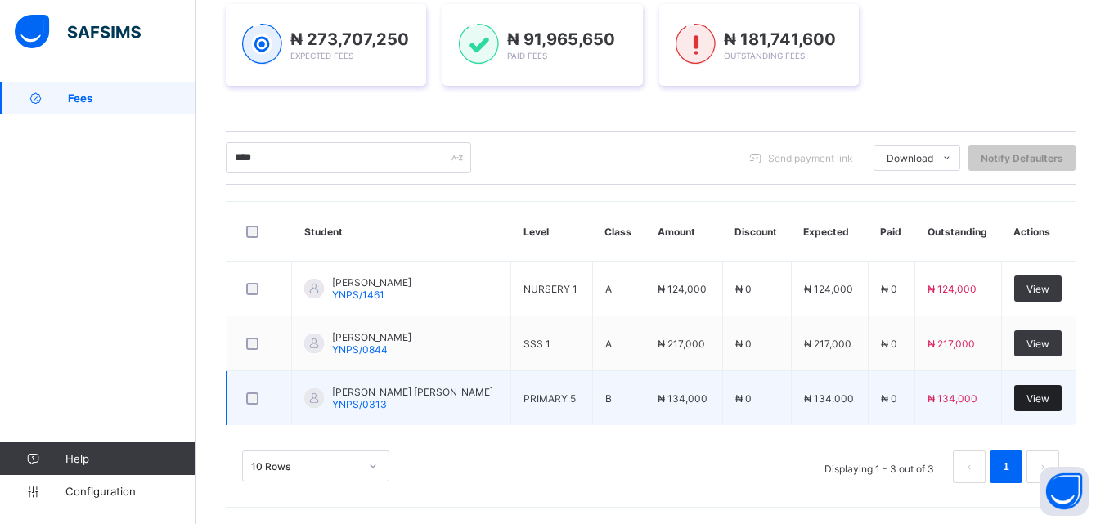
click at [1038, 405] on div "View" at bounding box center [1037, 398] width 47 height 26
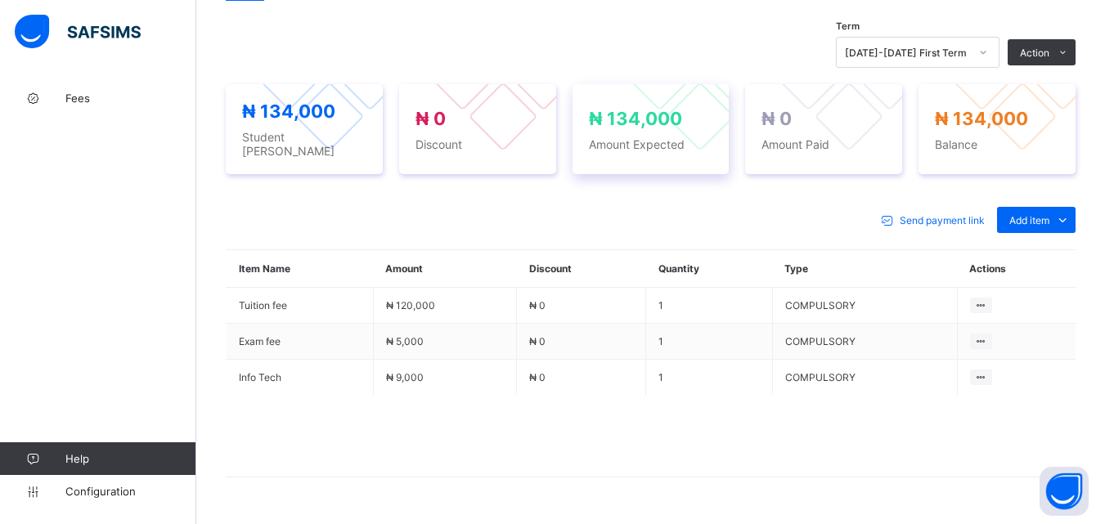
scroll to position [572, 0]
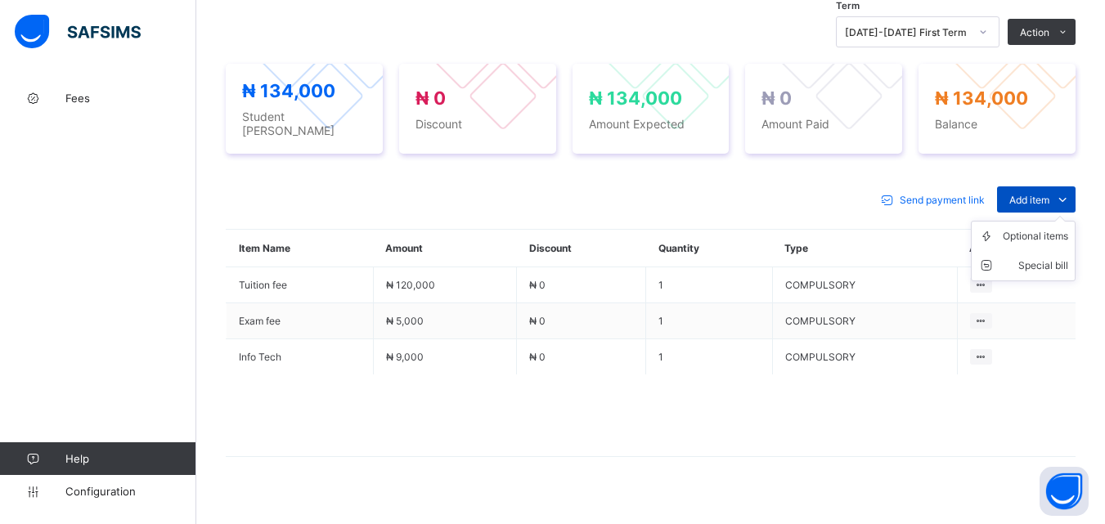
click at [1046, 186] on div "Add item" at bounding box center [1036, 199] width 78 height 26
click at [1036, 228] on div "Optional items" at bounding box center [1035, 236] width 65 height 16
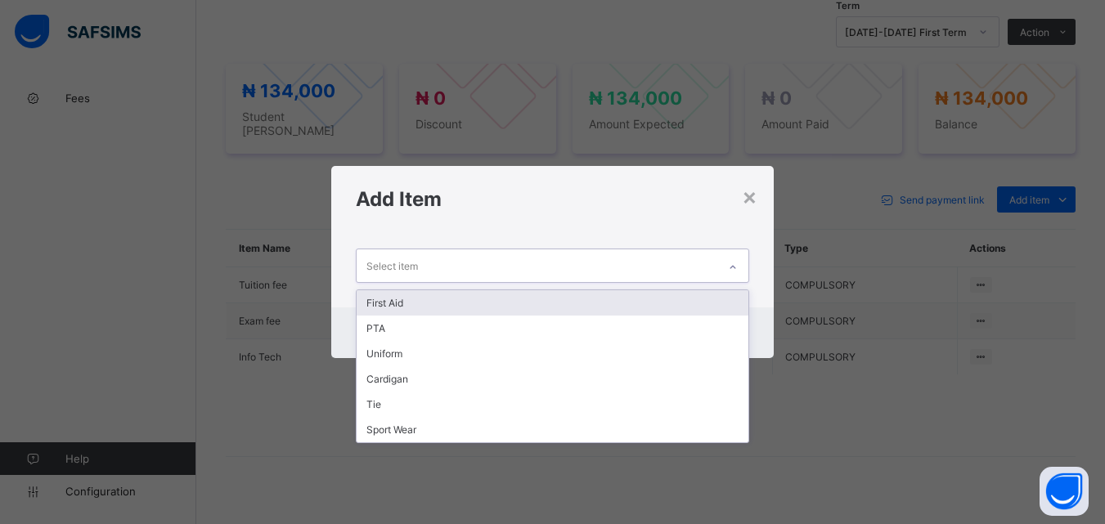
click at [739, 255] on div at bounding box center [733, 267] width 28 height 26
click at [720, 296] on div "First Aid" at bounding box center [552, 302] width 391 height 25
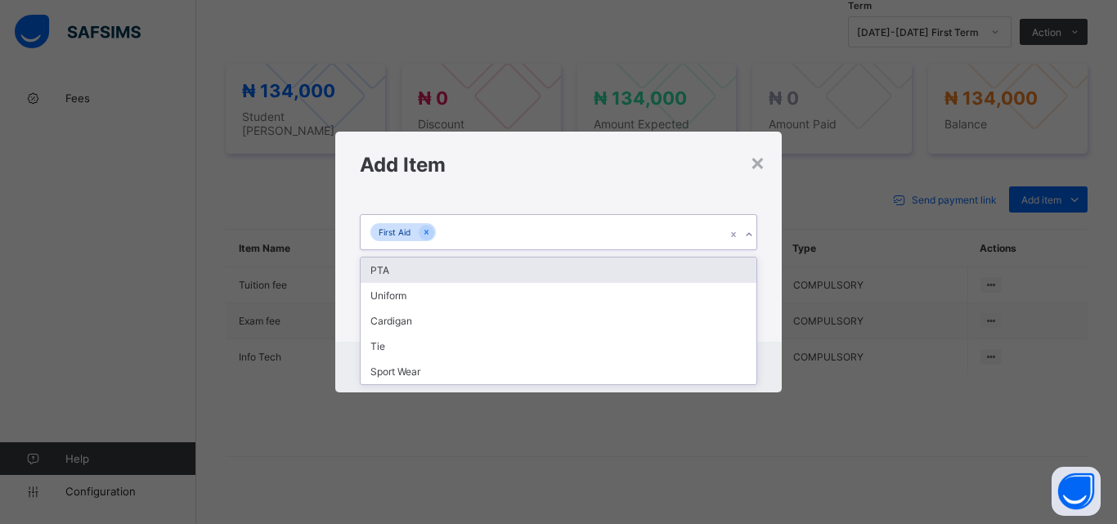
click at [747, 231] on icon at bounding box center [749, 235] width 10 height 16
click at [735, 264] on div "PTA" at bounding box center [559, 270] width 396 height 25
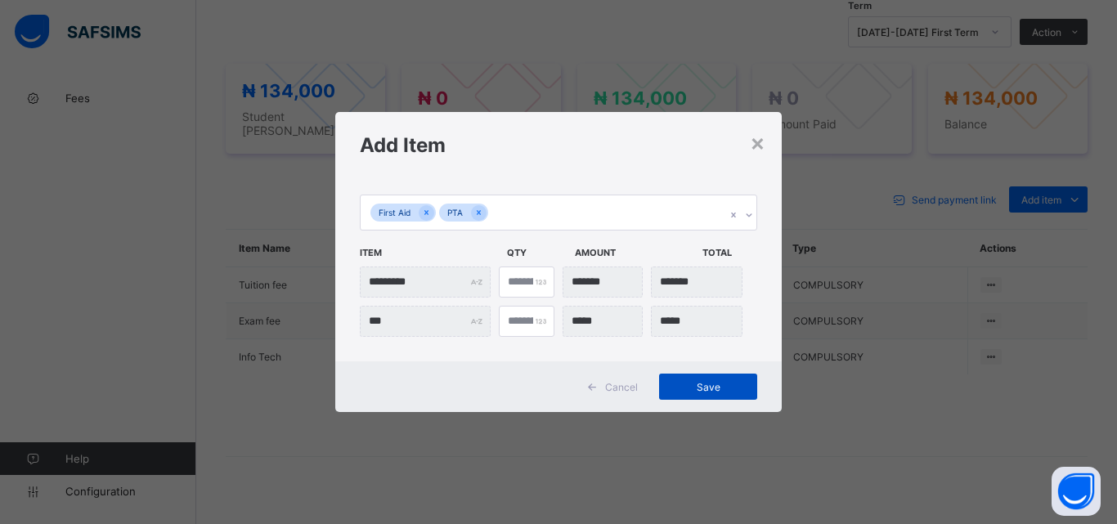
click at [711, 387] on span "Save" at bounding box center [708, 387] width 74 height 12
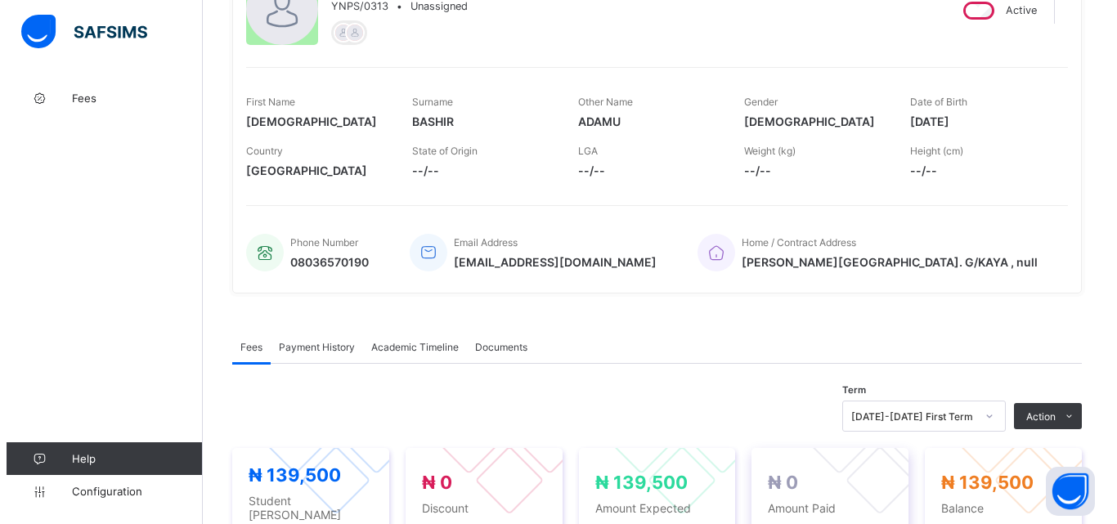
scroll to position [327, 0]
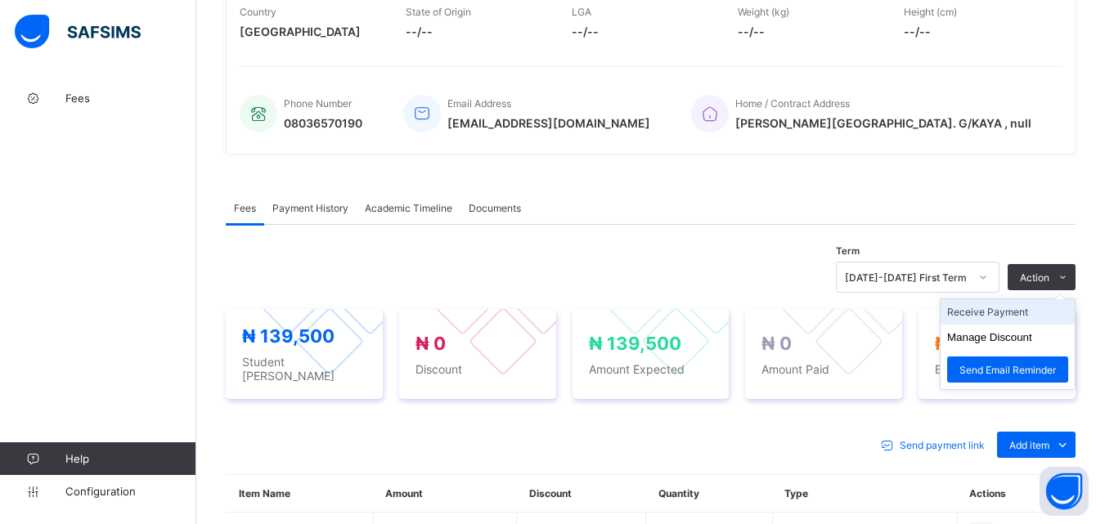
click at [1018, 313] on li "Receive Payment" at bounding box center [1007, 311] width 134 height 25
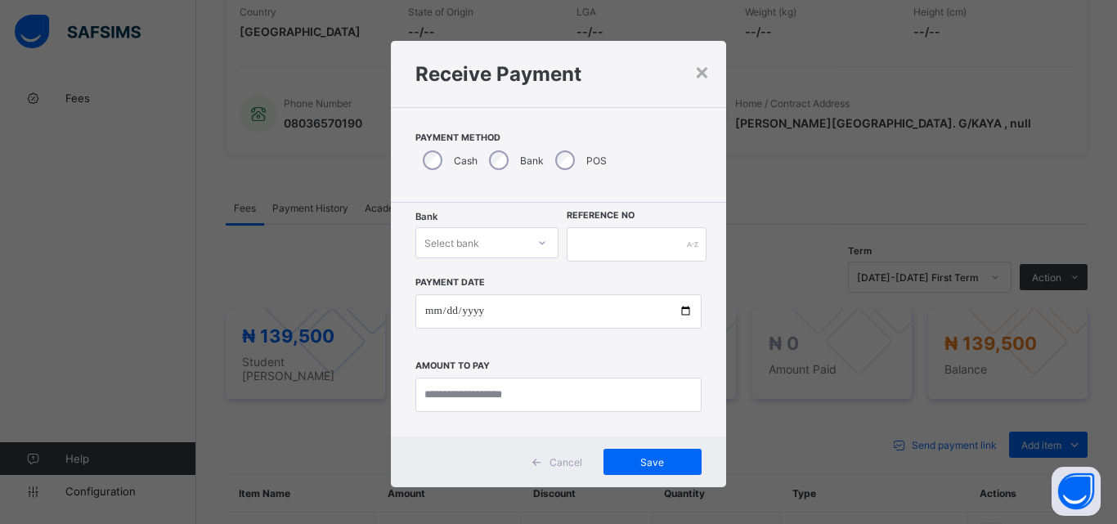
click at [522, 235] on div "Select bank" at bounding box center [471, 242] width 110 height 23
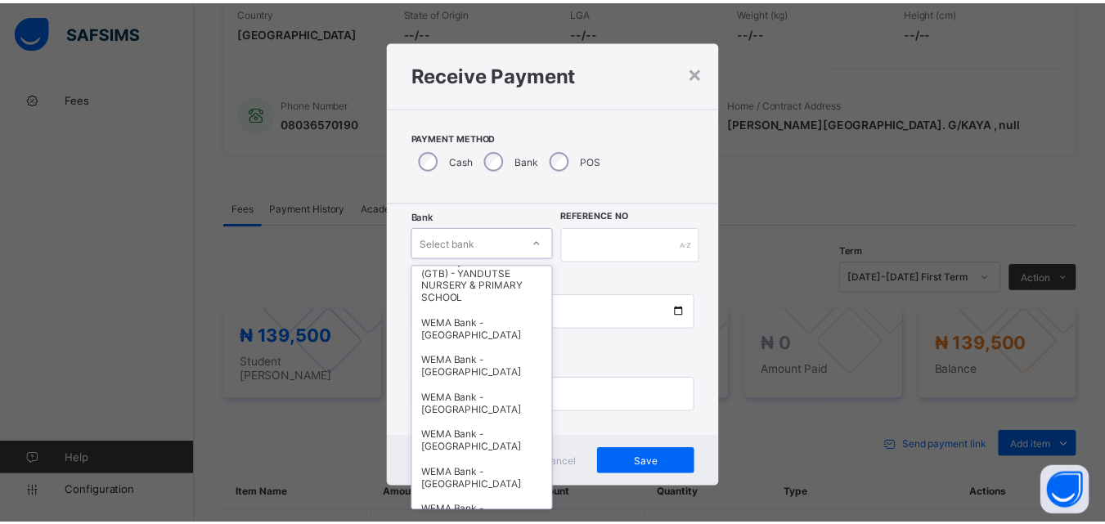
scroll to position [409, 0]
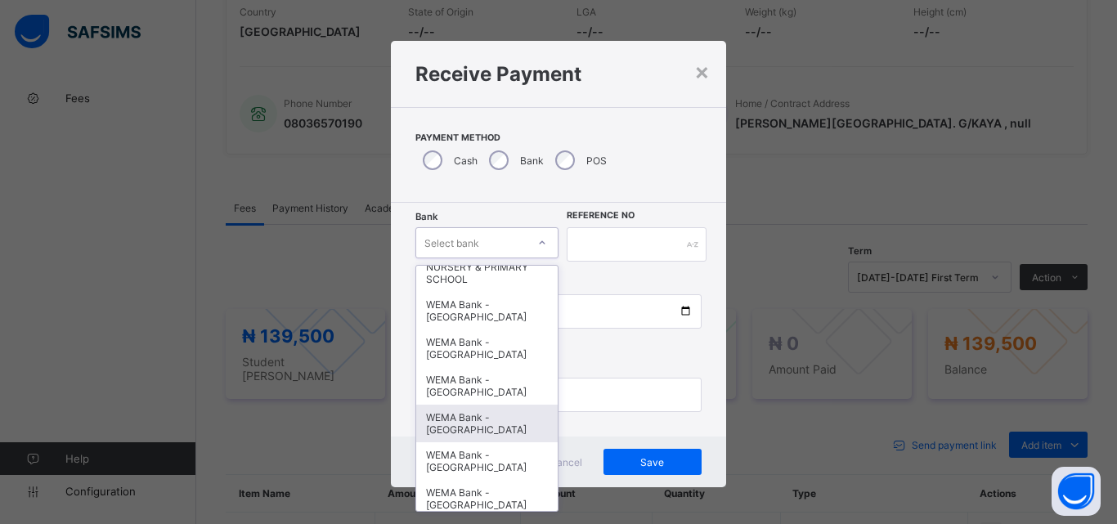
click at [514, 431] on div "WEMA Bank - [GEOGRAPHIC_DATA]" at bounding box center [486, 424] width 141 height 38
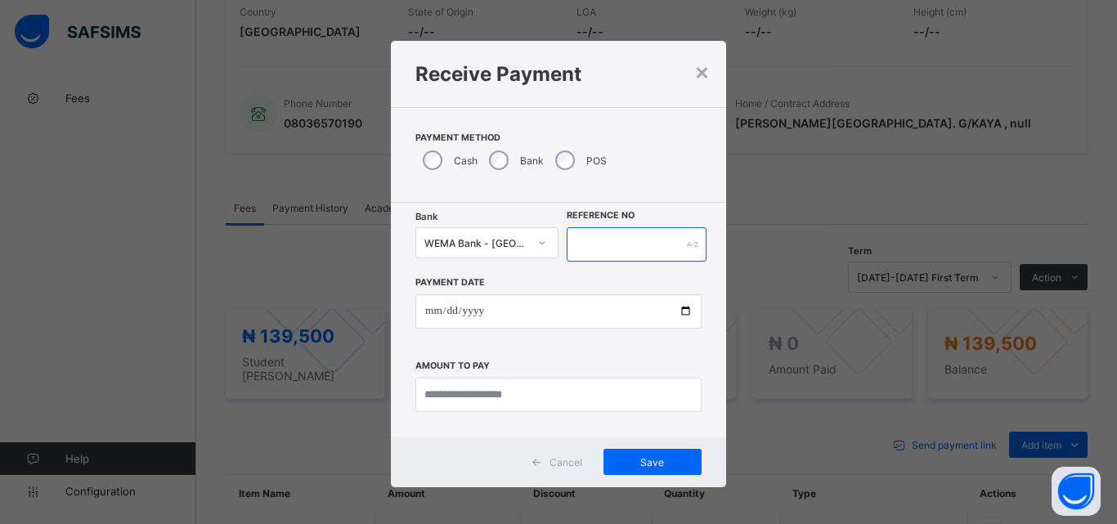
click at [620, 248] on input "text" at bounding box center [637, 244] width 140 height 34
type input "*********"
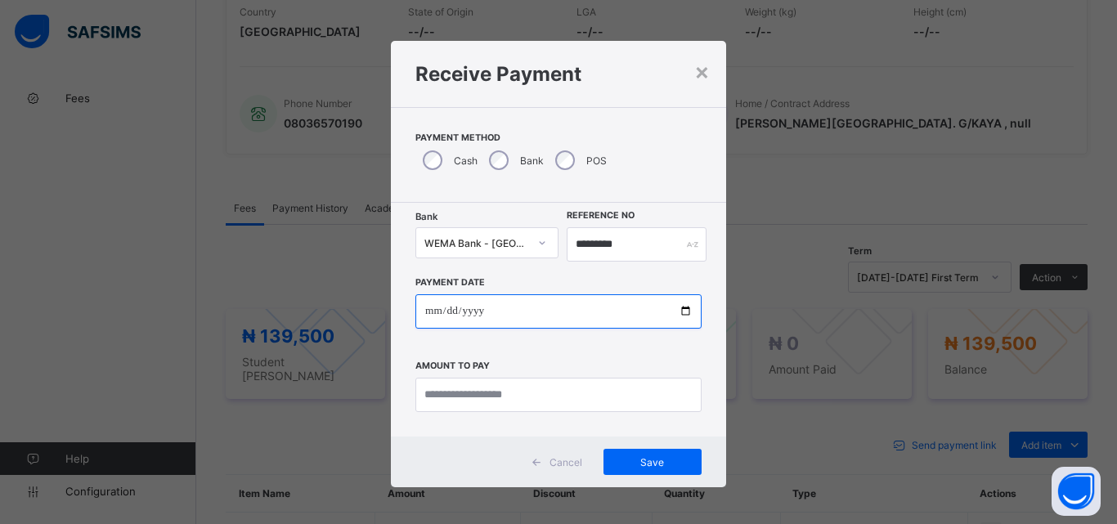
click at [680, 311] on input "date" at bounding box center [558, 311] width 286 height 34
type input "**********"
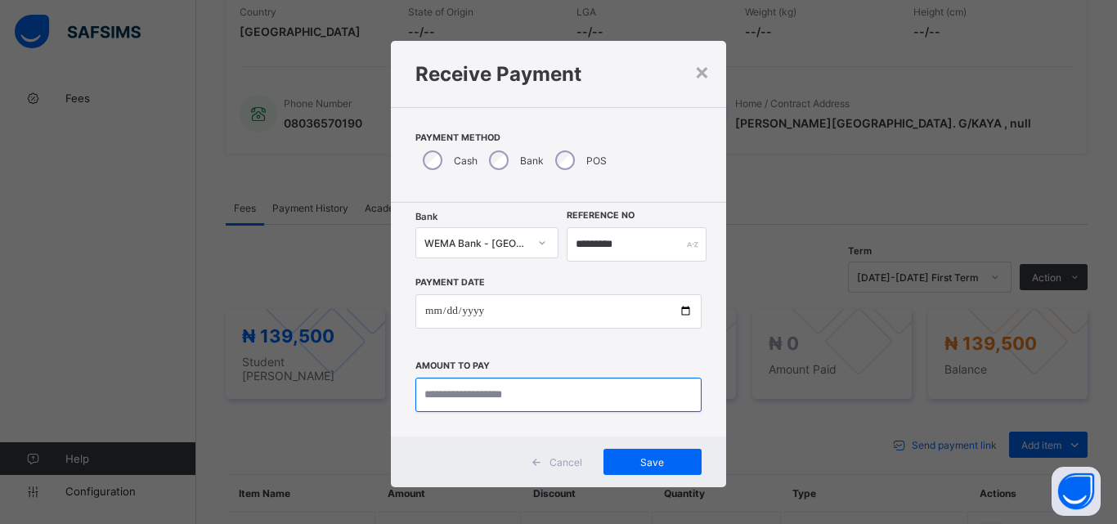
click at [451, 397] on input "currency" at bounding box center [558, 395] width 286 height 34
type input "*********"
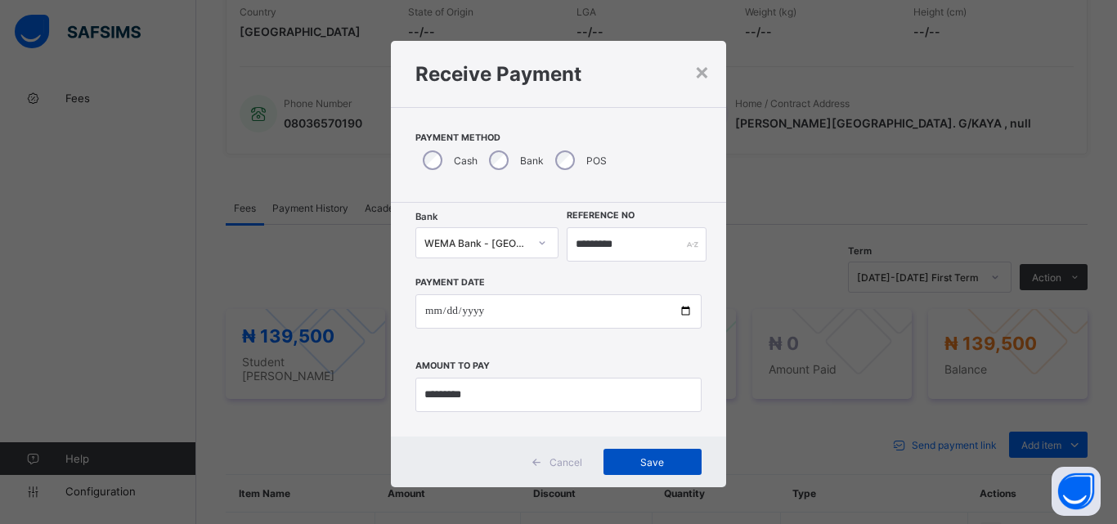
click at [677, 471] on div "Save" at bounding box center [652, 462] width 98 height 26
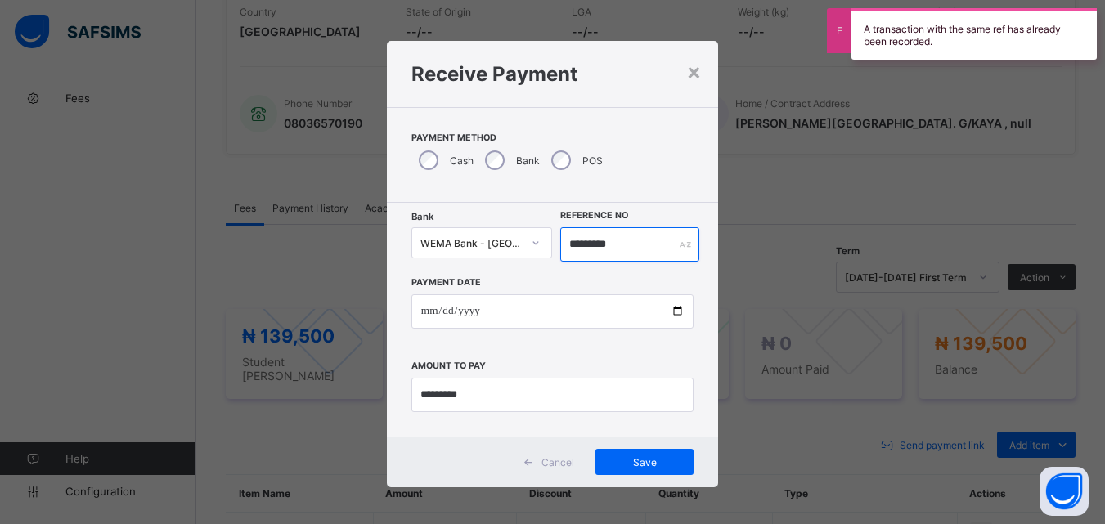
click at [630, 249] on input "*********" at bounding box center [629, 244] width 138 height 34
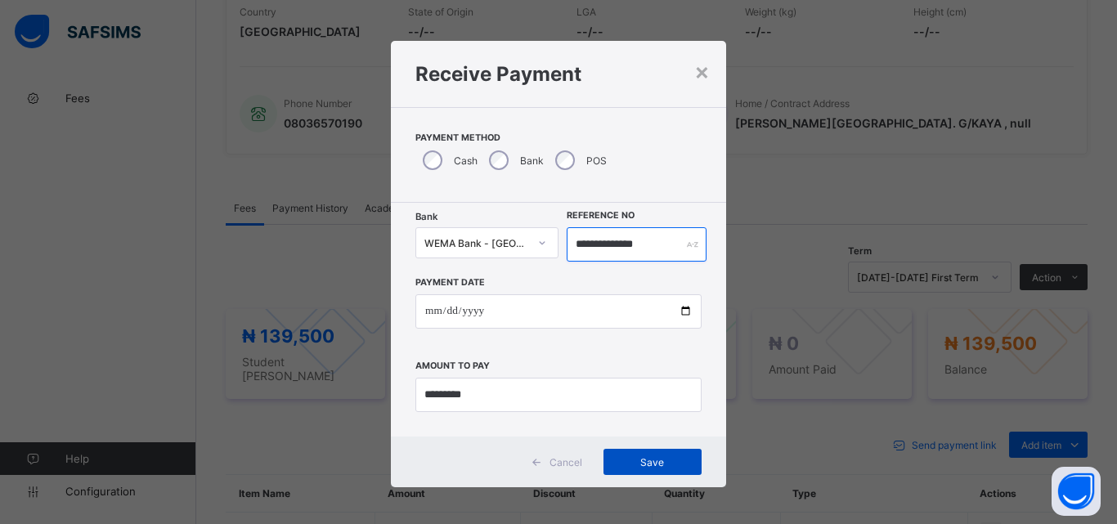
type input "**********"
click at [610, 463] on div "Save" at bounding box center [652, 462] width 98 height 26
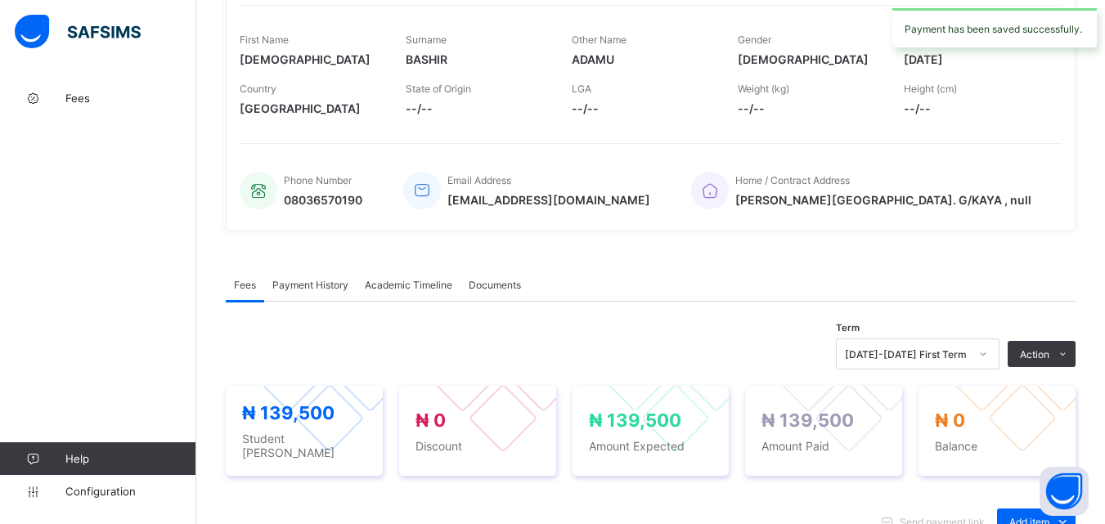
scroll to position [0, 0]
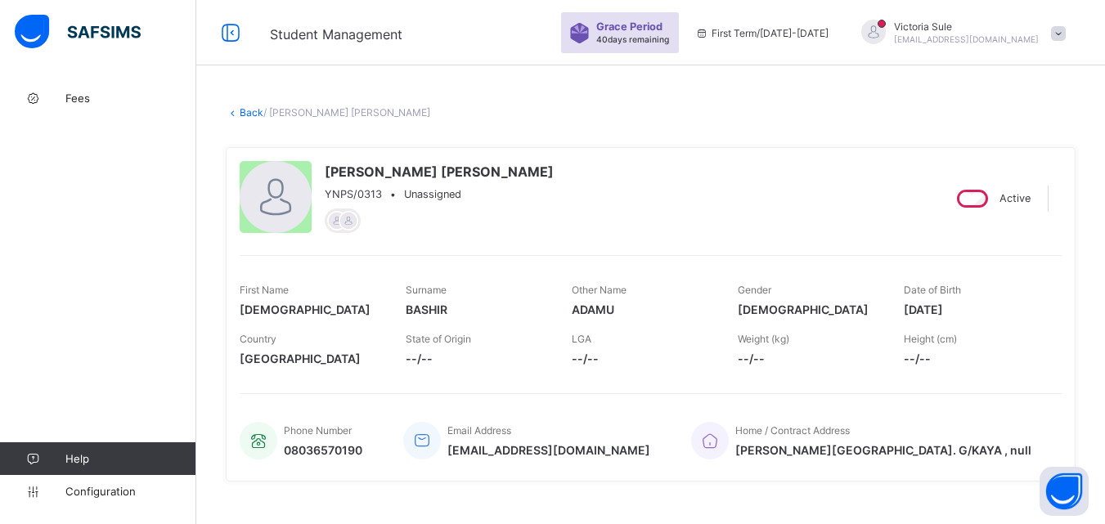
click at [250, 117] on link "Back" at bounding box center [252, 112] width 24 height 12
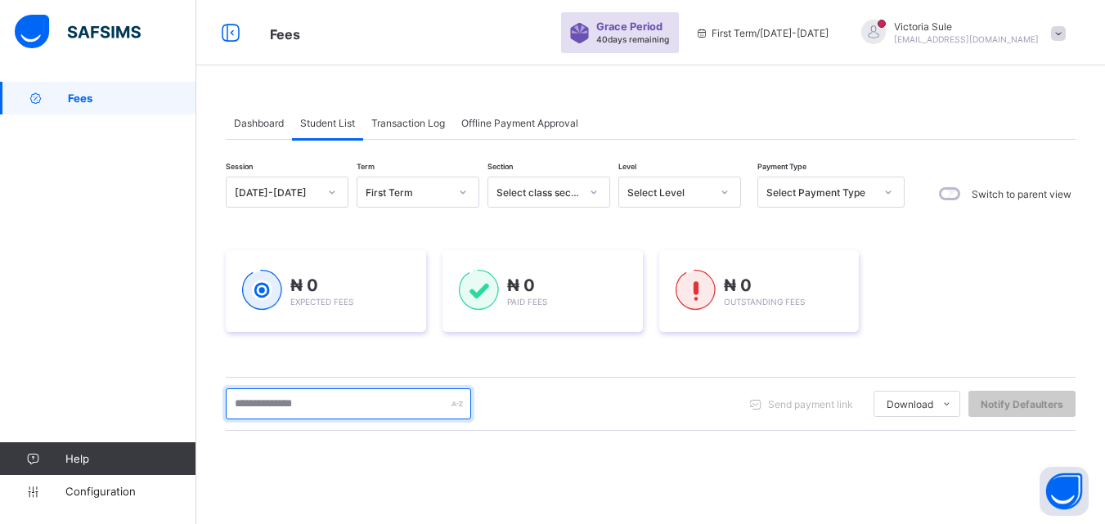
click at [366, 406] on input "text" at bounding box center [348, 403] width 245 height 31
type input "****"
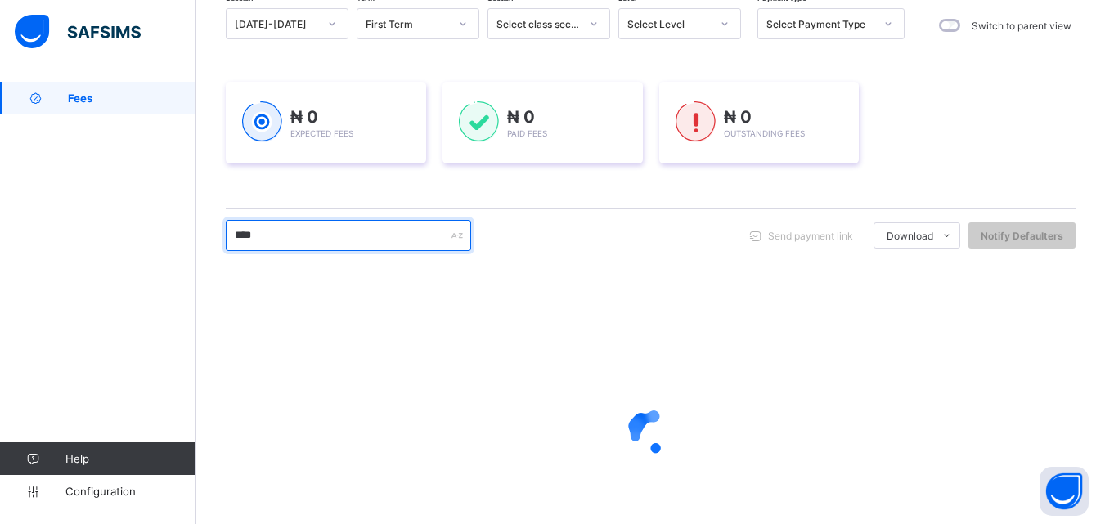
scroll to position [257, 0]
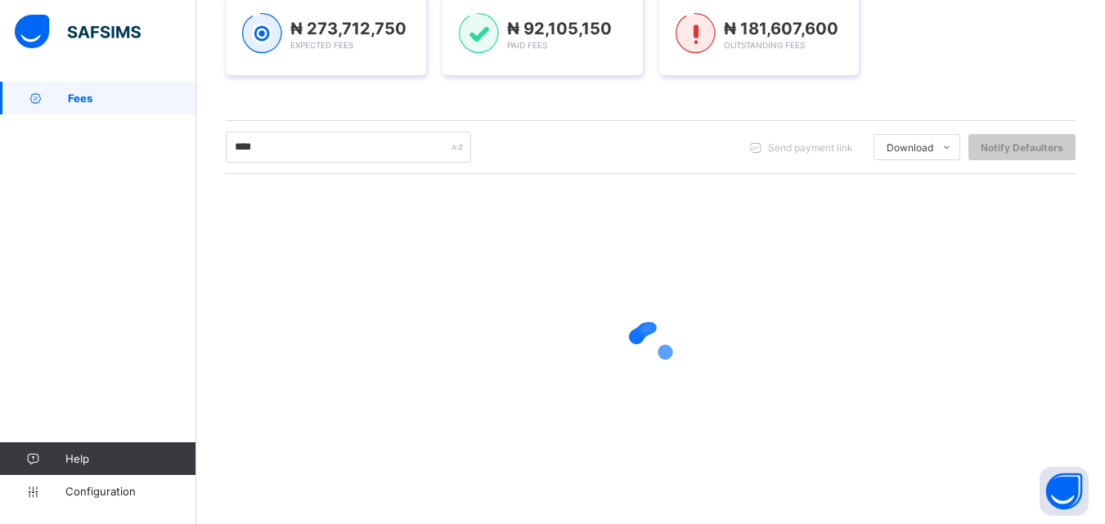
click at [841, 461] on div at bounding box center [651, 344] width 850 height 311
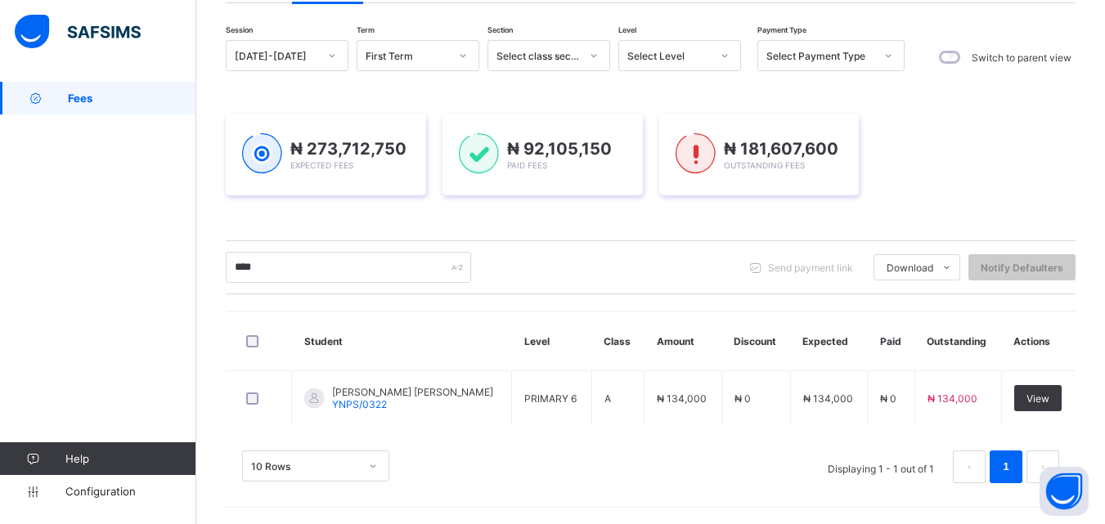
click at [727, 465] on div "10 Rows Displaying 1 - 1 out of 1 1" at bounding box center [650, 467] width 817 height 33
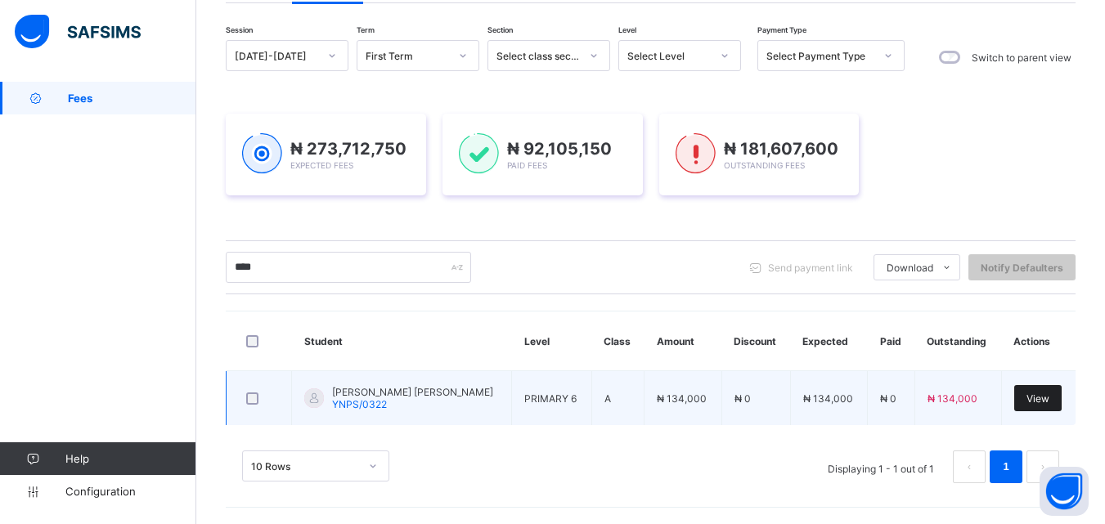
click at [1038, 403] on span "View" at bounding box center [1037, 398] width 23 height 12
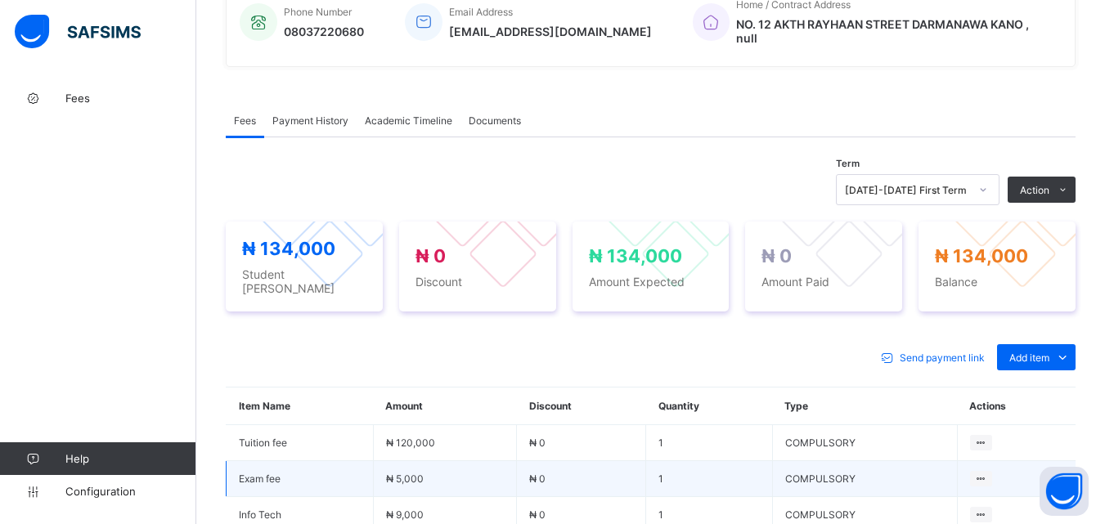
scroll to position [587, 0]
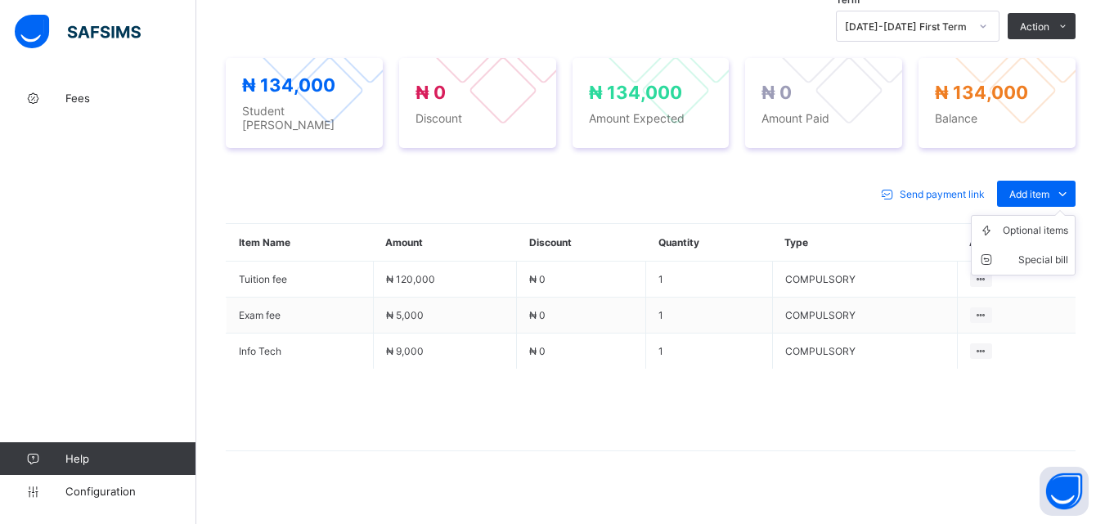
click at [1046, 215] on ul "Optional items Special bill" at bounding box center [1023, 245] width 105 height 61
click at [1036, 224] on li "Optional items" at bounding box center [1022, 230] width 103 height 29
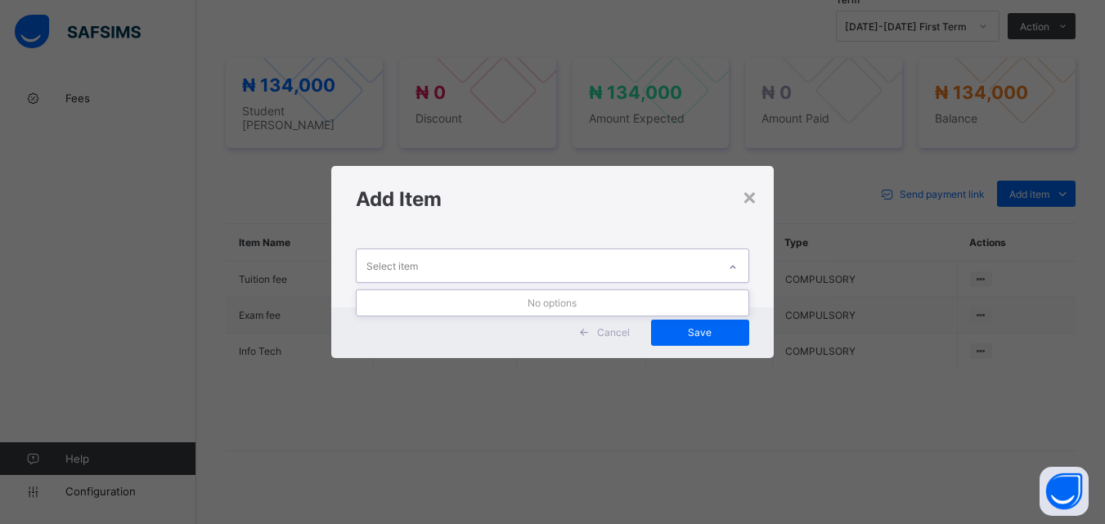
click at [738, 276] on div at bounding box center [733, 267] width 28 height 26
click at [735, 261] on icon at bounding box center [733, 267] width 10 height 16
click at [761, 191] on div "Add Item" at bounding box center [552, 199] width 442 height 66
click at [753, 200] on div "×" at bounding box center [750, 196] width 16 height 28
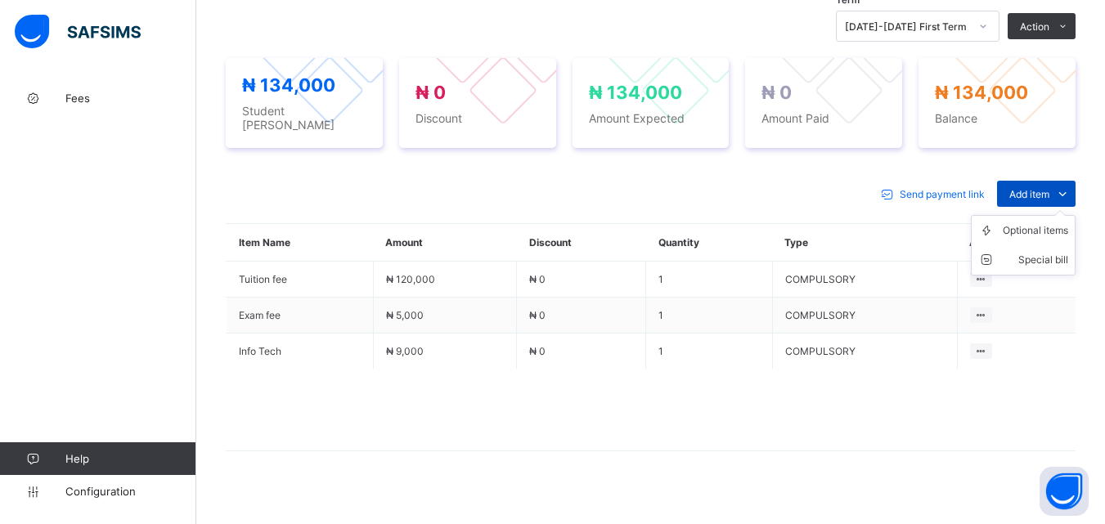
click at [1038, 188] on span "Add item" at bounding box center [1029, 194] width 40 height 12
click at [1030, 222] on div "Optional items" at bounding box center [1035, 230] width 65 height 16
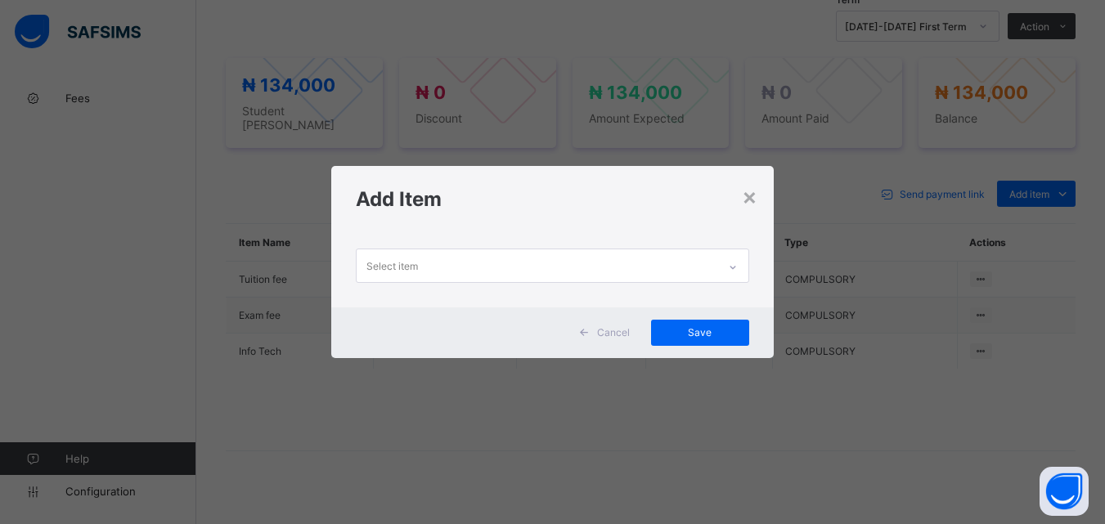
click at [731, 264] on icon at bounding box center [733, 267] width 10 height 16
click at [752, 195] on div "×" at bounding box center [750, 196] width 16 height 28
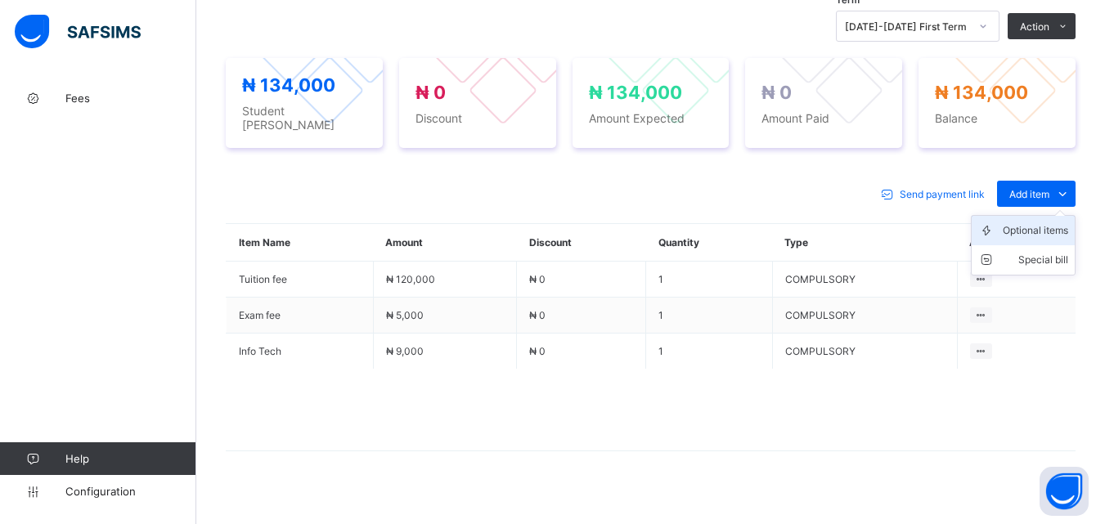
click at [1062, 222] on div "Optional items" at bounding box center [1035, 230] width 65 height 16
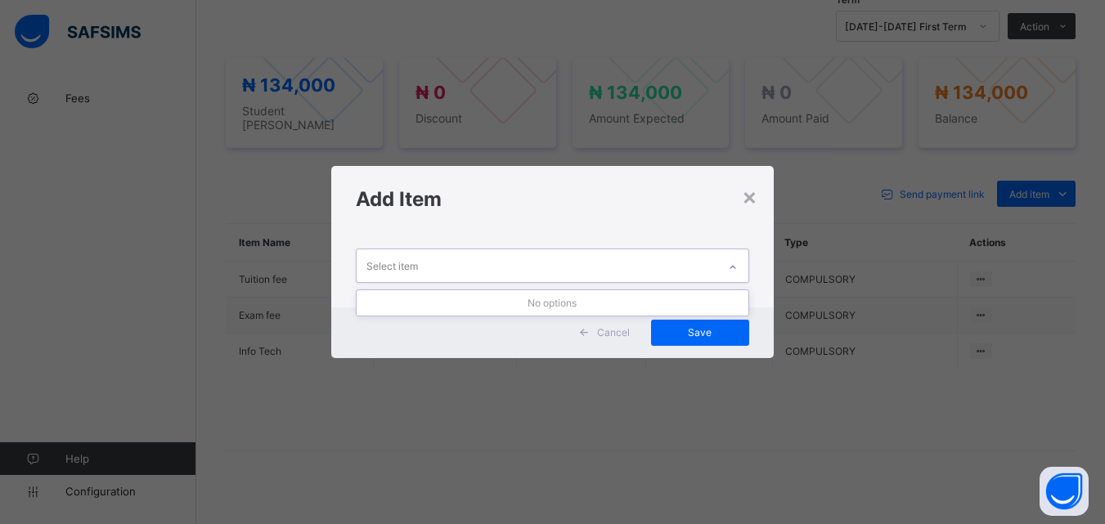
click at [731, 267] on icon at bounding box center [733, 267] width 10 height 16
click at [756, 188] on div "×" at bounding box center [750, 196] width 16 height 28
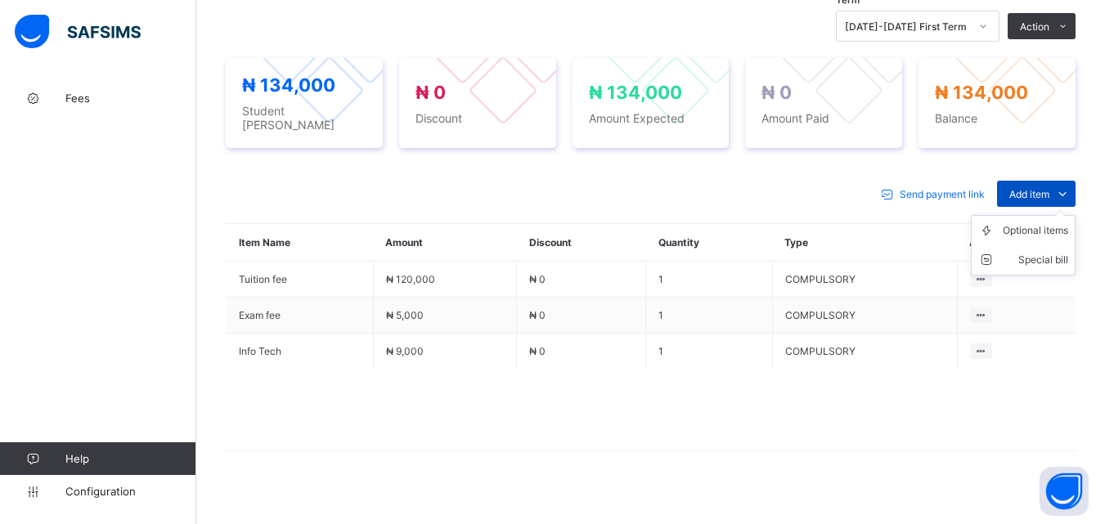
click at [1059, 181] on div "Add item" at bounding box center [1036, 194] width 78 height 26
click at [1039, 222] on div "Optional items" at bounding box center [1035, 230] width 65 height 16
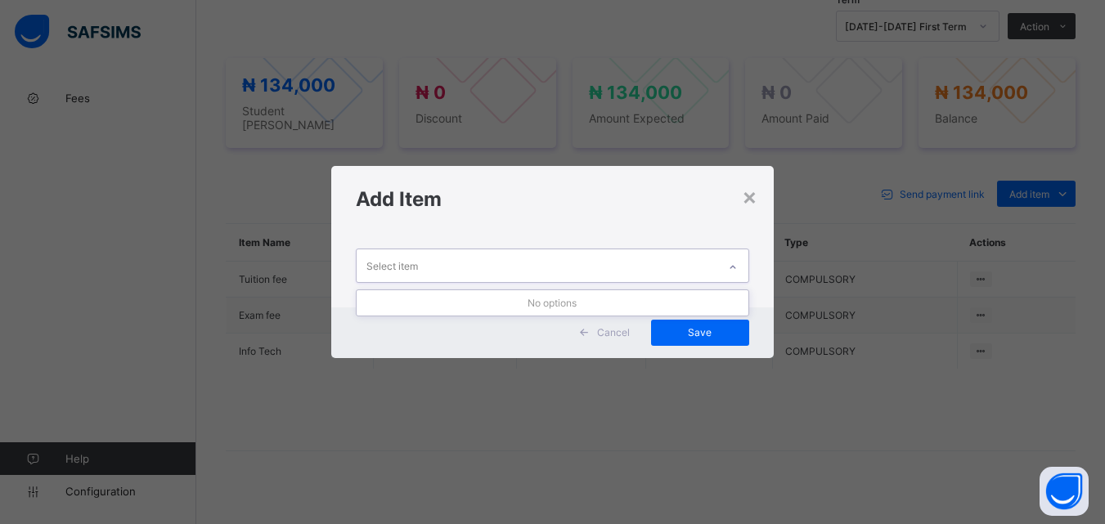
click at [738, 258] on div at bounding box center [733, 267] width 28 height 26
click at [747, 202] on div "×" at bounding box center [750, 196] width 16 height 28
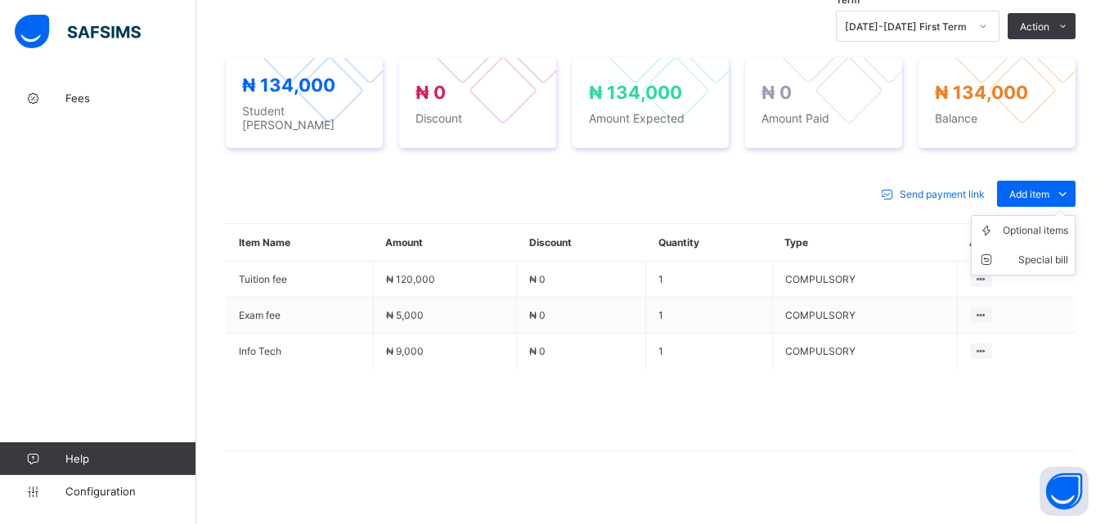
click at [1036, 215] on ul "Optional items Special bill" at bounding box center [1023, 245] width 105 height 61
click at [1034, 222] on div "Optional items" at bounding box center [1035, 230] width 65 height 16
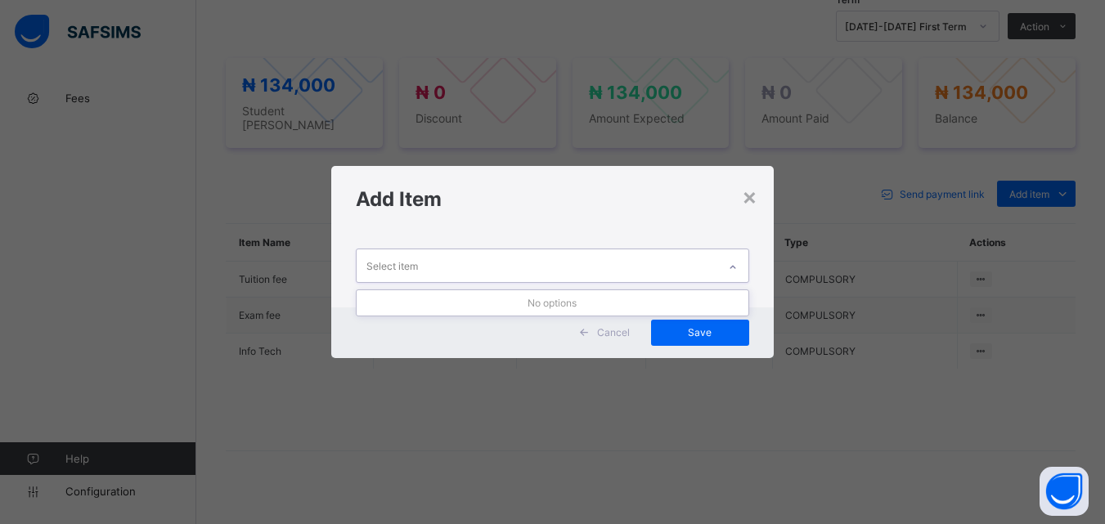
click at [738, 265] on icon at bounding box center [733, 267] width 10 height 16
click at [764, 192] on div "Add Item" at bounding box center [552, 199] width 442 height 66
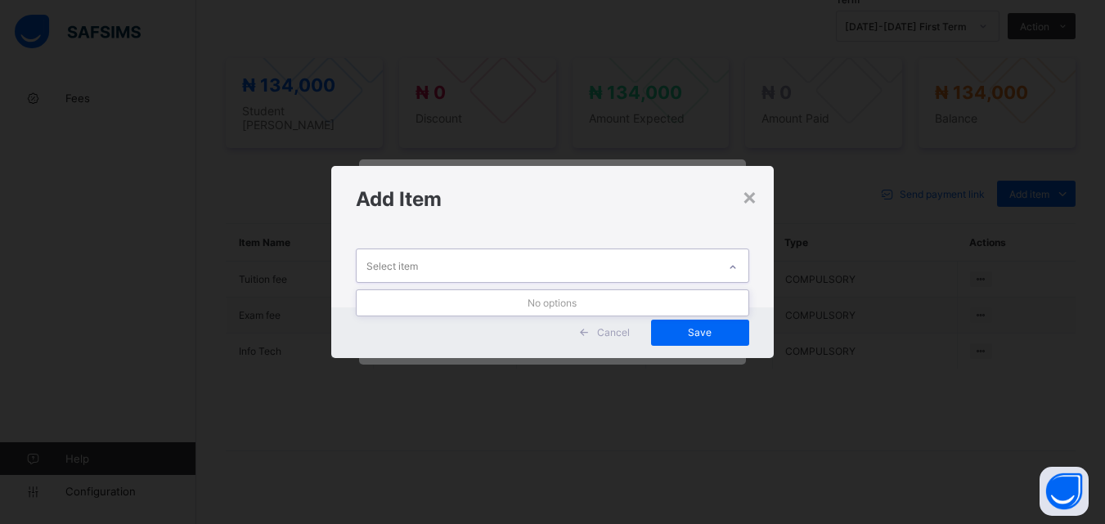
click at [738, 267] on icon at bounding box center [733, 267] width 10 height 16
click at [751, 200] on div "×" at bounding box center [750, 196] width 16 height 28
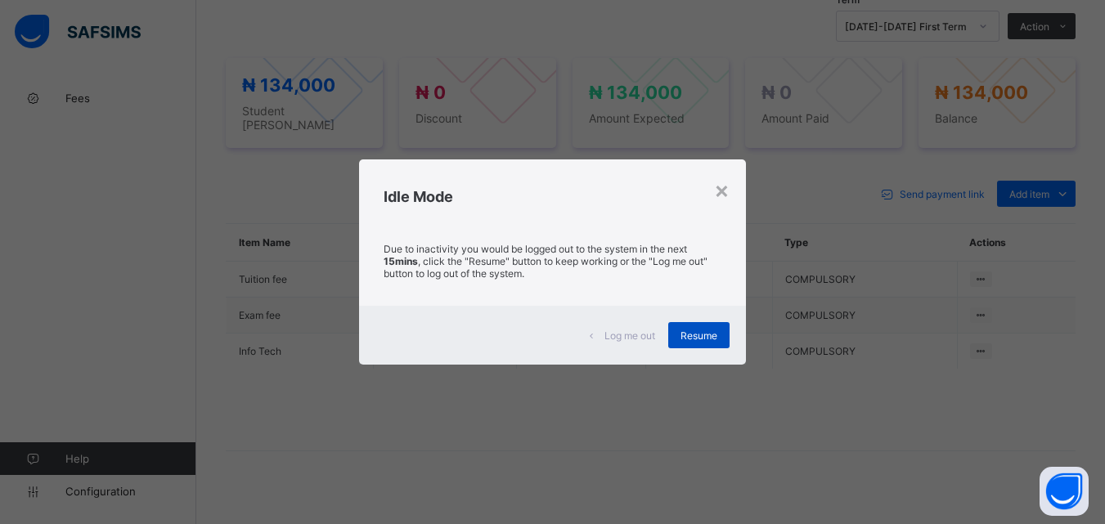
click at [694, 341] on span "Resume" at bounding box center [698, 336] width 37 height 12
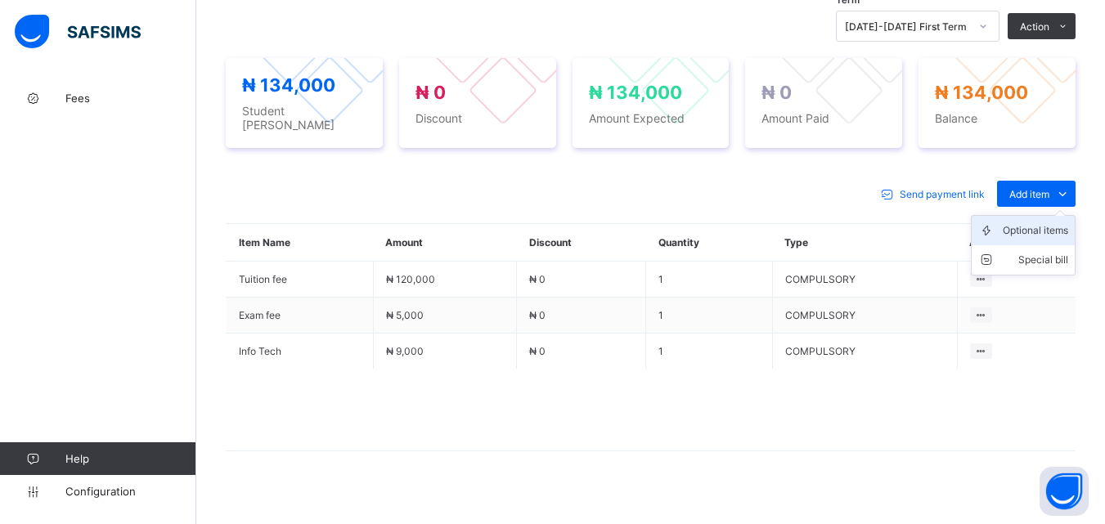
click at [1037, 222] on div "Optional items" at bounding box center [1035, 230] width 65 height 16
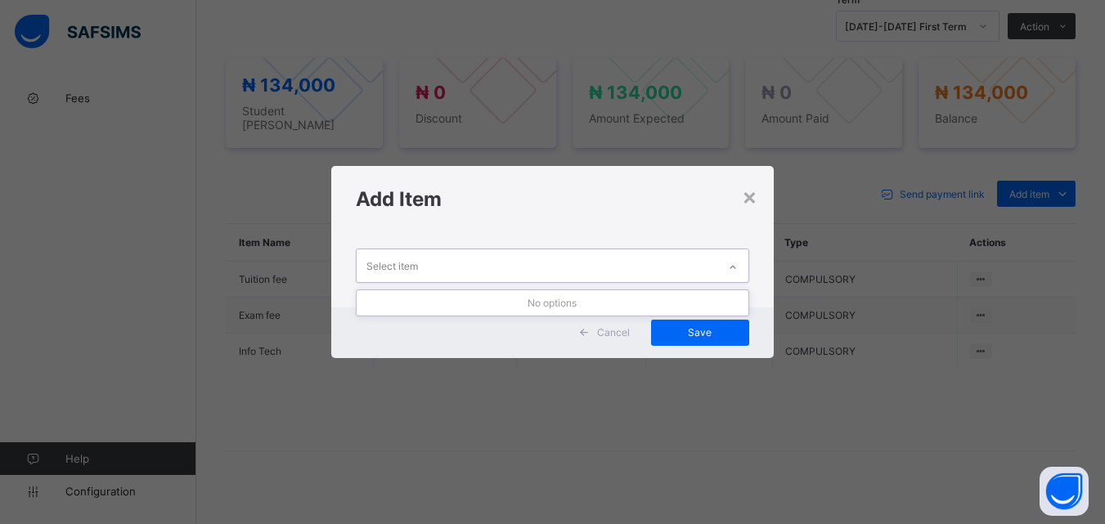
click at [733, 261] on icon at bounding box center [733, 267] width 10 height 16
click at [748, 204] on div "×" at bounding box center [750, 196] width 16 height 28
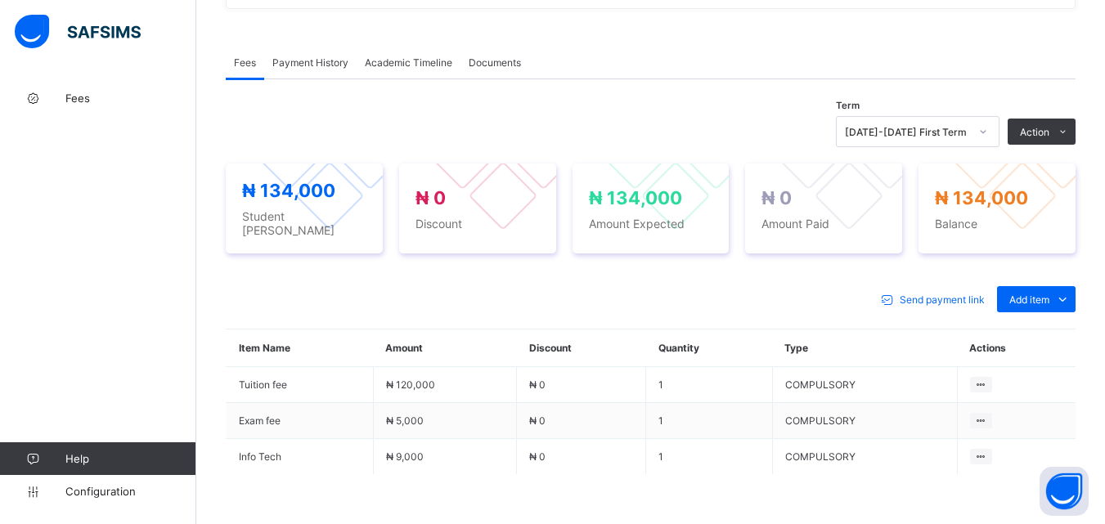
scroll to position [505, 0]
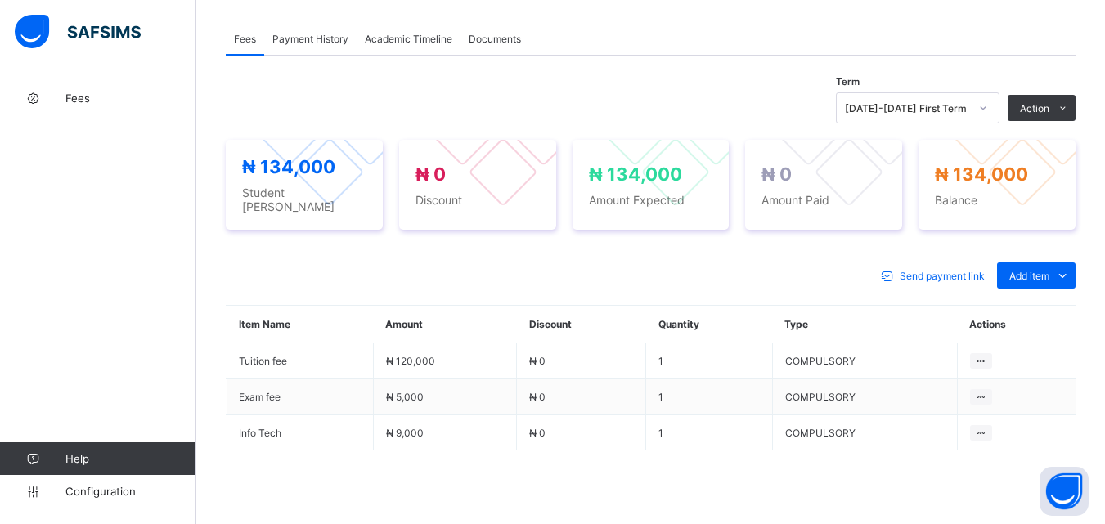
click at [406, 246] on div "Send payment link Add item Optional items Special bill Item Name Amount Discoun…" at bounding box center [651, 406] width 850 height 320
click at [1026, 270] on span "Add item" at bounding box center [1029, 276] width 40 height 12
click at [1033, 304] on div "Optional items" at bounding box center [1035, 312] width 65 height 16
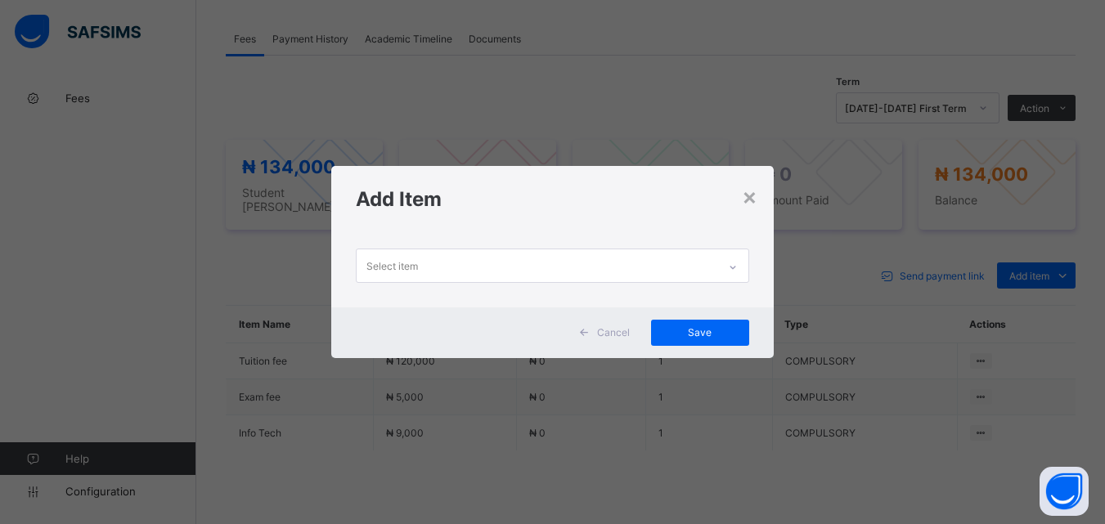
click at [733, 263] on icon at bounding box center [733, 267] width 10 height 16
click at [762, 200] on div "Add Item" at bounding box center [552, 199] width 442 height 66
click at [749, 195] on div "×" at bounding box center [750, 196] width 16 height 28
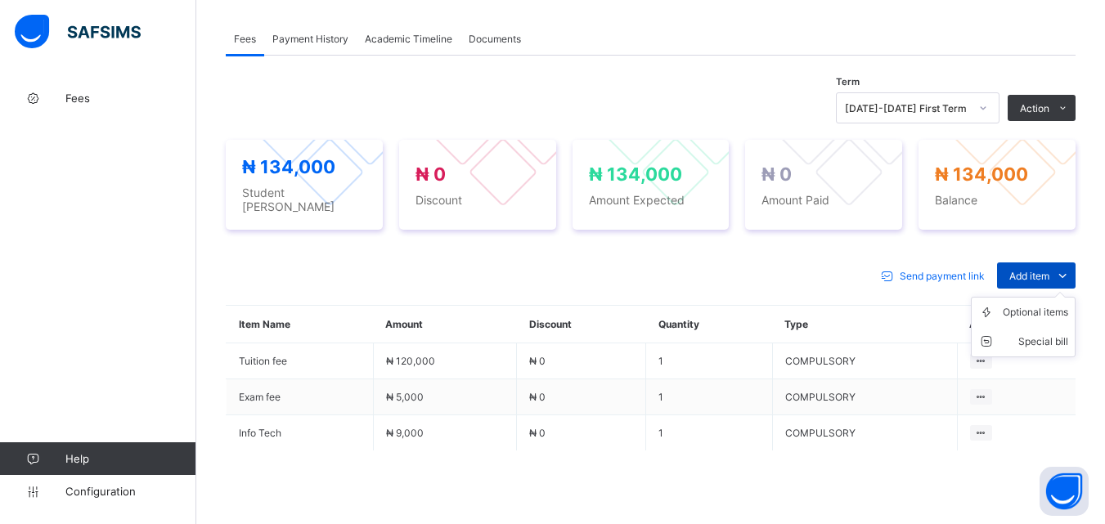
click at [1049, 270] on span "Add item" at bounding box center [1029, 276] width 40 height 12
click at [1030, 306] on li "Optional items" at bounding box center [1022, 312] width 103 height 29
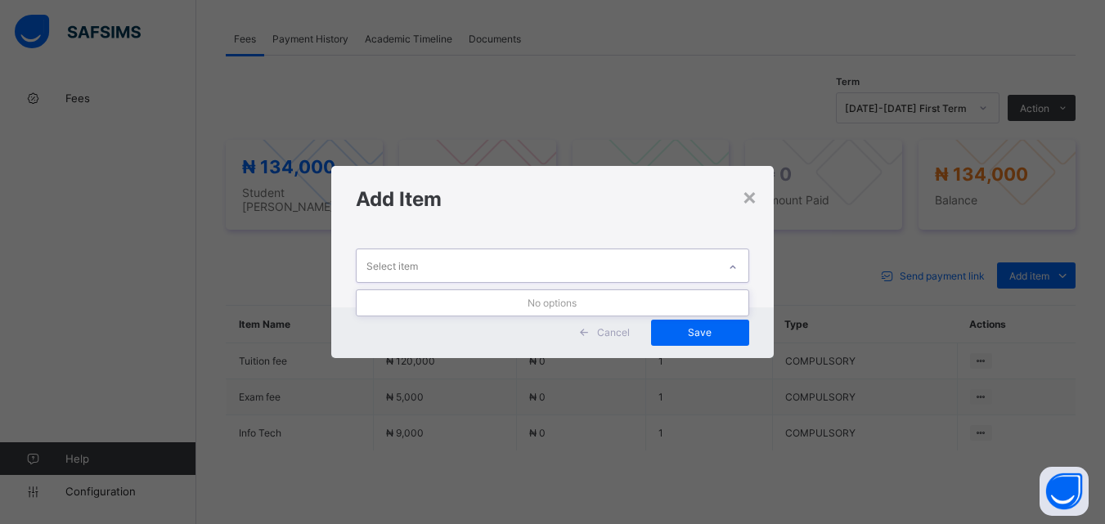
click at [733, 268] on icon at bounding box center [733, 267] width 10 height 16
click at [733, 261] on icon at bounding box center [733, 267] width 10 height 16
click at [754, 195] on div "×" at bounding box center [750, 196] width 16 height 28
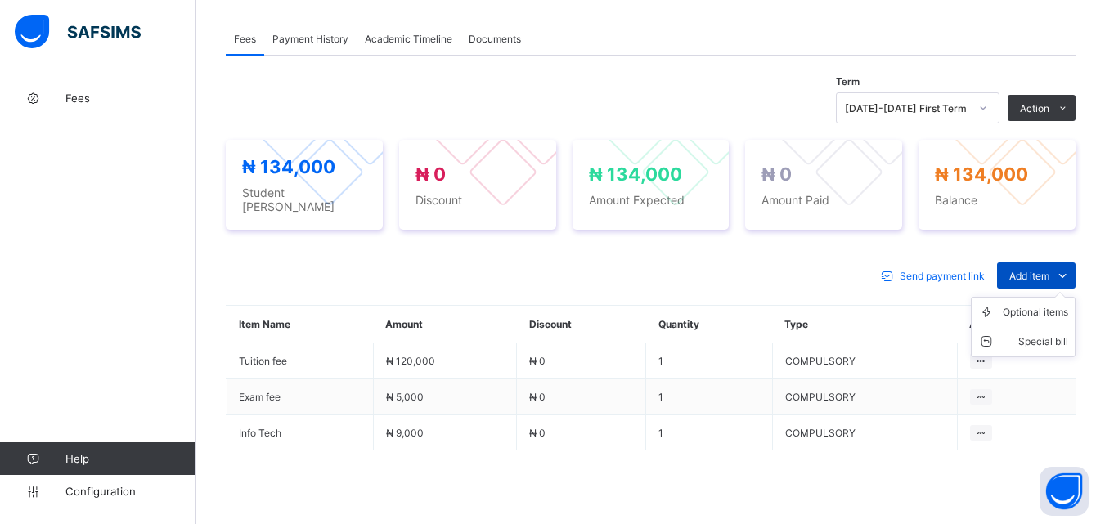
click at [1038, 270] on span "Add item" at bounding box center [1029, 276] width 40 height 12
click at [1036, 304] on li "Optional items" at bounding box center [1022, 312] width 103 height 29
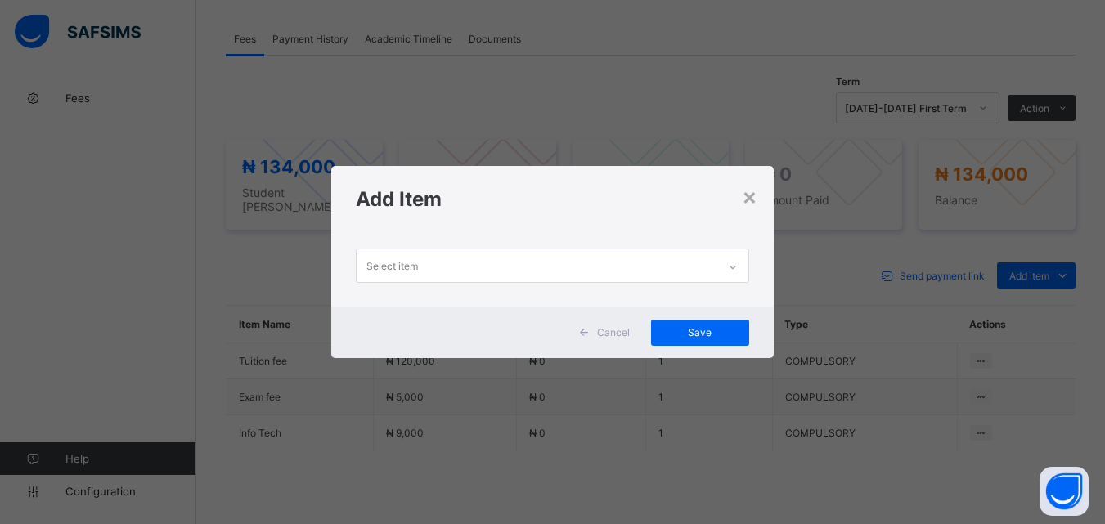
click at [741, 255] on div at bounding box center [733, 267] width 28 height 26
click at [749, 192] on div "×" at bounding box center [750, 196] width 16 height 28
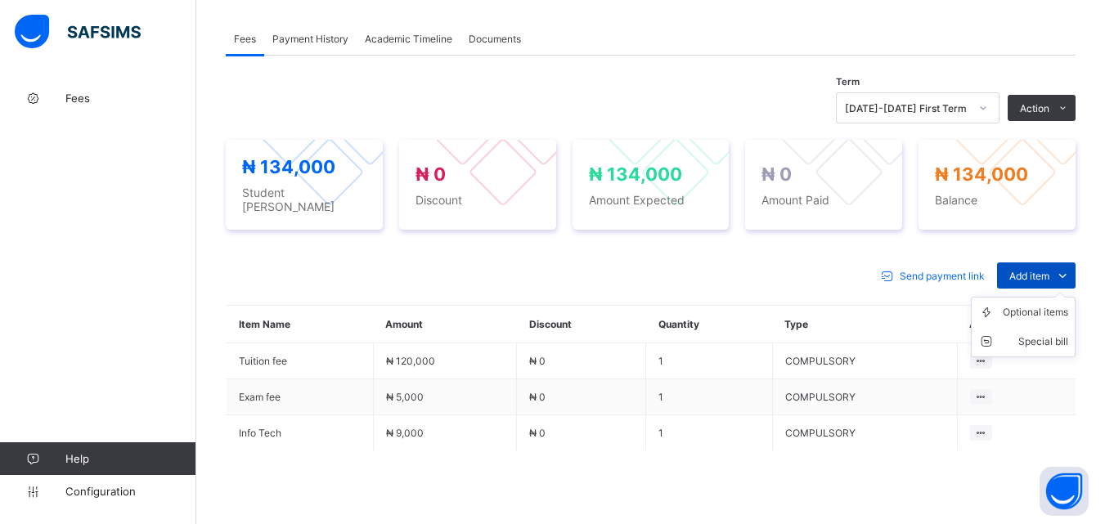
click at [1040, 270] on span "Add item" at bounding box center [1029, 276] width 40 height 12
click at [1035, 304] on div "Optional items" at bounding box center [1035, 312] width 65 height 16
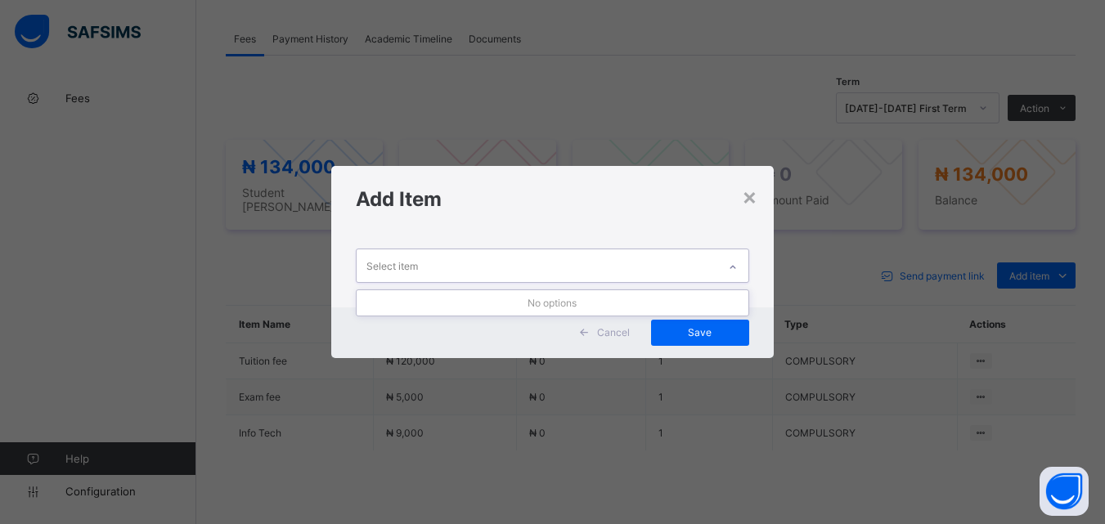
click at [740, 266] on div at bounding box center [733, 267] width 28 height 26
click at [764, 200] on div "Add Item" at bounding box center [552, 199] width 442 height 66
click at [751, 198] on div "×" at bounding box center [750, 196] width 16 height 28
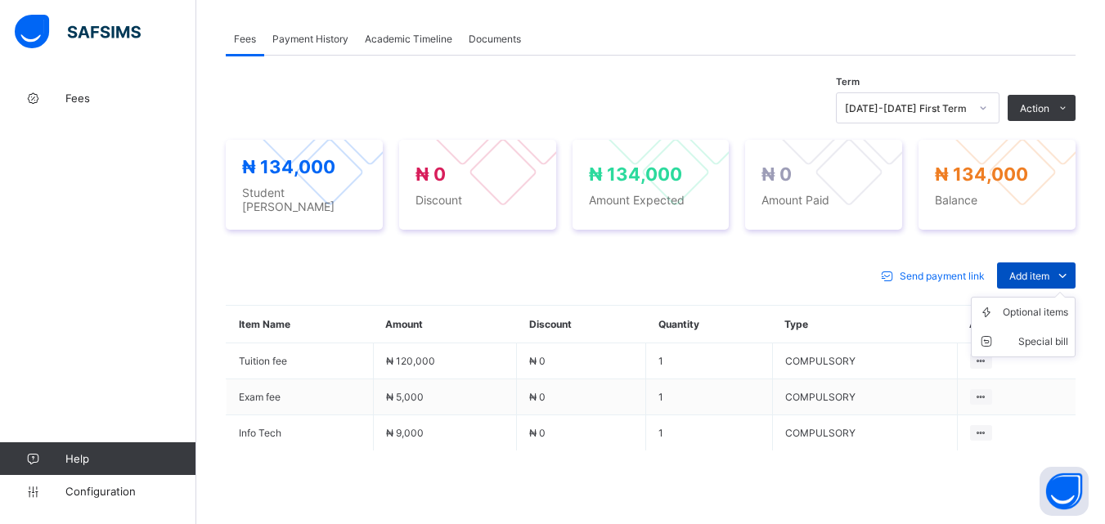
click at [1034, 270] on span "Add item" at bounding box center [1029, 276] width 40 height 12
click at [1029, 304] on div "Optional items" at bounding box center [1035, 312] width 65 height 16
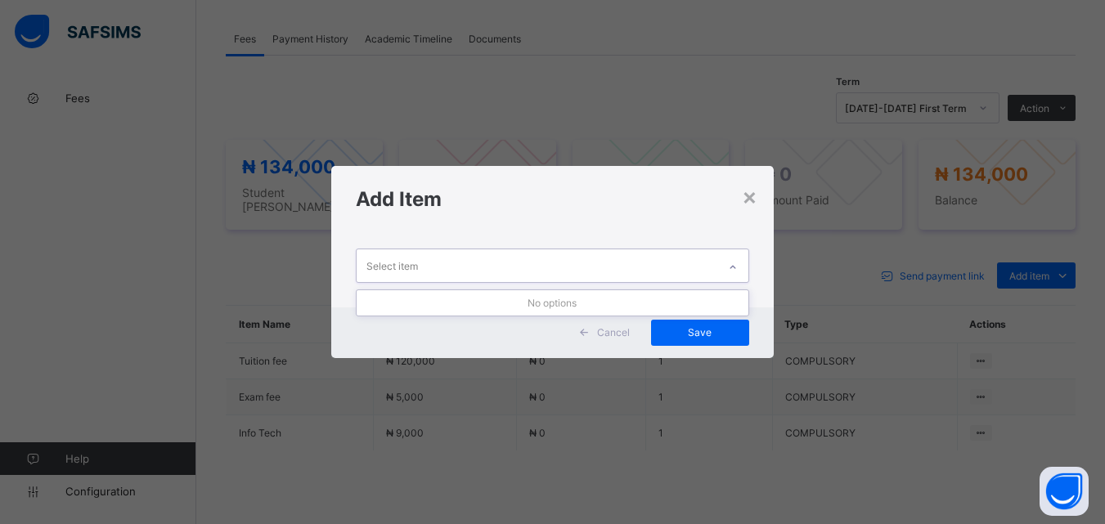
click at [724, 259] on div at bounding box center [733, 267] width 28 height 26
click at [747, 206] on div "×" at bounding box center [750, 196] width 16 height 28
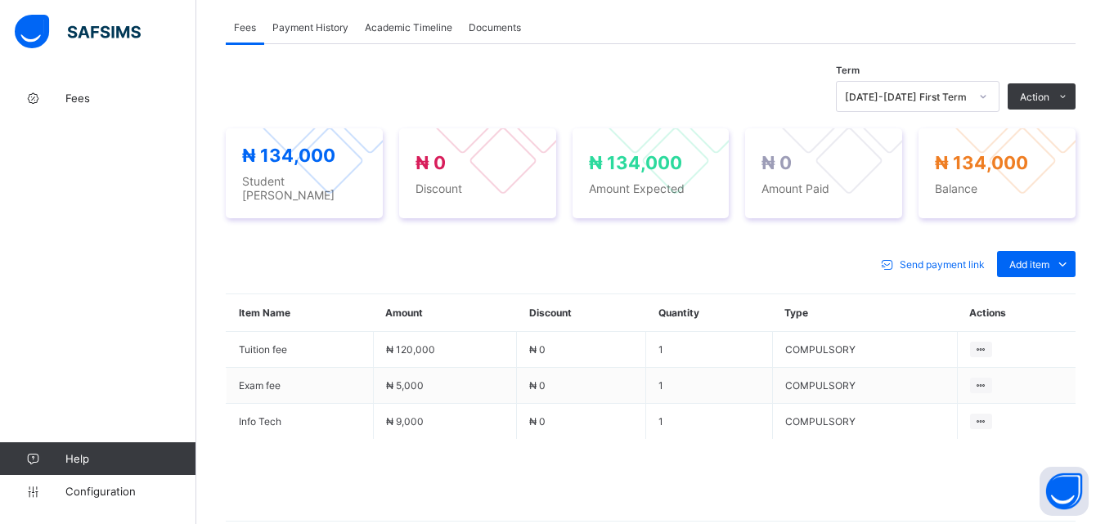
scroll to position [587, 0]
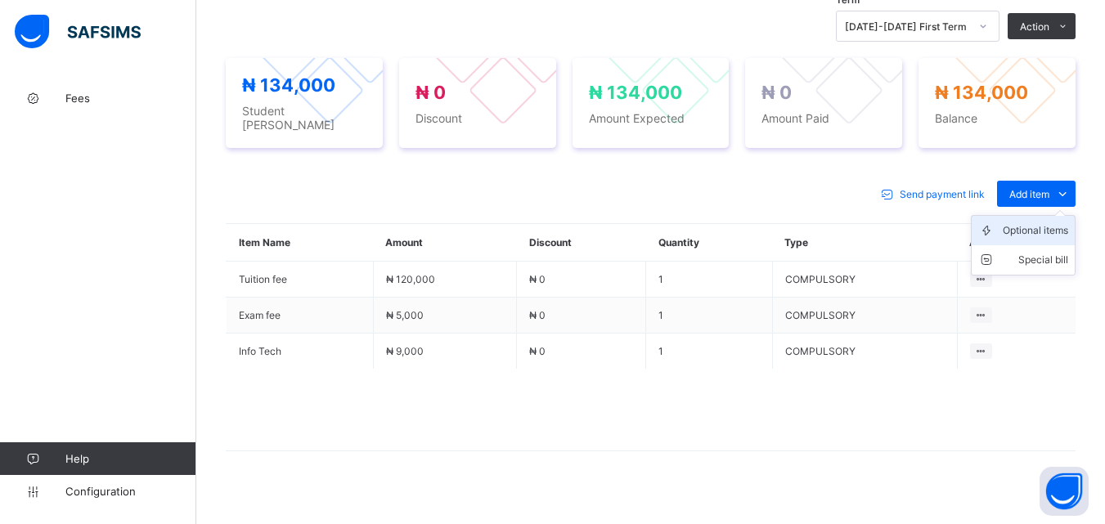
click at [1038, 222] on div "Optional items" at bounding box center [1035, 230] width 65 height 16
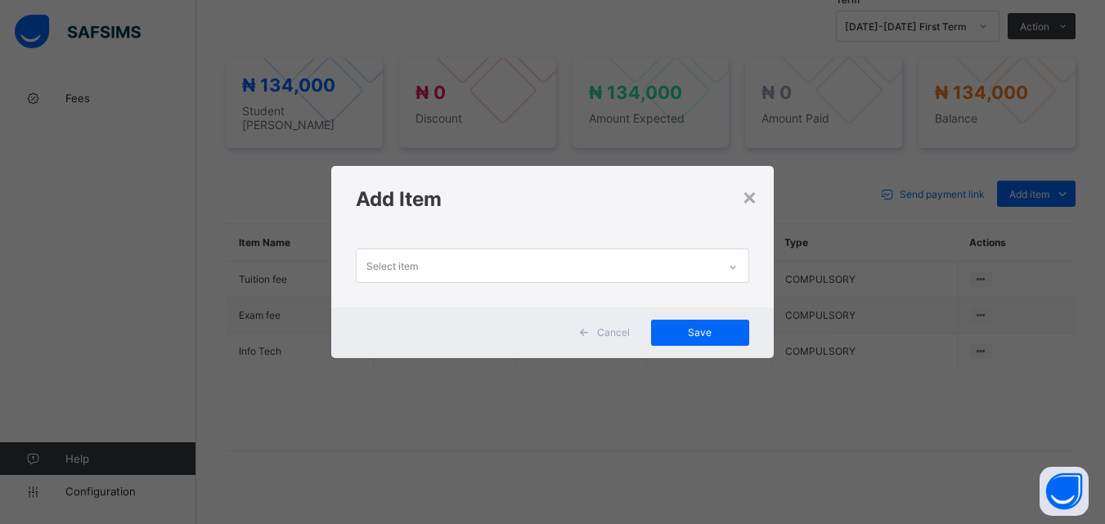
click at [738, 266] on icon at bounding box center [733, 267] width 10 height 16
click at [750, 197] on div "×" at bounding box center [750, 196] width 16 height 28
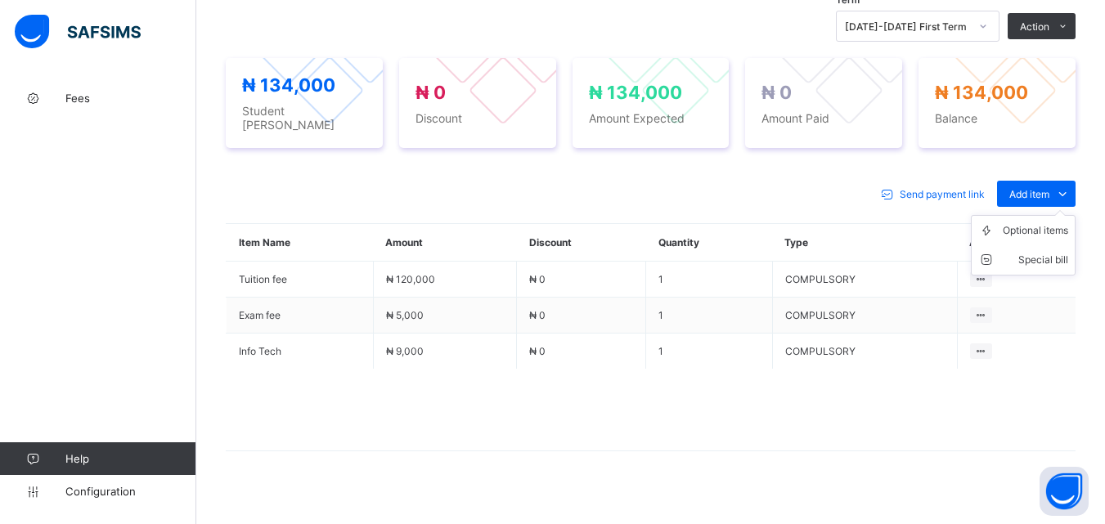
click at [1040, 215] on ul "Optional items Special bill" at bounding box center [1023, 245] width 105 height 61
click at [1042, 222] on div "Optional items" at bounding box center [1035, 230] width 65 height 16
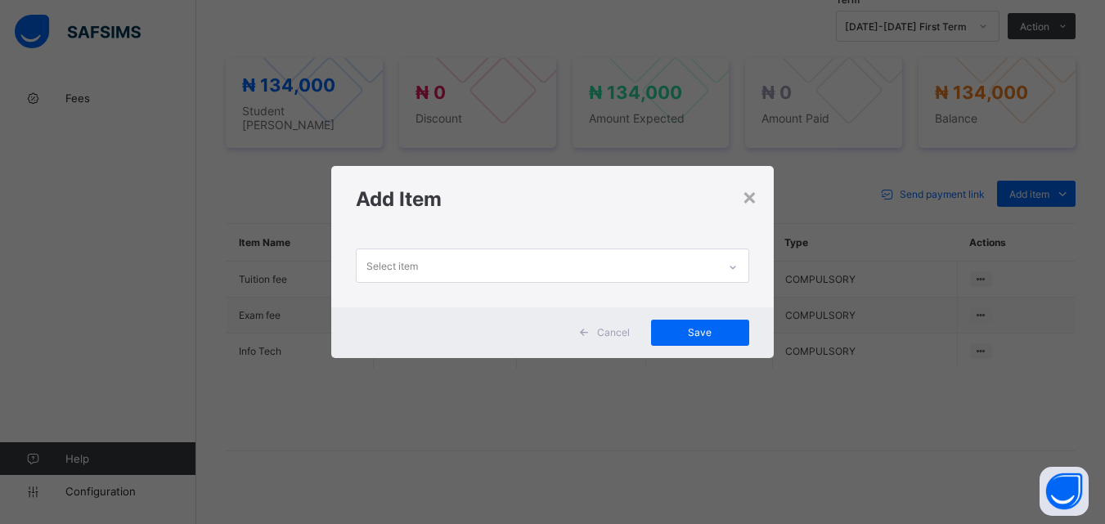
click at [734, 258] on div at bounding box center [733, 267] width 28 height 26
click at [754, 206] on div "×" at bounding box center [750, 196] width 16 height 28
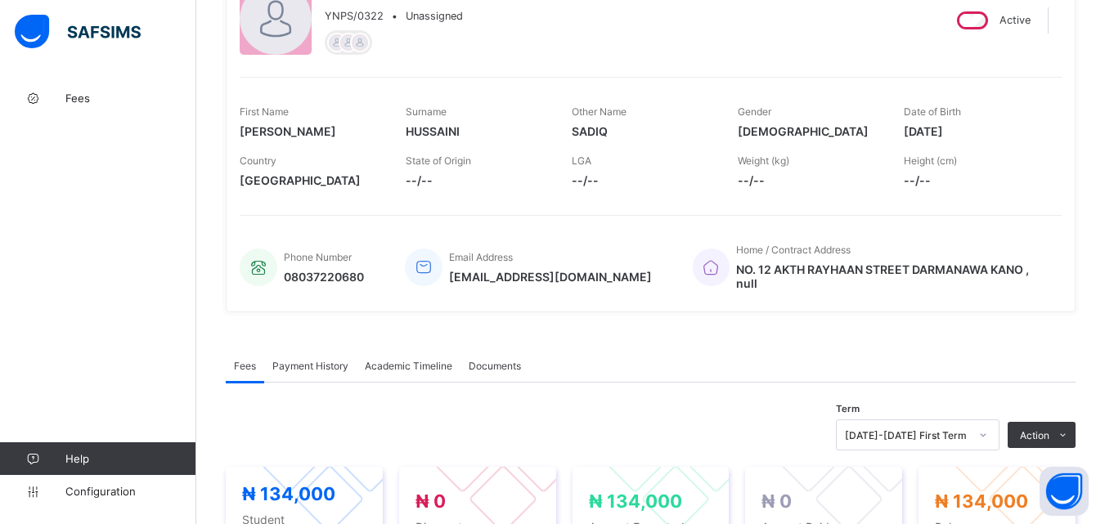
scroll to position [0, 0]
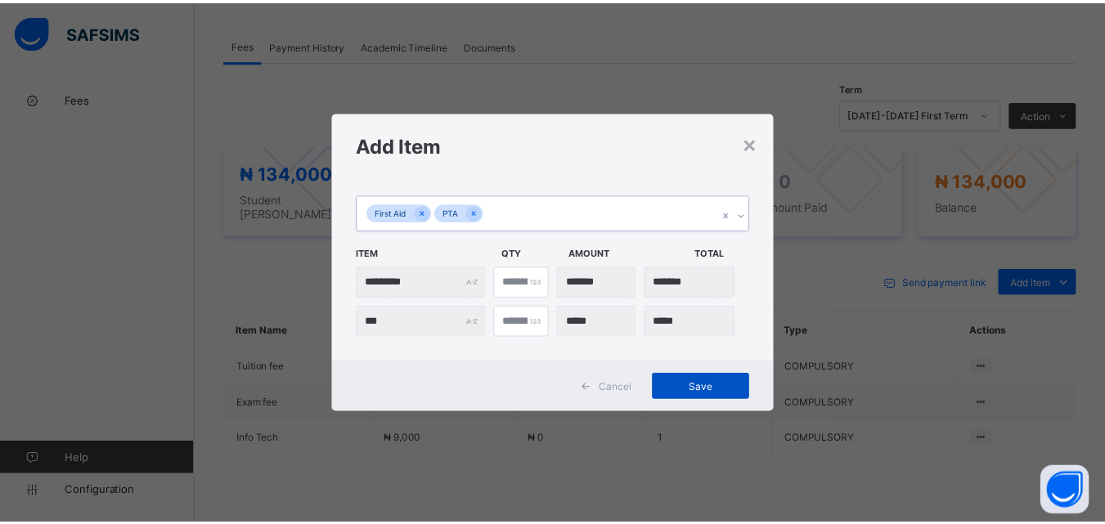
scroll to position [491, 0]
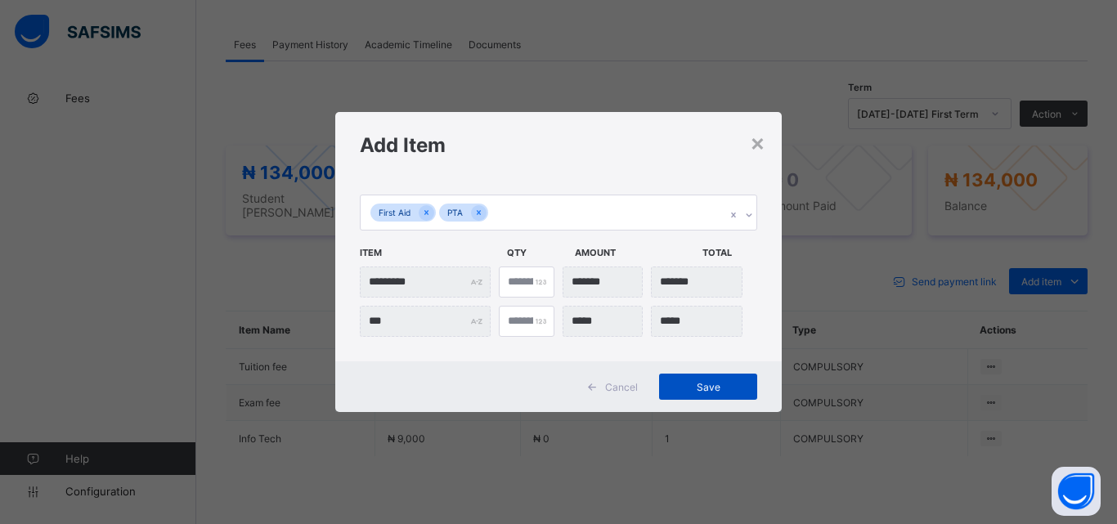
click at [694, 384] on span "Save" at bounding box center [708, 387] width 74 height 12
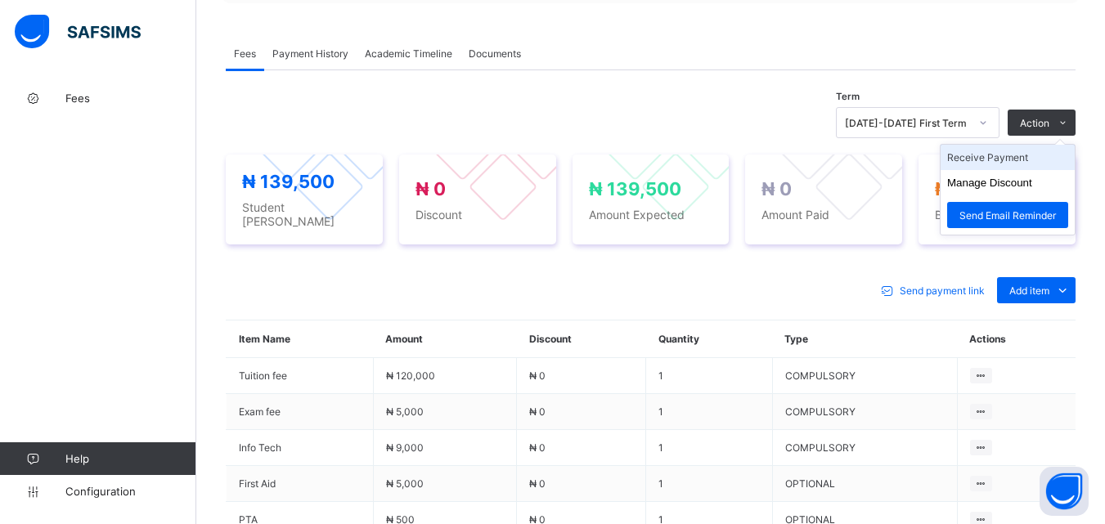
click at [1033, 150] on li "Receive Payment" at bounding box center [1007, 157] width 134 height 25
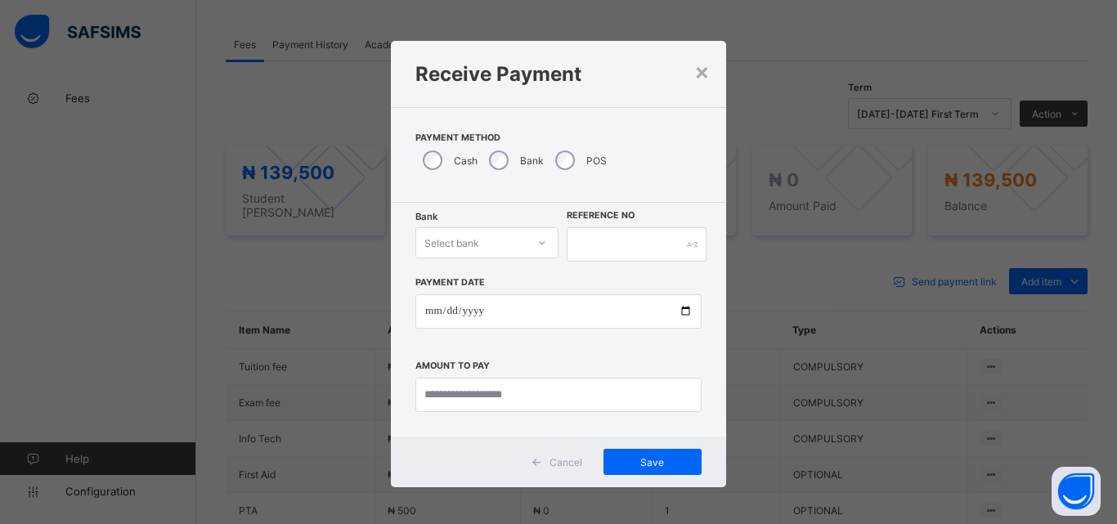
click at [539, 238] on icon at bounding box center [542, 243] width 10 height 16
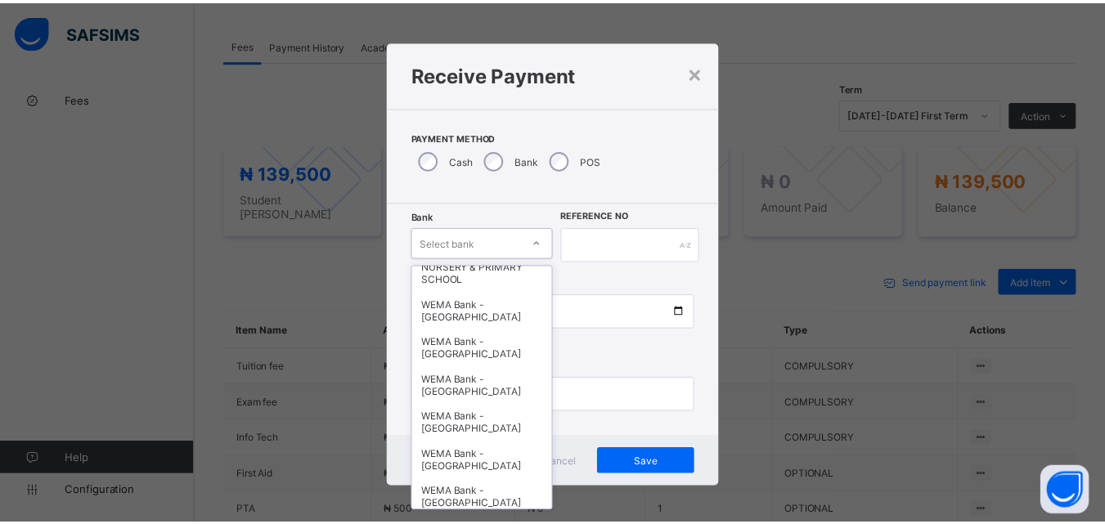
scroll to position [503, 0]
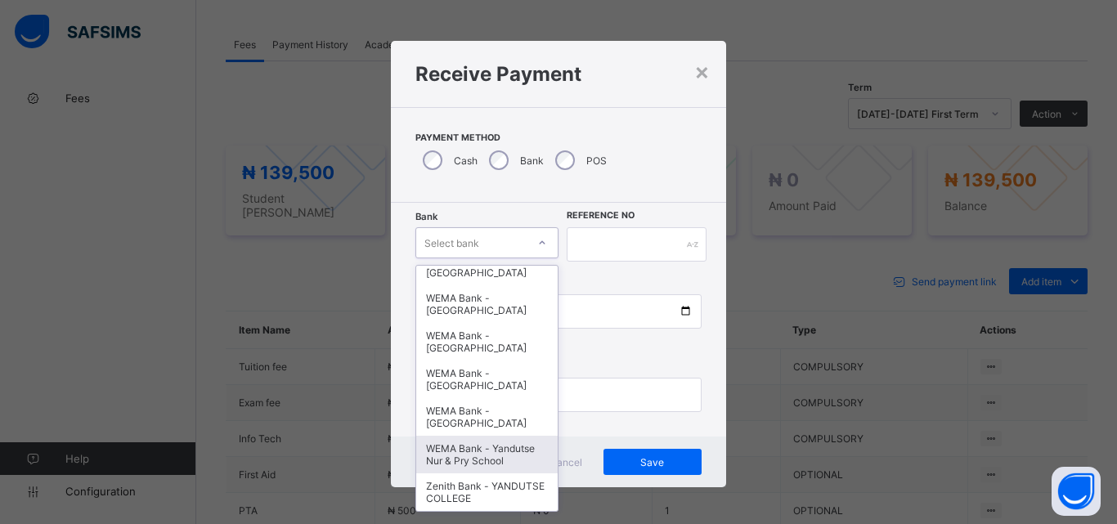
click at [490, 447] on div "WEMA Bank - Yandutse Nur & Pry School" at bounding box center [486, 455] width 141 height 38
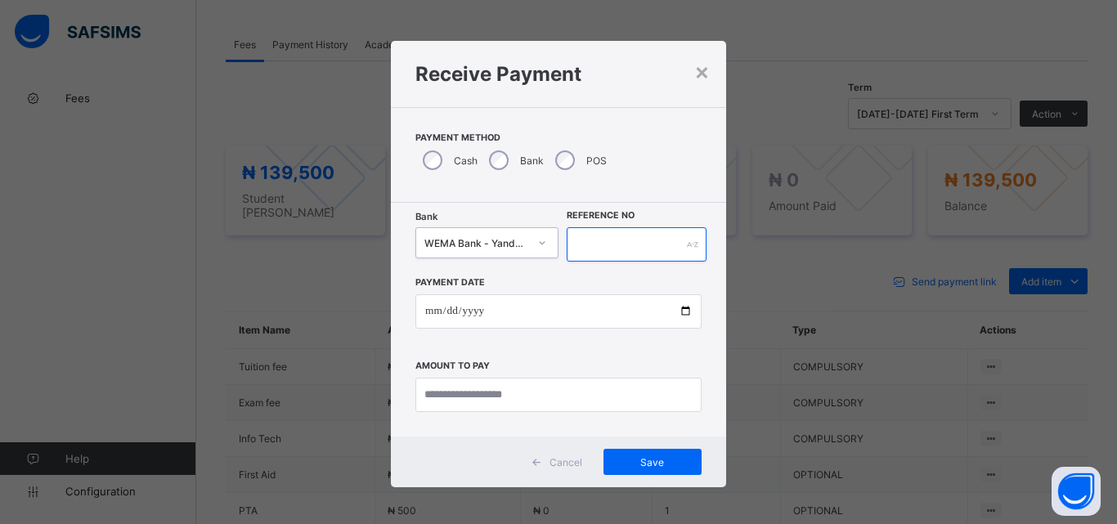
click at [628, 250] on input "text" at bounding box center [637, 244] width 140 height 34
type input "**********"
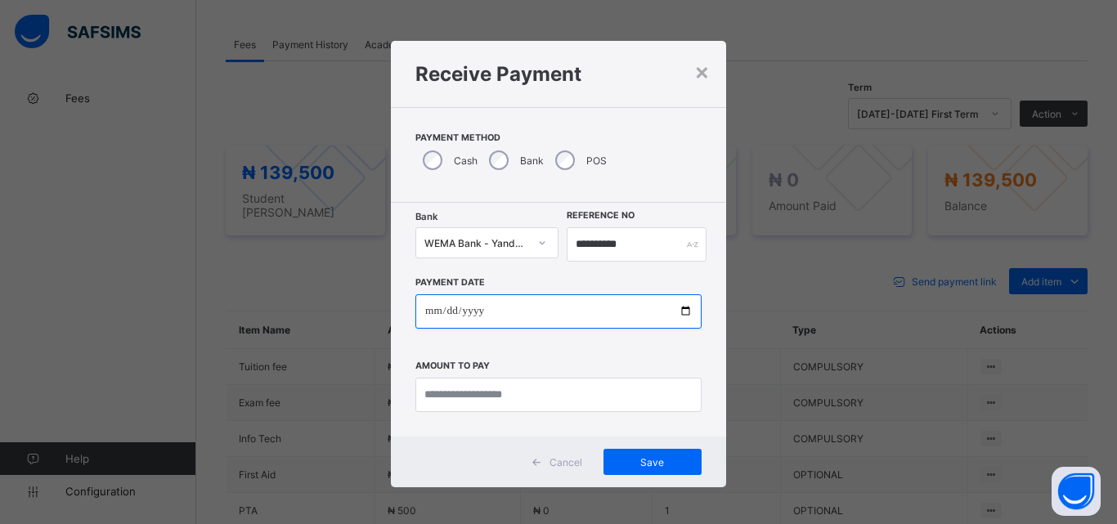
click at [678, 312] on input "date" at bounding box center [558, 311] width 286 height 34
type input "**********"
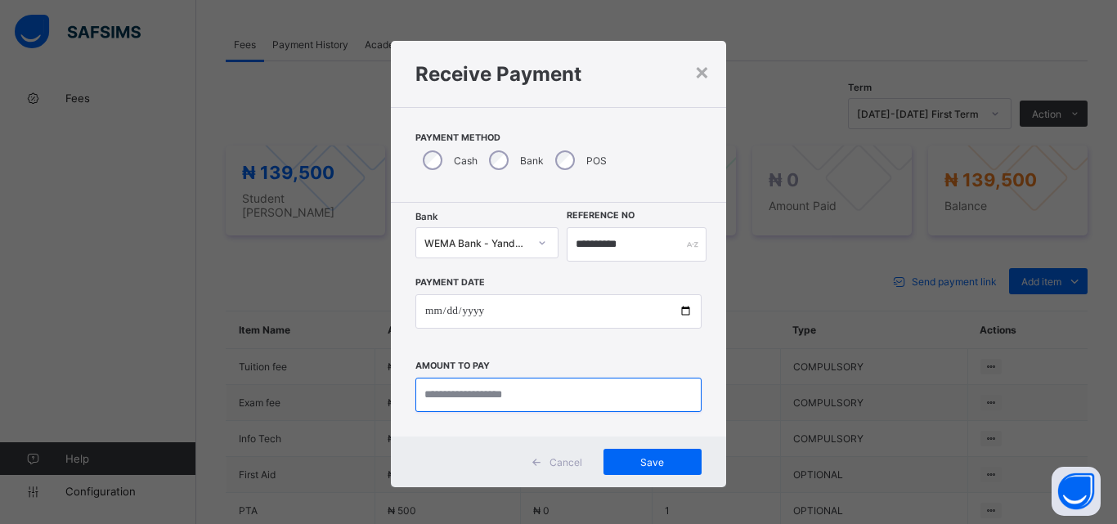
click at [493, 389] on input "currency" at bounding box center [558, 395] width 286 height 34
type input "*********"
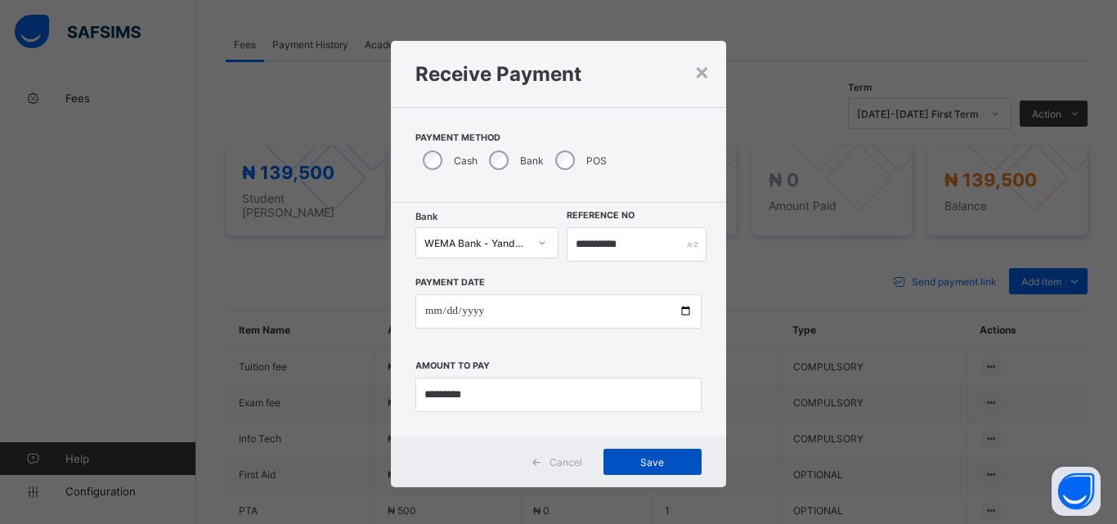
click at [621, 467] on span "Save" at bounding box center [653, 462] width 74 height 12
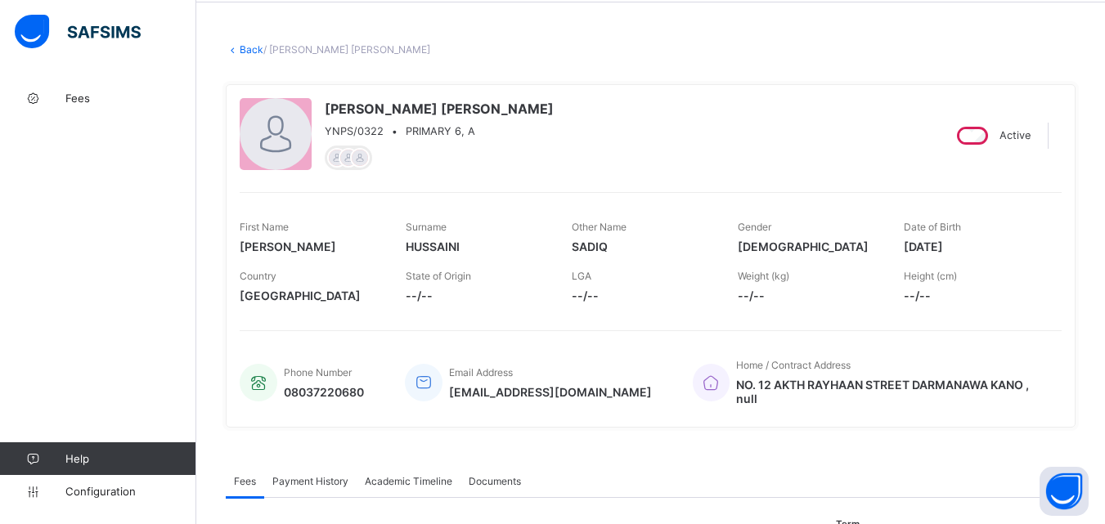
scroll to position [0, 0]
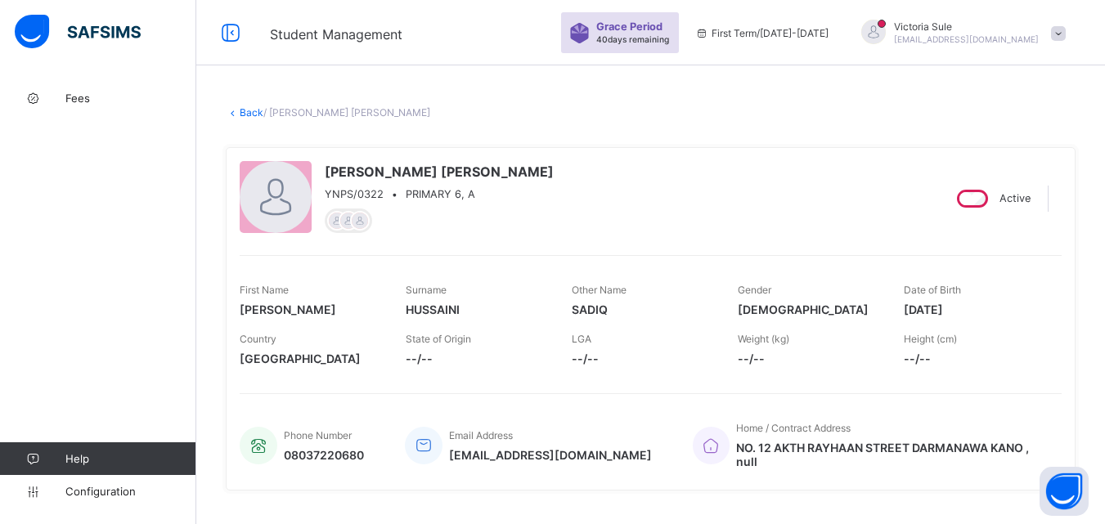
click at [249, 114] on link "Back" at bounding box center [252, 112] width 24 height 12
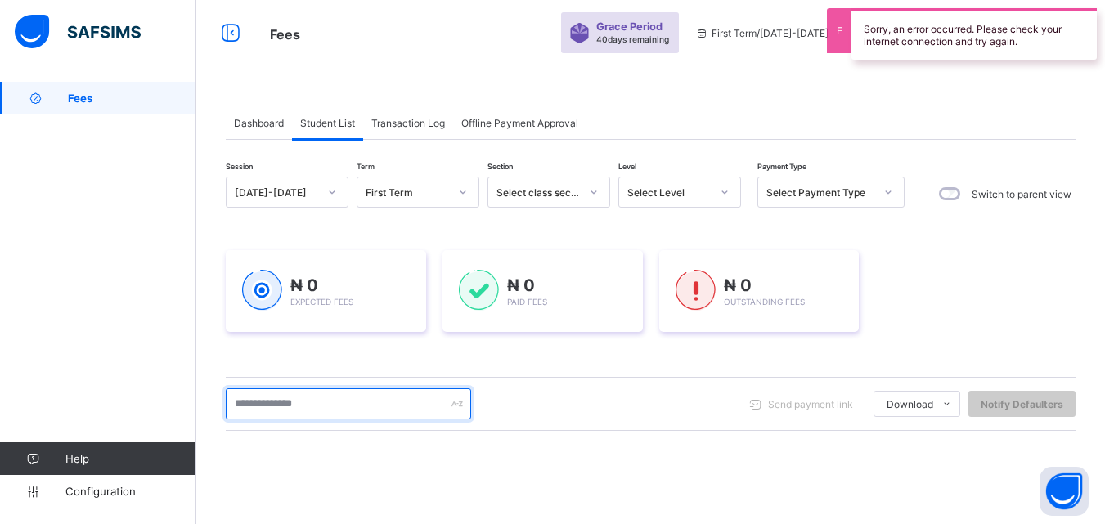
click at [360, 401] on input "text" at bounding box center [348, 403] width 245 height 31
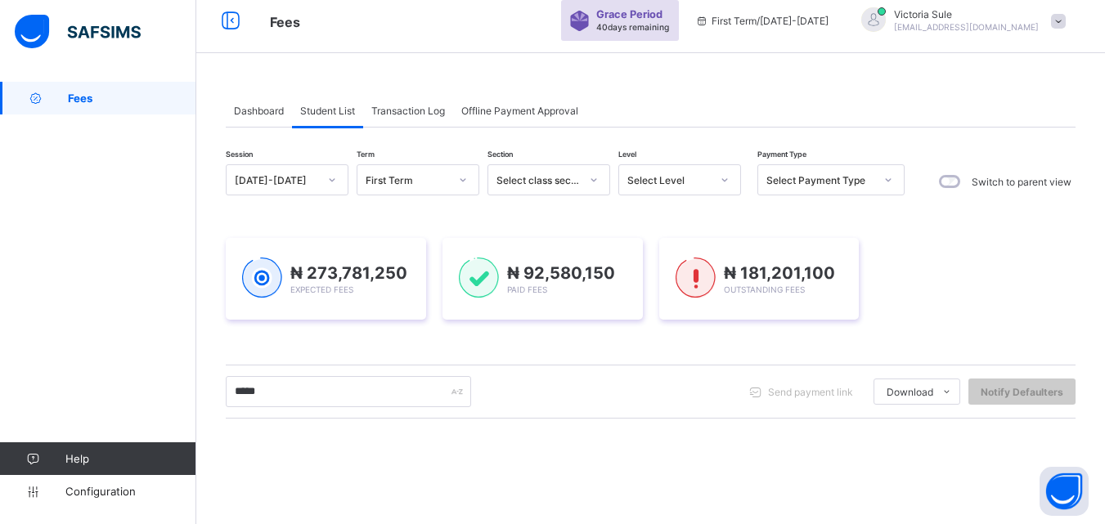
scroll to position [11, 0]
click at [681, 177] on div "Select Level" at bounding box center [668, 181] width 83 height 12
click at [639, 388] on div "***** Send payment link Download Students Payment Students Payment Status Stude…" at bounding box center [651, 392] width 850 height 31
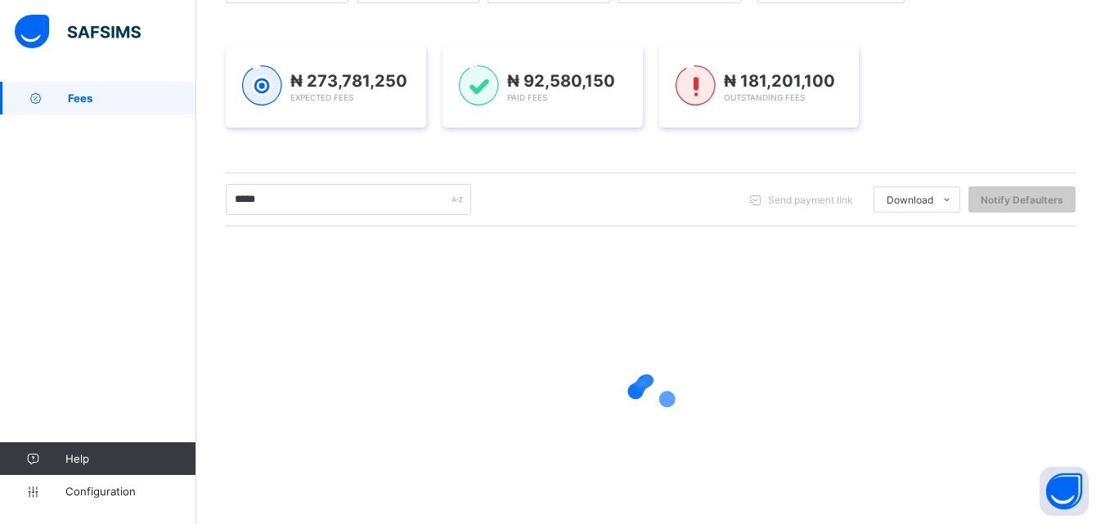
scroll to position [175, 0]
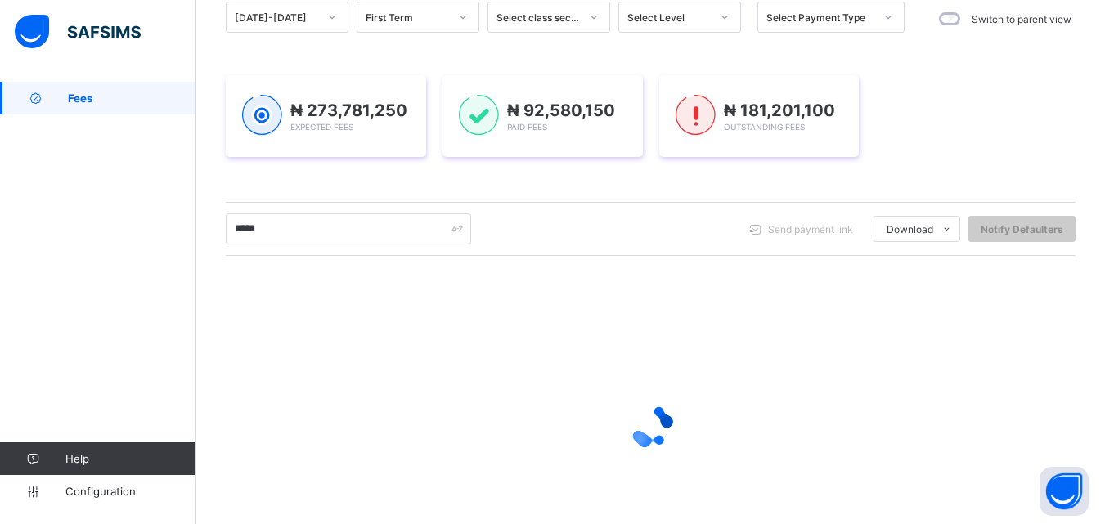
click at [701, 17] on div "Select Level" at bounding box center [668, 17] width 83 height 12
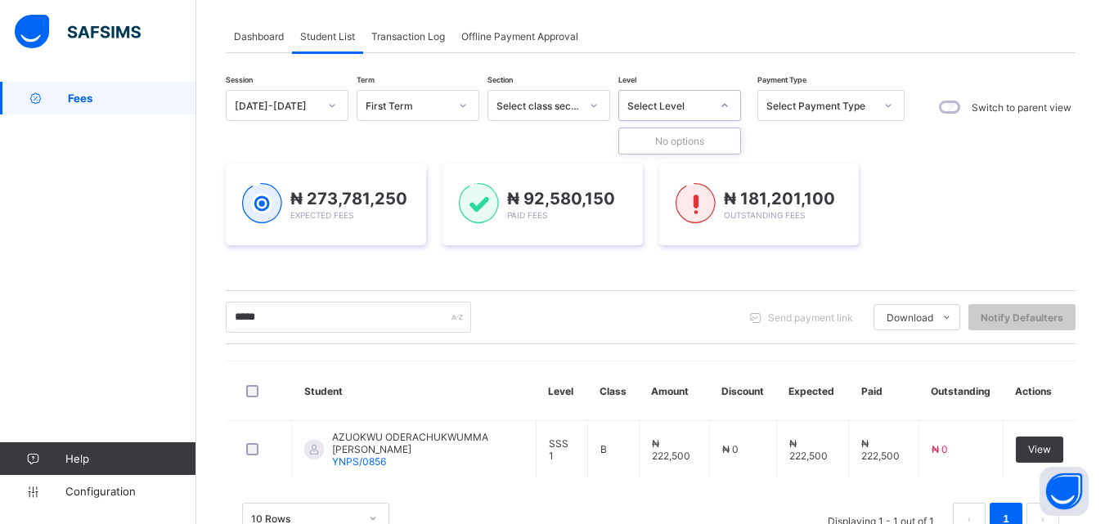
scroll to position [57, 0]
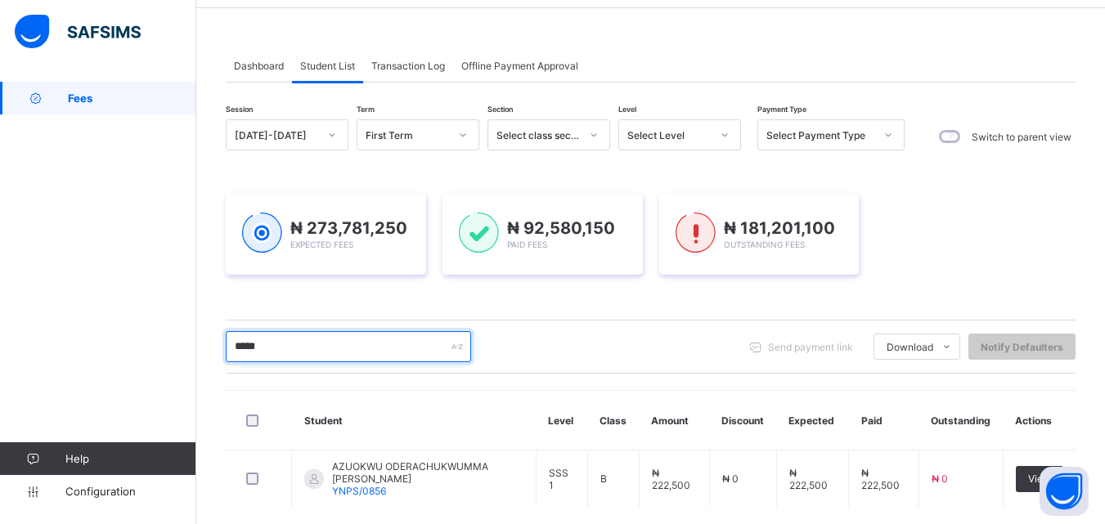
drag, startPoint x: 287, startPoint y: 342, endPoint x: 229, endPoint y: 367, distance: 63.3
click at [229, 367] on div "***** Send payment link Download Students Payment Students Payment Status Stude…" at bounding box center [651, 347] width 850 height 54
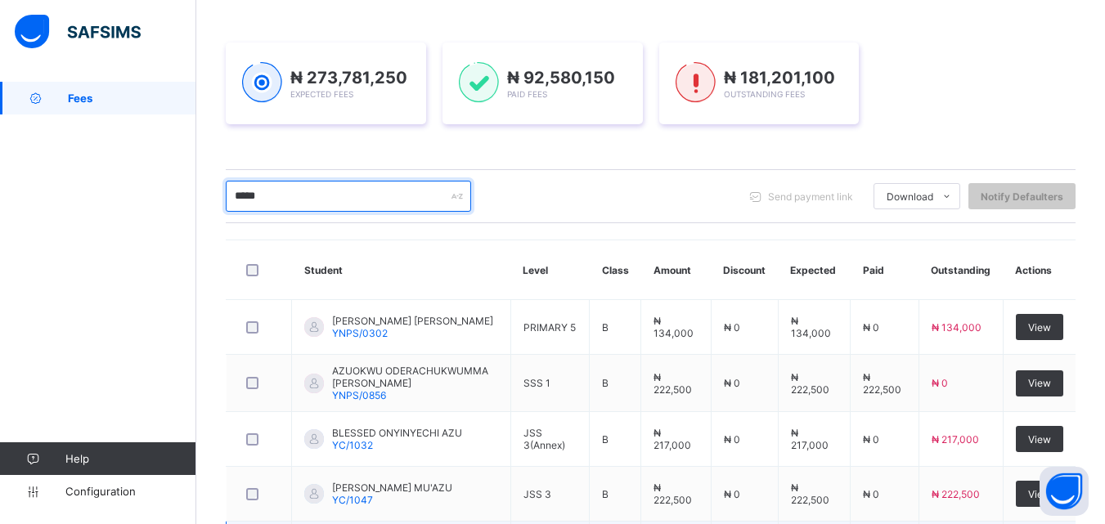
scroll to position [168, 0]
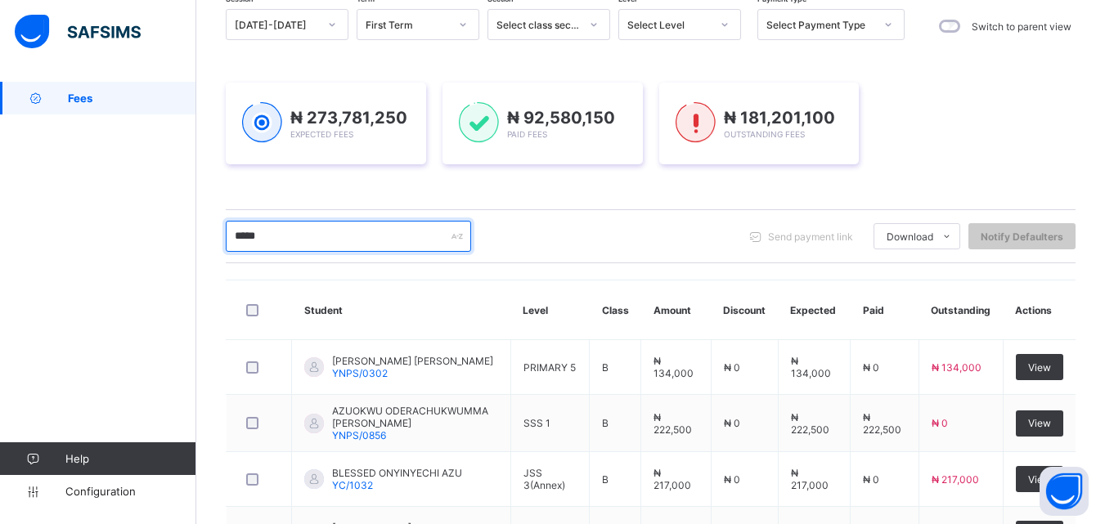
drag, startPoint x: 310, startPoint y: 246, endPoint x: 222, endPoint y: 245, distance: 88.3
click at [222, 245] on div "Dashboard Student List Transaction Log Offline Payment Approval Student List Mo…" at bounding box center [650, 341] width 908 height 855
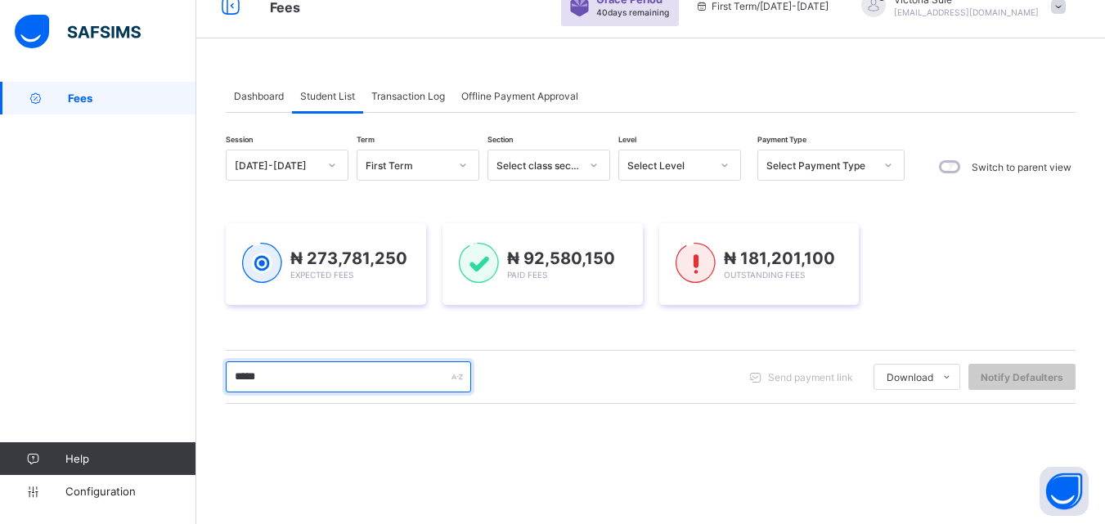
scroll to position [8, 0]
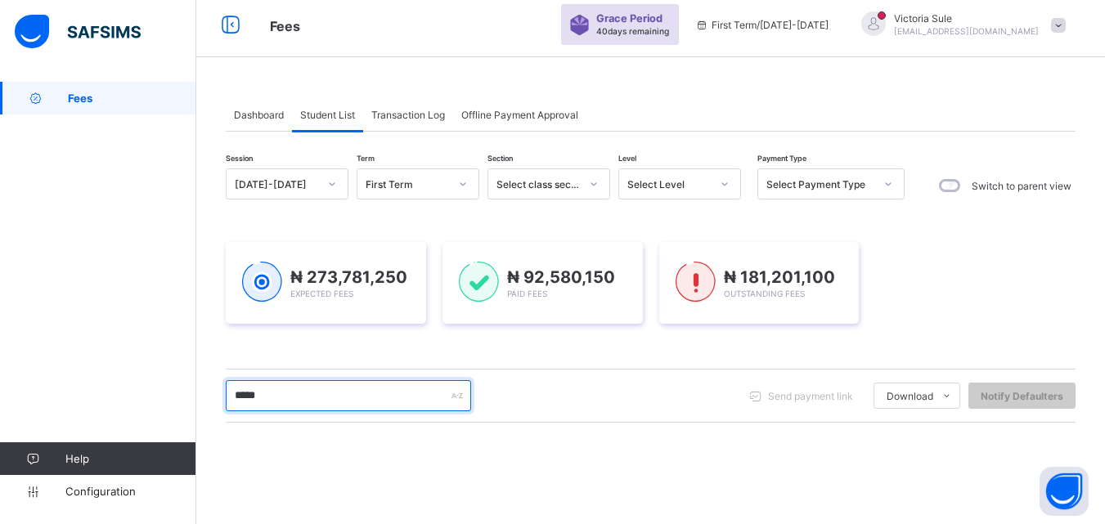
drag, startPoint x: 281, startPoint y: 401, endPoint x: 203, endPoint y: 433, distance: 84.7
click at [203, 433] on div "Dashboard Student List Transaction Log Offline Payment Approval Student List Mo…" at bounding box center [650, 421] width 908 height 695
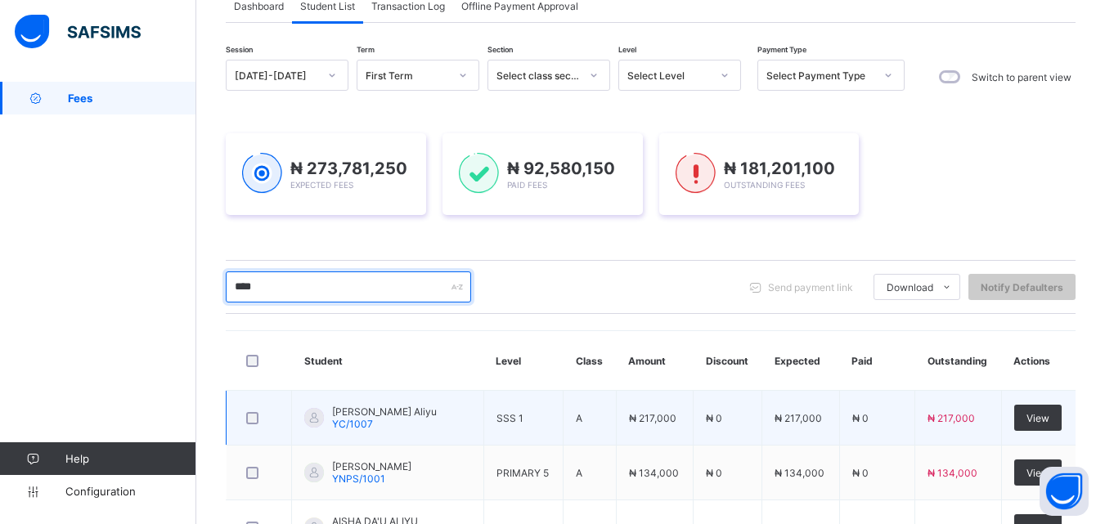
scroll to position [110, 0]
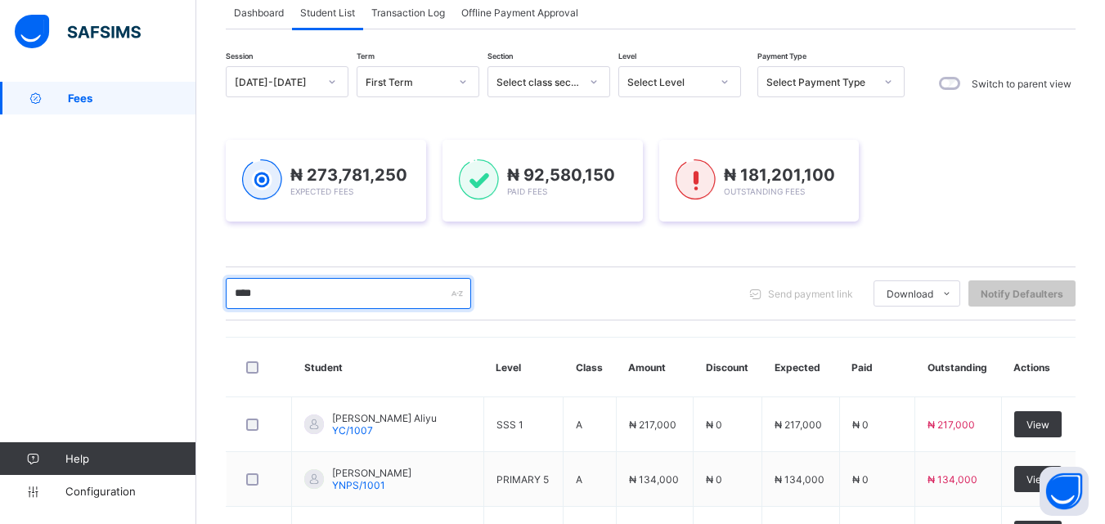
drag, startPoint x: 275, startPoint y: 298, endPoint x: 196, endPoint y: 306, distance: 78.8
click at [196, 306] on div "Dashboard Student List Transaction Log Offline Payment Approval Student List Mo…" at bounding box center [650, 370] width 908 height 798
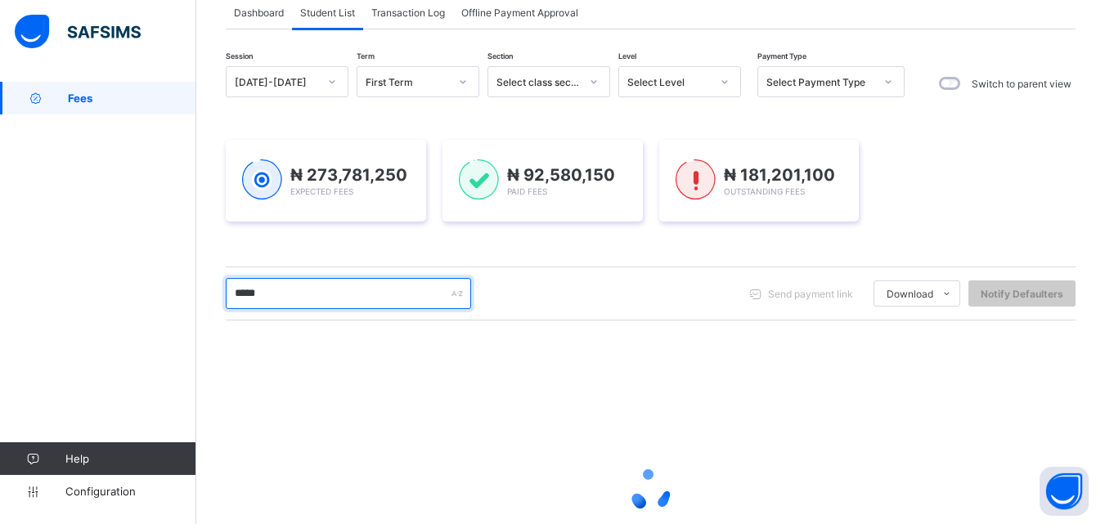
type input "*****"
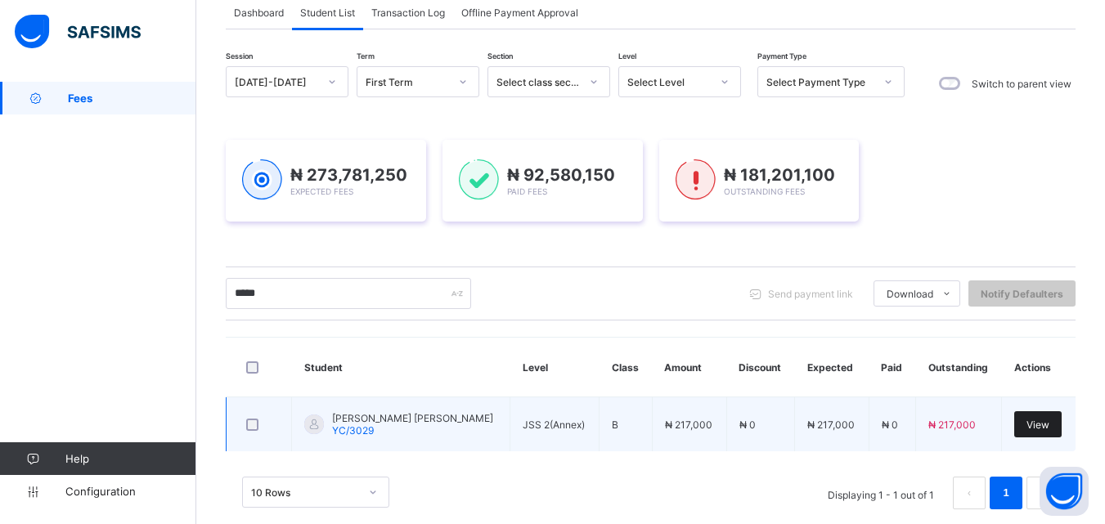
click at [1035, 419] on span "View" at bounding box center [1037, 425] width 23 height 12
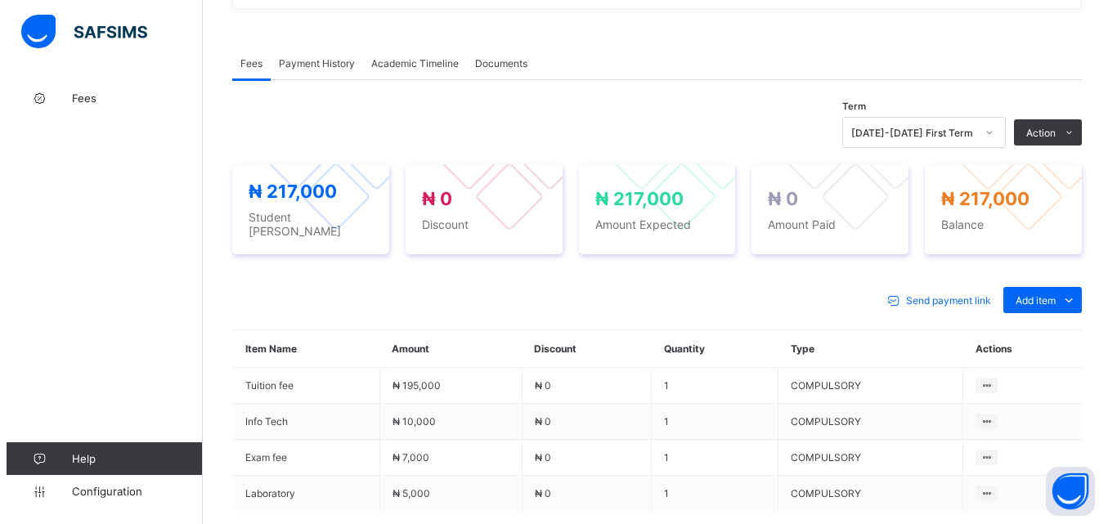
scroll to position [491, 0]
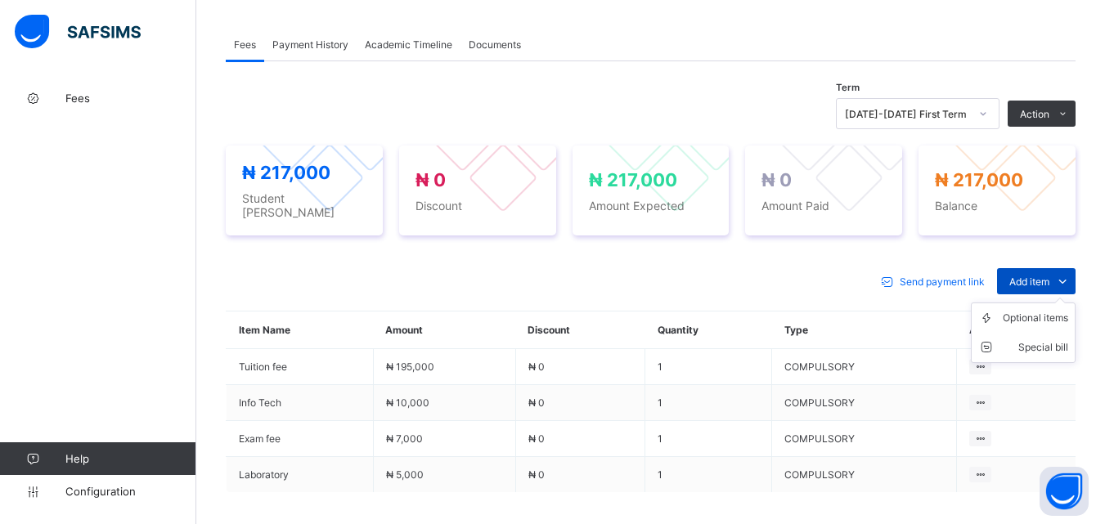
click at [1047, 276] on span "Add item" at bounding box center [1029, 282] width 40 height 12
click at [1043, 310] on div "Optional items" at bounding box center [1035, 318] width 65 height 16
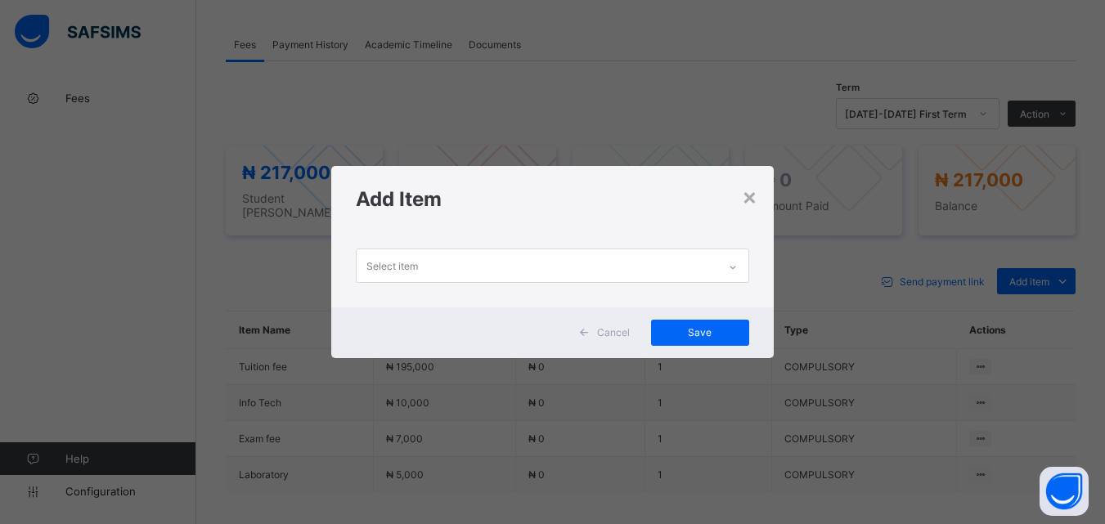
click at [729, 262] on div at bounding box center [733, 267] width 28 height 26
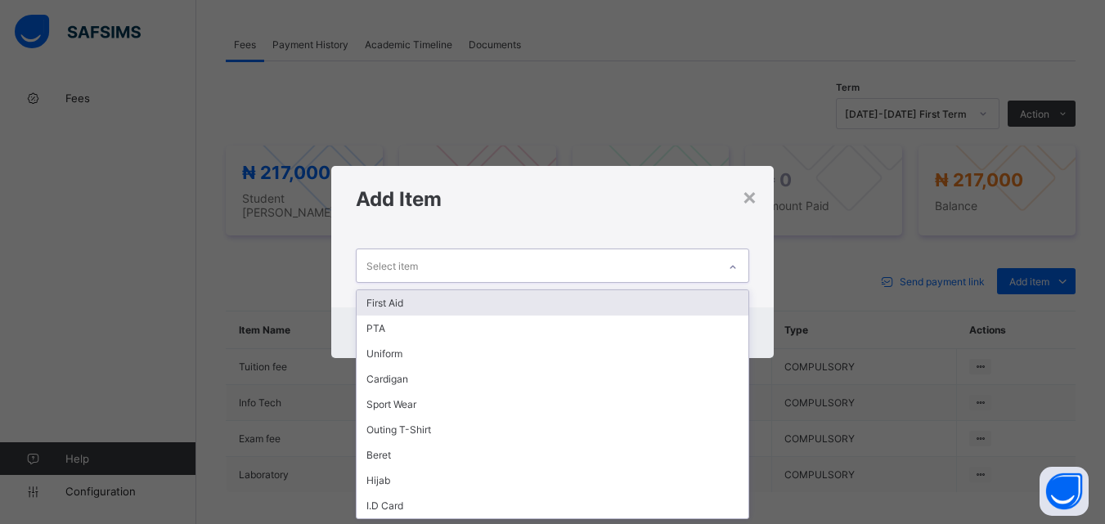
click at [710, 295] on div "First Aid" at bounding box center [552, 302] width 391 height 25
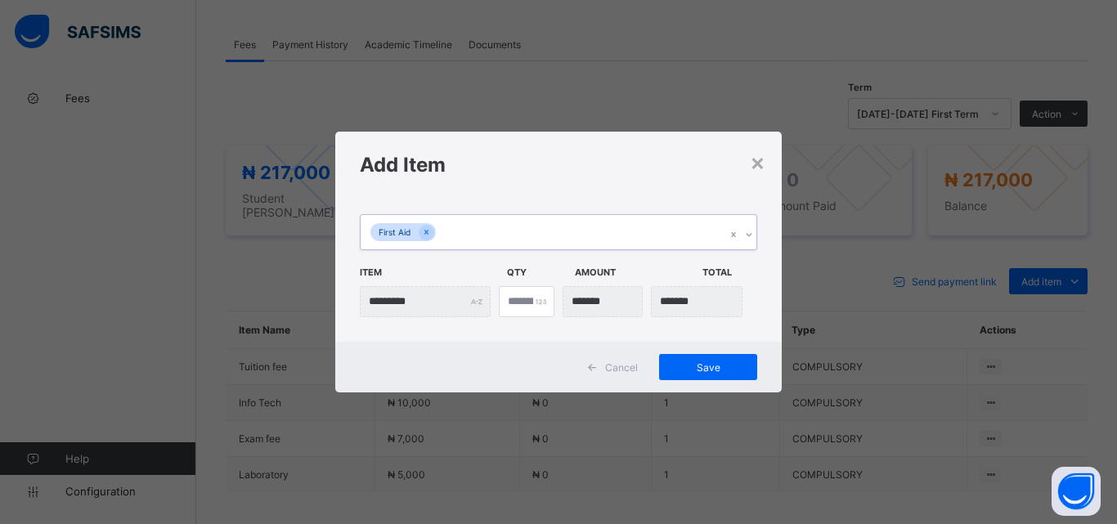
click at [751, 232] on icon at bounding box center [749, 235] width 10 height 16
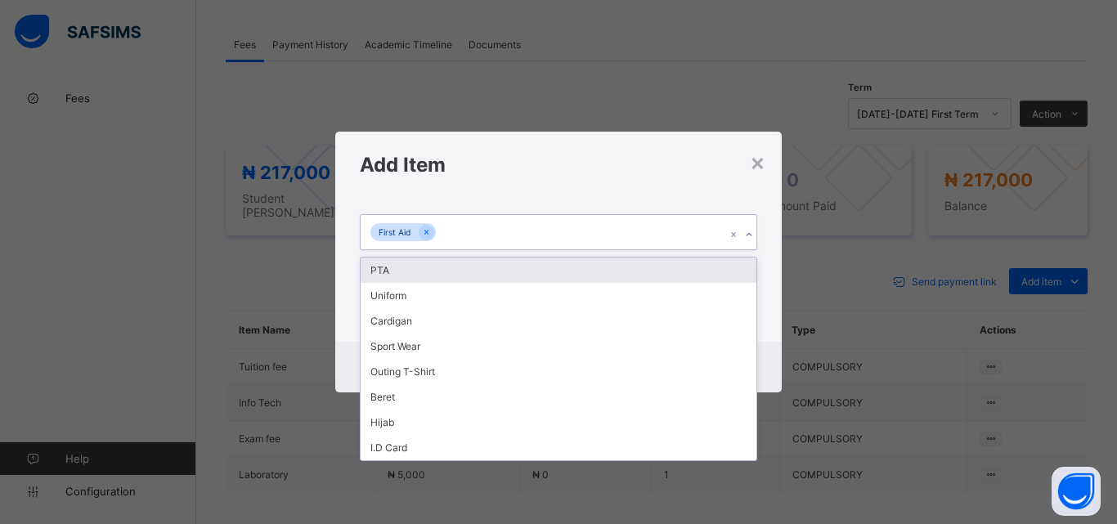
click at [729, 271] on div "PTA" at bounding box center [559, 270] width 396 height 25
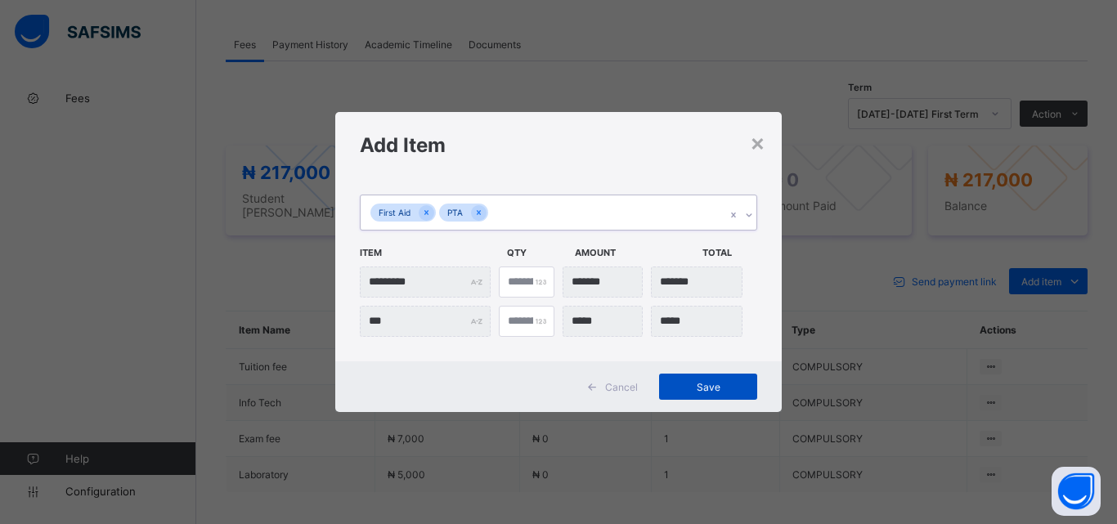
click at [698, 382] on span "Save" at bounding box center [708, 387] width 74 height 12
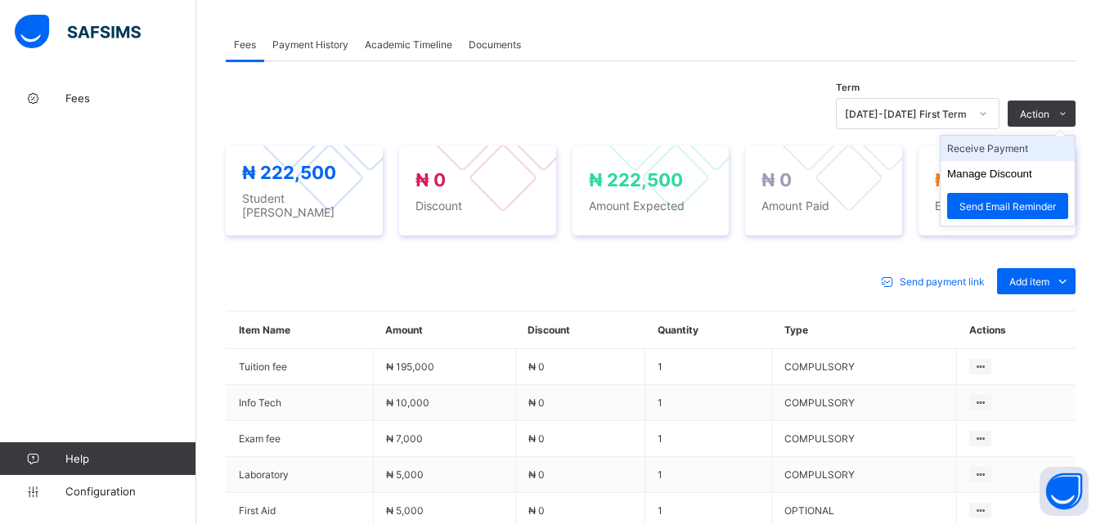
click at [1042, 150] on li "Receive Payment" at bounding box center [1007, 148] width 134 height 25
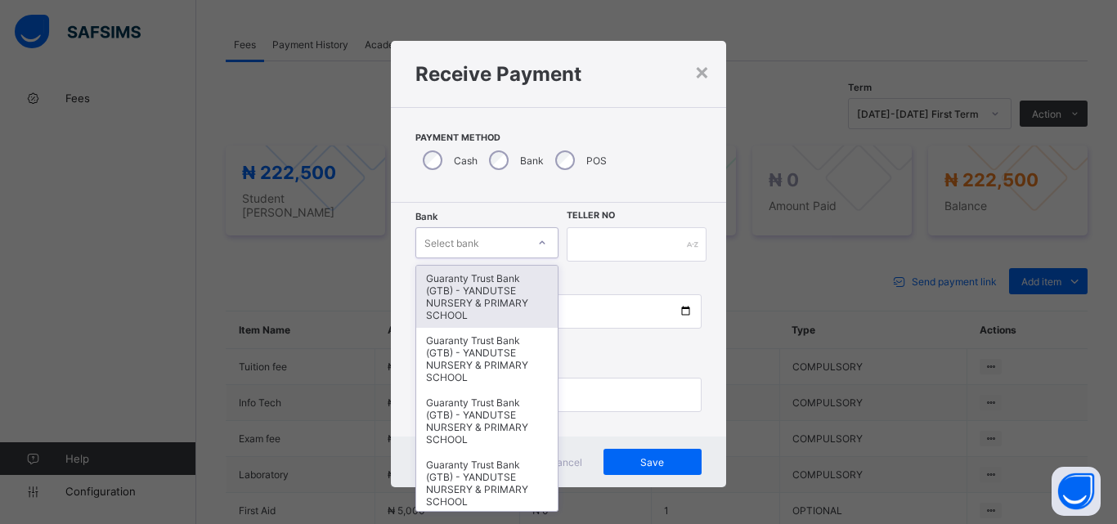
click at [540, 239] on icon at bounding box center [542, 243] width 10 height 16
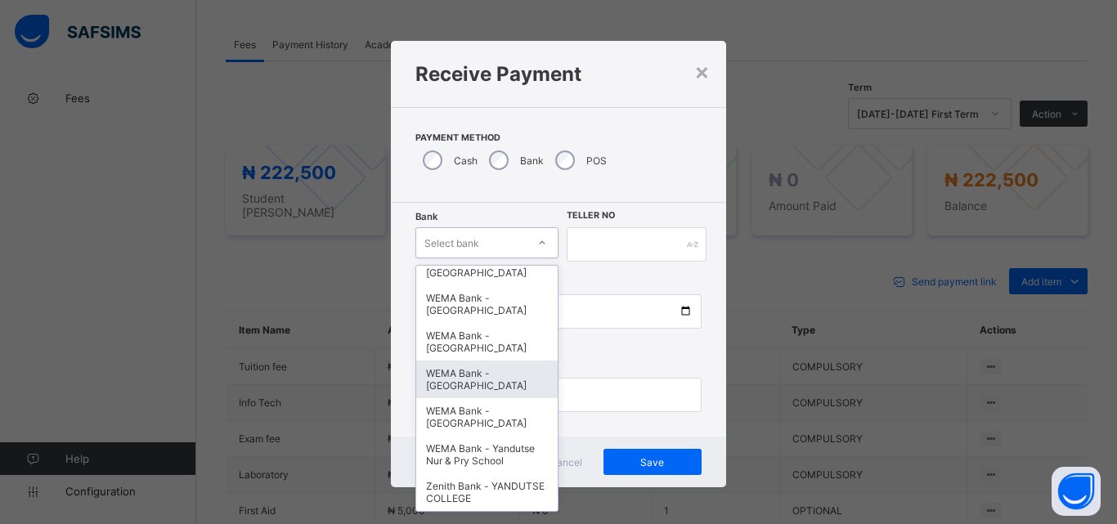
click at [480, 371] on div "WEMA Bank - [GEOGRAPHIC_DATA]" at bounding box center [486, 380] width 141 height 38
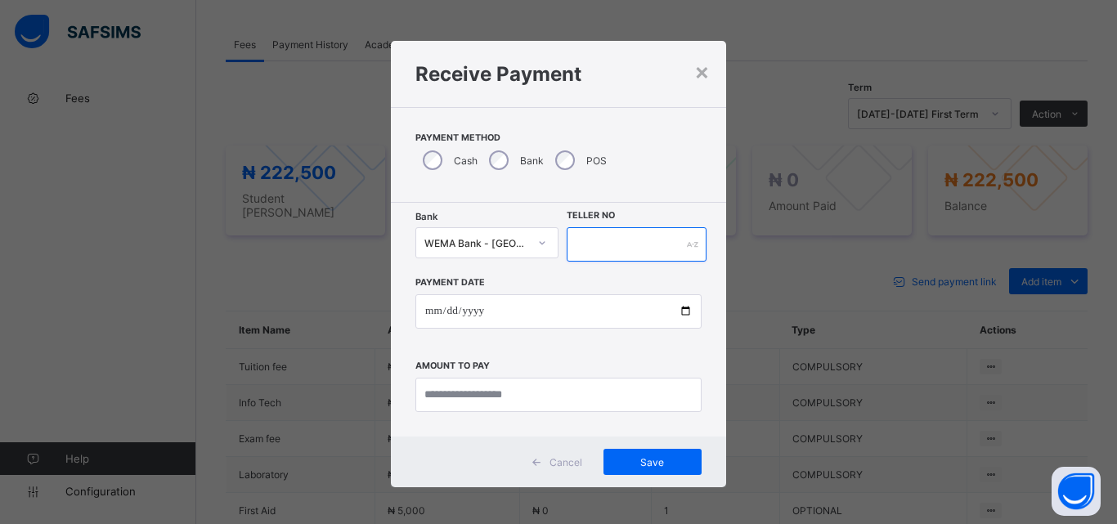
click at [615, 244] on input "text" at bounding box center [637, 244] width 140 height 34
type input "**********"
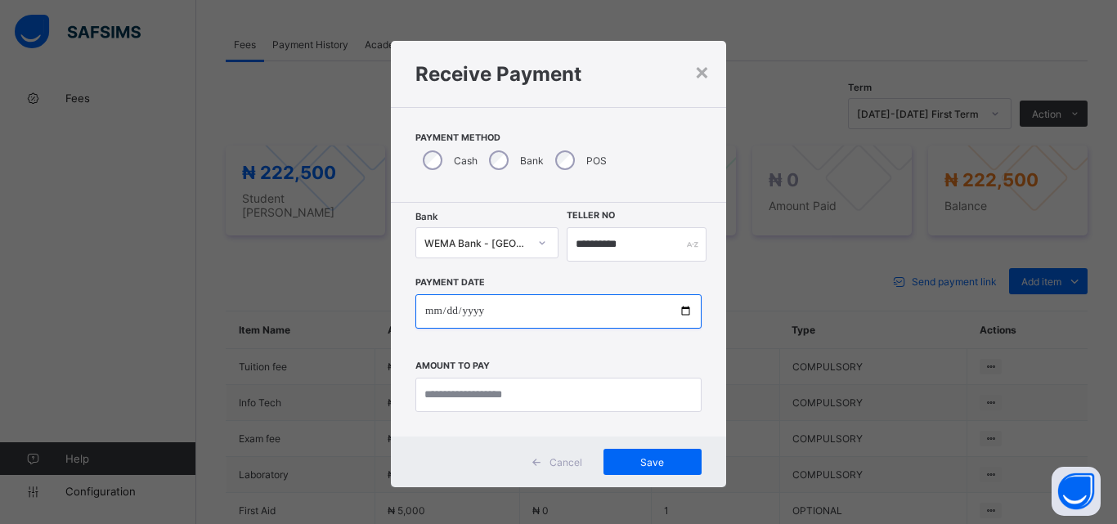
click at [677, 313] on input "date" at bounding box center [558, 311] width 286 height 34
type input "**********"
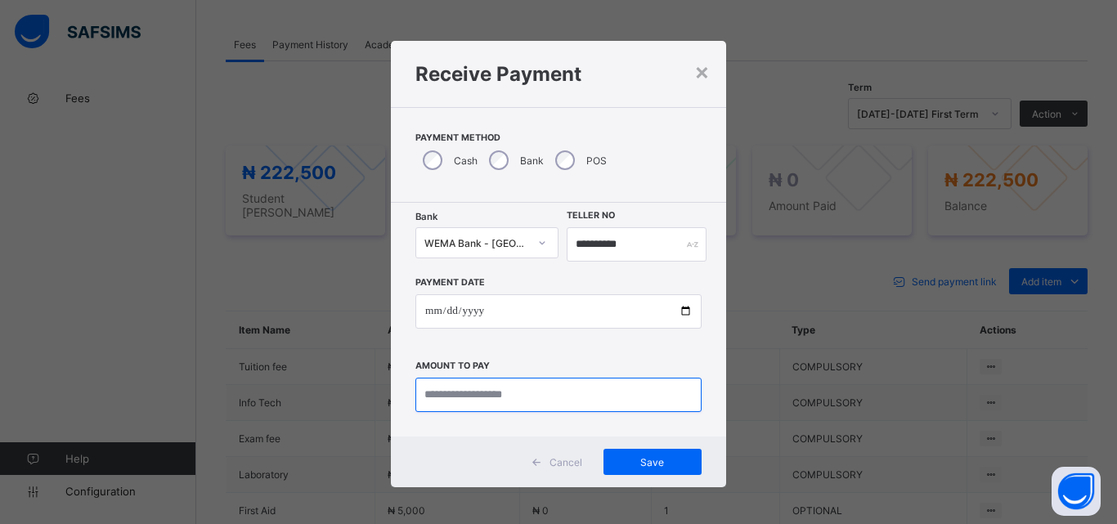
click at [439, 405] on input "currency" at bounding box center [558, 395] width 286 height 34
type input "*********"
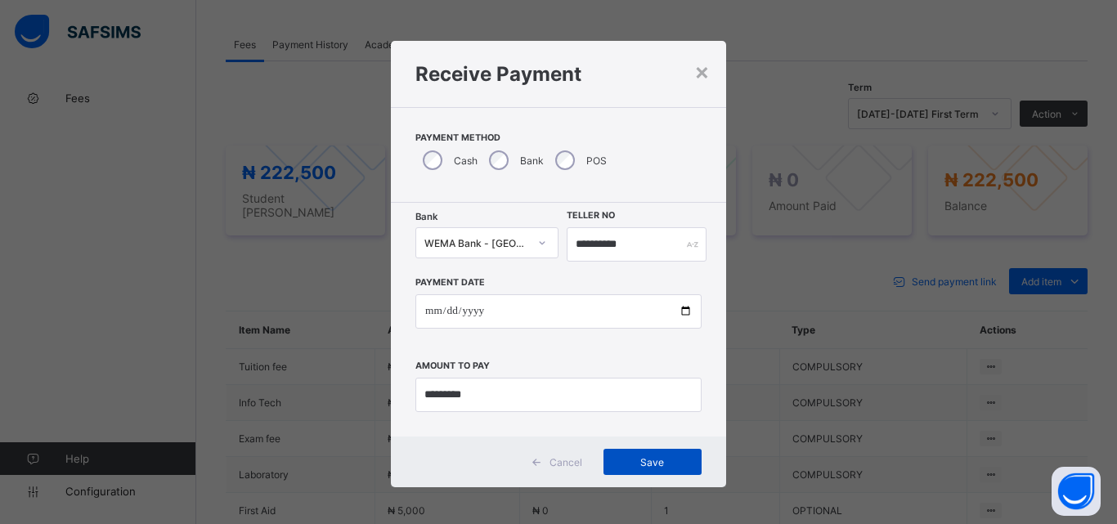
click at [678, 456] on span "Save" at bounding box center [653, 462] width 74 height 12
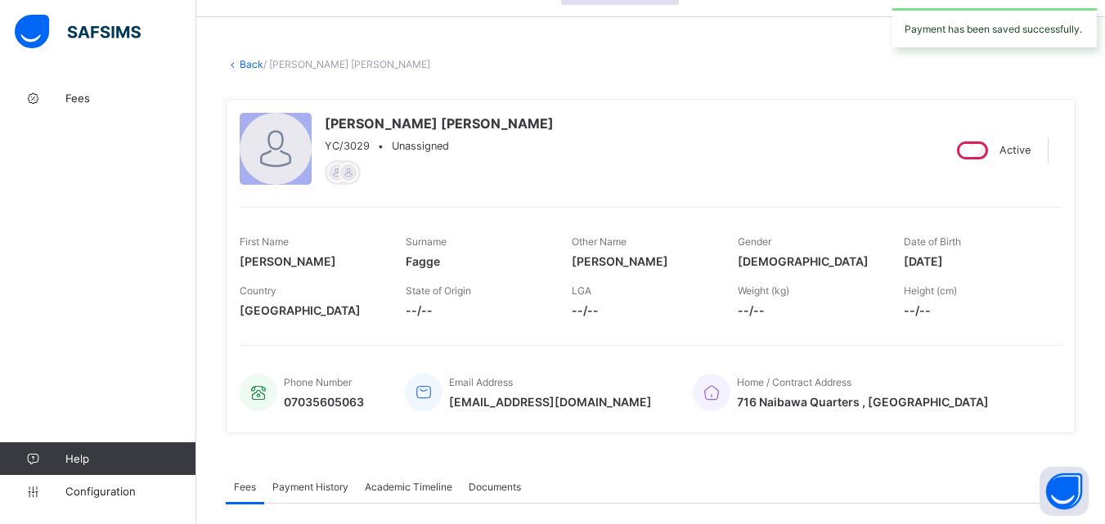
scroll to position [0, 0]
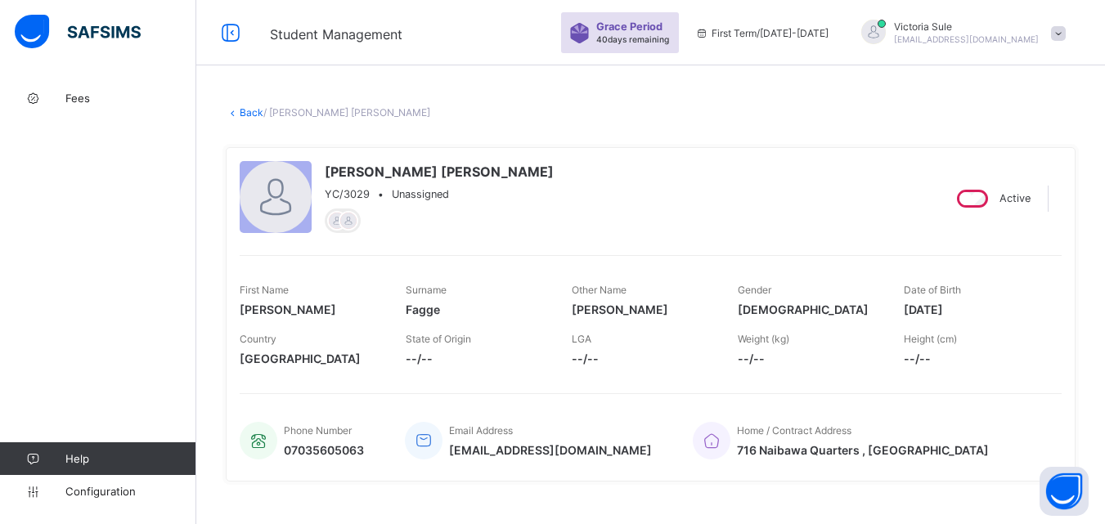
click at [249, 110] on link "Back" at bounding box center [252, 112] width 24 height 12
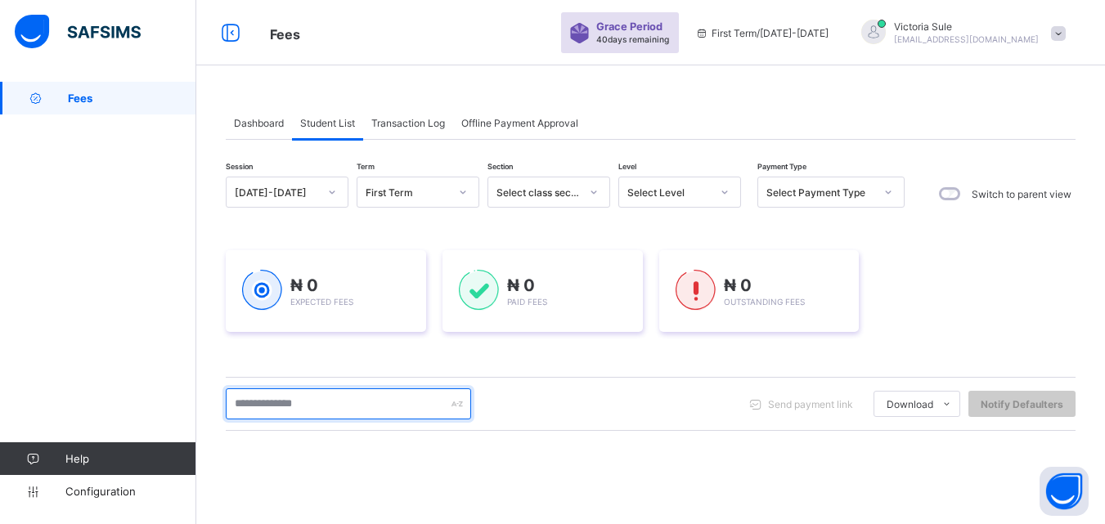
click at [298, 403] on input "text" at bounding box center [348, 403] width 245 height 31
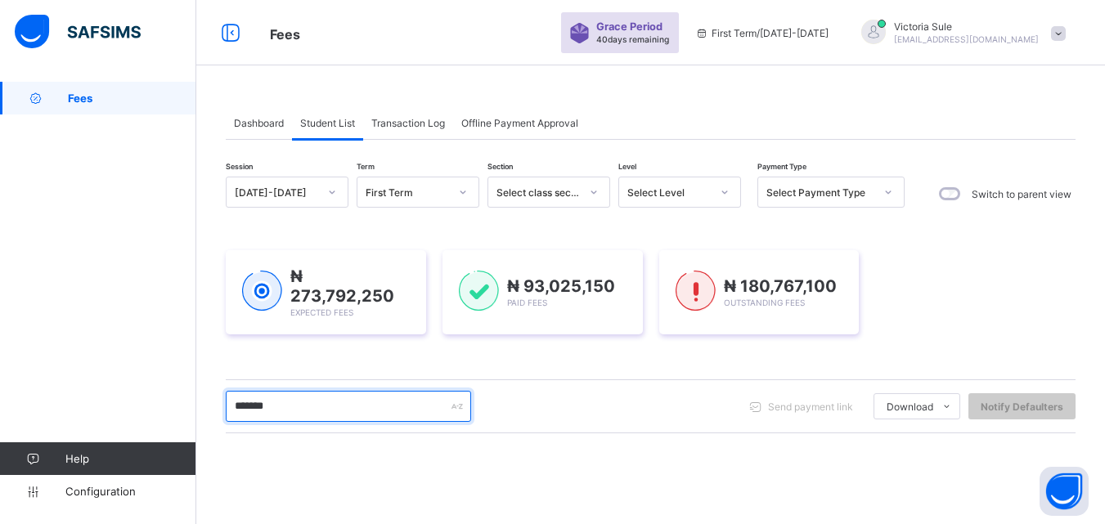
type input "*******"
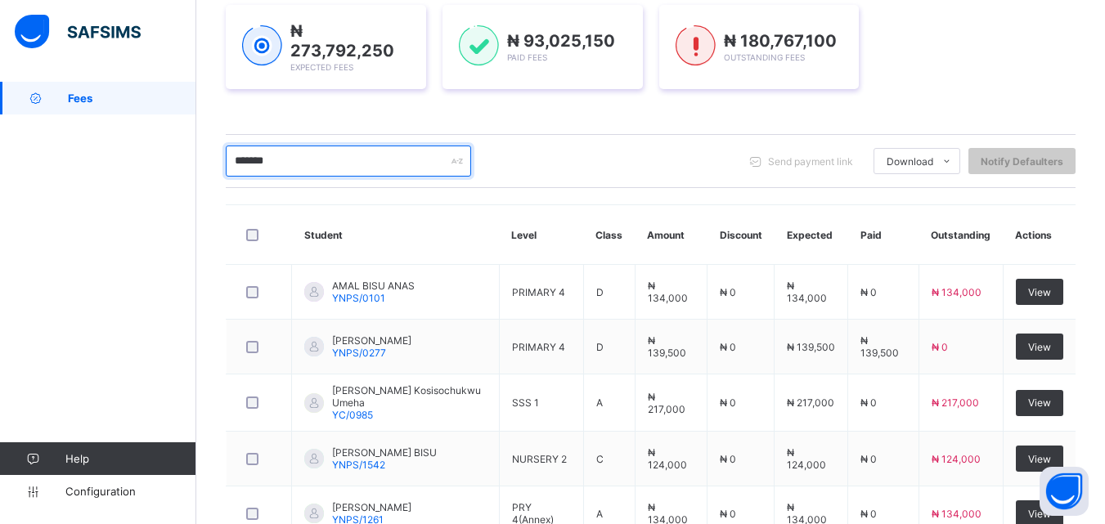
scroll to position [356, 0]
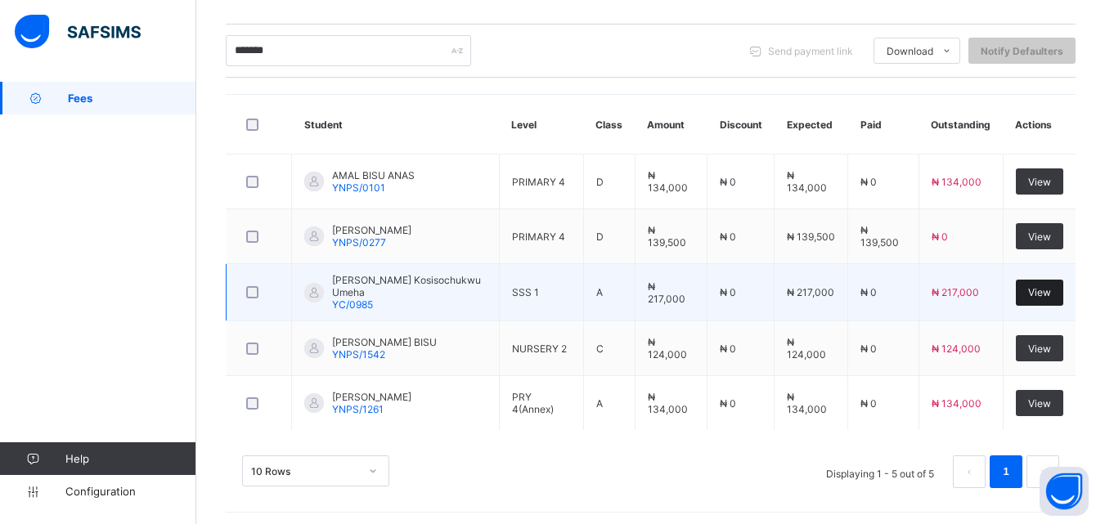
click at [1040, 293] on span "View" at bounding box center [1039, 292] width 23 height 12
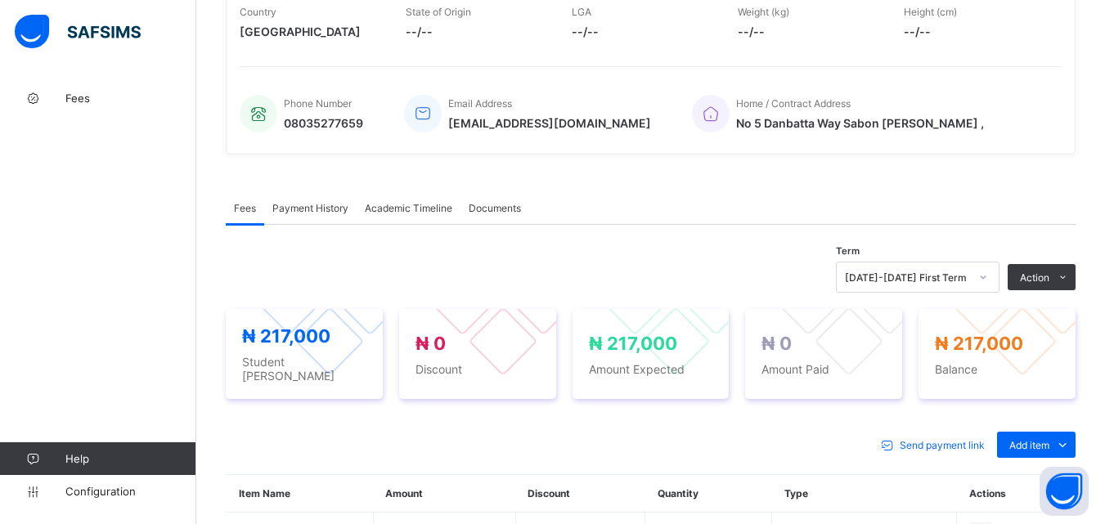
scroll to position [539, 0]
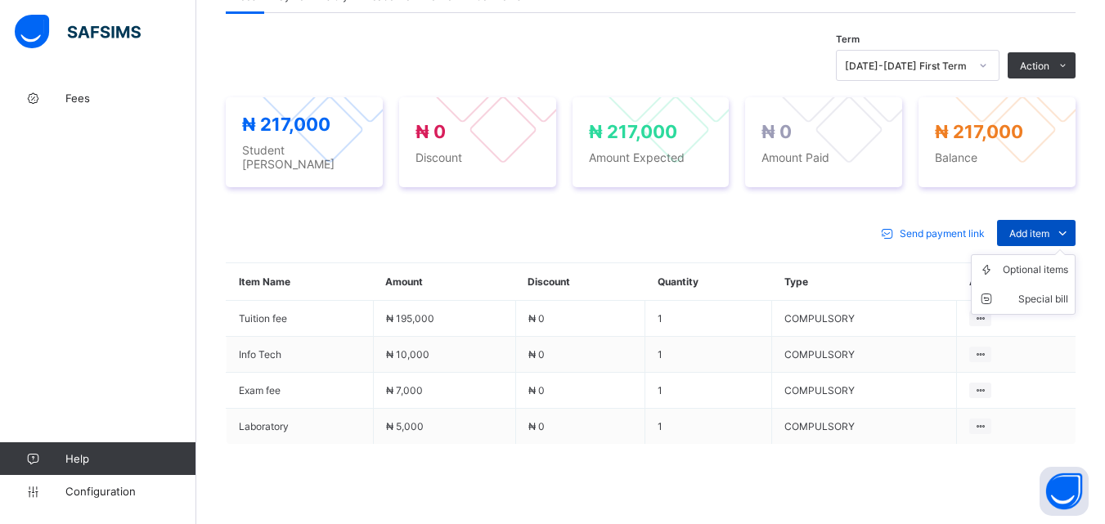
click at [1021, 227] on span "Add item" at bounding box center [1029, 233] width 40 height 12
click at [1028, 262] on div "Optional items" at bounding box center [1035, 270] width 65 height 16
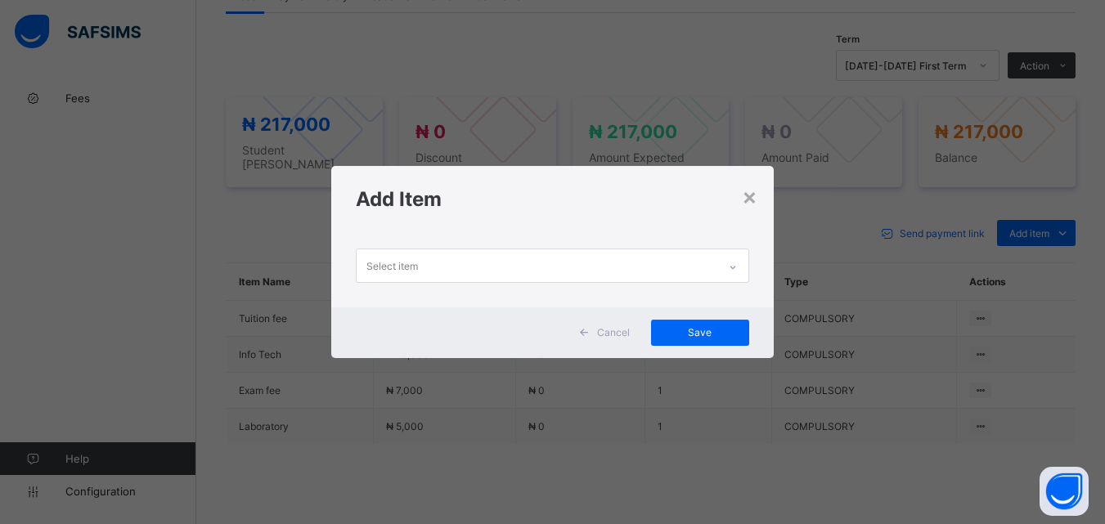
click at [732, 258] on div at bounding box center [733, 267] width 28 height 26
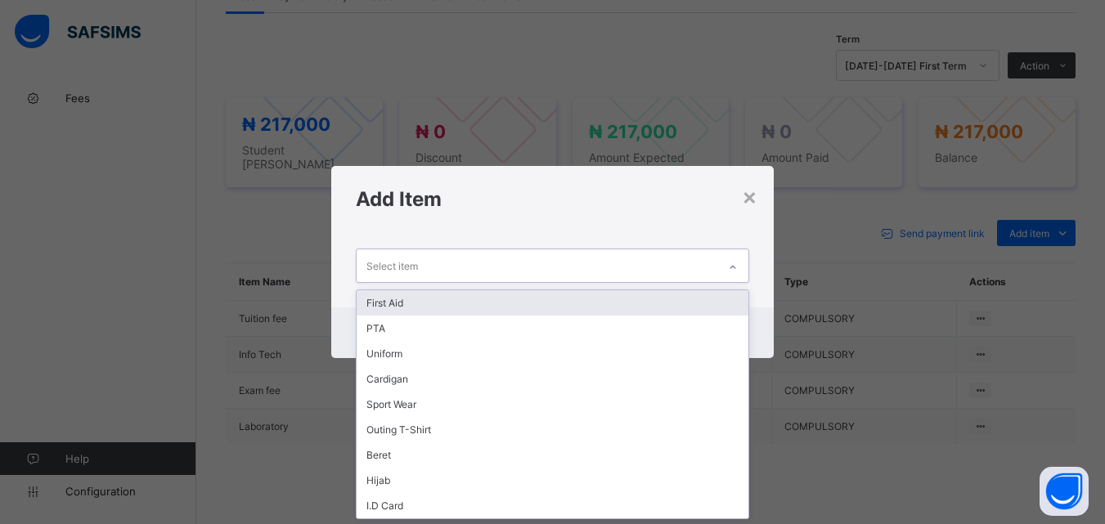
click at [726, 295] on div "First Aid" at bounding box center [552, 302] width 391 height 25
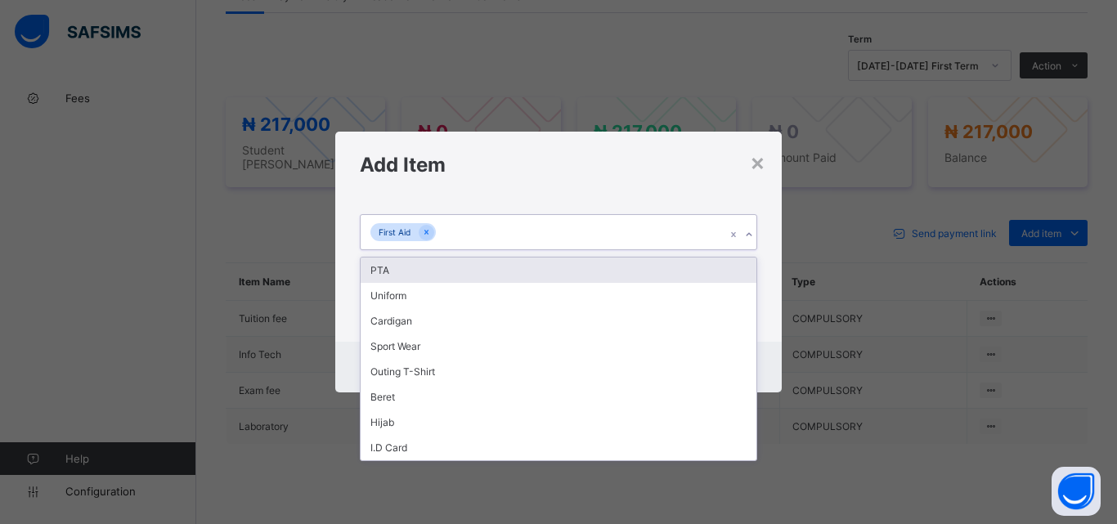
click at [744, 230] on icon at bounding box center [749, 235] width 10 height 16
click at [738, 268] on div "PTA" at bounding box center [559, 270] width 396 height 25
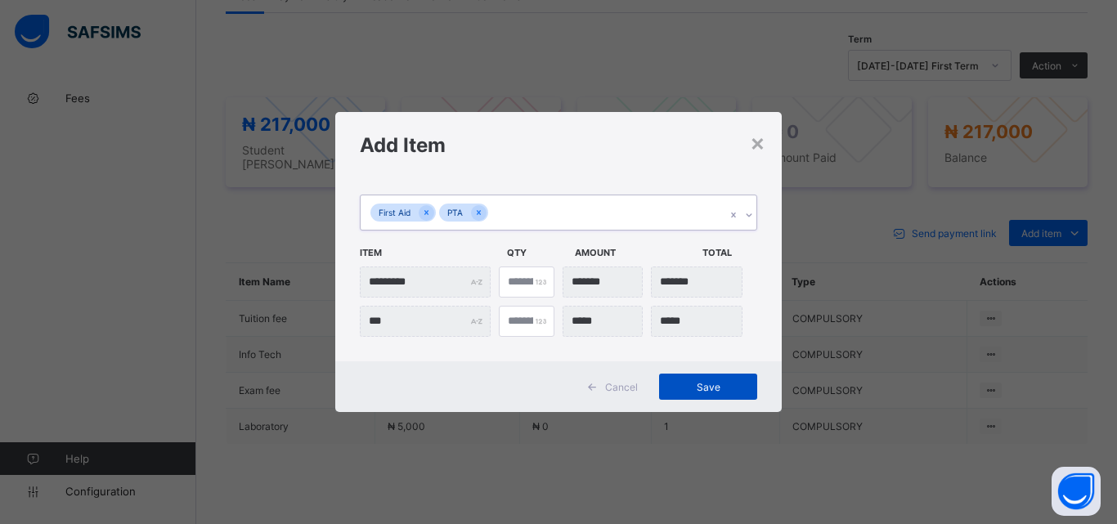
click at [707, 396] on div "Save" at bounding box center [708, 387] width 98 height 26
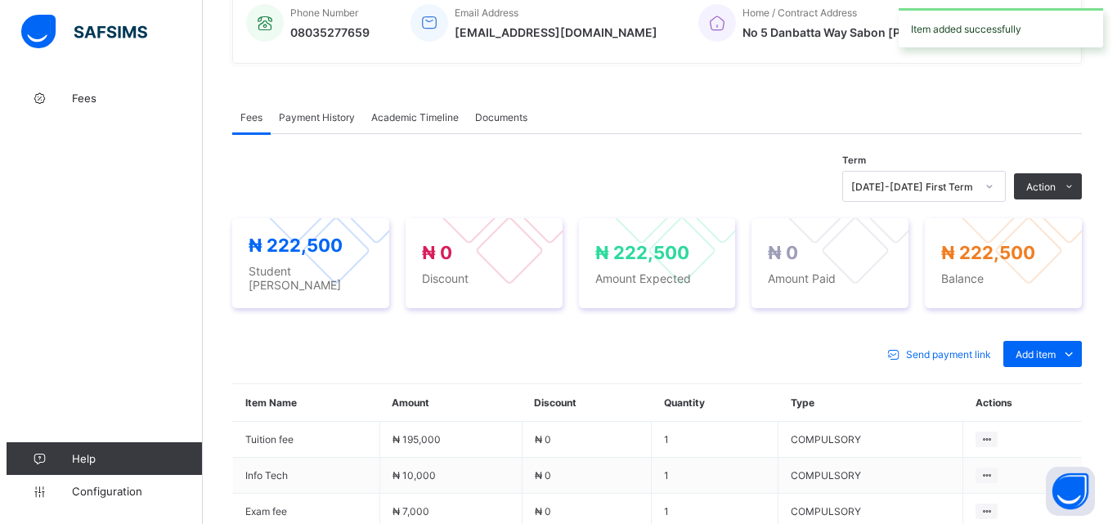
scroll to position [491, 0]
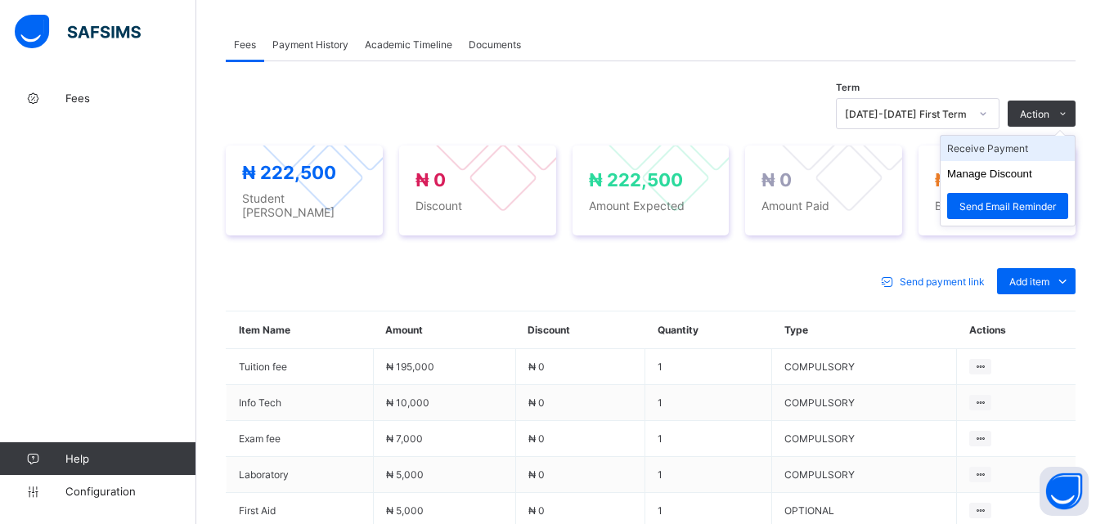
click at [1016, 146] on li "Receive Payment" at bounding box center [1007, 148] width 134 height 25
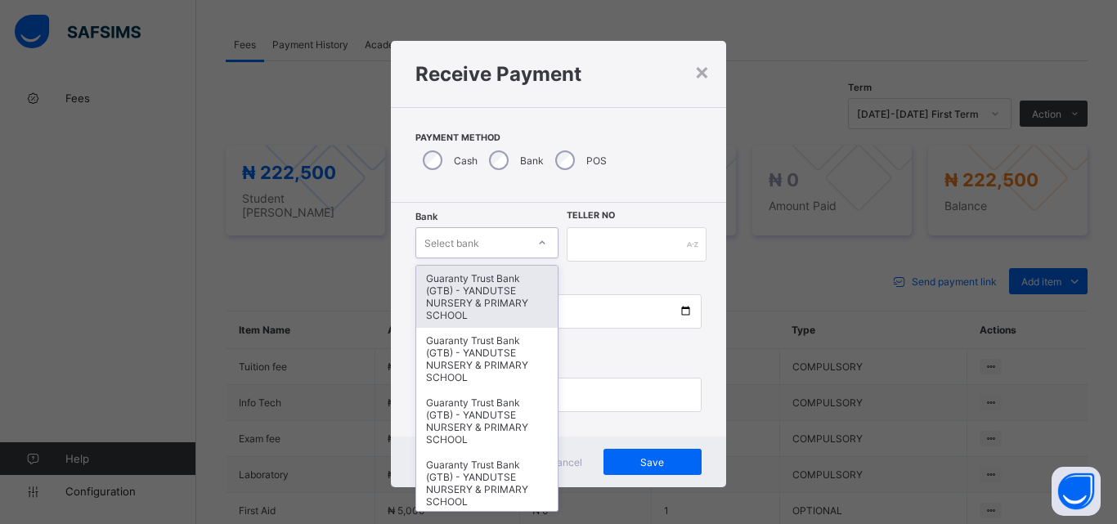
click at [529, 238] on div at bounding box center [542, 243] width 28 height 26
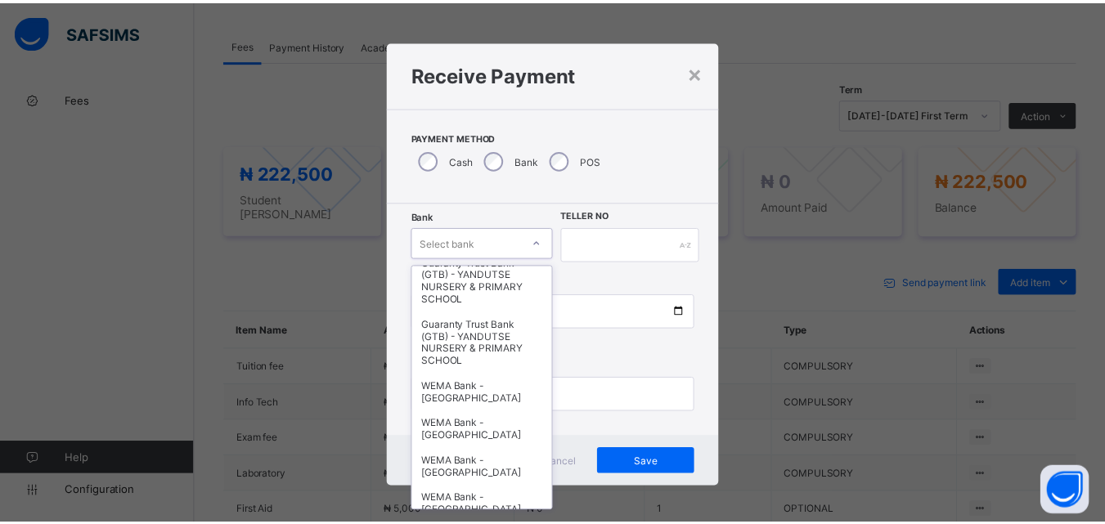
scroll to position [503, 0]
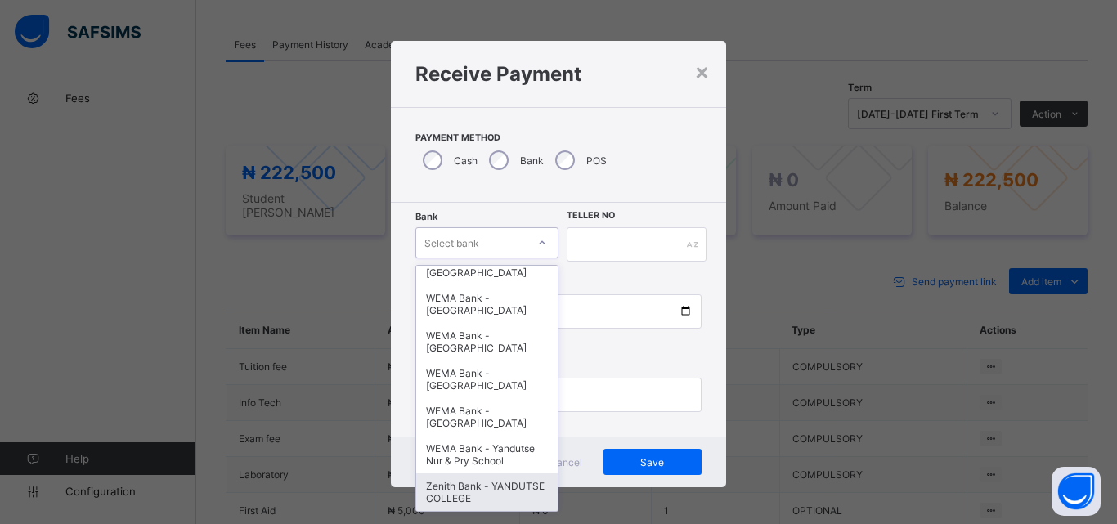
click at [466, 487] on div "Zenith Bank - YANDUTSE COLLEGE" at bounding box center [486, 492] width 141 height 38
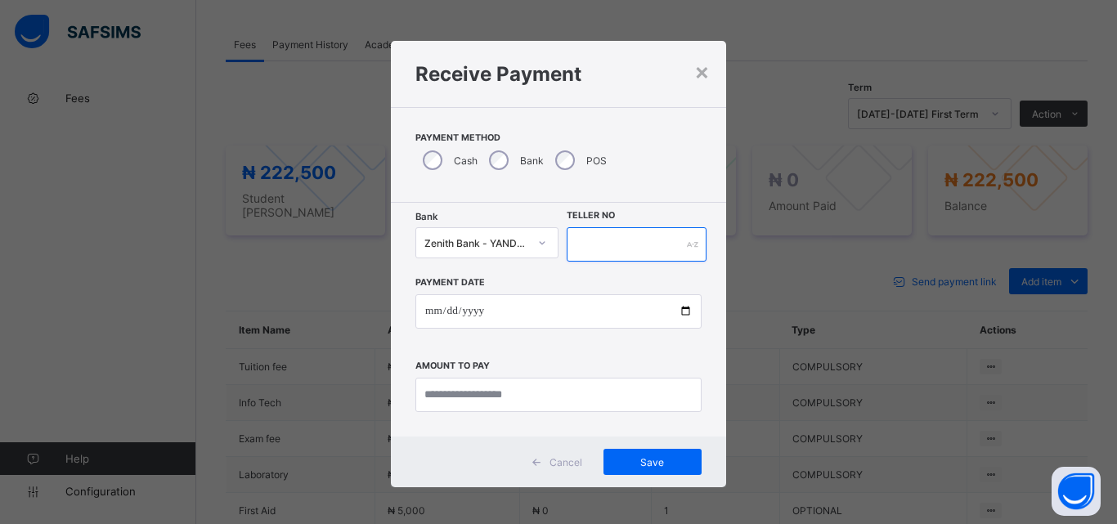
click at [614, 248] on input "text" at bounding box center [637, 244] width 140 height 34
type input "*"
type input "**********"
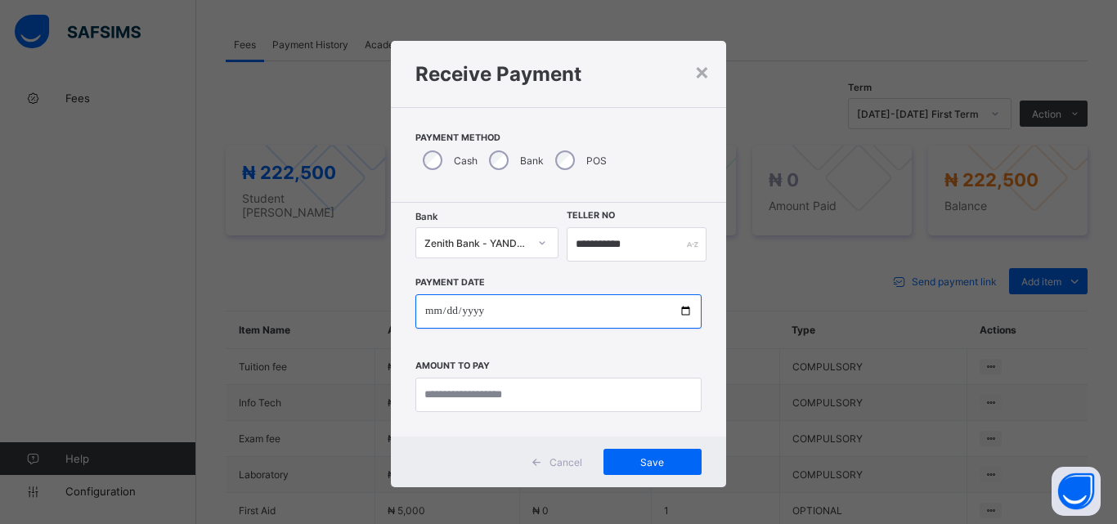
click at [687, 310] on input "date" at bounding box center [558, 311] width 286 height 34
type input "**********"
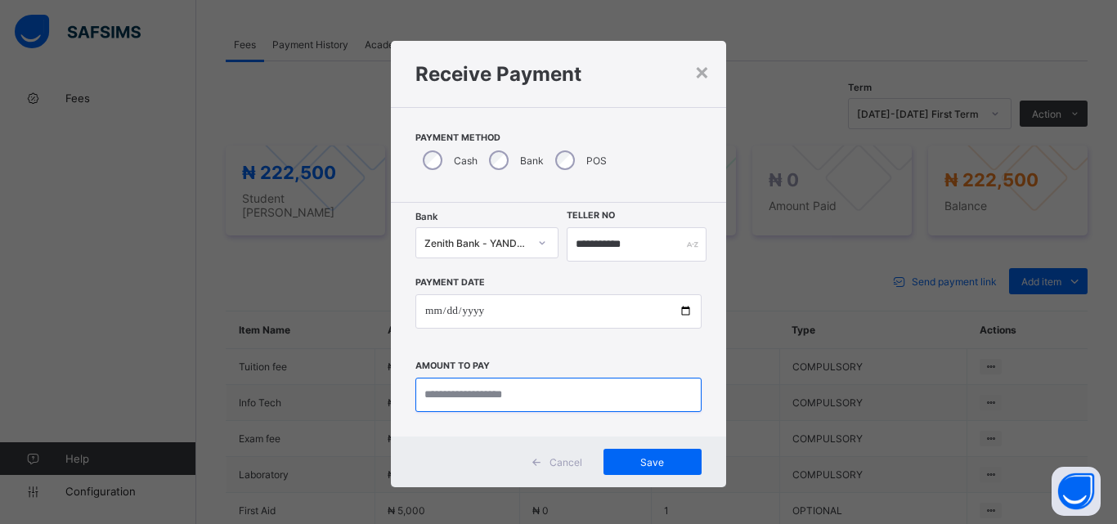
click at [456, 400] on input "currency" at bounding box center [558, 395] width 286 height 34
type input "*********"
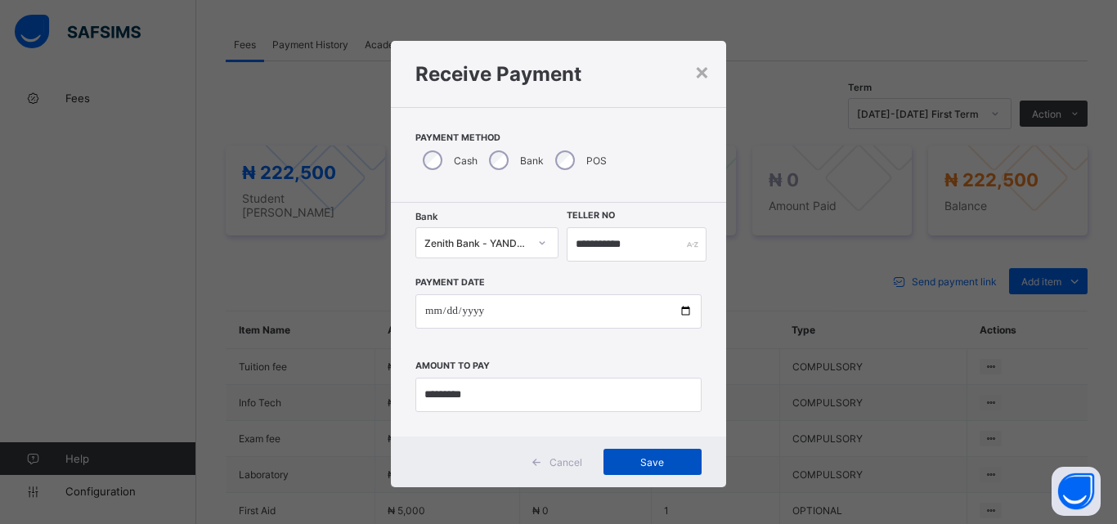
click at [657, 471] on div "Save" at bounding box center [652, 462] width 98 height 26
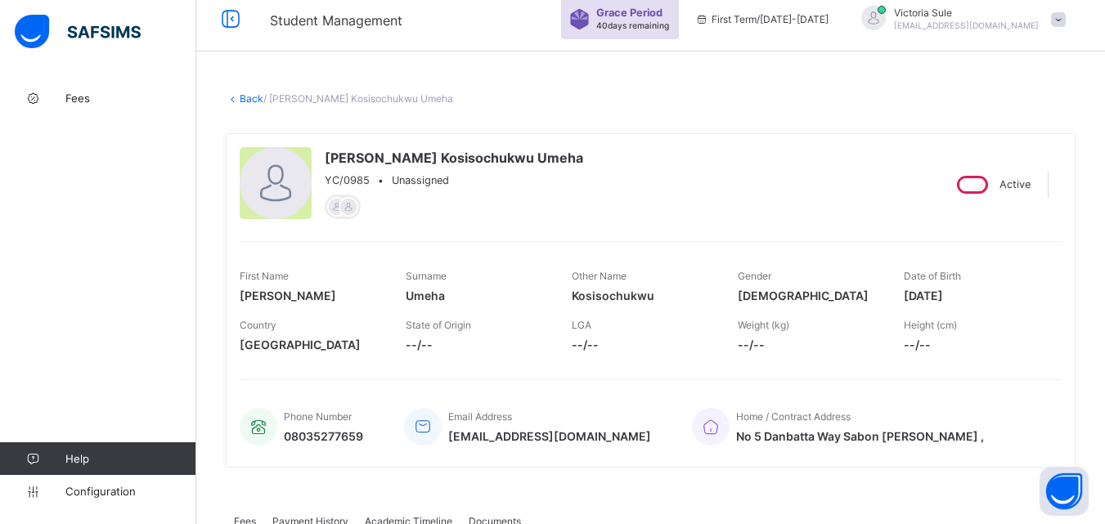
scroll to position [0, 0]
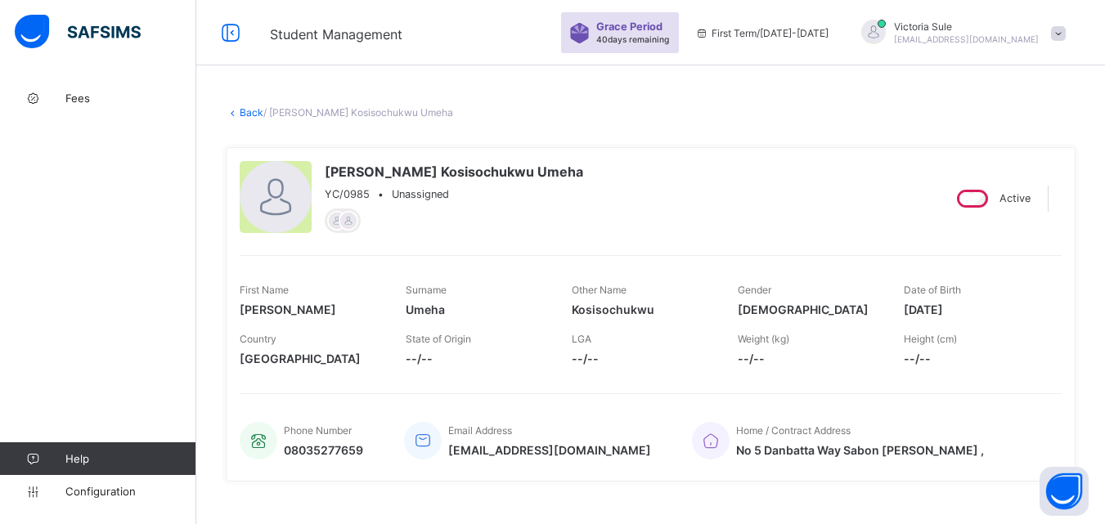
click at [249, 108] on link "Back" at bounding box center [252, 112] width 24 height 12
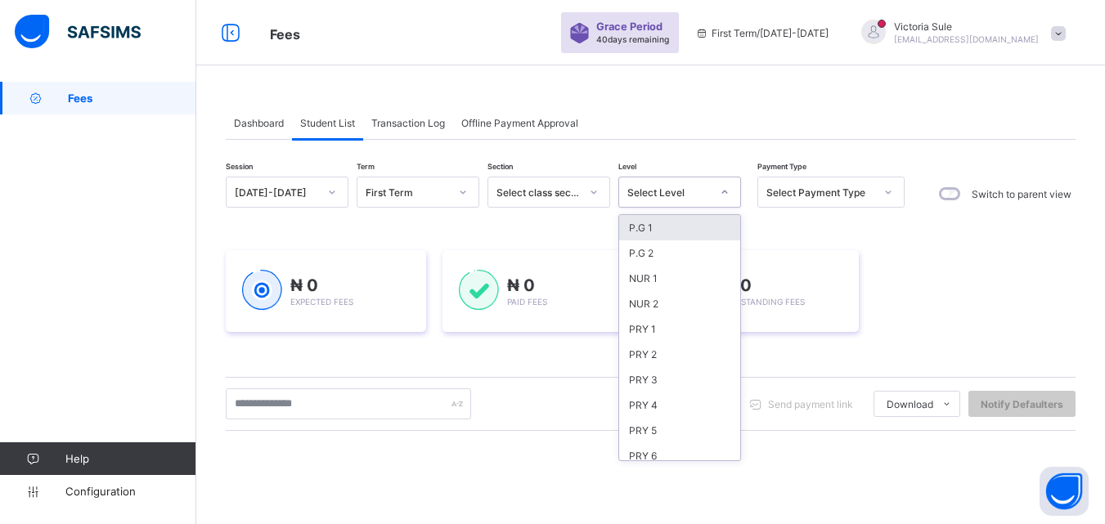
click at [691, 185] on div "Select Level" at bounding box center [664, 192] width 90 height 23
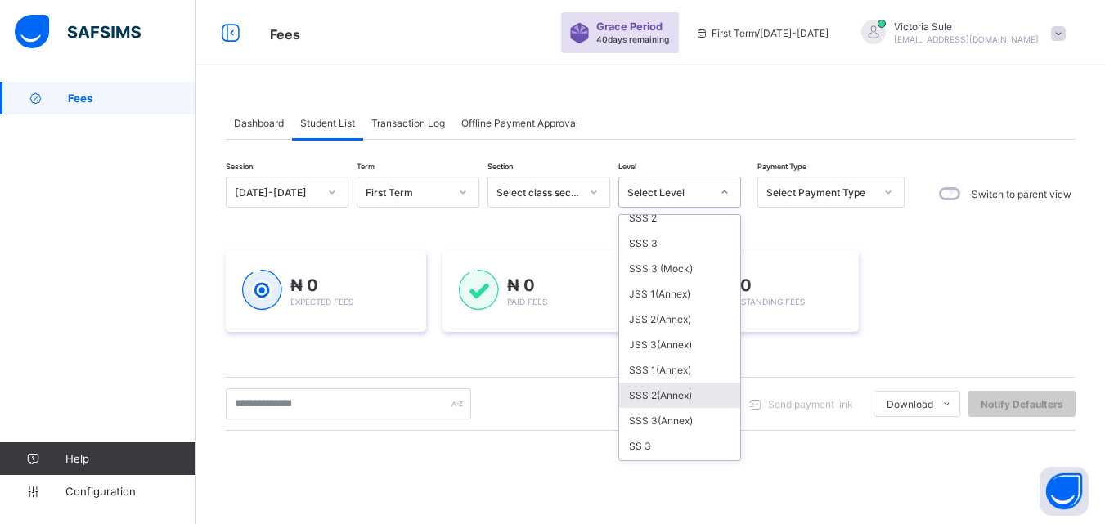
scroll to position [491, 0]
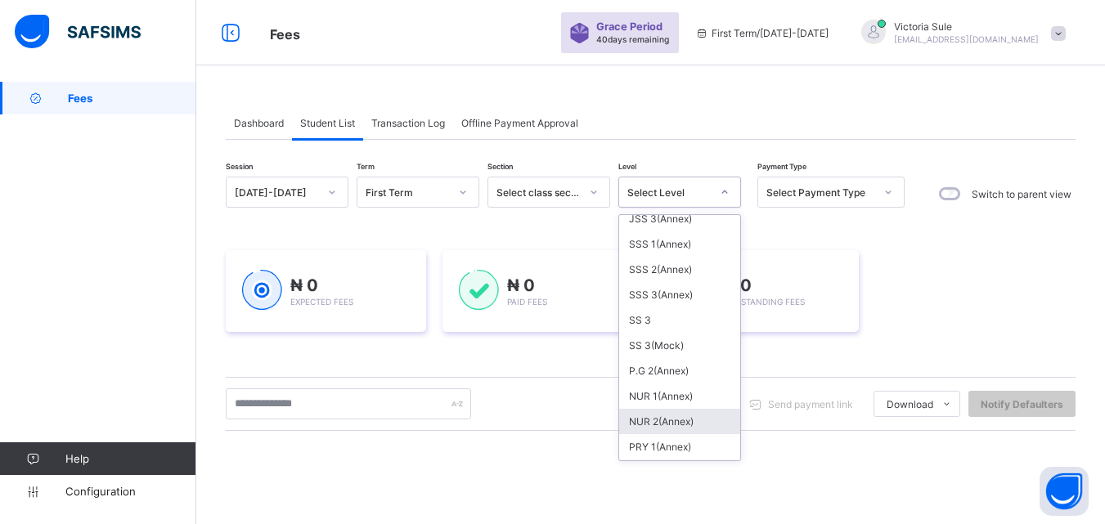
click at [666, 419] on div "NUR 2(Annex)" at bounding box center [679, 421] width 121 height 25
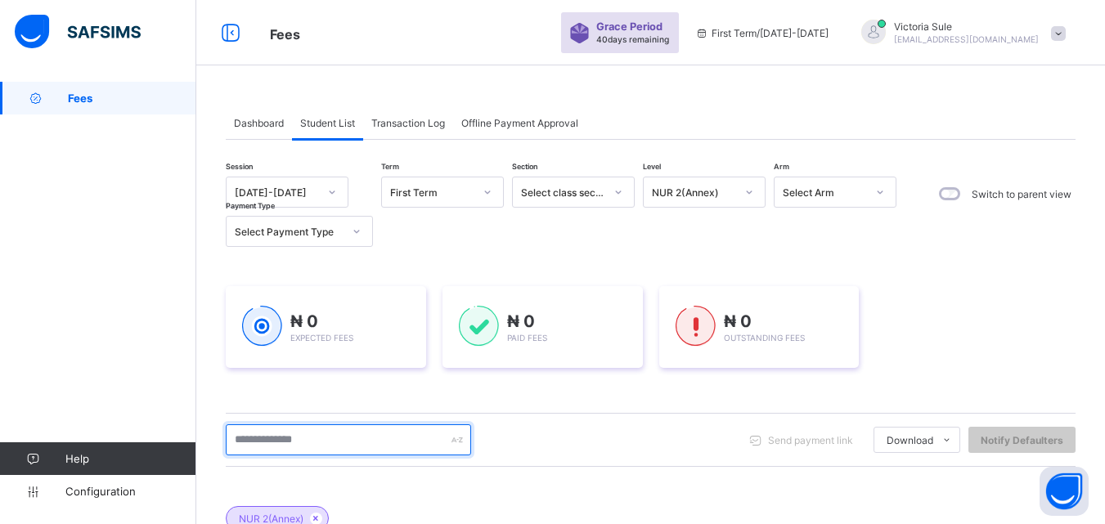
click at [353, 450] on input "text" at bounding box center [348, 439] width 245 height 31
type input "****"
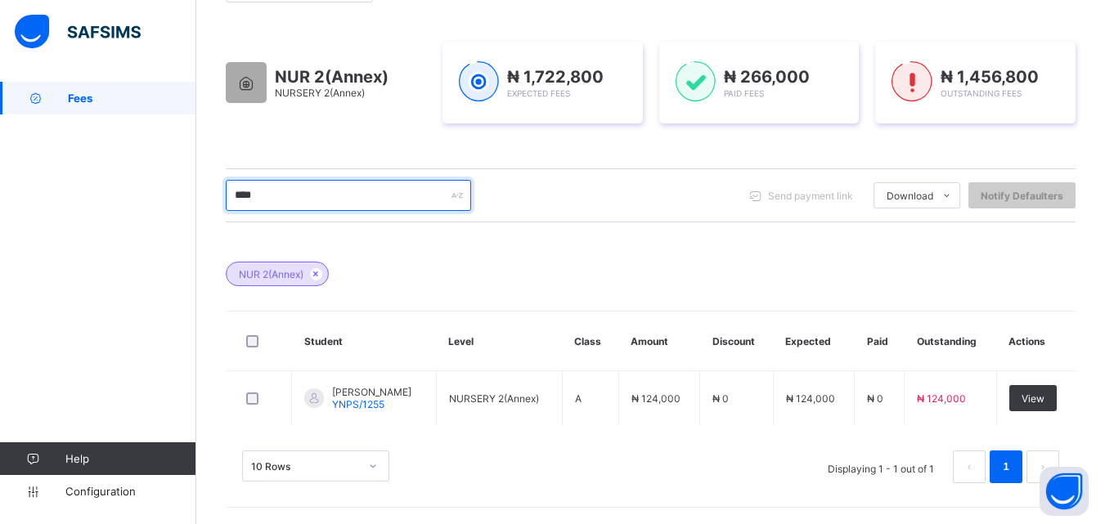
scroll to position [244, 0]
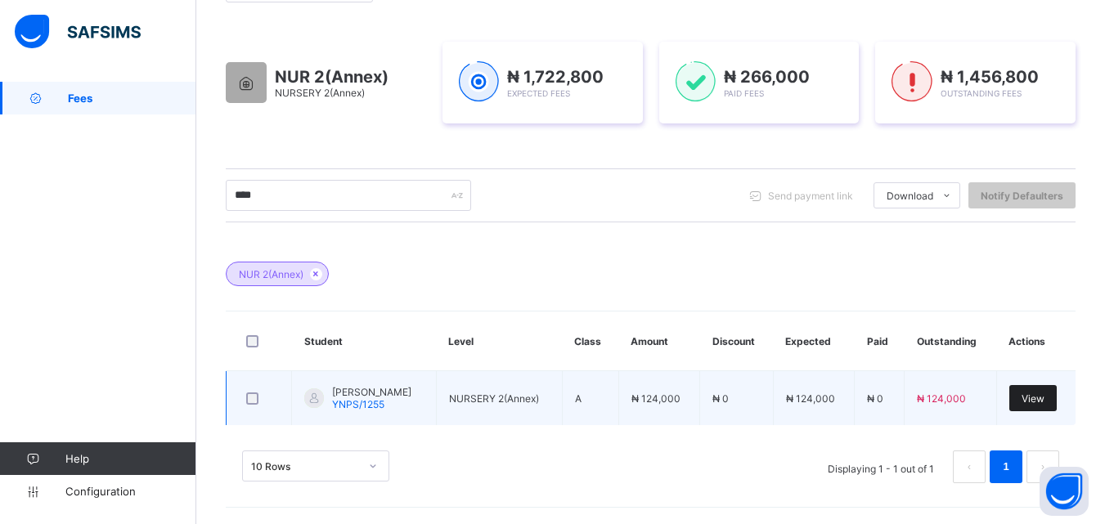
click at [1043, 386] on div "View" at bounding box center [1032, 398] width 47 height 26
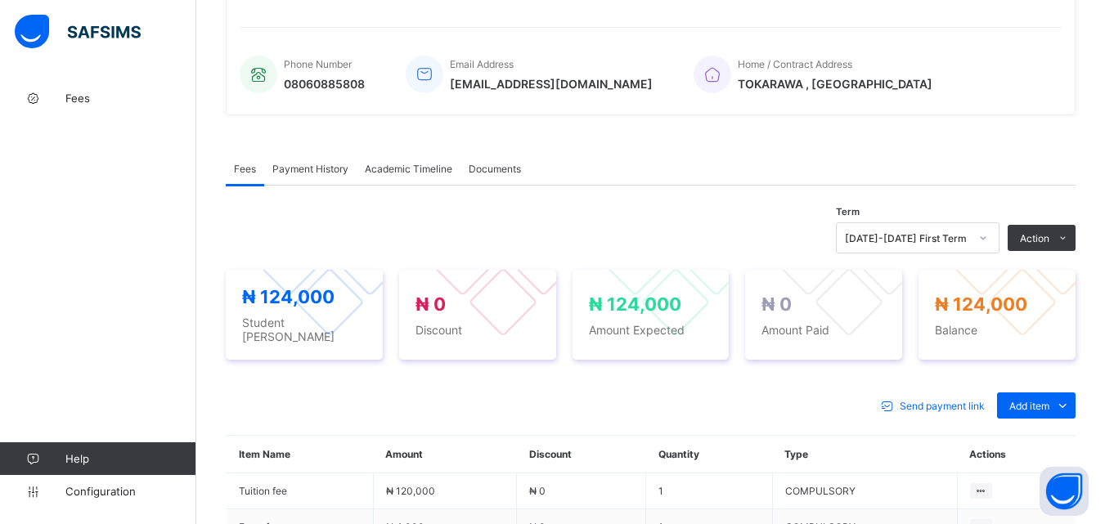
scroll to position [551, 0]
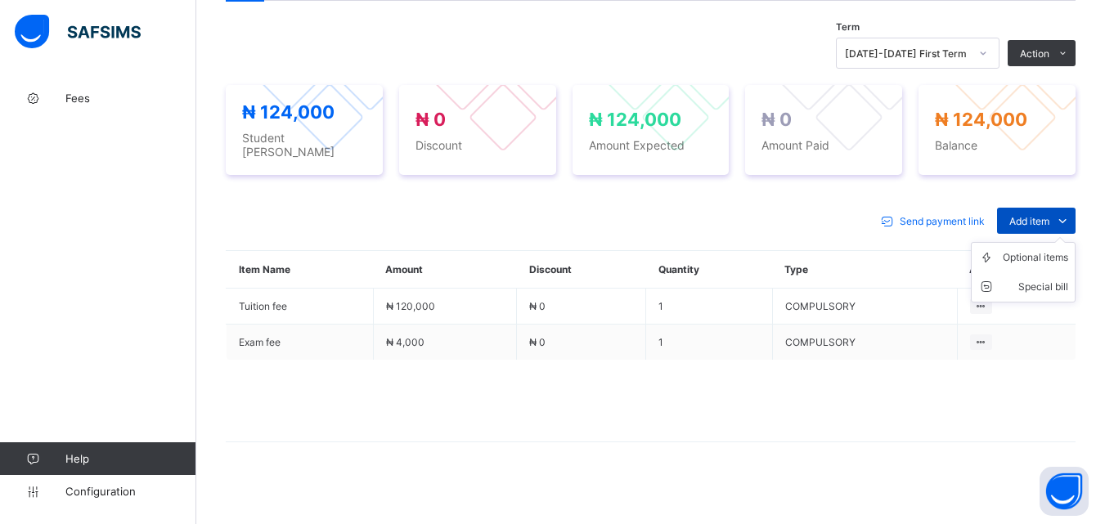
click at [1042, 215] on span "Add item" at bounding box center [1029, 221] width 40 height 12
click at [1045, 249] on div "Optional items" at bounding box center [1035, 257] width 65 height 16
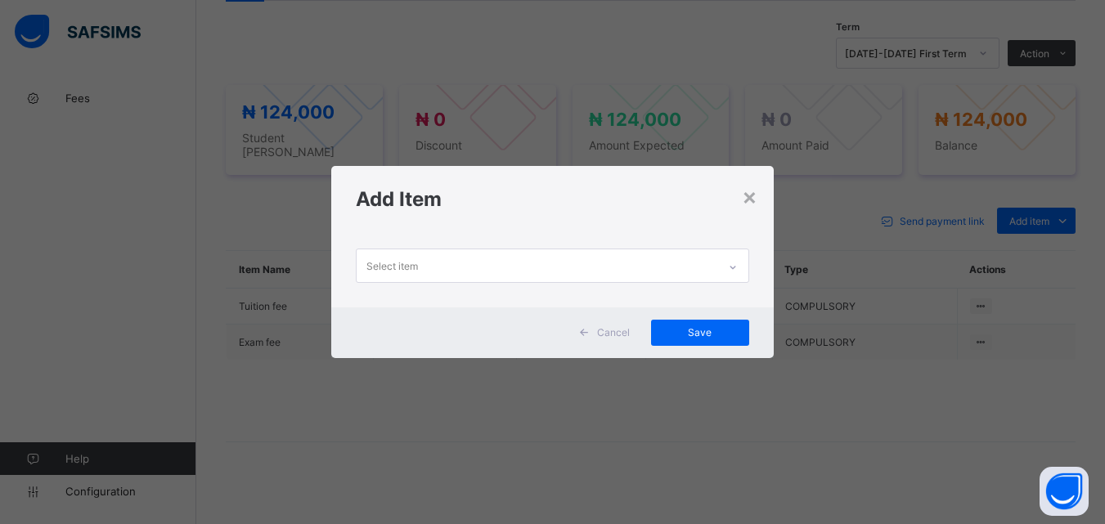
click at [738, 265] on icon at bounding box center [733, 267] width 10 height 16
click at [756, 201] on div "×" at bounding box center [750, 196] width 16 height 28
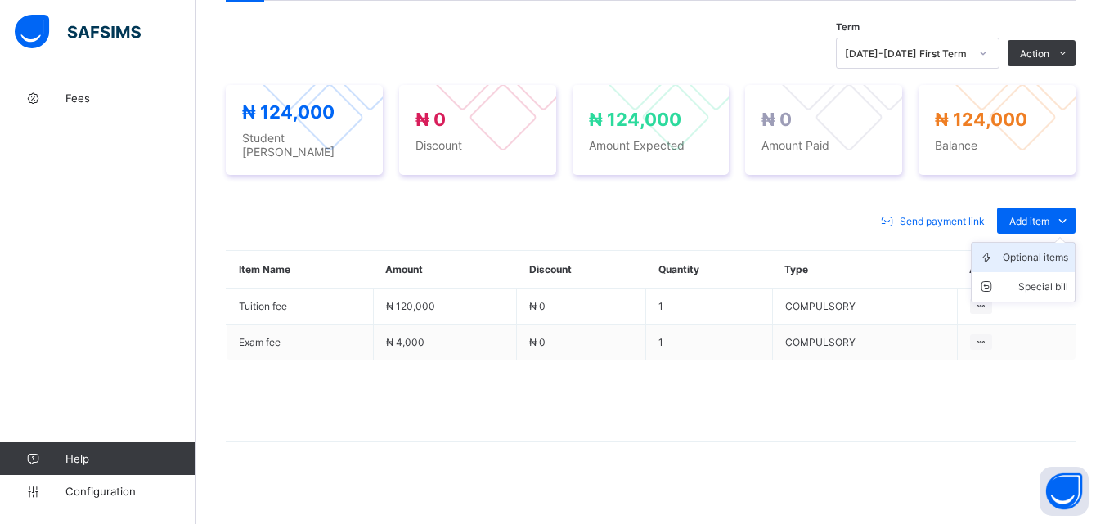
drag, startPoint x: 1056, startPoint y: 223, endPoint x: 1043, endPoint y: 251, distance: 30.7
click at [1056, 242] on ul "Optional items Special bill" at bounding box center [1023, 272] width 105 height 61
click at [1043, 258] on li "Optional items" at bounding box center [1022, 257] width 103 height 29
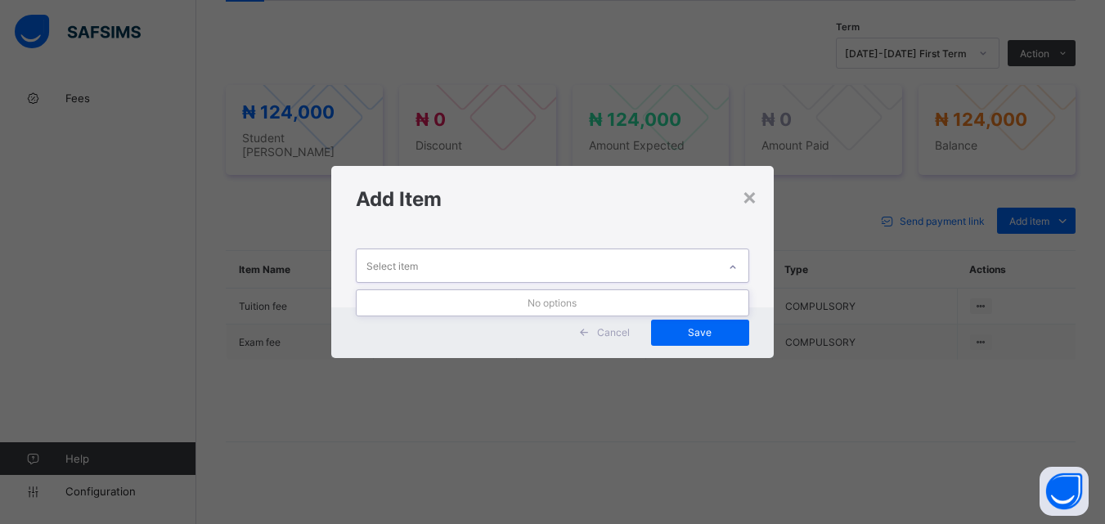
click at [730, 260] on icon at bounding box center [733, 267] width 10 height 16
click at [752, 200] on div "×" at bounding box center [750, 196] width 16 height 28
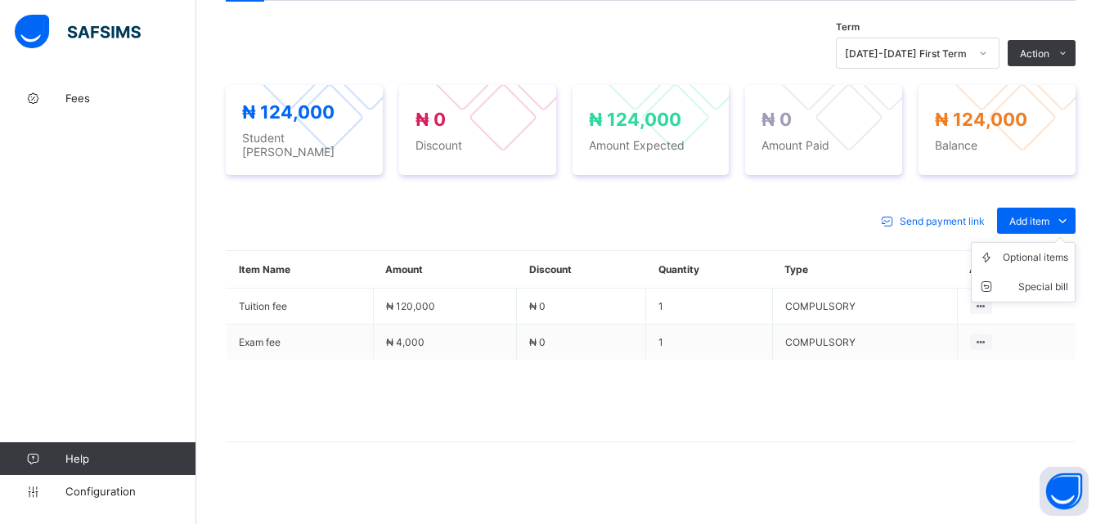
drag, startPoint x: 1041, startPoint y: 213, endPoint x: 1037, endPoint y: 240, distance: 27.3
click at [1041, 216] on span "Add item" at bounding box center [1029, 221] width 40 height 12
drag, startPoint x: 1035, startPoint y: 246, endPoint x: 962, endPoint y: 279, distance: 80.5
click at [0, 0] on div "Optional items" at bounding box center [0, 0] width 0 height 0
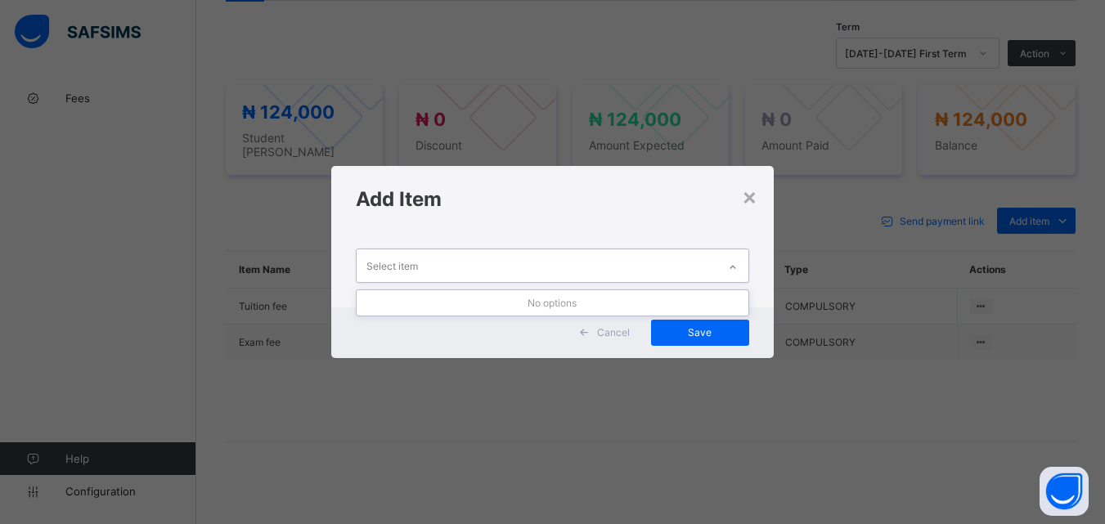
click at [742, 258] on div at bounding box center [733, 267] width 28 height 26
click at [757, 200] on div "×" at bounding box center [750, 196] width 16 height 28
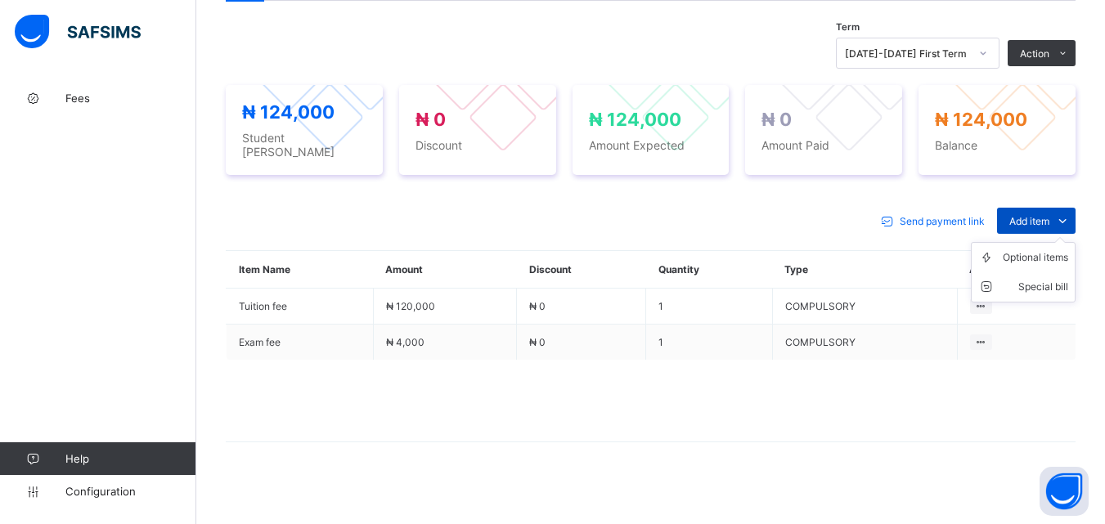
click at [1038, 215] on span "Add item" at bounding box center [1029, 221] width 40 height 12
click at [1042, 242] on ul "Optional items Special bill" at bounding box center [1023, 272] width 105 height 61
click at [1039, 253] on div "Optional items" at bounding box center [1035, 257] width 65 height 16
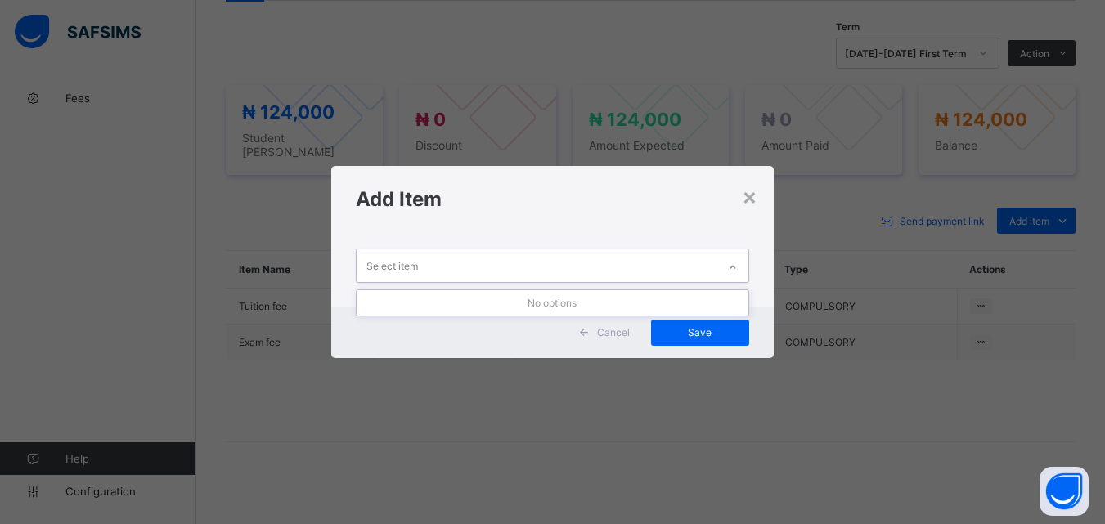
click at [733, 266] on icon at bounding box center [733, 267] width 10 height 16
click at [754, 201] on div "×" at bounding box center [750, 196] width 16 height 28
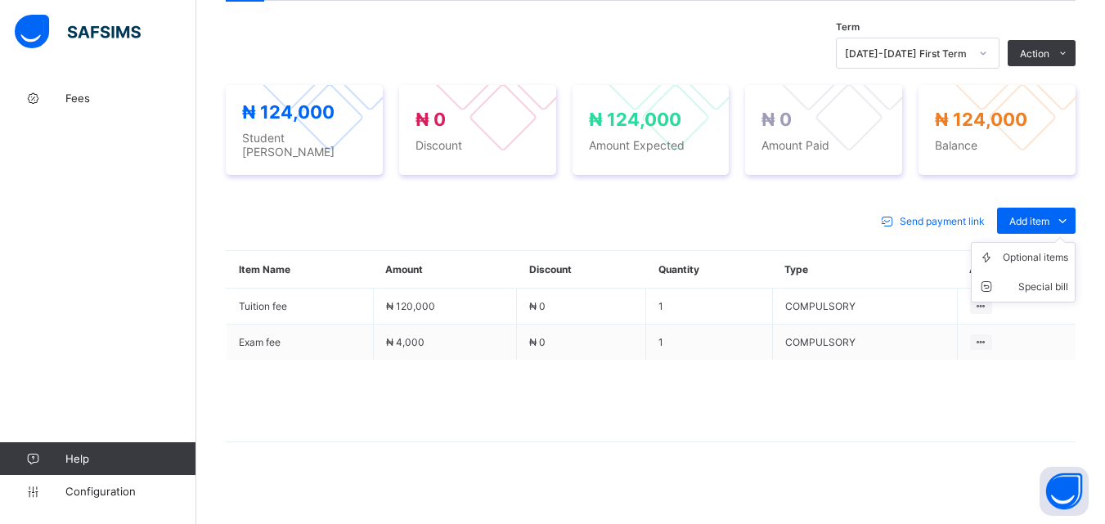
click at [1034, 242] on ul "Optional items Special bill" at bounding box center [1023, 272] width 105 height 61
drag, startPoint x: 1034, startPoint y: 253, endPoint x: 1013, endPoint y: 255, distance: 21.3
click at [0, 0] on div "Optional items" at bounding box center [0, 0] width 0 height 0
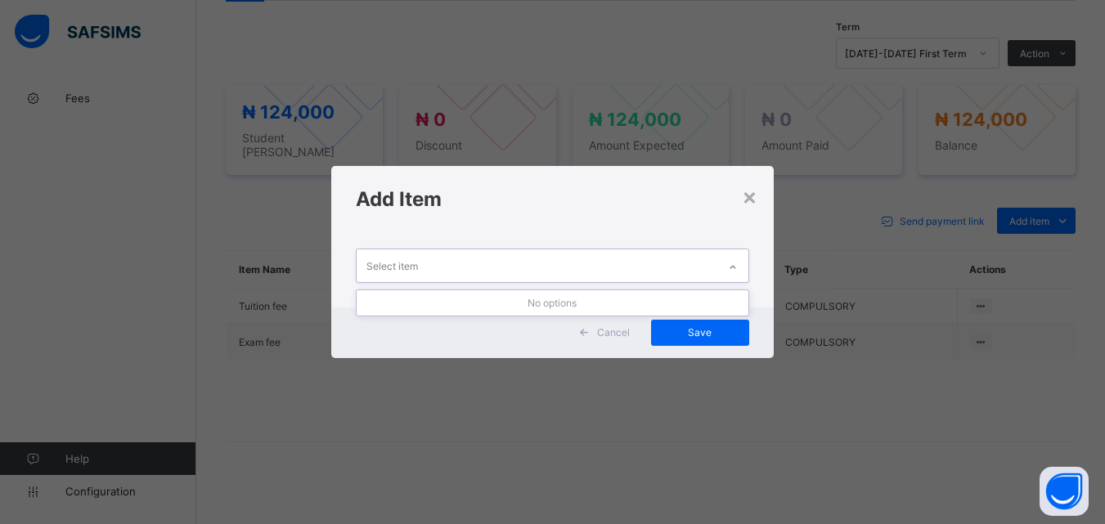
click at [736, 264] on icon at bounding box center [733, 267] width 10 height 16
click at [753, 198] on div "×" at bounding box center [750, 196] width 16 height 28
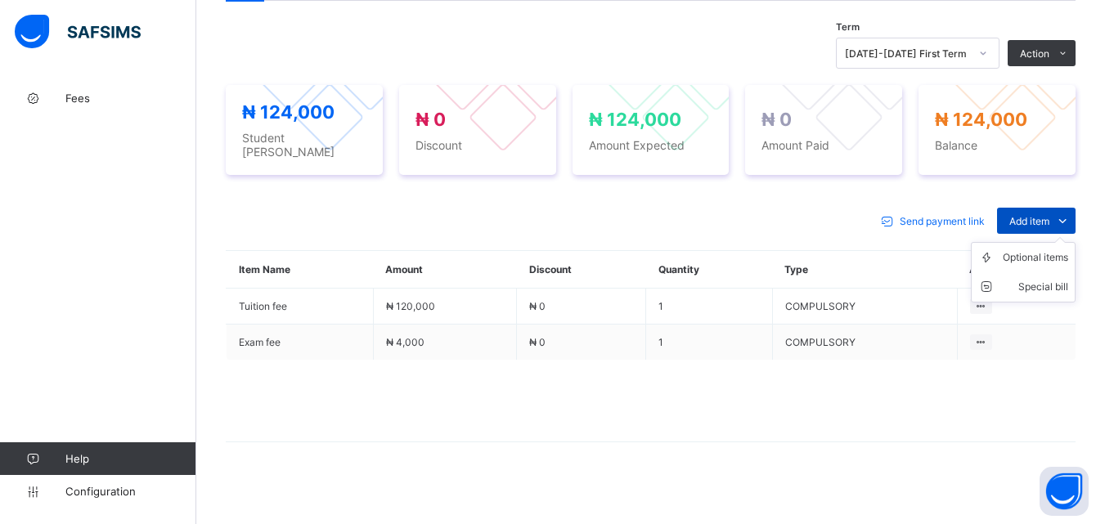
click at [1034, 215] on span "Add item" at bounding box center [1029, 221] width 40 height 12
click at [1033, 249] on div "Optional items" at bounding box center [1035, 257] width 65 height 16
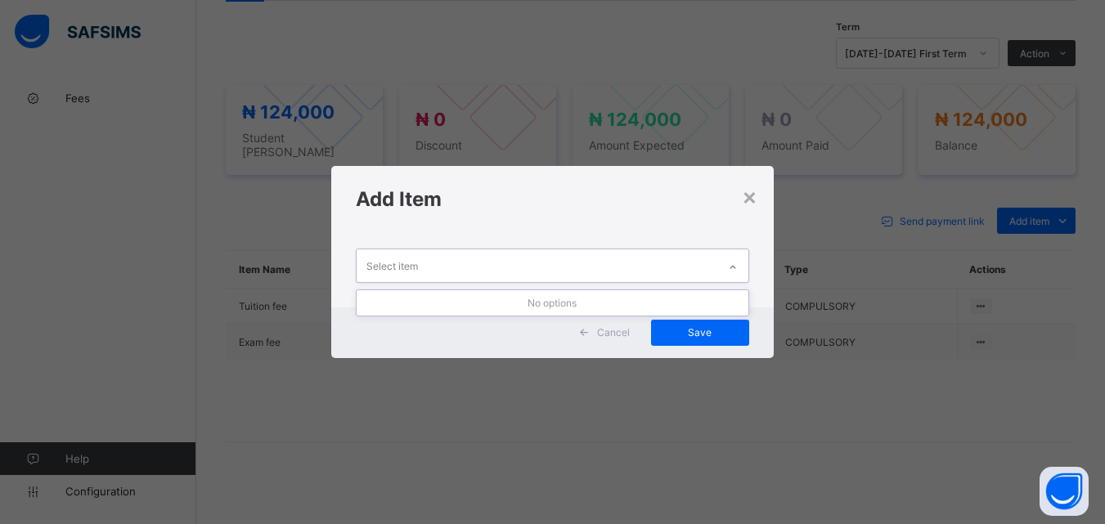
click at [737, 267] on icon at bounding box center [733, 267] width 10 height 16
click at [751, 196] on div "×" at bounding box center [750, 196] width 16 height 28
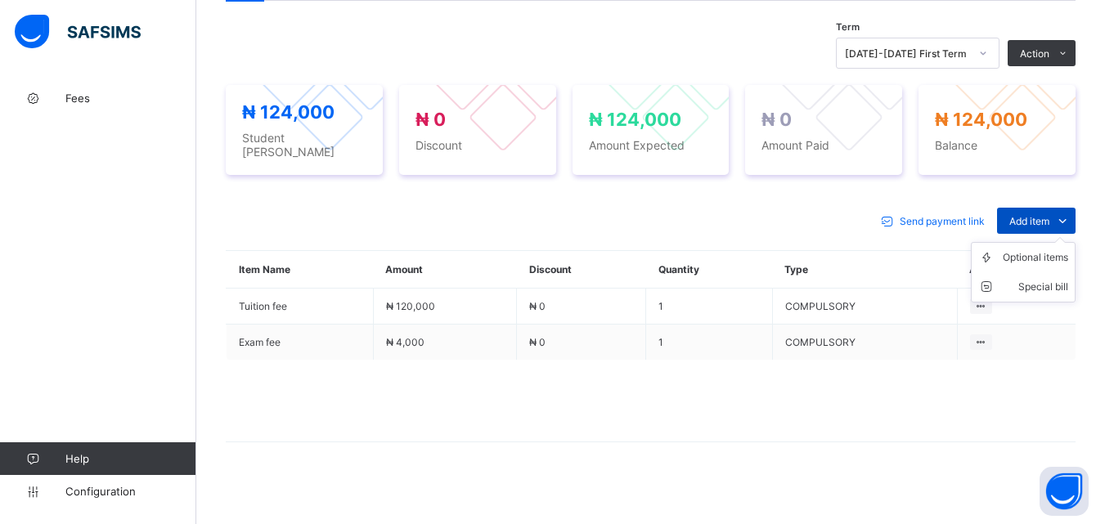
click at [1035, 217] on span "Add item" at bounding box center [1029, 221] width 40 height 12
click at [1031, 249] on div "Optional items" at bounding box center [1035, 257] width 65 height 16
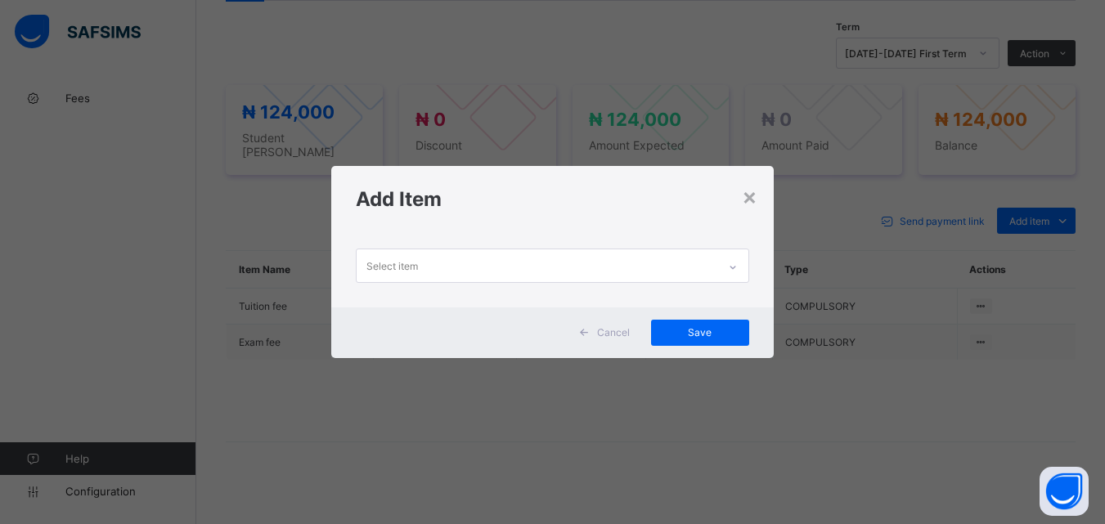
click at [724, 266] on div at bounding box center [733, 267] width 28 height 26
click at [720, 288] on div "Select item" at bounding box center [552, 269] width 442 height 74
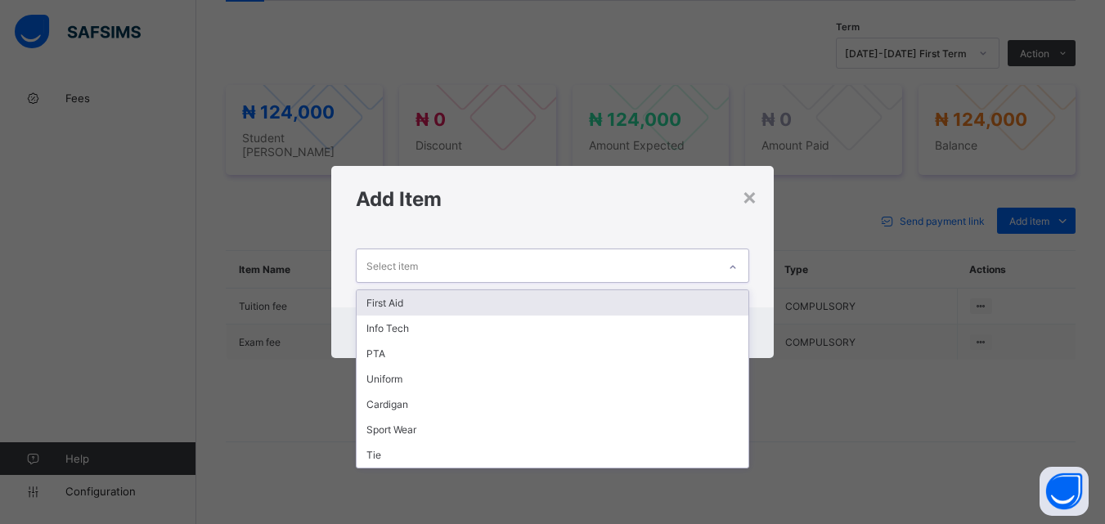
click at [731, 274] on div at bounding box center [733, 267] width 28 height 26
click at [723, 307] on div "First Aid" at bounding box center [552, 302] width 391 height 25
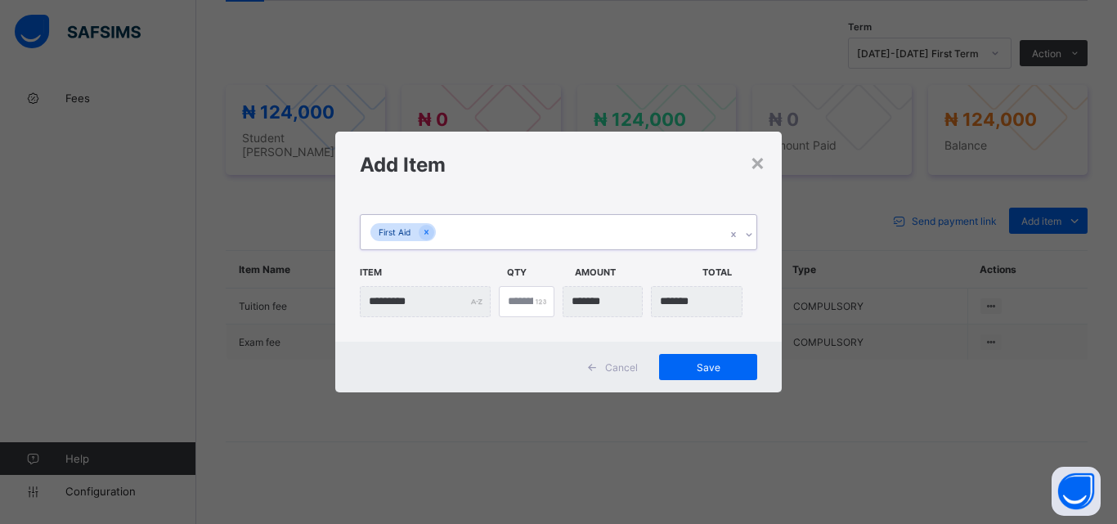
click at [745, 228] on icon at bounding box center [749, 235] width 10 height 16
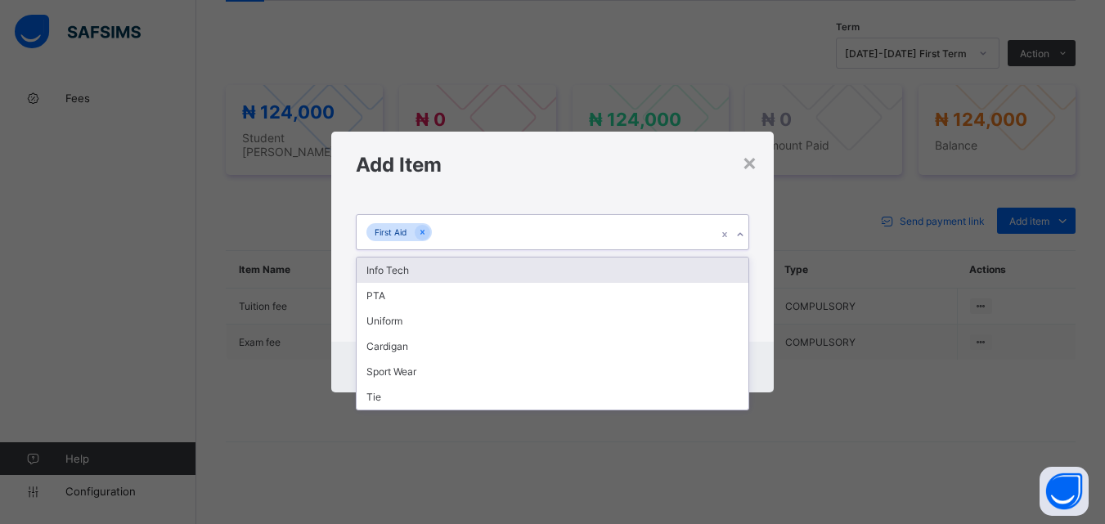
click at [740, 277] on div "Info Tech" at bounding box center [552, 270] width 391 height 25
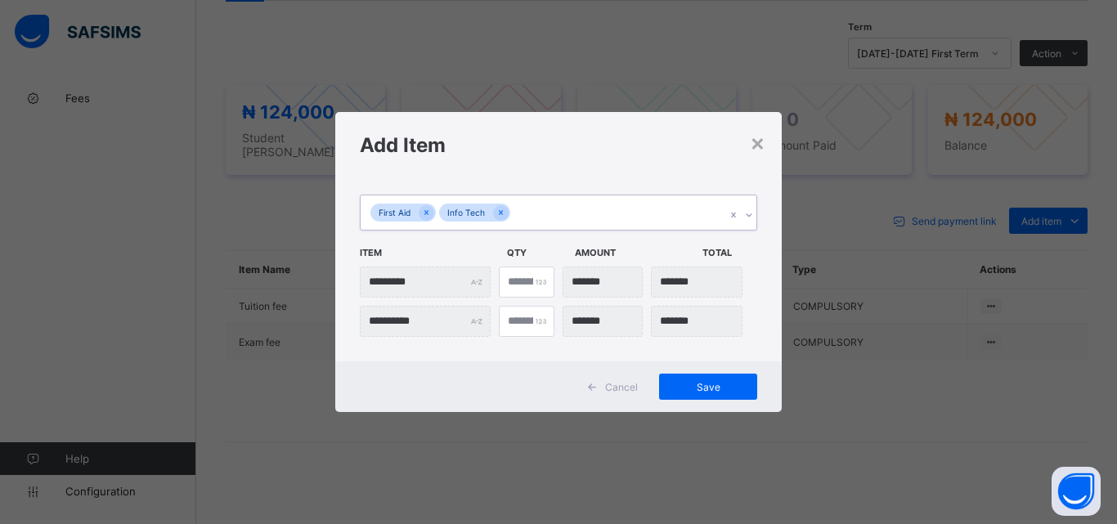
click at [750, 212] on icon at bounding box center [749, 215] width 10 height 16
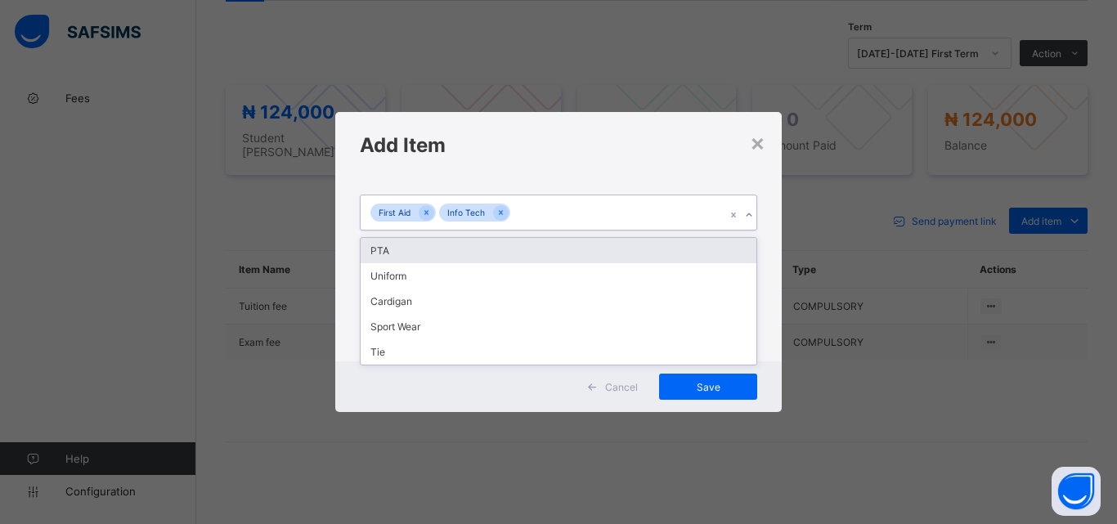
click at [734, 258] on div "PTA" at bounding box center [559, 250] width 396 height 25
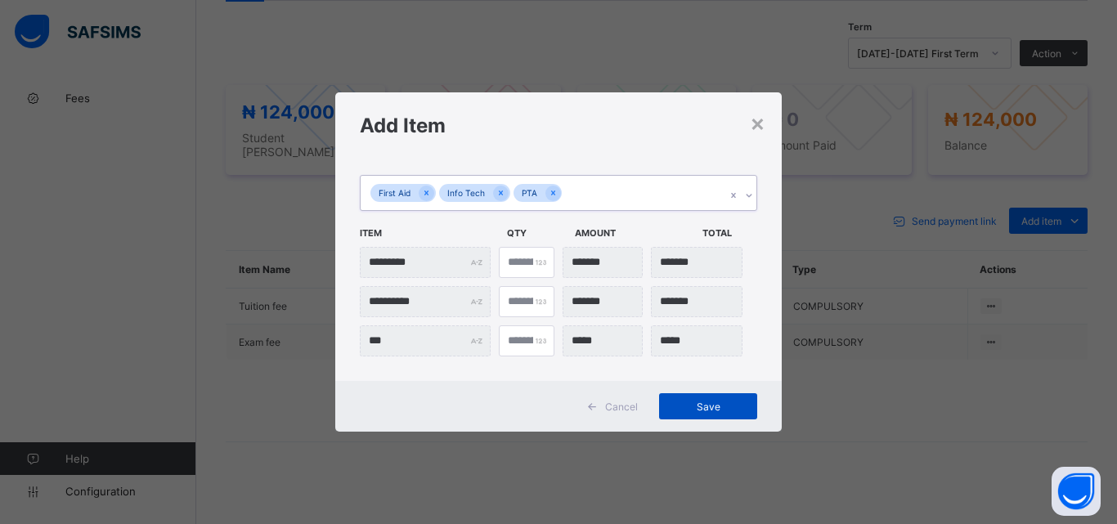
click at [703, 403] on span "Save" at bounding box center [708, 407] width 74 height 12
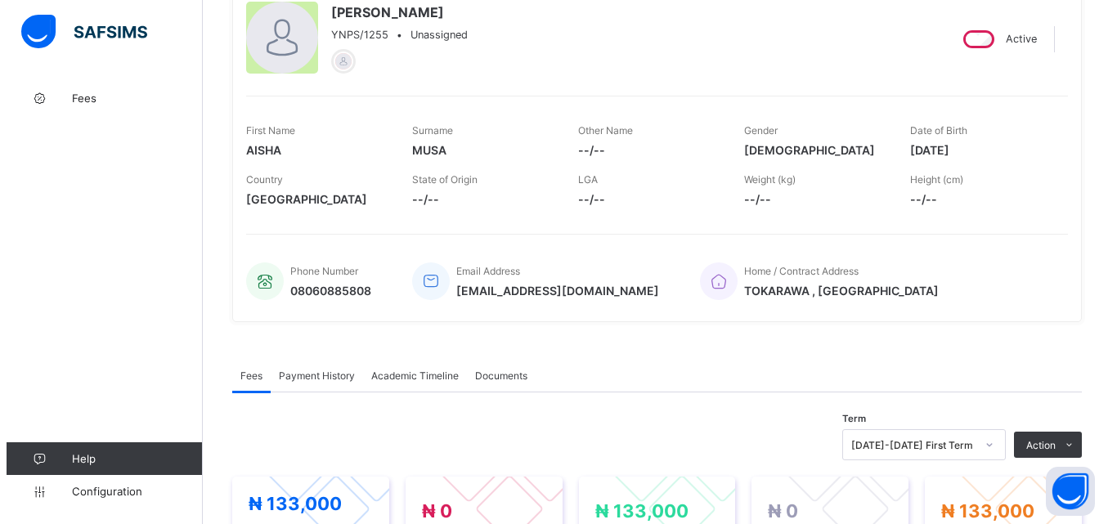
scroll to position [409, 0]
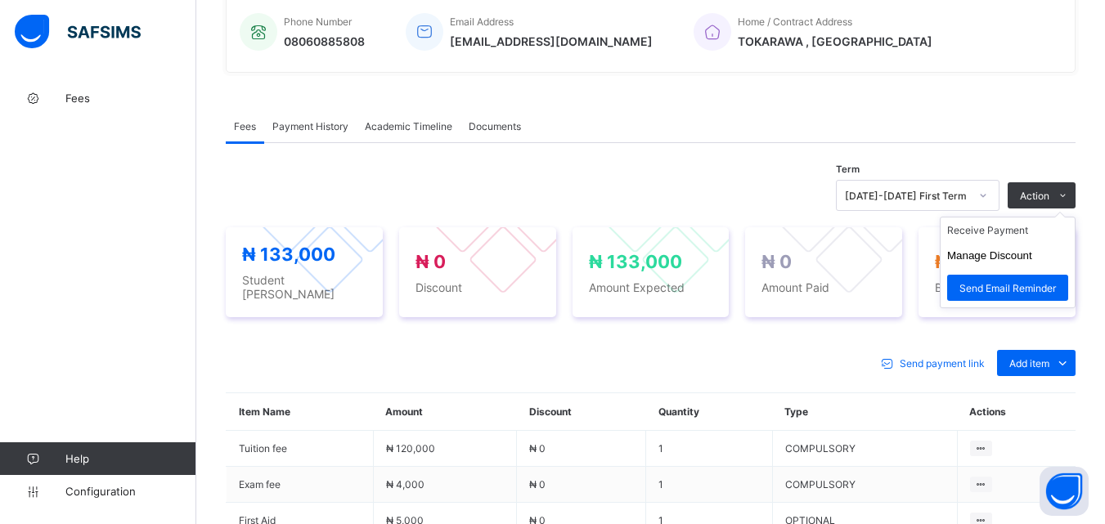
click at [1019, 224] on ul "Receive Payment Manage Discount Send Email Reminder" at bounding box center [1008, 263] width 136 height 92
click at [1014, 238] on li "Receive Payment" at bounding box center [1007, 230] width 134 height 25
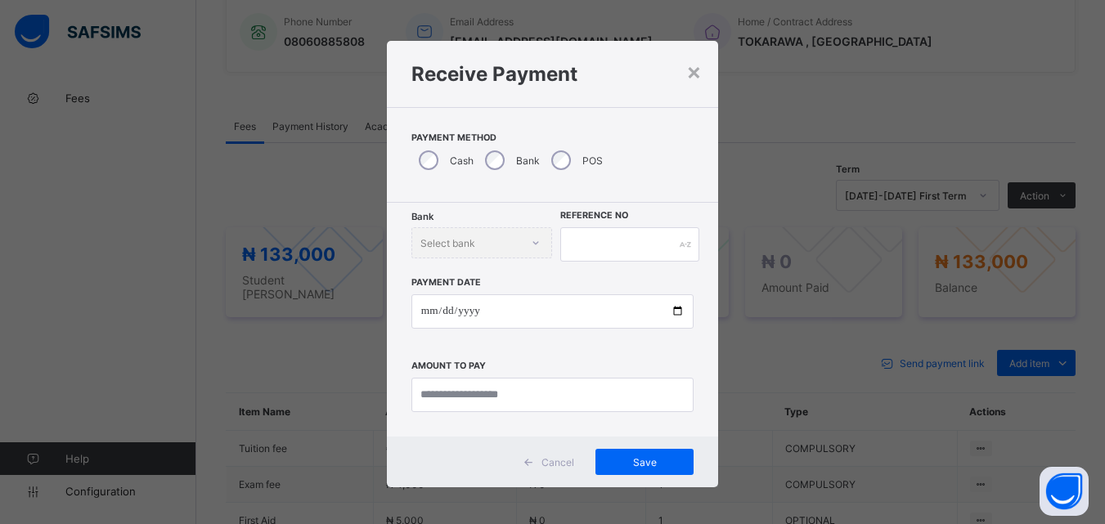
click at [500, 156] on div "Bank" at bounding box center [511, 160] width 66 height 34
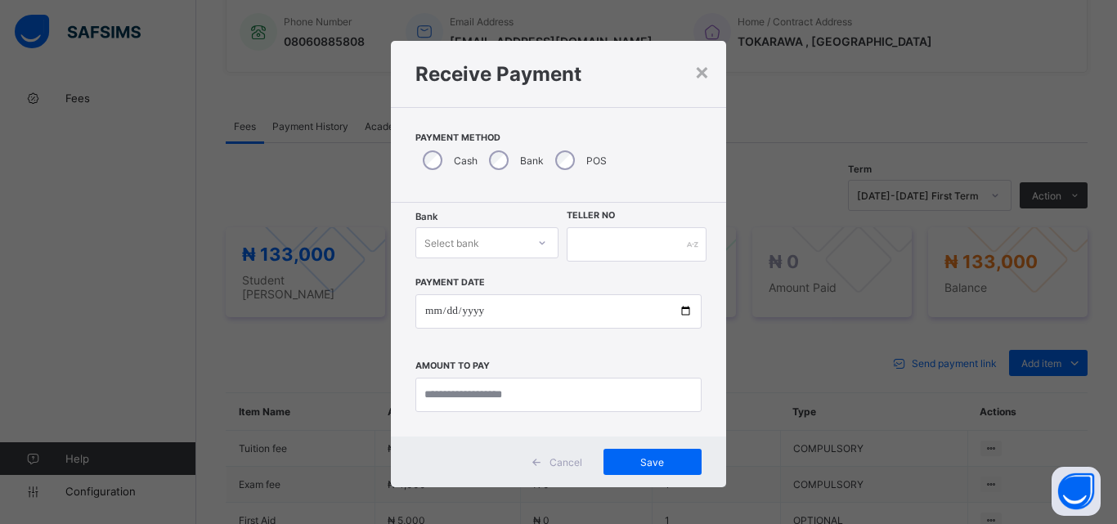
click at [531, 238] on div at bounding box center [542, 243] width 28 height 26
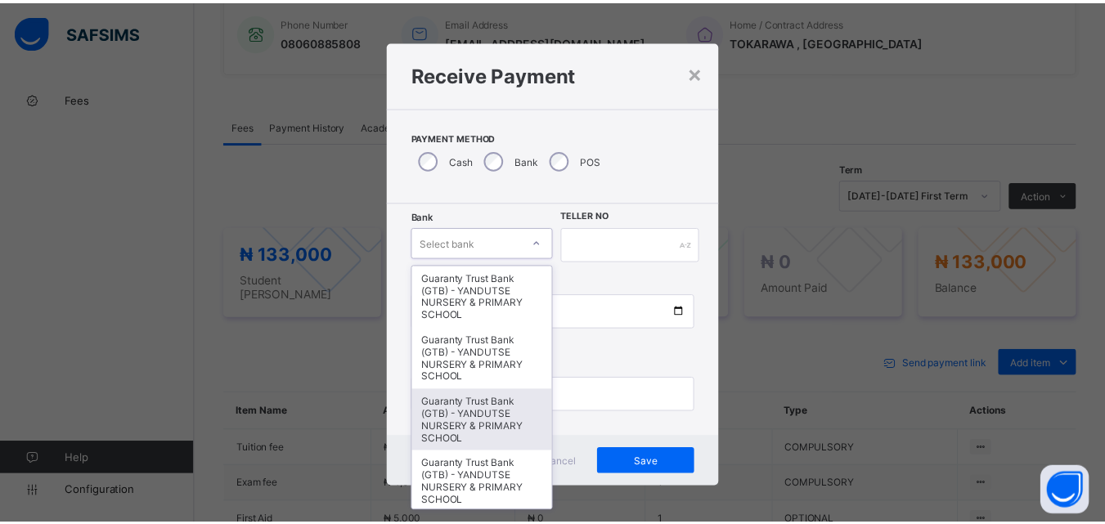
scroll to position [245, 0]
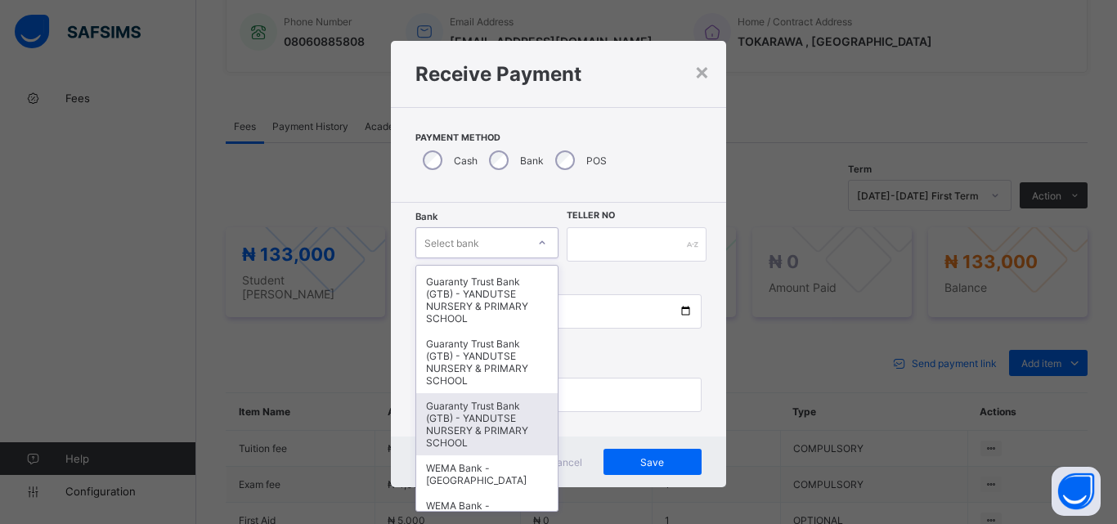
click at [499, 414] on div "Guaranty Trust Bank (GTB) - YANDUTSE NURSERY & PRIMARY SCHOOL" at bounding box center [486, 424] width 141 height 62
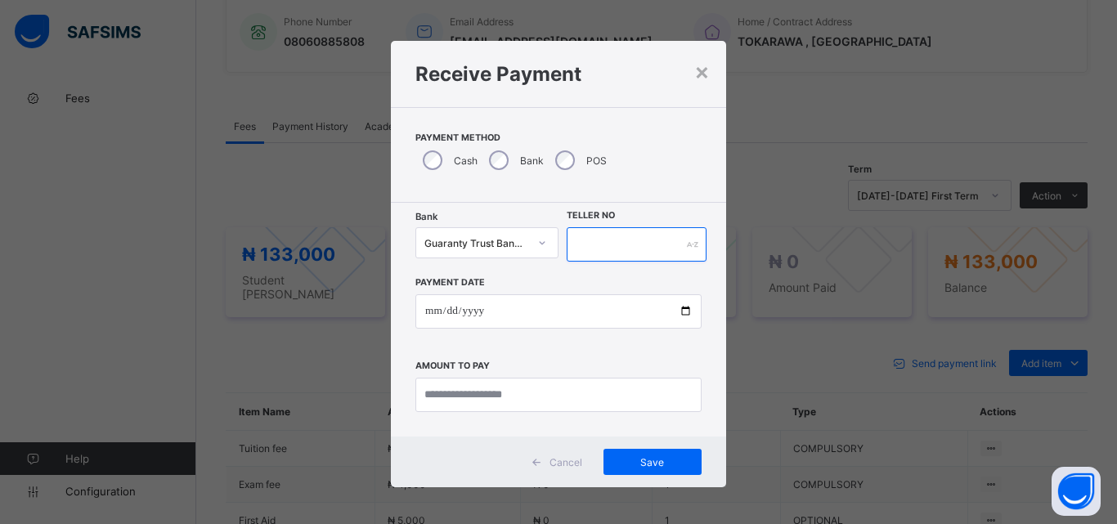
click at [639, 250] on input "text" at bounding box center [637, 244] width 140 height 34
type input "**********"
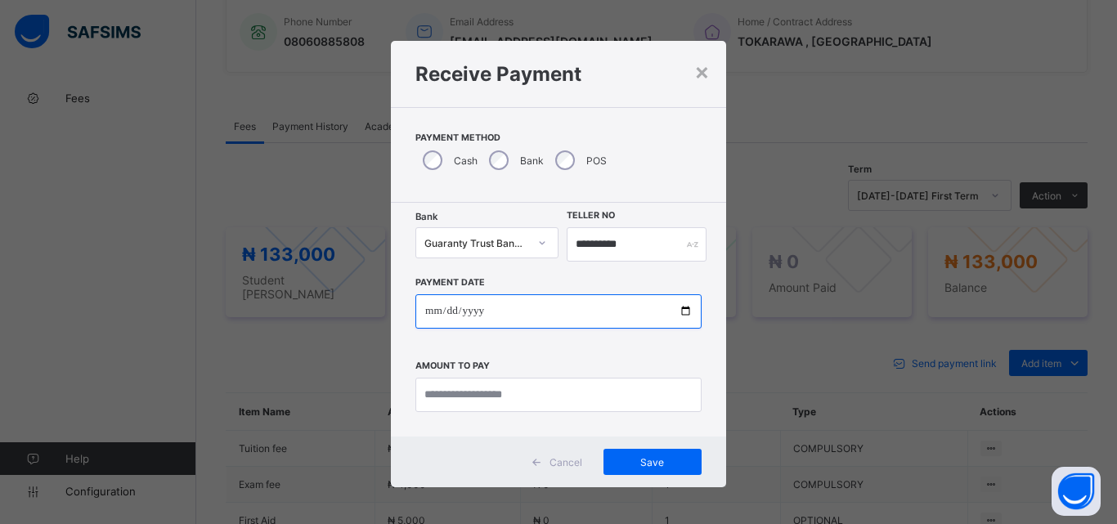
click at [679, 304] on input "date" at bounding box center [558, 311] width 286 height 34
type input "**********"
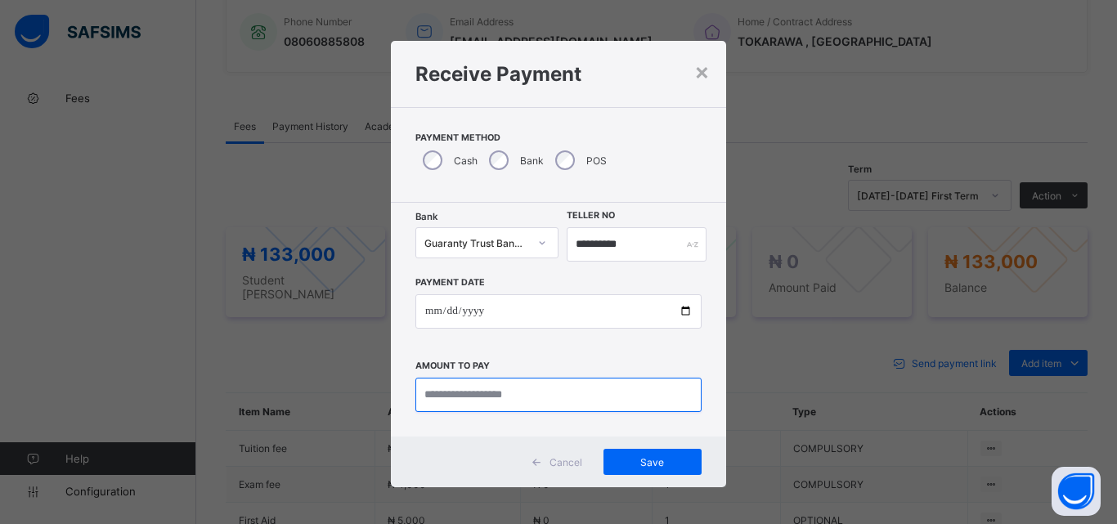
click at [456, 401] on input "currency" at bounding box center [558, 395] width 286 height 34
type input "*********"
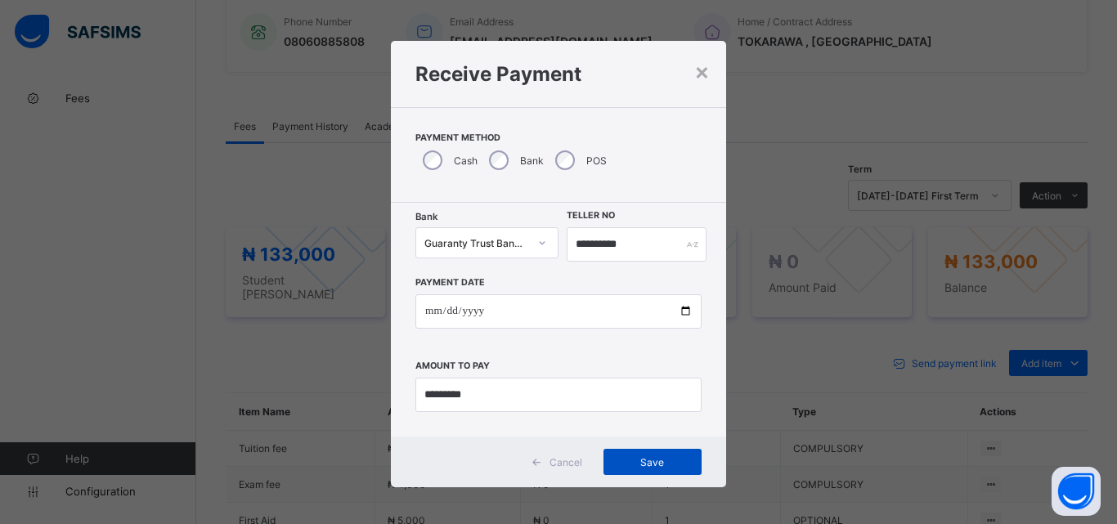
click at [657, 473] on div "Save" at bounding box center [652, 462] width 98 height 26
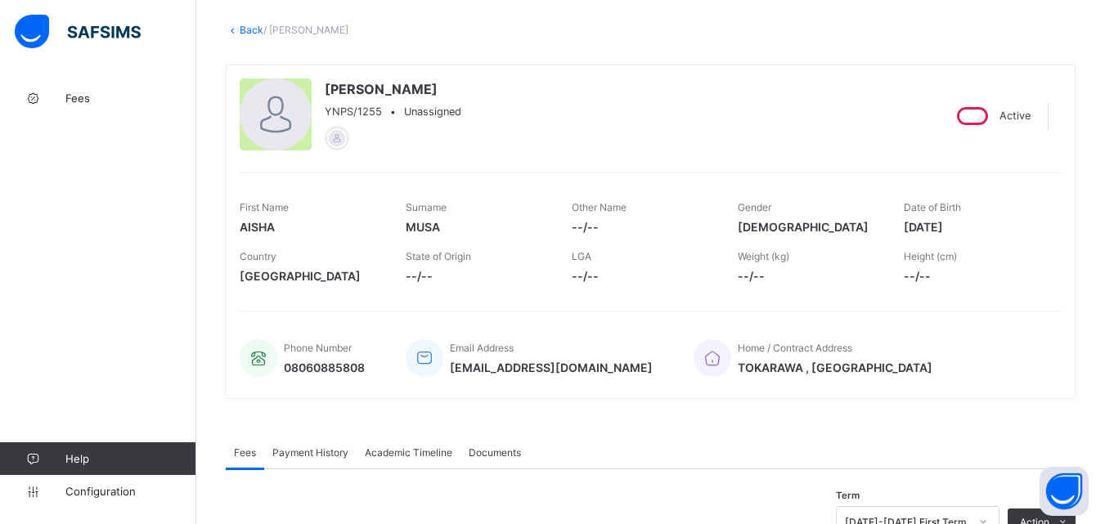
scroll to position [82, 0]
click at [244, 30] on link "Back" at bounding box center [252, 31] width 24 height 12
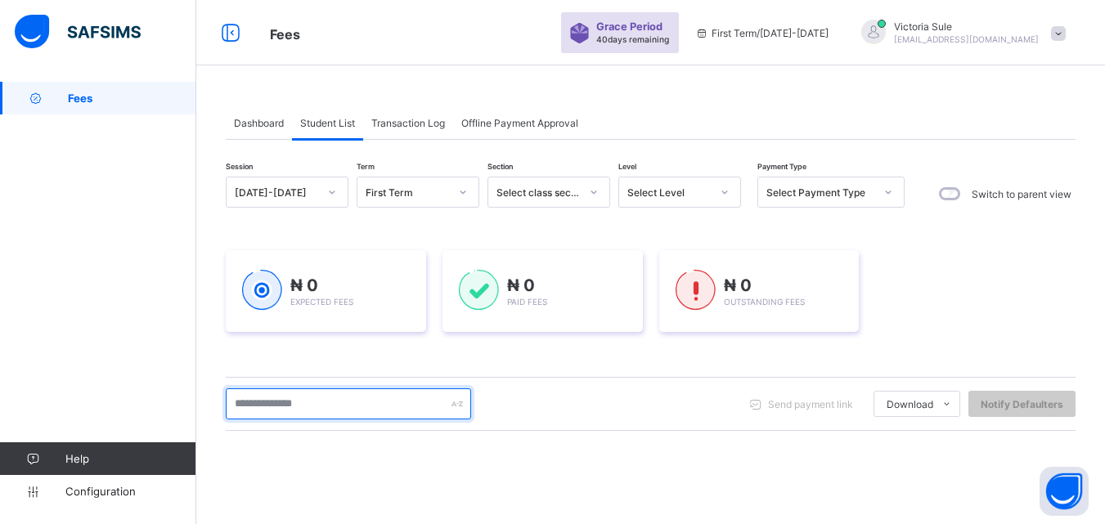
click at [347, 411] on input "text" at bounding box center [348, 403] width 245 height 31
type input "****"
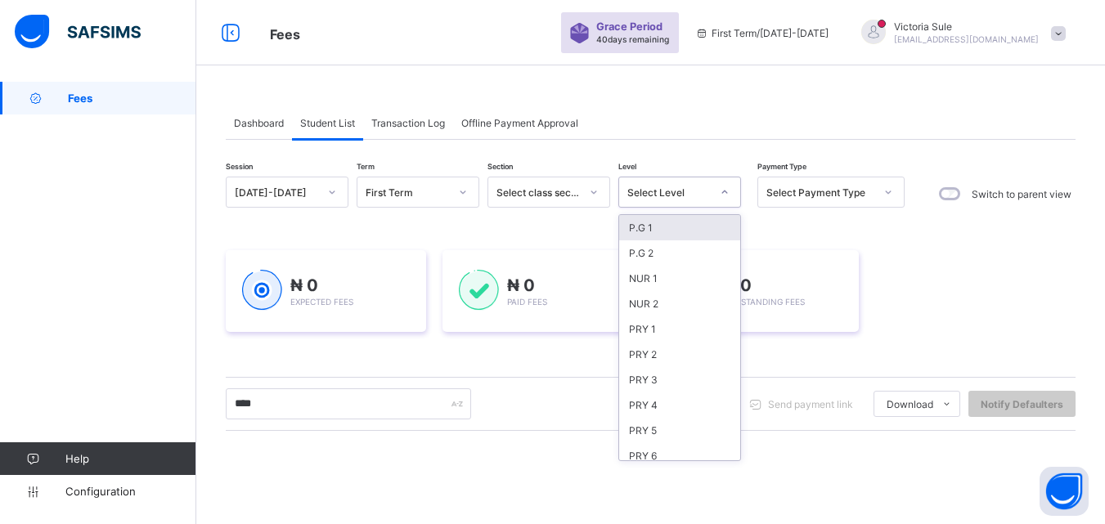
click at [681, 195] on div "Select Level" at bounding box center [668, 192] width 83 height 12
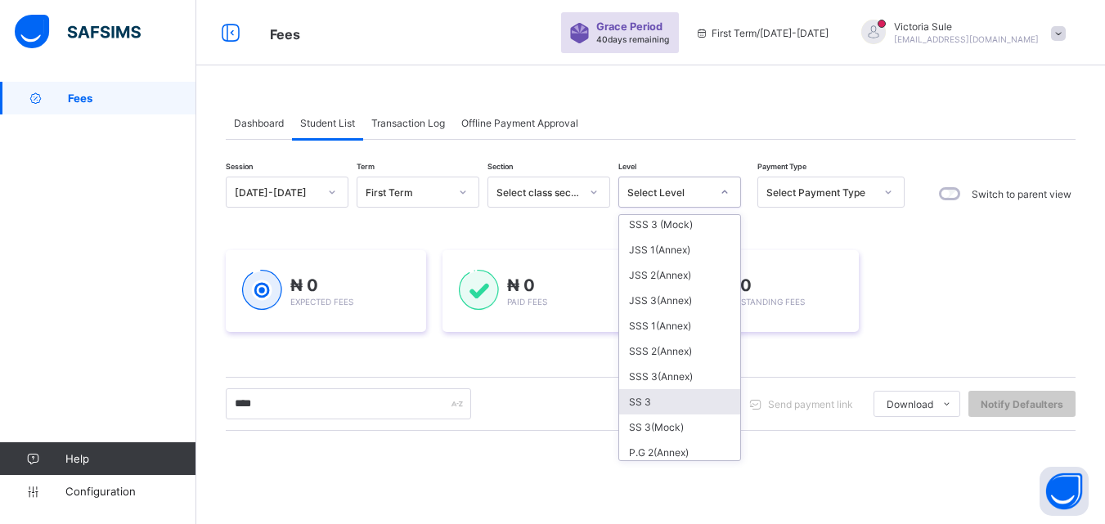
scroll to position [572, 0]
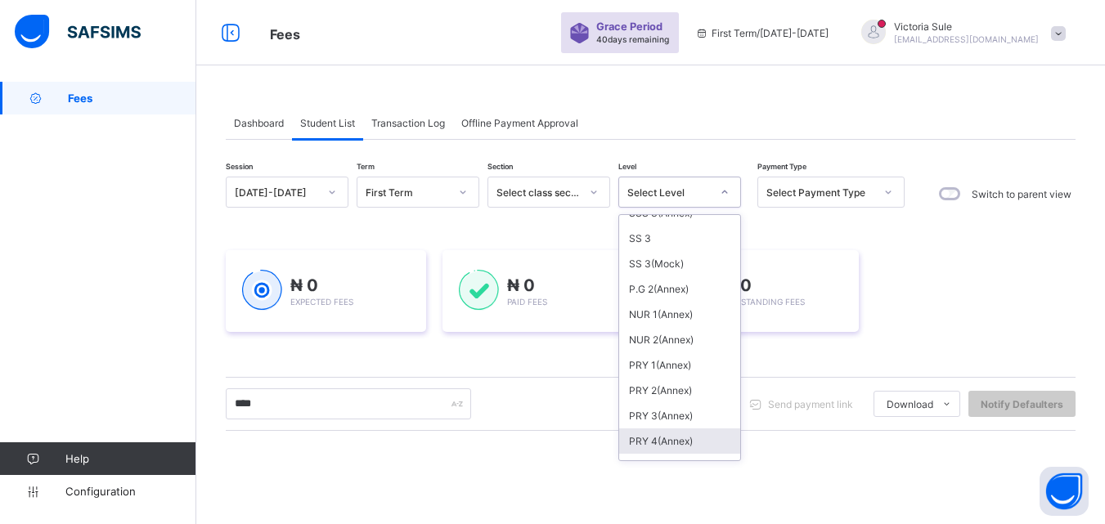
click at [654, 445] on div "PRY 4(Annex)" at bounding box center [679, 440] width 121 height 25
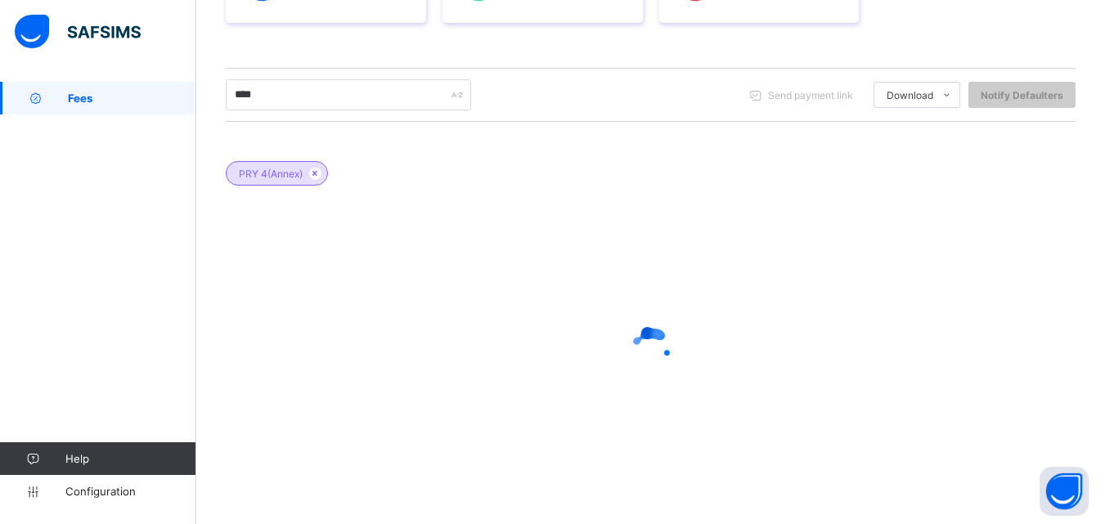
scroll to position [350, 0]
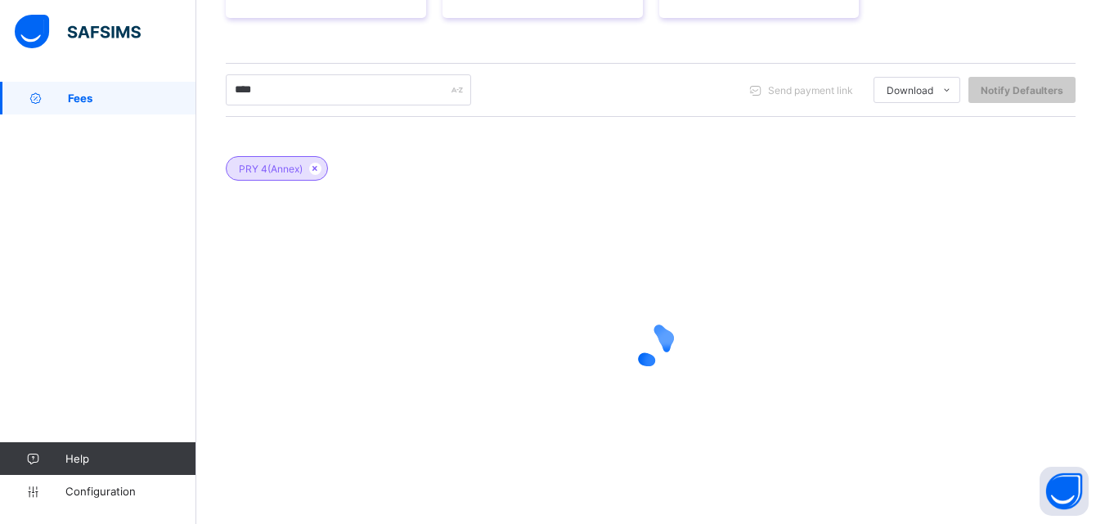
click at [231, 296] on div at bounding box center [651, 344] width 850 height 311
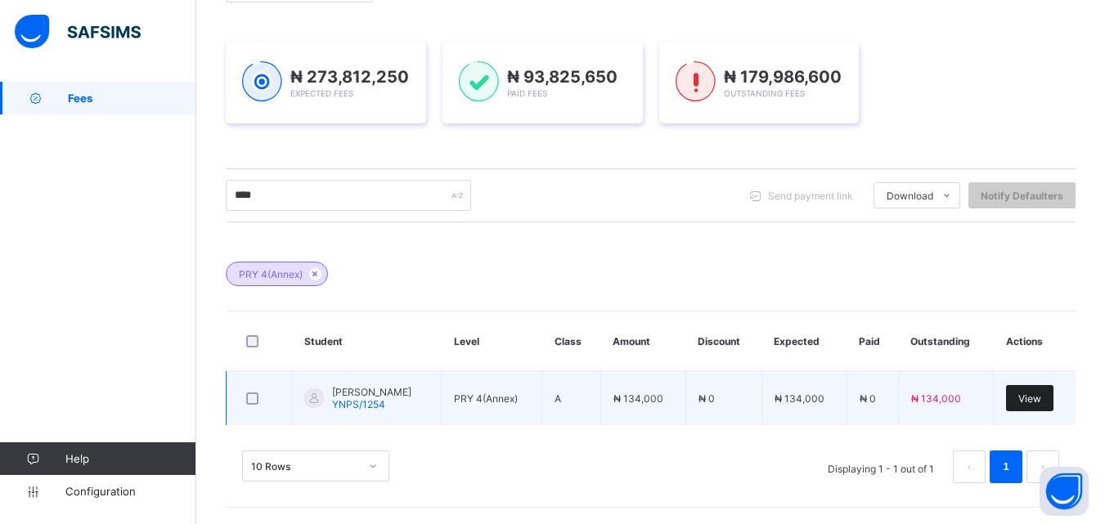
click at [1025, 396] on div "View" at bounding box center [1029, 398] width 47 height 26
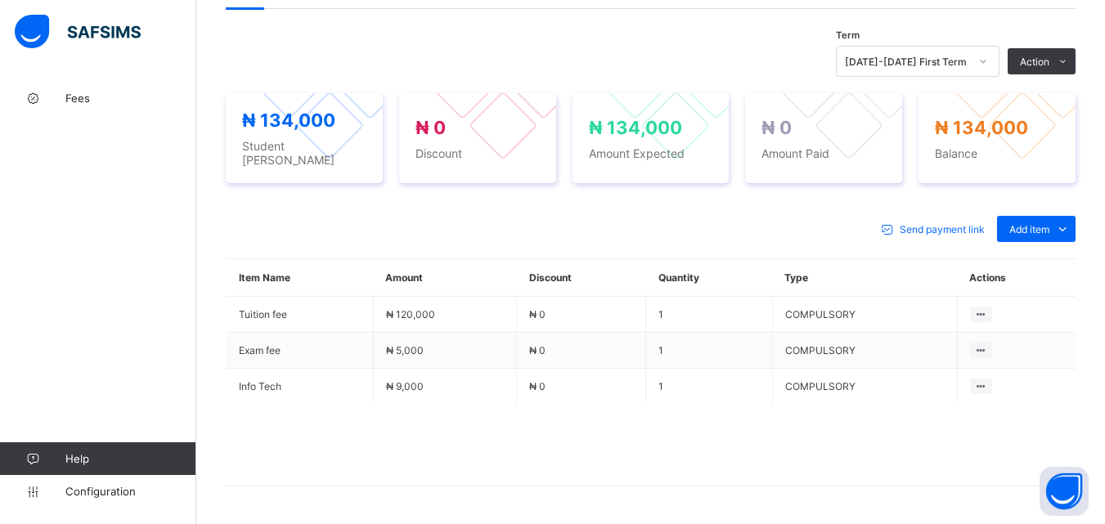
scroll to position [572, 0]
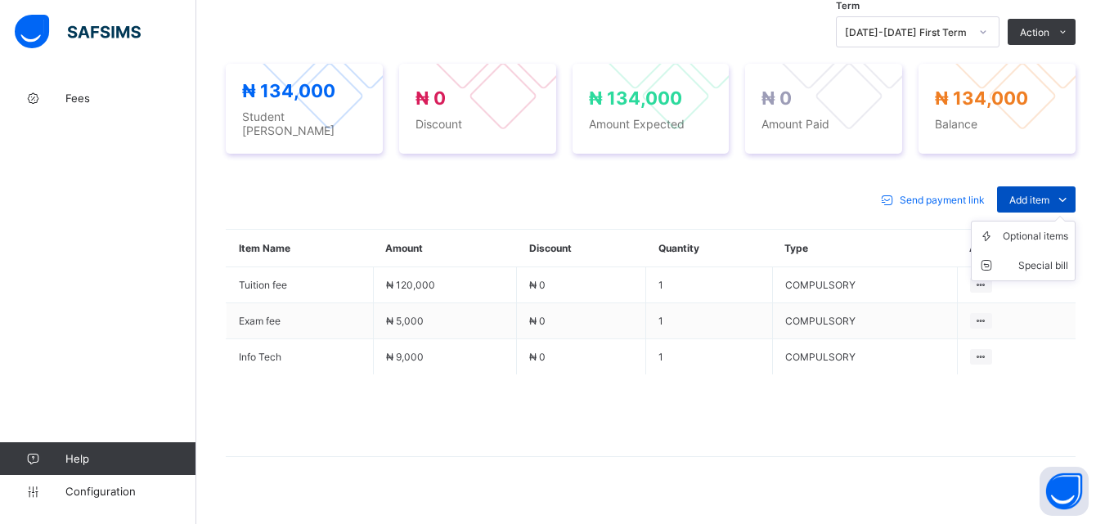
click at [1048, 194] on span "Add item" at bounding box center [1029, 200] width 40 height 12
click at [1045, 230] on div "Optional items" at bounding box center [1035, 236] width 65 height 16
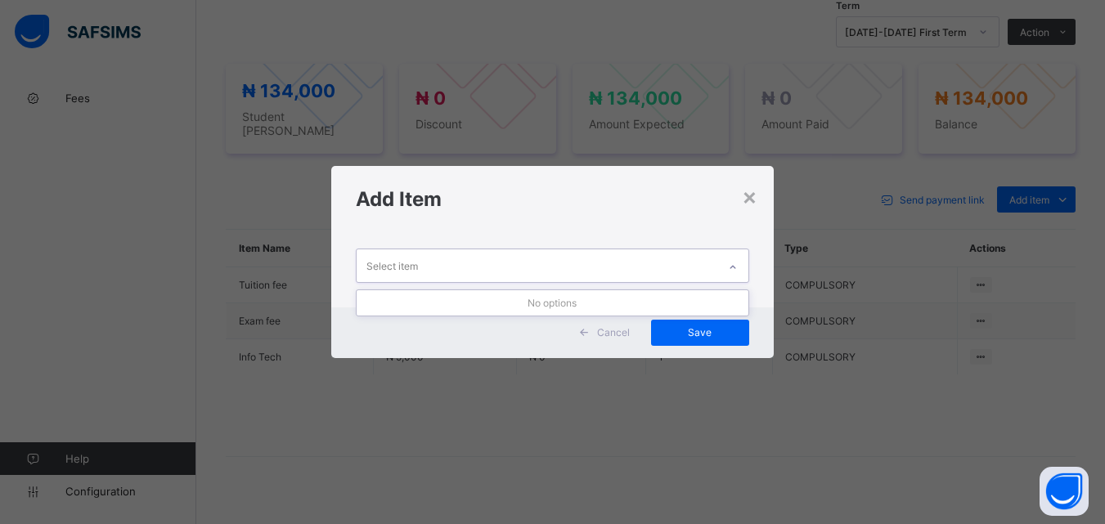
click at [733, 262] on icon at bounding box center [733, 267] width 10 height 16
click at [751, 203] on div "×" at bounding box center [750, 196] width 16 height 28
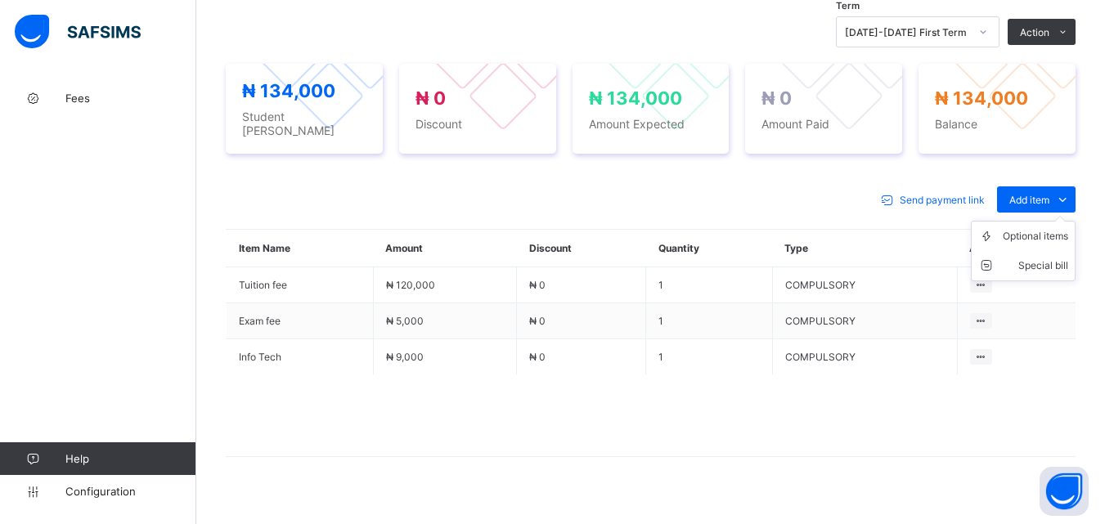
click at [1037, 221] on ul "Optional items Special bill" at bounding box center [1023, 251] width 105 height 61
click at [1033, 231] on div "Optional items" at bounding box center [1035, 236] width 65 height 16
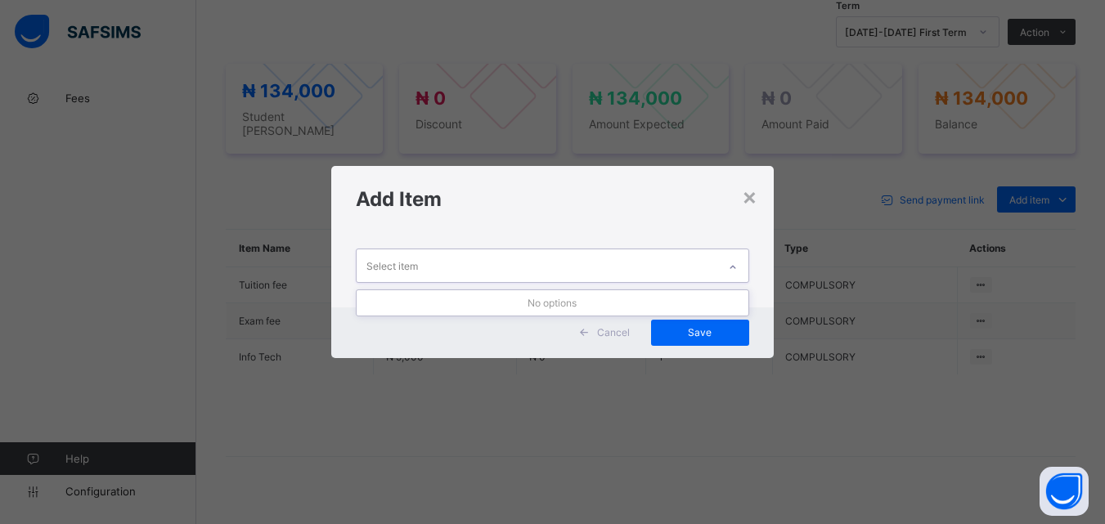
drag, startPoint x: 735, startPoint y: 258, endPoint x: 736, endPoint y: 271, distance: 12.3
click at [728, 269] on div at bounding box center [733, 267] width 28 height 26
click at [738, 271] on div at bounding box center [733, 267] width 28 height 26
click at [738, 271] on icon at bounding box center [733, 267] width 10 height 16
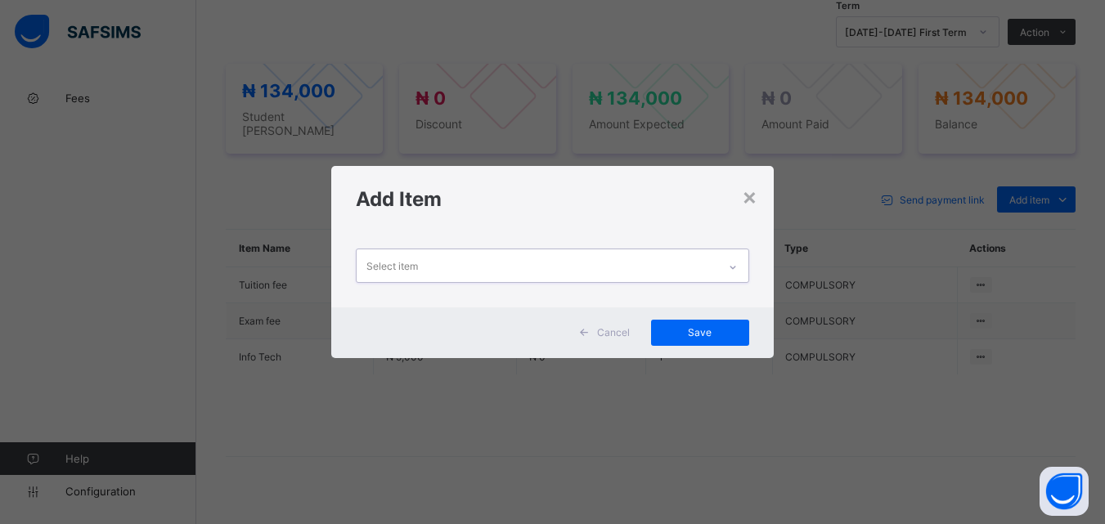
click at [738, 271] on icon at bounding box center [733, 267] width 10 height 16
click at [756, 213] on div "Add Item" at bounding box center [552, 199] width 442 height 66
click at [751, 204] on div "×" at bounding box center [750, 196] width 16 height 28
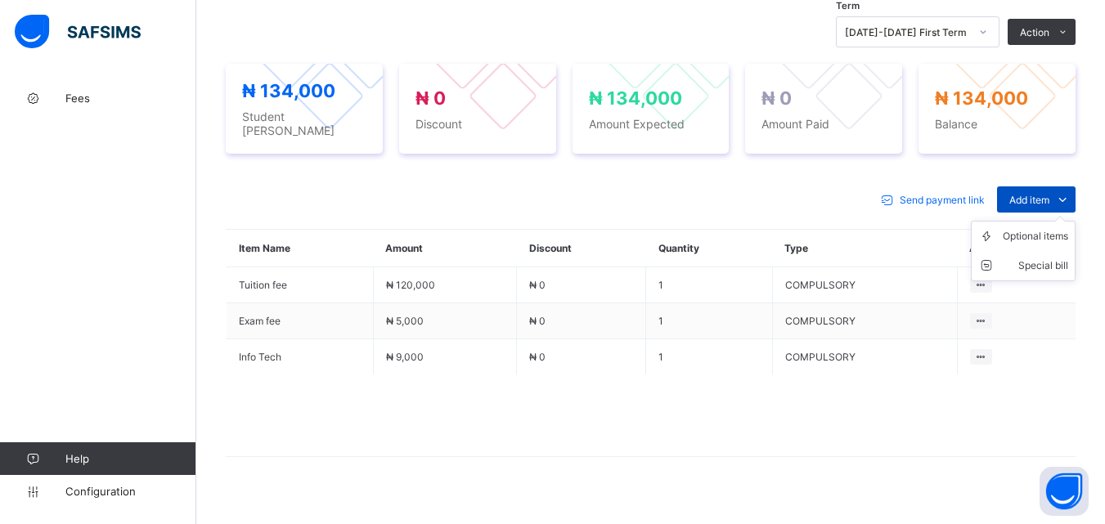
click at [1049, 195] on span "Add item" at bounding box center [1029, 200] width 40 height 12
click at [1047, 229] on div "Optional items" at bounding box center [1035, 236] width 65 height 16
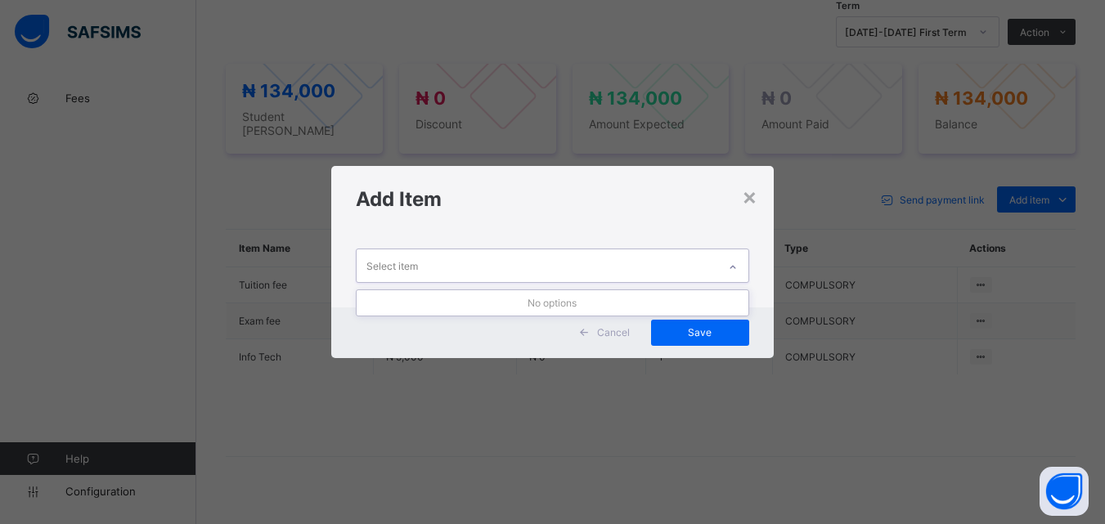
click at [737, 261] on icon at bounding box center [733, 267] width 10 height 16
click at [754, 200] on div "×" at bounding box center [750, 196] width 16 height 28
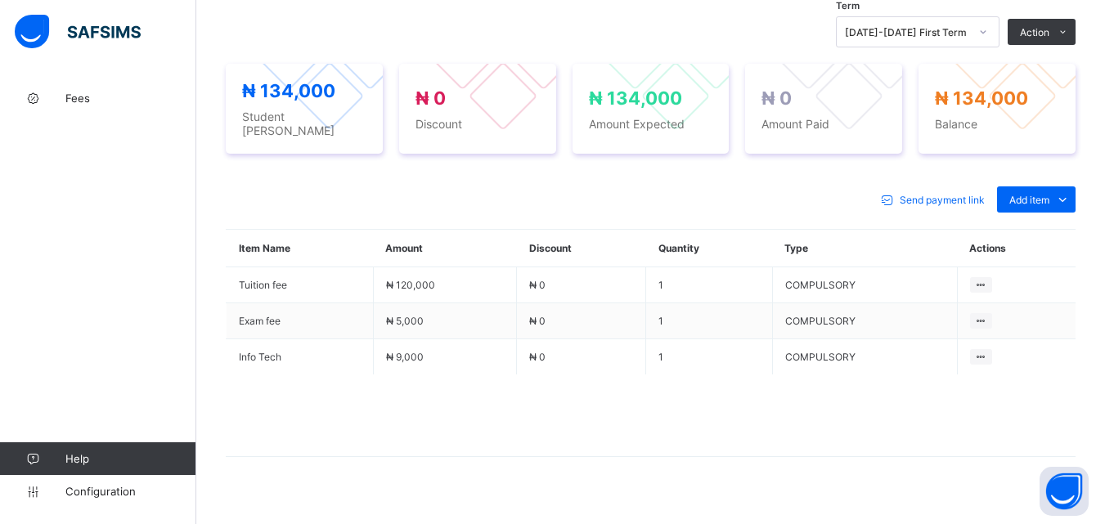
scroll to position [587, 0]
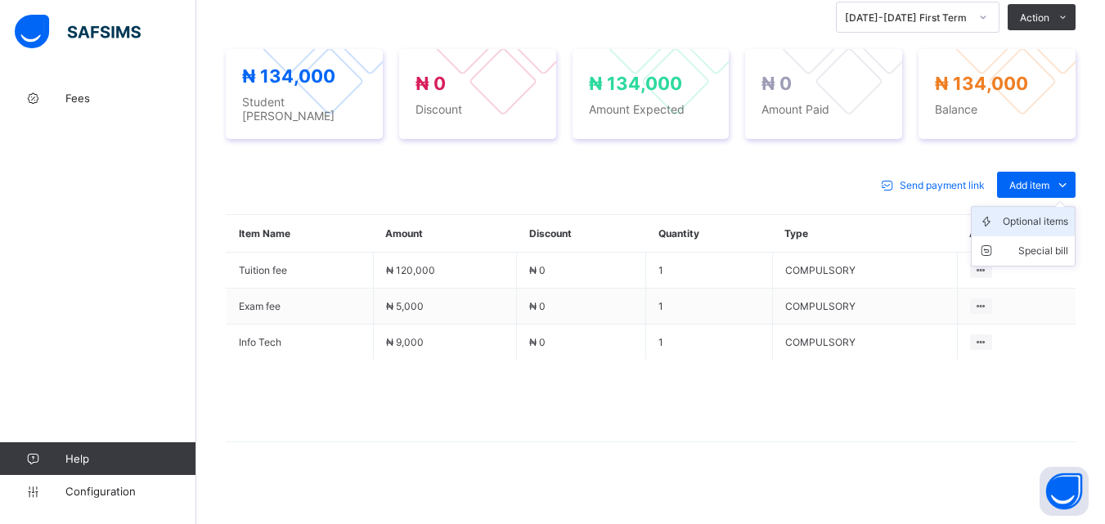
click at [1046, 214] on div "Optional items" at bounding box center [1035, 221] width 65 height 16
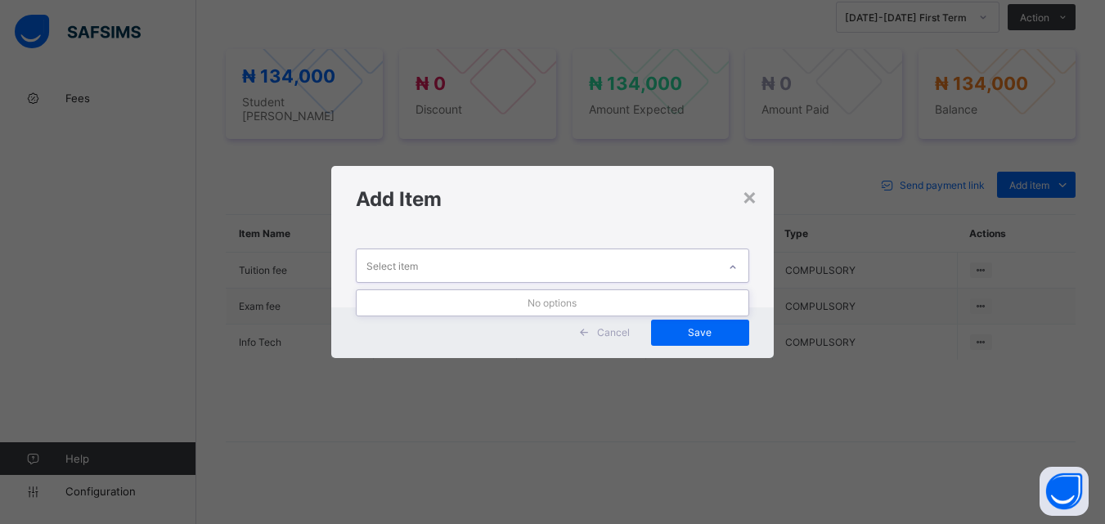
click at [747, 260] on div at bounding box center [733, 267] width 28 height 26
click at [740, 262] on div at bounding box center [733, 267] width 28 height 26
click at [748, 200] on div "×" at bounding box center [750, 196] width 16 height 28
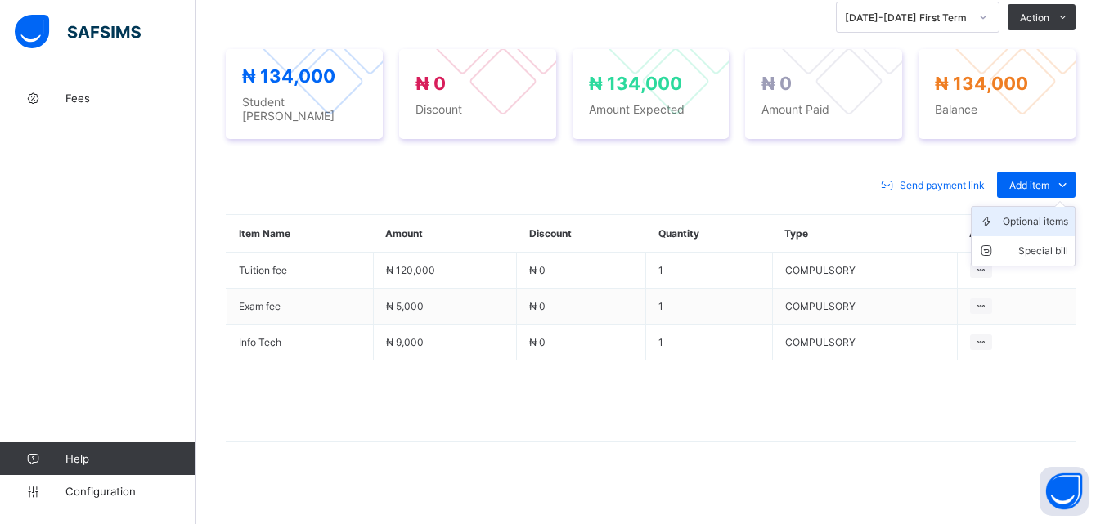
click at [1018, 213] on div "Optional items" at bounding box center [1035, 221] width 65 height 16
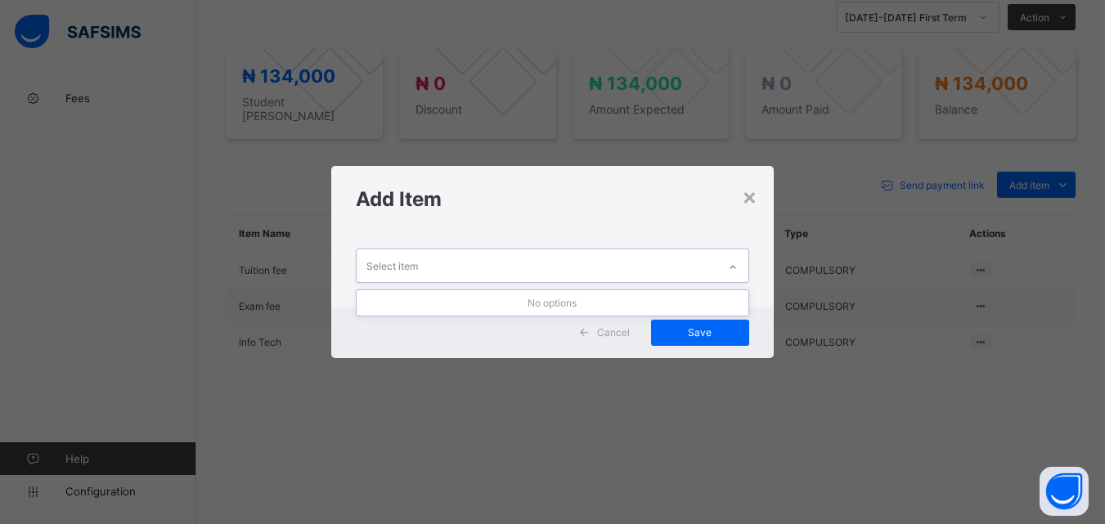
click at [734, 269] on icon at bounding box center [733, 267] width 10 height 16
click at [751, 208] on div "×" at bounding box center [750, 196] width 16 height 28
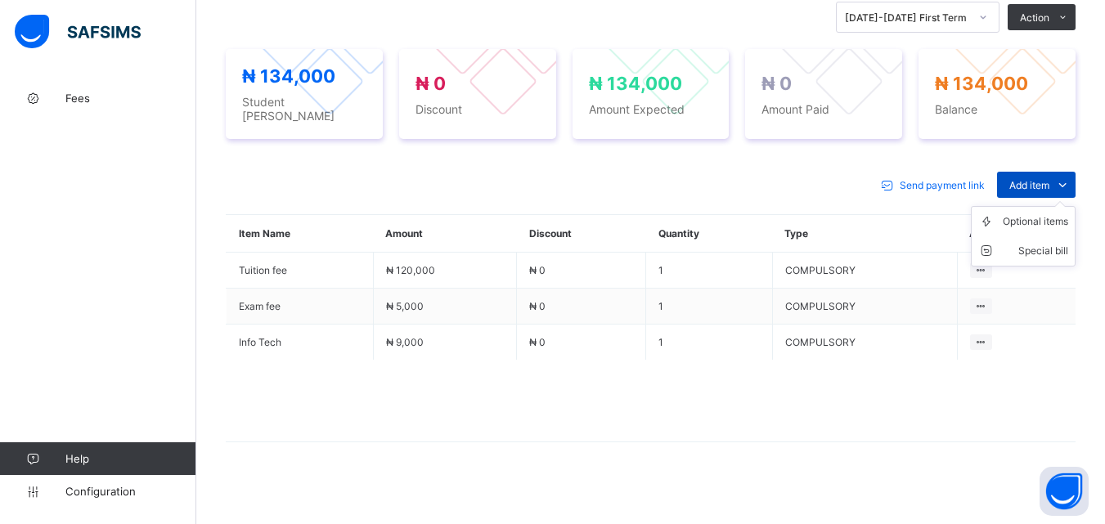
click at [1049, 182] on span "Add item" at bounding box center [1029, 185] width 40 height 12
click at [1043, 215] on div "Optional items" at bounding box center [1035, 221] width 65 height 16
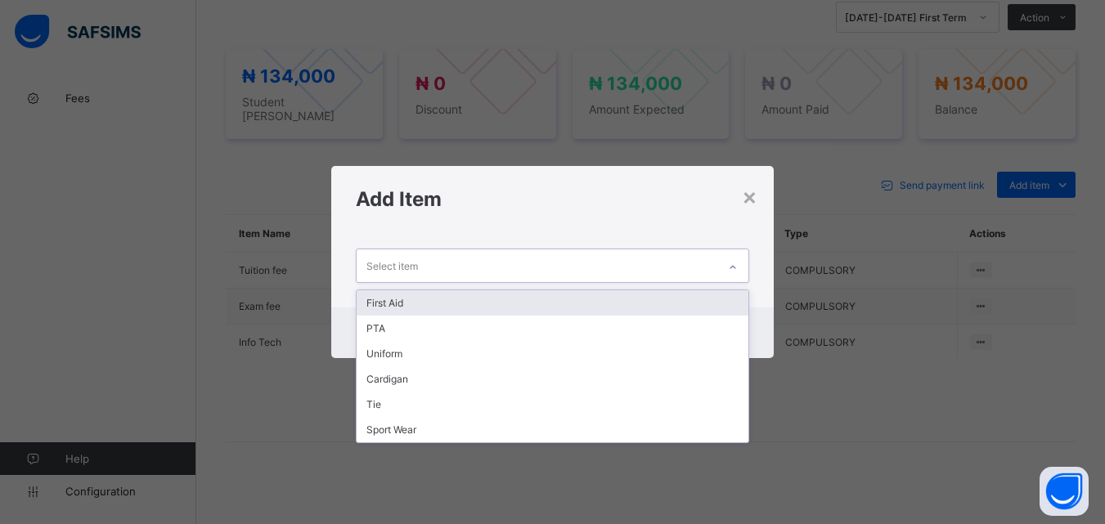
click at [742, 262] on div at bounding box center [733, 267] width 28 height 26
click at [635, 297] on div "First Aid" at bounding box center [552, 302] width 391 height 25
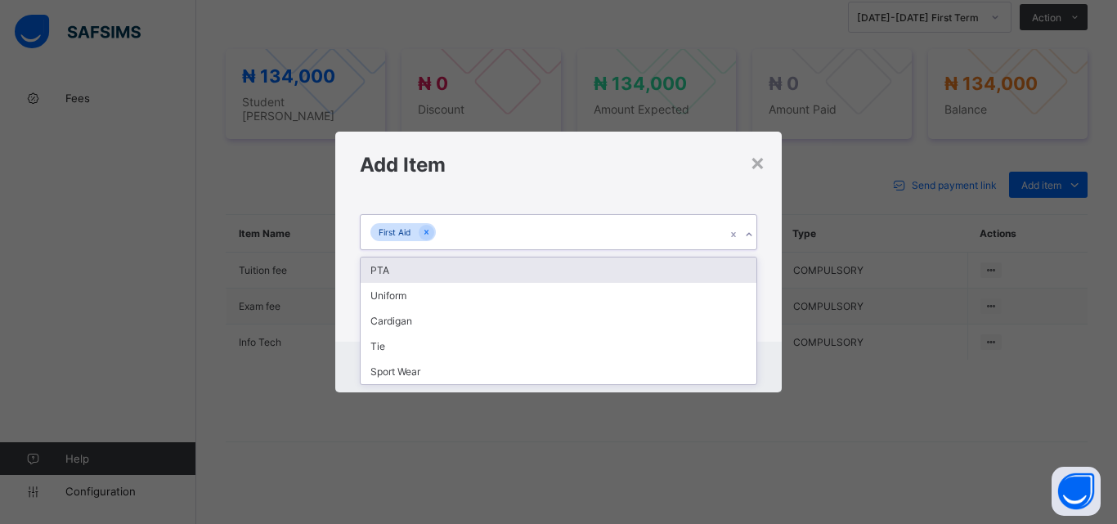
click at [657, 236] on div "First Aid" at bounding box center [543, 232] width 365 height 34
click at [631, 269] on div "PTA" at bounding box center [559, 270] width 396 height 25
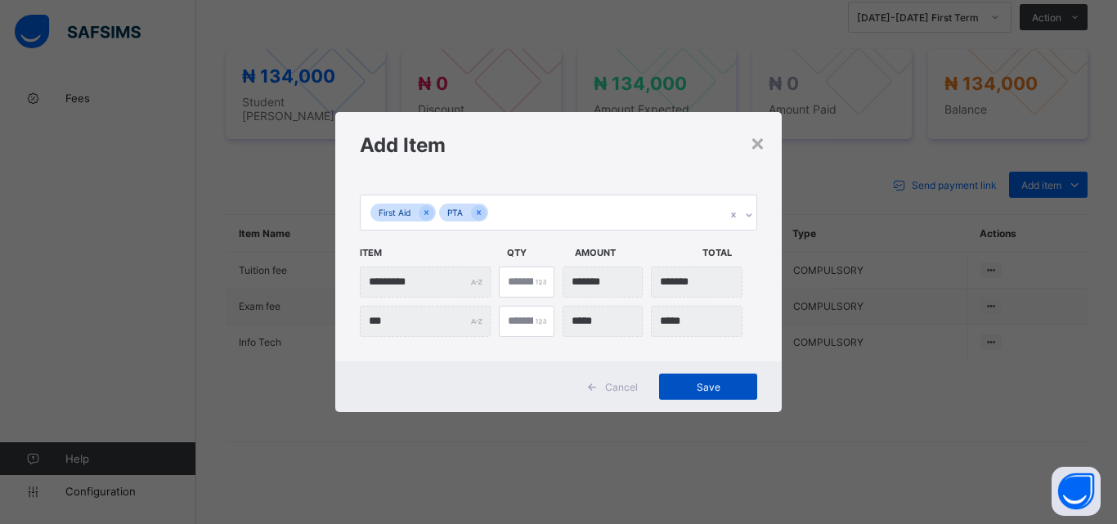
click at [742, 391] on span "Save" at bounding box center [708, 387] width 74 height 12
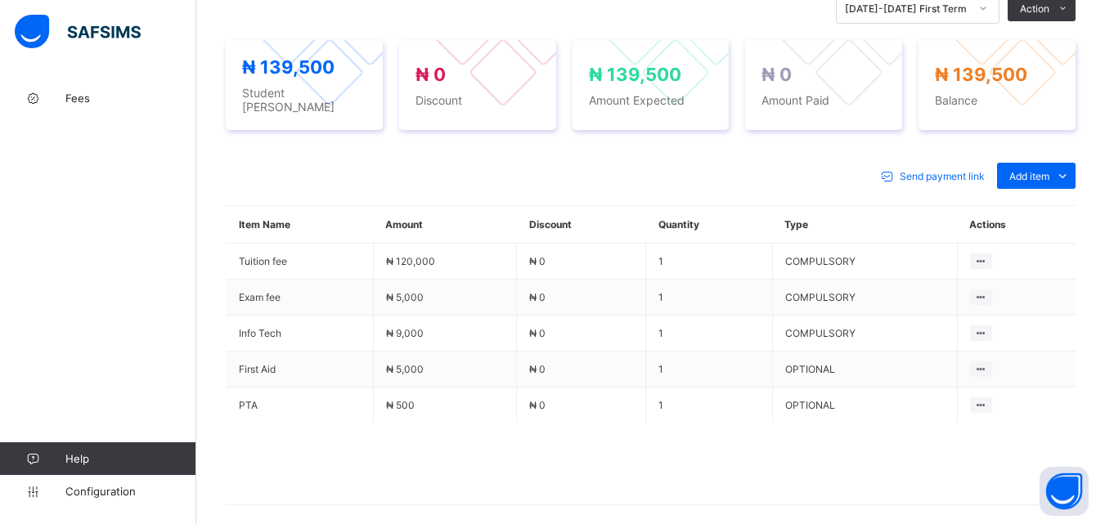
scroll to position [496, 0]
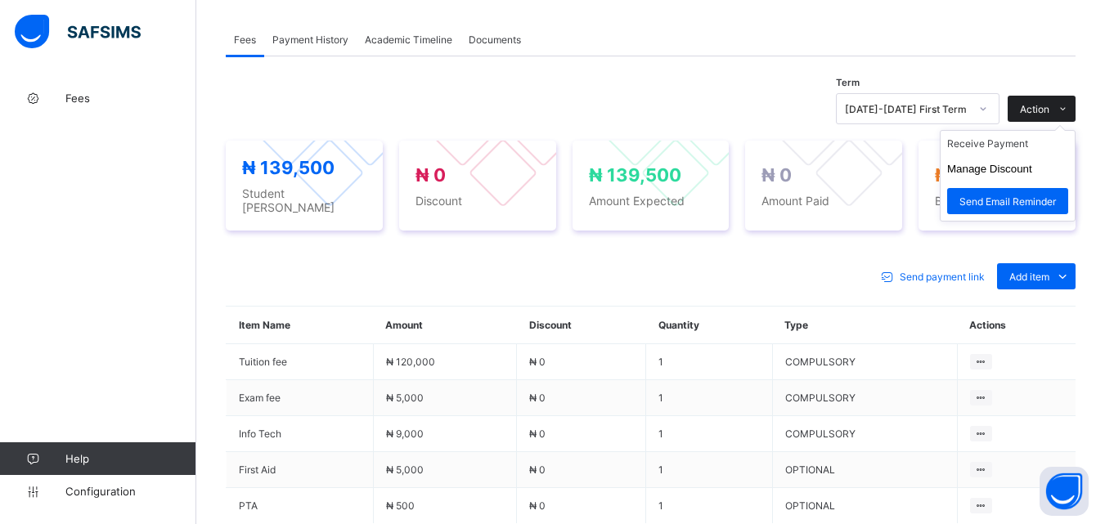
click at [1035, 110] on span "Action" at bounding box center [1034, 109] width 29 height 12
click at [1016, 142] on li "Receive Payment" at bounding box center [1007, 143] width 134 height 25
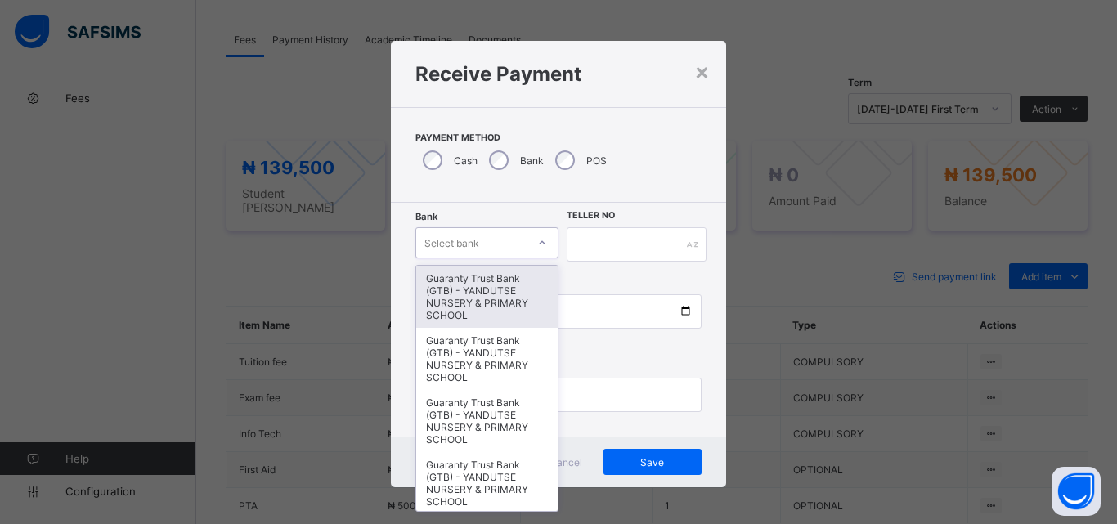
click at [542, 247] on icon at bounding box center [542, 243] width 10 height 16
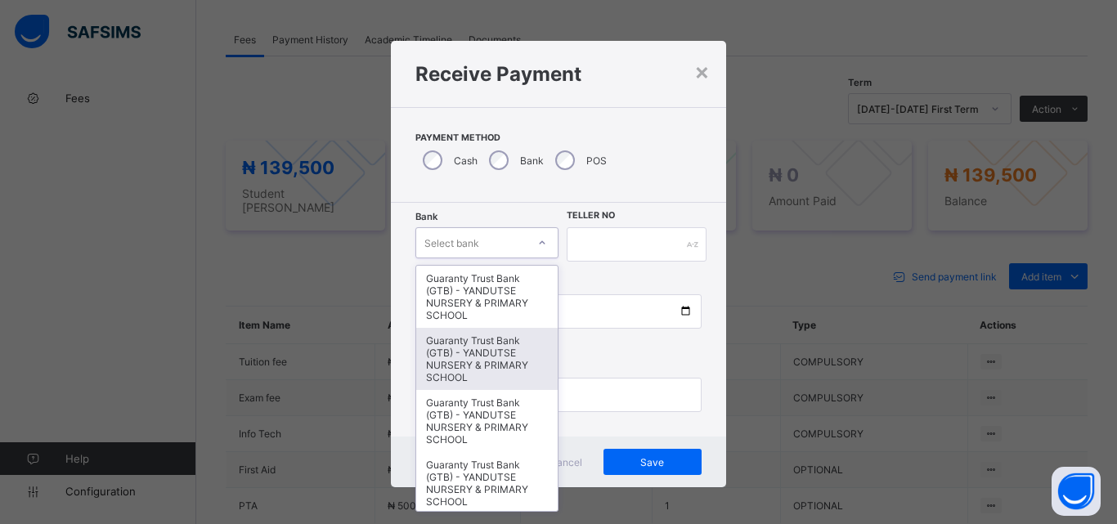
click at [506, 348] on div "Guaranty Trust Bank (GTB) - YANDUTSE NURSERY & PRIMARY SCHOOL" at bounding box center [486, 359] width 141 height 62
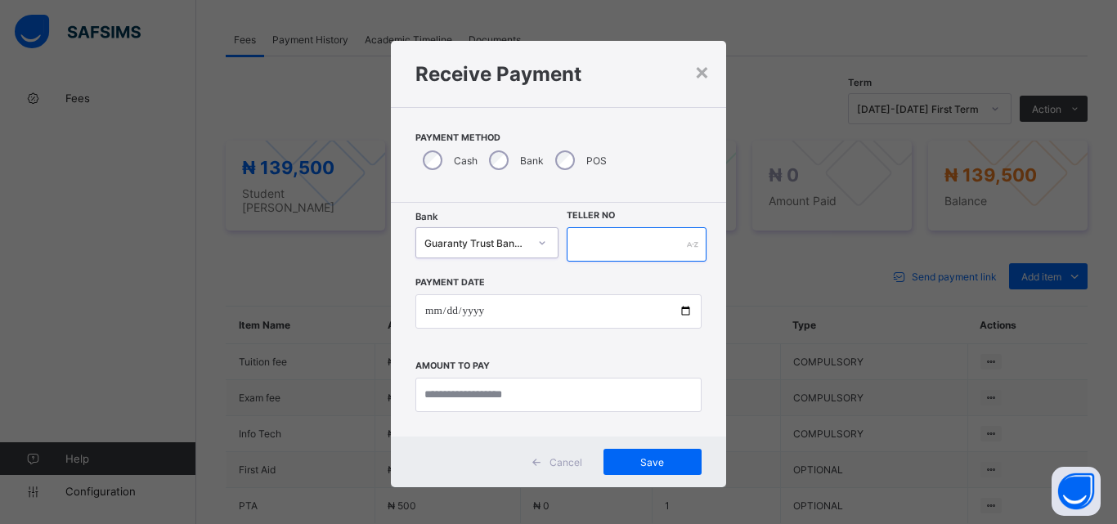
click at [604, 249] on input "text" at bounding box center [637, 244] width 140 height 34
type input "**********"
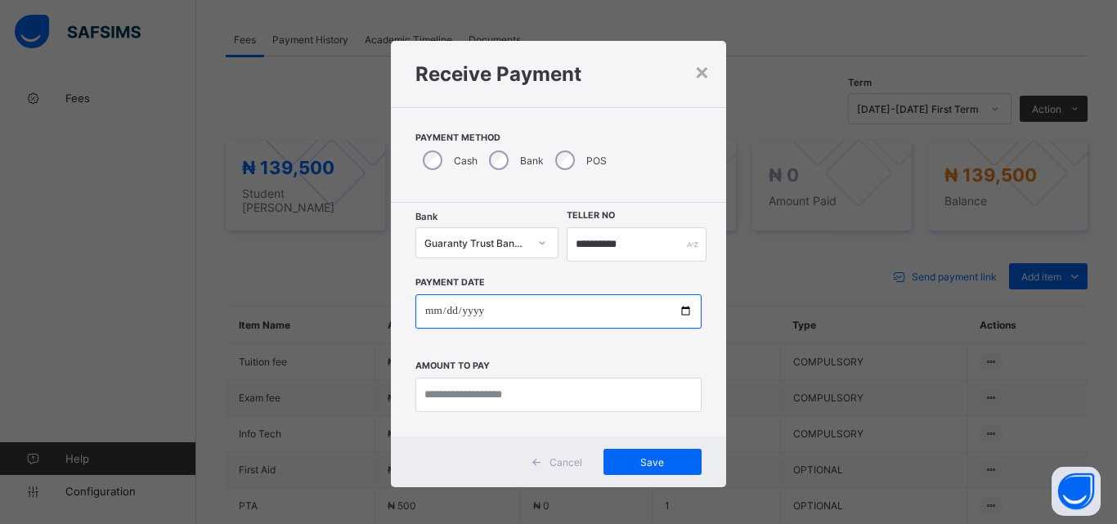
click at [683, 312] on input "date" at bounding box center [558, 311] width 286 height 34
type input "**********"
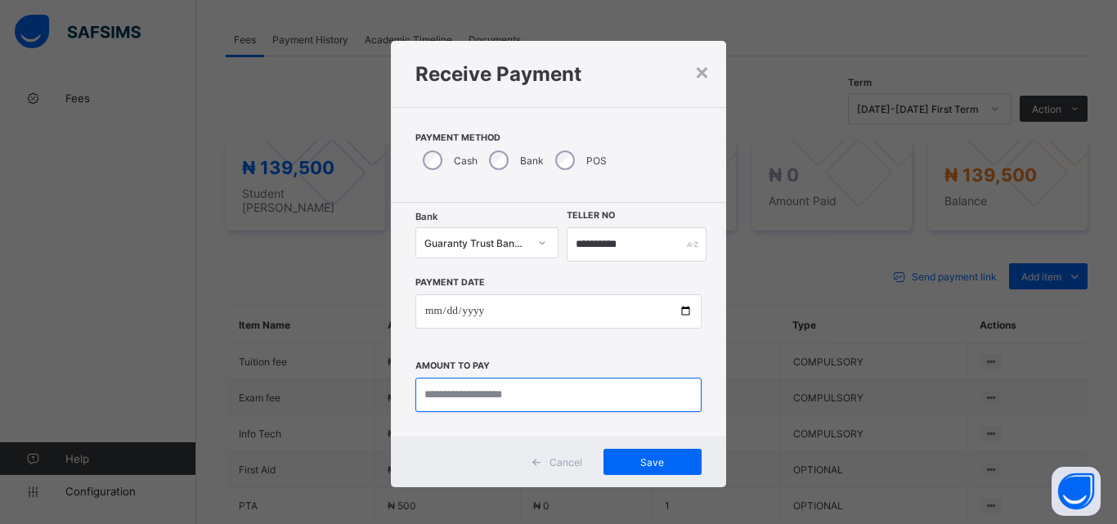
click at [464, 401] on input "currency" at bounding box center [558, 395] width 286 height 34
type input "*********"
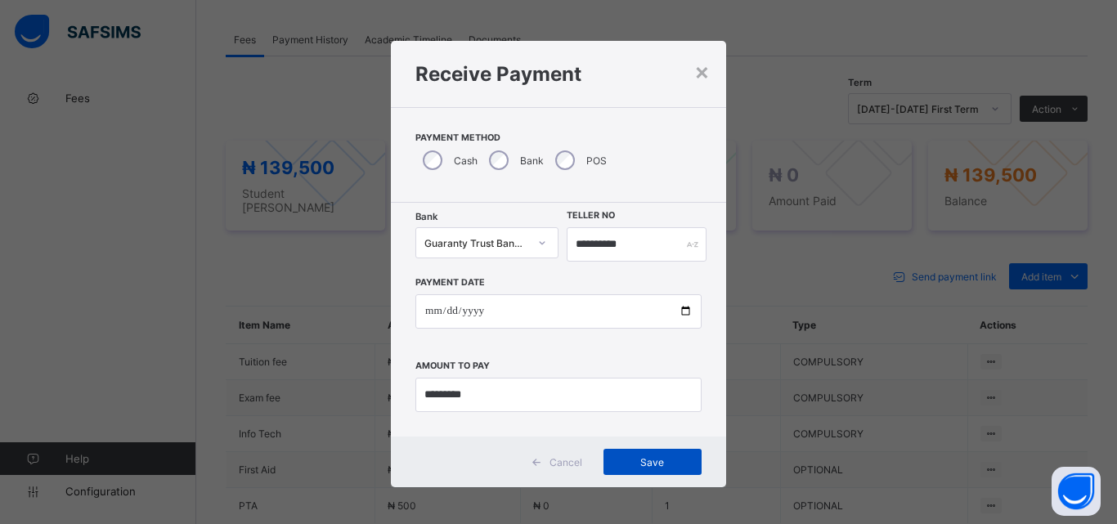
click at [620, 460] on span "Save" at bounding box center [653, 462] width 74 height 12
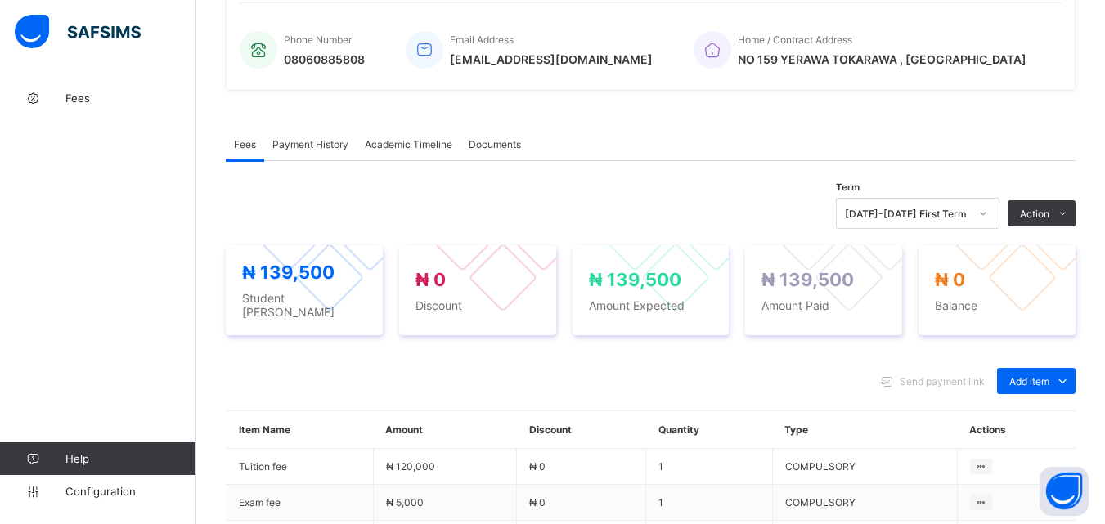
scroll to position [168, 0]
